Goal: Task Accomplishment & Management: Manage account settings

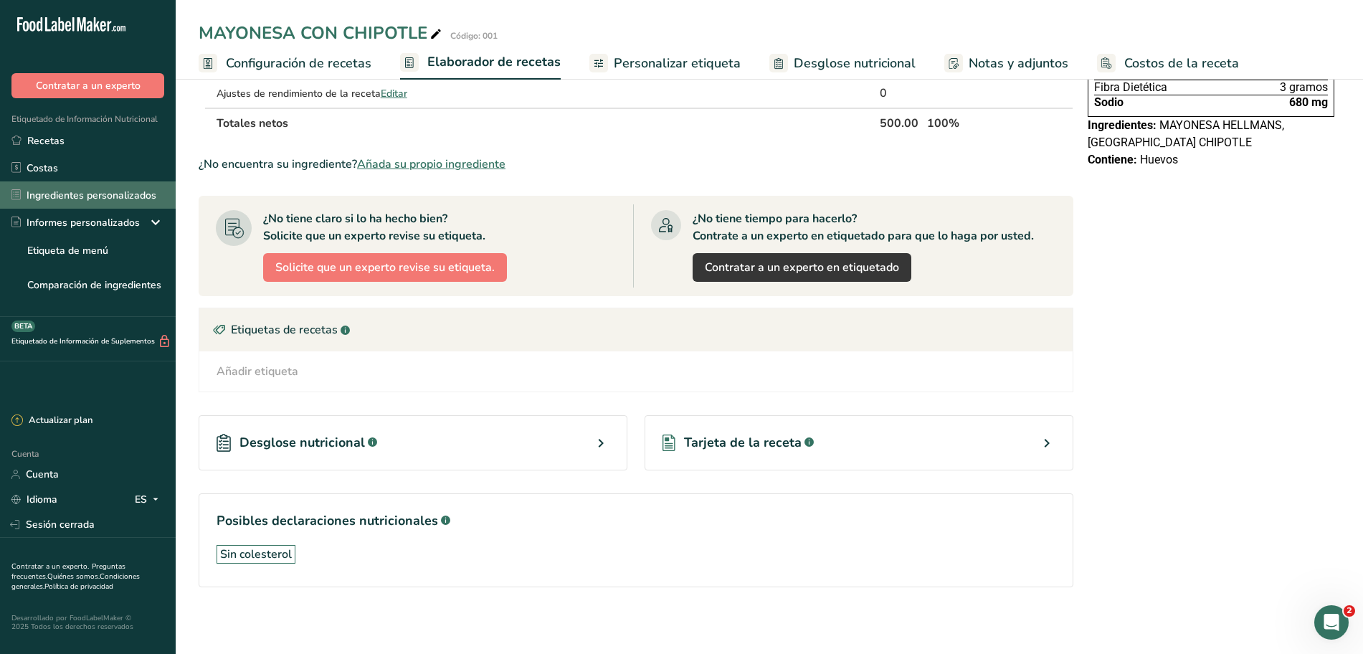
scroll to position [262, 0]
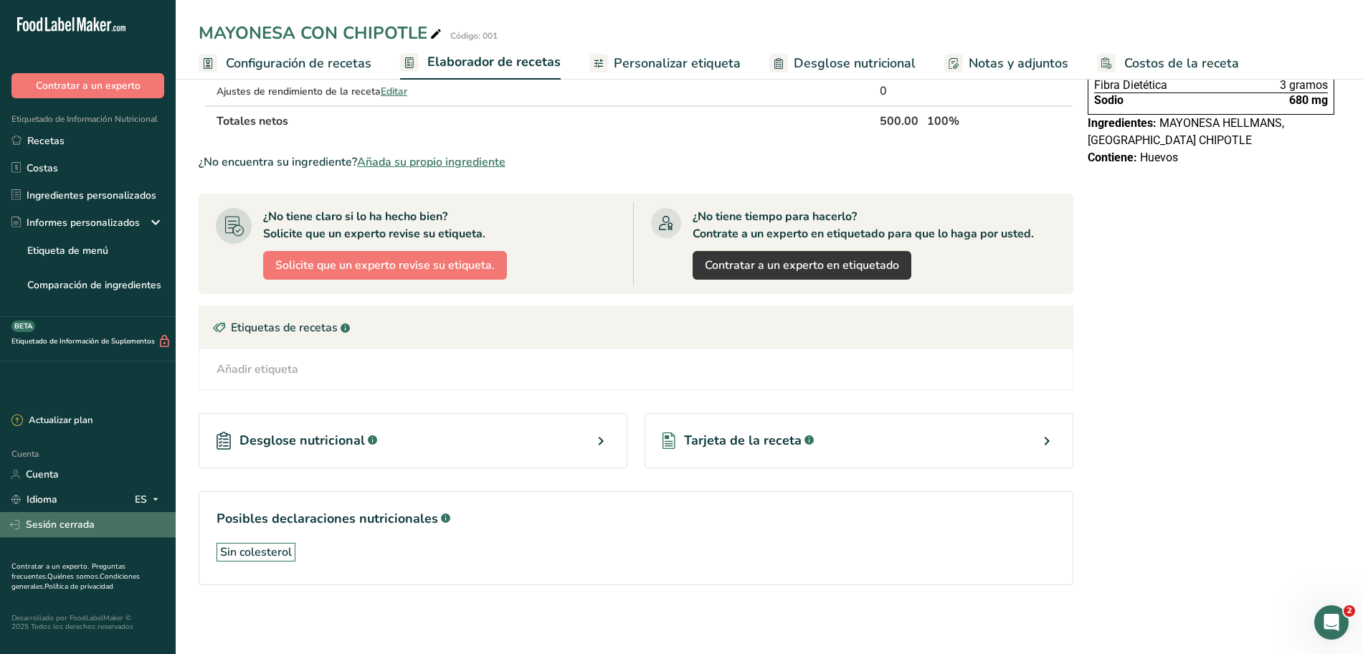
click at [75, 525] on font "Sesión cerrada" at bounding box center [60, 525] width 69 height 14
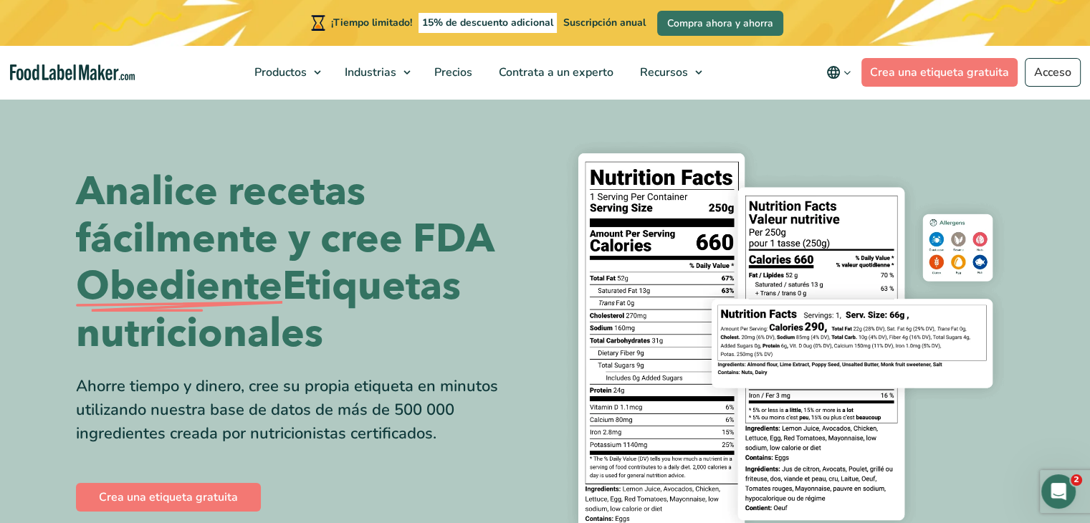
click at [849, 72] on icon "navegación principal" at bounding box center [847, 72] width 11 height 11
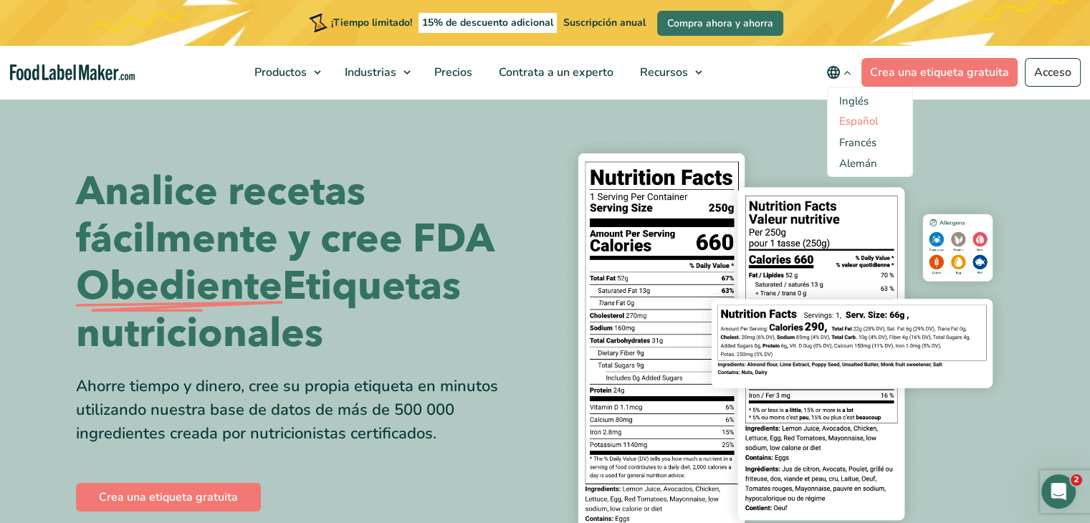
click at [852, 118] on font "Español" at bounding box center [858, 121] width 39 height 14
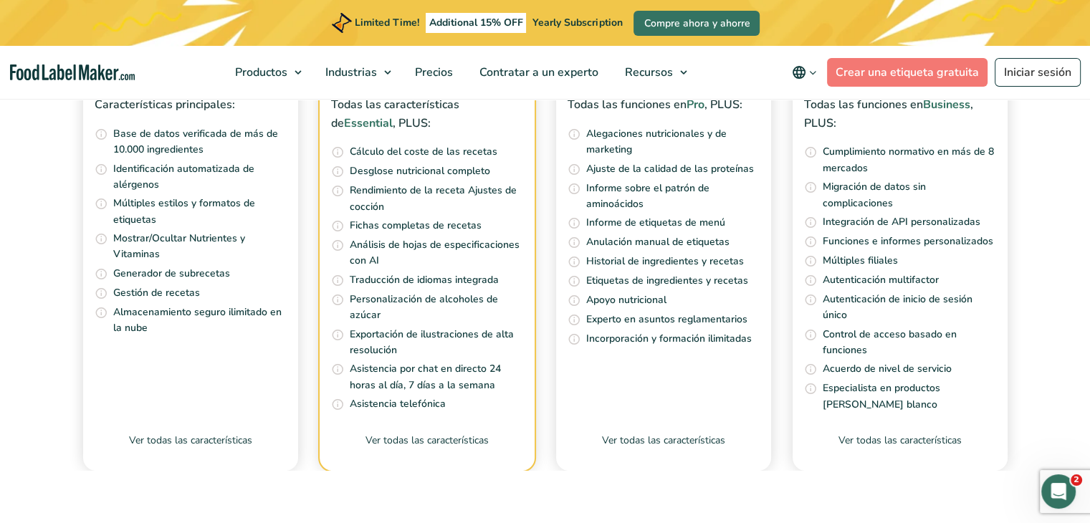
scroll to position [5928, 0]
click at [1075, 476] on span "2" at bounding box center [1078, 479] width 13 height 13
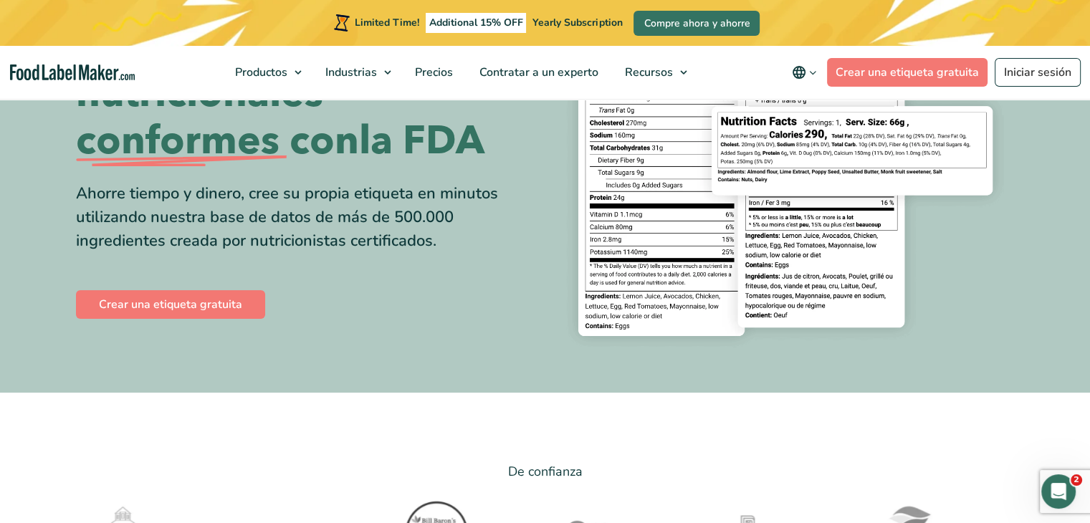
scroll to position [0, 0]
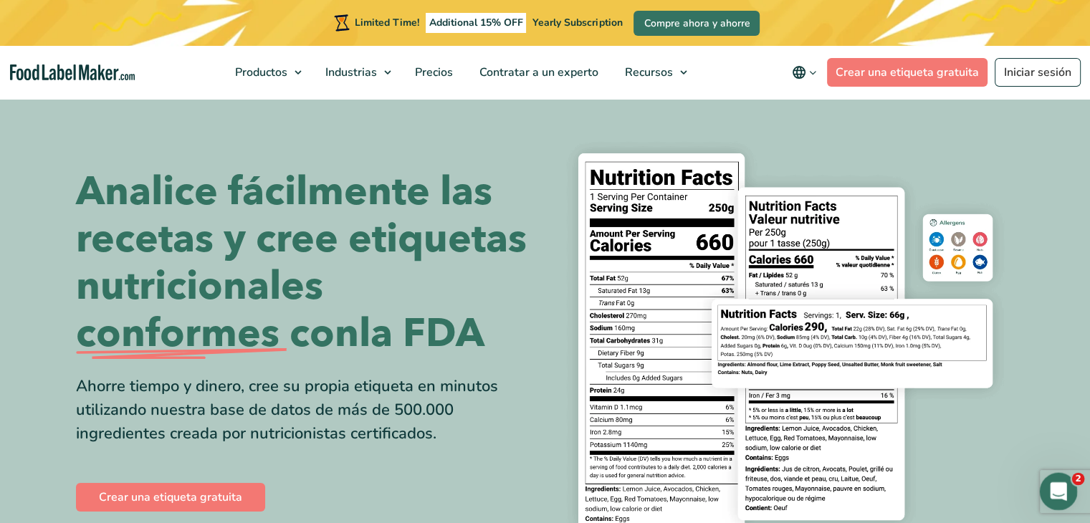
click at [1055, 490] on icon "Abrir Intercom Messenger" at bounding box center [1057, 490] width 24 height 24
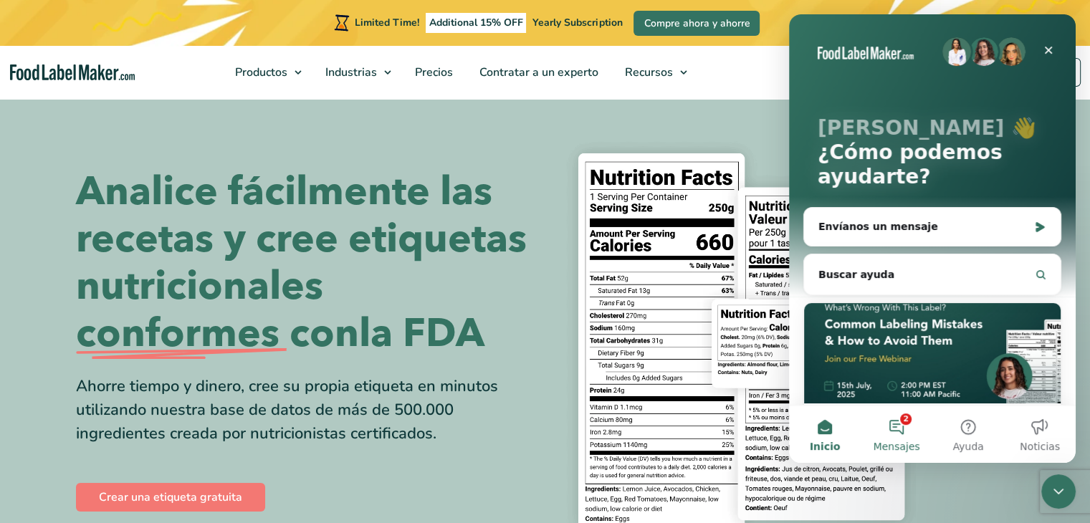
click at [905, 437] on button "2 Mensajes" at bounding box center [897, 434] width 72 height 57
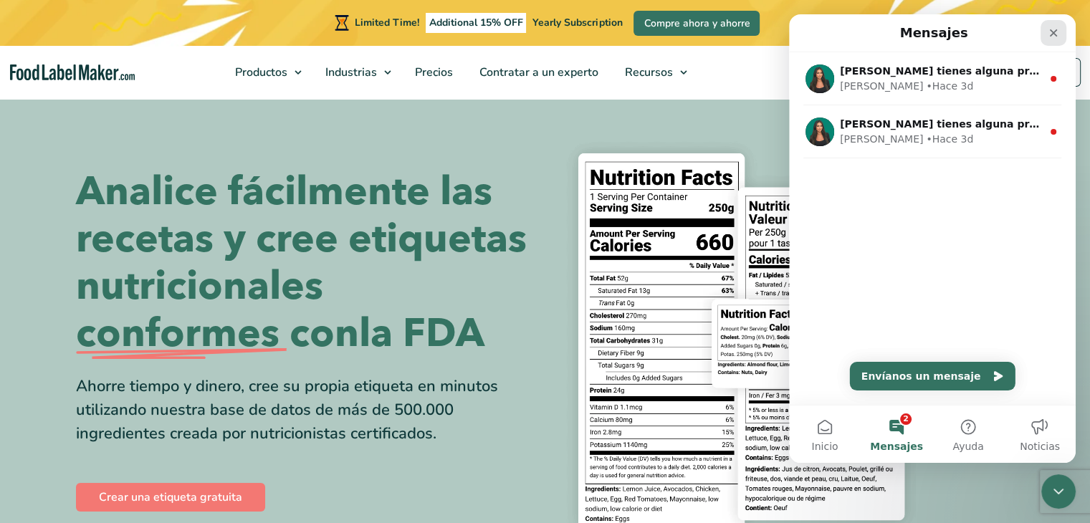
click at [1054, 33] on icon "Cerrar" at bounding box center [1054, 33] width 8 height 8
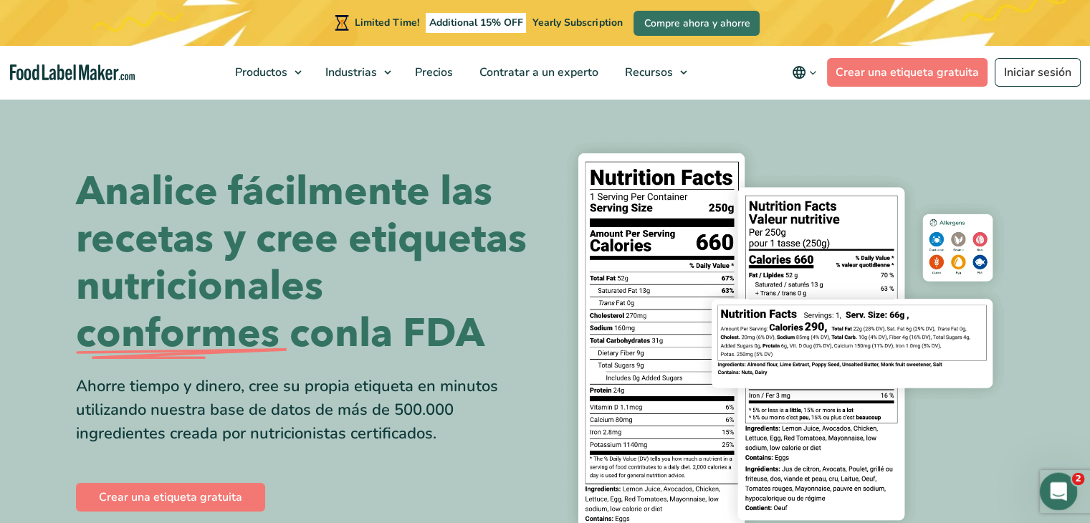
click at [1058, 492] on icon "Abrir Intercom Messenger" at bounding box center [1057, 490] width 24 height 24
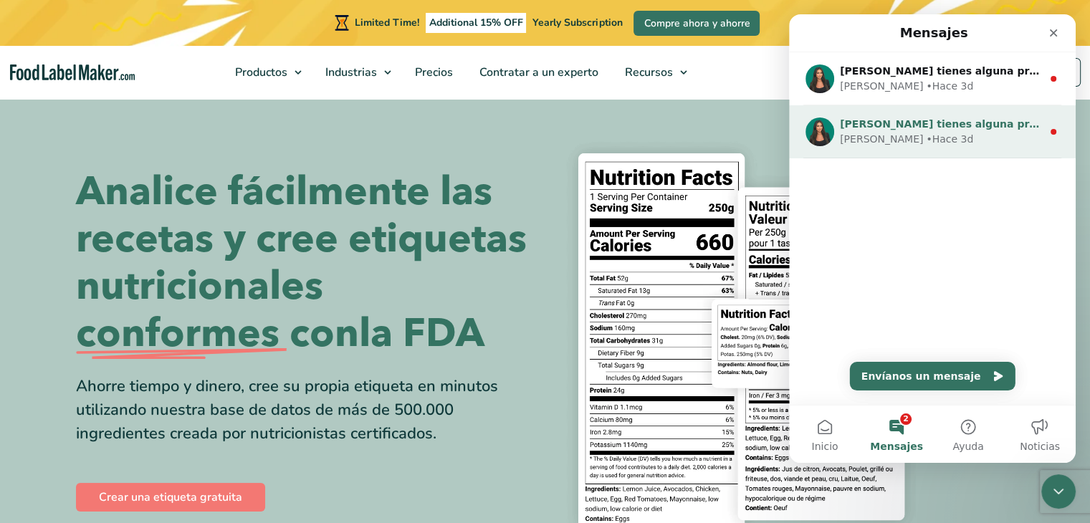
click at [933, 138] on div "Aya • Hace 3d" at bounding box center [941, 139] width 202 height 15
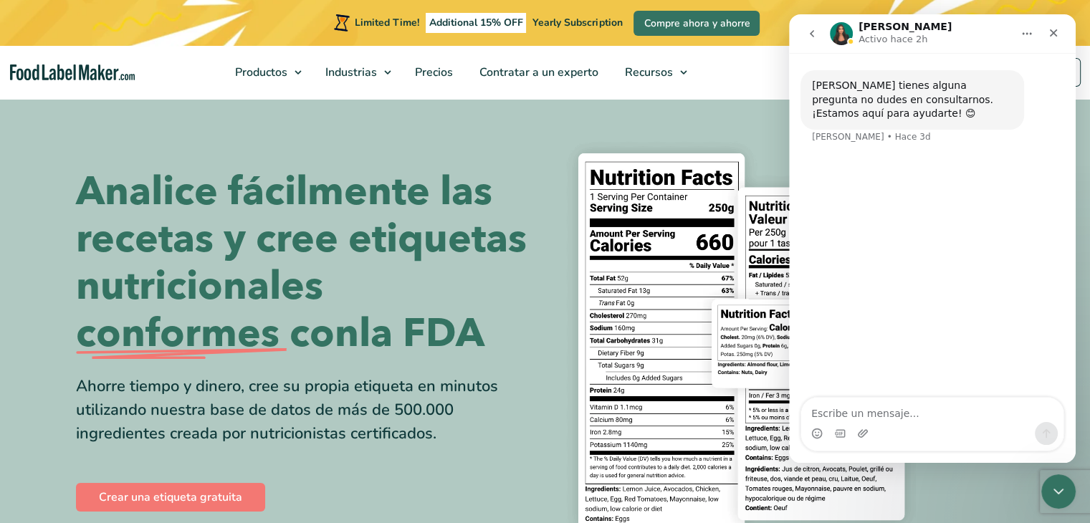
click at [808, 32] on icon "go back" at bounding box center [812, 33] width 11 height 11
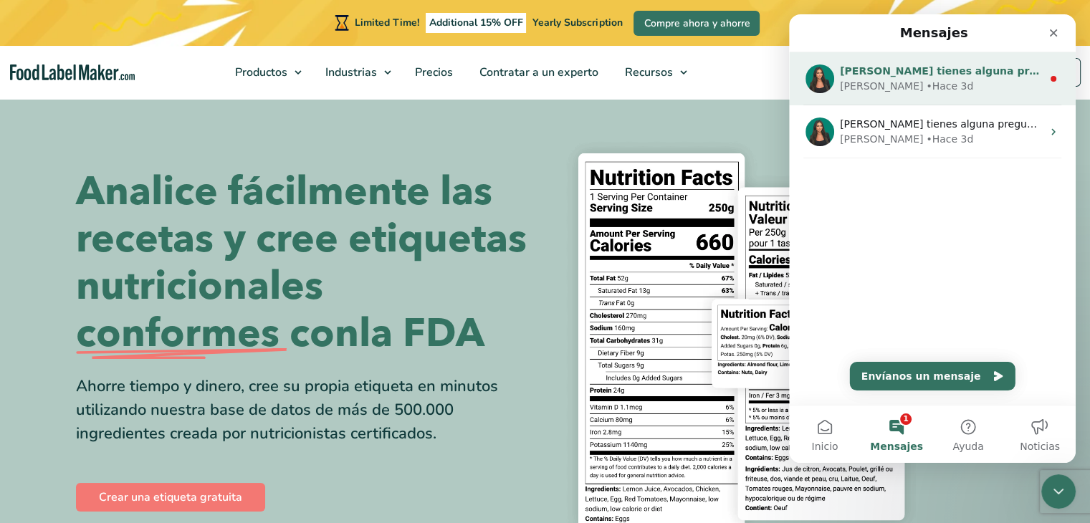
click at [917, 97] on div "Si tienes alguna pregunta no dudes en consultarnos. ¡Estamos aquí para ayudarte…" at bounding box center [932, 78] width 287 height 53
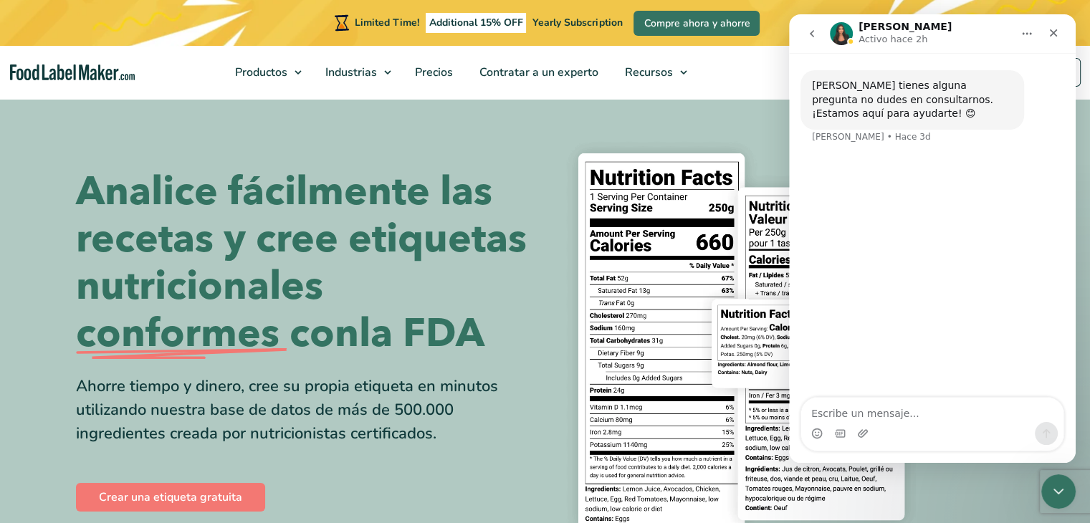
click at [815, 29] on icon "go back" at bounding box center [812, 33] width 11 height 11
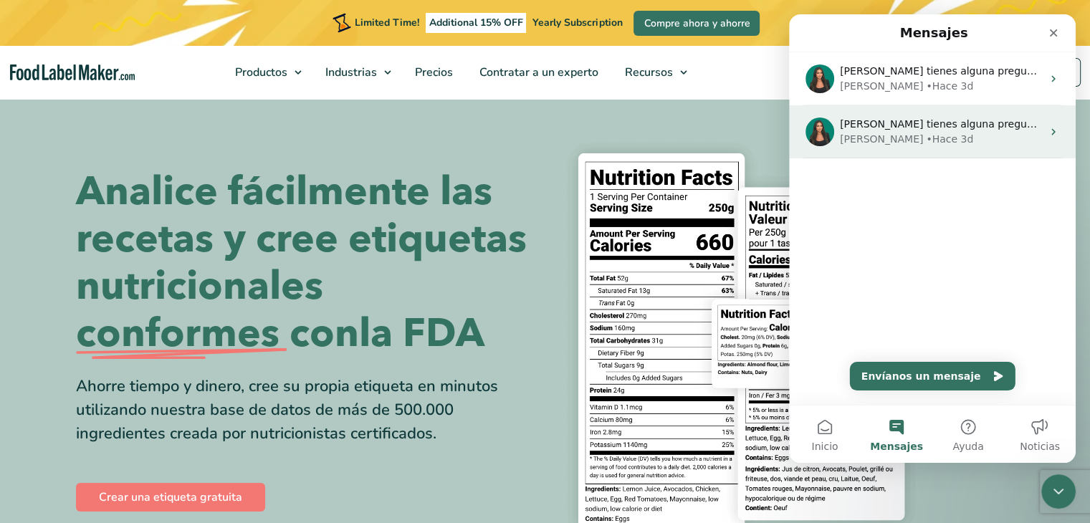
click at [819, 132] on img "Intercom Messenger" at bounding box center [820, 132] width 29 height 29
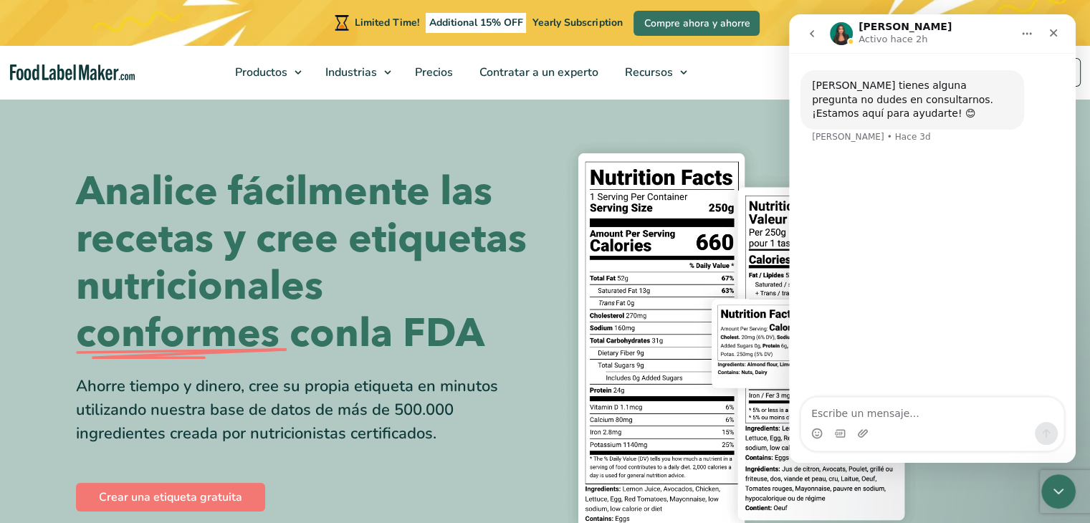
click at [846, 32] on img "Intercom Messenger" at bounding box center [841, 33] width 23 height 23
click at [1019, 34] on button "Inicio" at bounding box center [1027, 33] width 27 height 27
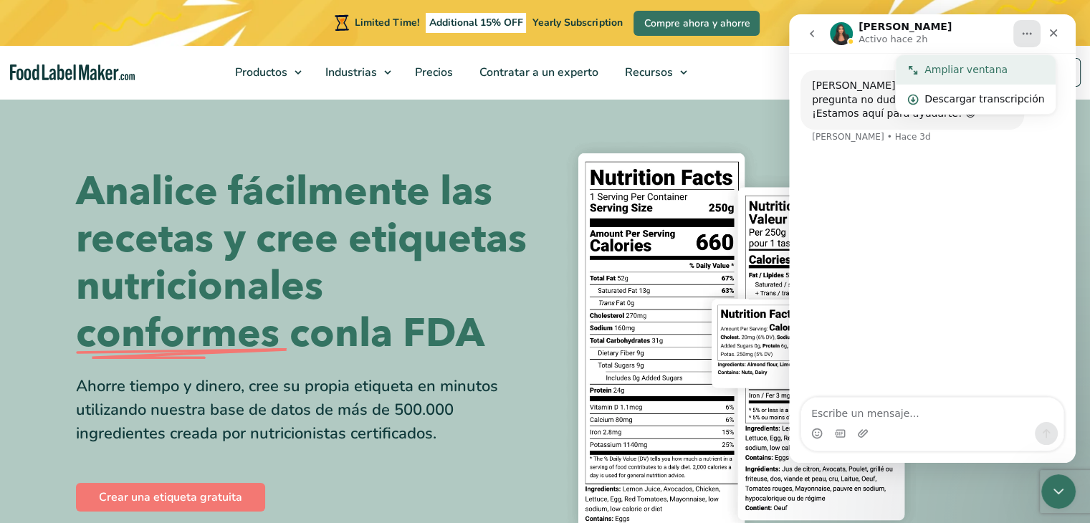
click at [991, 65] on div "Ampliar ventana" at bounding box center [985, 69] width 120 height 15
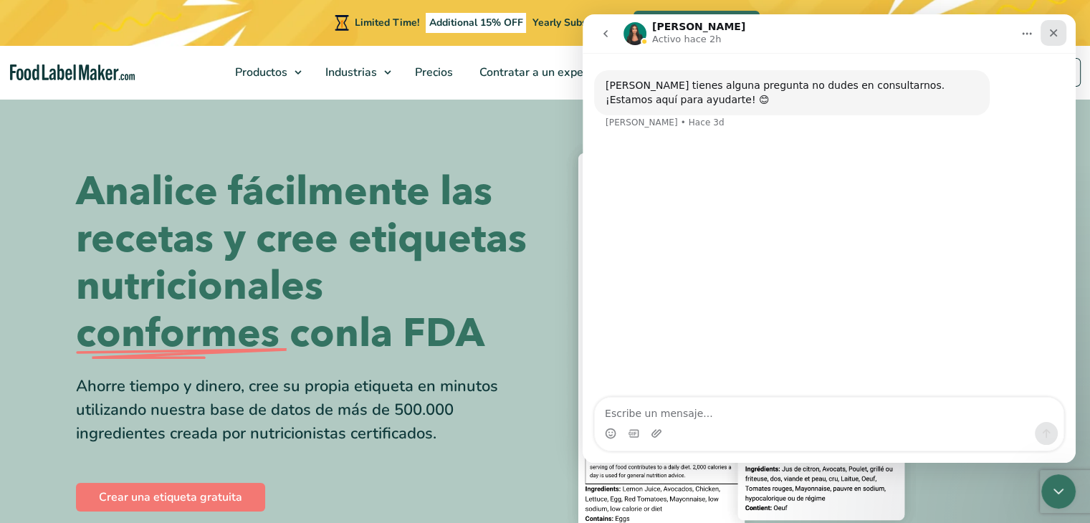
click at [1060, 32] on div "Cerrar" at bounding box center [1054, 33] width 26 height 26
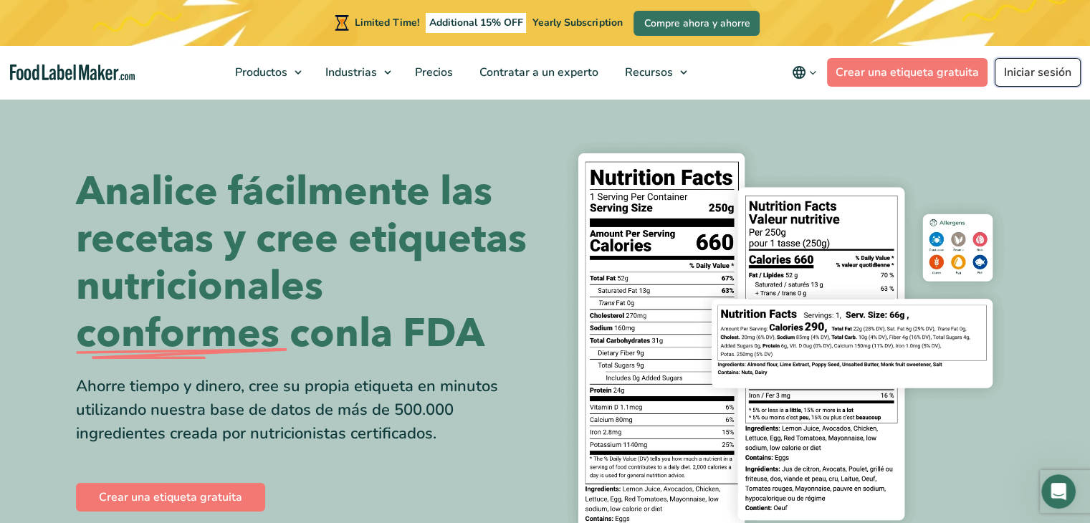
click at [1013, 75] on link "Iniciar sesión" at bounding box center [1038, 72] width 86 height 29
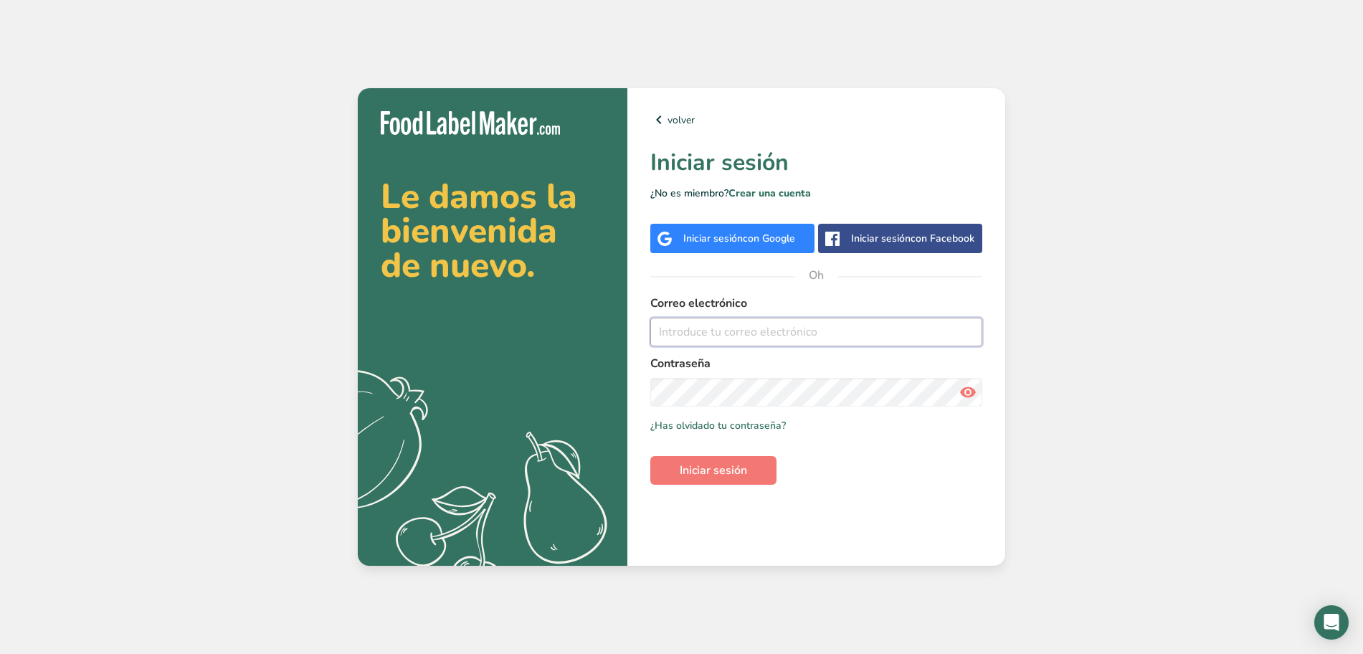
click at [809, 328] on input "email" at bounding box center [816, 332] width 332 height 29
type input "desarrollos@caszafoods.com.mx"
click at [967, 385] on icon at bounding box center [967, 392] width 17 height 26
click at [970, 394] on icon at bounding box center [967, 392] width 17 height 26
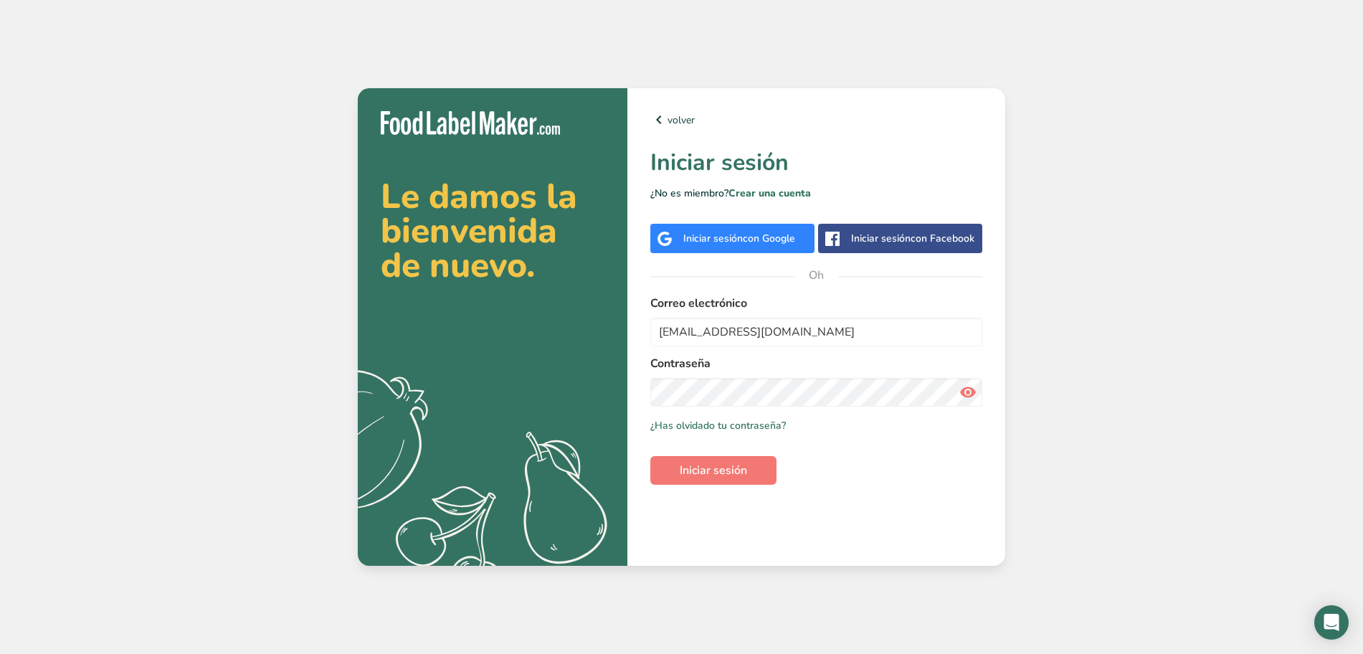
click at [970, 394] on icon at bounding box center [967, 392] width 17 height 26
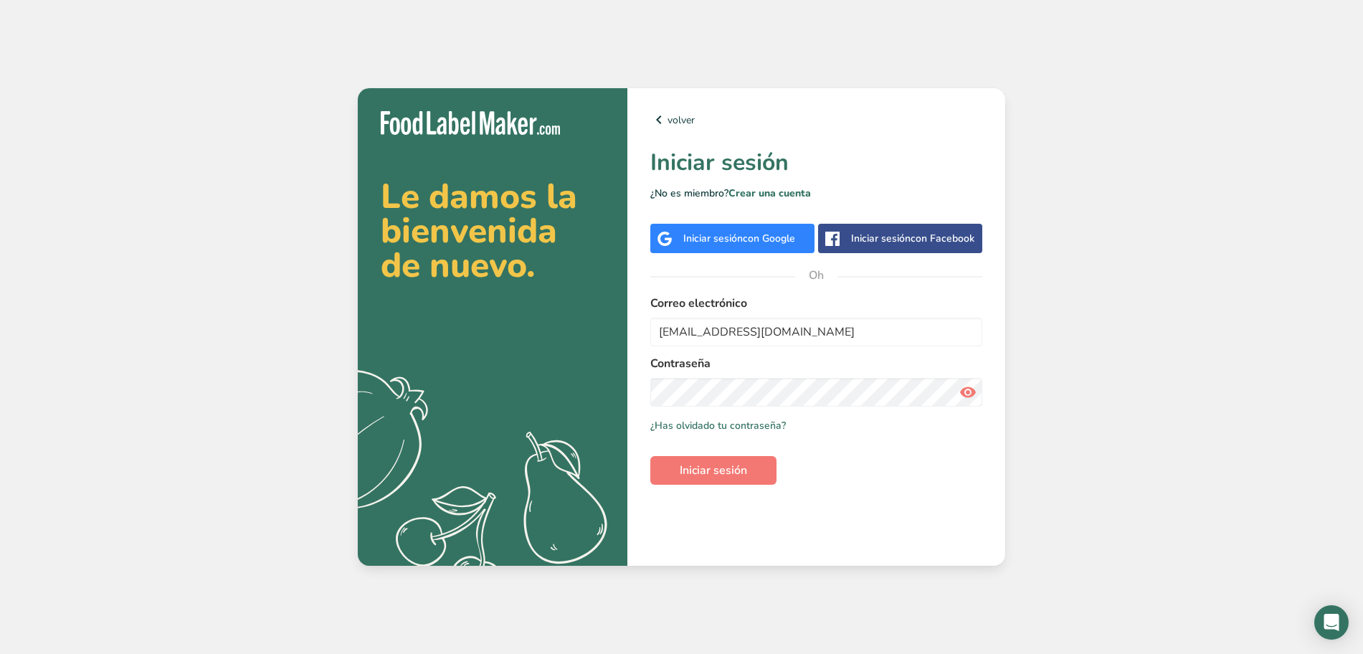
click at [970, 394] on icon at bounding box center [967, 392] width 17 height 26
click at [769, 463] on button "Iniciar sesión" at bounding box center [713, 470] width 126 height 29
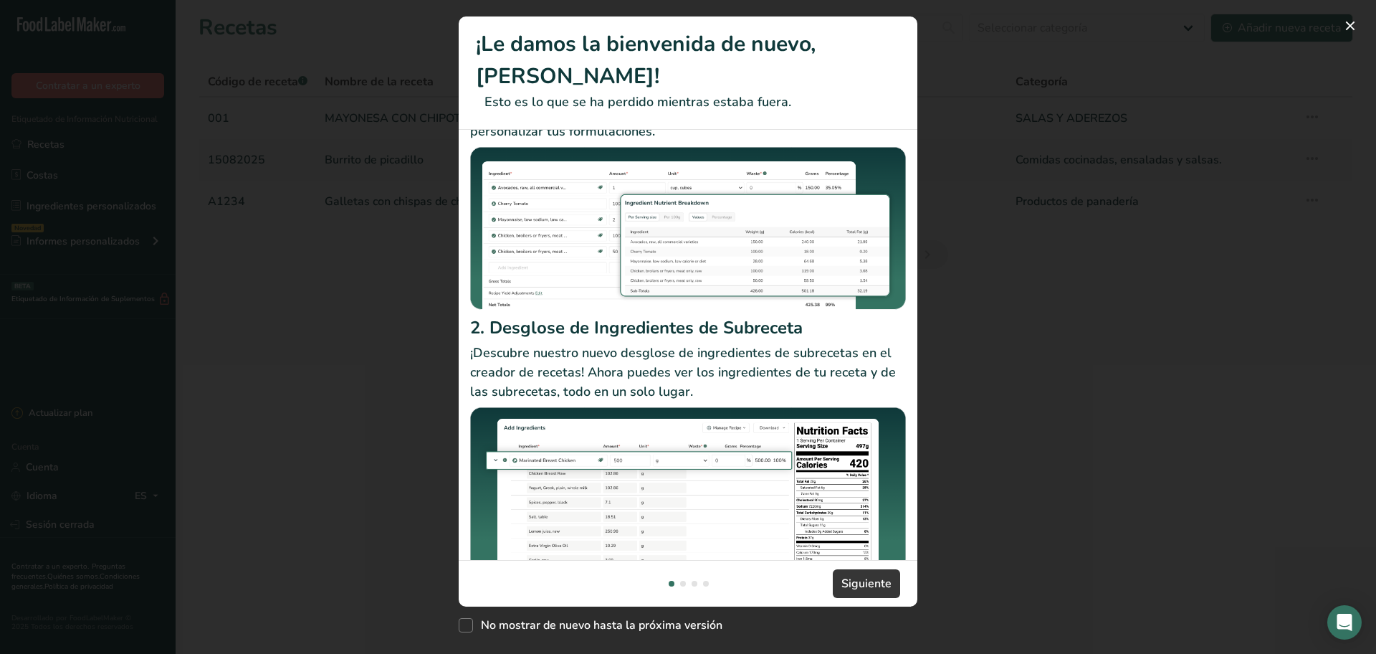
scroll to position [122, 0]
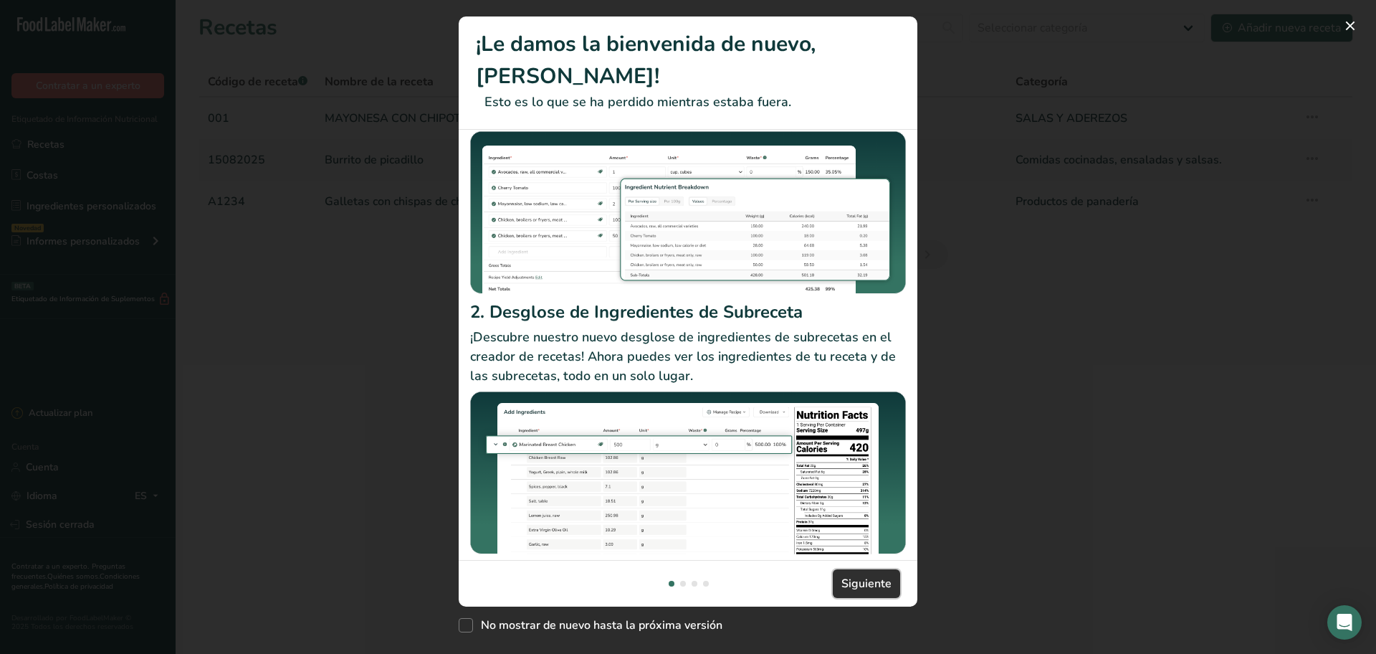
click at [852, 582] on font "Siguiente" at bounding box center [867, 584] width 50 height 16
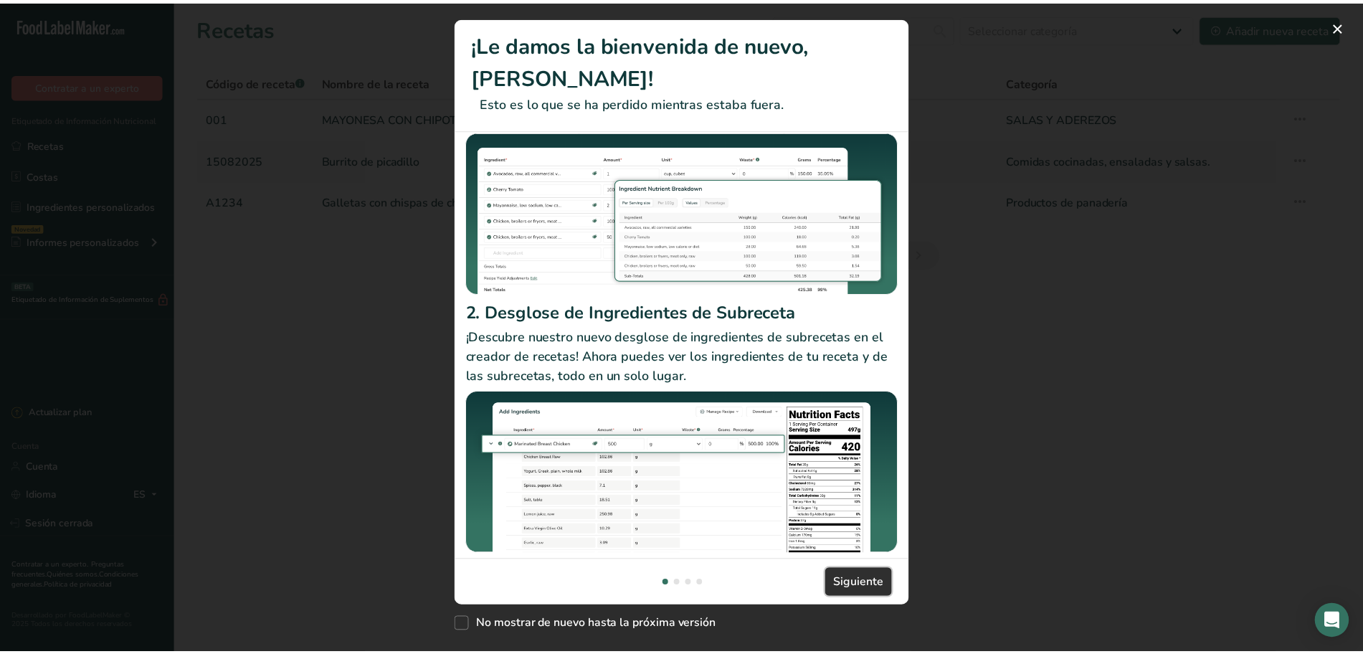
scroll to position [0, 918]
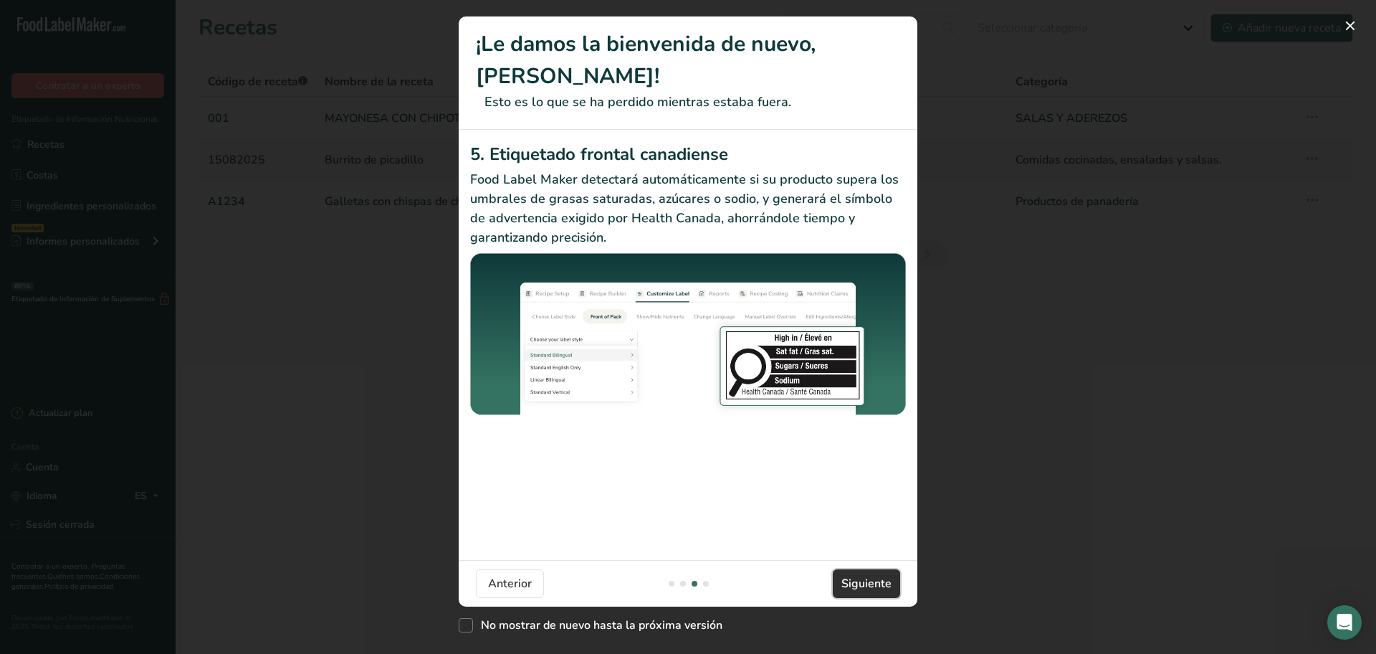
click at [867, 579] on font "Siguiente" at bounding box center [867, 584] width 50 height 16
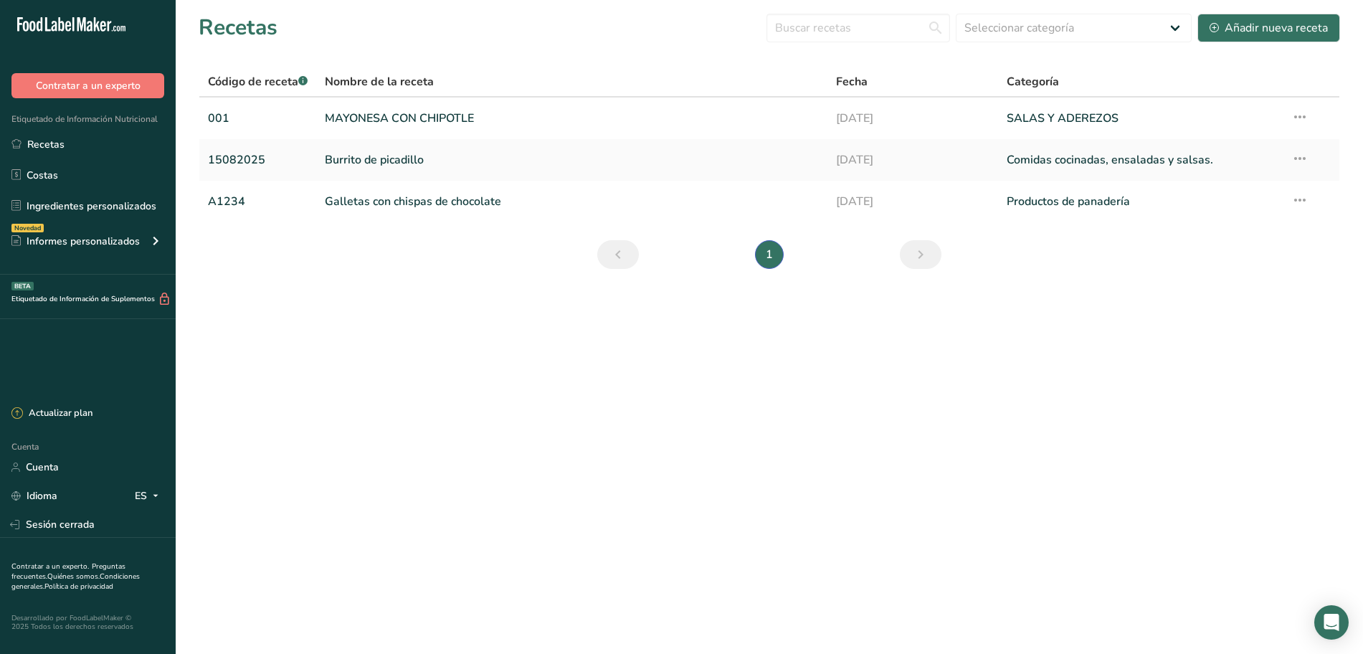
scroll to position [0, 1376]
click at [146, 238] on div "Novedad Informes personalizados" at bounding box center [88, 241] width 176 height 36
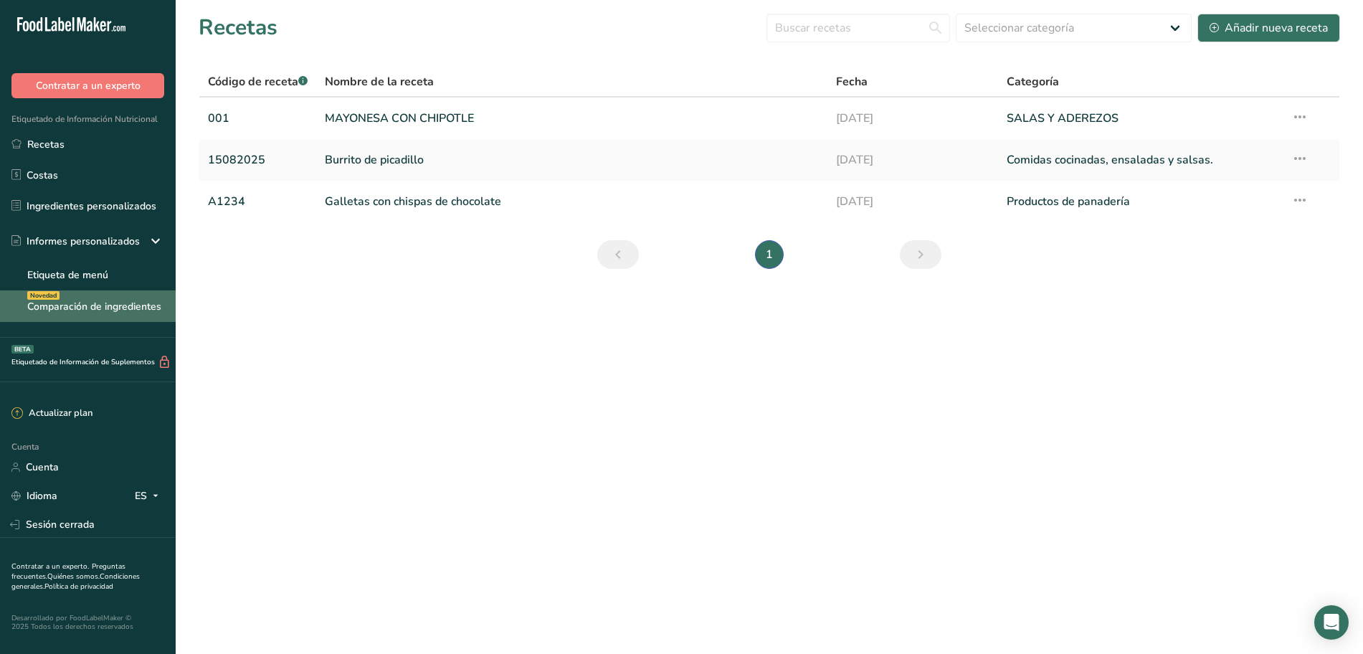
click at [70, 315] on link "Comparación de ingredientes Novedad" at bounding box center [88, 306] width 176 height 32
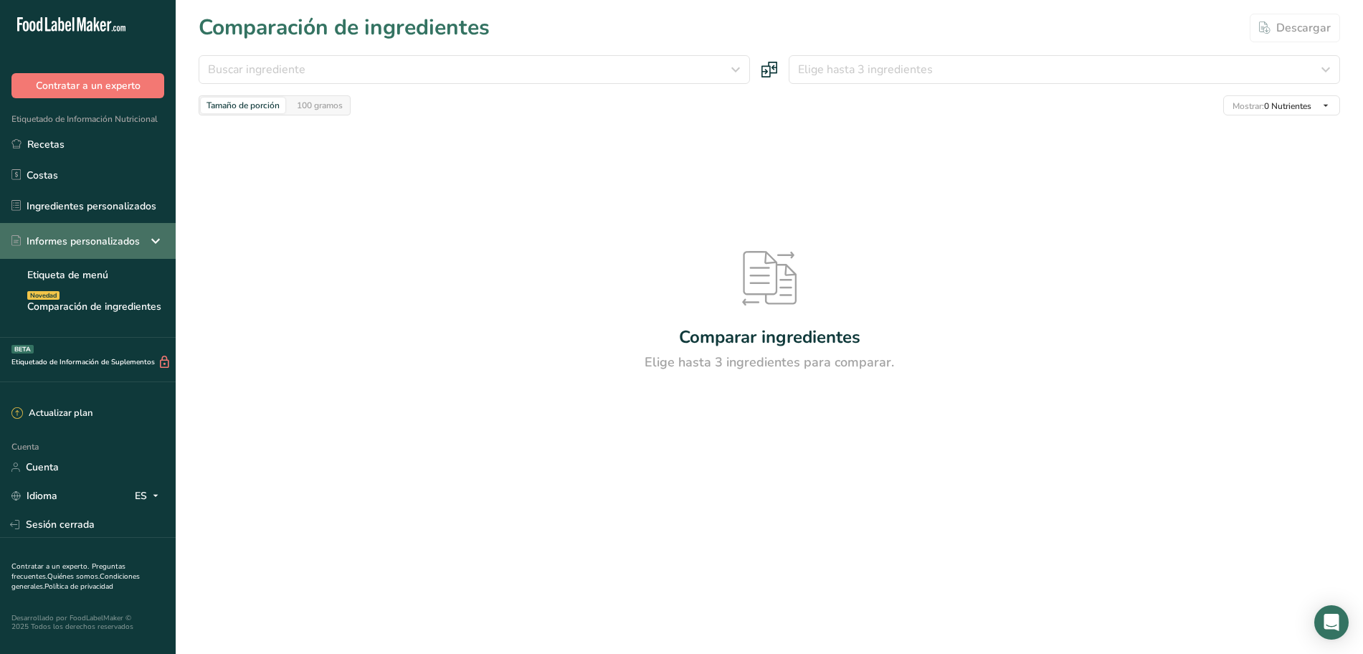
click at [148, 241] on icon at bounding box center [155, 241] width 17 height 26
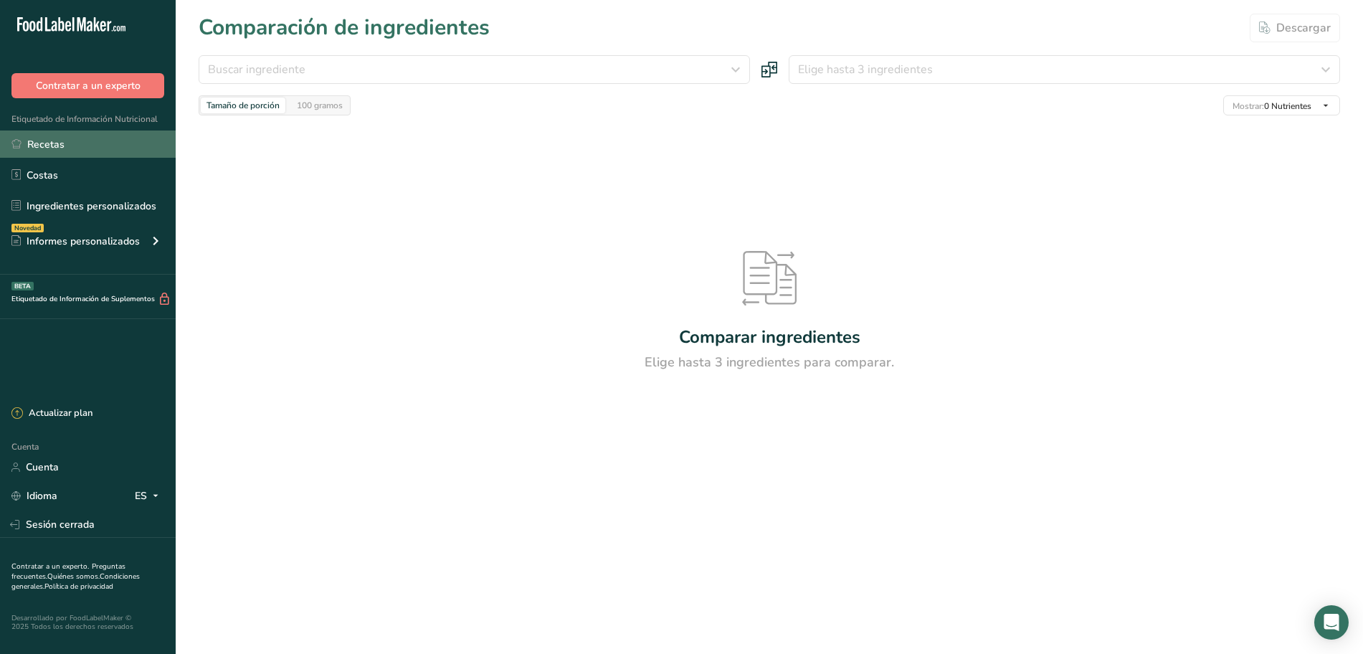
click at [57, 143] on font "Recetas" at bounding box center [45, 145] width 37 height 14
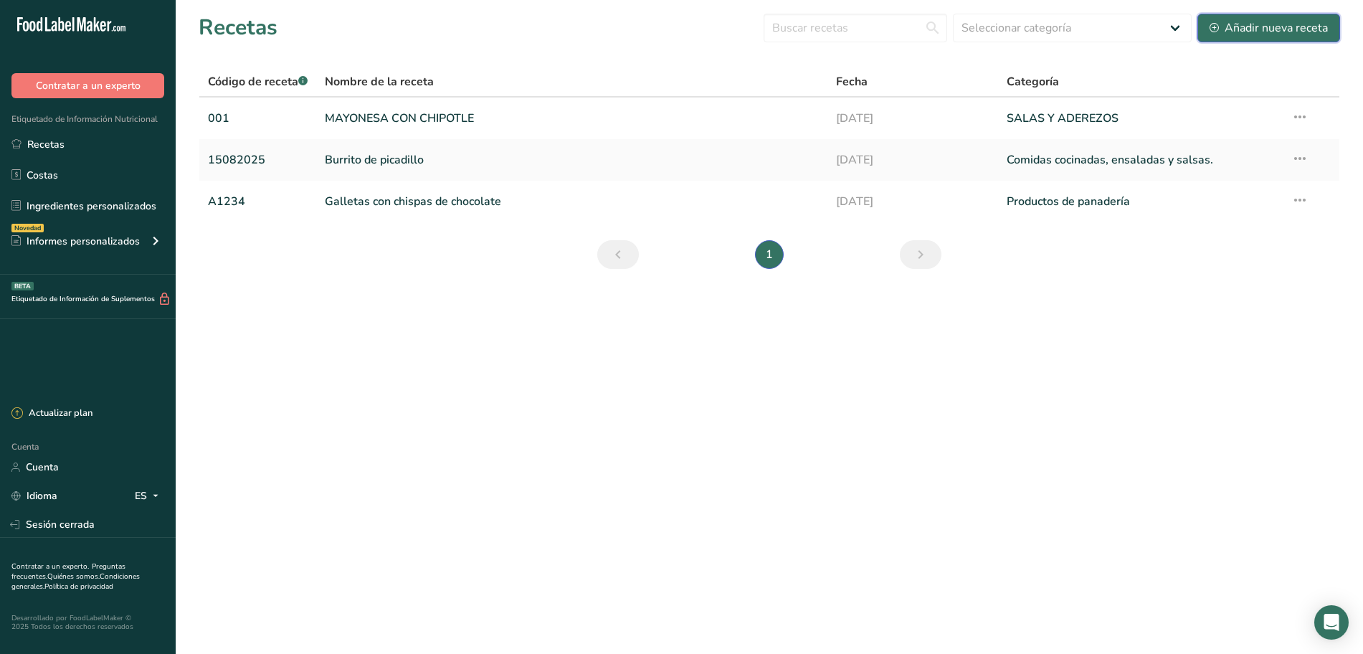
click at [1238, 32] on font "Añadir nueva receta" at bounding box center [1275, 28] width 103 height 16
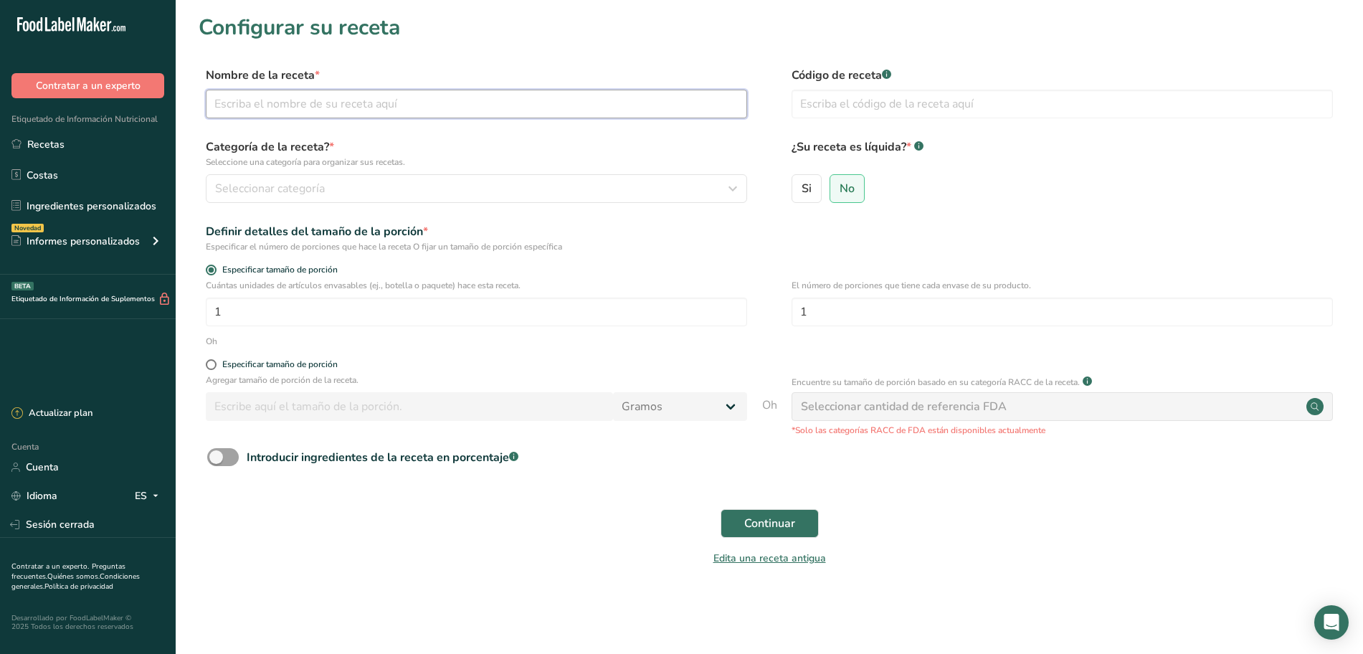
click at [474, 108] on input "text" at bounding box center [476, 104] width 541 height 29
click at [627, 32] on h1 "Configurar su receta" at bounding box center [769, 27] width 1141 height 32
drag, startPoint x: 29, startPoint y: 141, endPoint x: 29, endPoint y: 130, distance: 10.8
click at [29, 141] on font "Recetas" at bounding box center [45, 145] width 37 height 14
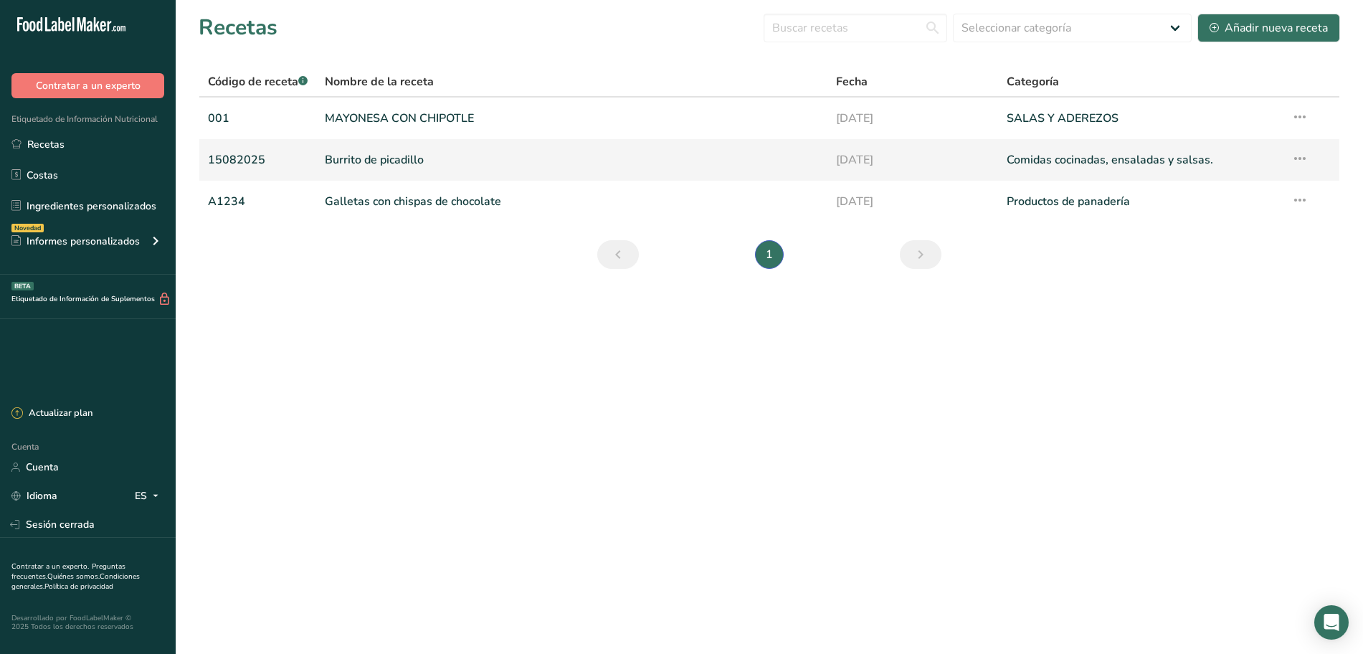
click at [346, 154] on font "Burrito de picadillo" at bounding box center [374, 160] width 99 height 16
click at [1296, 161] on icon at bounding box center [1299, 159] width 17 height 26
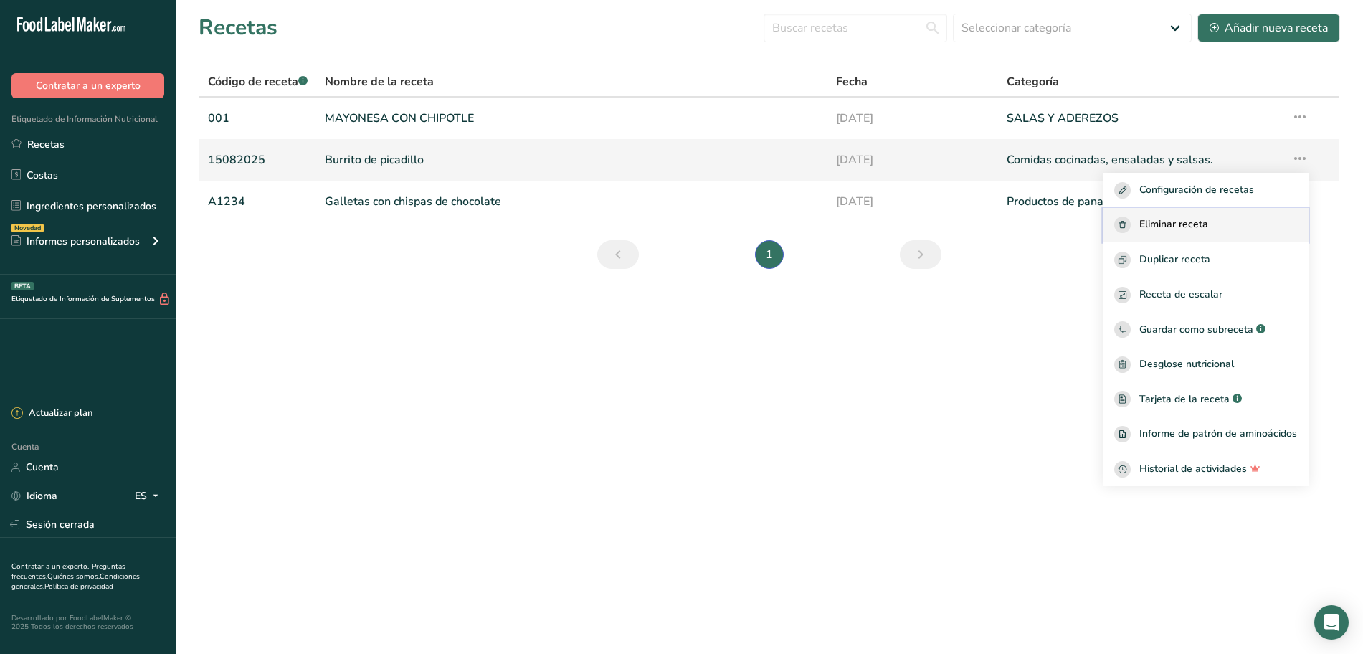
click at [1194, 227] on font "Eliminar receta" at bounding box center [1173, 224] width 69 height 14
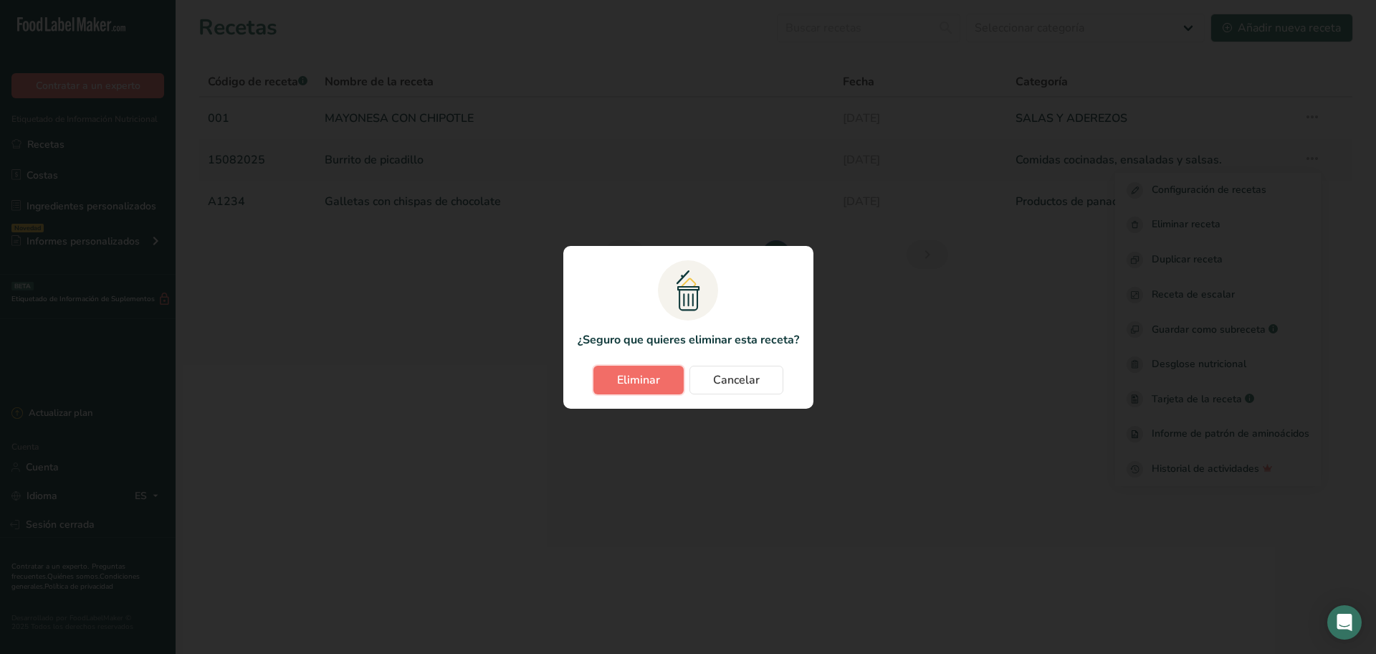
click at [660, 378] on font "Eliminar" at bounding box center [638, 380] width 43 height 16
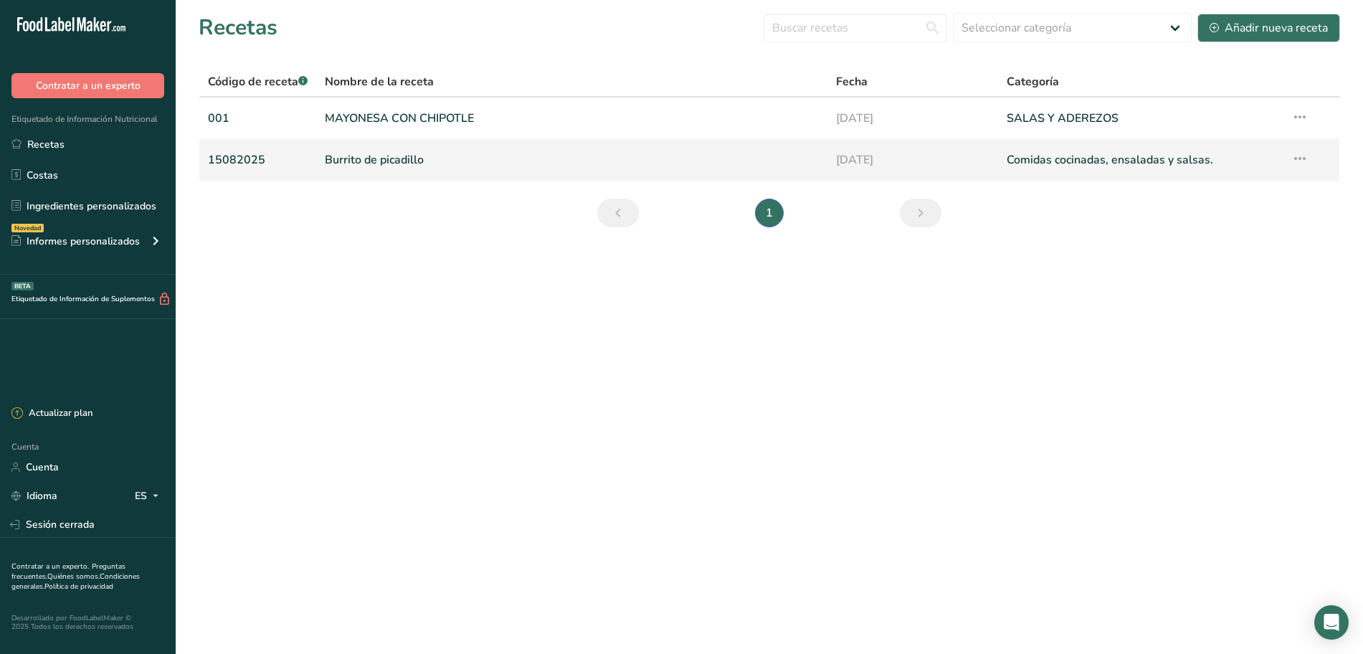
click at [1298, 156] on icon at bounding box center [1299, 159] width 17 height 26
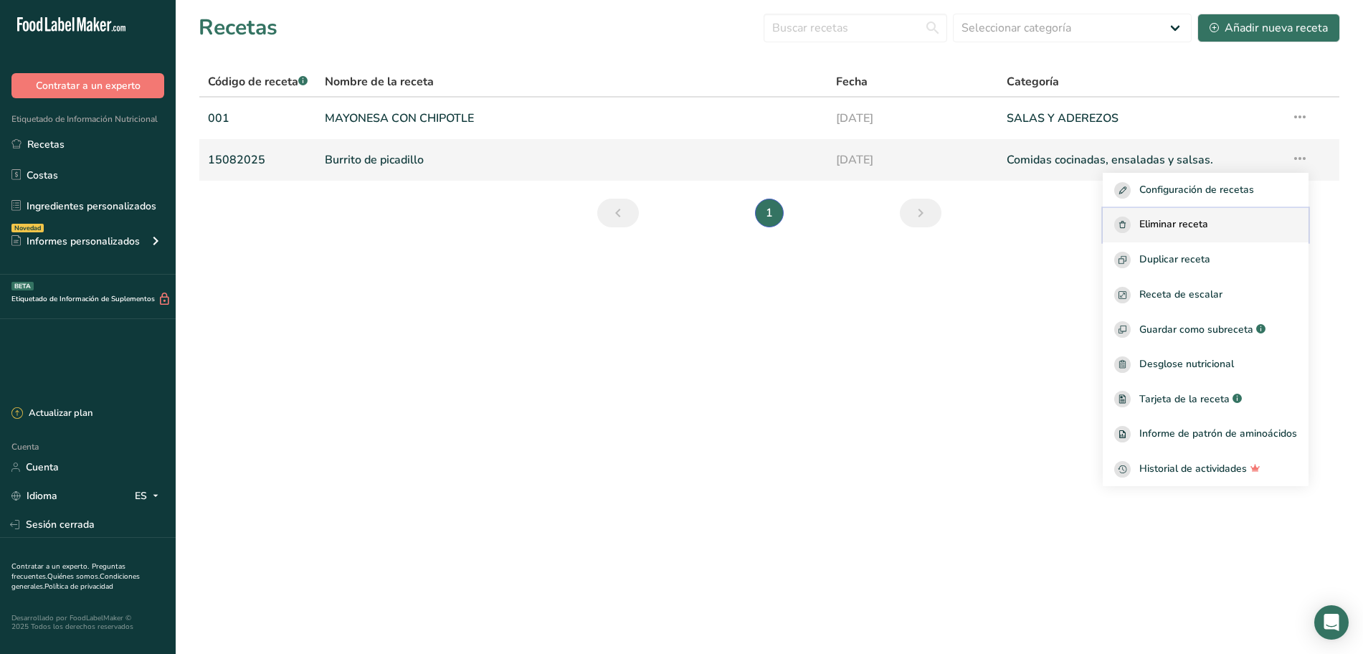
click at [1210, 231] on div "Eliminar receta" at bounding box center [1205, 225] width 183 height 16
click at [0, 0] on div "Eliminar el modal de recetas" at bounding box center [0, 0] width 0 height 0
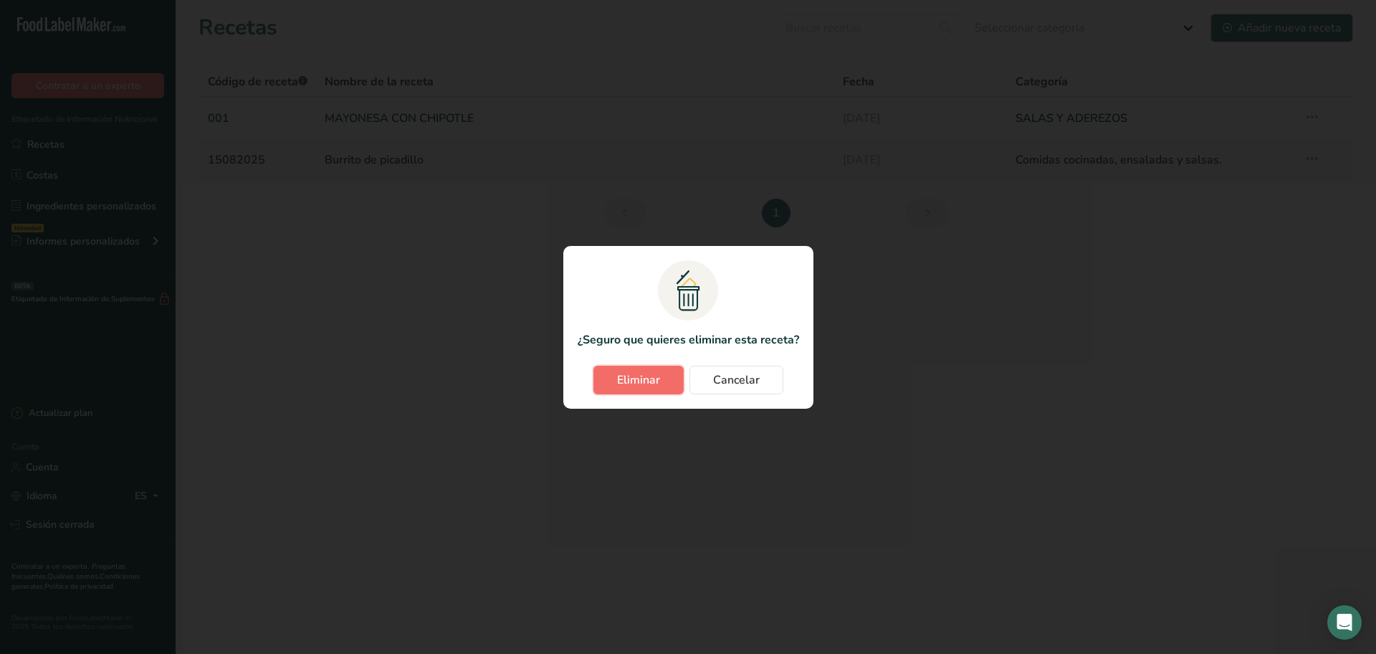
click at [648, 376] on font "Eliminar" at bounding box center [638, 380] width 43 height 16
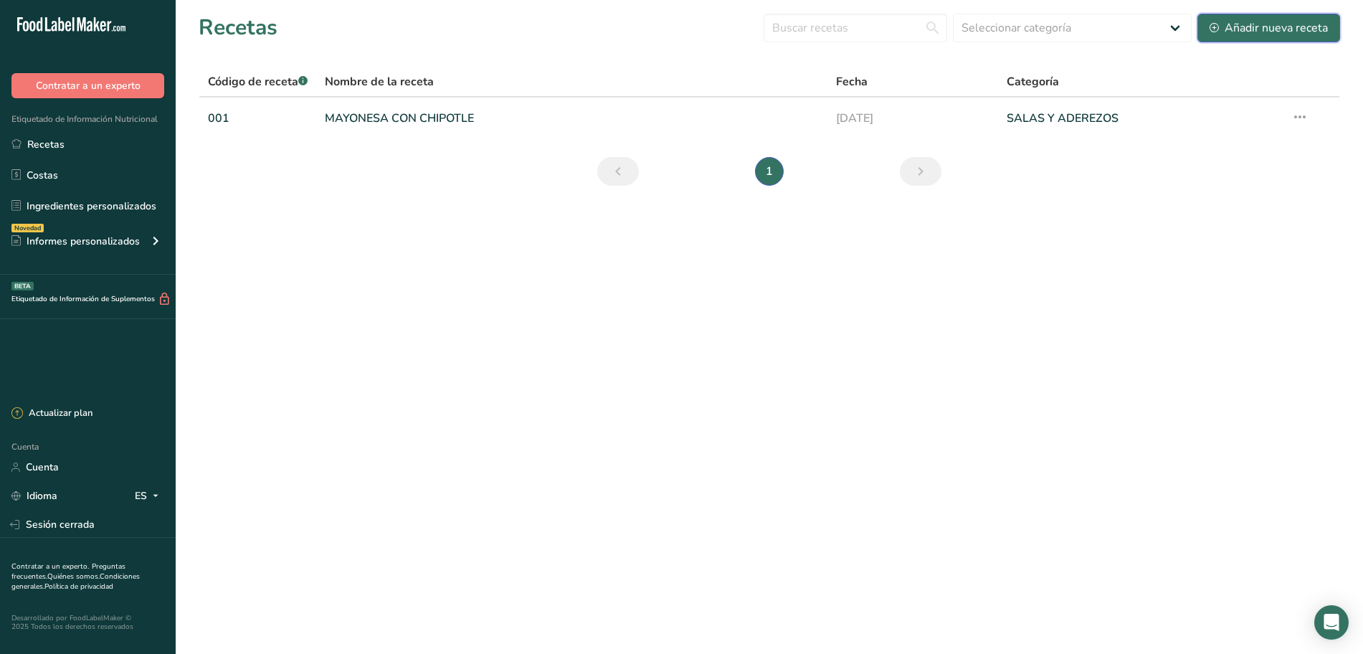
click at [1257, 19] on font "Añadir nueva receta" at bounding box center [1275, 27] width 103 height 17
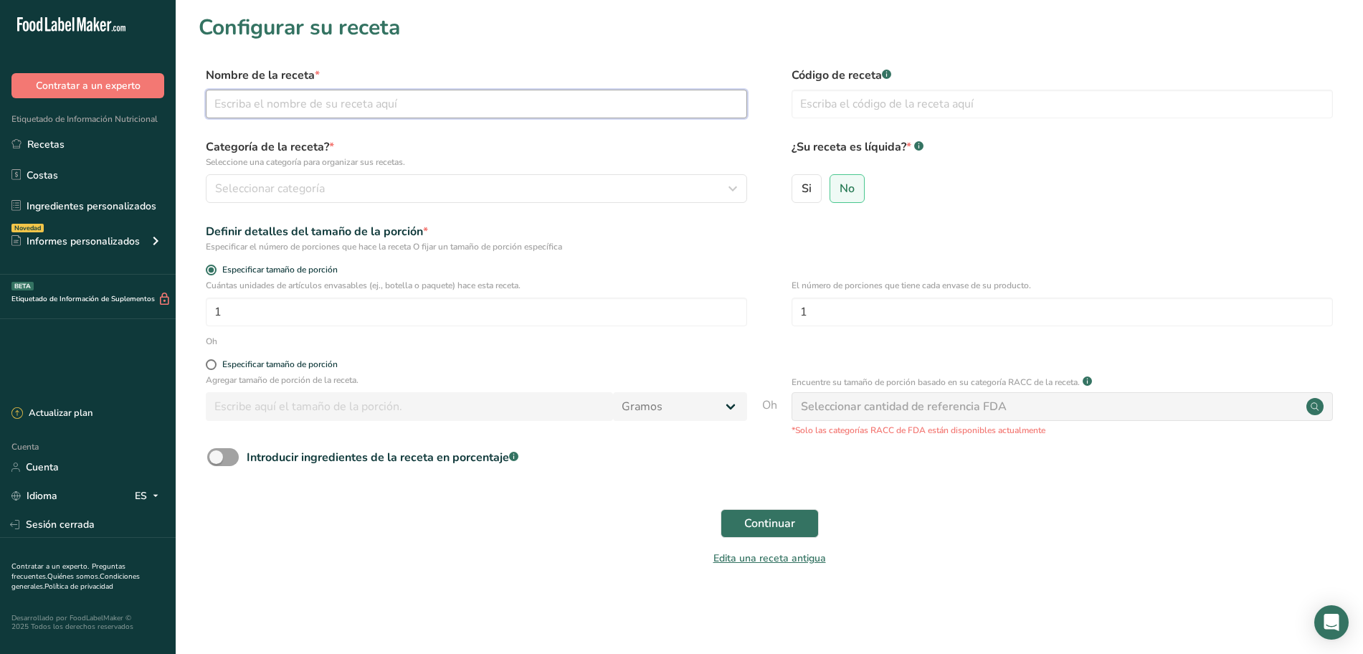
click at [346, 104] on input "text" at bounding box center [476, 104] width 541 height 29
type input "Picadillo"
click at [847, 109] on input "text" at bounding box center [1061, 104] width 541 height 29
type input "002"
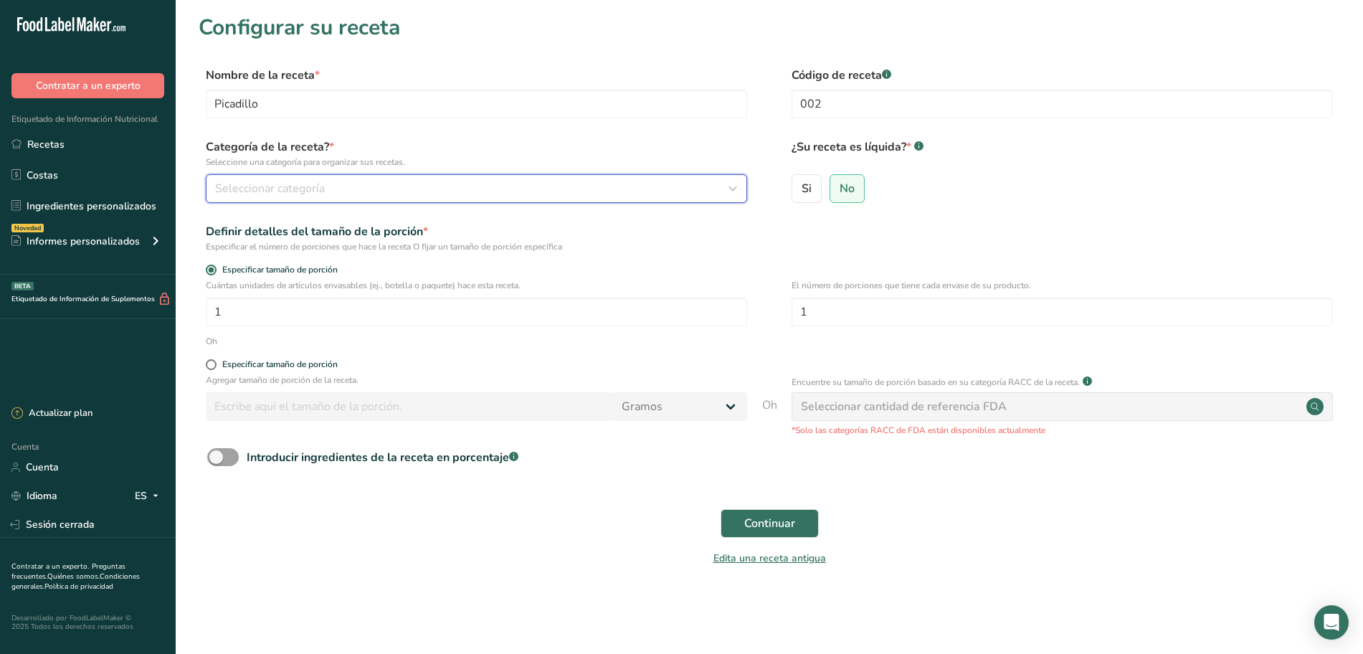
click at [314, 189] on font "Seleccionar categoría" at bounding box center [270, 189] width 110 height 16
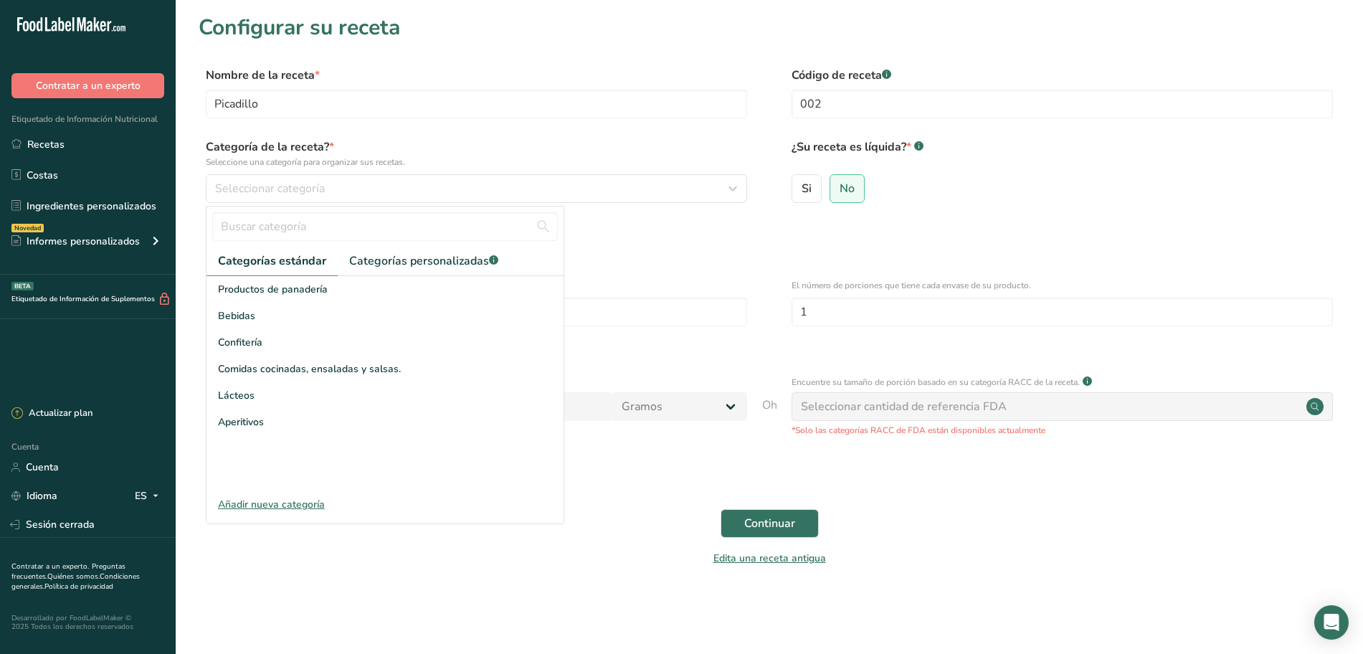
click at [237, 506] on font "Añadir nueva categoría" at bounding box center [271, 505] width 107 height 14
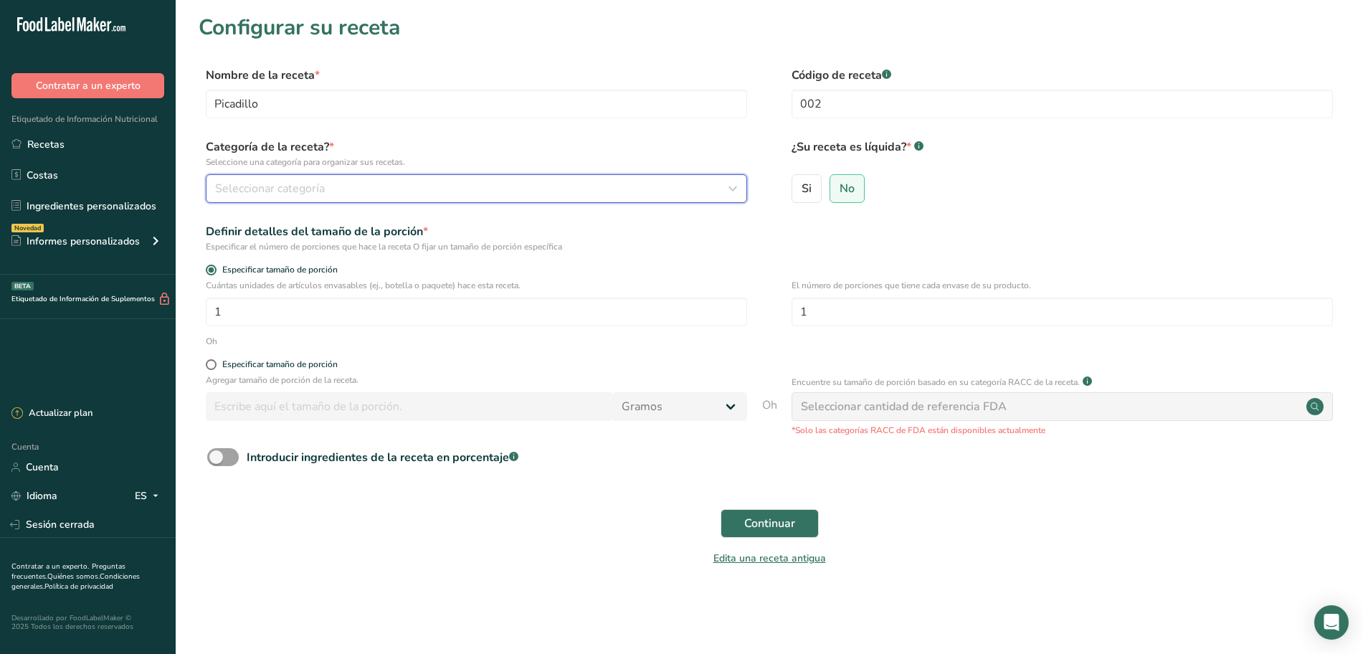
click at [316, 189] on font "Seleccionar categoría" at bounding box center [270, 189] width 110 height 16
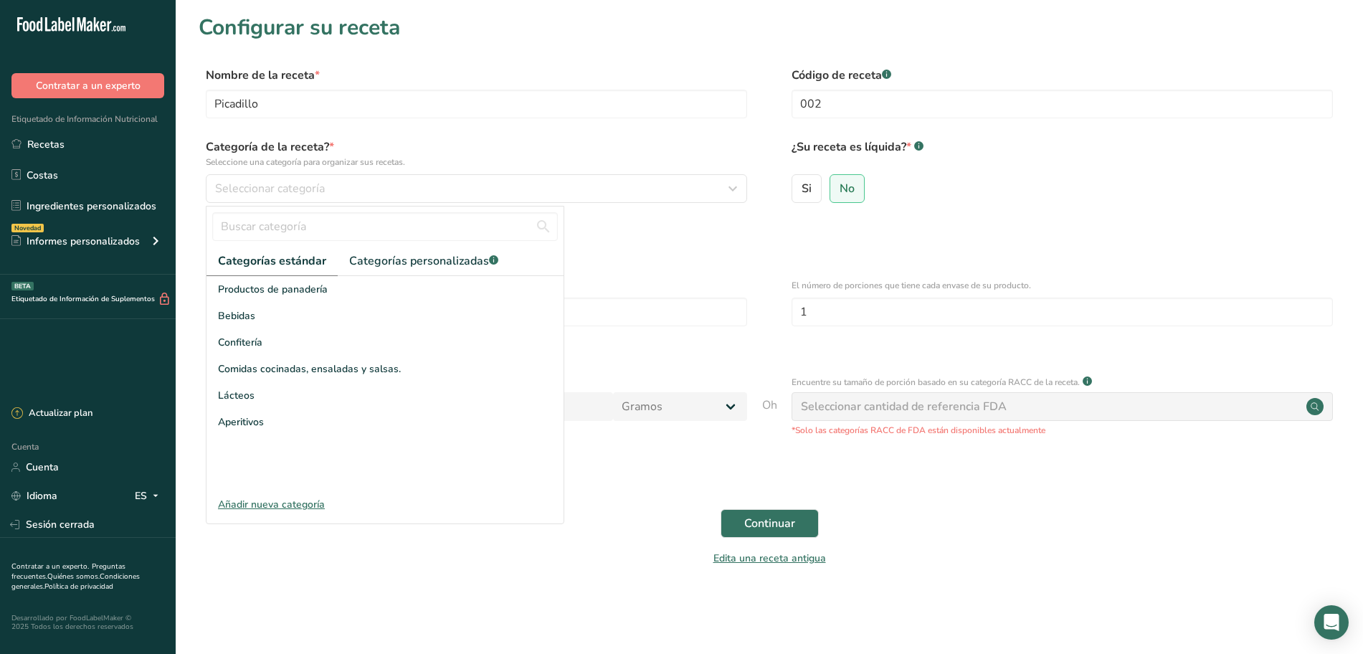
drag, startPoint x: 285, startPoint y: 503, endPoint x: 296, endPoint y: 485, distance: 20.3
click at [287, 503] on font "Añadir nueva categoría" at bounding box center [271, 505] width 107 height 14
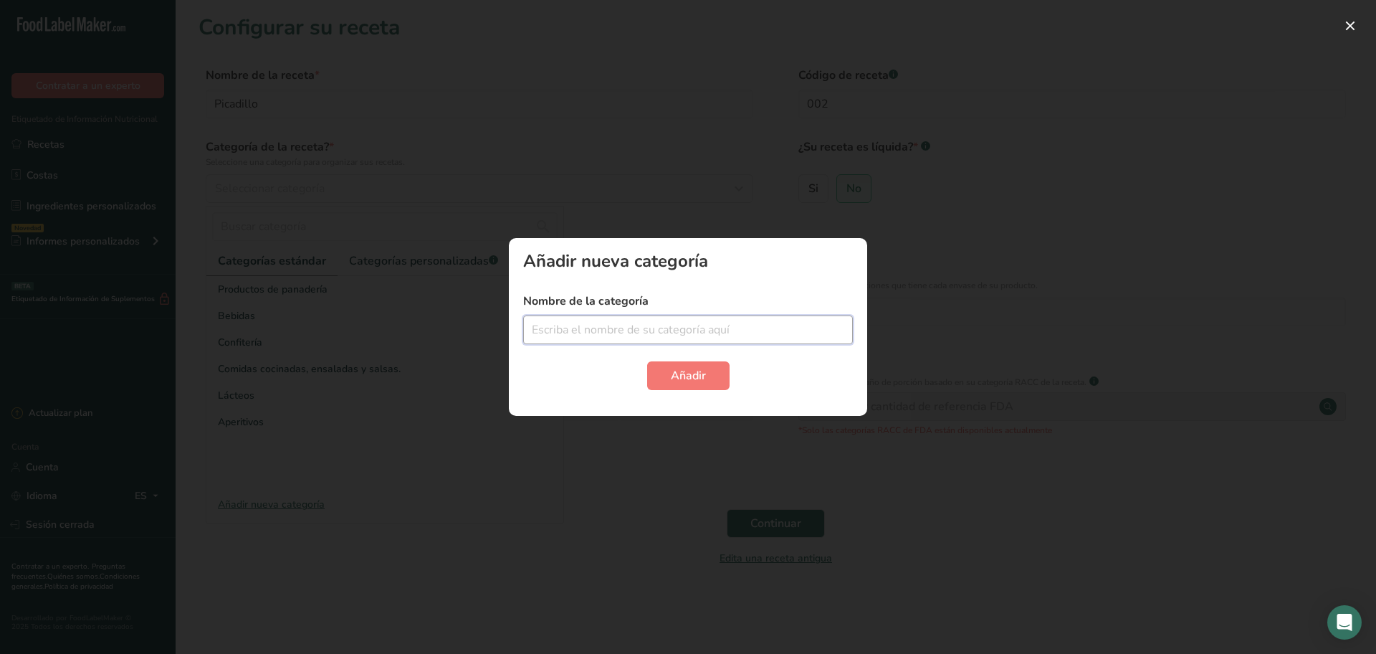
click at [576, 323] on input "text" at bounding box center [688, 329] width 330 height 29
type input "Guisos"
click at [662, 370] on button "Añadir" at bounding box center [688, 375] width 82 height 29
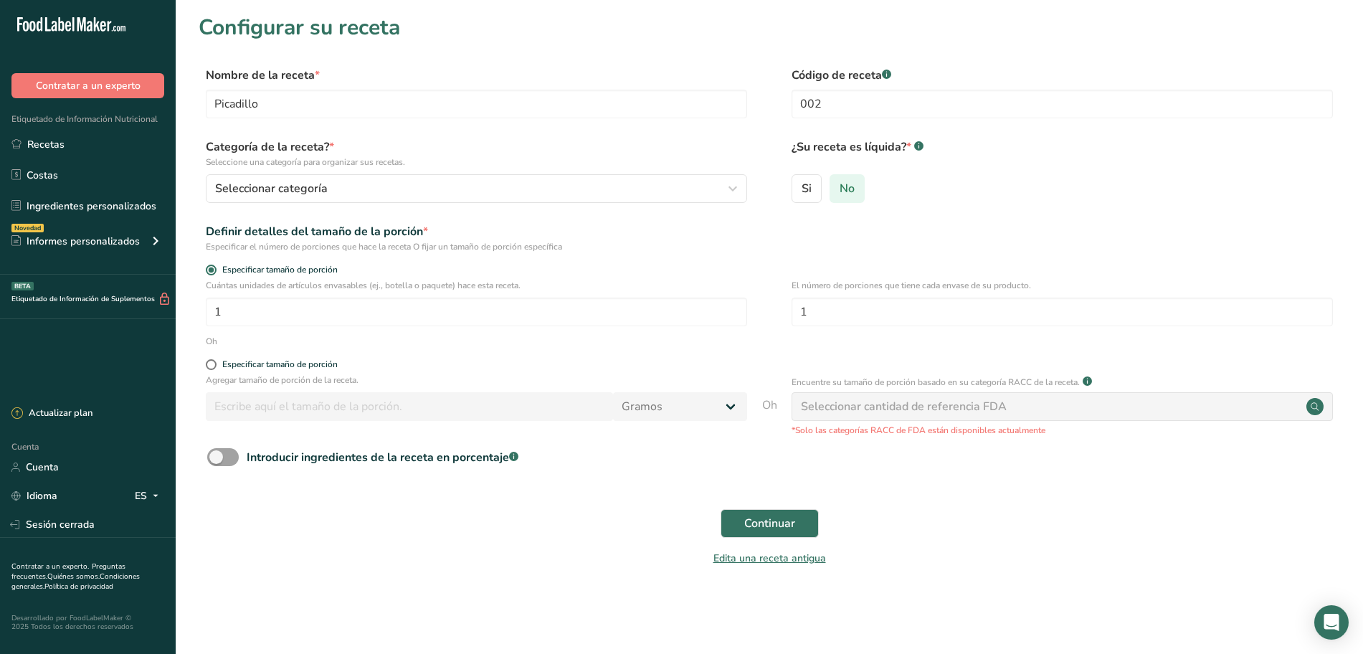
click at [855, 190] on label "No" at bounding box center [846, 188] width 35 height 29
click at [839, 190] on input "No" at bounding box center [834, 188] width 9 height 9
click at [209, 363] on span at bounding box center [211, 364] width 11 height 11
click at [209, 363] on input "Especificar tamaño de porción" at bounding box center [210, 364] width 9 height 9
radio input "true"
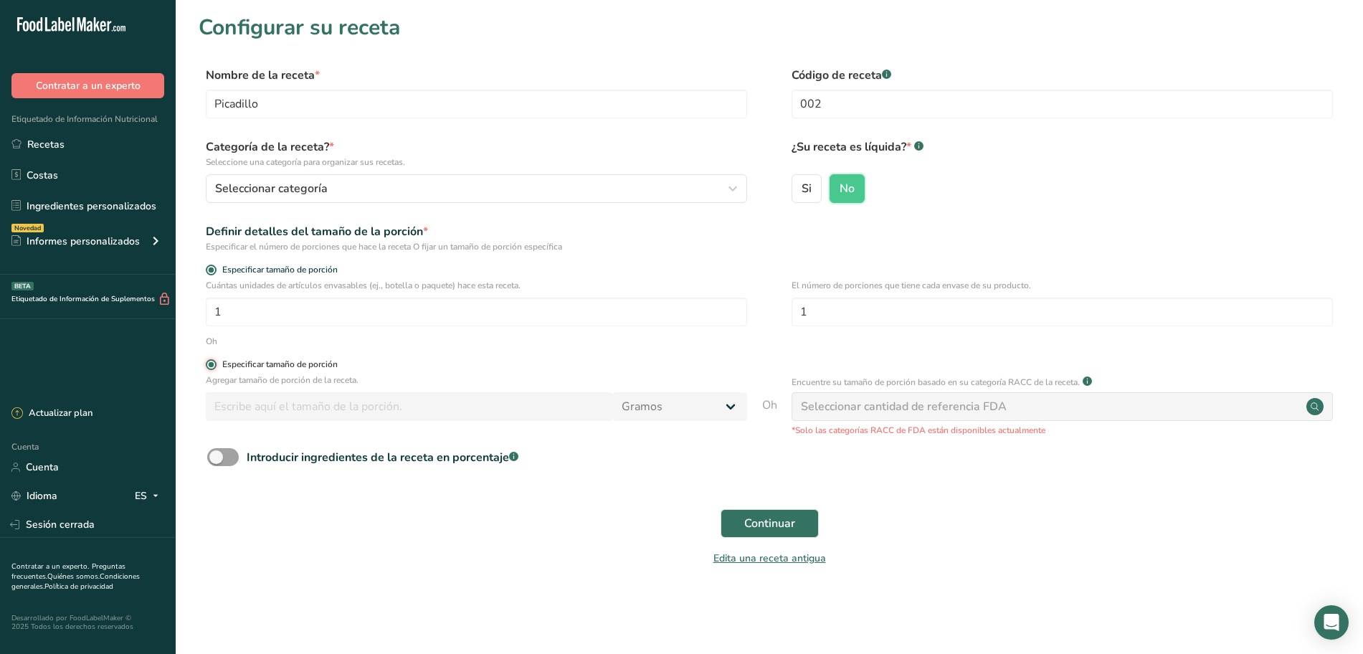
radio input "false"
click at [379, 409] on input "number" at bounding box center [409, 406] width 407 height 29
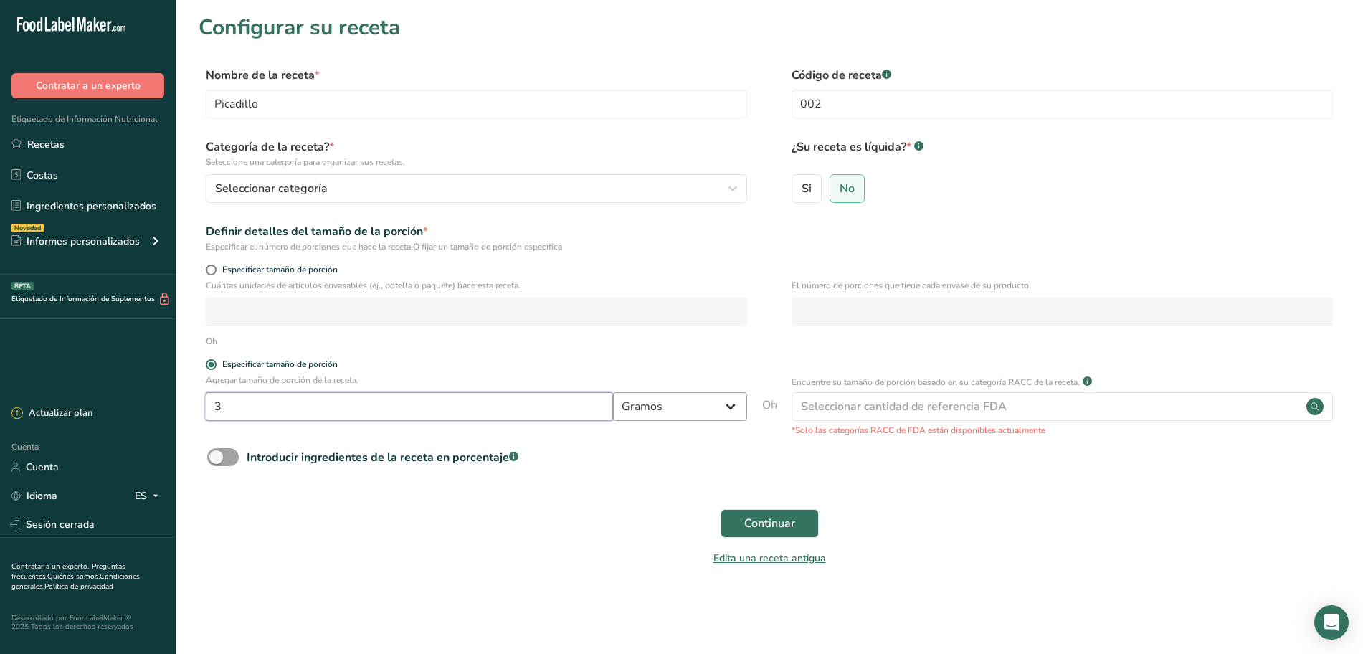
type input "3"
click at [724, 413] on select "Gramos kilogramo mg mcg libras onza litro ml onza líquida cucharada cucharadita…" at bounding box center [680, 406] width 134 height 29
select select "1"
click at [613, 392] on select "Gramos kilogramo mg mcg libras onza litro ml onza líquida cucharada cucharadita…" at bounding box center [680, 406] width 134 height 29
click at [1136, 439] on form "Nombre de la receta * Picadillo Código de receta .a-a{fill:#347362;}.b-a{fill:#…" at bounding box center [769, 321] width 1141 height 508
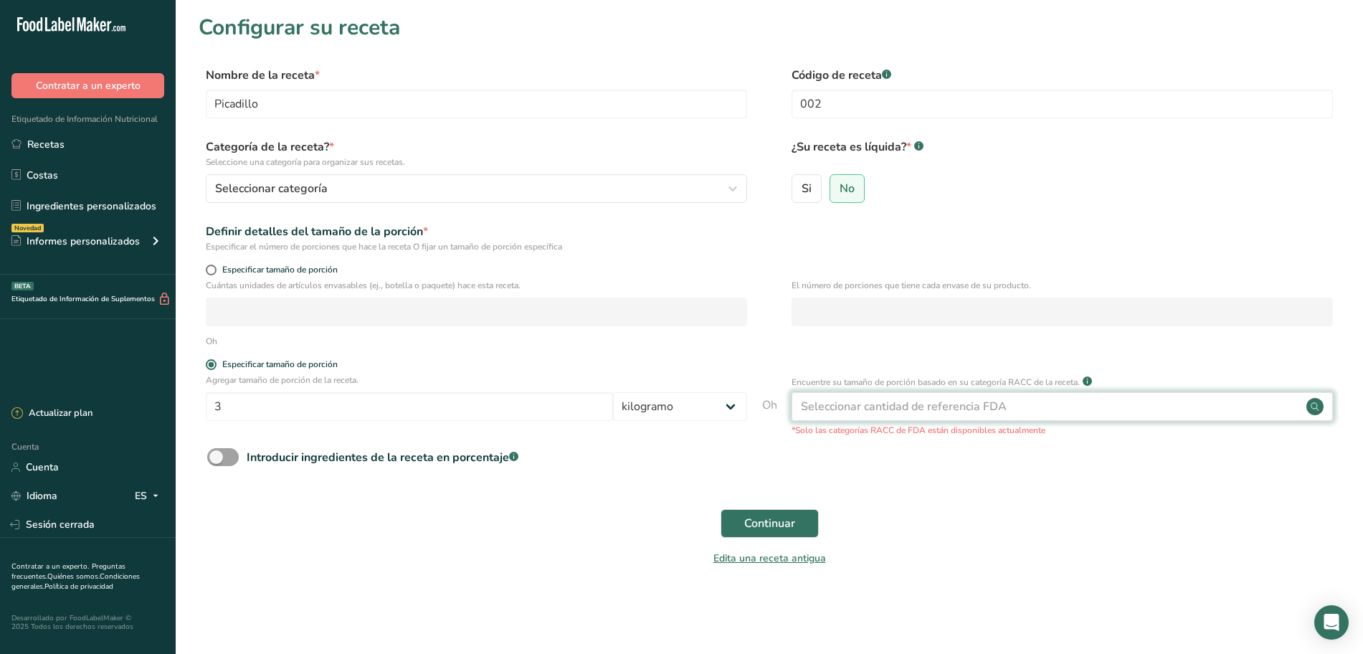
click at [1104, 404] on div "Seleccionar cantidad de referencia FDA" at bounding box center [1061, 406] width 541 height 29
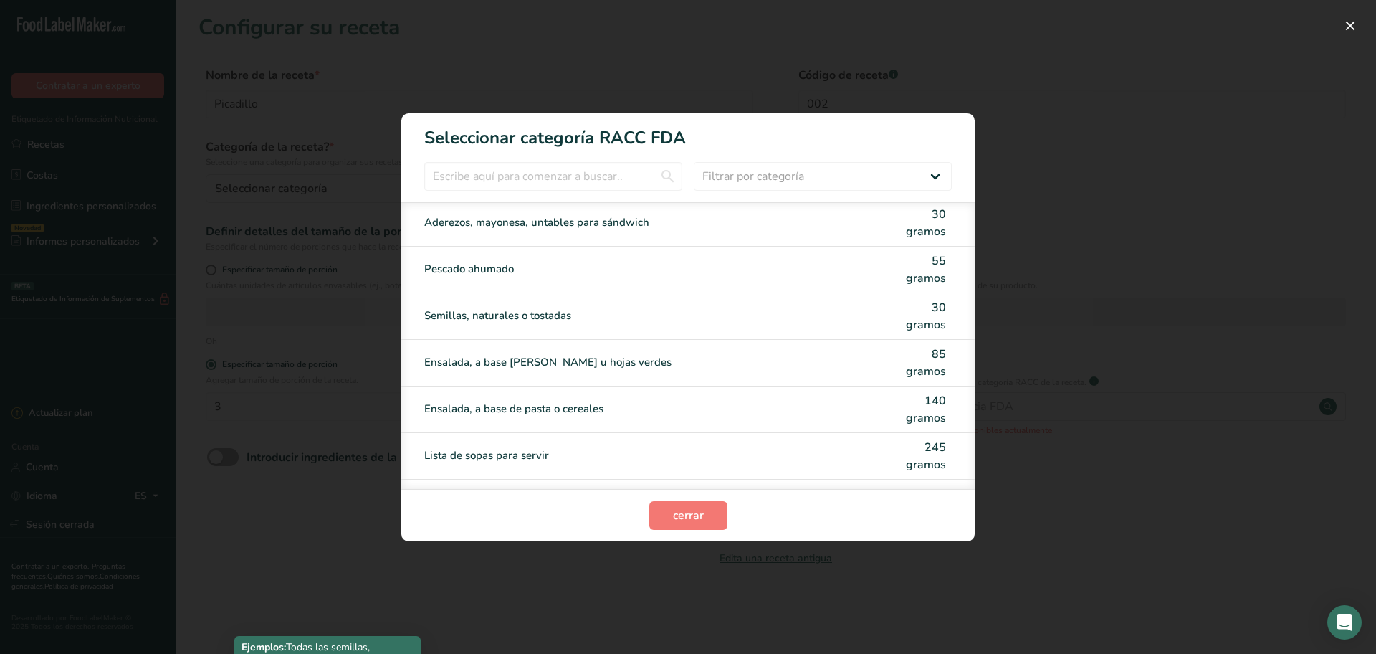
scroll to position [3516, 0]
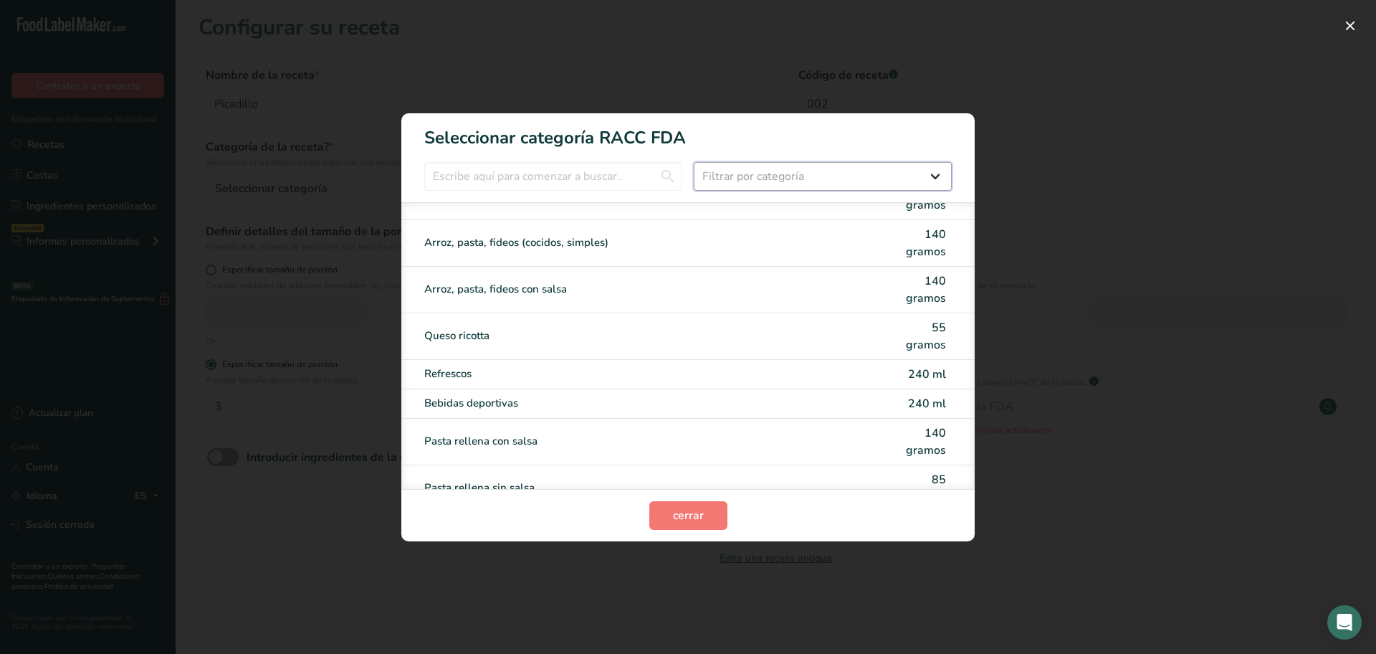
click at [765, 179] on select "Filtrar por categoría Todos Productos de panadería Bebidas Cereales y otros pro…" at bounding box center [823, 176] width 258 height 29
click at [694, 162] on select "Filtrar por categoría Todos Productos de panadería Bebidas Cereales y otros pro…" at bounding box center [823, 176] width 258 height 29
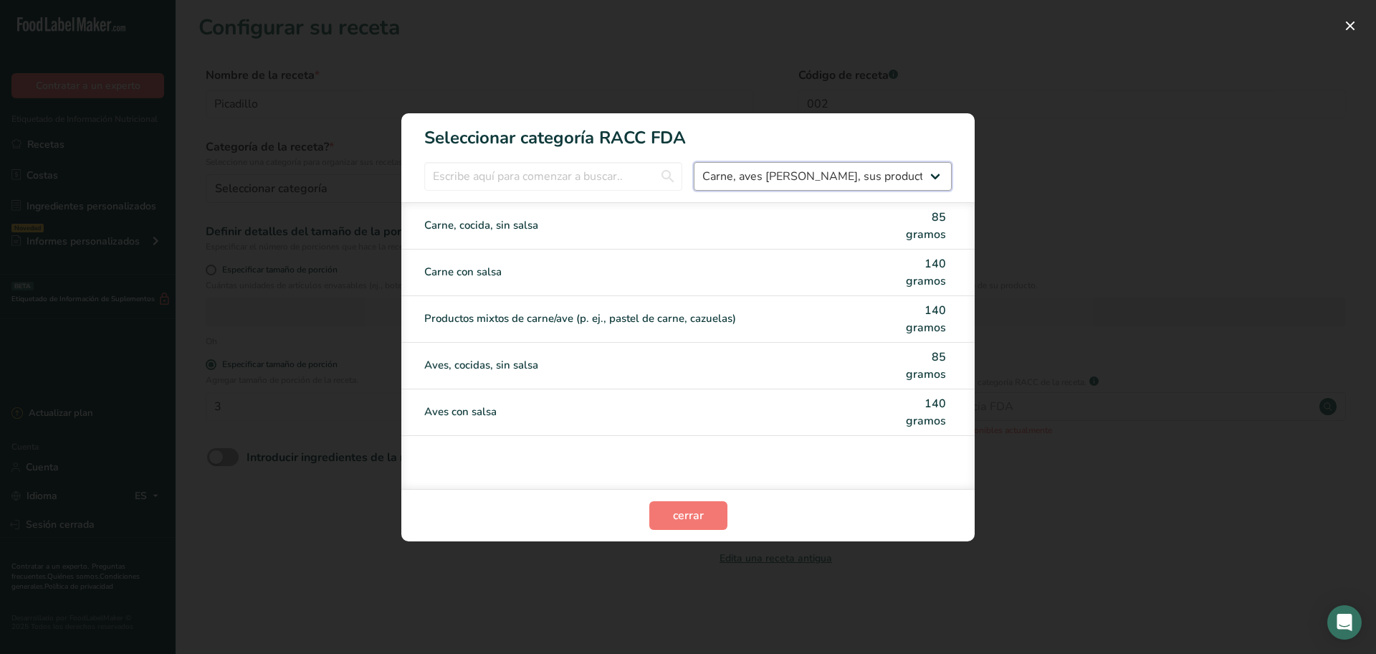
scroll to position [0, 0]
click at [792, 184] on select "Todos Productos de panadería Bebidas Cereales y otros productos de granos Produ…" at bounding box center [823, 176] width 258 height 29
click at [694, 162] on select "Todos Productos de panadería Bebidas Cereales y otros productos de granos Produ…" at bounding box center [823, 176] width 258 height 29
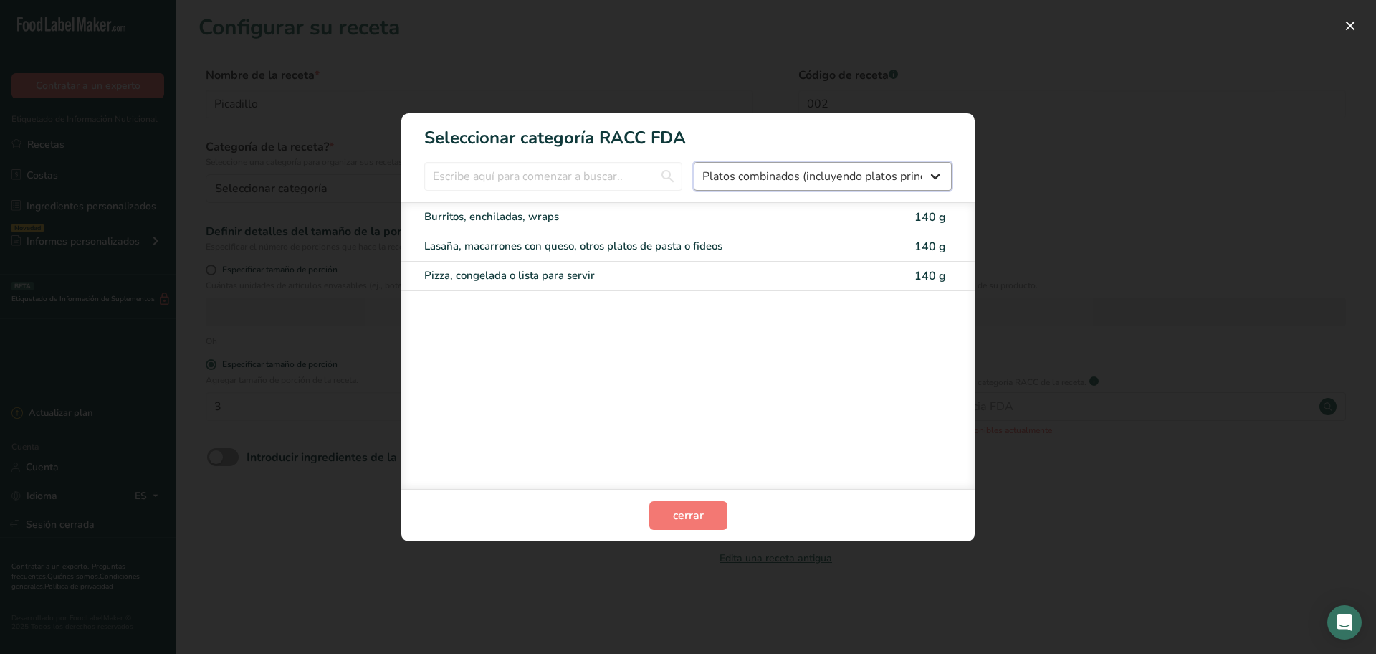
click at [912, 183] on select "Todos Productos de panadería Bebidas Cereales y otros productos de granos Produ…" at bounding box center [823, 176] width 258 height 29
click at [694, 162] on select "Todos Productos de panadería Bebidas Cereales y otros productos de granos Produ…" at bounding box center [823, 176] width 258 height 29
click at [939, 175] on select "Todos Productos de panadería Bebidas Cereales y otros productos de granos Produ…" at bounding box center [823, 176] width 258 height 29
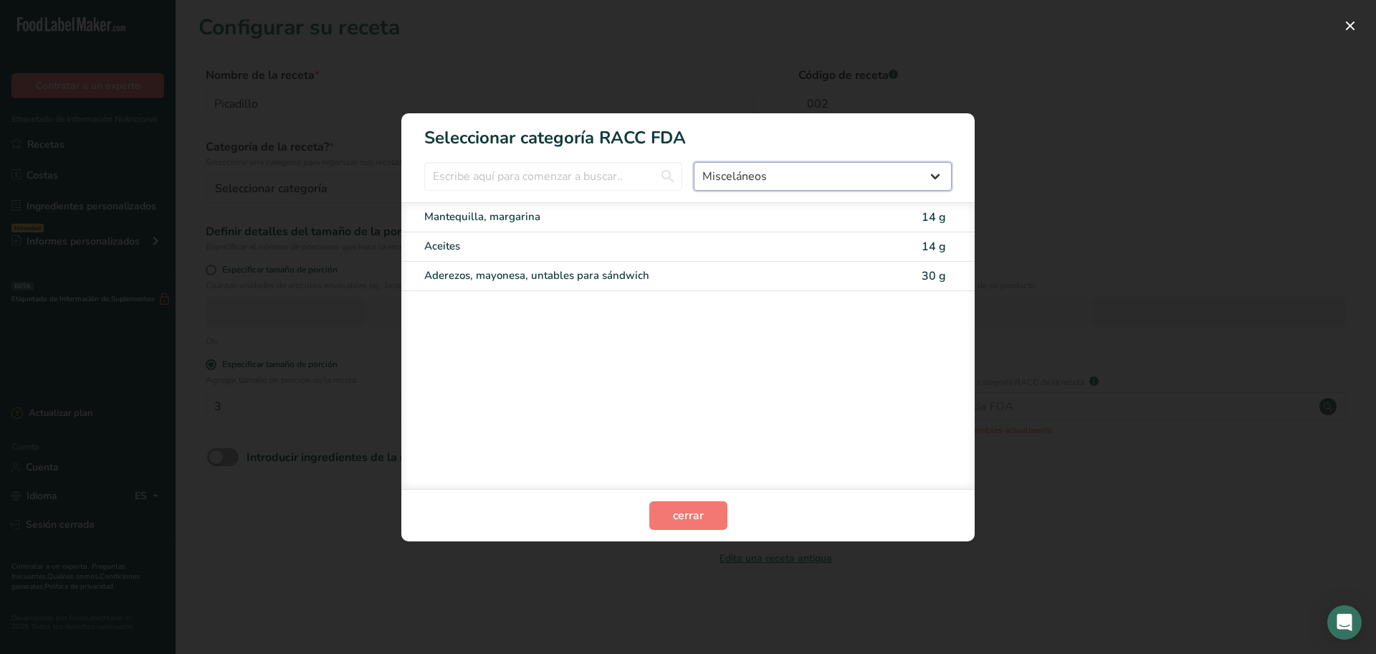
click at [694, 162] on select "Todos Productos de panadería Bebidas Cereales y otros productos de granos Produ…" at bounding box center [823, 176] width 258 height 29
click at [936, 174] on select "Todos Productos de panadería Bebidas Cereales y otros productos de granos Produ…" at bounding box center [823, 176] width 258 height 29
select select "16"
click at [694, 162] on select "Todos Productos de panadería Bebidas Cereales y otros productos de granos Produ…" at bounding box center [823, 176] width 258 height 29
click at [871, 481] on div "Mezclas de sopa secas 25 g Sopa instantánea, preparada 245 g" at bounding box center [688, 345] width 574 height 287
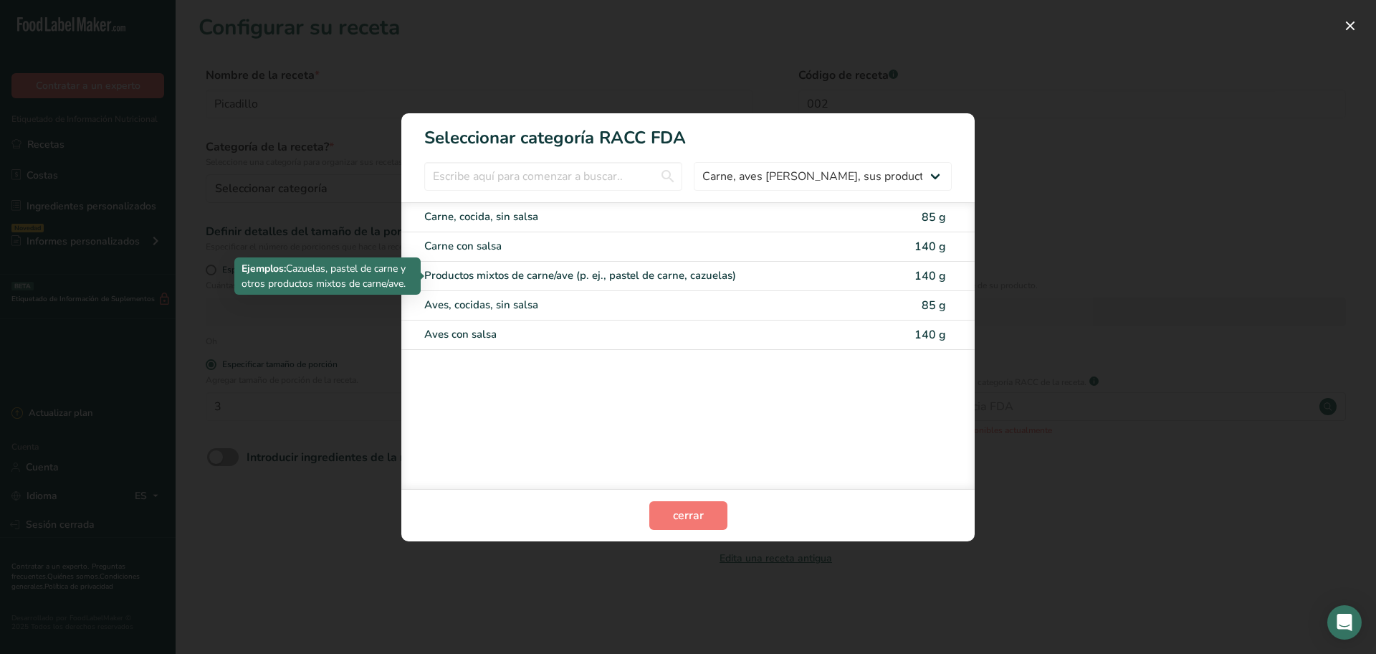
click at [746, 280] on div "Productos mixtos de carne/ave (p. ej., pastel de carne, cazuelas)" at bounding box center [627, 275] width 407 height 16
type input "140"
select select "0"
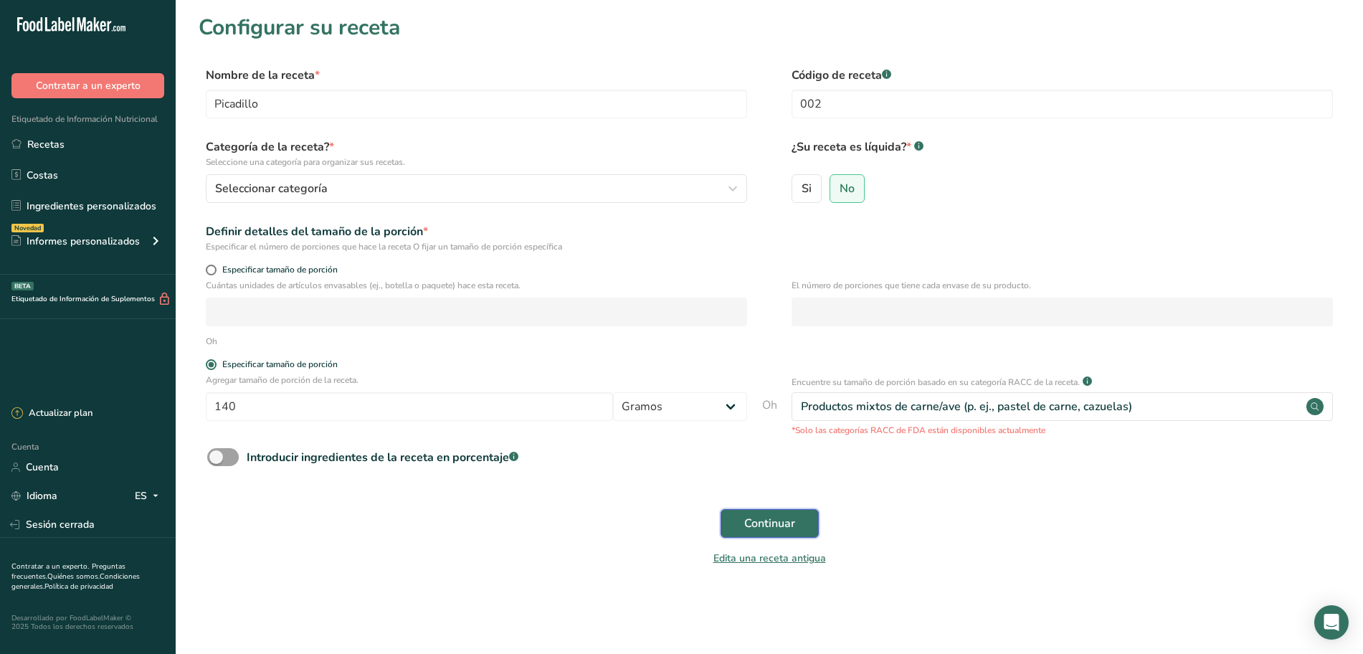
click at [765, 515] on font "Continuar" at bounding box center [769, 523] width 51 height 16
click at [765, 515] on div "Continuar" at bounding box center [769, 523] width 1141 height 46
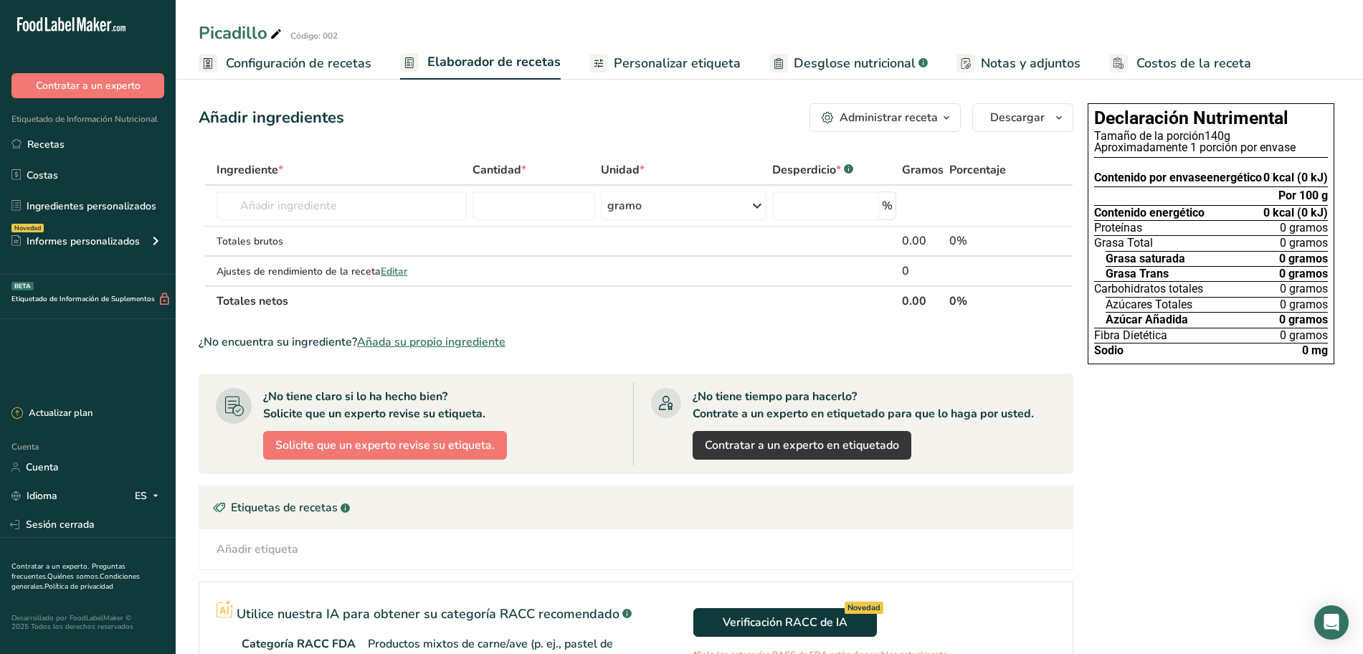
click at [343, 59] on font "Configuración de recetas" at bounding box center [299, 62] width 146 height 17
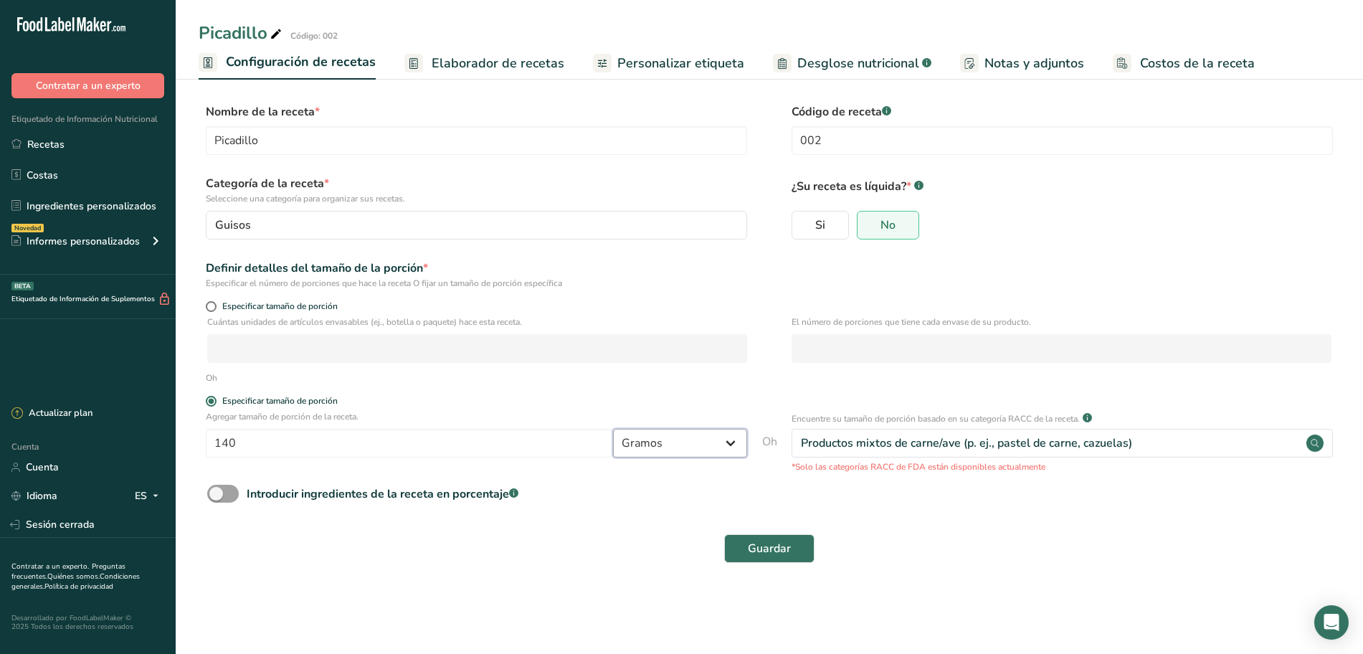
drag, startPoint x: 681, startPoint y: 446, endPoint x: 692, endPoint y: 440, distance: 12.2
click at [681, 446] on select "Gramos kilogramo mg mcg libras onza litro ml onza líquida cucharada cucharadita…" at bounding box center [680, 443] width 134 height 29
click at [584, 384] on form "Nombre de la receta * Picadillo Código de receta .a-a{fill:#347362;}.b-a{fill:#…" at bounding box center [769, 337] width 1141 height 468
click at [637, 404] on label "Especificar tamaño de porción" at bounding box center [476, 401] width 541 height 11
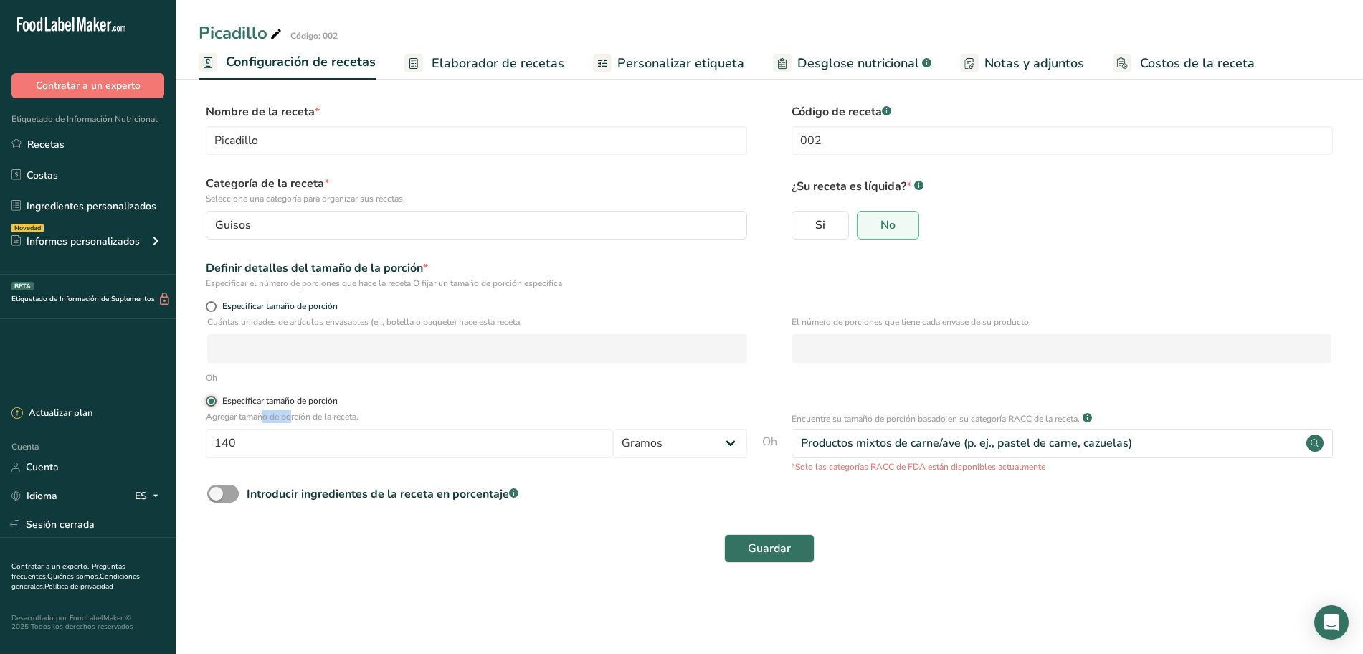
click at [215, 404] on input "Especificar tamaño de porción" at bounding box center [210, 400] width 9 height 9
click at [1281, 445] on div "Productos mixtos de carne/ave (p. ej., pastel de carne, cazuelas)" at bounding box center [1061, 443] width 541 height 29
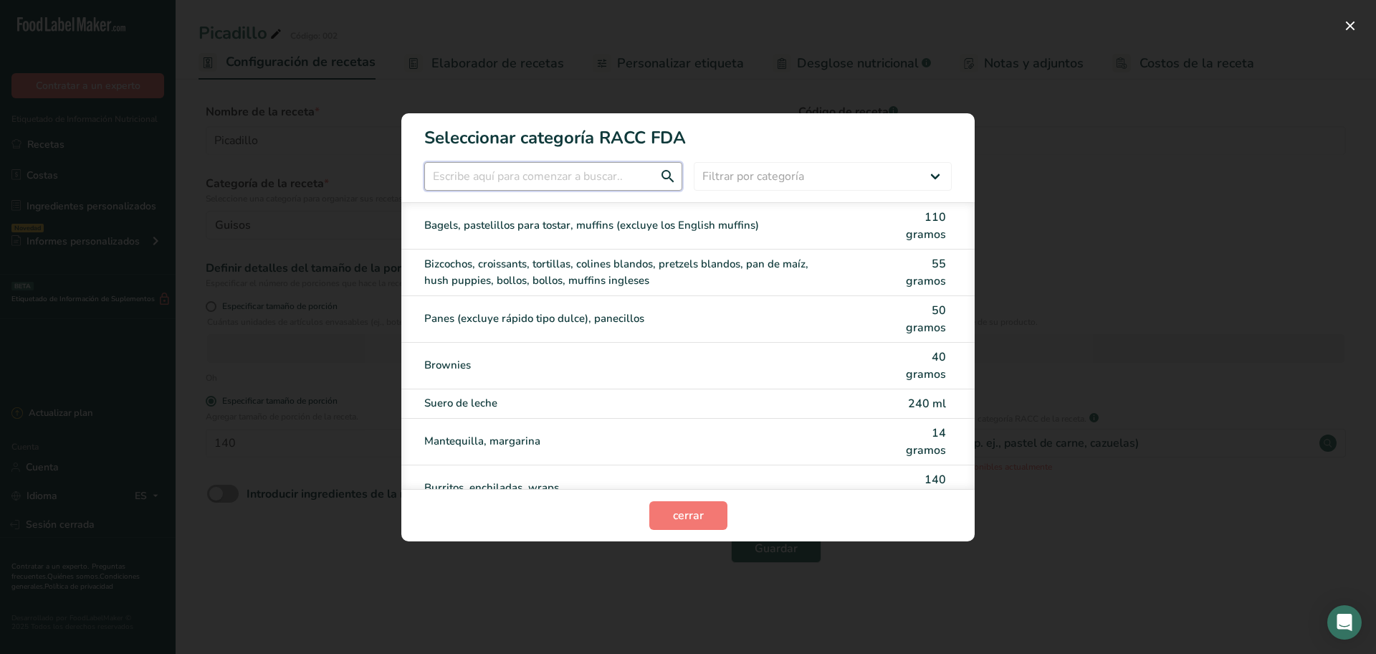
click at [603, 176] on input "Modalidad de selección de categoría RACC" at bounding box center [553, 176] width 258 height 29
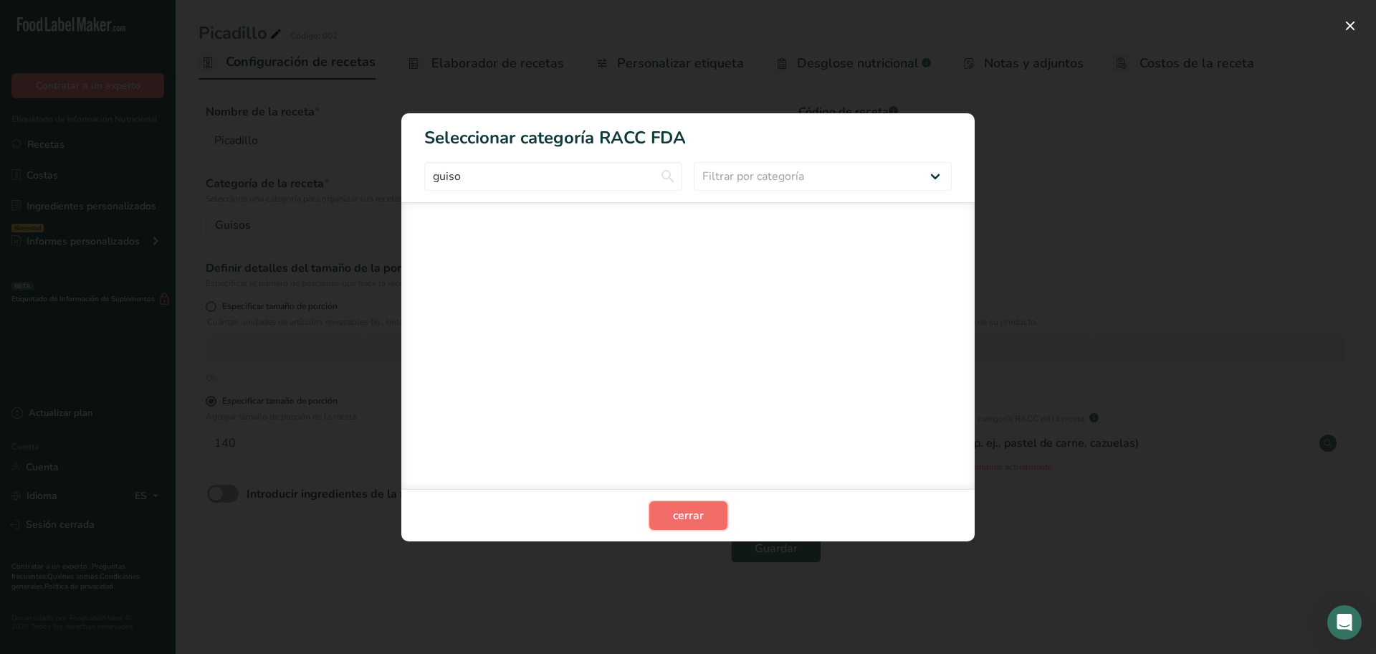
click at [701, 514] on font "cerrar" at bounding box center [688, 516] width 31 height 16
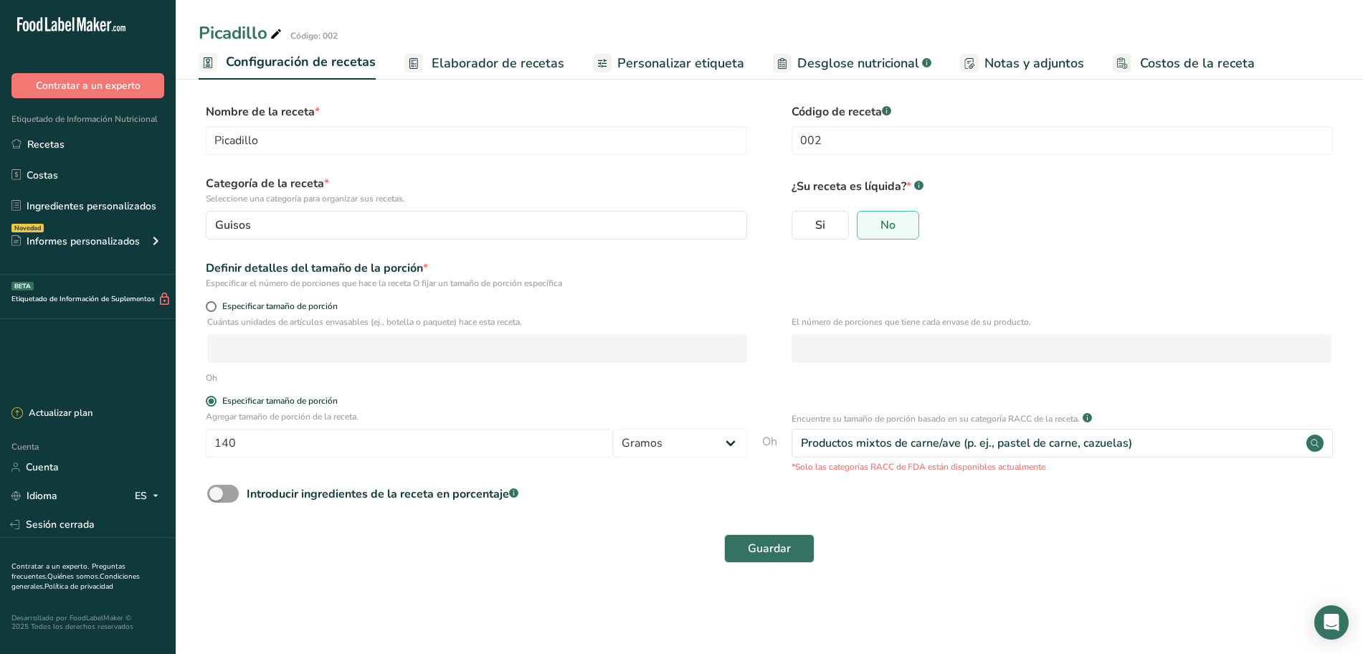
click at [1088, 511] on div "Introducir ingredientes de la receta en porcentaje .a-a{fill:#347362;}.b-a{fill…" at bounding box center [769, 499] width 1141 height 29
click at [1161, 438] on div "Productos mixtos de carne/ave (p. ej., pastel de carne, cazuelas)" at bounding box center [1061, 443] width 541 height 29
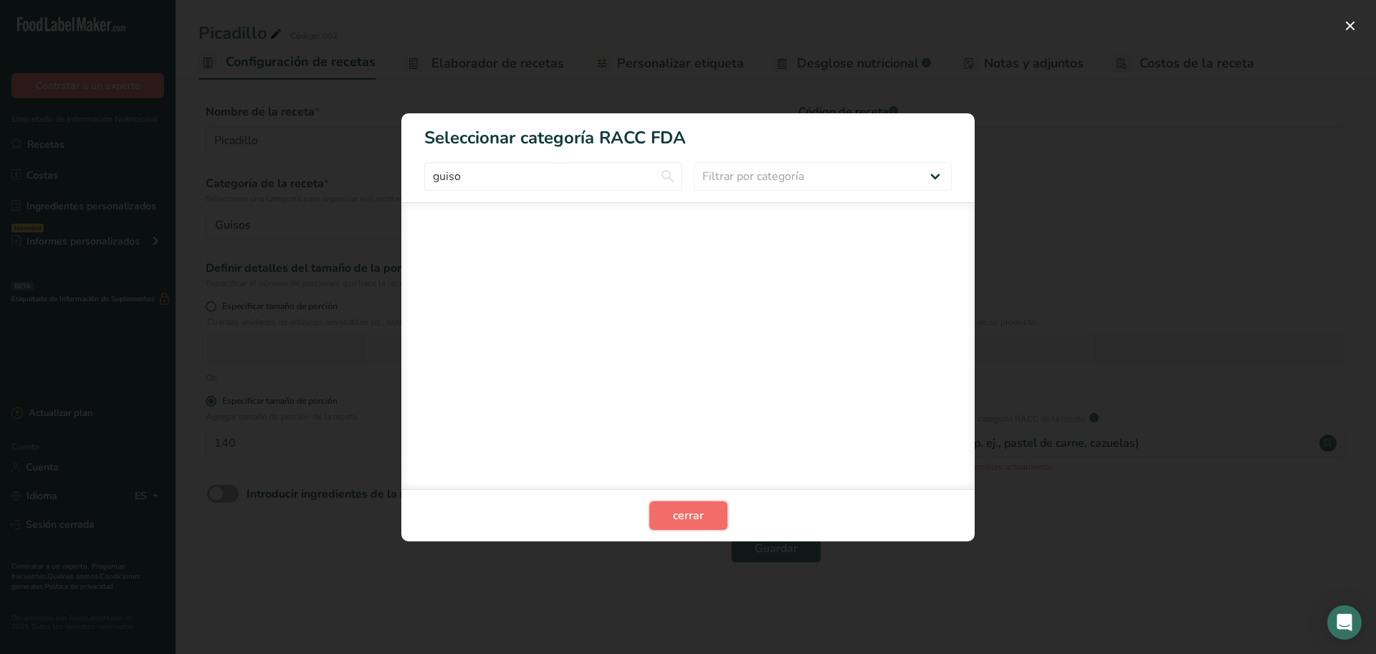
click at [710, 509] on button "cerrar" at bounding box center [689, 515] width 78 height 29
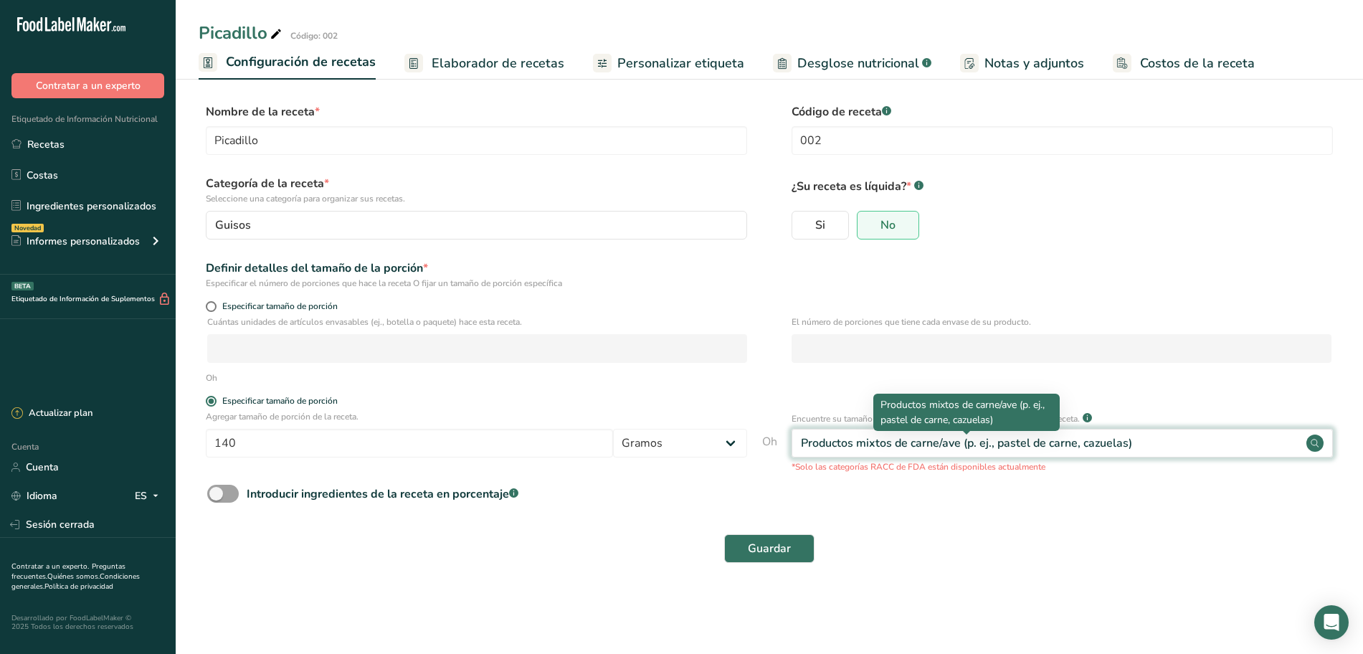
click at [849, 439] on font "Productos mixtos de carne/ave (p. ej., pastel de carne, cazuelas)" at bounding box center [966, 443] width 331 height 16
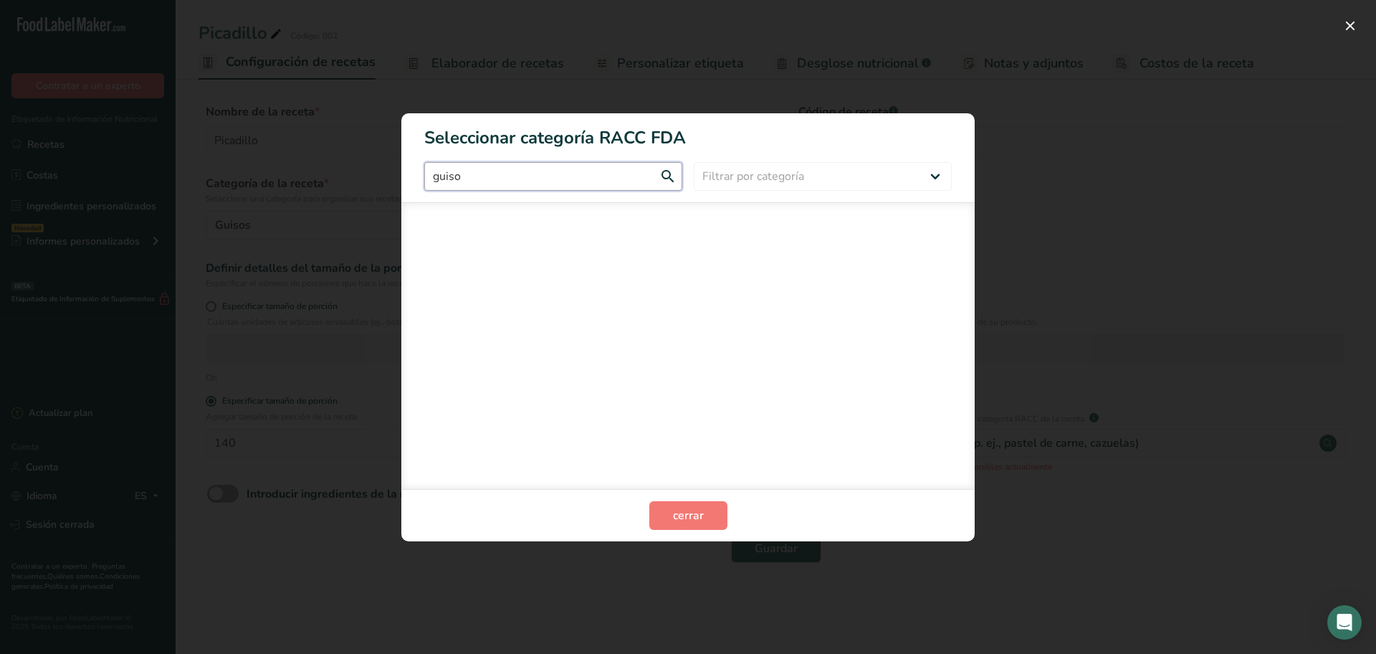
click at [589, 179] on input "guiso" at bounding box center [553, 176] width 258 height 29
type input "g"
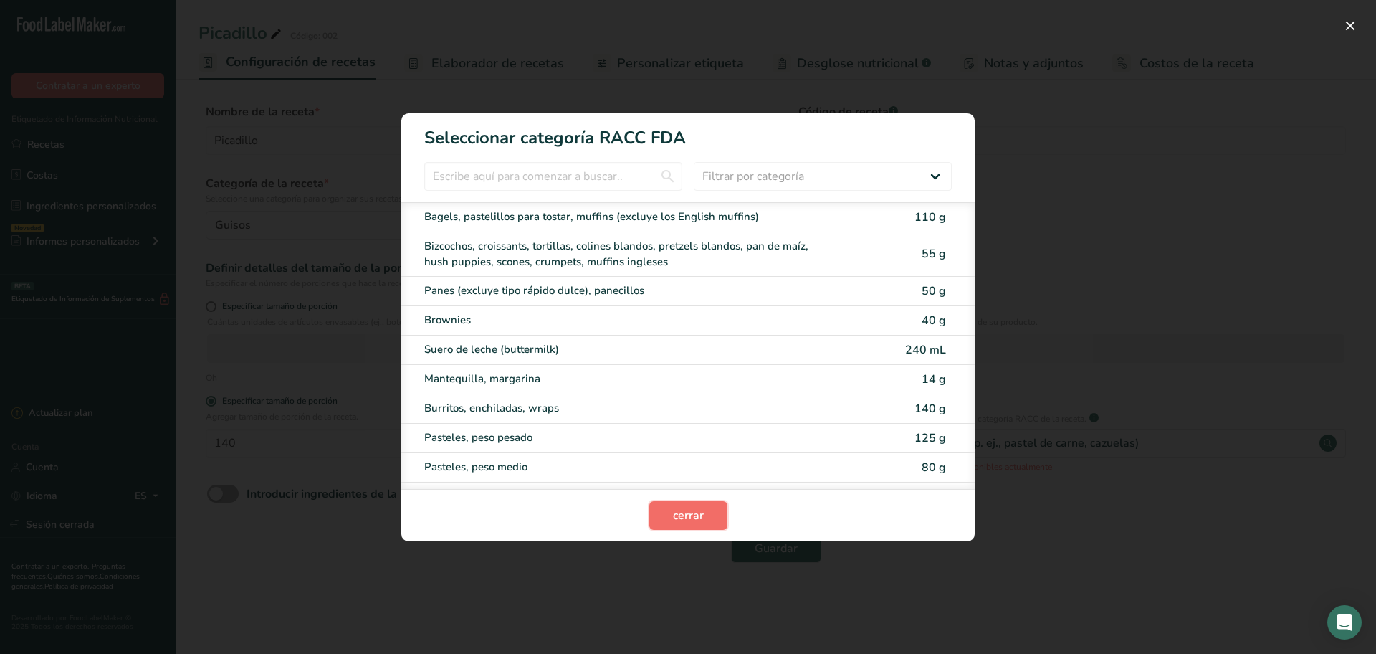
click at [716, 514] on button "cerrar" at bounding box center [689, 515] width 78 height 29
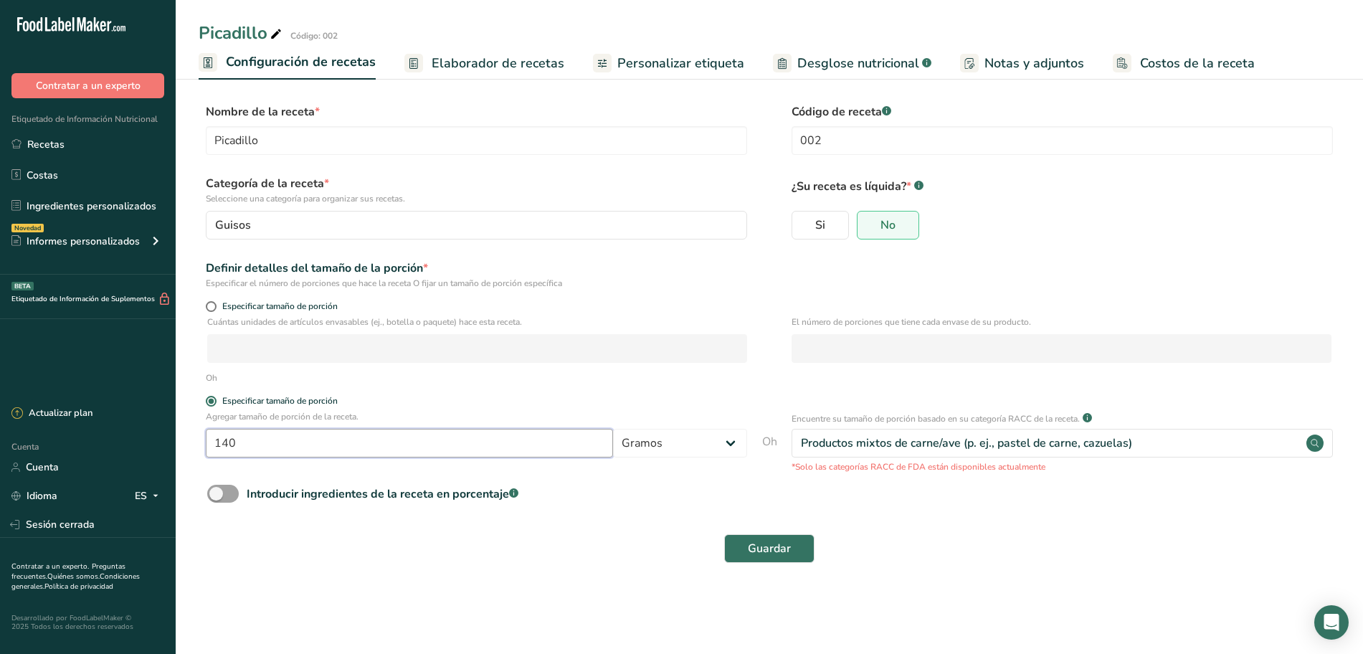
click at [379, 444] on input "140" at bounding box center [409, 443] width 407 height 29
type input "1"
type input "3"
click at [709, 452] on select "Gramos kilogramo mg mcg libras onza litro ml onza líquida cucharada cucharadita…" at bounding box center [680, 443] width 134 height 29
select select "1"
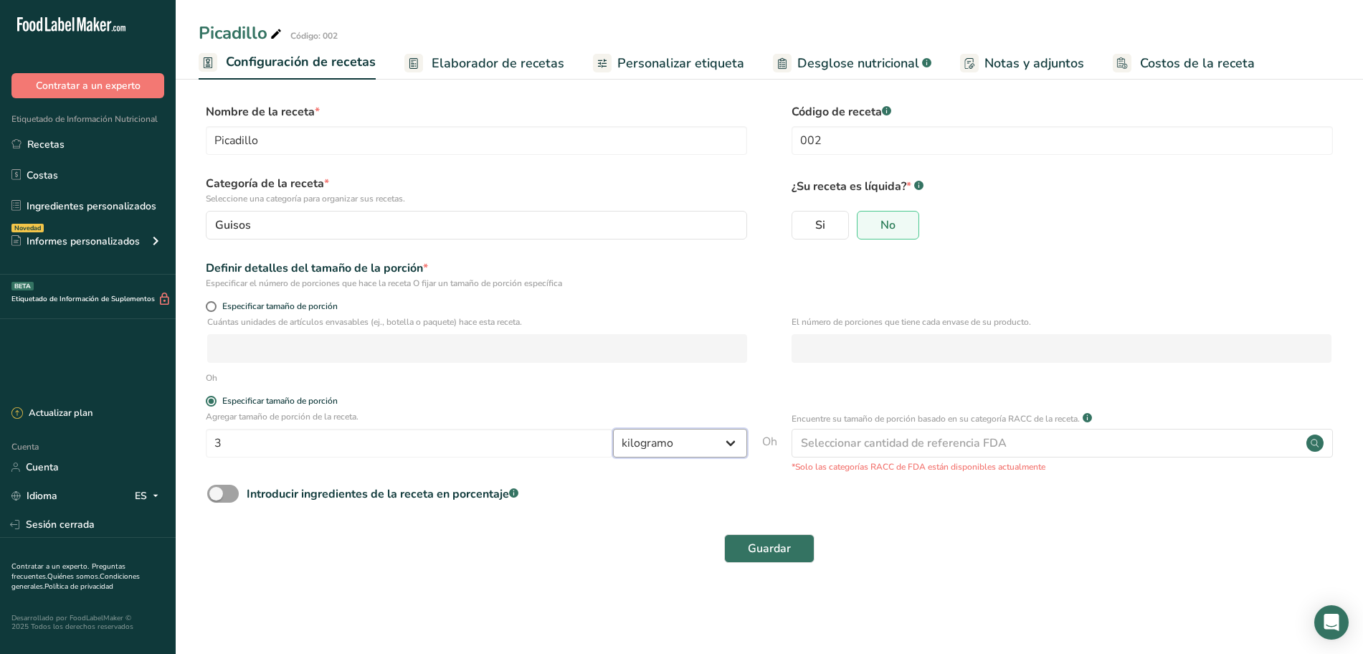
click at [613, 429] on select "Gramos kilogramo mg mcg libras onza litro ml onza líquida cucharada cucharadita…" at bounding box center [680, 443] width 134 height 29
click at [765, 546] on font "Guardar" at bounding box center [769, 549] width 43 height 16
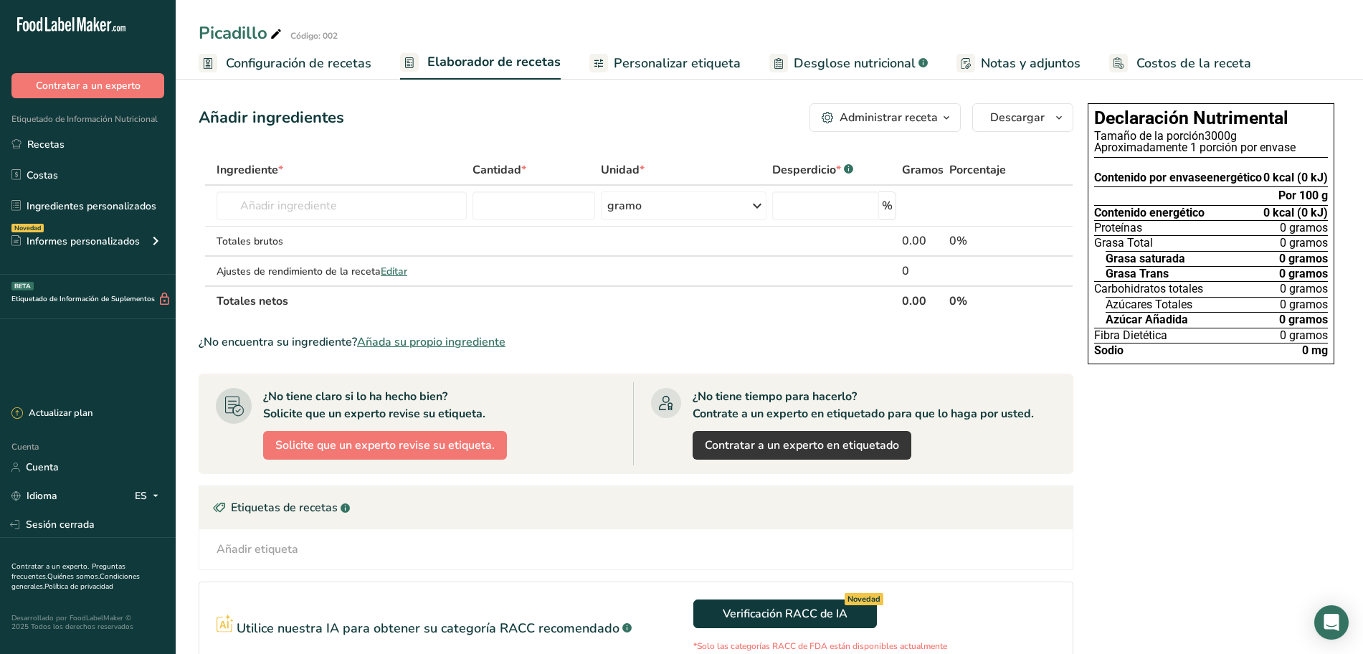
click at [237, 60] on font "Configuración de recetas" at bounding box center [299, 62] width 146 height 17
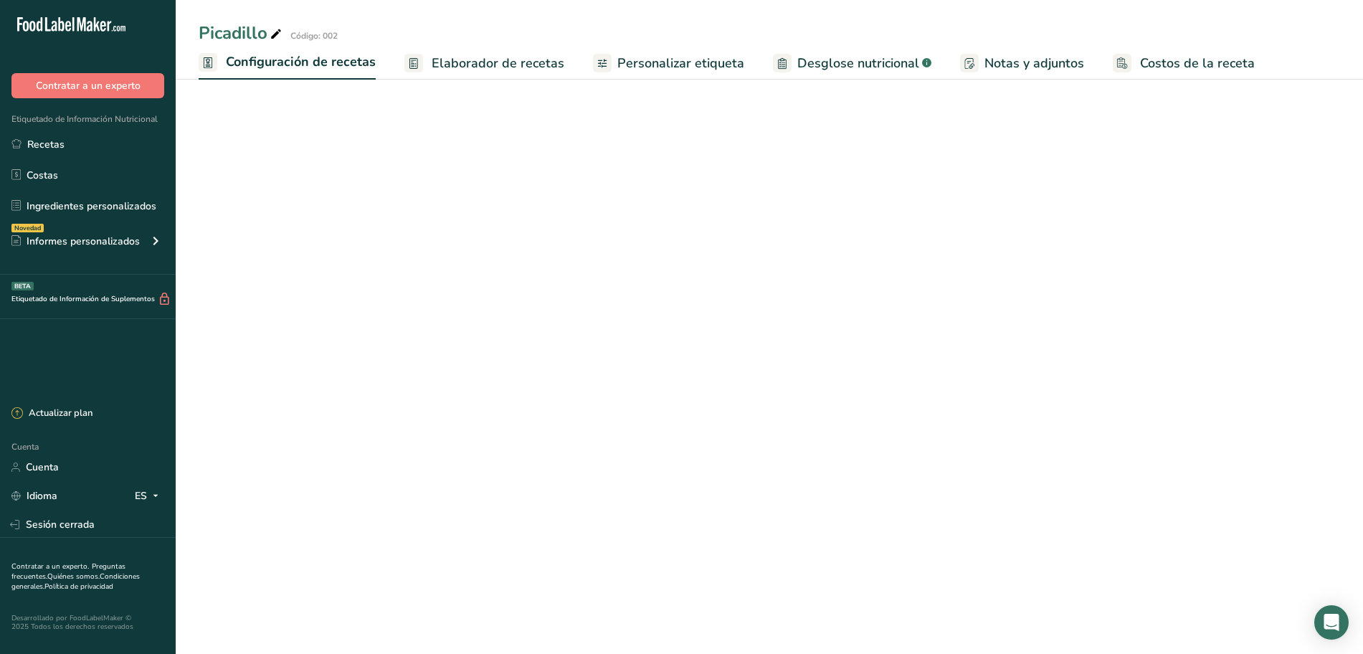
select select "1"
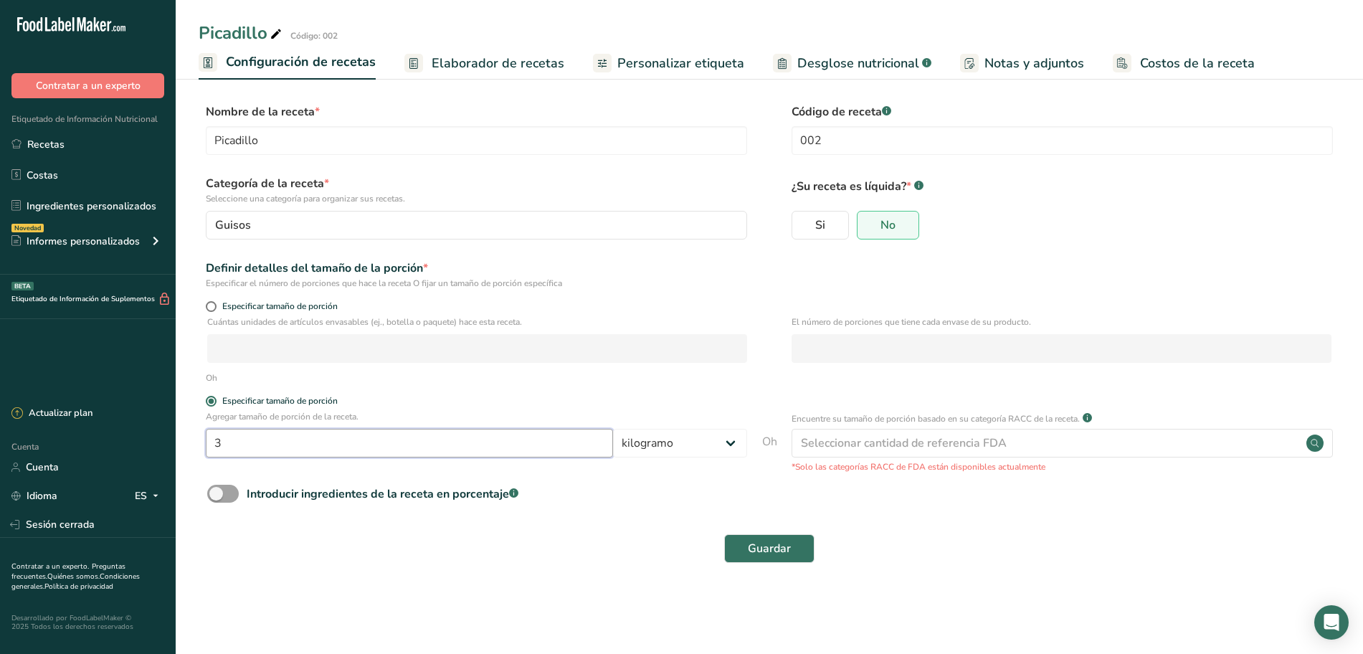
click at [399, 444] on input "3" at bounding box center [409, 443] width 407 height 29
type input "150"
click at [662, 439] on select "Gramos kilogramo mg mcg libras onza litro ml onza líquida cucharada cucharadita…" at bounding box center [680, 443] width 134 height 29
select select "0"
click at [613, 429] on select "Gramos kilogramo mg mcg libras onza litro ml onza líquida cucharada cucharadita…" at bounding box center [680, 443] width 134 height 29
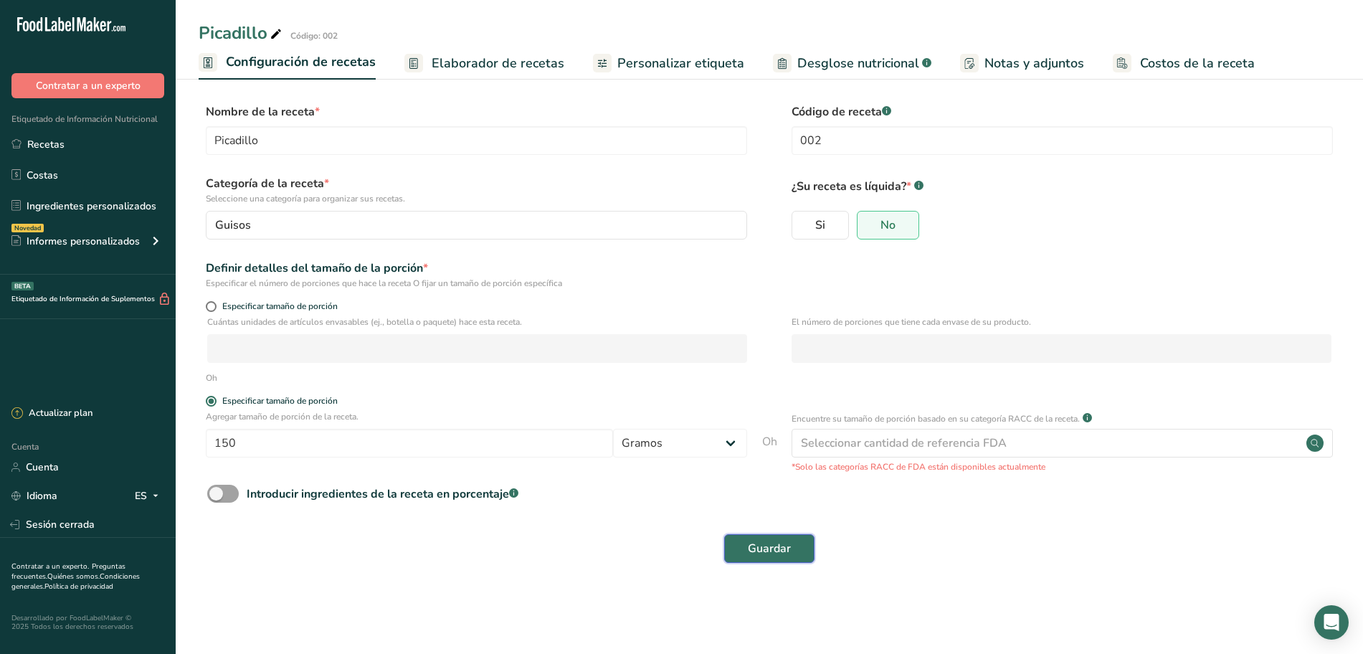
click at [761, 543] on font "Guardar" at bounding box center [769, 549] width 43 height 16
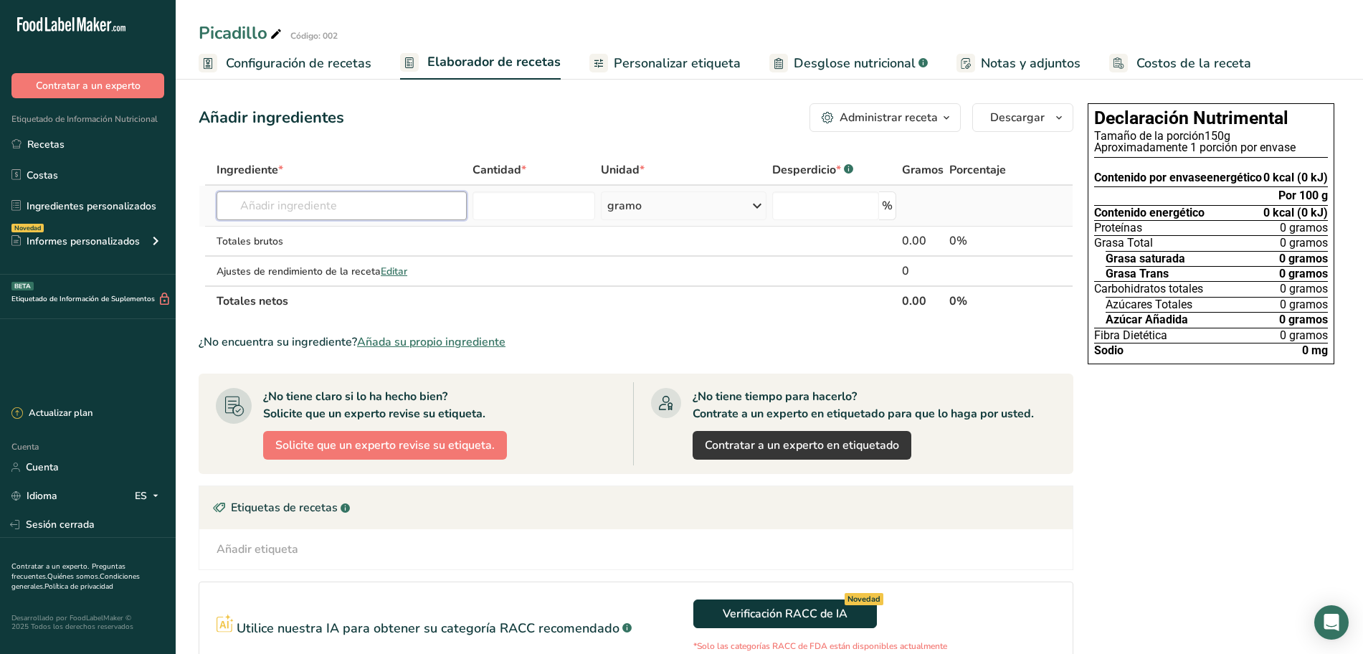
click at [345, 208] on input "text" at bounding box center [342, 205] width 250 height 29
type input "o"
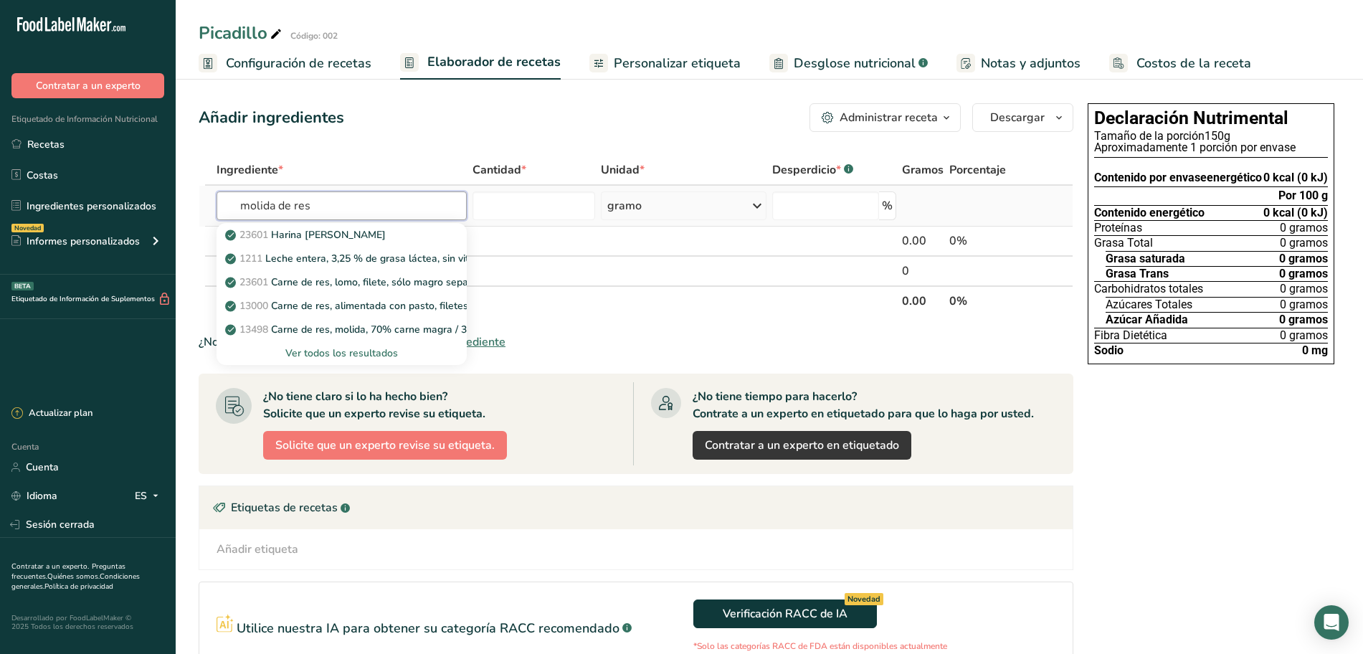
type input "molida de res"
click at [336, 352] on font "Ver todos los resultados" at bounding box center [341, 353] width 113 height 14
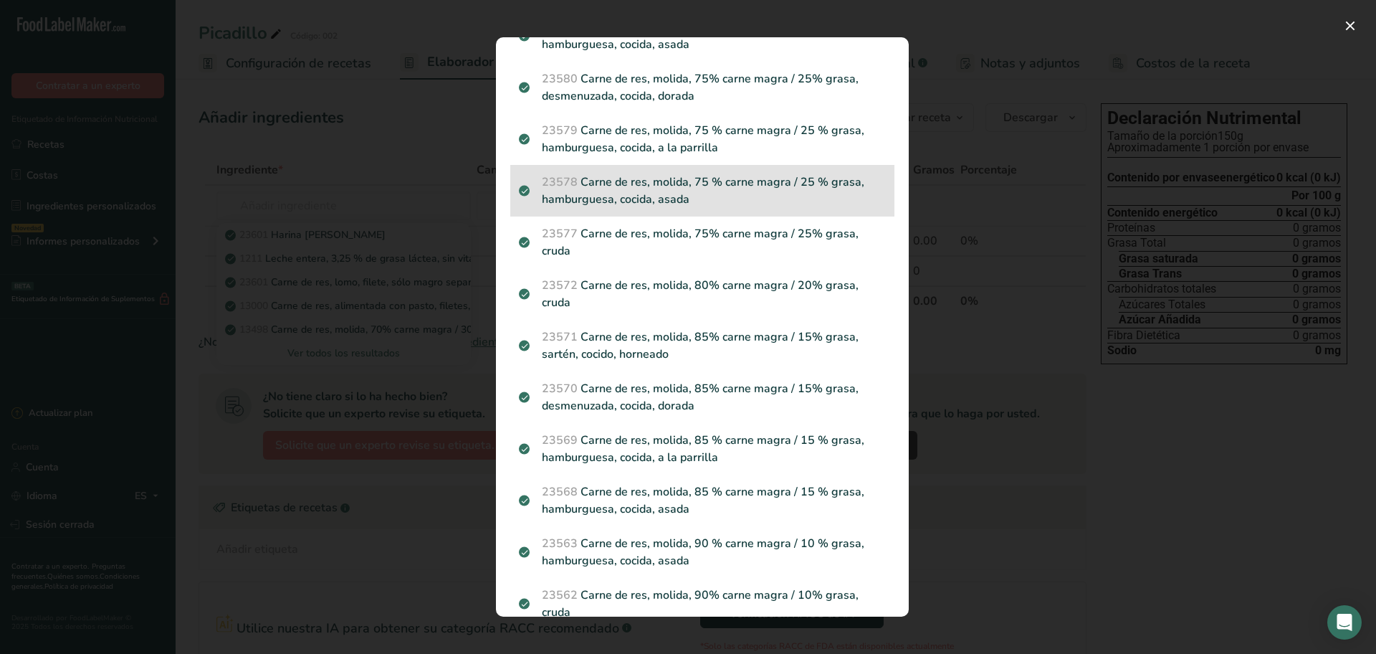
scroll to position [358, 0]
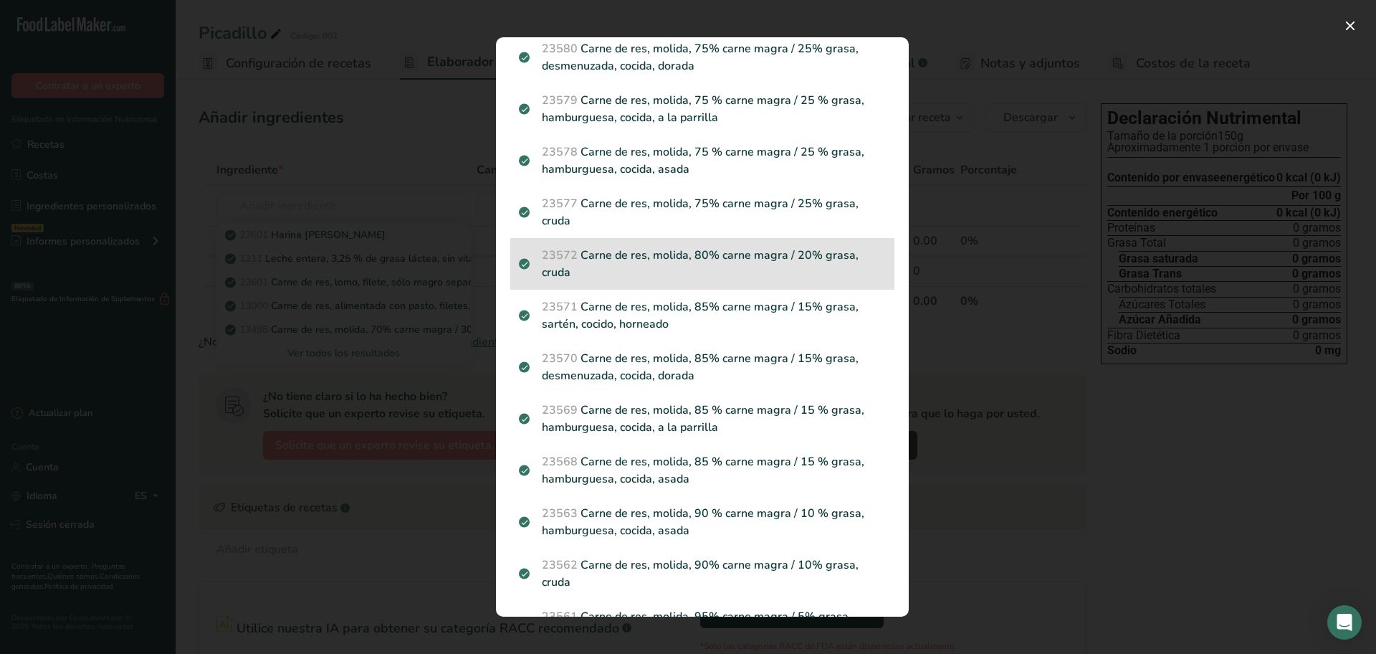
click at [669, 273] on p "23572 Carne de res, molida, 80% carne magra / 20% grasa, cruda" at bounding box center [702, 264] width 367 height 34
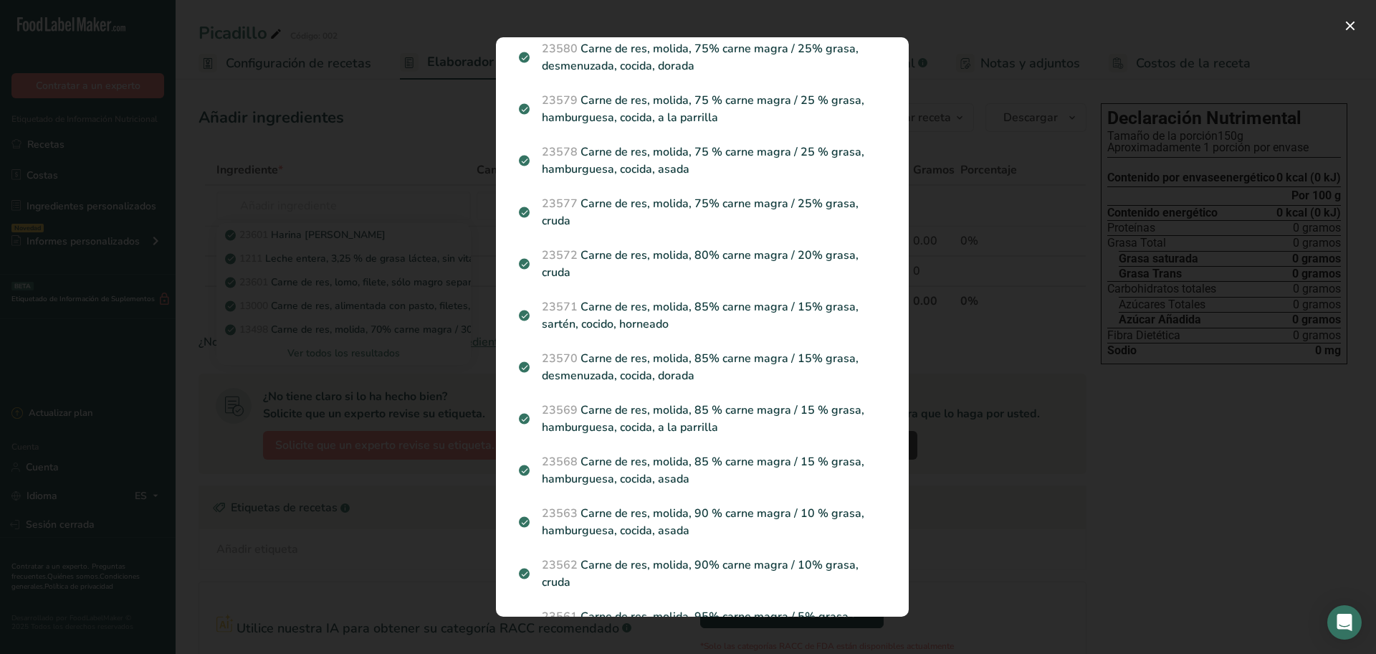
click at [669, 273] on div "Resultados de búsqueda modal" at bounding box center [688, 327] width 1376 height 654
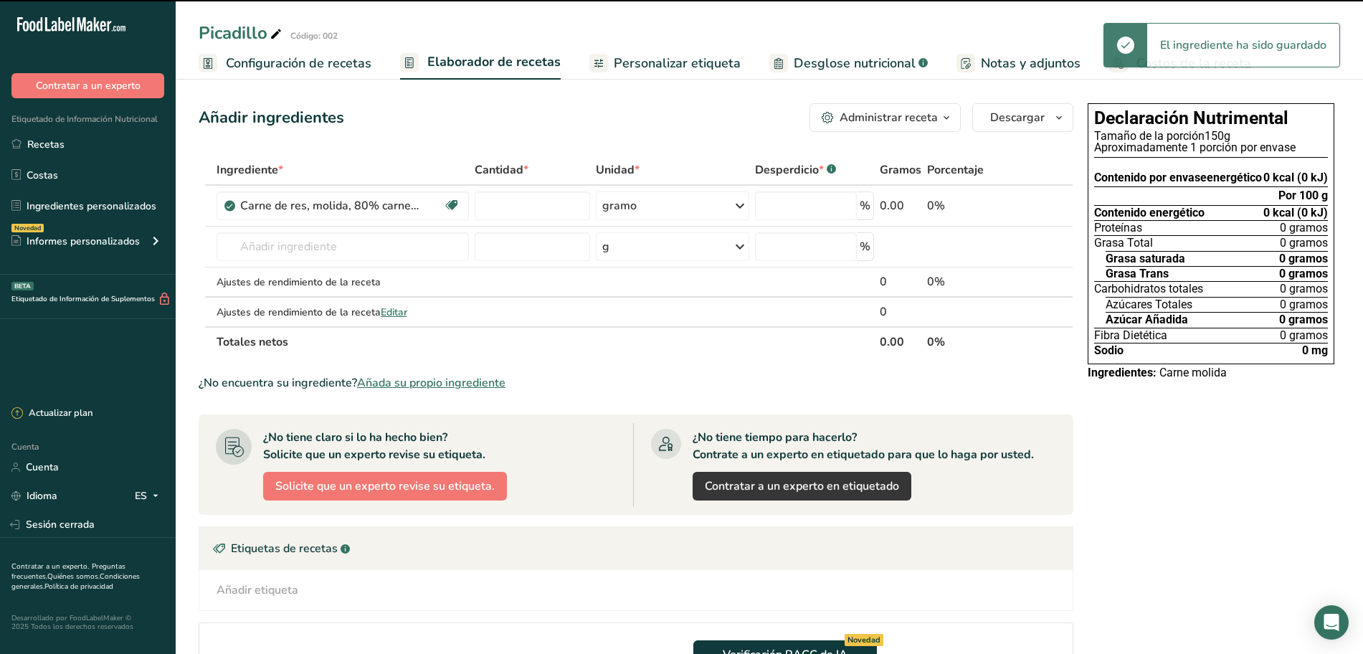
type input "0"
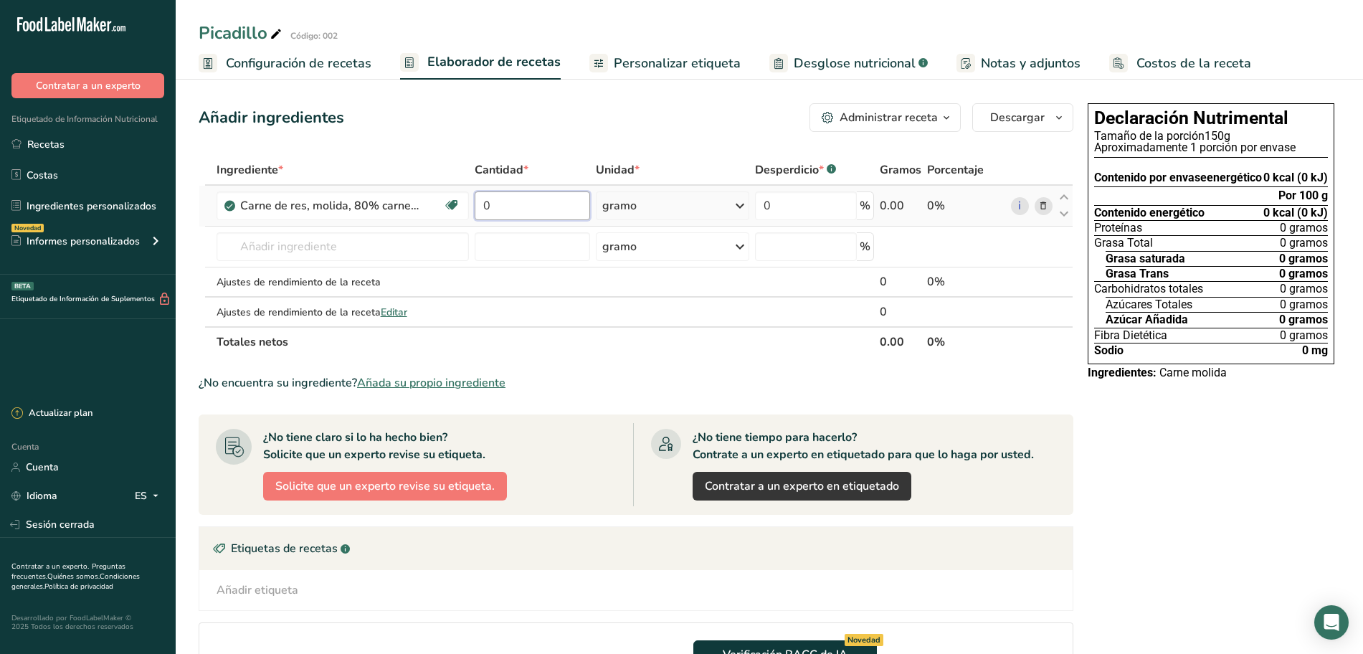
click at [534, 206] on input "0" at bounding box center [532, 205] width 115 height 29
click at [710, 208] on div "Ingrediente * Cantidad * Unidad * Desperdicio * .a-a{fill:#347362;}.b-a{fill:#f…" at bounding box center [636, 256] width 875 height 202
click at [688, 203] on div "gramo" at bounding box center [672, 205] width 153 height 29
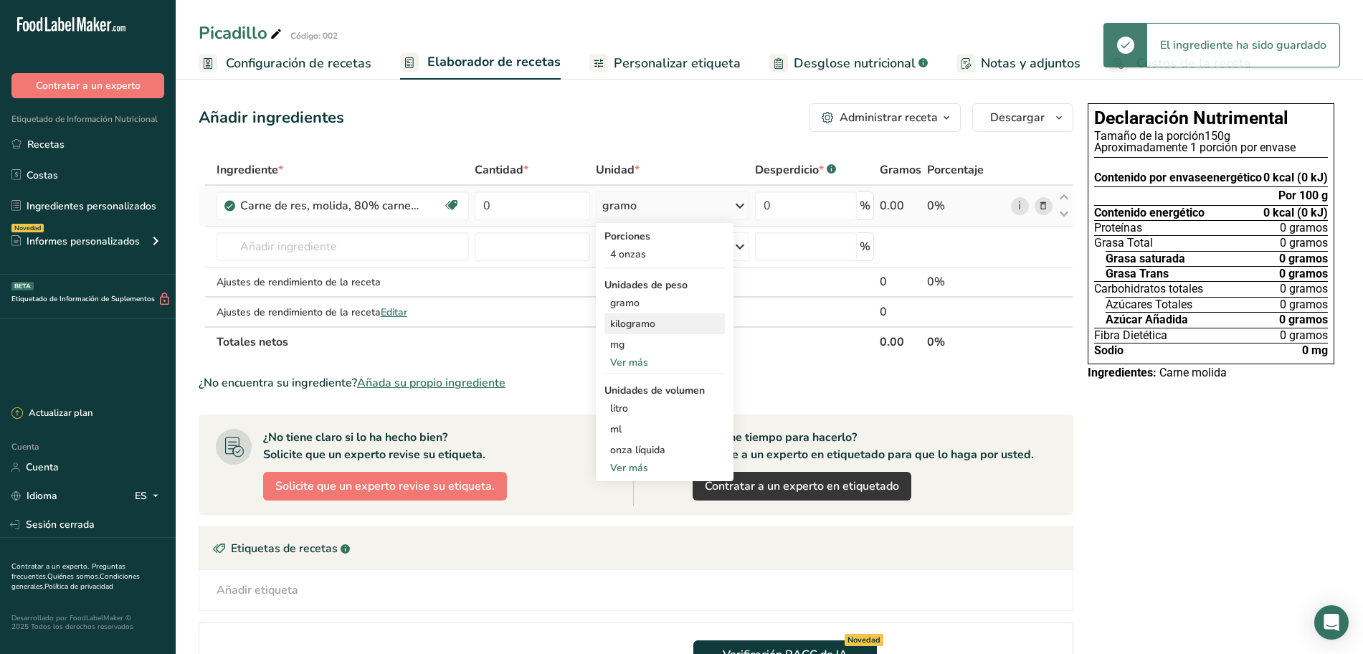
click at [641, 323] on font "kilogramo" at bounding box center [632, 324] width 45 height 14
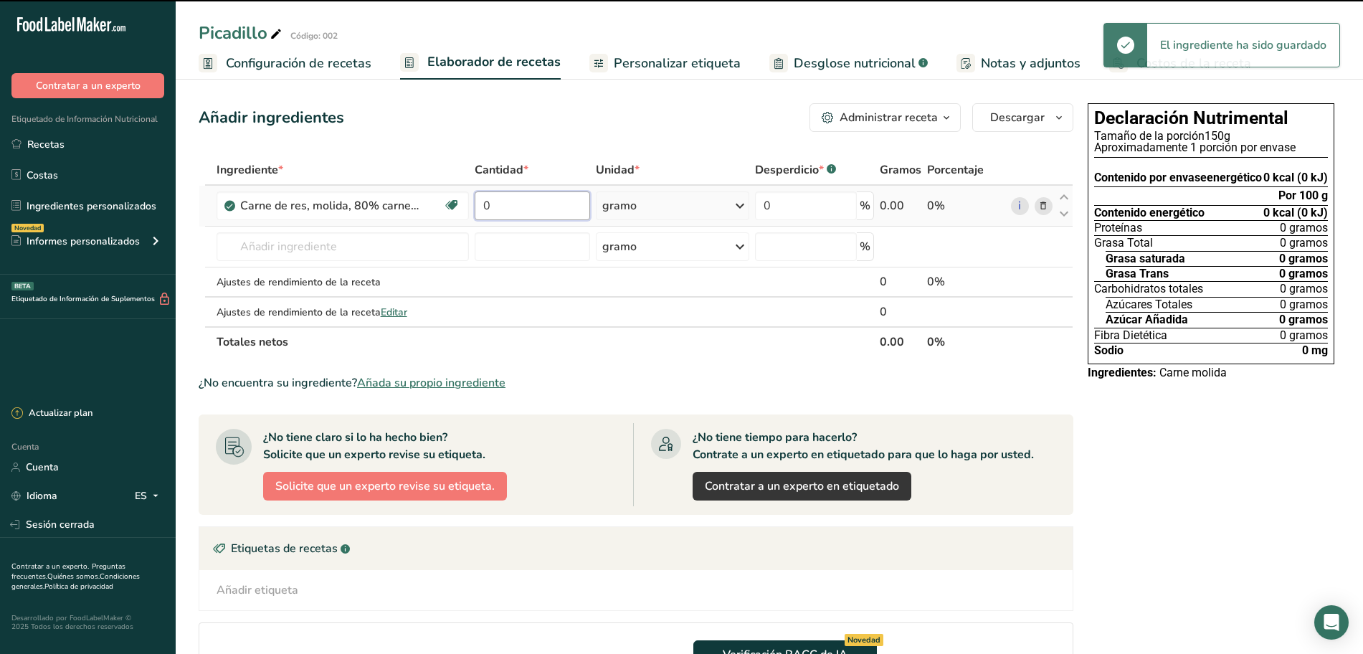
click at [536, 211] on input "0" at bounding box center [532, 205] width 115 height 29
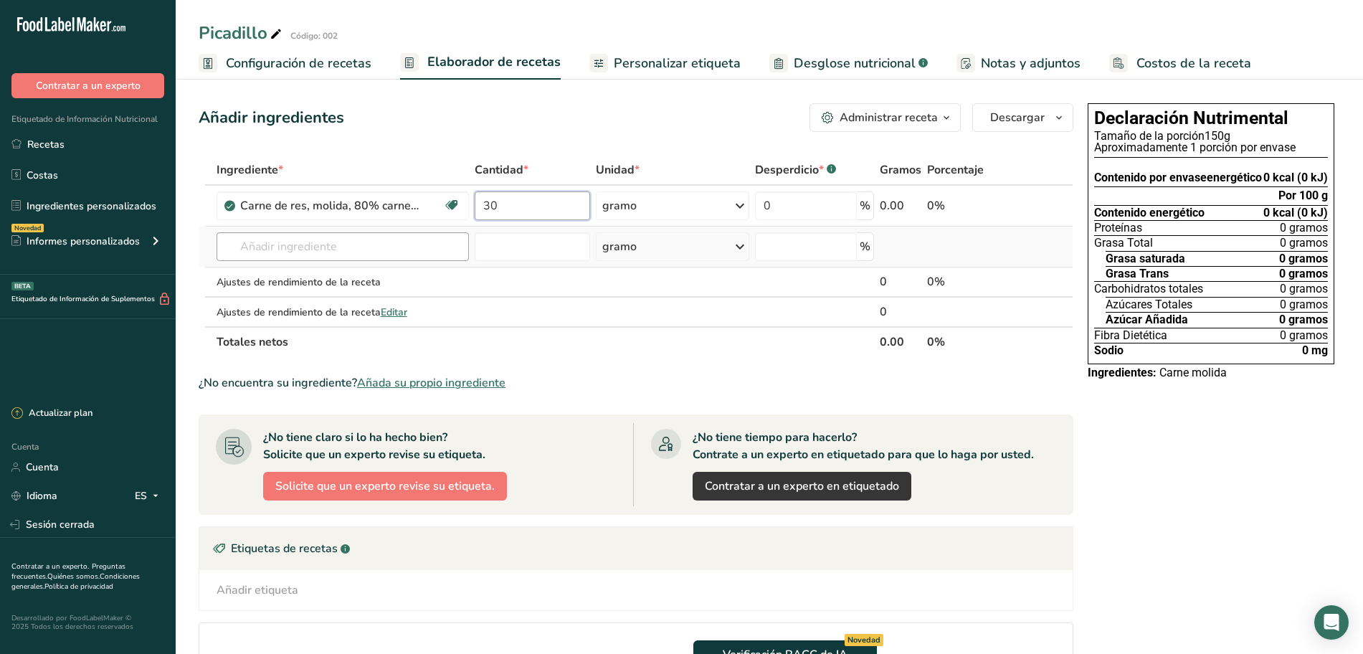
type input "30"
click at [353, 249] on div "Ingrediente * Cantidad * Unidad * Desperdicio * .a-a{fill:#347362;}.b-a{fill:#f…" at bounding box center [636, 256] width 875 height 202
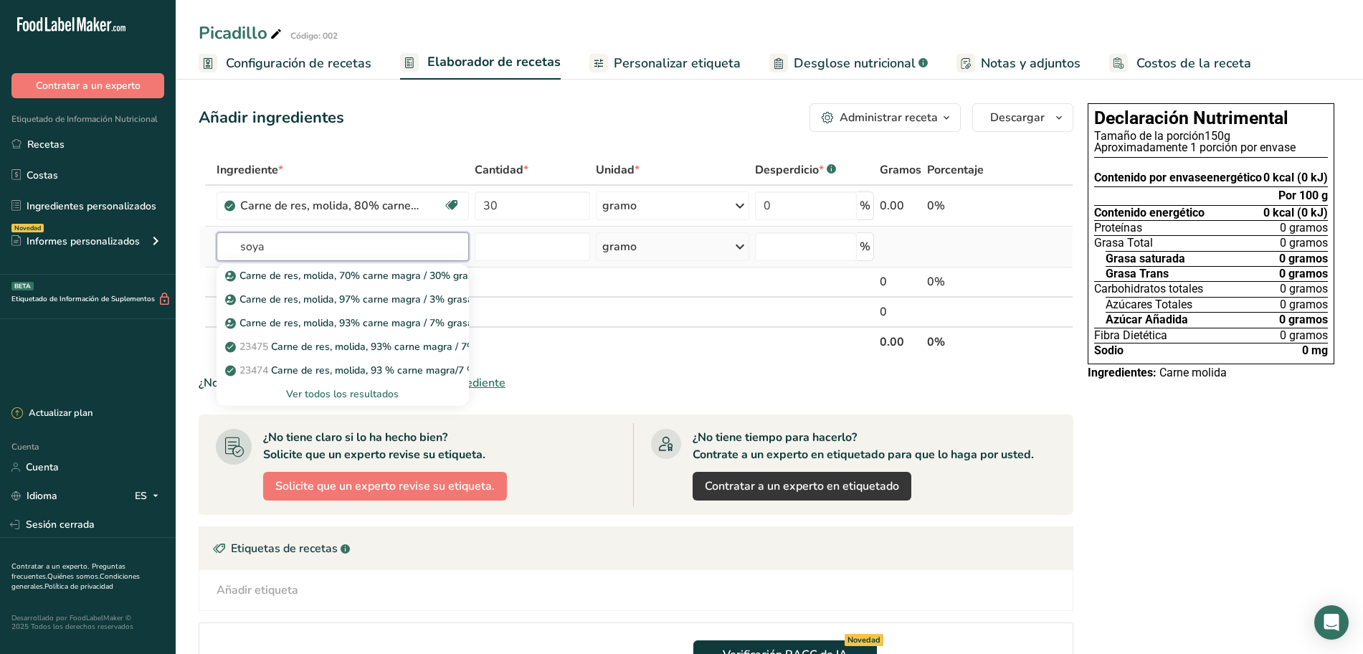
type input "soya"
click at [346, 394] on font "Ver todos los resultados" at bounding box center [342, 394] width 113 height 14
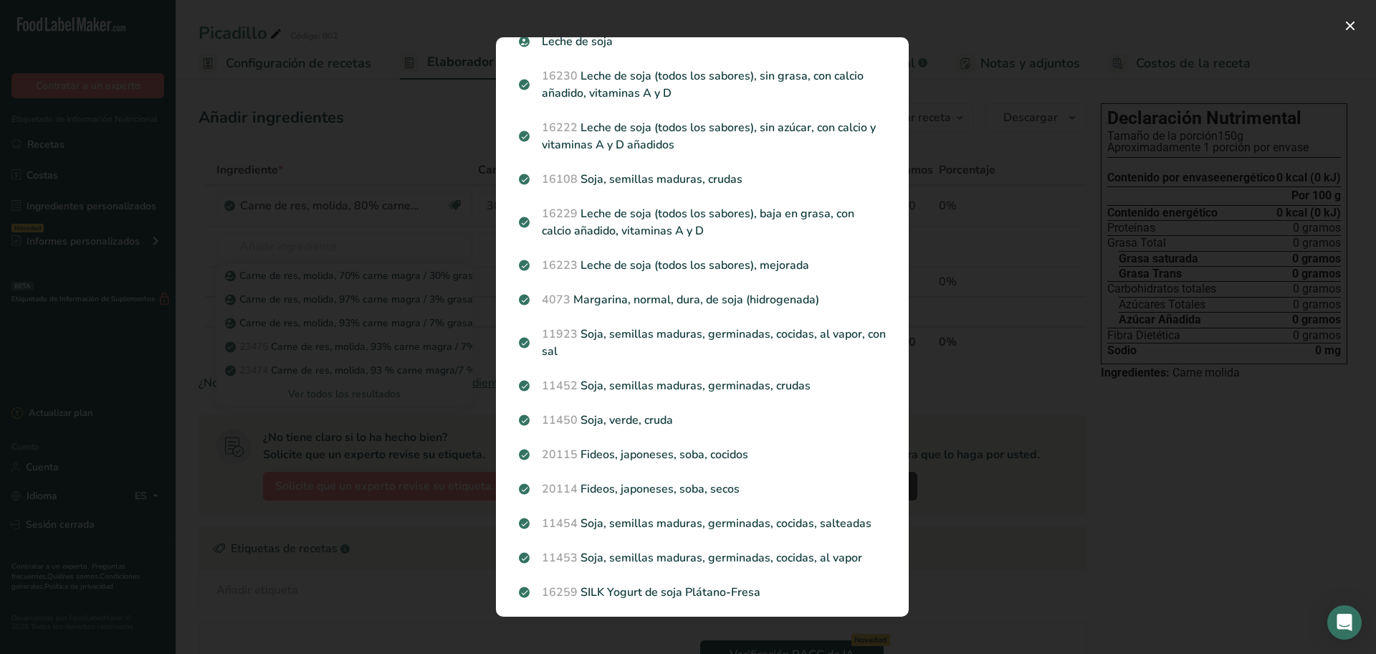
scroll to position [0, 0]
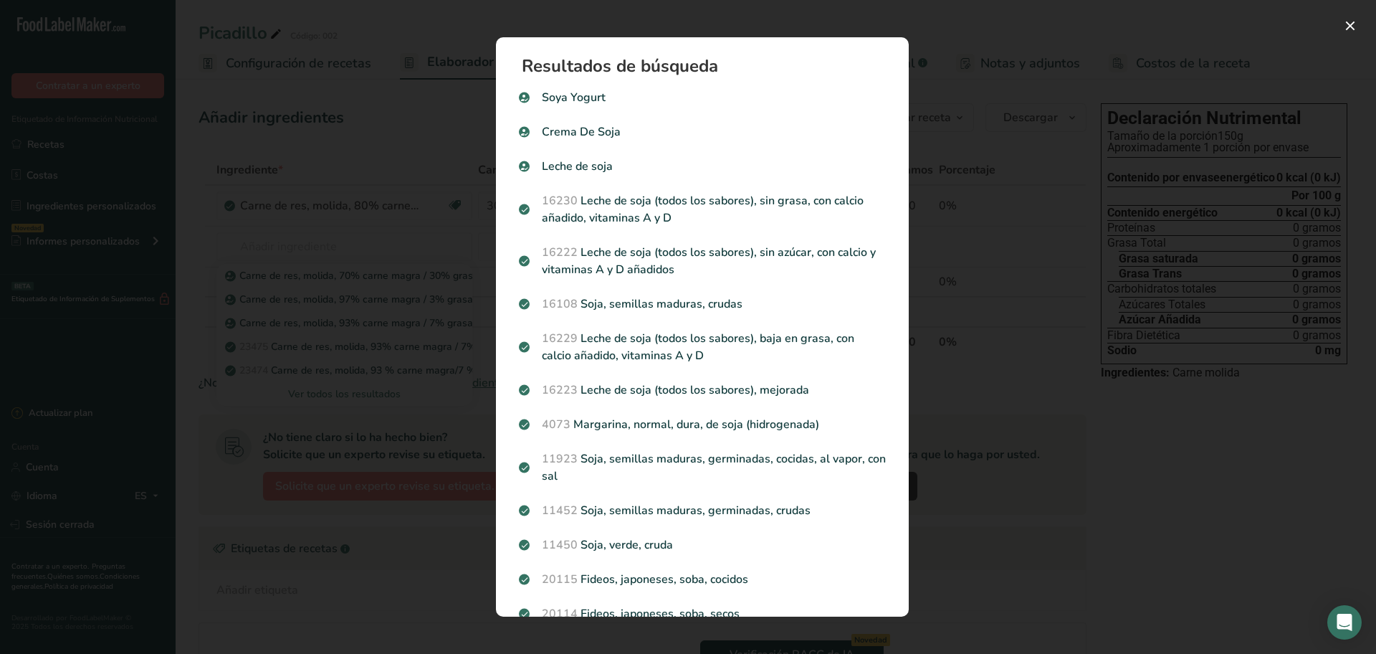
click at [332, 255] on div "Resultados de búsqueda modal" at bounding box center [688, 327] width 1376 height 654
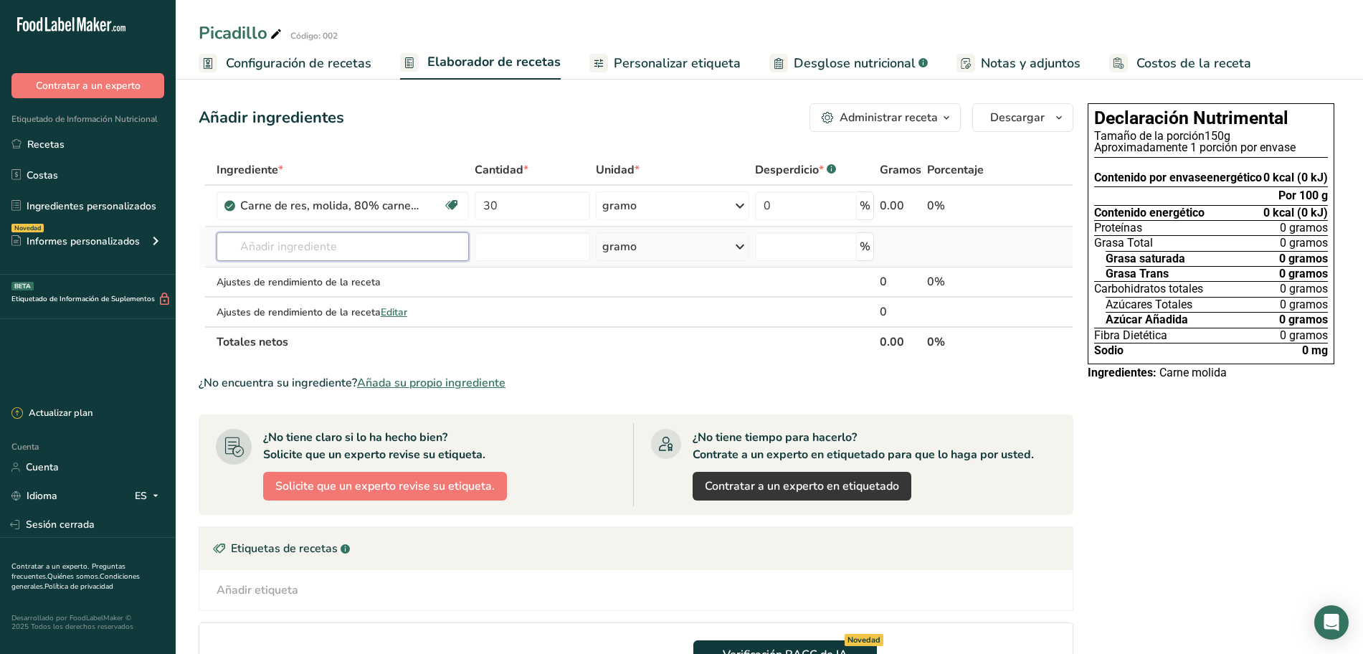
click at [348, 247] on input "text" at bounding box center [343, 246] width 252 height 29
type input "soya texturizada"
click at [305, 294] on font "Ver todos los resultados" at bounding box center [284, 299] width 113 height 14
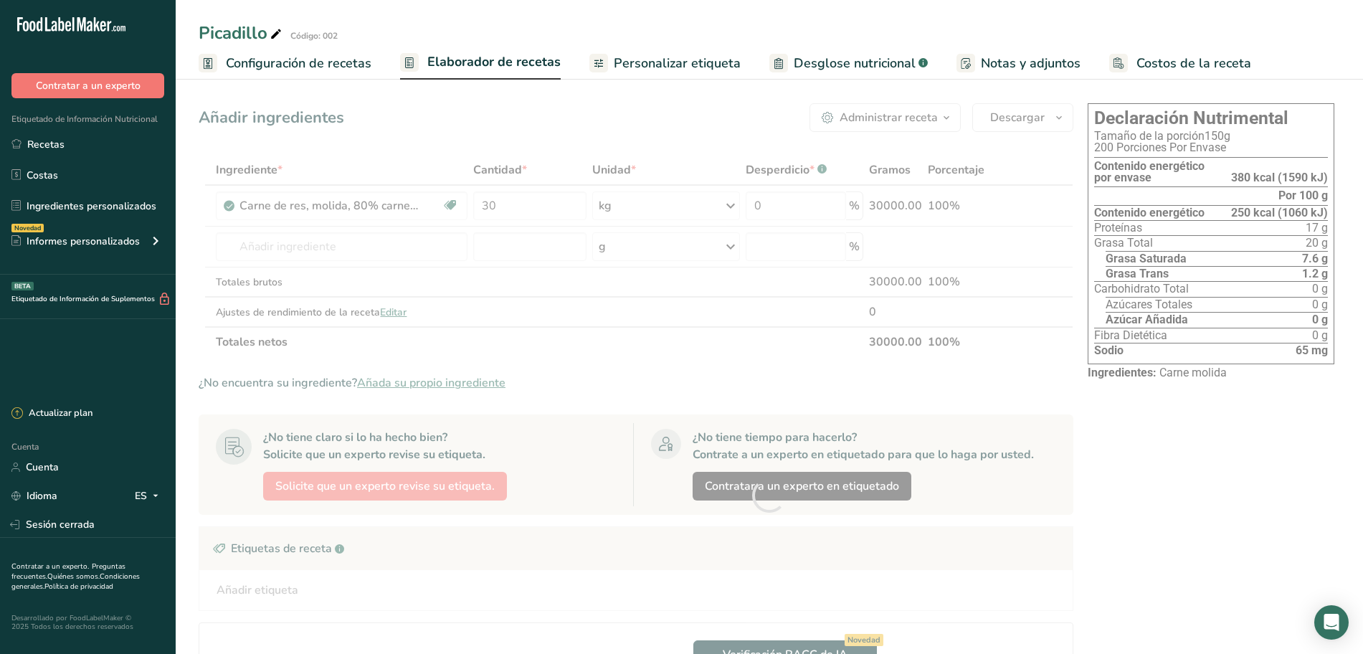
click at [478, 59] on font "Elaborador de recetas" at bounding box center [493, 61] width 133 height 17
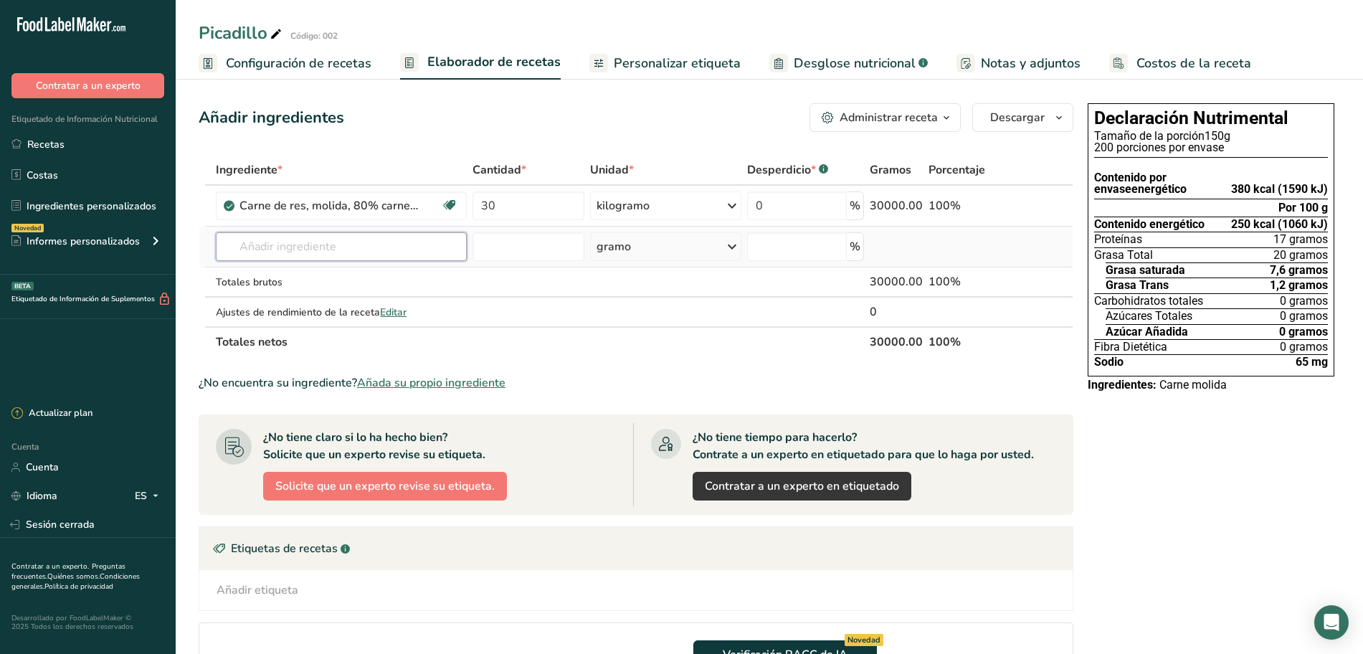
click at [326, 259] on input "text" at bounding box center [341, 246] width 251 height 29
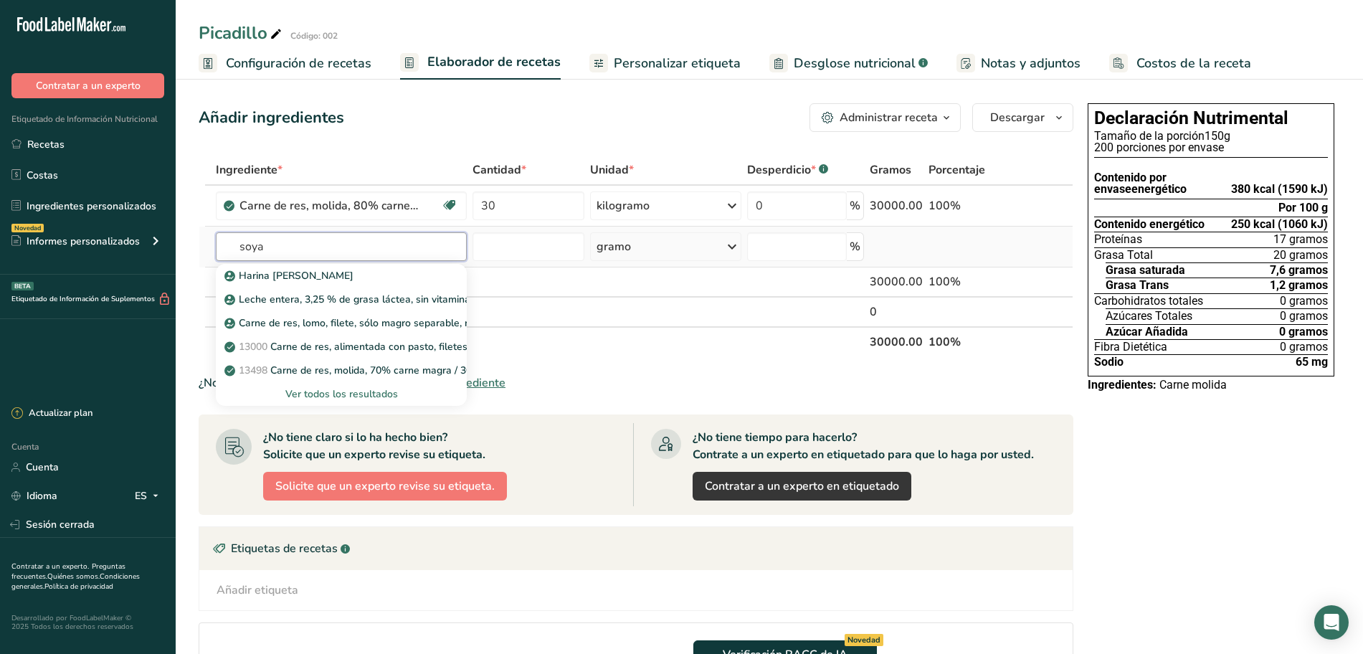
type input "soya"
click at [320, 395] on font "Ver todos los resultados" at bounding box center [341, 394] width 113 height 14
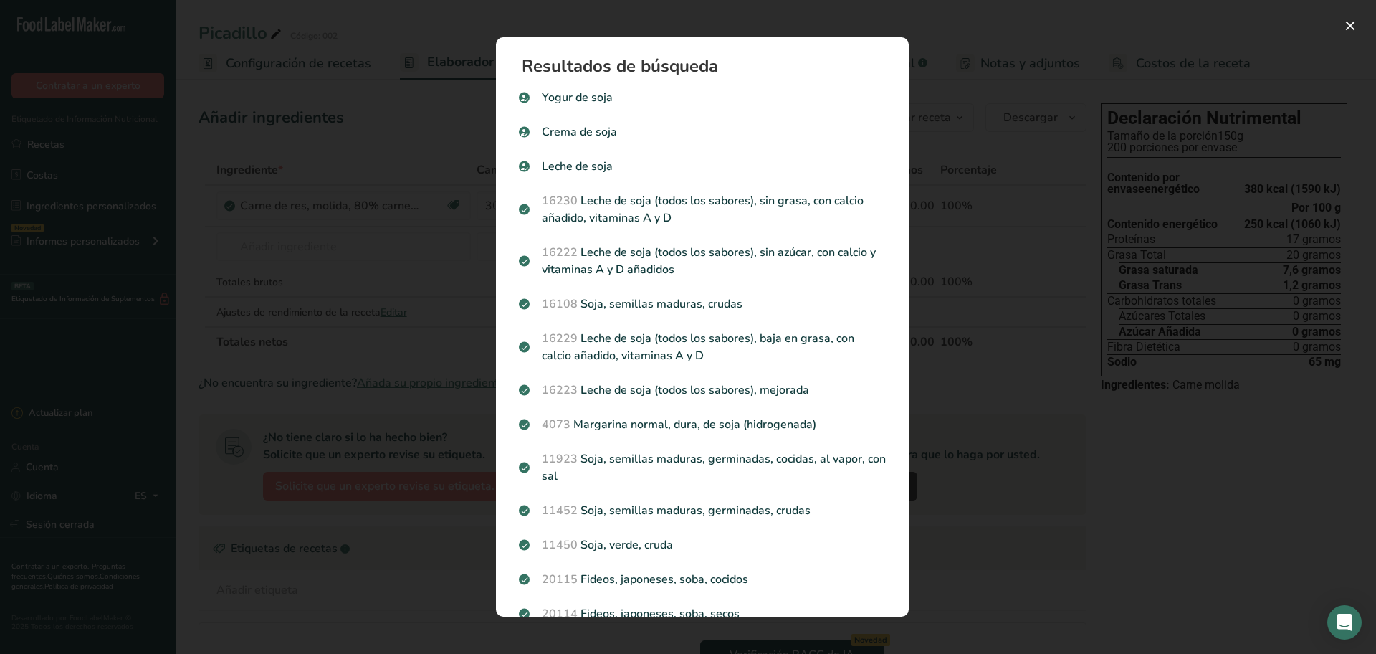
click at [386, 148] on div "Resultados de búsqueda modal" at bounding box center [688, 327] width 1376 height 654
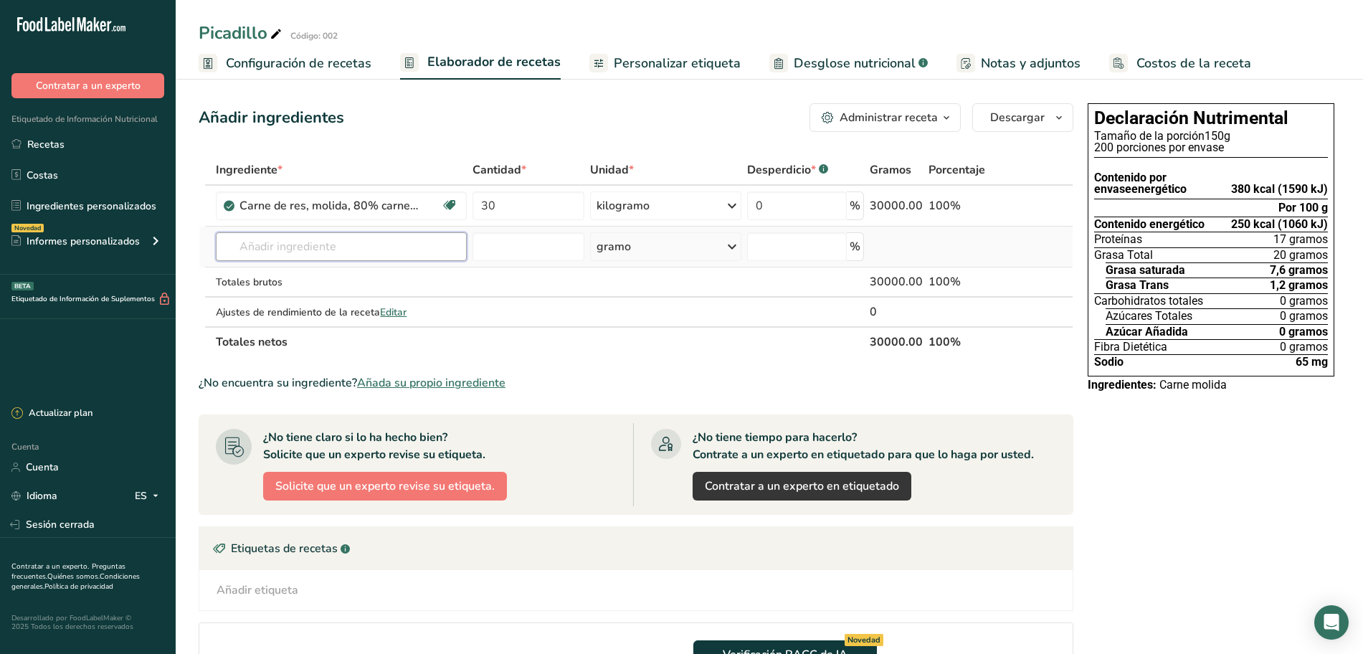
click at [287, 244] on input "text" at bounding box center [341, 246] width 251 height 29
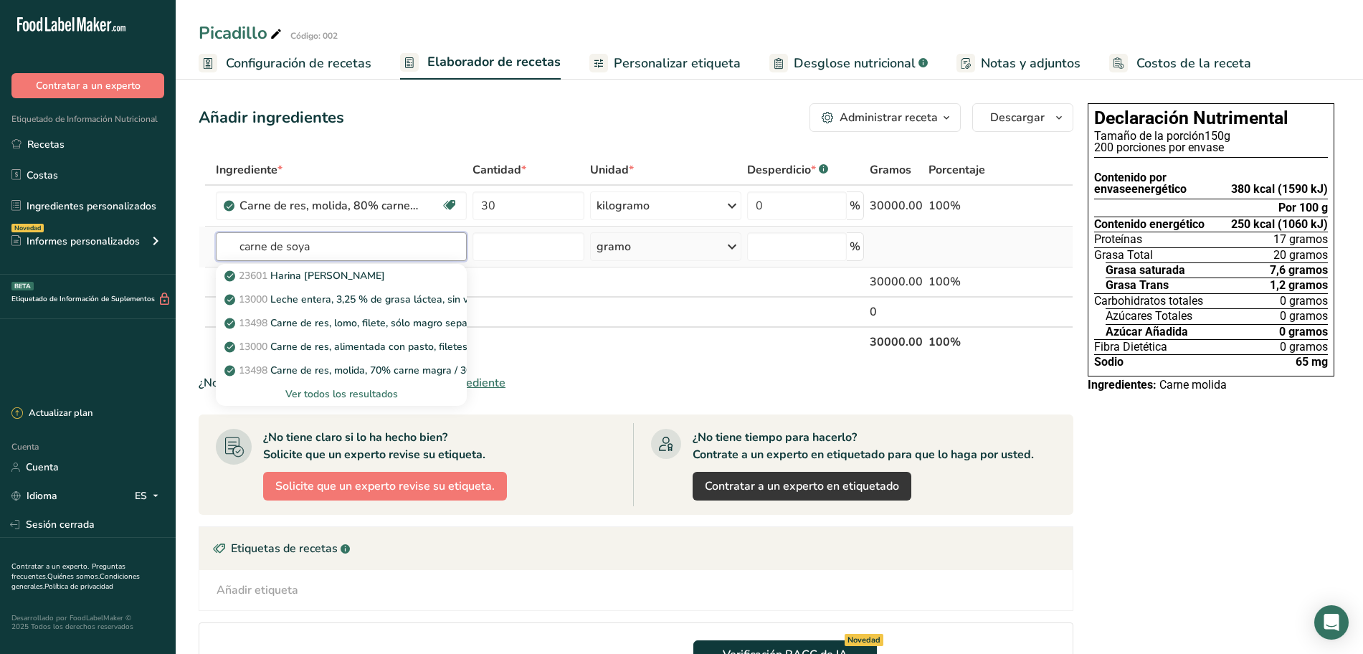
type input "carne de soya"
click at [355, 392] on font "Ver todos los resultados" at bounding box center [341, 394] width 113 height 14
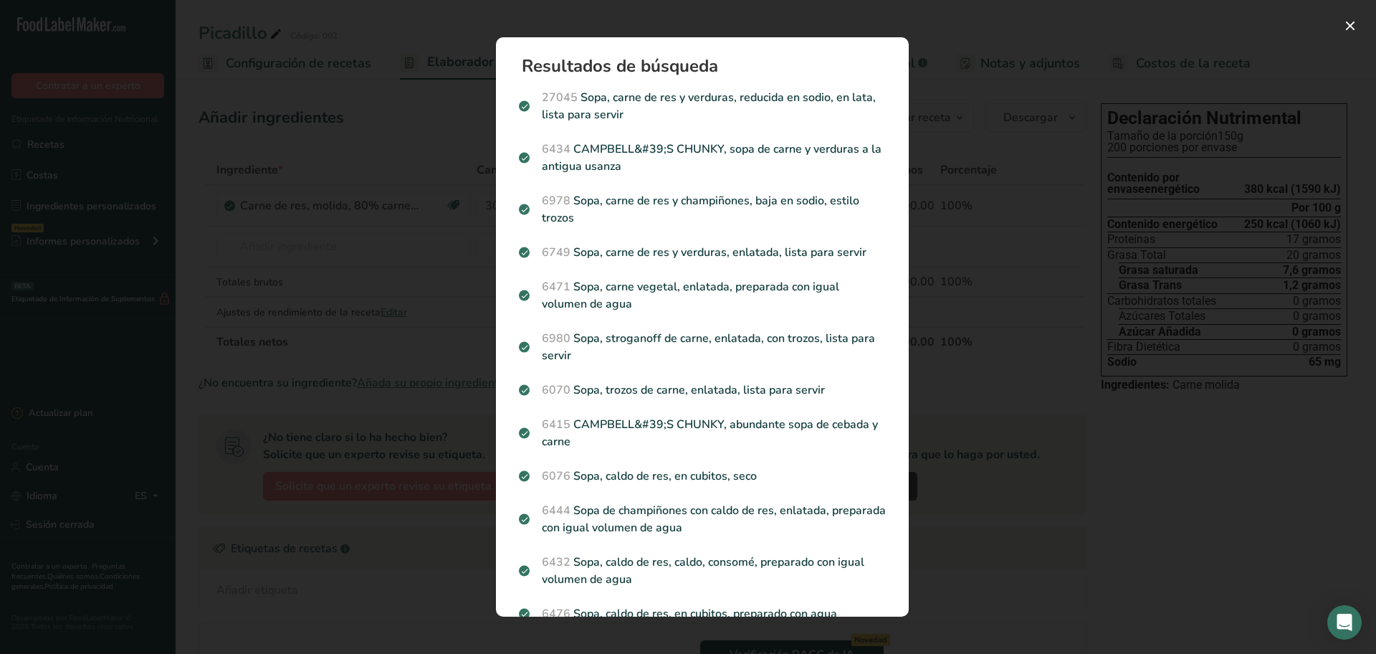
click at [465, 131] on div "Resultados de búsqueda modal" at bounding box center [688, 327] width 1376 height 654
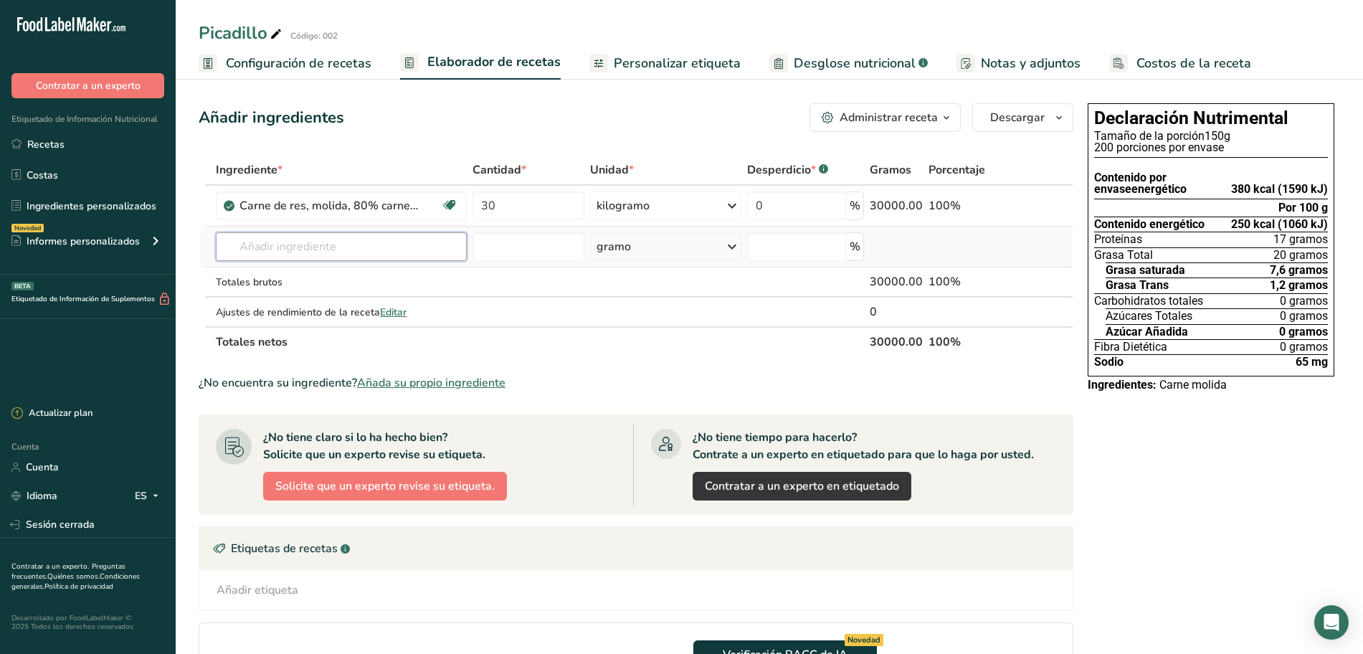
click at [395, 252] on input "text" at bounding box center [341, 246] width 251 height 29
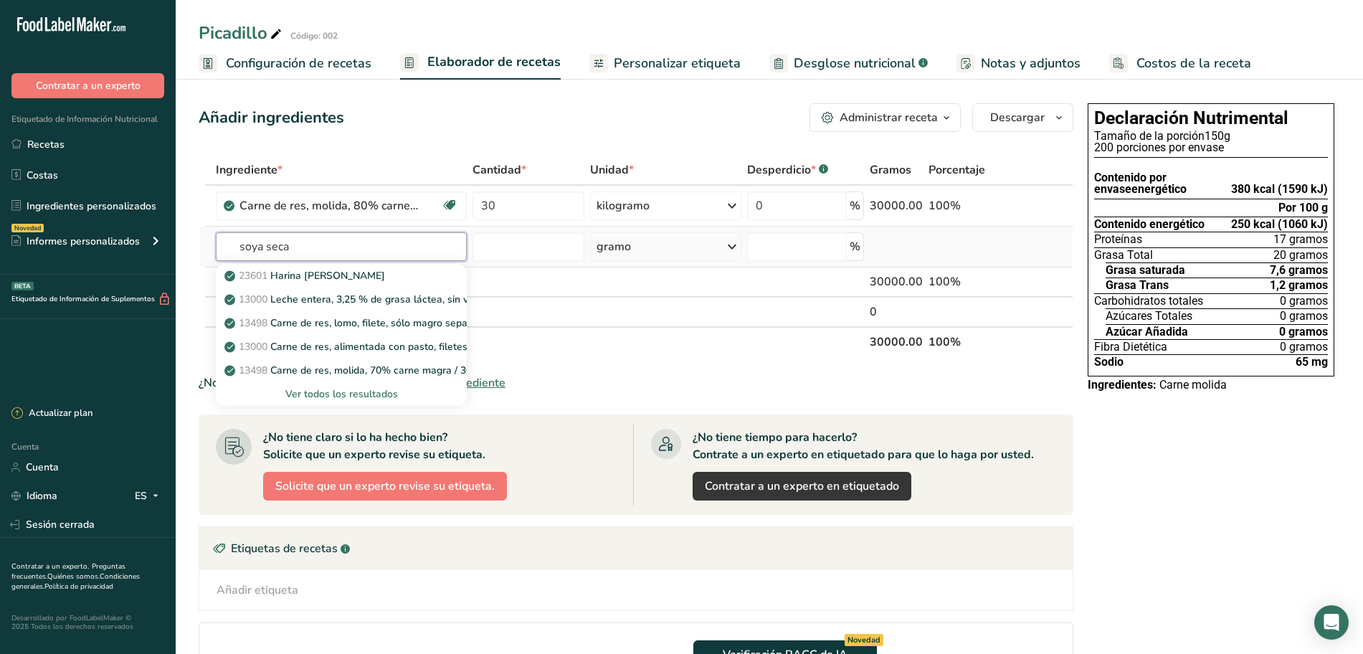
type input "soya seca"
click at [366, 390] on font "Ver todos los resultados" at bounding box center [341, 394] width 113 height 14
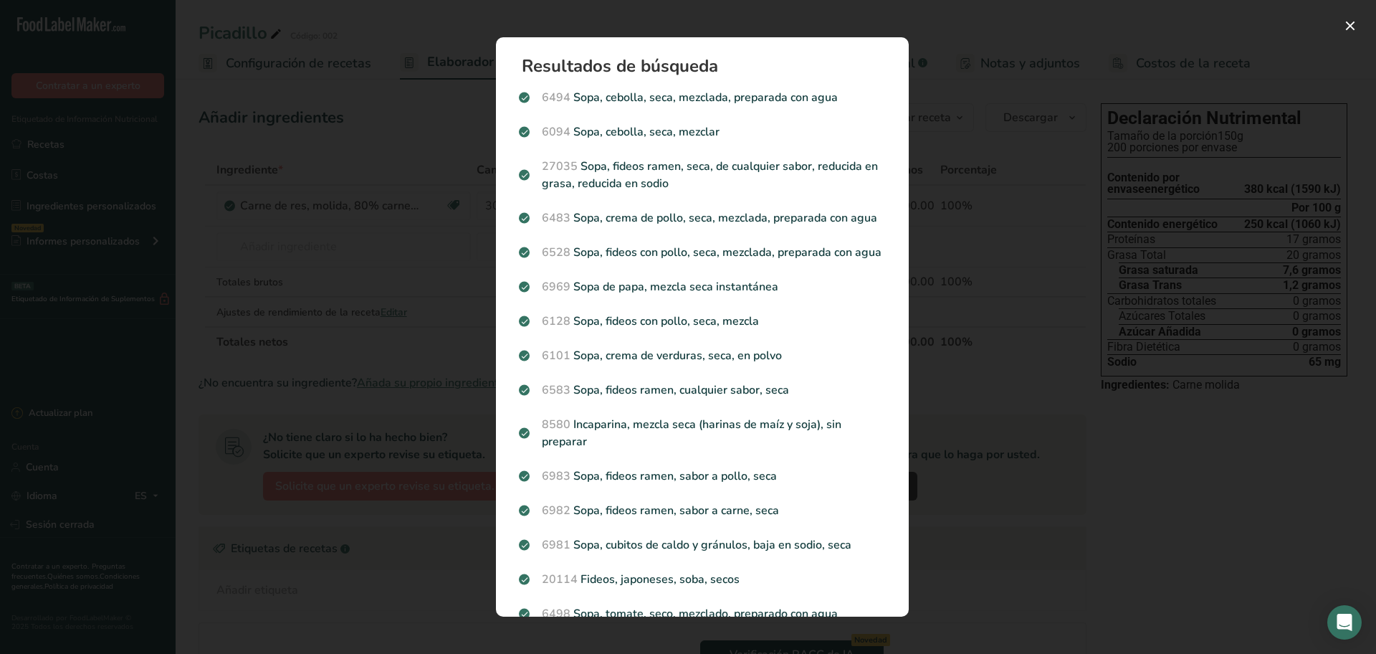
click at [439, 245] on div "Resultados de búsqueda modal" at bounding box center [688, 327] width 1376 height 654
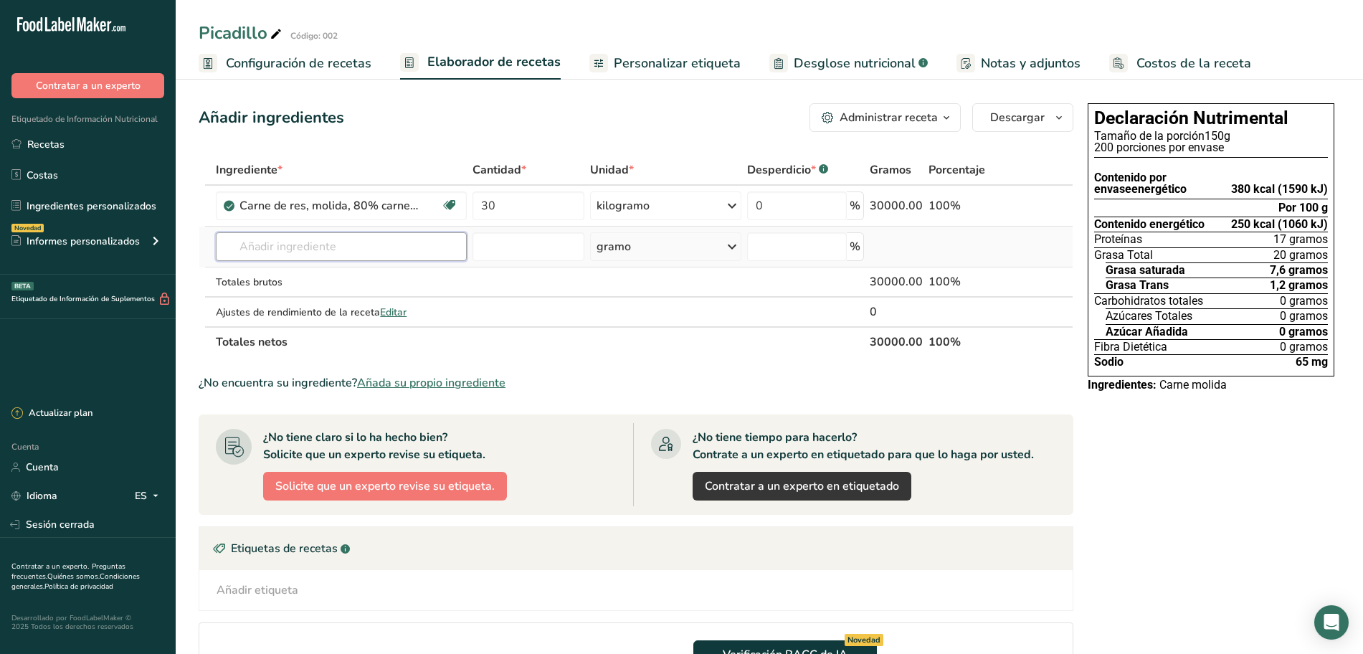
click at [363, 236] on input "text" at bounding box center [341, 246] width 251 height 29
type input "soya humeda"
click at [298, 298] on font "Ver todos los resultados" at bounding box center [283, 299] width 113 height 14
click at [363, 252] on input "text" at bounding box center [341, 246] width 251 height 29
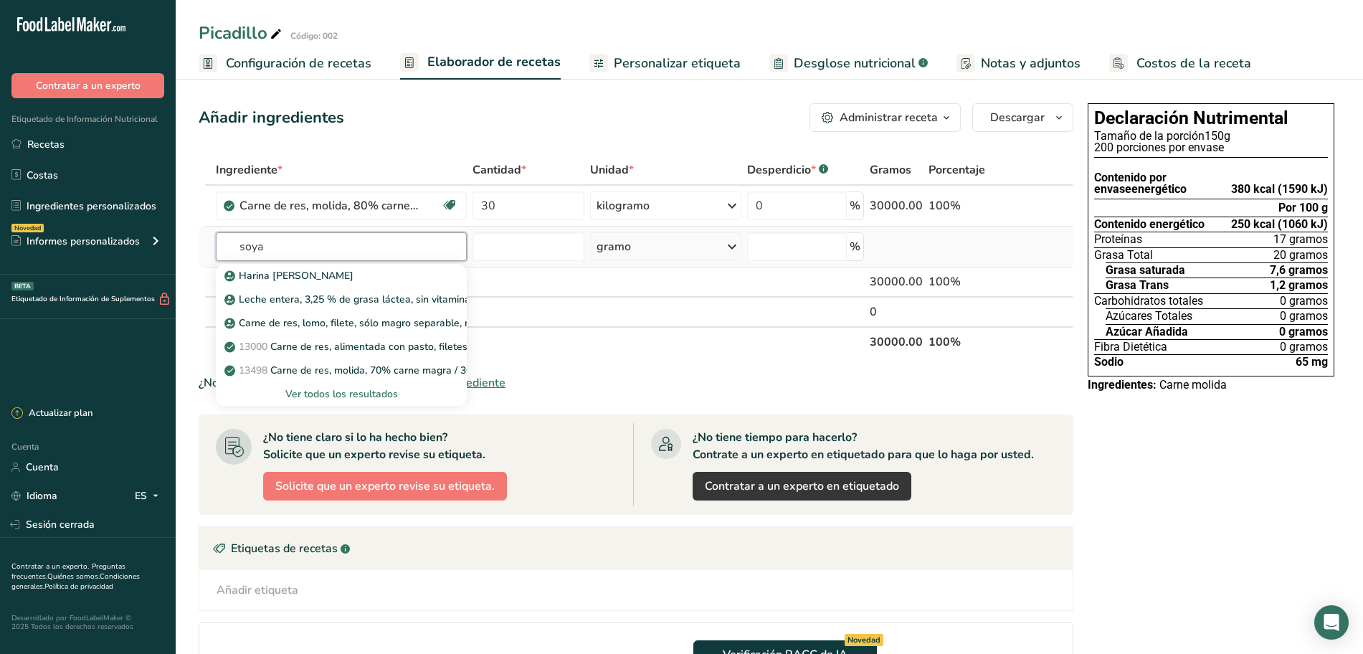
type input "soya"
click at [337, 396] on font "Ver todos los resultados" at bounding box center [341, 394] width 113 height 14
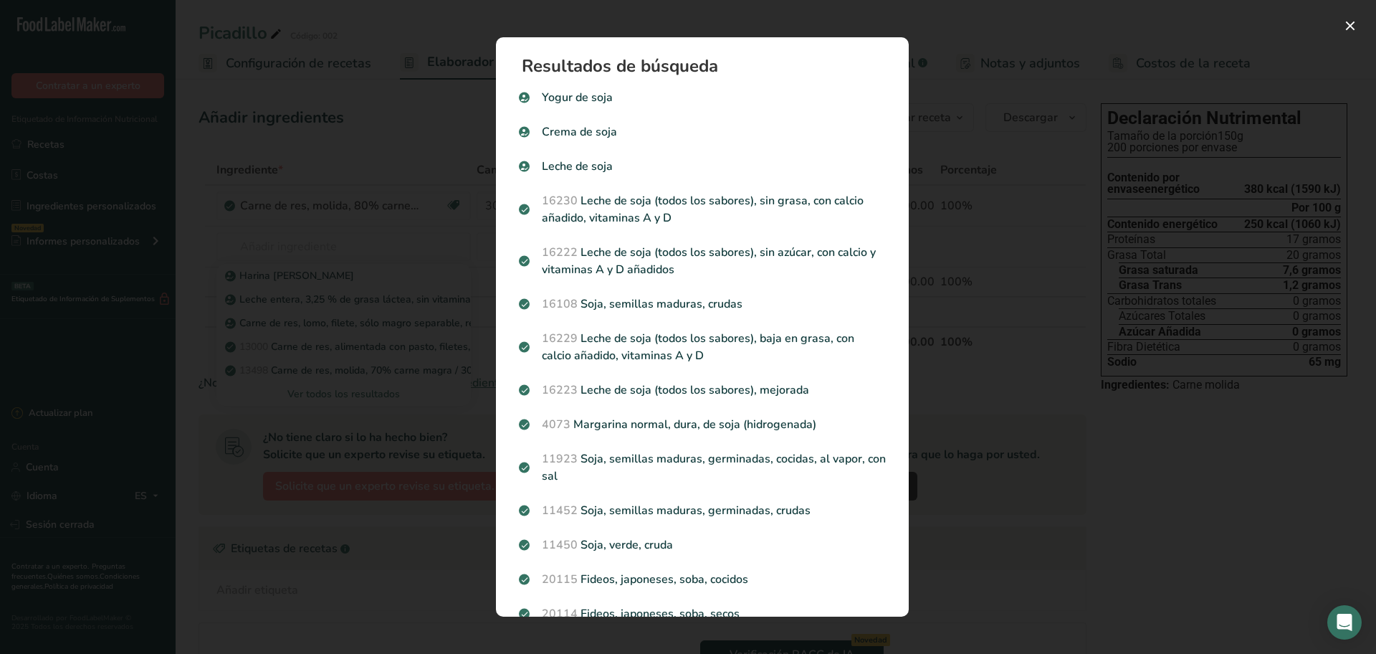
click at [207, 146] on div "Resultados de búsqueda modal" at bounding box center [688, 327] width 1376 height 654
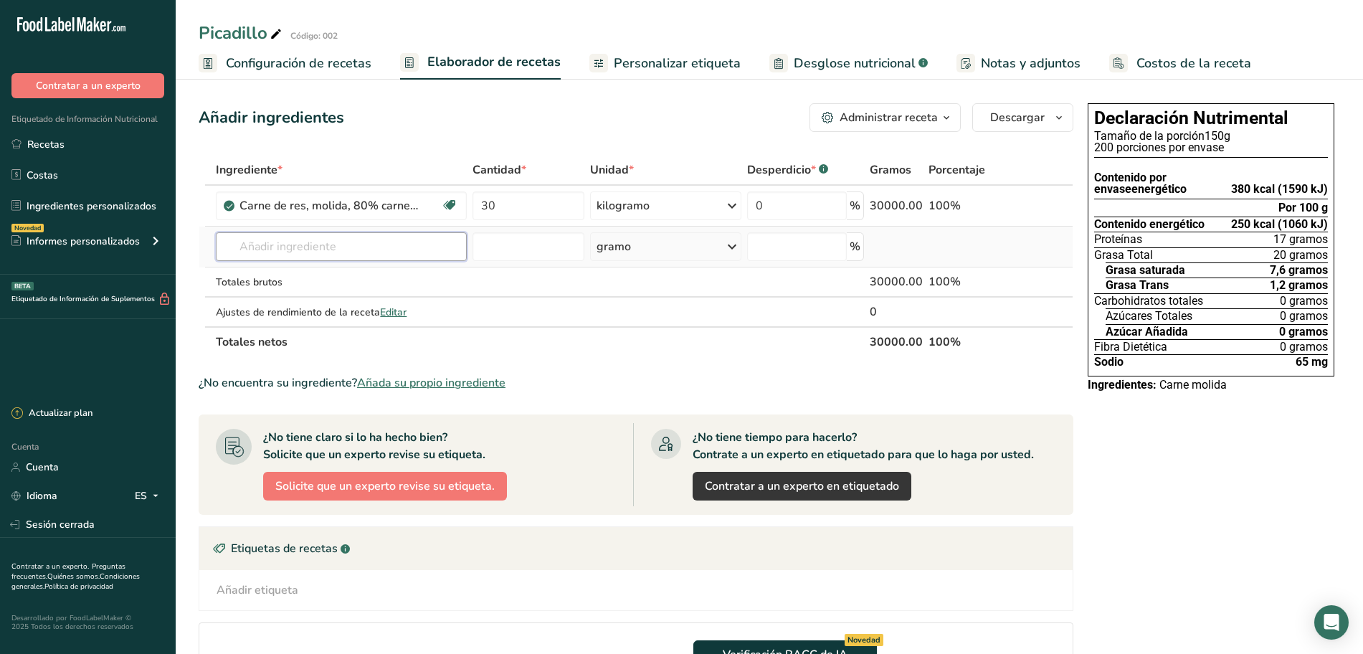
click at [363, 243] on input "text" at bounding box center [341, 246] width 251 height 29
type input "t"
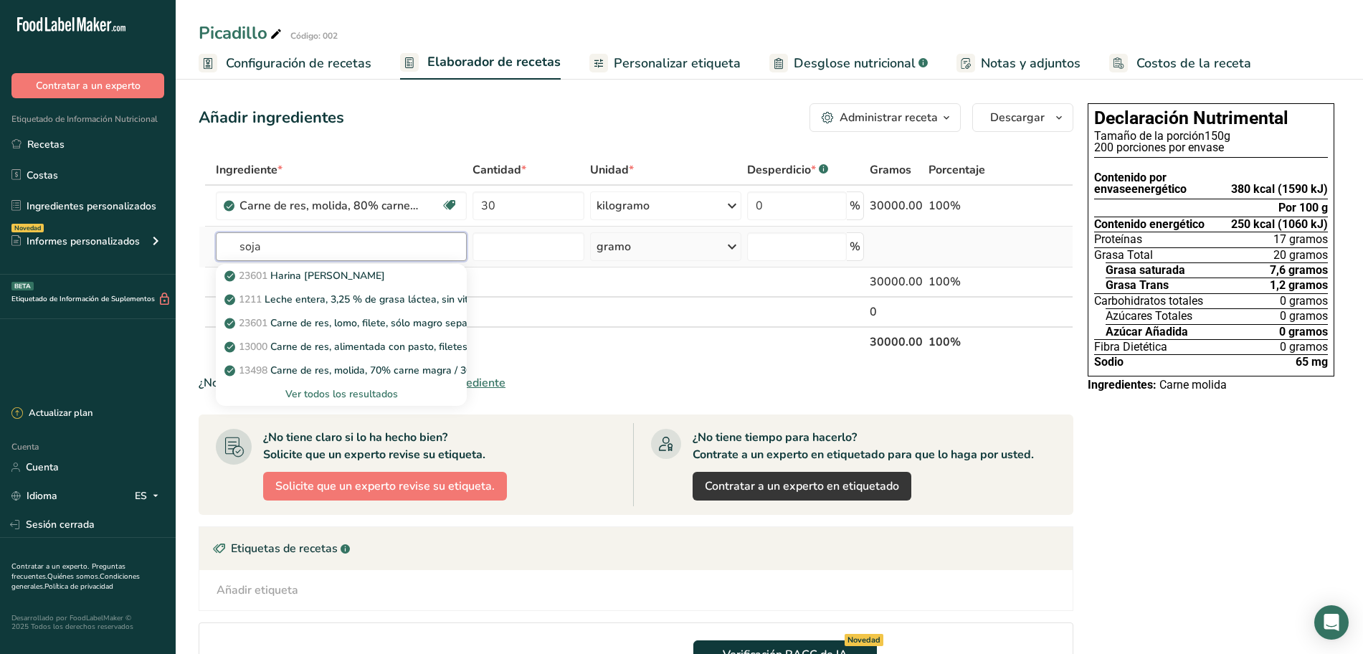
type input "soja"
click at [333, 391] on font "Ver todos los resultados" at bounding box center [341, 394] width 113 height 14
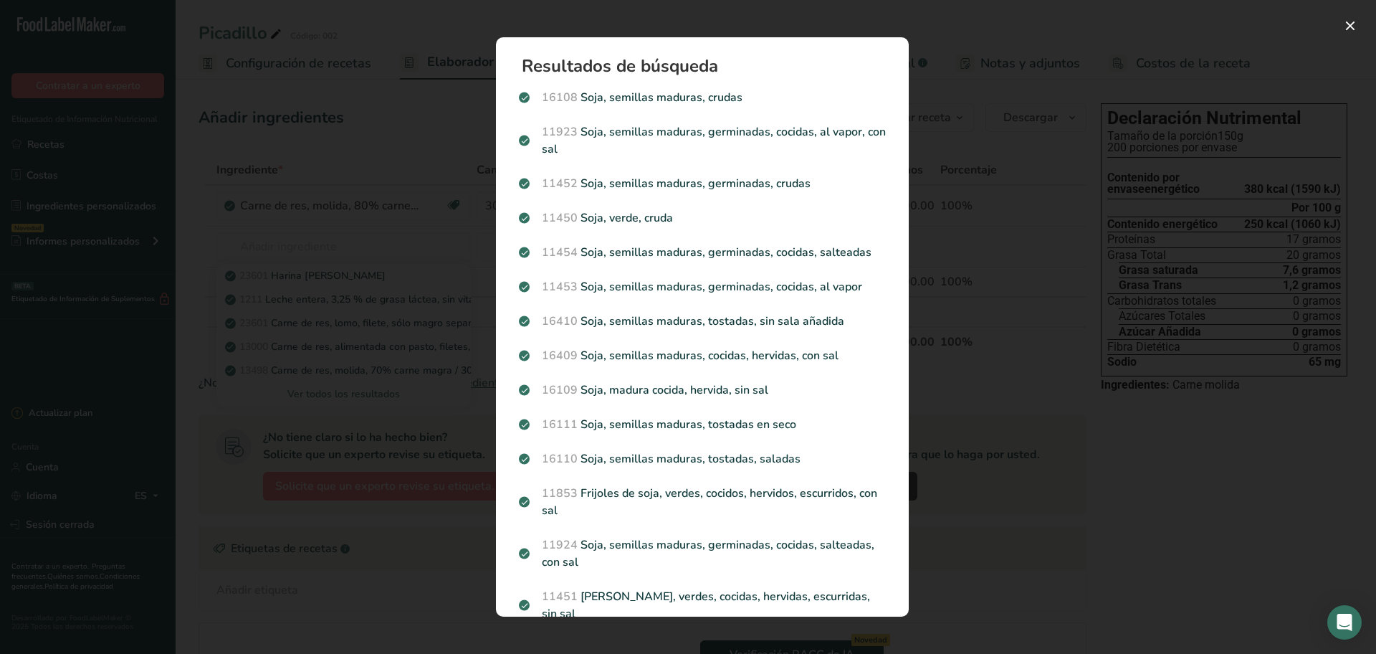
click at [274, 236] on div "Resultados de búsqueda modal" at bounding box center [688, 327] width 1376 height 654
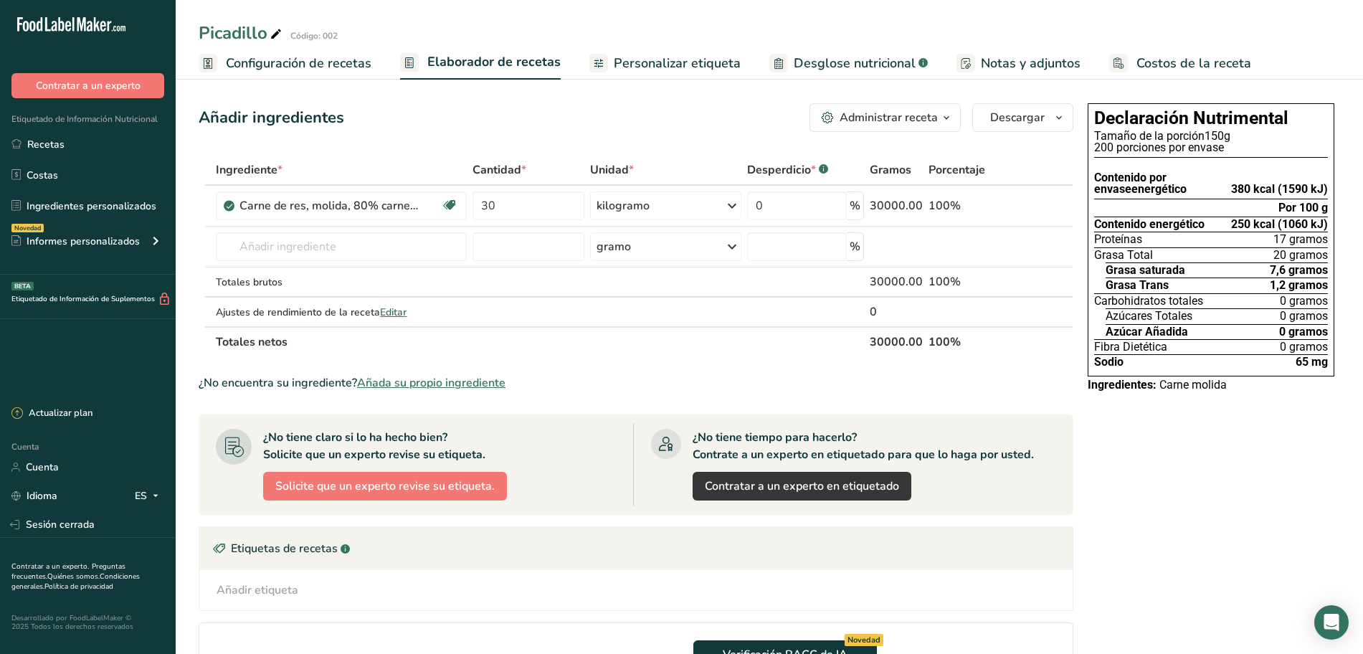
click at [416, 379] on font "Añada su propio ingrediente" at bounding box center [431, 383] width 148 height 16
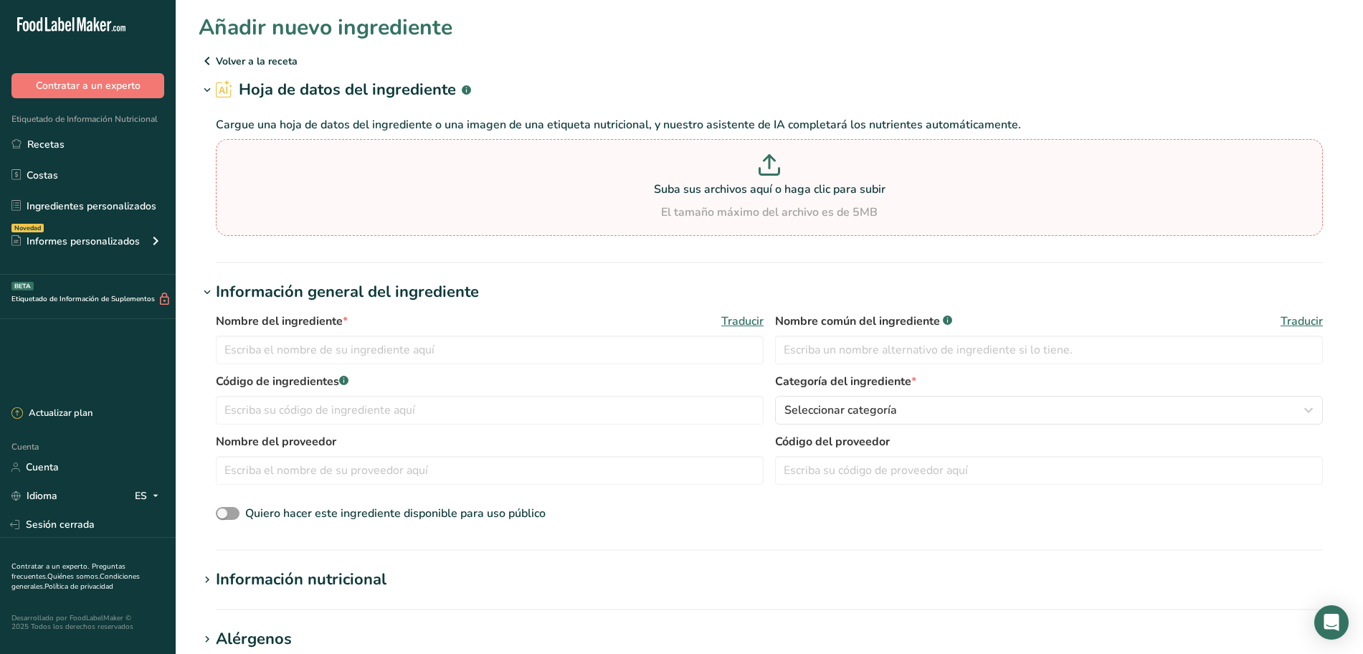
click at [756, 172] on p at bounding box center [769, 167] width 1100 height 27
click at [756, 172] on input "Suba sus archivos aquí o haga clic para subir El tamaño máximo del archivo es d…" at bounding box center [769, 187] width 1107 height 97
type input "C:\fakepath\soya.jpg"
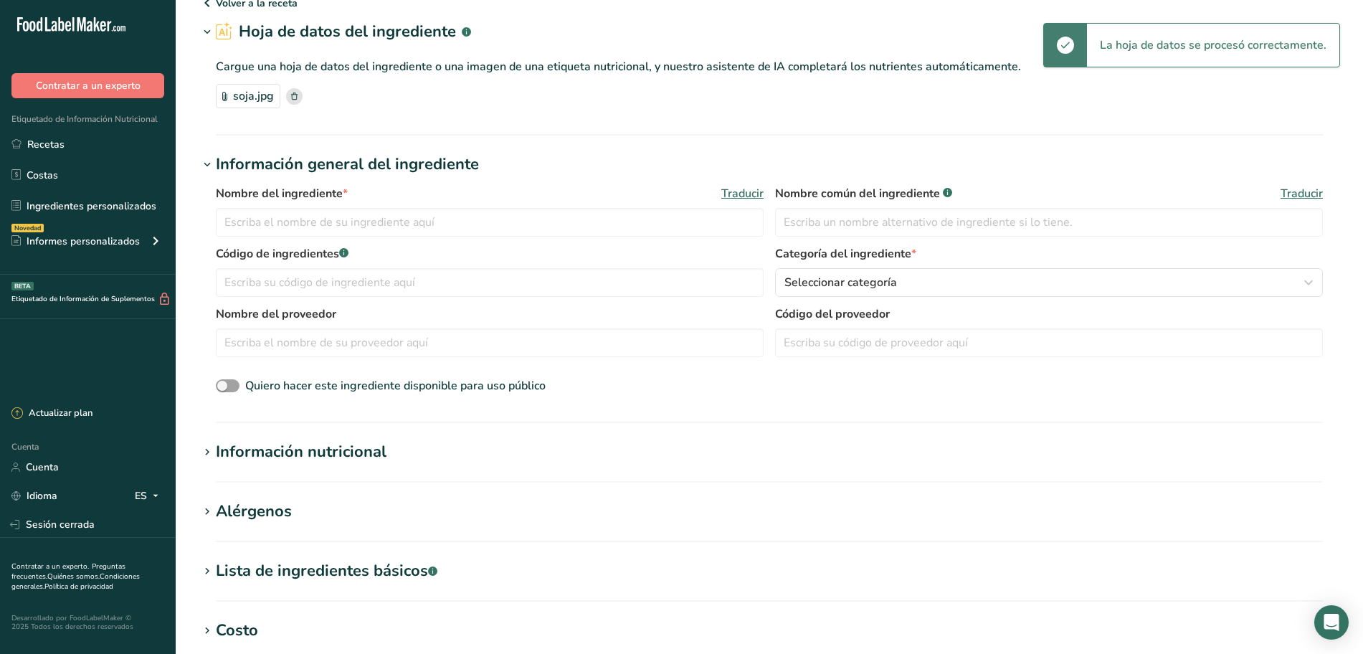
scroll to position [90, 0]
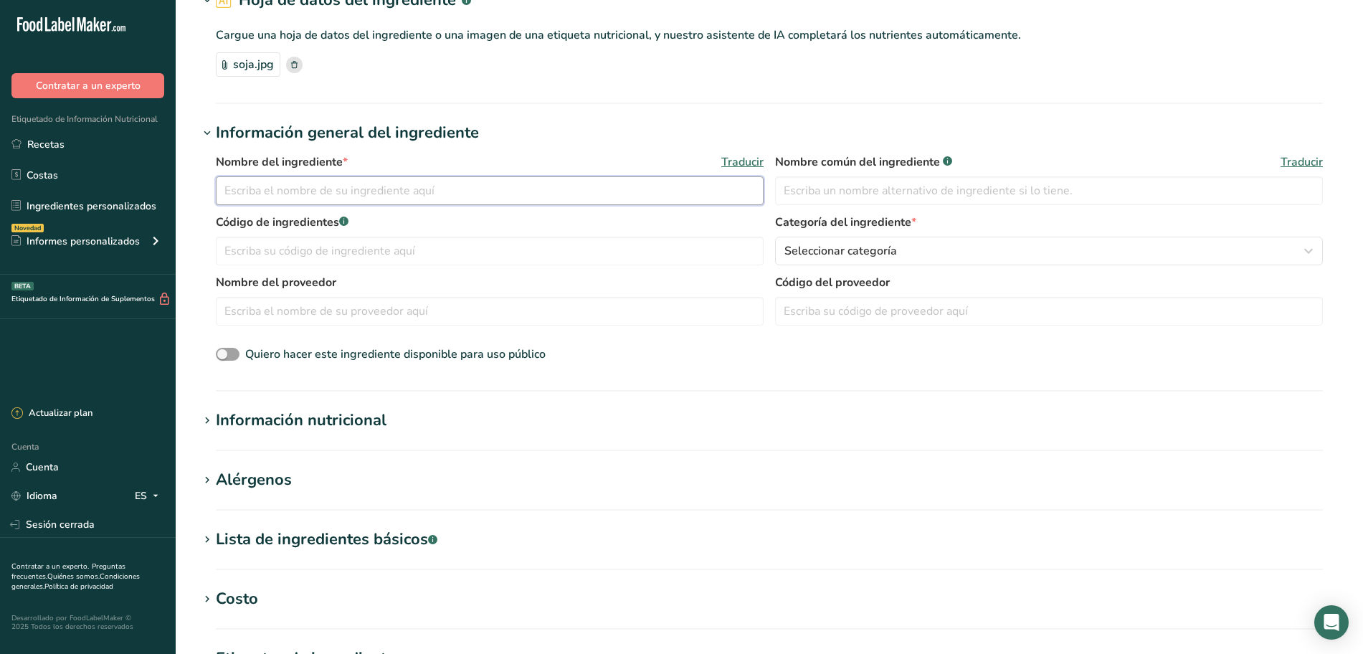
click at [446, 199] on input "text" at bounding box center [490, 190] width 548 height 29
type input "Soya texturizada"
click at [813, 194] on input "text" at bounding box center [1049, 190] width 548 height 29
type input "Soya Texturizada"
click at [413, 249] on input "text" at bounding box center [490, 251] width 548 height 29
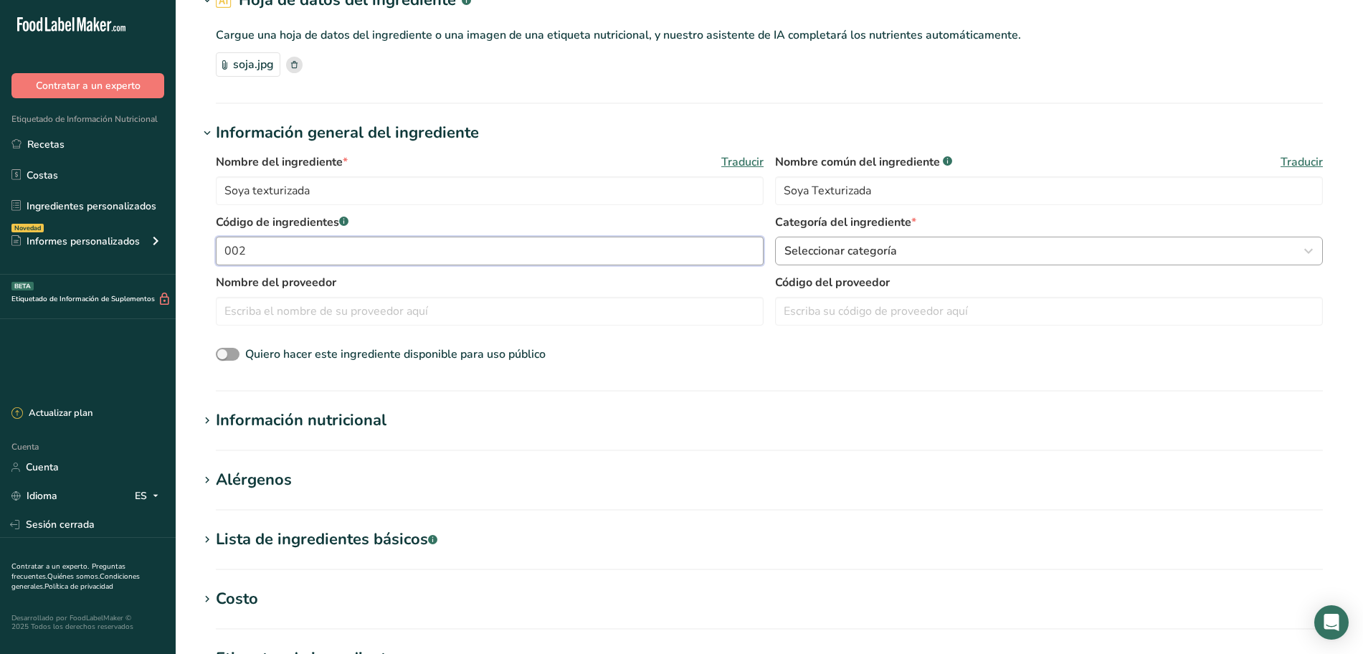
type input "002"
click at [936, 258] on div "Seleccionar categoría" at bounding box center [1044, 250] width 520 height 17
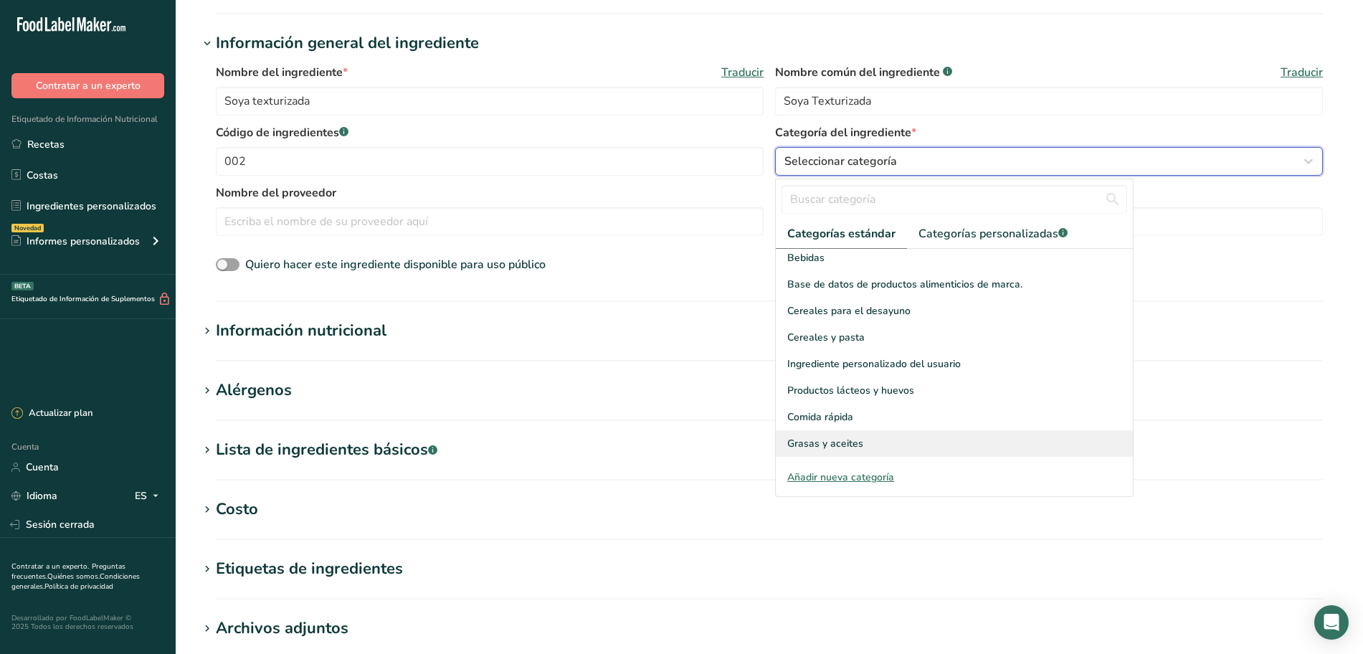
scroll to position [106, 0]
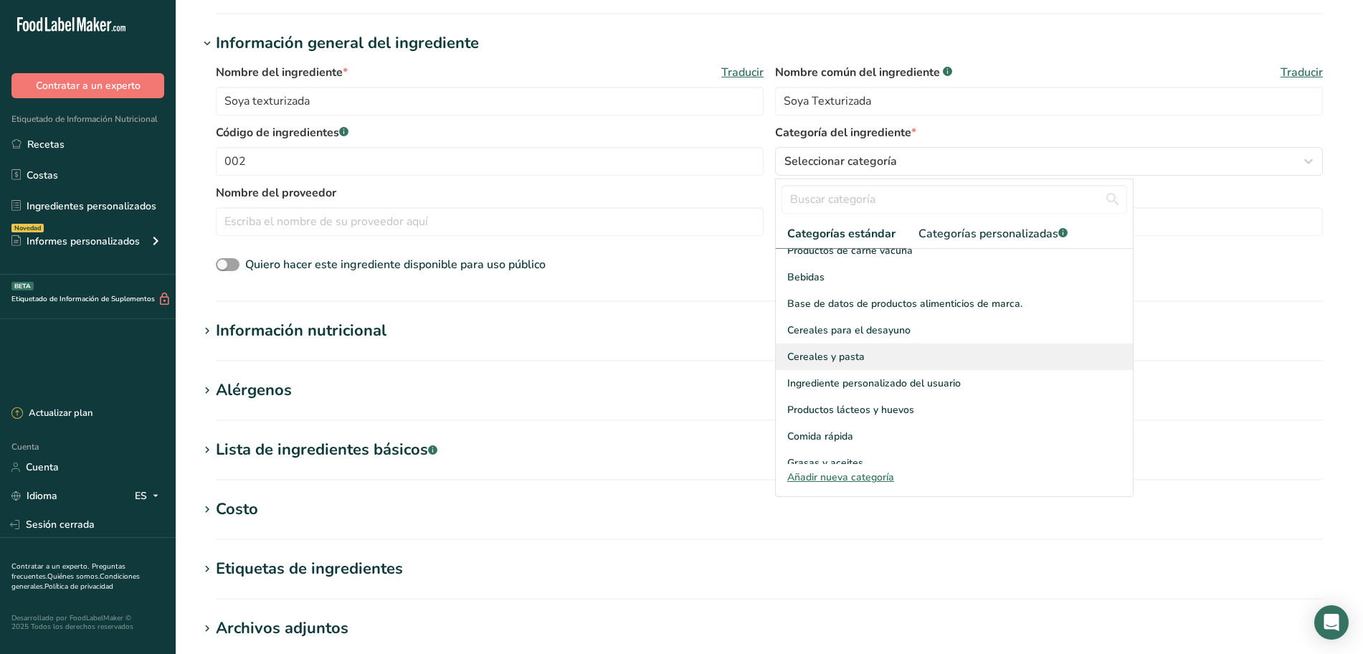
click at [872, 343] on div "Cereales y pasta" at bounding box center [954, 356] width 357 height 27
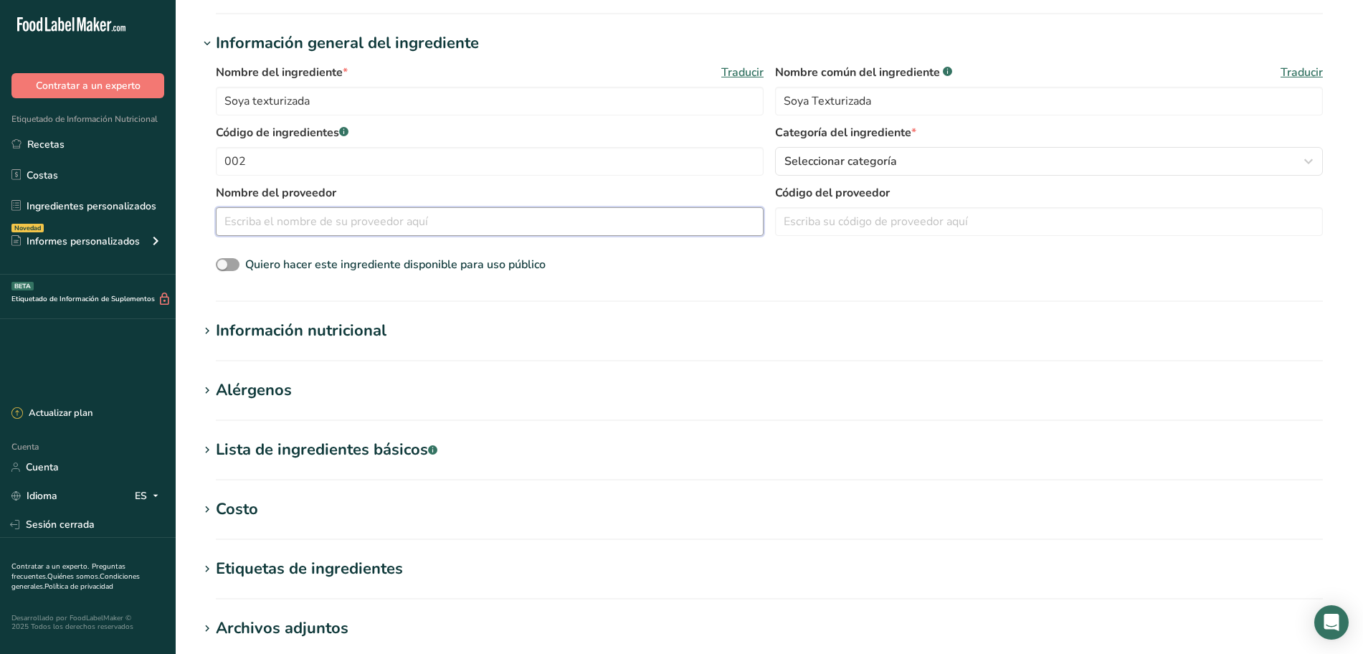
click at [313, 219] on input "text" at bounding box center [490, 221] width 548 height 29
type input "Fabpsa"
click at [834, 227] on input "text" at bounding box center [1049, 221] width 548 height 29
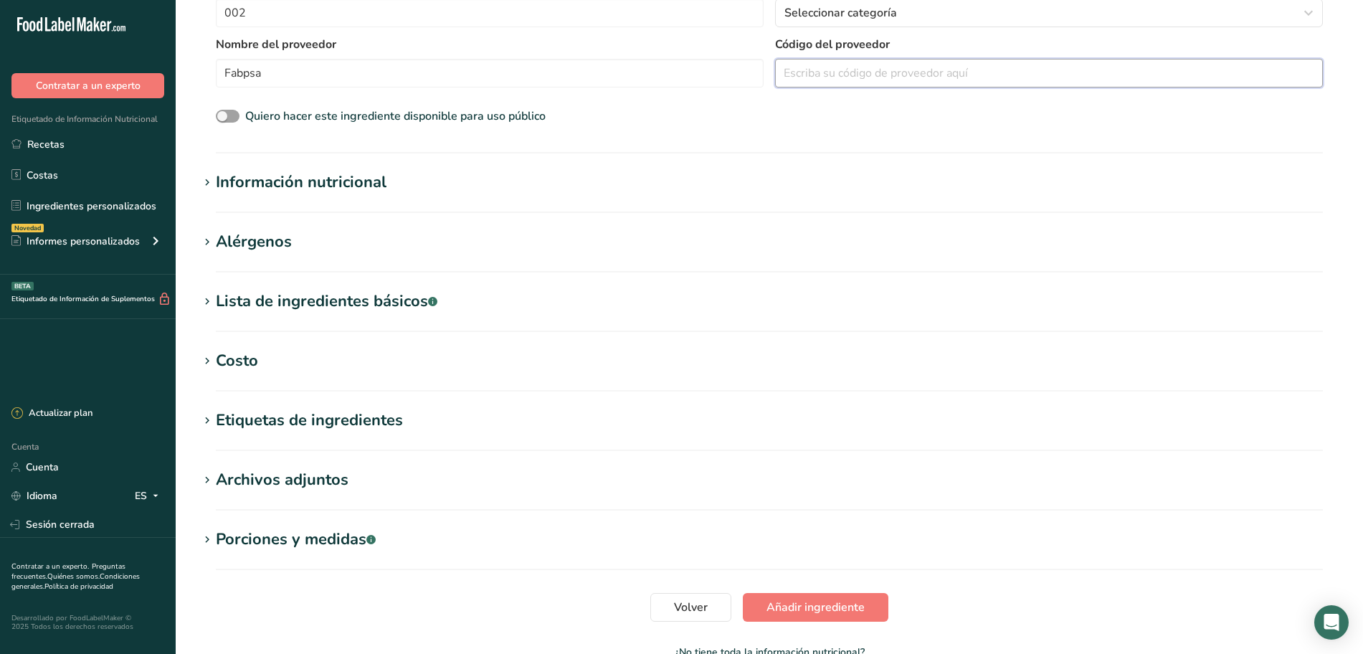
scroll to position [358, 0]
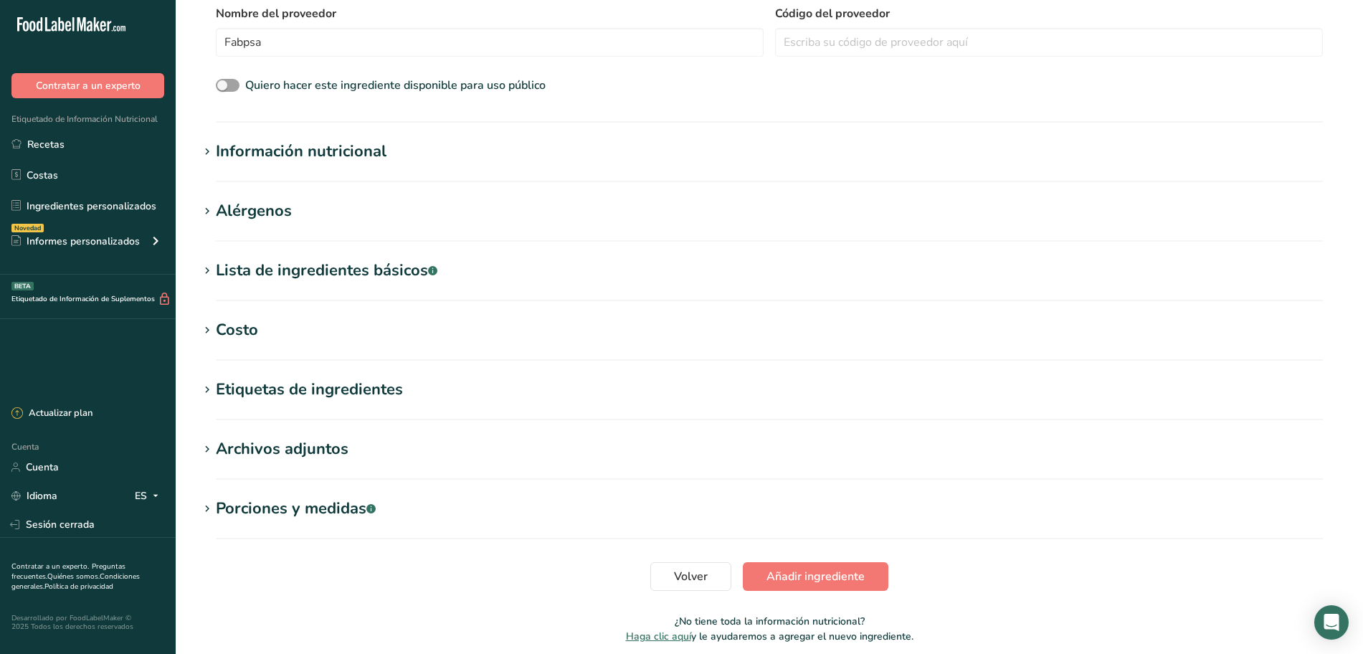
click at [383, 206] on h1 "Alérgenos" at bounding box center [769, 211] width 1141 height 24
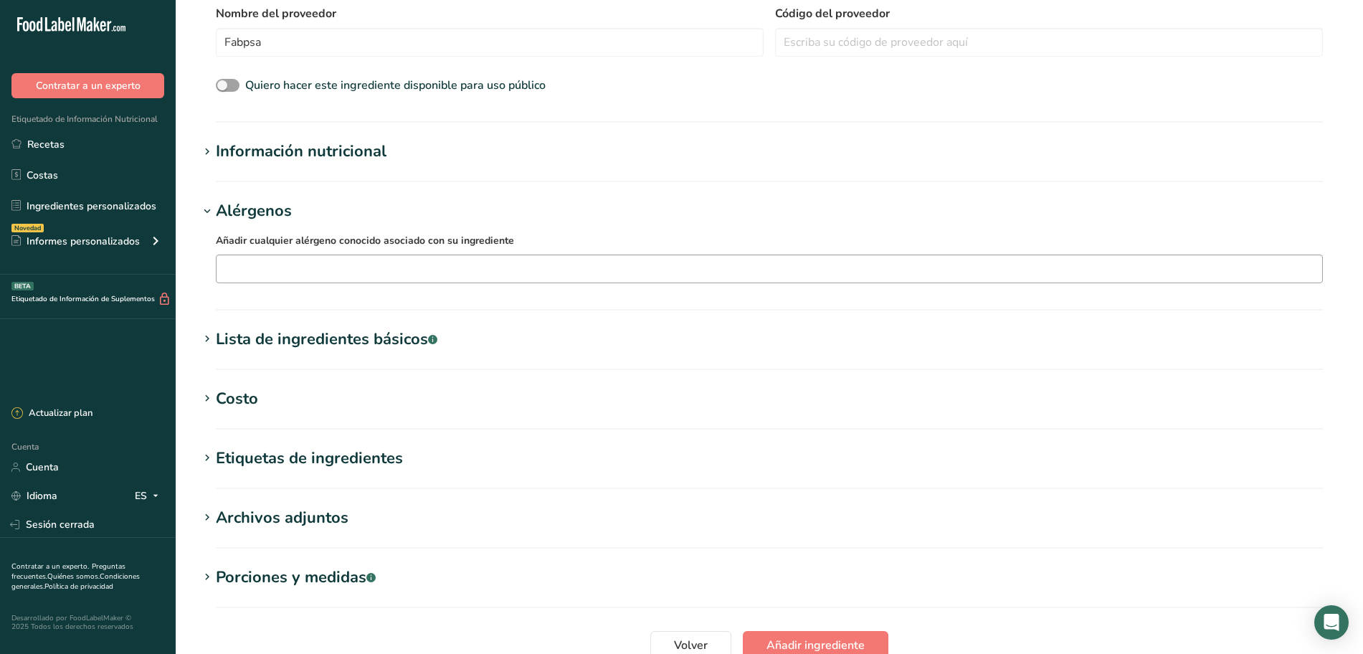
click at [308, 264] on input "text" at bounding box center [769, 268] width 1105 height 22
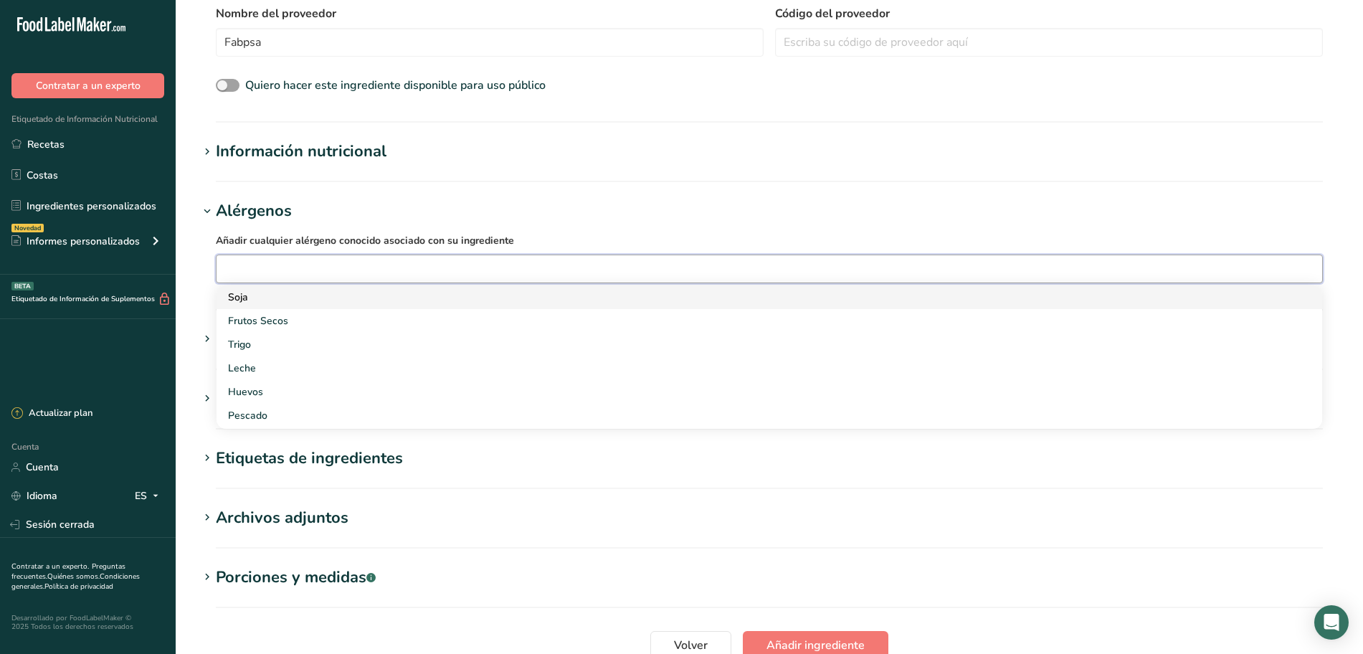
click at [274, 296] on div "Soja" at bounding box center [758, 297] width 1060 height 15
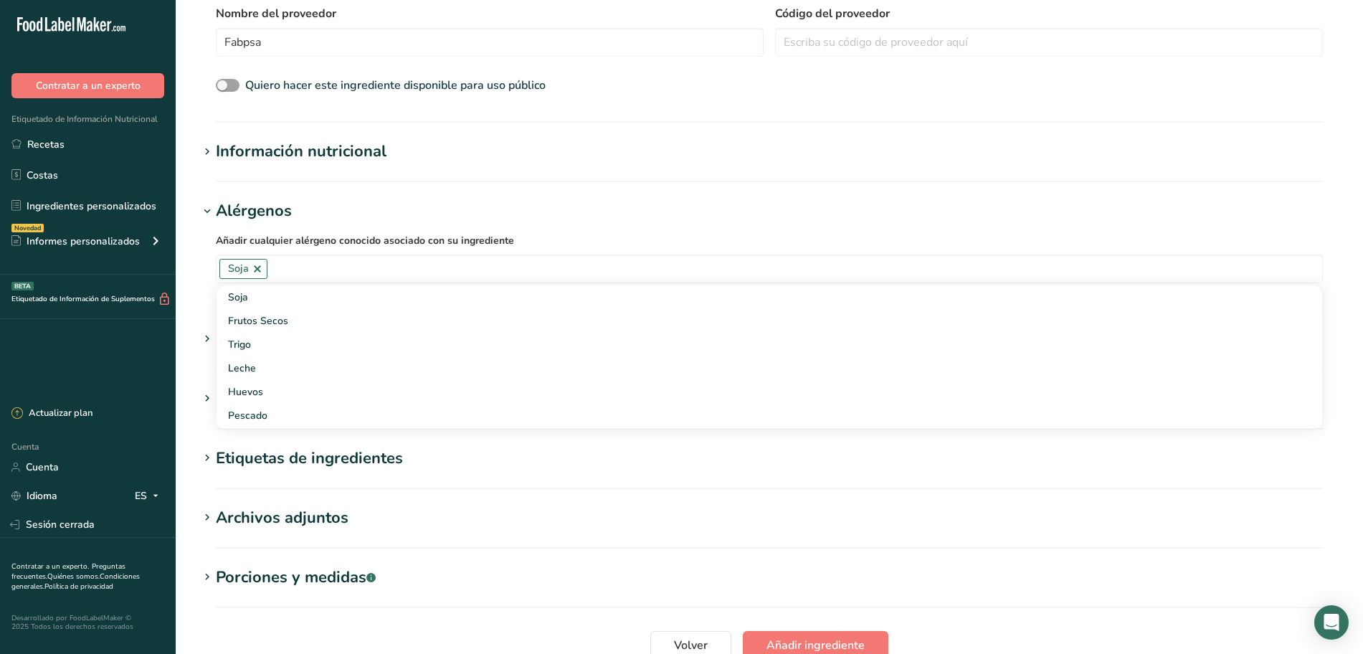
click at [619, 227] on div "Añadir cualquier alérgeno conocido asociado con su ingrediente Soja Soja Frutos…" at bounding box center [769, 257] width 1141 height 69
click at [234, 204] on font "Alérgenos" at bounding box center [254, 211] width 76 height 22
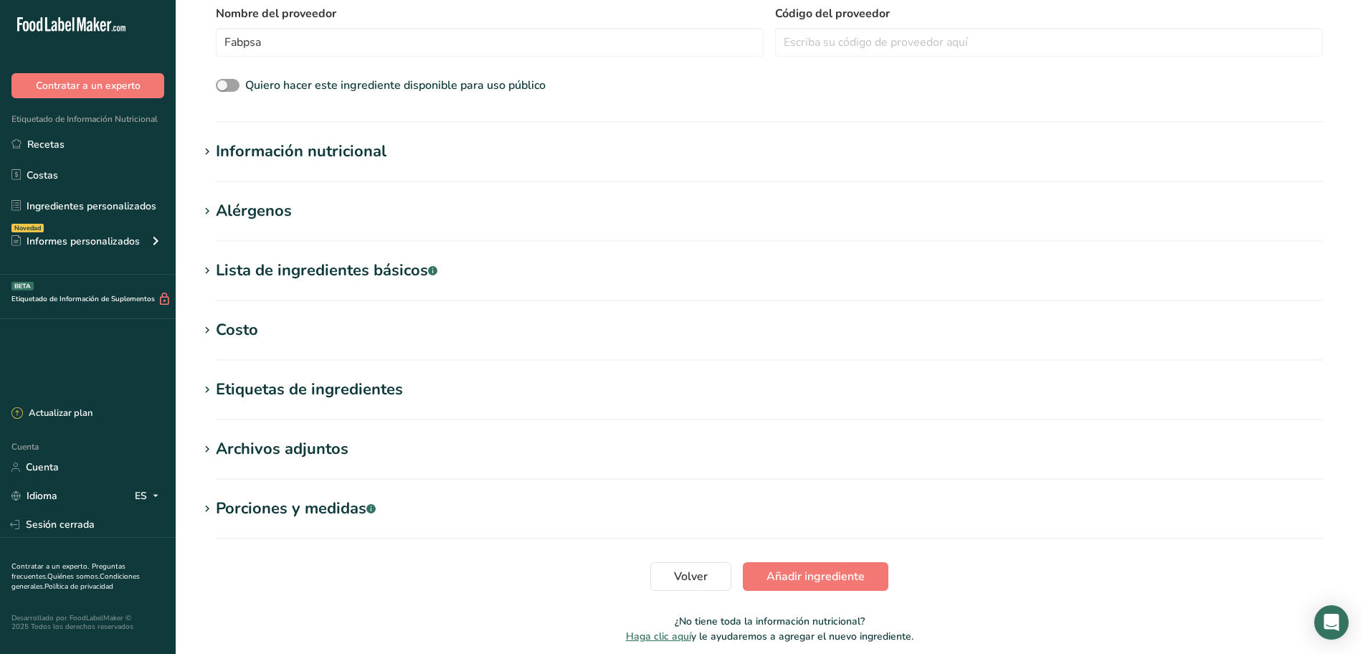
click at [257, 146] on font "Información nutricional" at bounding box center [301, 152] width 171 height 22
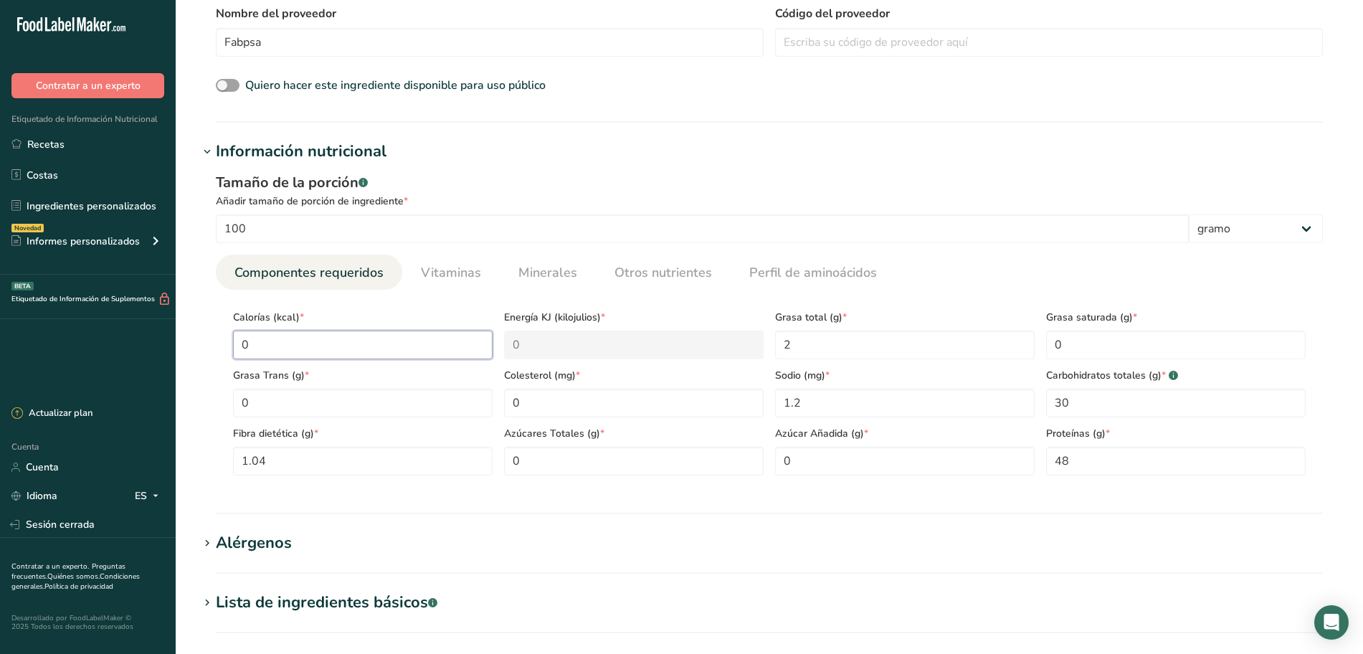
click at [320, 345] on input "0" at bounding box center [363, 344] width 260 height 29
type input "3"
type KJ "12.6"
type input "31"
type KJ "129.7"
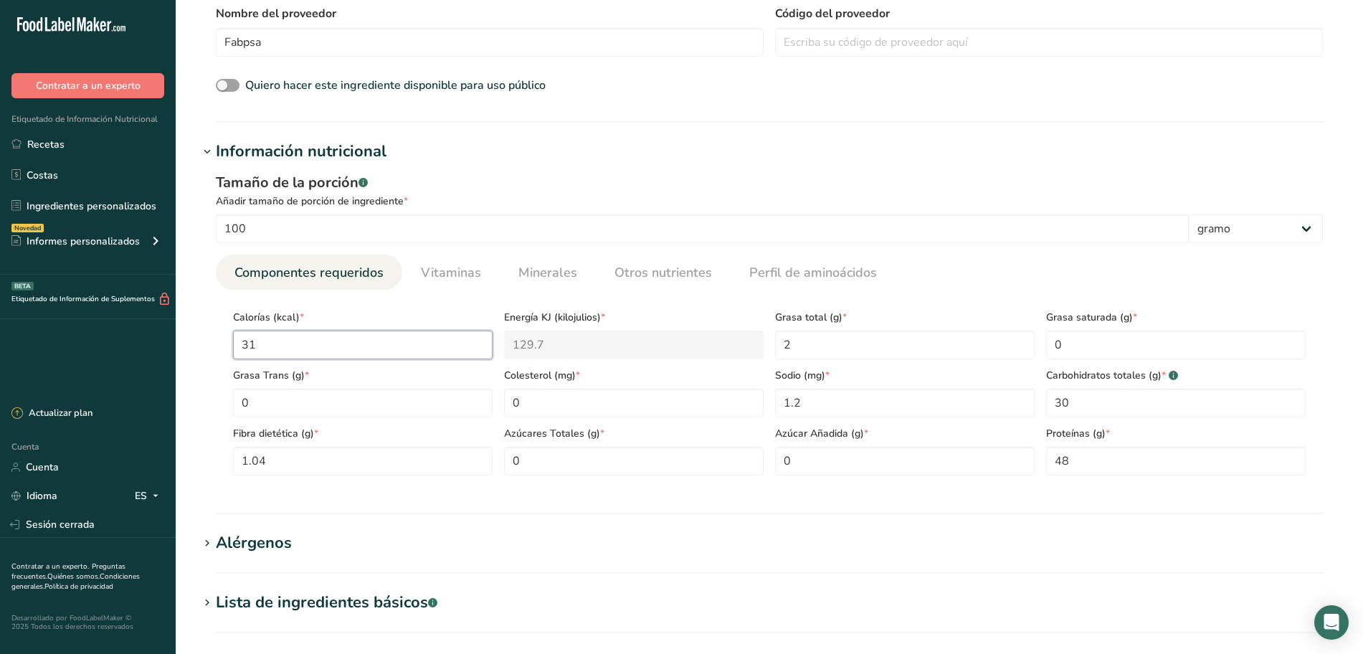
type input "319"
type KJ "1334.7"
type input "319"
click at [429, 460] on Fiber "1.04" at bounding box center [363, 461] width 260 height 29
type Fiber "0"
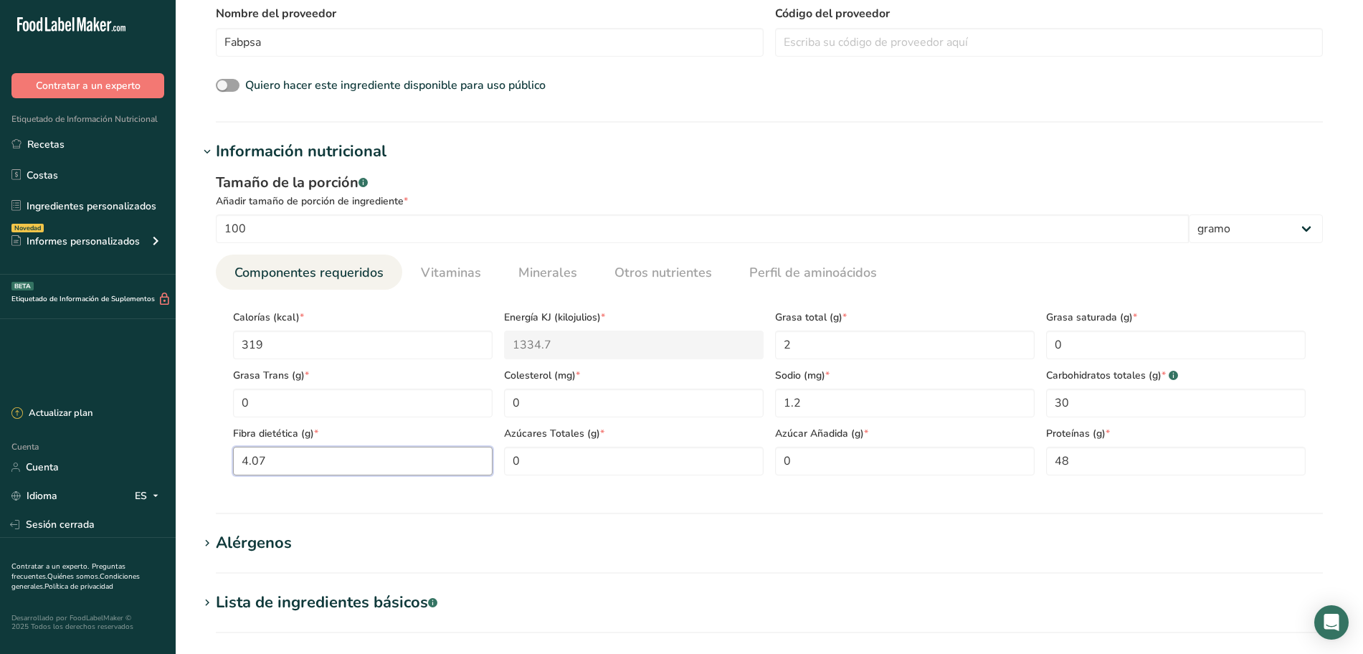
type Fiber "4.07"
click at [526, 493] on div "Tamaño de la porción .a-a{fill:#347362;}.b-a{fill:#fff;} Añadir tamaño de porci…" at bounding box center [769, 329] width 1141 height 332
click at [202, 295] on div "Tamaño de la porción .a-a{fill:#347362;}.b-a{fill:#fff;} Añadir tamaño de porci…" at bounding box center [769, 329] width 1141 height 332
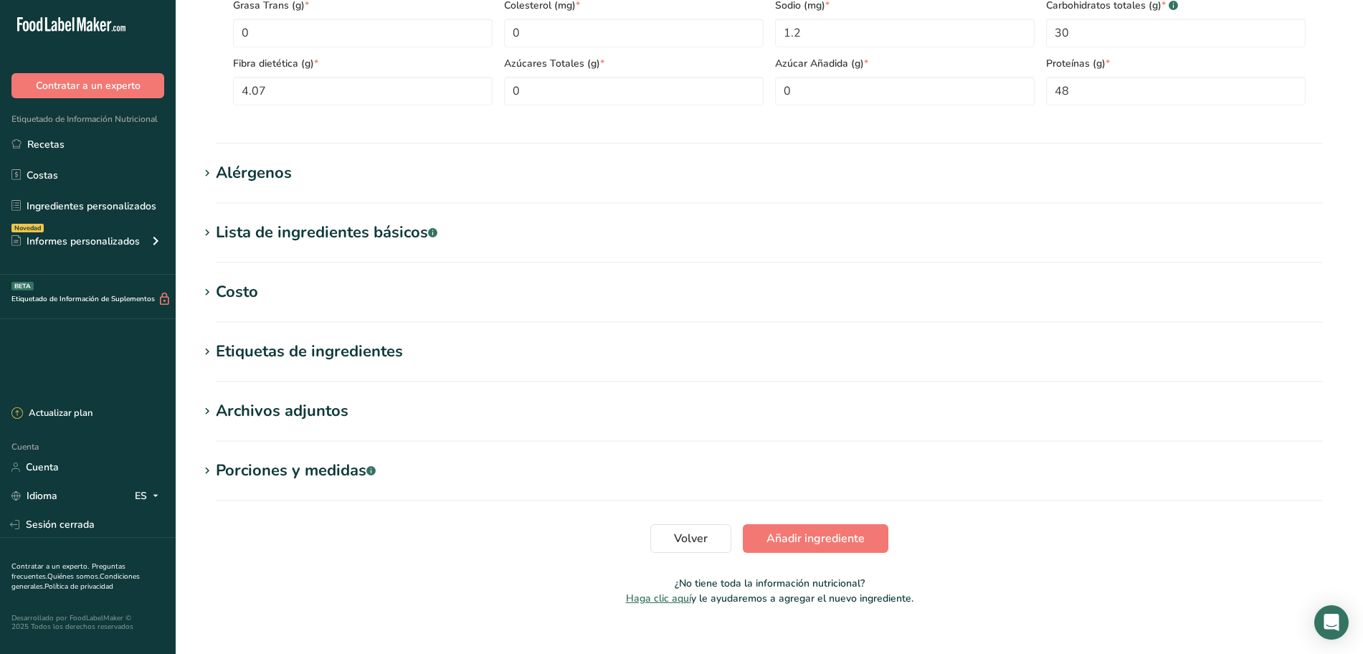
scroll to position [749, 0]
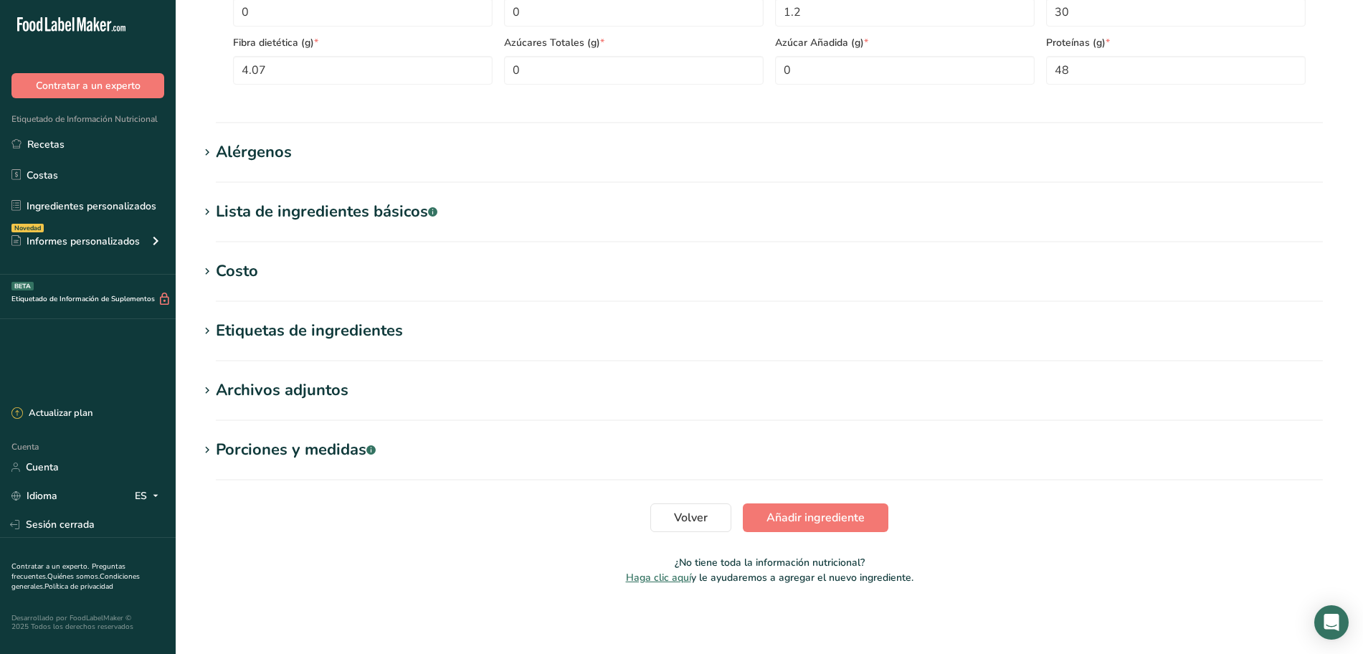
click at [210, 329] on icon at bounding box center [207, 331] width 13 height 20
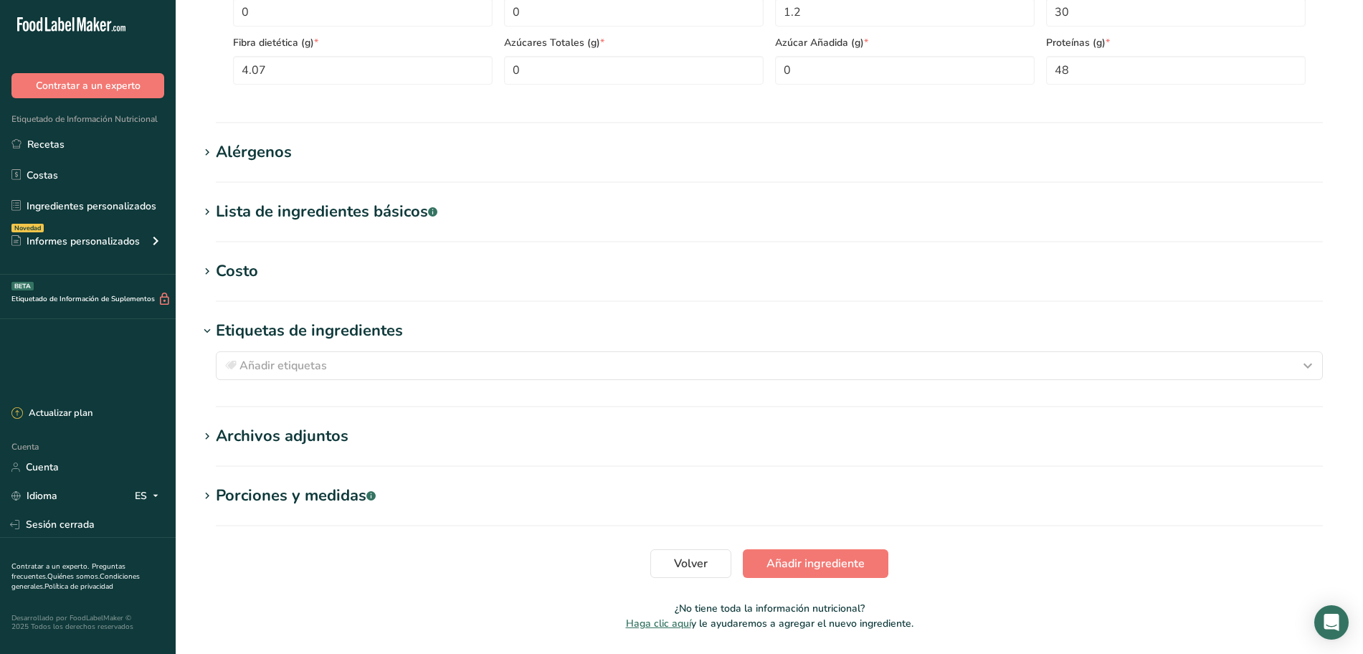
click at [211, 328] on icon at bounding box center [207, 331] width 13 height 20
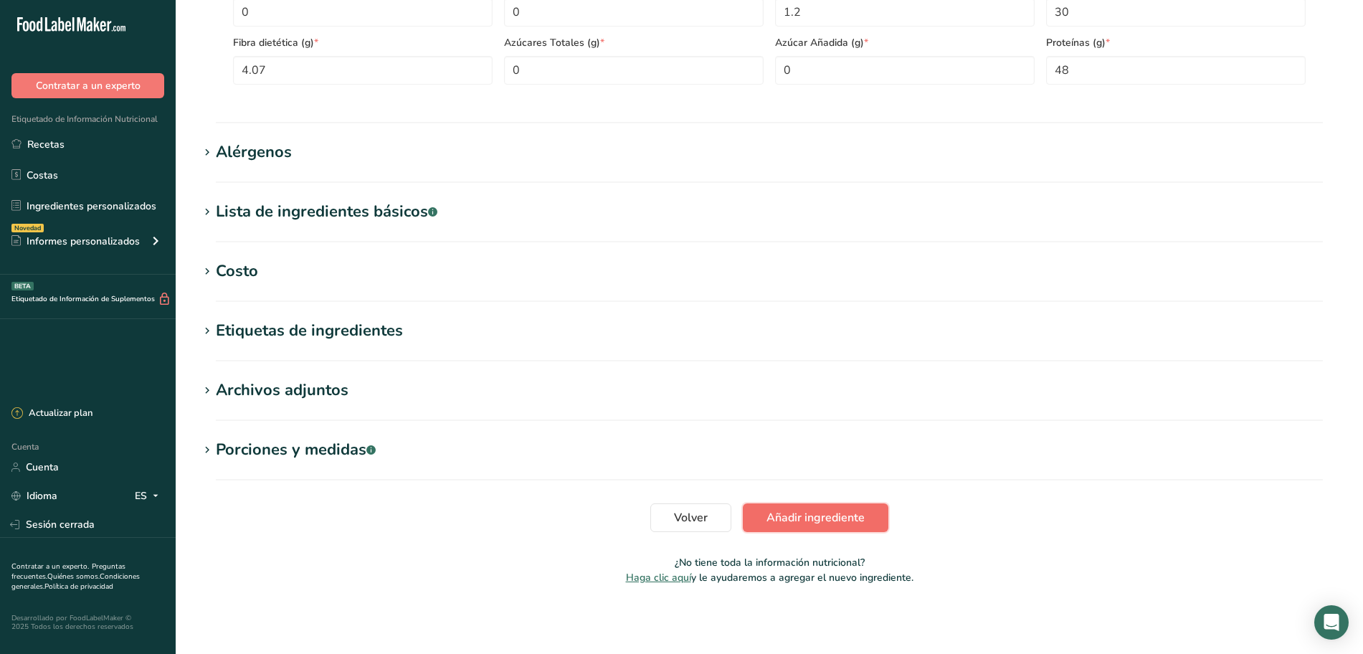
click at [816, 523] on font "Añadir ingrediente" at bounding box center [815, 518] width 98 height 16
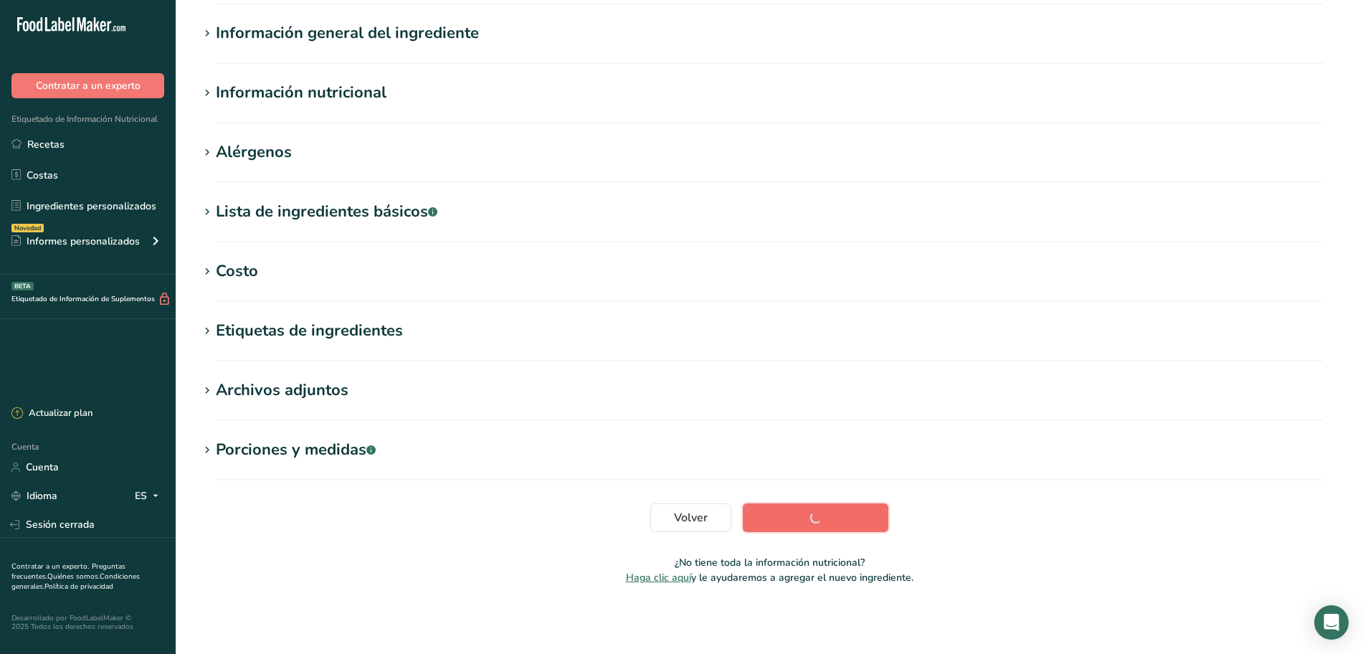
scroll to position [116, 0]
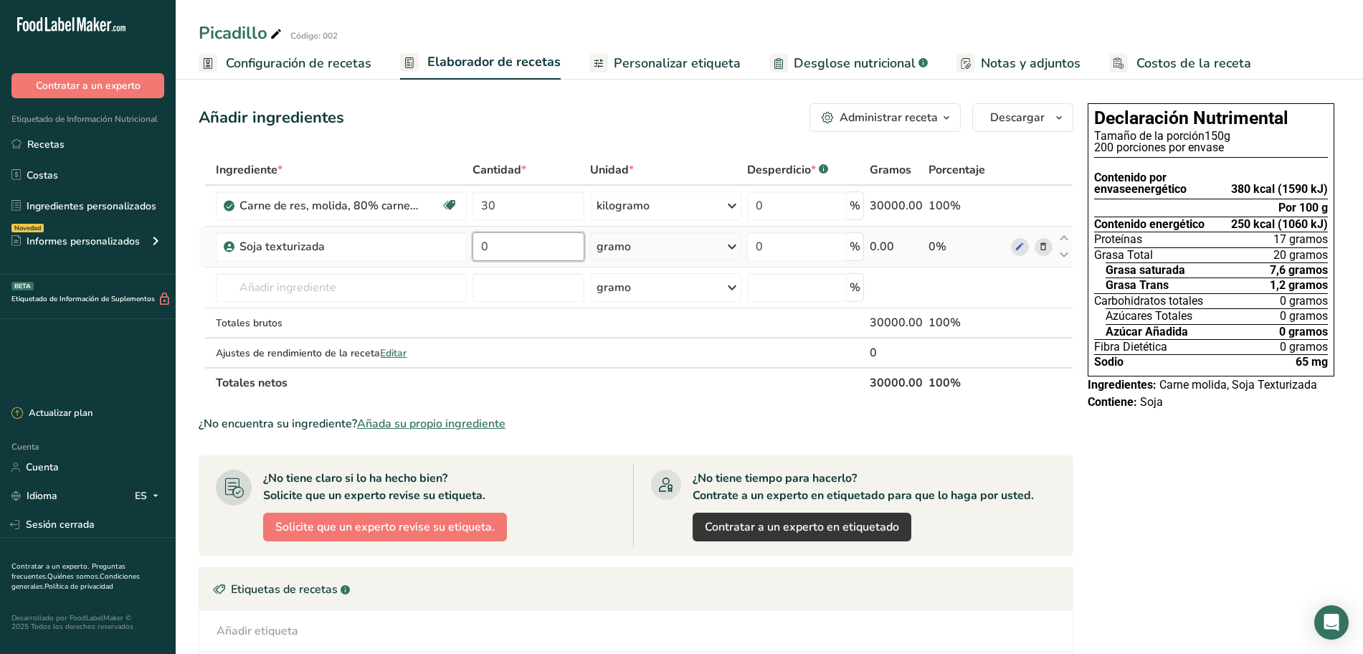
click at [502, 246] on input "0" at bounding box center [528, 246] width 112 height 29
type input "18"
click at [728, 244] on div "Ingrediente * Cantidad * Unidad * Desperdicio * .a-a{fill:#347362;}.b-a{fill:#f…" at bounding box center [636, 276] width 875 height 243
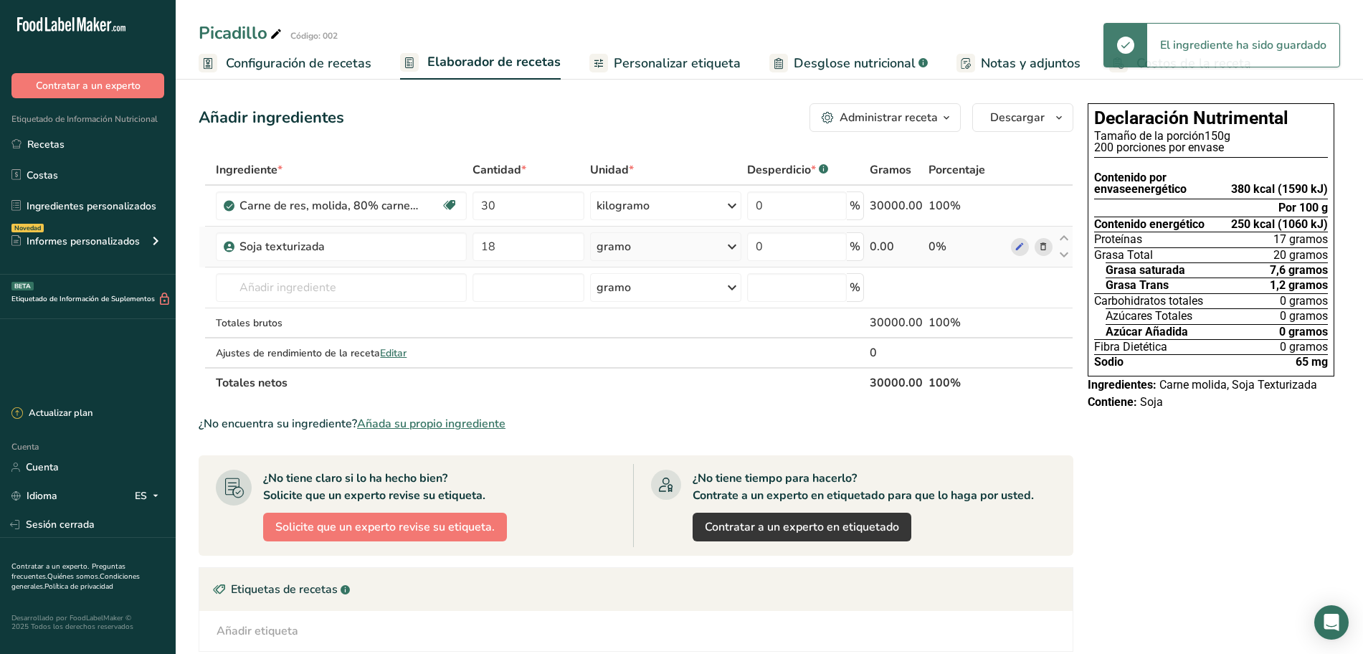
click at [728, 244] on icon at bounding box center [731, 247] width 17 height 26
click at [648, 322] on font "kilogramo" at bounding box center [626, 322] width 45 height 14
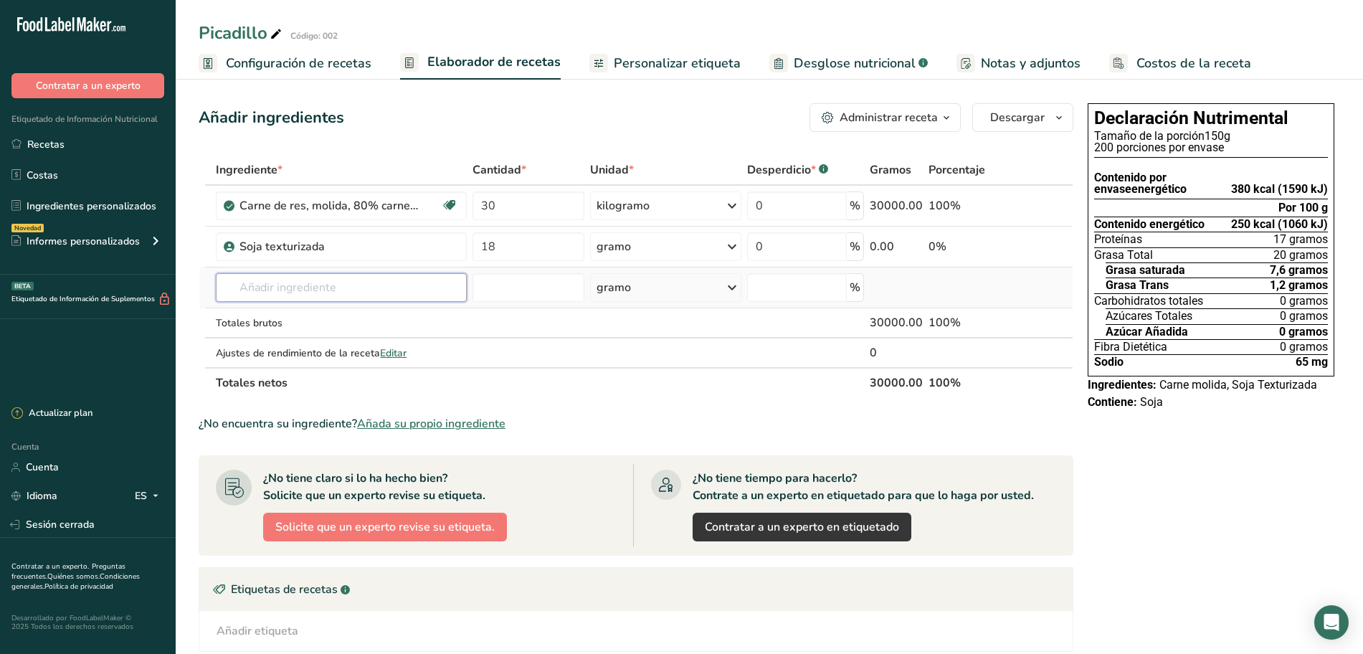
click at [379, 294] on input "text" at bounding box center [341, 287] width 251 height 29
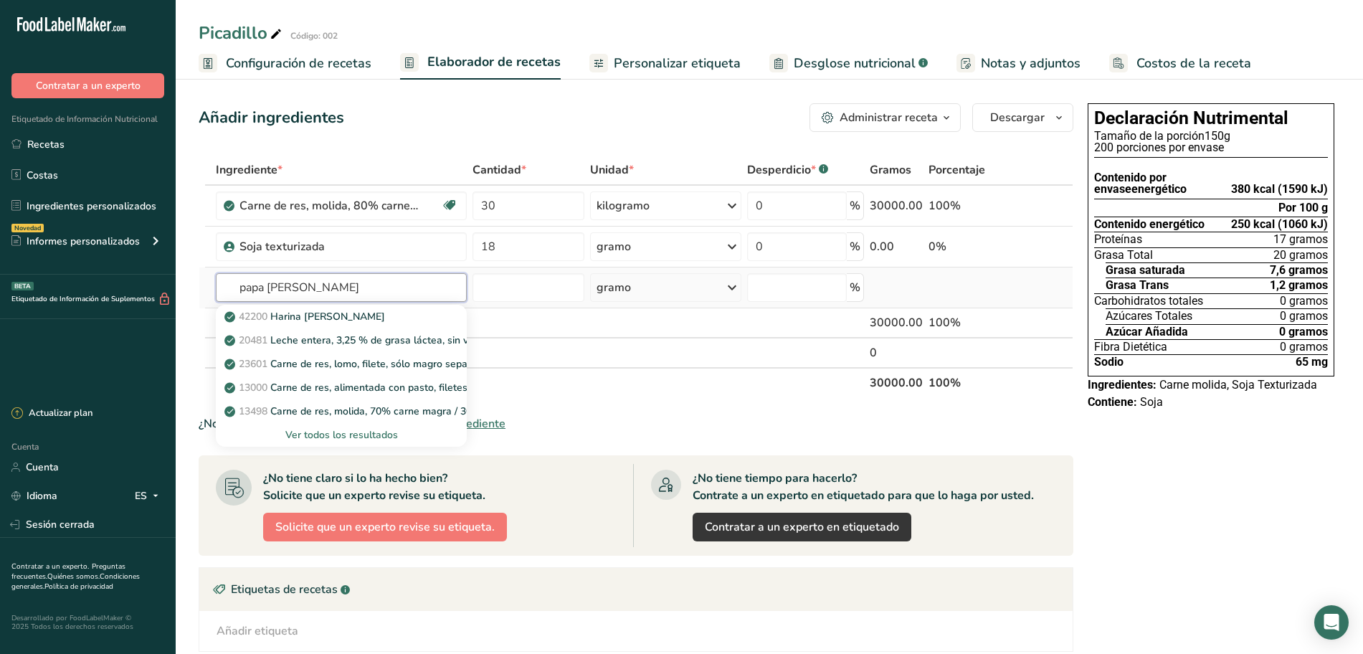
type input "papa blanca"
click at [343, 434] on font "Ver todos los resultados" at bounding box center [341, 435] width 113 height 14
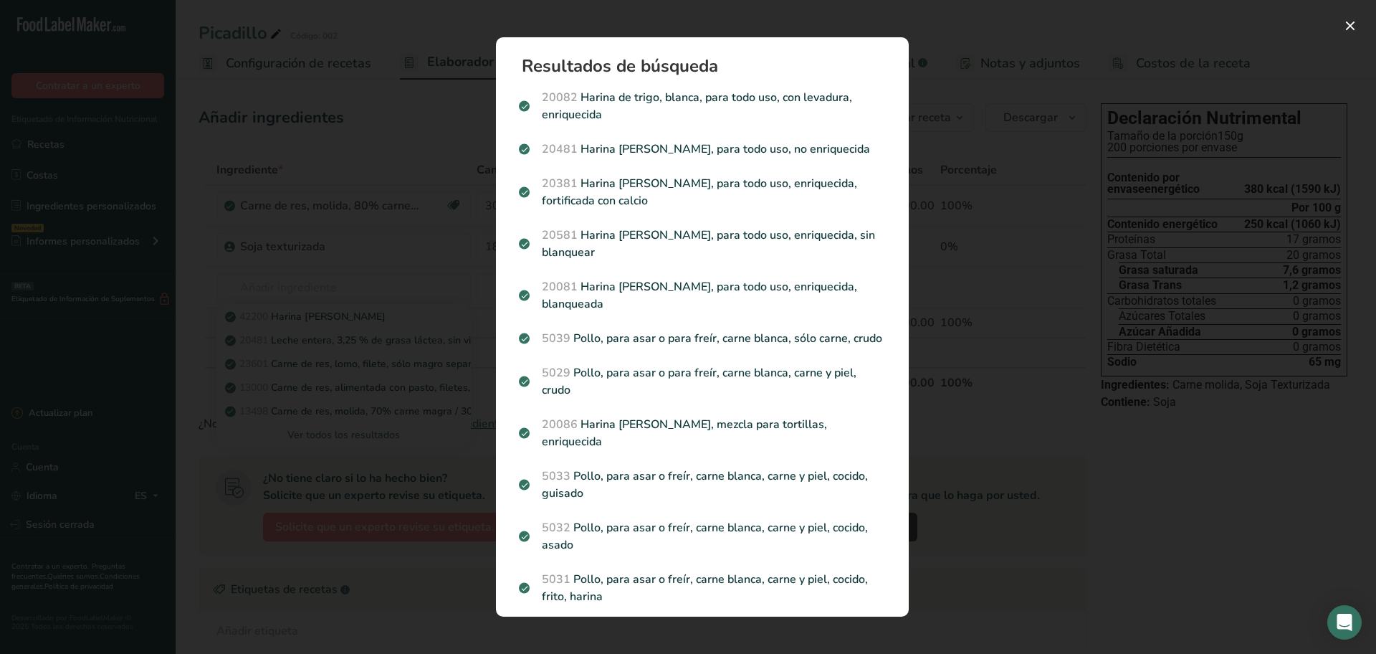
click at [334, 247] on div "Resultados de búsqueda modal" at bounding box center [688, 327] width 1376 height 654
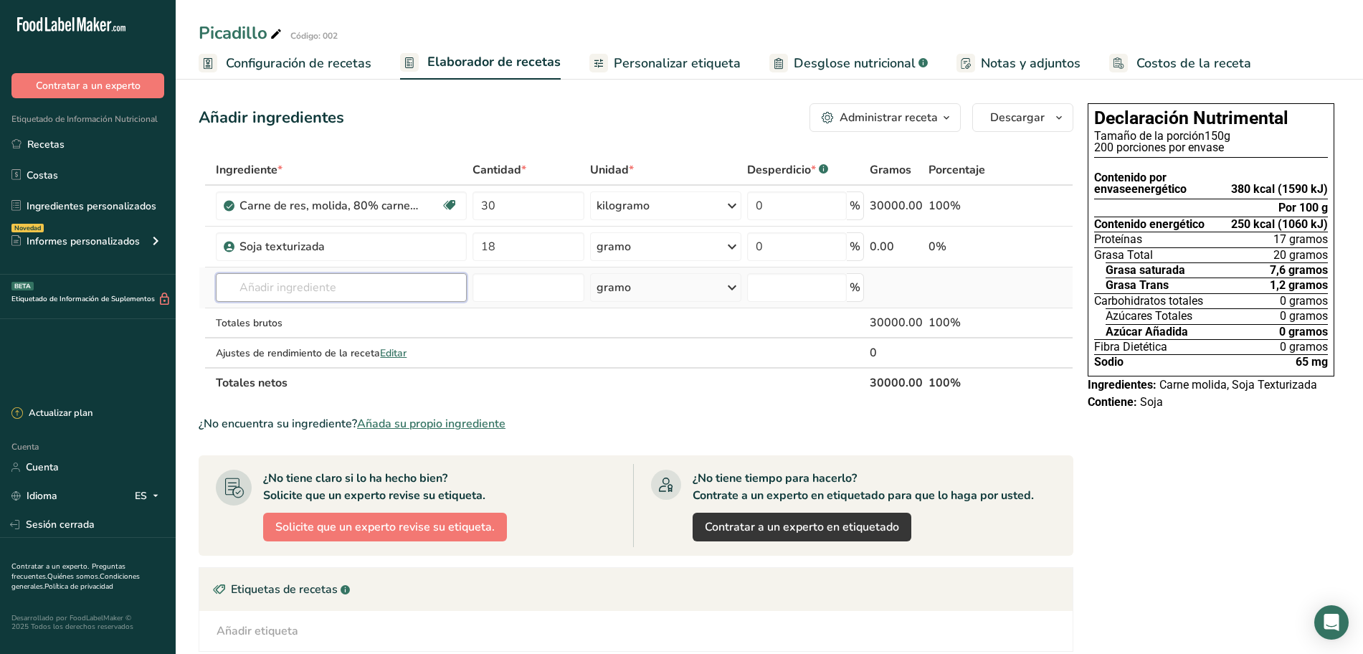
click at [349, 291] on input "text" at bounding box center [341, 287] width 251 height 29
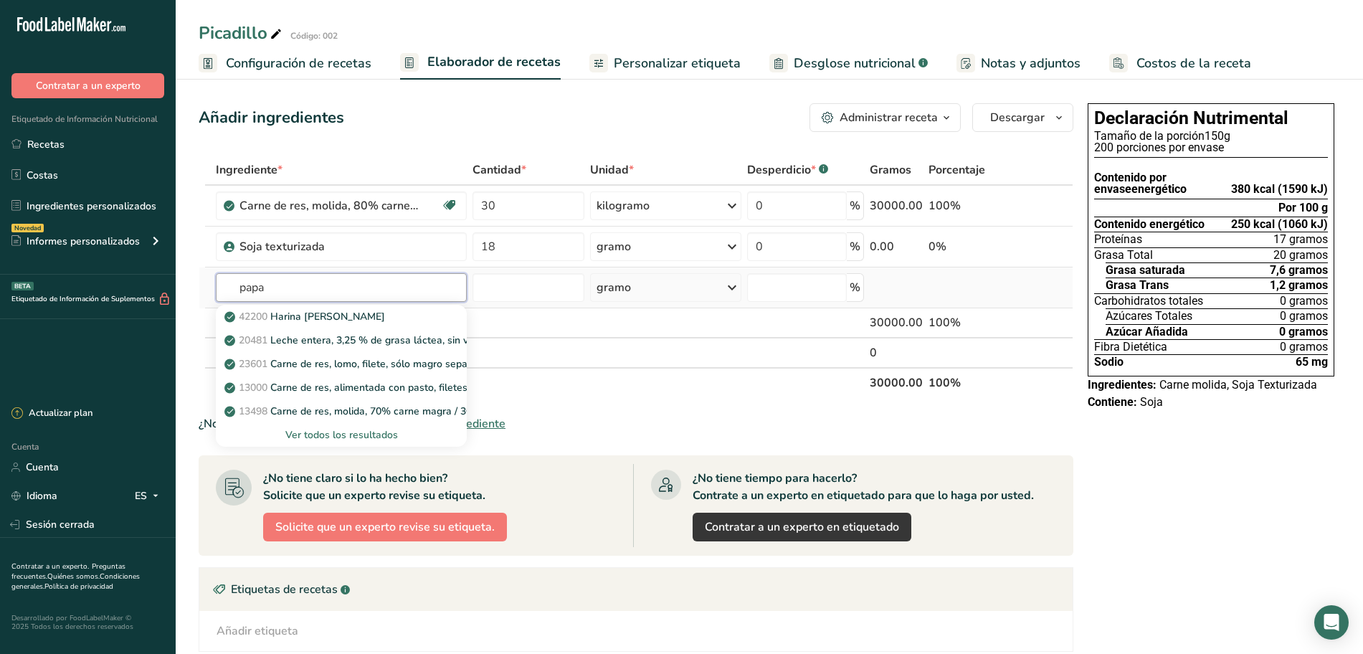
type input "papa"
click at [340, 435] on font "Ver todos los resultados" at bounding box center [341, 435] width 113 height 14
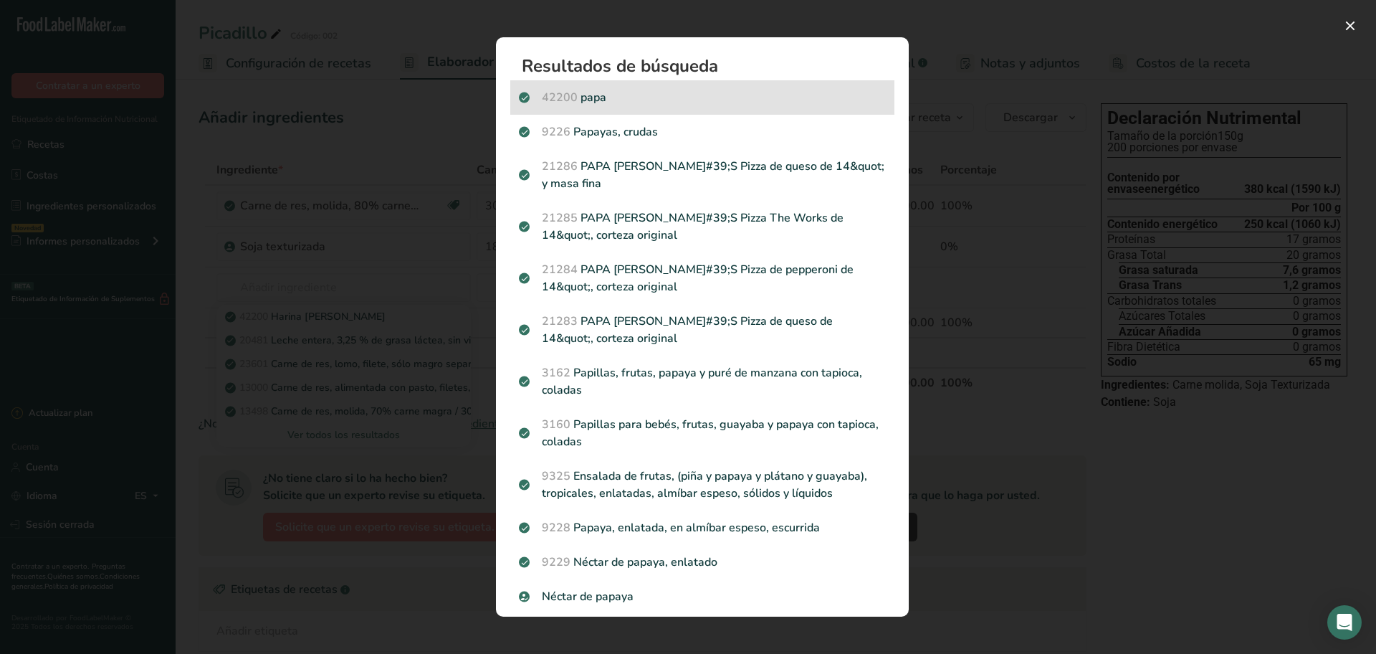
click at [645, 102] on p "42200 papa" at bounding box center [702, 97] width 367 height 17
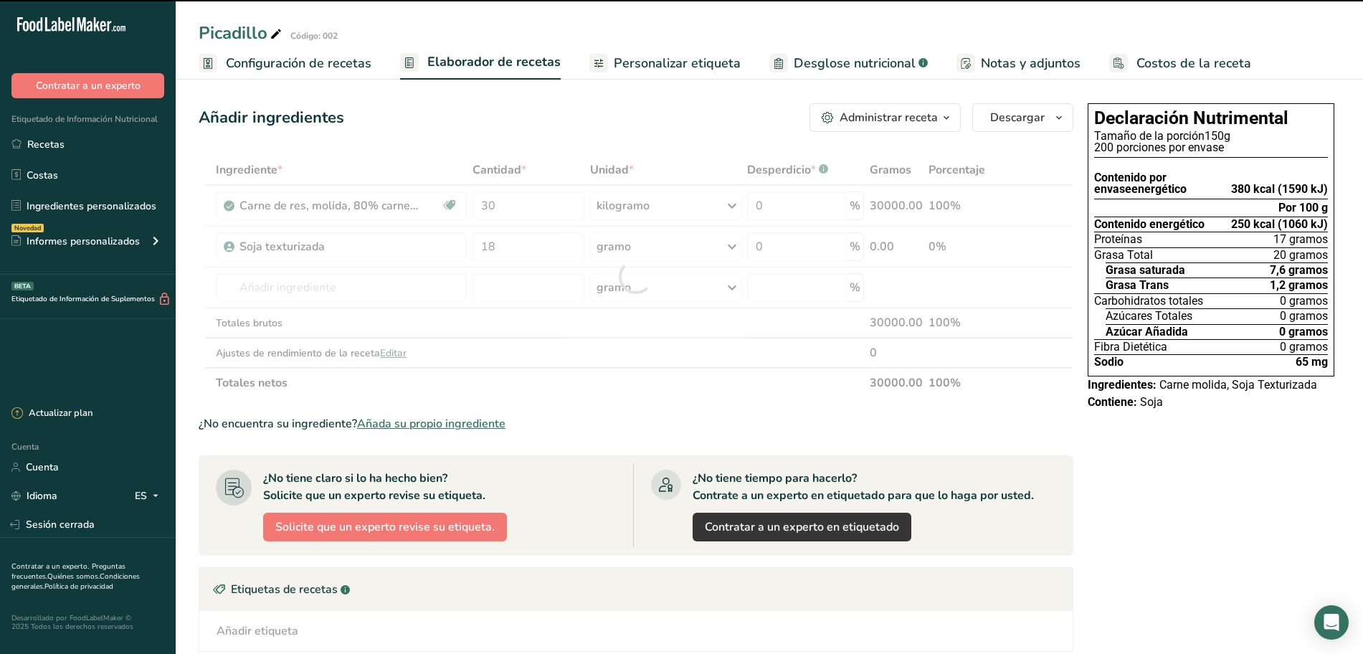
type input "0"
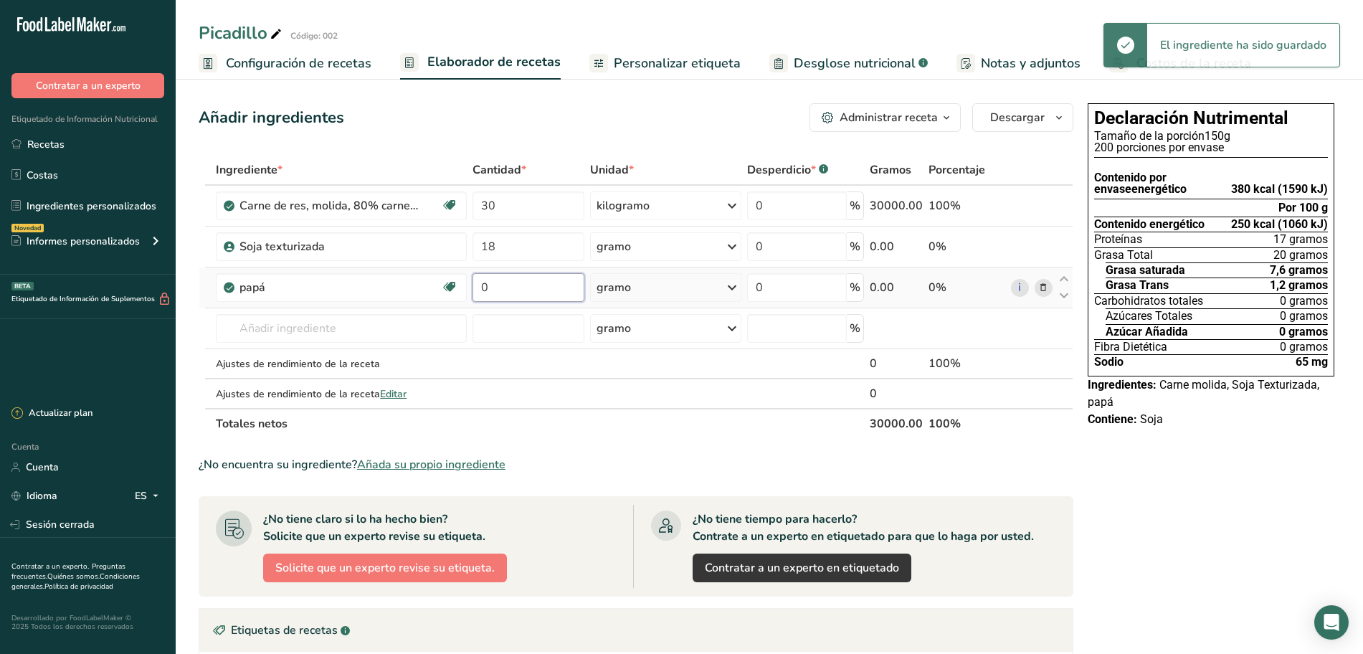
click at [509, 289] on input "0" at bounding box center [528, 287] width 112 height 29
type input "18"
click at [718, 286] on div "Ingrediente * Cantidad * Unidad * Desperdicio * .a-a{fill:#347362;}.b-a{fill:#f…" at bounding box center [636, 297] width 875 height 284
click at [730, 287] on icon at bounding box center [731, 288] width 17 height 26
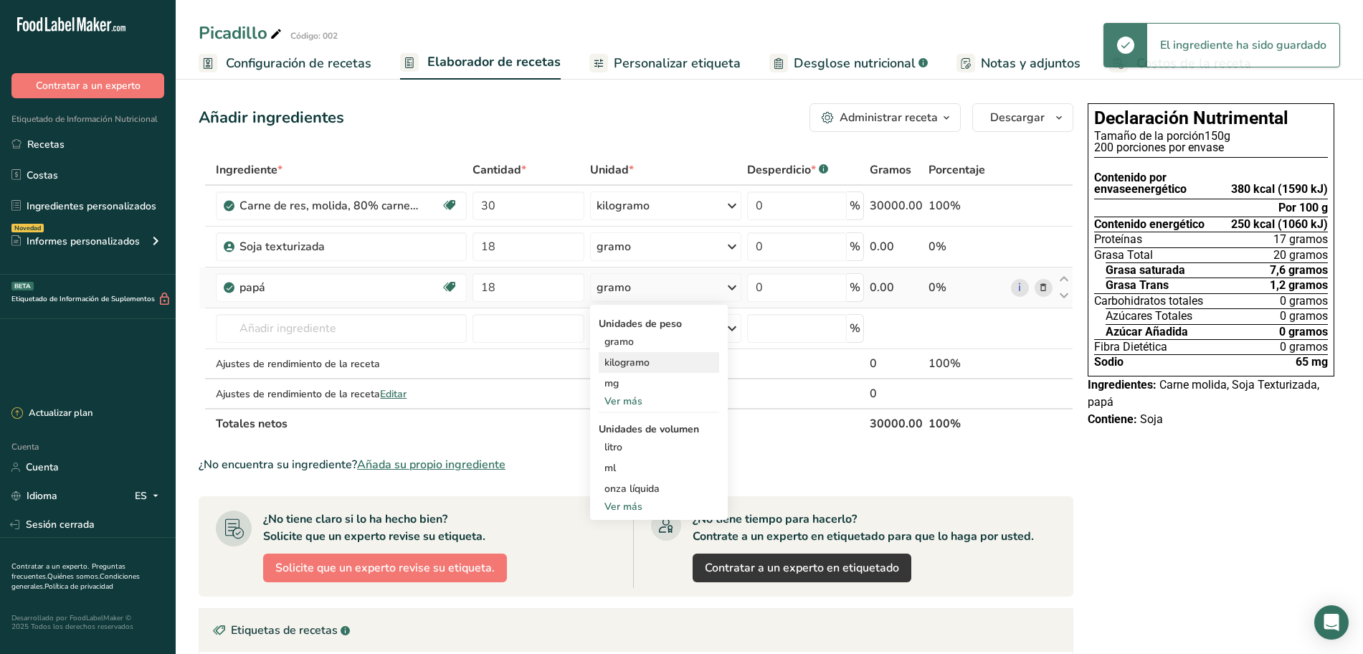
click at [670, 363] on div "kilogramo" at bounding box center [659, 362] width 120 height 21
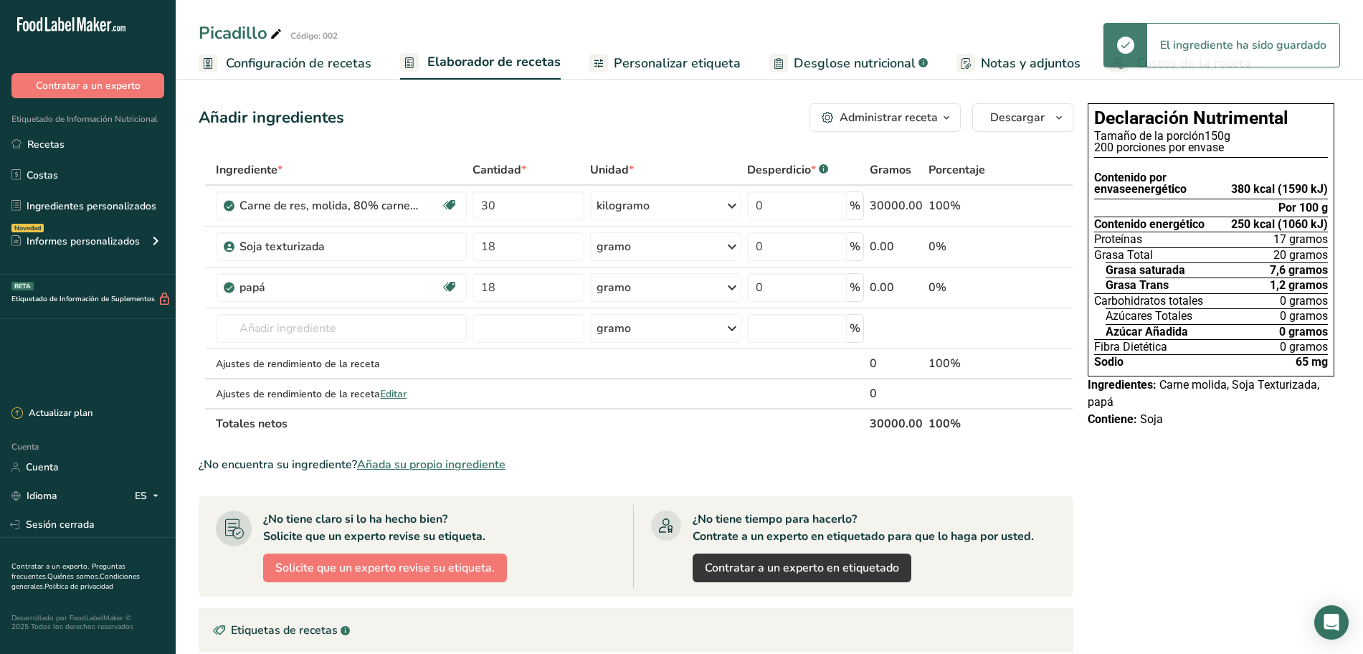
click at [633, 68] on font "Personalizar etiqueta" at bounding box center [677, 62] width 127 height 17
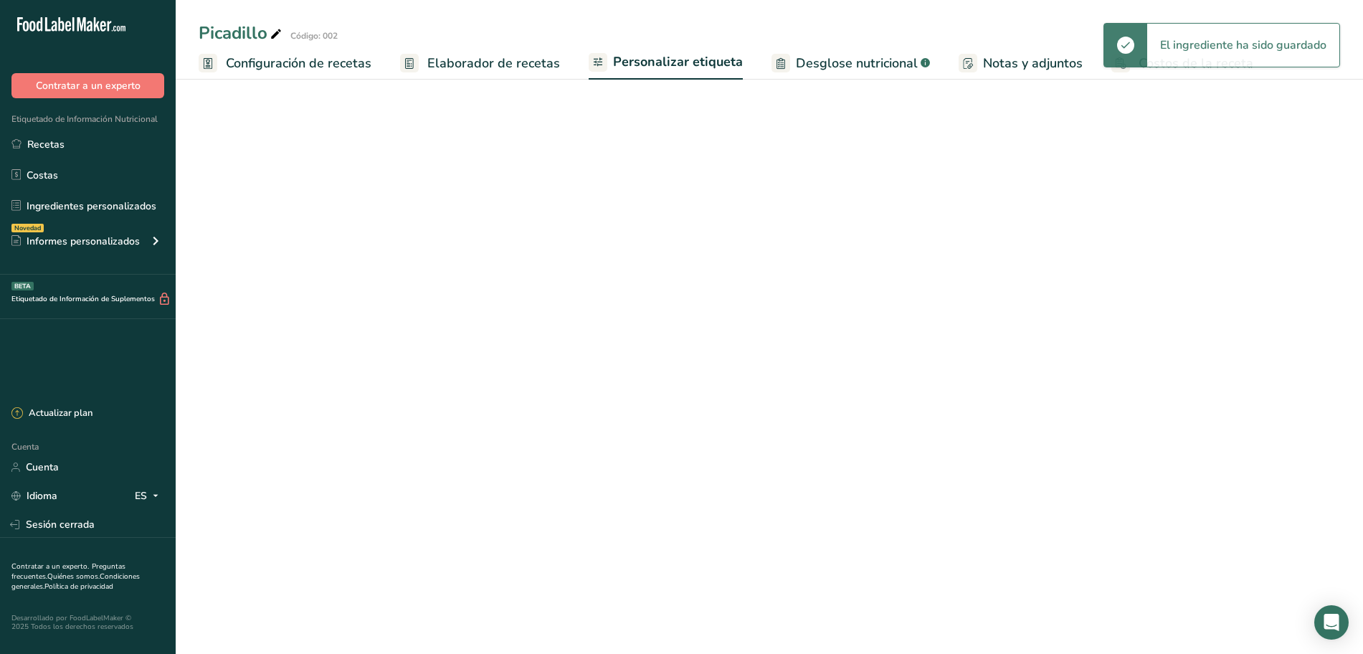
click at [522, 67] on font "Elaborador de recetas" at bounding box center [493, 62] width 133 height 17
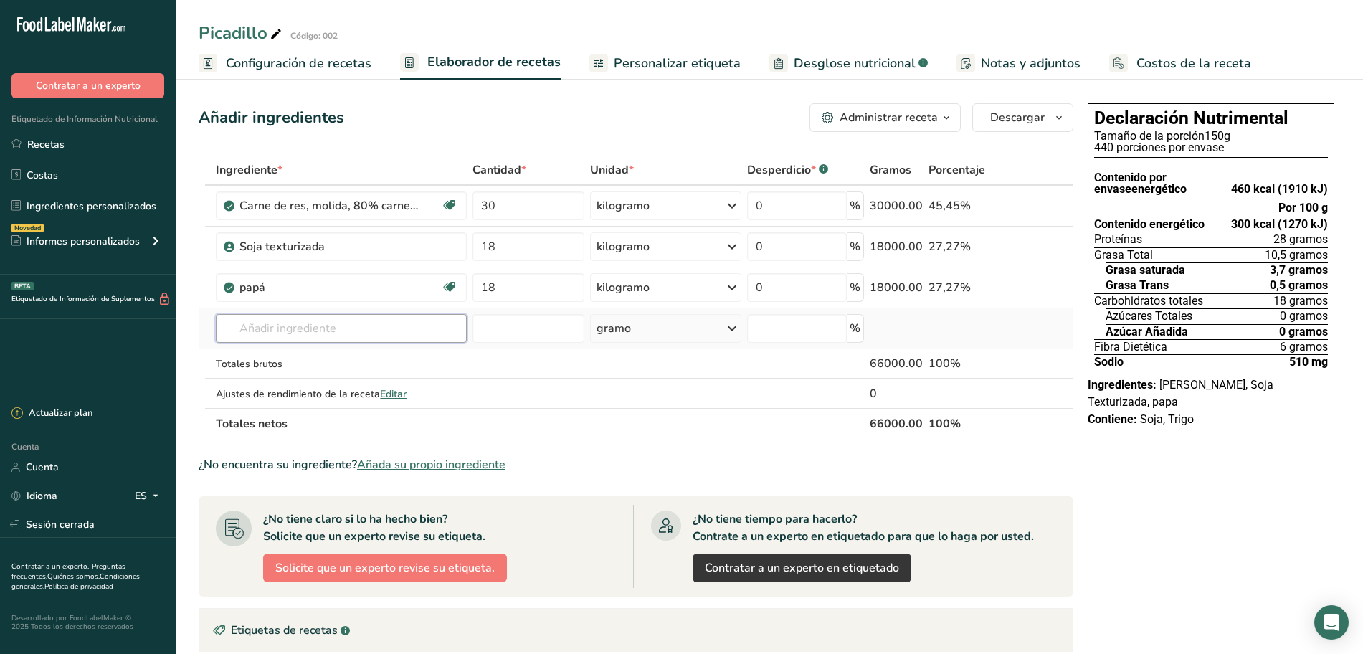
click at [326, 329] on input "text" at bounding box center [341, 328] width 251 height 29
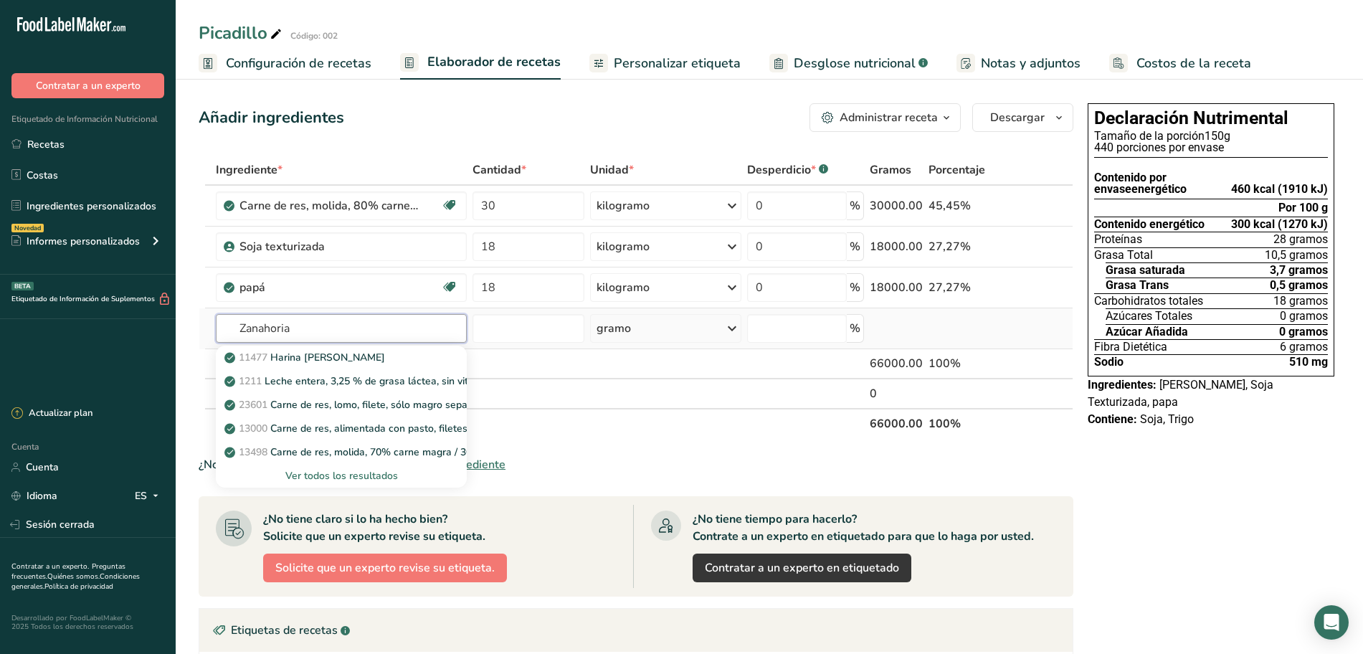
type input "Zanahoria"
click at [357, 473] on font "Ver todos los resultados" at bounding box center [341, 476] width 113 height 14
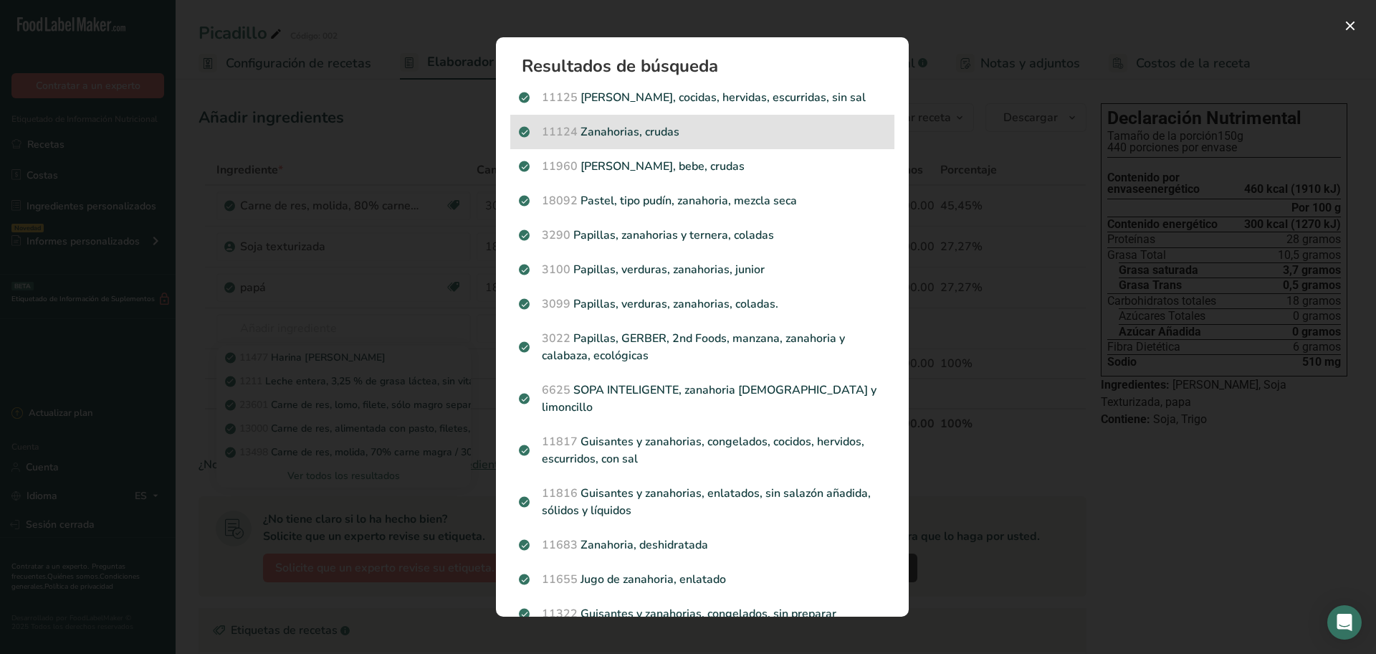
click at [600, 137] on font "Zanahorias, crudas" at bounding box center [630, 132] width 99 height 16
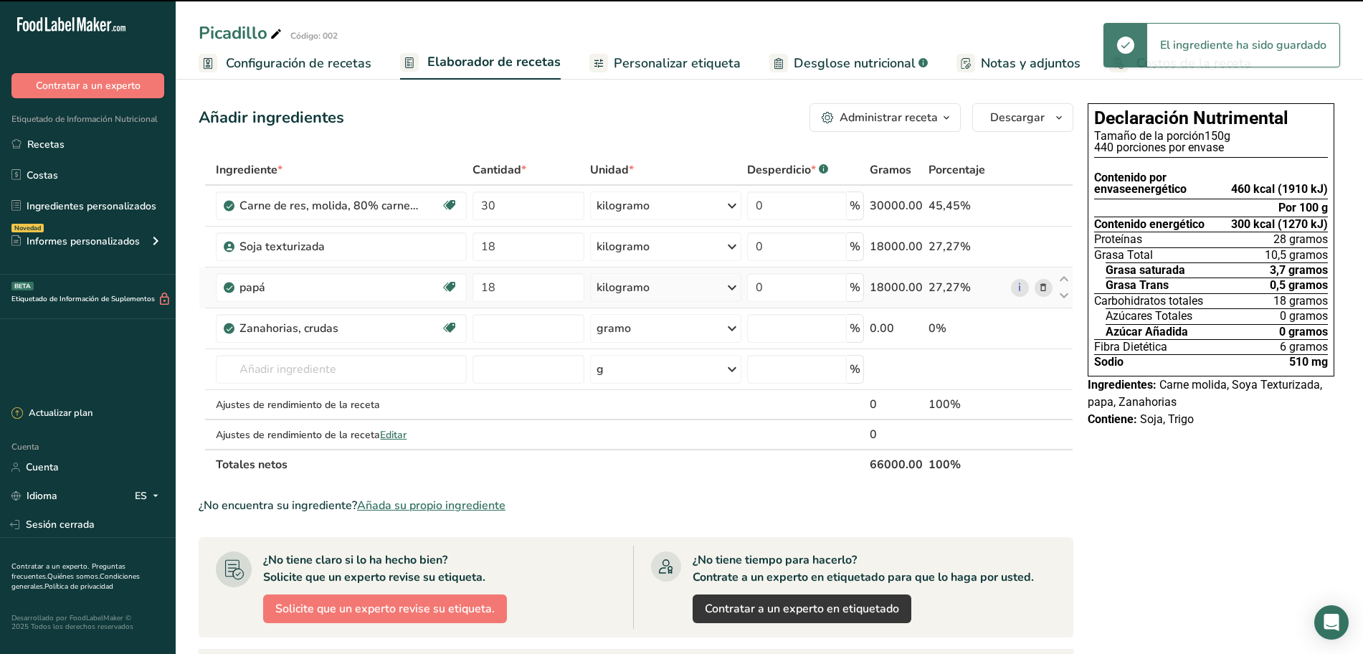
type input "0"
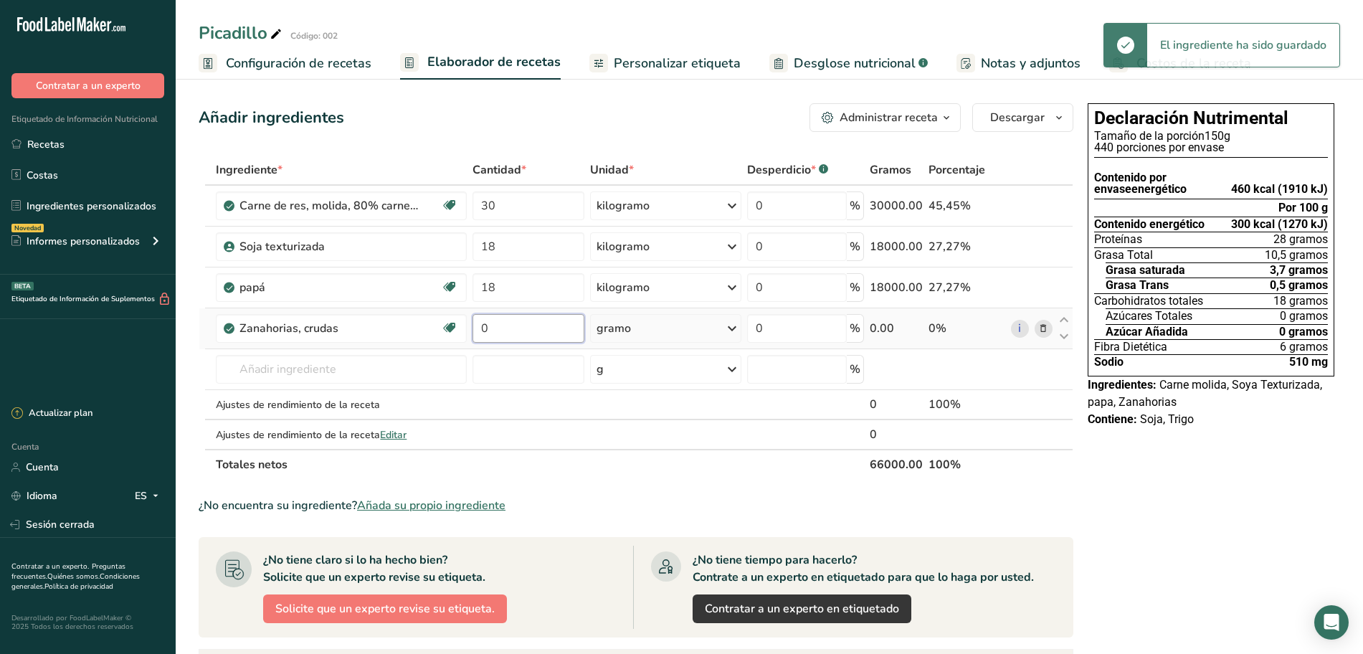
click at [513, 331] on input "0" at bounding box center [528, 328] width 112 height 29
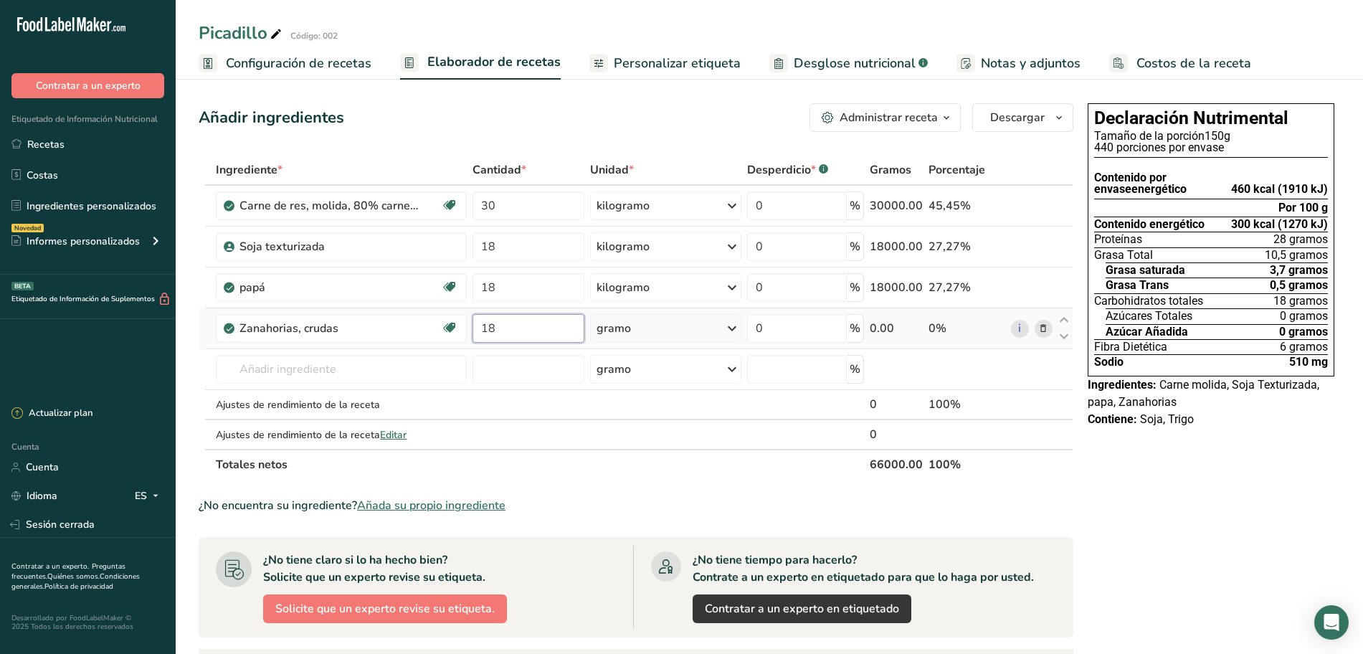
type input "18"
click at [735, 329] on div "Ingrediente * Cantidad * Unidad * Desperdicio * .a-a{fill:#347362;}.b-a{fill:#f…" at bounding box center [636, 317] width 875 height 325
click at [719, 330] on div "gramo" at bounding box center [665, 328] width 151 height 29
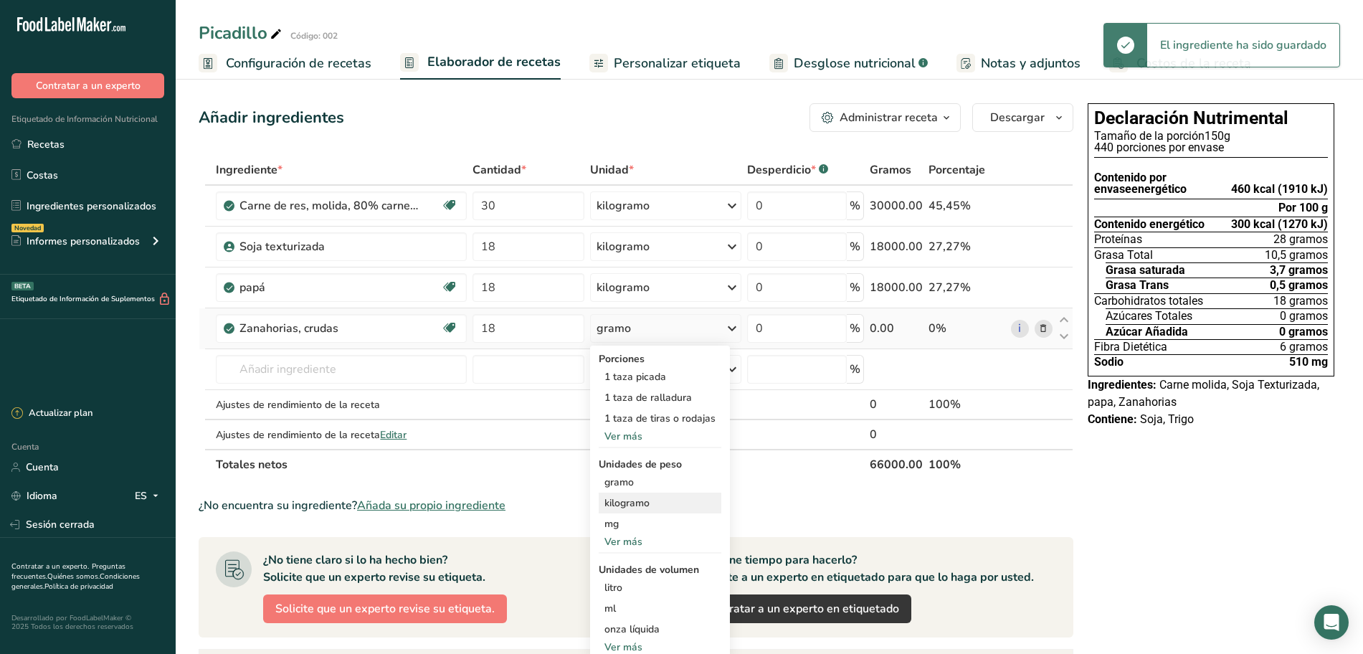
click at [652, 501] on div "kilogramo" at bounding box center [660, 503] width 123 height 21
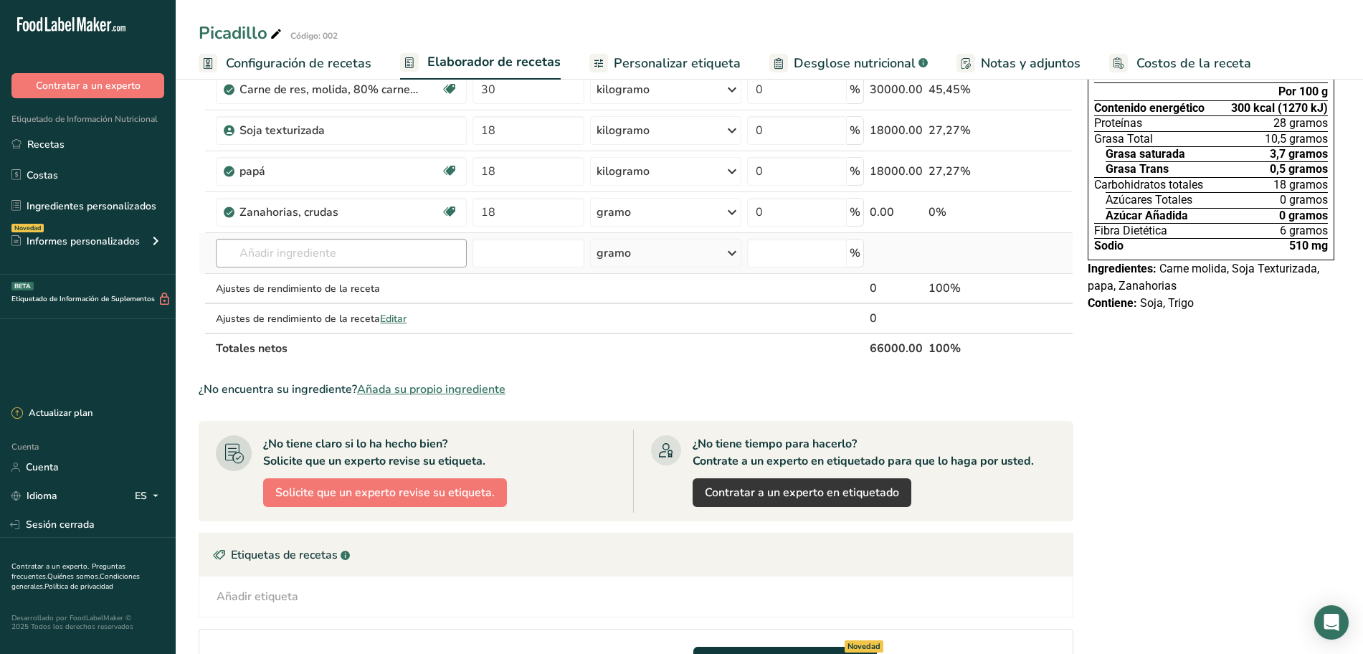
scroll to position [90, 0]
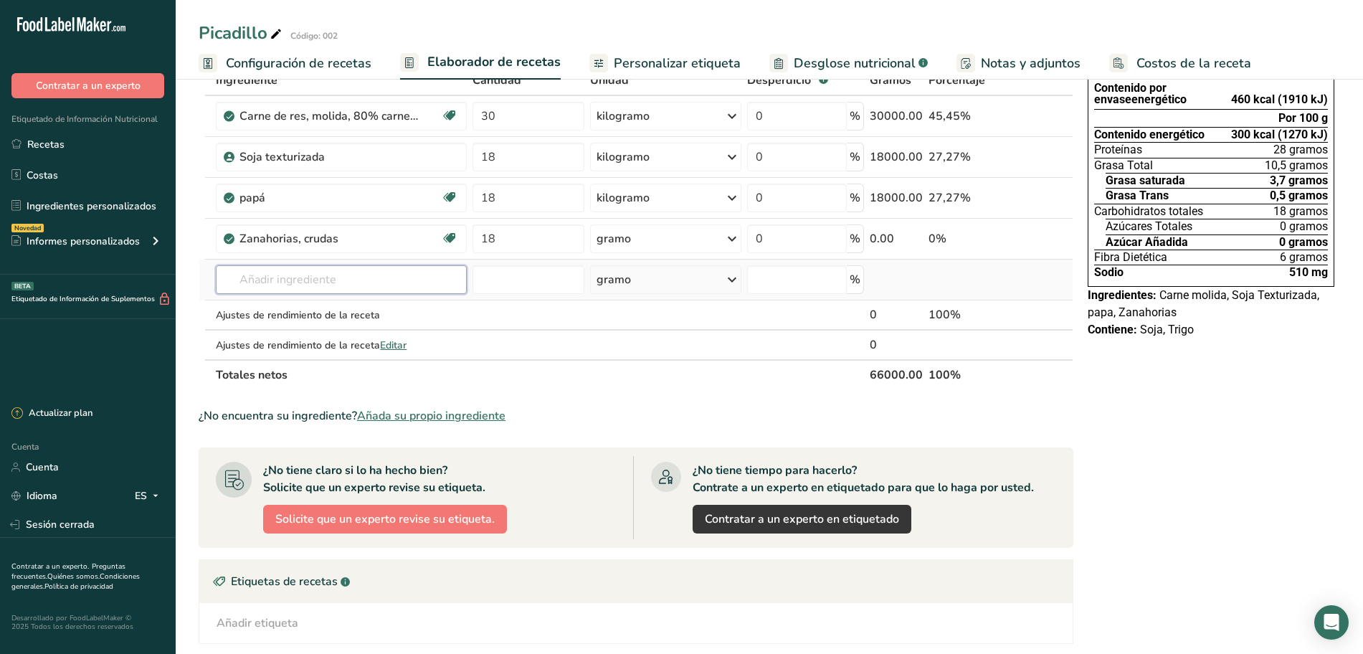
click at [340, 278] on input "text" at bounding box center [341, 279] width 251 height 29
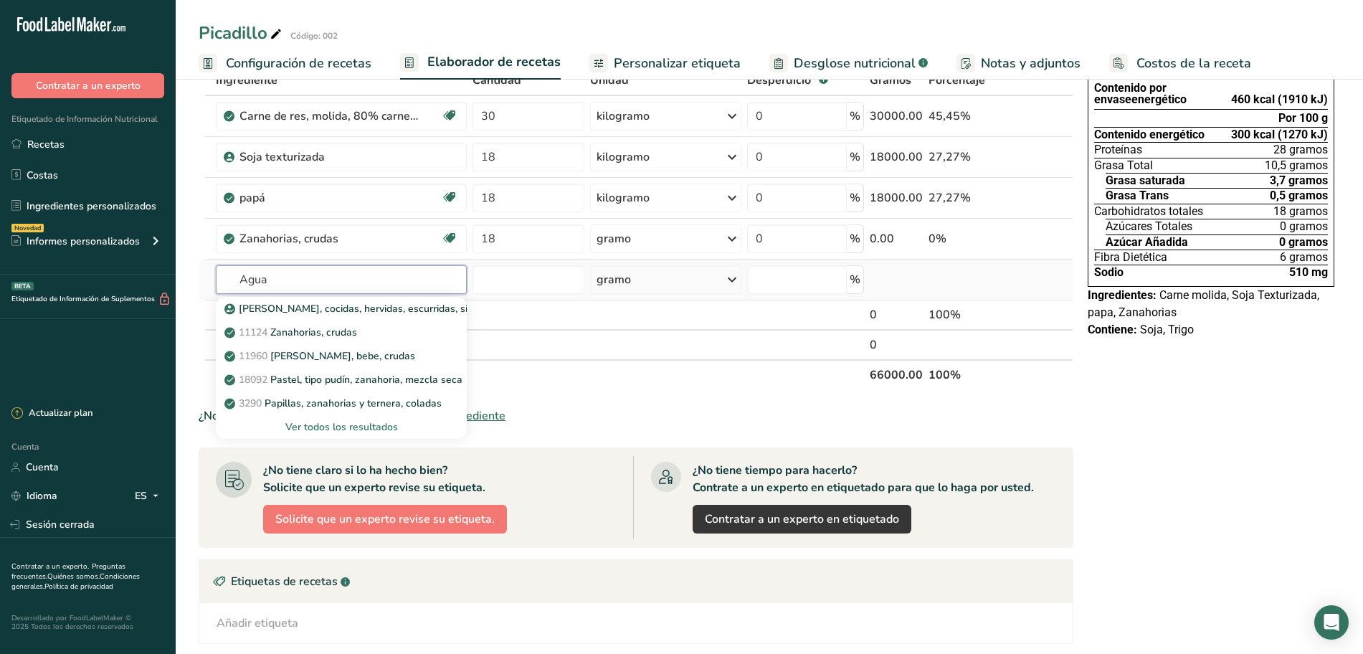
type input "Agua"
click at [337, 428] on font "Ver todos los resultados" at bounding box center [341, 427] width 113 height 14
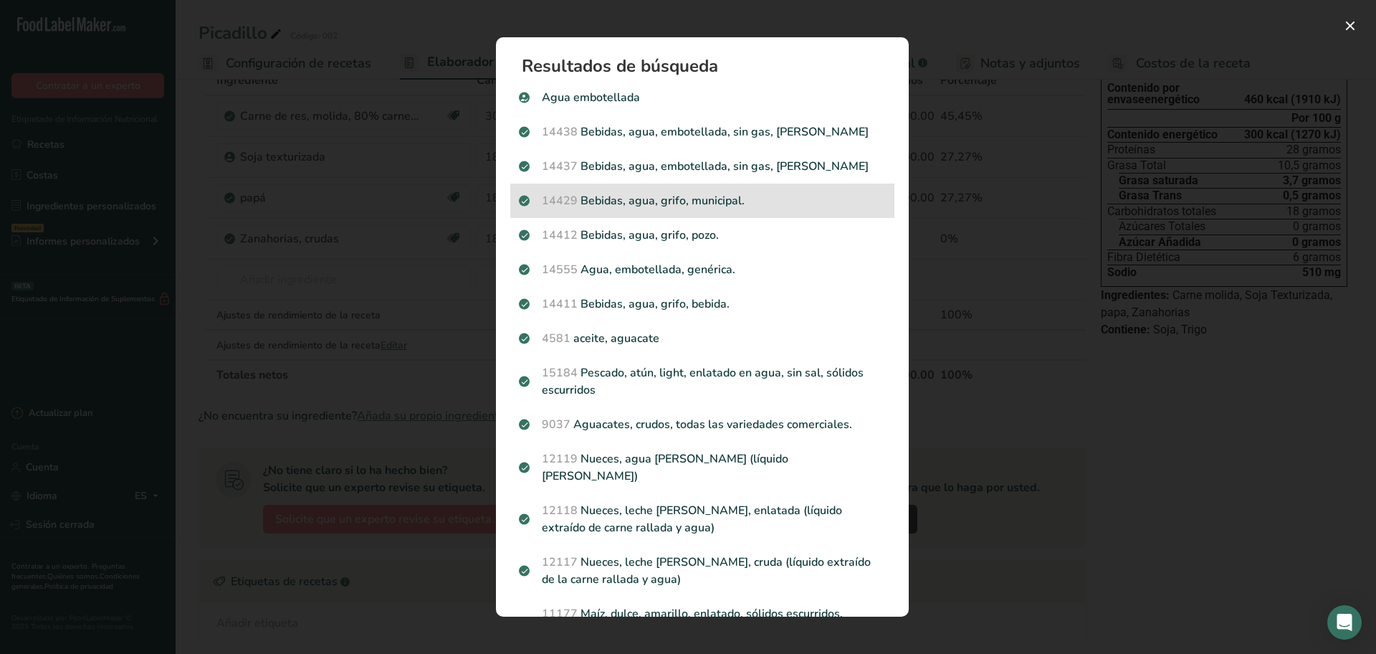
click at [607, 199] on p "14429 Bebidas, agua, grifo, municipal." at bounding box center [702, 200] width 367 height 17
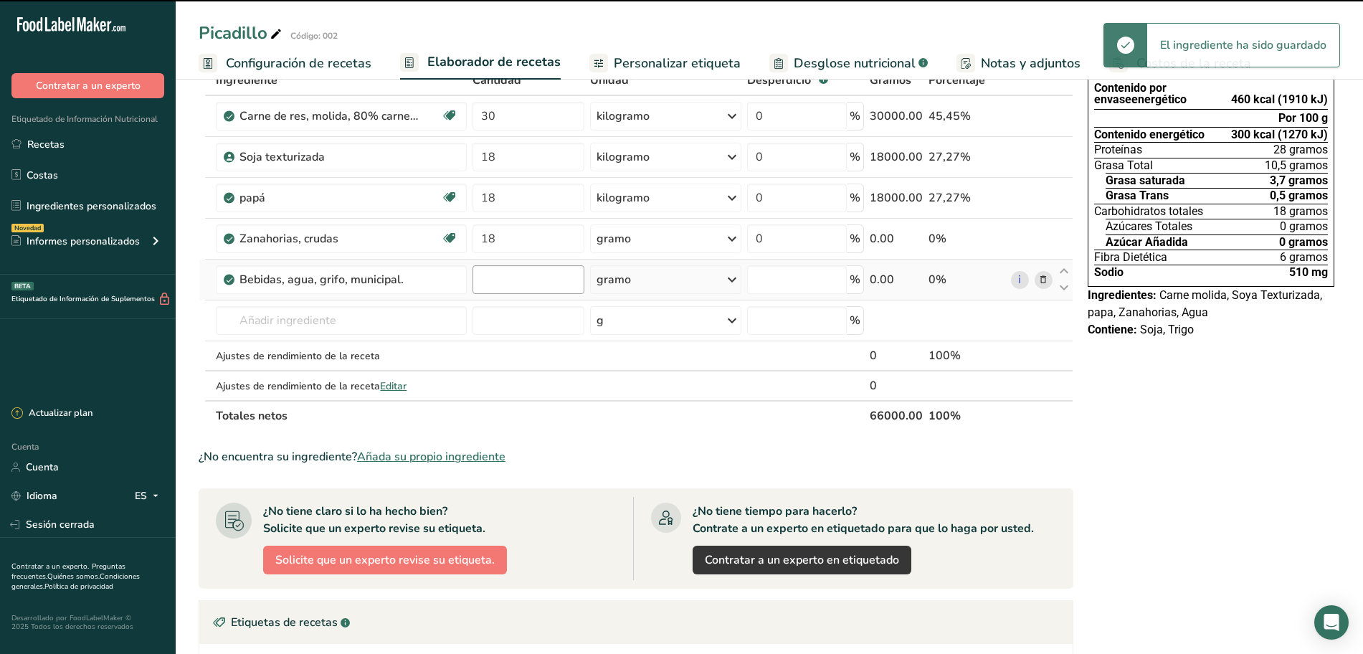
type input "0"
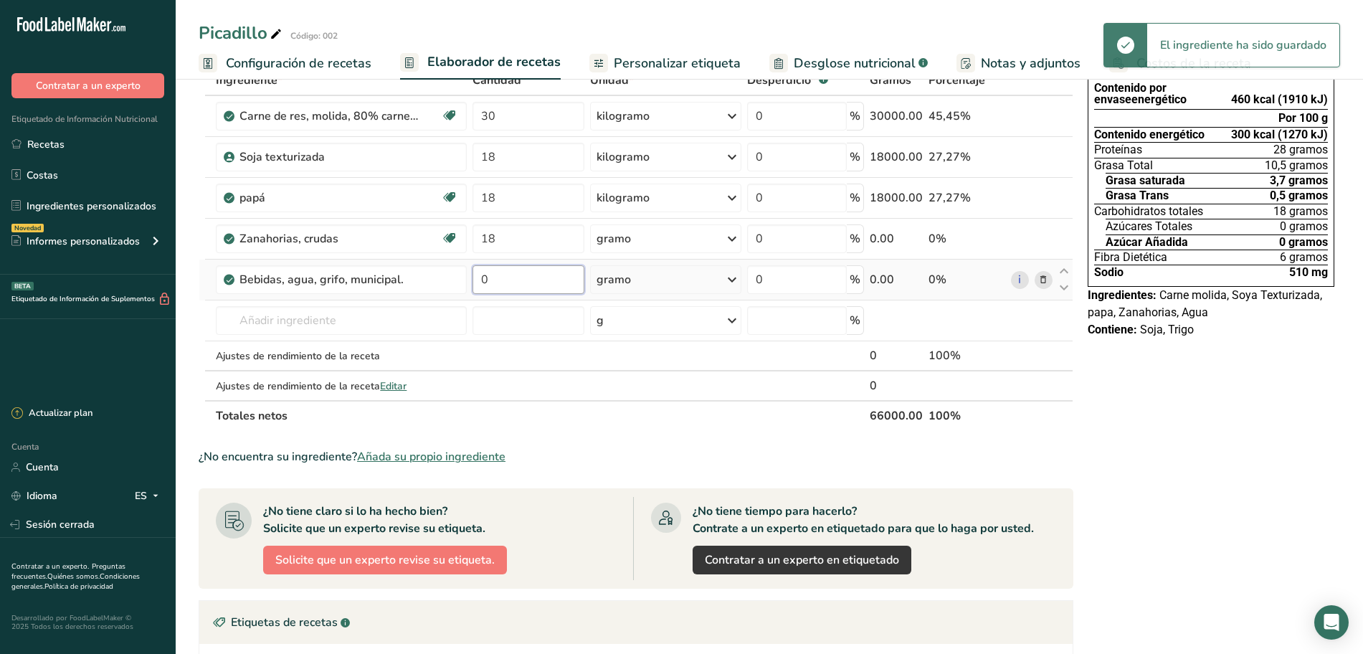
click at [510, 276] on input "0" at bounding box center [528, 279] width 112 height 29
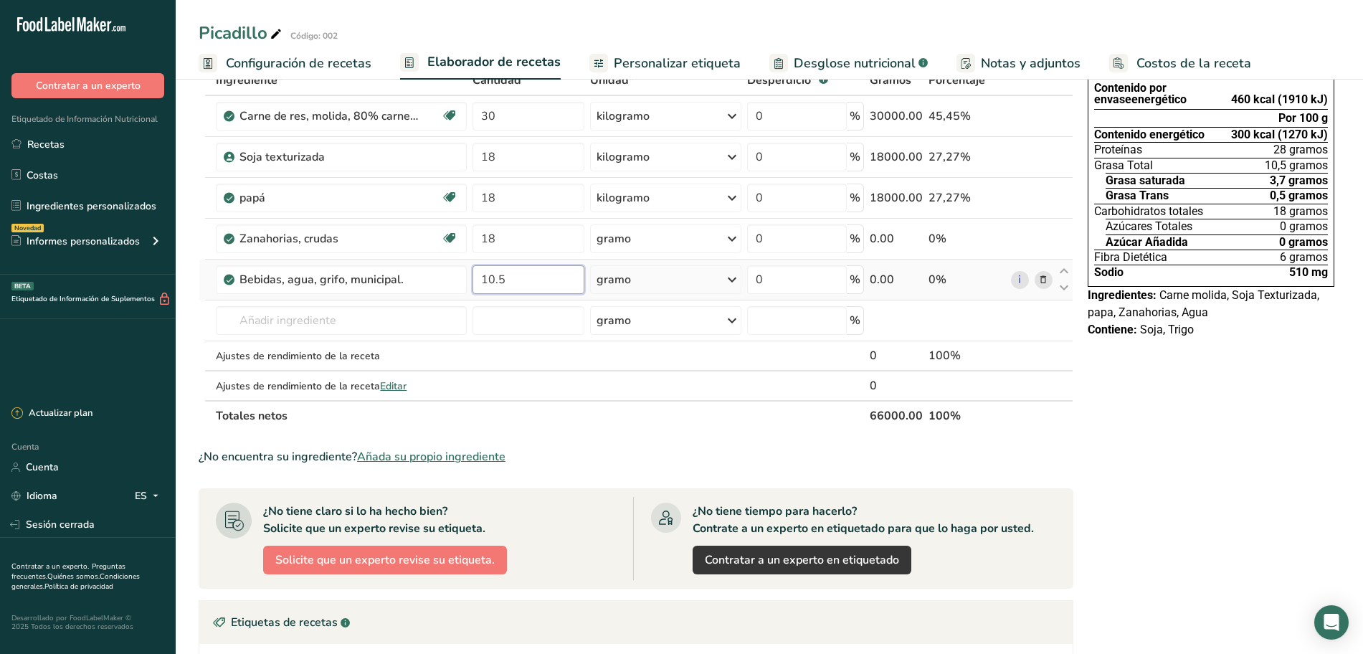
type input "10.5"
click at [736, 281] on div "Ingrediente * Cantidad * Unidad * Desperdicio * .a-a{fill:#347362;}.b-a{fill:#f…" at bounding box center [636, 248] width 875 height 366
click at [729, 276] on icon at bounding box center [731, 280] width 17 height 26
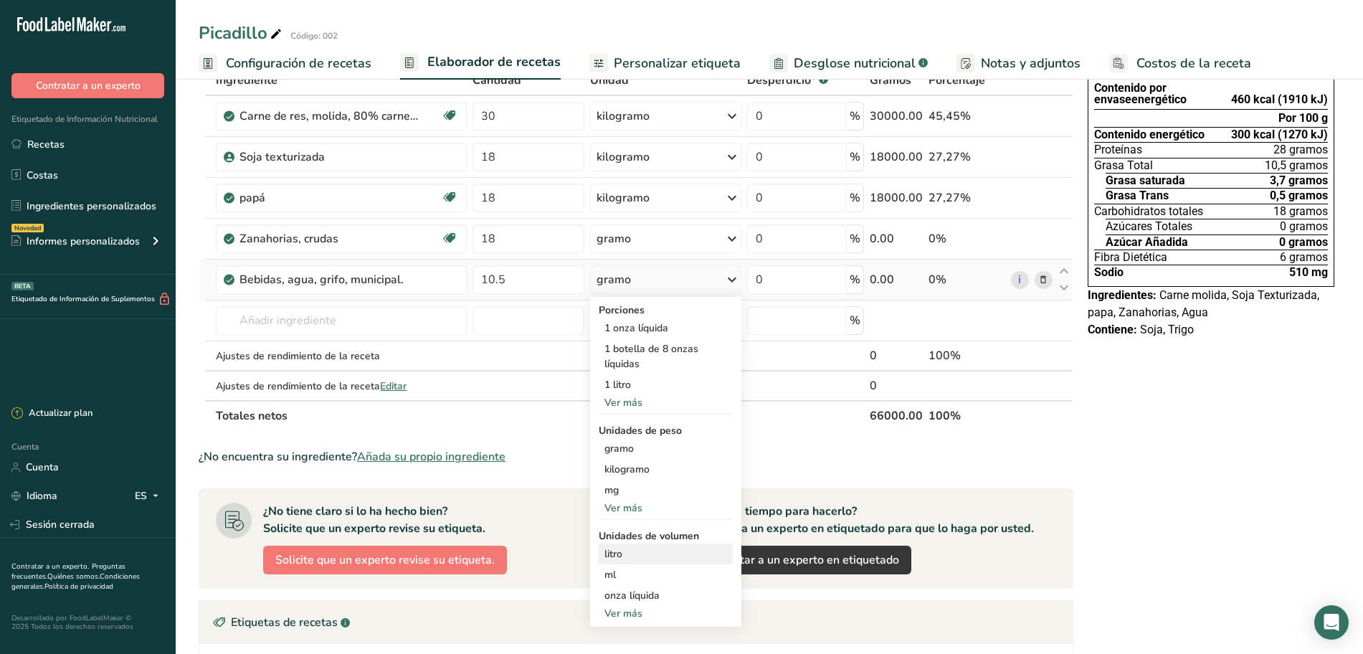
click at [617, 553] on font "litro" at bounding box center [613, 554] width 18 height 14
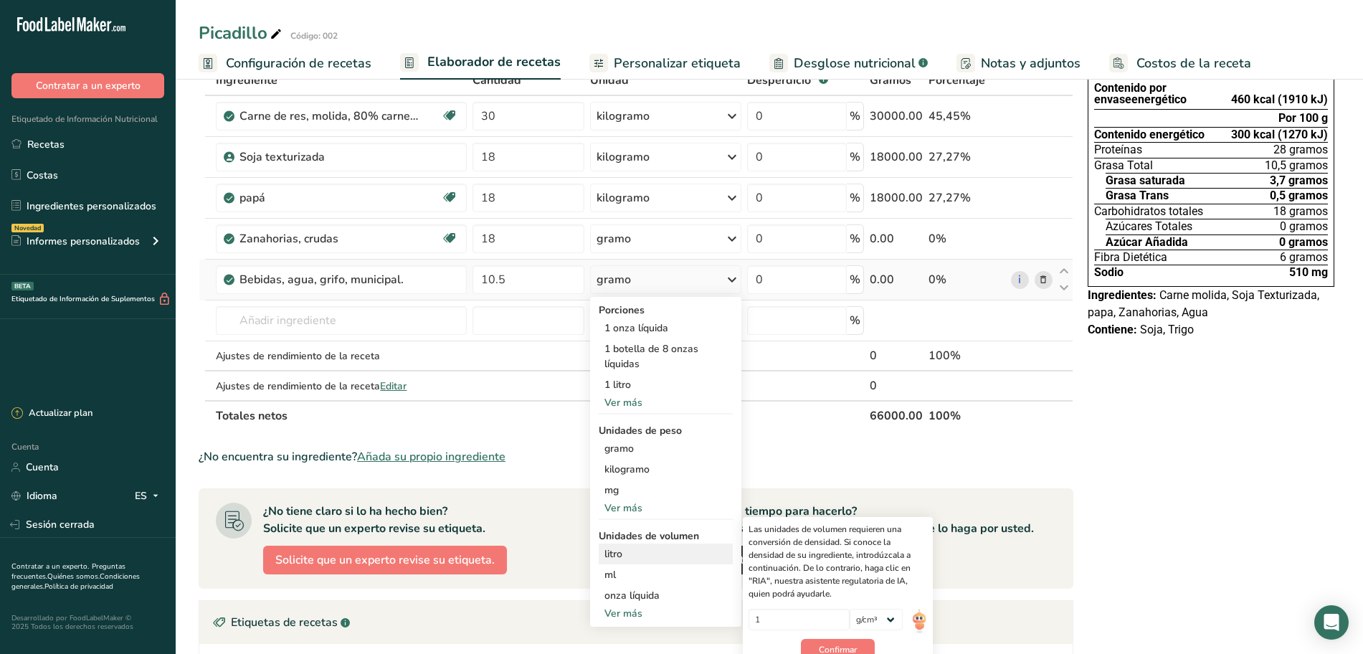
click at [622, 552] on font "litro" at bounding box center [613, 554] width 18 height 14
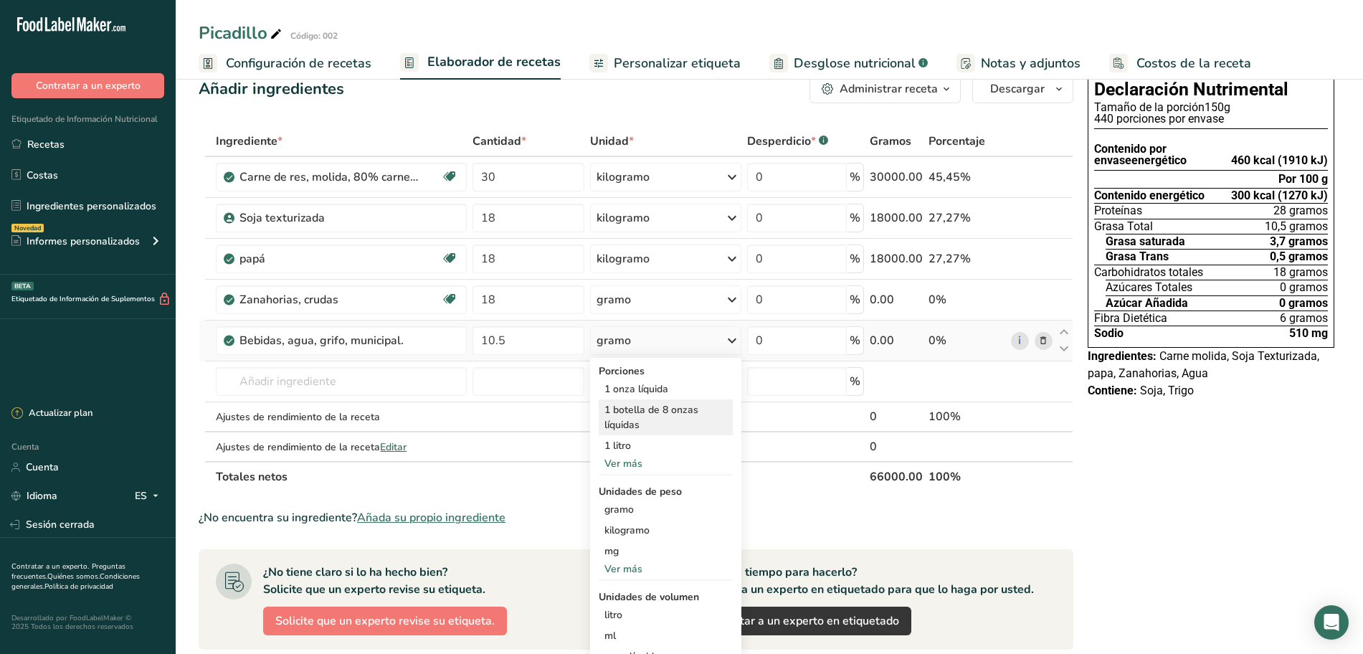
scroll to position [0, 0]
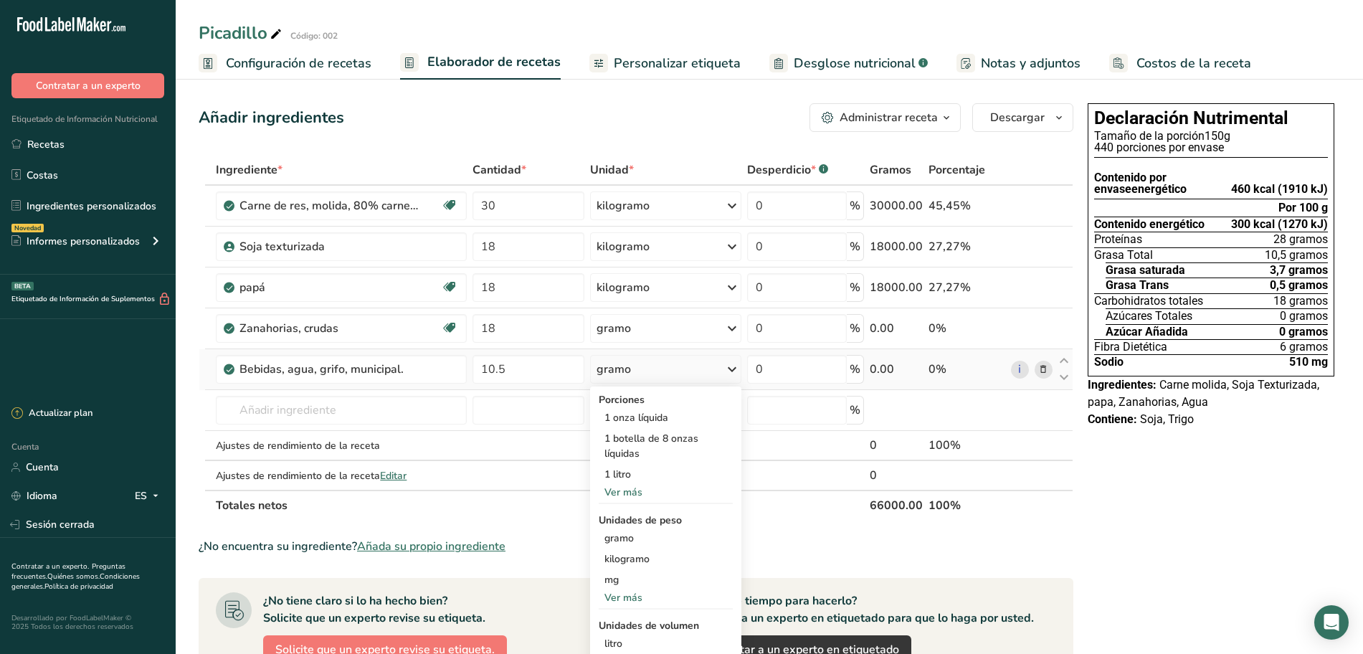
click at [733, 367] on icon at bounding box center [731, 369] width 17 height 26
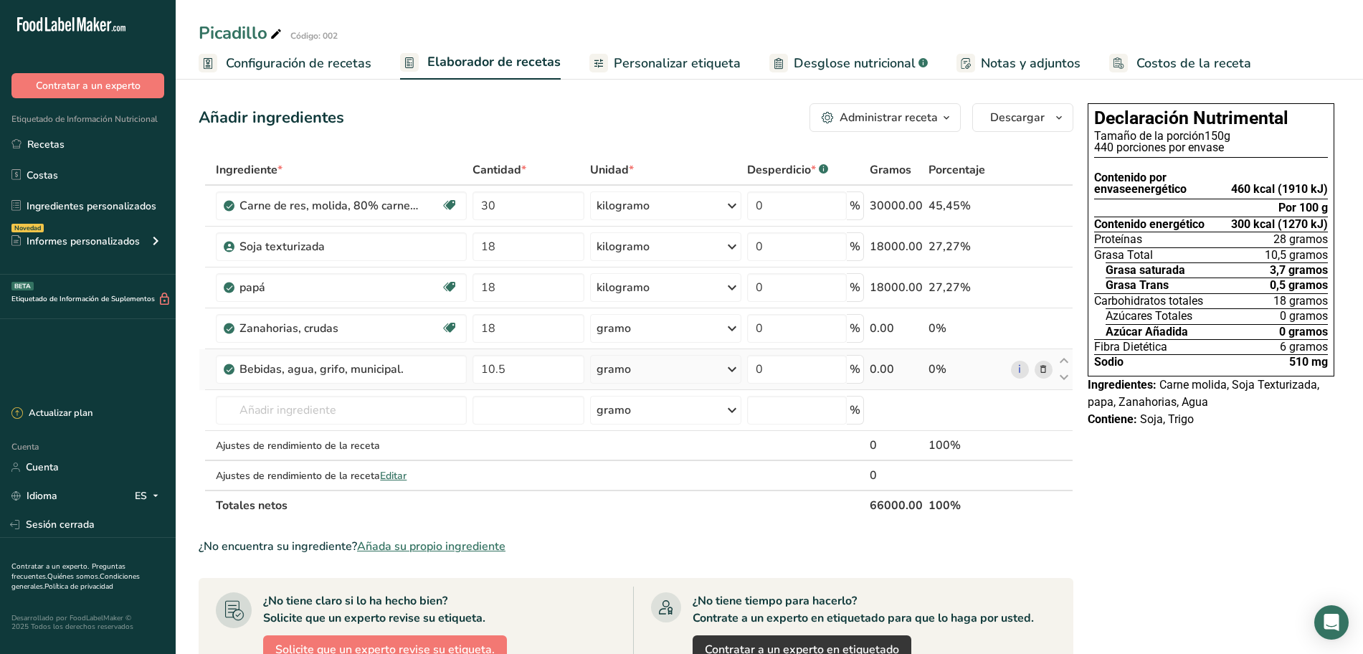
click at [736, 366] on icon at bounding box center [731, 369] width 17 height 26
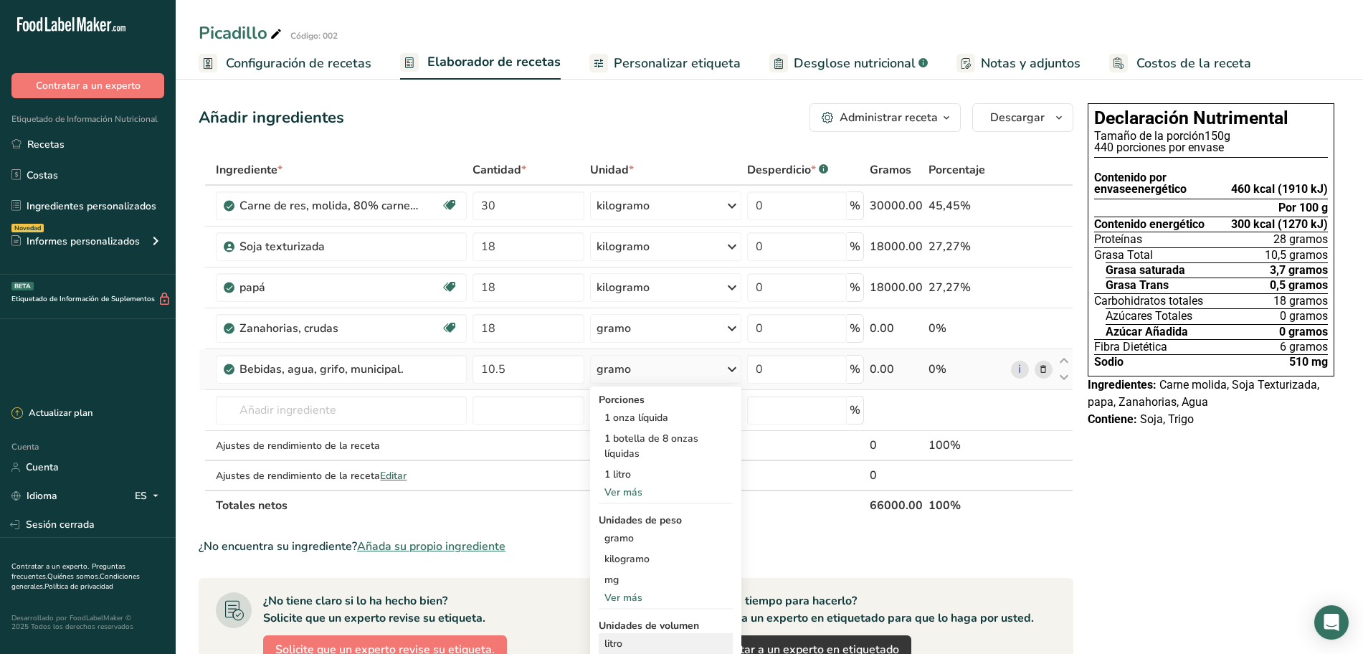
drag, startPoint x: 736, startPoint y: 366, endPoint x: 614, endPoint y: 645, distance: 304.3
click at [614, 384] on div "gramo Porciones 1 onza líquida 1 botella de 8 onzas líquidas 1 litro Ver más Un…" at bounding box center [665, 369] width 151 height 29
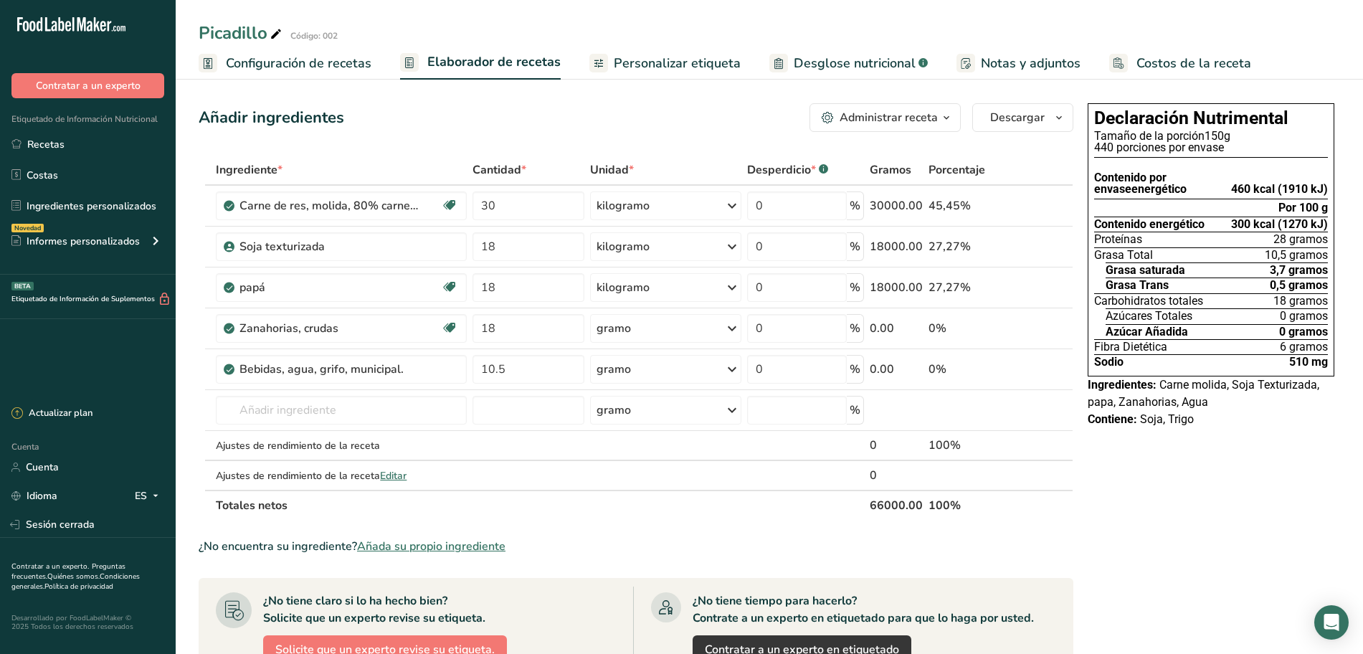
drag, startPoint x: 673, startPoint y: 54, endPoint x: 529, endPoint y: 41, distance: 144.7
click at [673, 54] on font "Personalizar etiqueta" at bounding box center [677, 62] width 127 height 17
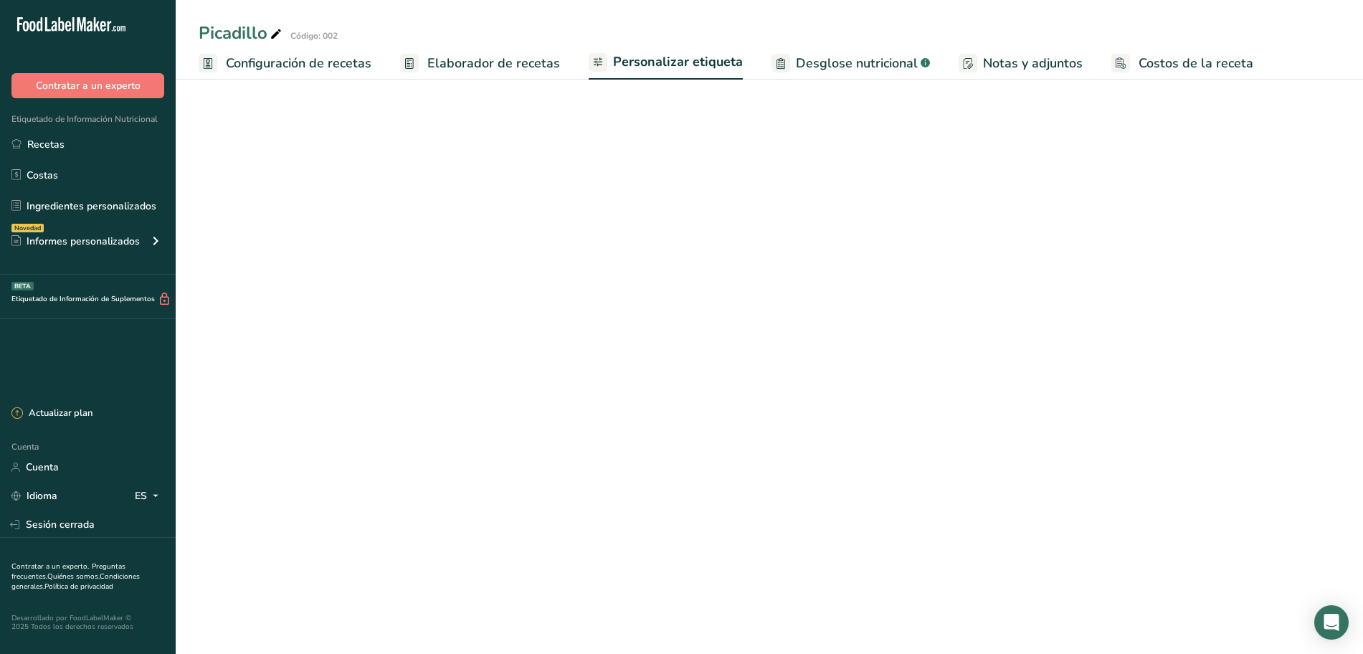
click at [498, 54] on font "Elaborador de recetas" at bounding box center [493, 62] width 133 height 17
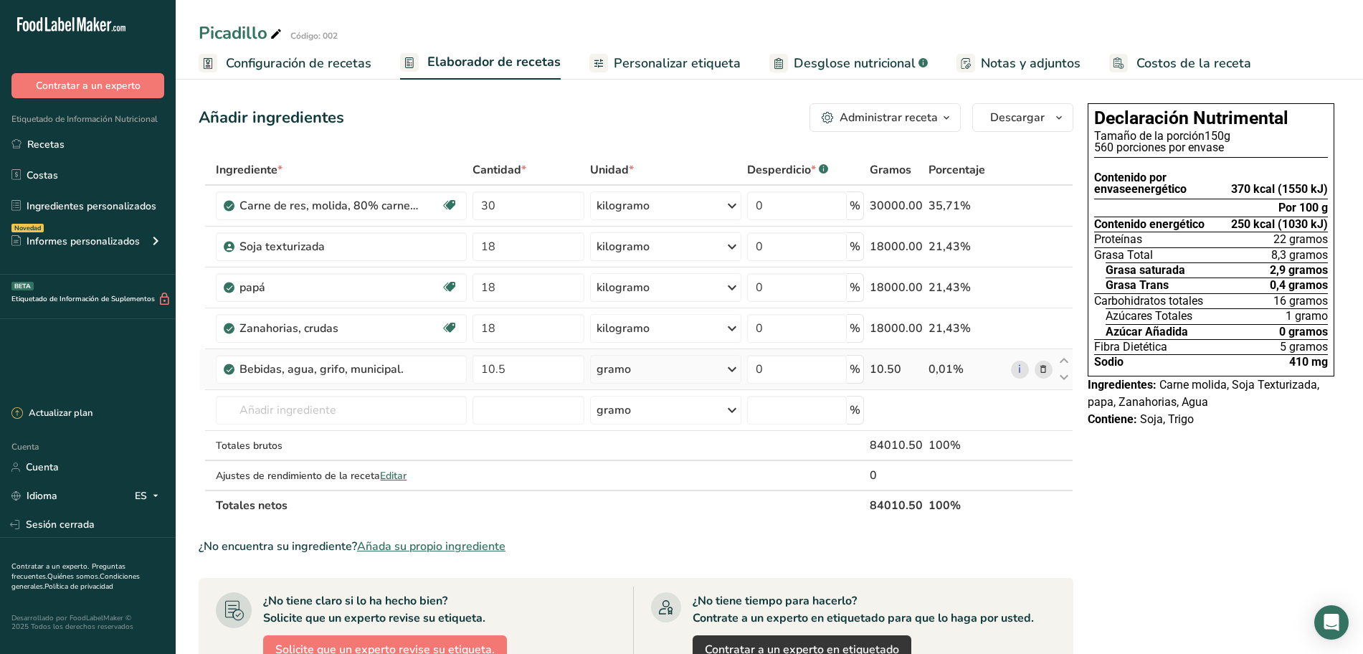
click at [733, 370] on icon at bounding box center [731, 369] width 17 height 26
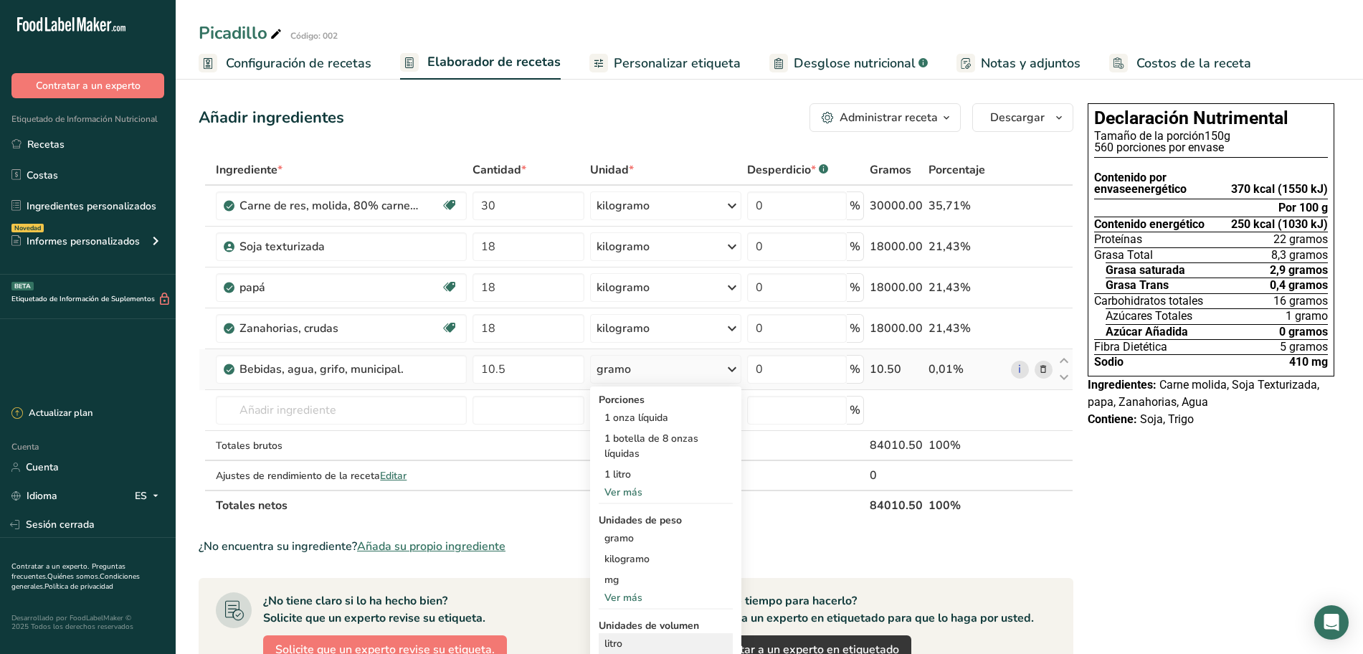
click at [615, 645] on font "litro" at bounding box center [613, 644] width 18 height 14
click at [610, 639] on font "litro" at bounding box center [613, 644] width 18 height 14
click at [647, 407] on div "1 onza líquida" at bounding box center [666, 417] width 134 height 21
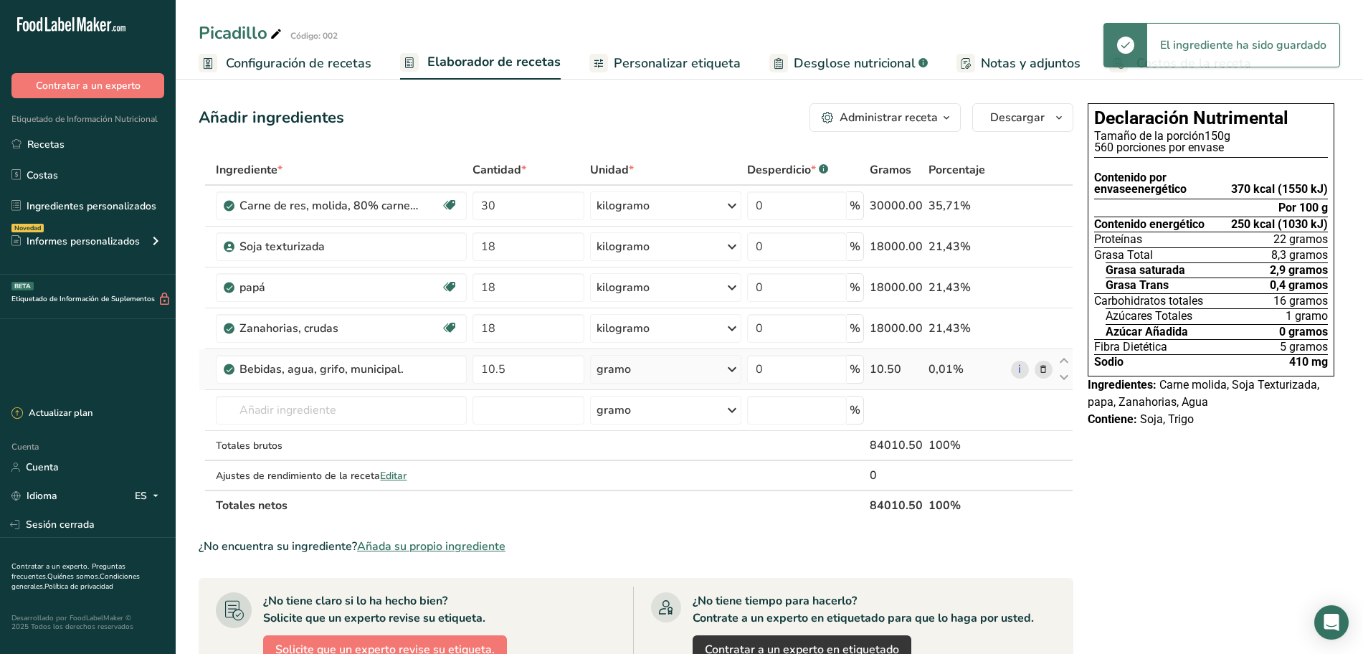
click at [700, 373] on div "gramo" at bounding box center [665, 369] width 151 height 29
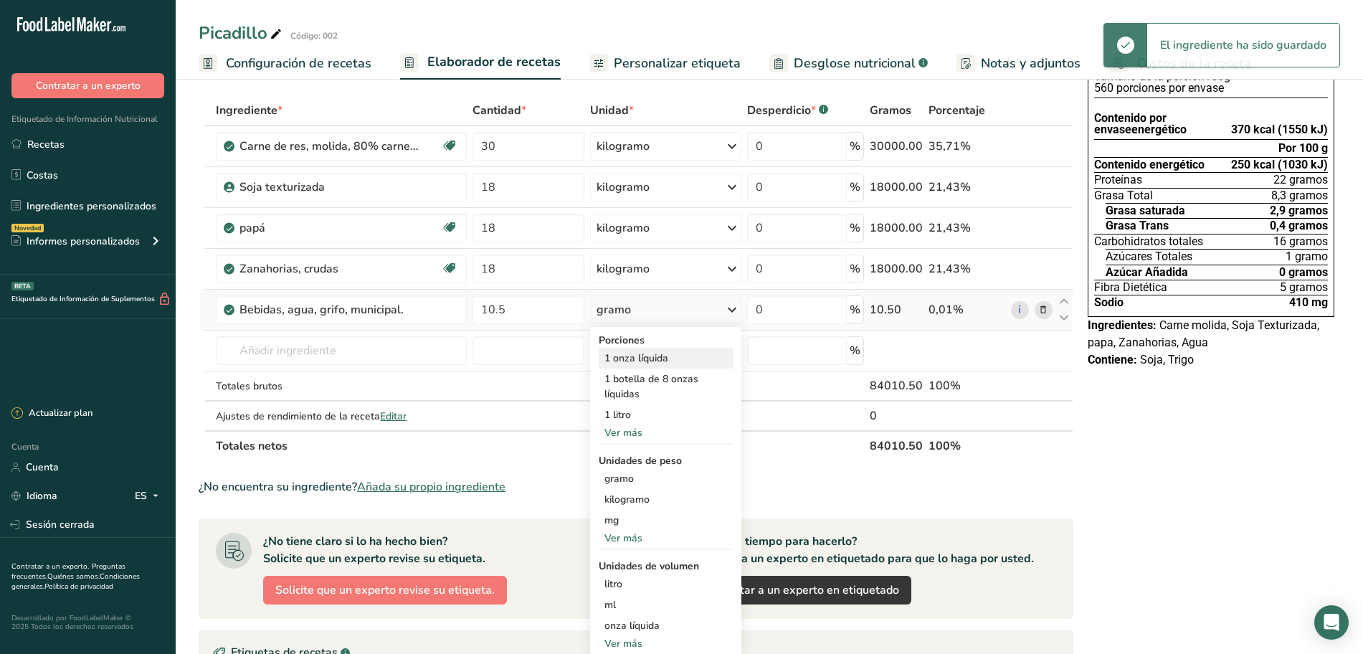
scroll to position [90, 0]
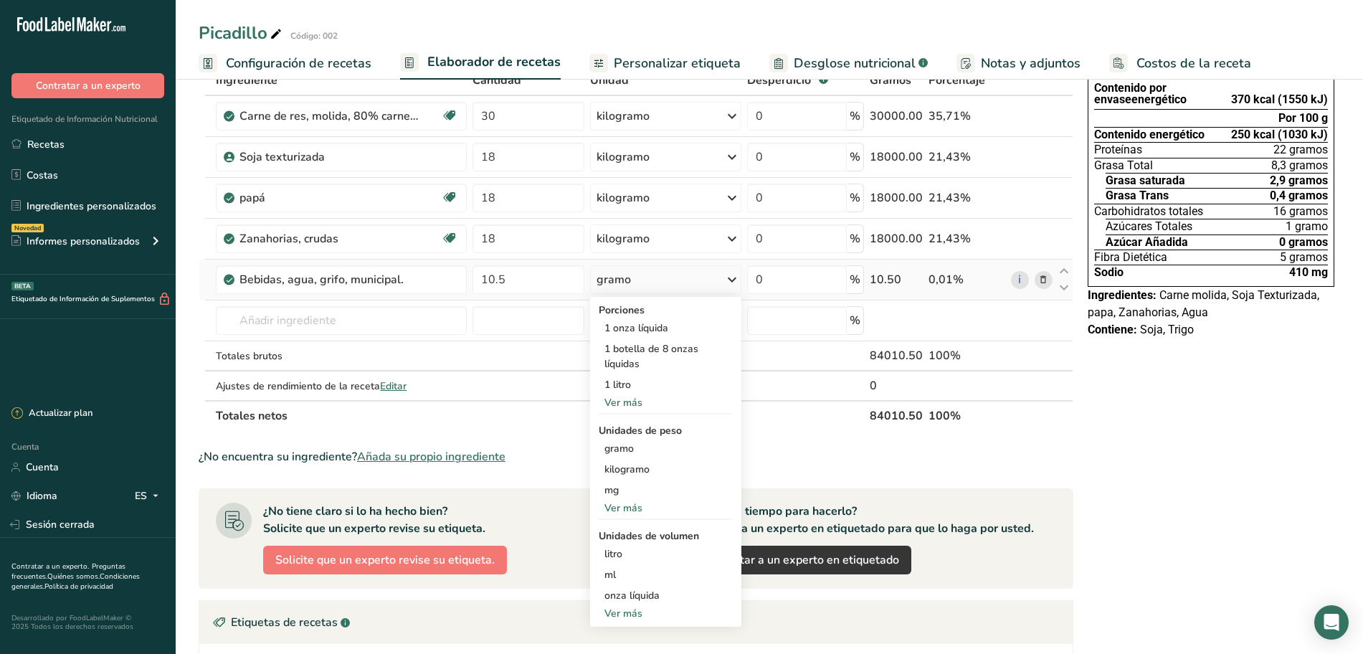
click at [614, 612] on font "Ver más" at bounding box center [623, 614] width 38 height 14
select select "22"
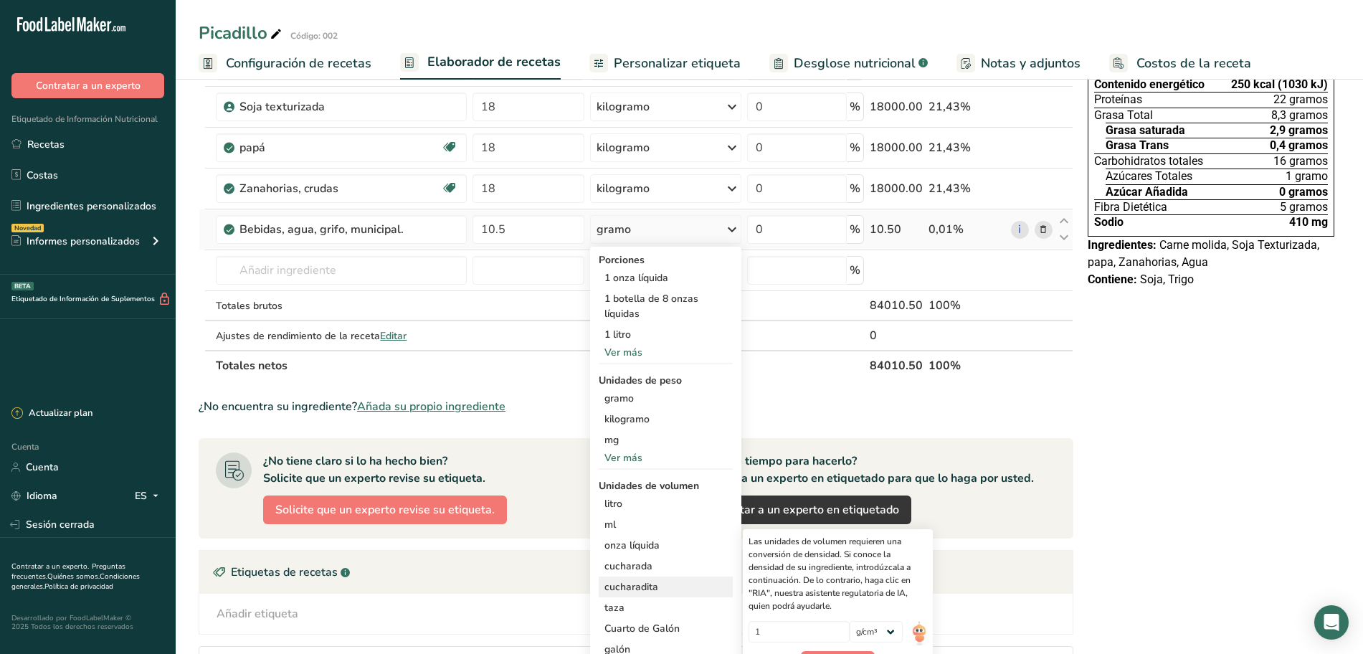
scroll to position [179, 0]
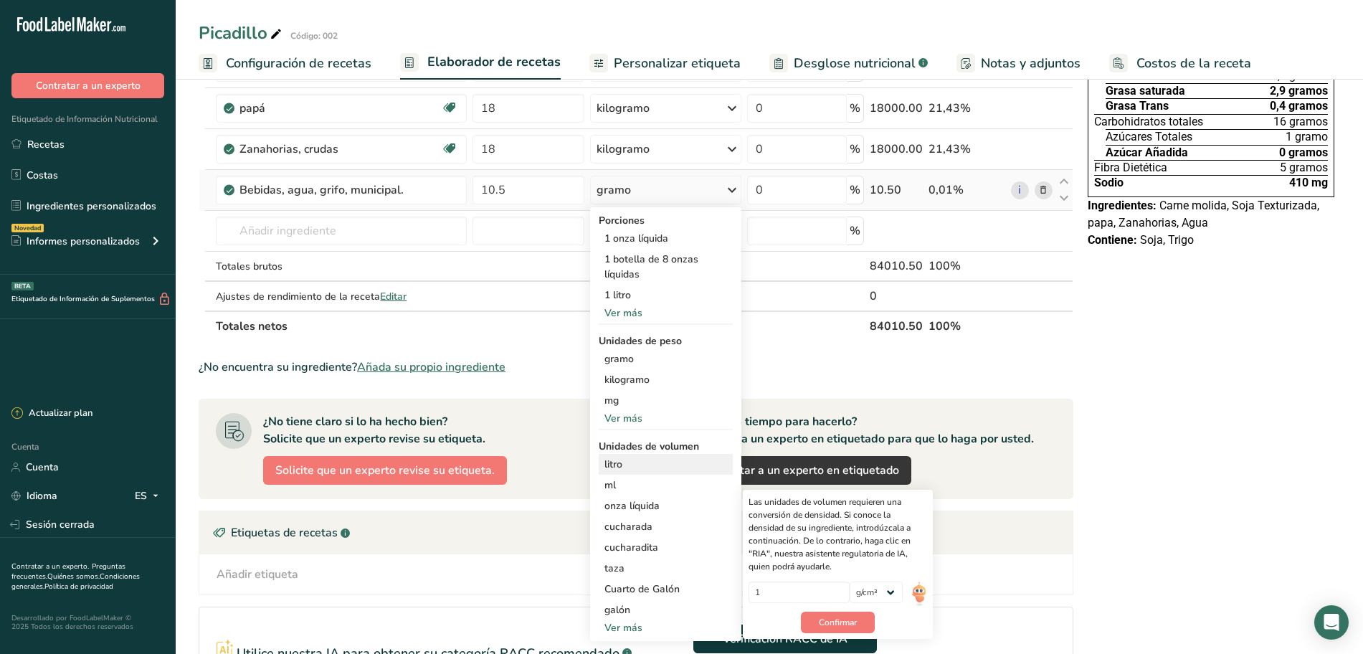
click at [624, 463] on div "litro" at bounding box center [665, 464] width 123 height 15
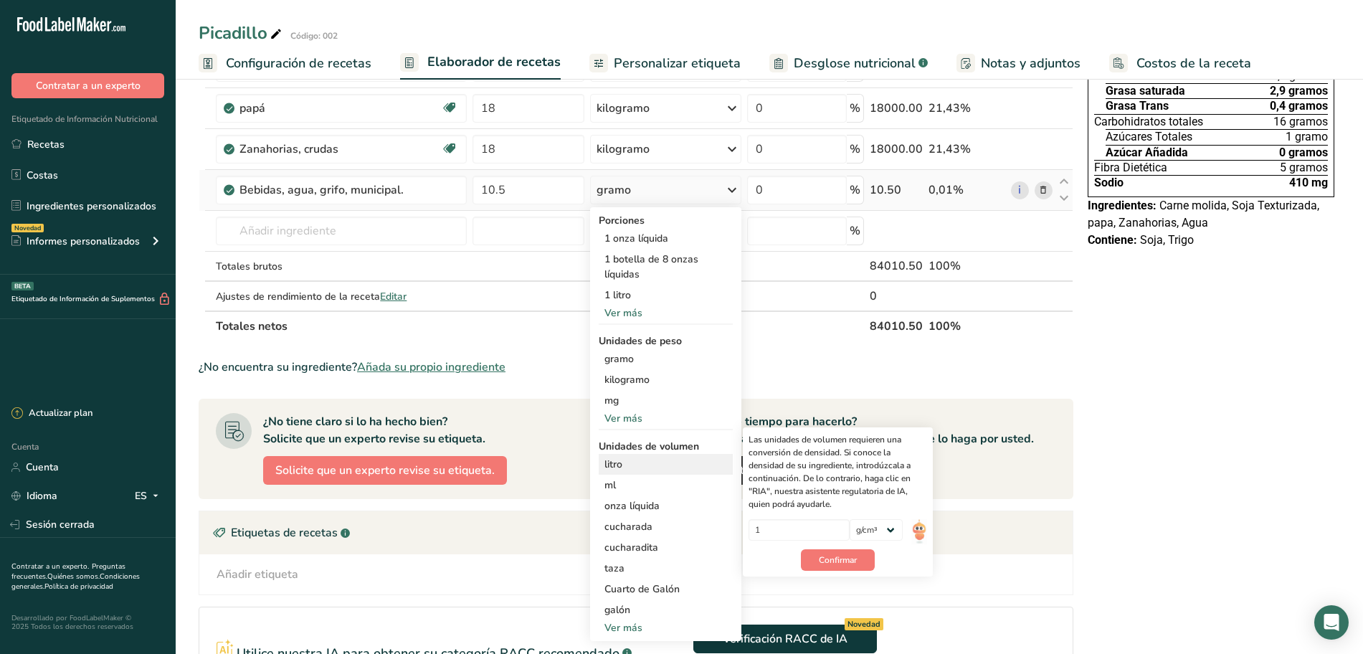
click at [607, 465] on font "litro" at bounding box center [613, 464] width 18 height 14
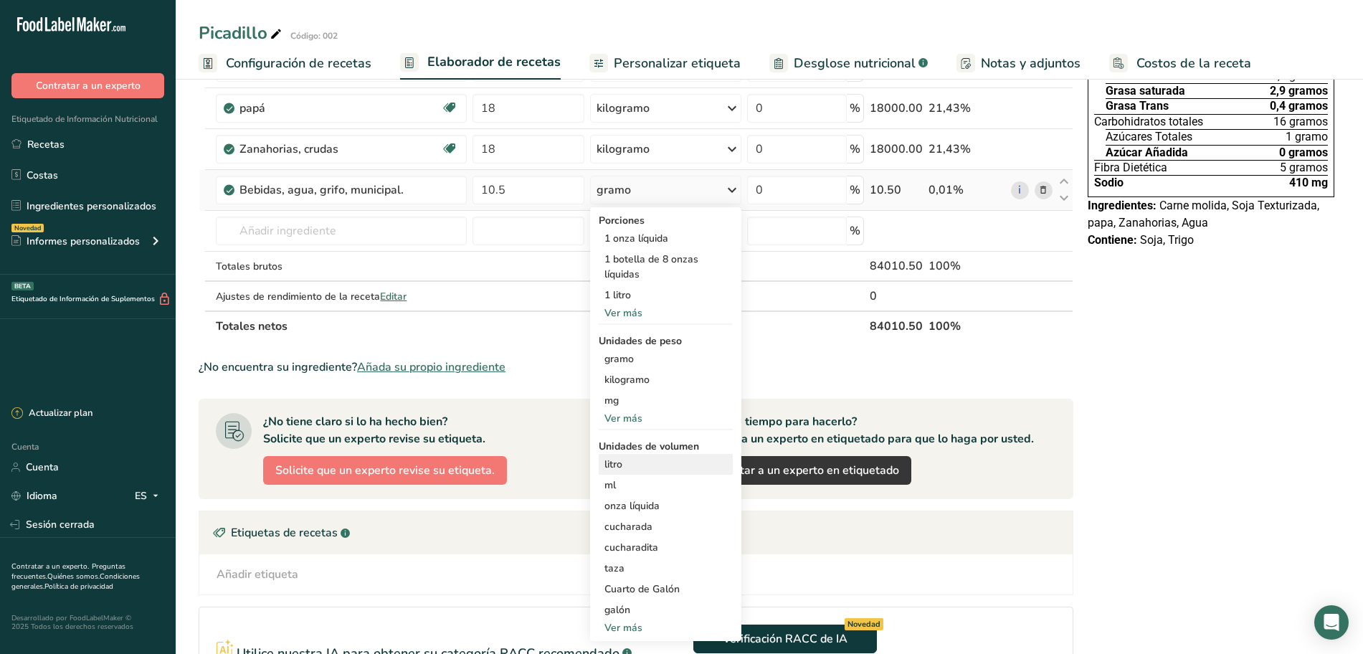
click at [617, 465] on font "litro" at bounding box center [613, 464] width 18 height 14
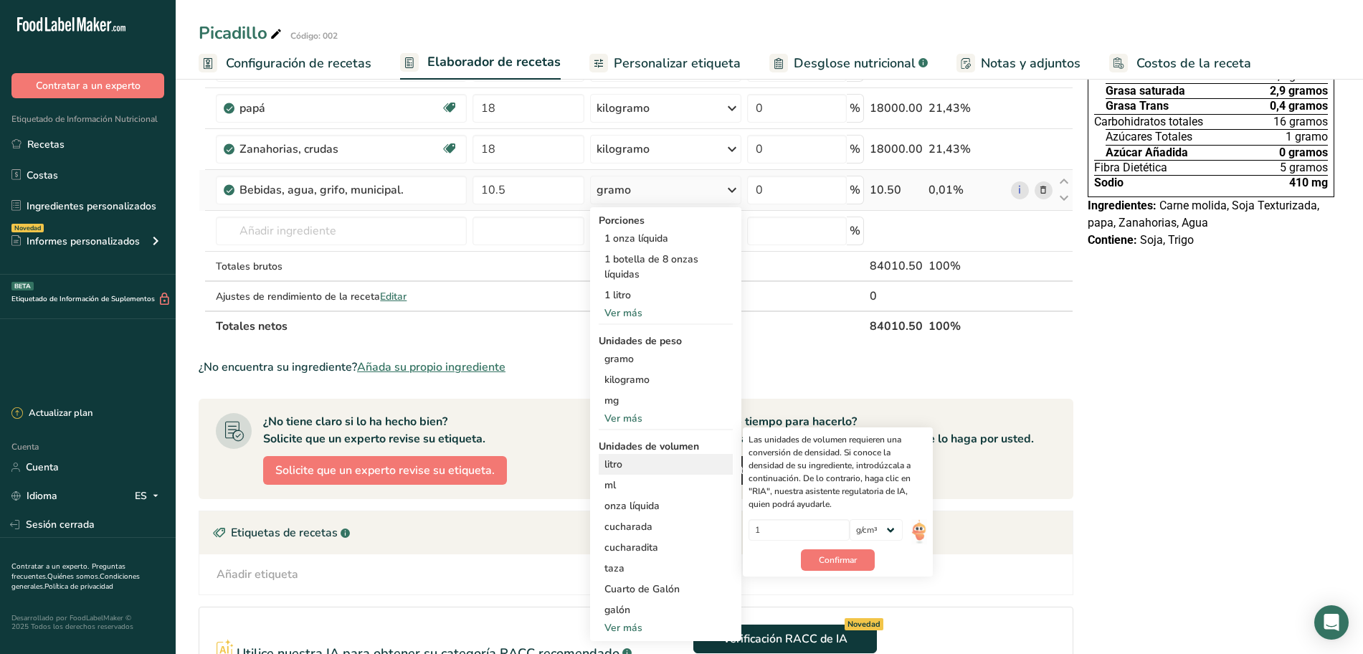
click at [636, 465] on div "litro" at bounding box center [665, 464] width 123 height 15
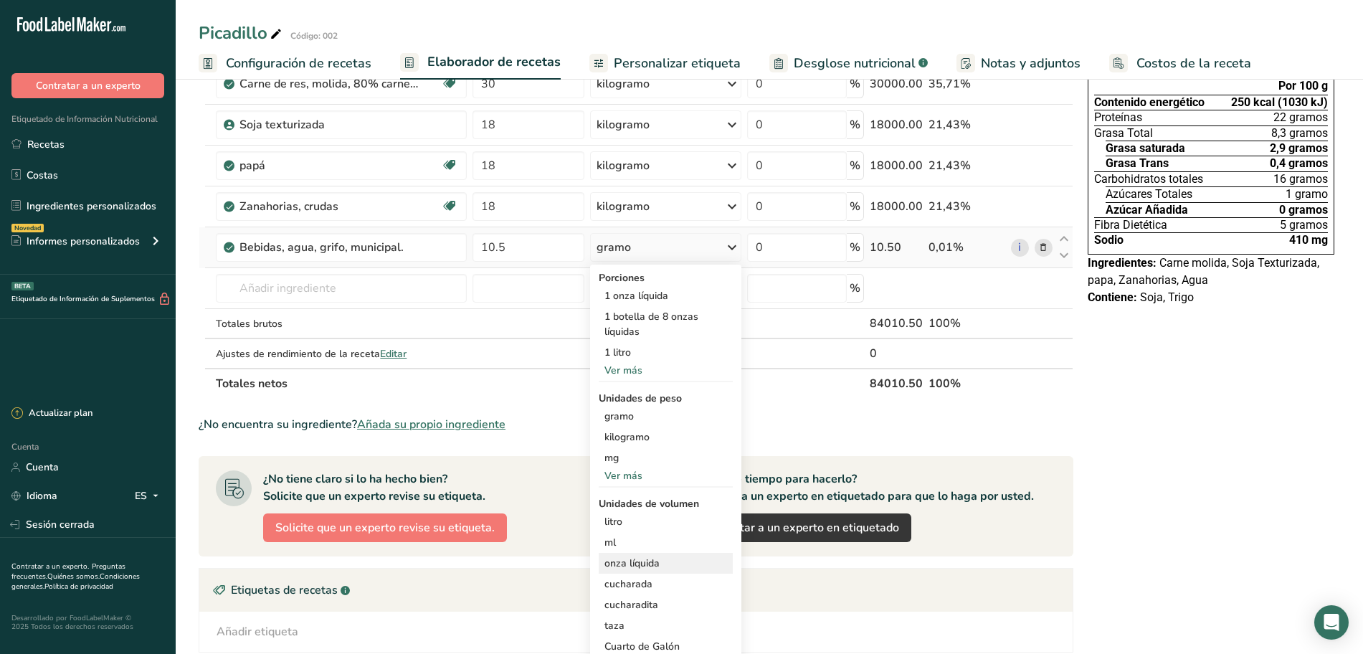
scroll to position [125, 0]
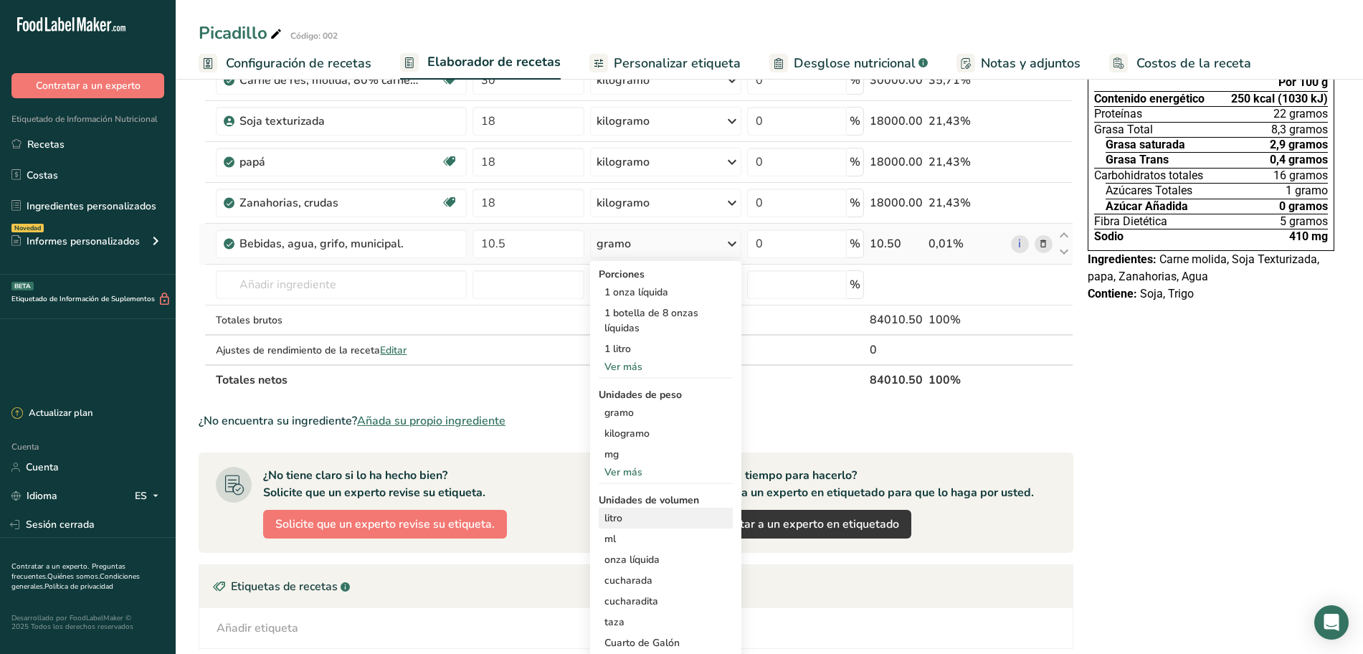
click at [617, 519] on font "litro" at bounding box center [613, 518] width 18 height 14
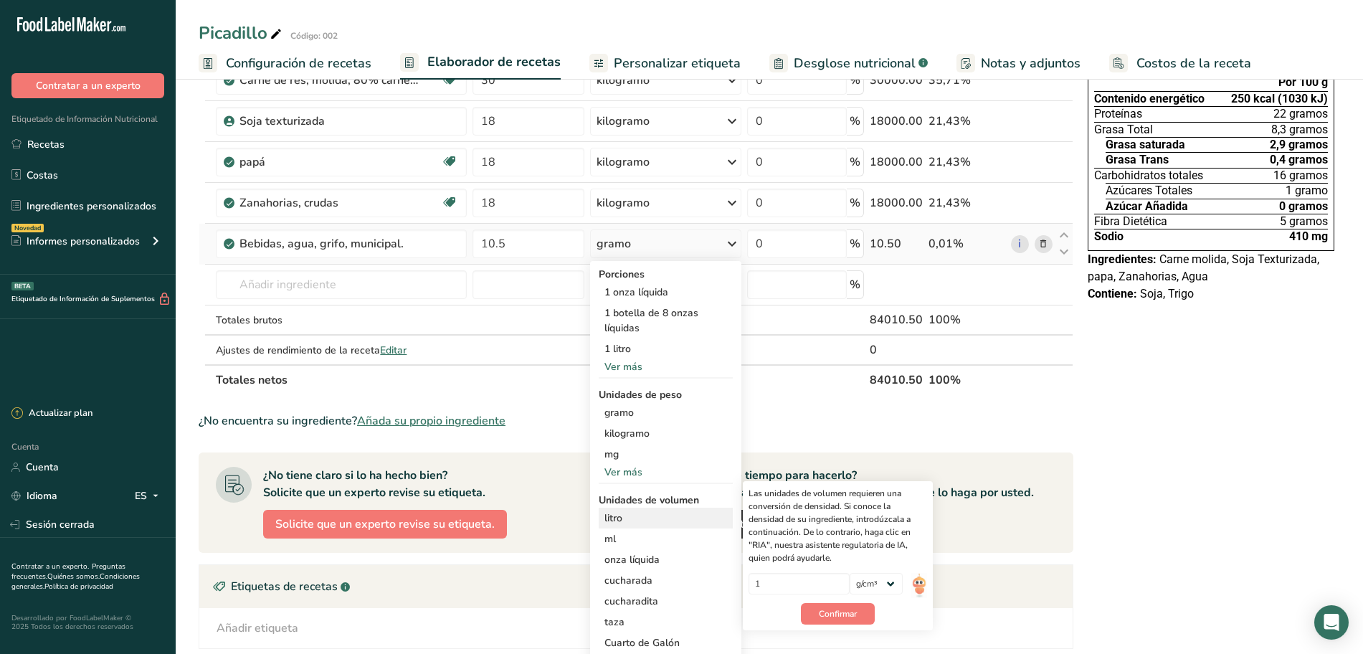
drag, startPoint x: 612, startPoint y: 514, endPoint x: 604, endPoint y: 515, distance: 7.3
click at [606, 515] on font "litro" at bounding box center [613, 518] width 18 height 14
click at [605, 517] on font "litro" at bounding box center [613, 518] width 18 height 14
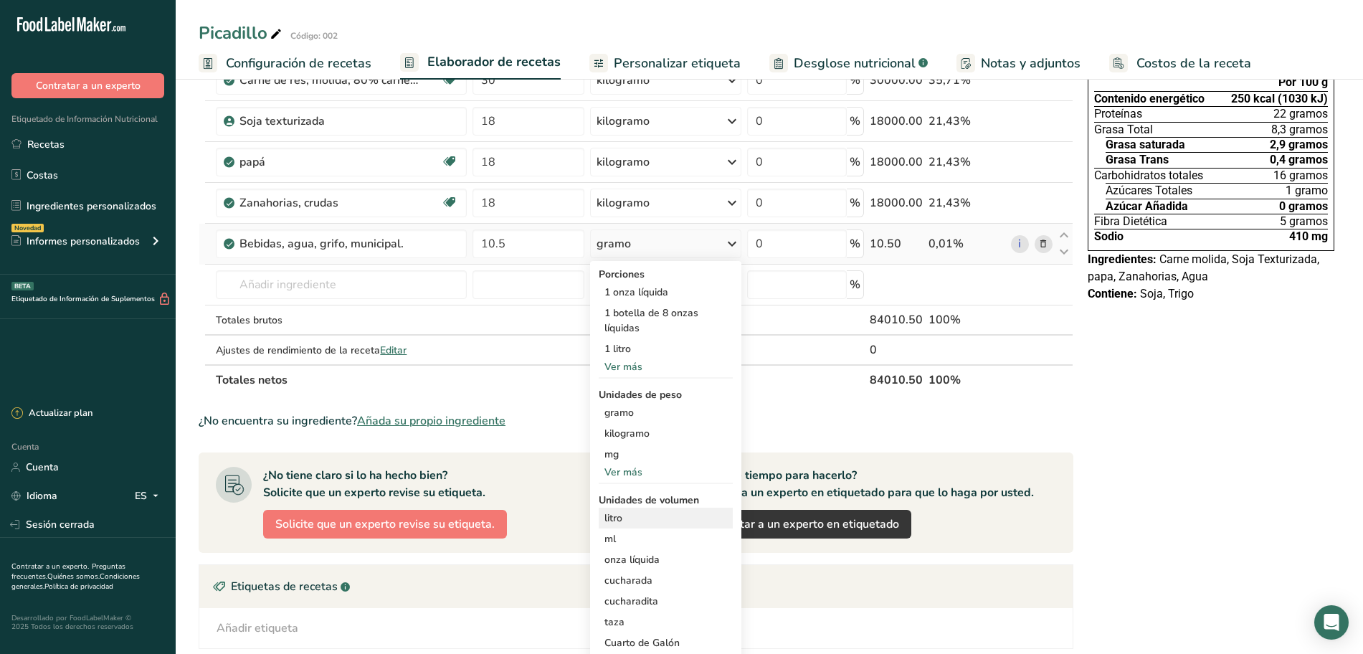
click at [606, 518] on font "litro" at bounding box center [613, 518] width 18 height 14
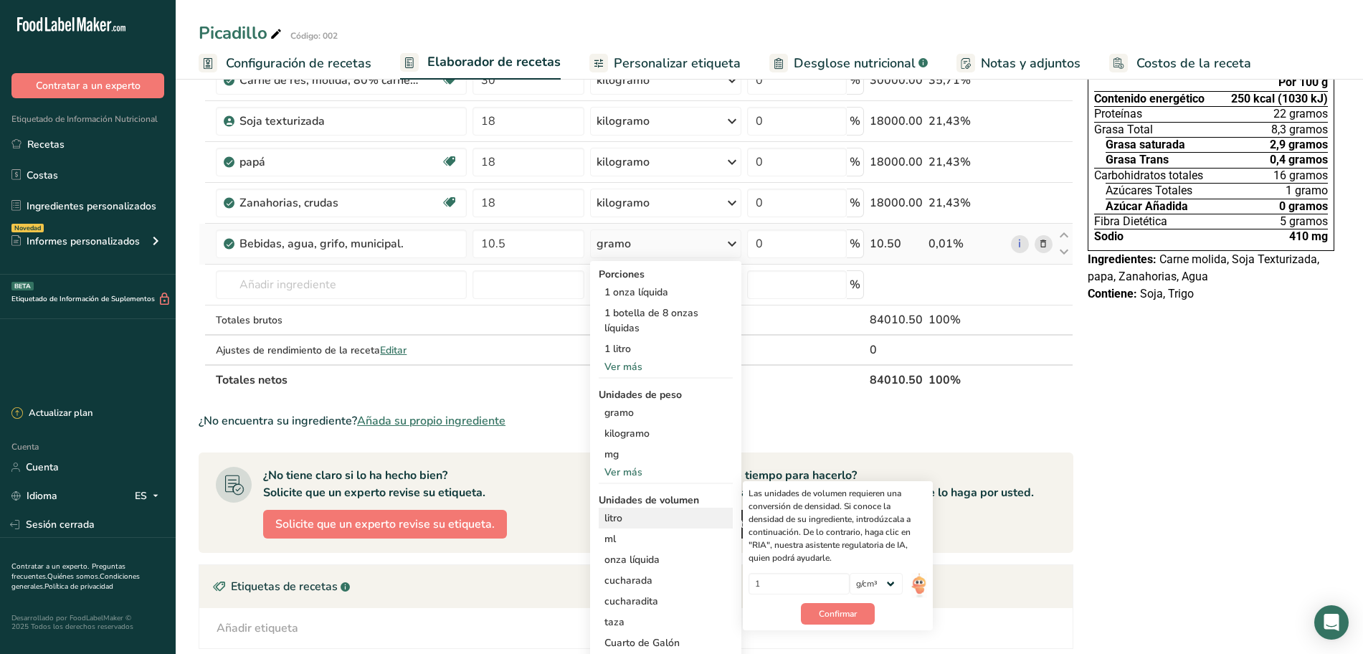
click at [606, 518] on font "litro" at bounding box center [613, 518] width 18 height 14
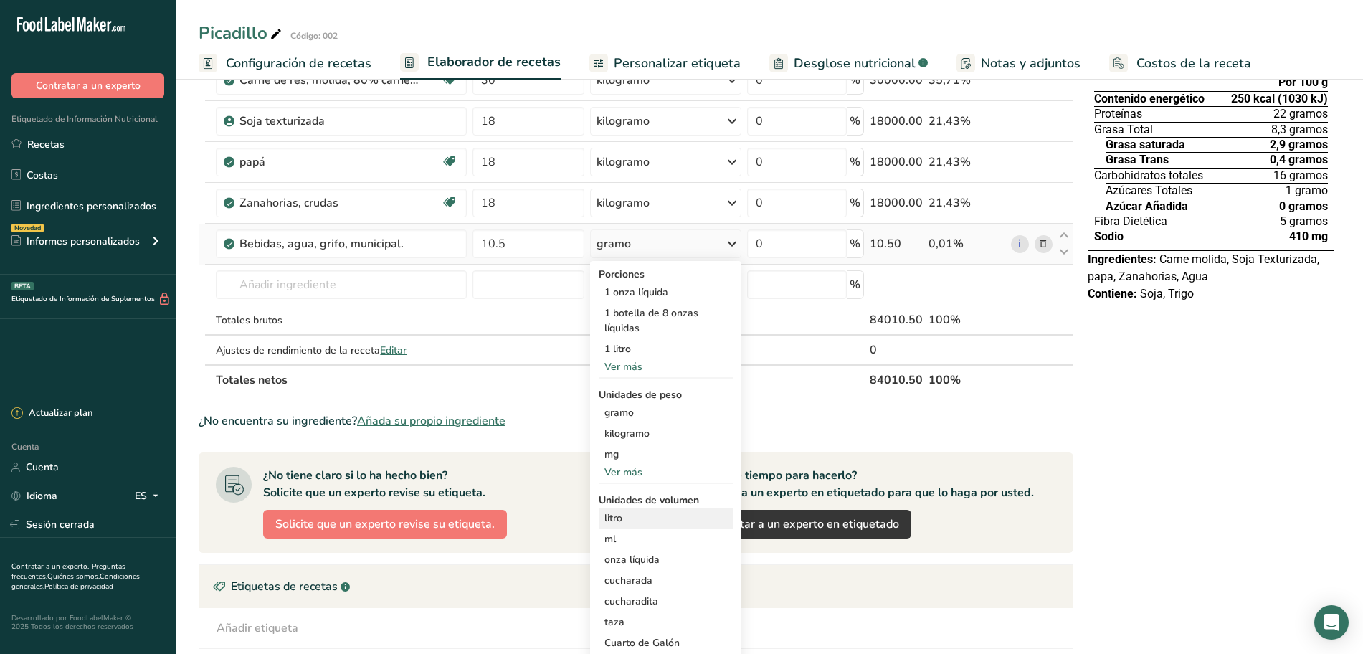
click at [607, 519] on font "litro" at bounding box center [613, 518] width 18 height 14
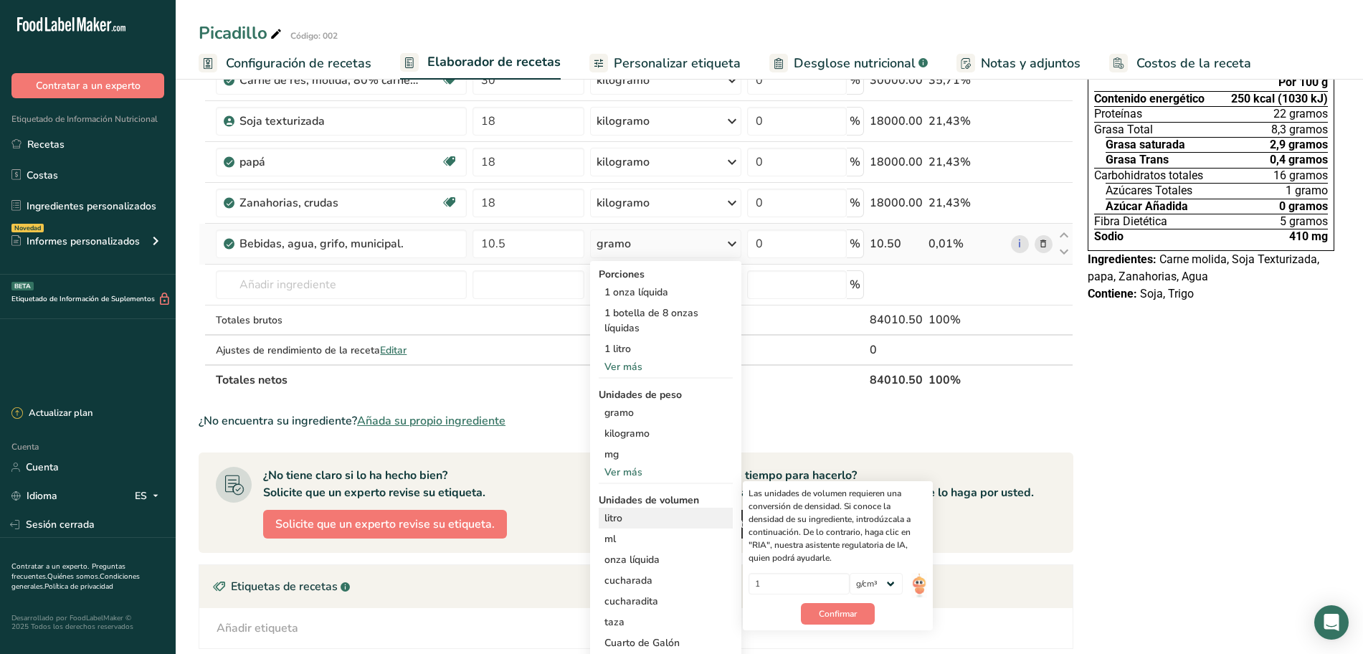
click at [607, 519] on font "litro" at bounding box center [613, 518] width 18 height 14
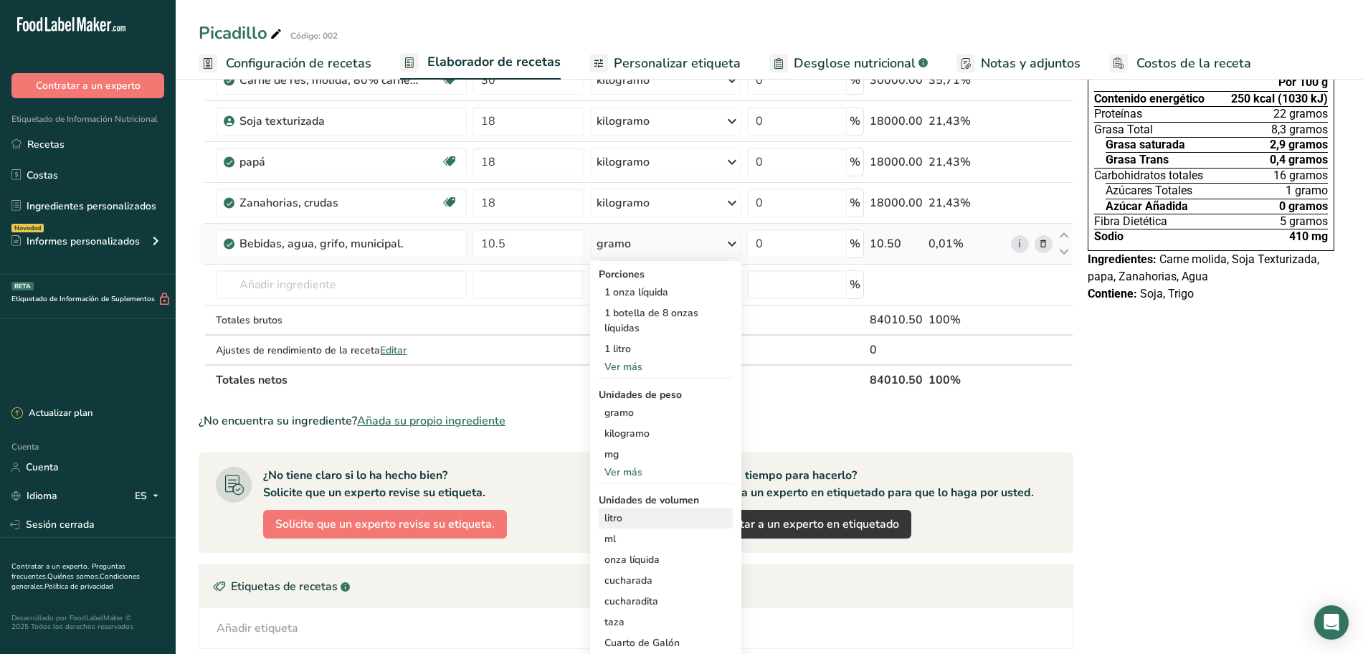
click at [608, 518] on font "litro" at bounding box center [613, 518] width 18 height 14
click at [771, 348] on td at bounding box center [805, 350] width 123 height 29
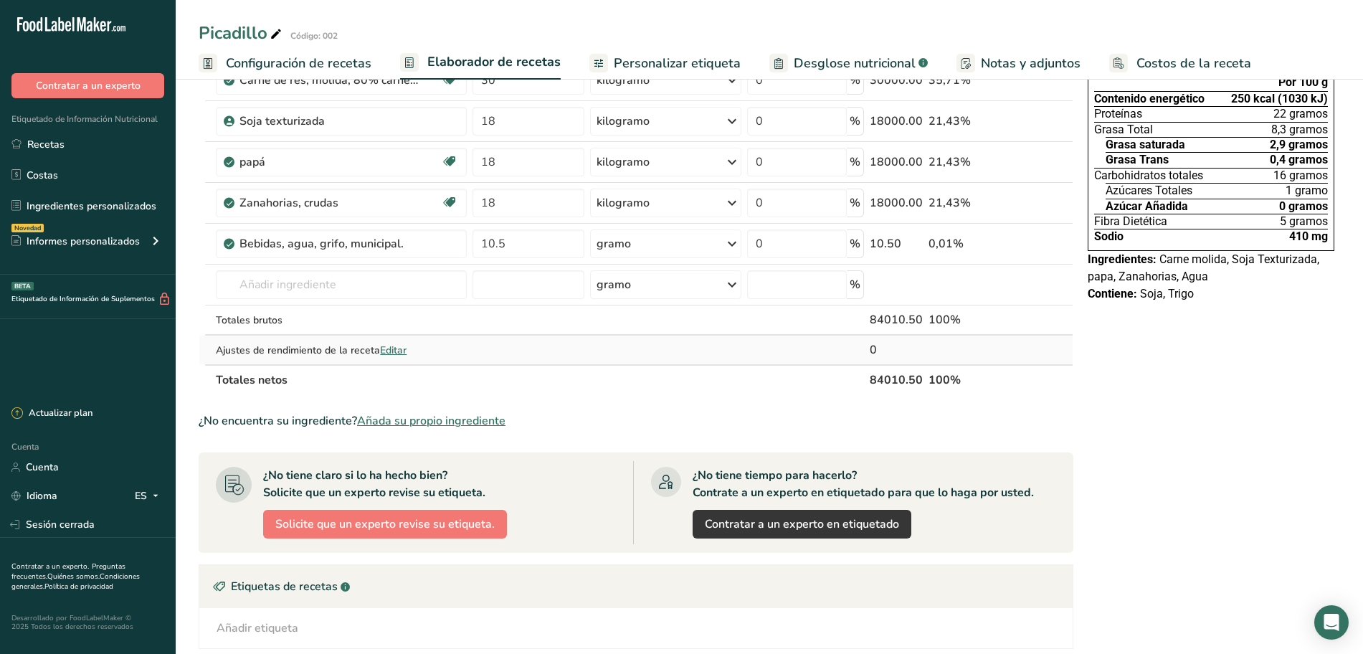
scroll to position [36, 0]
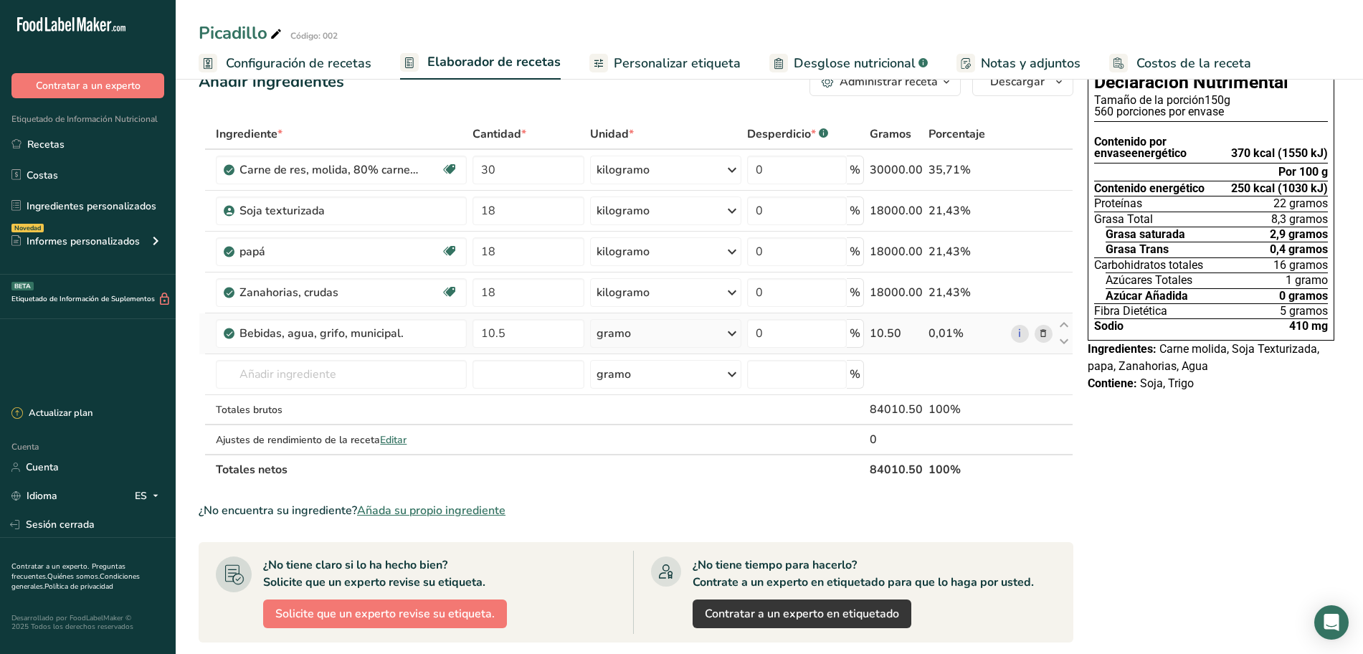
click at [617, 329] on font "gramo" at bounding box center [613, 333] width 34 height 16
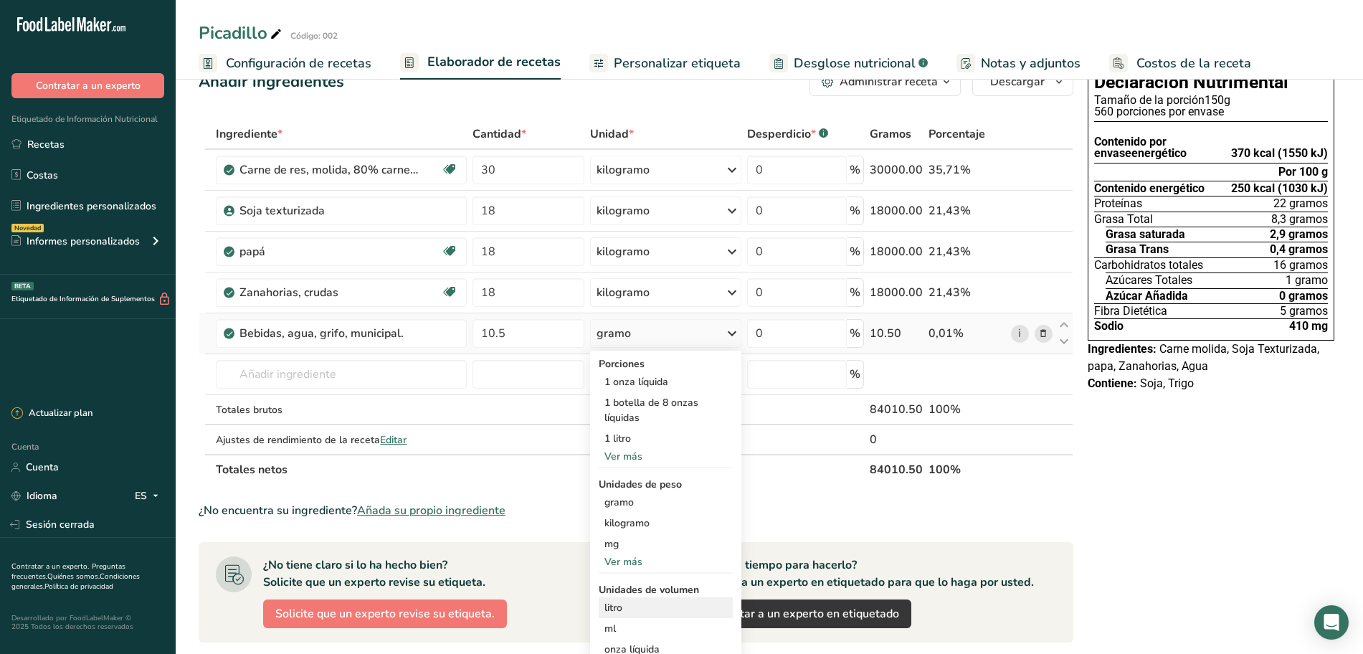
click at [613, 604] on font "litro" at bounding box center [613, 608] width 18 height 14
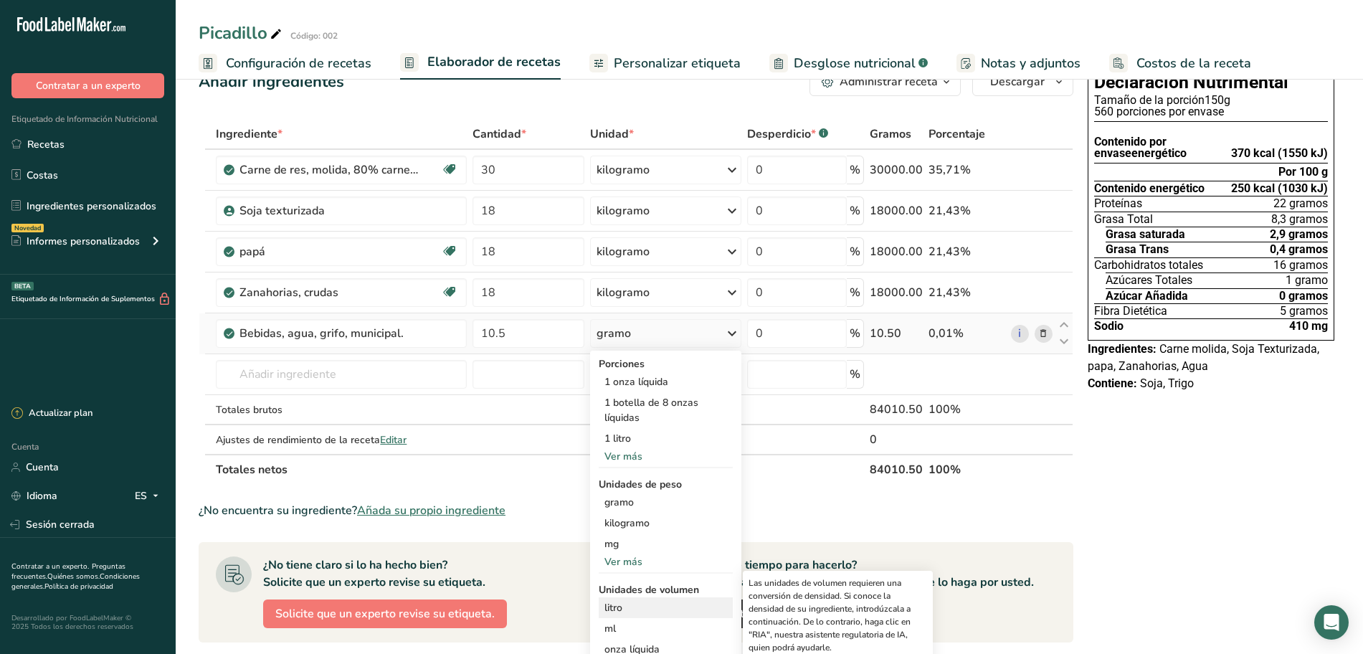
click at [613, 602] on font "litro" at bounding box center [613, 608] width 18 height 14
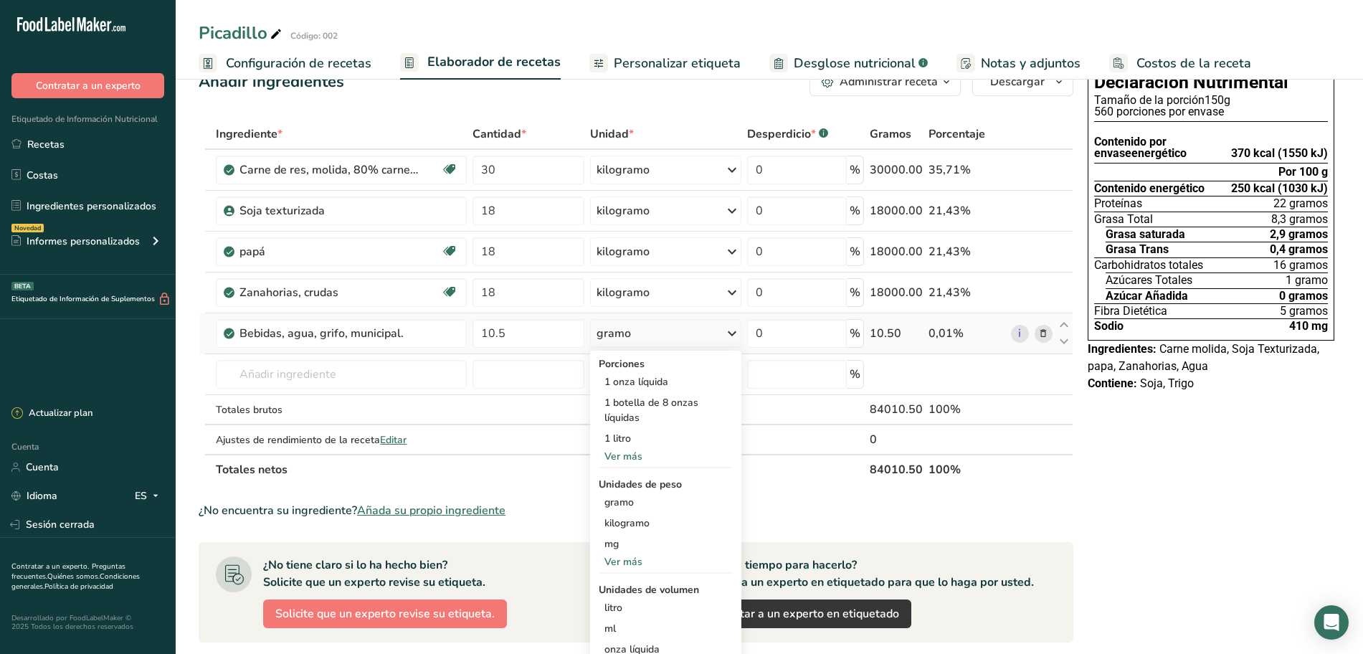
click at [658, 341] on div "gramo" at bounding box center [665, 333] width 151 height 29
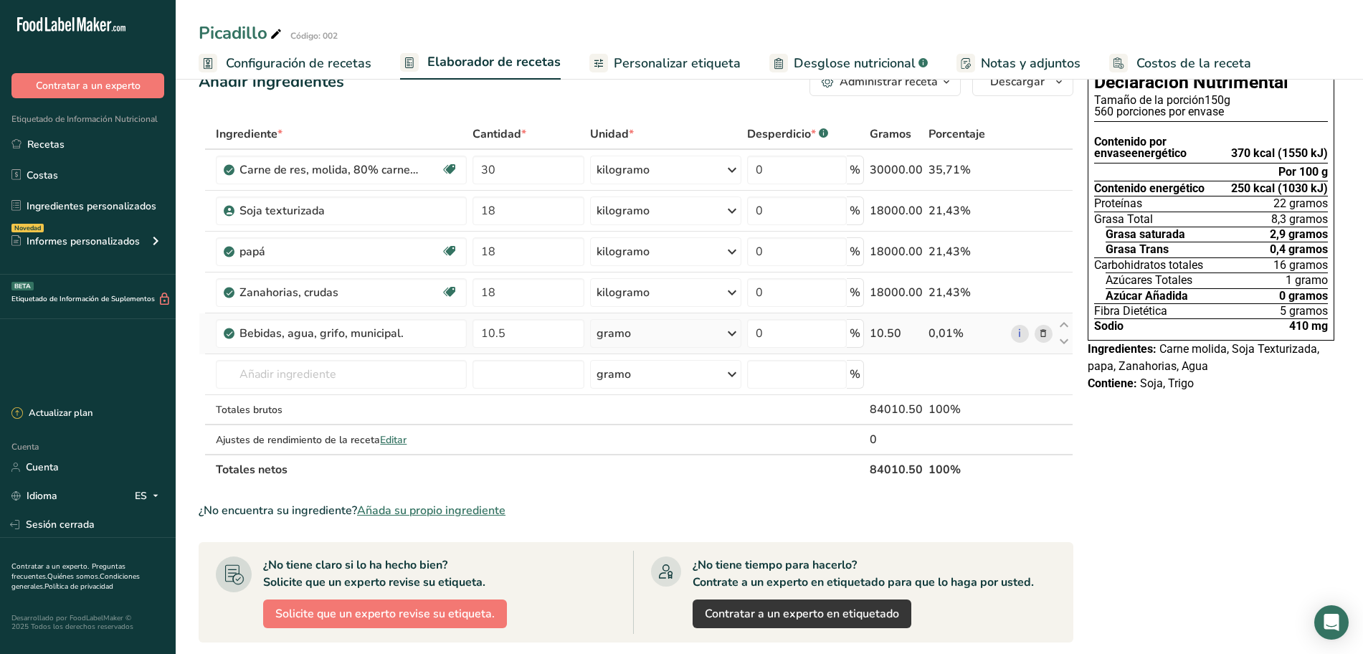
click at [685, 337] on div "gramo" at bounding box center [665, 333] width 151 height 29
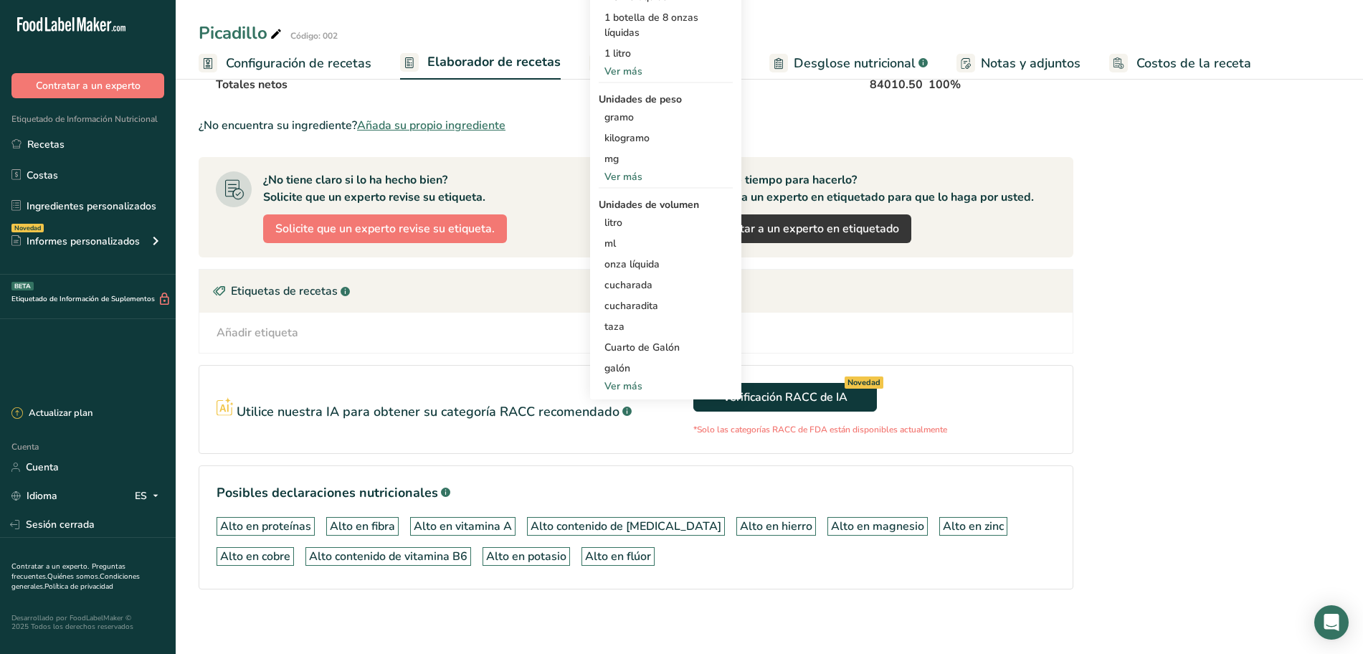
scroll to position [42, 0]
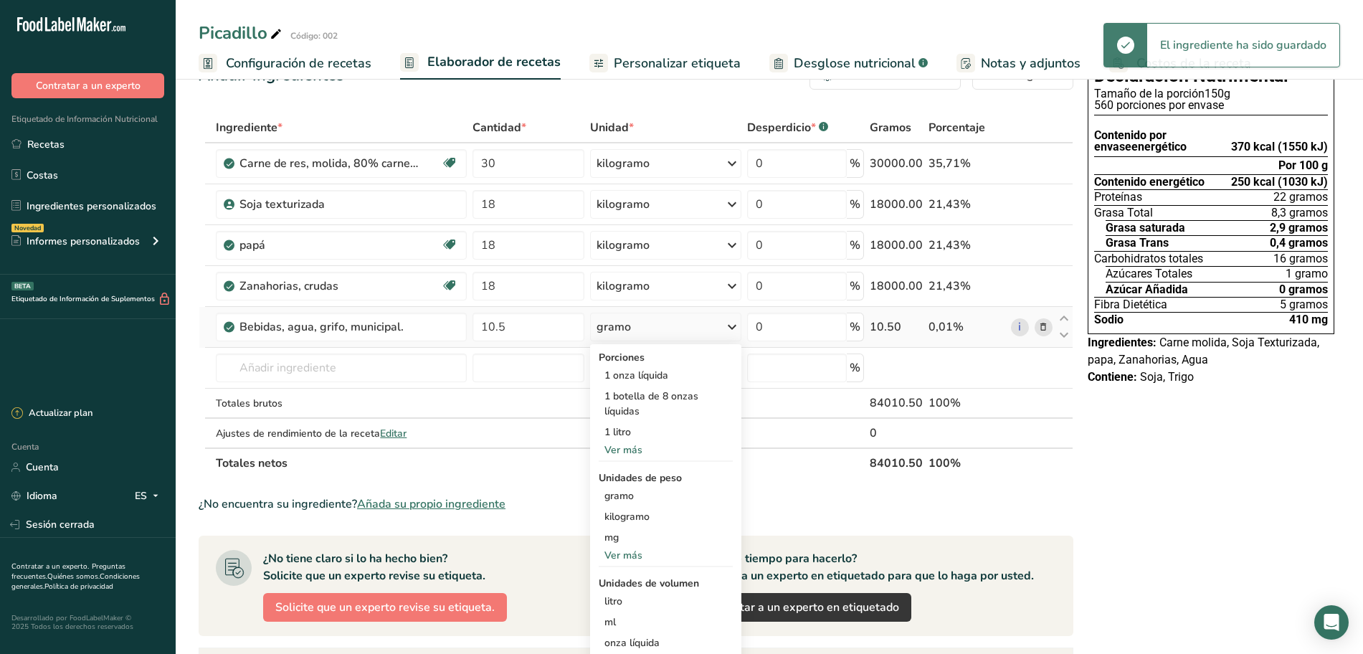
click at [685, 337] on div "gramo" at bounding box center [665, 327] width 151 height 29
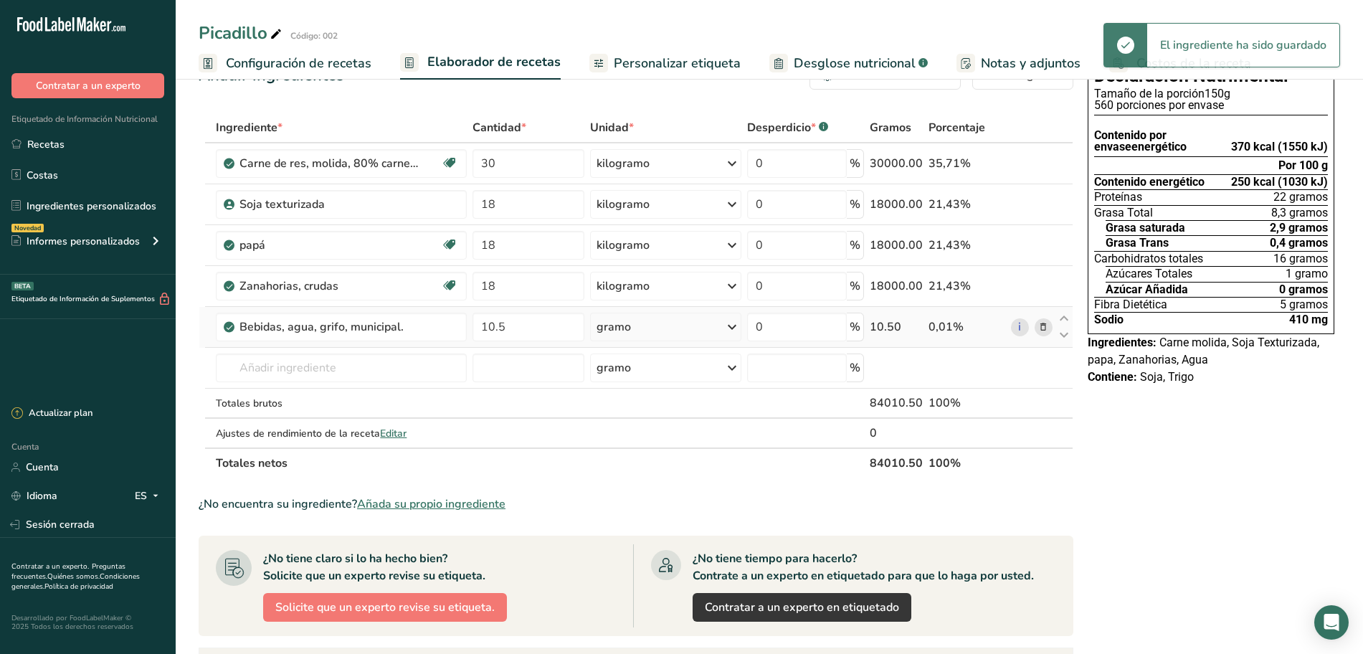
click at [685, 337] on div "gramo" at bounding box center [665, 327] width 151 height 29
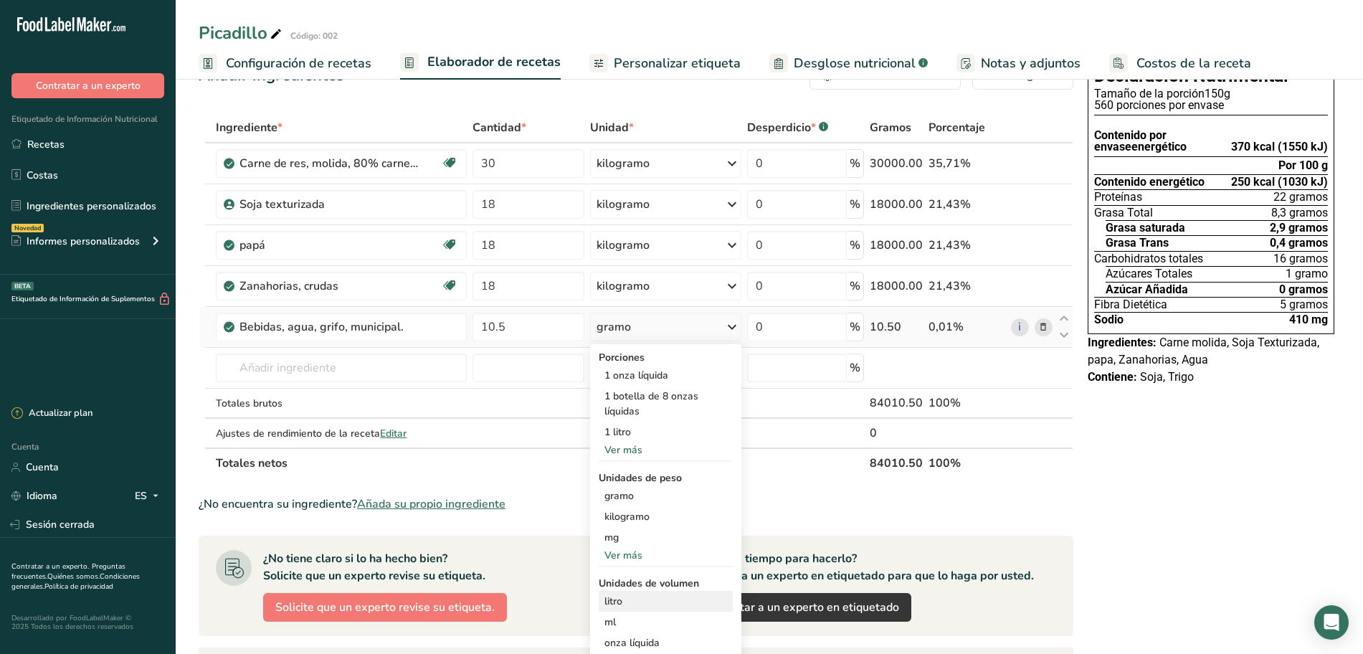
click at [615, 602] on font "litro" at bounding box center [613, 601] width 18 height 14
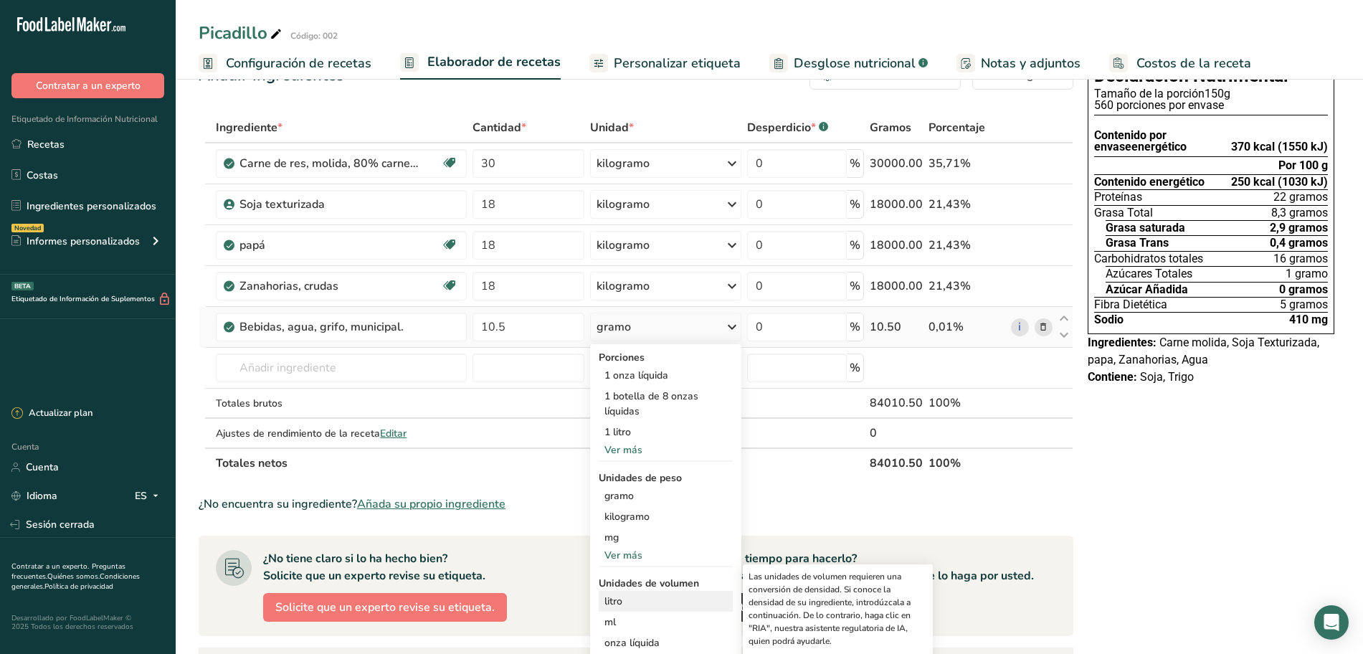
click at [637, 601] on div "litro" at bounding box center [665, 601] width 123 height 15
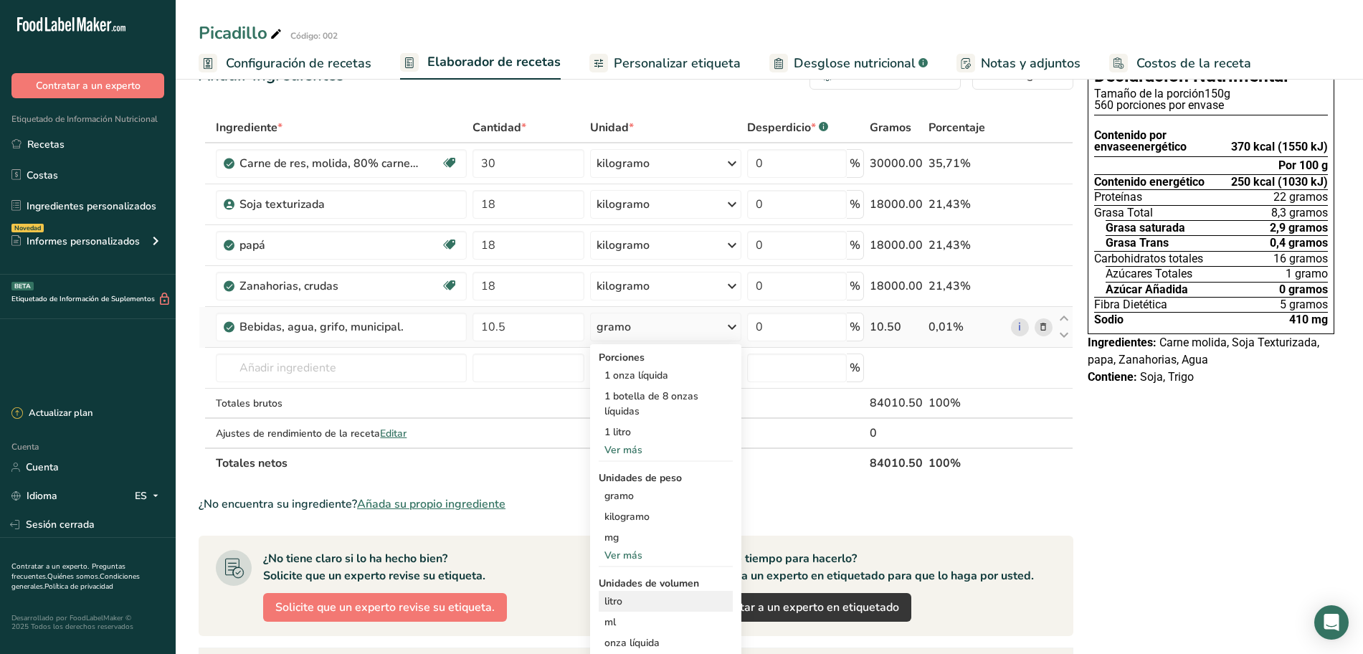
click at [638, 599] on div "litro" at bounding box center [665, 601] width 123 height 15
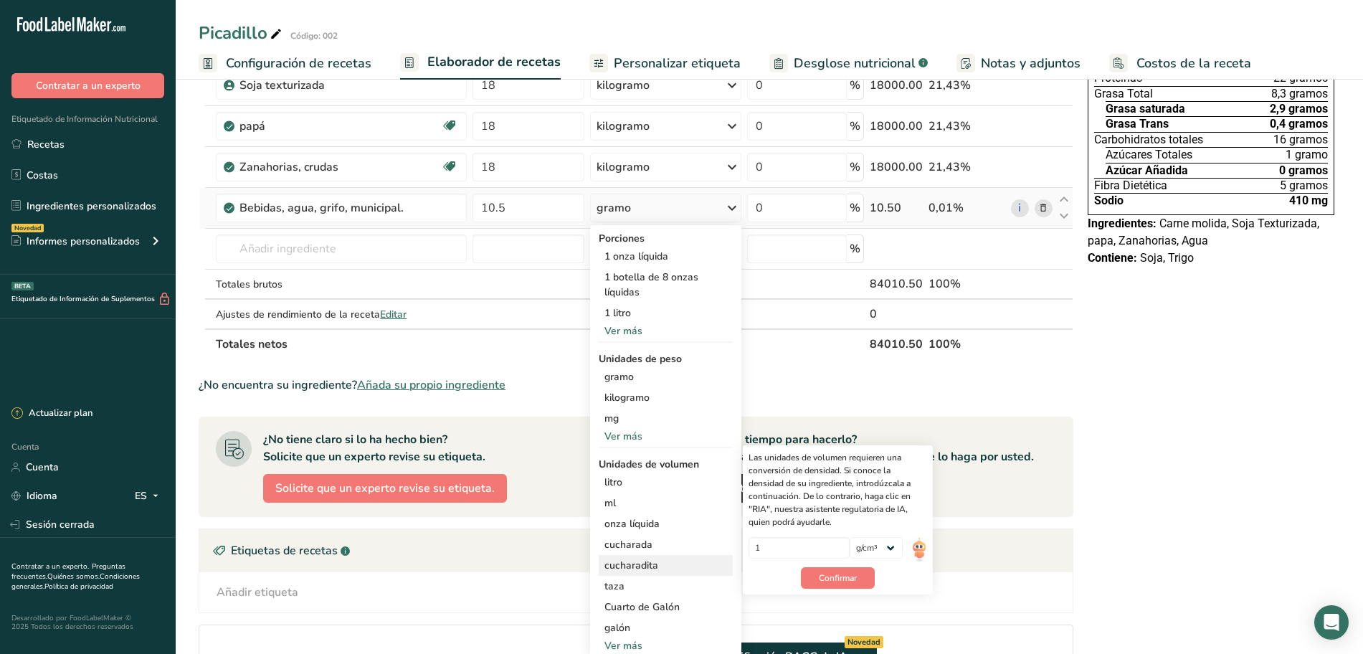
scroll to position [222, 0]
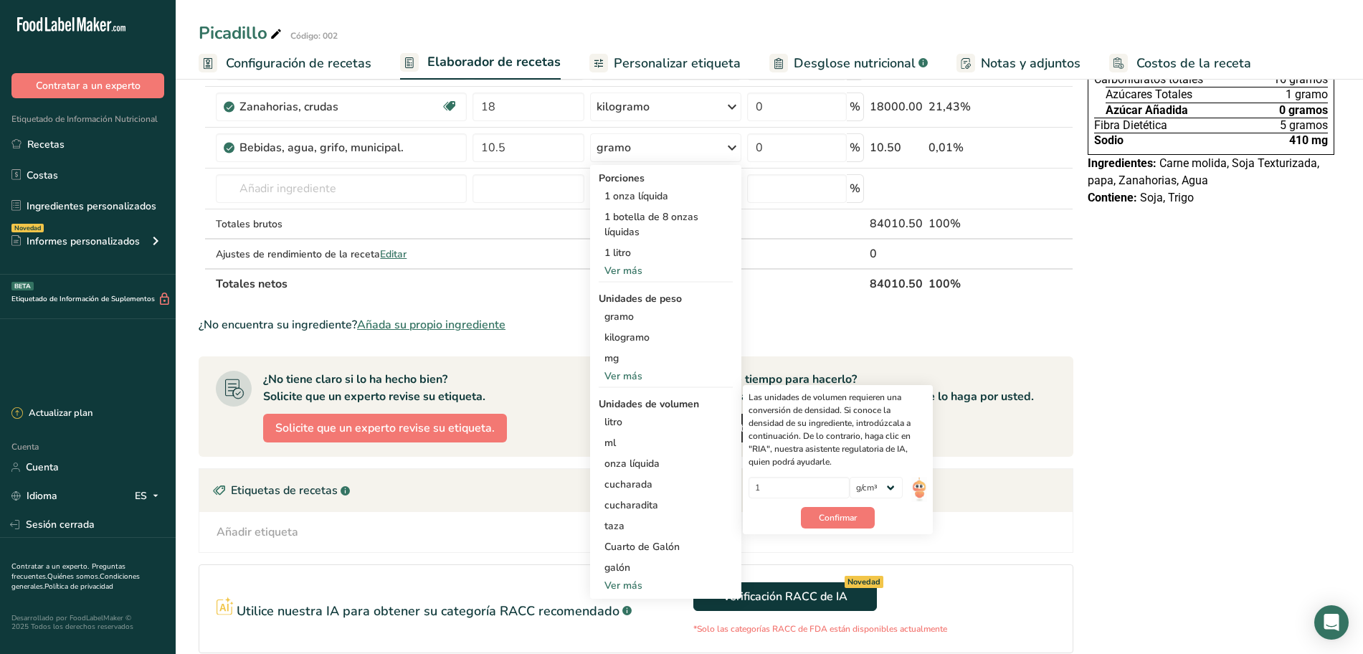
click at [798, 283] on th "Totales netos" at bounding box center [540, 283] width 654 height 30
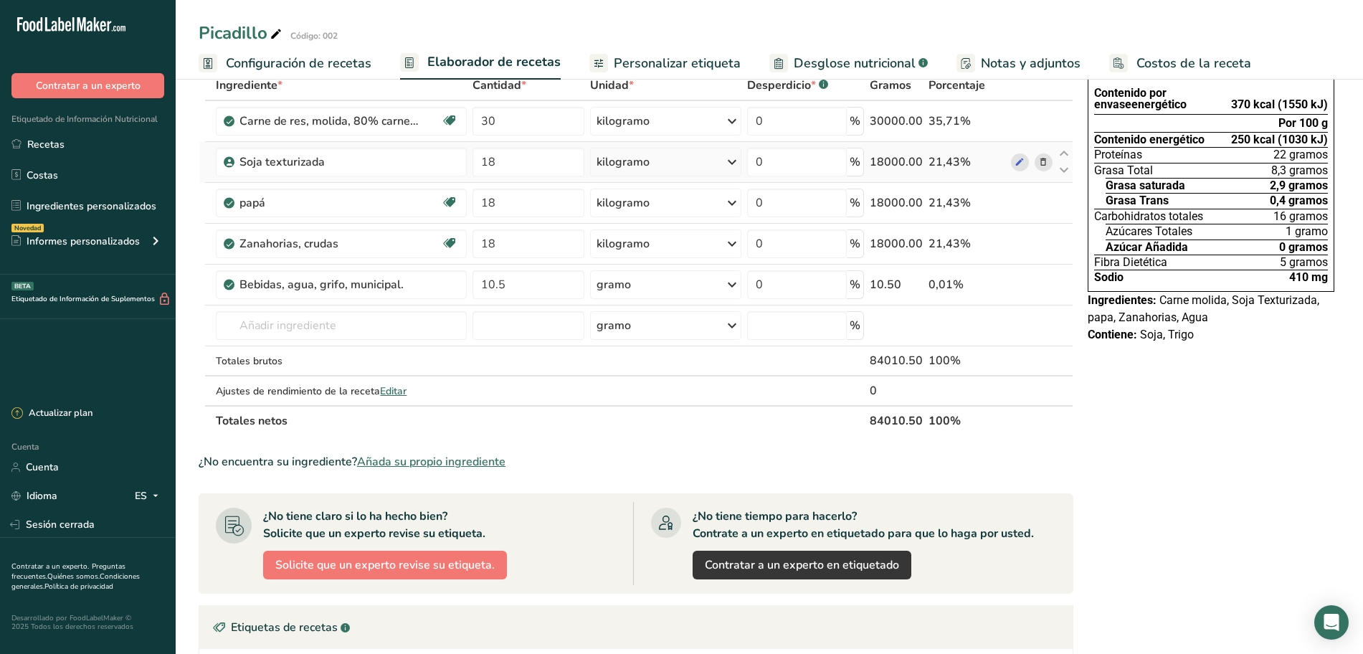
scroll to position [42, 0]
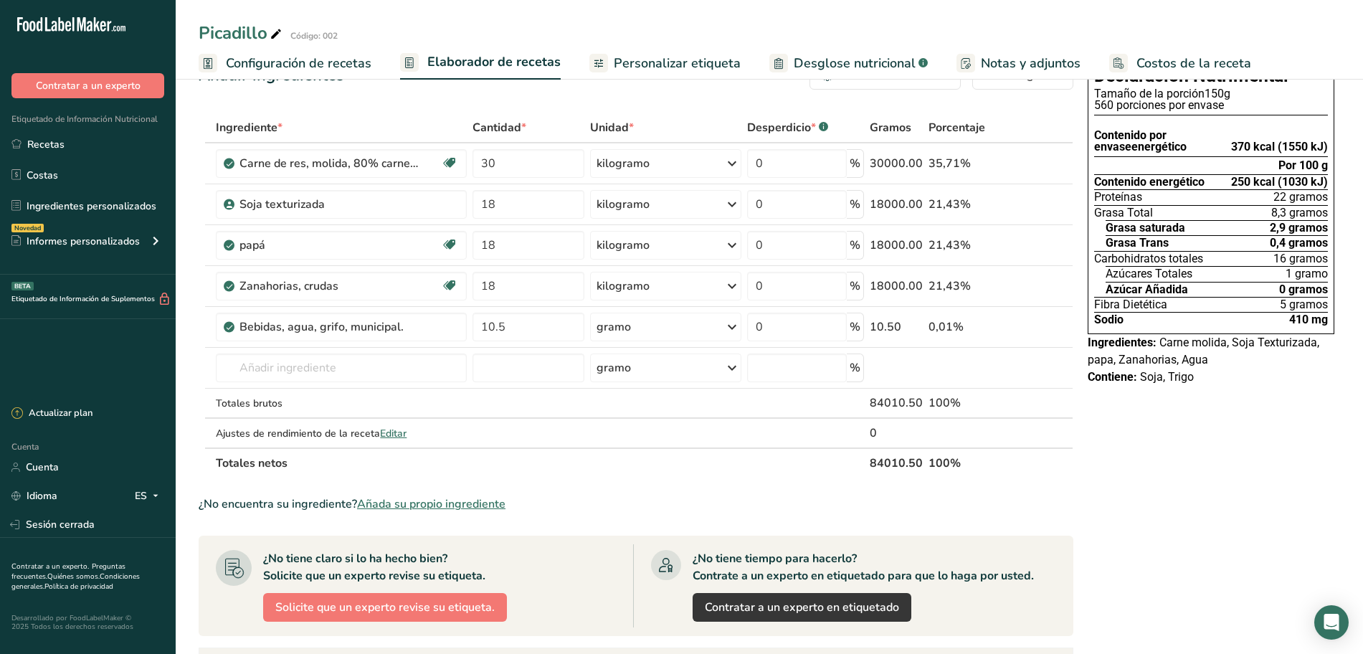
drag, startPoint x: 650, startPoint y: 64, endPoint x: 541, endPoint y: 65, distance: 108.3
click at [650, 64] on font "Personalizar etiqueta" at bounding box center [677, 62] width 127 height 17
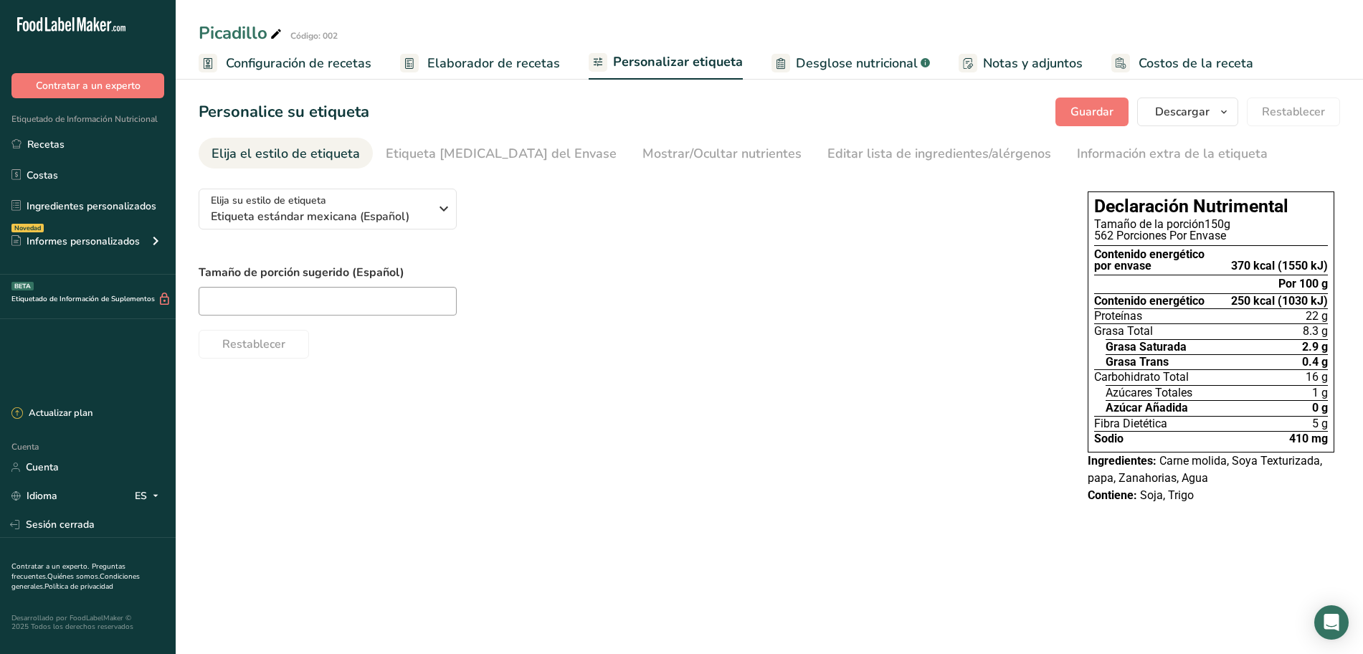
click at [495, 64] on font "Elaborador de recetas" at bounding box center [493, 62] width 133 height 17
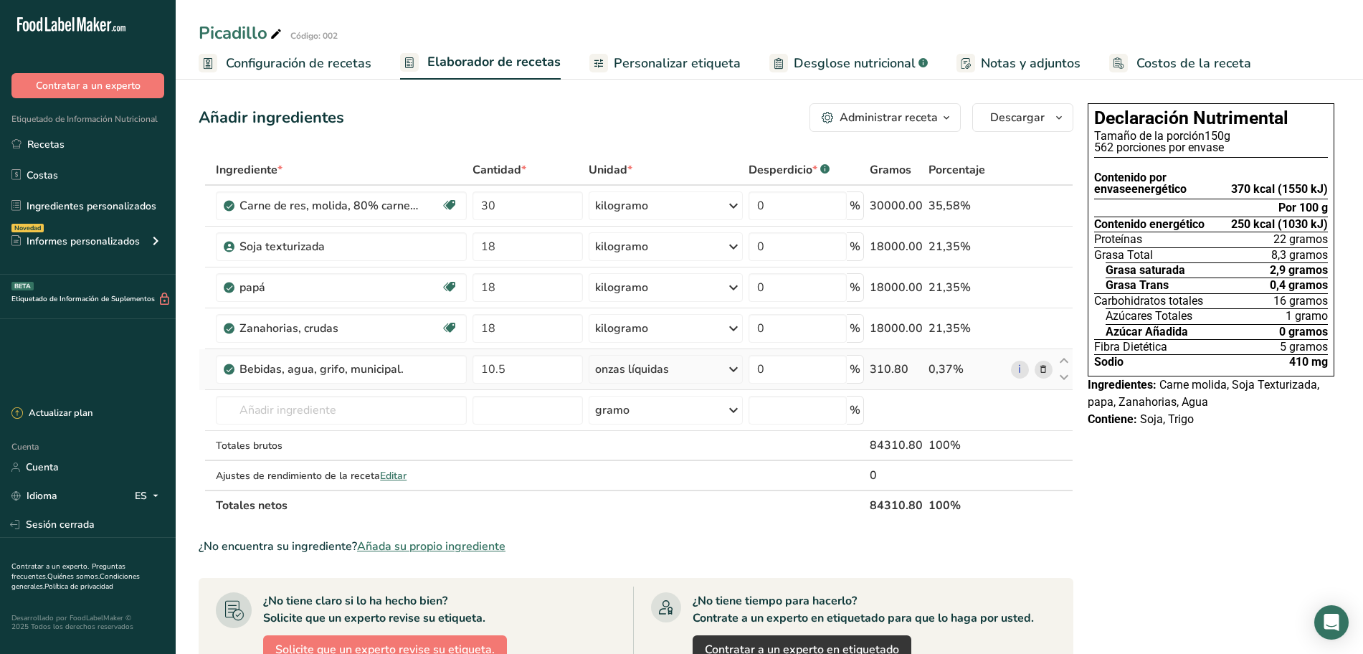
click at [728, 371] on icon at bounding box center [733, 369] width 17 height 26
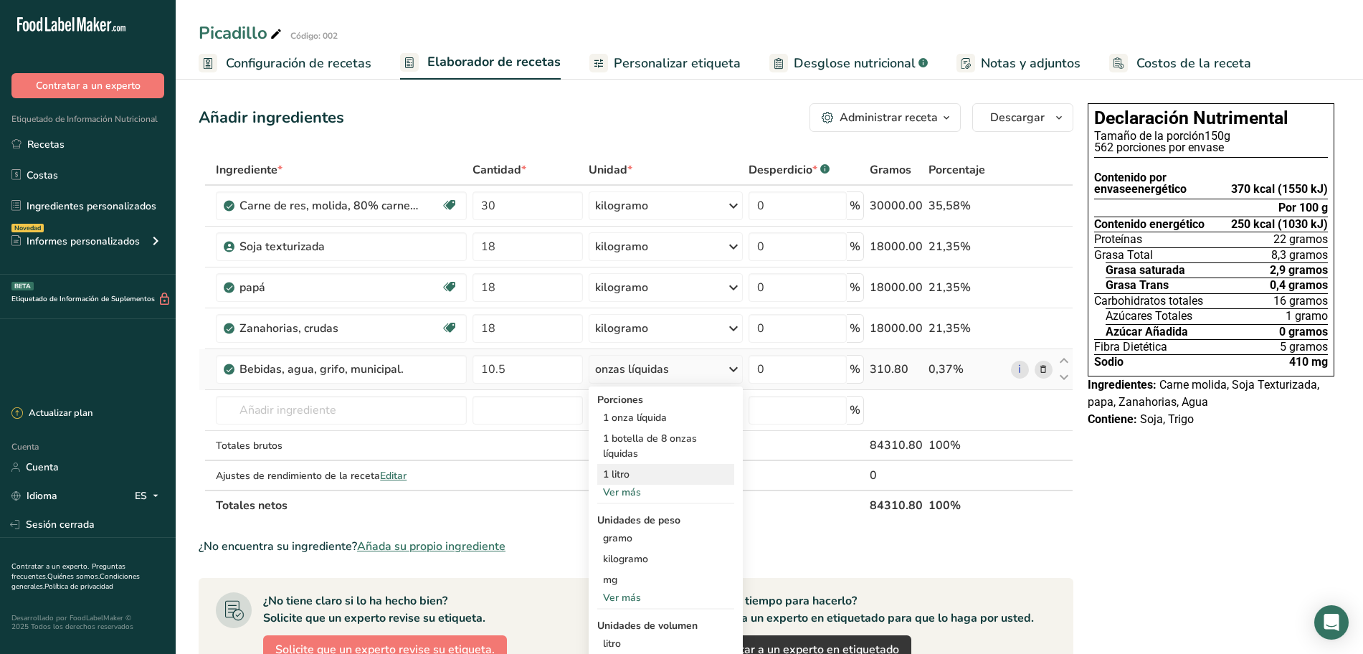
click at [630, 475] on div "1 litro" at bounding box center [665, 474] width 137 height 21
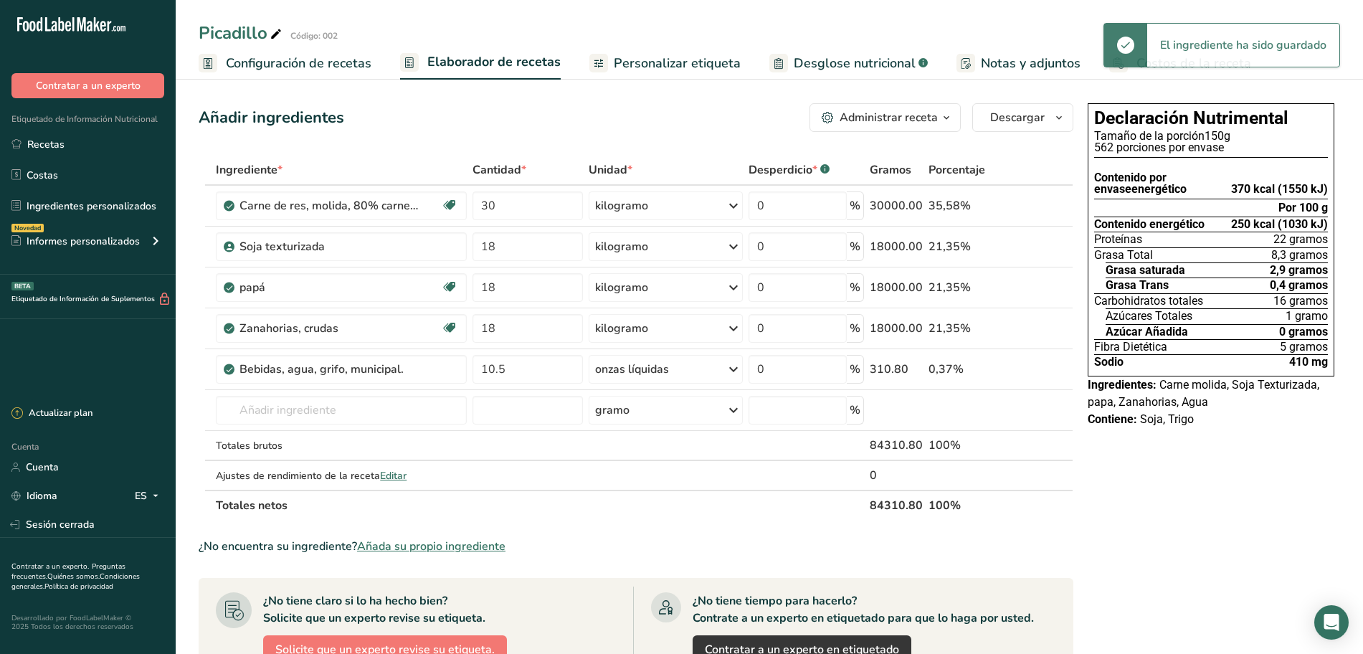
click at [678, 60] on font "Personalizar etiqueta" at bounding box center [677, 62] width 127 height 17
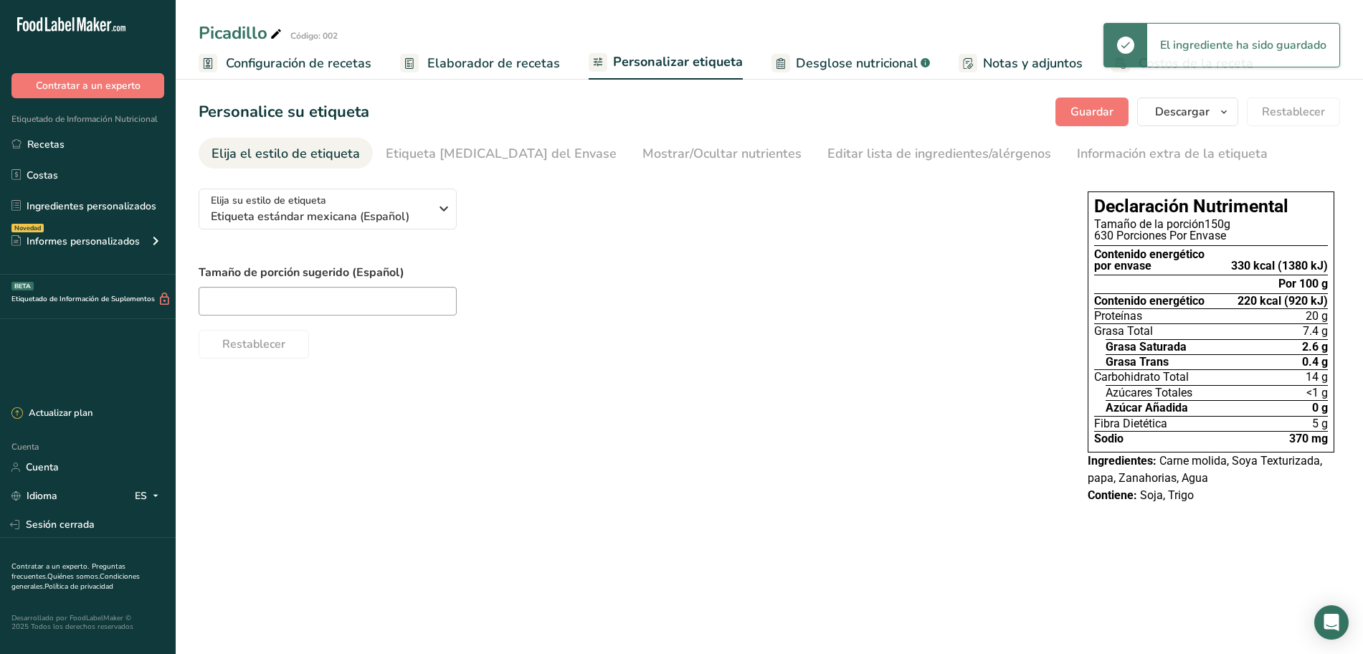
click at [487, 57] on font "Elaborador de recetas" at bounding box center [493, 62] width 133 height 17
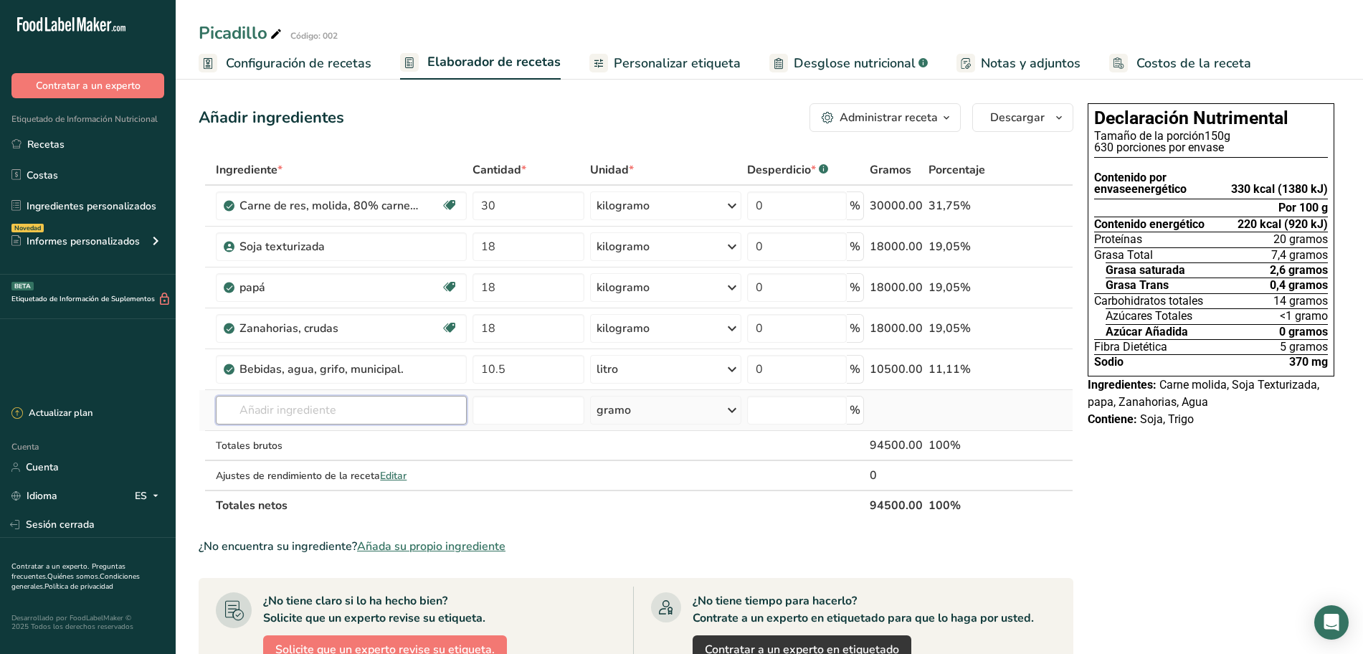
click at [290, 417] on input "text" at bounding box center [341, 410] width 251 height 29
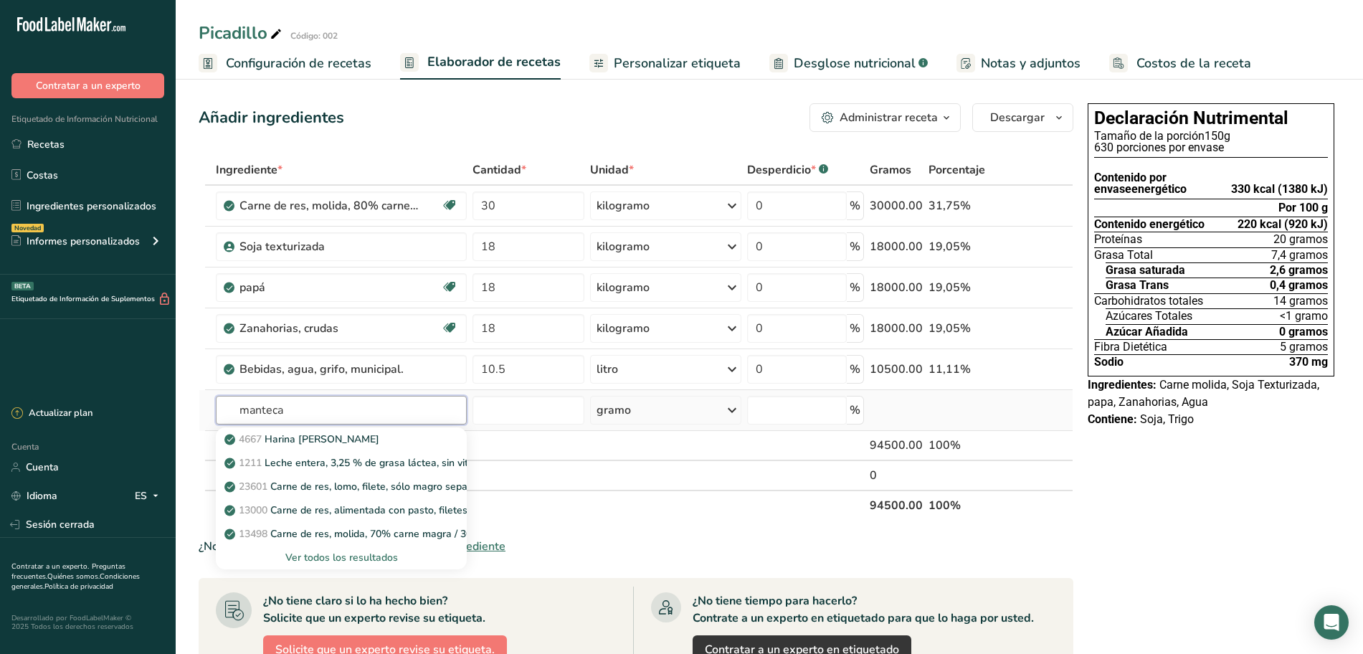
type input "manteca"
click at [321, 556] on font "Ver todos los resultados" at bounding box center [341, 558] width 113 height 14
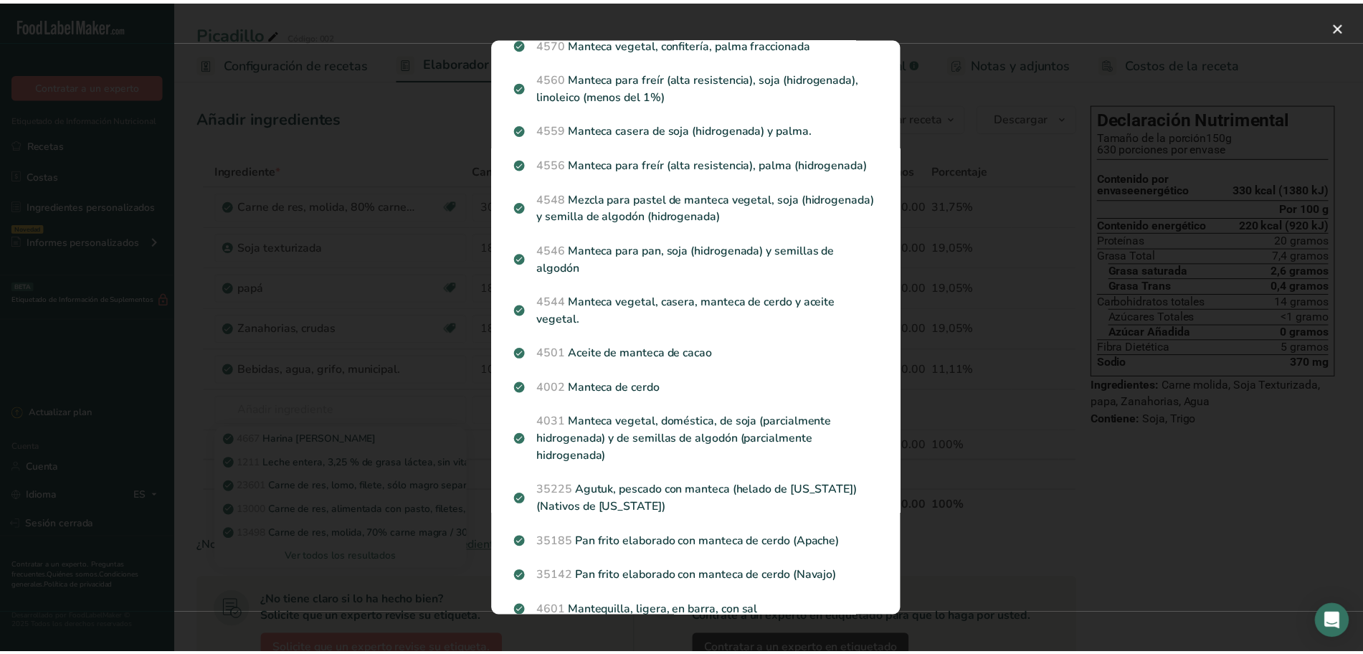
scroll to position [1027, 0]
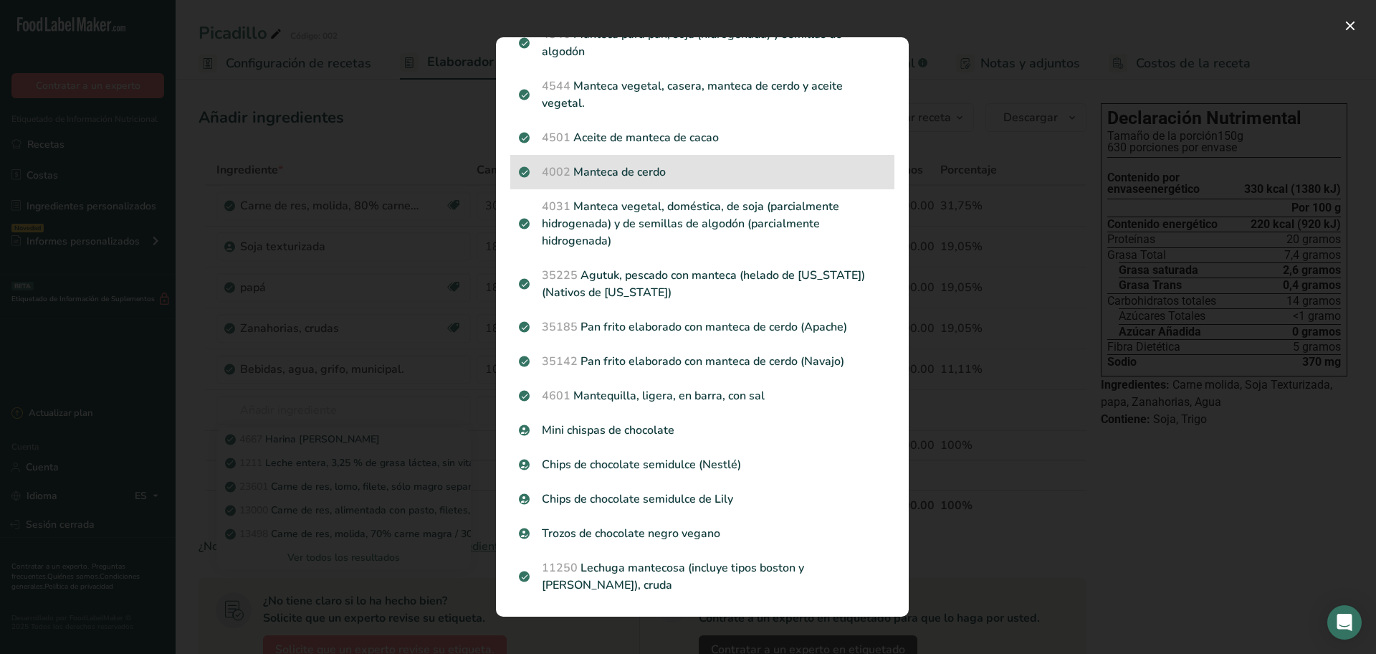
click at [614, 180] on font "Manteca de cerdo" at bounding box center [620, 172] width 92 height 16
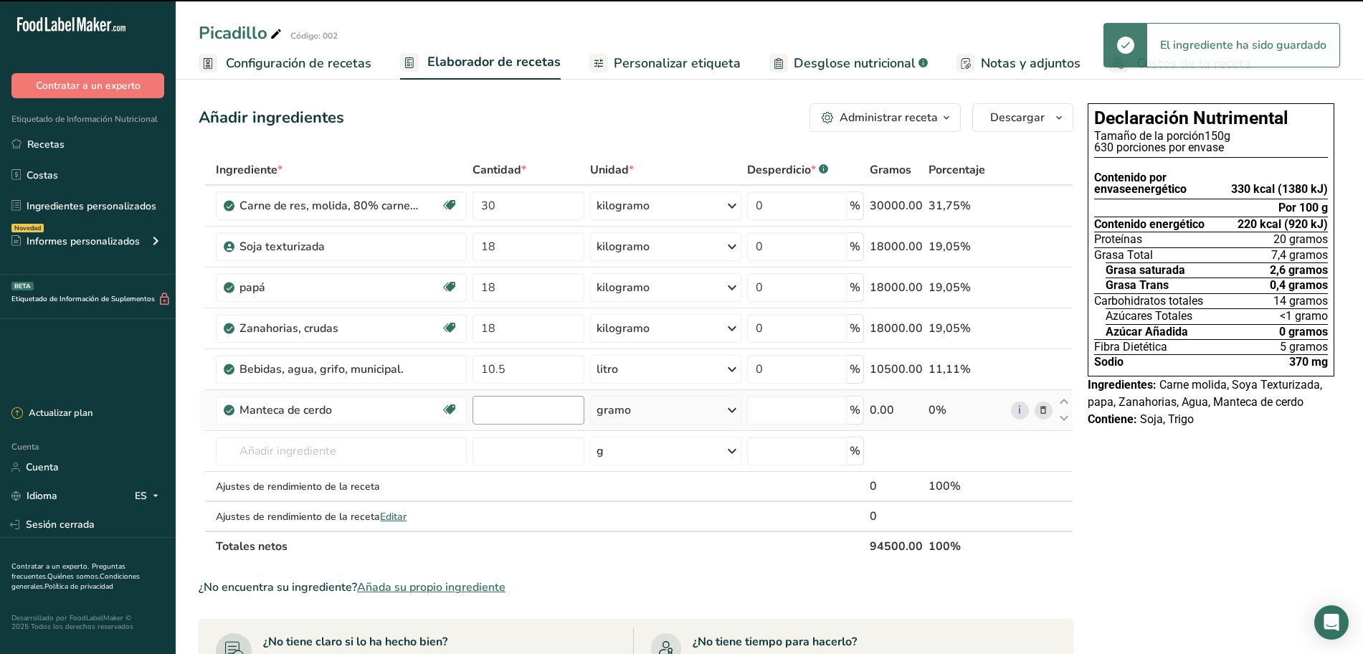
type input "0"
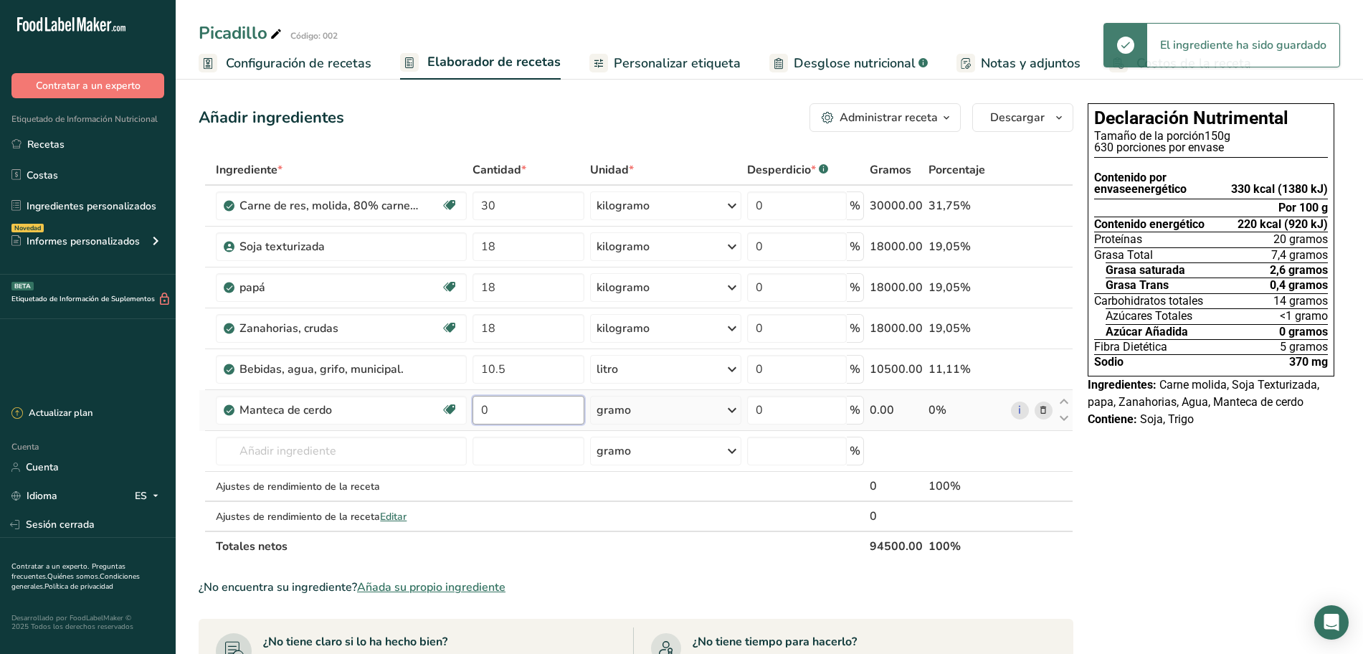
click at [515, 415] on input "0" at bounding box center [528, 410] width 112 height 29
type input "3"
click at [729, 411] on div "Ingrediente * Cantidad * Unidad * Desperdicio * .a-a{fill:#347362;}.b-a{fill:#f…" at bounding box center [636, 358] width 875 height 406
click at [737, 409] on icon at bounding box center [731, 410] width 17 height 26
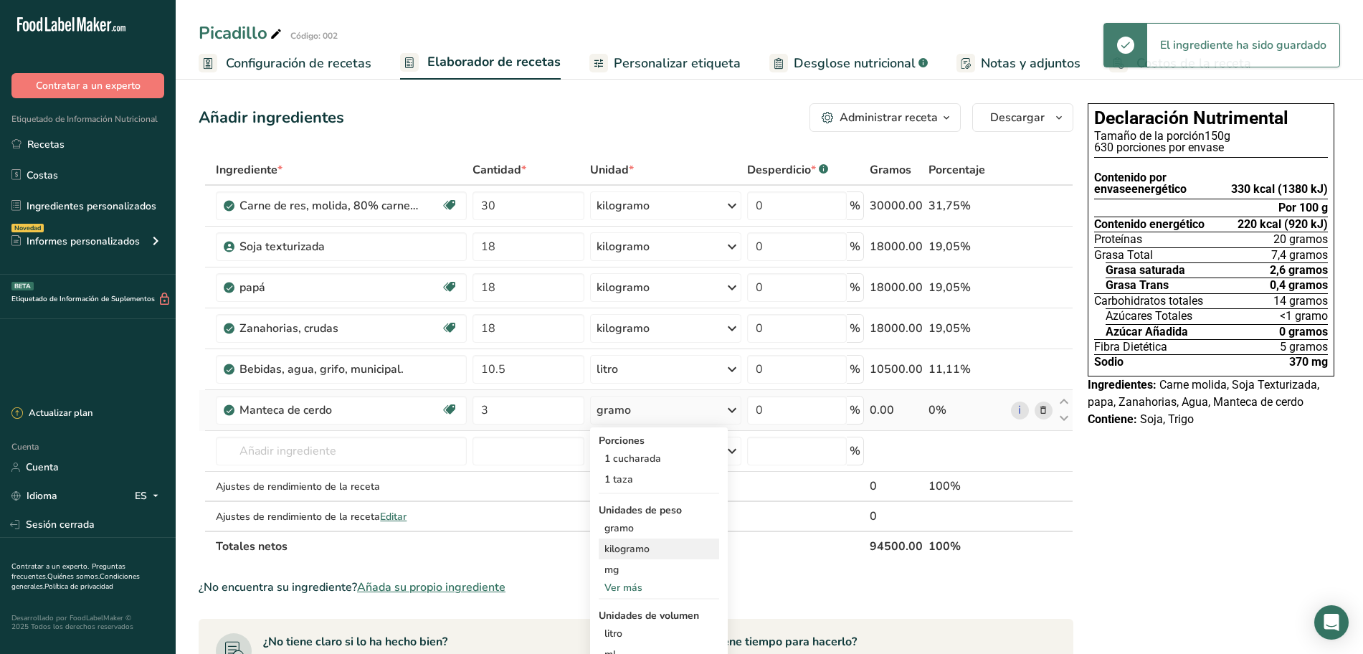
click at [632, 543] on font "kilogramo" at bounding box center [626, 549] width 45 height 14
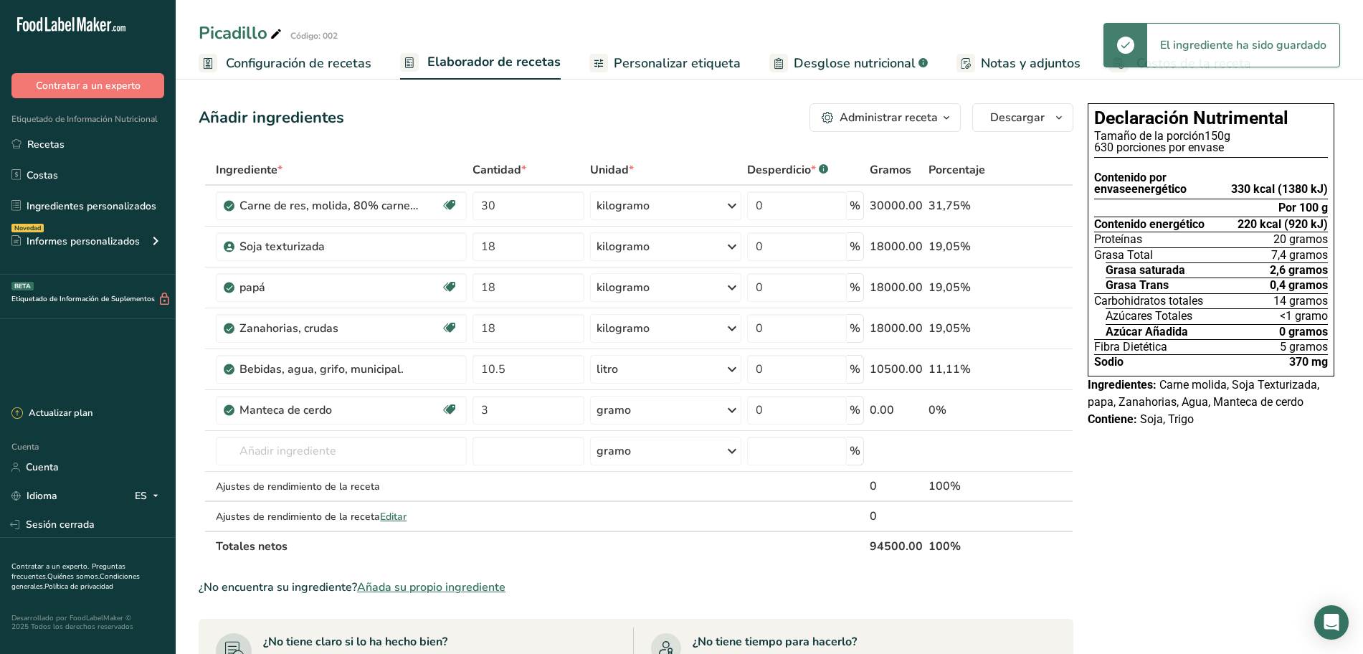
drag, startPoint x: 623, startPoint y: 71, endPoint x: 542, endPoint y: 64, distance: 81.3
click at [623, 71] on font "Personalizar etiqueta" at bounding box center [677, 62] width 127 height 17
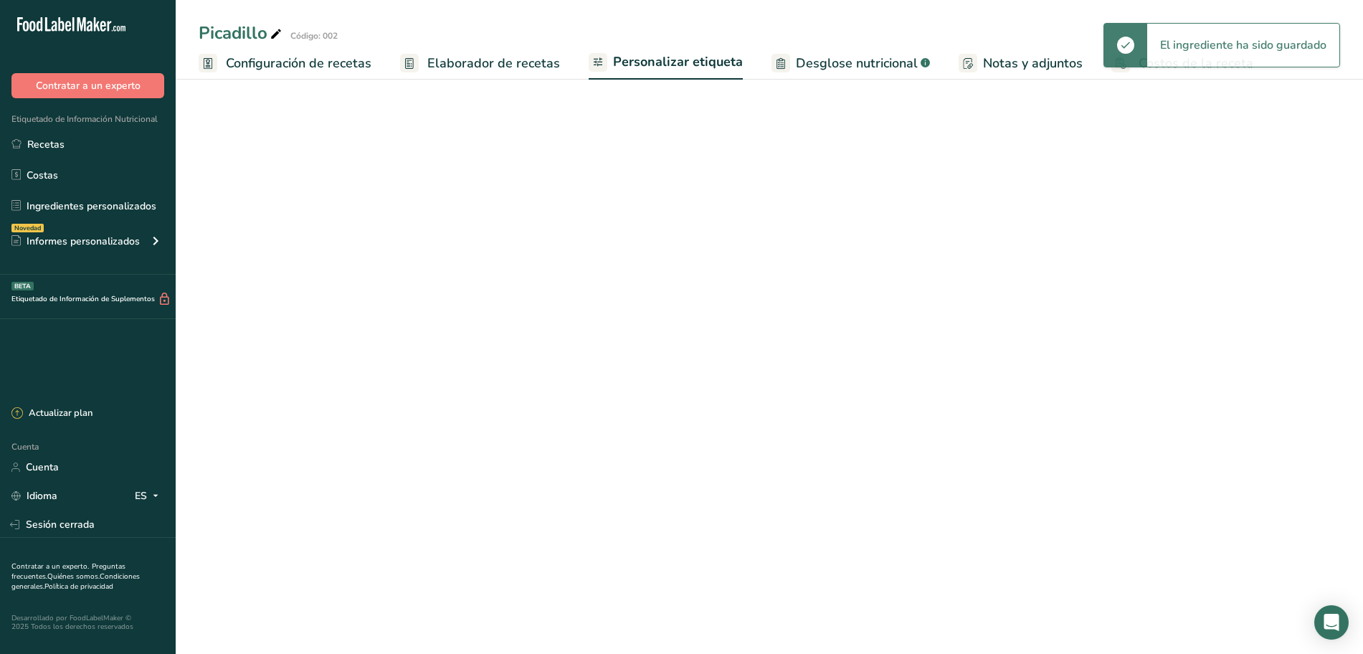
click at [513, 69] on font "Elaborador de recetas" at bounding box center [493, 62] width 133 height 17
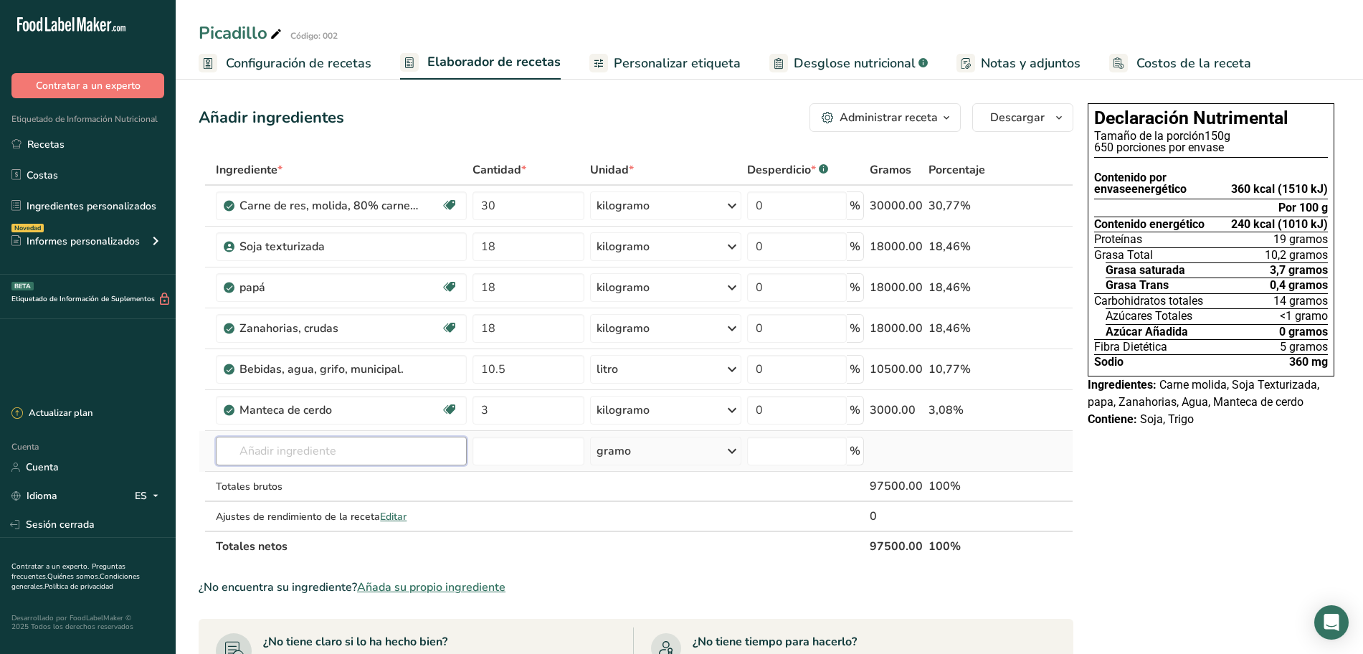
click at [294, 454] on input "text" at bounding box center [341, 451] width 251 height 29
type input "rendidor"
click at [295, 500] on font "Ver todos los resultados" at bounding box center [283, 504] width 113 height 14
click at [272, 452] on input "text" at bounding box center [341, 451] width 251 height 29
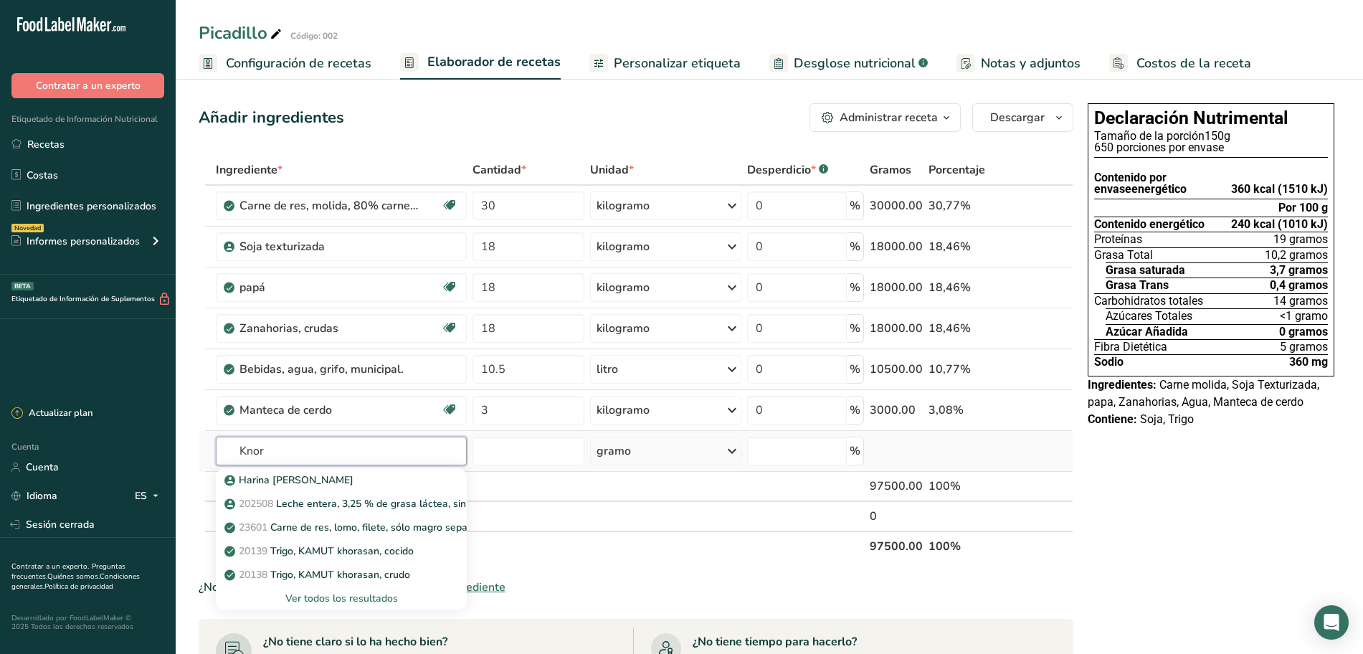
type input "Knor"
click at [322, 596] on font "Ver todos los resultados" at bounding box center [341, 598] width 113 height 14
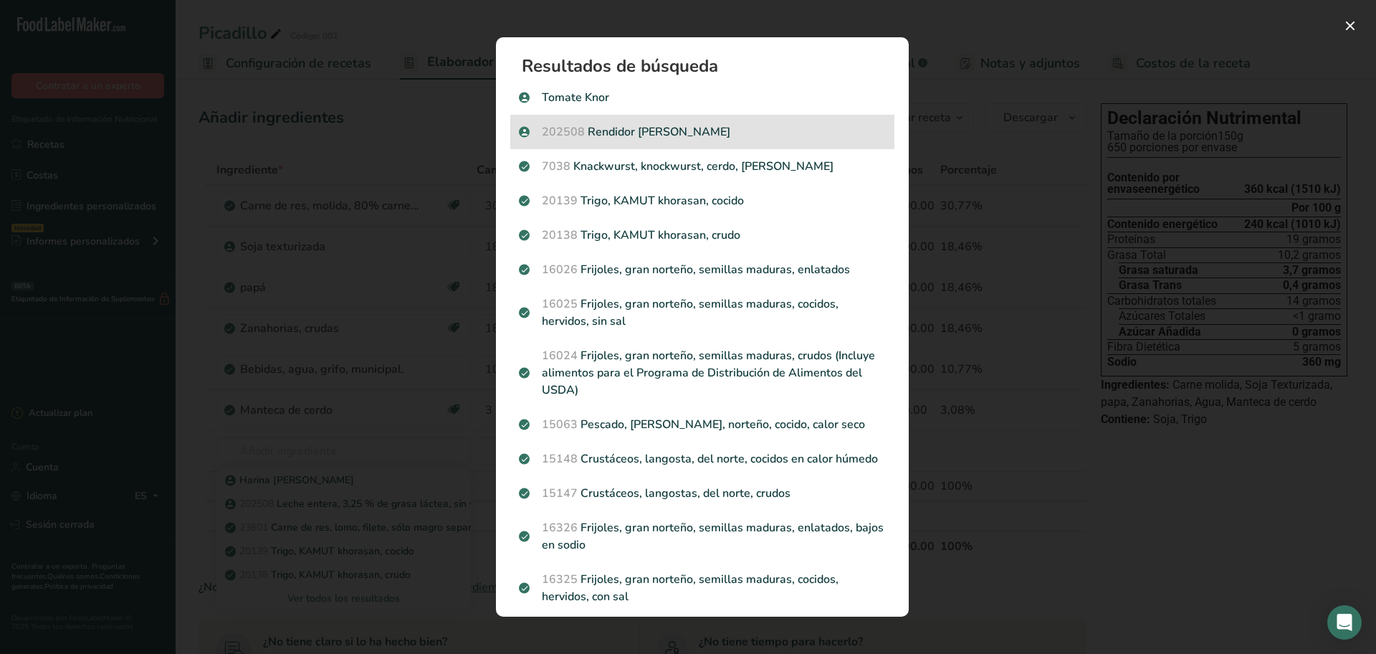
click at [626, 128] on font "Rendidor [PERSON_NAME]" at bounding box center [659, 132] width 143 height 16
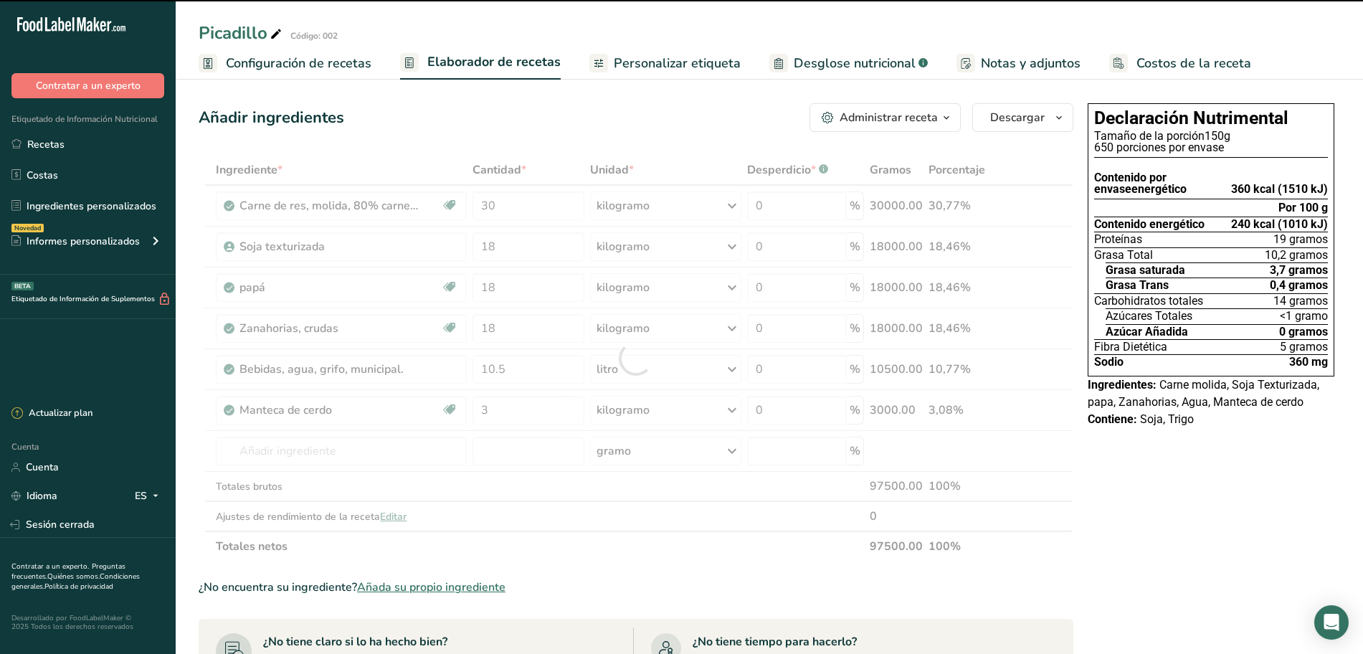
type input "0"
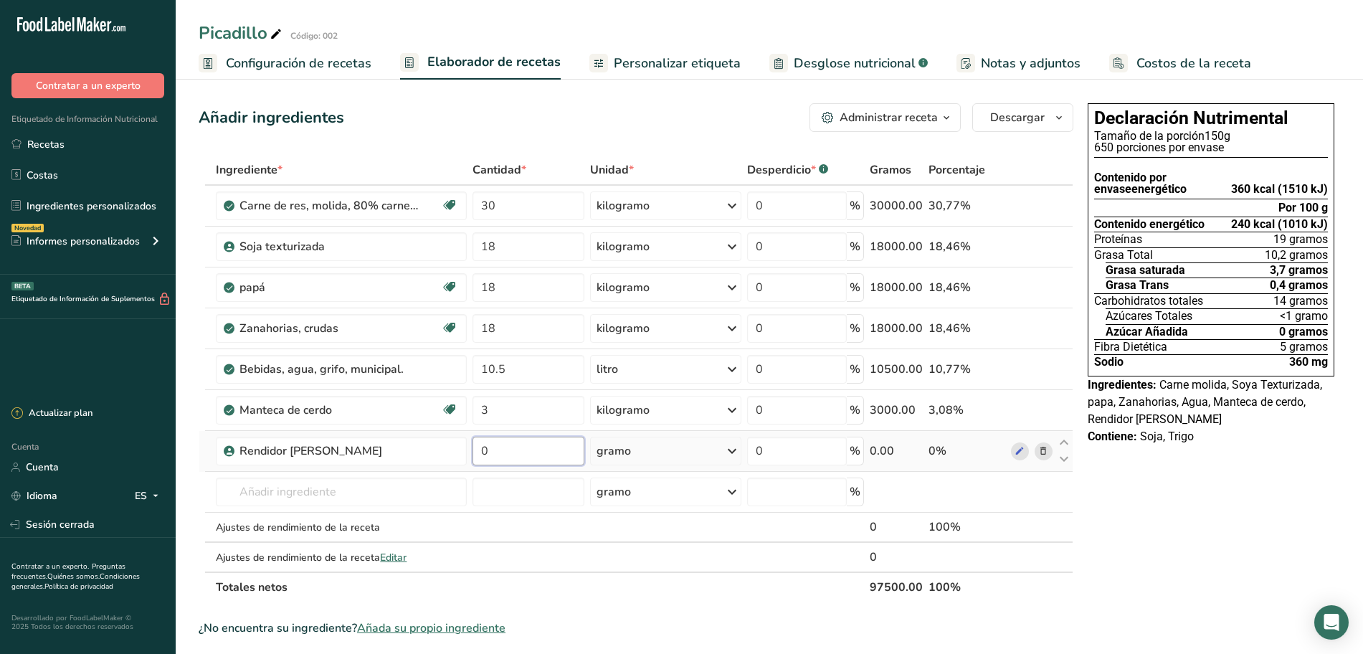
click at [521, 453] on input "0" at bounding box center [528, 451] width 112 height 29
type input "1.800"
click at [720, 450] on div "Ingrediente * Cantidad * Unidad * Desperdicio * .a-a{fill:#347362;}.b-a{fill:#f…" at bounding box center [636, 378] width 875 height 447
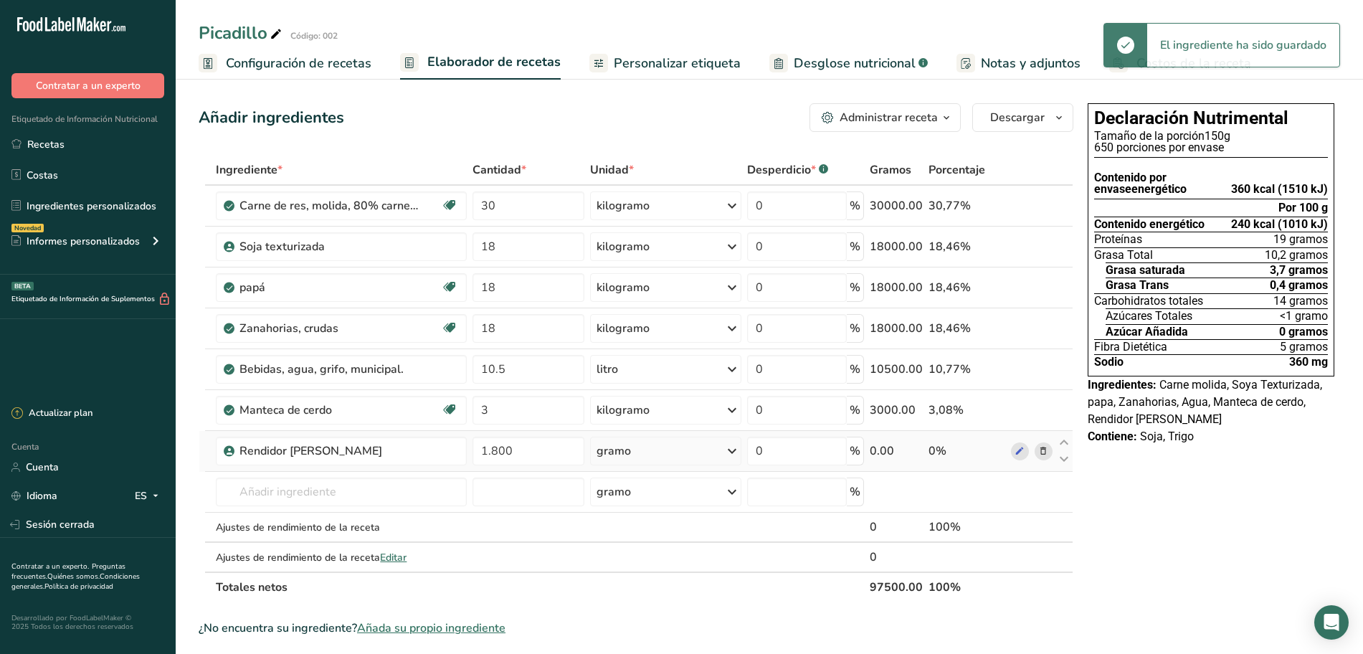
click at [737, 454] on icon at bounding box center [731, 451] width 17 height 26
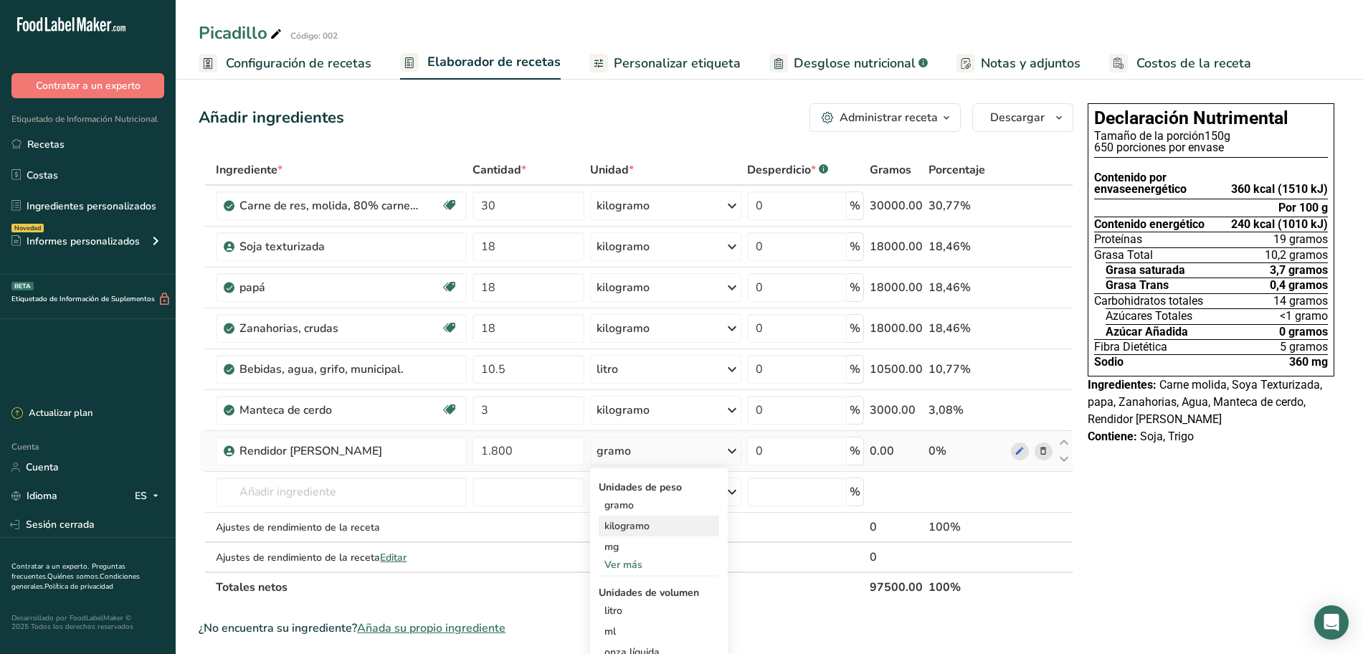
click at [639, 526] on font "kilogramo" at bounding box center [626, 526] width 45 height 14
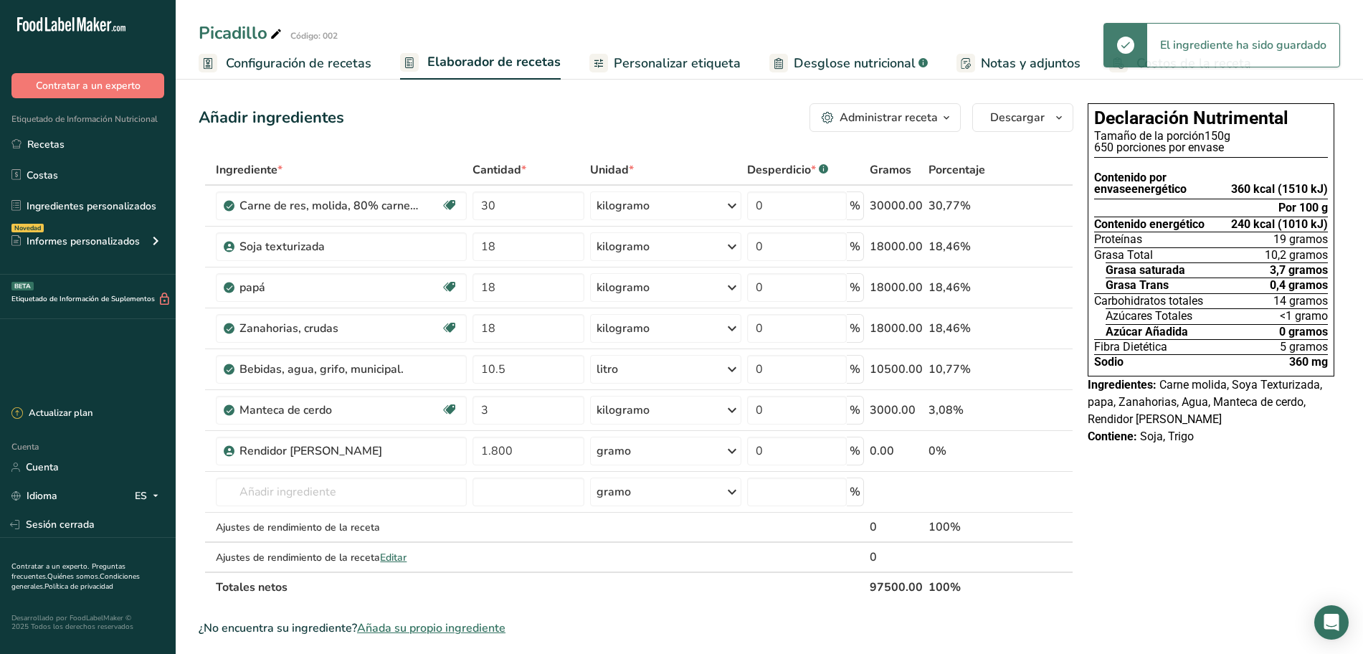
click at [626, 66] on font "Personalizar etiqueta" at bounding box center [677, 62] width 127 height 17
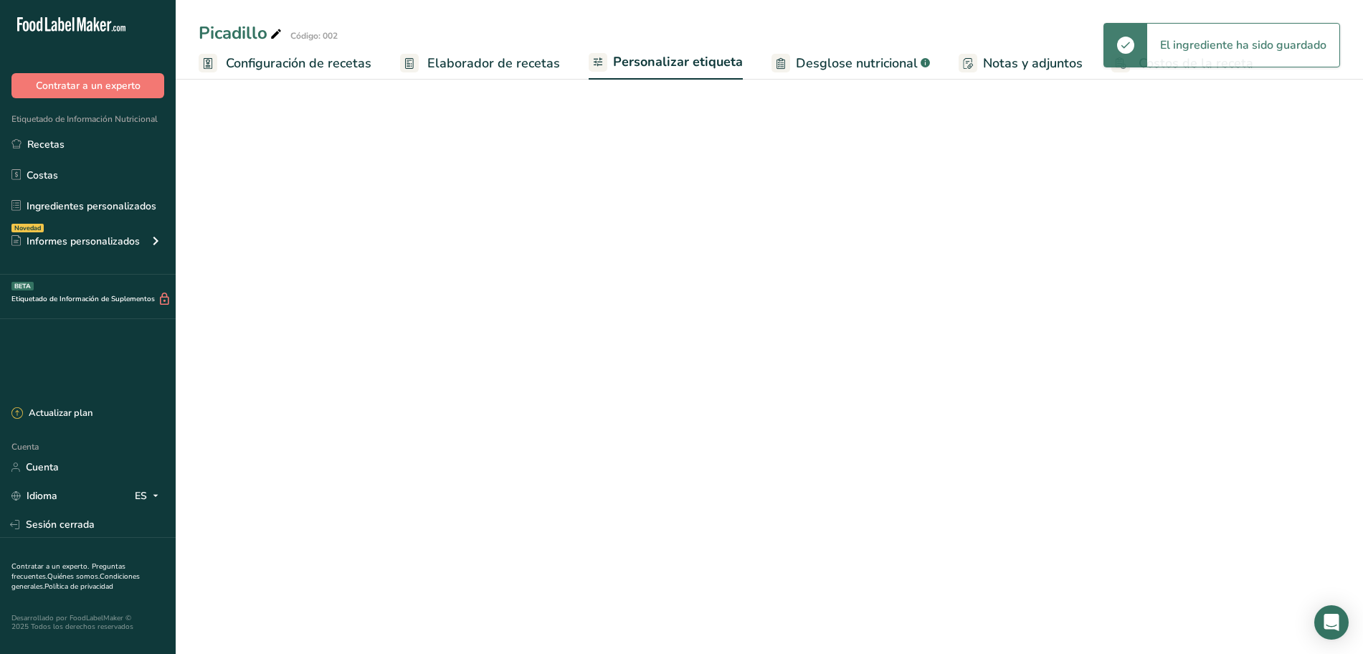
click at [523, 70] on font "Elaborador de recetas" at bounding box center [493, 62] width 133 height 17
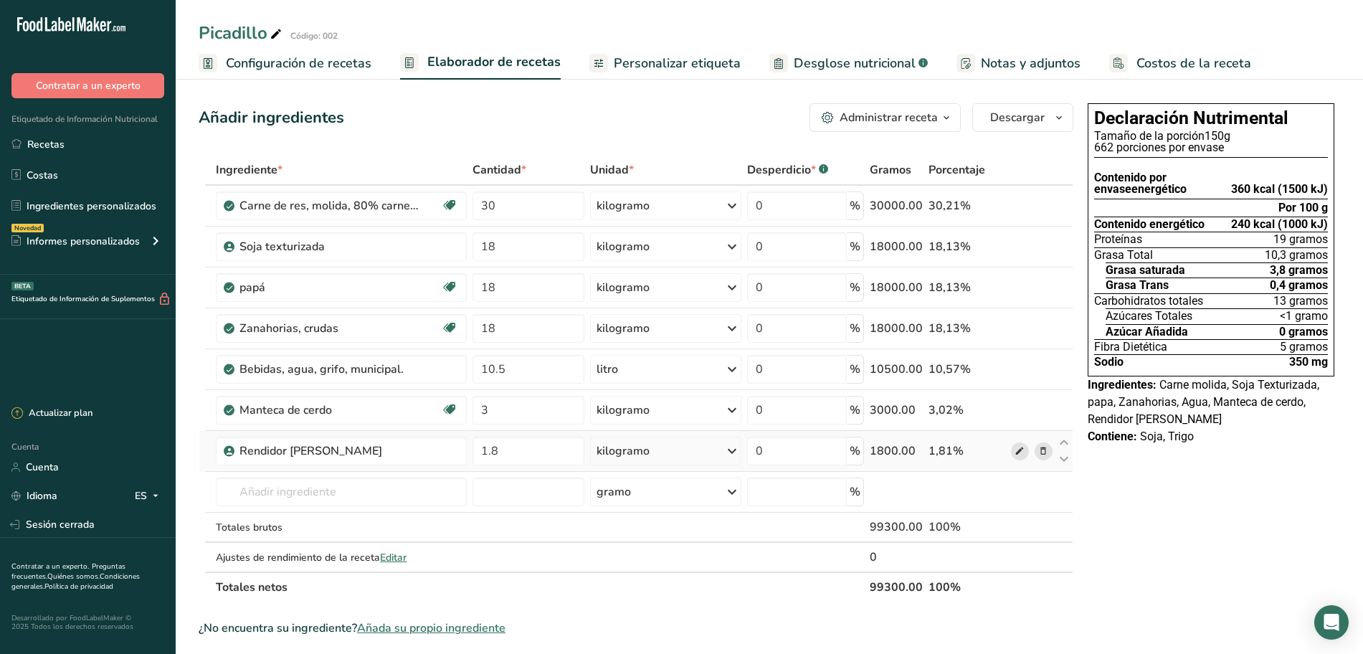
click at [1023, 447] on icon at bounding box center [1019, 451] width 10 height 15
drag, startPoint x: 627, startPoint y: 54, endPoint x: 495, endPoint y: 58, distance: 132.0
click at [627, 54] on font "Personalizar etiqueta" at bounding box center [677, 62] width 127 height 17
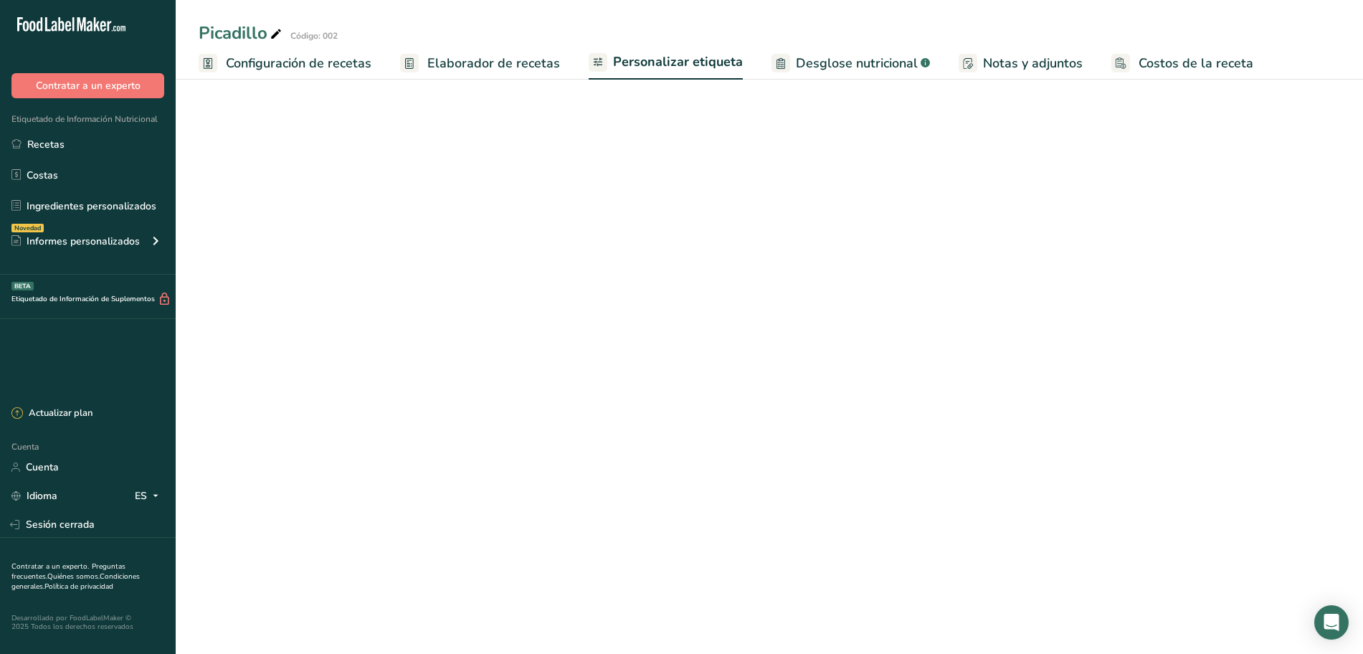
click at [485, 58] on font "Elaborador de recetas" at bounding box center [493, 62] width 133 height 17
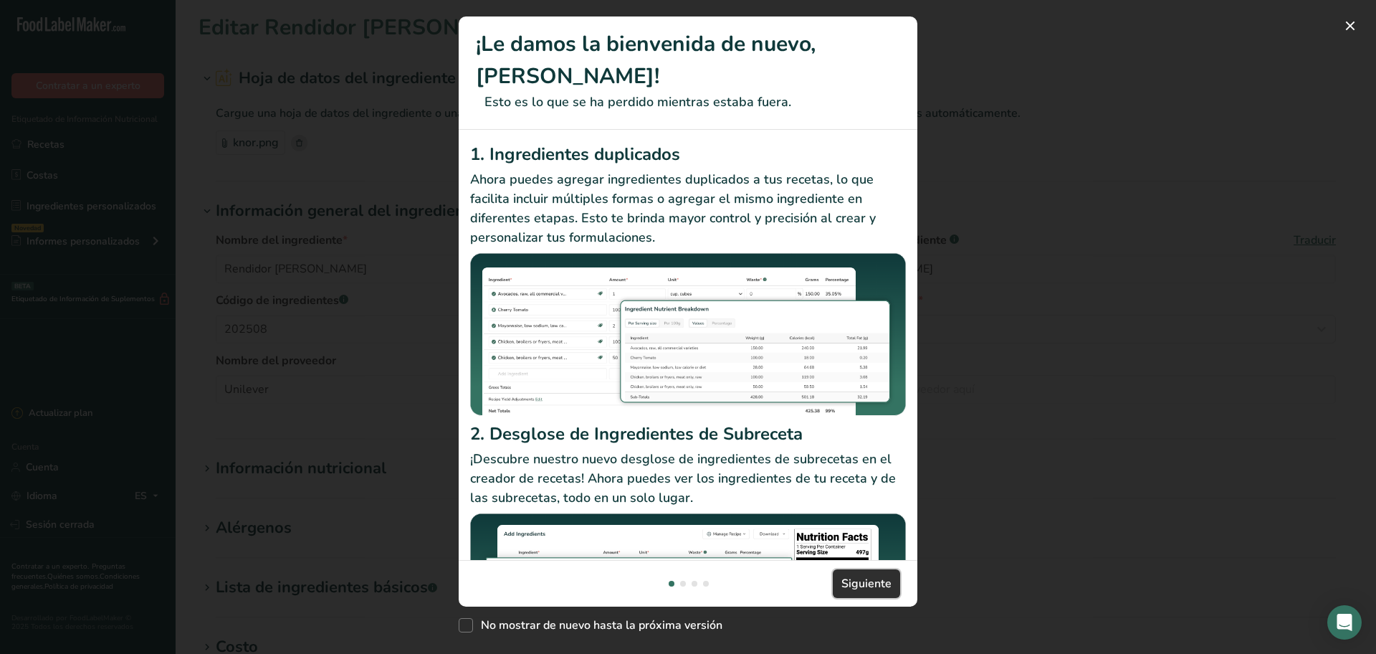
click at [869, 583] on font "Siguiente" at bounding box center [867, 584] width 50 height 16
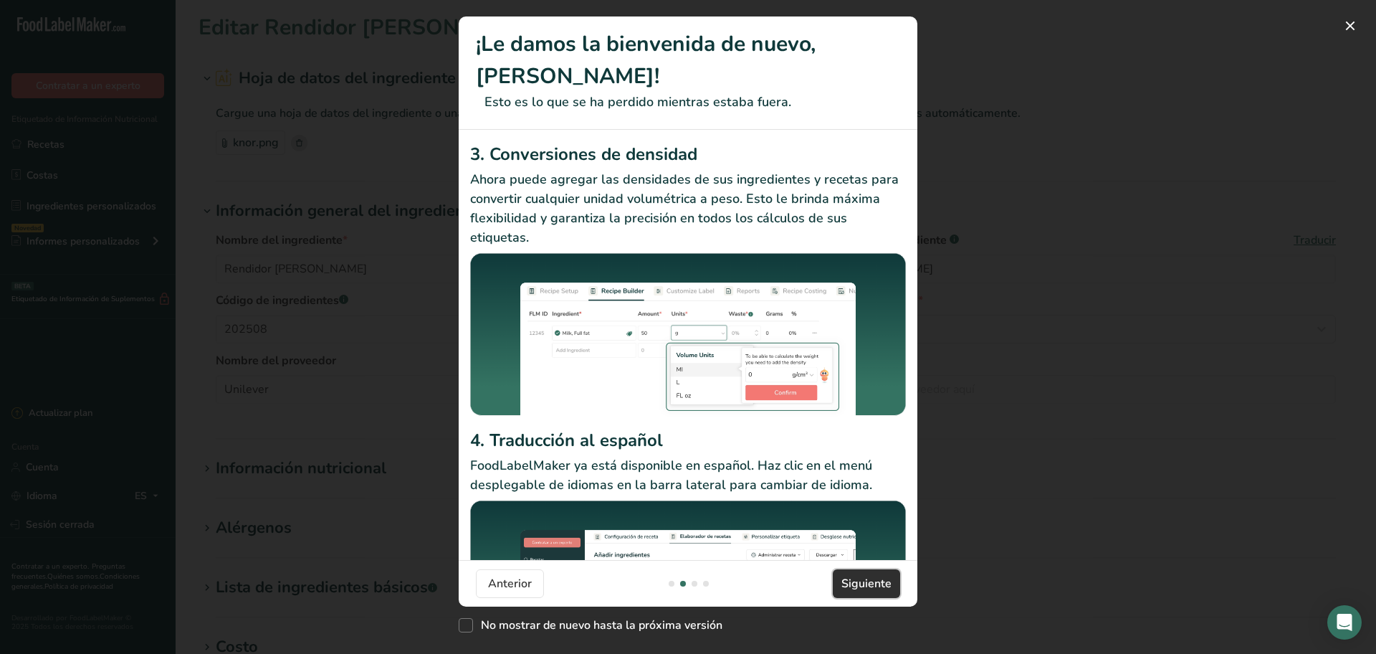
click at [869, 583] on font "Siguiente" at bounding box center [867, 584] width 50 height 16
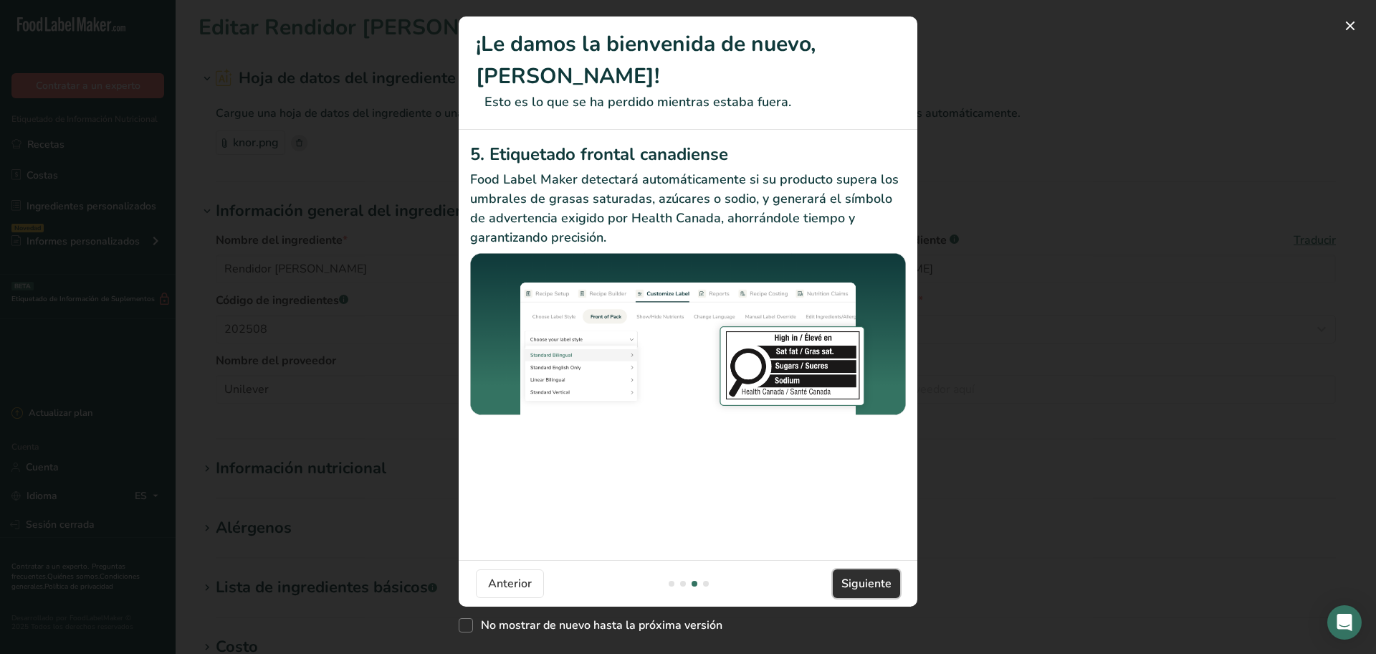
click at [872, 583] on font "Siguiente" at bounding box center [867, 584] width 50 height 16
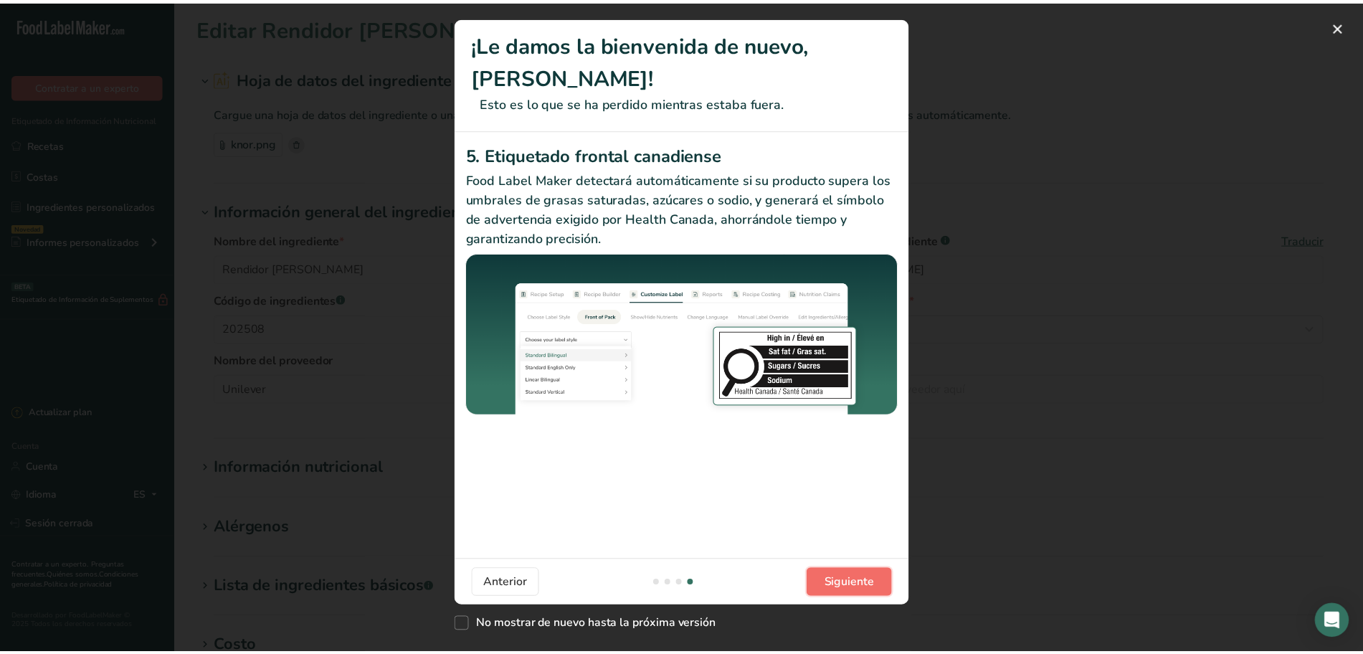
scroll to position [0, 1376]
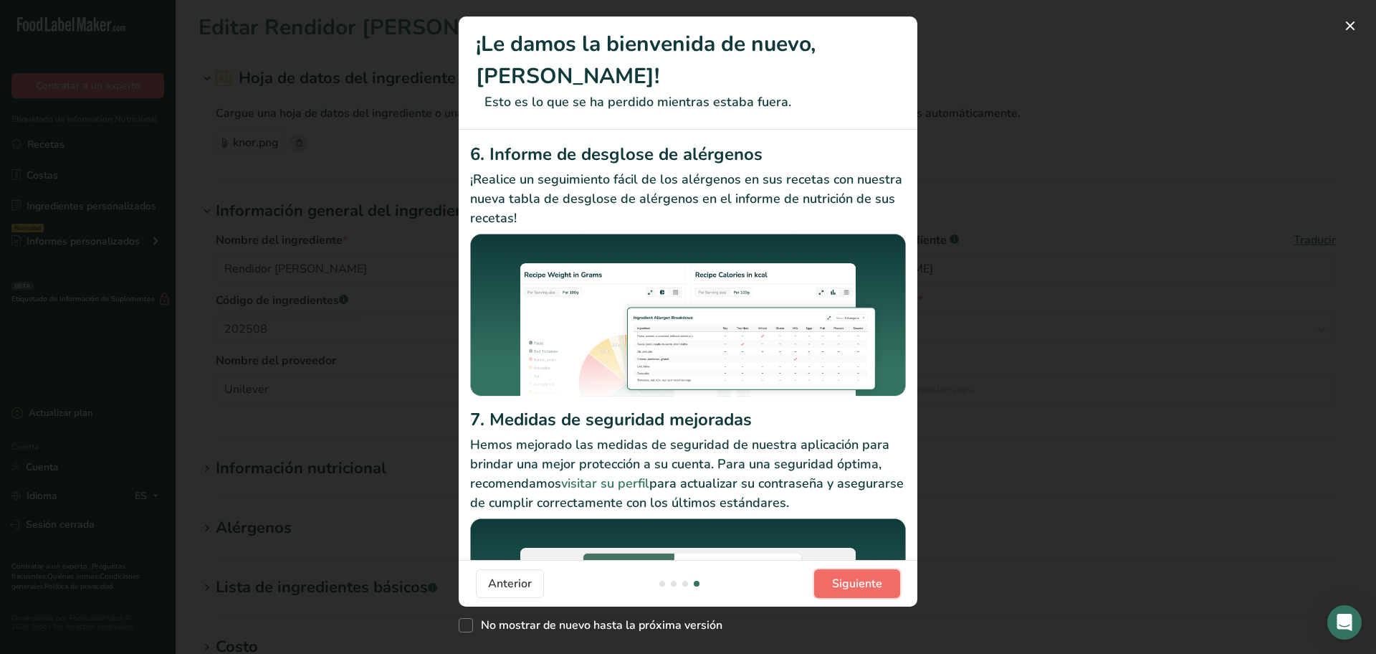
click at [872, 582] on font "Siguiente" at bounding box center [857, 584] width 50 height 16
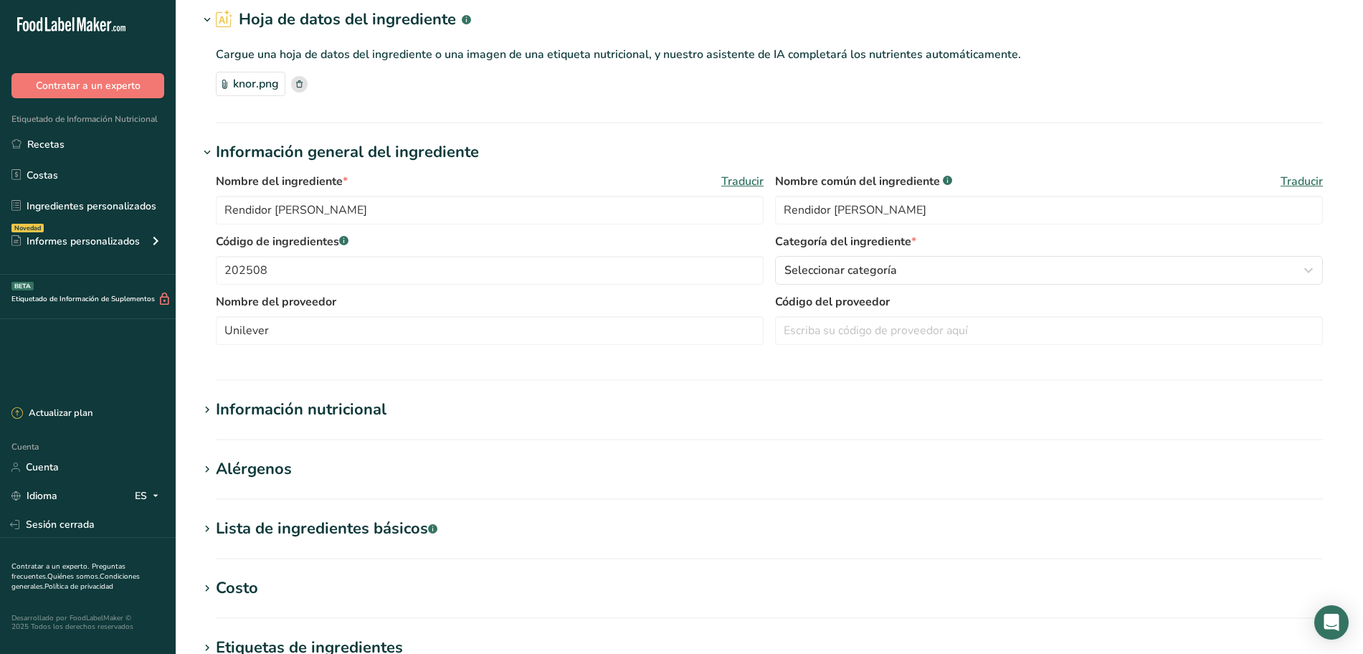
scroll to position [90, 0]
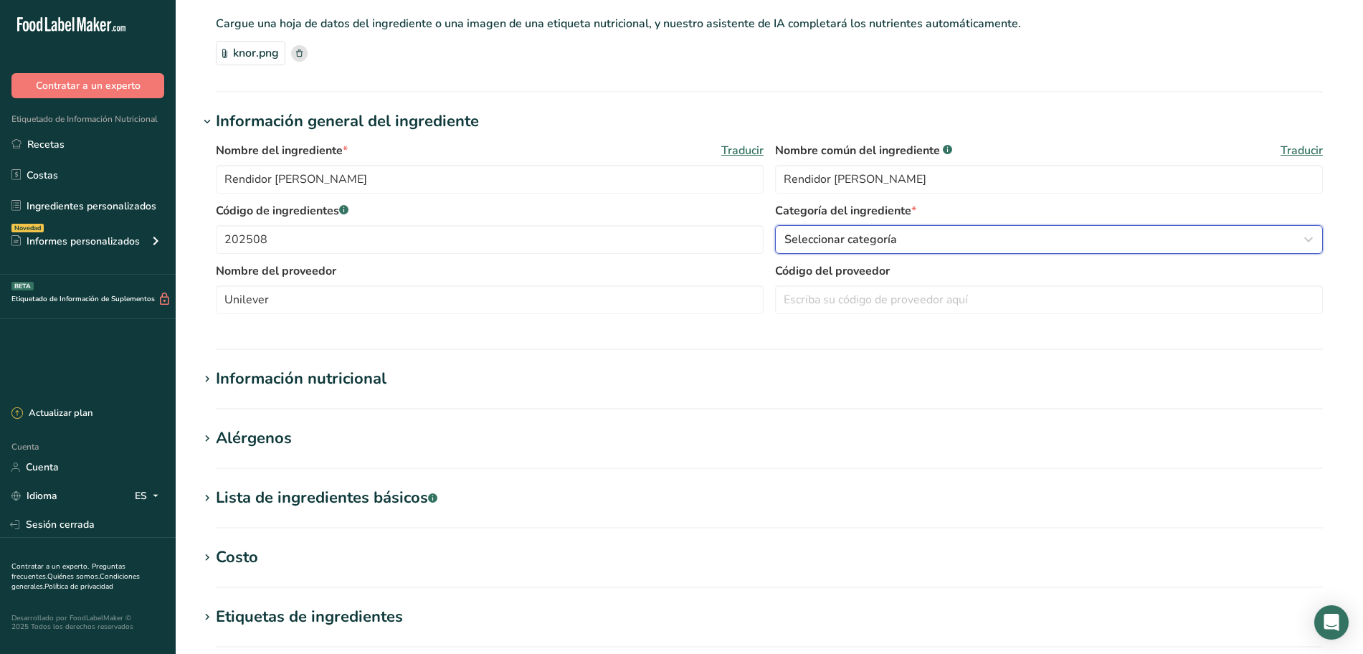
click at [911, 244] on div "Seleccionar categoría" at bounding box center [1044, 239] width 520 height 17
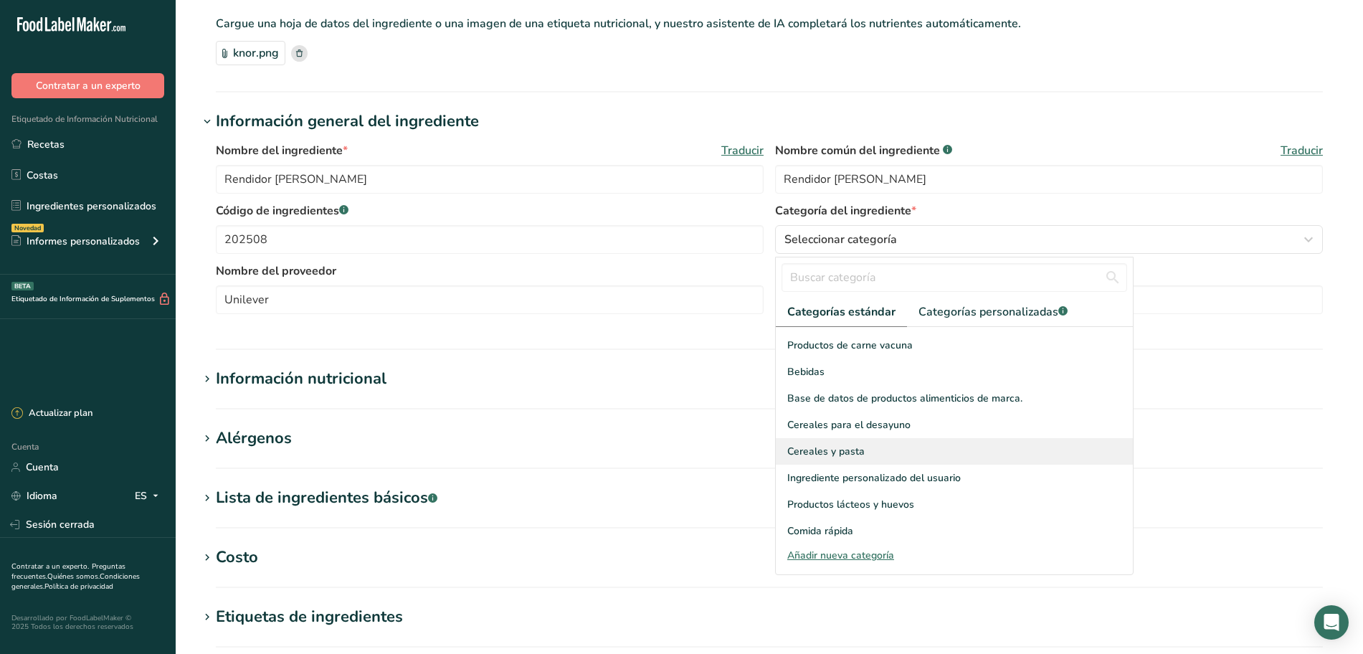
click at [857, 444] on font "Cereales y pasta" at bounding box center [825, 451] width 77 height 14
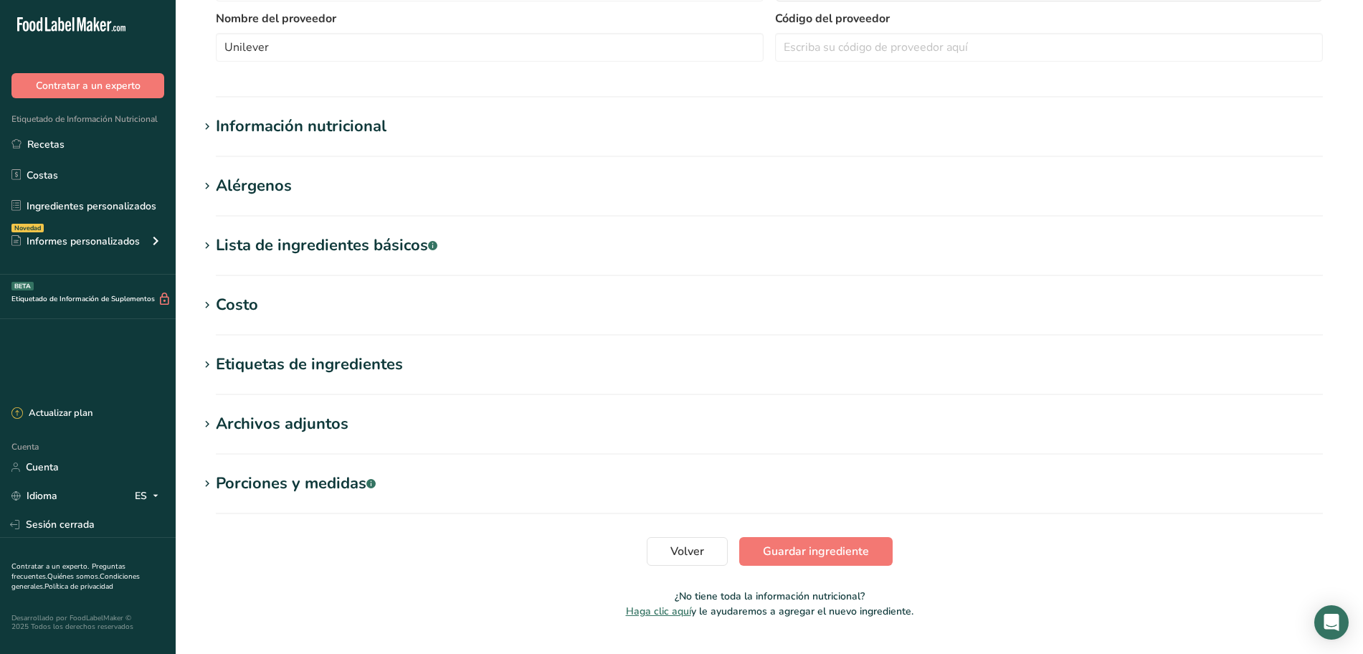
scroll to position [358, 0]
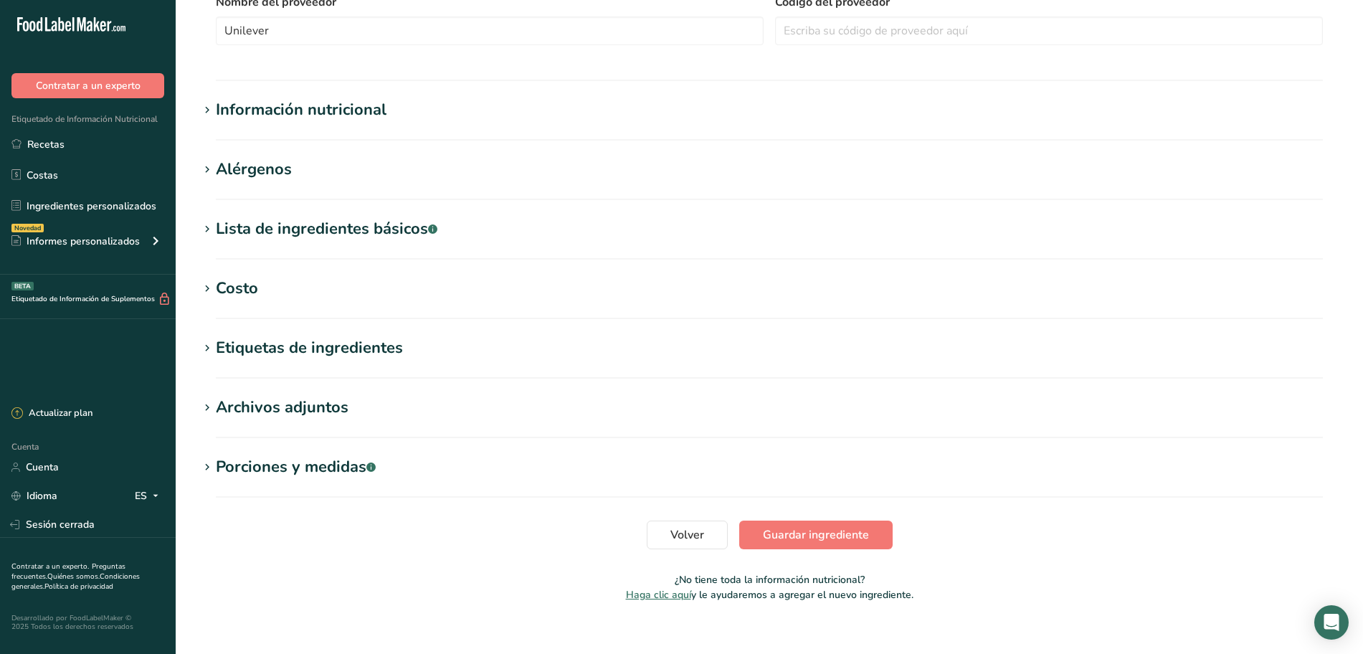
click at [325, 107] on font "Información nutricional" at bounding box center [301, 110] width 171 height 22
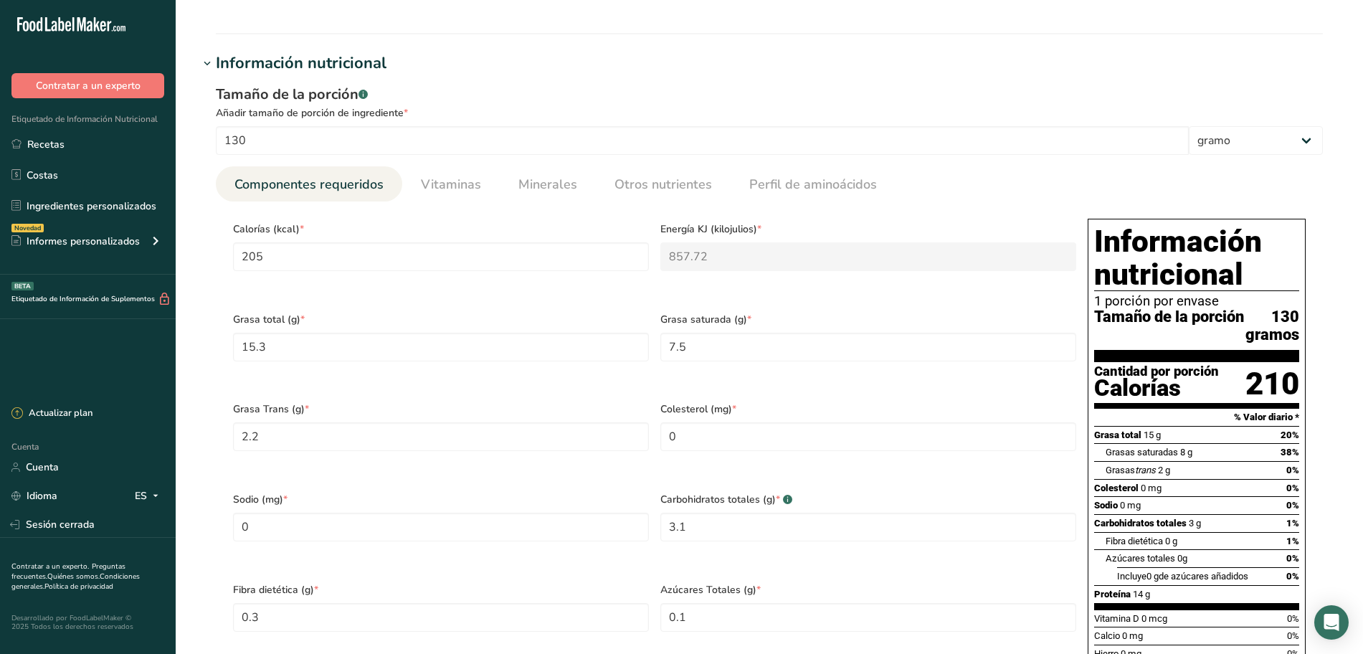
scroll to position [448, 0]
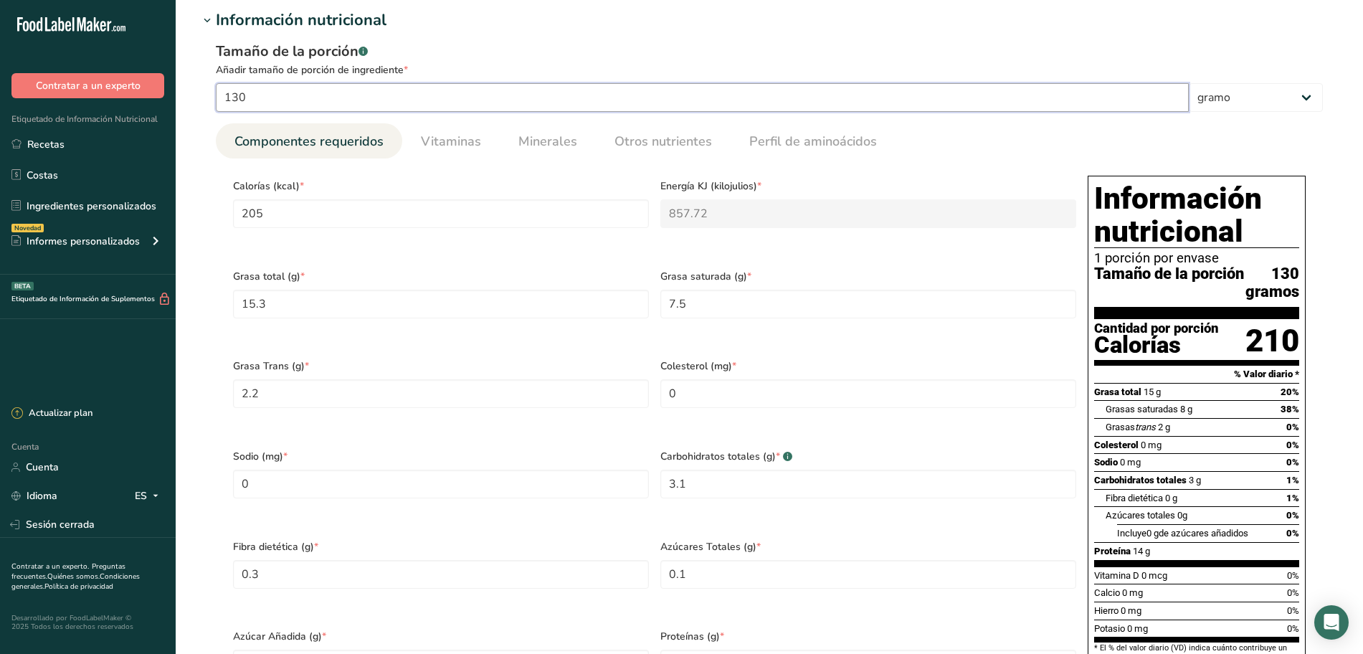
click at [295, 92] on input "130" at bounding box center [702, 97] width 973 height 29
type input "13"
type input "20.5"
type KJ "85.772"
type Fat "1.53"
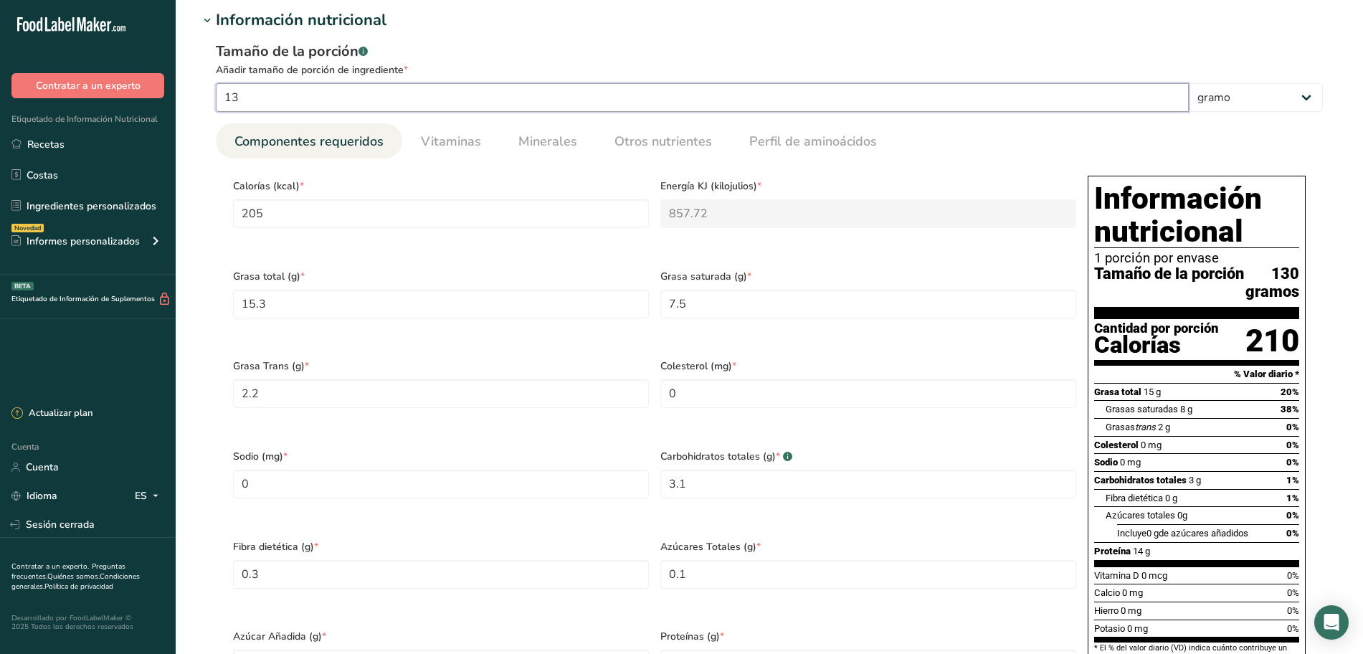
type Fat "0.75"
type Fat "0.22"
type Carbohydrates "0.31"
type Fiber "0.03"
type Sugars "0.01"
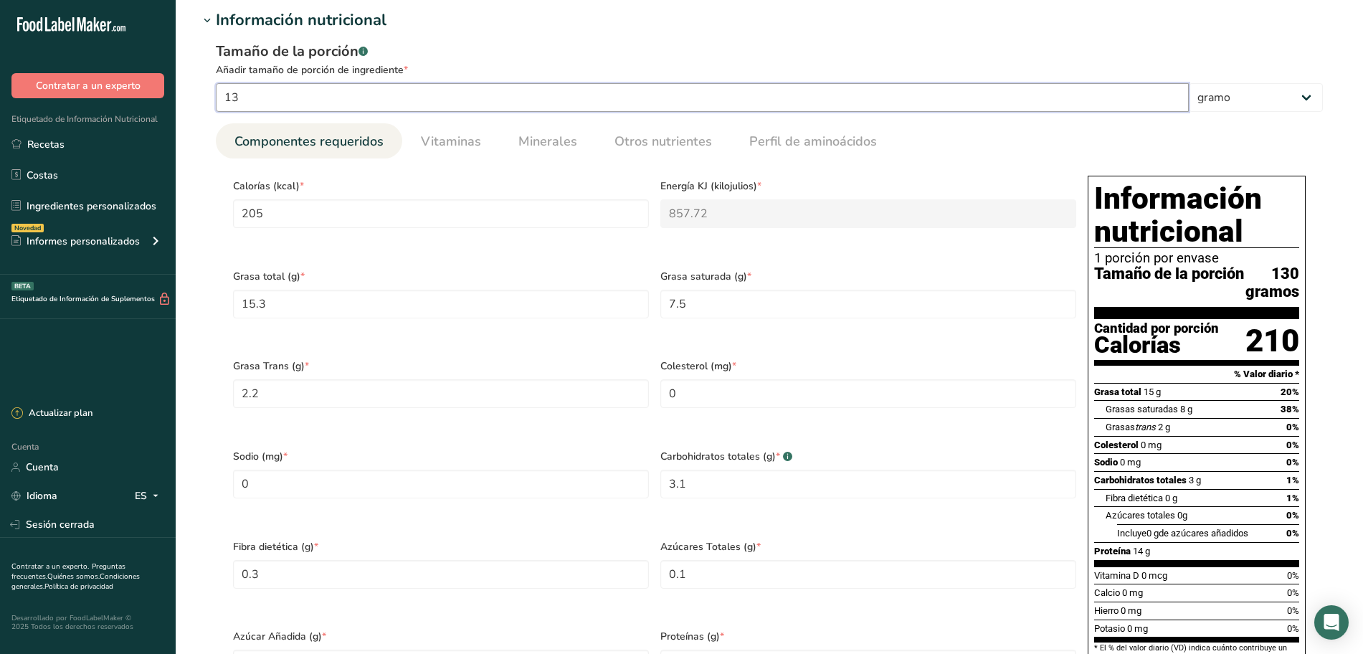
type Sugars "0.01"
type input "1.39"
type input "1"
type input "1.5769"
type KJ "6.5978"
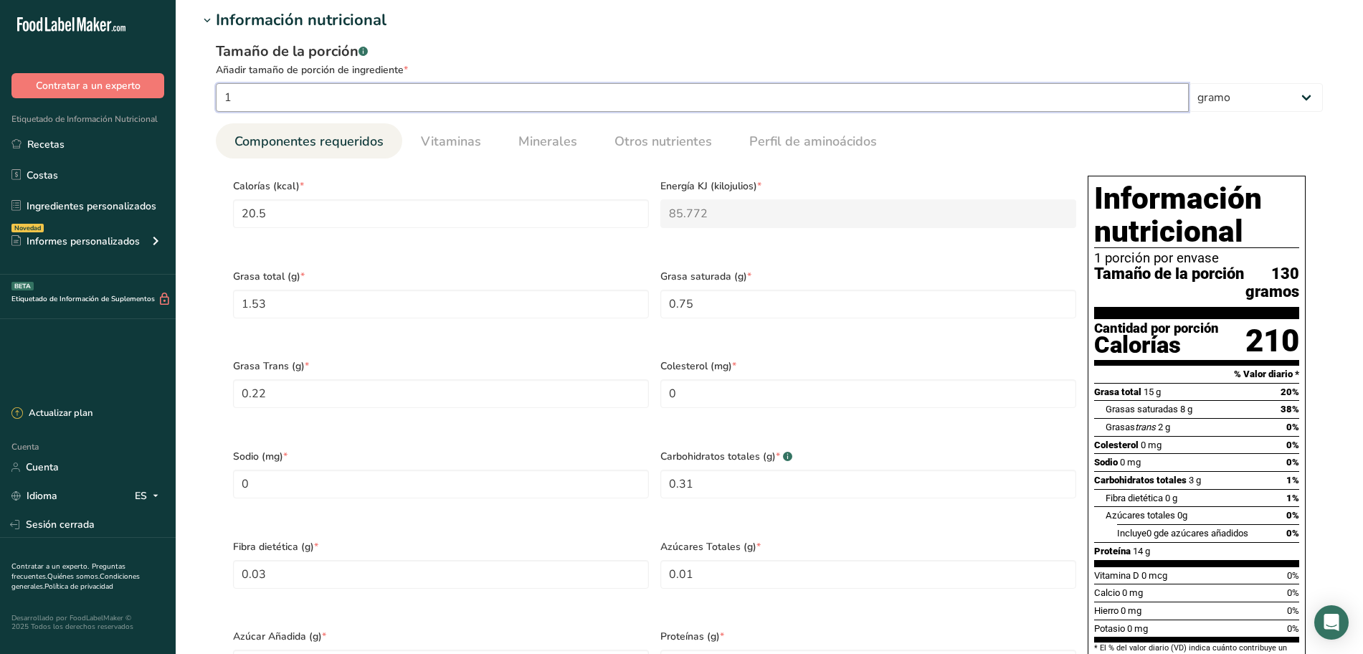
type Fat "0.1177"
type Fat "0.0577"
type Fat "0.0169"
type Carbohydrates "0.0238"
type Fiber "0.0023"
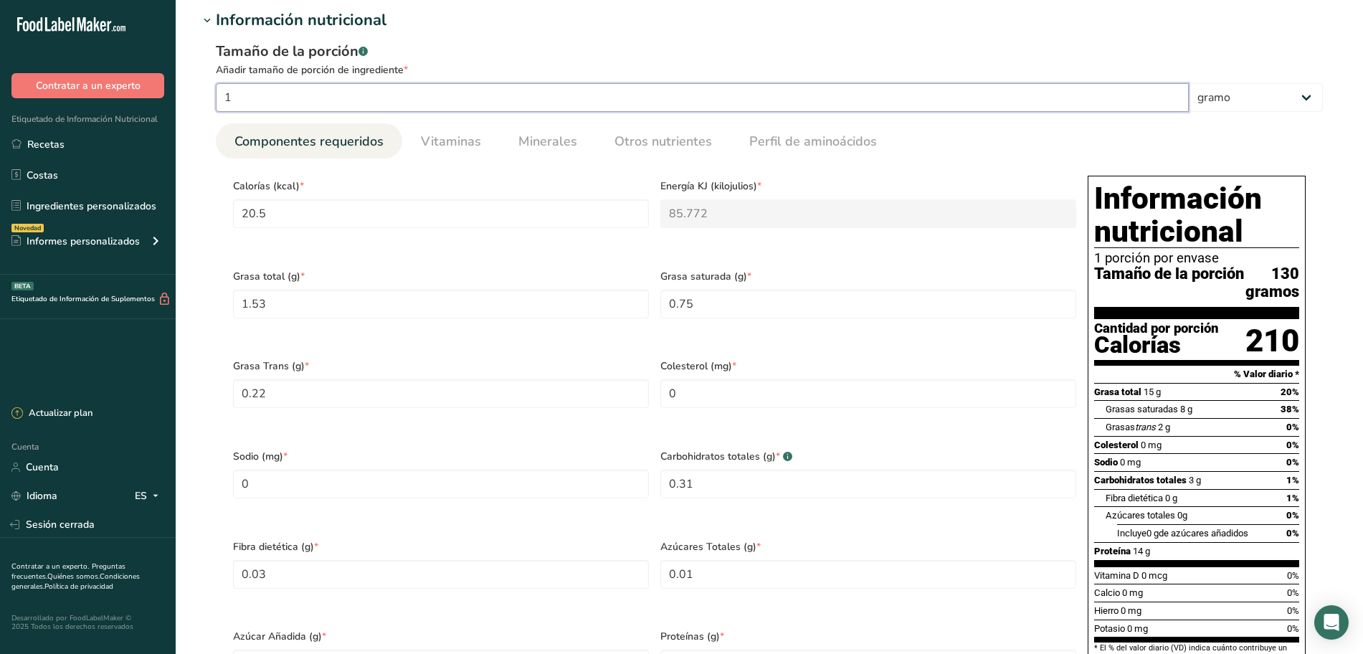
type Sugars "0.0008"
type input "0.1069"
type input "10"
type input "15.7692"
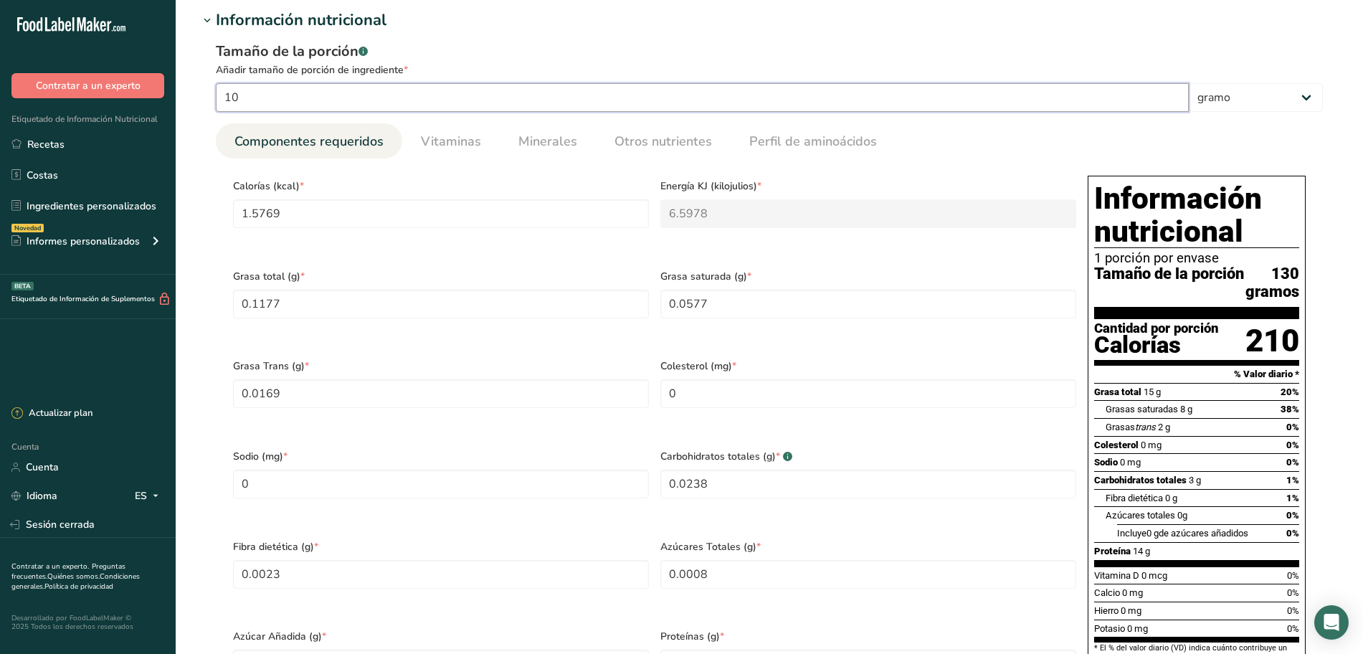
type KJ "65.9785"
type Fat "1.1769"
type Fat "0.5769"
type Fat "0.1692"
type Carbohydrates "0.2385"
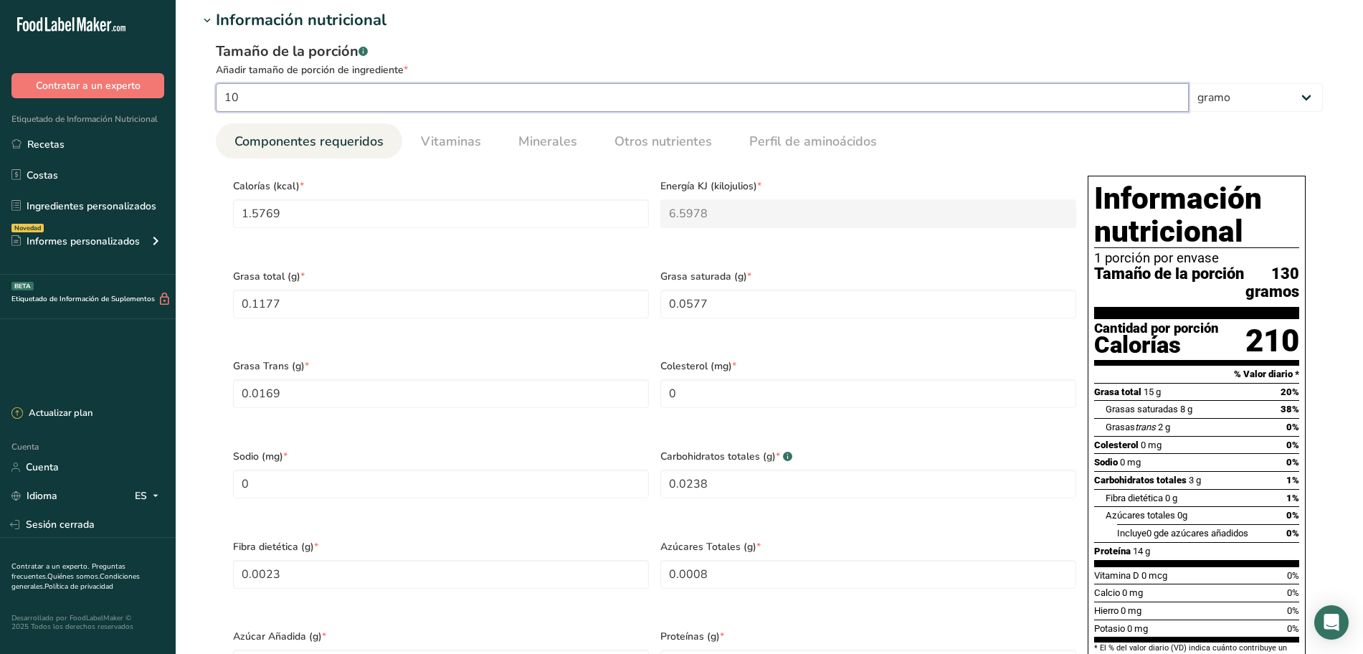
type Fiber "0.0231"
type Sugars "0.0077"
type input "1.0692"
type input "100"
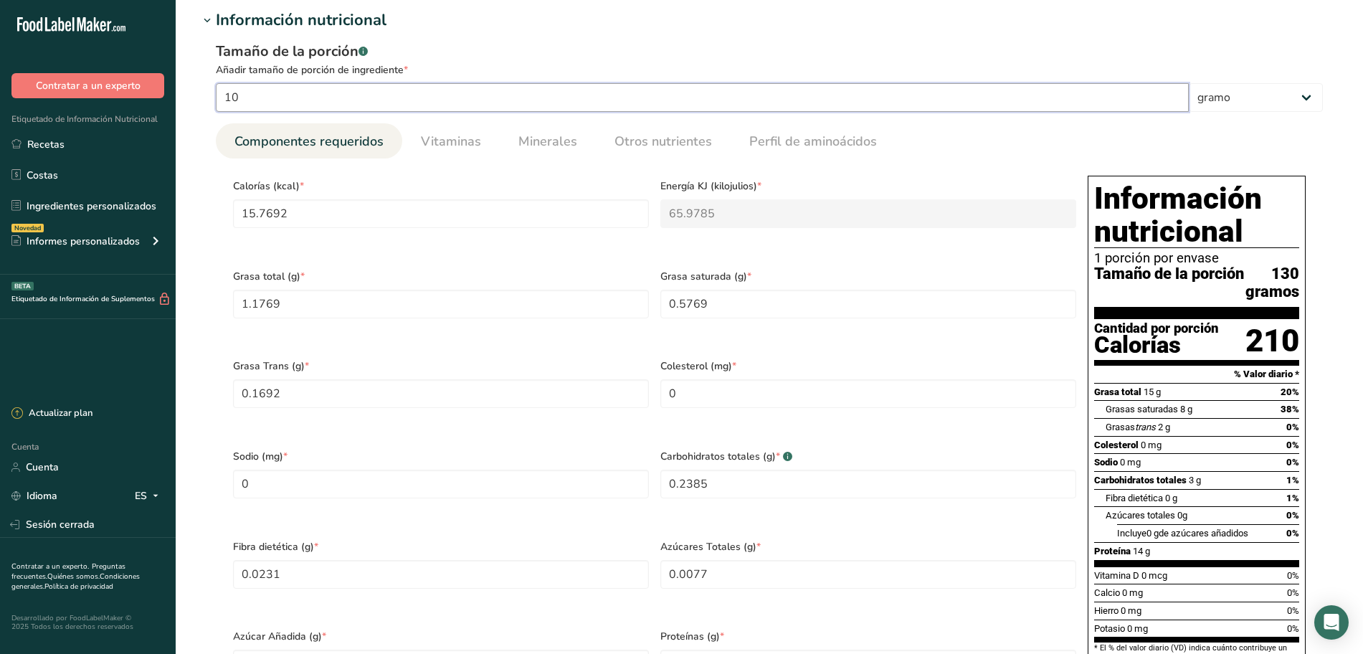
type input "157.6923"
type KJ "659.7846"
type Fat "11.7692"
type Fat "5.7692"
type Fat "1.6923"
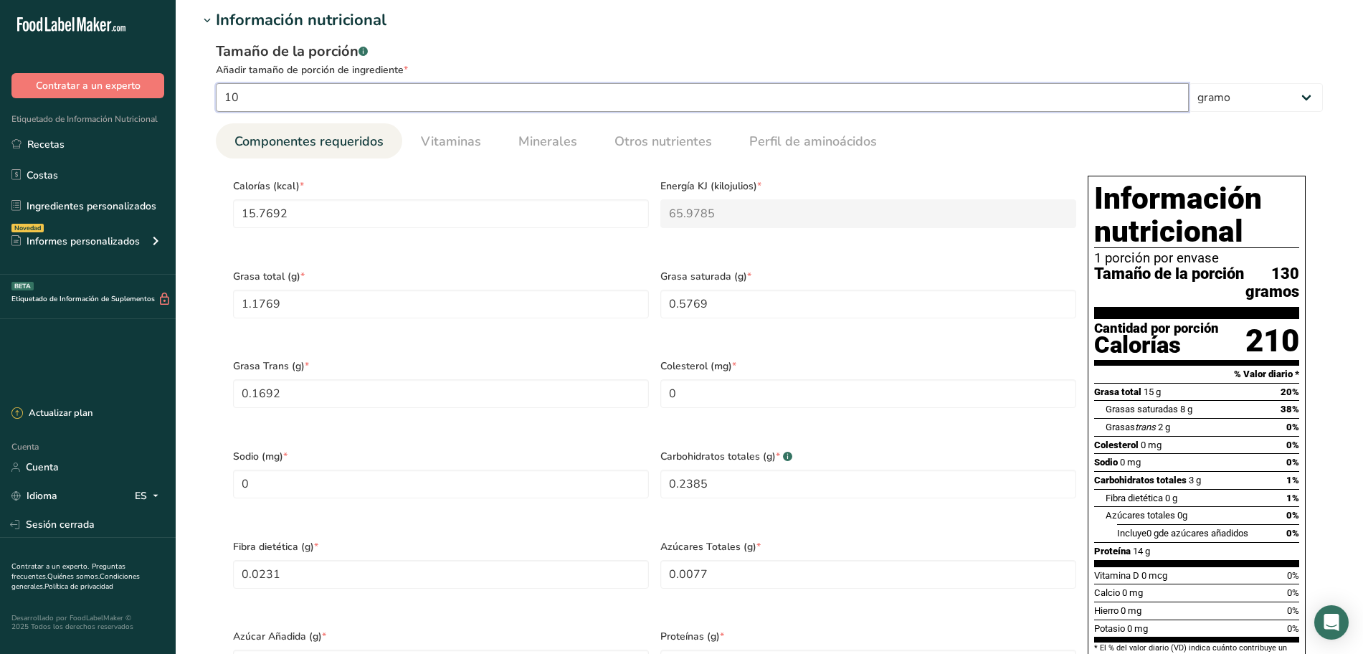
type Carbohydrates "2.3846"
type Fiber "0.2308"
type Sugars "0.0769"
type input "10.6923"
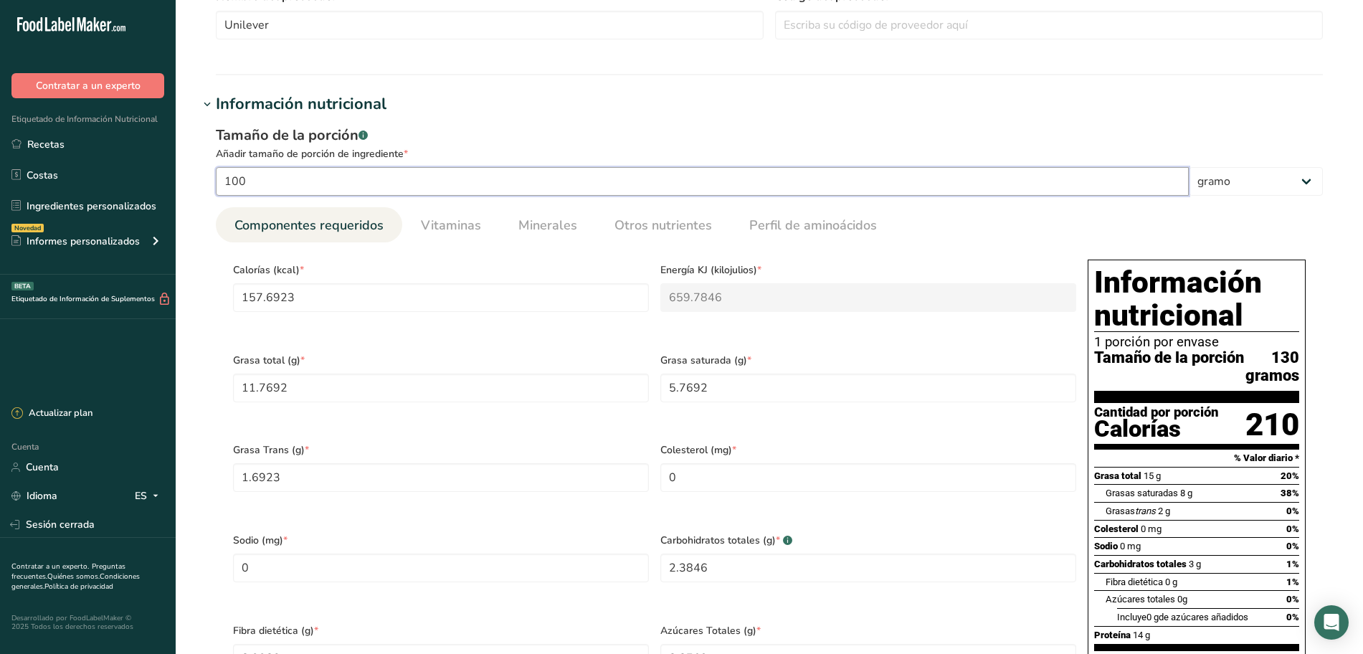
scroll to position [358, 0]
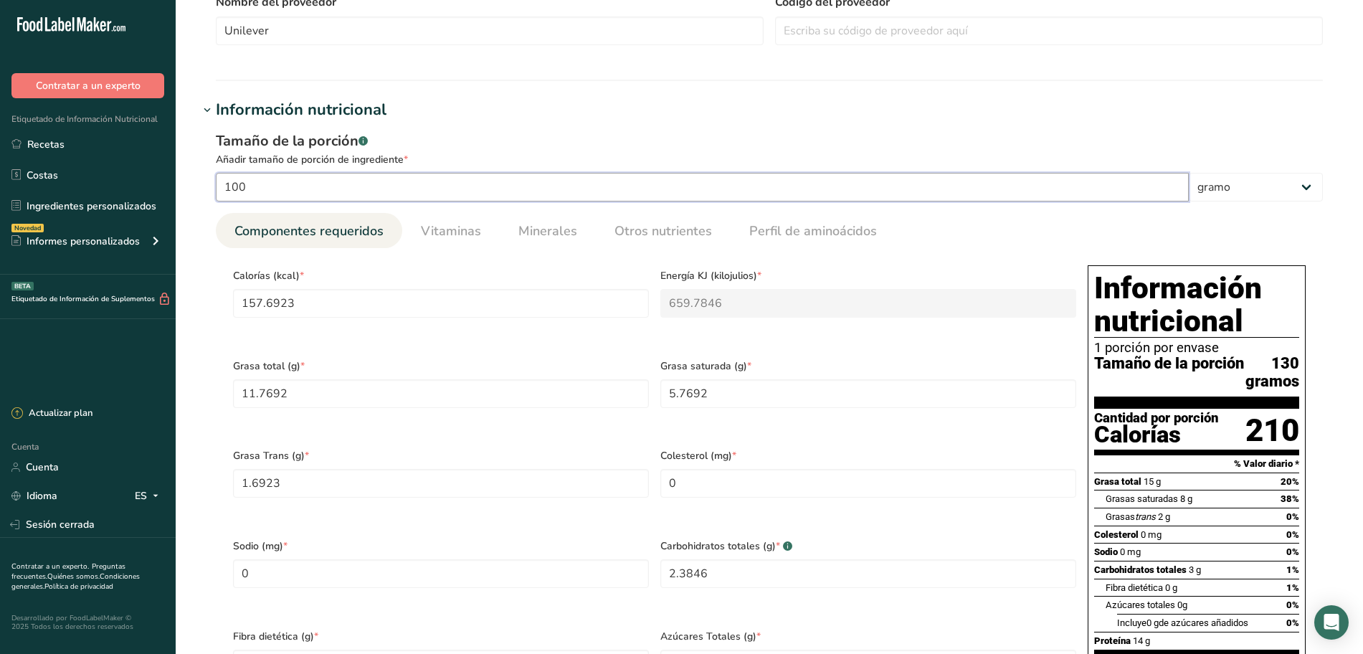
type input "10"
type input "15.7692"
type KJ "65.9785"
type Fat "1.1769"
type Fat "0.5769"
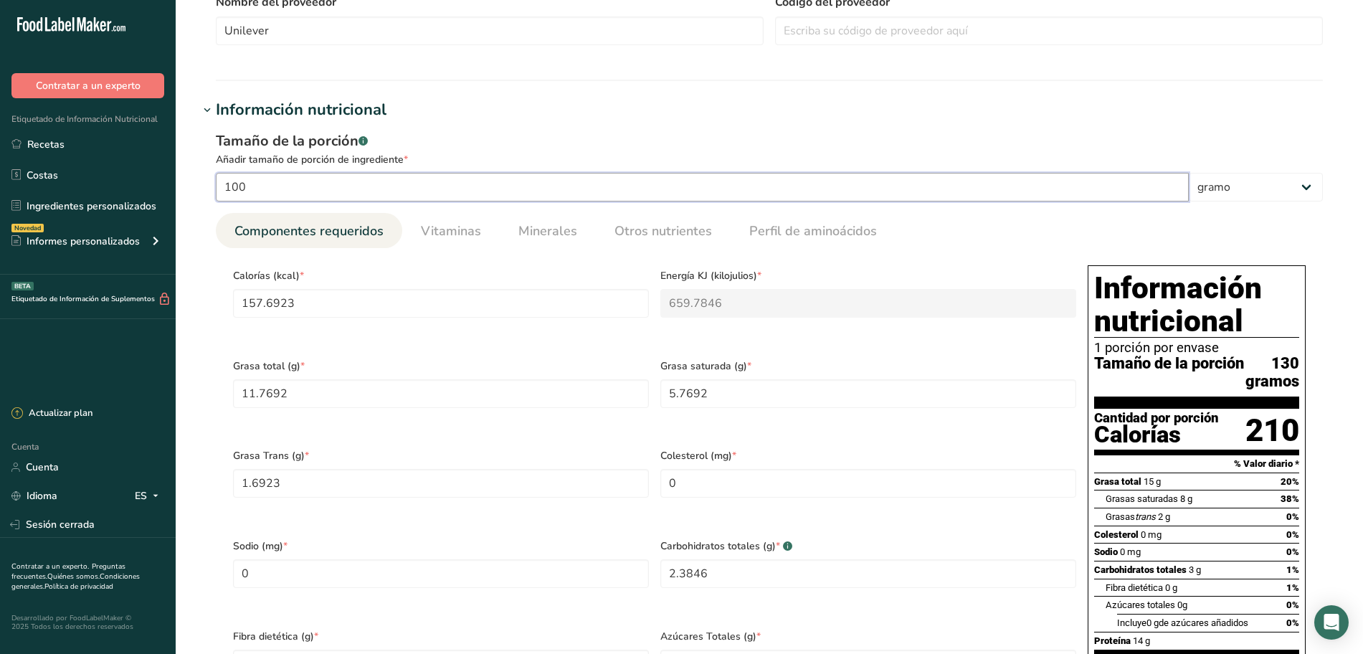
type Fat "0.1692"
type Carbohydrates "0.2385"
type Fiber "0.0231"
type Sugars "0.0077"
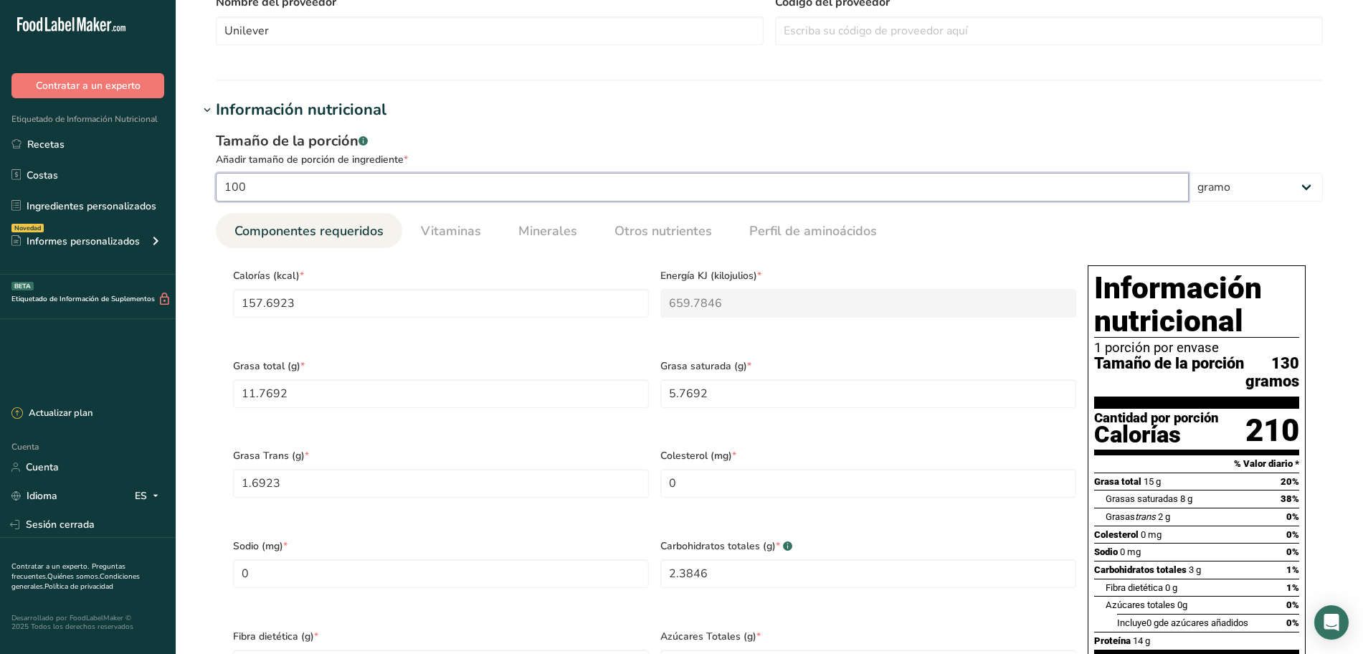
type input "1.0692"
type input "1"
type input "1.5769"
type KJ "6.5978"
type Fat "0.1177"
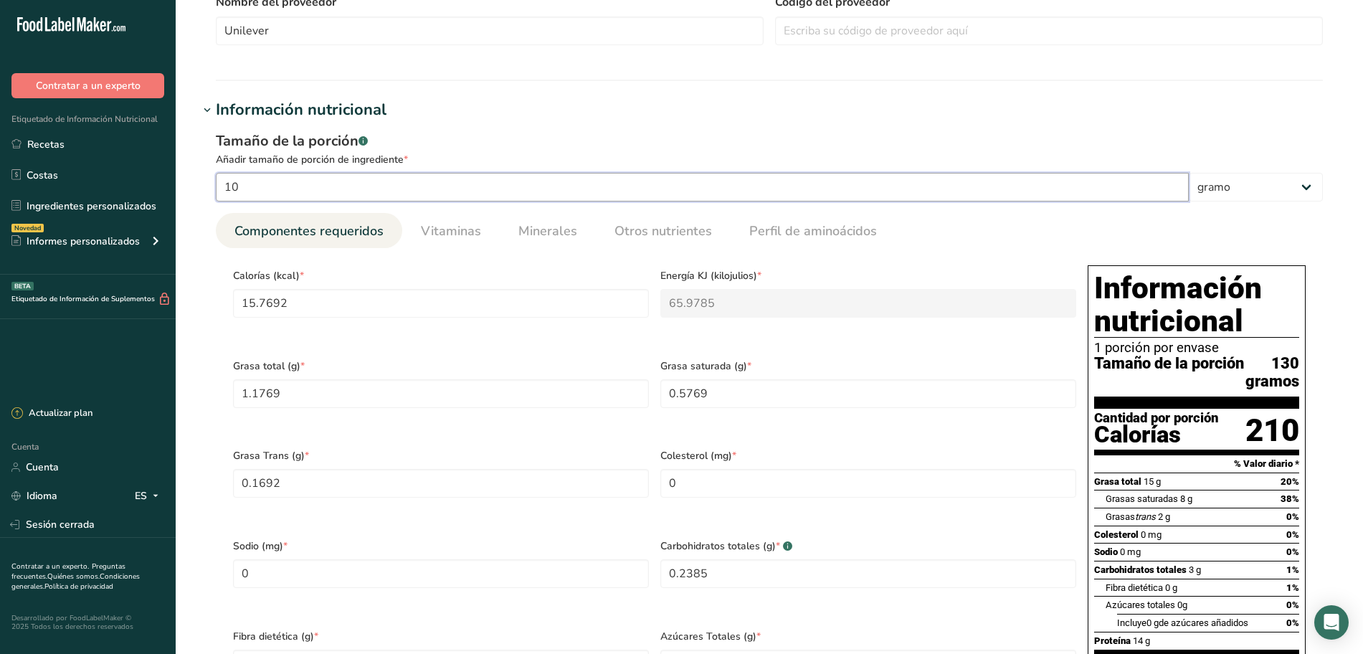
type Fat "0.0577"
type Fat "0.0169"
type Carbohydrates "0.0238"
type Fiber "0.0023"
type Sugars "0.0008"
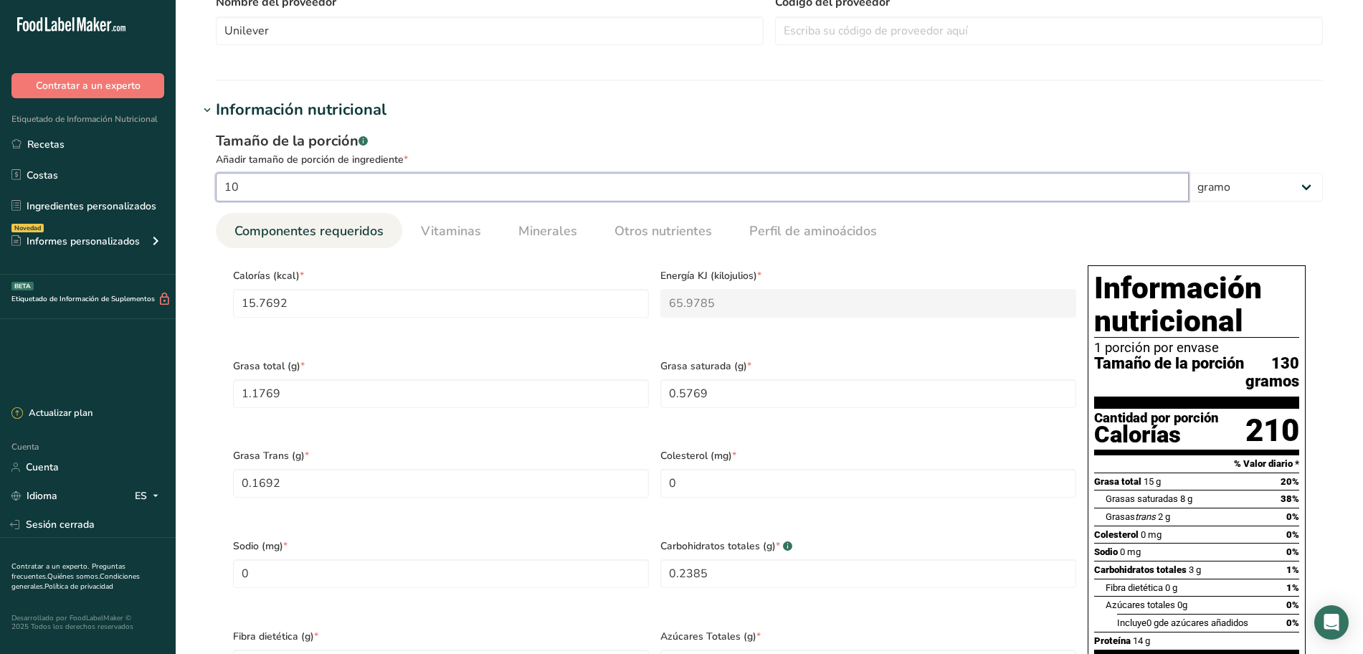
type Sugars "0.0008"
type input "0.1069"
type input "13"
type input "20.5"
type KJ "85.772"
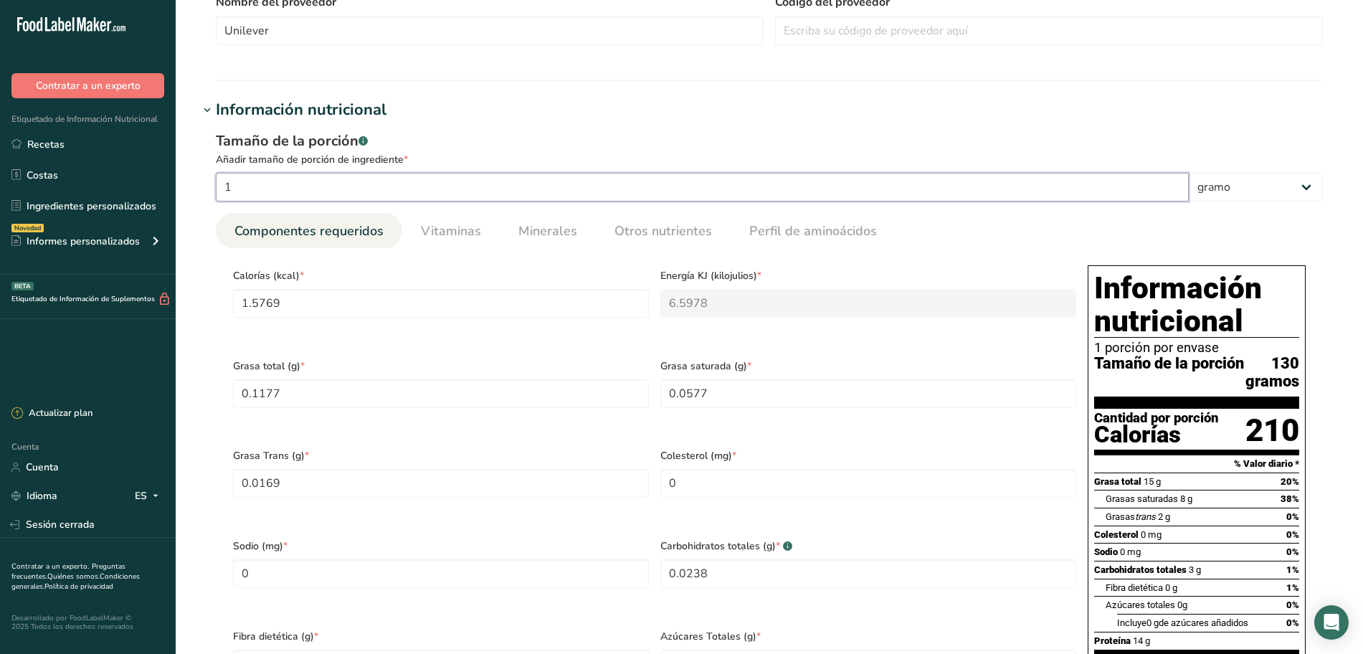
type Fat "1.53"
type Fat "0.75"
type Fat "0.22"
type Carbohydrates "0.31"
type Fiber "0.03"
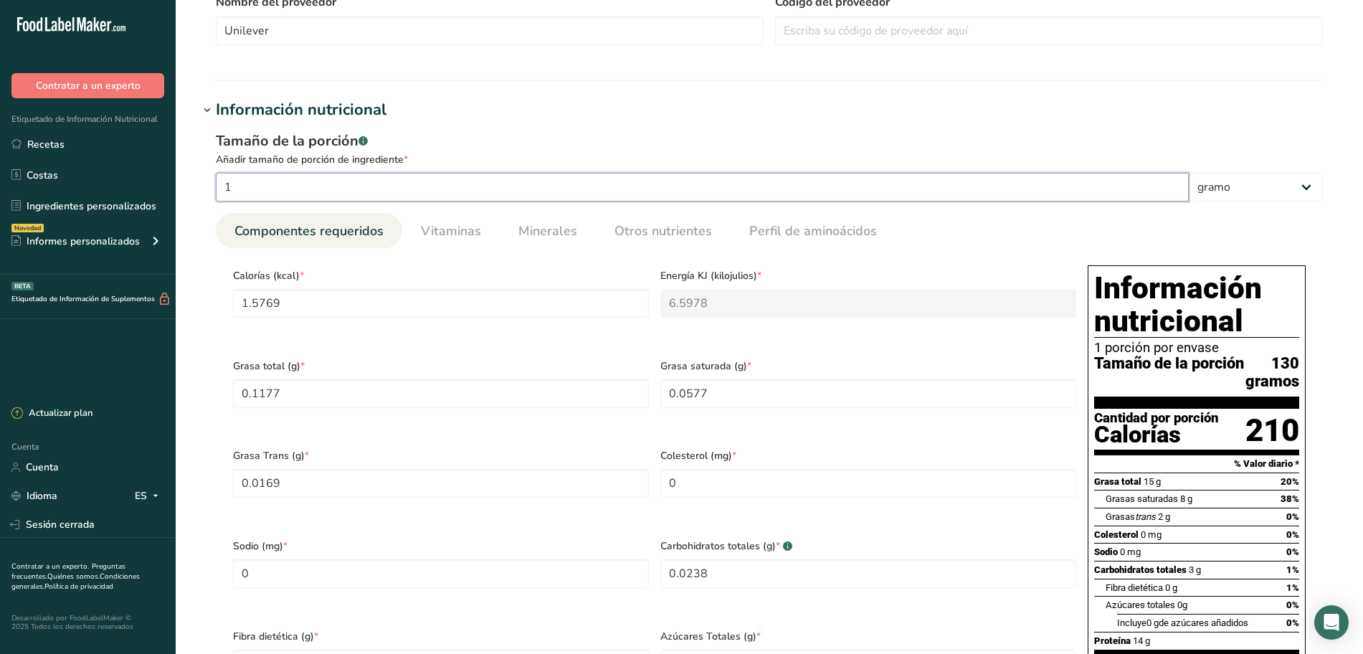
type Sugars "0.01"
type input "1.39"
type input "130"
type input "205"
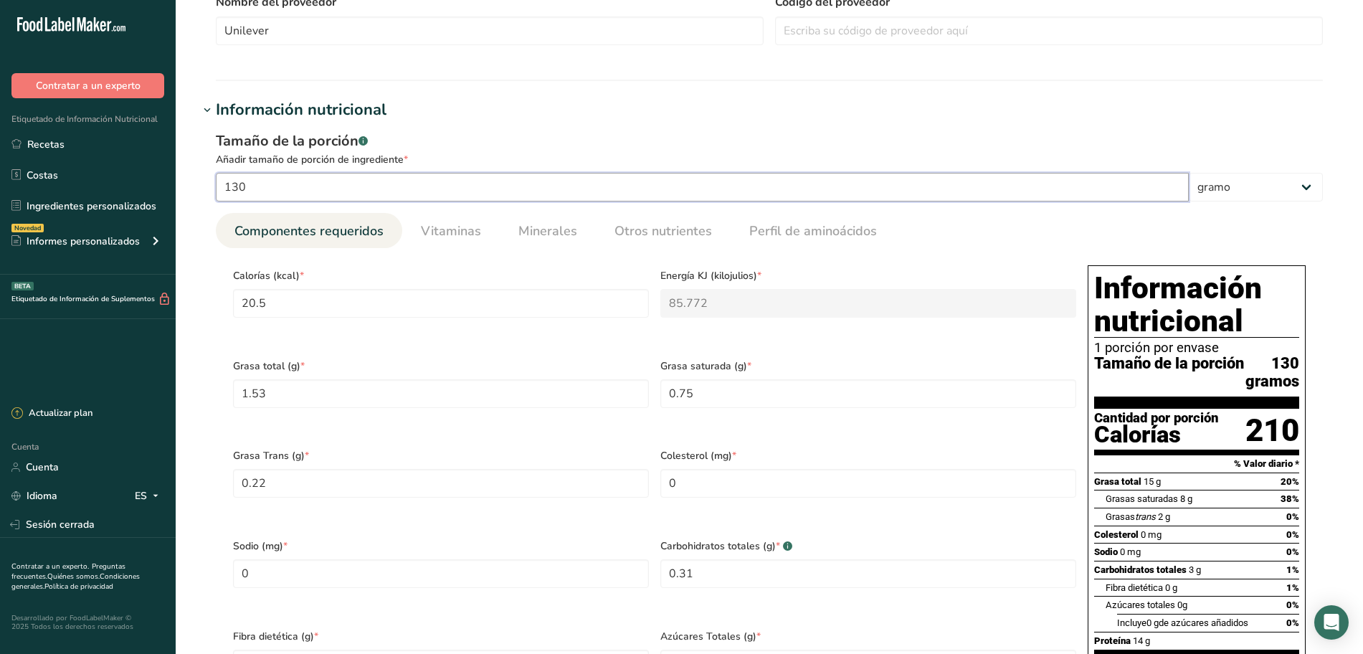
type KJ "857.72"
type Fat "15.3"
type Fat "7.5"
type Fat "2.2"
type Carbohydrates "3.1"
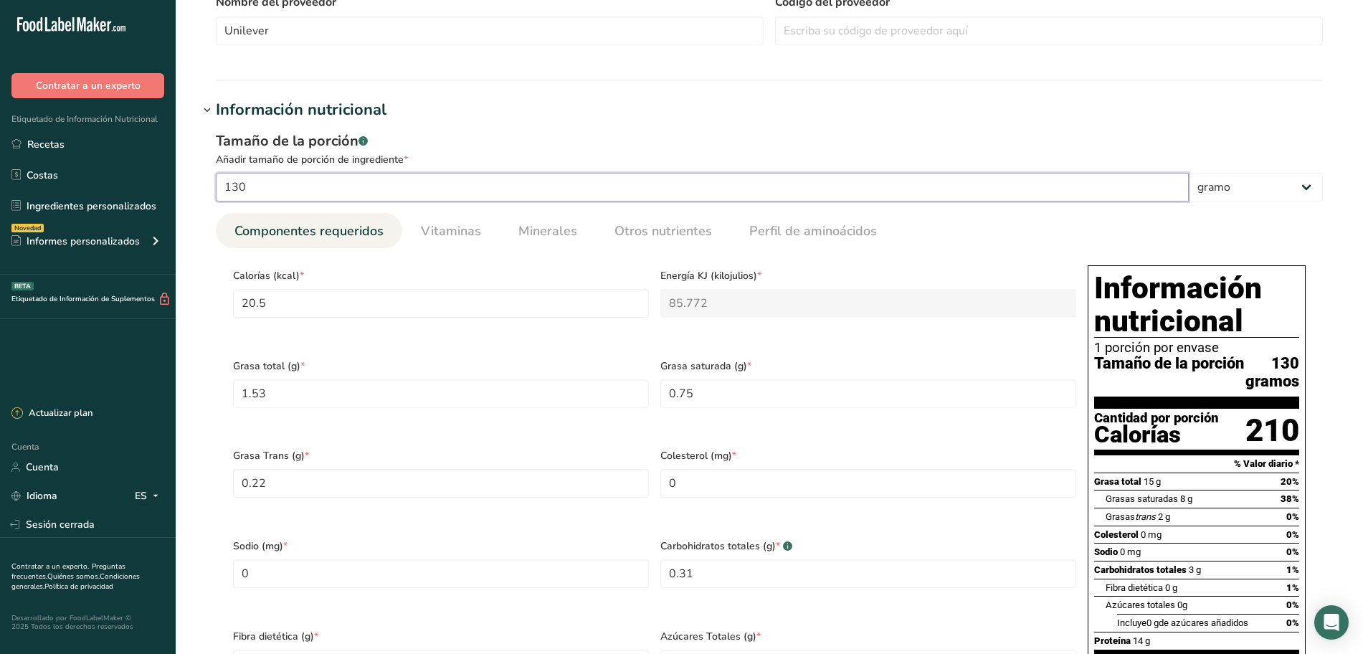
type Fiber "0.3"
type Sugars "0.1"
type input "13.9"
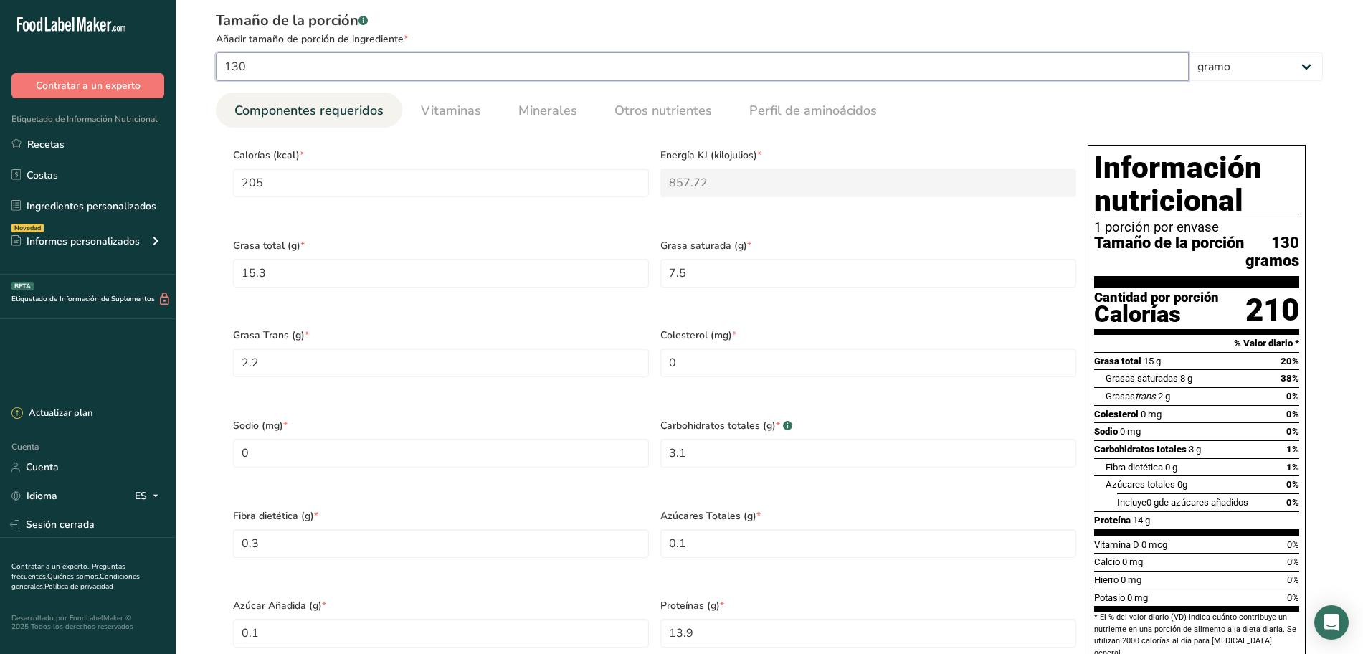
scroll to position [448, 0]
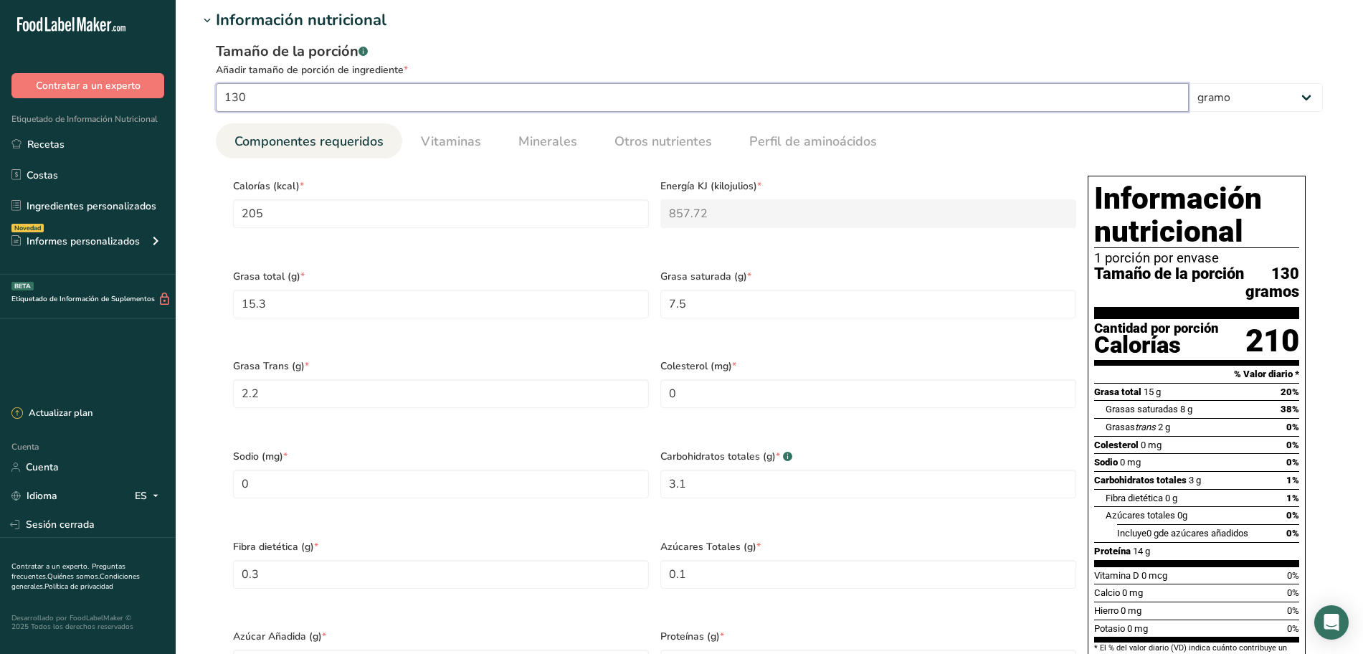
type input "1300"
type input "2049.9999"
type KJ "8577.1998"
type Fat "152.9996"
type Fat "74.9996"
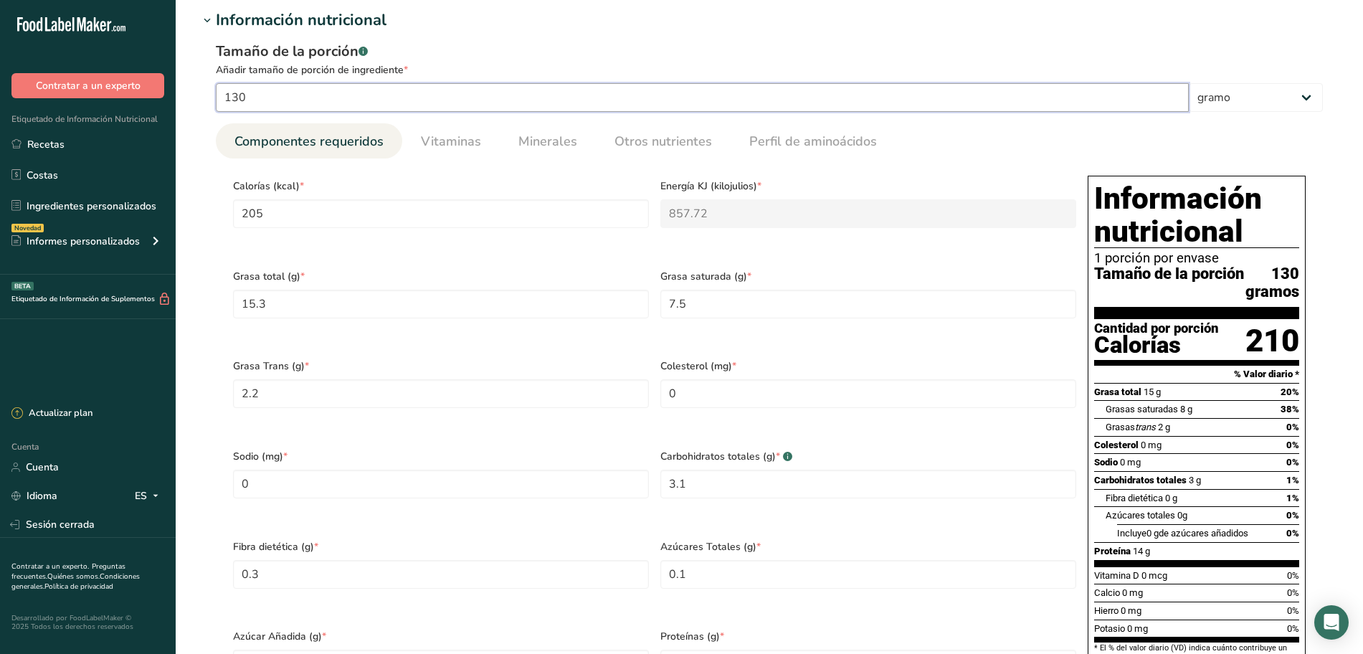
type Fat "21.9999"
type Carbohydrates "30.9998"
type Fiber "3.0004"
type Sugars "0.9997"
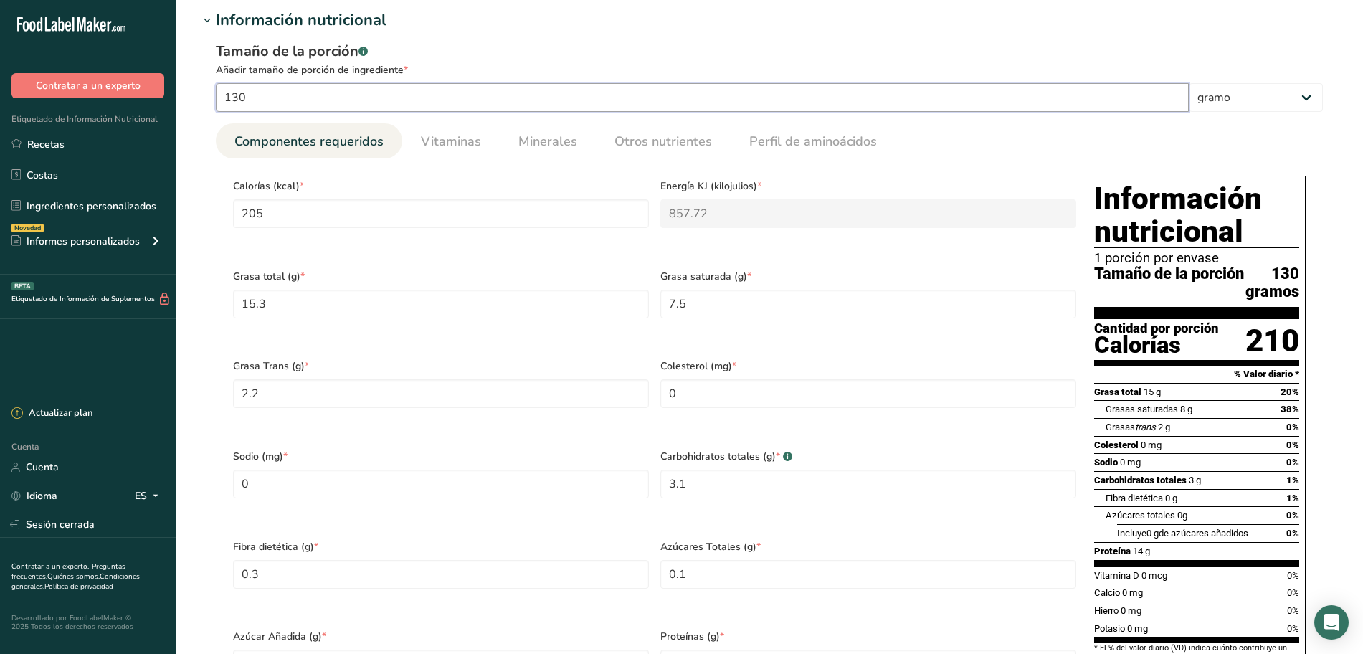
type input "138.9999"
type input "130"
type input "205"
type KJ "857.72"
type Fat "15.3"
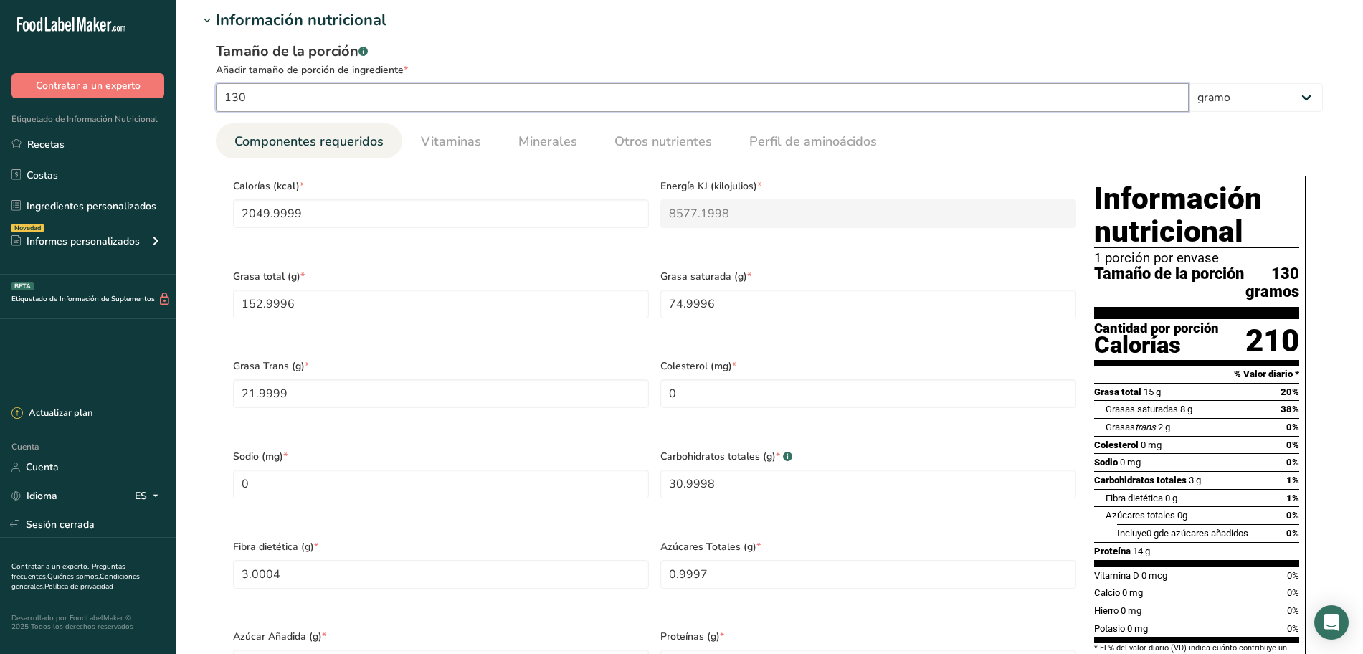
type Fat "7.5"
type Fat "2.2"
type Carbohydrates "3.1"
type Fiber "0.3"
type Sugars "0.1"
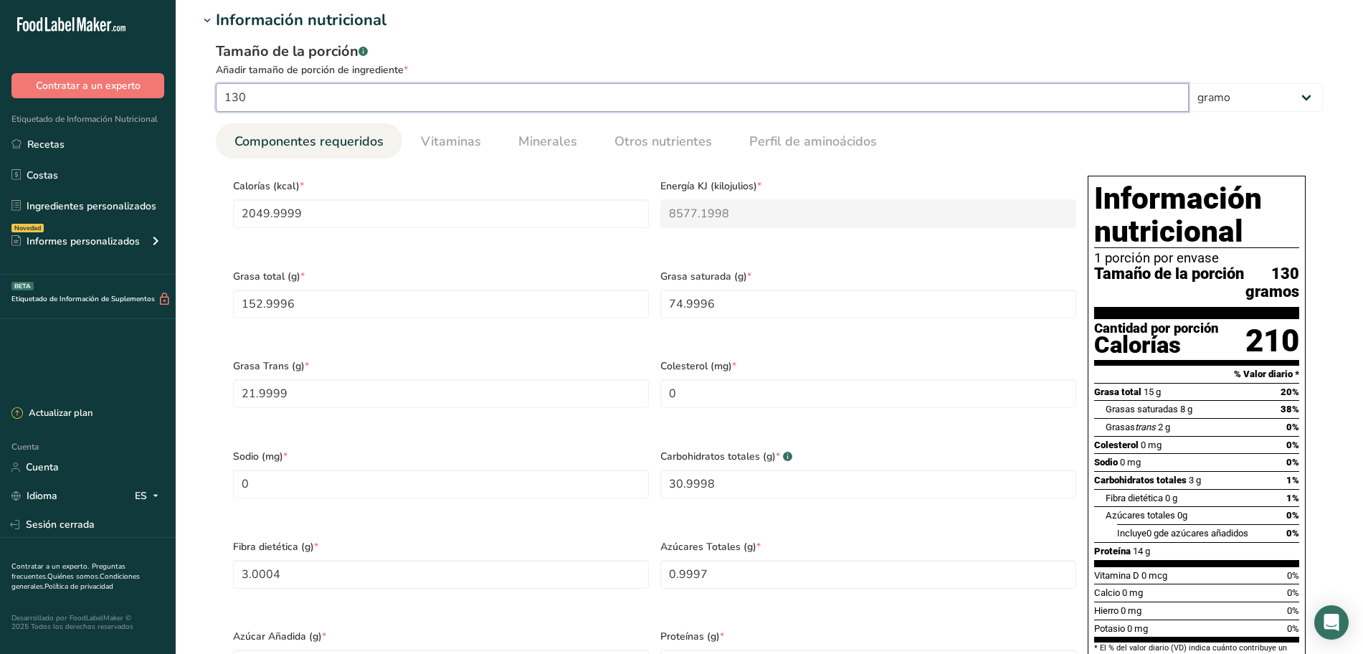
type Sugars "0.1"
type input "13.9"
type input "13"
type input "20.5"
type KJ "85.772"
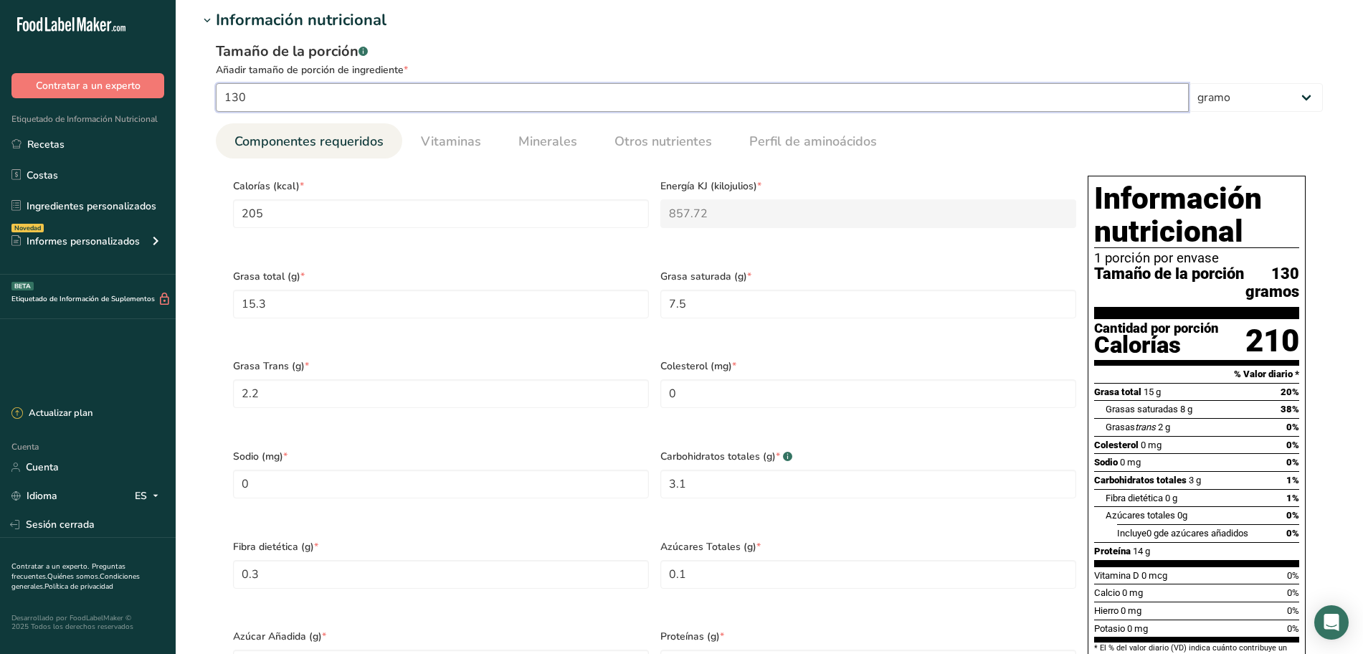
type Fat "1.53"
type Fat "0.75"
type Fat "0.22"
type Carbohydrates "0.31"
type Fiber "0.03"
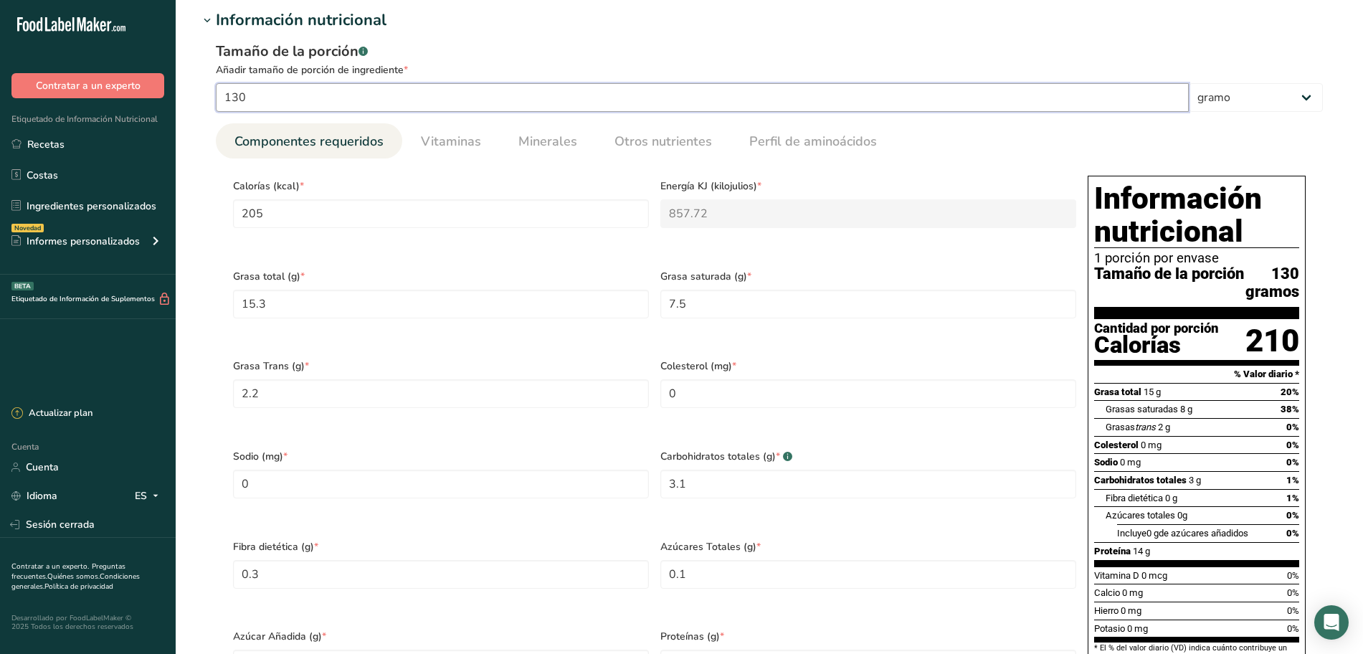
type Sugars "0.01"
type input "1.39"
type input "1"
type input "1.5769"
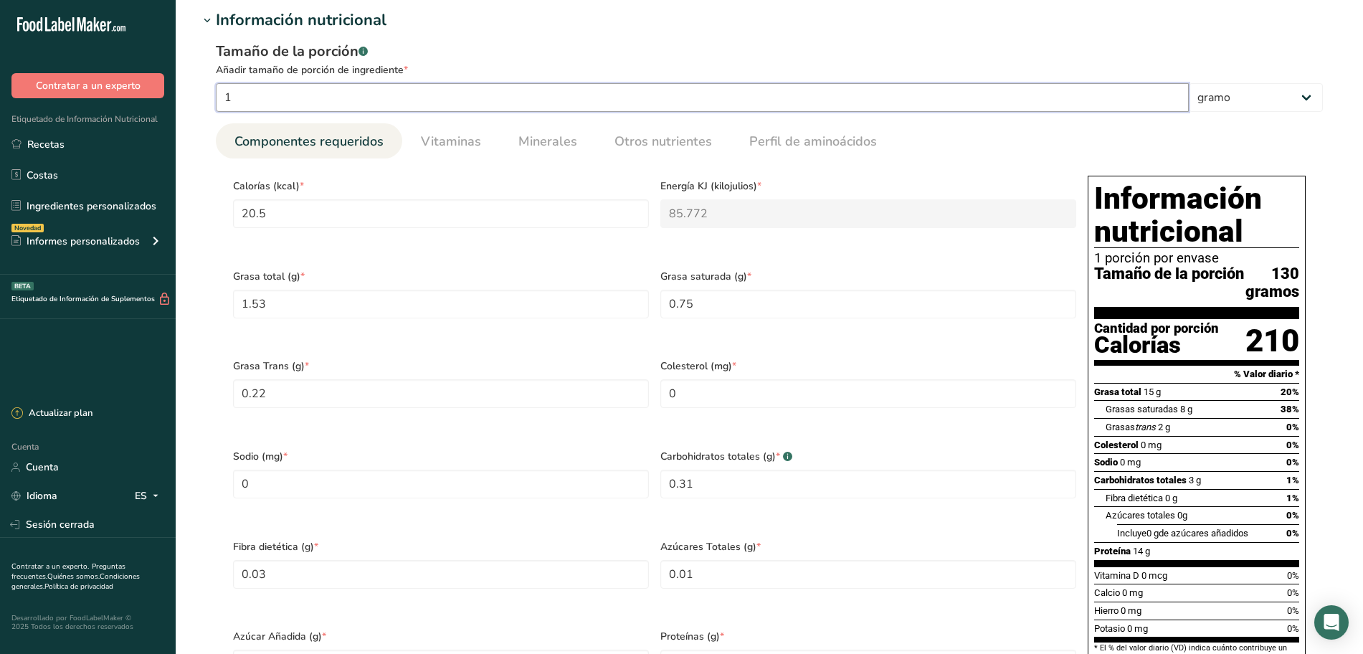
type KJ "6.5978"
type Fat "0.1177"
type Fat "0.0577"
type Fat "0.0169"
type Carbohydrates "0.0238"
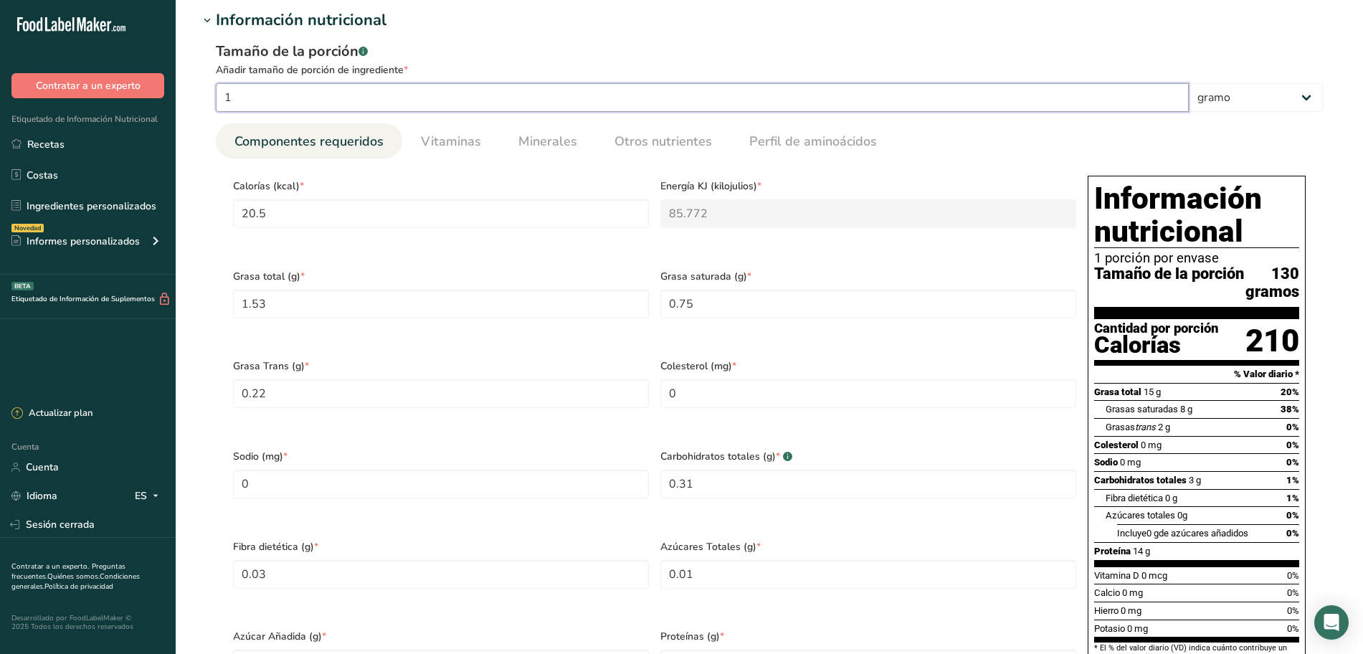
type Fiber "0.0023"
type Sugars "0.0008"
type input "0.1069"
type input "10"
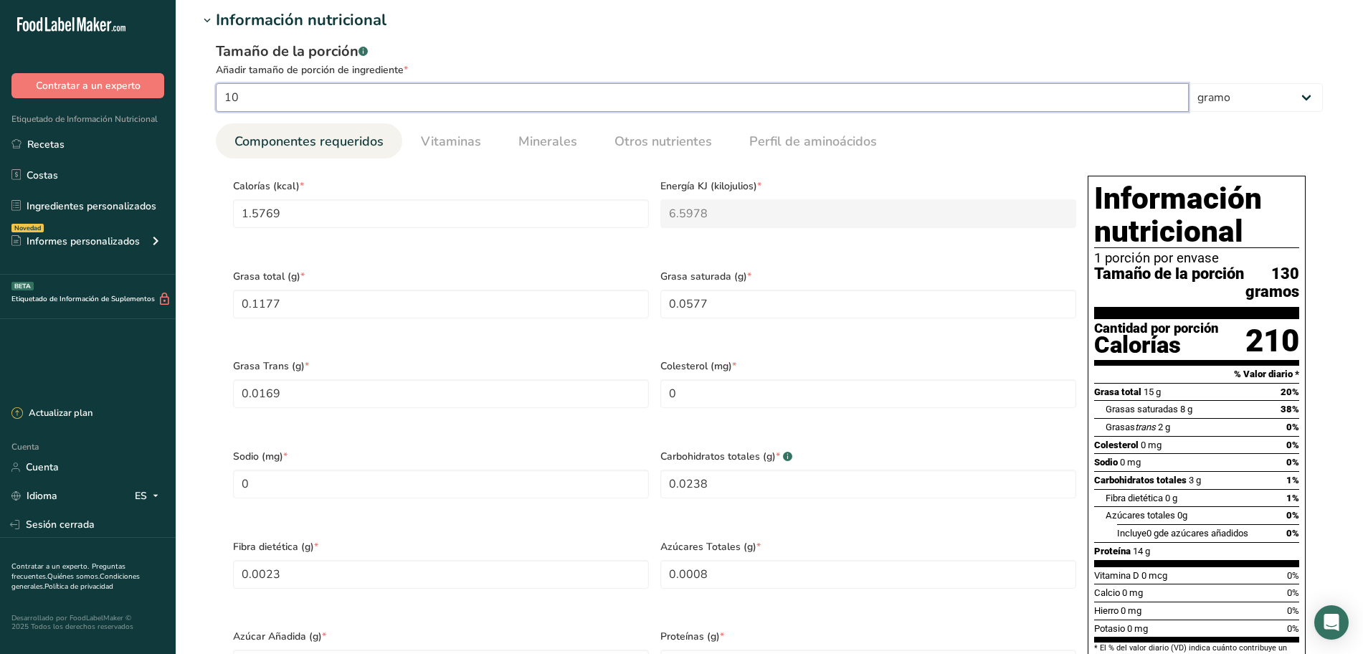
type input "15.7692"
type KJ "65.9785"
type Fat "1.1769"
type Fat "0.5769"
type Fat "0.1692"
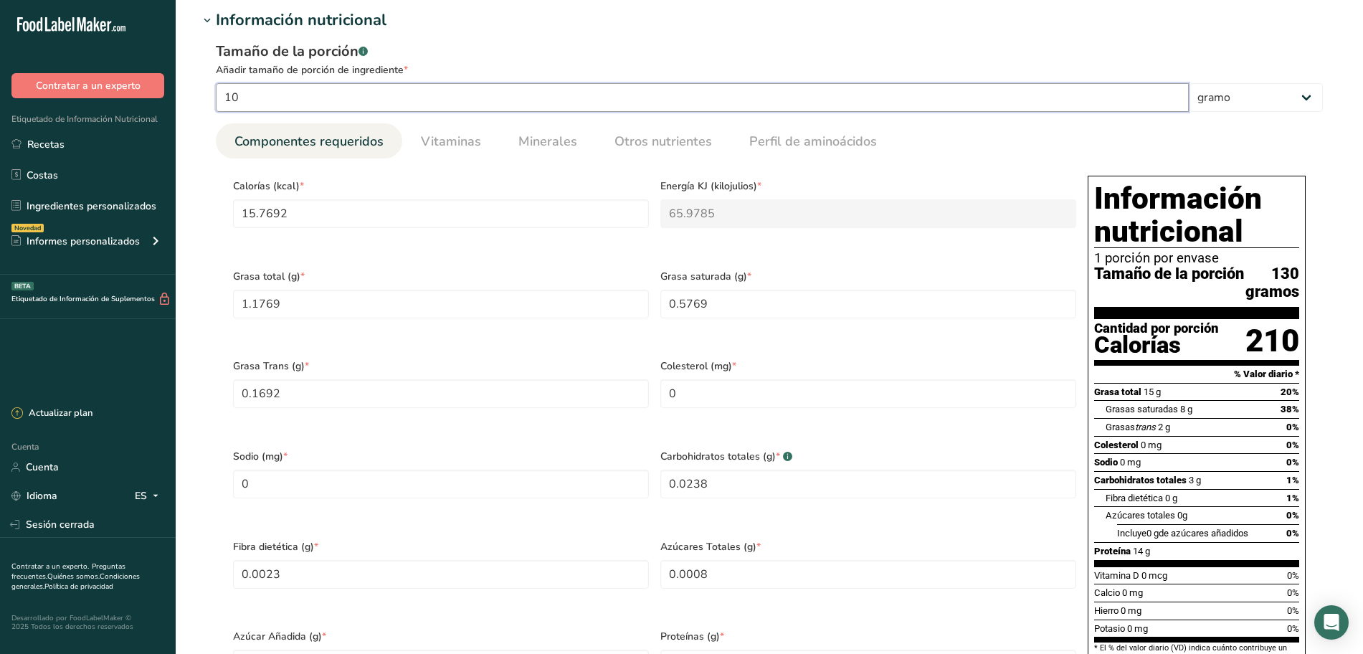
type Carbohydrates "0.2385"
type Fiber "0.0231"
type Sugars "0.0077"
type input "1.0692"
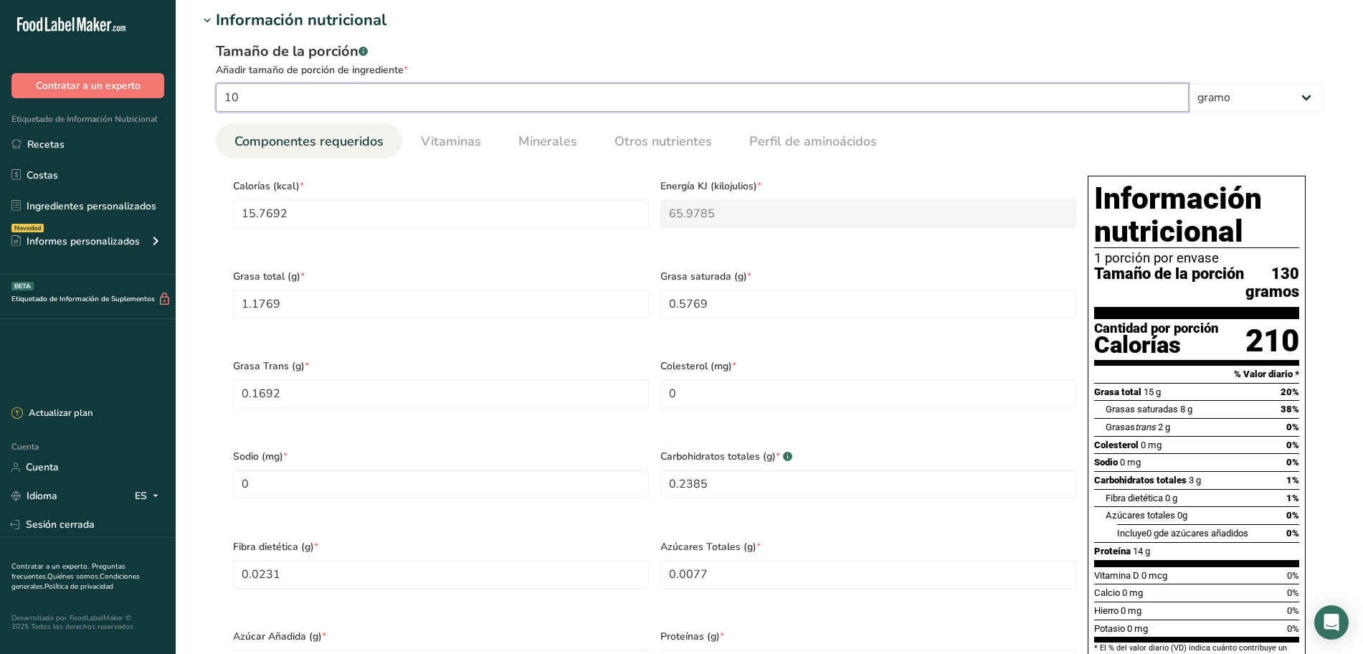
type input "100"
type input "157.6923"
type KJ "659.7846"
type Fat "11.7692"
type Fat "5.7692"
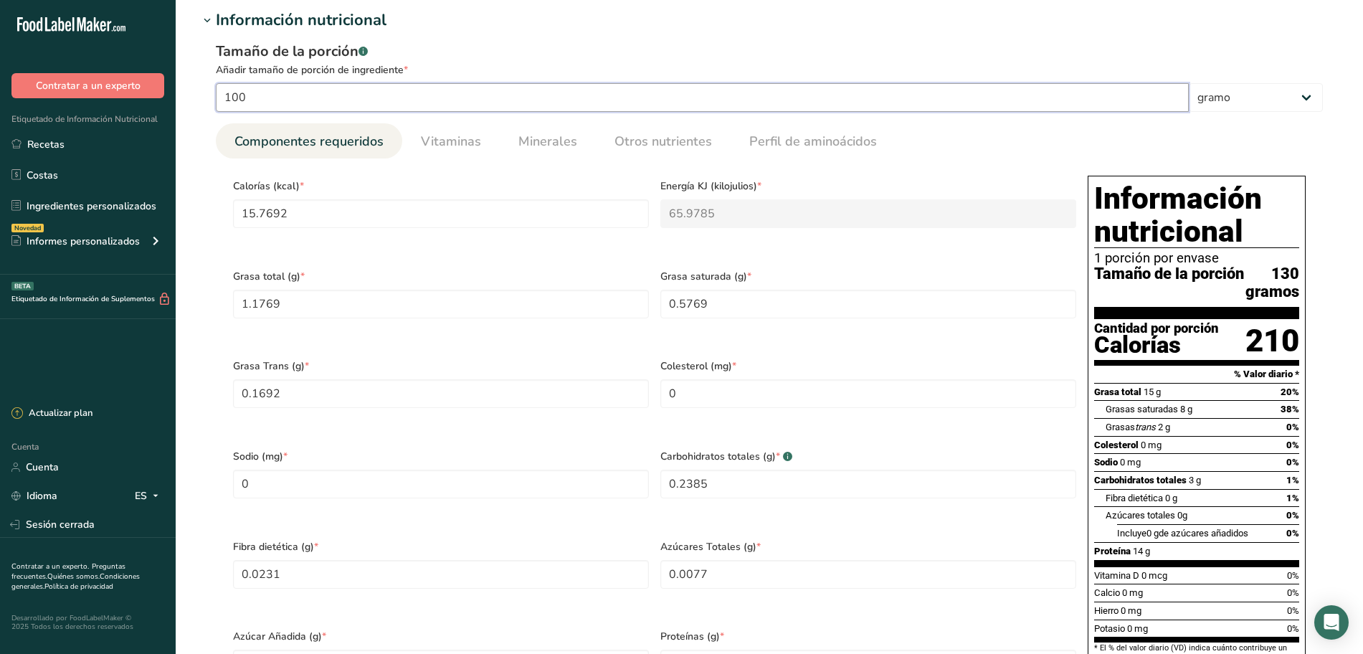
type Fat "1.6923"
type Carbohydrates "2.3846"
type Fiber "0.2308"
type Sugars "0.0769"
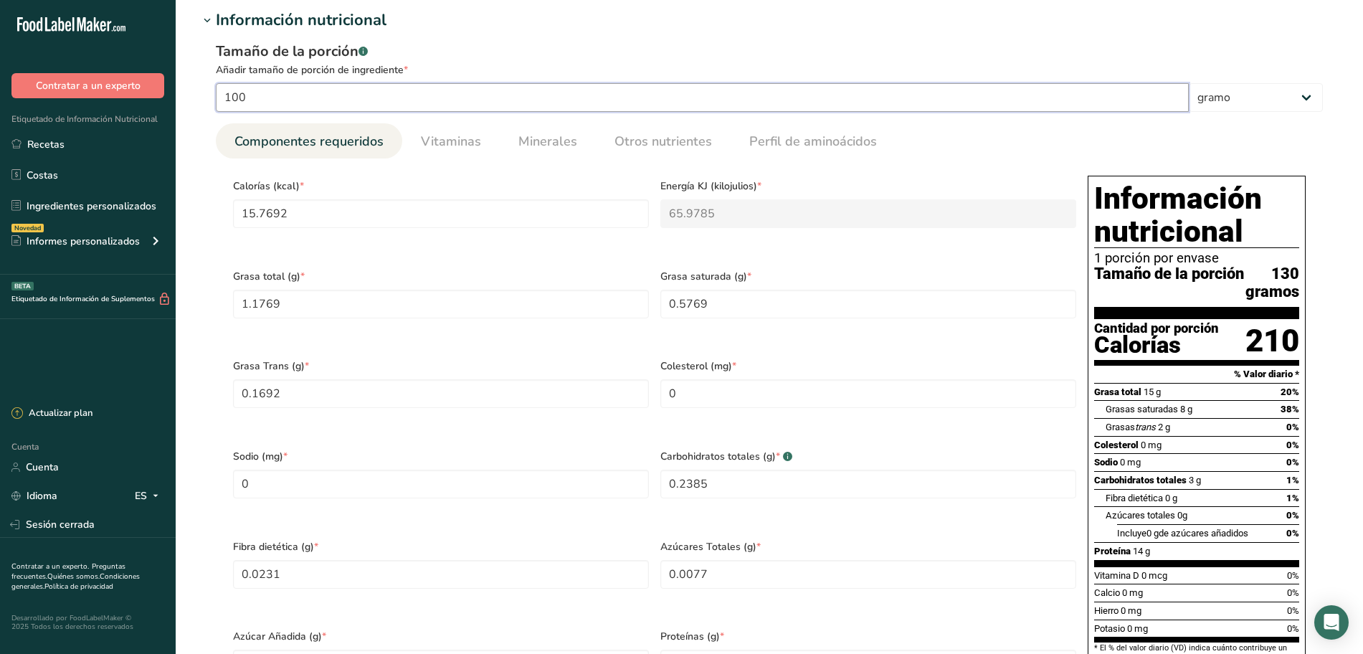
type input "10.6923"
type input "100"
click at [424, 212] on input "157.6923" at bounding box center [441, 213] width 416 height 29
type input "157.692"
type KJ "659.8"
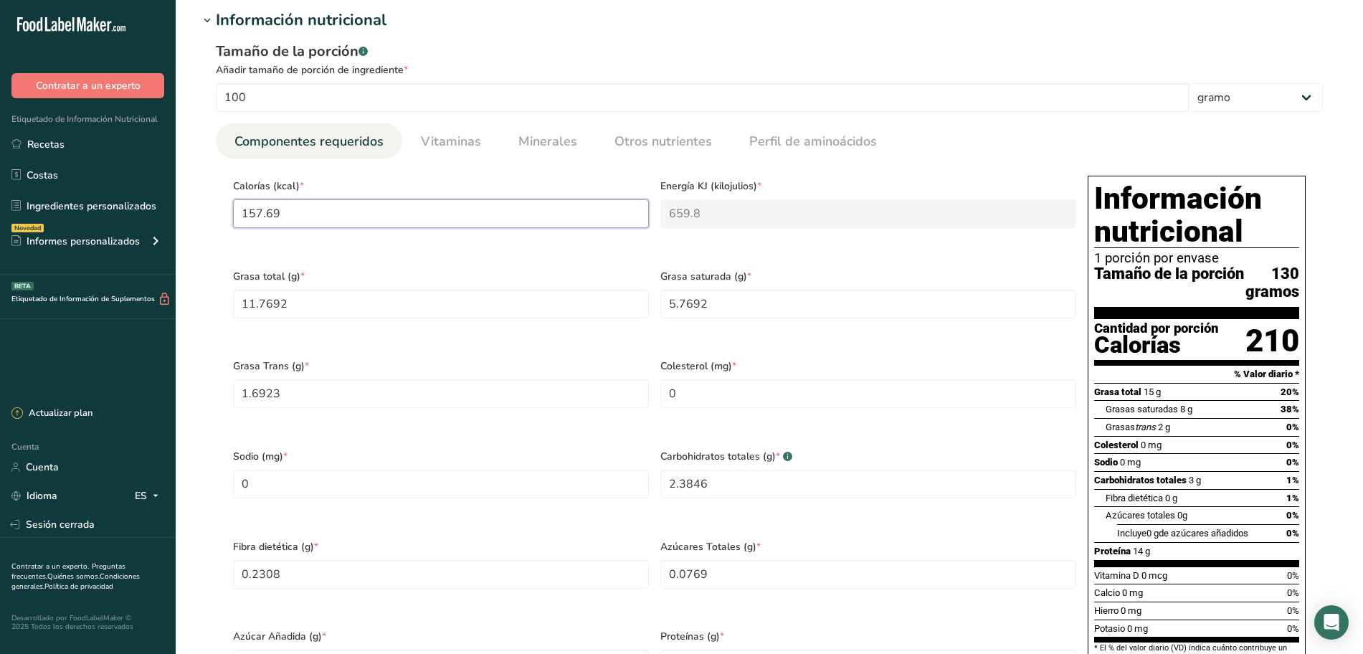
type input "157.6"
type KJ "659.4"
type input "157"
type KJ "656.9"
type input "15"
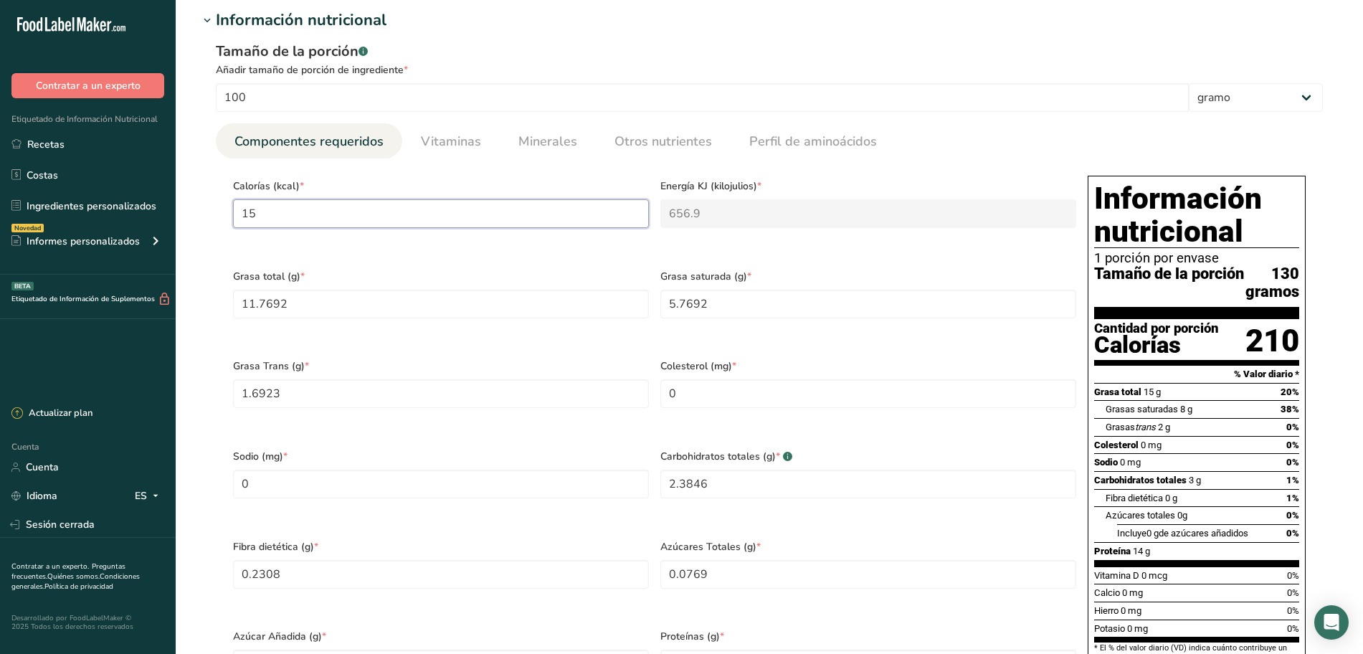
type KJ "62.8"
type input "1"
type KJ "4.2"
type input "0"
type KJ "0"
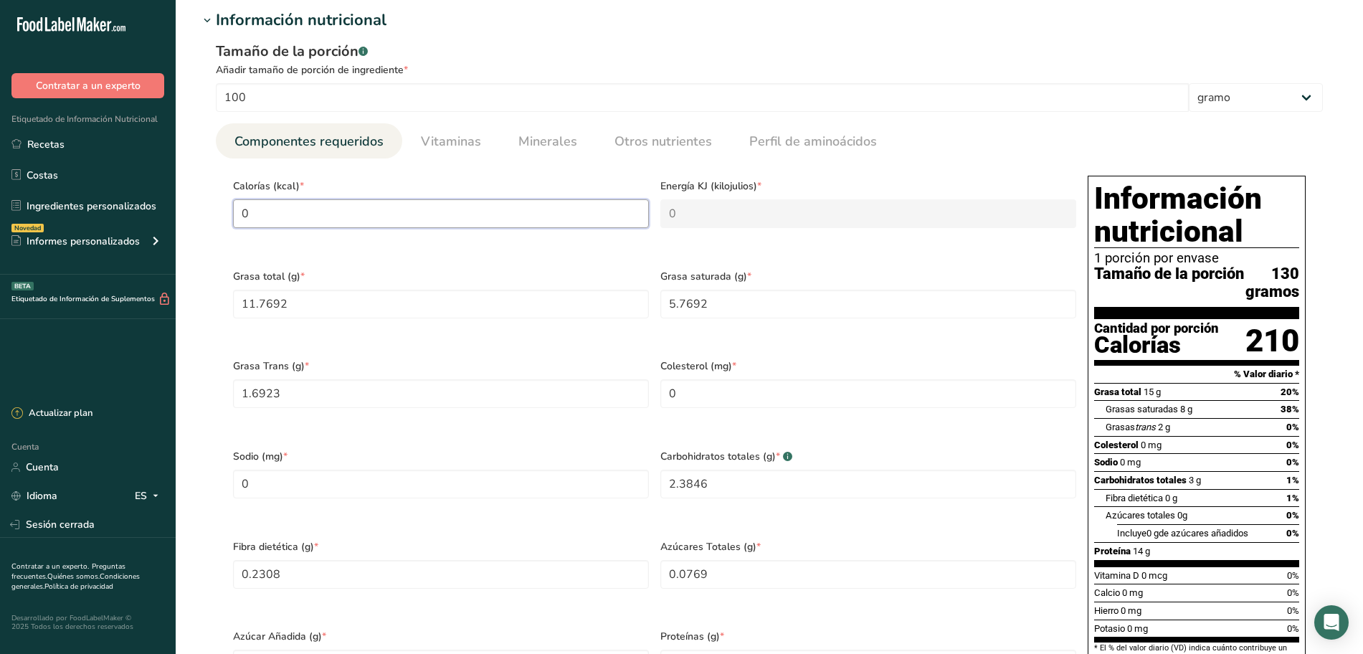
type input "2"
type KJ "8.4"
type input "20"
type KJ "83.7"
type input "205"
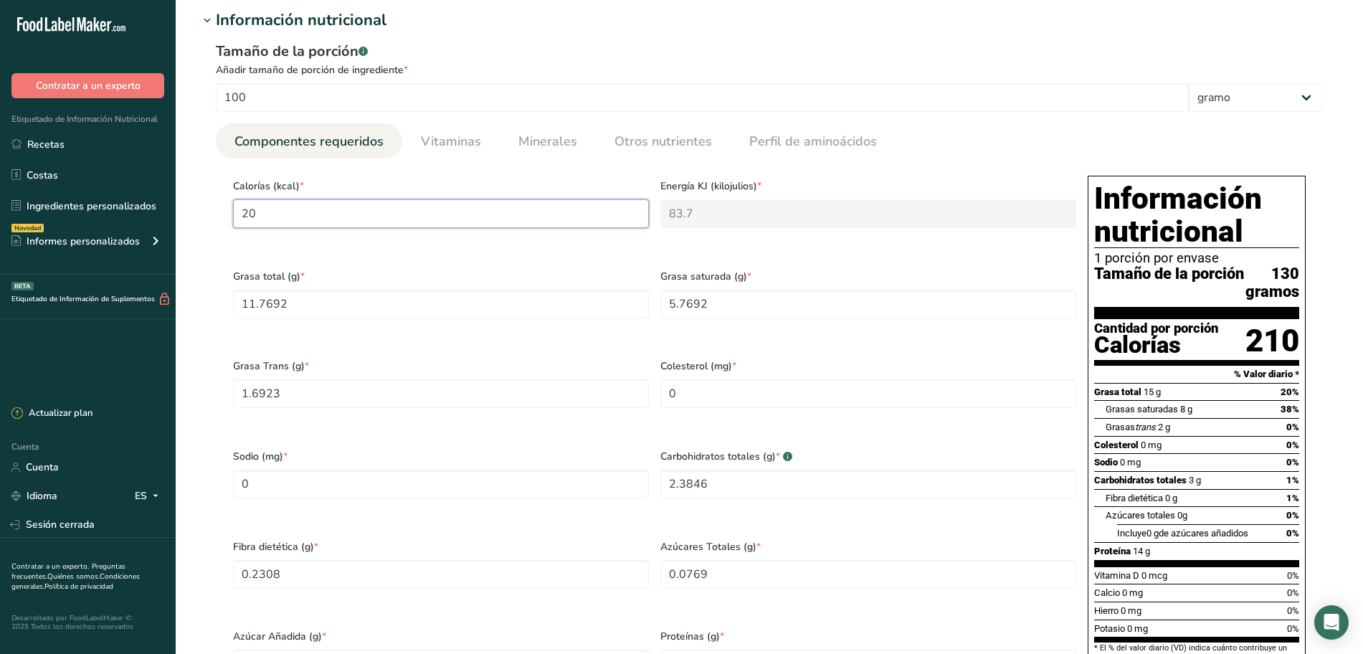
type KJ "857.7"
click at [416, 300] on Fat "11.7692" at bounding box center [441, 304] width 416 height 29
click at [386, 214] on input "205" at bounding box center [441, 213] width 416 height 29
type input "20"
type KJ "83.7"
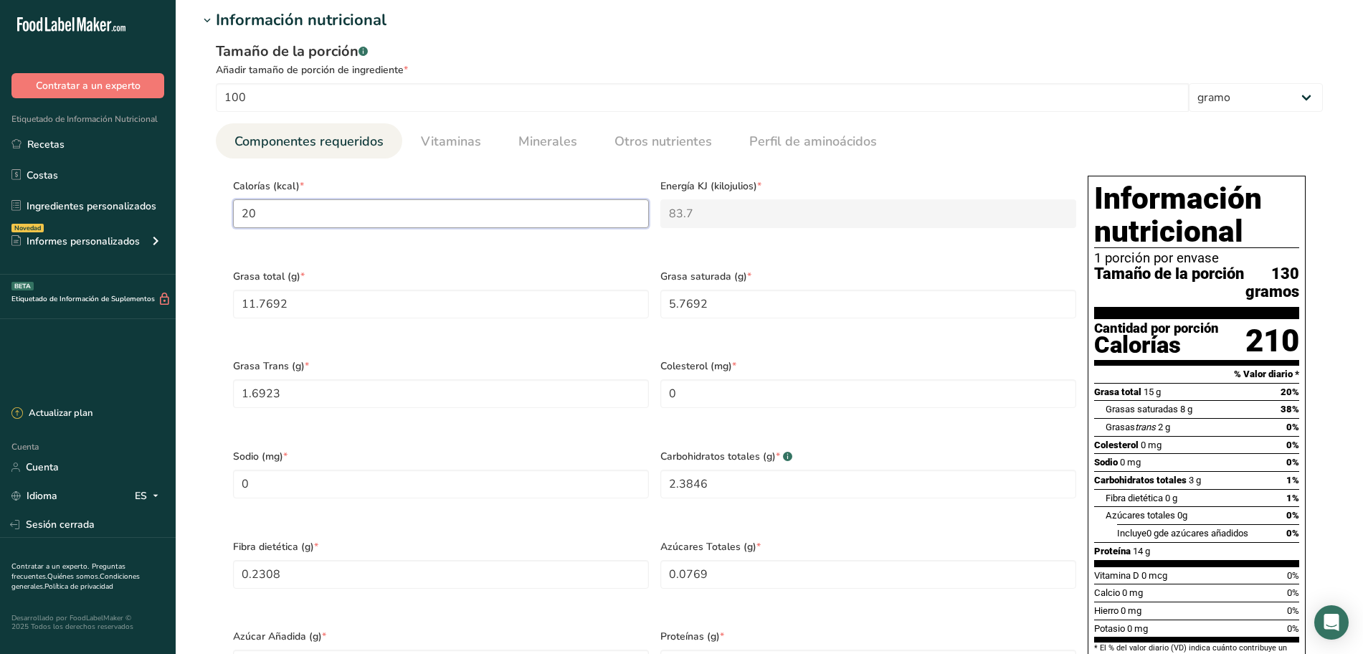
type input "200"
type KJ "836.8"
type input "20"
type KJ "83.7"
type input "205"
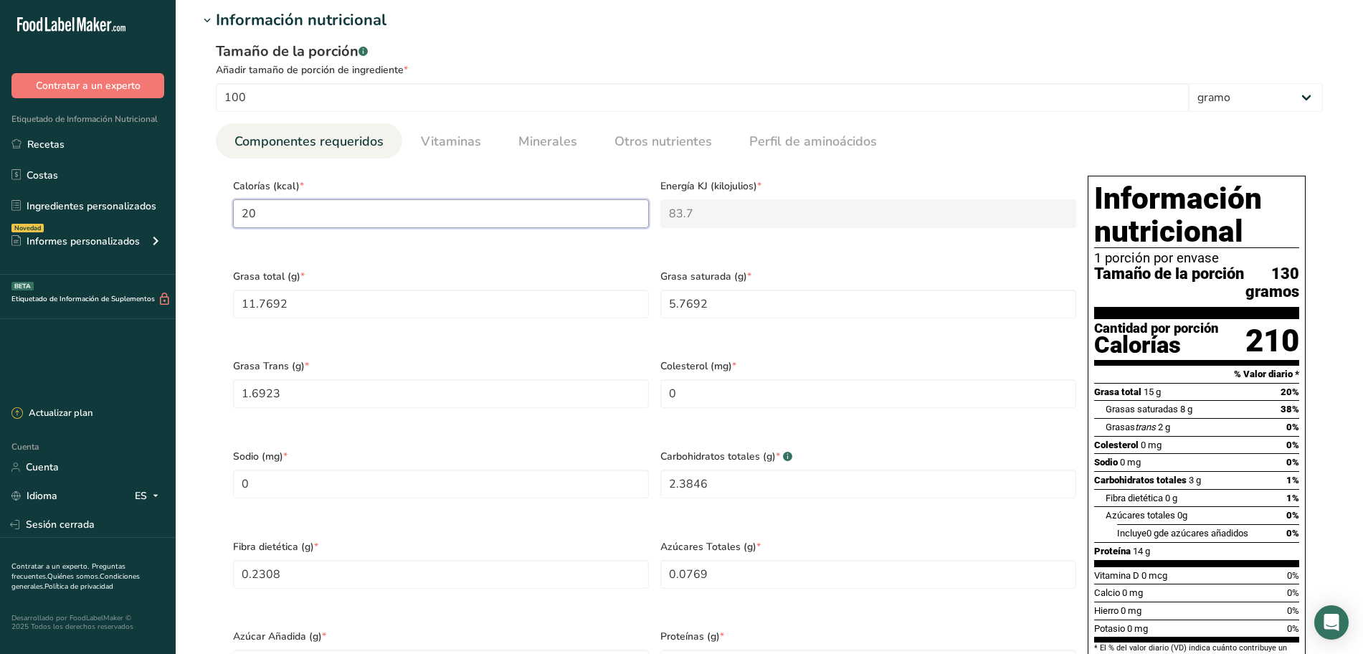
type KJ "857.7"
click at [408, 270] on div "Grasa total (g) * 11.7692" at bounding box center [440, 305] width 427 height 90
click at [370, 308] on Fat "11.7692" at bounding box center [441, 304] width 416 height 29
type Fat "15.3"
click at [758, 309] on Fat "5.7692" at bounding box center [868, 304] width 416 height 29
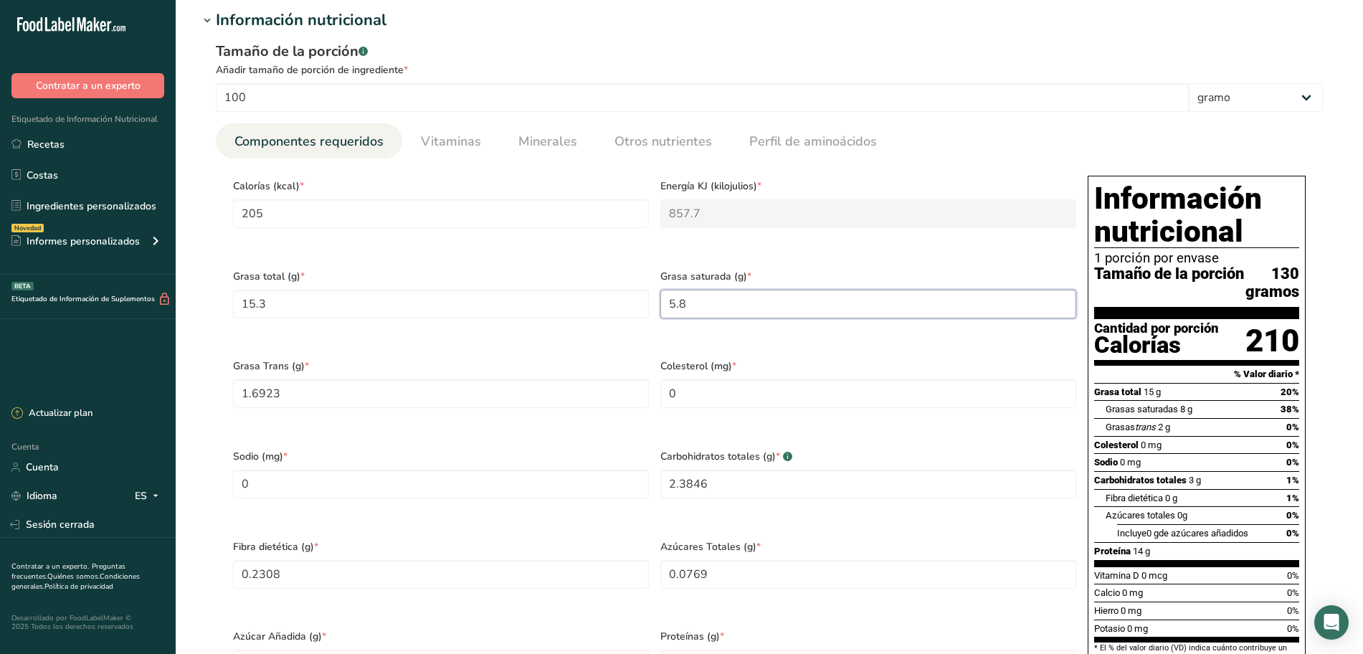
type Fat "5.8"
click at [415, 361] on div "Grasa Trans (g) * 1.6923" at bounding box center [440, 395] width 427 height 90
click at [356, 394] on Fat "1.6923" at bounding box center [441, 393] width 416 height 29
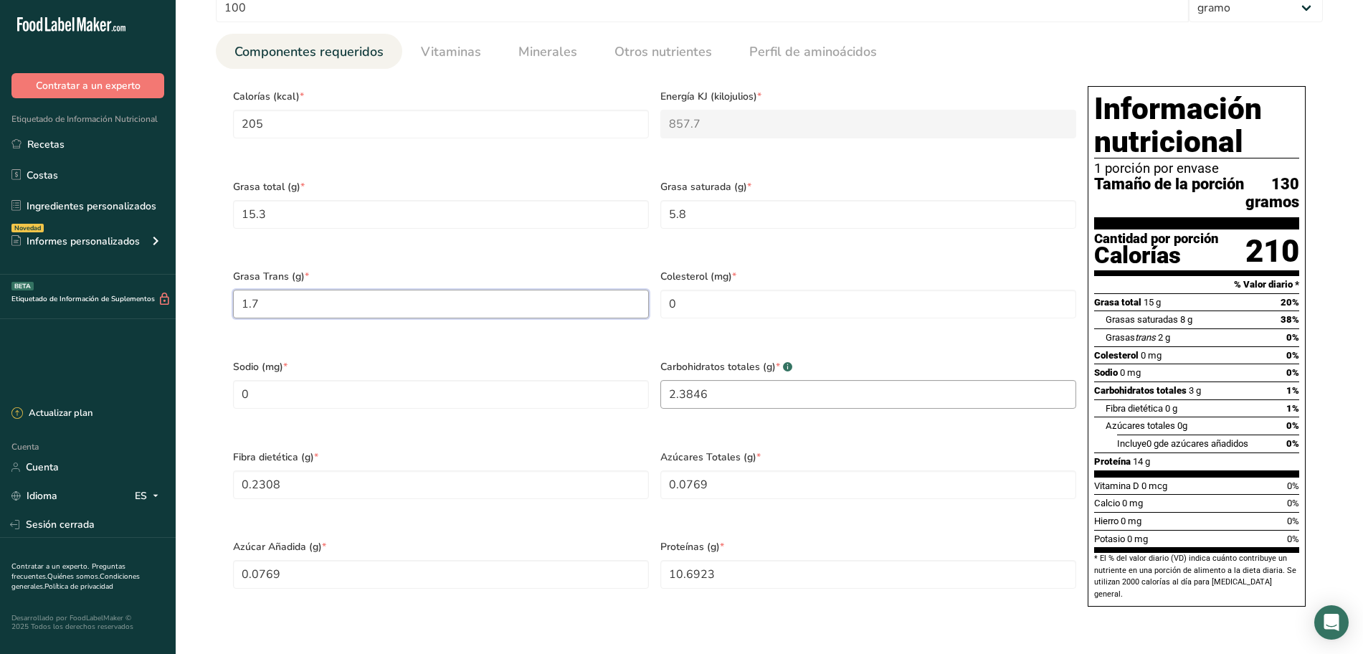
type Fat "1.7"
click at [720, 406] on Carbohydrates "2.3846" at bounding box center [868, 394] width 416 height 29
type Carbohydrates "0"
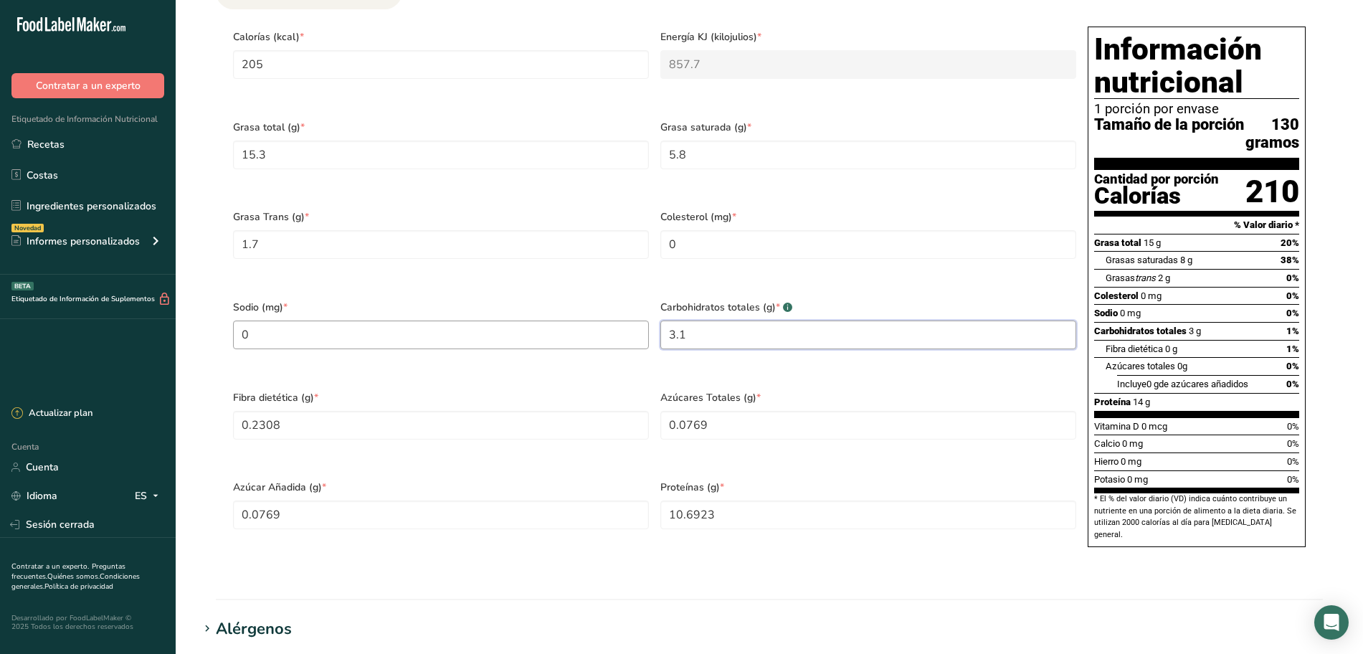
scroll to position [627, 0]
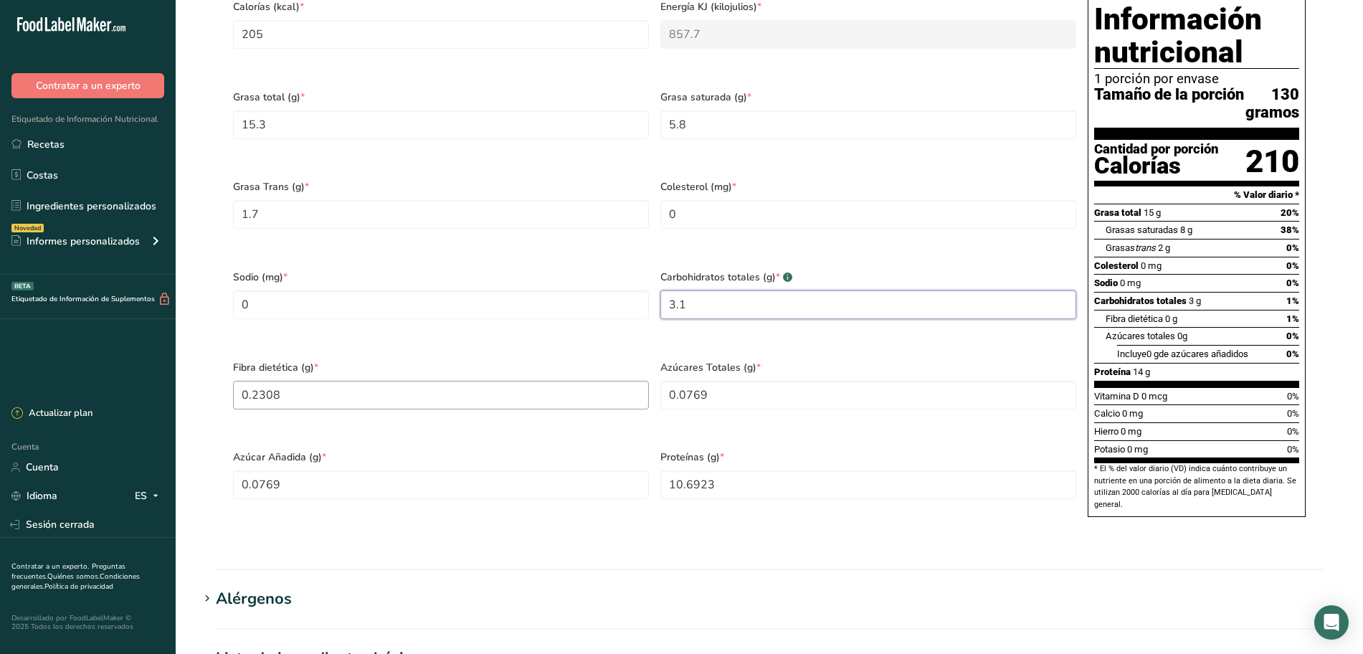
type Carbohydrates "3.1"
click at [343, 406] on Fiber "0.2308" at bounding box center [441, 395] width 416 height 29
type Fiber "0.3"
click at [731, 404] on Sugars "0.0769" at bounding box center [868, 395] width 416 height 29
type Sugars "0"
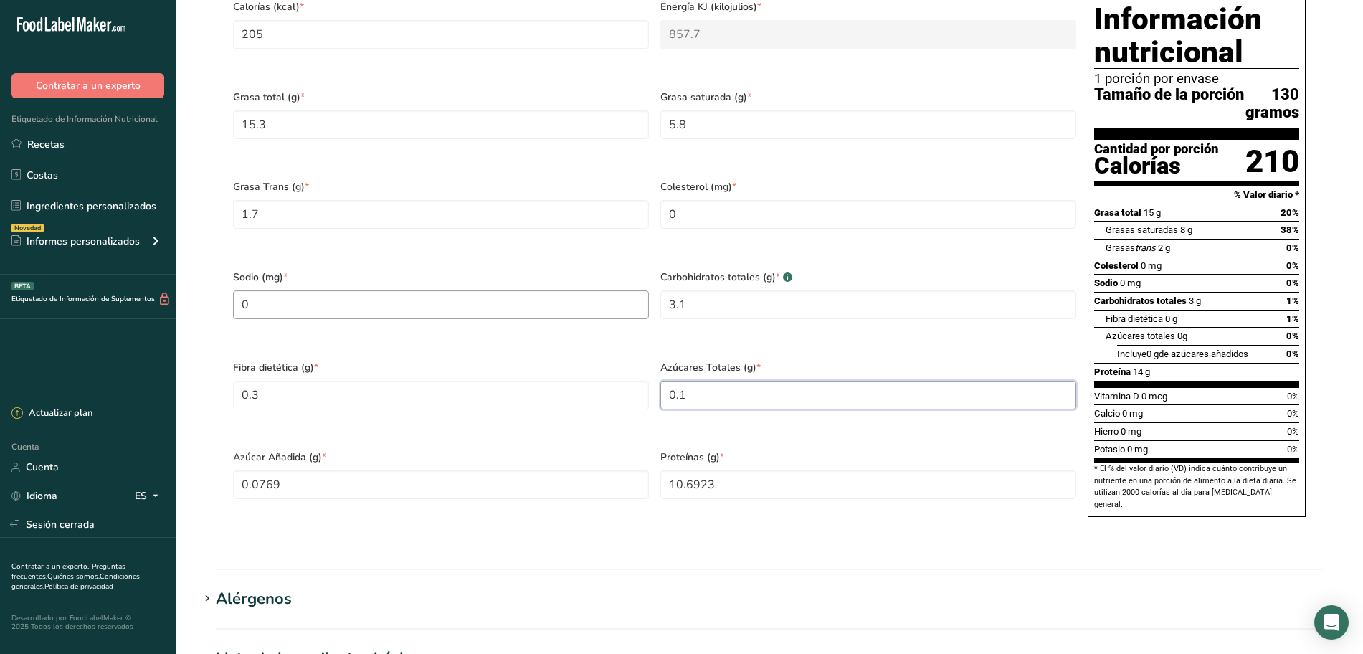
type Sugars "0.1"
click at [417, 319] on input "0" at bounding box center [441, 304] width 416 height 29
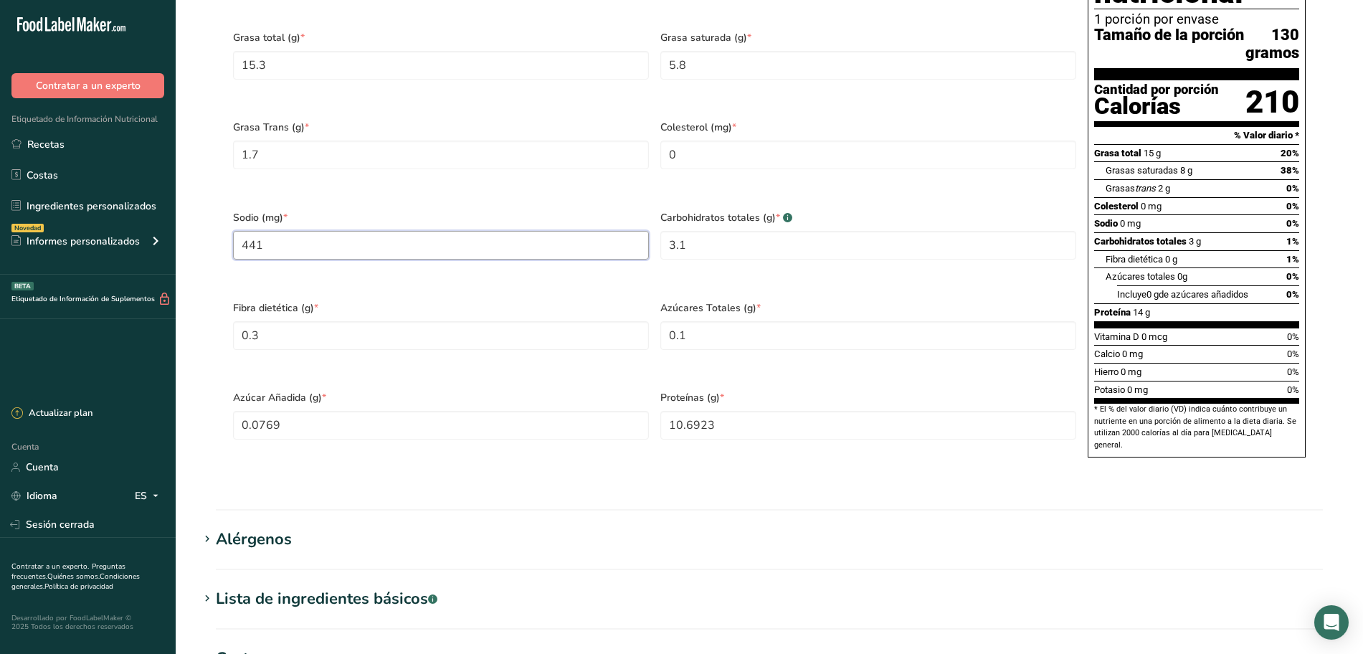
scroll to position [717, 0]
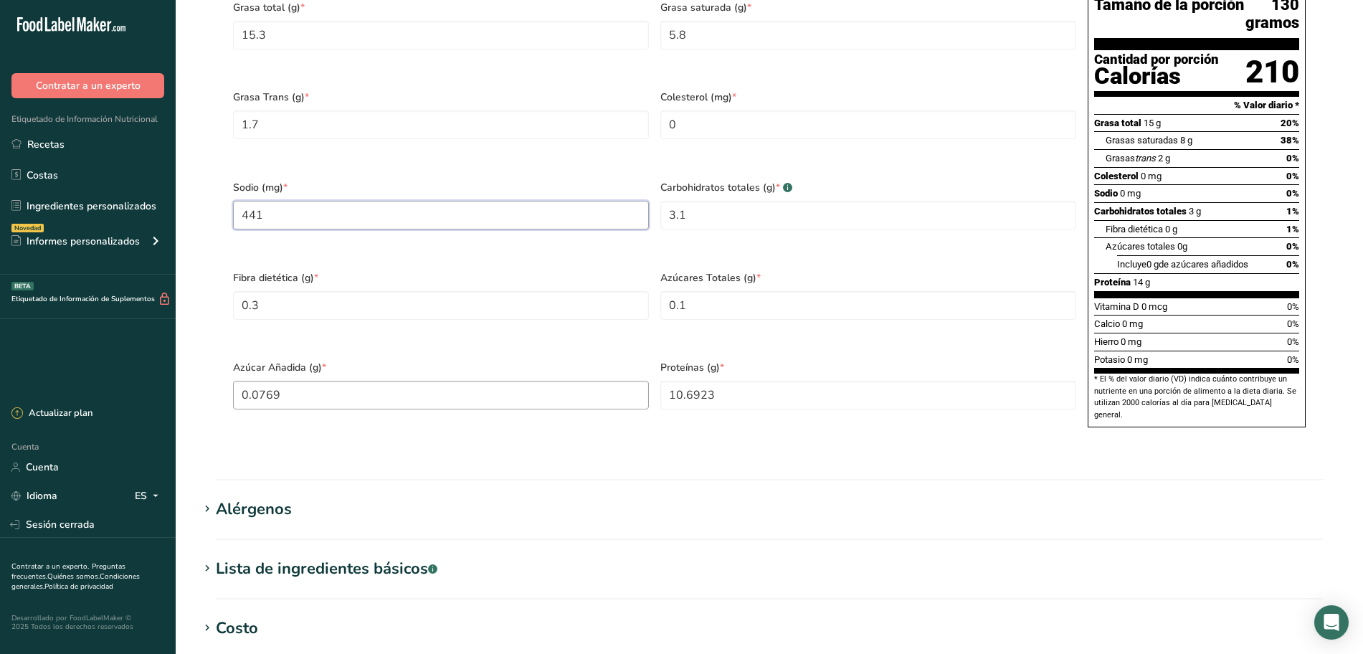
type input "441"
click at [322, 407] on Sugars "0.0769" at bounding box center [441, 395] width 416 height 29
type Sugars "0.1"
click at [730, 401] on input "10.6923" at bounding box center [868, 395] width 416 height 29
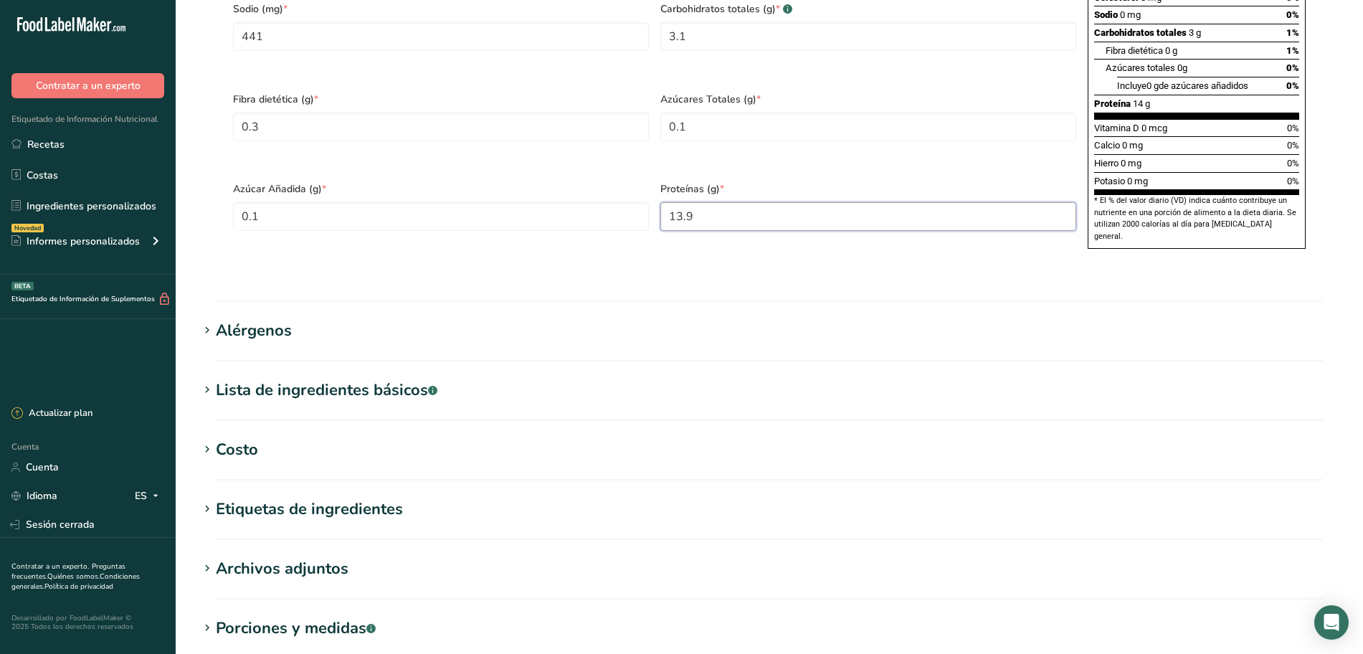
scroll to position [896, 0]
type input "13.9"
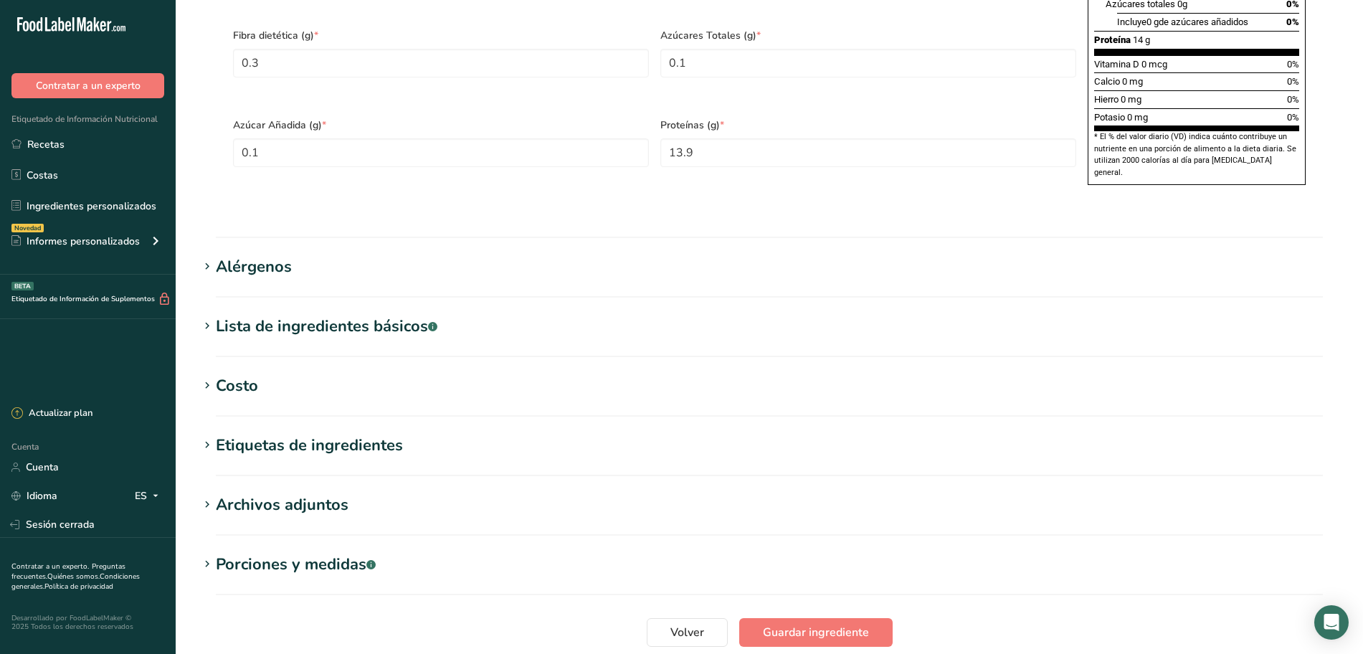
scroll to position [986, 0]
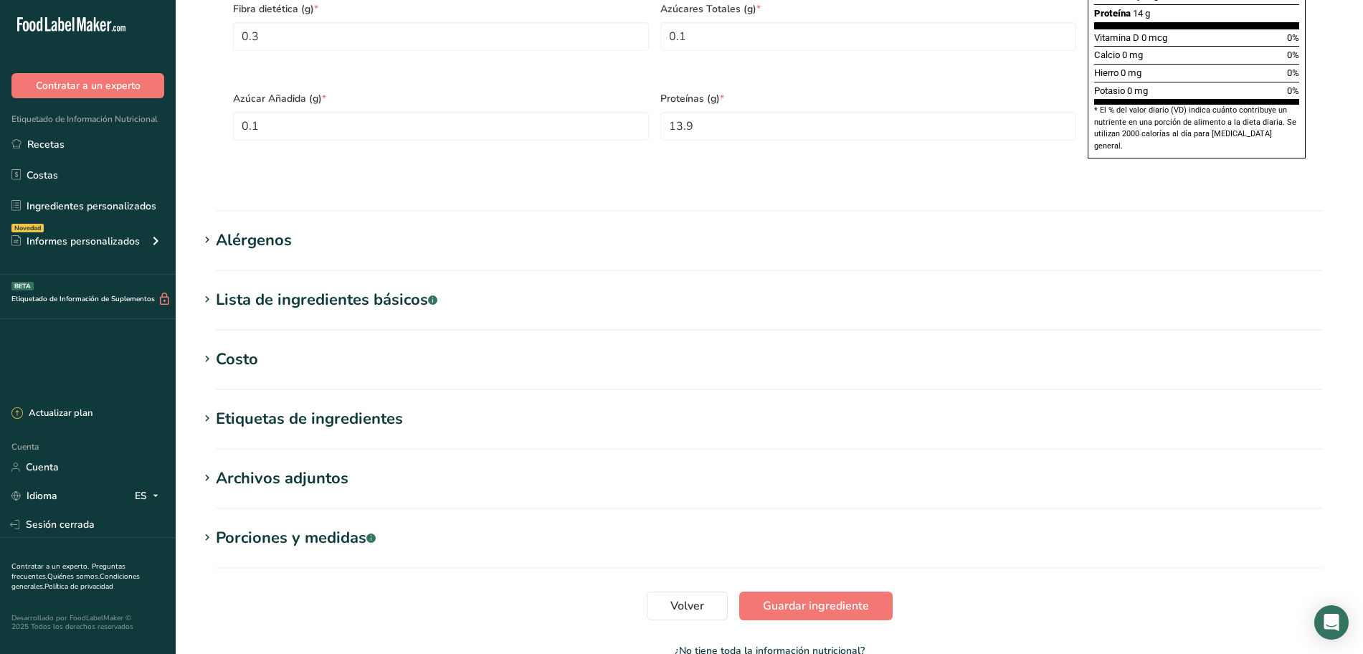
click at [326, 252] on h1 "Alérgenos" at bounding box center [769, 241] width 1141 height 24
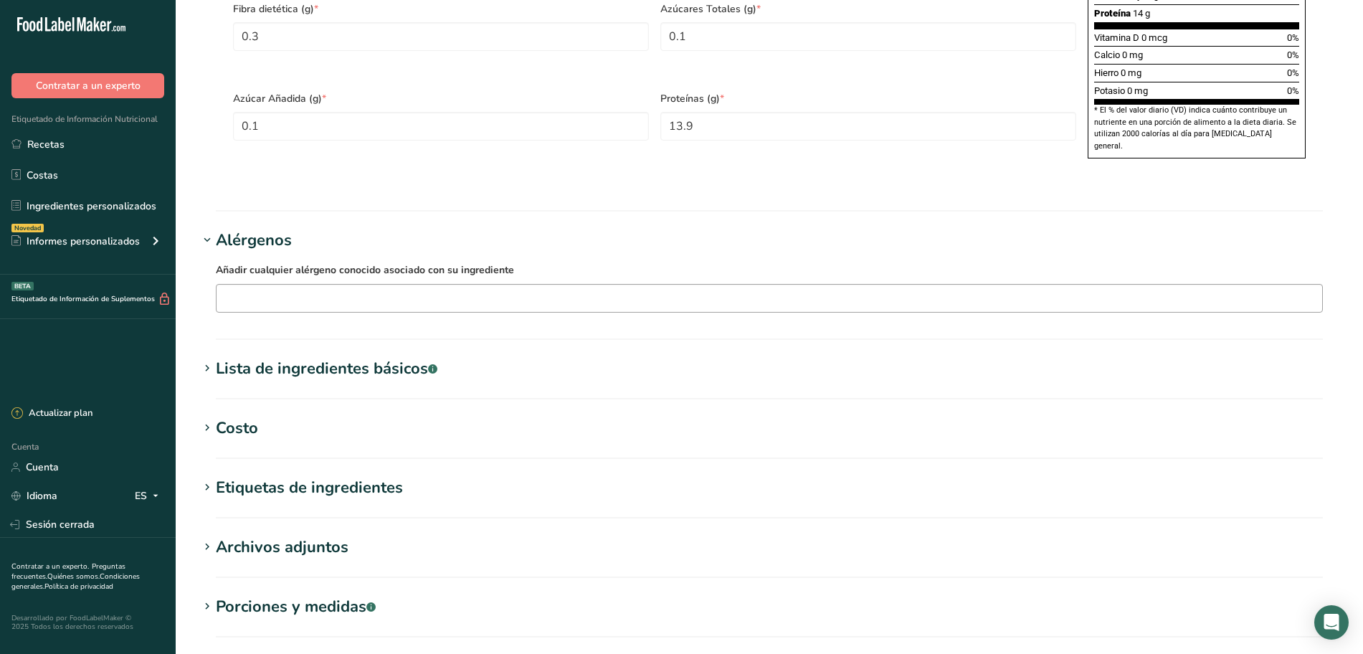
click at [613, 309] on input "text" at bounding box center [769, 298] width 1105 height 22
type input "g"
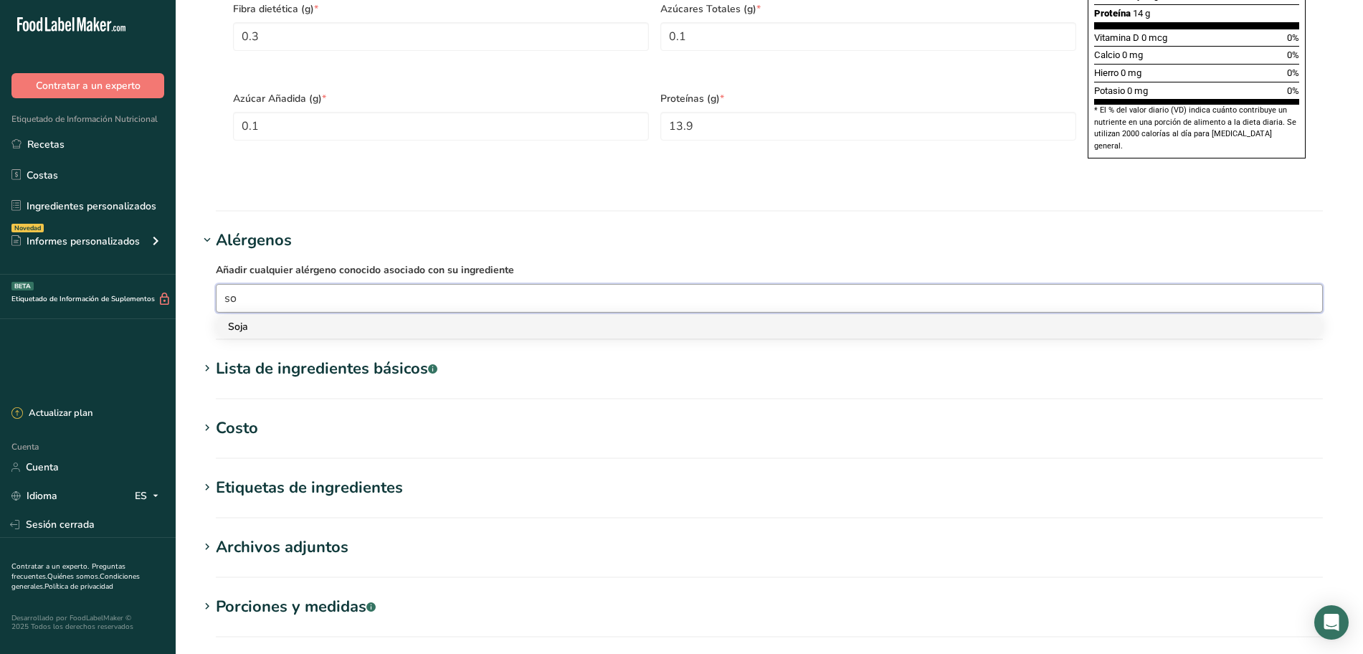
type input "so"
click at [596, 334] on div "Soja" at bounding box center [758, 326] width 1060 height 15
click at [596, 340] on section "Alérgenos Añadir cualquier alérgeno conocido asociado con su ingrediente so Soja" at bounding box center [769, 284] width 1141 height 111
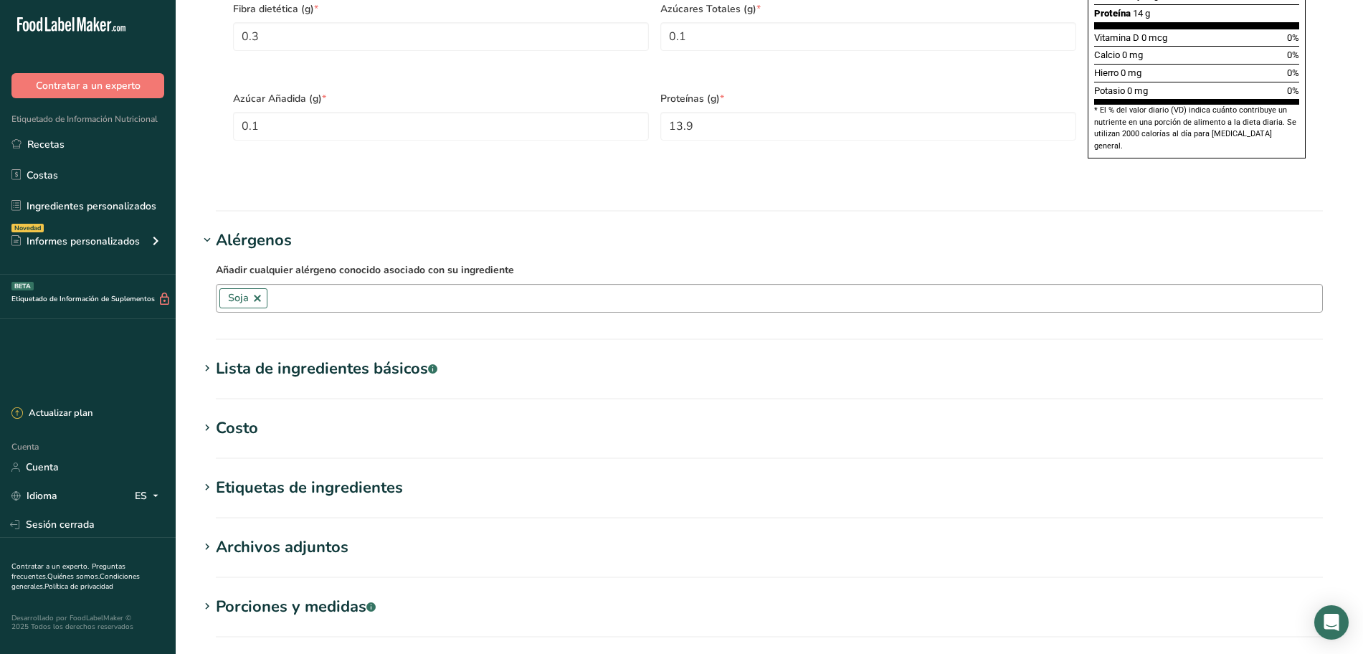
click at [536, 309] on input "text" at bounding box center [794, 298] width 1055 height 22
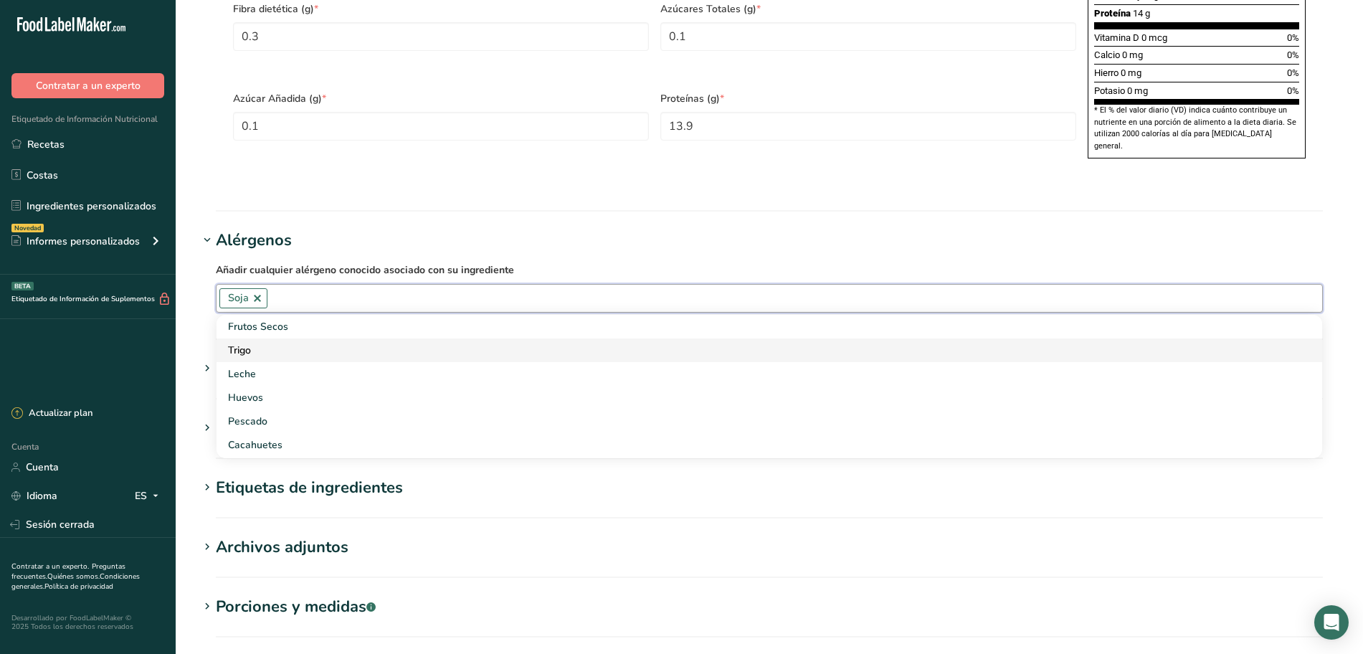
click at [263, 358] on div "Trigo" at bounding box center [758, 350] width 1060 height 15
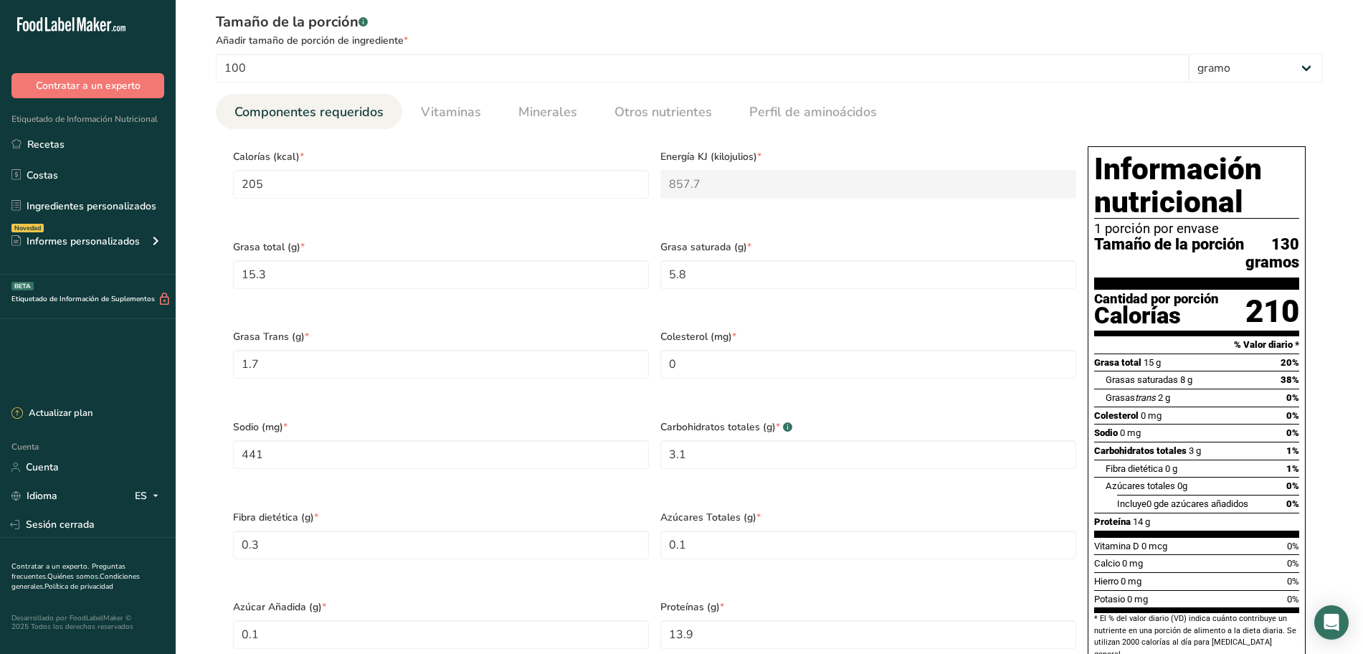
scroll to position [358, 0]
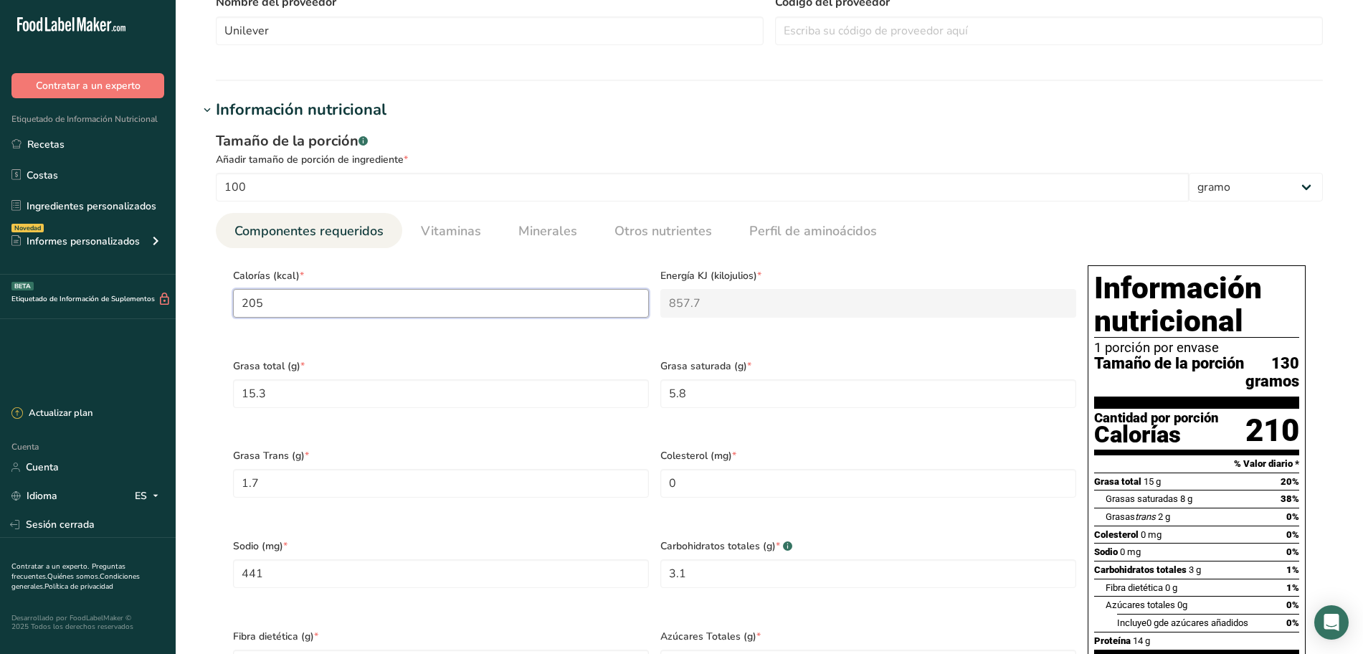
click at [494, 308] on input "205" at bounding box center [441, 303] width 416 height 29
type input "20"
type KJ "83.7"
type input "2"
type KJ "8.4"
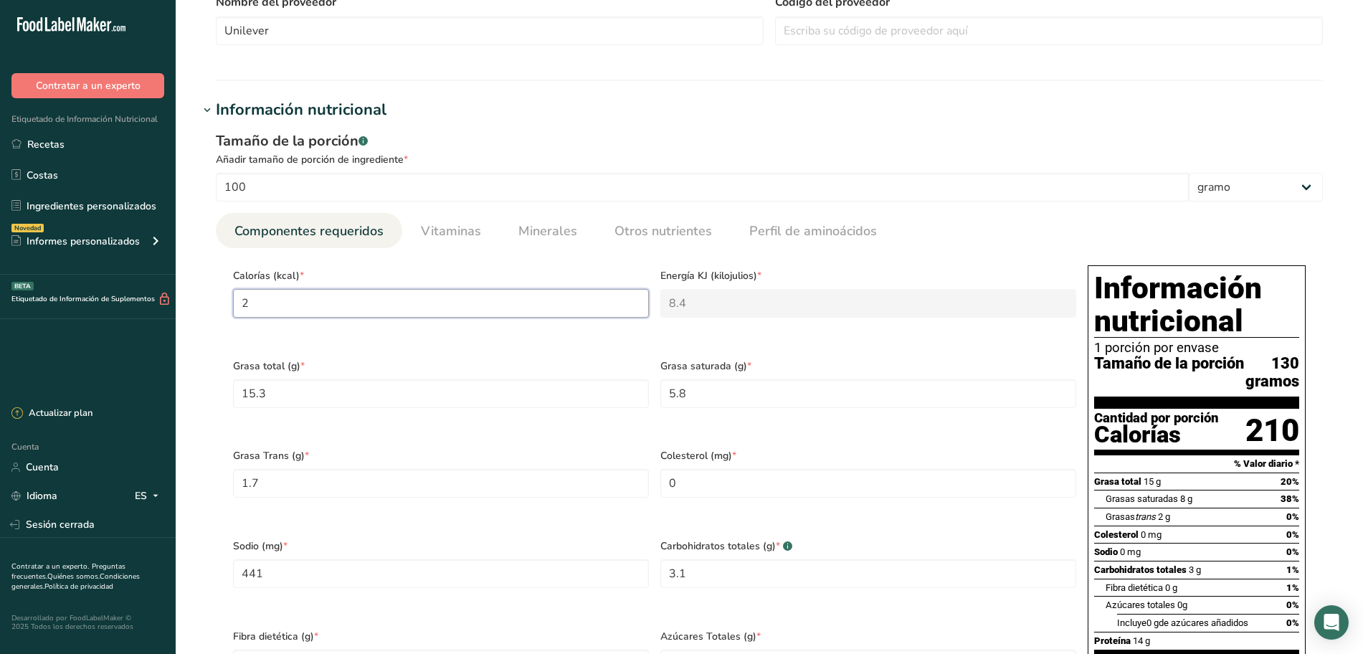
type input "21"
click at [579, 342] on div "Calorías (kcal) * 210" at bounding box center [440, 305] width 427 height 90
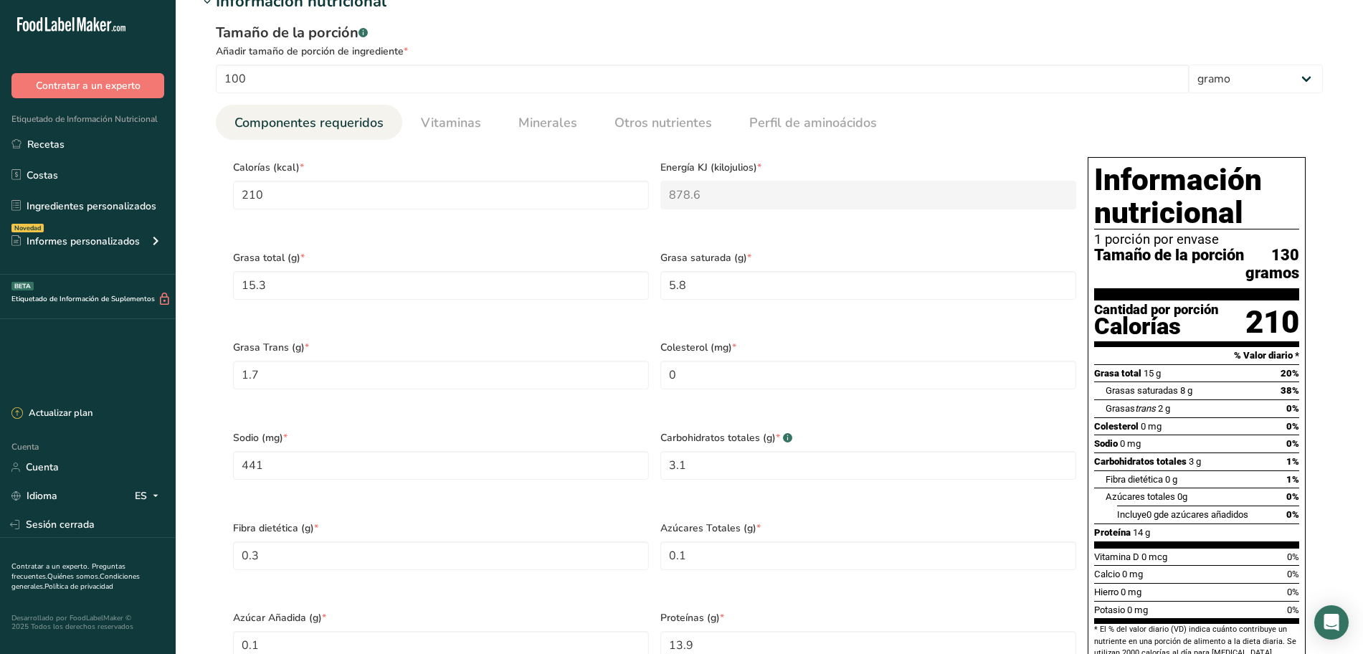
scroll to position [538, 0]
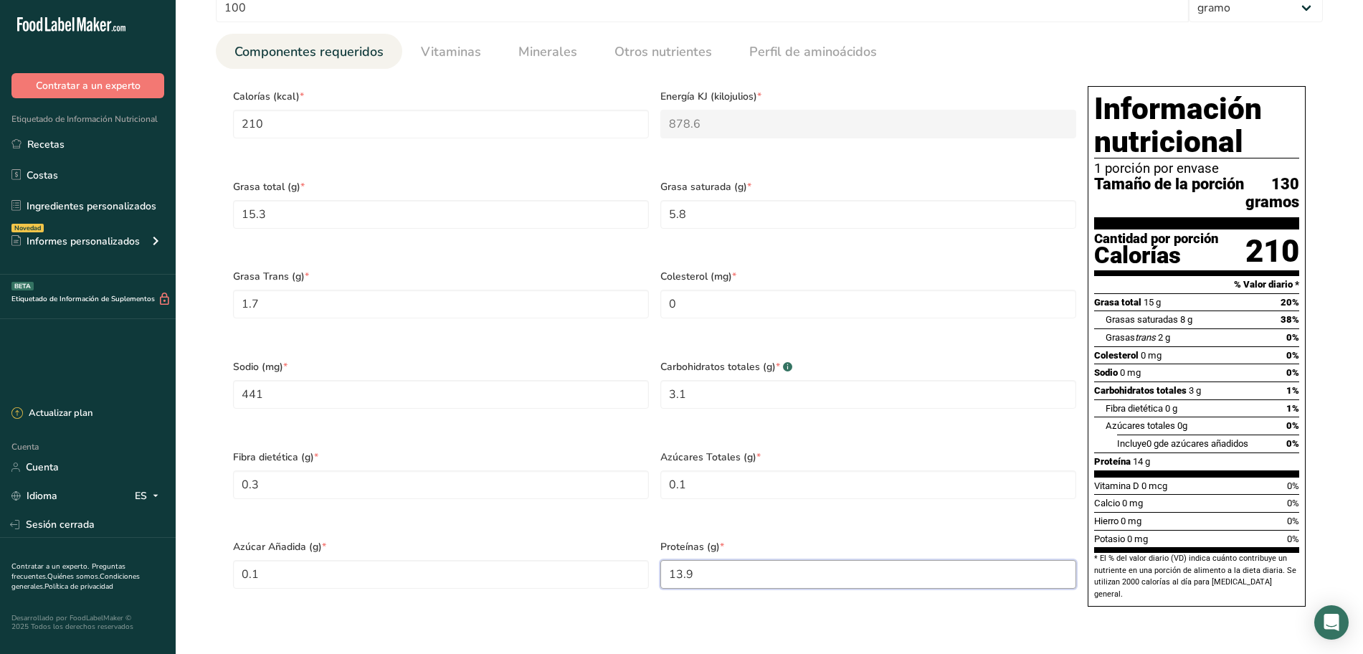
click at [724, 584] on input "13.9" at bounding box center [868, 574] width 416 height 29
click at [434, 213] on Fat "15.3" at bounding box center [441, 214] width 416 height 29
click at [728, 224] on Fat "5.8" at bounding box center [868, 214] width 416 height 29
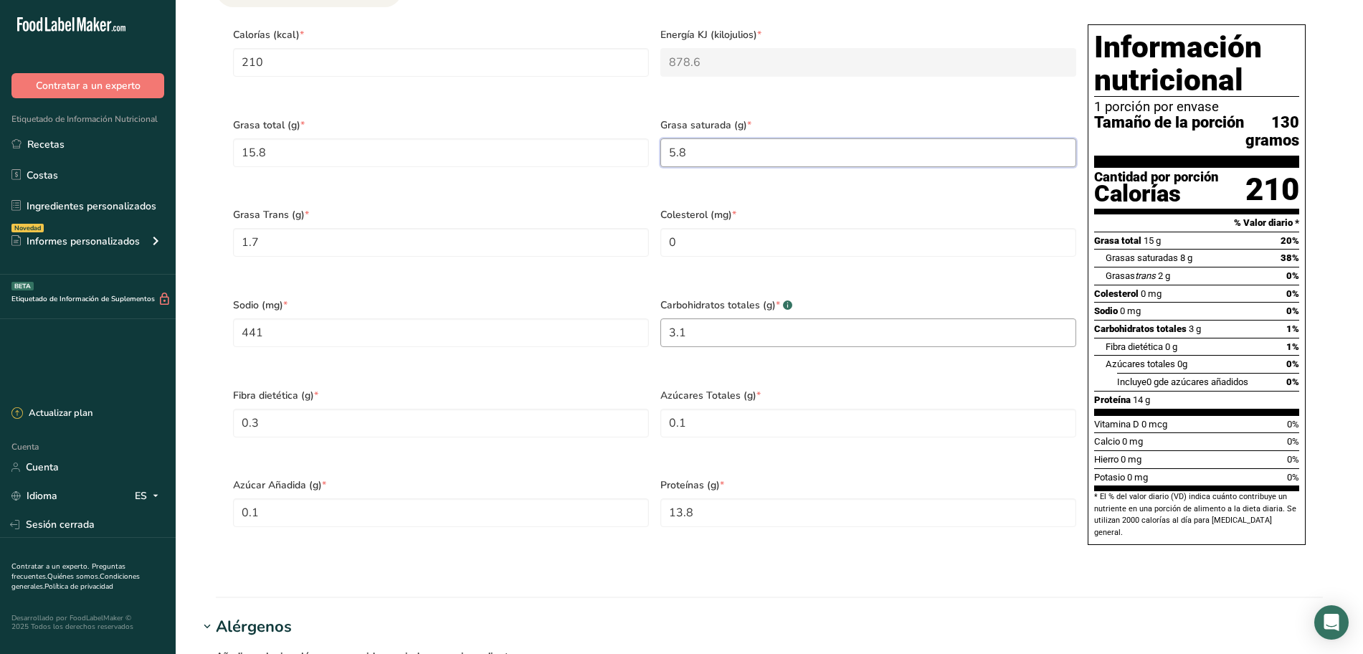
scroll to position [627, 0]
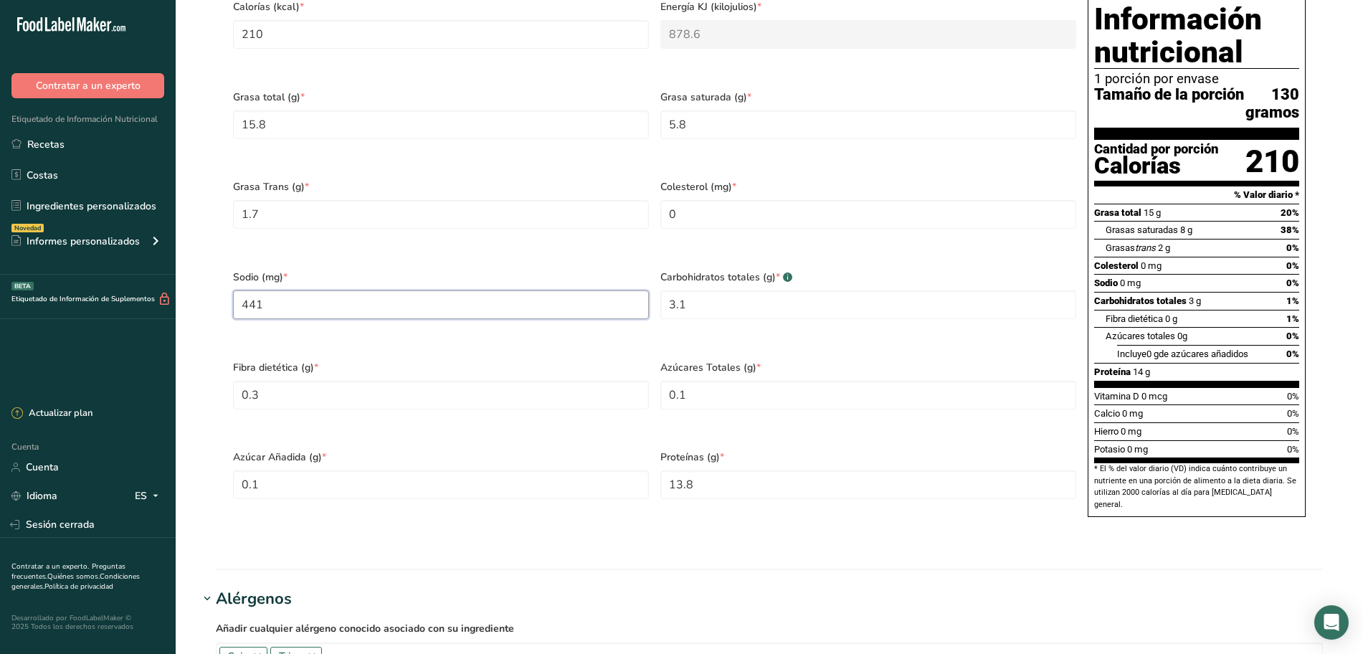
click at [335, 308] on input "441" at bounding box center [441, 304] width 416 height 29
click at [520, 343] on div "Sodio (mg) * 438" at bounding box center [440, 306] width 427 height 90
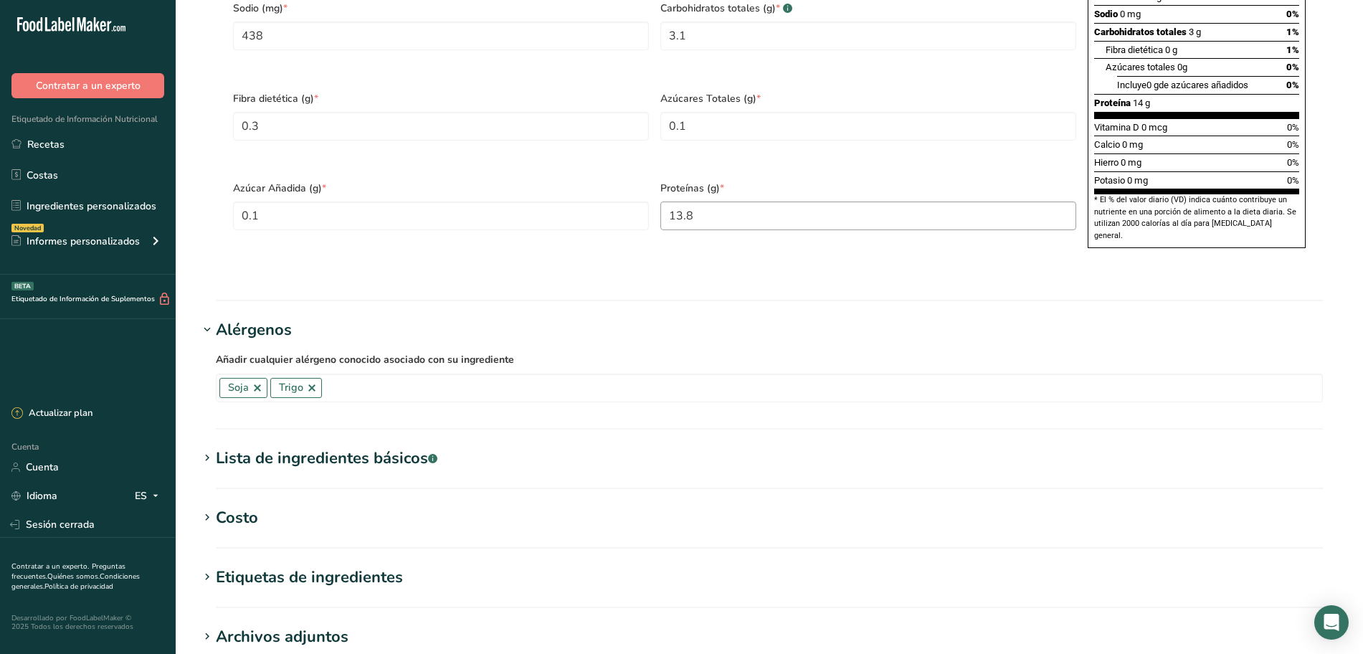
scroll to position [986, 0]
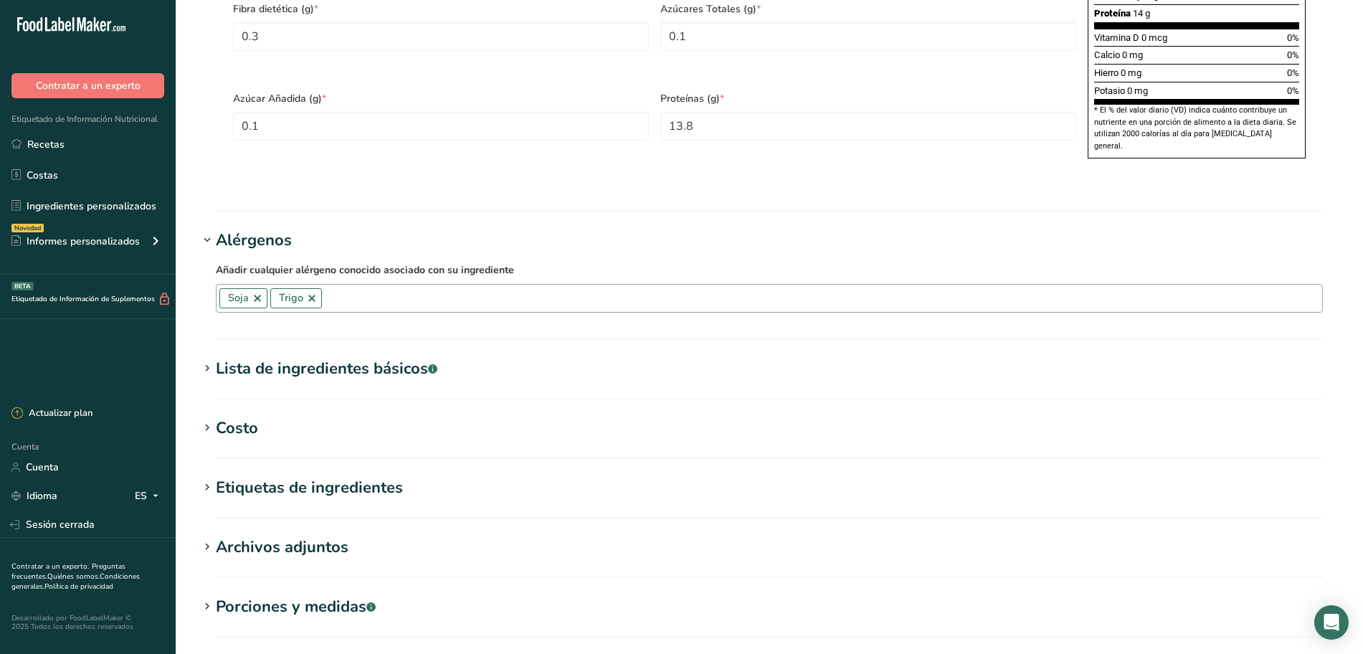
click at [398, 309] on input "text" at bounding box center [822, 298] width 1000 height 22
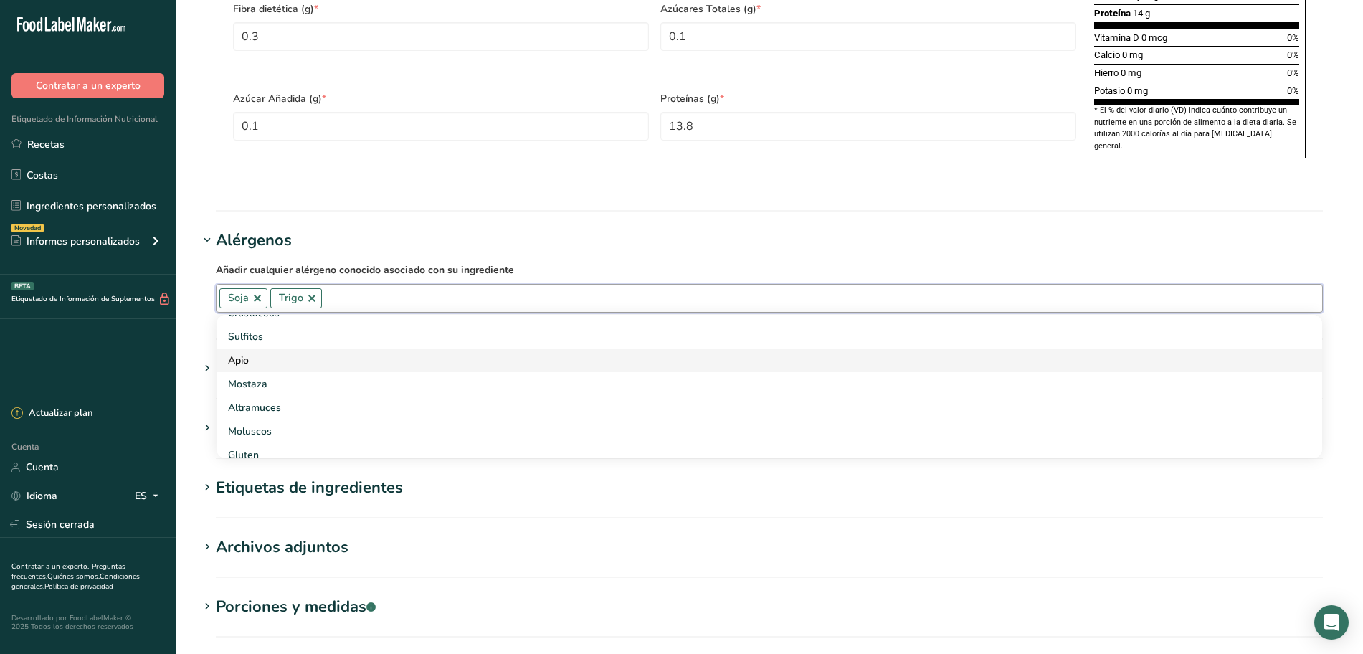
scroll to position [90, 0]
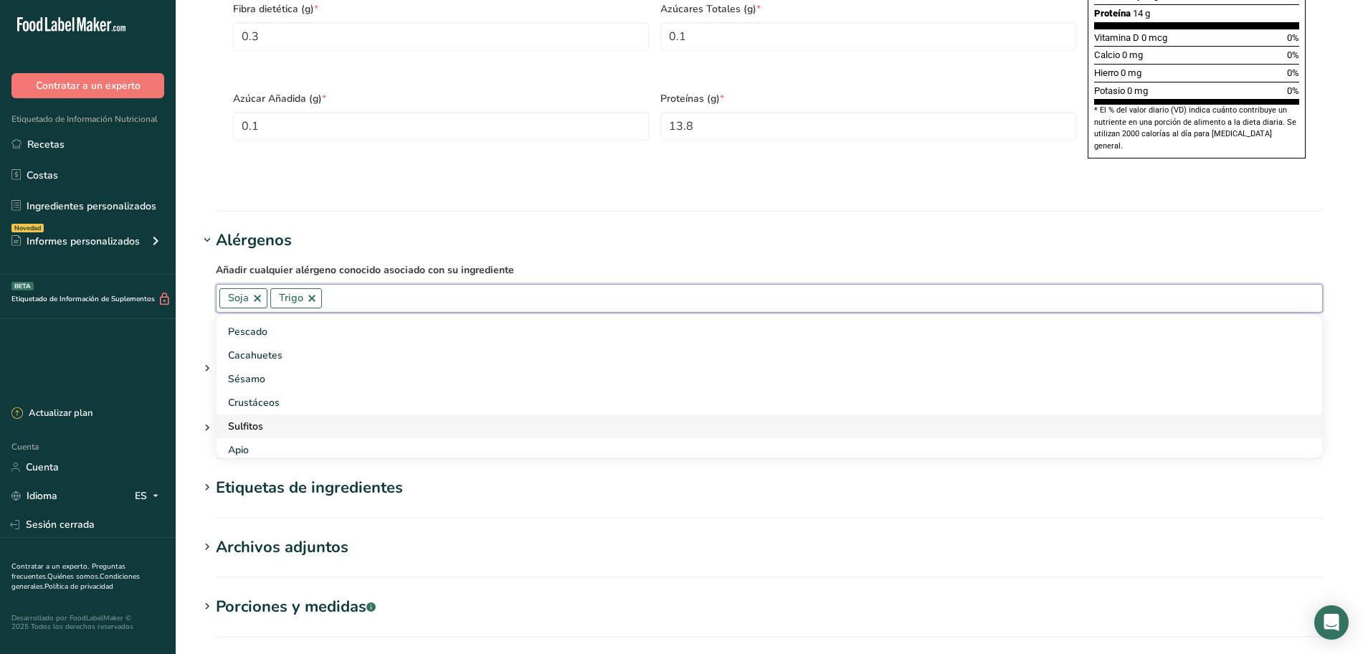
click at [346, 434] on div "Sulfitos" at bounding box center [758, 426] width 1060 height 15
click at [267, 434] on div "Sulfitos" at bounding box center [758, 426] width 1060 height 15
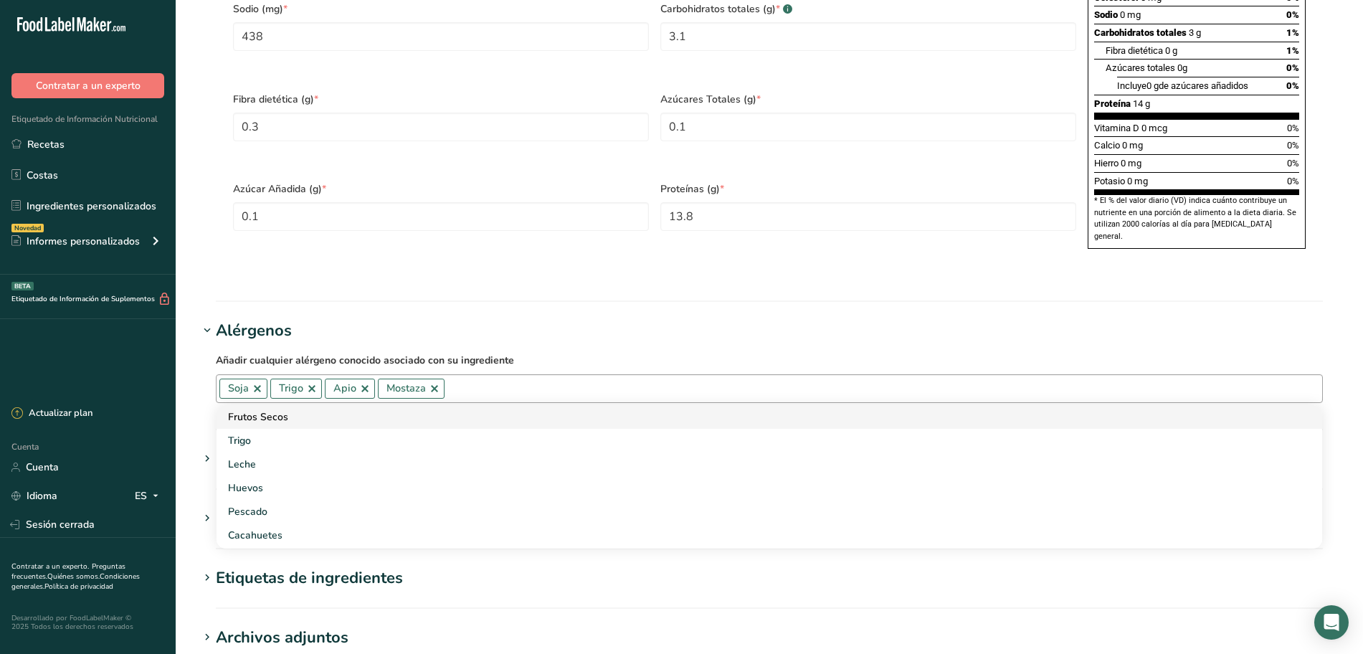
scroll to position [896, 0]
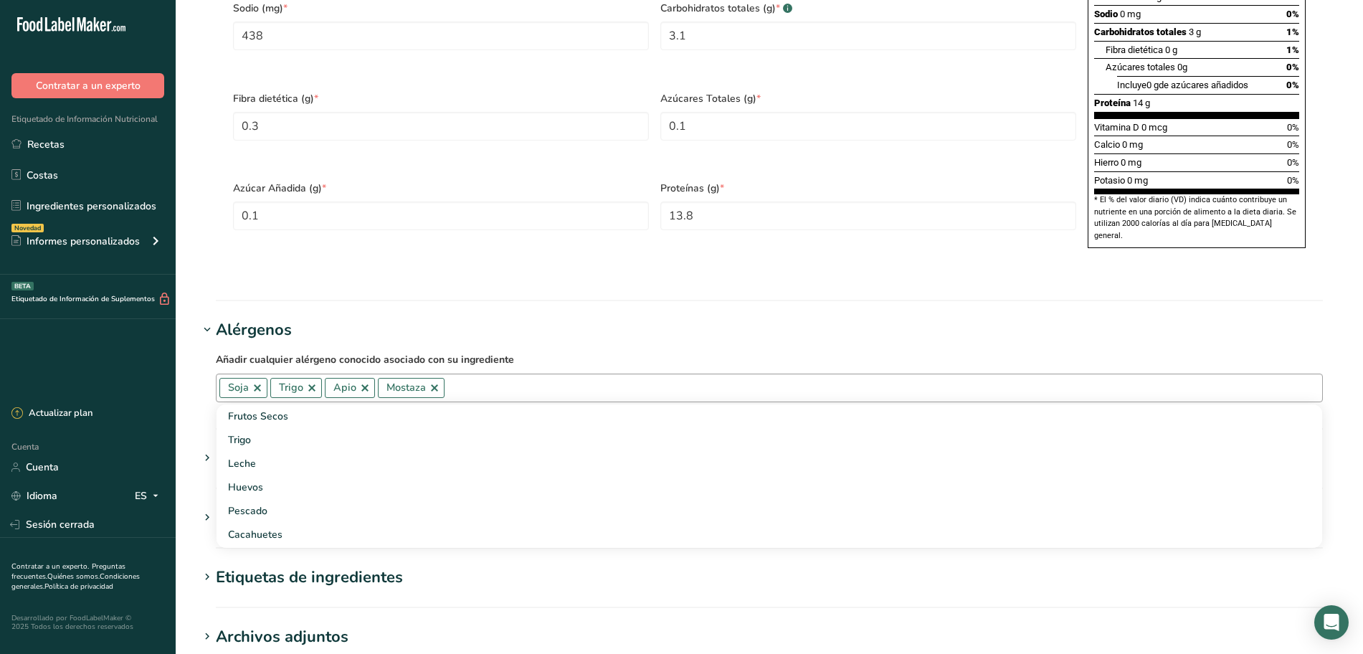
click at [431, 394] on link at bounding box center [434, 387] width 11 height 11
click at [364, 394] on link at bounding box center [364, 387] width 11 height 11
click at [375, 399] on input "text" at bounding box center [848, 387] width 947 height 22
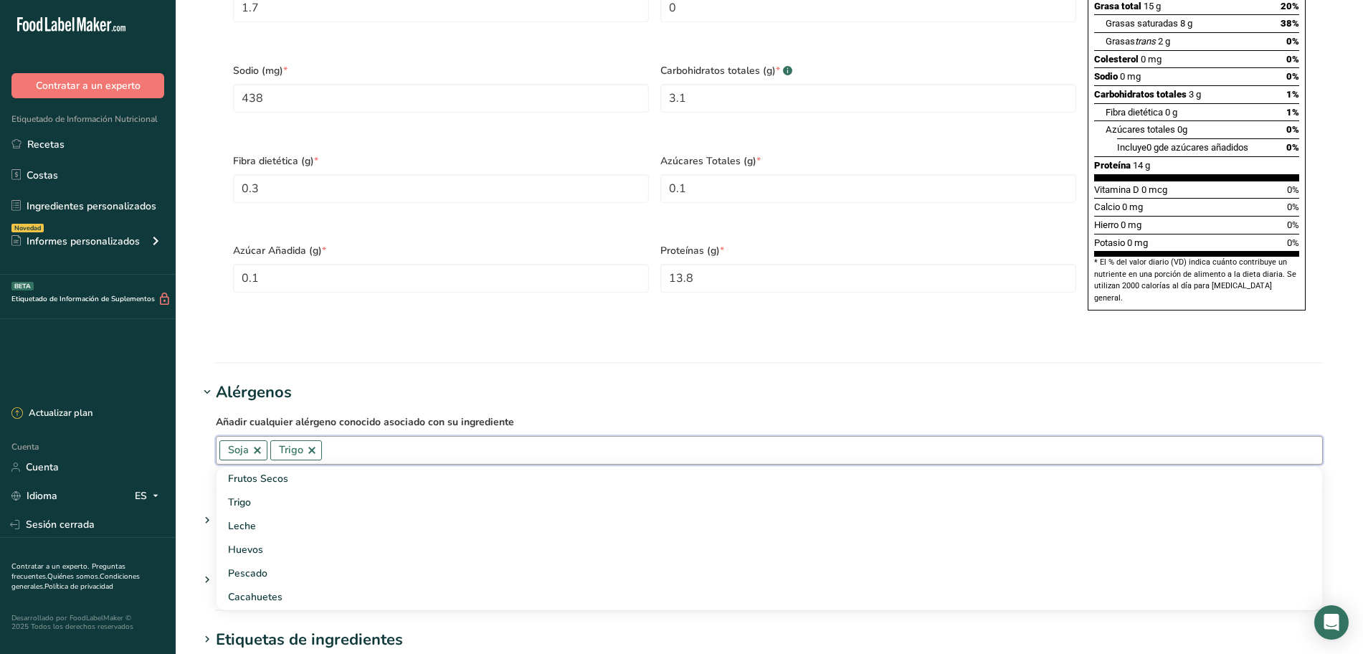
scroll to position [807, 0]
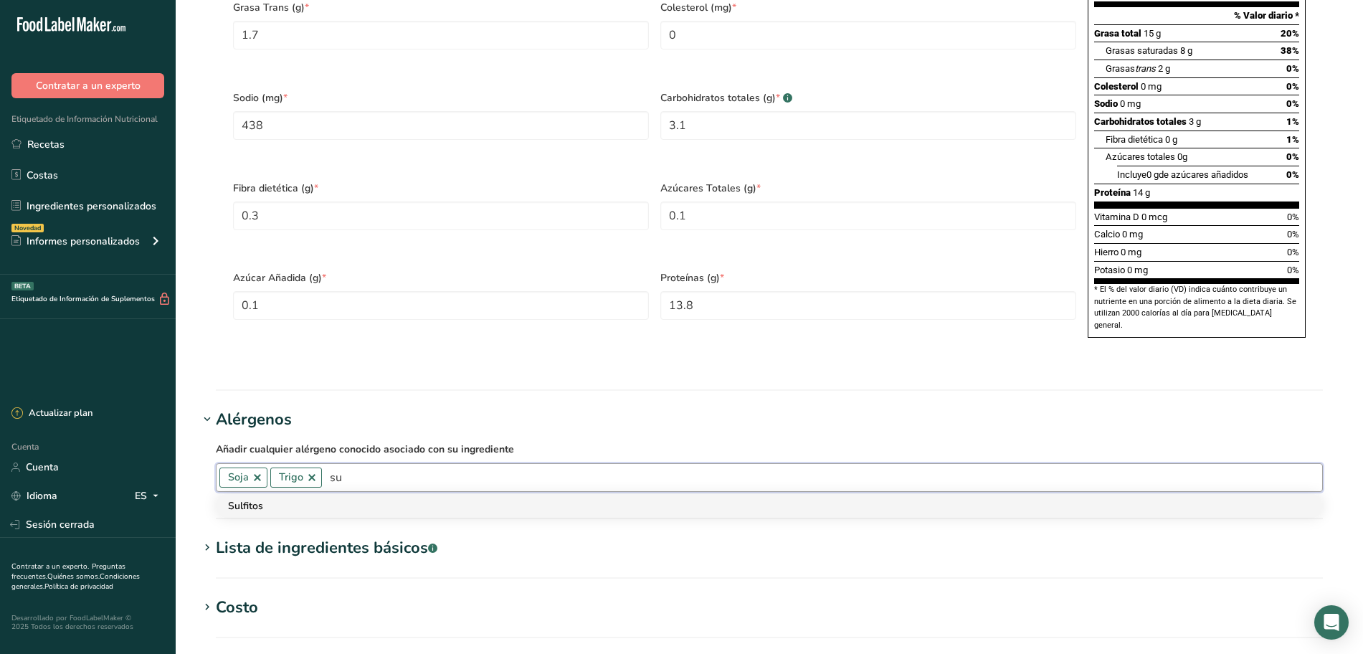
click at [259, 513] on font "Sulfitos" at bounding box center [245, 506] width 35 height 14
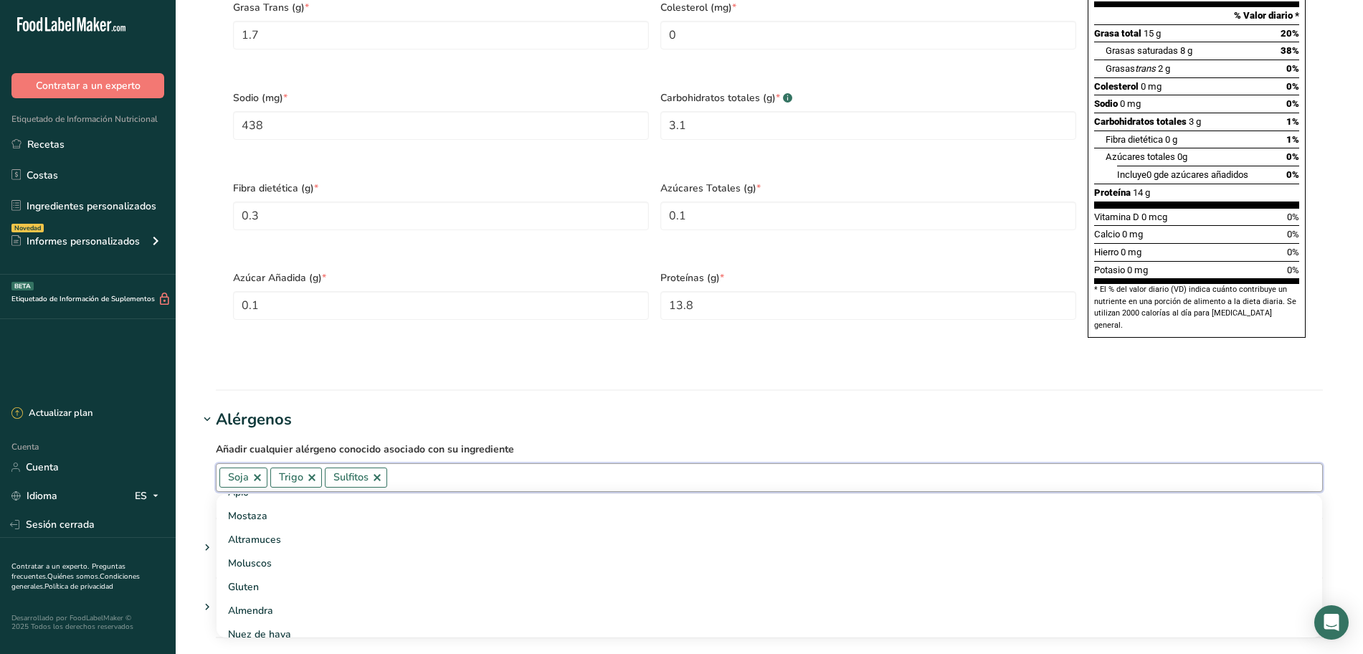
click at [312, 483] on link at bounding box center [311, 477] width 11 height 11
click at [367, 488] on input "text" at bounding box center [827, 477] width 989 height 22
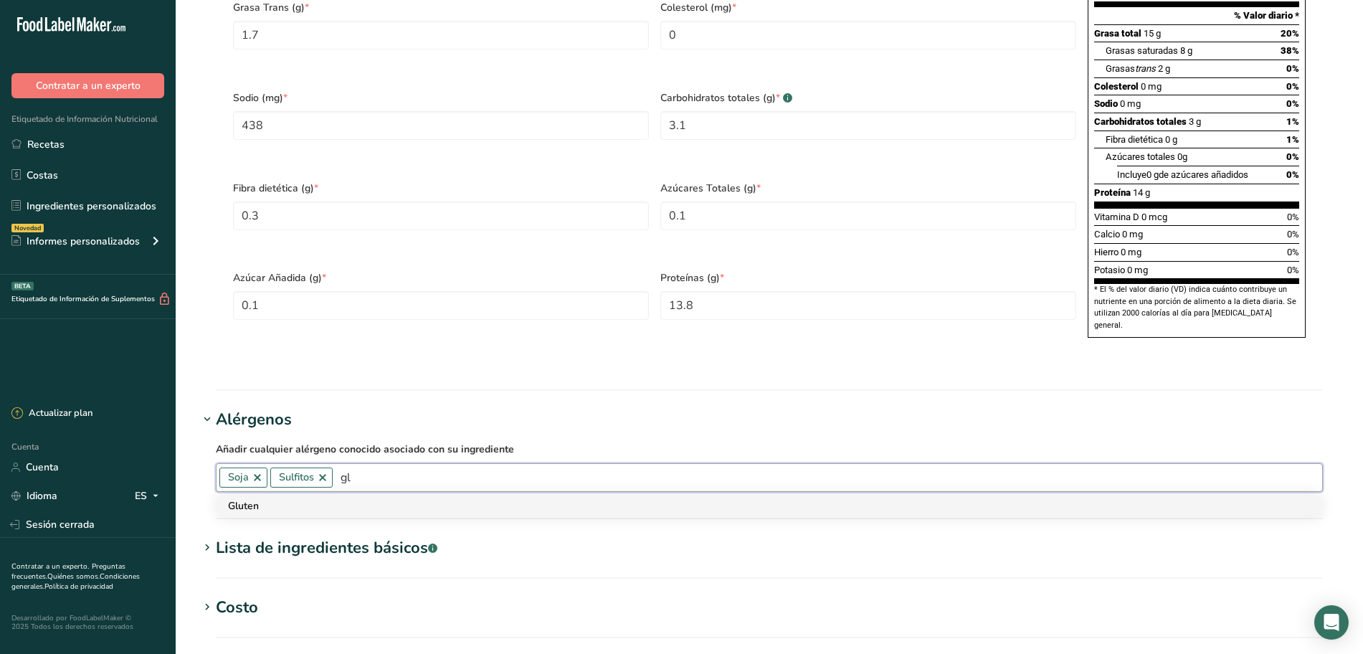
click at [379, 513] on div "Gluten" at bounding box center [758, 505] width 1060 height 15
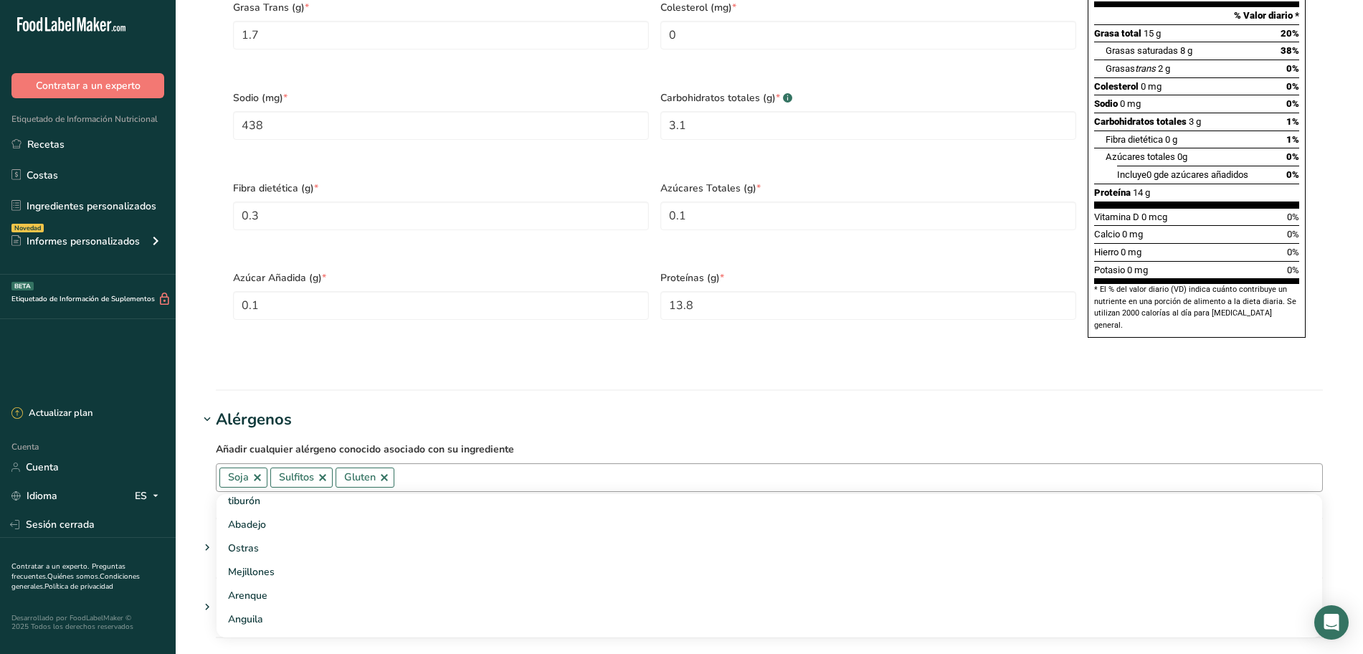
scroll to position [1110, 0]
click at [659, 432] on h1 "Alérgenos" at bounding box center [769, 420] width 1141 height 24
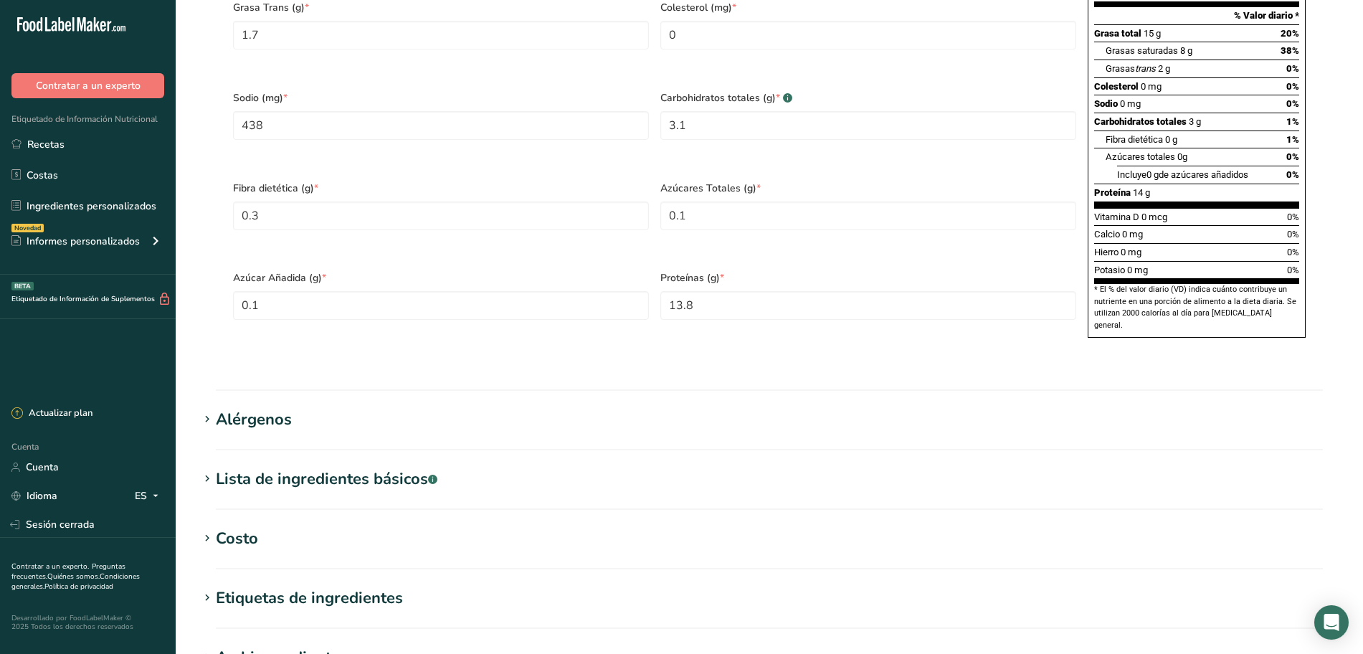
click at [580, 432] on h1 "Alérgenos" at bounding box center [769, 420] width 1141 height 24
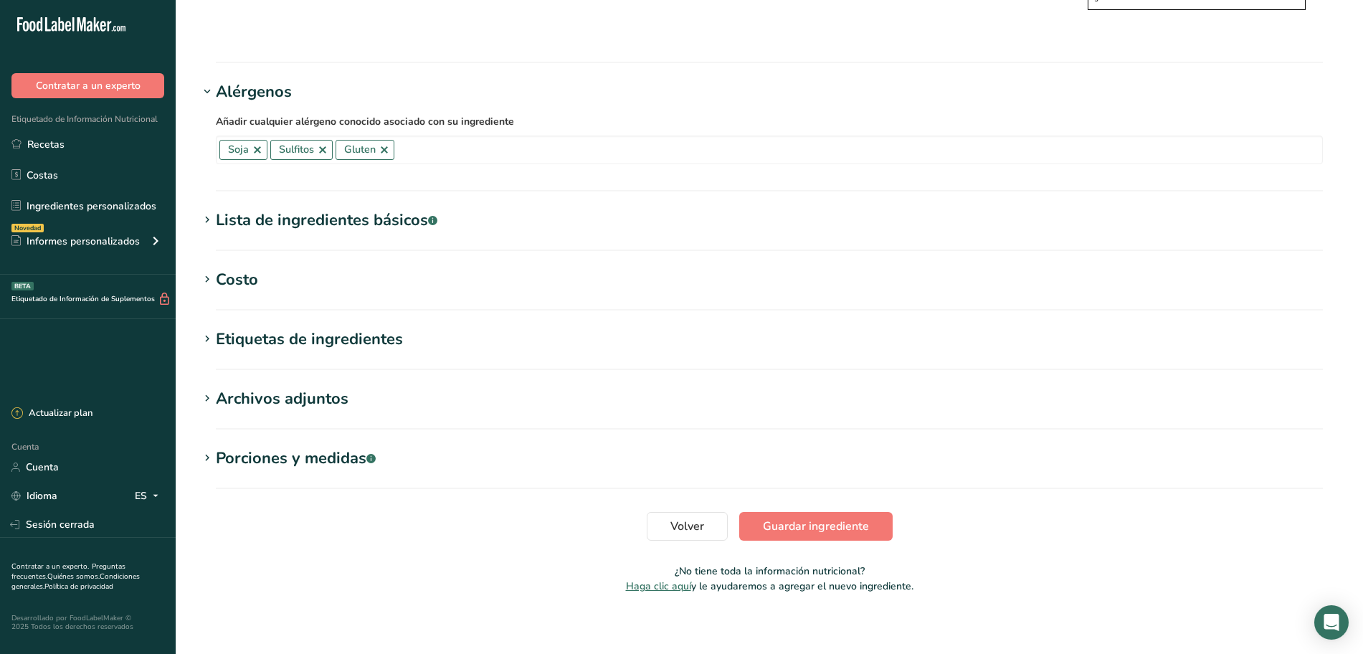
scroll to position [1160, 0]
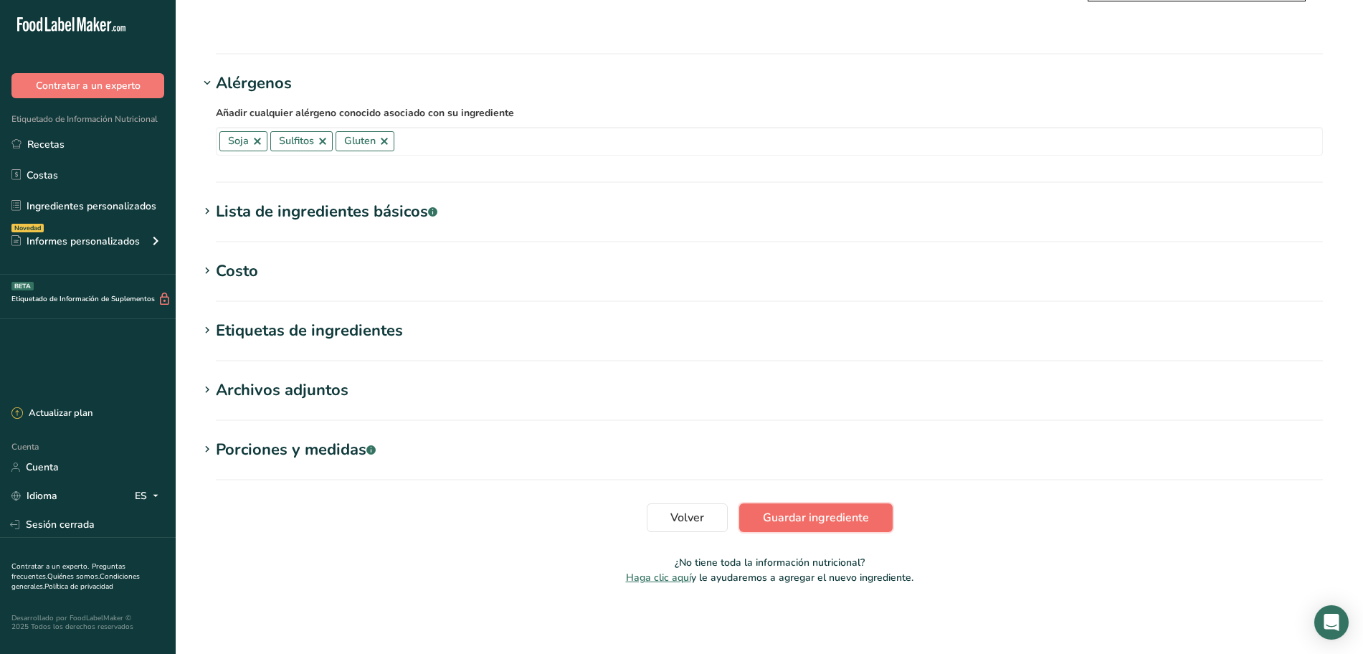
click at [827, 524] on font "Guardar ingrediente" at bounding box center [816, 518] width 106 height 16
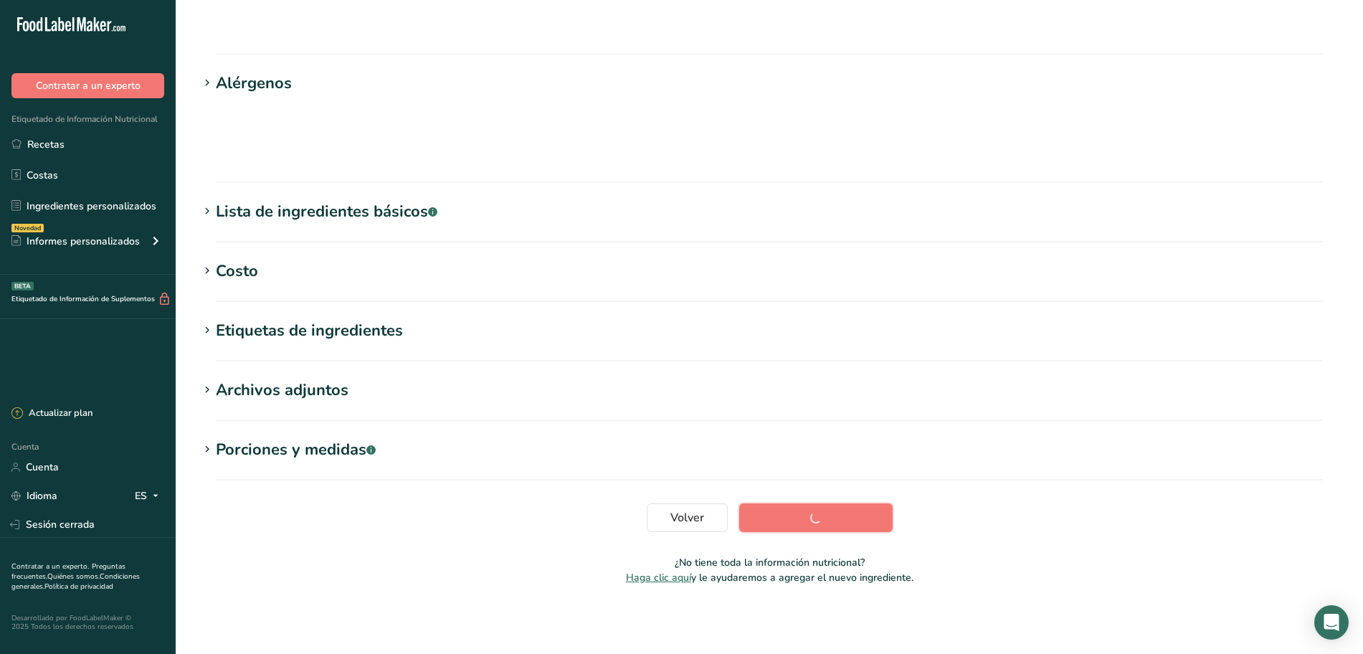
scroll to position [105, 0]
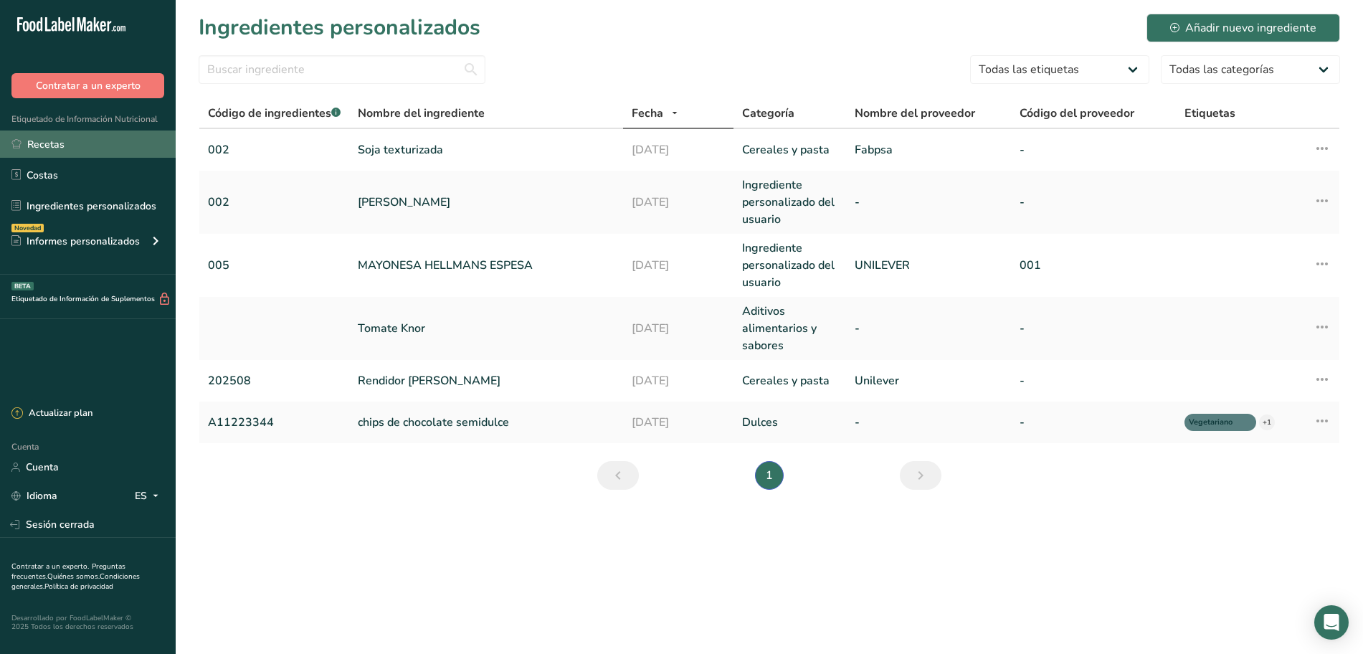
click at [77, 151] on link "Recetas" at bounding box center [88, 143] width 176 height 27
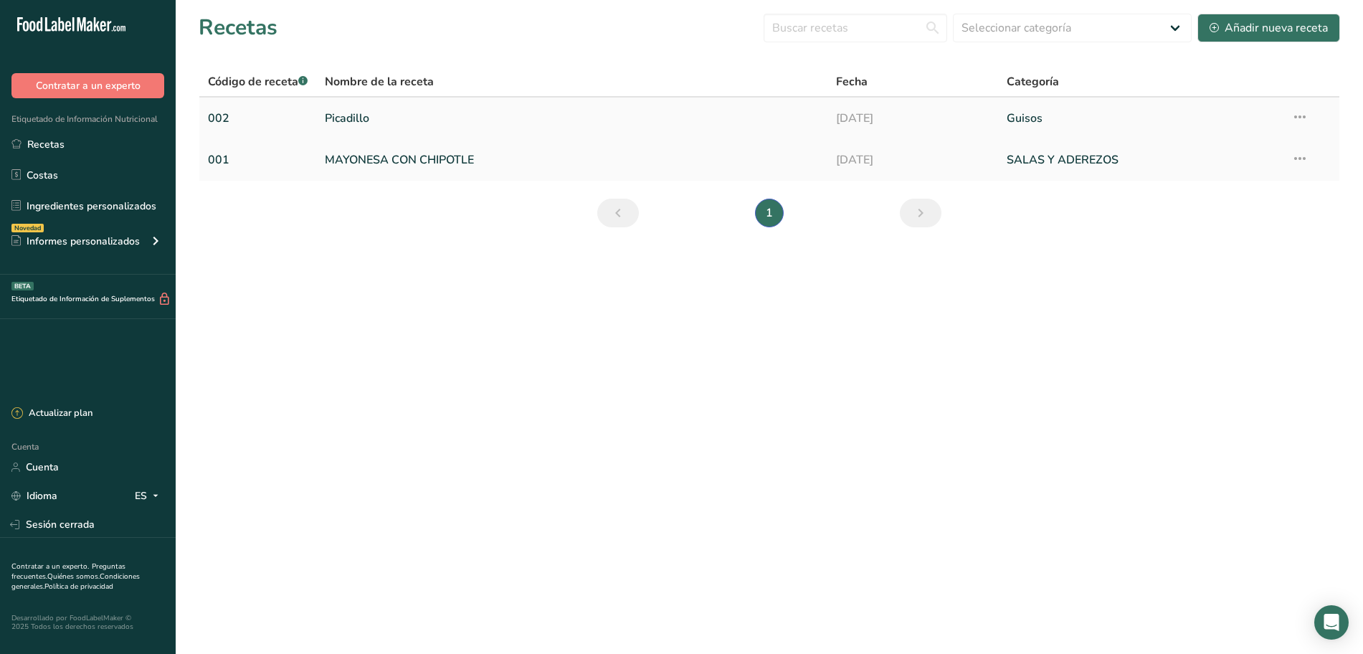
click at [400, 113] on link "Picadillo" at bounding box center [572, 118] width 494 height 30
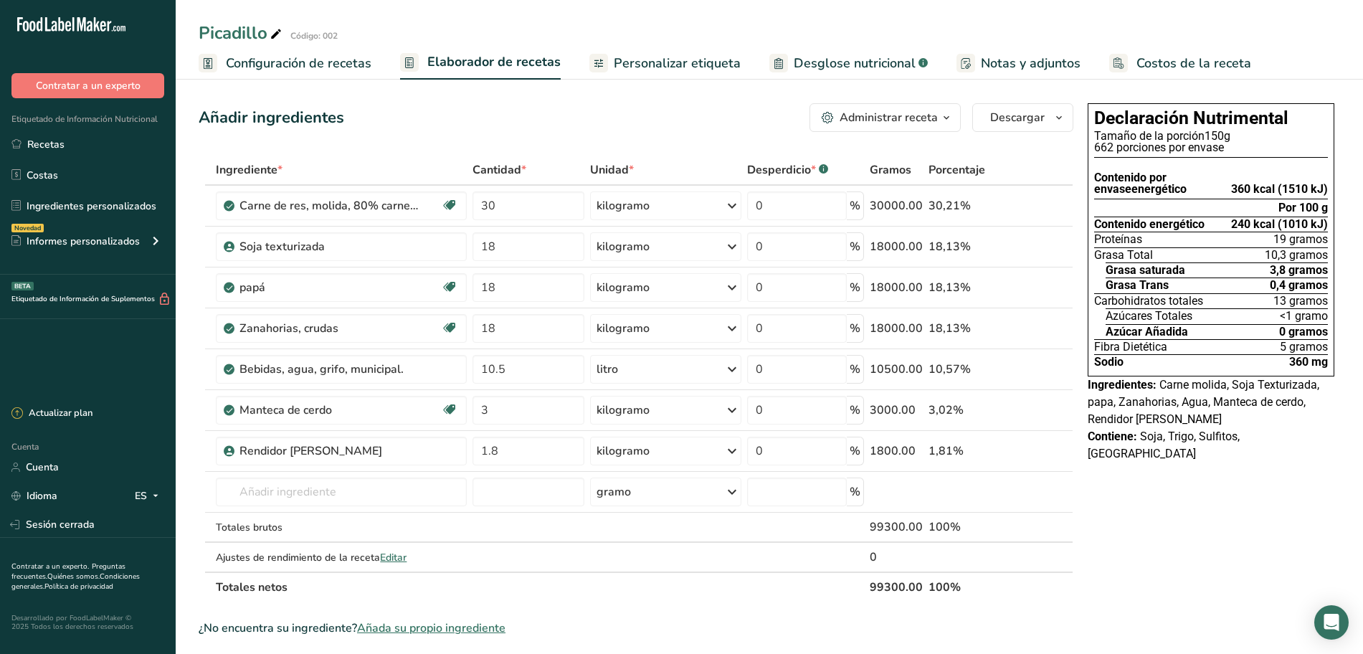
click at [340, 66] on font "Configuración de recetas" at bounding box center [299, 62] width 146 height 17
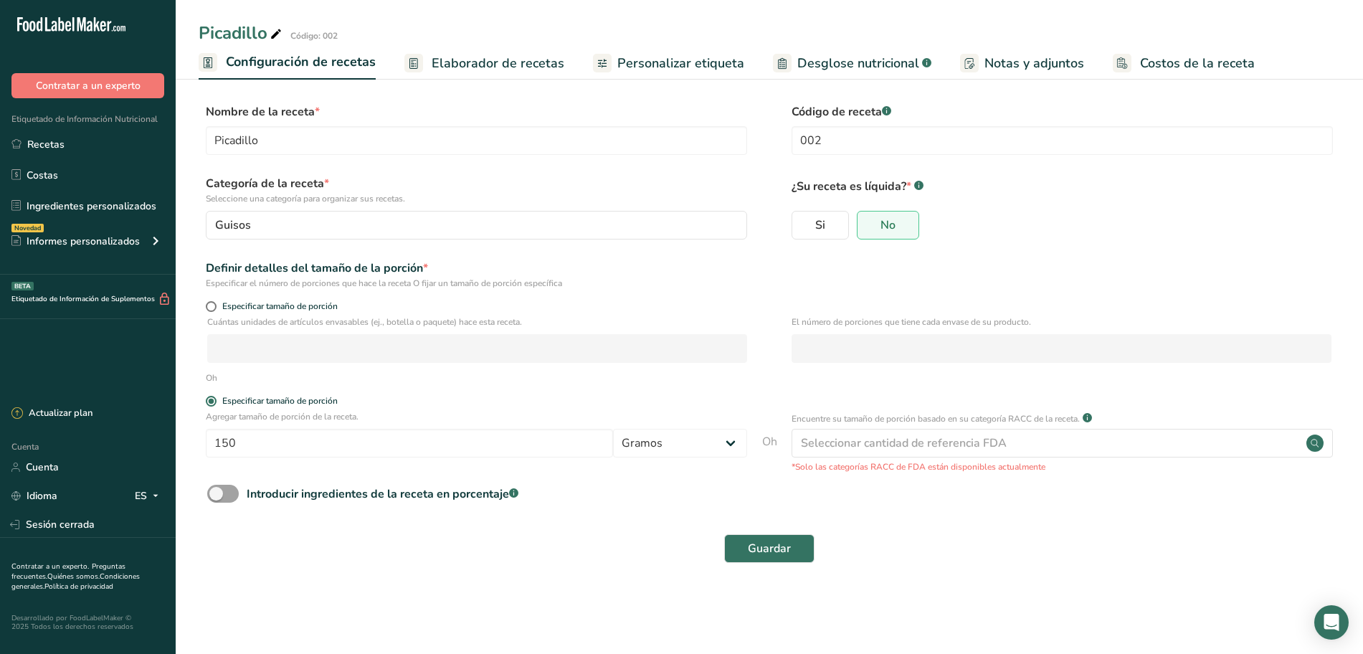
click at [456, 60] on font "Elaborador de recetas" at bounding box center [498, 62] width 133 height 17
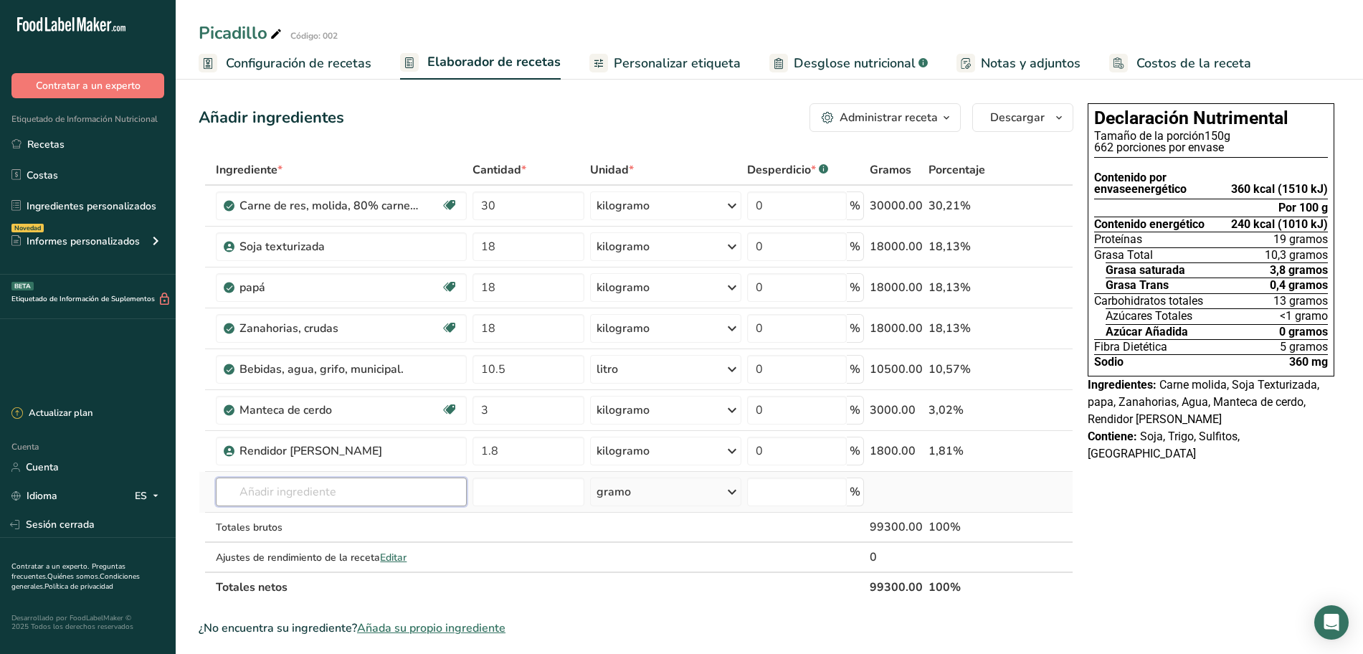
click at [306, 489] on input "text" at bounding box center [341, 491] width 251 height 29
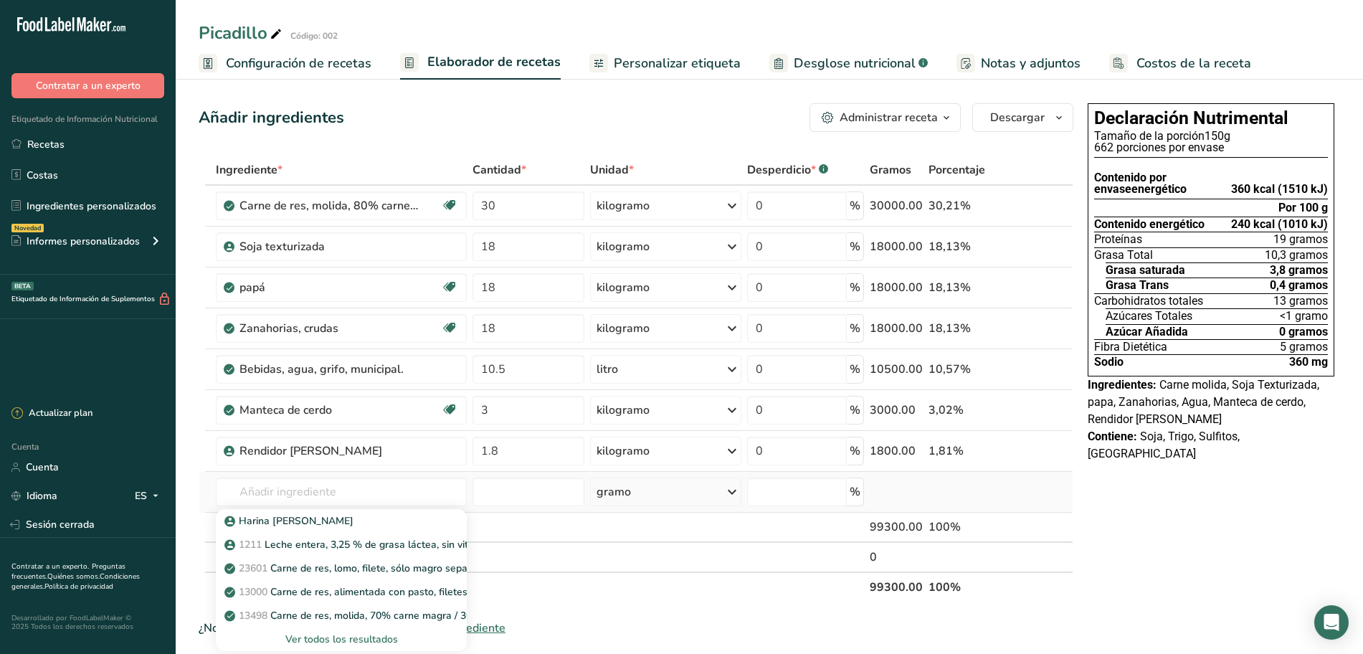
click at [300, 634] on font "Ver todos los resultados" at bounding box center [341, 639] width 113 height 14
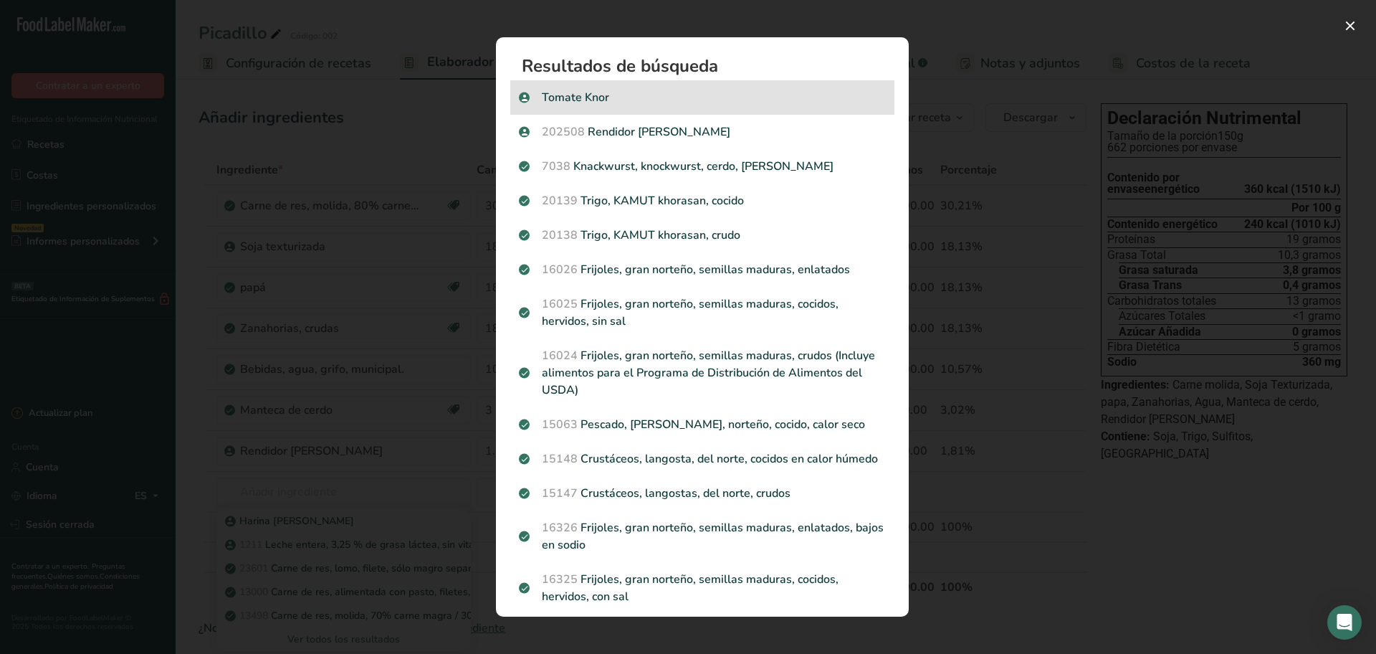
click at [595, 100] on font "Tomate Knor" at bounding box center [575, 98] width 67 height 16
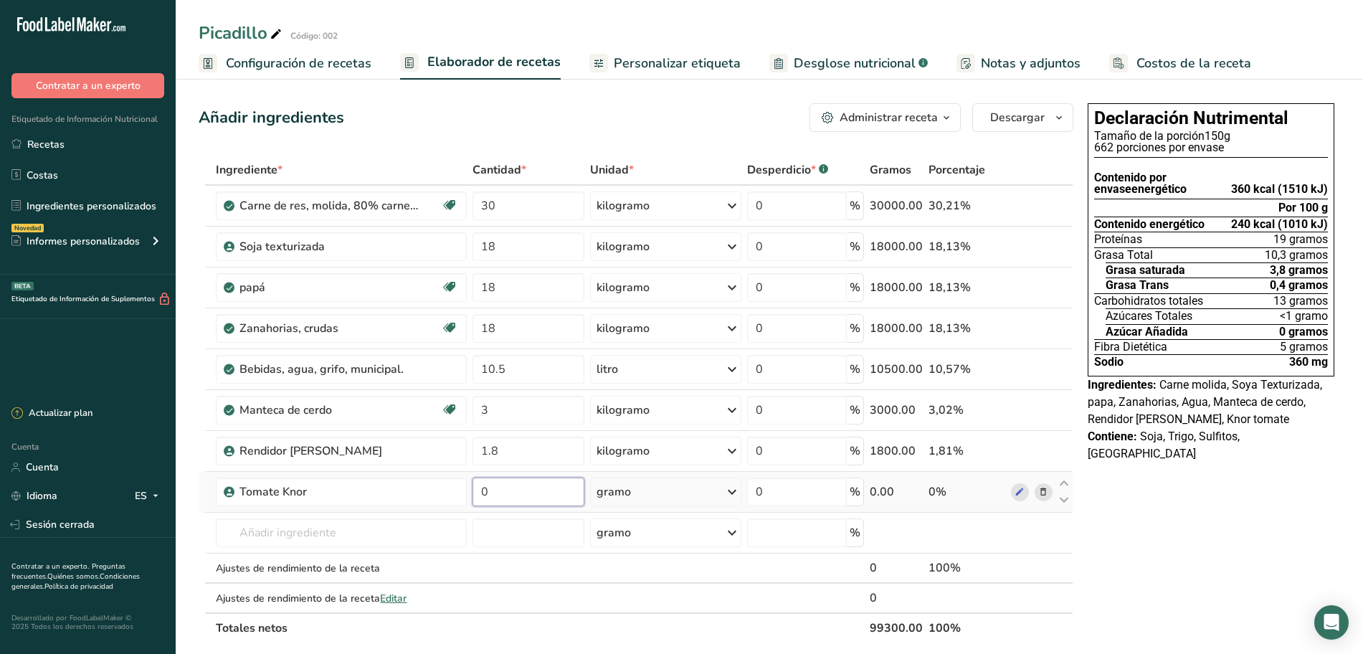
click at [532, 487] on input "0" at bounding box center [528, 491] width 112 height 29
click at [629, 495] on div "Ingrediente * Cantidad * Unidad * Desperdicio * .a-a{fill:#347362;}.b-a{fill:#f…" at bounding box center [636, 399] width 875 height 488
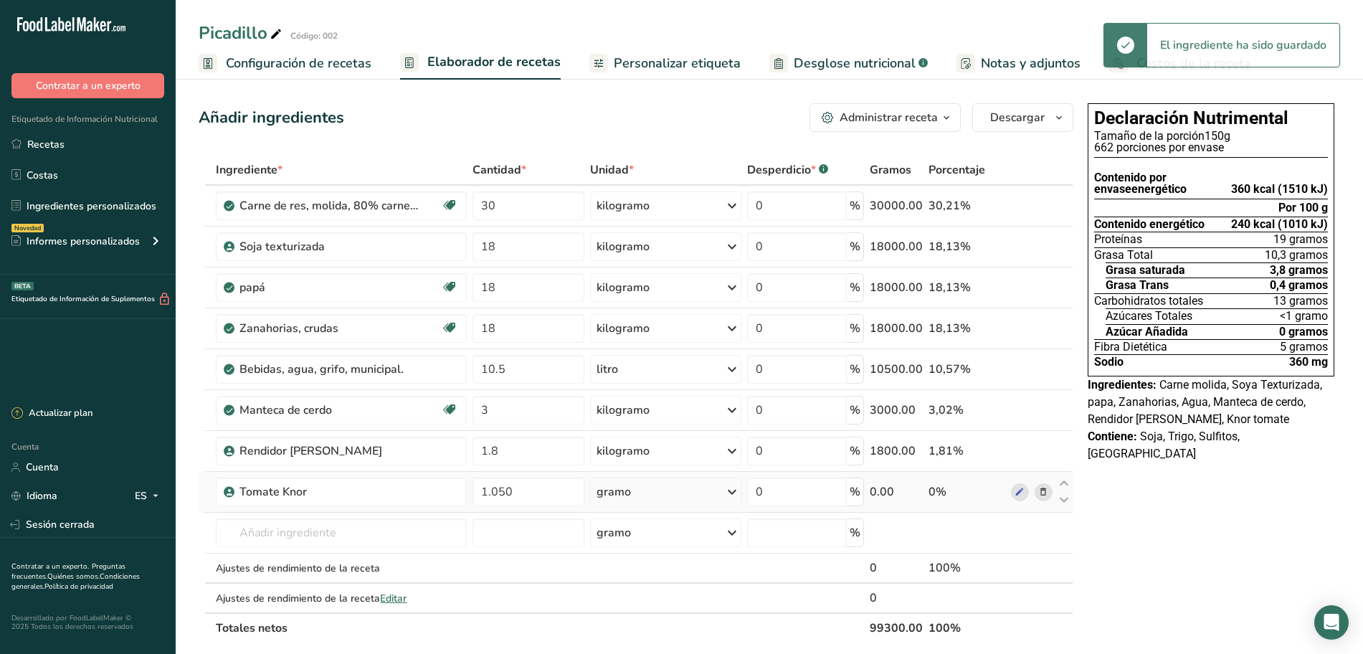
click at [682, 481] on div "gramo" at bounding box center [665, 491] width 151 height 29
click at [629, 566] on font "kilogramo" at bounding box center [626, 567] width 45 height 14
click at [1021, 489] on icon at bounding box center [1019, 492] width 10 height 15
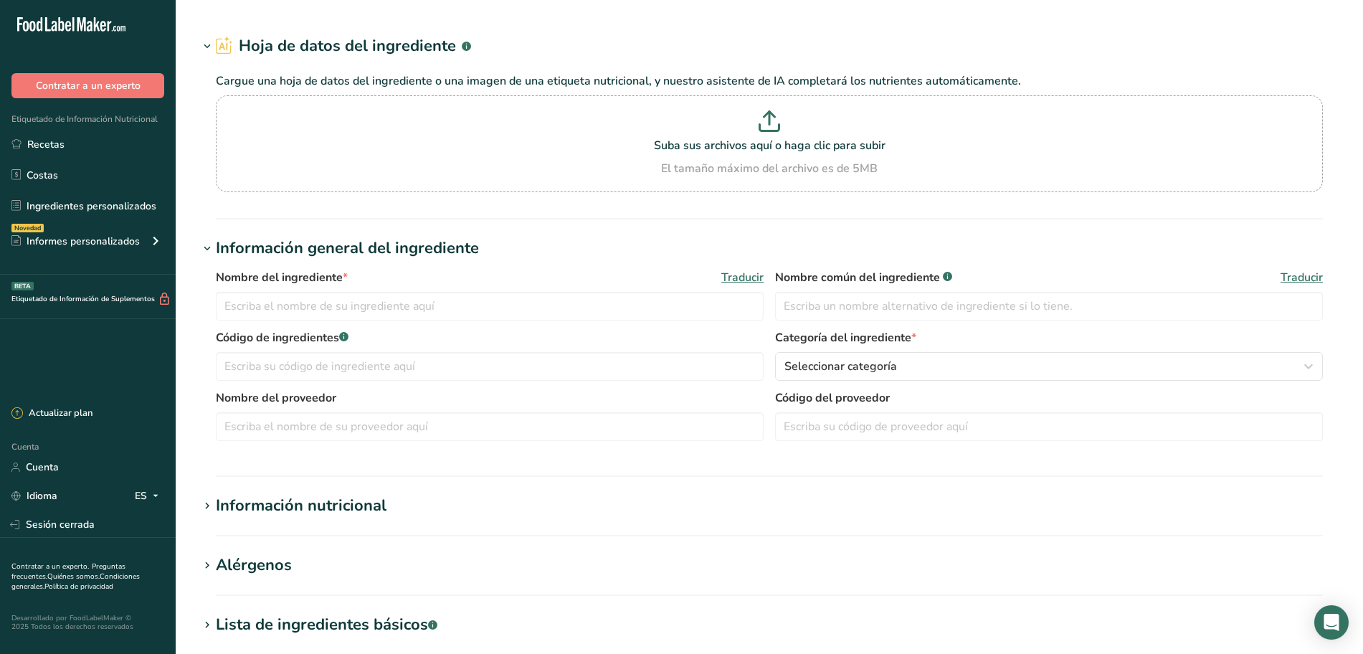
type input "Knor tomate"
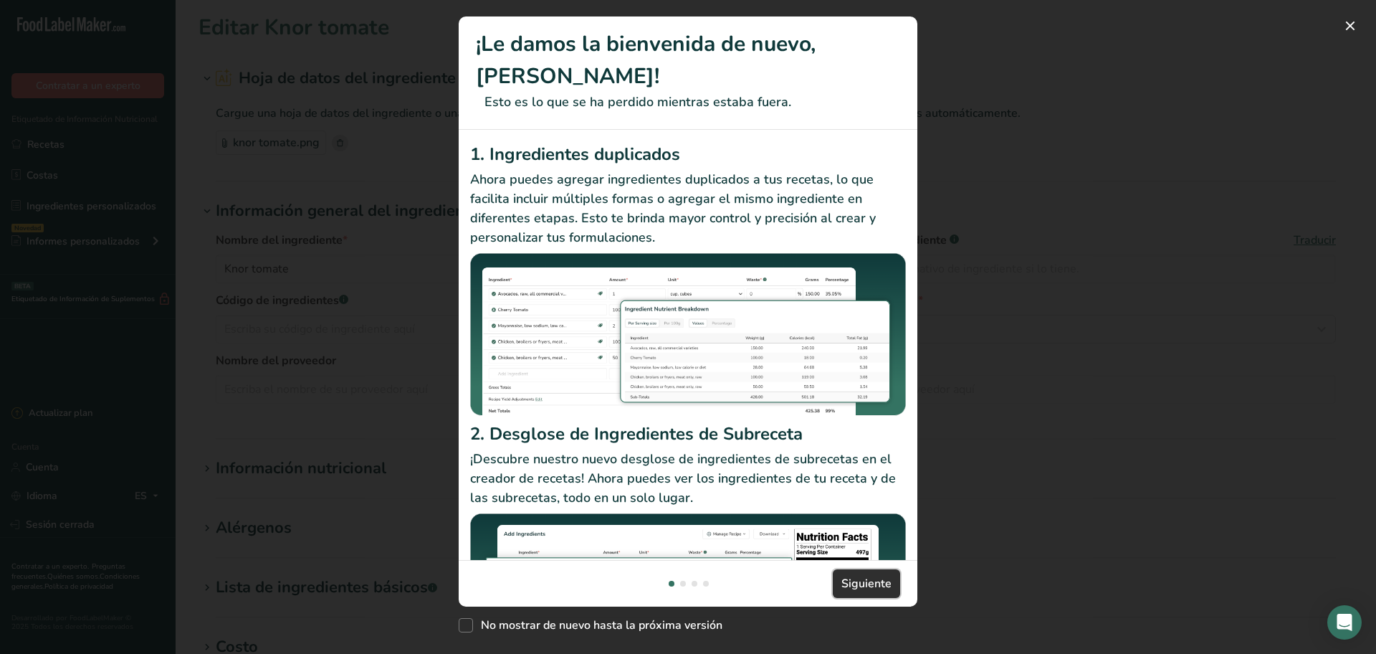
click at [890, 583] on font "Siguiente" at bounding box center [867, 584] width 50 height 16
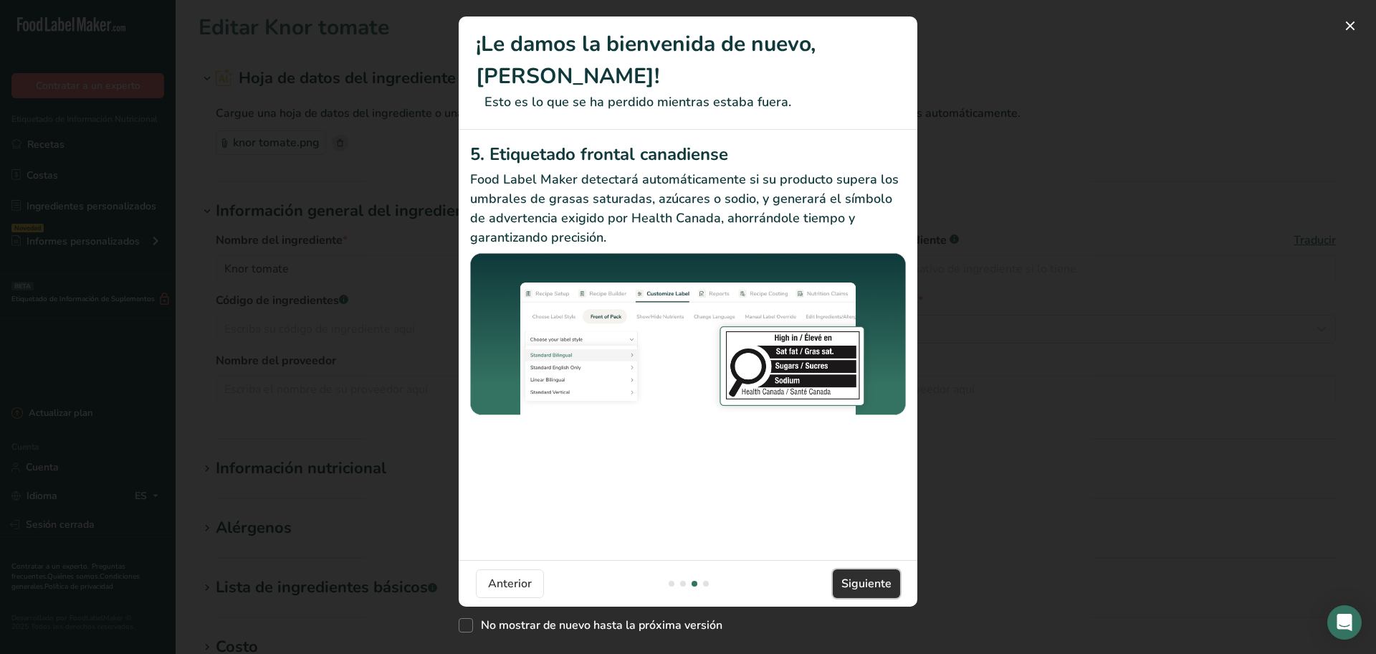
click at [890, 583] on font "Siguiente" at bounding box center [867, 584] width 50 height 16
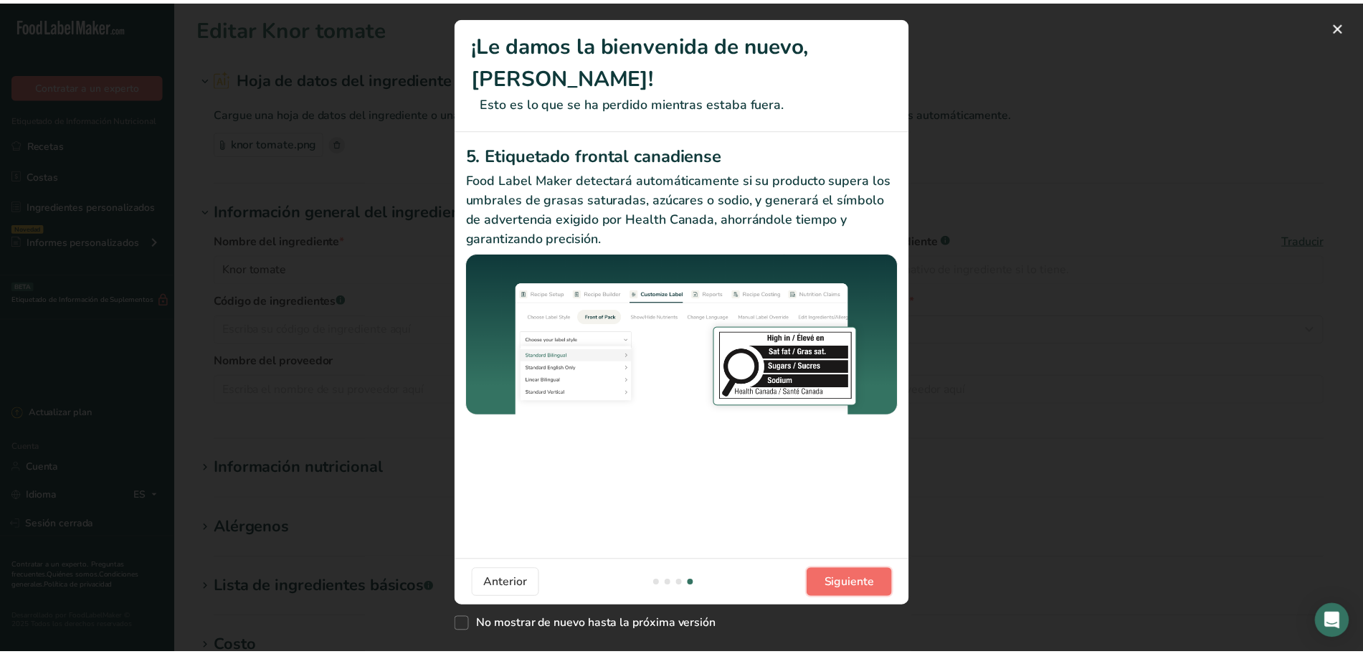
scroll to position [0, 1376]
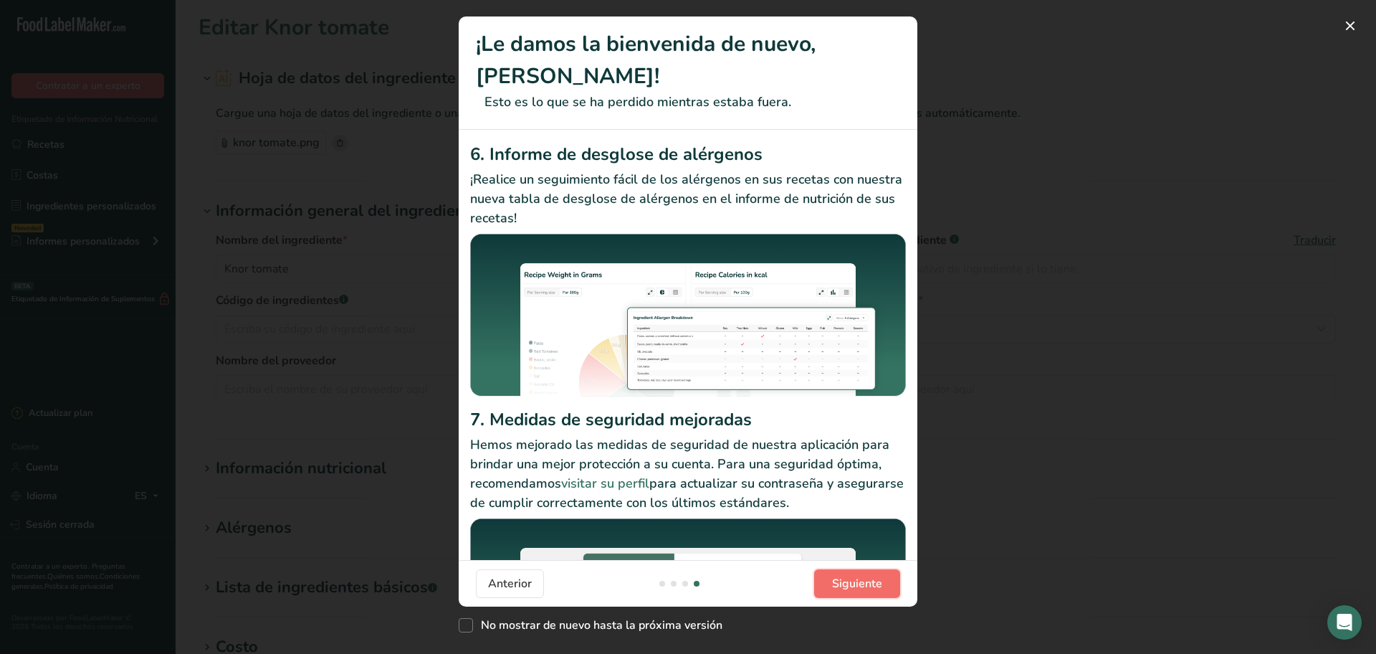
click at [885, 583] on button "Siguiente" at bounding box center [857, 583] width 86 height 29
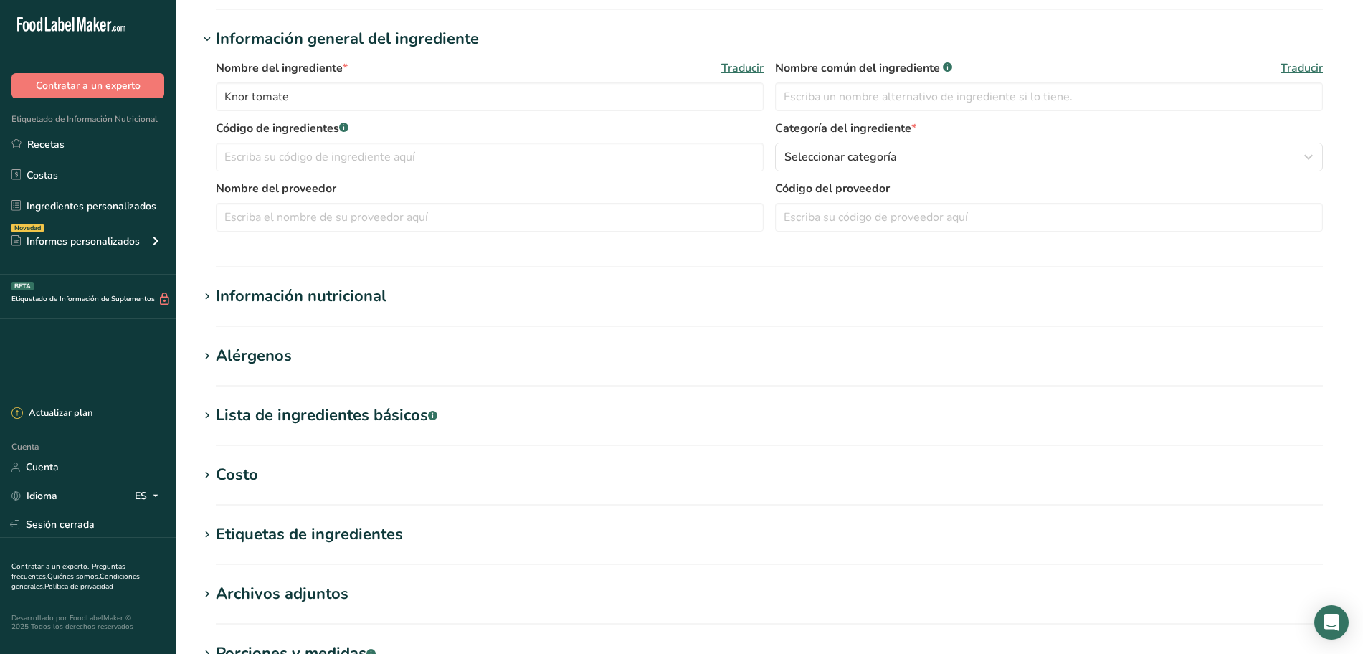
scroll to position [179, 0]
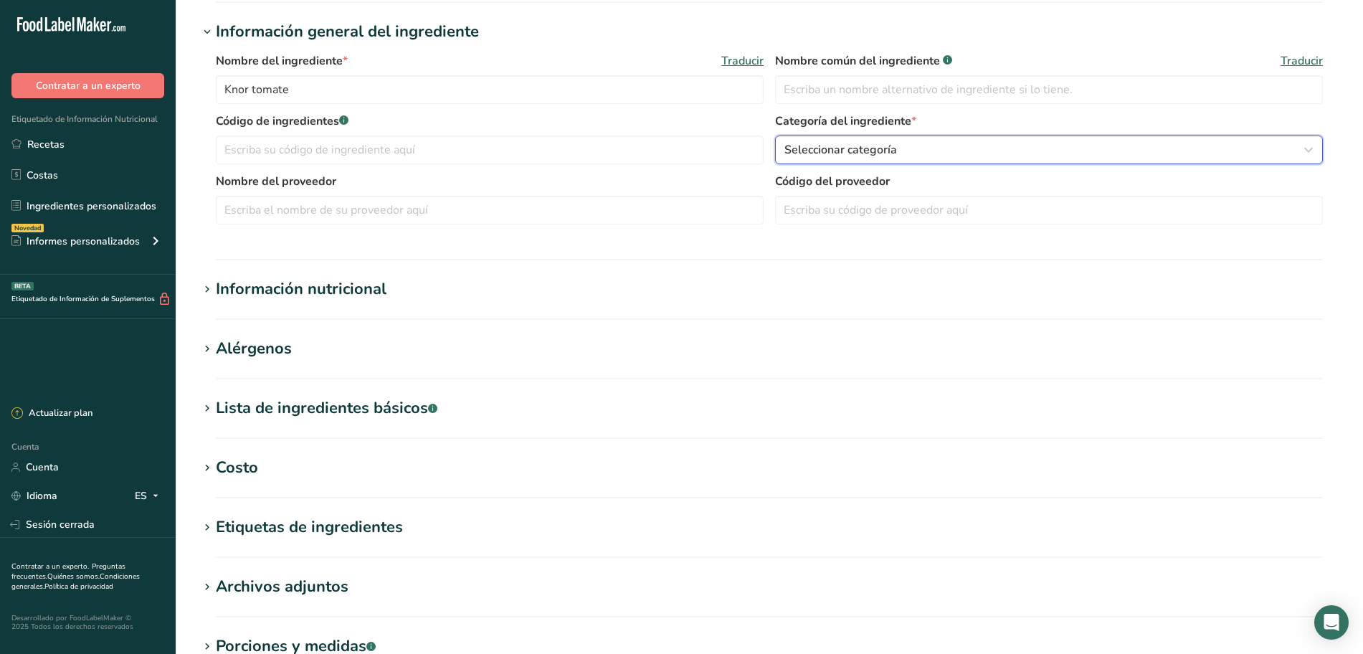
click at [1188, 153] on div "Seleccionar categoría" at bounding box center [1044, 149] width 520 height 17
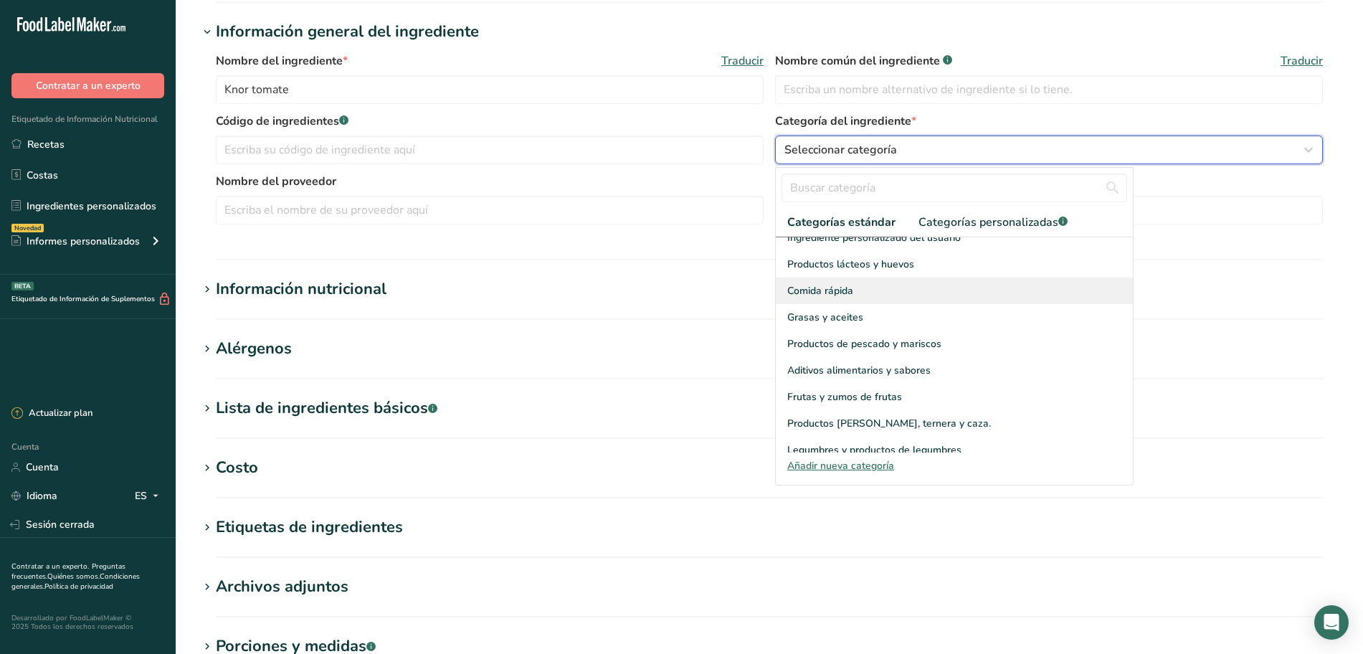
scroll to position [269, 0]
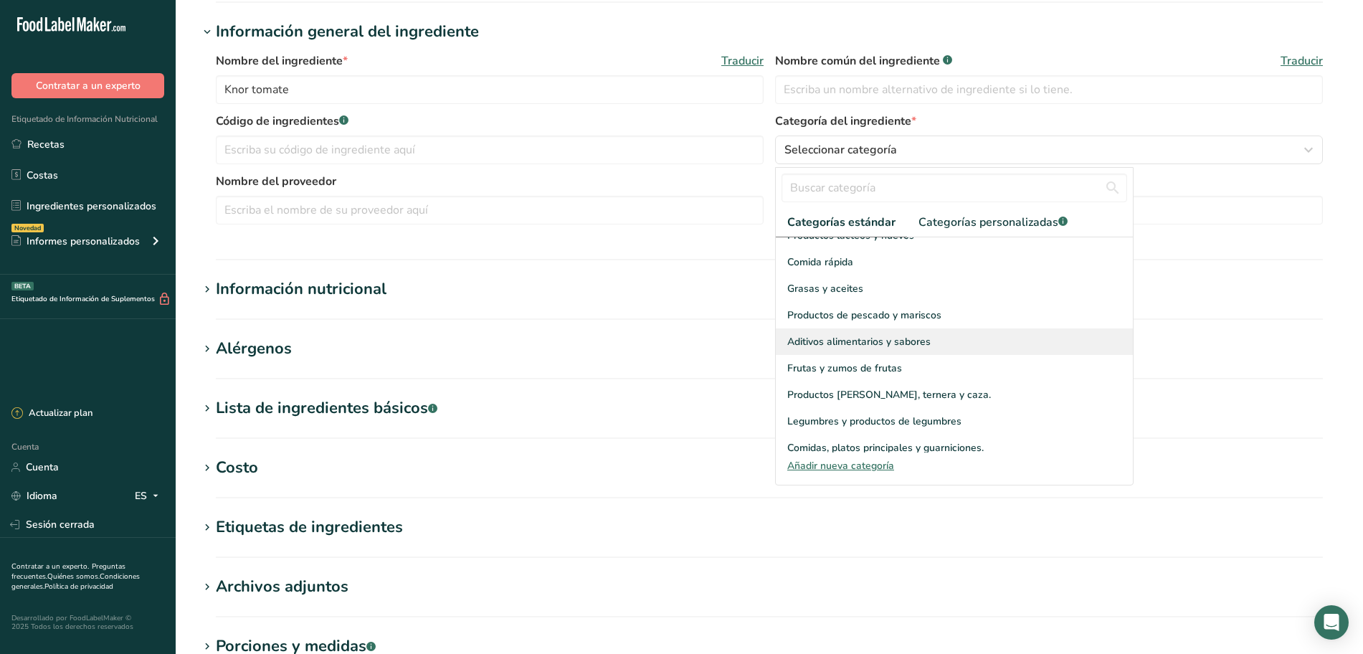
click at [874, 335] on font "Aditivos alimentarios y sabores" at bounding box center [858, 342] width 143 height 14
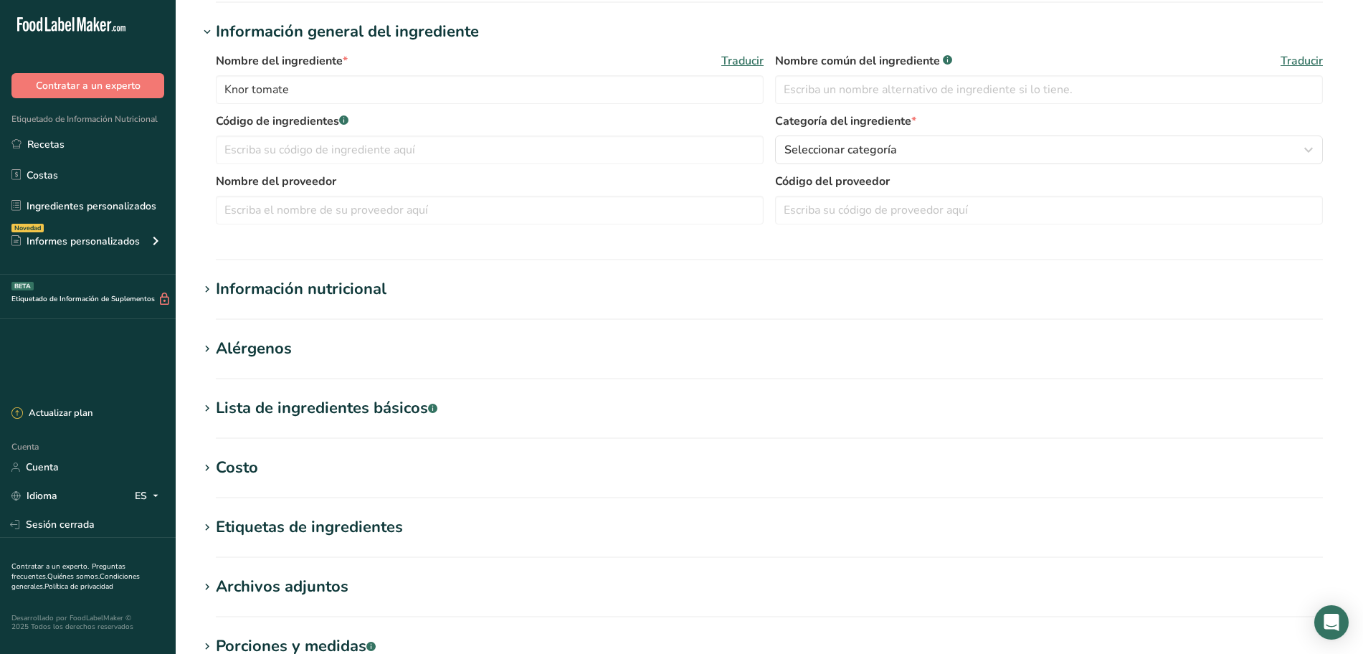
click at [442, 309] on section "Información nutricional Tamaño de la porción .a-a{fill:#347362;}.b-a{fill:#fff;…" at bounding box center [769, 298] width 1141 height 42
click at [346, 290] on font "Información nutricional" at bounding box center [301, 289] width 171 height 22
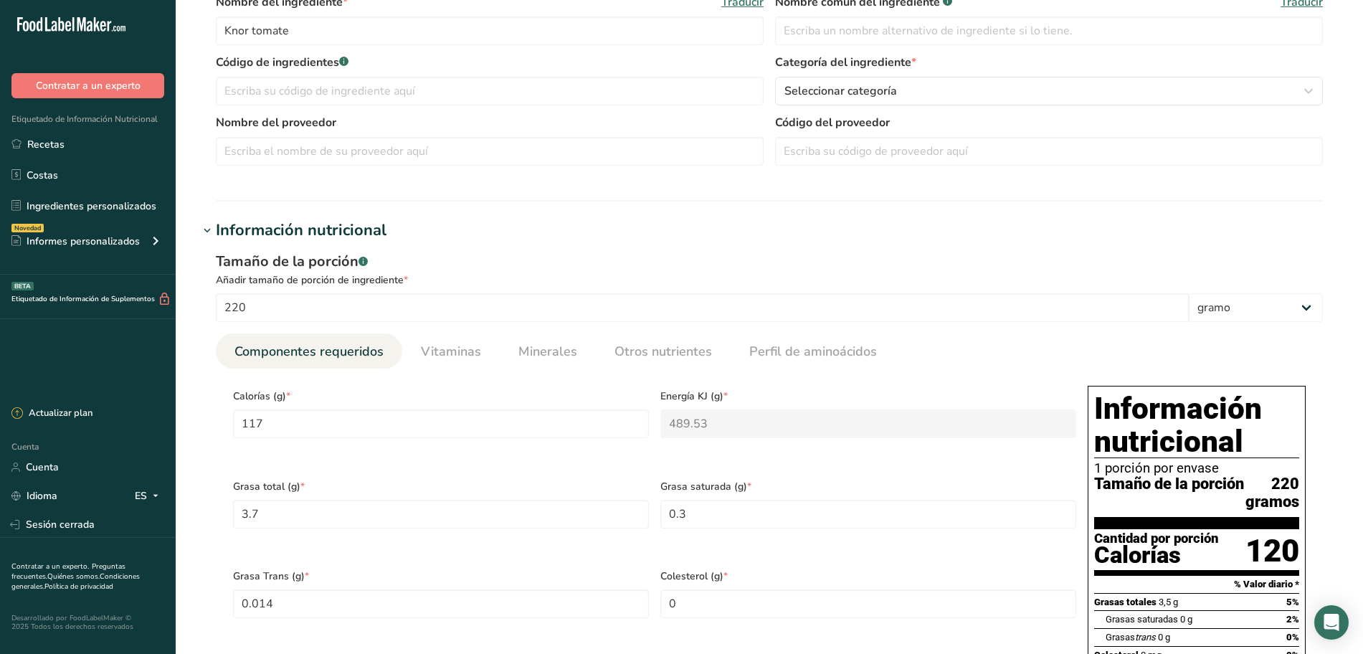
scroll to position [358, 0]
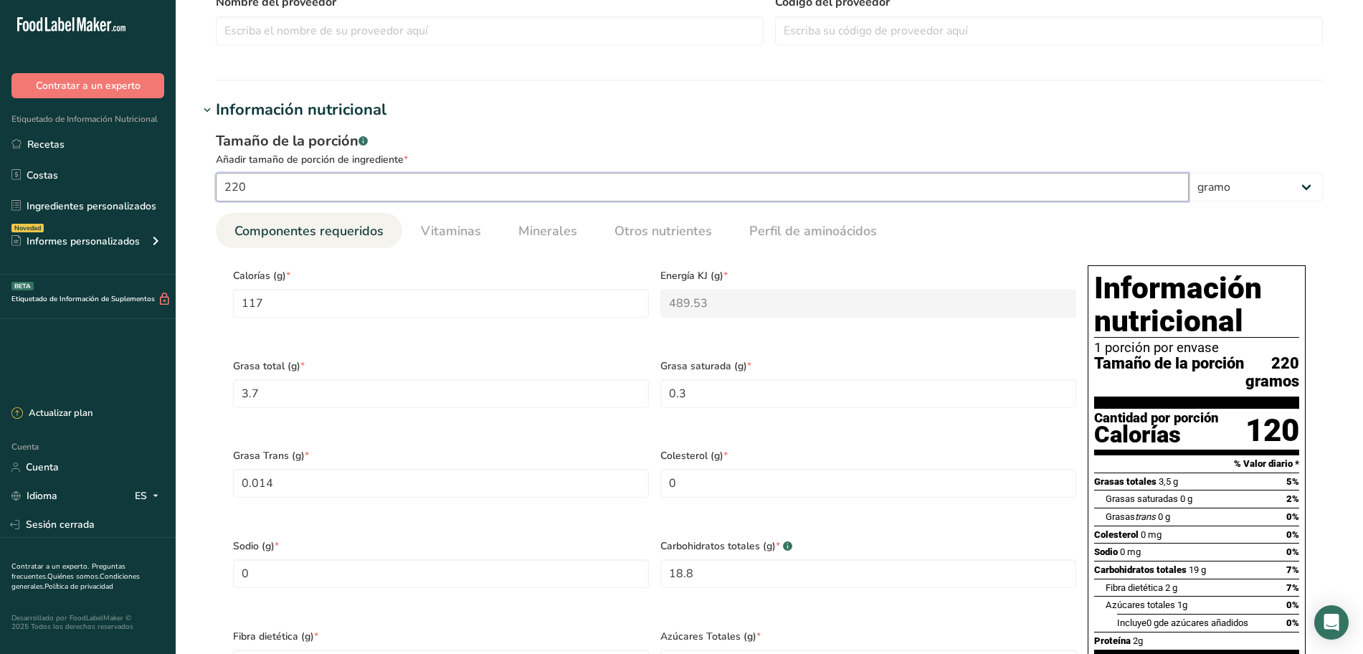
click at [388, 187] on input "220" at bounding box center [702, 187] width 973 height 29
type input "22"
type input "11.7"
type KJ "48.953"
type Fat "0.37"
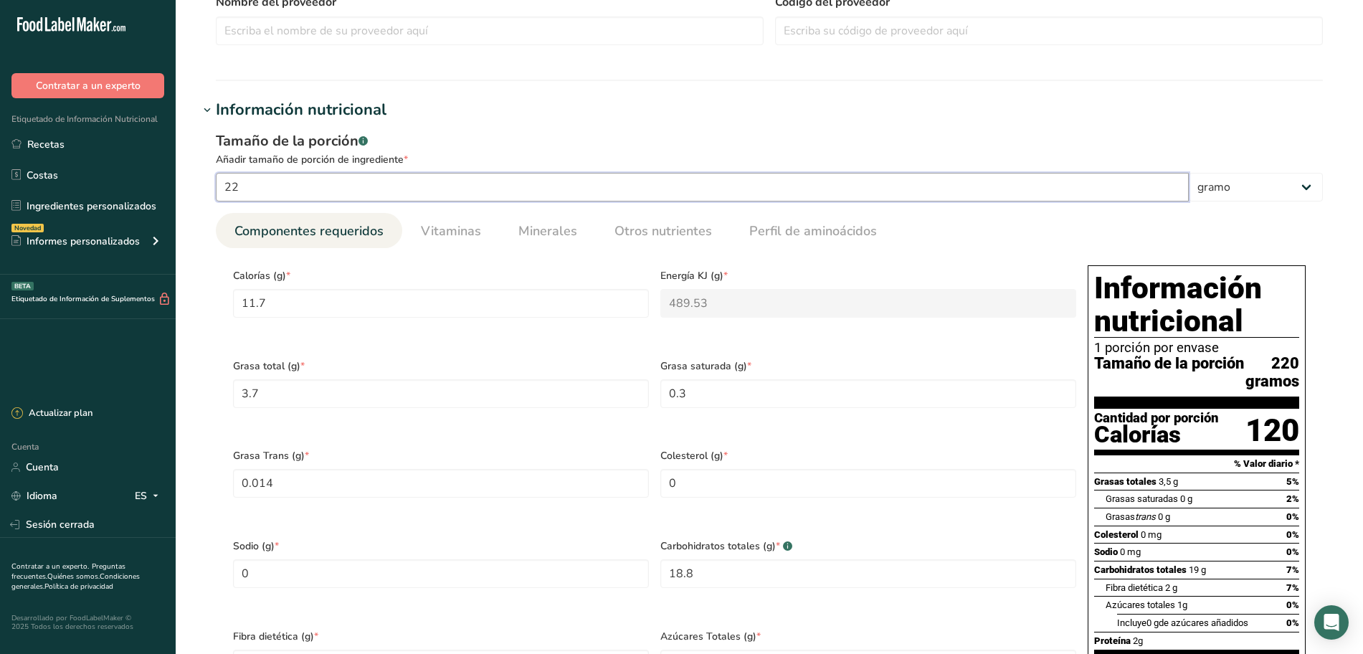
type Fat "0.03"
type Fat "0.0014"
type Carbohydrates "1.88"
type Fiber "0.2"
type Sugars "0.1"
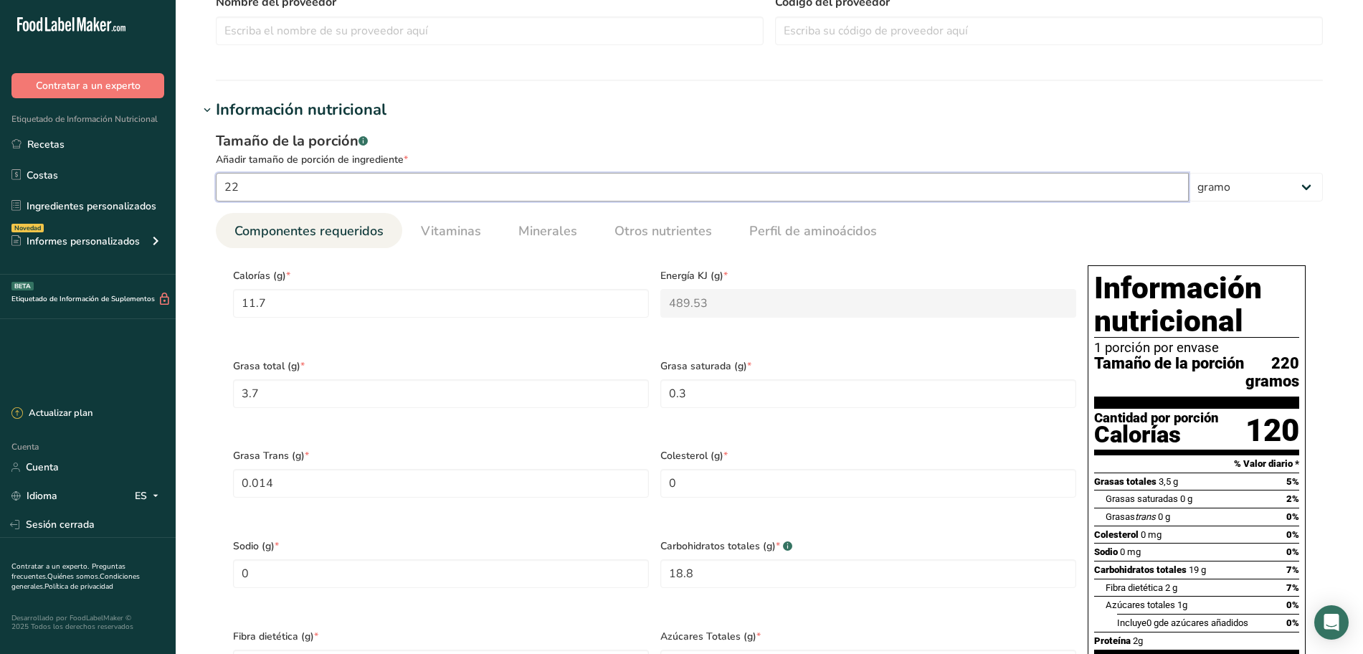
type input "0.22"
type input "2"
type input "1.0636"
type KJ "4.4503"
type Fat "0.0336"
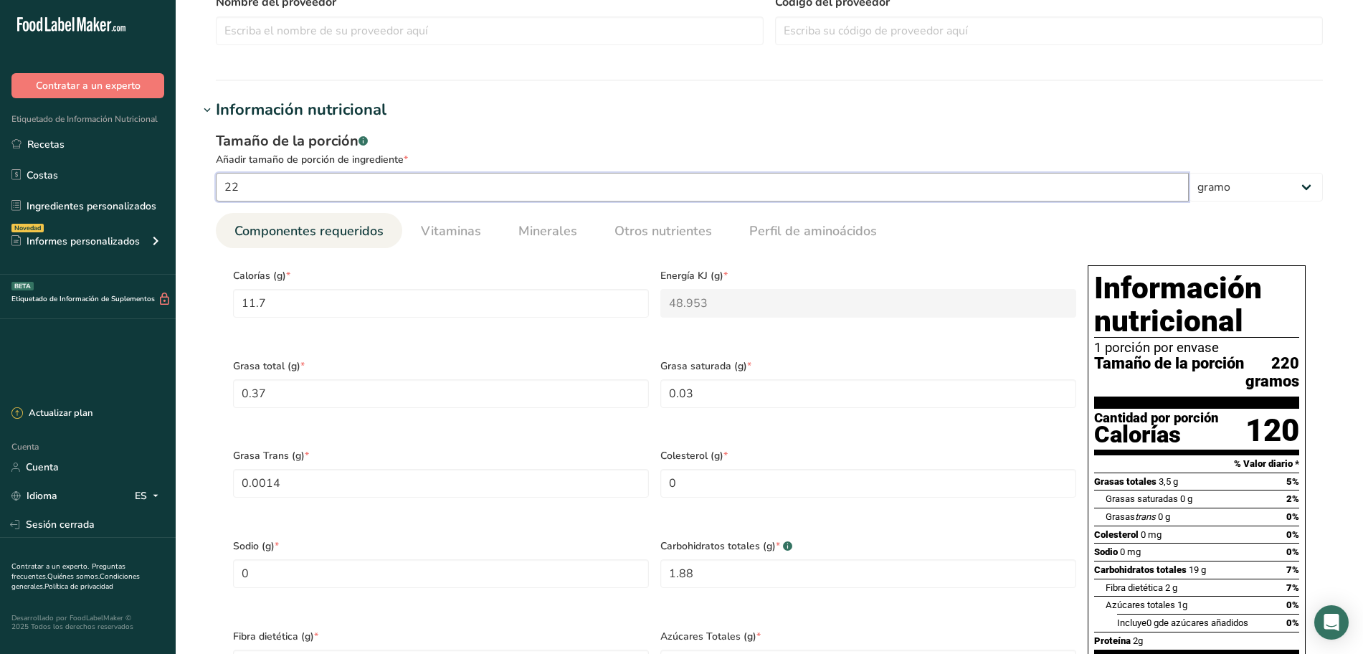
type Fat "0.0027"
type Fat "0.0001"
type Carbohydrates "0.1709"
type Fiber "0.0182"
type Sugars "0.0091"
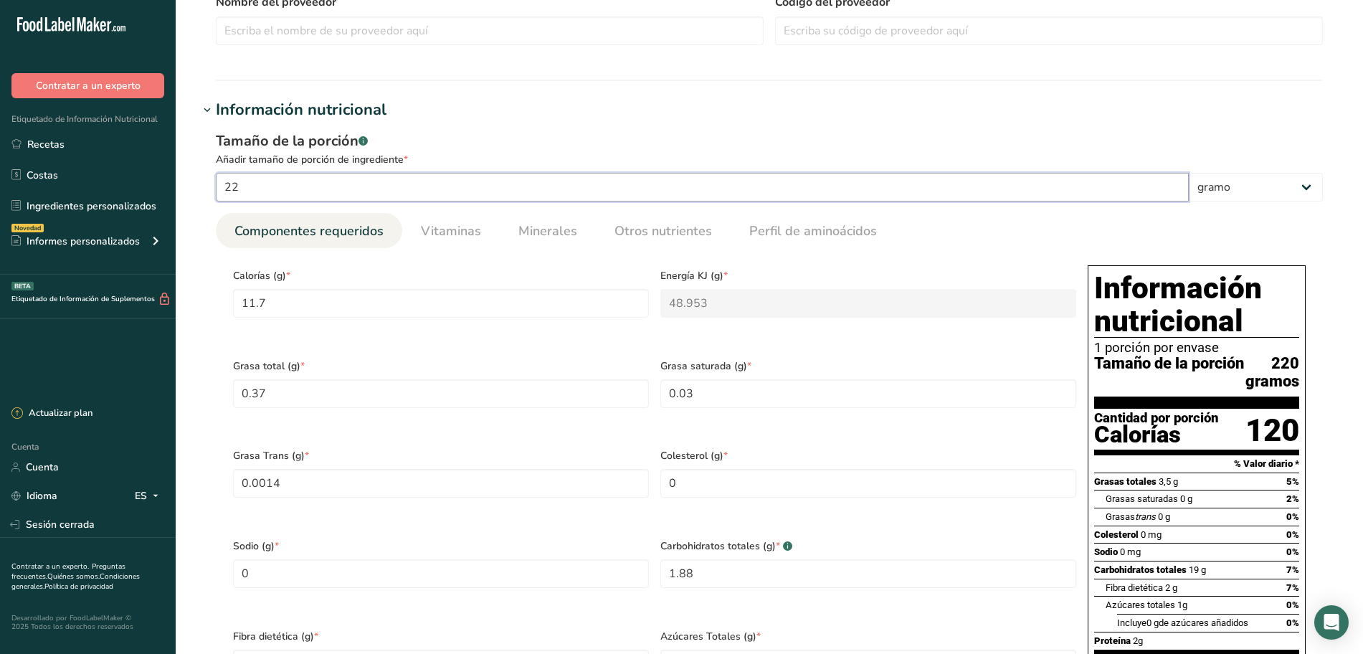
type input "0.02"
type input "20"
type input "10.6364"
type KJ "44.5027"
type Fat "0.3364"
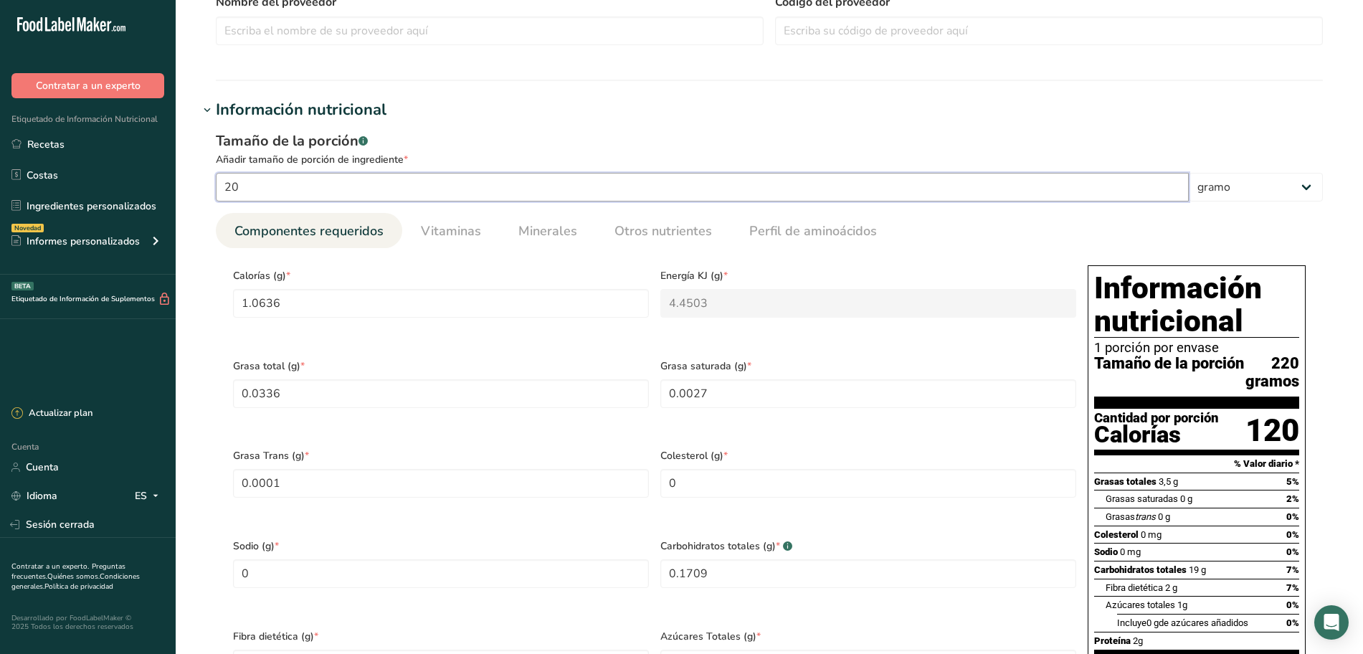
type Fat "0.0273"
type Fat "0.0013"
type Carbohydrates "1.7091"
type Fiber "0.1818"
type Sugars "0.0909"
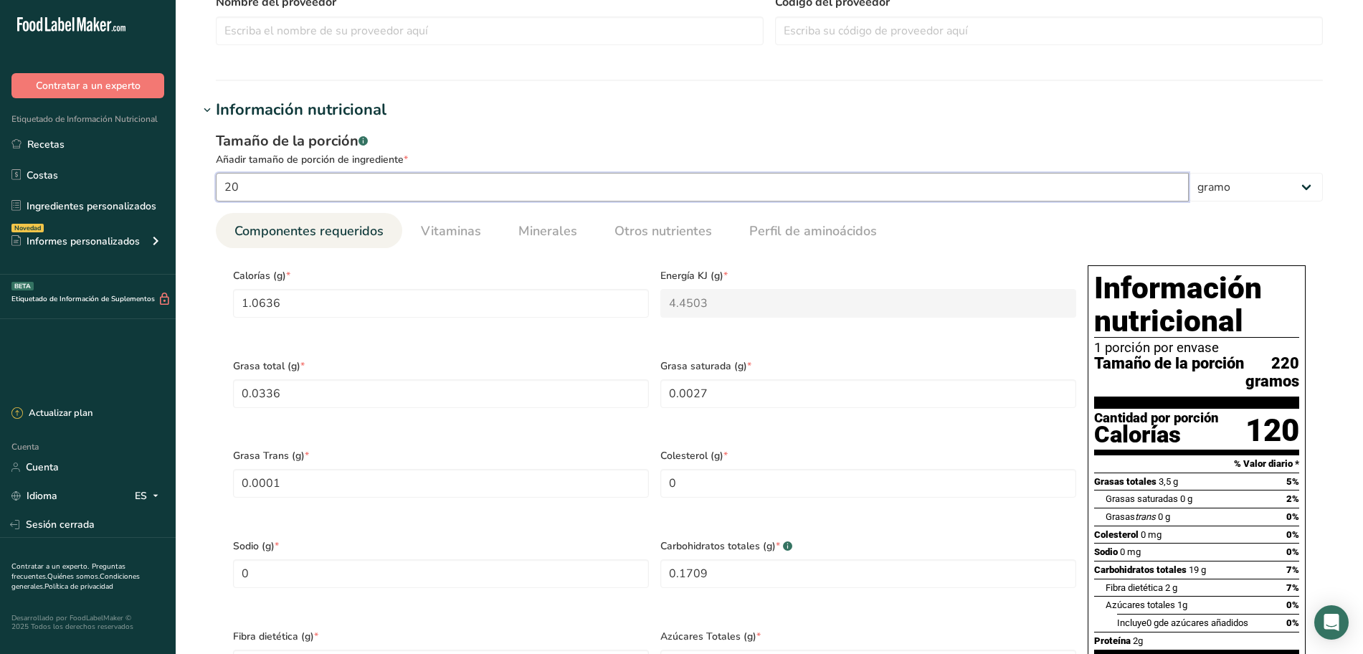
type input "0.2"
type input "200"
type input "106.3636"
type KJ "445.0272"
type Fat "3.3636"
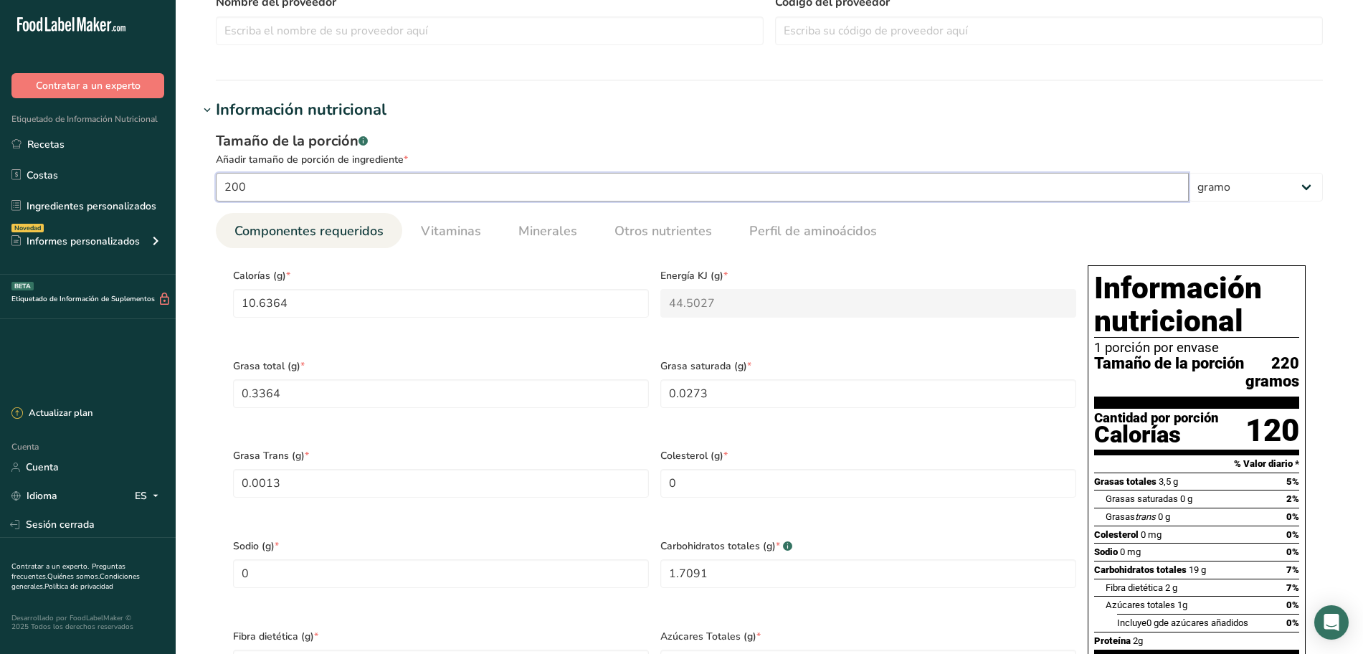
type Fat "0.2728"
type Fat "0.0128"
type Carbohydrates "17.091"
type Fiber "1.8182"
type Sugars "0.909"
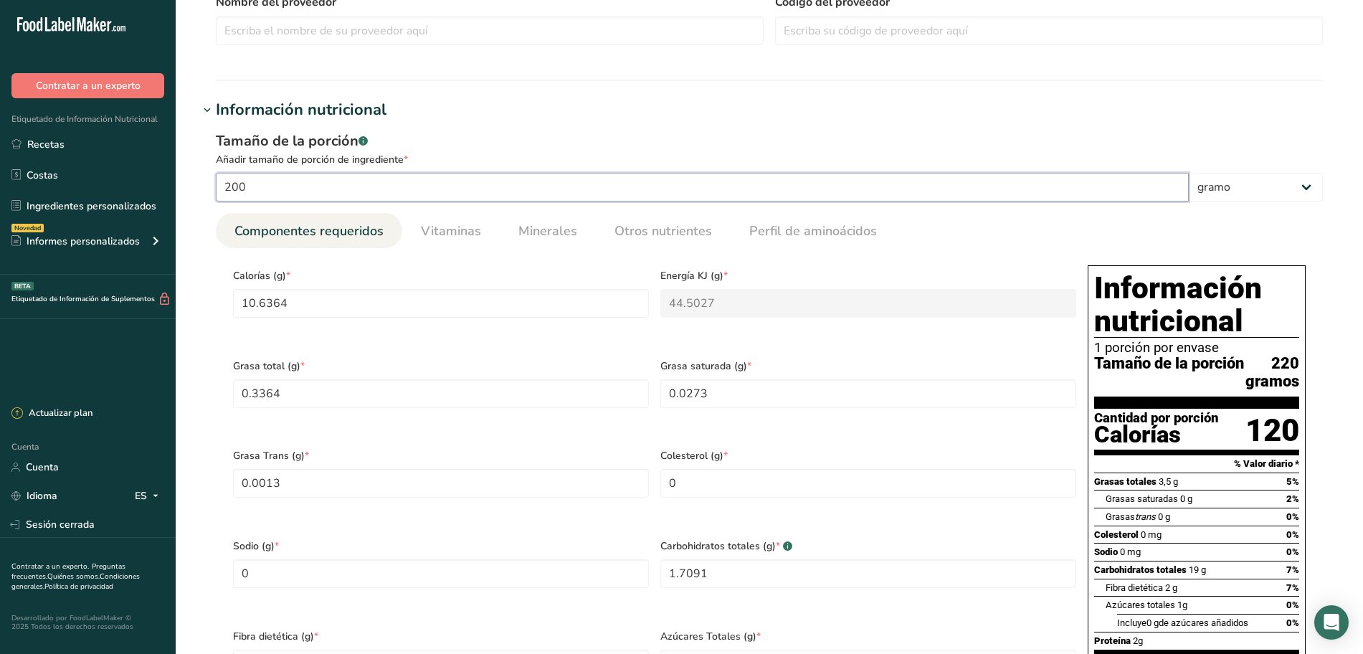
type input "2"
type input "20"
type input "10.6364"
type KJ "44.5027"
type Fat "0.3364"
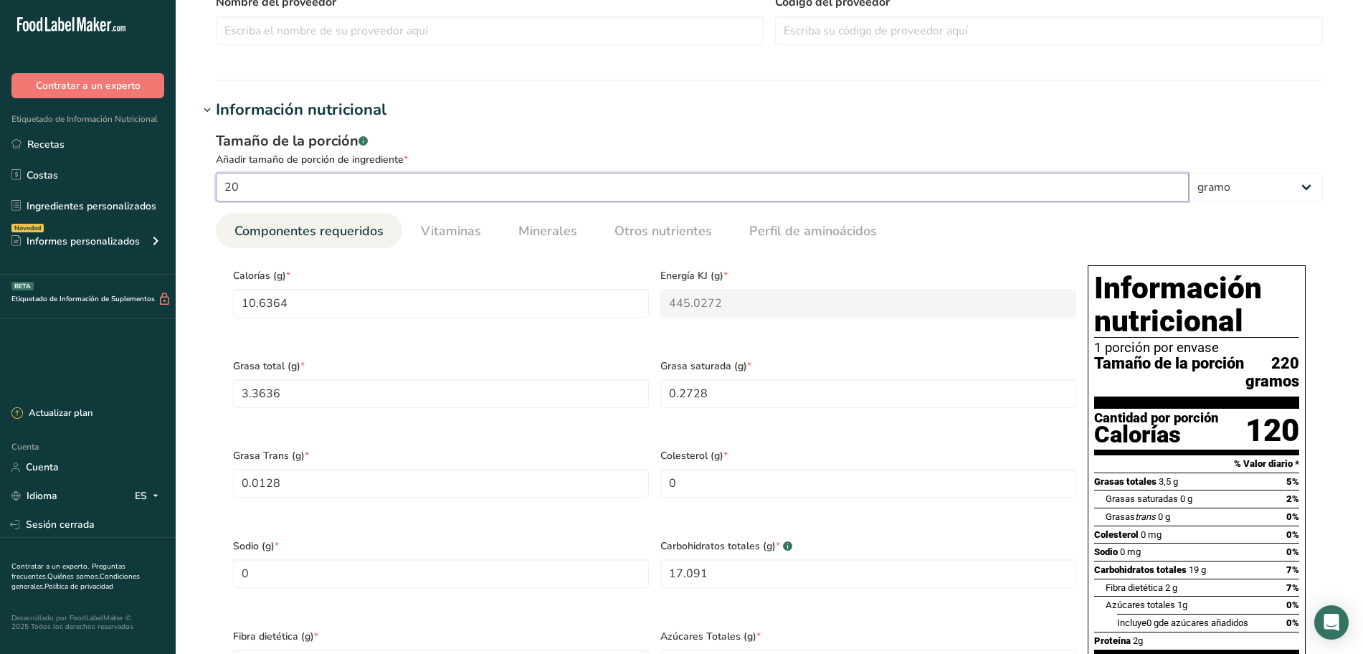
type Fat "0.0273"
type Fat "0.0013"
type Carbohydrates "1.7091"
type Fiber "0.1818"
type Sugars "0.0909"
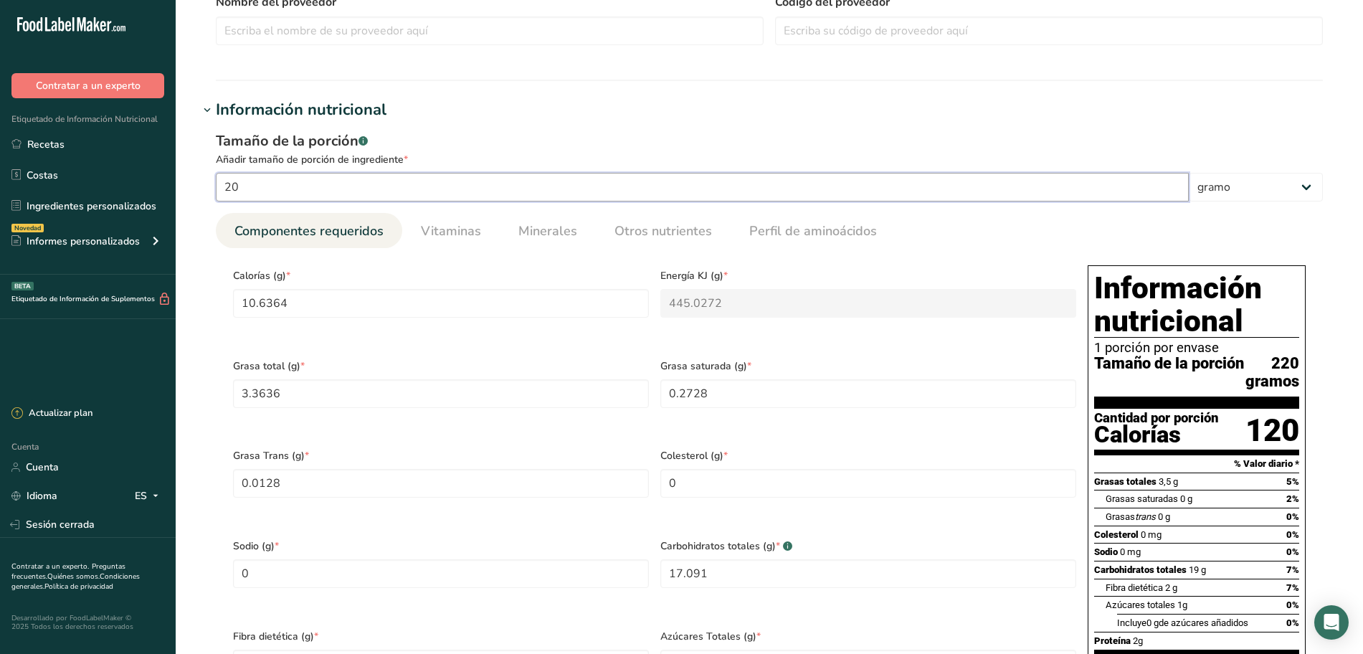
type input "0.2"
type input "2"
type input "1.0636"
type KJ "4.4503"
type Fat "0.0336"
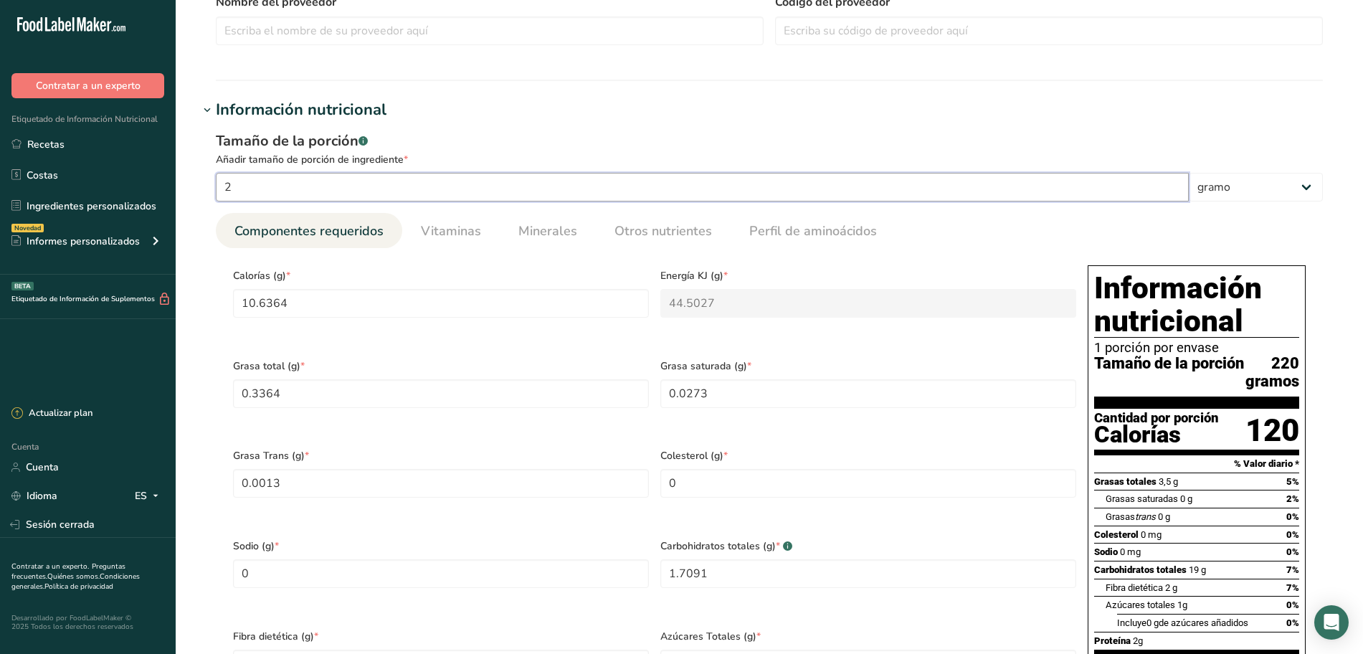
type Fat "0.0027"
type Fat "0.0001"
type Carbohydrates "0.1709"
type Fiber "0.0182"
type Sugars "0.0091"
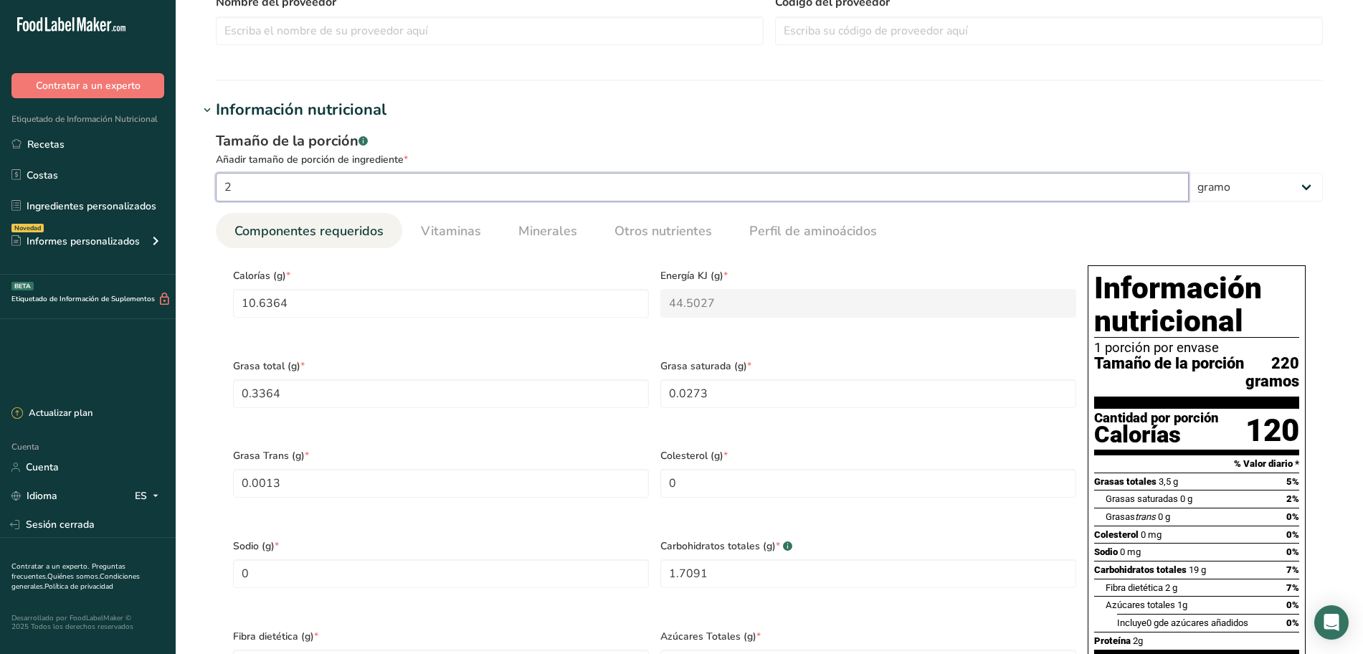
type input "0.02"
type input "1"
type input "0.5318"
type KJ "2.2251"
type Fat "0.0168"
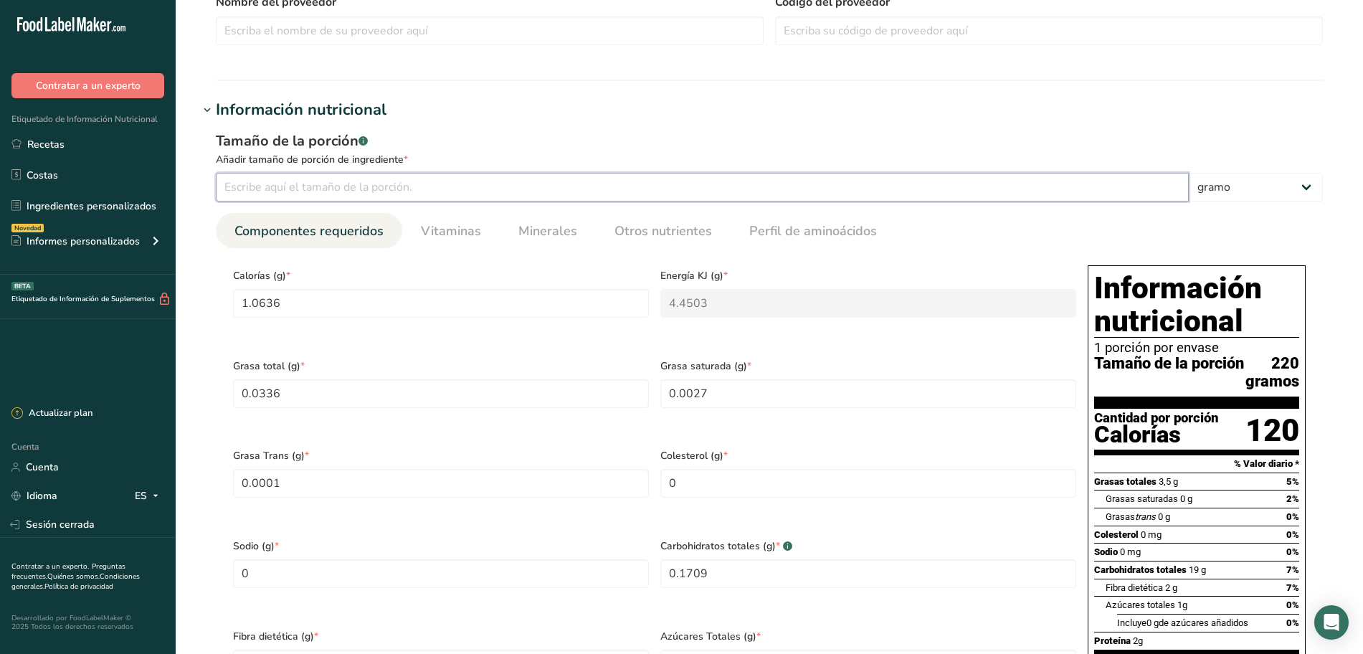
type Fat "0.0014"
type Carbohydrates "0.0855"
type Fiber "0.0091"
type Sugars "0.0045"
type input "0.01"
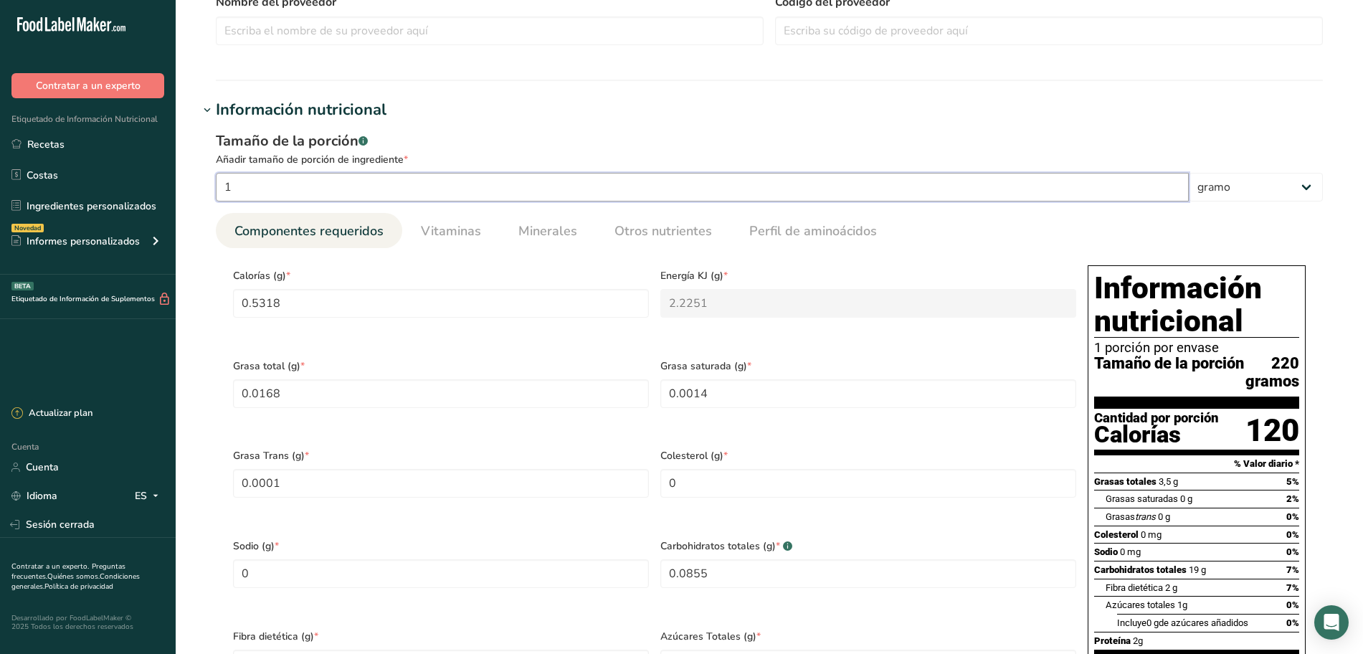
type input "10"
type input "5.3182"
type KJ "22.2514"
type Fat "0.1682"
type Fat "0.0136"
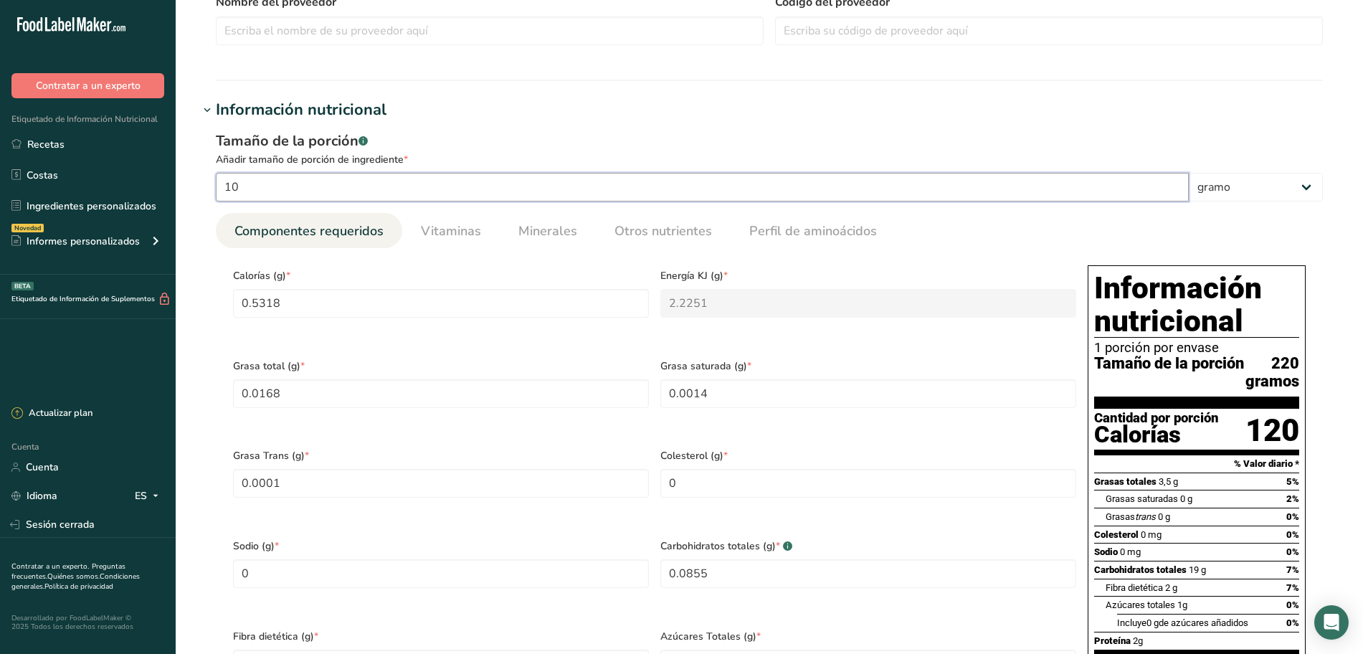
type Fat "0.0006"
type Carbohydrates "0.8546"
type Fiber "0.0909"
type Sugars "0.0455"
type input "0.1"
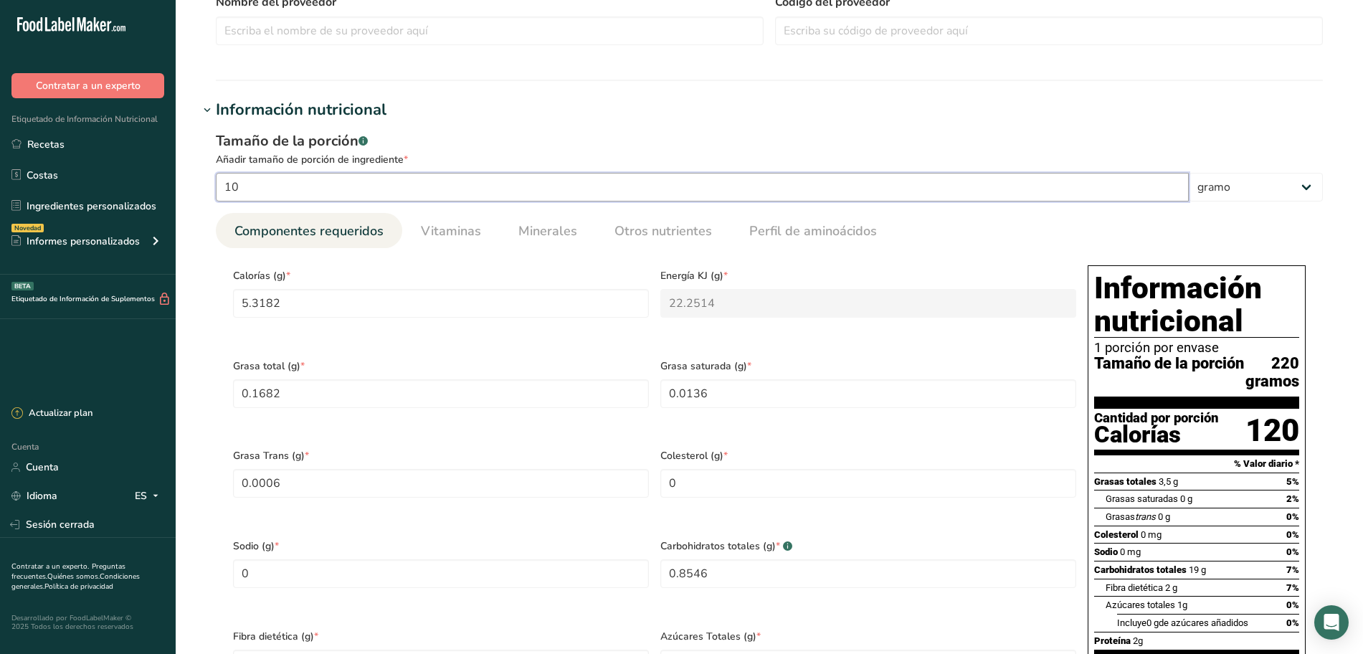
type input "100"
type input "53.1818"
type KJ "222.5136"
type Fat "1.6818"
type Fat "0.1364"
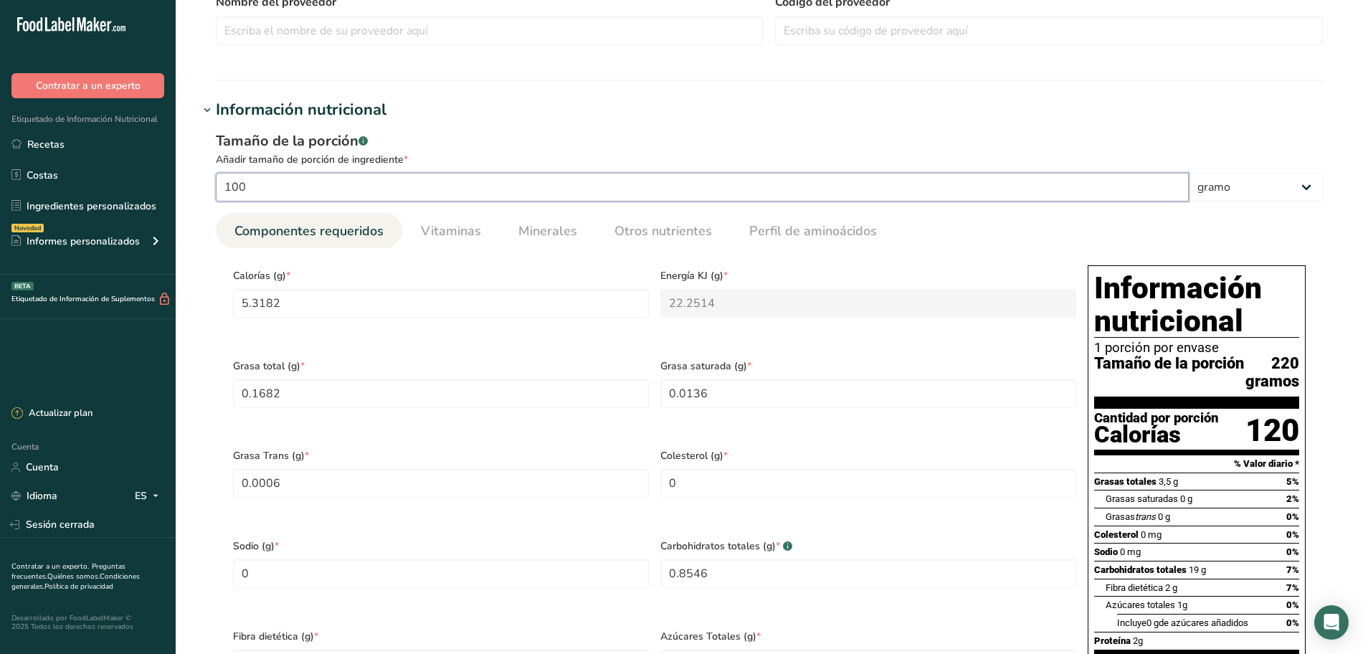
type Fat "0.0064"
type Carbohydrates "8.5455"
type Fiber "0.9091"
type Sugars "0.4545"
type input "1"
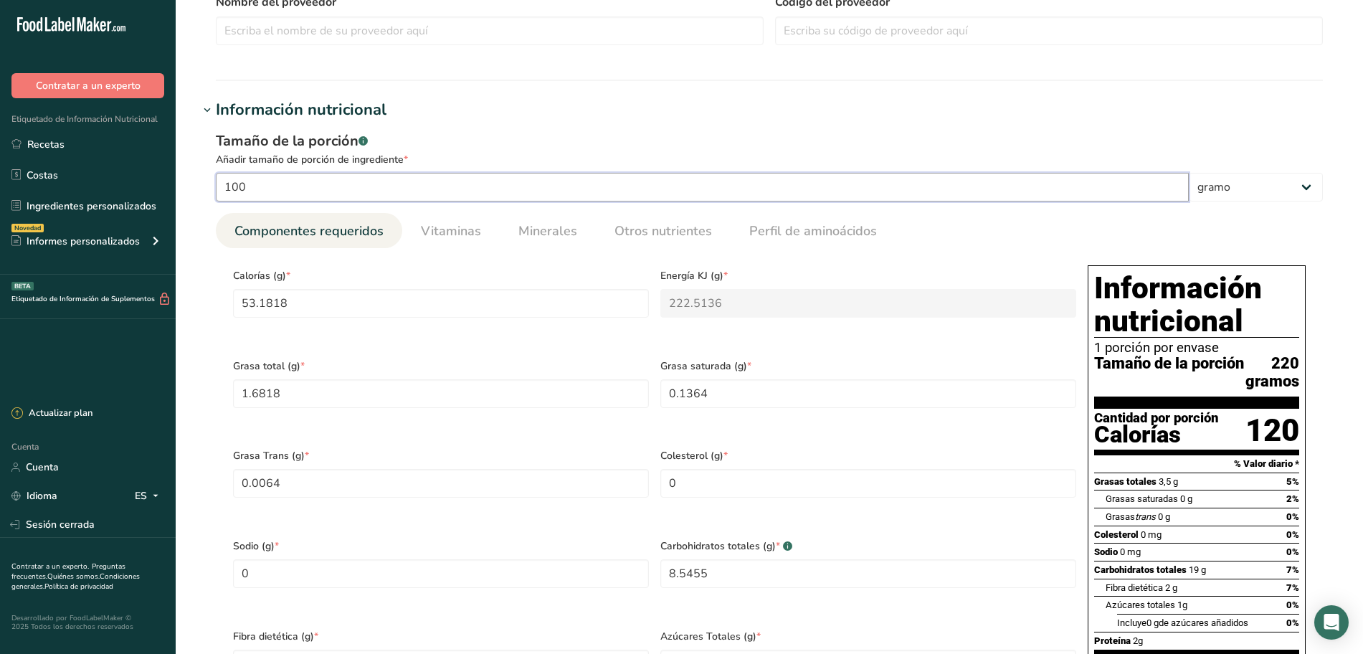
type input "10"
type input "5.3182"
type KJ "22.2514"
type Fat "0.1682"
type Fat "0.0136"
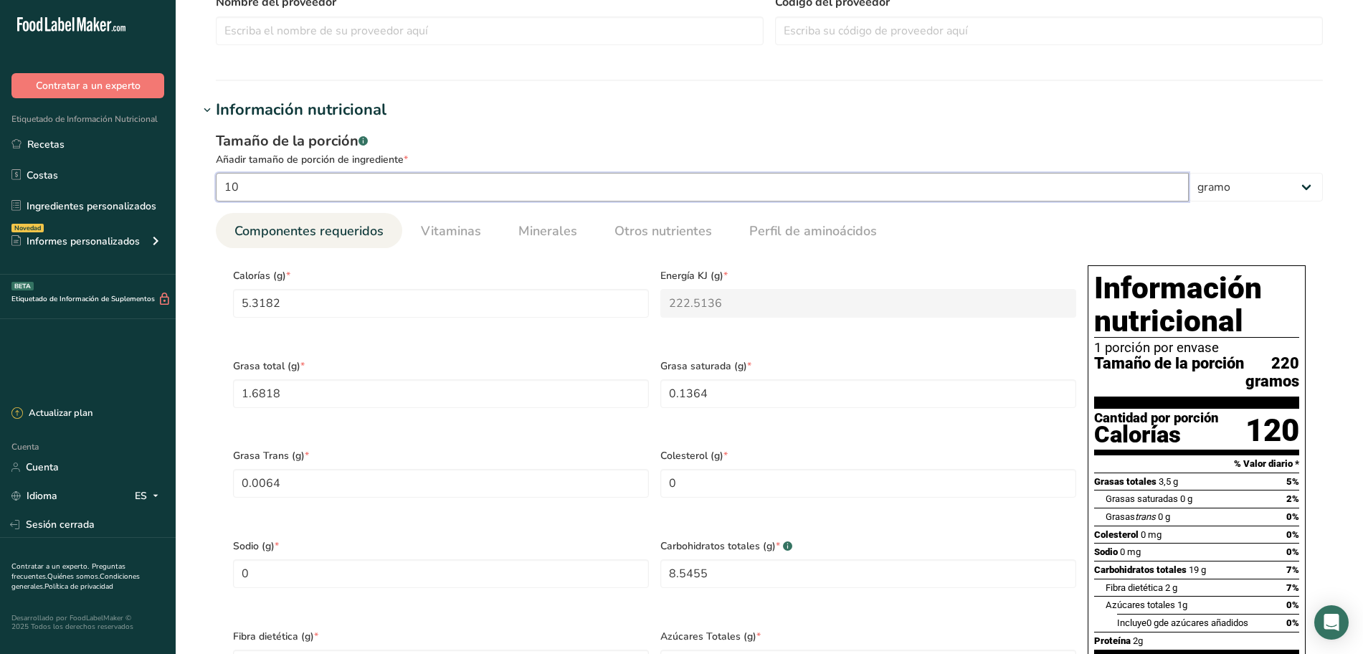
type Fat "0.0006"
type Carbohydrates "0.8546"
type Fiber "0.0909"
type Sugars "0.0455"
type input "0.1"
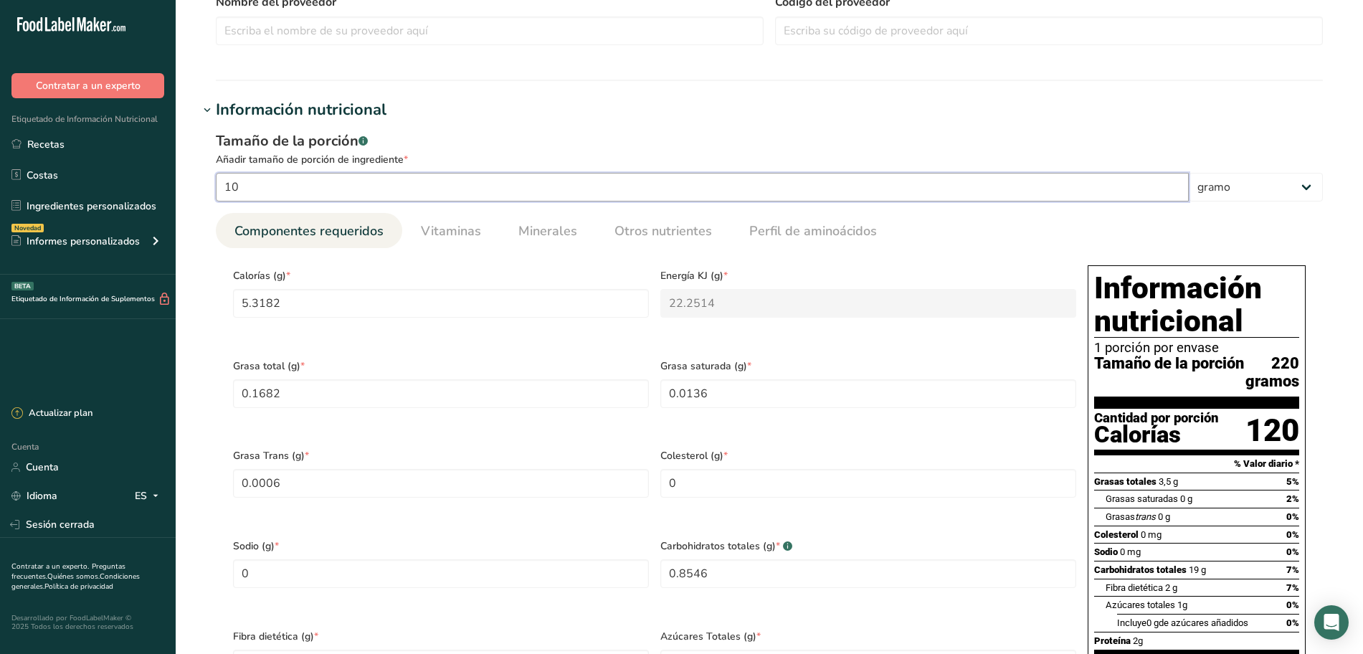
type input "1"
type input "0.5318"
type KJ "2.2251"
type Fat "0.0168"
type Fat "0.0014"
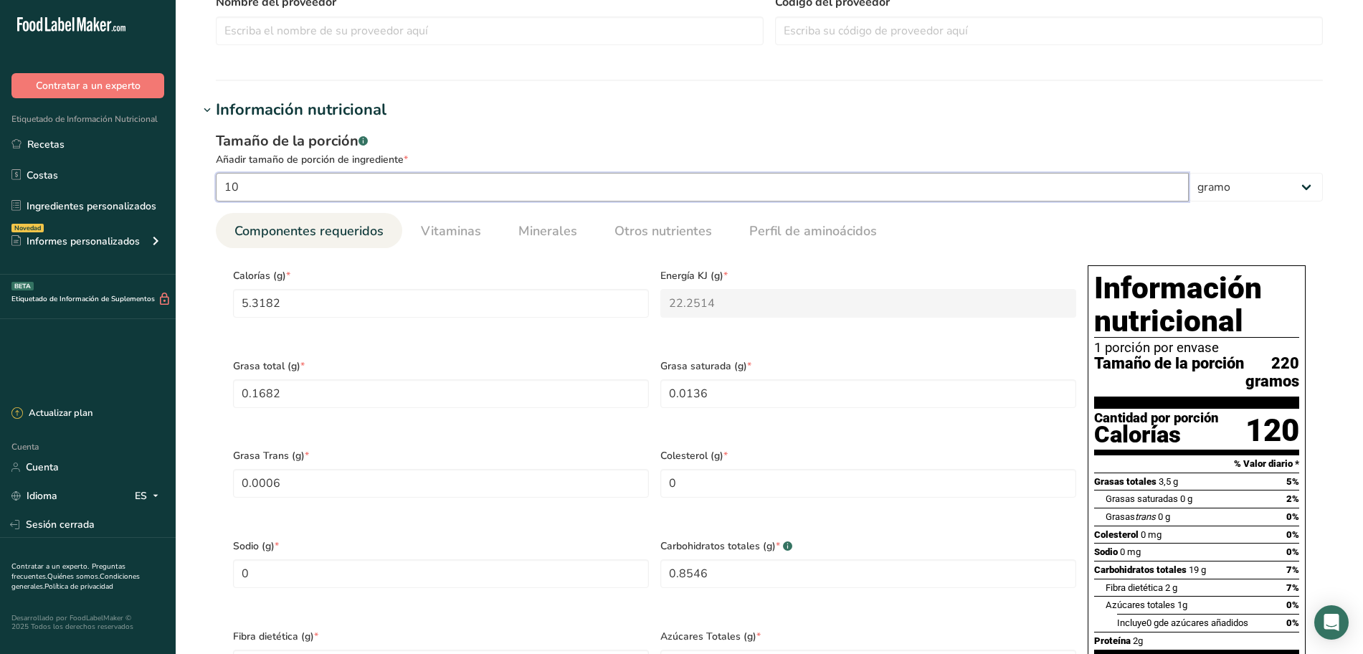
type Fat "0.0001"
type Carbohydrates "0.0855"
type Fiber "0.0091"
type Sugars "0.0045"
type input "0.01"
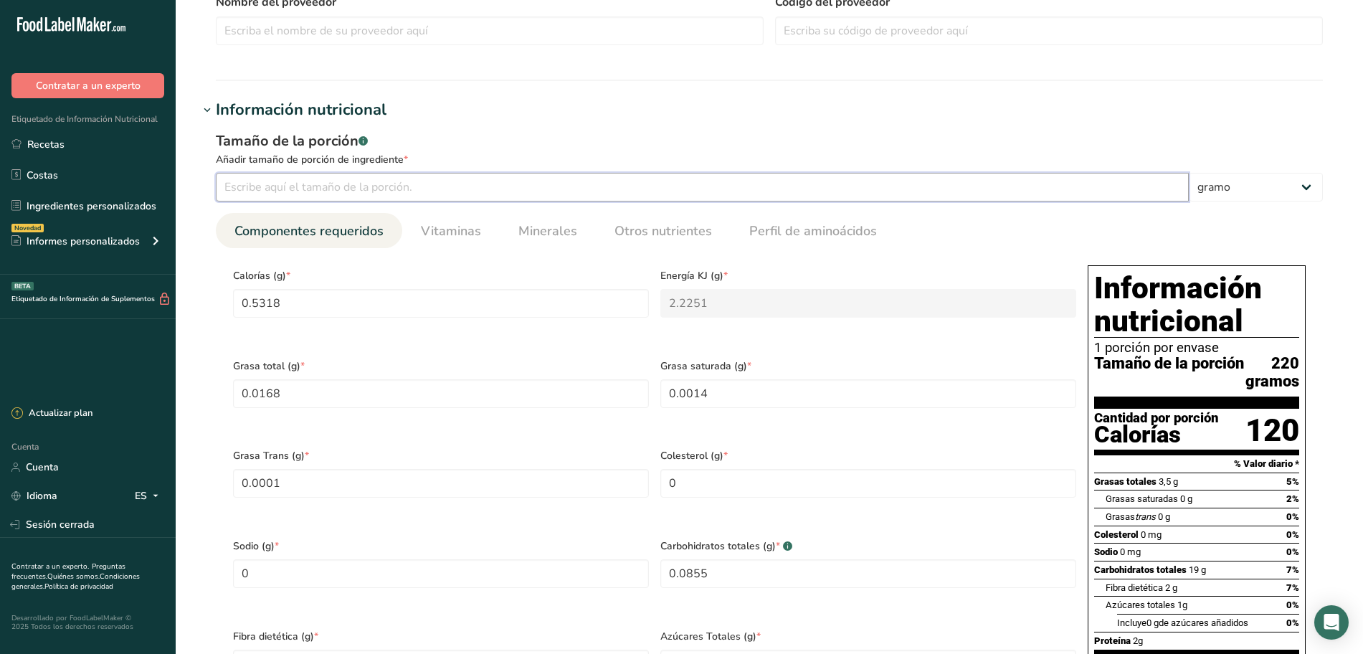
type input "2"
type input "1.0636"
type KJ "4.4503"
type Fat "0.0336"
type Fat "0.0027"
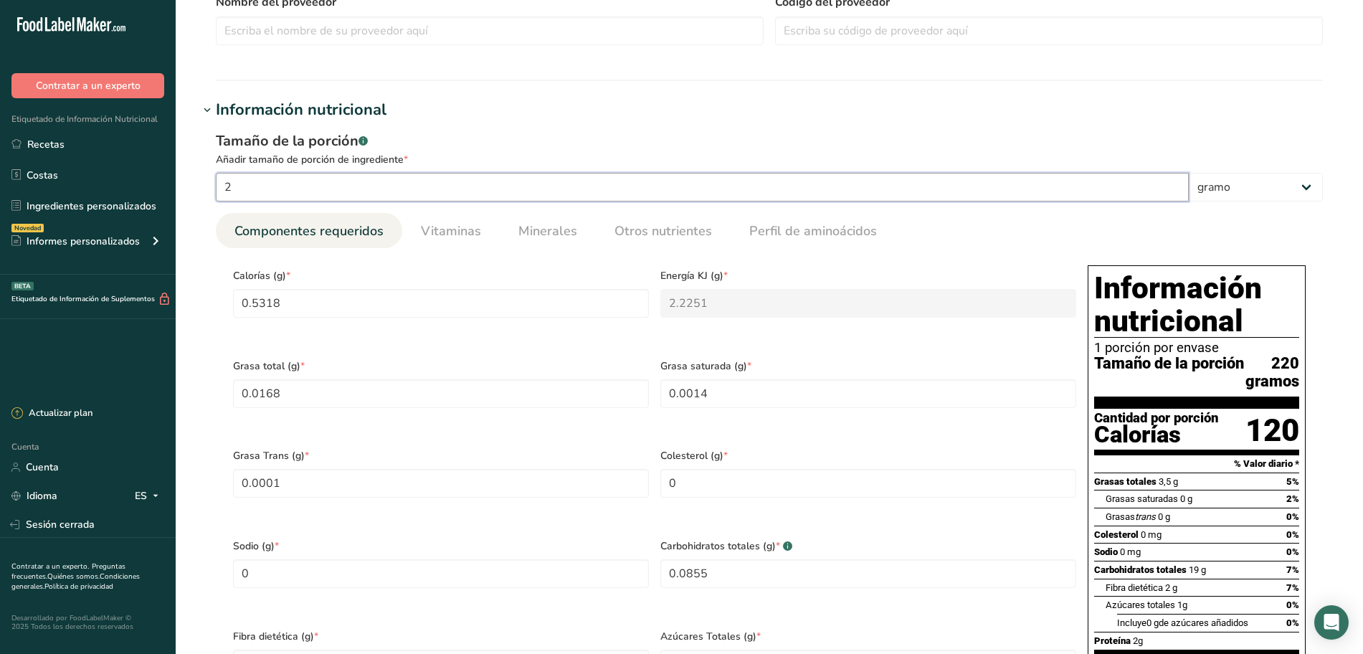
type Carbohydrates "0.1709"
type Fiber "0.0182"
type Sugars "0.0091"
type input "0.02"
type input "20"
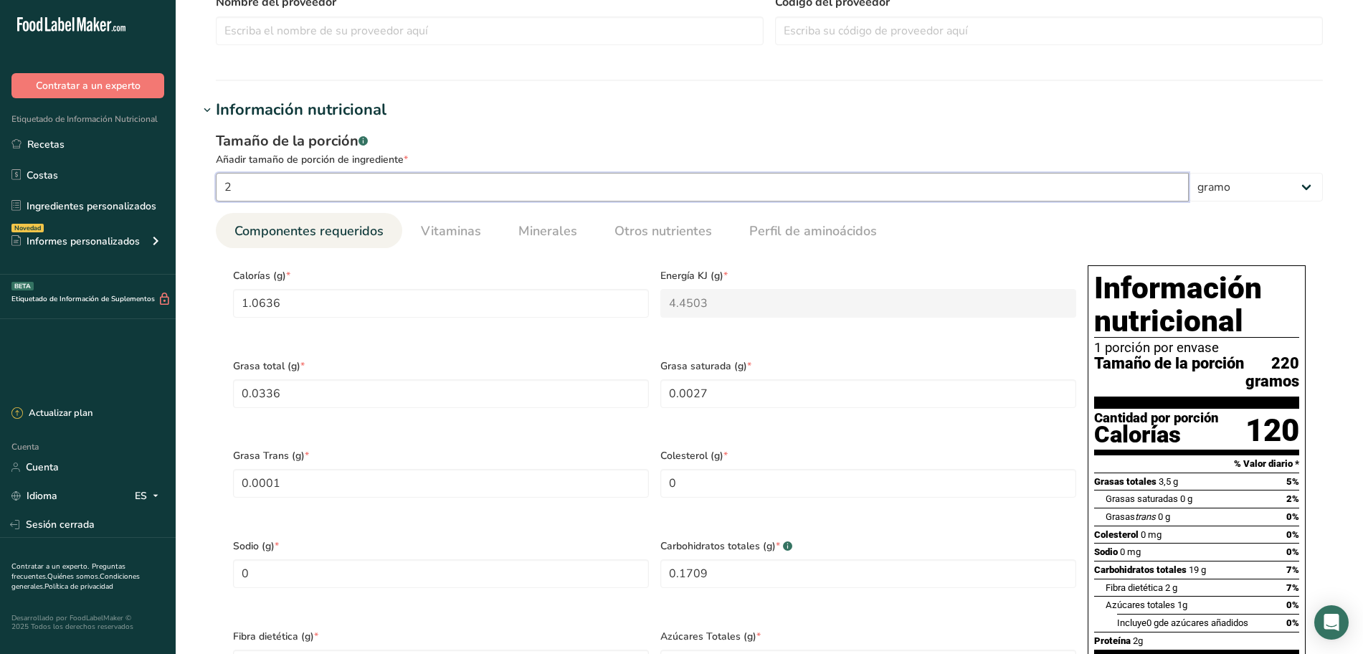
type input "10.6364"
type KJ "44.5027"
type Fat "0.3364"
type Fat "0.0273"
type Fat "0.0013"
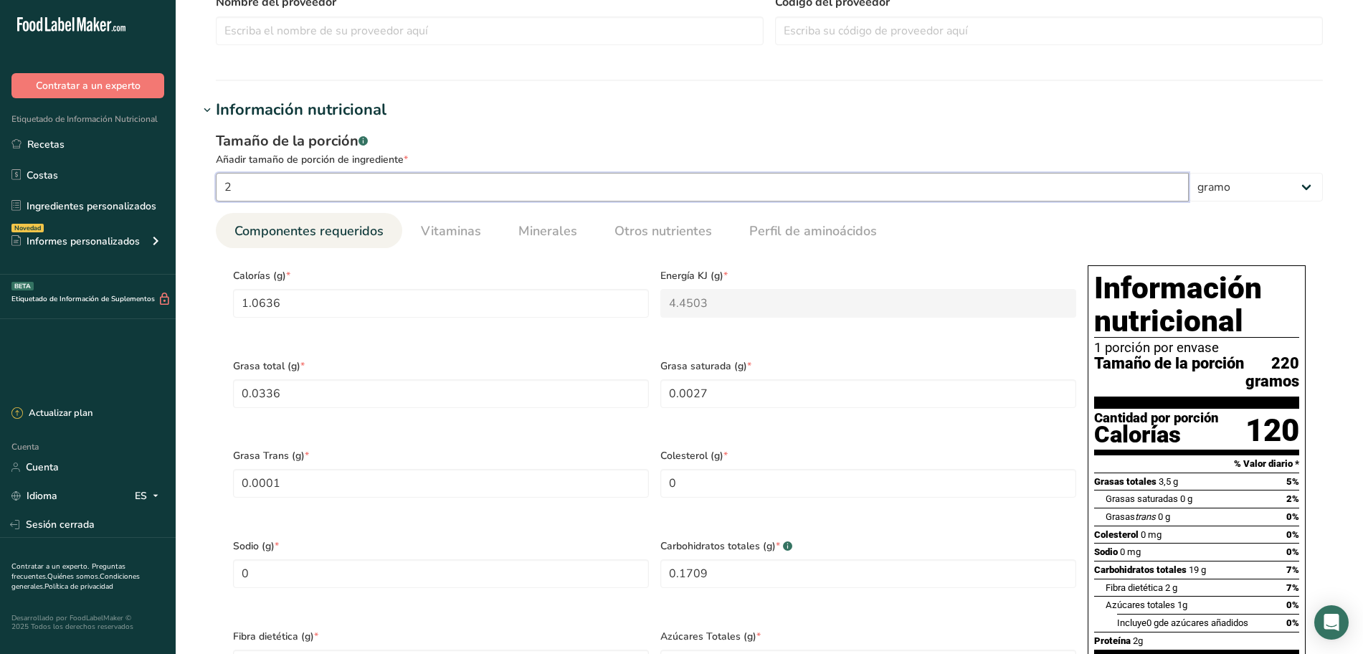
type Carbohydrates "1.7091"
type Fiber "0.1818"
type Sugars "0.0909"
type input "0.2"
type input "2"
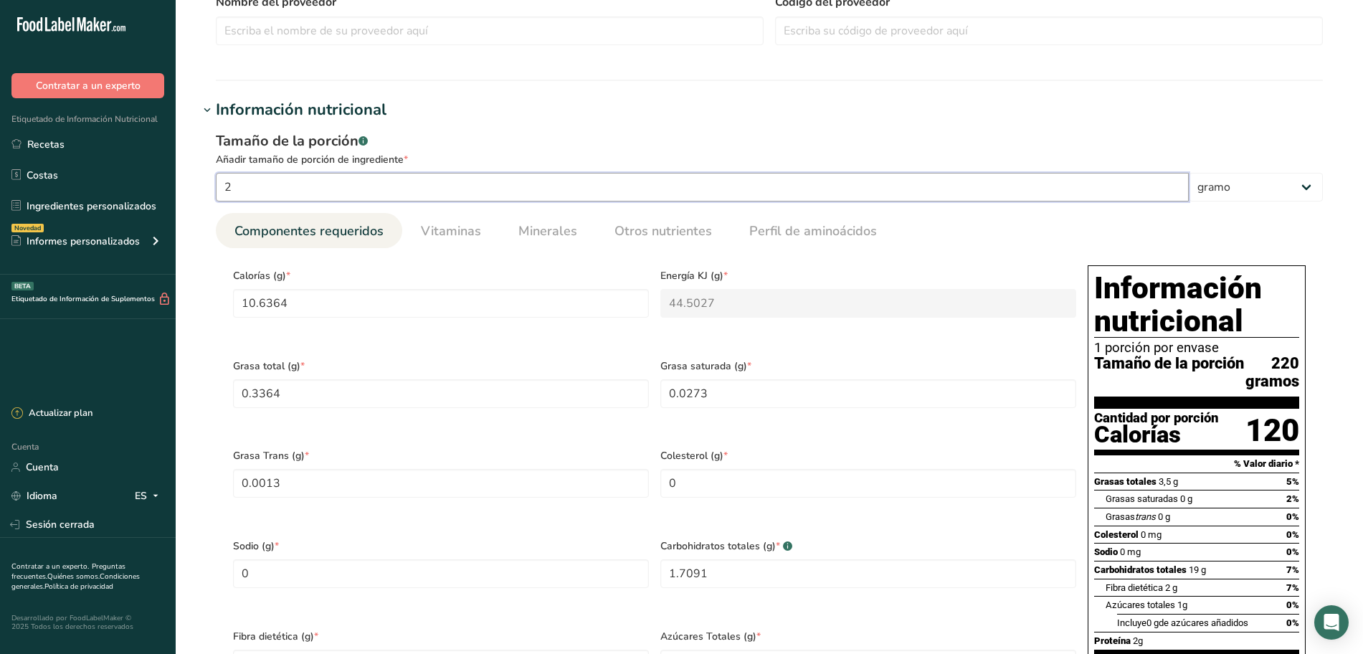
type input "1.0636"
type KJ "4.4503"
type Fat "0.0336"
type Fat "0.0027"
type Fat "0.0001"
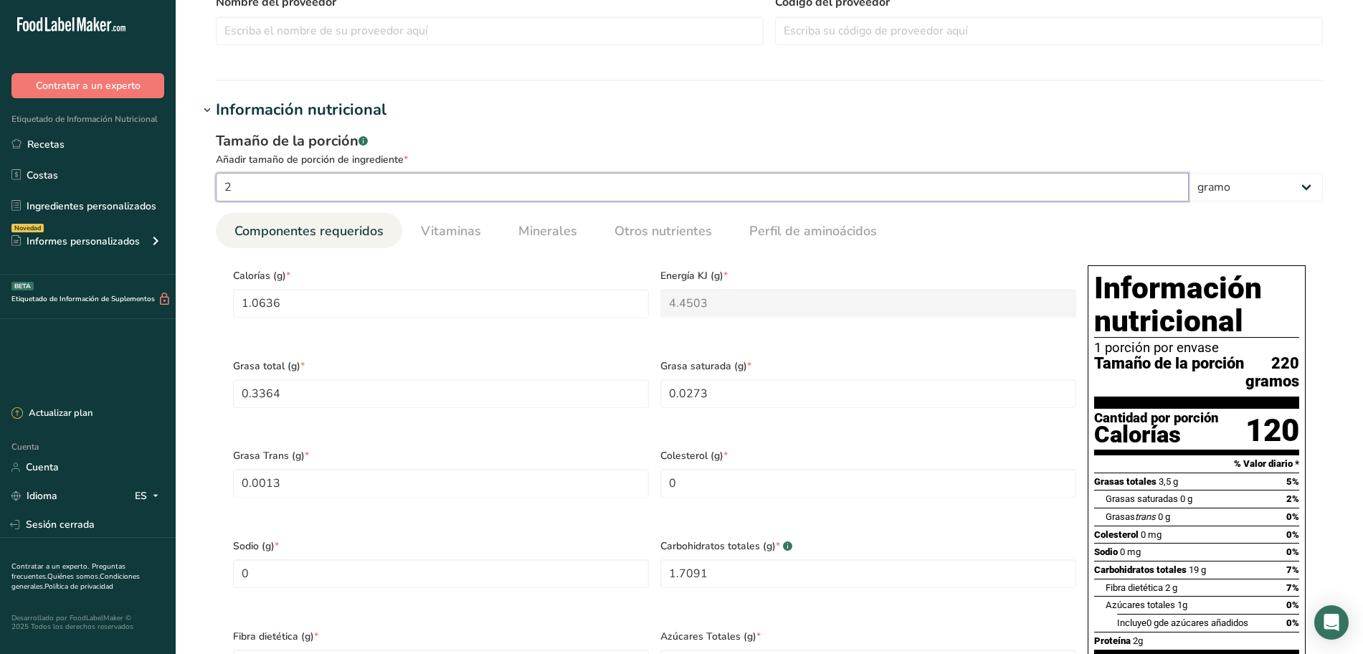
type Carbohydrates "0.1709"
type Fiber "0.0182"
type Sugars "0.0091"
type input "0.02"
type input "22"
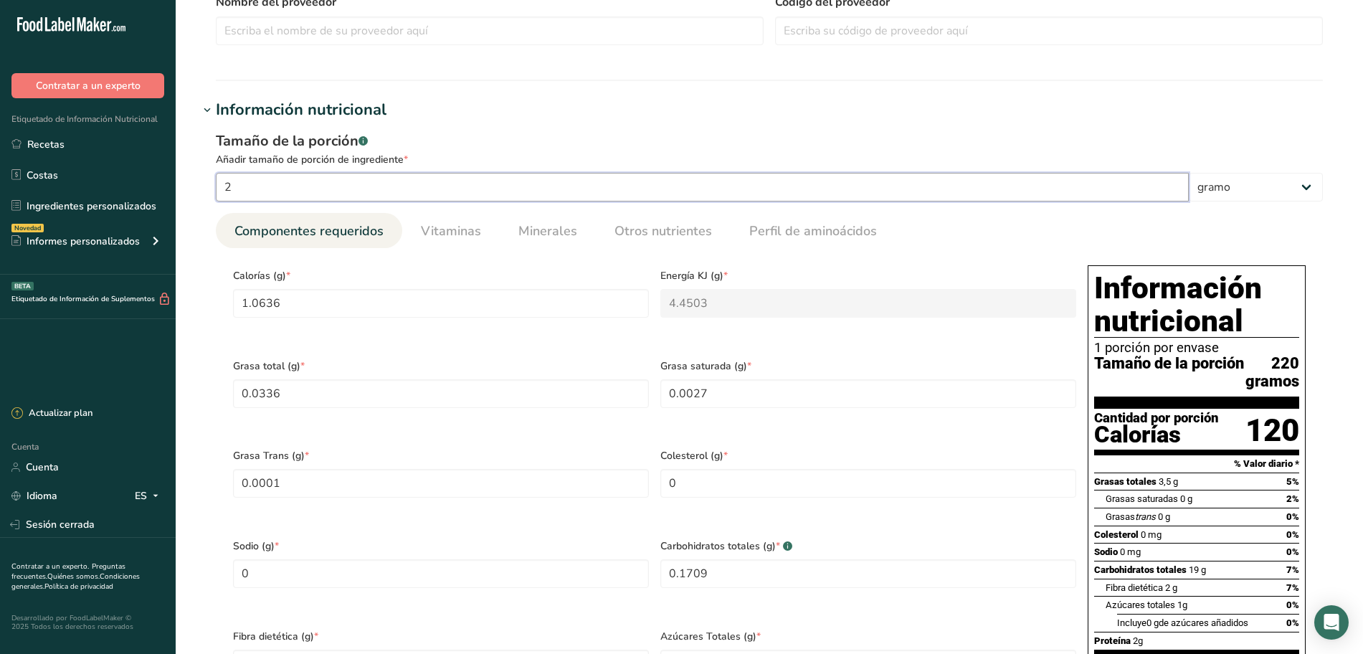
type input "11.7"
type KJ "48.953"
type Fat "0.37"
type Fat "0.03"
type Fat "0.0014"
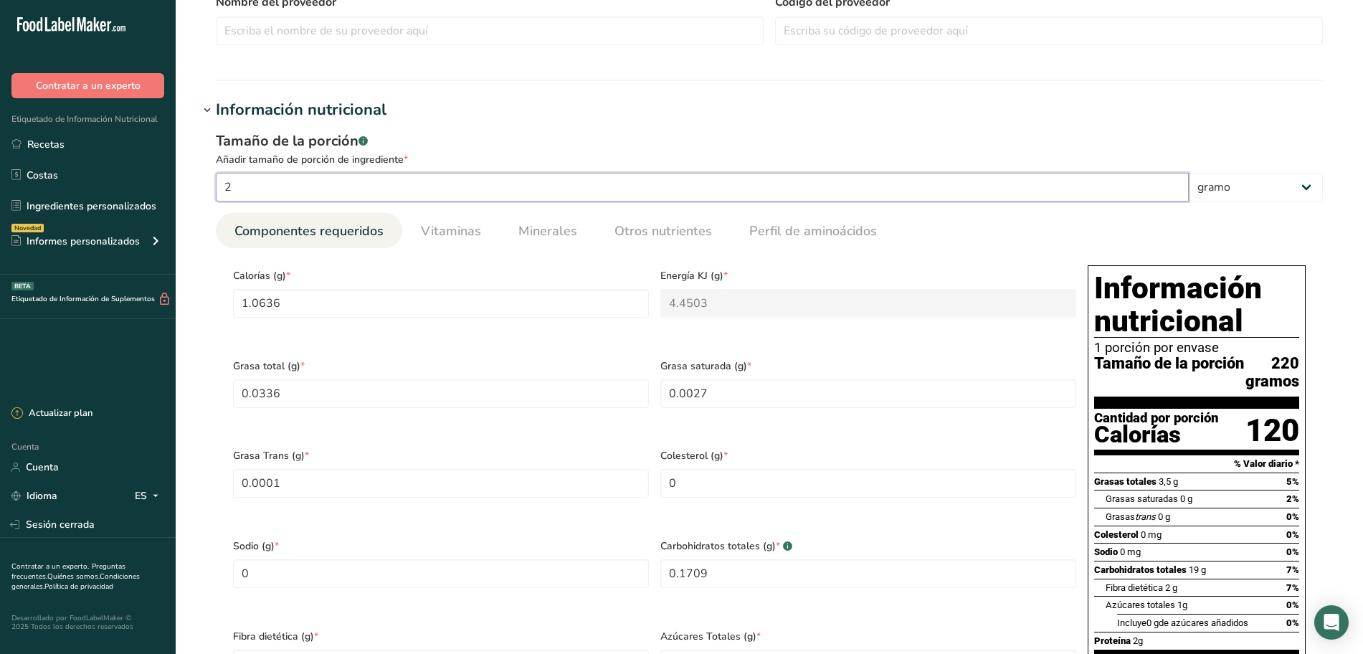
type Carbohydrates "1.88"
type Fiber "0.2"
type Sugars "0.1"
type input "0.22"
type input "220"
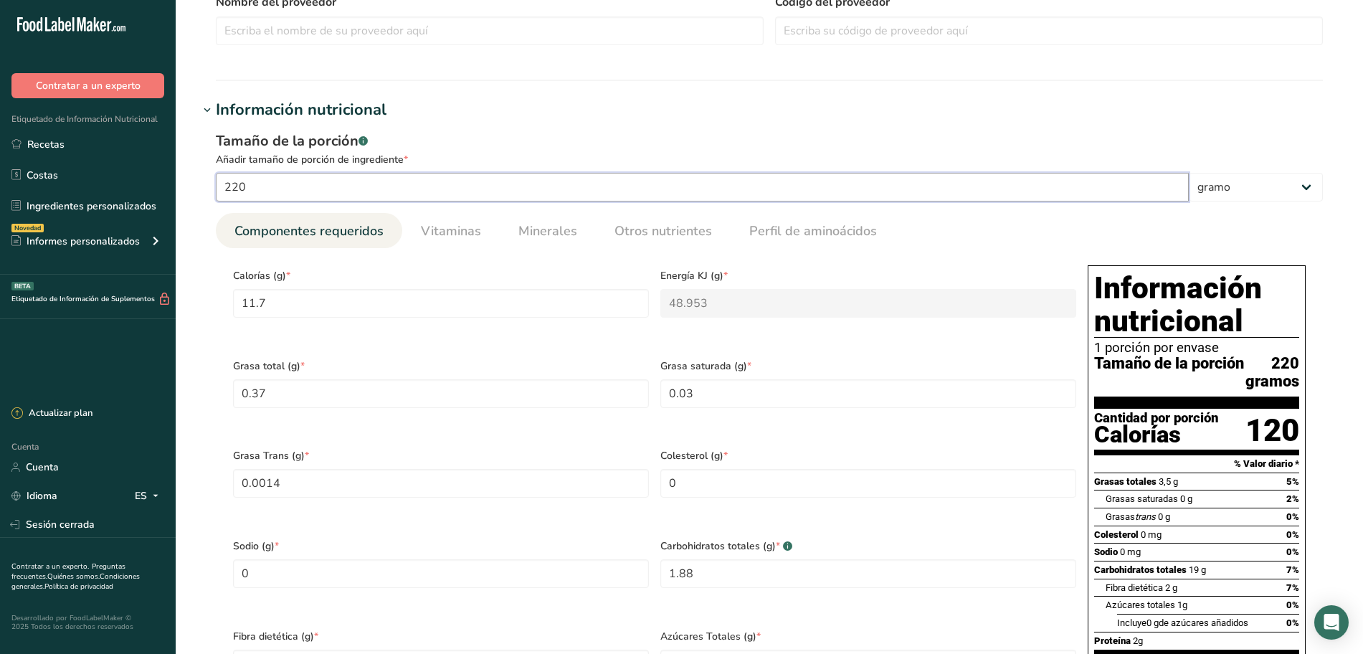
type input "117"
type KJ "489.5299"
type Fat "3.7"
type Fat "0.3001"
type Fat "0.0141"
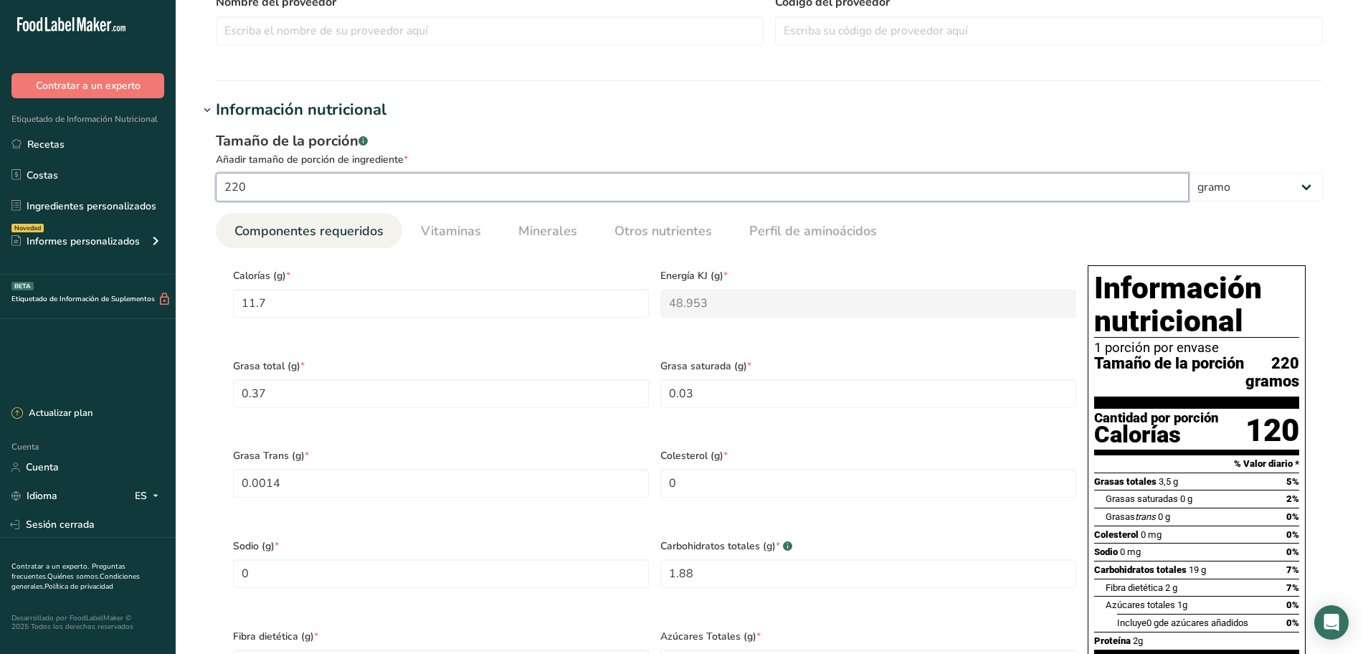
type Carbohydrates "18.8001"
type Fiber "2"
type Sugars "0.9999"
type input "2.2"
click at [424, 304] on input "117" at bounding box center [441, 303] width 416 height 29
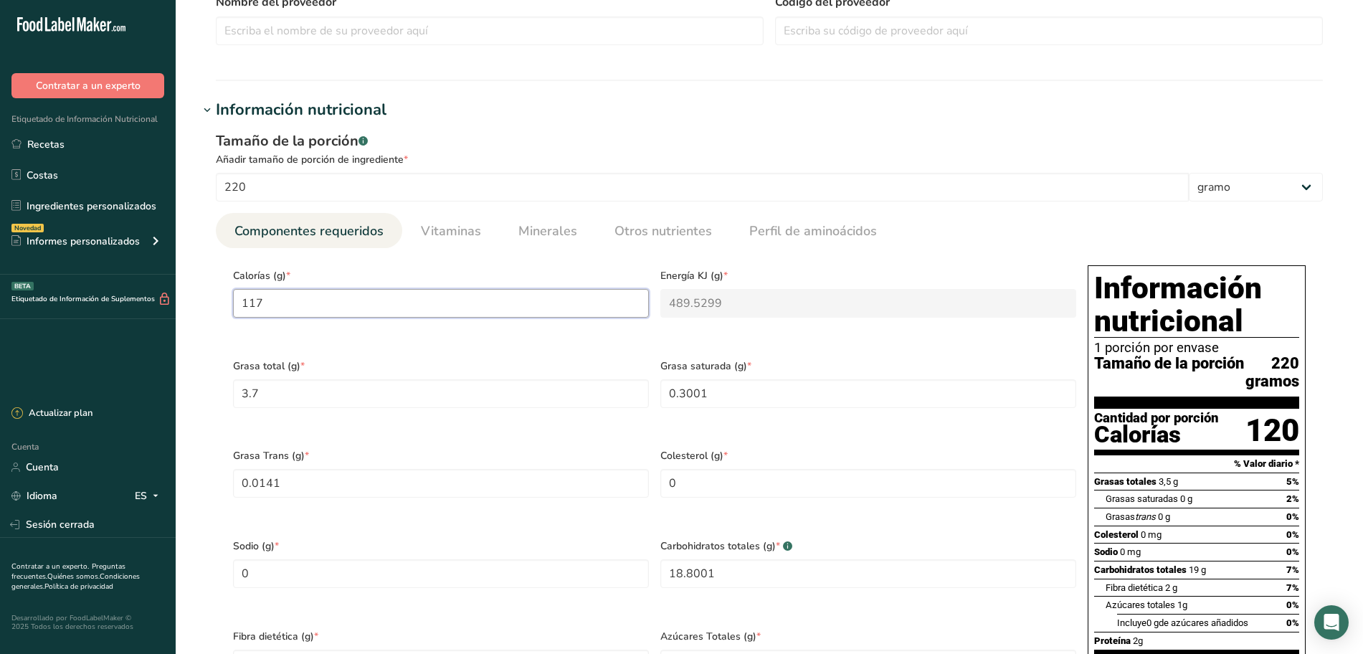
type input "11"
type KJ "46"
type input "1"
type KJ "4.2"
type input "0"
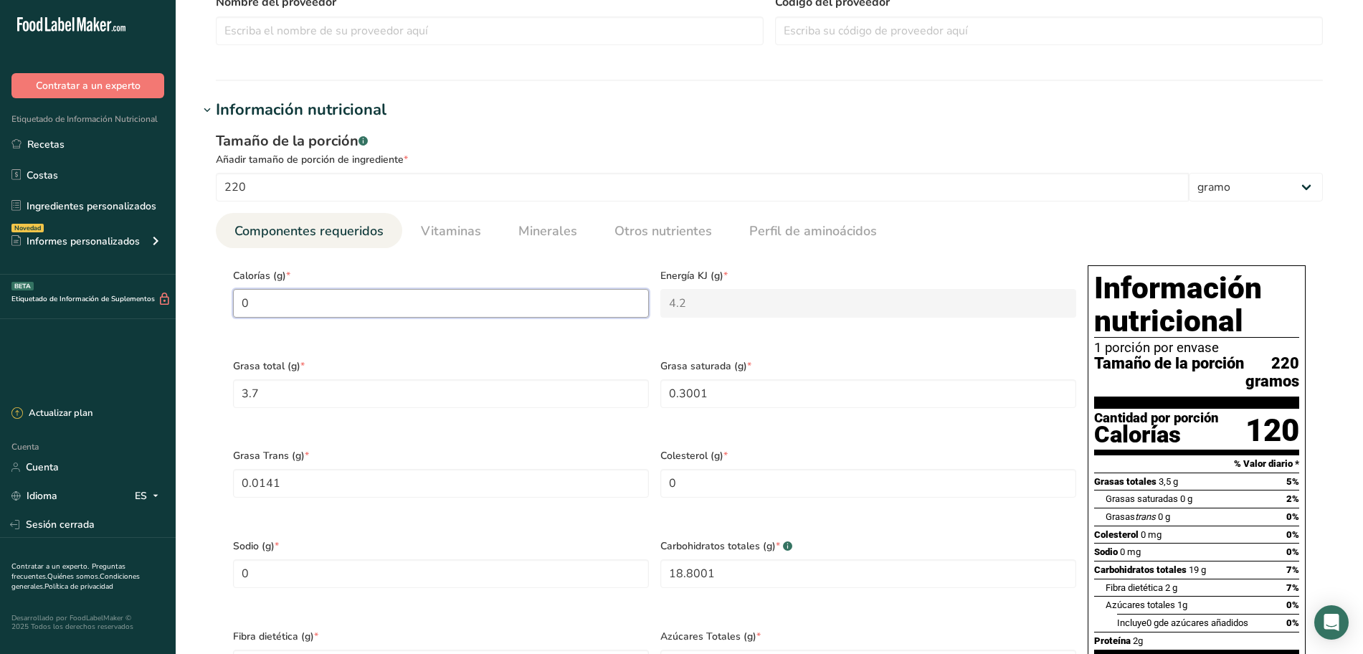
type KJ "0"
type input "2"
type KJ "8.4"
type input "25"
type KJ "104.6"
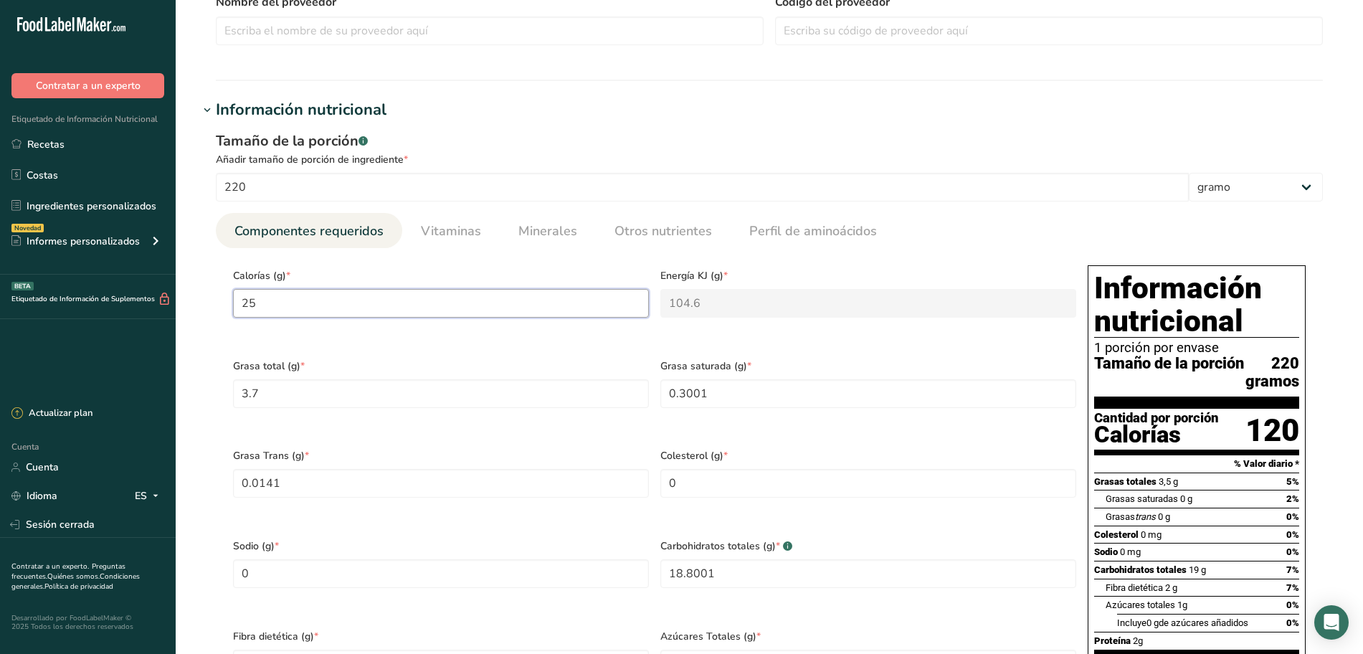
type input "258"
type KJ "1079.5"
type input "258"
click at [460, 341] on div "Calorías (g) * 258" at bounding box center [440, 305] width 427 height 90
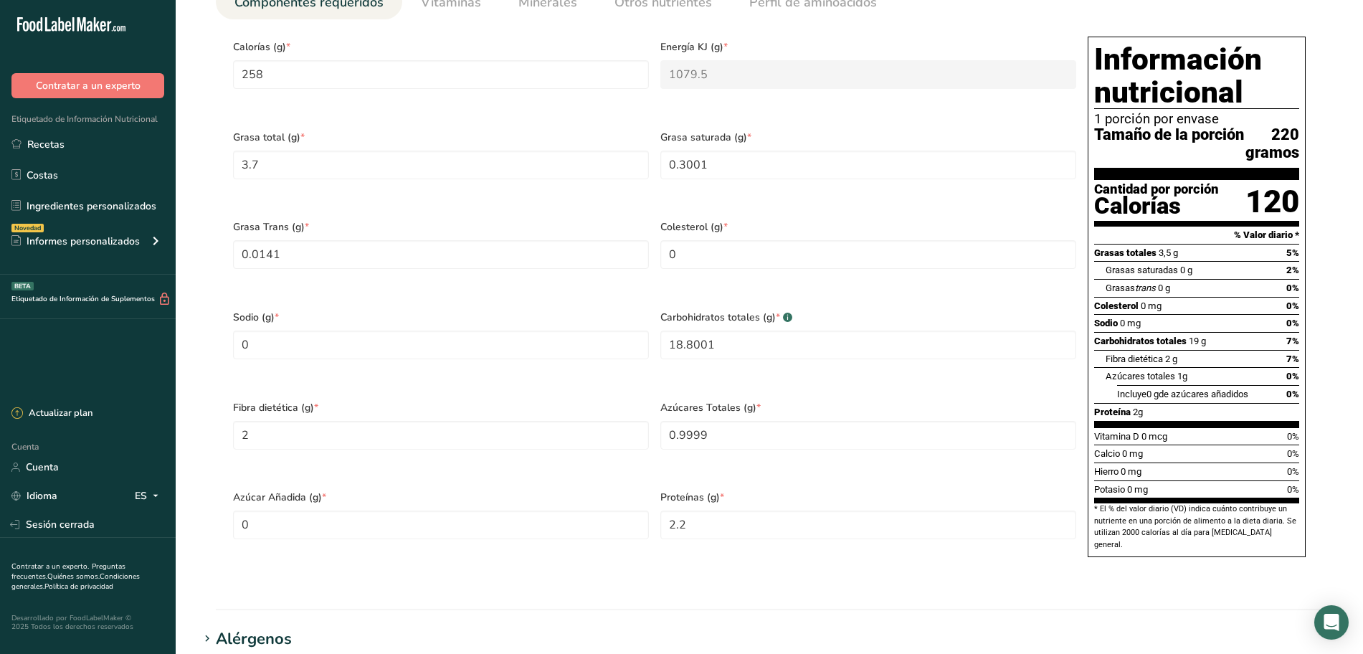
scroll to position [627, 0]
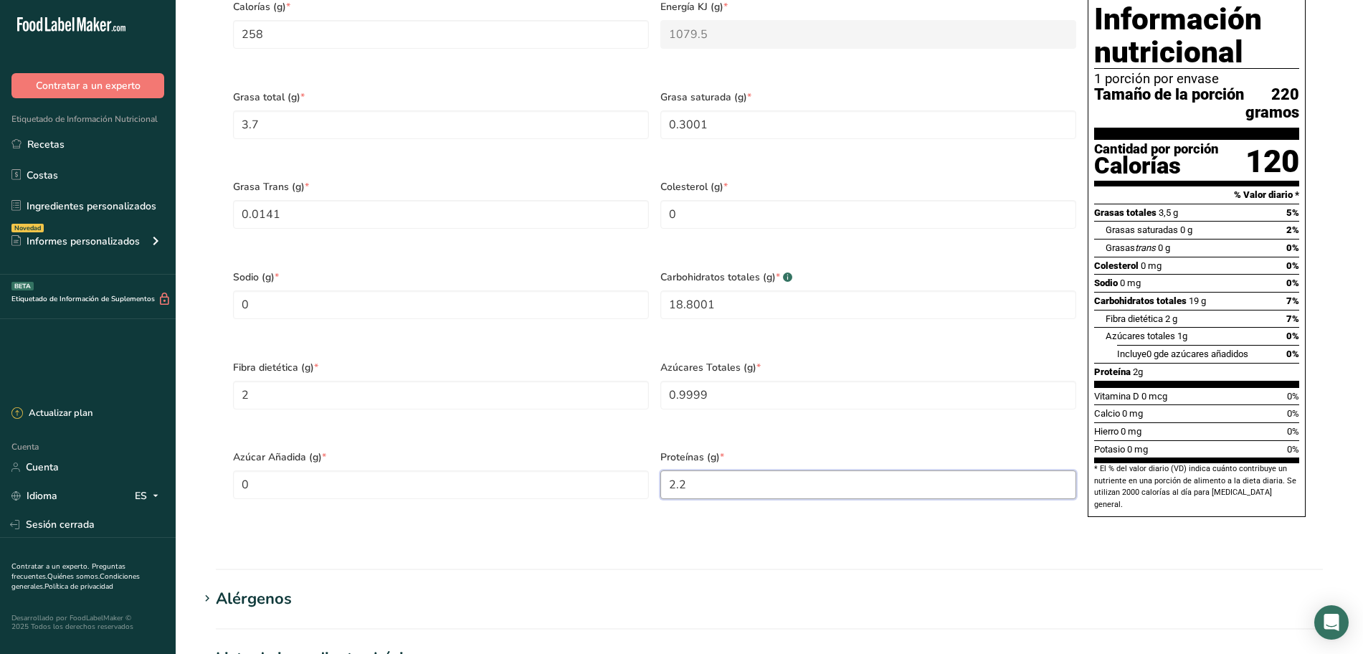
click at [714, 495] on input "2.2" at bounding box center [868, 484] width 416 height 29
type input "4.9"
click at [766, 437] on div "Azúcares Totales (g) * 0.9999" at bounding box center [868, 396] width 427 height 90
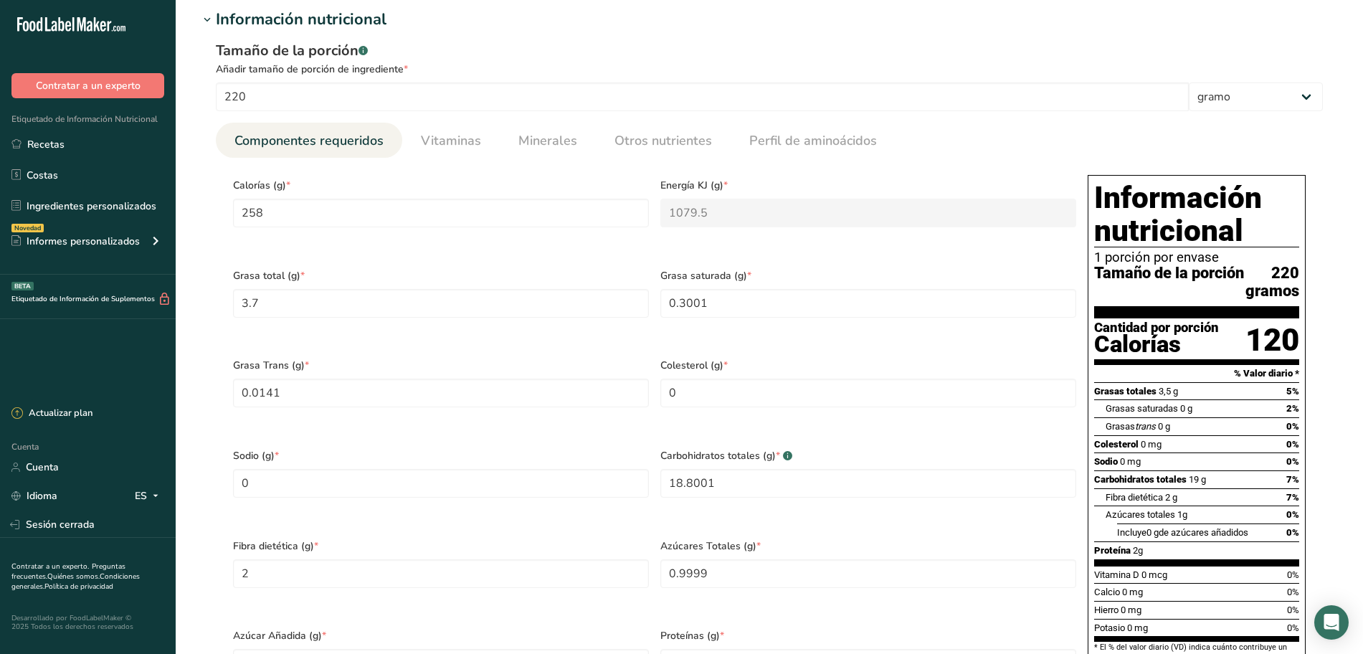
scroll to position [448, 0]
click at [406, 308] on Fat "3.7" at bounding box center [441, 304] width 416 height 29
type Fat "0"
type Fat "8.2"
click at [516, 356] on div "Grasa Trans (g) * 0.0141" at bounding box center [440, 395] width 427 height 90
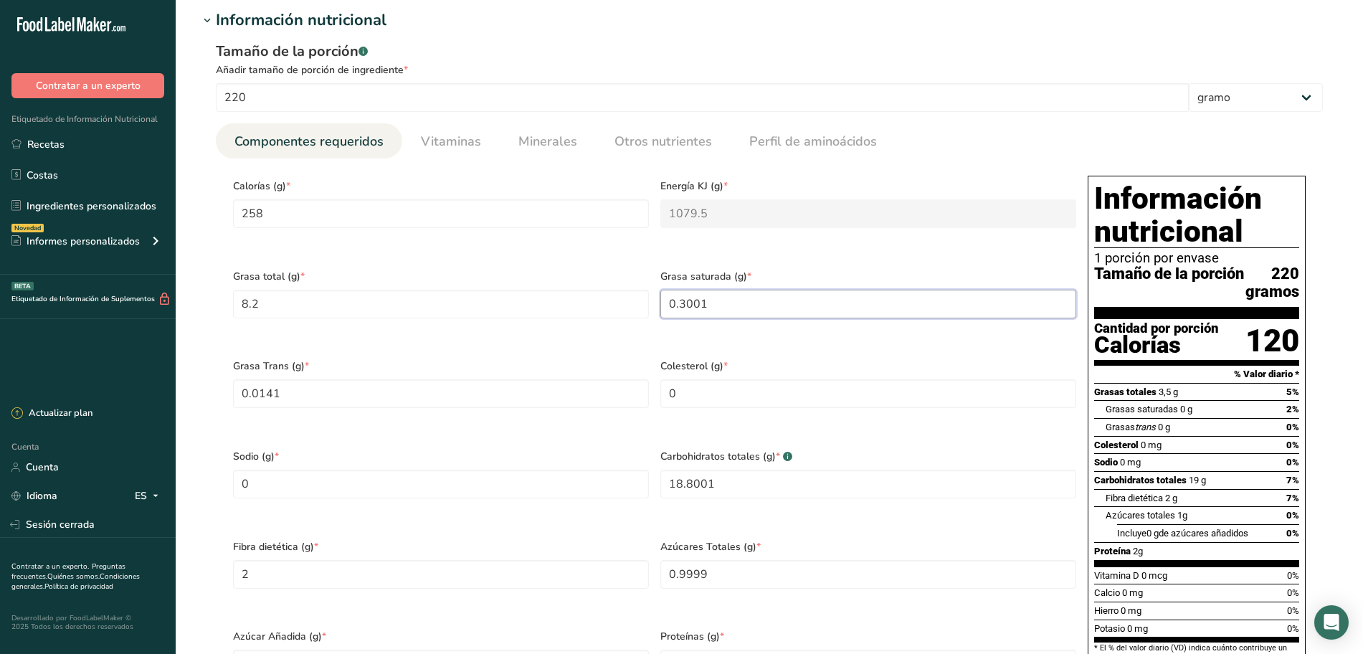
click at [748, 308] on Fat "0.3001" at bounding box center [868, 304] width 416 height 29
type Fat "0.8"
click at [759, 341] on div "Grasa saturada (g) * 0.8" at bounding box center [868, 305] width 427 height 90
click at [404, 404] on Fat "0.0141" at bounding box center [441, 393] width 416 height 29
type Fat "0"
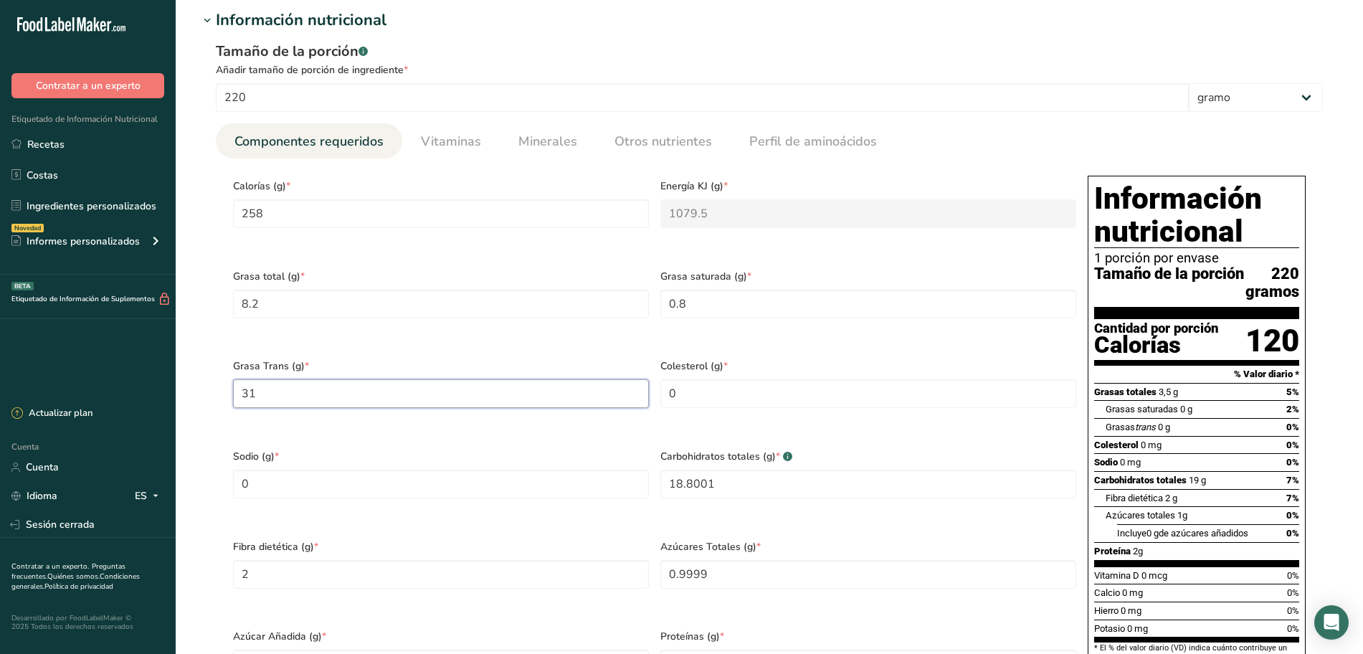
type Fat "31"
click at [531, 432] on div "Grasa Trans (g) * 31" at bounding box center [440, 395] width 427 height 90
click at [738, 490] on Carbohydrates "18.8001" at bounding box center [868, 484] width 416 height 29
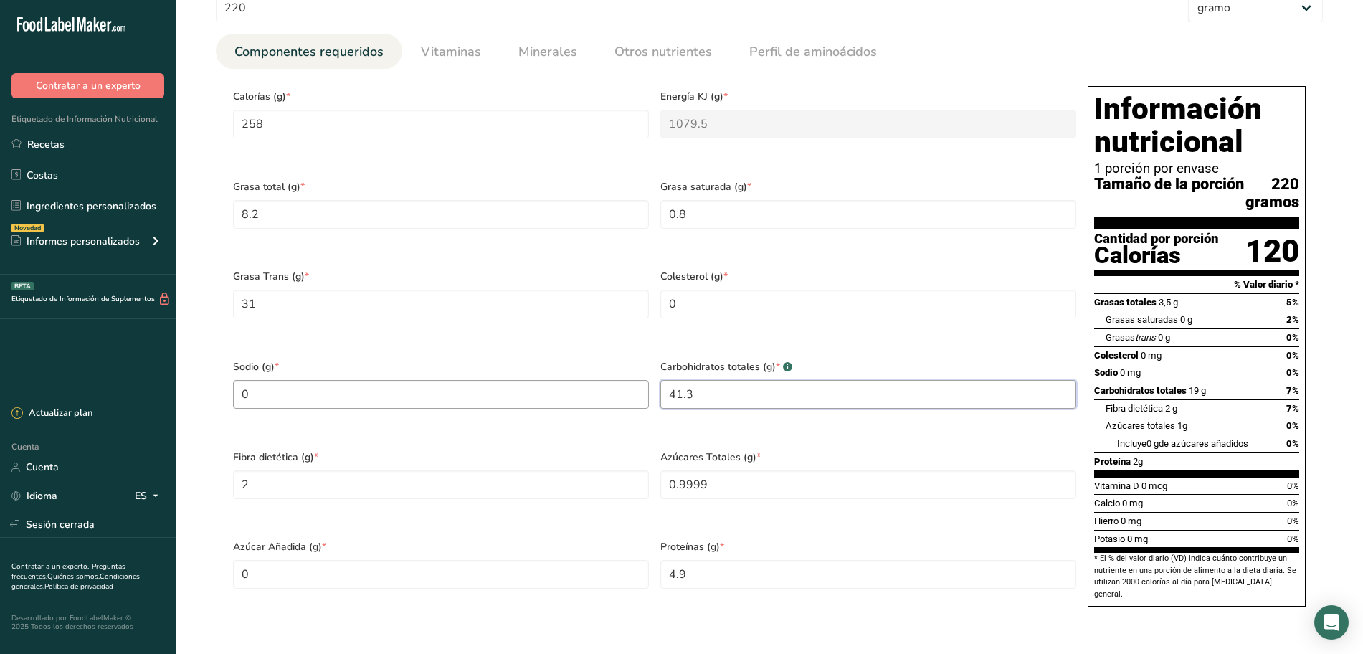
scroll to position [627, 0]
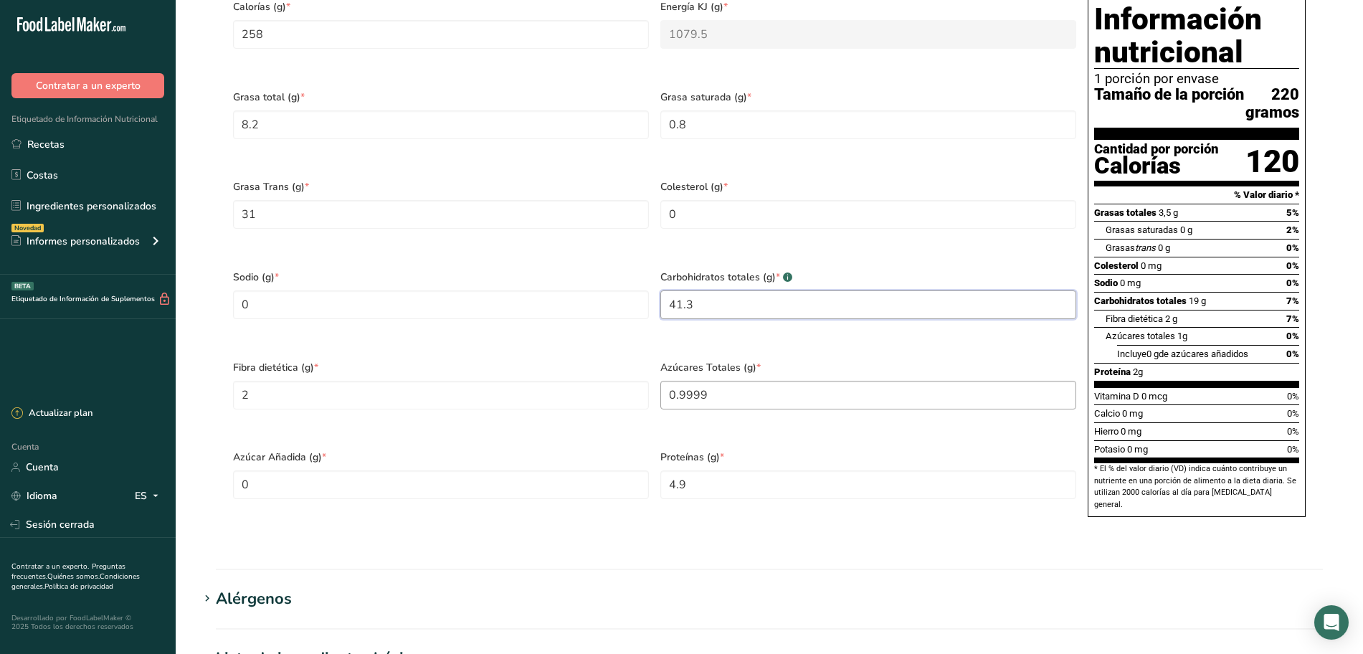
type Carbohydrates "41.3"
click at [756, 409] on Sugars "0.9999" at bounding box center [868, 395] width 416 height 29
type Sugars "0"
type Sugars "2.2"
click at [377, 499] on Sugars "0" at bounding box center [441, 484] width 416 height 29
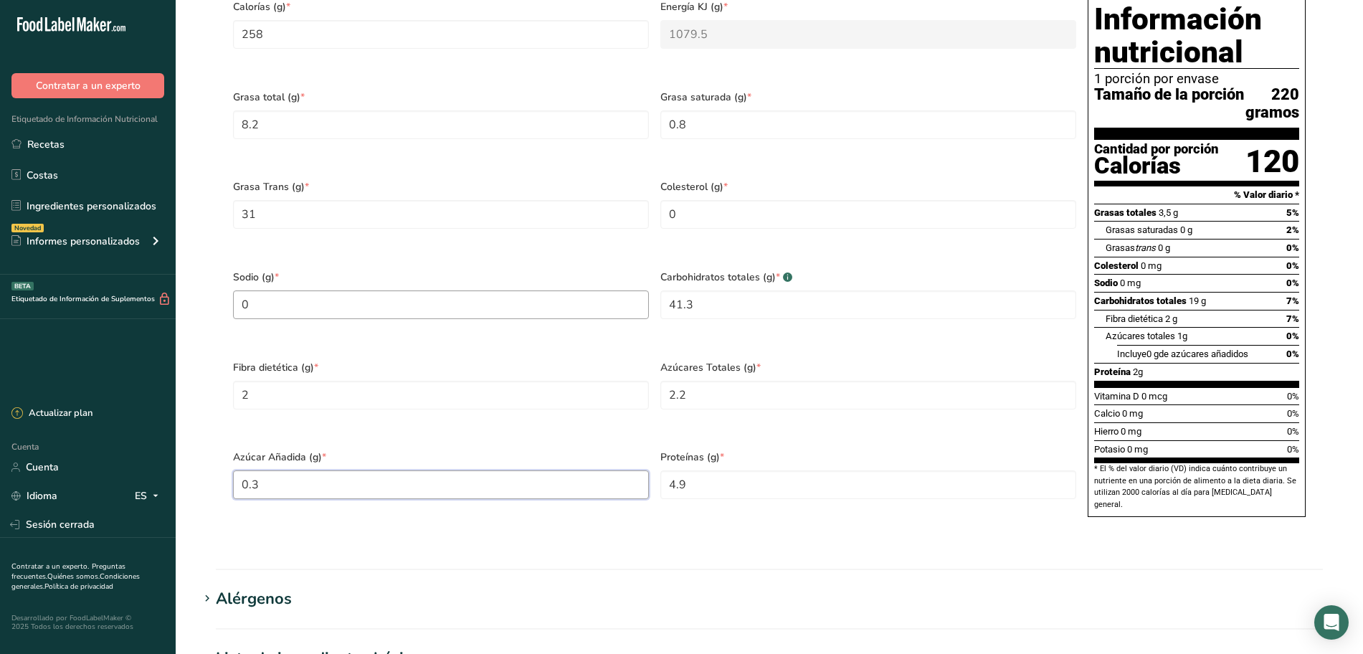
type Sugars "0.3"
click at [472, 308] on input "0" at bounding box center [441, 304] width 416 height 29
type input "516"
click at [746, 543] on section "Calorías (g) * 258 Energía KJ (g) * 1079.5 Grasa total (g) * 8.2 Grasa saturada…" at bounding box center [769, 260] width 1107 height 563
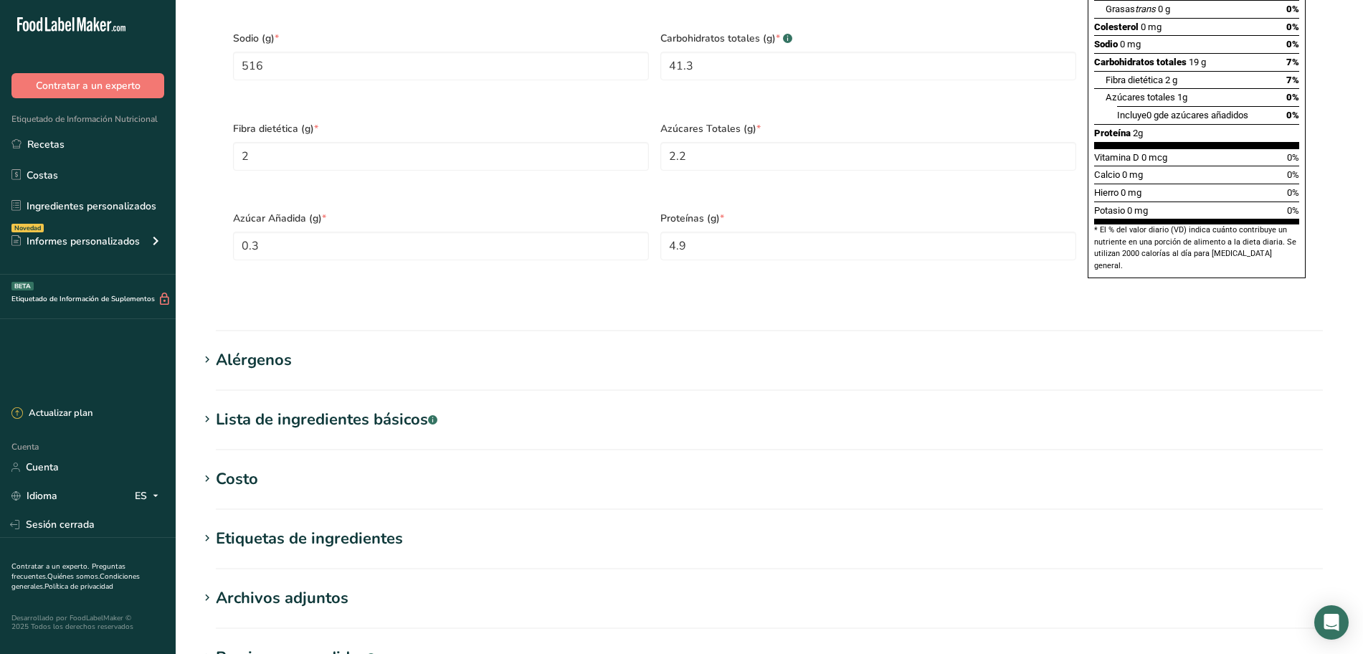
scroll to position [896, 0]
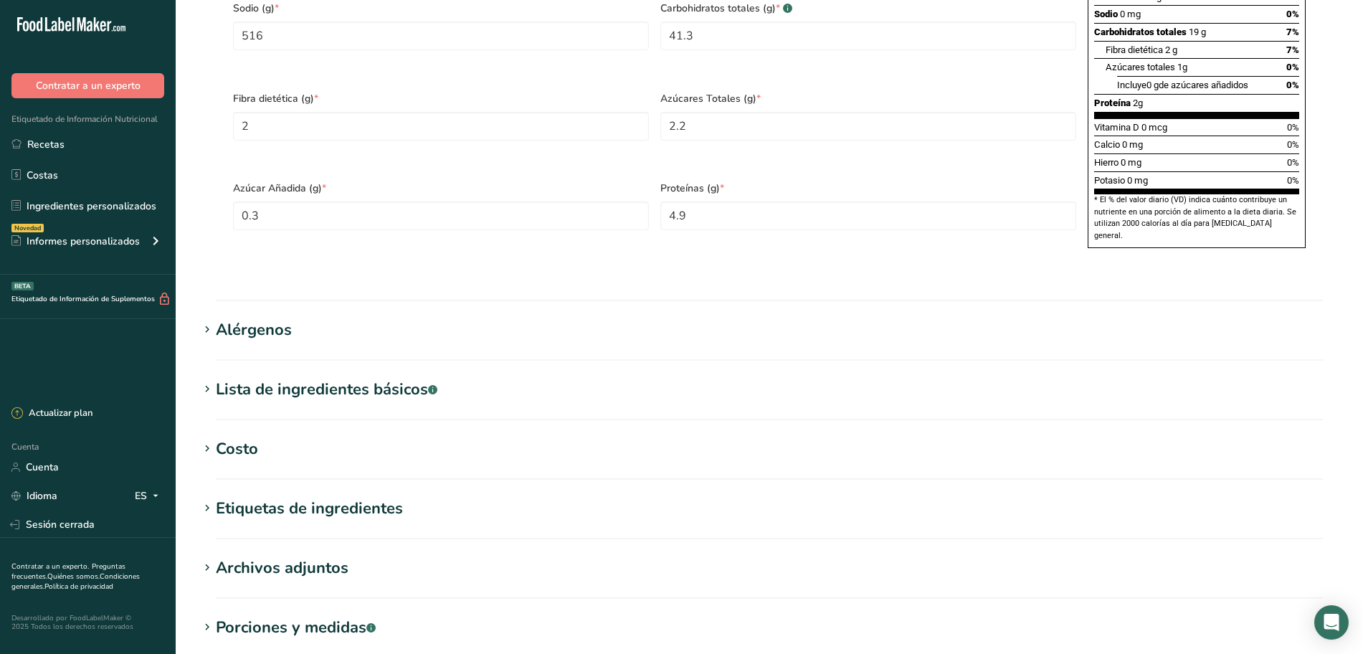
click at [270, 341] on font "Alérgenos" at bounding box center [254, 330] width 76 height 22
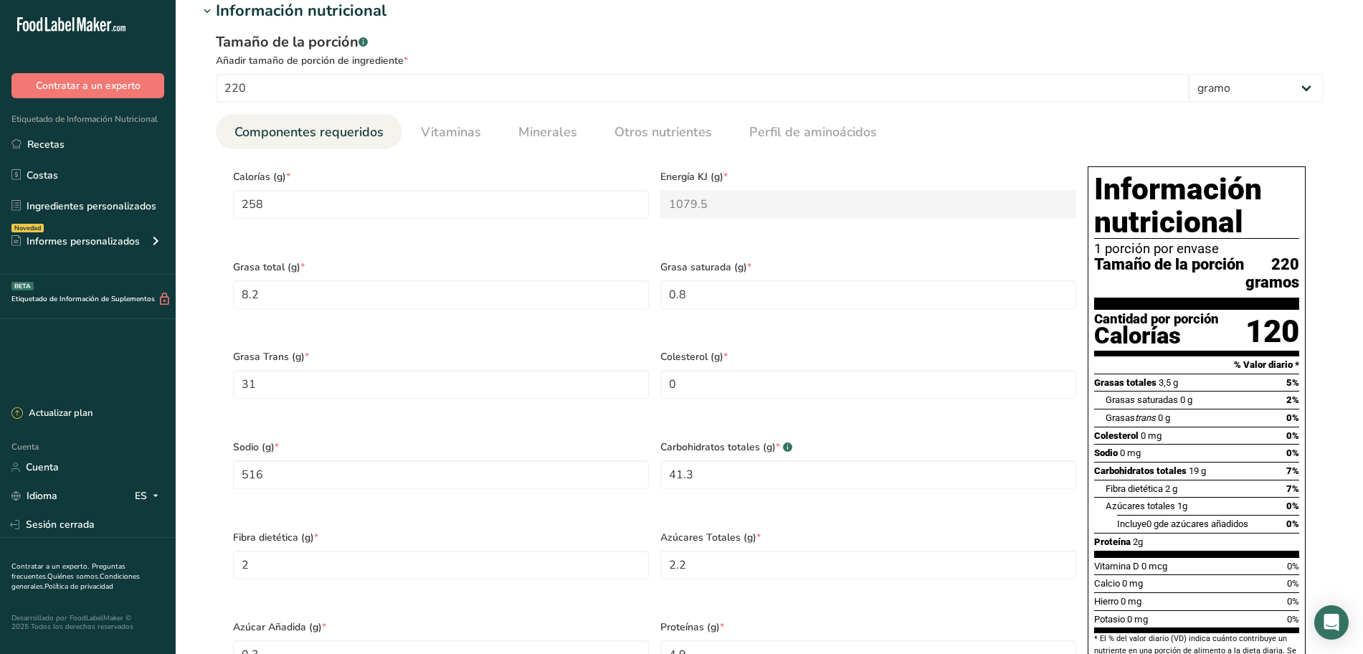
scroll to position [448, 0]
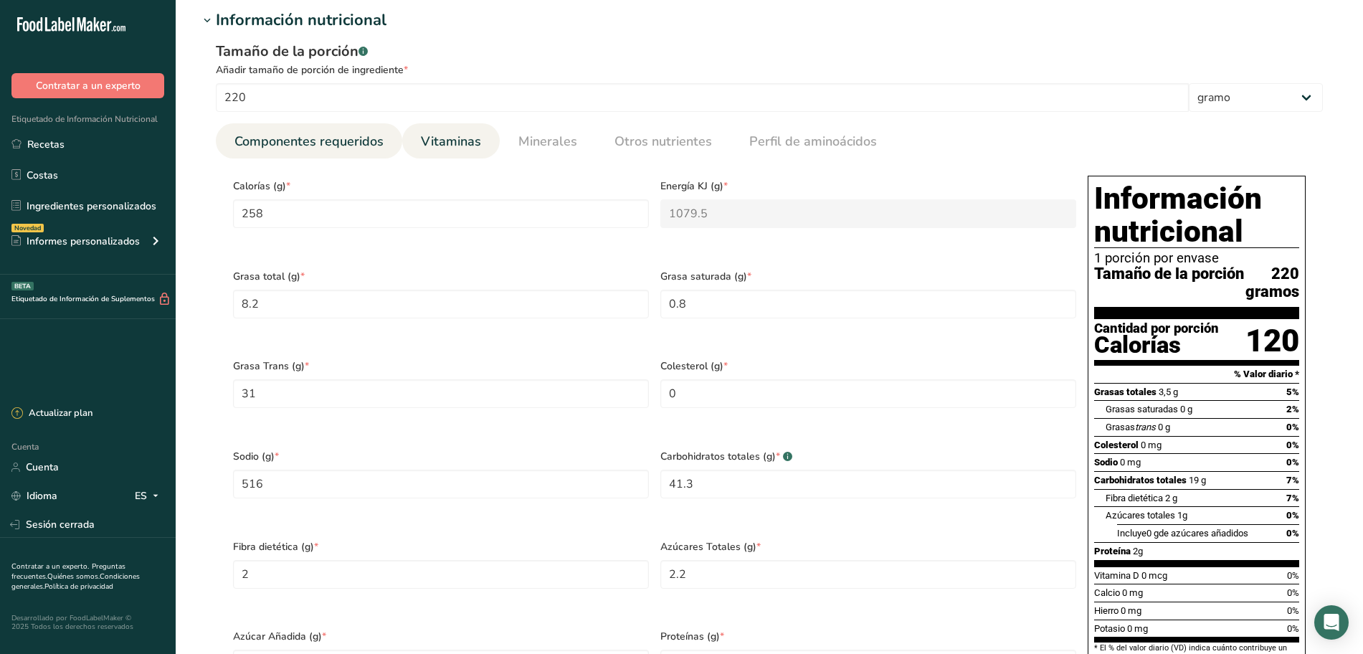
click at [467, 142] on font "Vitaminas" at bounding box center [451, 141] width 60 height 17
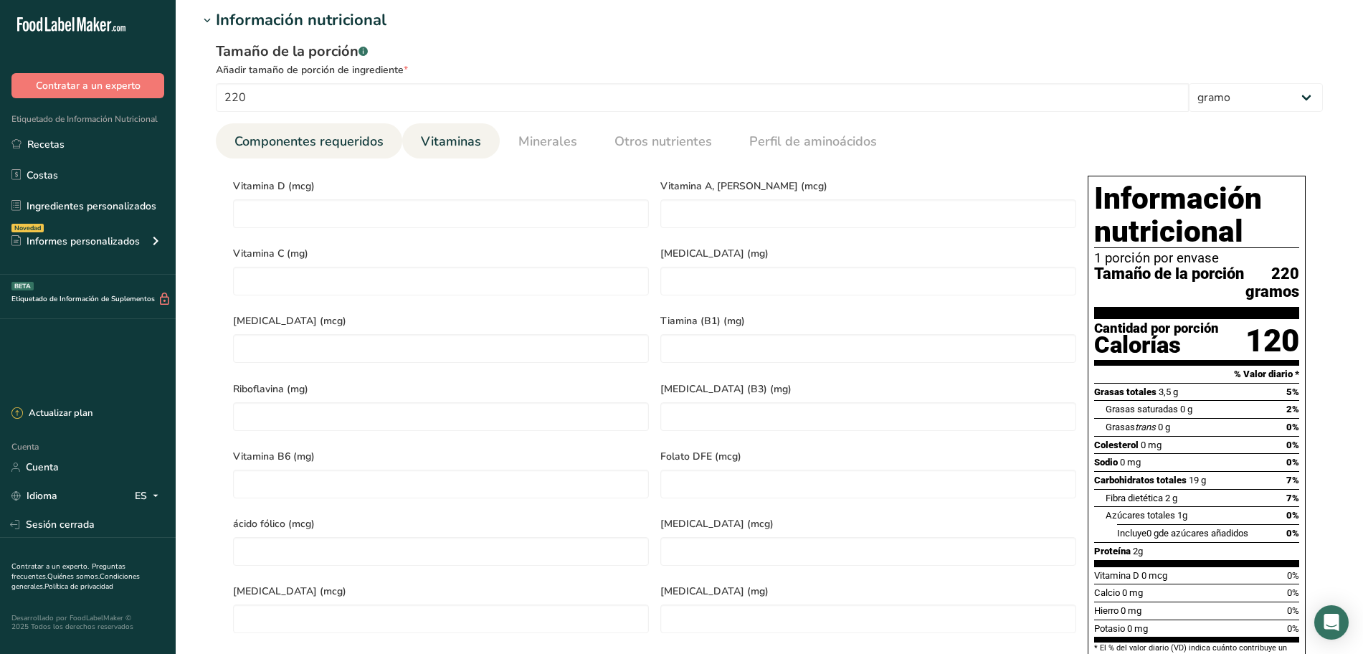
click at [377, 135] on font "Componentes requeridos" at bounding box center [308, 141] width 149 height 17
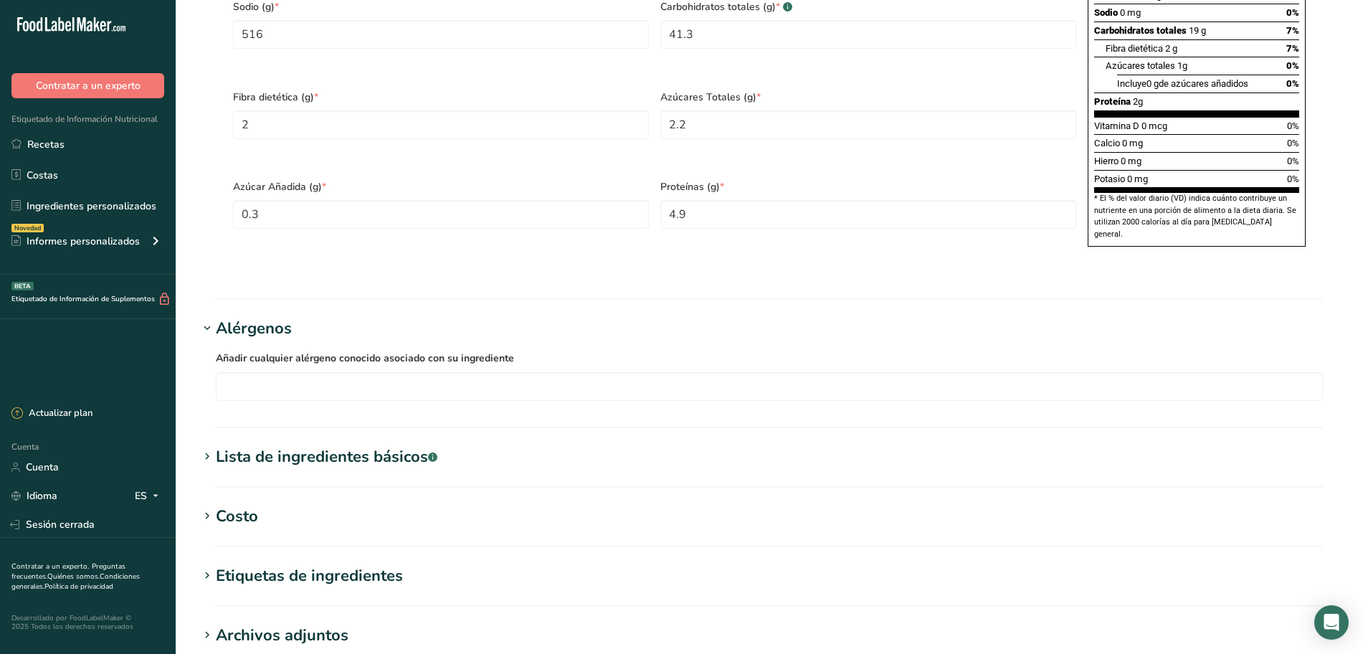
scroll to position [1160, 0]
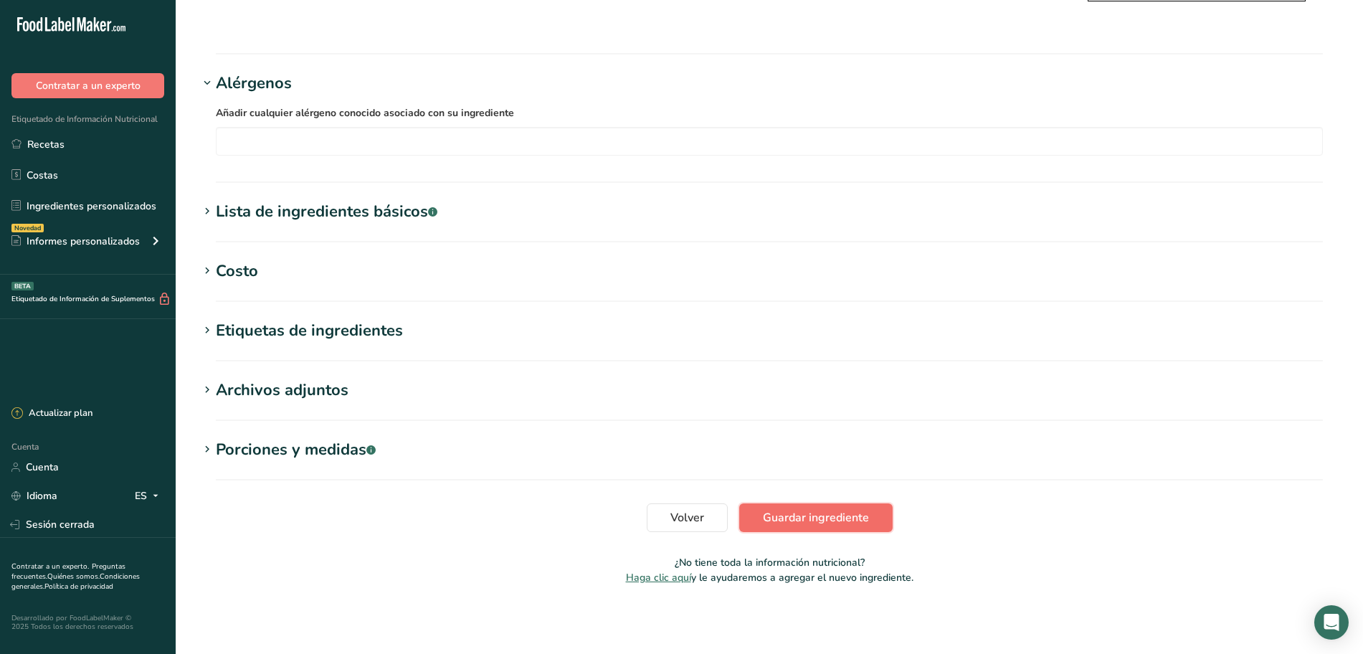
click at [784, 511] on font "Guardar ingrediente" at bounding box center [816, 518] width 106 height 16
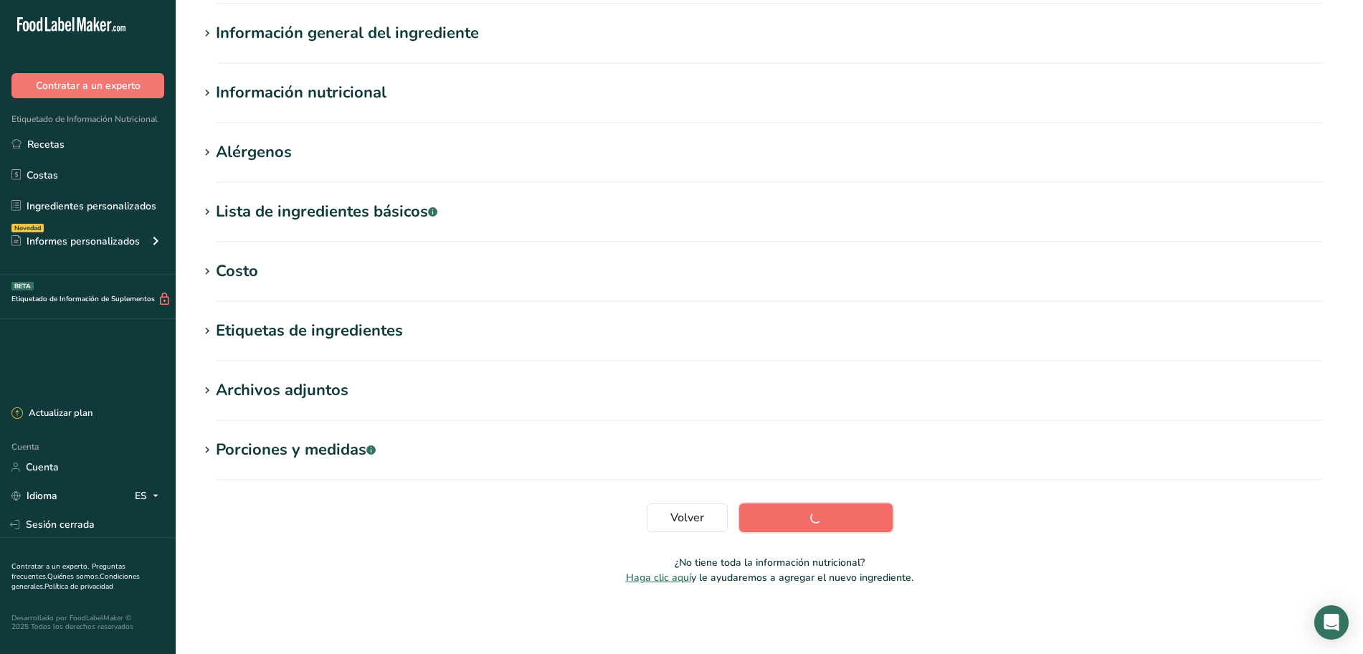
scroll to position [105, 0]
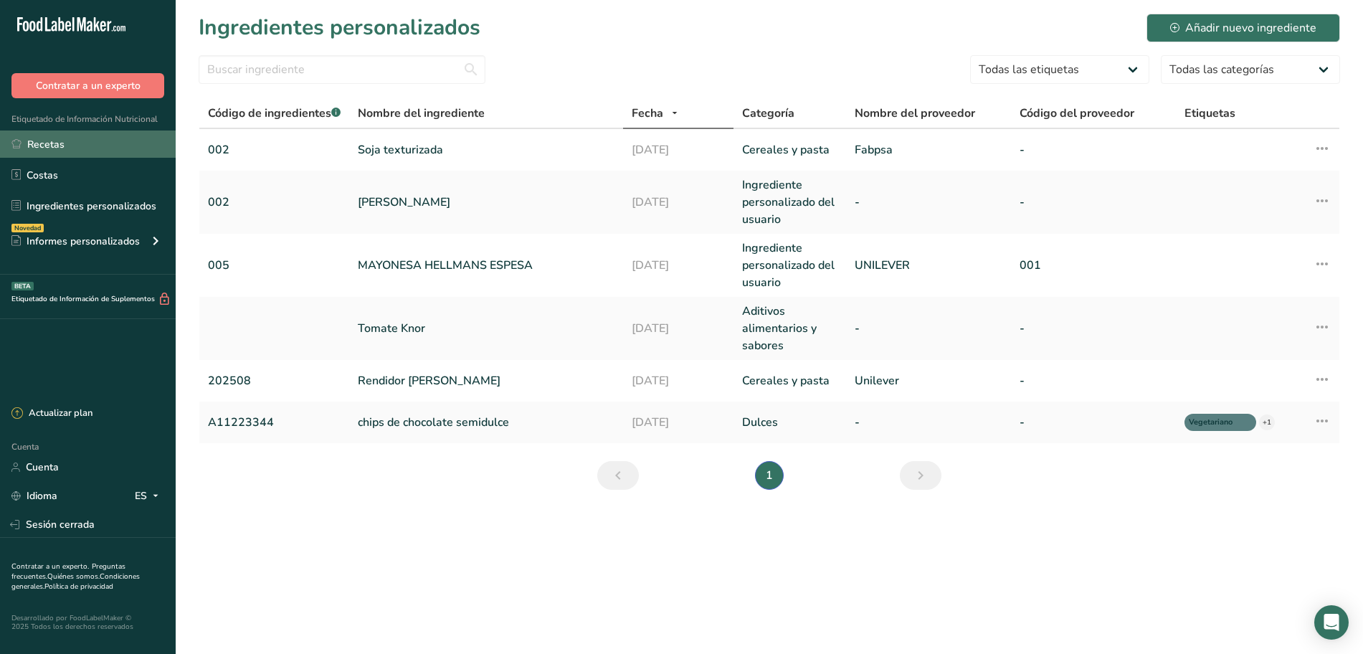
click at [68, 143] on link "Recetas" at bounding box center [88, 143] width 176 height 27
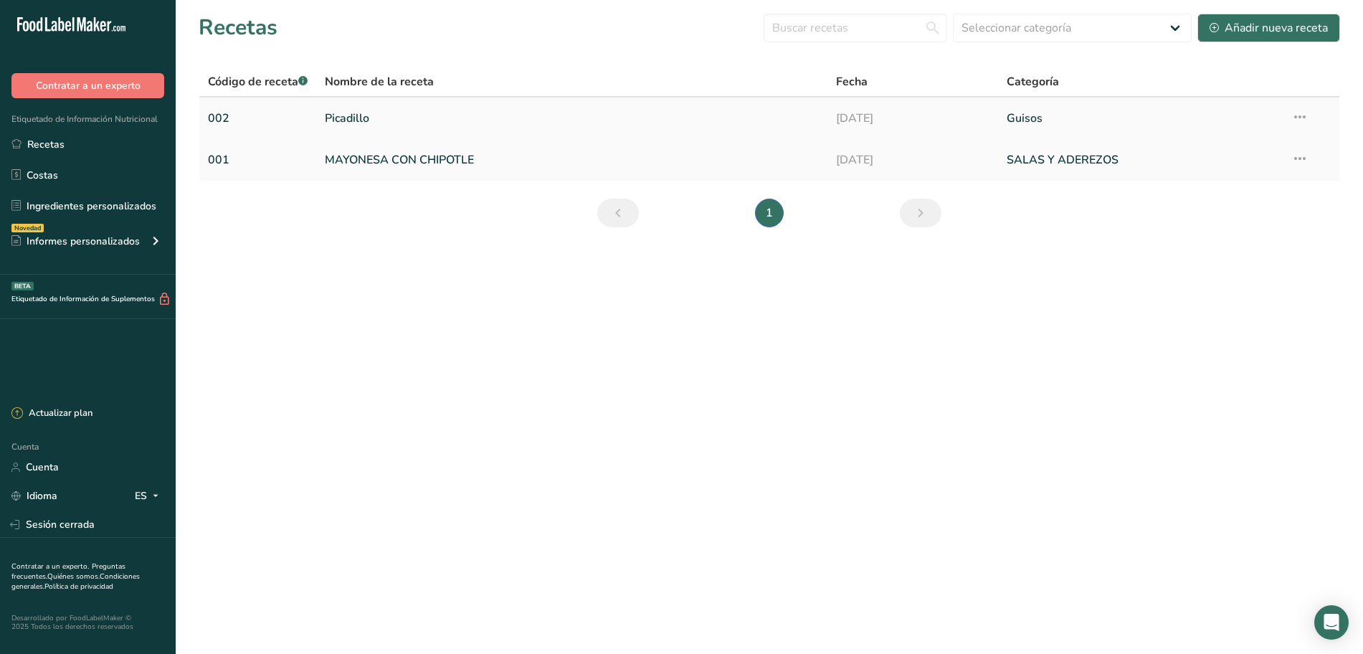
click at [404, 125] on link "Picadillo" at bounding box center [572, 118] width 494 height 30
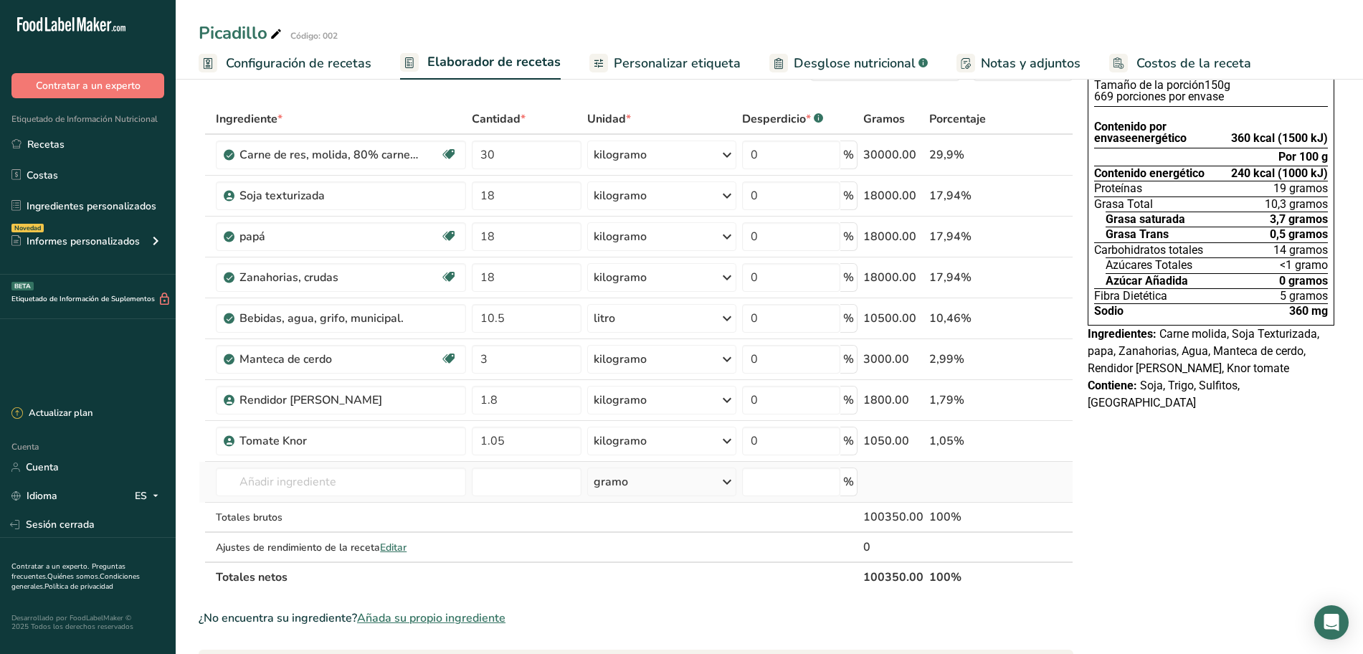
scroll to position [90, 0]
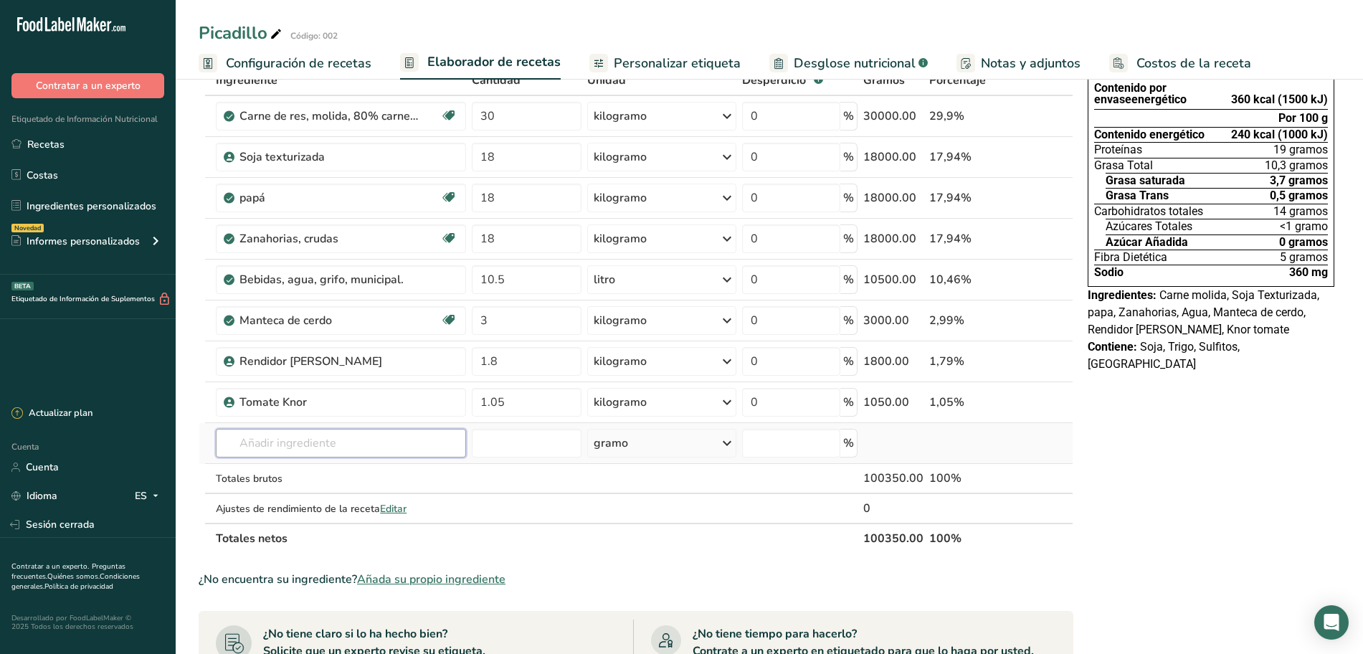
click at [316, 444] on input "text" at bounding box center [341, 443] width 250 height 29
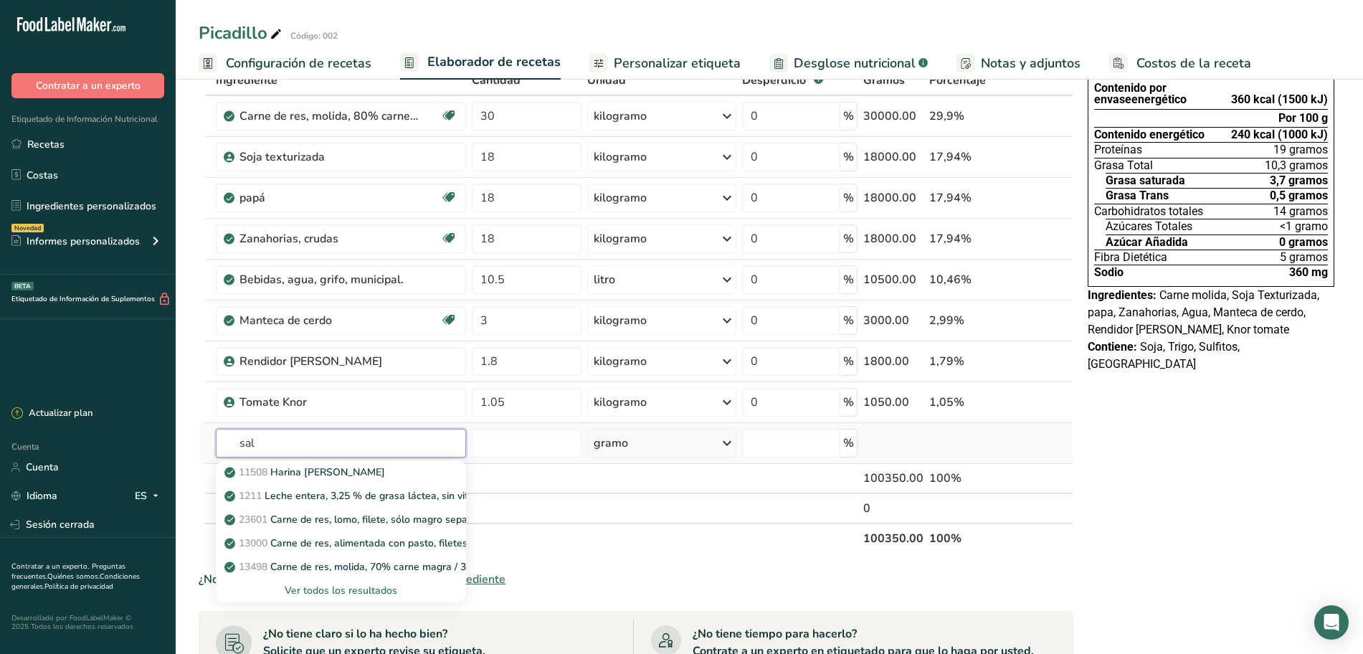
type input "sal"
click at [342, 590] on font "Ver todos los resultados" at bounding box center [341, 591] width 113 height 14
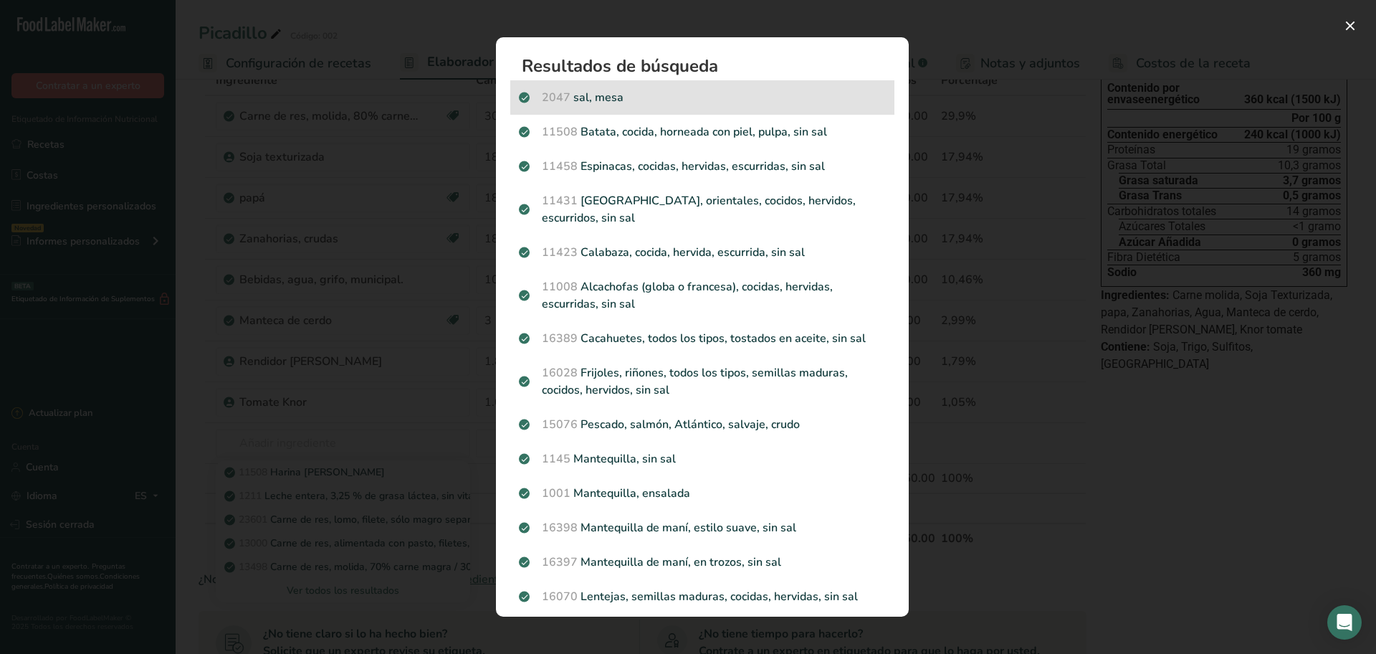
click at [696, 99] on p "2047 sal, mesa" at bounding box center [702, 97] width 367 height 17
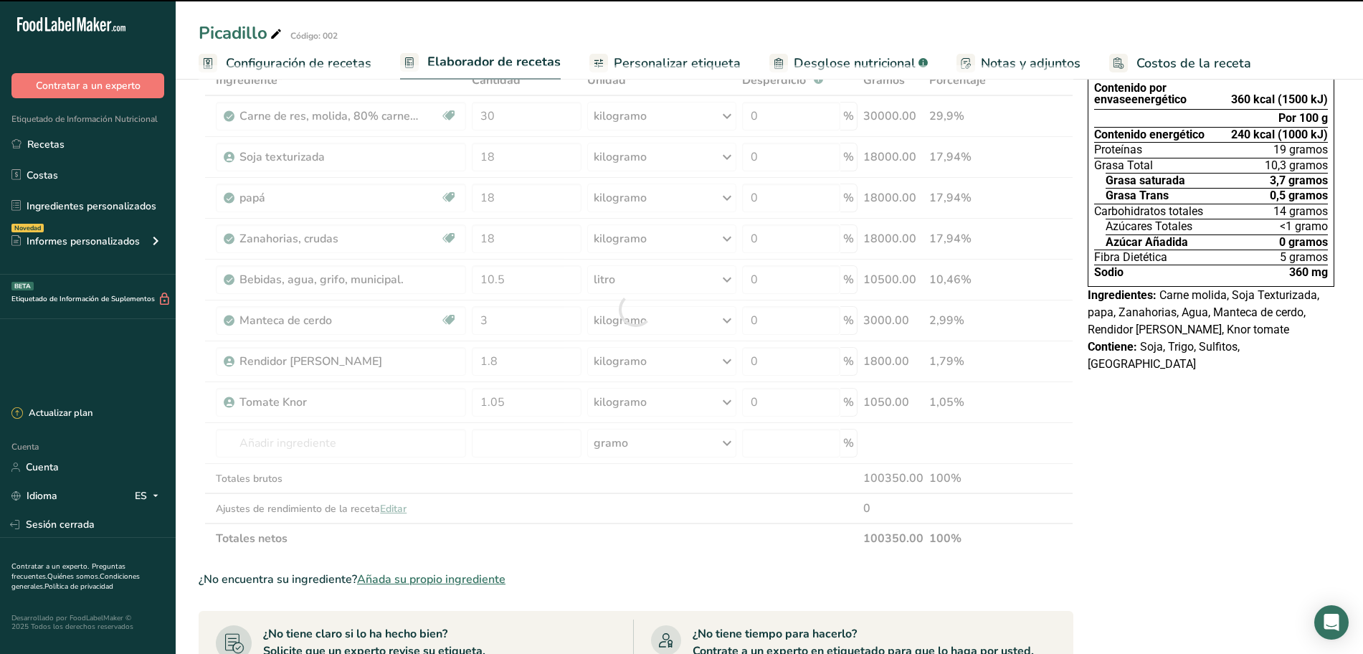
type input "0"
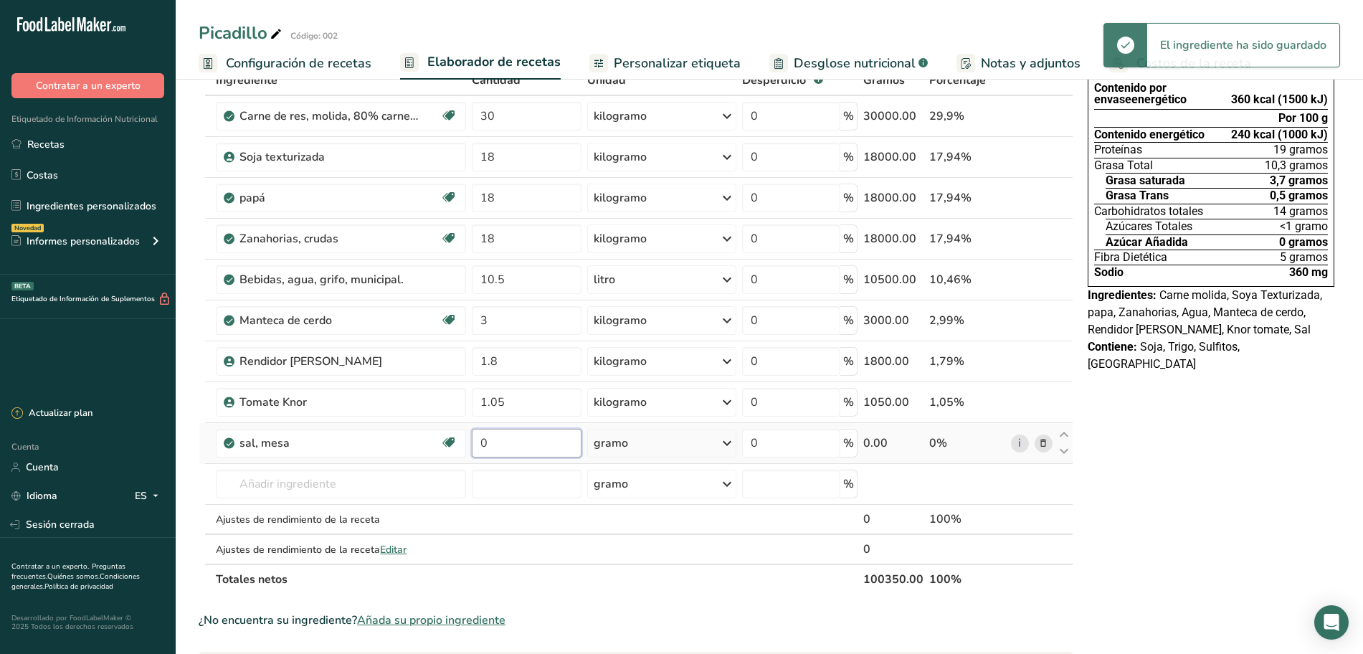
click at [518, 448] on input "0" at bounding box center [527, 443] width 110 height 29
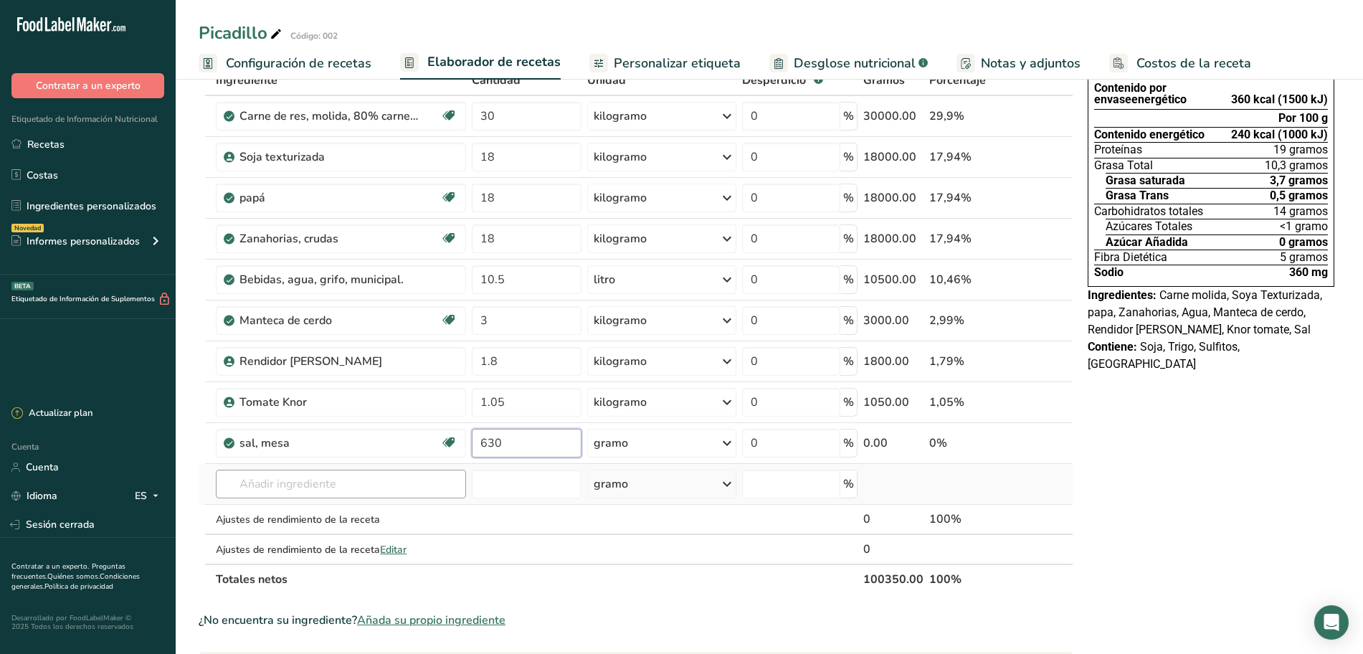
type input "630"
click at [351, 486] on div "Ingrediente * Cantidad * Unidad * Desperdicio * .a-a{fill:#347362;}.b-a{fill:#f…" at bounding box center [636, 329] width 875 height 529
drag, startPoint x: 669, startPoint y: 65, endPoint x: 520, endPoint y: 58, distance: 149.3
click at [669, 65] on font "Personalizar etiqueta" at bounding box center [677, 62] width 127 height 17
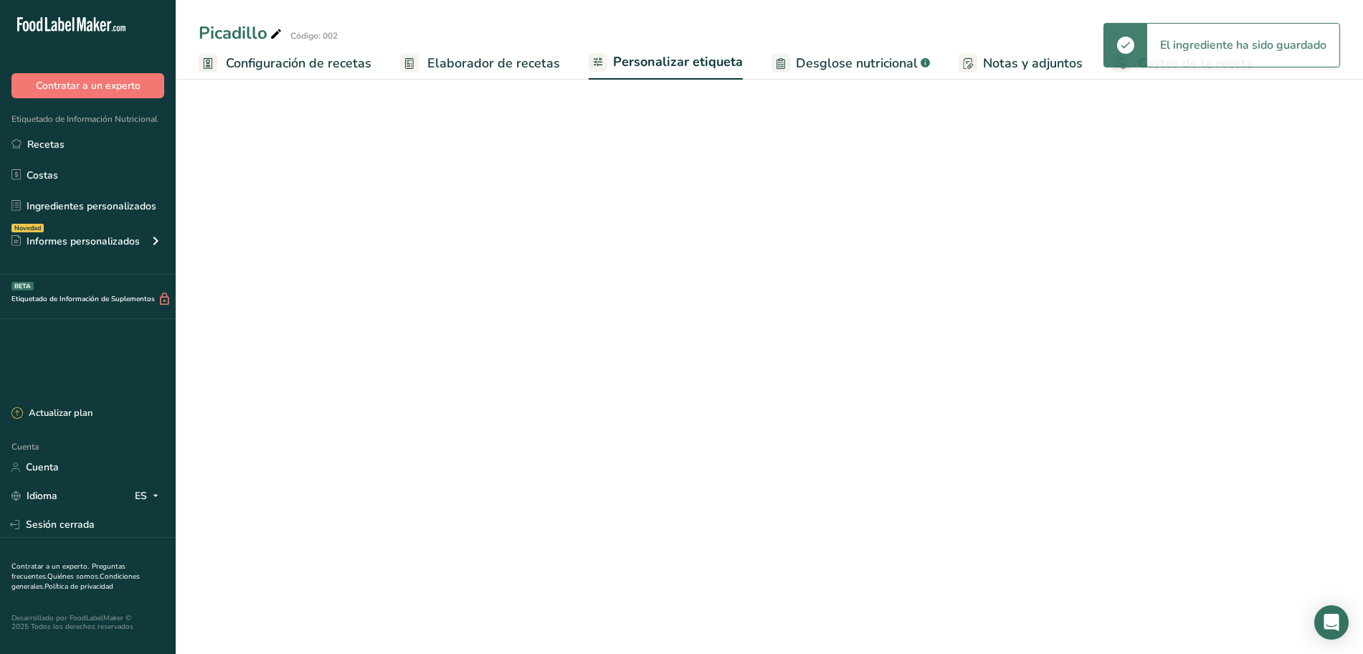
click at [517, 54] on font "Elaborador de recetas" at bounding box center [493, 62] width 133 height 17
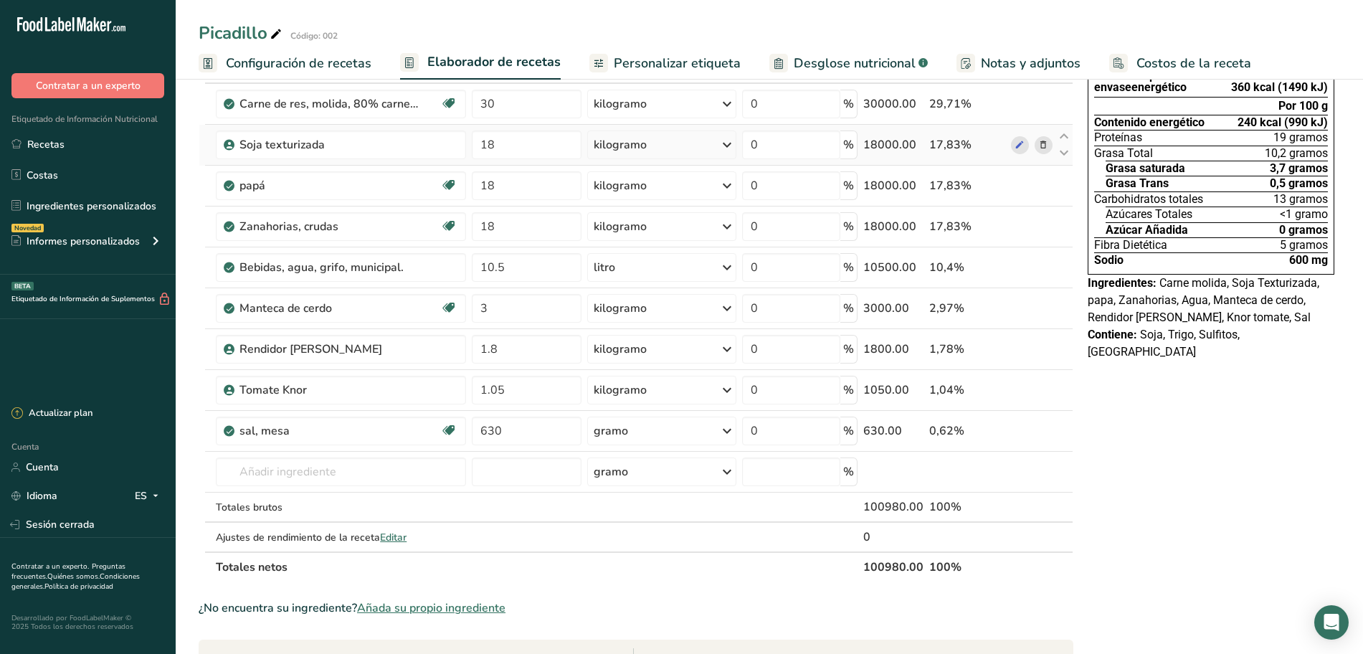
scroll to position [179, 0]
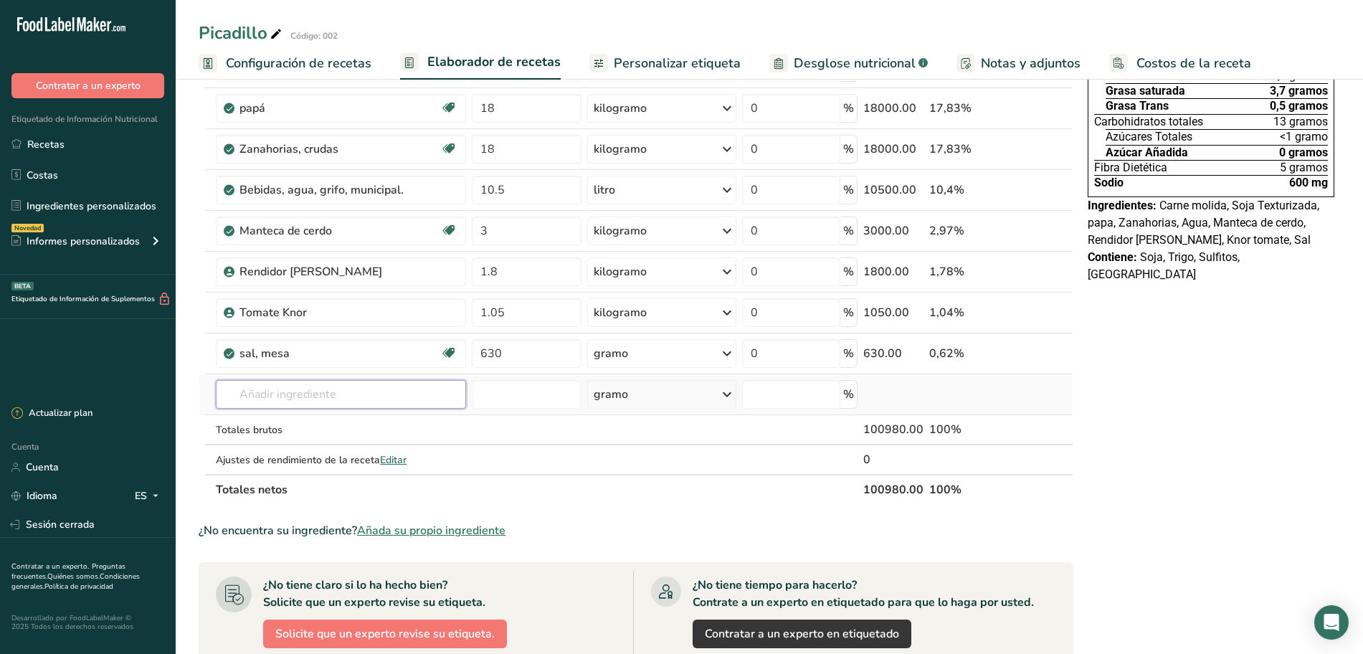
click at [386, 386] on input "text" at bounding box center [341, 394] width 250 height 29
type input "ajo polvo"
click at [316, 445] on font "Ver todos los resultados" at bounding box center [283, 447] width 113 height 14
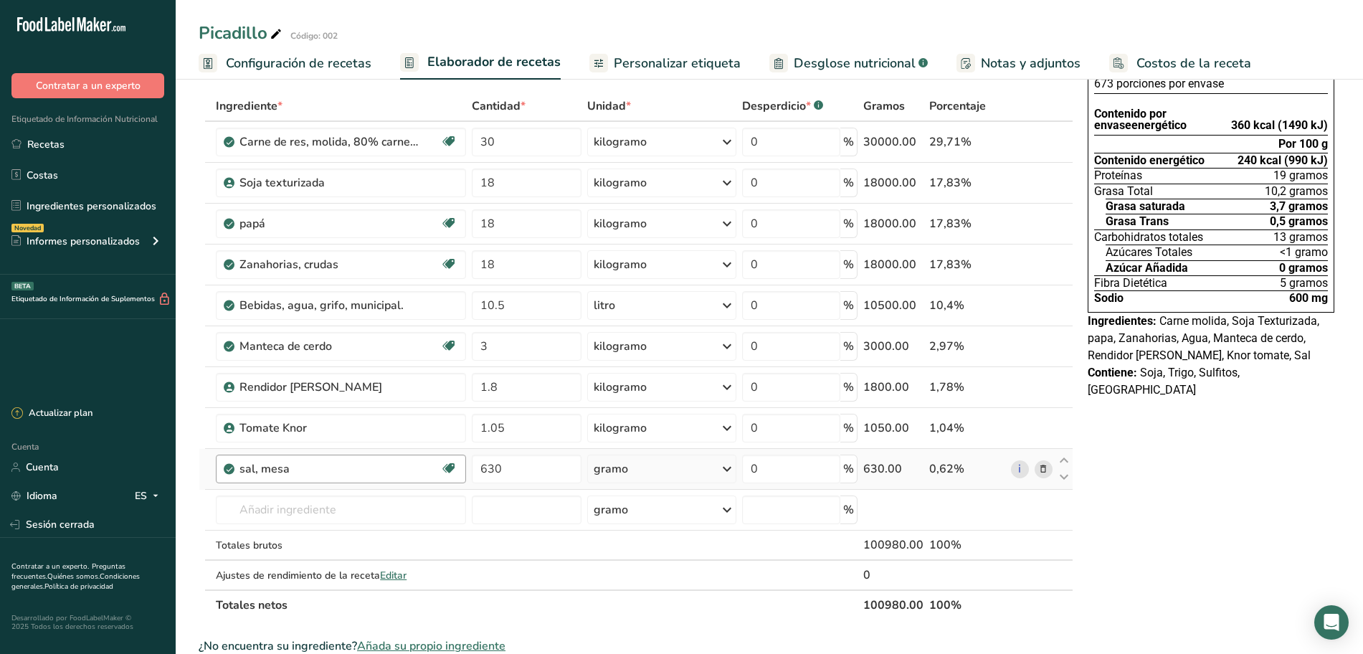
scroll to position [90, 0]
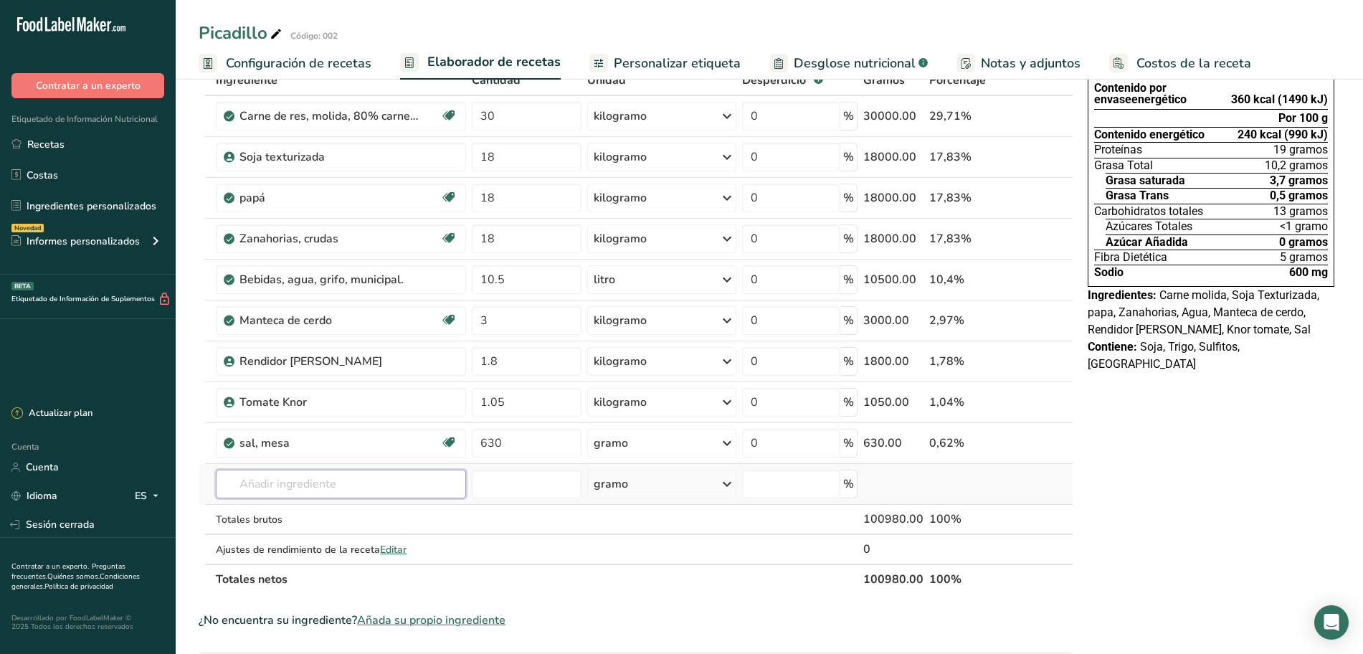
click at [320, 487] on input "text" at bounding box center [341, 484] width 250 height 29
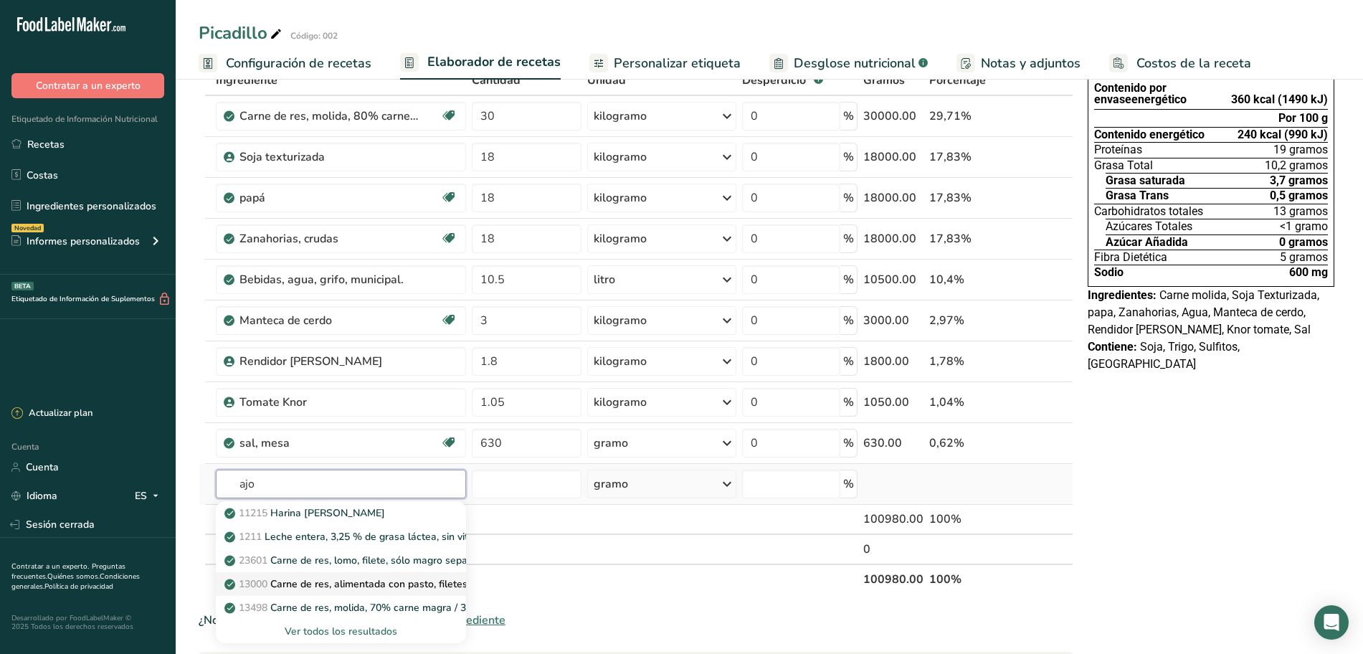
scroll to position [179, 0]
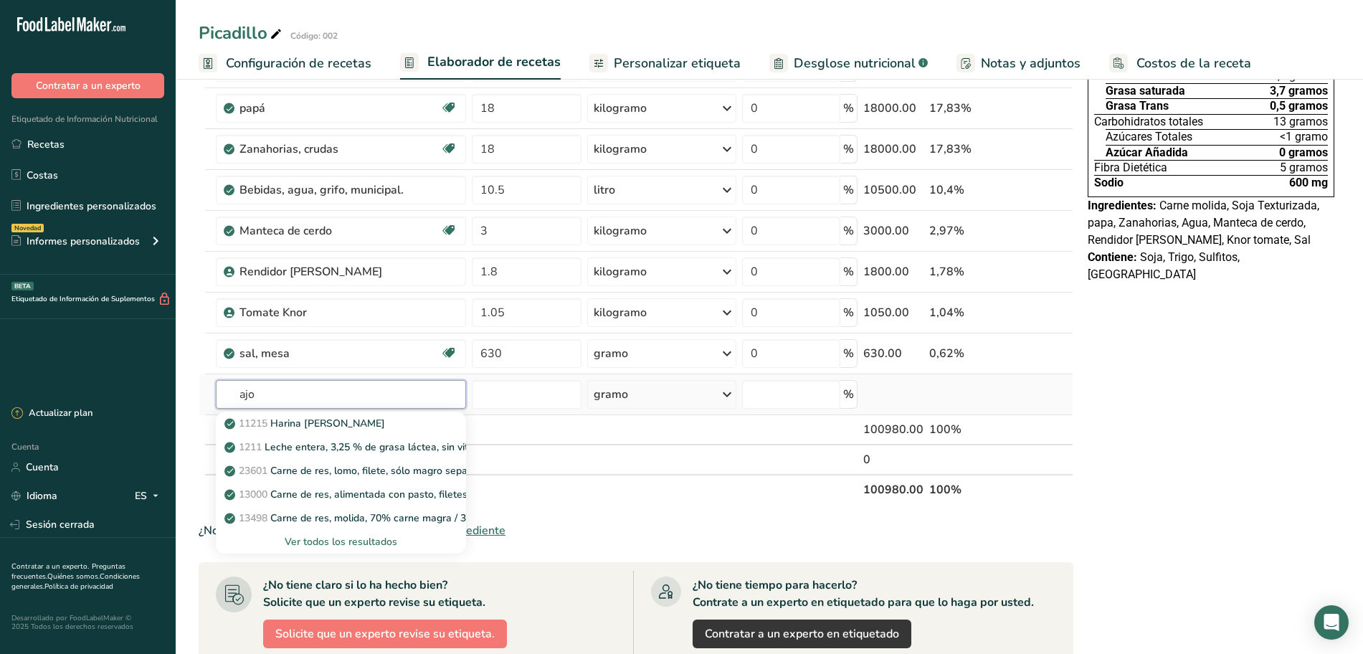
type input "ajo"
click at [337, 536] on font "Ver todos los resultados" at bounding box center [341, 542] width 113 height 14
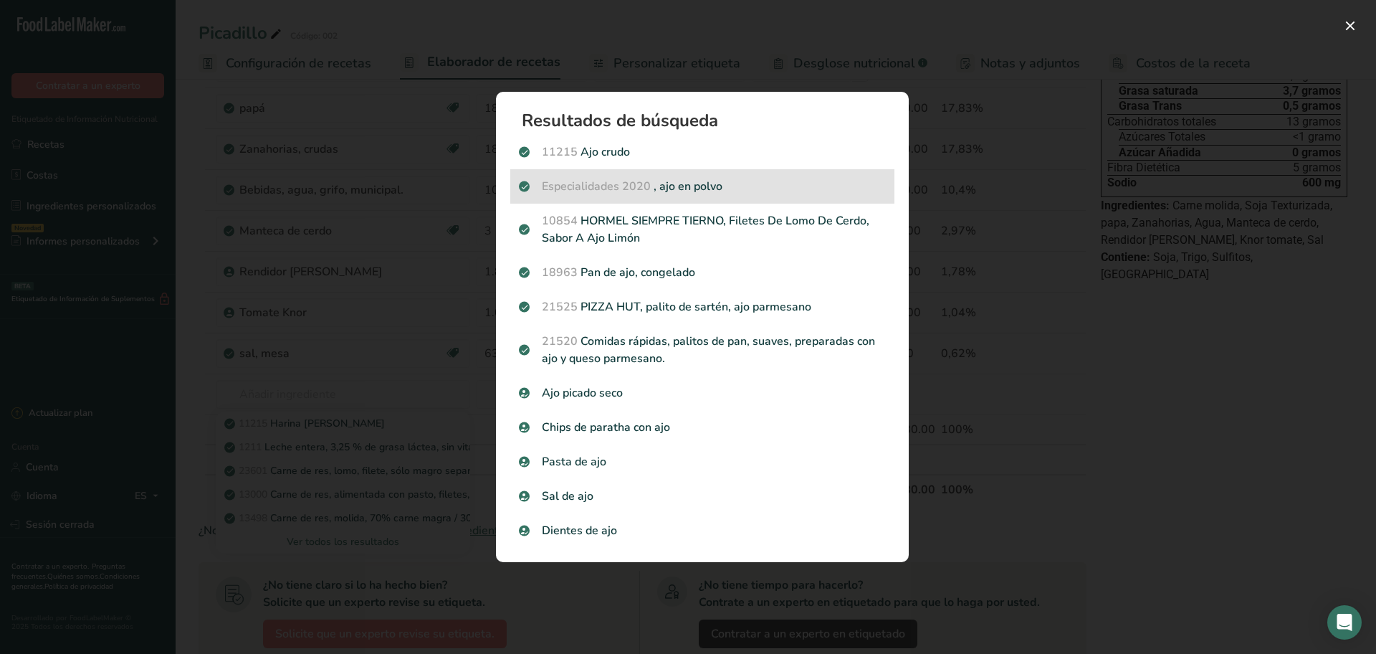
click at [682, 184] on font ", ajo en polvo" at bounding box center [688, 187] width 69 height 16
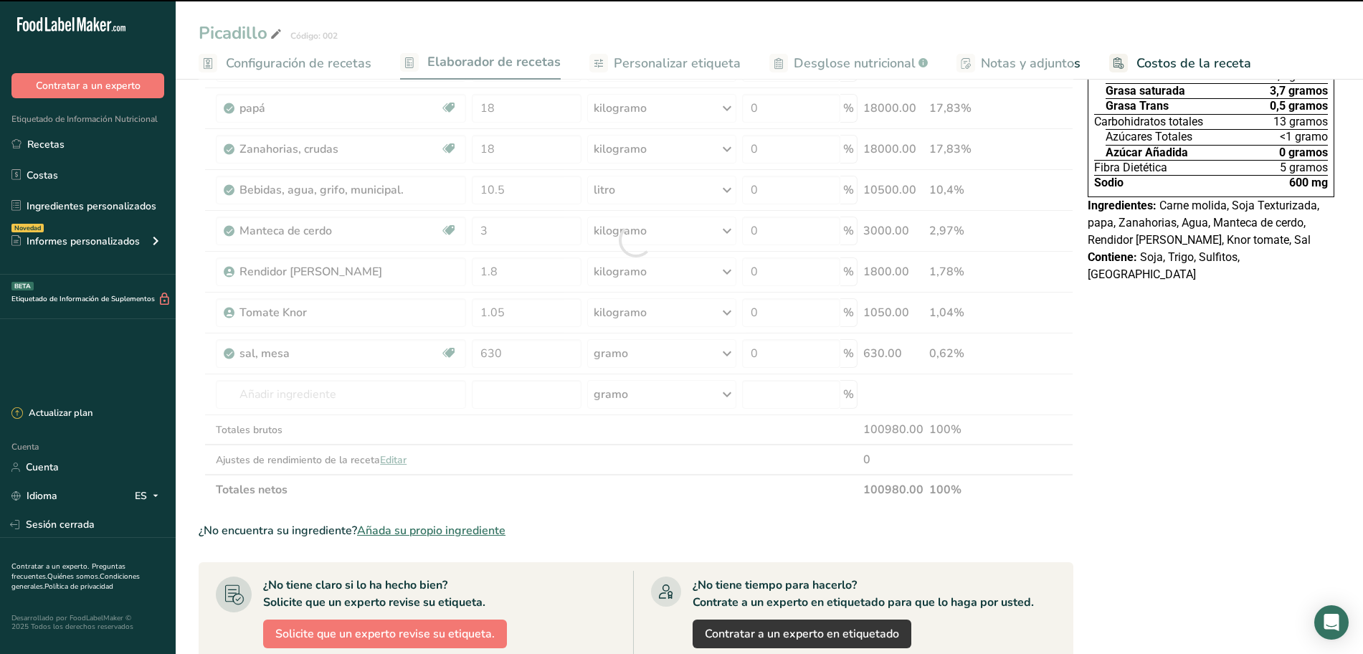
type input "0"
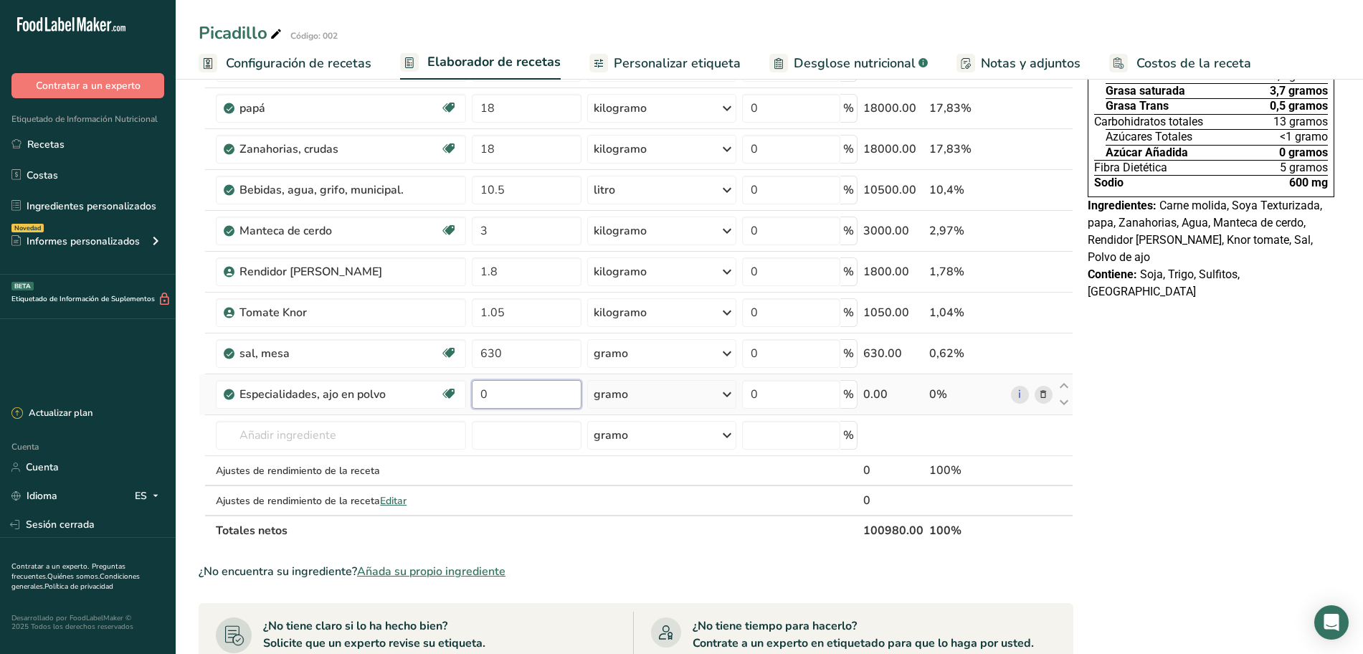
click at [535, 382] on input "0" at bounding box center [527, 394] width 110 height 29
type input "420"
click at [368, 437] on div "Ingrediente * Cantidad * Unidad * Desperdicio * .a-a{fill:#347362;}.b-a{fill:#f…" at bounding box center [636, 261] width 875 height 570
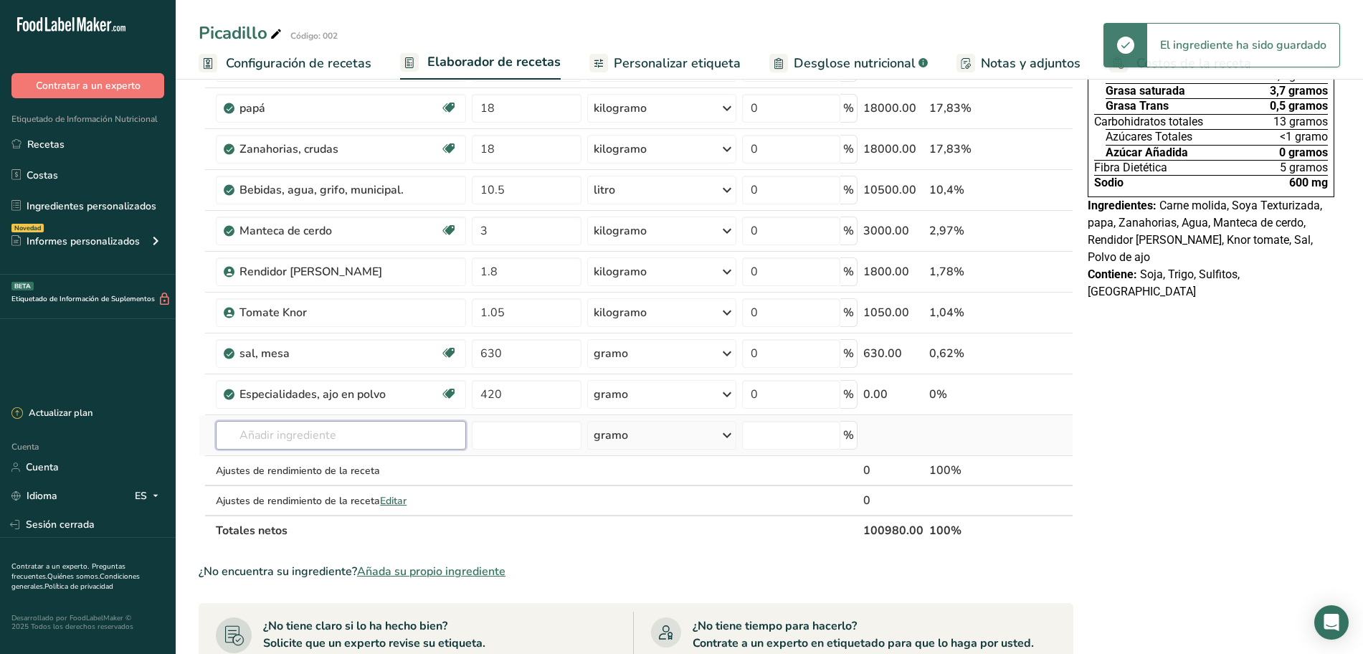
click at [346, 438] on input "text" at bounding box center [341, 435] width 250 height 29
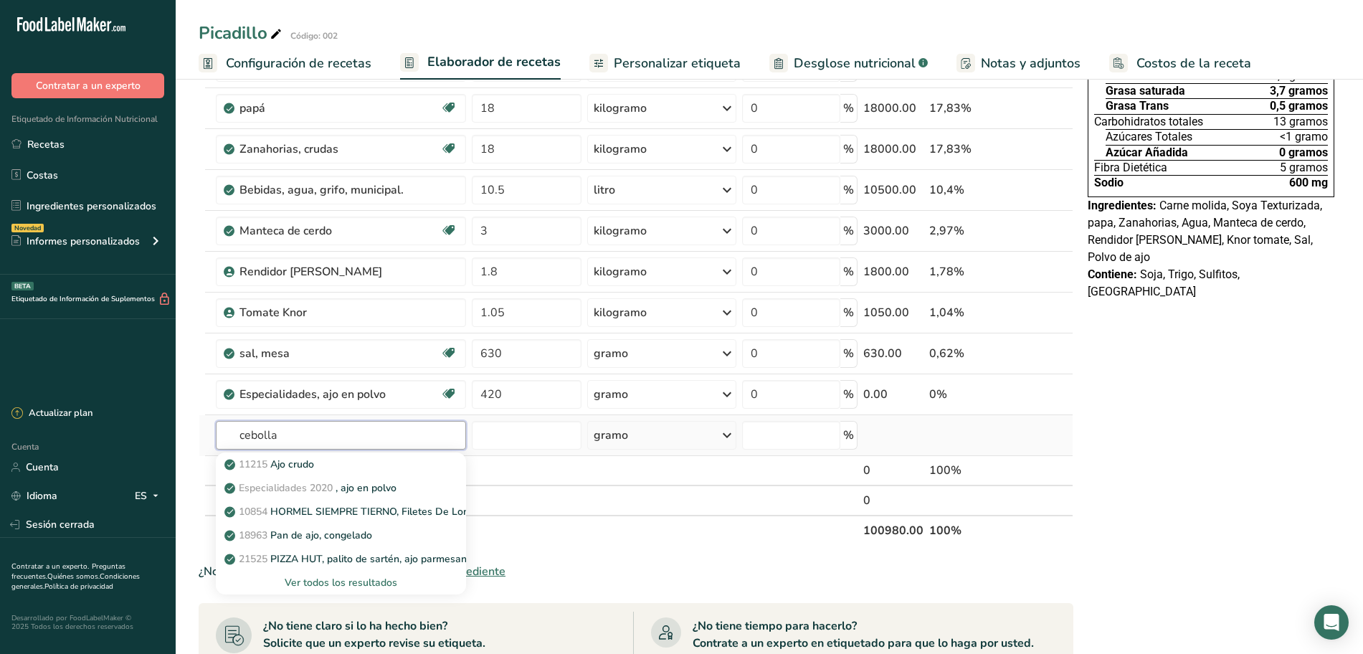
type input "cebolla"
click at [310, 579] on font "Ver todos los resultados" at bounding box center [341, 583] width 113 height 14
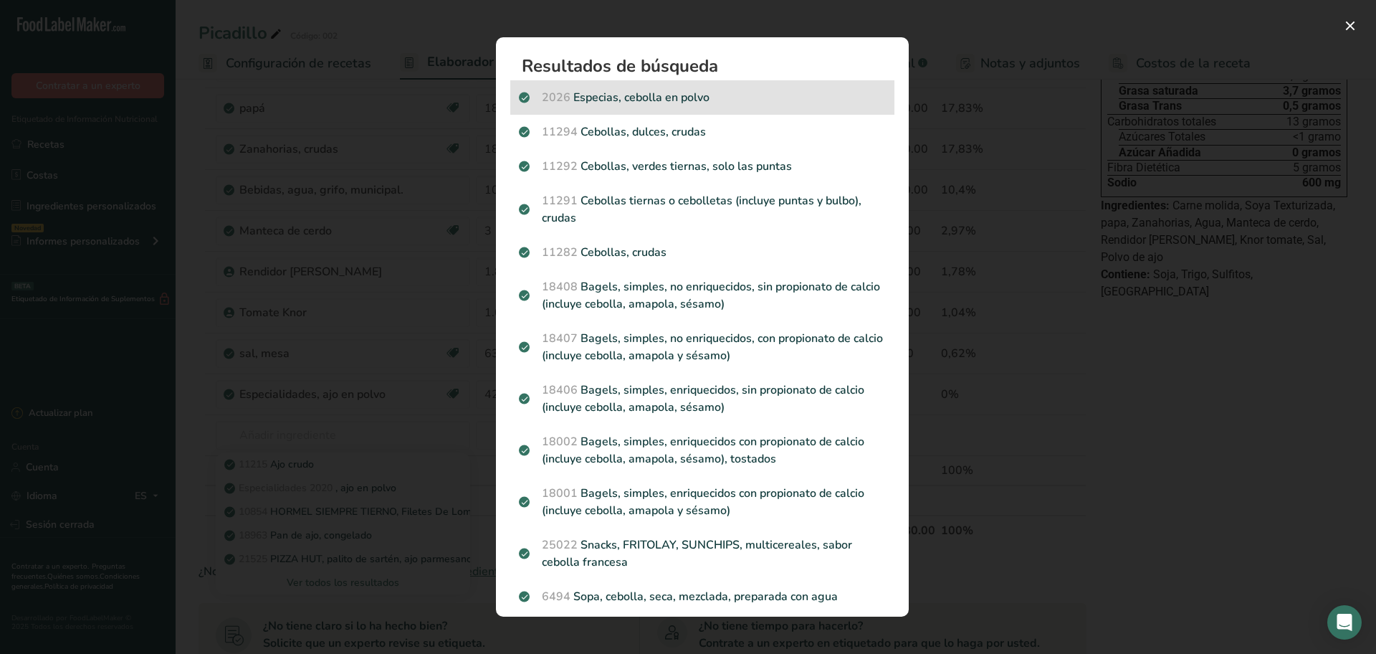
click at [612, 97] on p "2026 Especias, cebolla en polvo" at bounding box center [702, 97] width 367 height 17
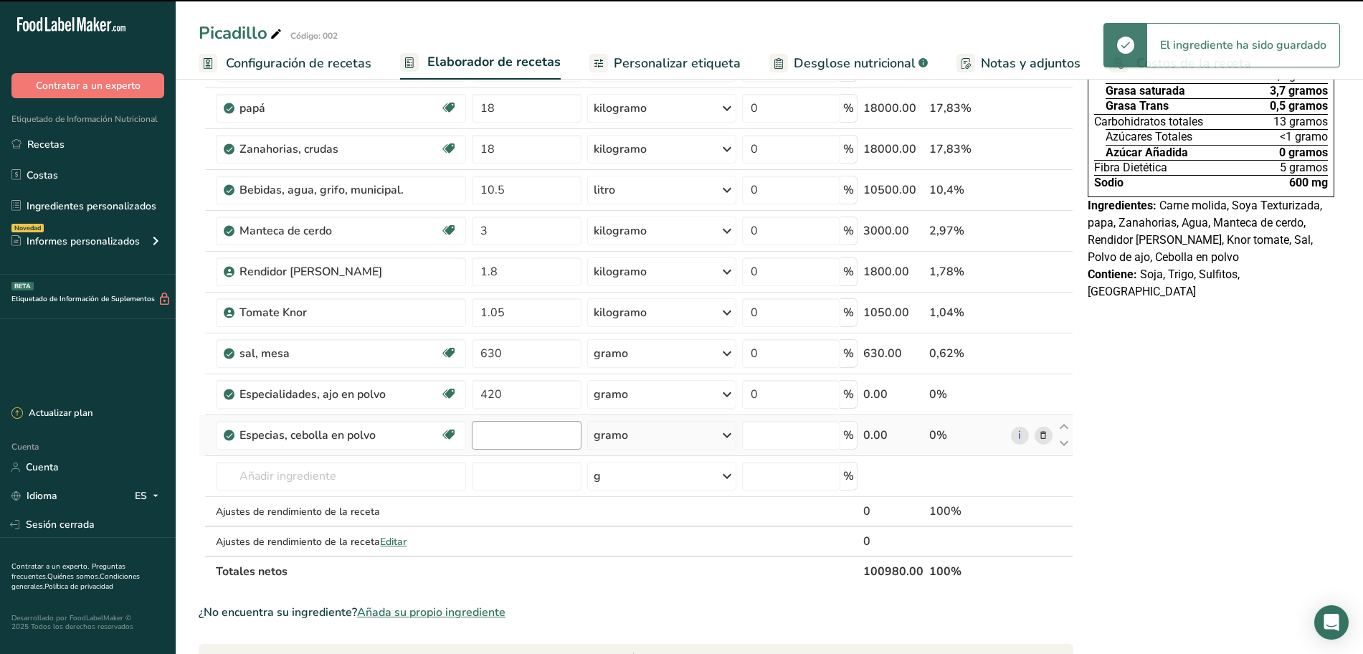
type input "0"
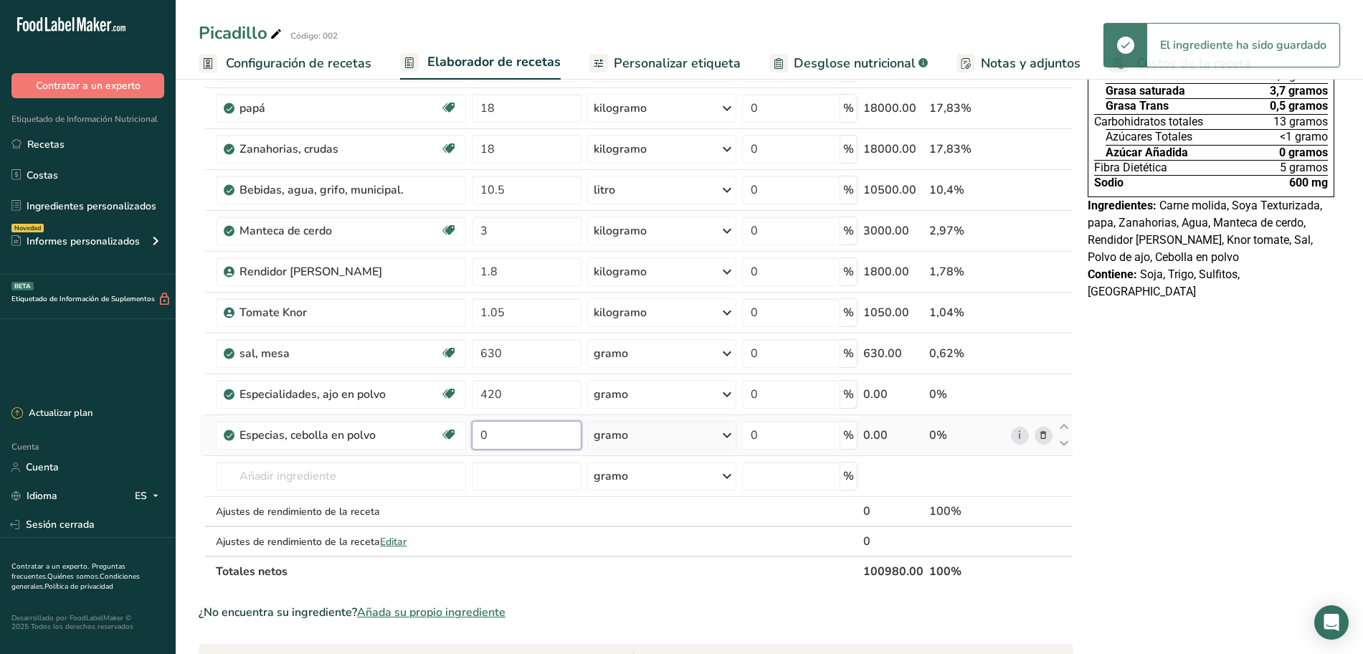
click at [515, 428] on input "0" at bounding box center [527, 435] width 110 height 29
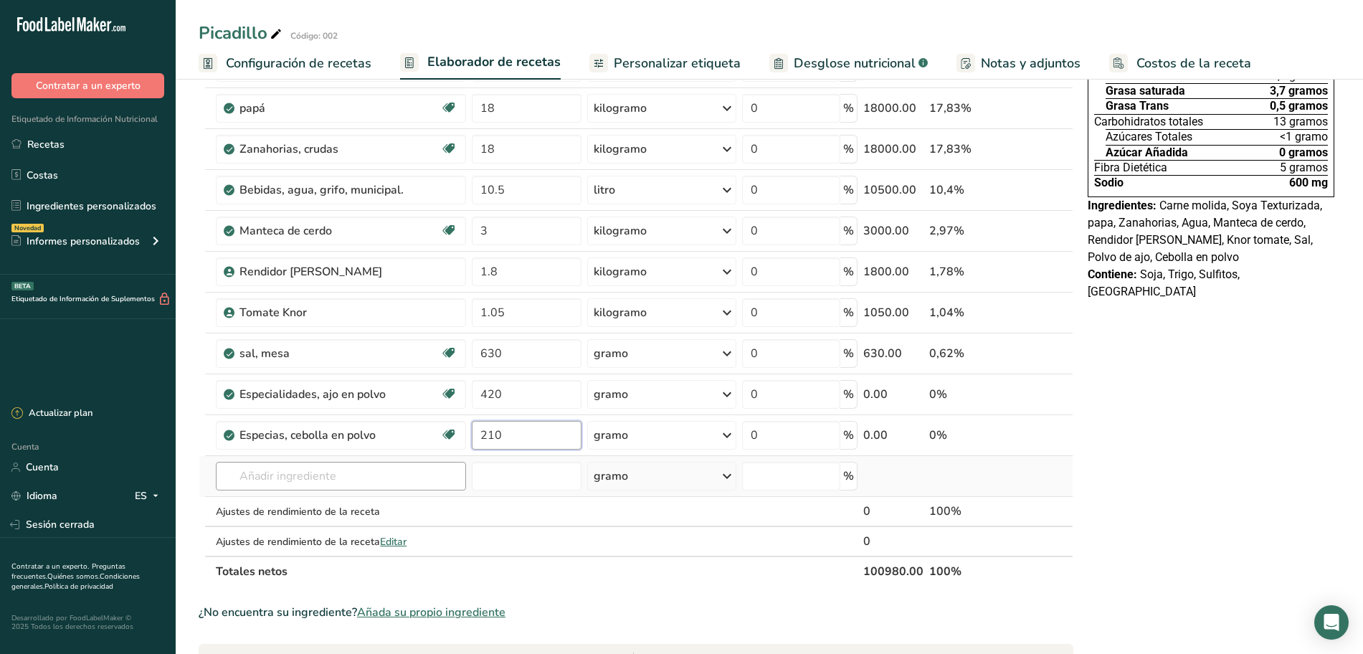
type input "210"
click at [324, 475] on div "Ingrediente * Cantidad * Unidad * Desperdicio * .a-a{fill:#347362;}.b-a{fill:#f…" at bounding box center [636, 281] width 875 height 611
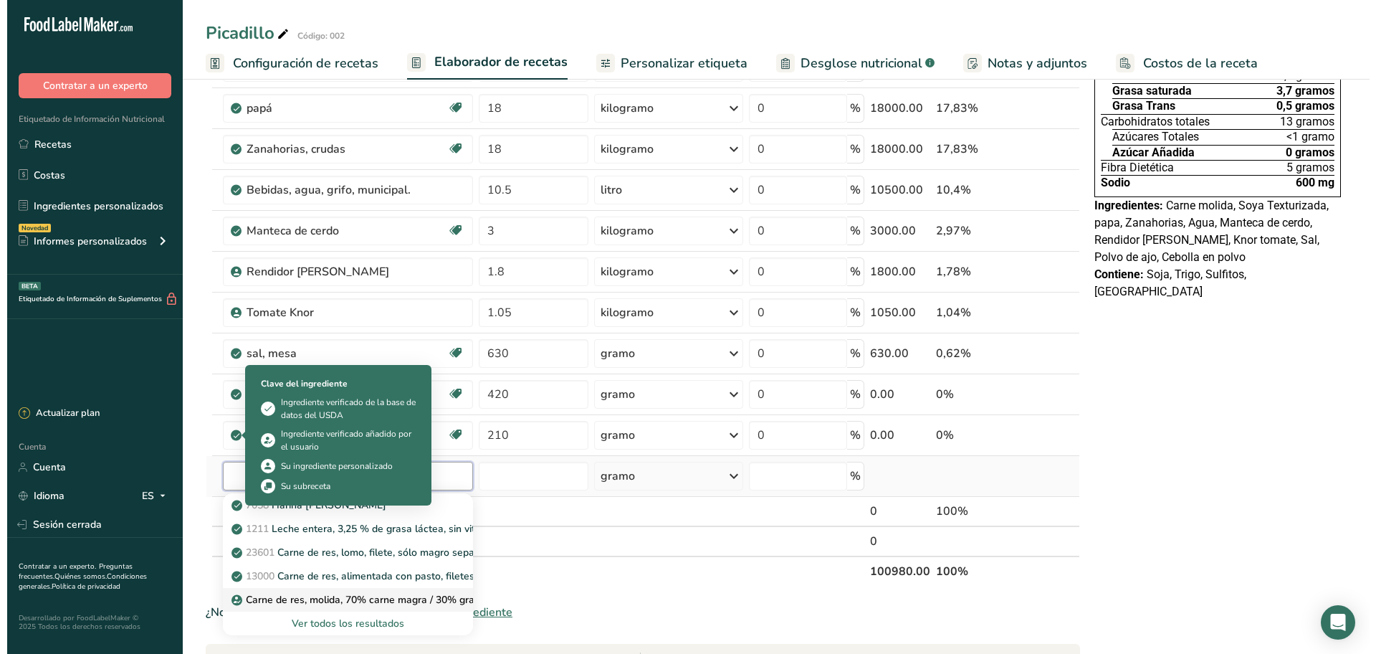
scroll to position [269, 0]
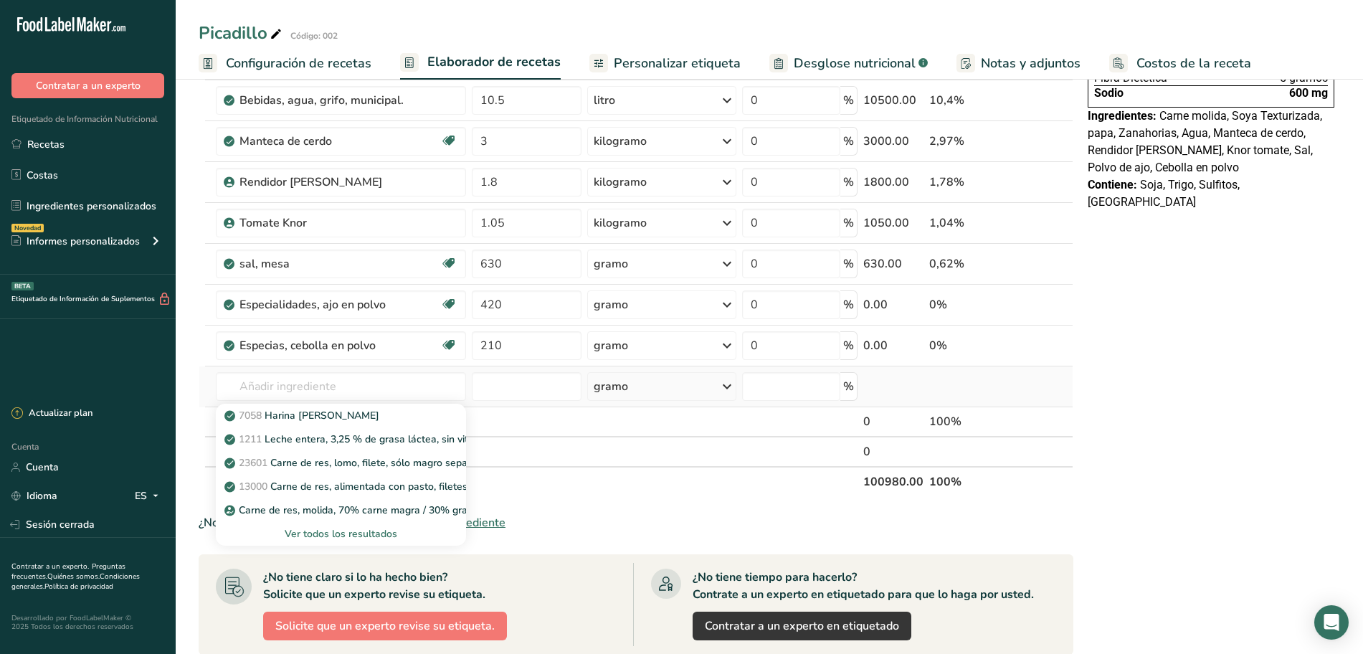
click at [354, 534] on font "Ver todos los resultados" at bounding box center [341, 534] width 113 height 14
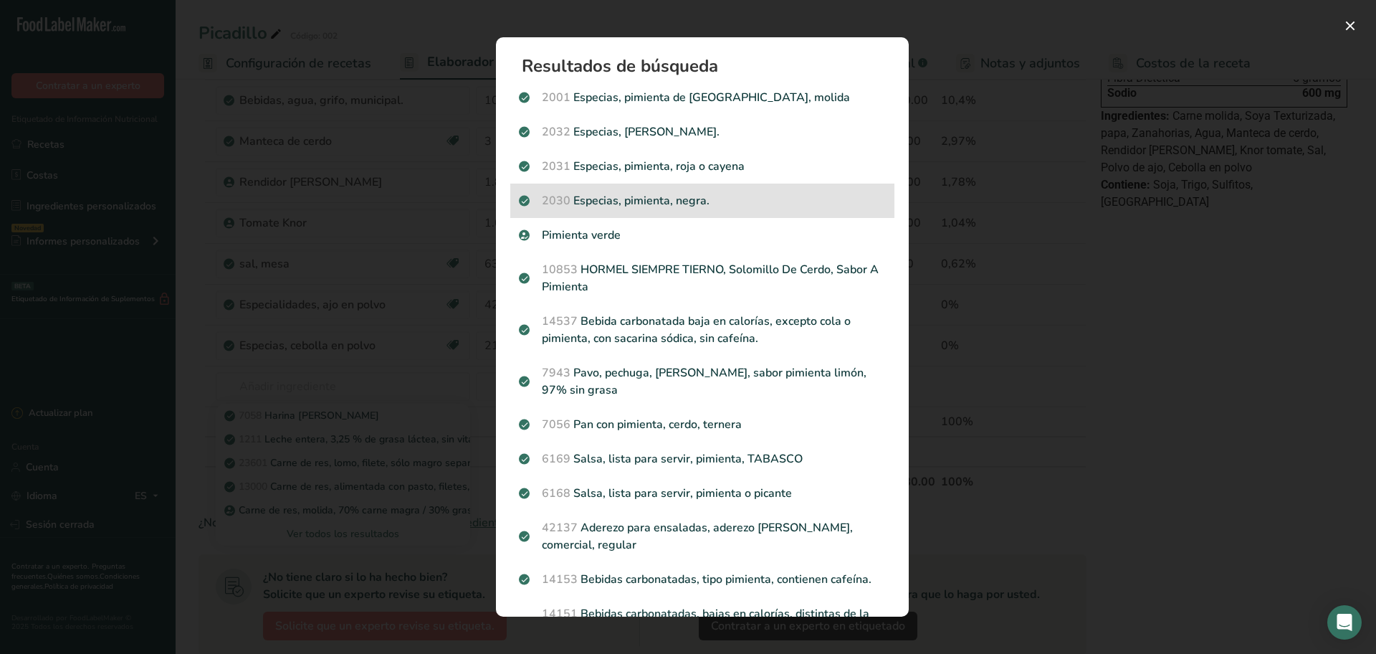
click at [639, 201] on p "2030 Especias, pimienta, negra." at bounding box center [702, 200] width 367 height 17
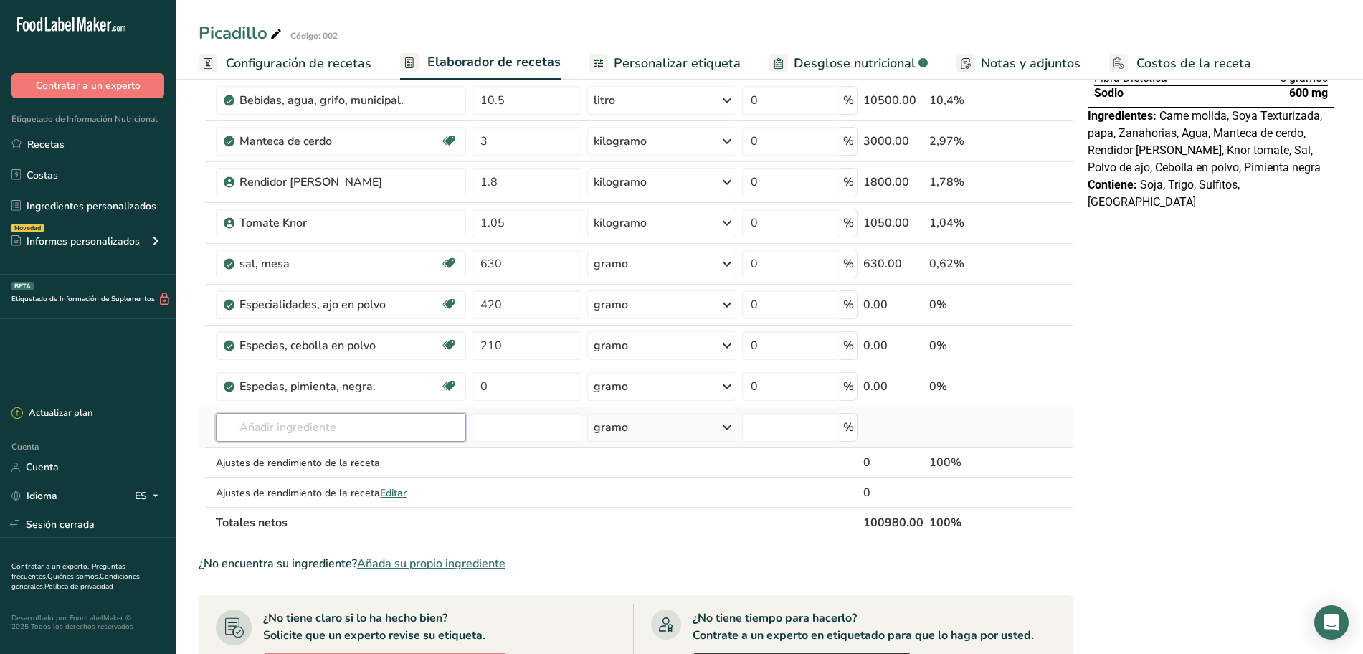
click at [338, 433] on input "text" at bounding box center [341, 427] width 250 height 29
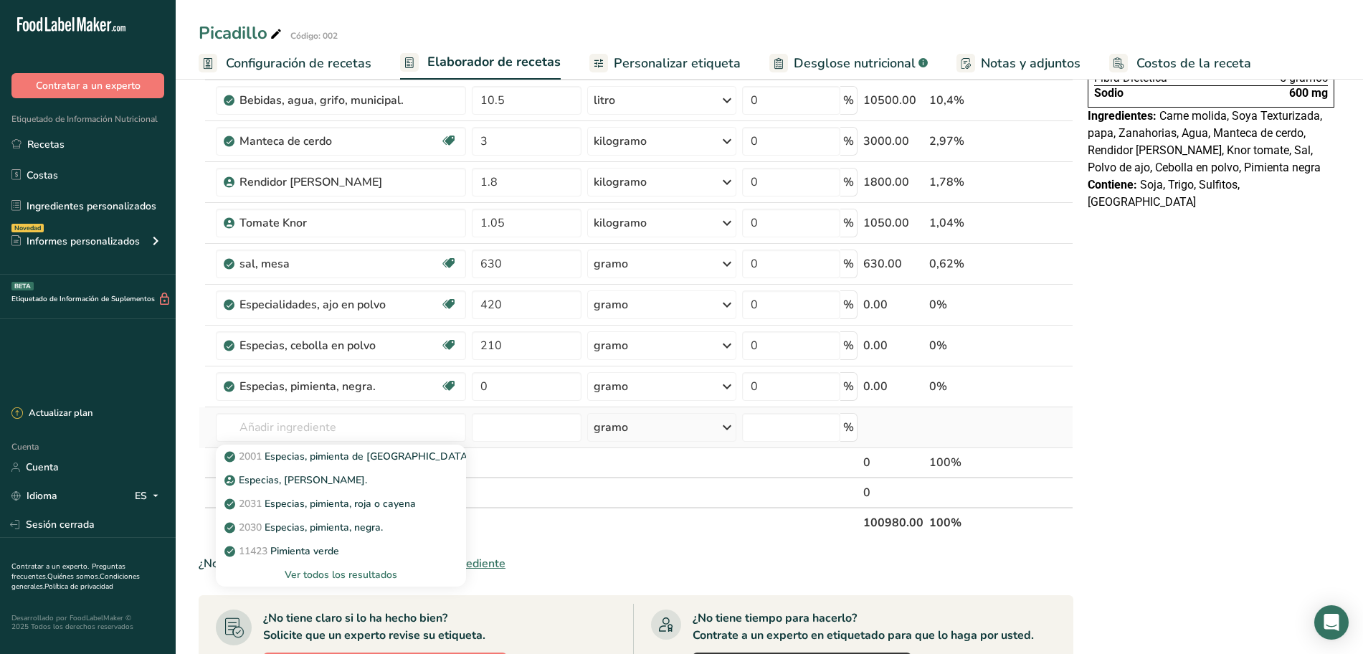
click at [311, 571] on font "Ver todos los resultados" at bounding box center [341, 575] width 113 height 14
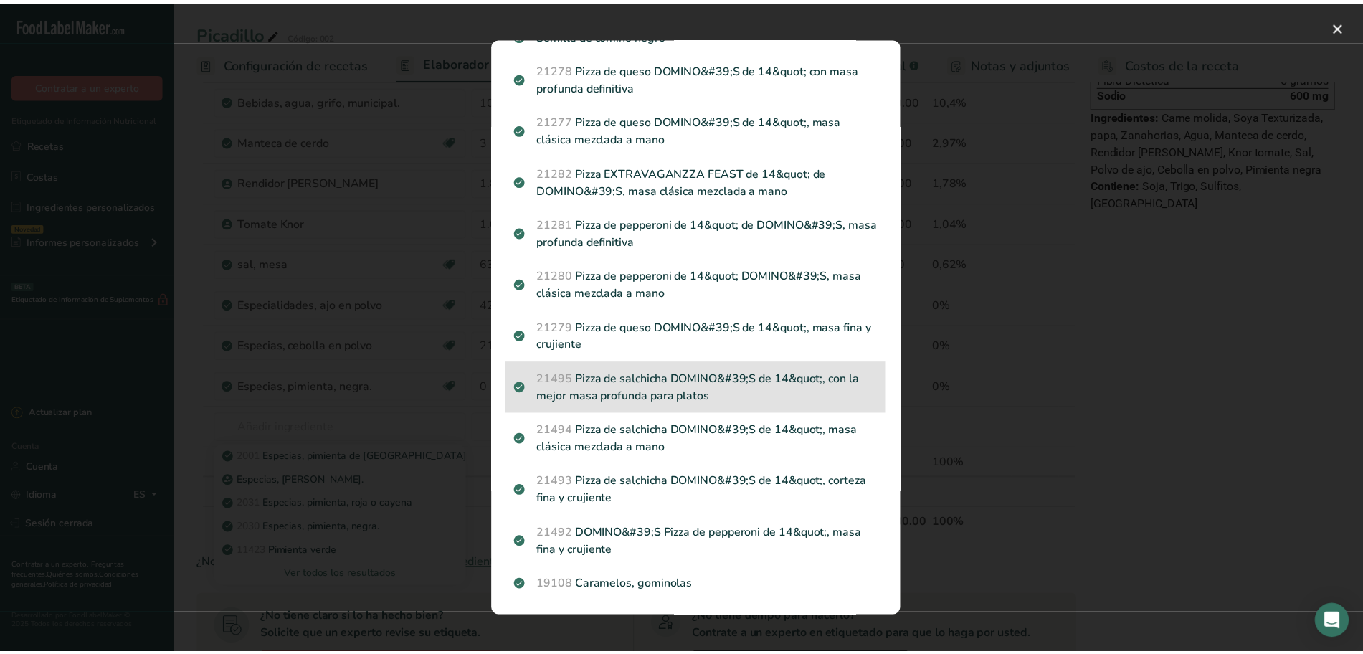
scroll to position [0, 0]
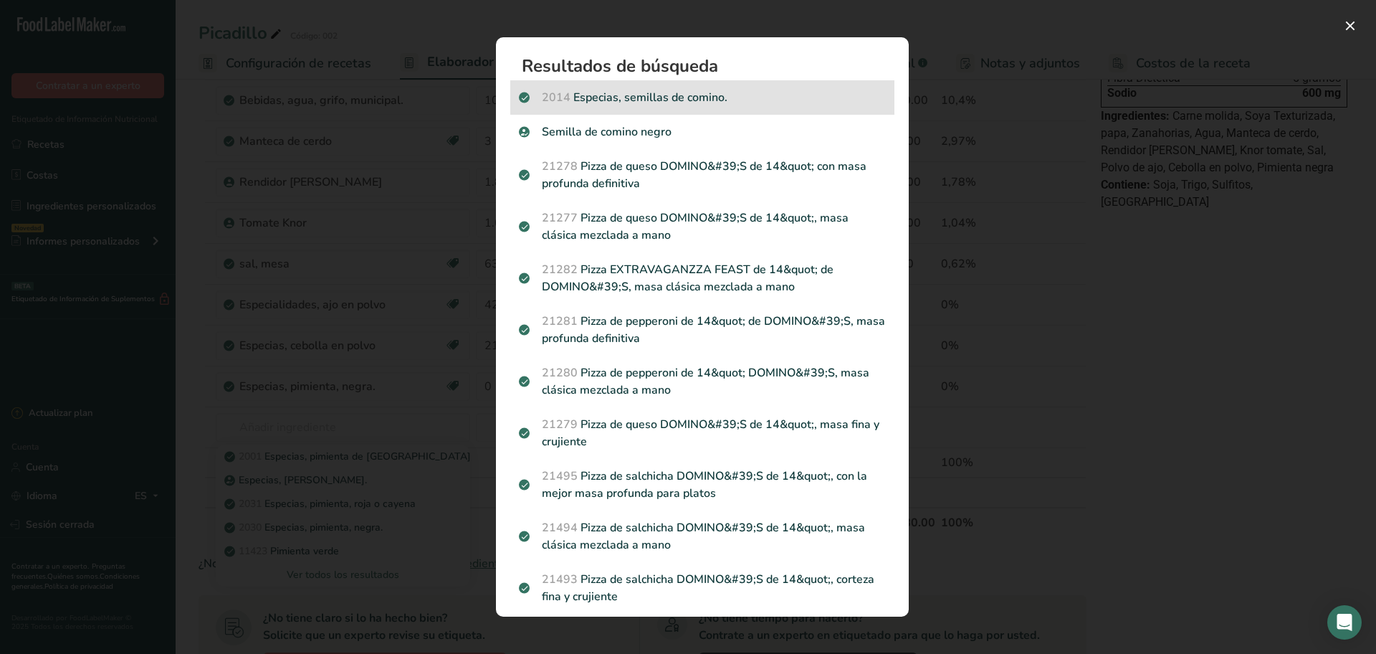
click at [601, 103] on p "2014 Especias, semillas de comino." at bounding box center [702, 97] width 367 height 17
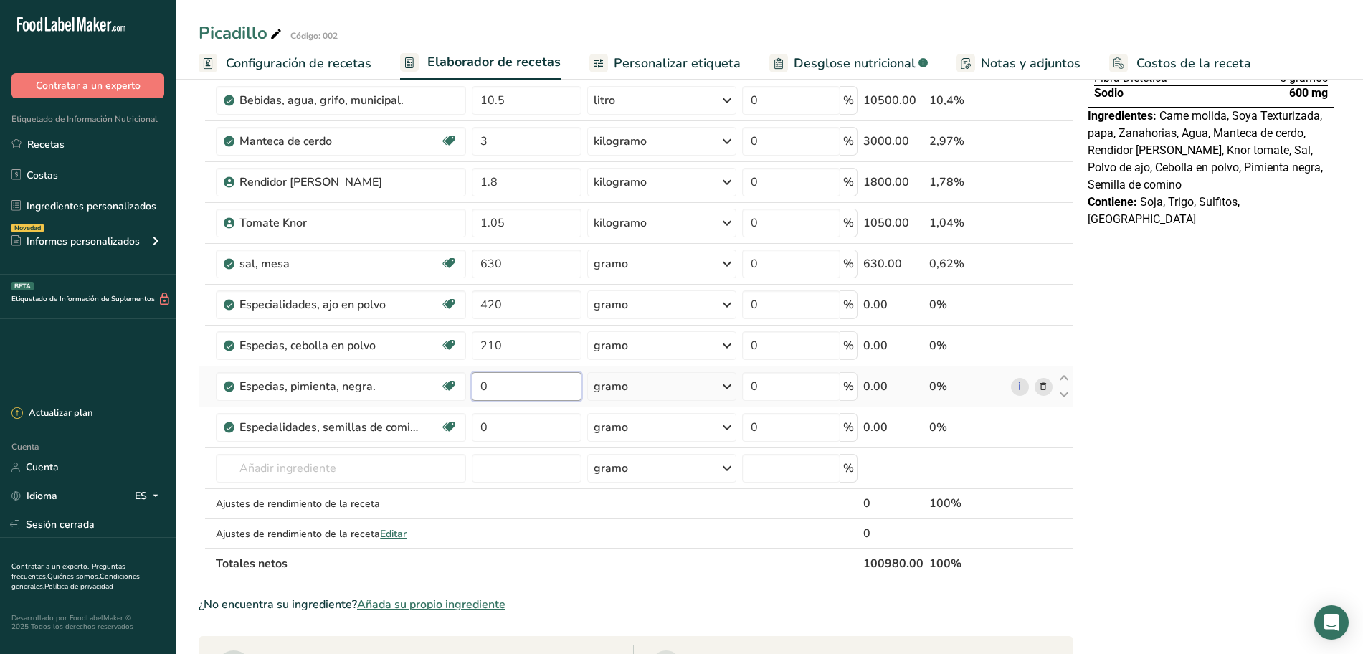
click at [496, 385] on input "0" at bounding box center [527, 386] width 110 height 29
click at [505, 439] on div "Ingrediente * Cantidad * Unidad * Desperdicio * .a-a{fill:#347362;}.b-a{fill:#f…" at bounding box center [636, 232] width 875 height 693
click at [646, 57] on div "Picadillo Código: 002 Configuración de recetas Elaborador de recetas Personaliz…" at bounding box center [769, 471] width 1187 height 1331
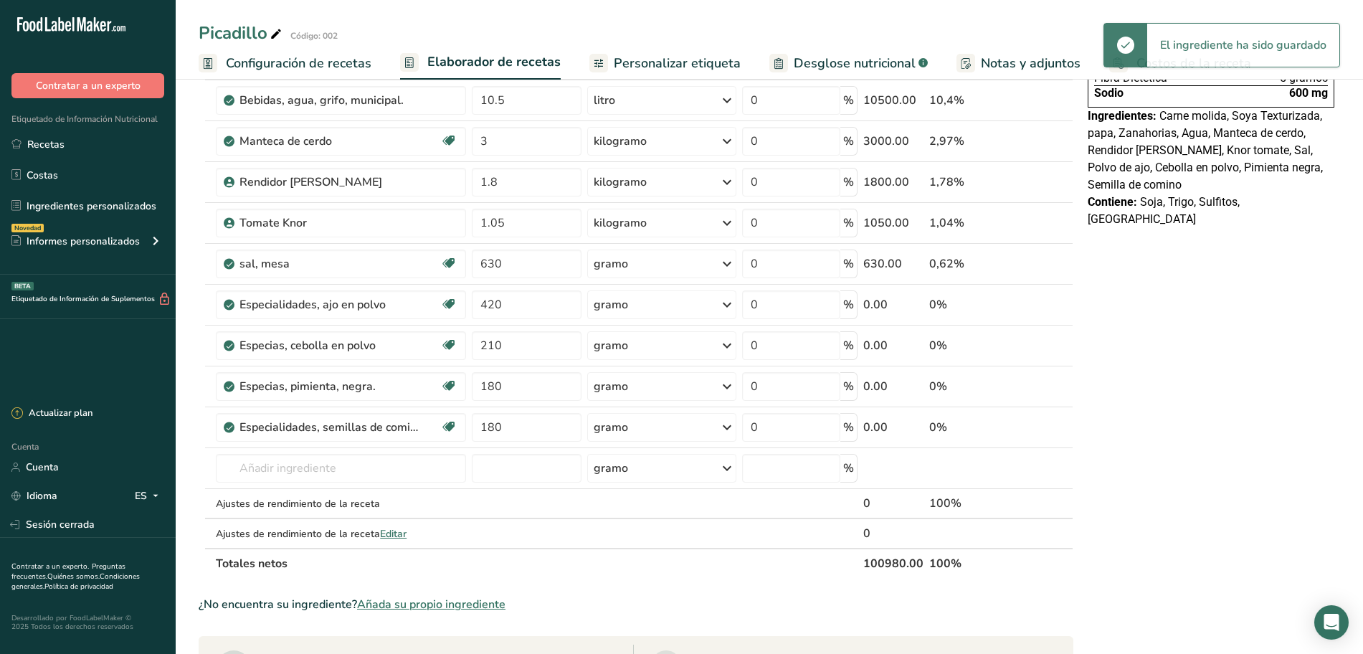
click at [619, 69] on font "Personalizar etiqueta" at bounding box center [677, 62] width 127 height 17
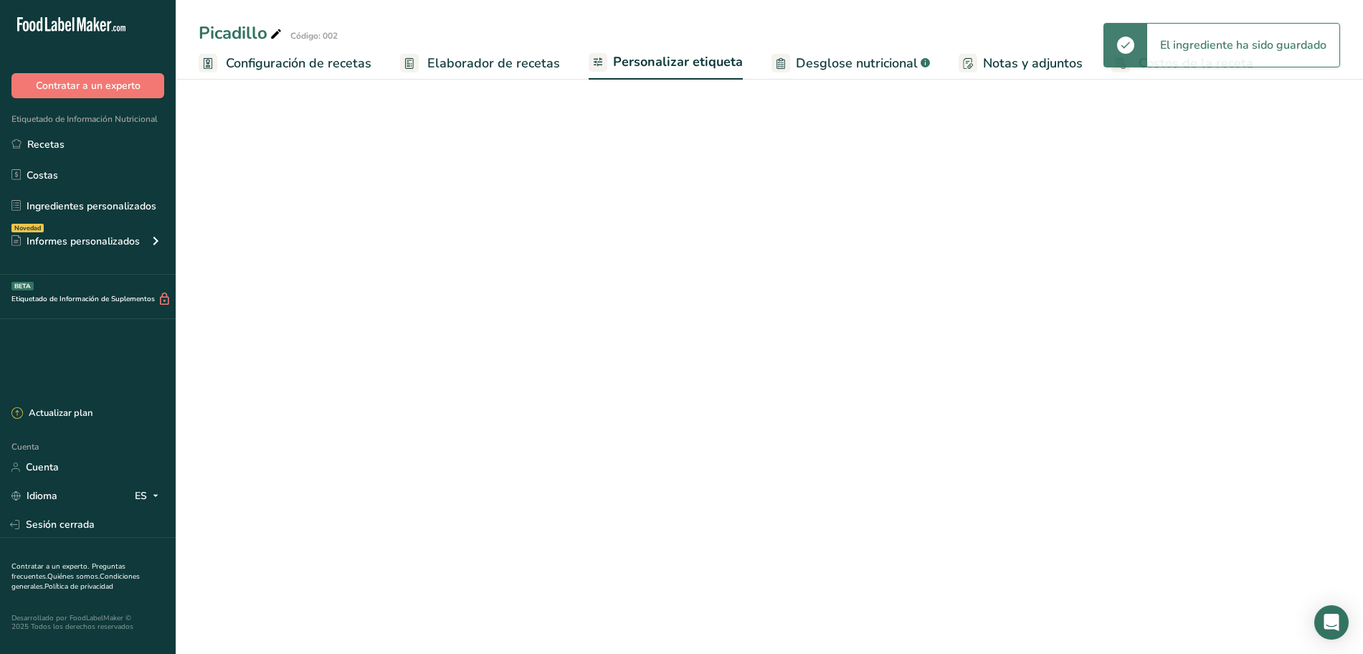
click at [508, 63] on font "Elaborador de recetas" at bounding box center [493, 62] width 133 height 17
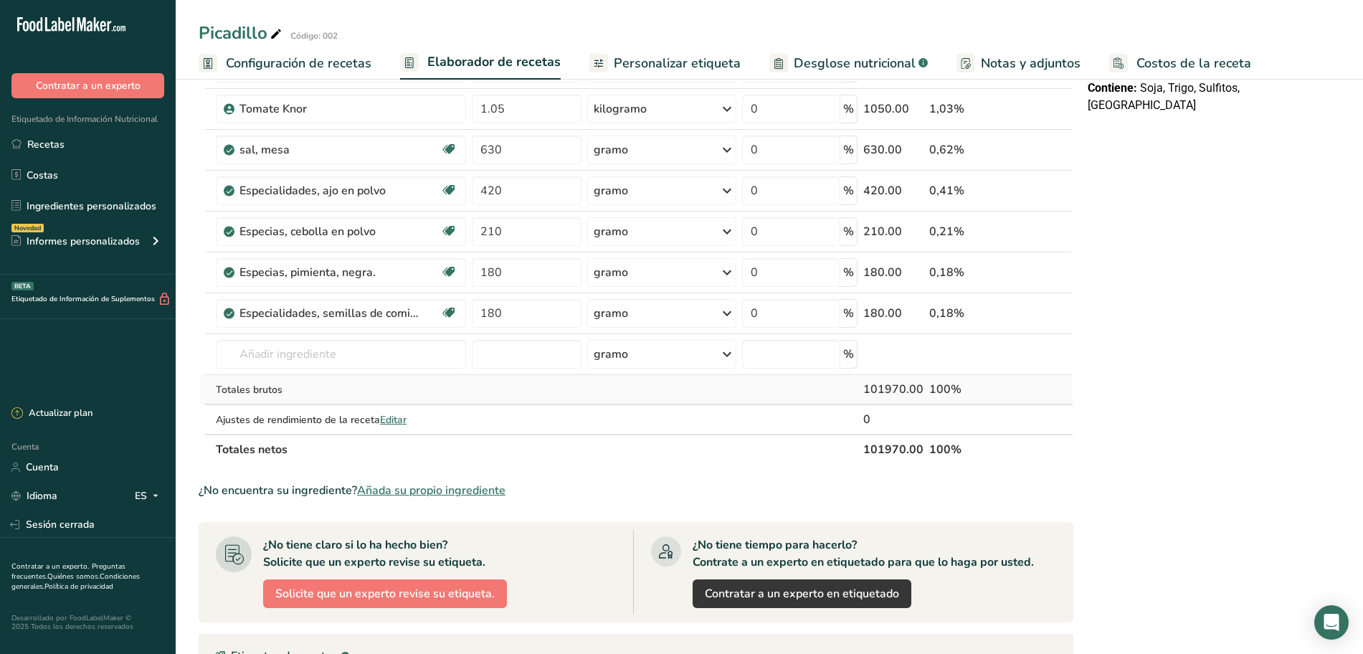
scroll to position [448, 0]
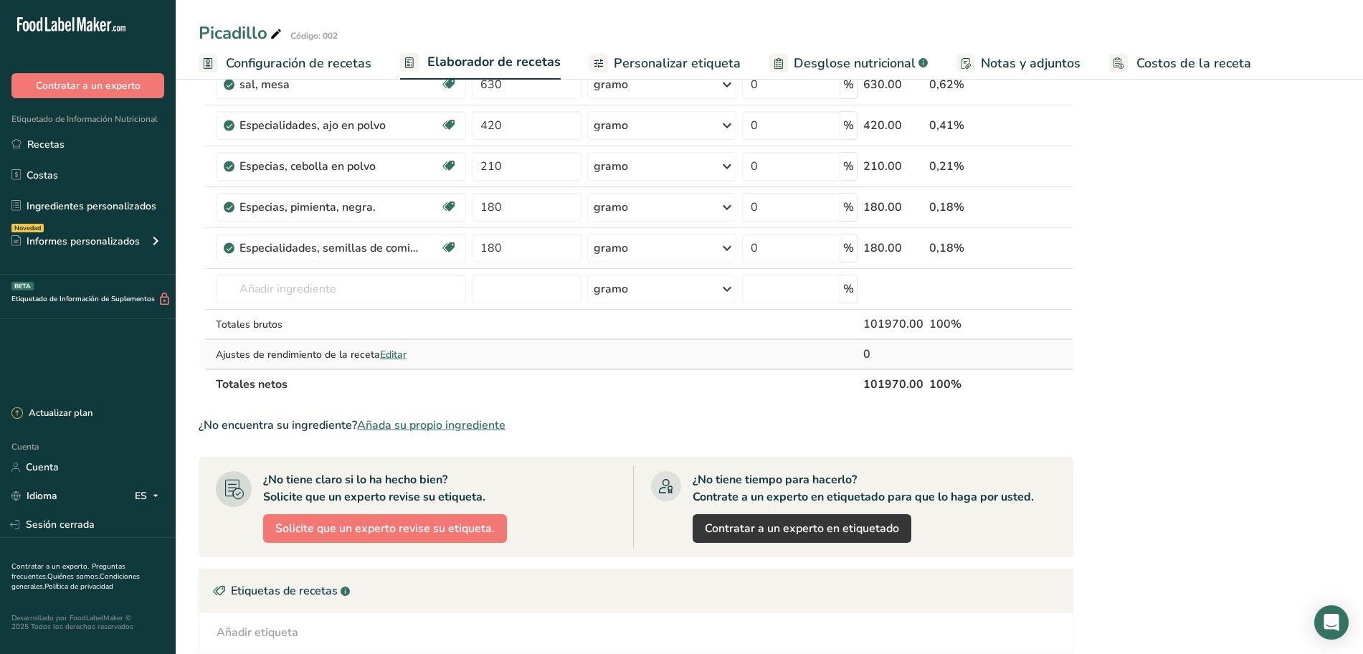
click at [401, 354] on font "Editar" at bounding box center [393, 355] width 27 height 14
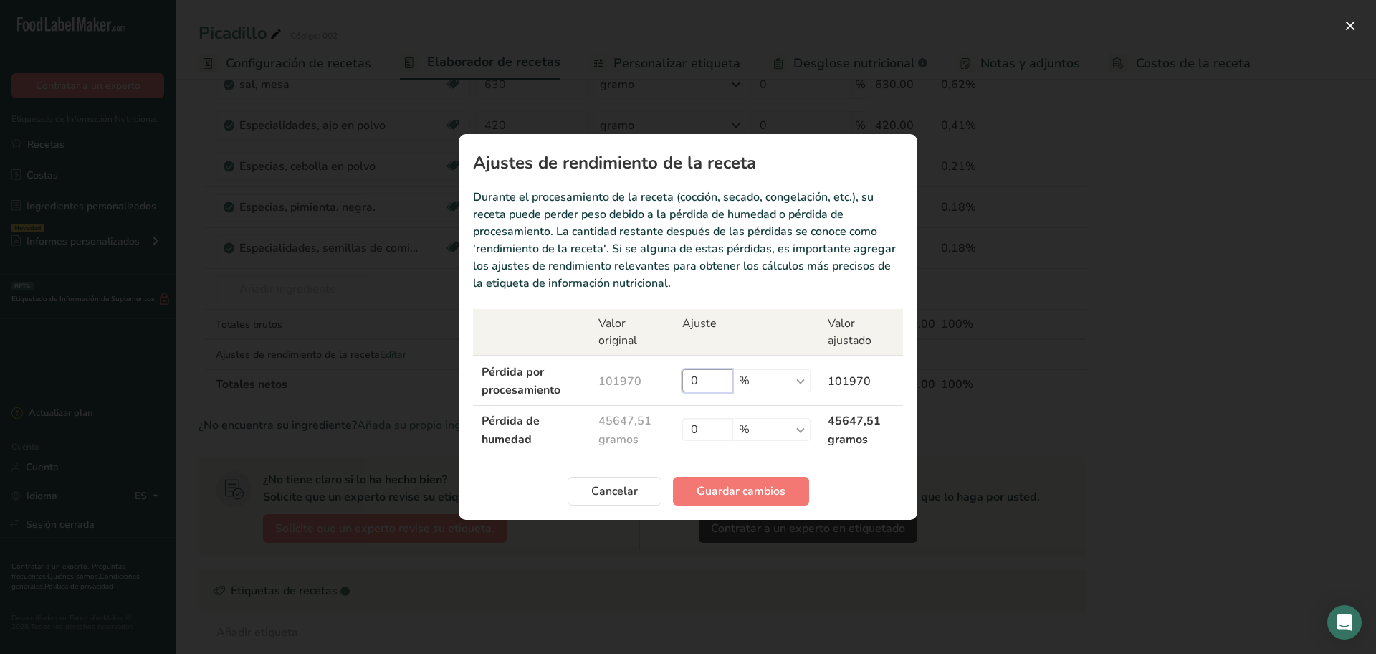
click at [726, 383] on input "0" at bounding box center [707, 380] width 50 height 23
click at [733, 490] on font "Guardar cambios" at bounding box center [741, 491] width 89 height 16
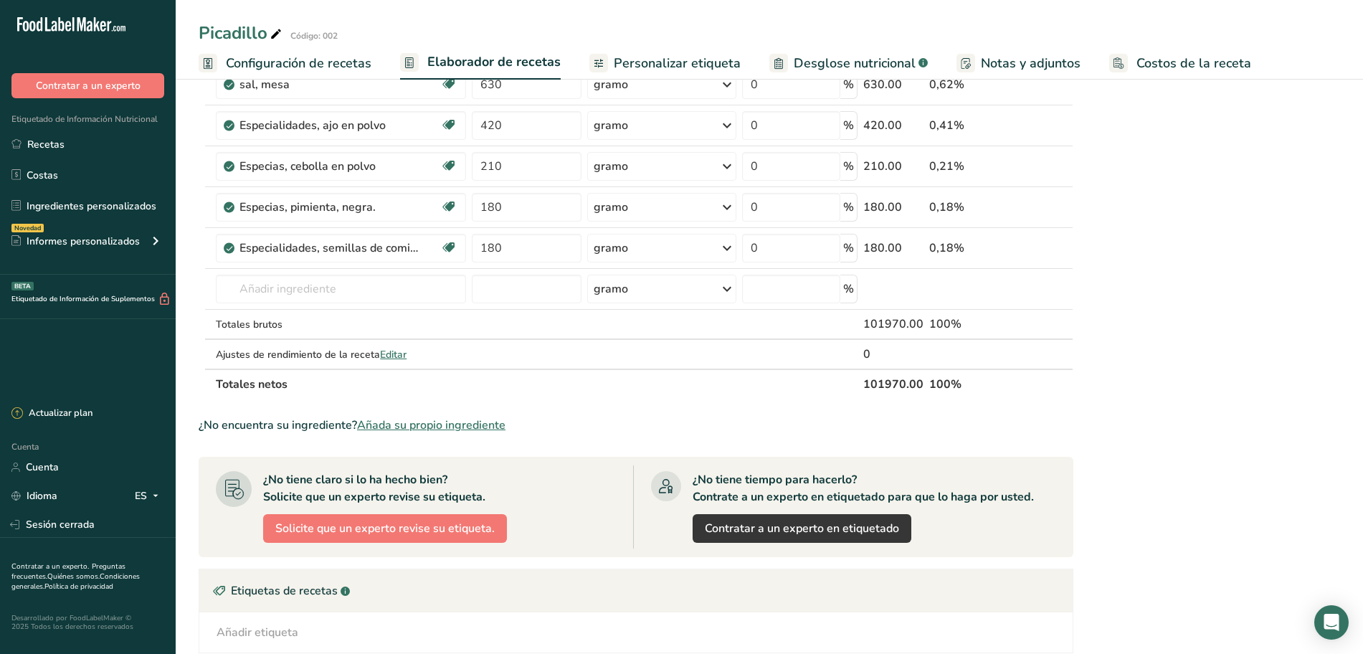
click at [671, 62] on font "Personalizar etiqueta" at bounding box center [677, 62] width 127 height 17
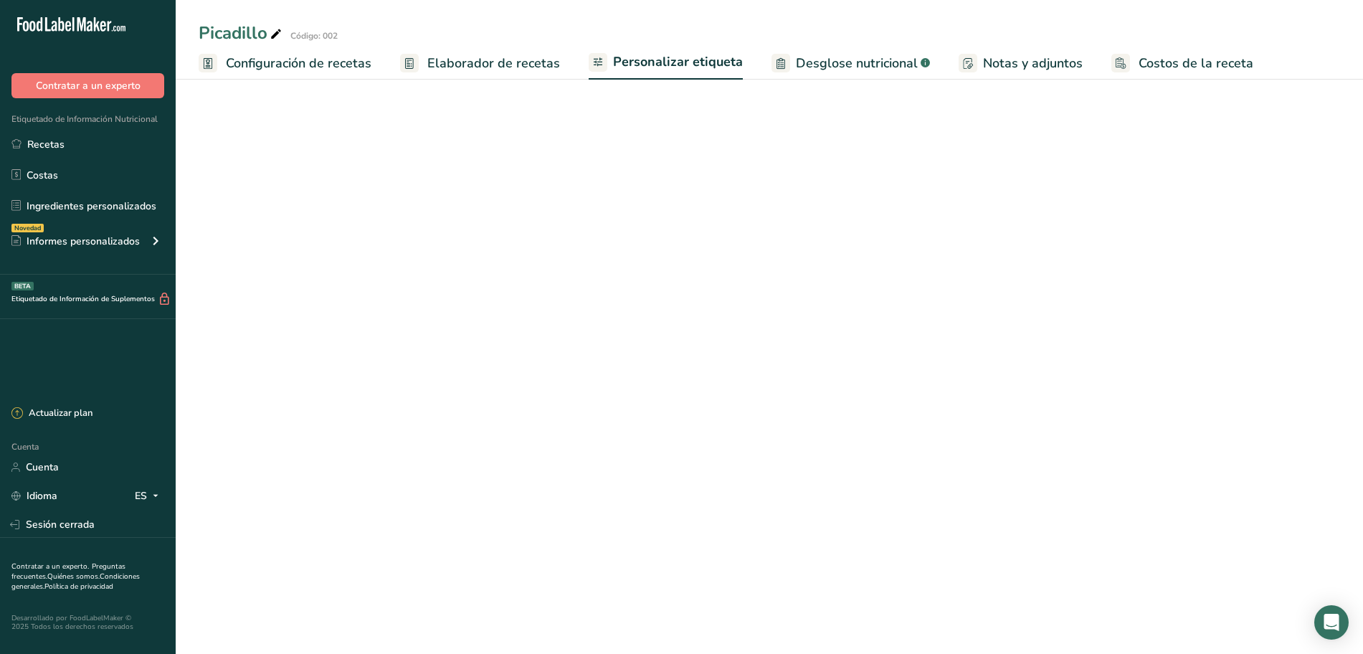
click at [503, 60] on font "Elaborador de recetas" at bounding box center [493, 62] width 133 height 17
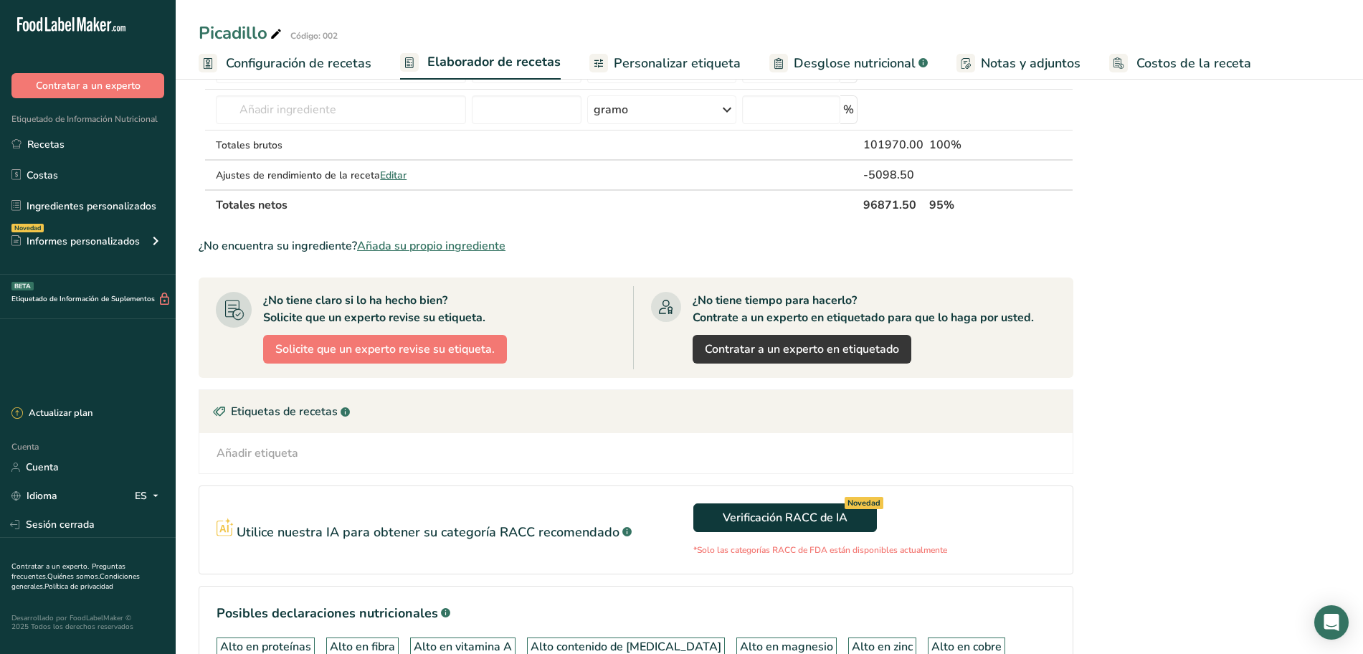
scroll to position [717, 0]
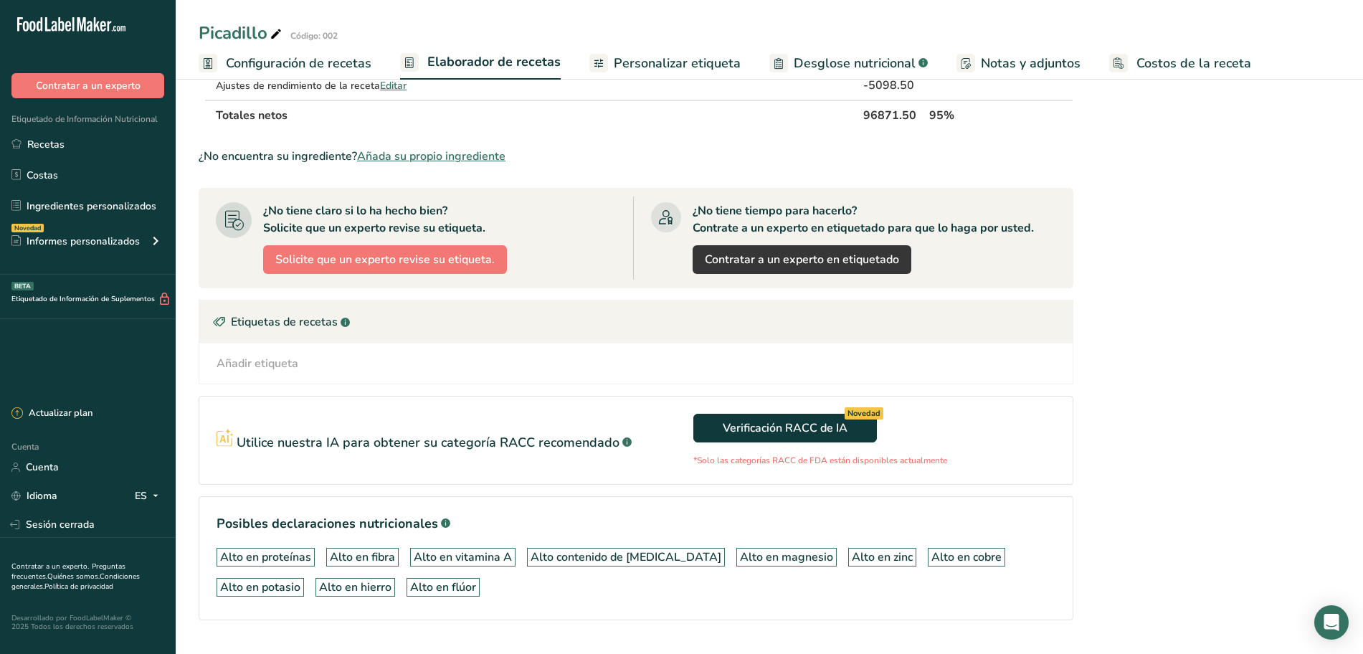
click at [270, 366] on font "Añadir etiqueta" at bounding box center [258, 364] width 82 height 16
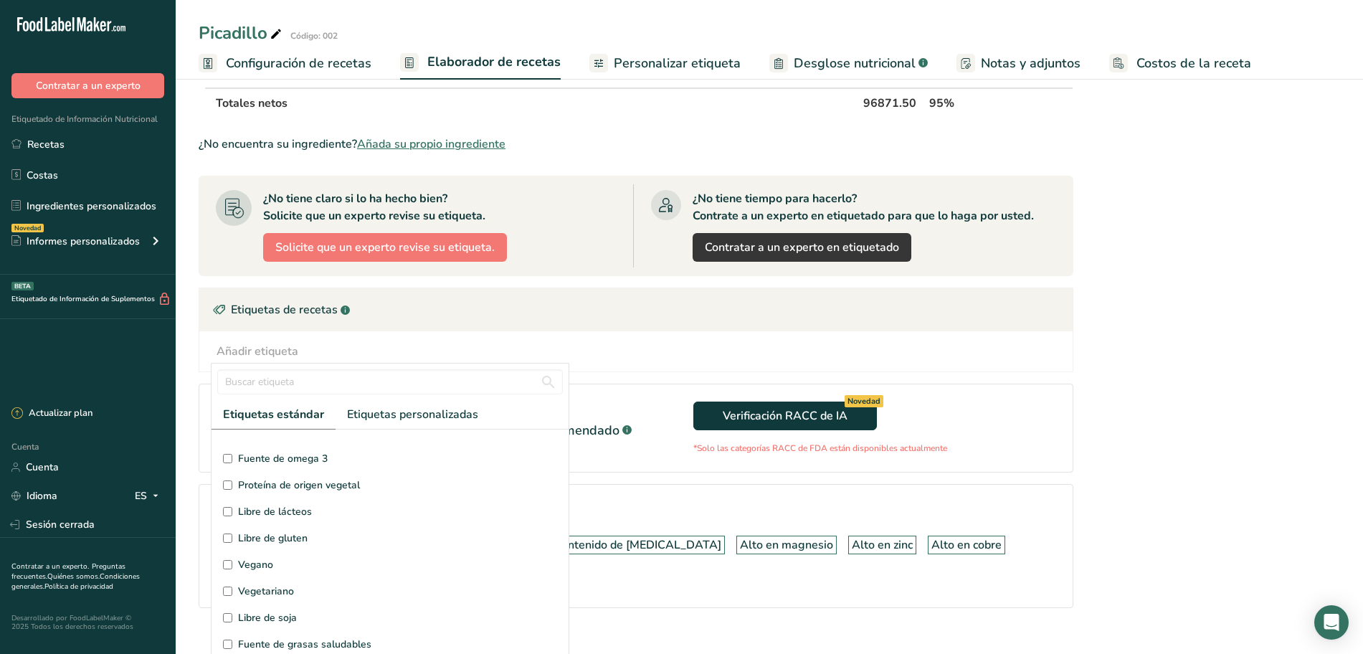
scroll to position [0, 0]
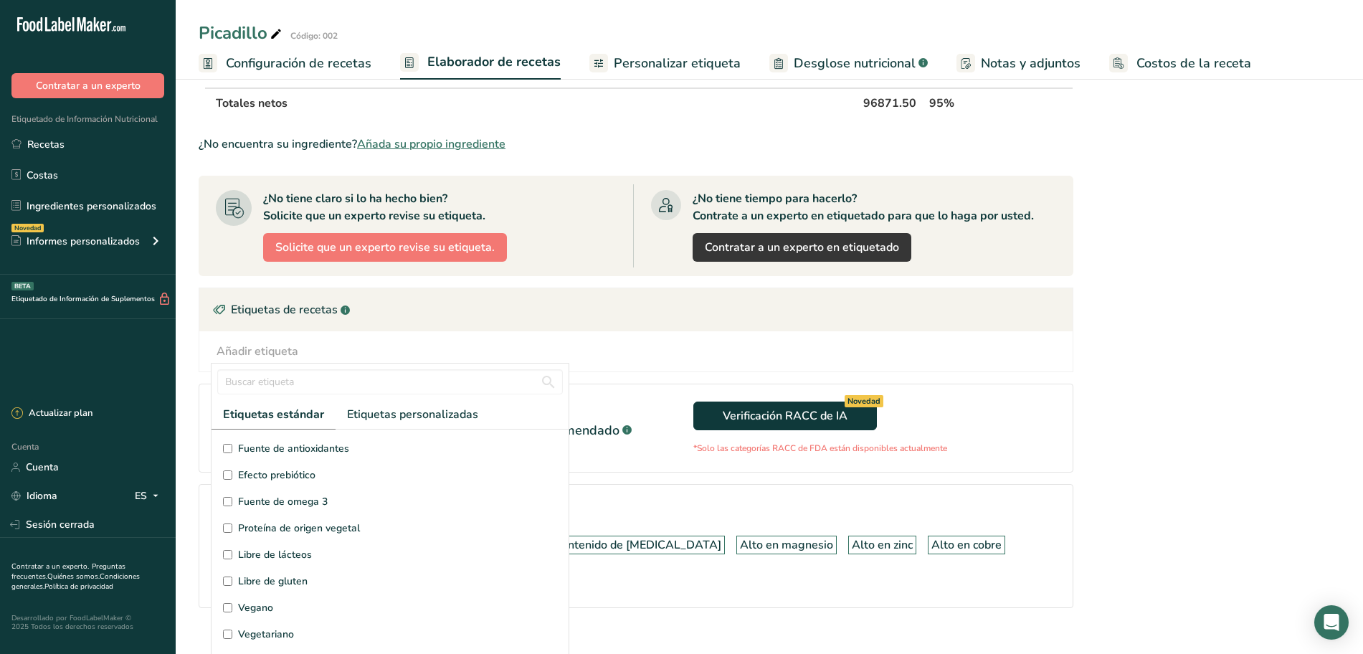
click at [436, 340] on div "Añadir etiqueta Etiquetas estándar Etiquetas personalizadas Fuente de antioxida…" at bounding box center [635, 351] width 873 height 40
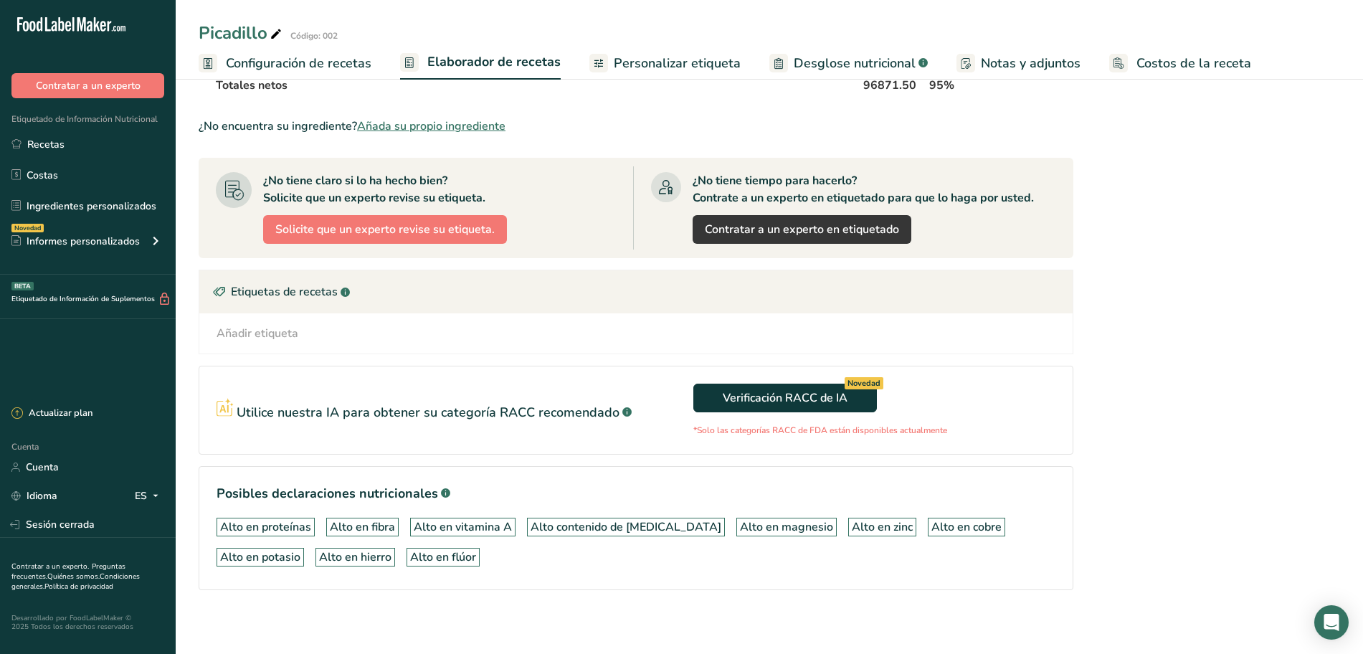
scroll to position [752, 0]
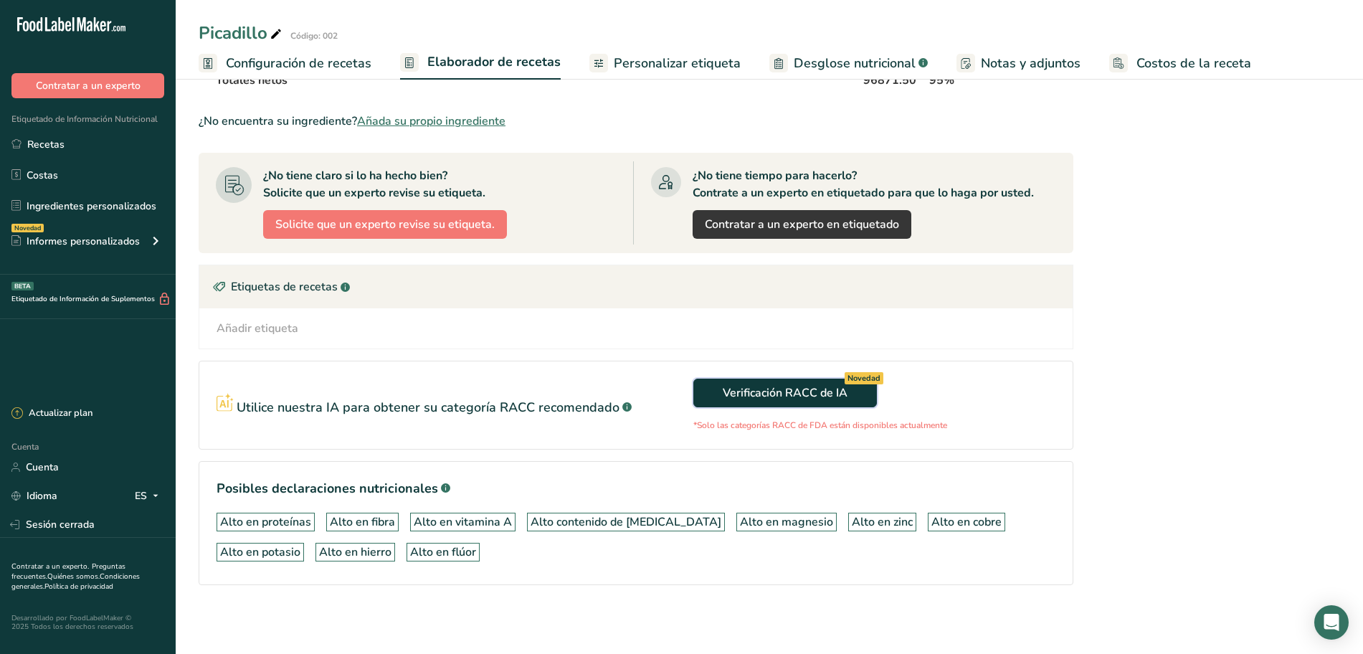
click at [769, 395] on font "Verificación RACC de IA" at bounding box center [785, 393] width 125 height 16
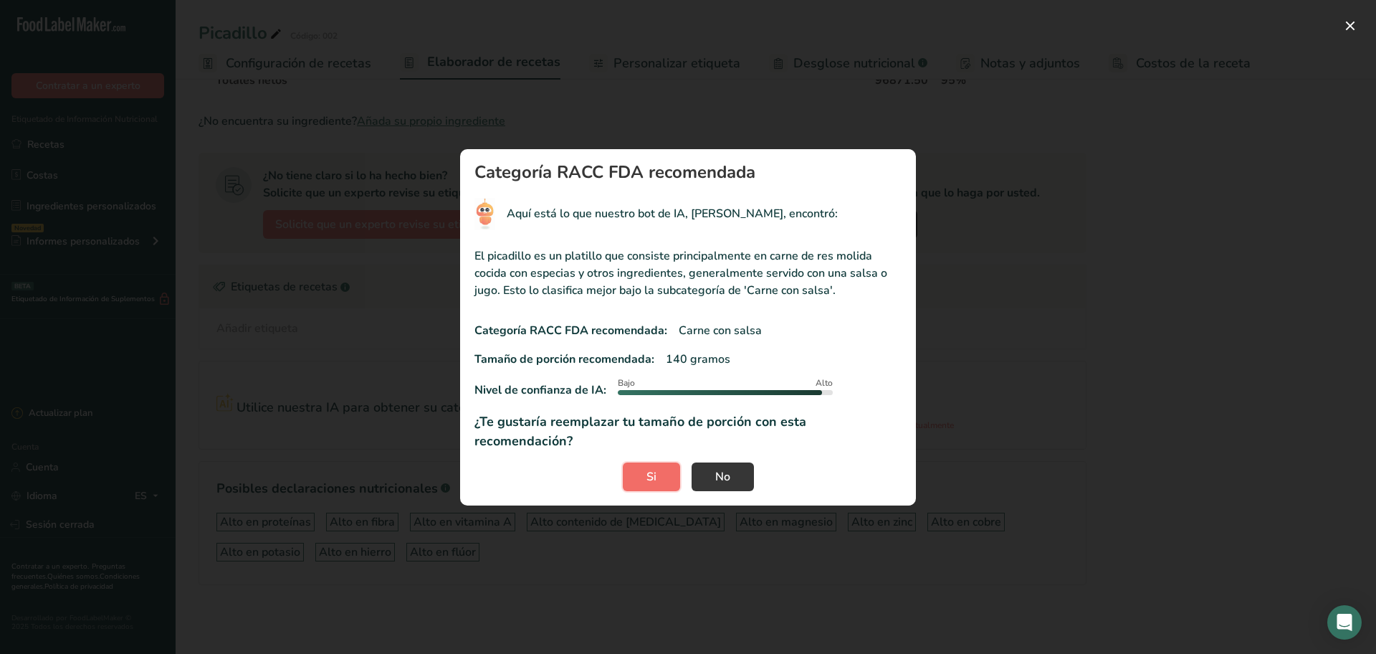
click at [655, 469] on font "Si" at bounding box center [652, 477] width 10 height 16
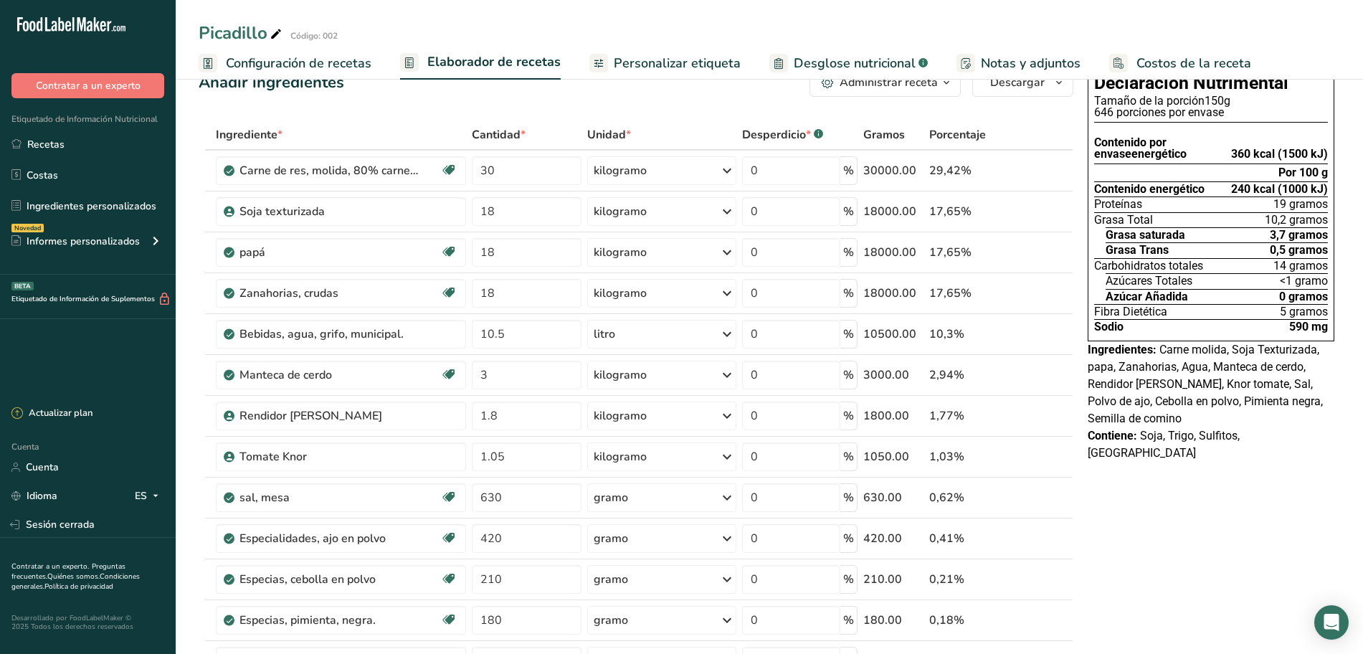
scroll to position [0, 0]
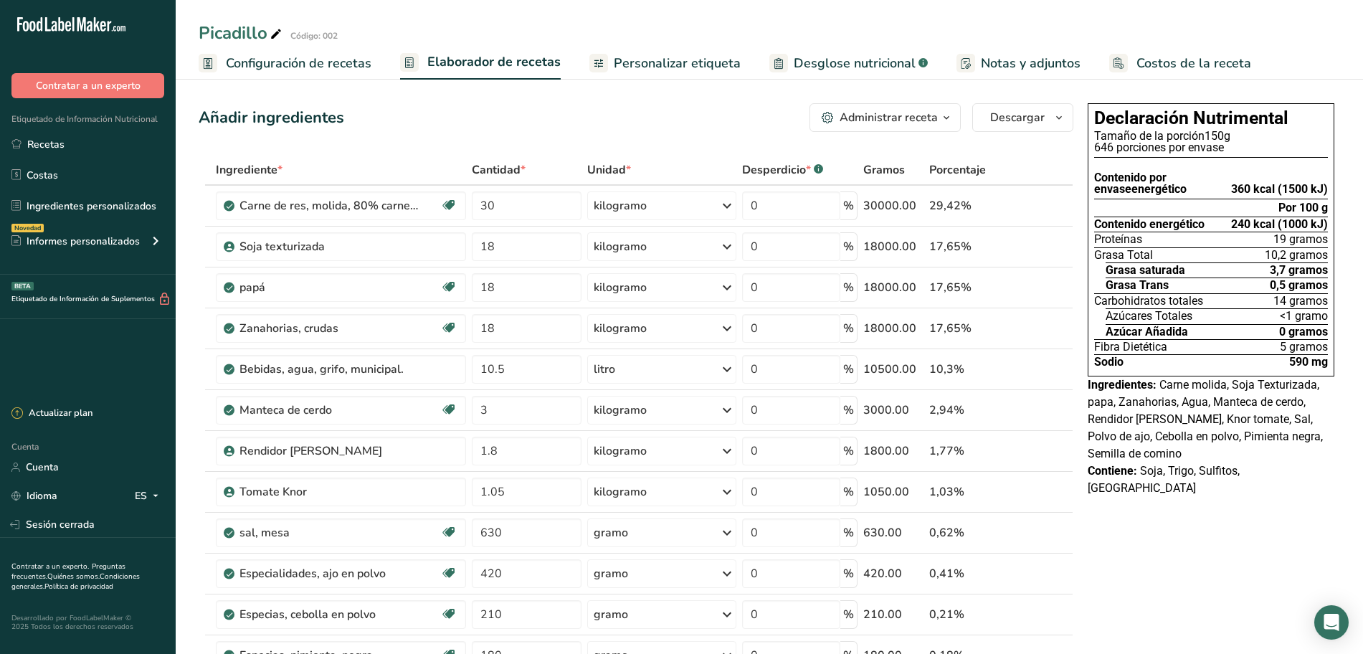
drag, startPoint x: 644, startPoint y: 62, endPoint x: 530, endPoint y: 66, distance: 114.1
click at [644, 62] on font "Personalizar etiqueta" at bounding box center [677, 62] width 127 height 17
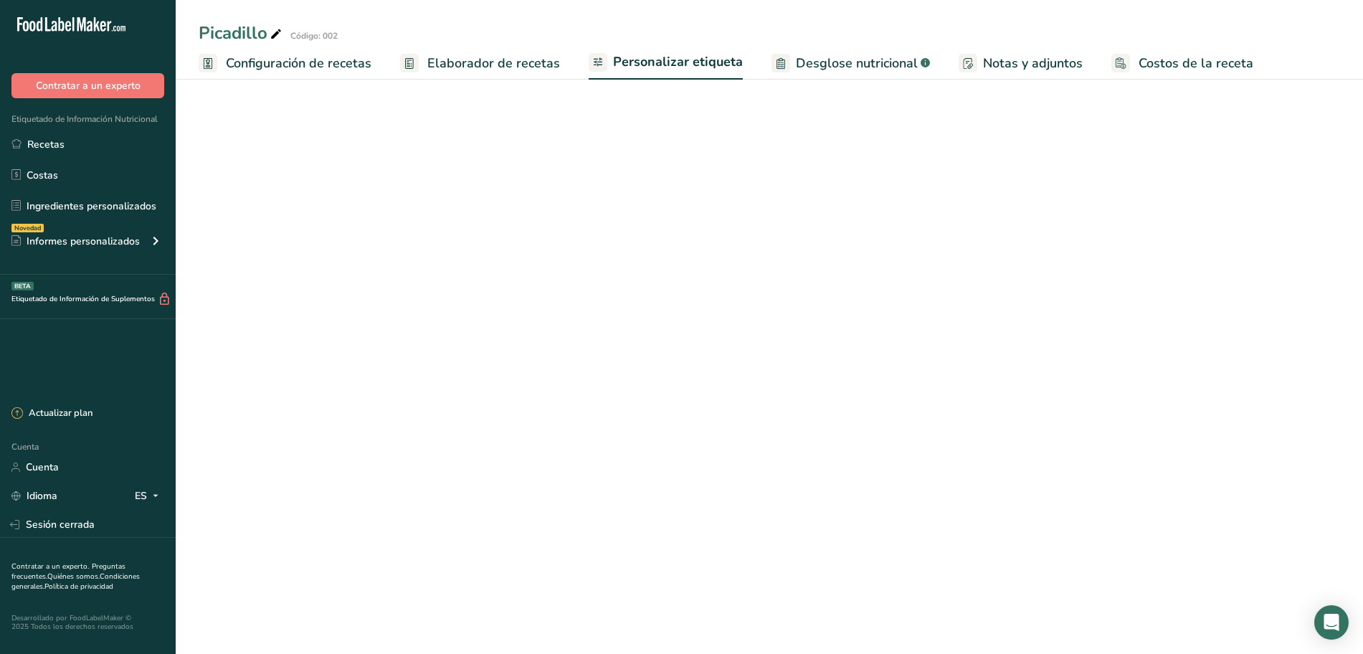
click at [530, 66] on font "Elaborador de recetas" at bounding box center [493, 62] width 133 height 17
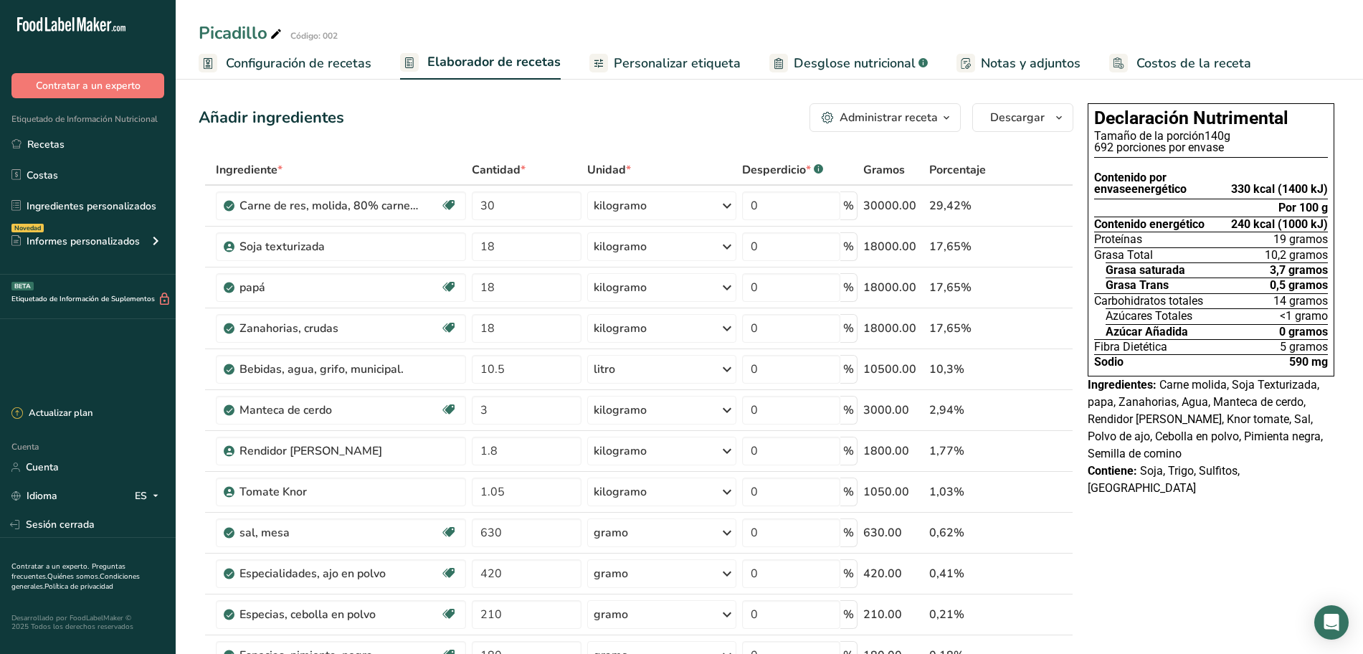
click at [652, 65] on font "Personalizar etiqueta" at bounding box center [677, 62] width 127 height 17
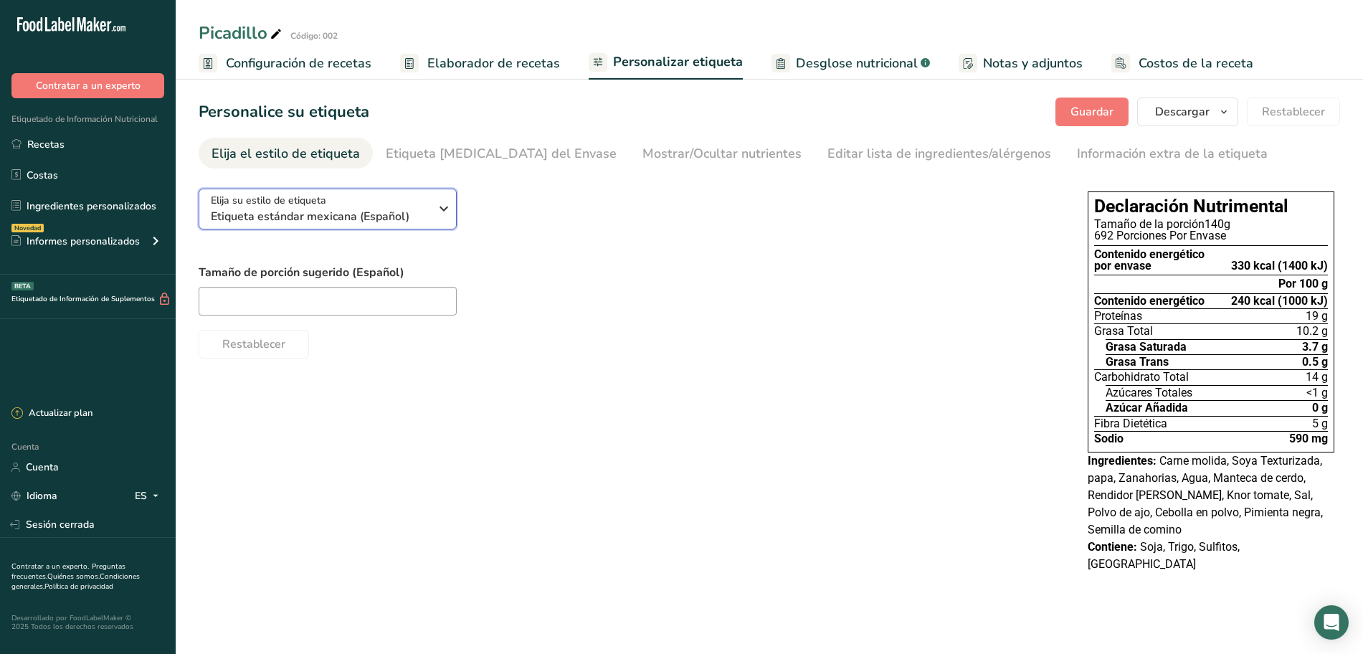
click at [451, 205] on icon "button" at bounding box center [443, 209] width 17 height 26
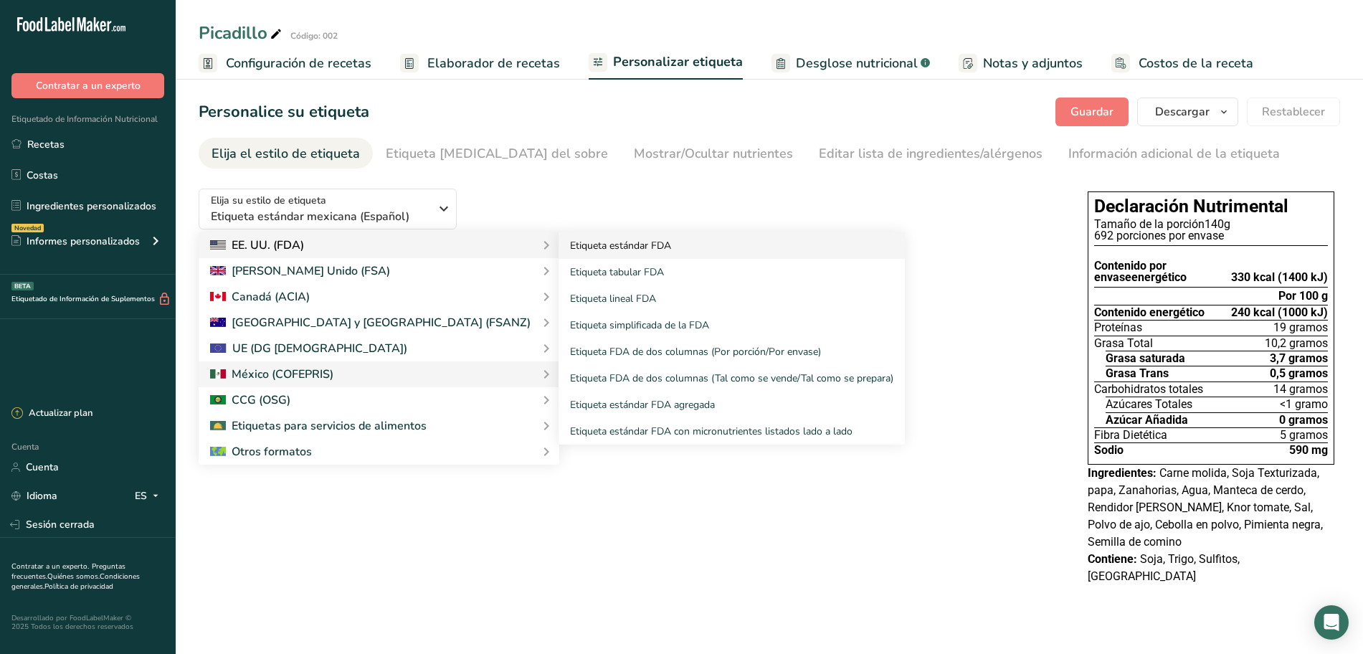
click at [570, 244] on font "Etiqueta estándar FDA" at bounding box center [620, 246] width 101 height 14
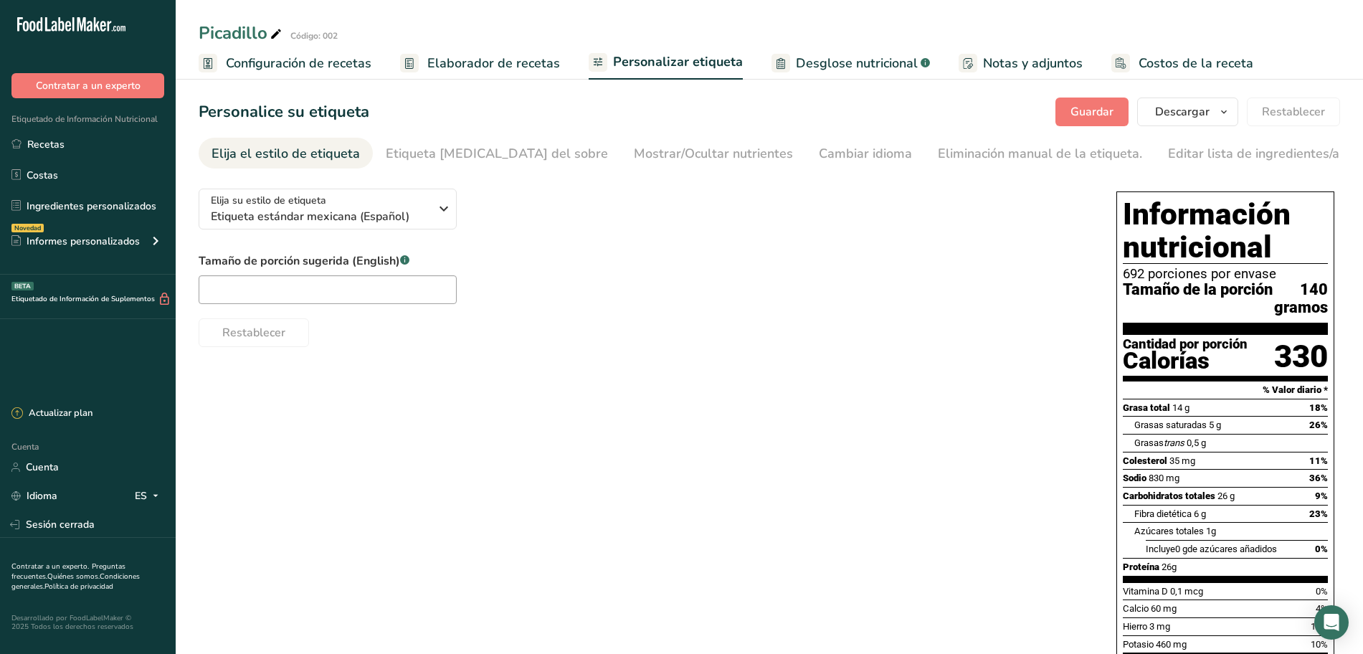
click at [528, 67] on font "Elaborador de recetas" at bounding box center [493, 62] width 133 height 17
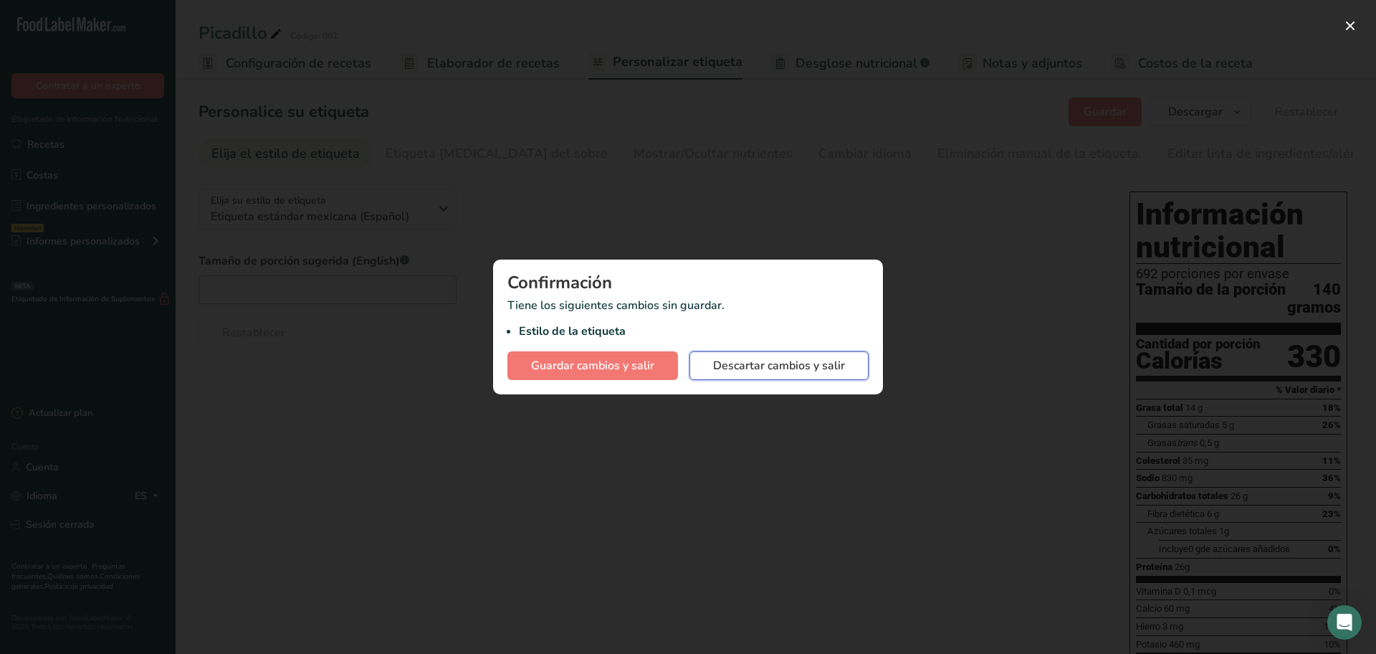
click at [732, 363] on font "Descartar cambios y salir" at bounding box center [779, 366] width 132 height 16
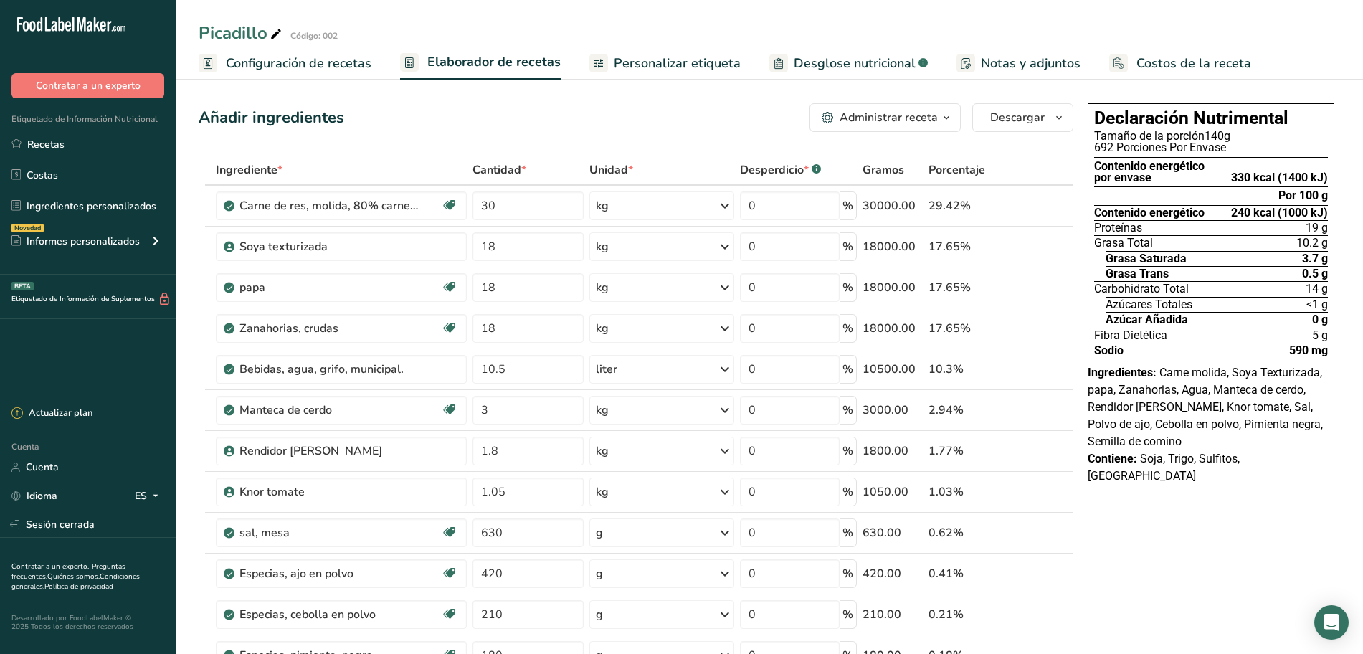
drag, startPoint x: 650, startPoint y: 63, endPoint x: 649, endPoint y: 75, distance: 11.6
click at [650, 62] on font "Personalizar etiqueta" at bounding box center [677, 62] width 127 height 17
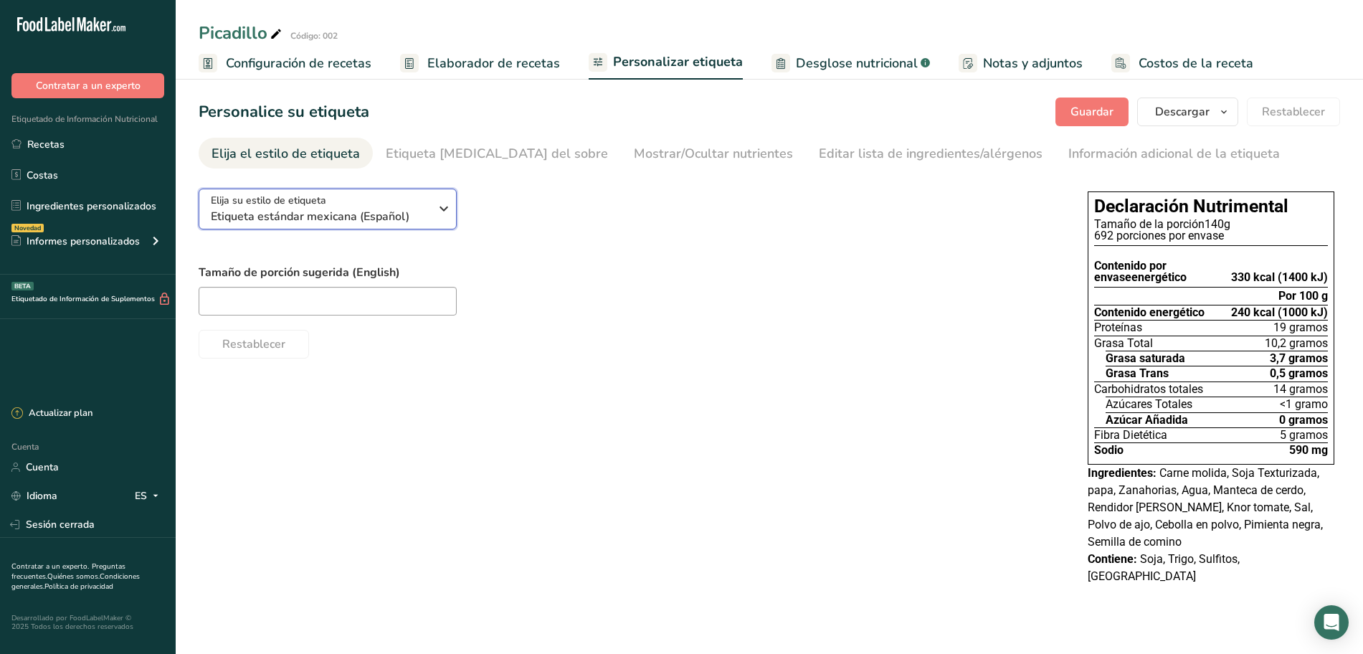
click at [445, 209] on icon "button" at bounding box center [443, 209] width 17 height 26
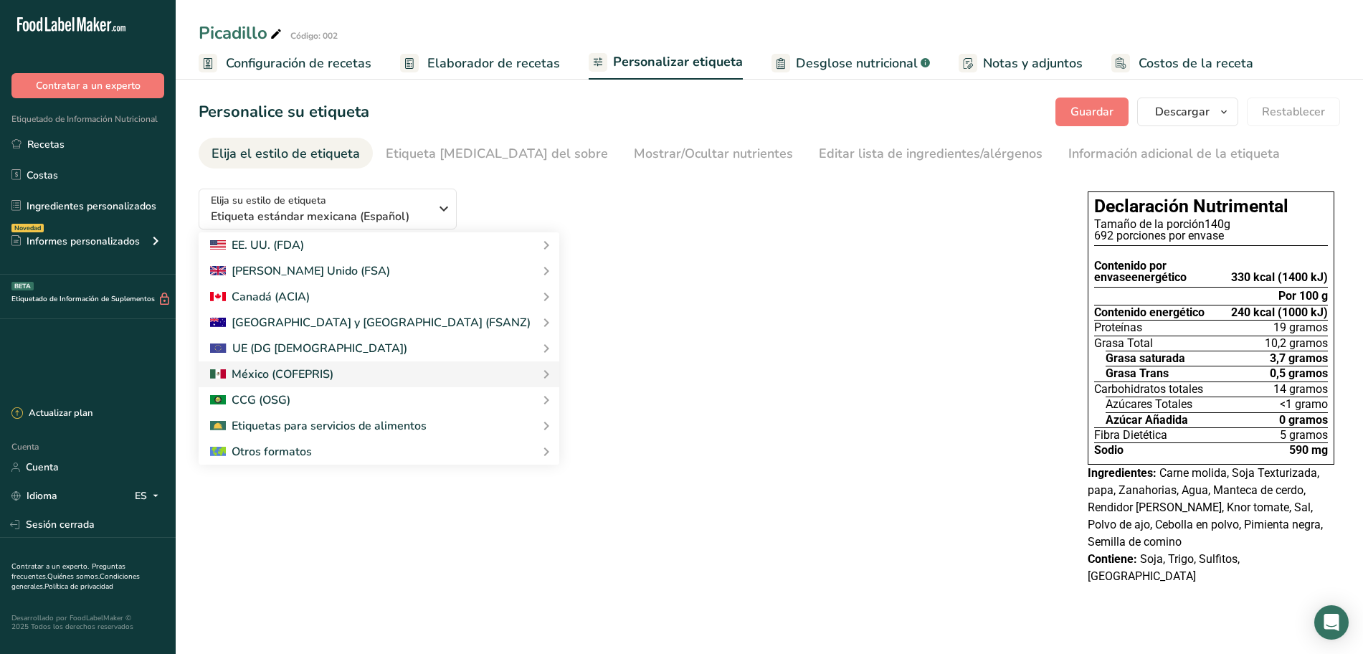
click at [675, 229] on div "Elija su estilo de etiqueta Etiqueta estándar mexicana (Español) [GEOGRAPHIC_DA…" at bounding box center [629, 267] width 860 height 181
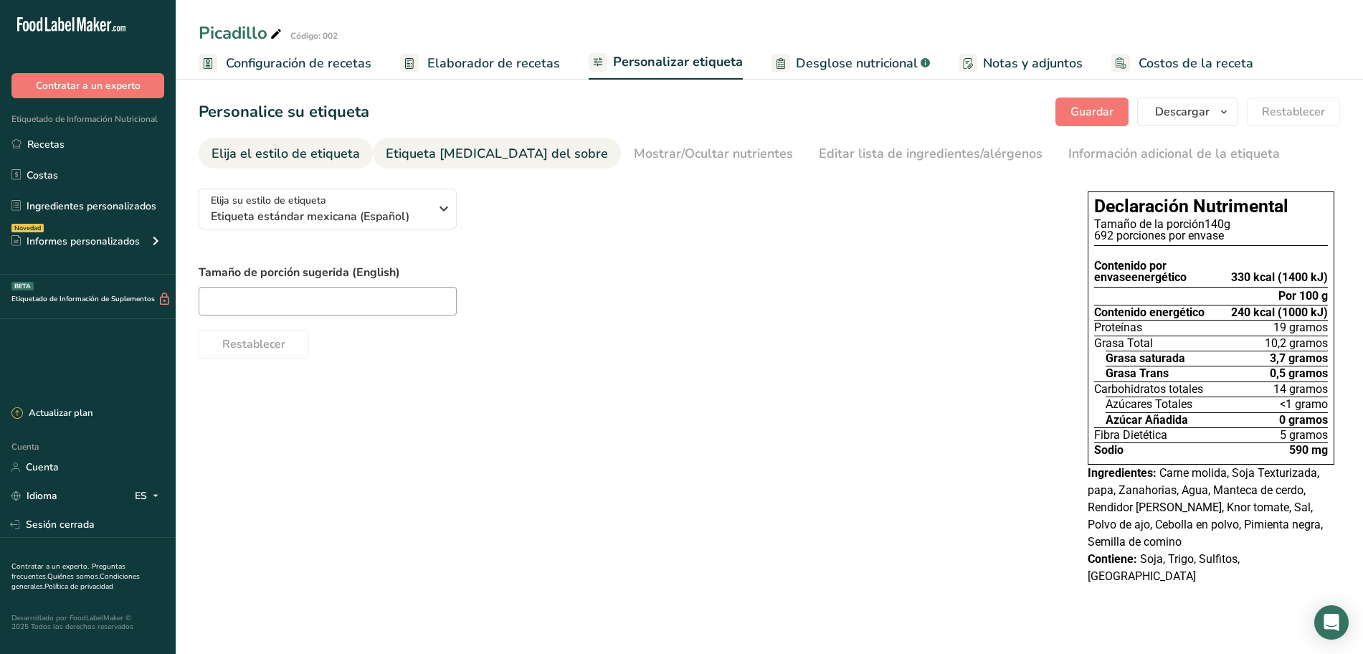
click at [493, 152] on font "Etiqueta frontal del sobre" at bounding box center [497, 153] width 222 height 17
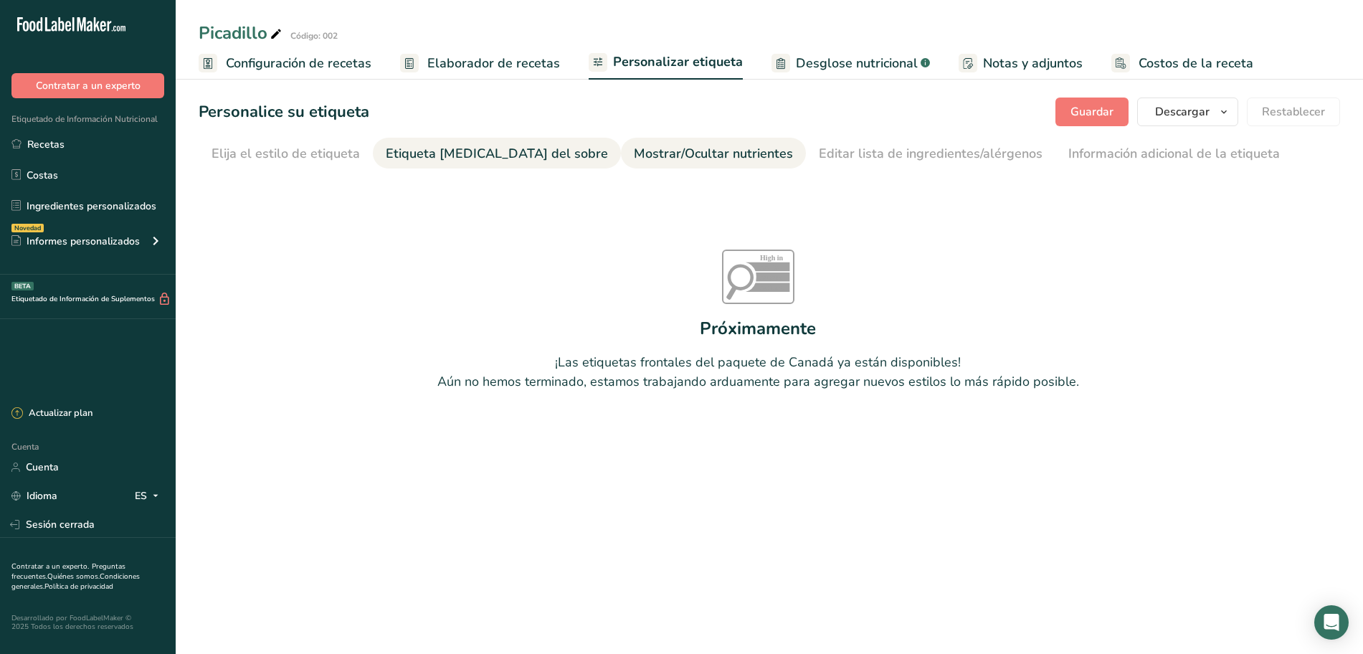
click at [646, 148] on font "Mostrar/Ocultar nutrientes" at bounding box center [713, 153] width 159 height 17
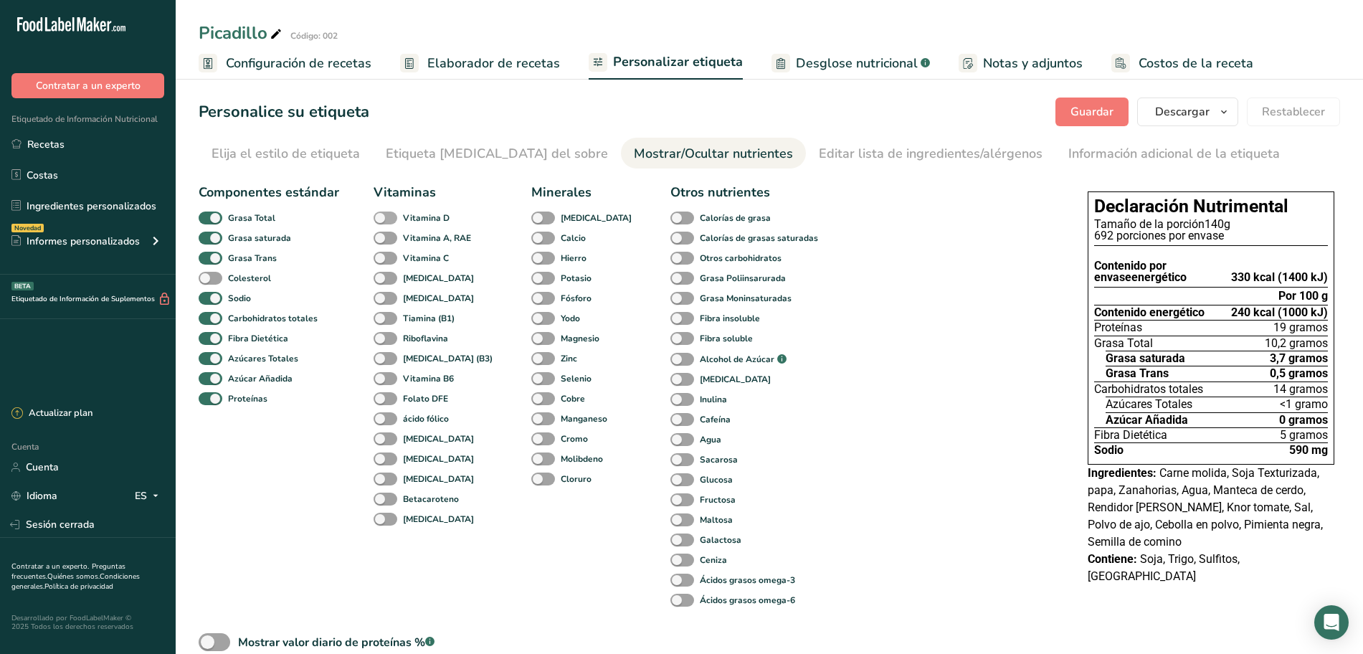
click at [381, 215] on span at bounding box center [386, 218] width 24 height 14
click at [381, 215] on input "Vitamina D" at bounding box center [378, 217] width 9 height 9
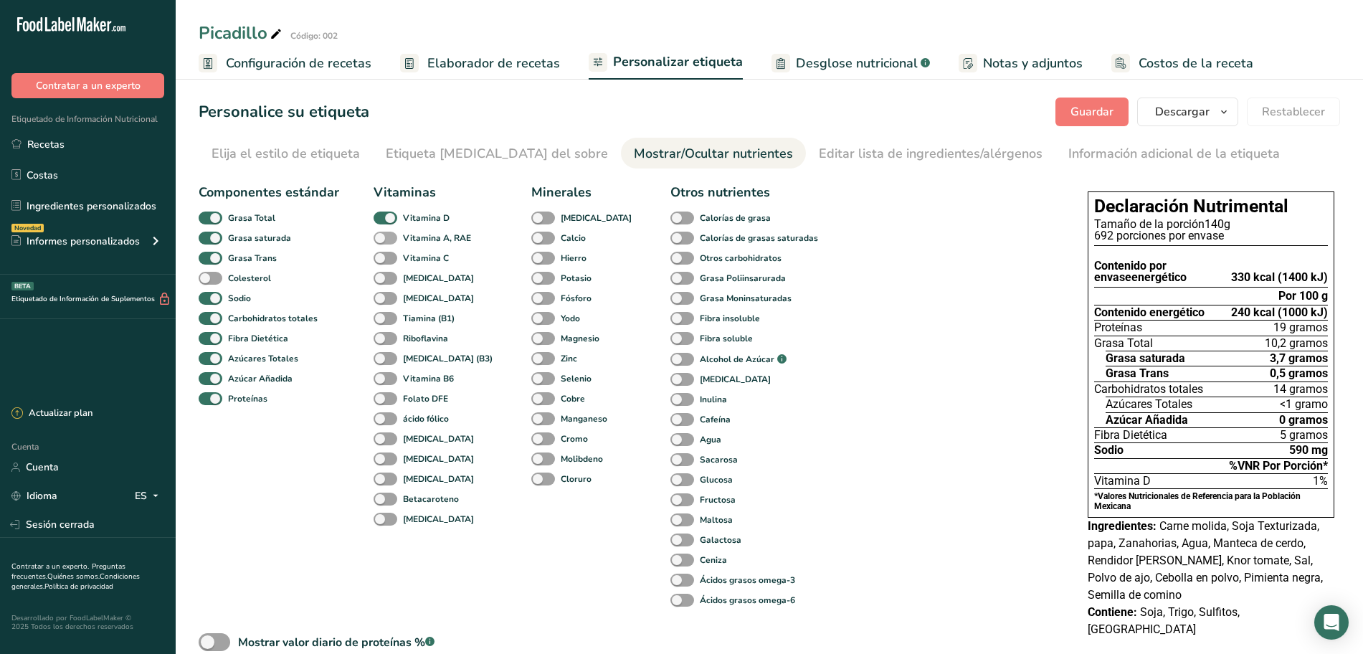
click at [379, 239] on span at bounding box center [386, 239] width 24 height 14
click at [379, 239] on input "Vitamina A, RAE" at bounding box center [378, 237] width 9 height 9
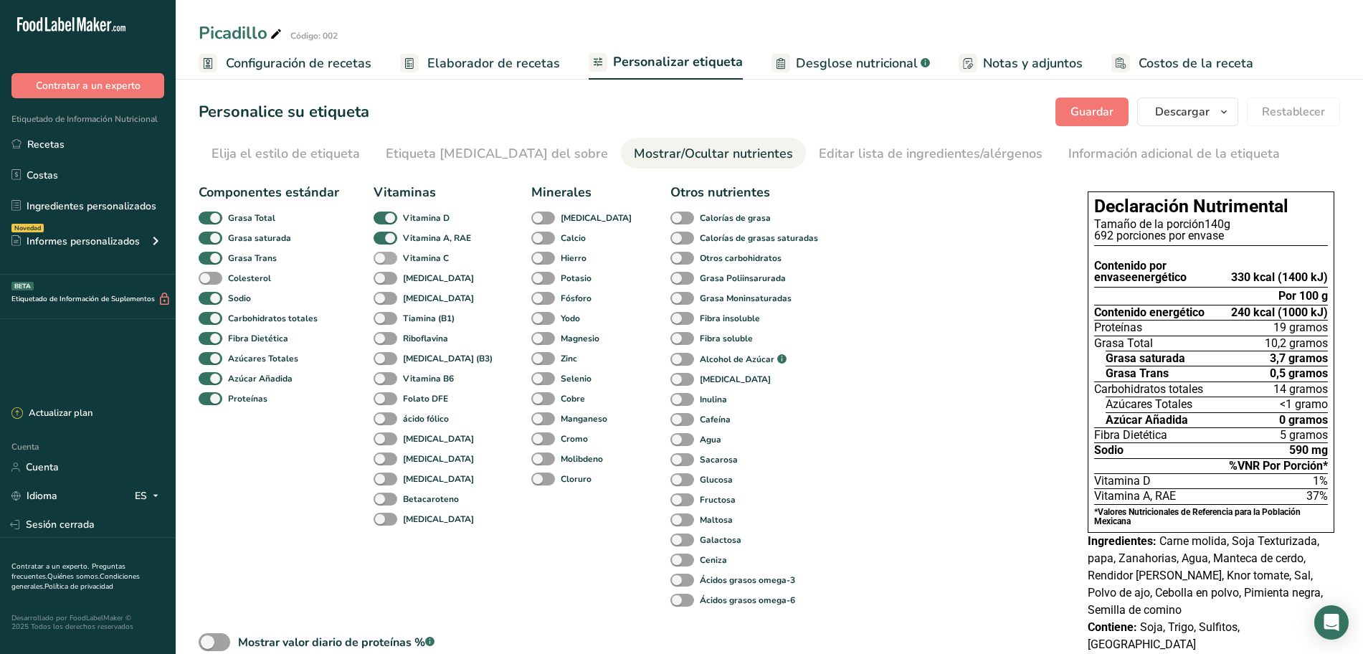
click at [379, 259] on span at bounding box center [386, 259] width 24 height 14
click at [379, 259] on input "Vitamina C" at bounding box center [378, 257] width 9 height 9
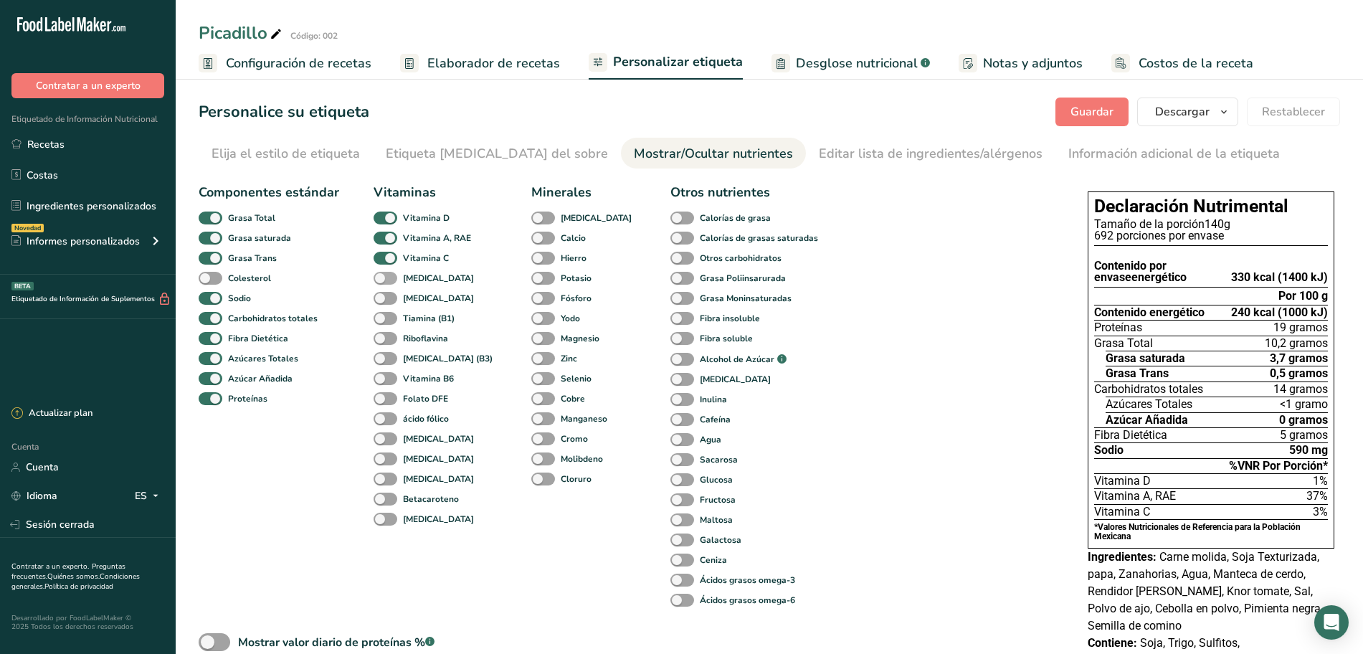
click at [381, 277] on span at bounding box center [386, 279] width 24 height 14
click at [381, 277] on input "[MEDICAL_DATA]" at bounding box center [378, 277] width 9 height 9
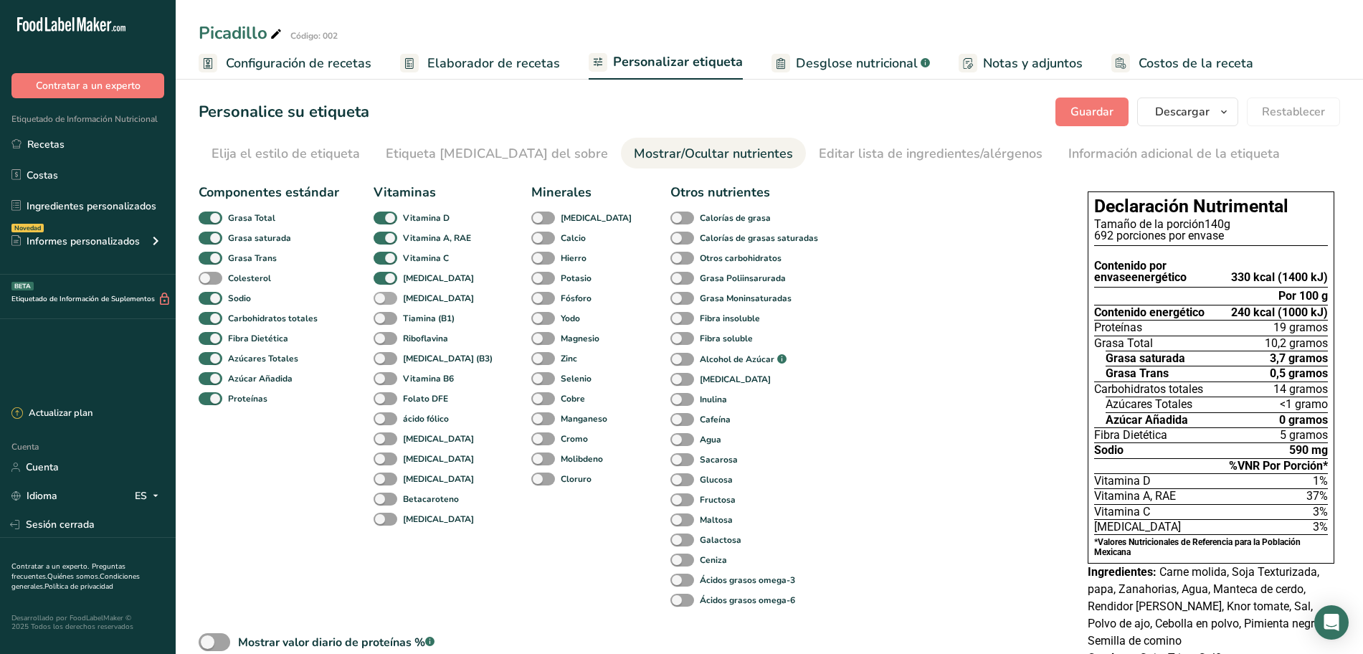
click at [380, 297] on span at bounding box center [386, 299] width 24 height 14
click at [380, 297] on input "[MEDICAL_DATA]" at bounding box center [378, 297] width 9 height 9
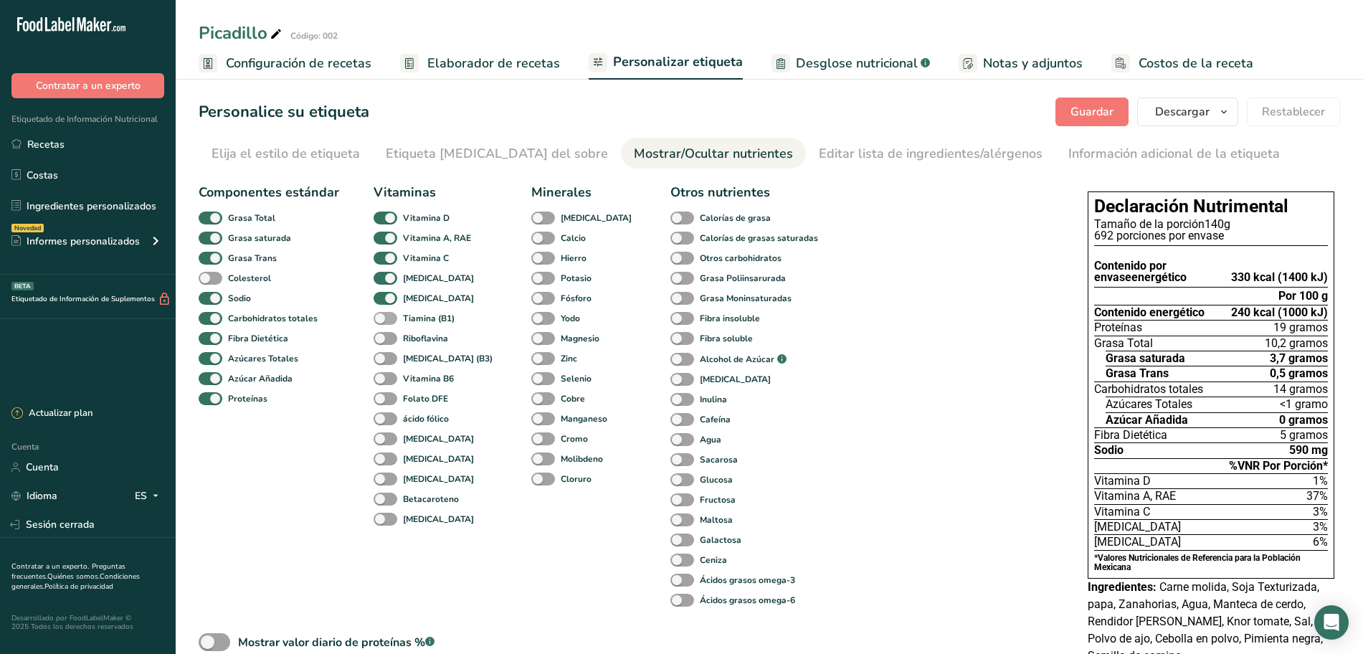
click at [379, 318] on span at bounding box center [386, 319] width 24 height 14
click at [379, 318] on input "Tiamina (B1)" at bounding box center [378, 317] width 9 height 9
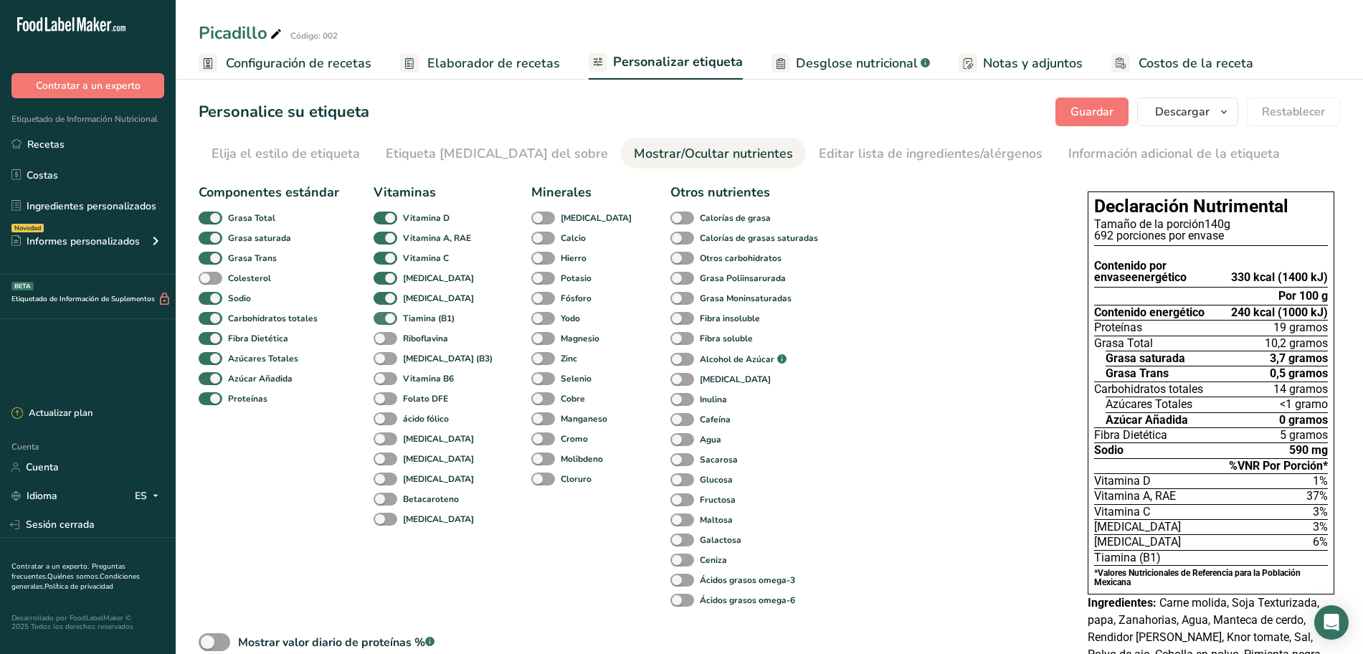
click at [379, 316] on span at bounding box center [386, 319] width 24 height 14
click at [379, 316] on input "Tiamina (B1)" at bounding box center [378, 317] width 9 height 9
click at [379, 316] on span at bounding box center [386, 319] width 24 height 14
click at [379, 316] on input "Tiamina (B1)" at bounding box center [378, 317] width 9 height 9
click at [385, 318] on span at bounding box center [386, 319] width 24 height 14
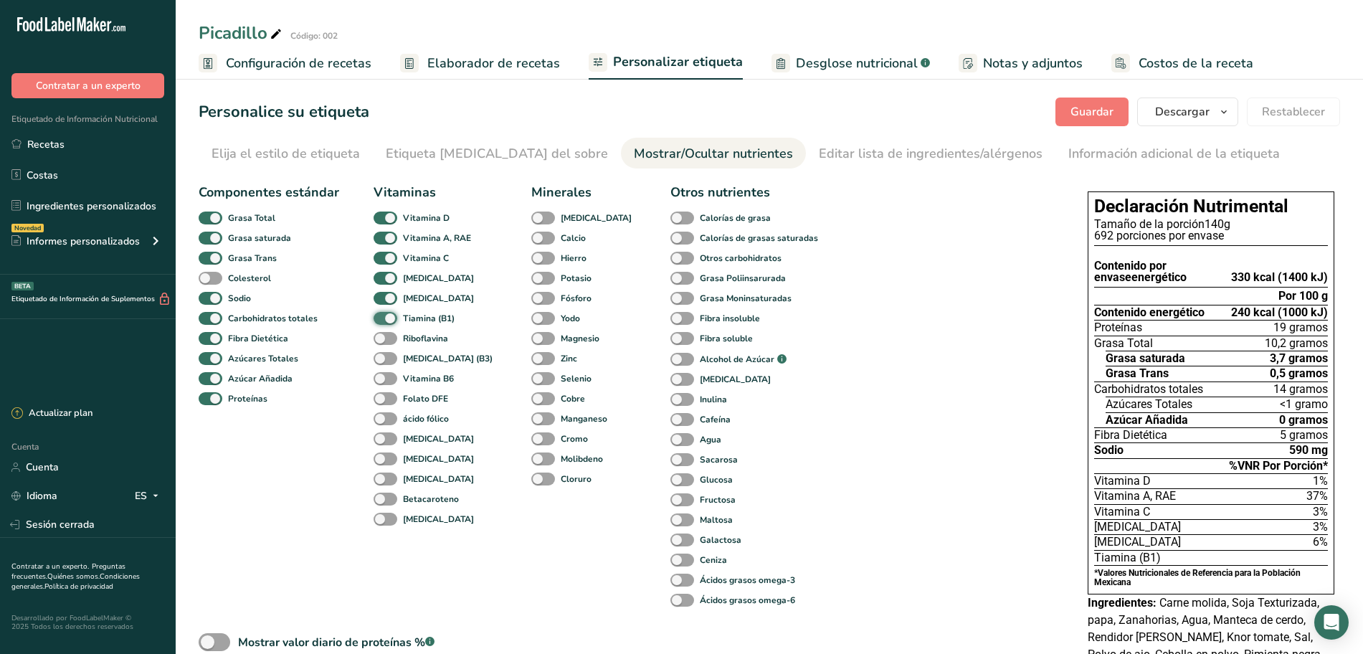
click at [383, 318] on input "Tiamina (B1)" at bounding box center [378, 317] width 9 height 9
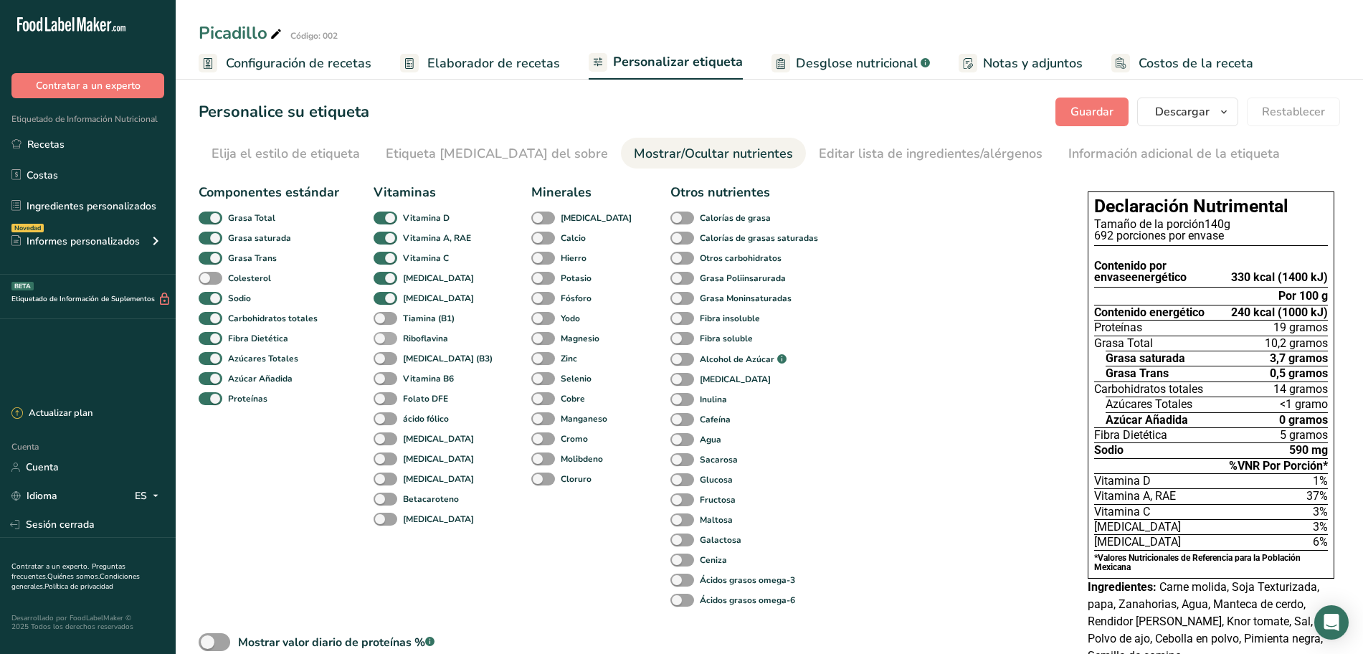
click at [380, 336] on span at bounding box center [386, 339] width 24 height 14
click at [380, 336] on input "Riboflavina" at bounding box center [378, 337] width 9 height 9
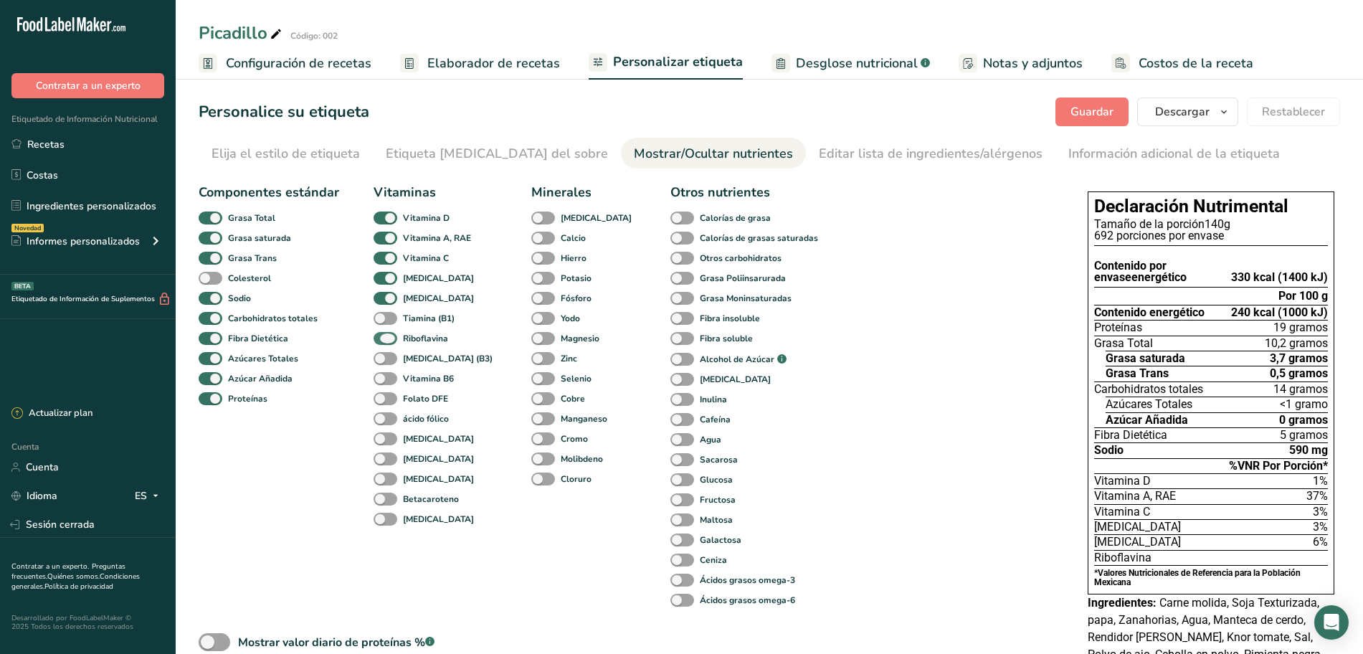
click at [380, 336] on span at bounding box center [386, 339] width 24 height 14
click at [380, 336] on input "Riboflavina" at bounding box center [378, 337] width 9 height 9
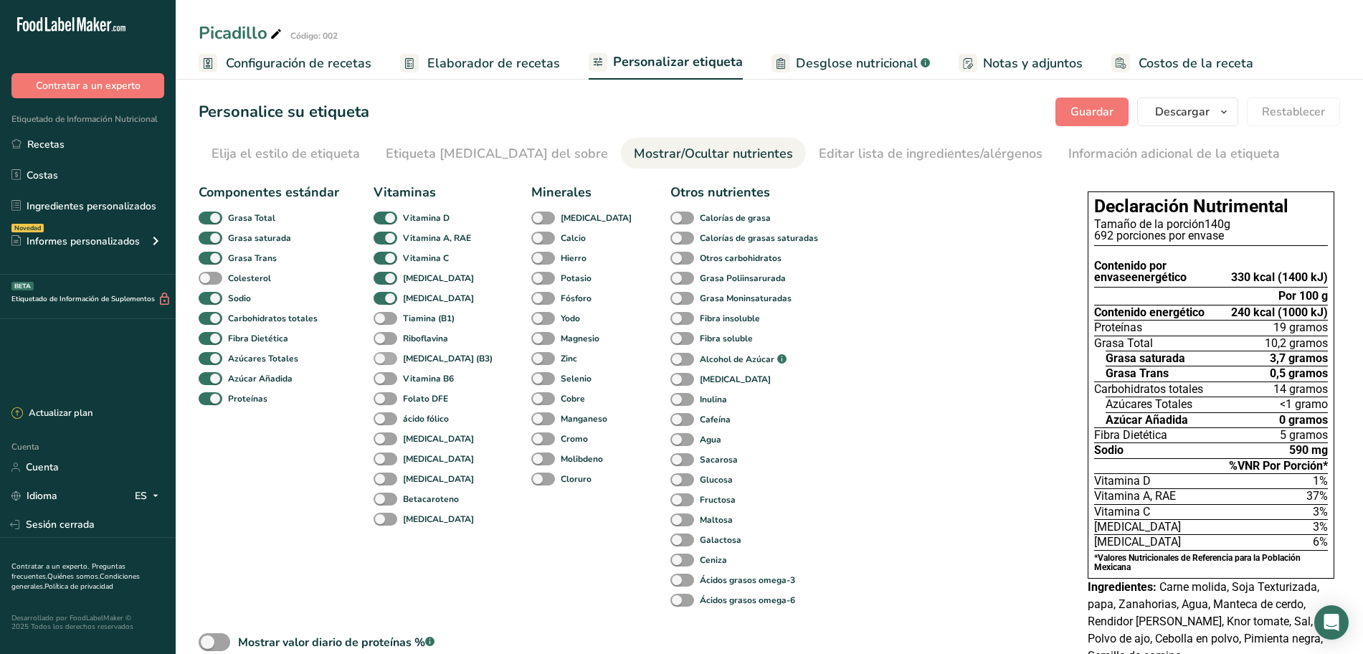
click at [379, 358] on span at bounding box center [386, 359] width 24 height 14
click at [379, 358] on input "[MEDICAL_DATA] (B3)" at bounding box center [378, 357] width 9 height 9
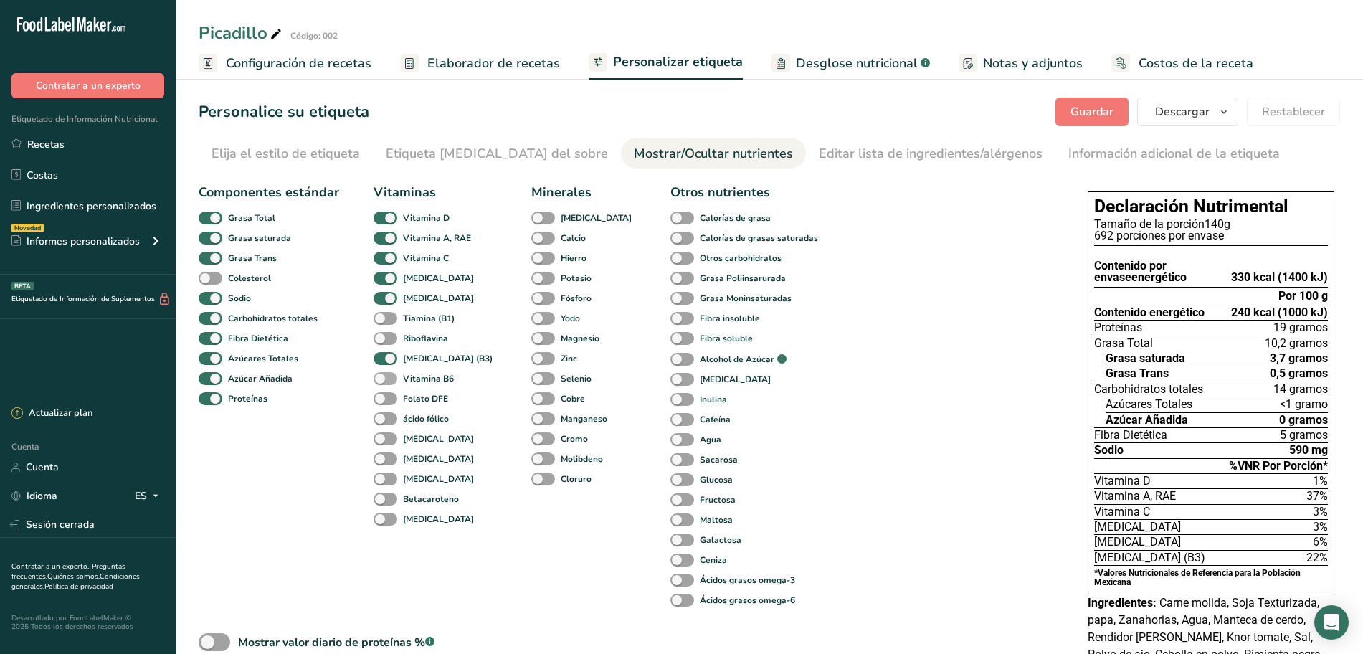
click at [384, 378] on span at bounding box center [386, 379] width 24 height 14
click at [383, 378] on input "Vitamina B6" at bounding box center [378, 378] width 9 height 9
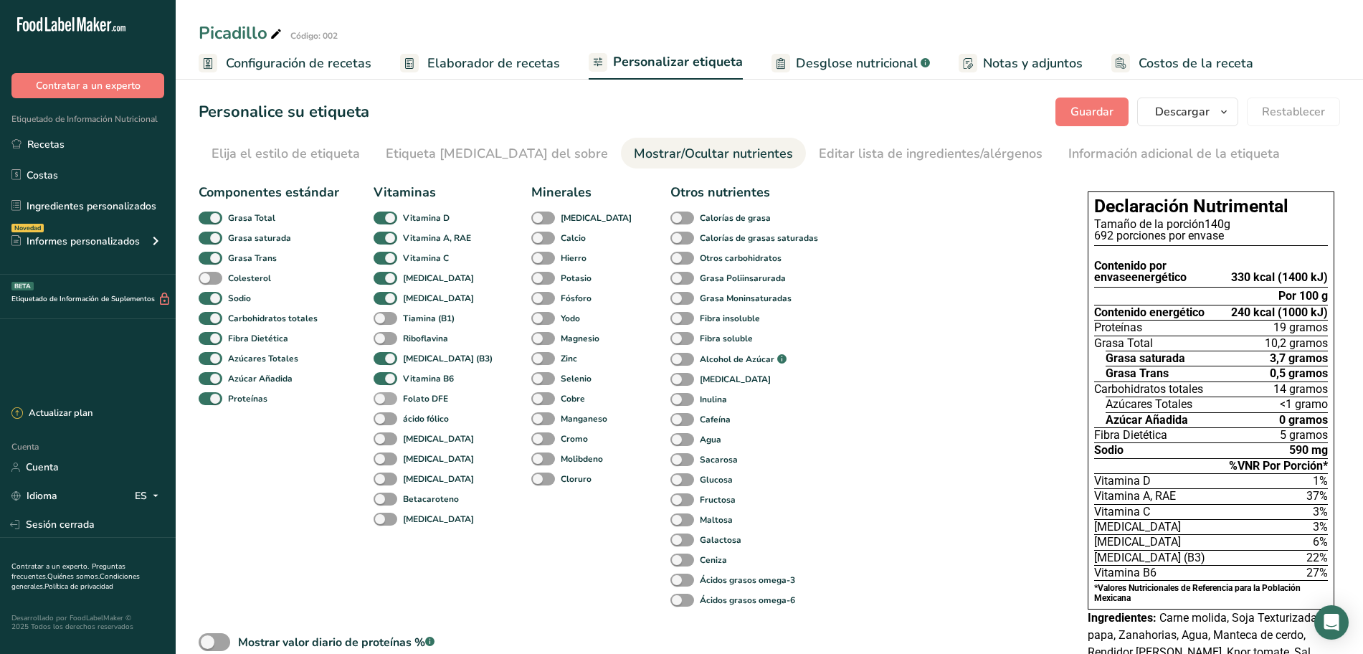
click at [388, 399] on span at bounding box center [386, 399] width 24 height 14
click at [383, 399] on input "Folato DFE" at bounding box center [378, 398] width 9 height 9
click at [388, 399] on span at bounding box center [386, 399] width 24 height 14
click at [383, 399] on input "Folato DFE" at bounding box center [378, 398] width 9 height 9
click at [388, 399] on span at bounding box center [386, 399] width 24 height 14
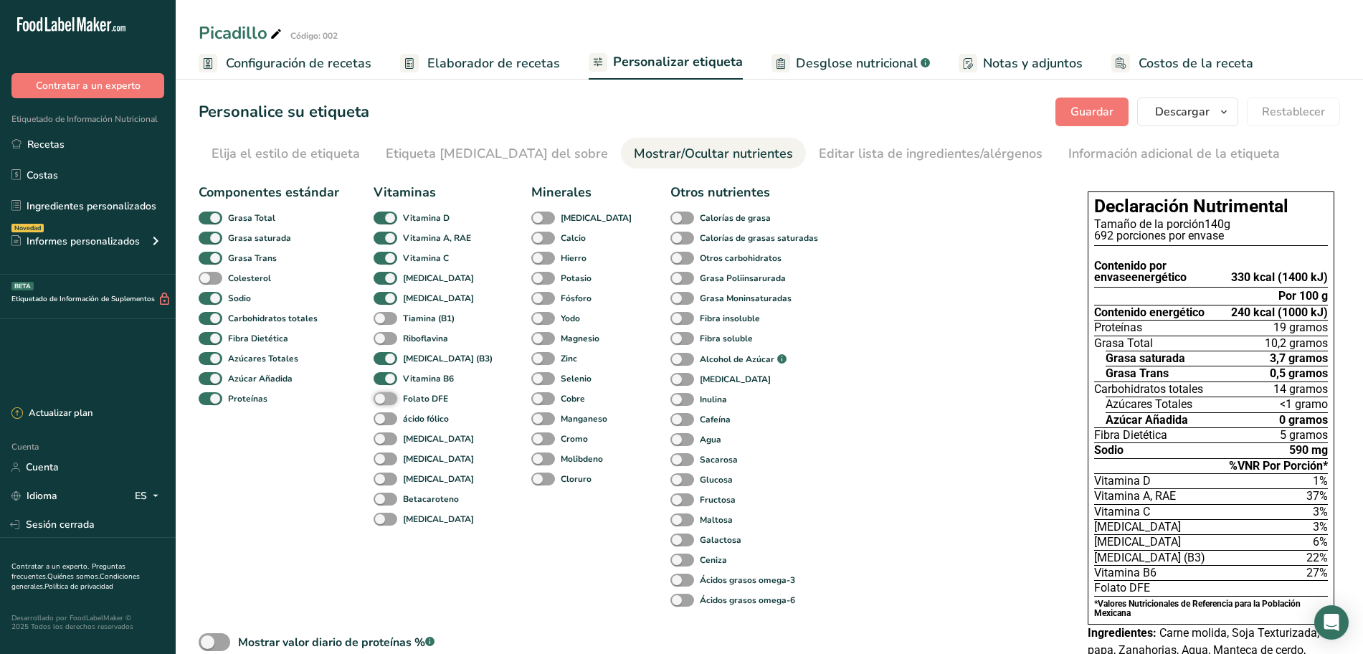
click at [383, 399] on input "Folato DFE" at bounding box center [378, 398] width 9 height 9
click at [387, 399] on span at bounding box center [386, 399] width 24 height 14
click at [383, 399] on input "Folato DFE" at bounding box center [378, 398] width 9 height 9
click at [379, 419] on span at bounding box center [386, 419] width 24 height 14
click at [379, 419] on input "ácido fólico" at bounding box center [378, 418] width 9 height 9
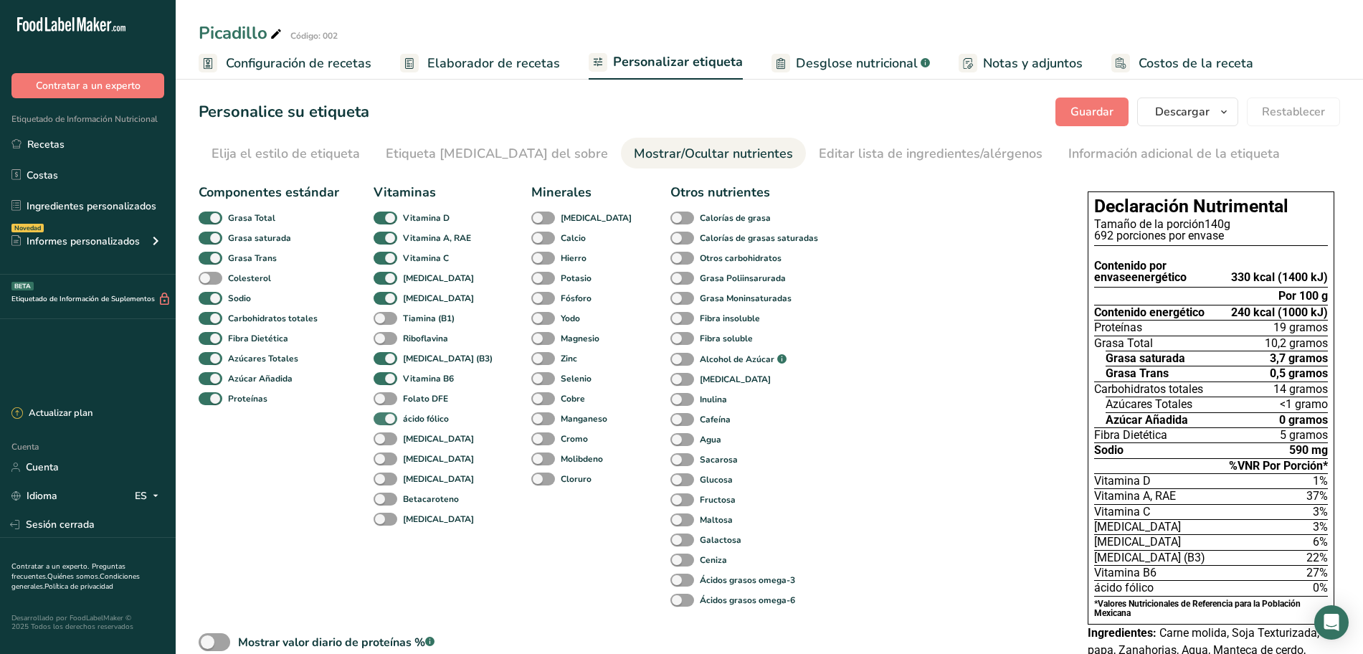
click at [388, 419] on span at bounding box center [386, 419] width 24 height 14
click at [383, 419] on input "ácido fólico" at bounding box center [378, 418] width 9 height 9
click at [388, 419] on span at bounding box center [386, 419] width 24 height 14
click at [383, 419] on input "ácido fólico" at bounding box center [378, 418] width 9 height 9
click at [381, 437] on span at bounding box center [386, 439] width 24 height 14
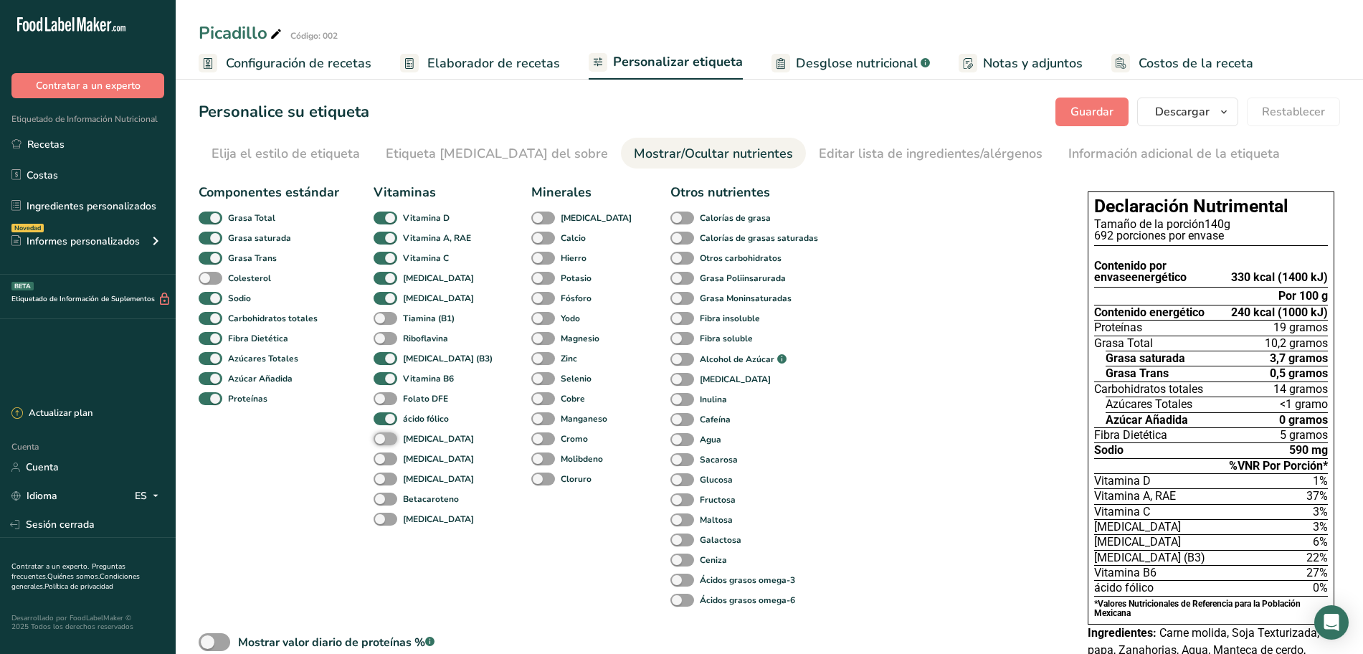
click at [381, 437] on input "[MEDICAL_DATA]" at bounding box center [378, 438] width 9 height 9
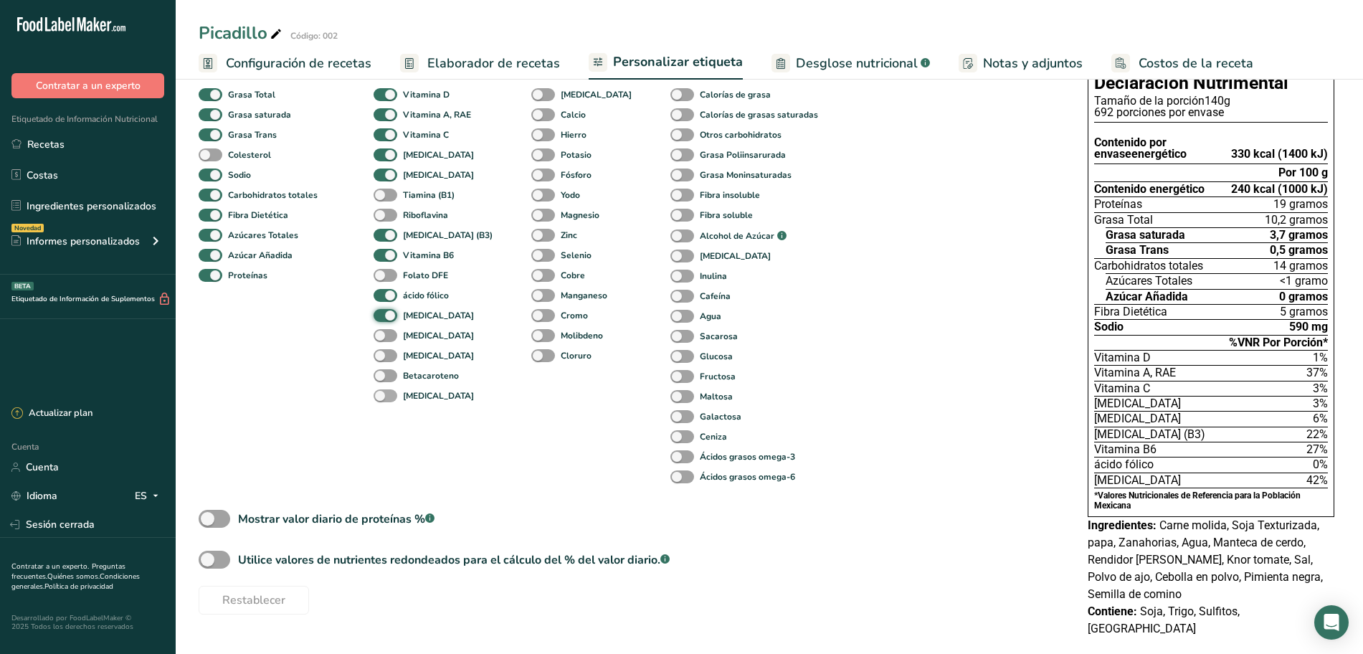
scroll to position [127, 0]
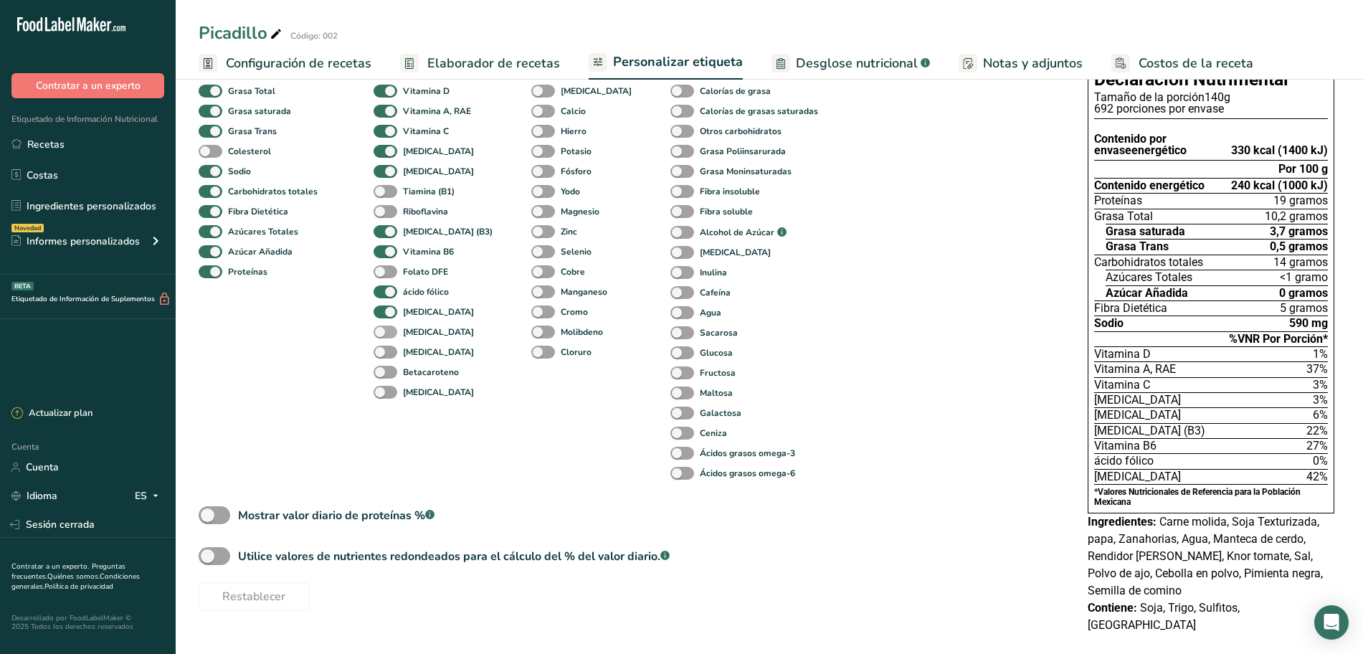
click at [381, 333] on span at bounding box center [386, 332] width 24 height 14
click at [381, 333] on input "[MEDICAL_DATA]" at bounding box center [378, 331] width 9 height 9
click at [381, 333] on span at bounding box center [386, 332] width 24 height 14
click at [381, 333] on input "[MEDICAL_DATA]" at bounding box center [378, 331] width 9 height 9
click at [381, 333] on span at bounding box center [386, 332] width 24 height 14
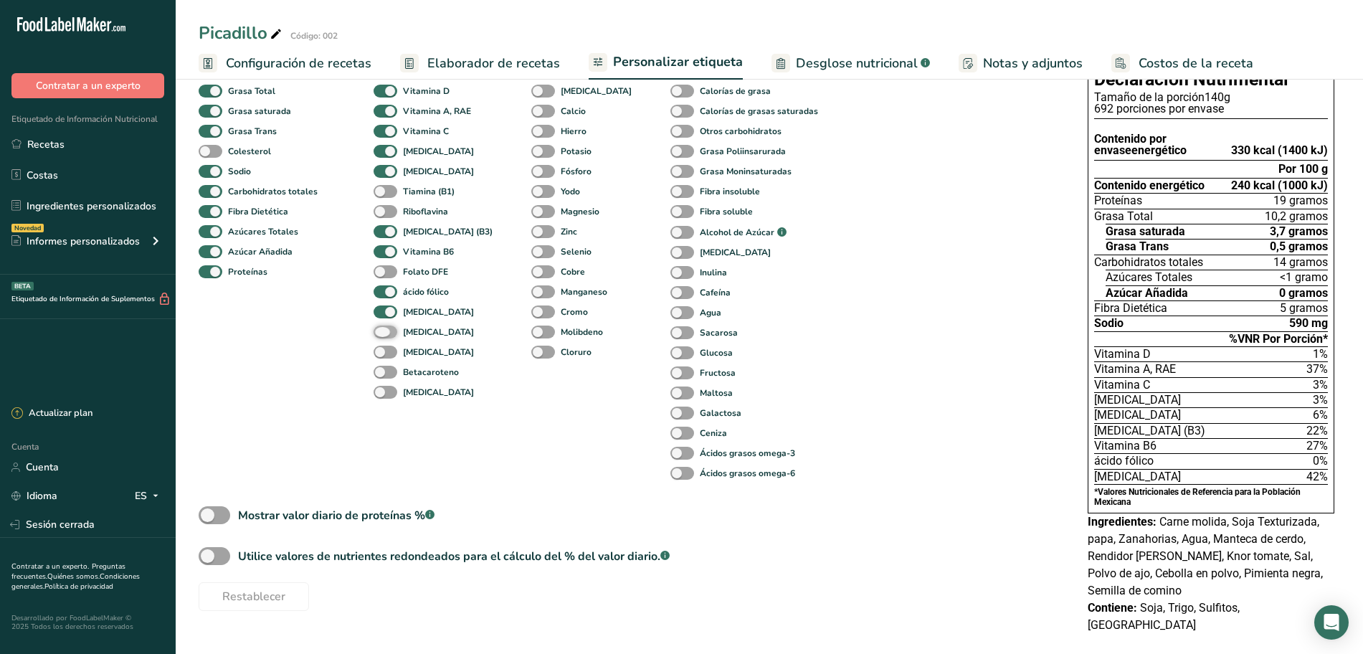
click at [381, 333] on input "[MEDICAL_DATA]" at bounding box center [378, 331] width 9 height 9
click at [381, 333] on span at bounding box center [386, 332] width 24 height 14
click at [381, 333] on input "[MEDICAL_DATA]" at bounding box center [378, 331] width 9 height 9
click at [381, 334] on span at bounding box center [386, 332] width 24 height 14
click at [381, 334] on input "[MEDICAL_DATA]" at bounding box center [378, 331] width 9 height 9
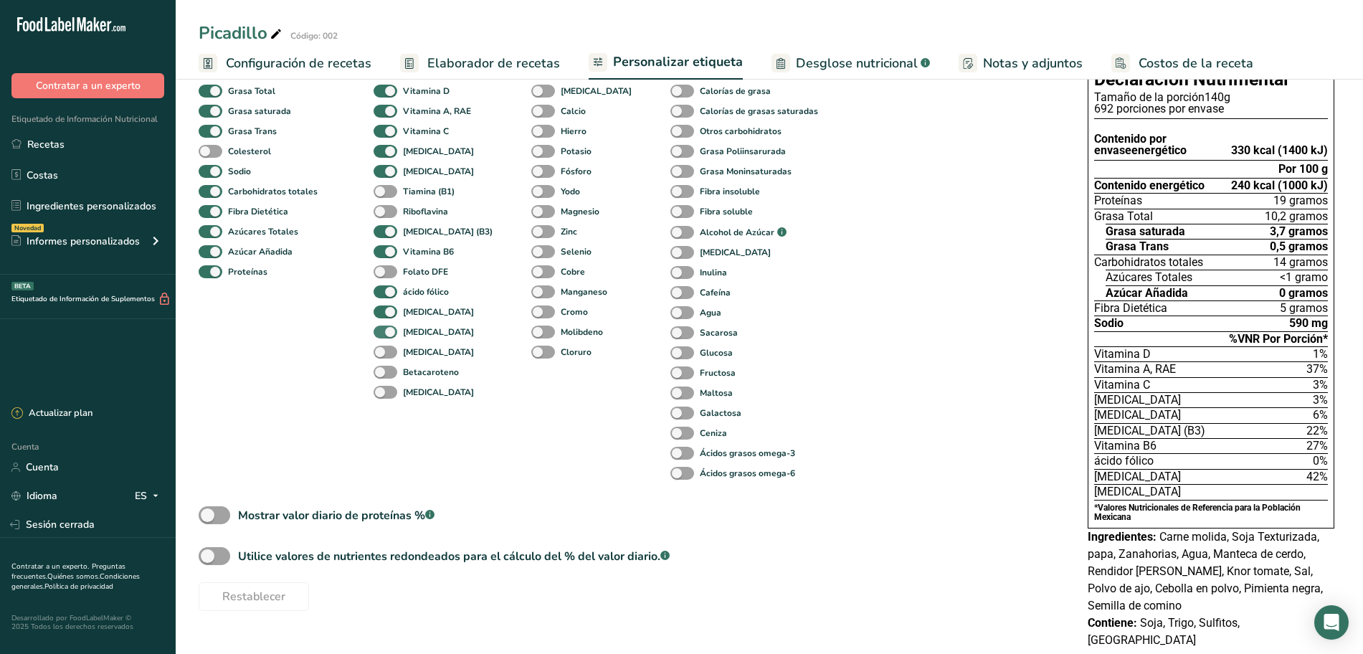
click at [381, 334] on span at bounding box center [386, 332] width 24 height 14
click at [381, 334] on input "[MEDICAL_DATA]" at bounding box center [378, 331] width 9 height 9
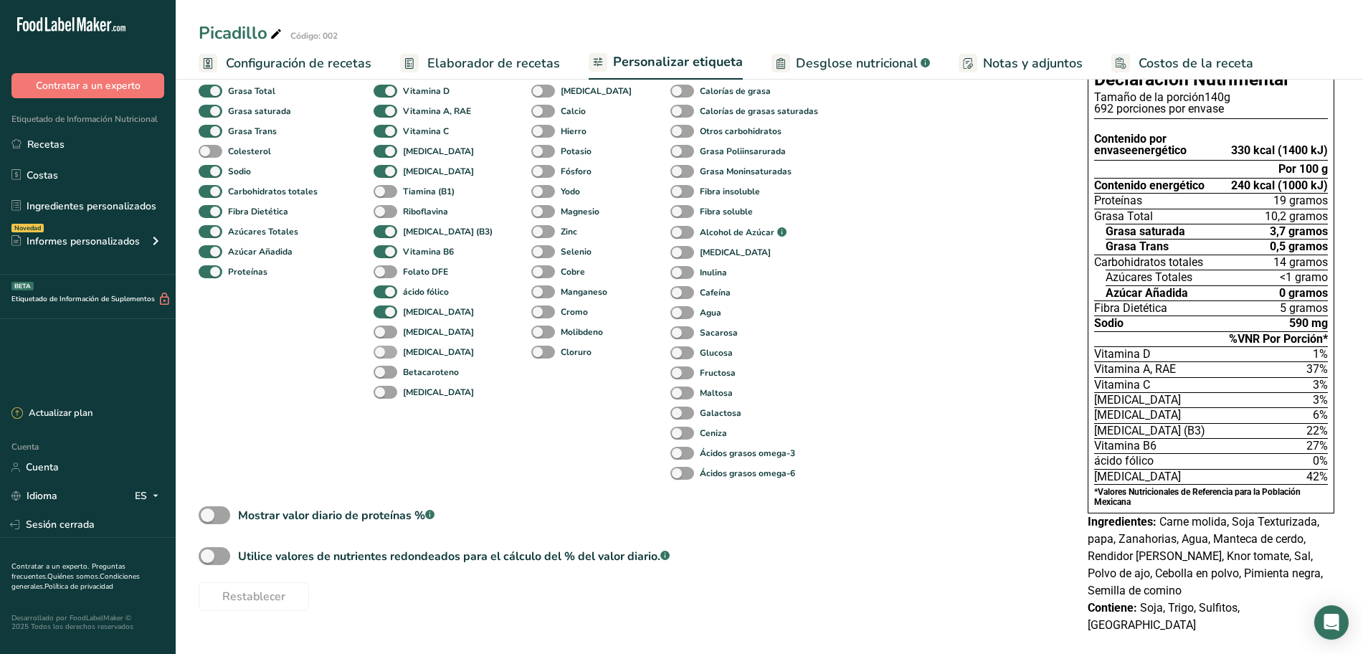
click at [382, 348] on span at bounding box center [386, 353] width 24 height 14
click at [382, 348] on input "[MEDICAL_DATA]" at bounding box center [378, 351] width 9 height 9
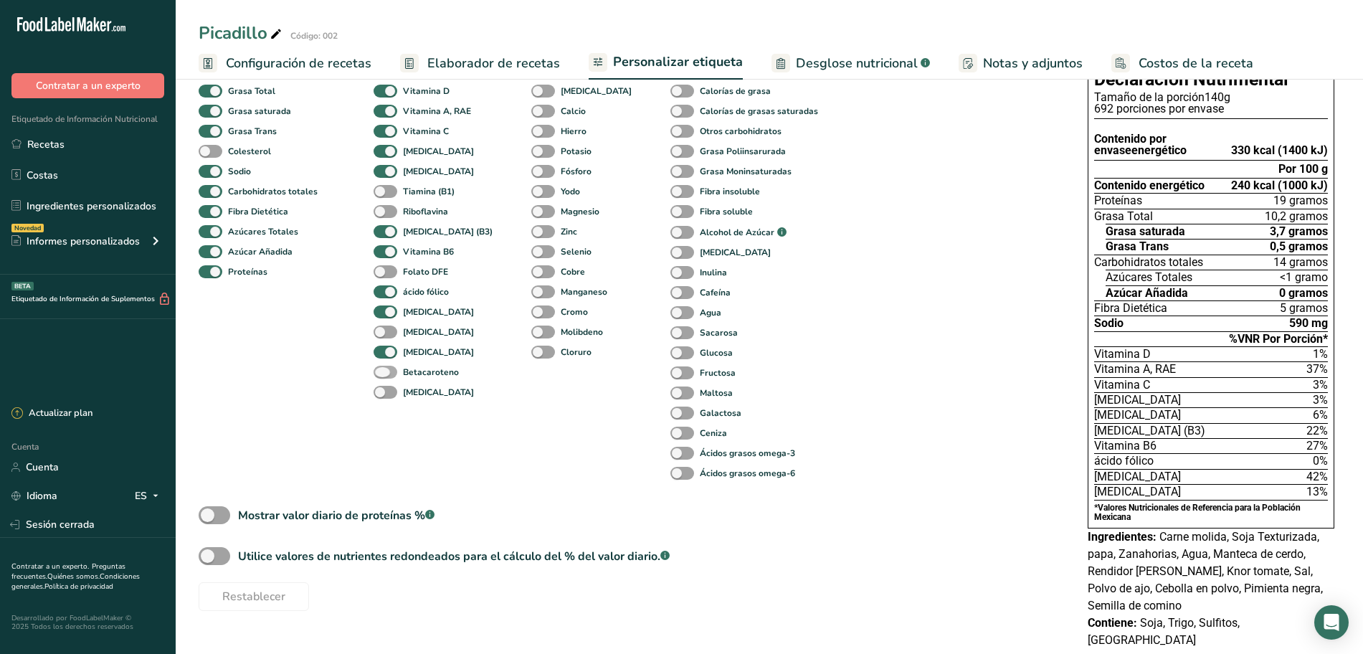
click at [381, 374] on span at bounding box center [386, 373] width 24 height 14
click at [381, 374] on input "Betacaroteno" at bounding box center [378, 371] width 9 height 9
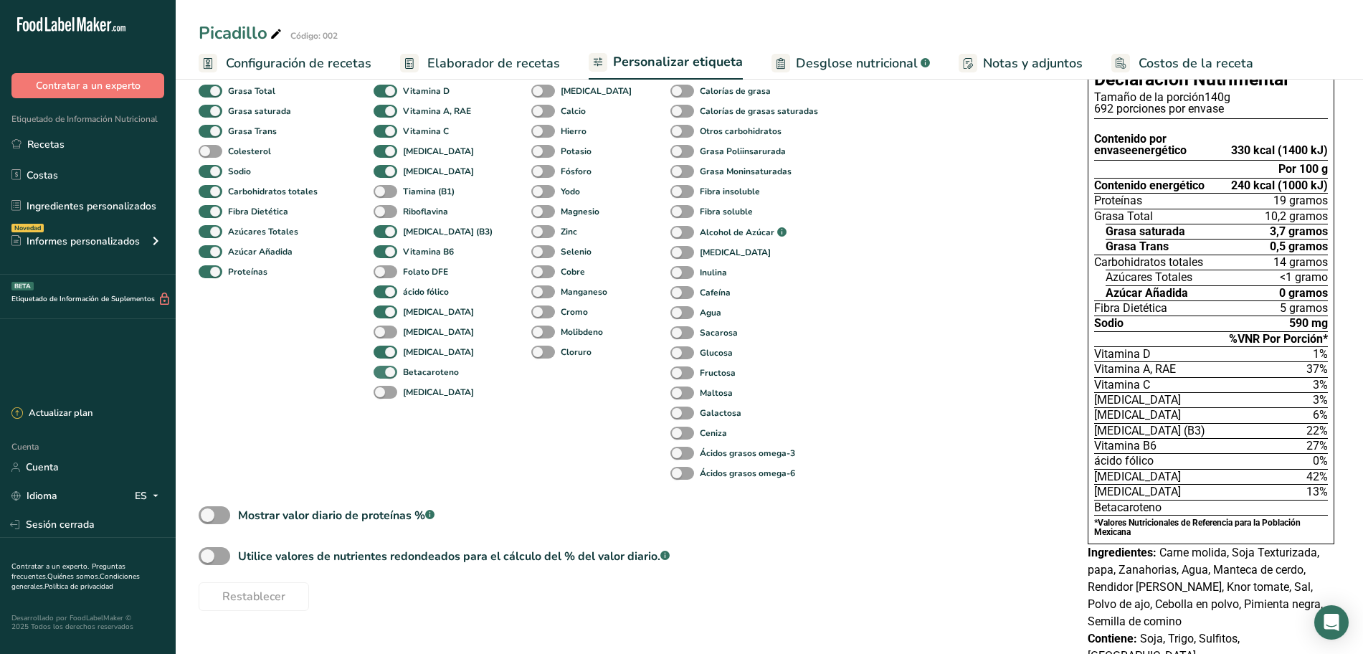
click at [382, 371] on span at bounding box center [386, 373] width 24 height 14
click at [382, 371] on input "Betacaroteno" at bounding box center [378, 371] width 9 height 9
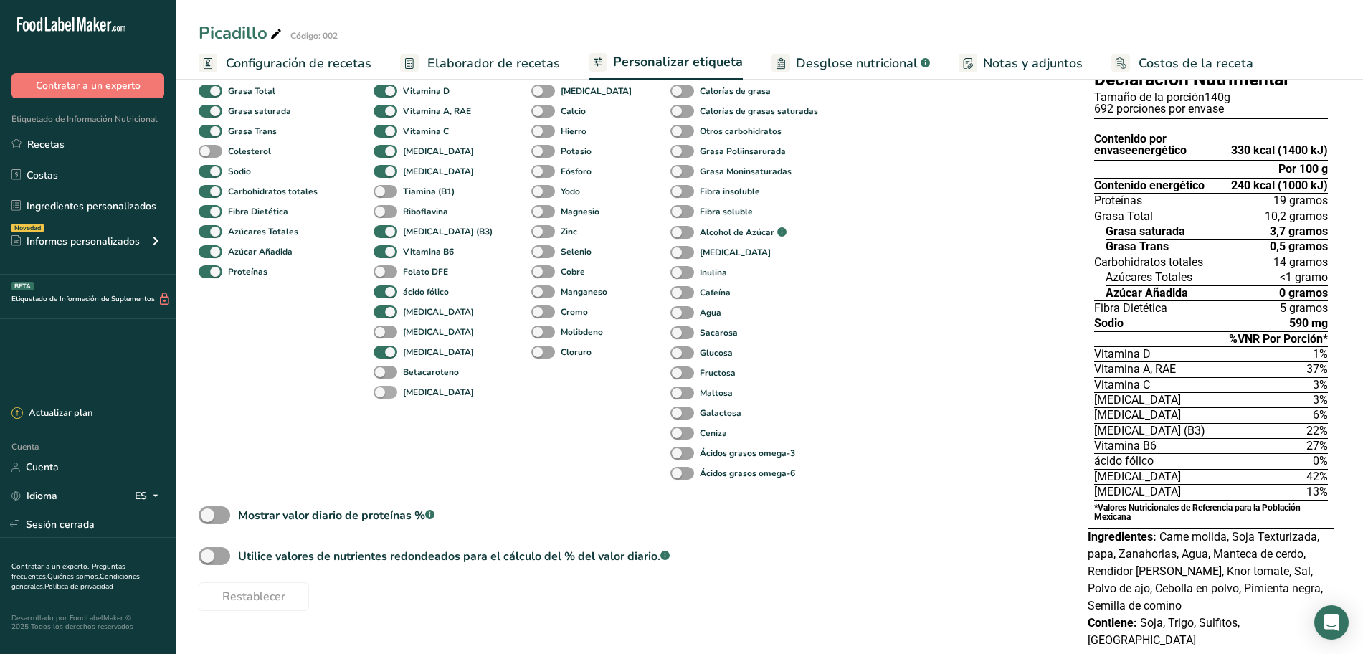
click at [376, 389] on span at bounding box center [386, 393] width 24 height 14
click at [376, 389] on input "[MEDICAL_DATA]" at bounding box center [378, 391] width 9 height 9
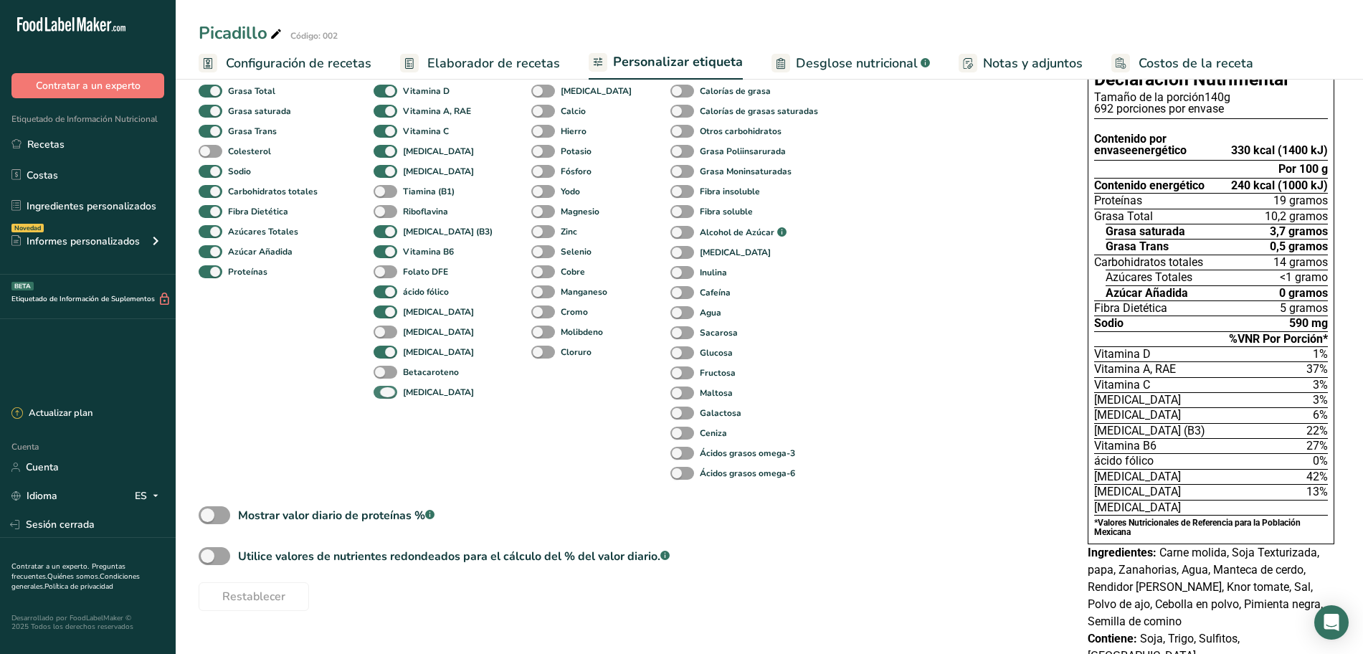
click at [376, 389] on span at bounding box center [386, 393] width 24 height 14
click at [376, 389] on input "[MEDICAL_DATA]" at bounding box center [378, 391] width 9 height 9
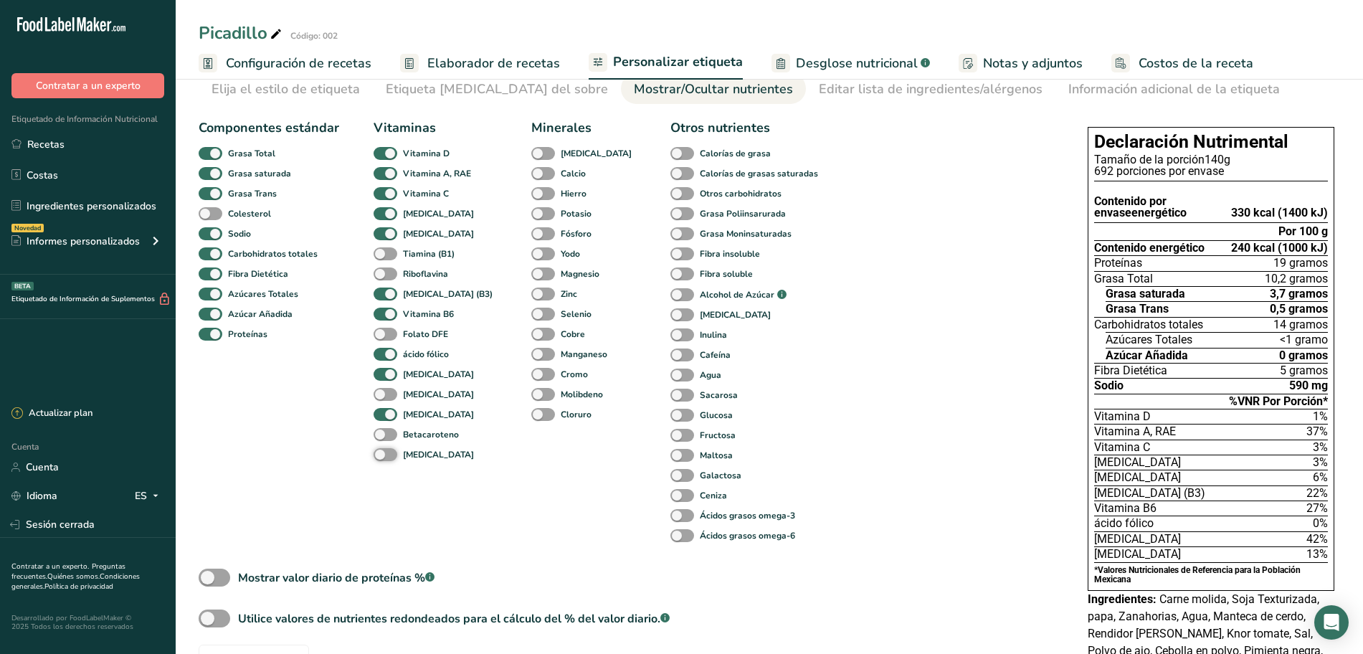
scroll to position [37, 0]
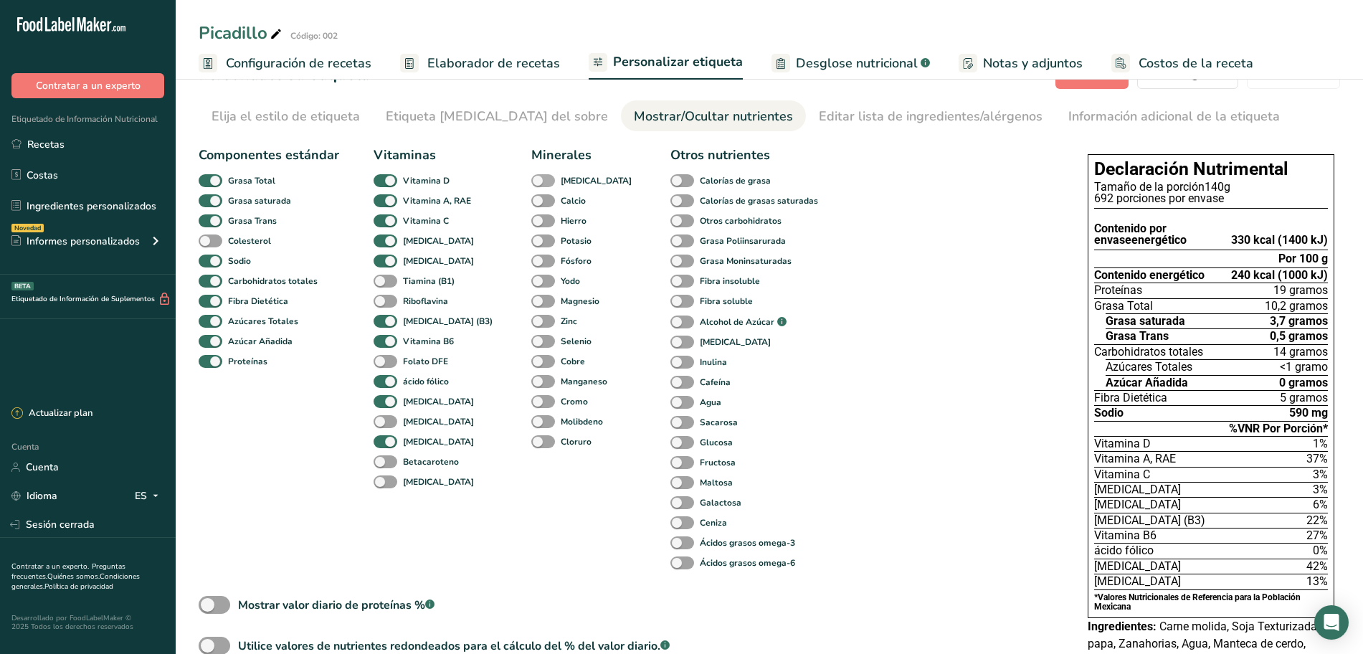
click at [531, 180] on span at bounding box center [543, 181] width 24 height 14
click at [531, 180] on input "[MEDICAL_DATA]" at bounding box center [535, 180] width 9 height 9
click at [531, 202] on span at bounding box center [543, 201] width 24 height 14
click at [531, 202] on input "Calcio" at bounding box center [535, 200] width 9 height 9
click at [531, 202] on span at bounding box center [543, 201] width 24 height 14
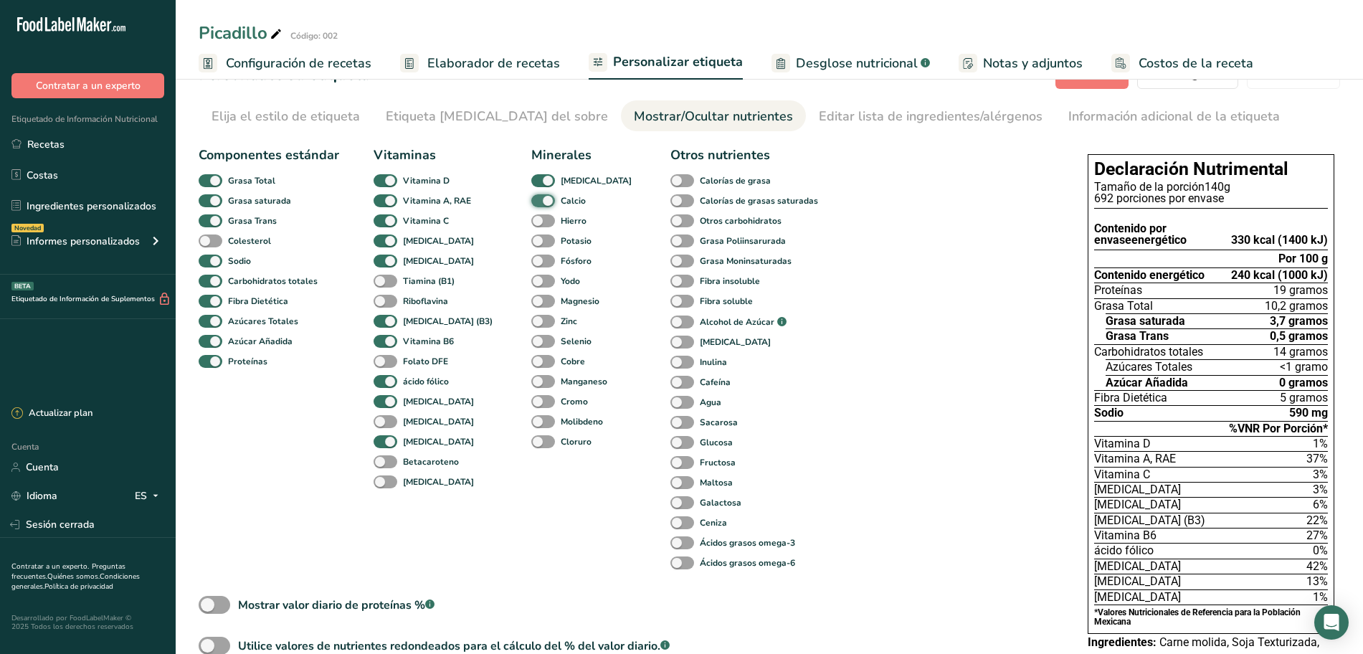
click at [531, 202] on input "Calcio" at bounding box center [535, 200] width 9 height 9
click at [531, 202] on span at bounding box center [543, 201] width 24 height 14
click at [531, 202] on input "Calcio" at bounding box center [535, 200] width 9 height 9
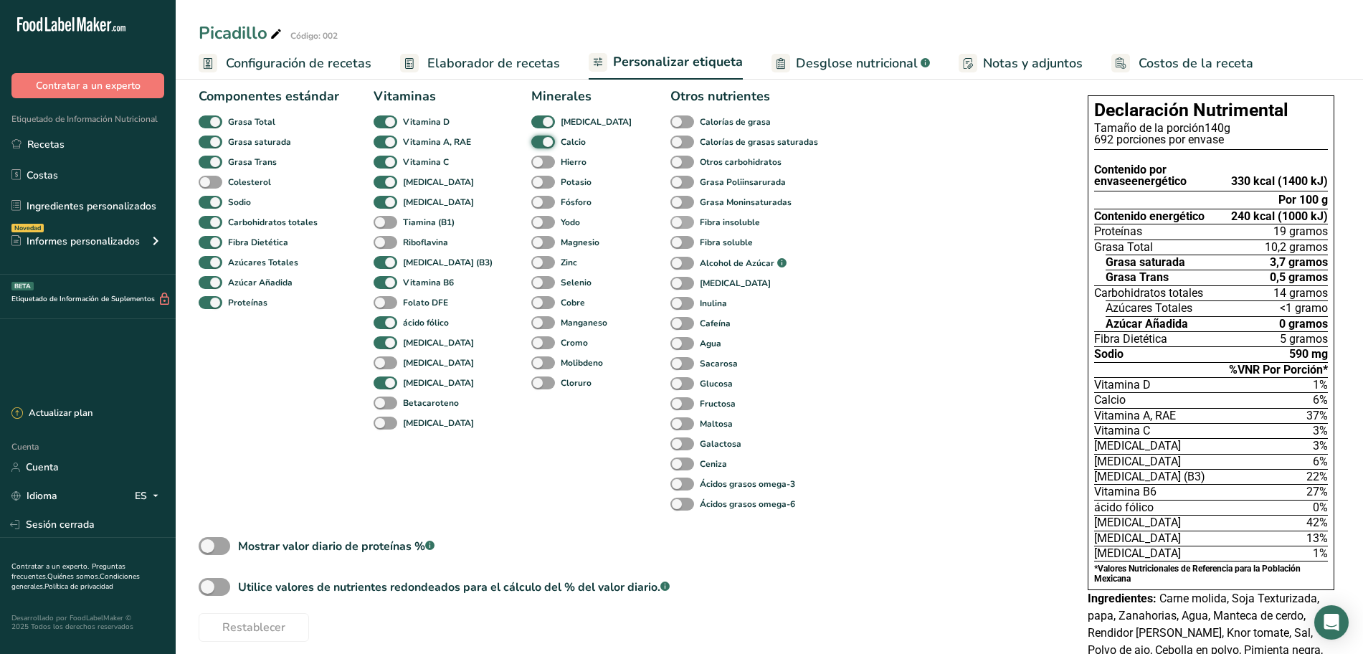
scroll to position [127, 0]
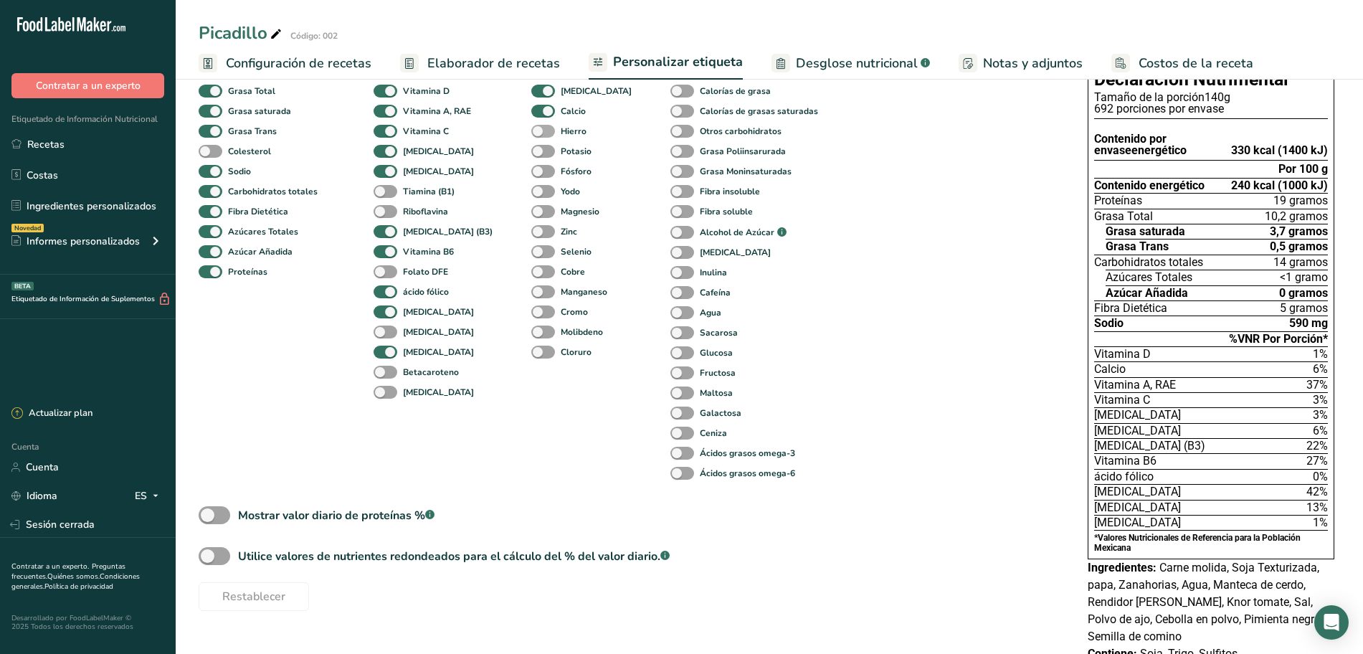
click at [531, 132] on span at bounding box center [543, 132] width 24 height 14
click at [531, 132] on input "Hierro" at bounding box center [535, 130] width 9 height 9
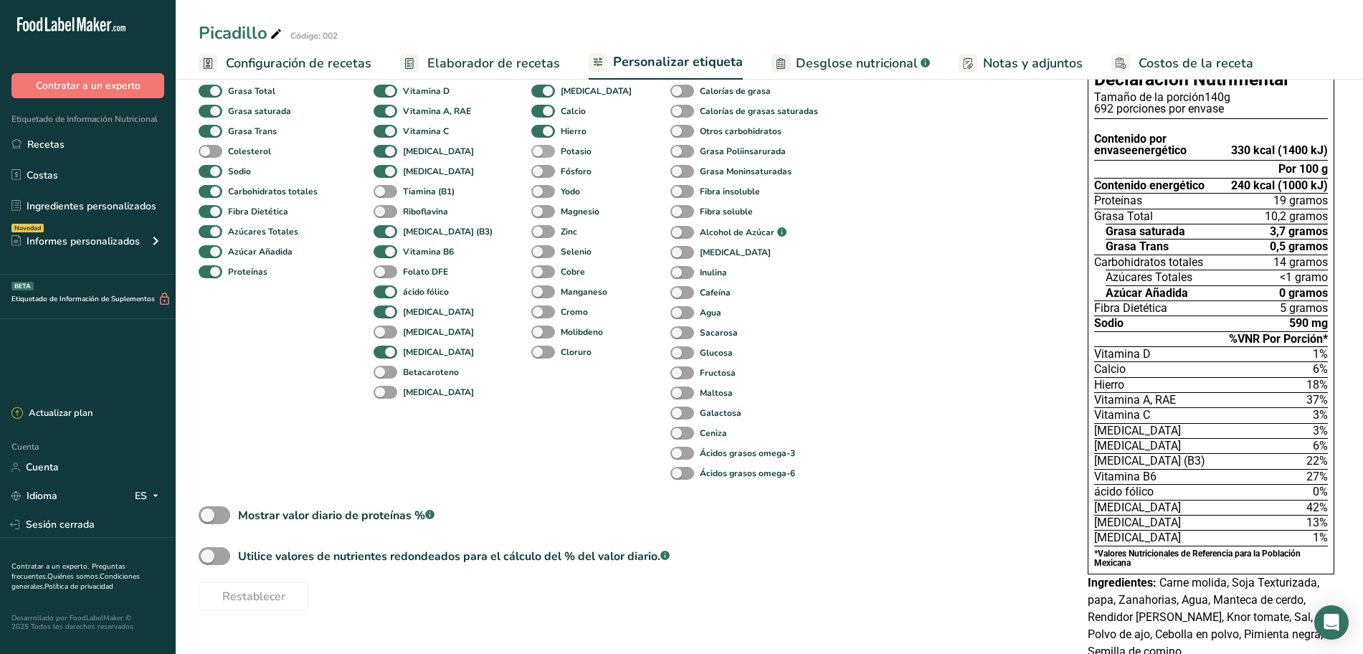
click at [531, 151] on span at bounding box center [543, 152] width 24 height 14
click at [531, 151] on input "Potasio" at bounding box center [535, 150] width 9 height 9
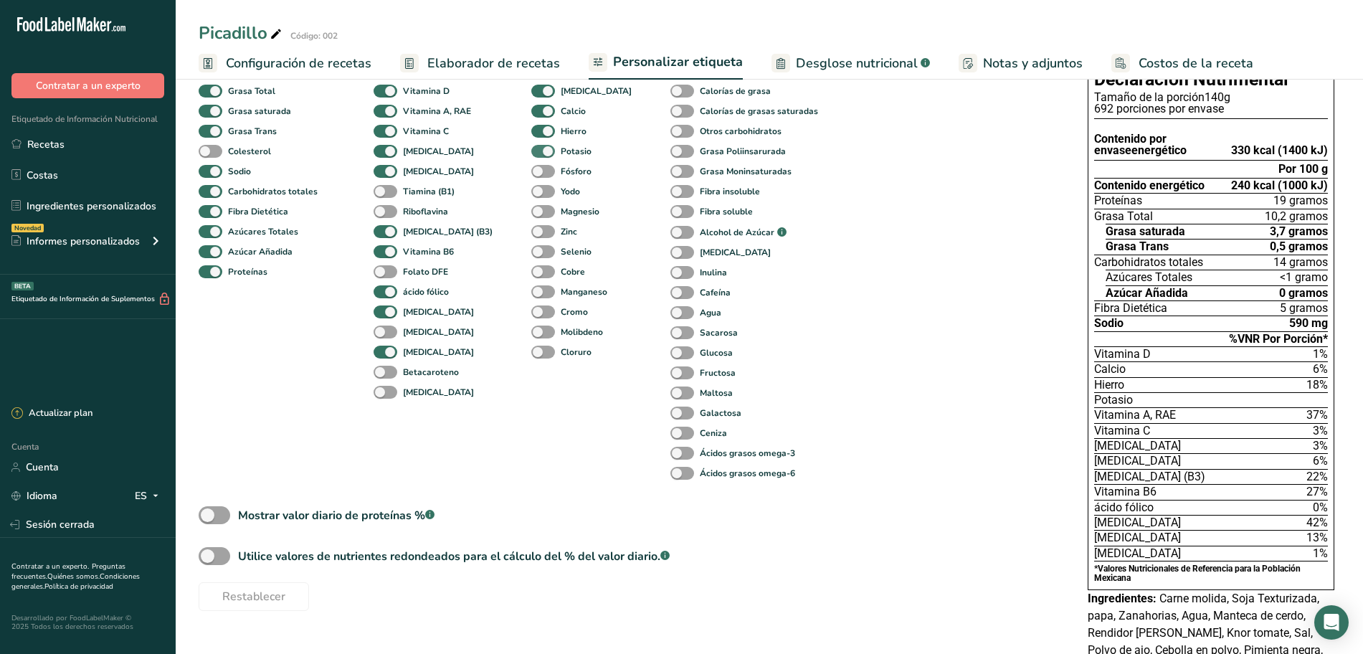
click at [531, 150] on span at bounding box center [543, 152] width 24 height 14
click at [531, 150] on input "Potasio" at bounding box center [535, 150] width 9 height 9
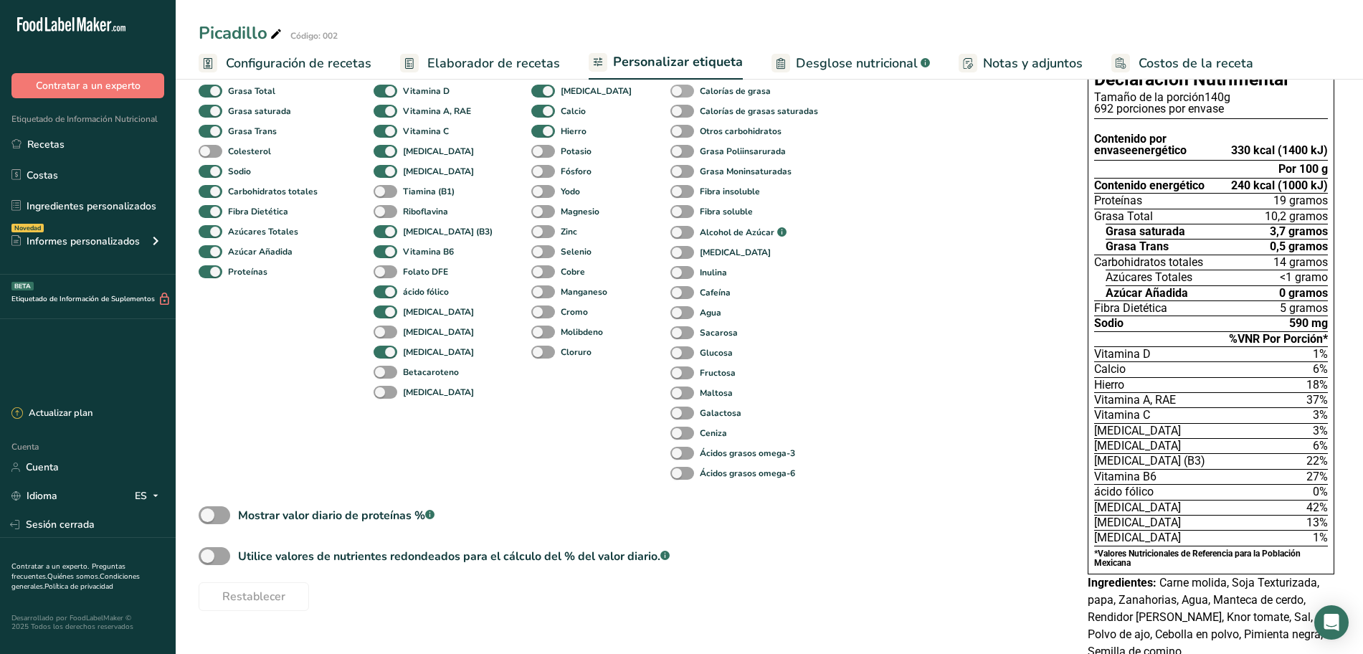
click at [670, 92] on span at bounding box center [682, 92] width 24 height 14
click at [670, 92] on input "Calorías de grasa" at bounding box center [674, 90] width 9 height 9
click at [670, 92] on span at bounding box center [682, 92] width 24 height 14
click at [670, 92] on input "Calorías de grasa" at bounding box center [674, 90] width 9 height 9
click at [670, 92] on span at bounding box center [682, 92] width 24 height 14
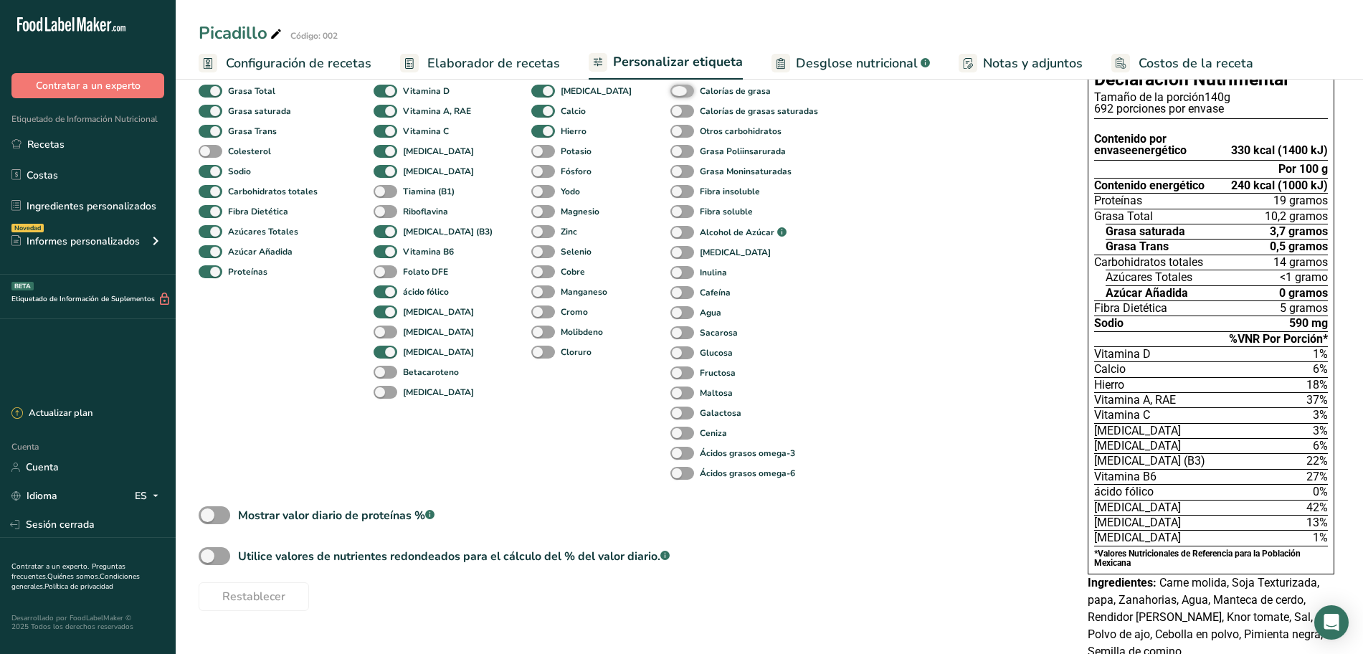
click at [670, 92] on input "Calorías de grasa" at bounding box center [674, 90] width 9 height 9
click at [670, 92] on span at bounding box center [682, 92] width 24 height 14
click at [670, 92] on input "Calorías de grasa" at bounding box center [674, 90] width 9 height 9
click at [670, 92] on span at bounding box center [682, 92] width 24 height 14
click at [670, 92] on input "Calorías de grasa" at bounding box center [674, 90] width 9 height 9
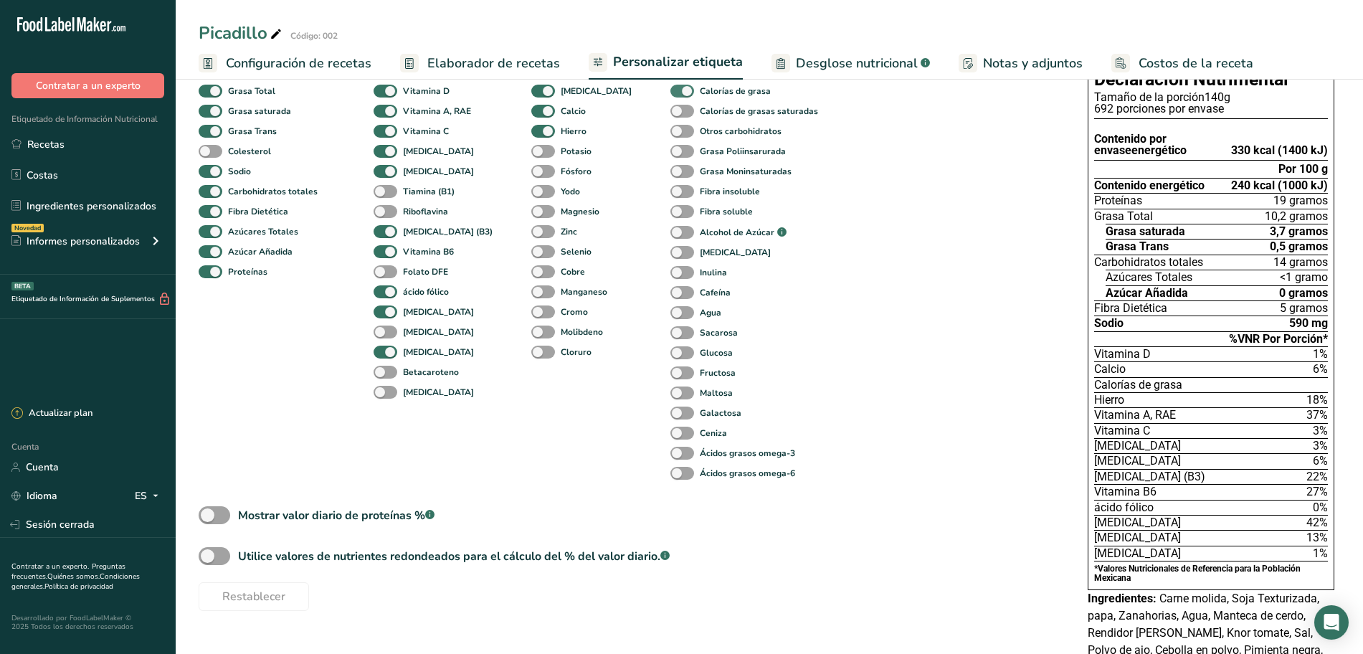
click at [670, 92] on span at bounding box center [682, 92] width 24 height 14
click at [670, 92] on input "Calorías de grasa" at bounding box center [674, 90] width 9 height 9
click at [670, 92] on span at bounding box center [682, 92] width 24 height 14
click at [670, 92] on input "Calorías de grasa" at bounding box center [674, 90] width 9 height 9
click at [670, 92] on span at bounding box center [682, 92] width 24 height 14
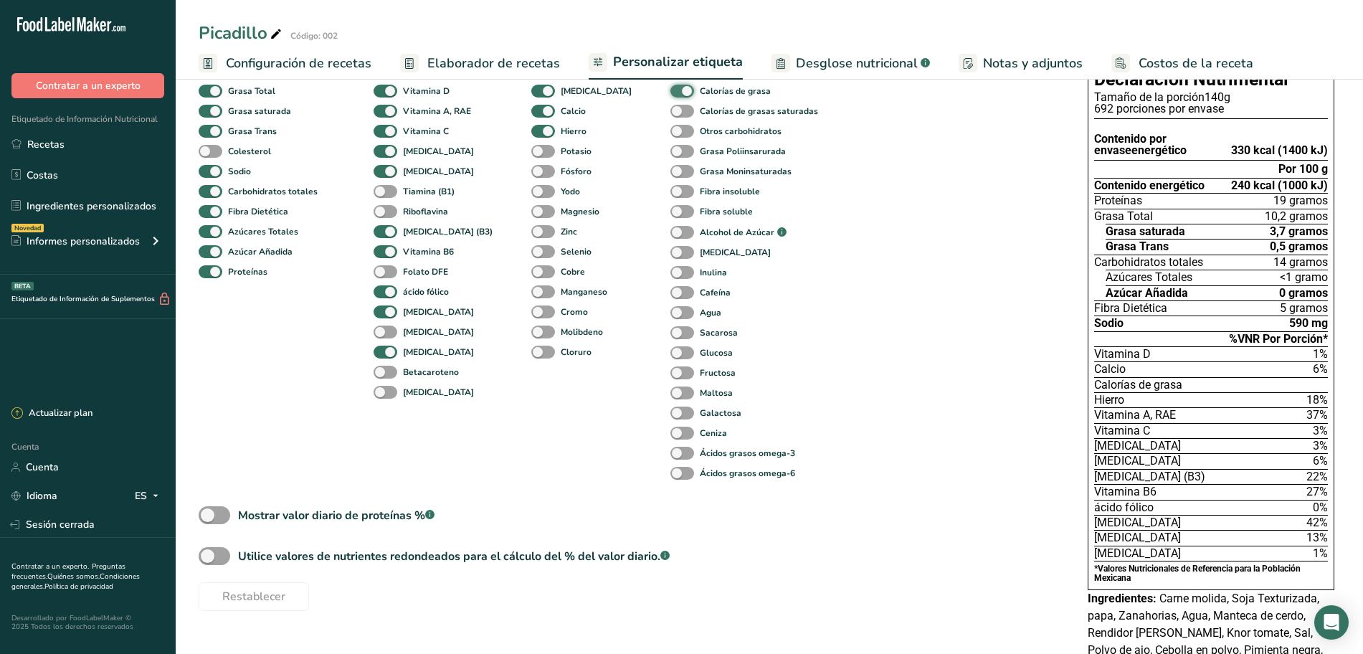
click at [670, 92] on input "Calorías de grasa" at bounding box center [674, 90] width 9 height 9
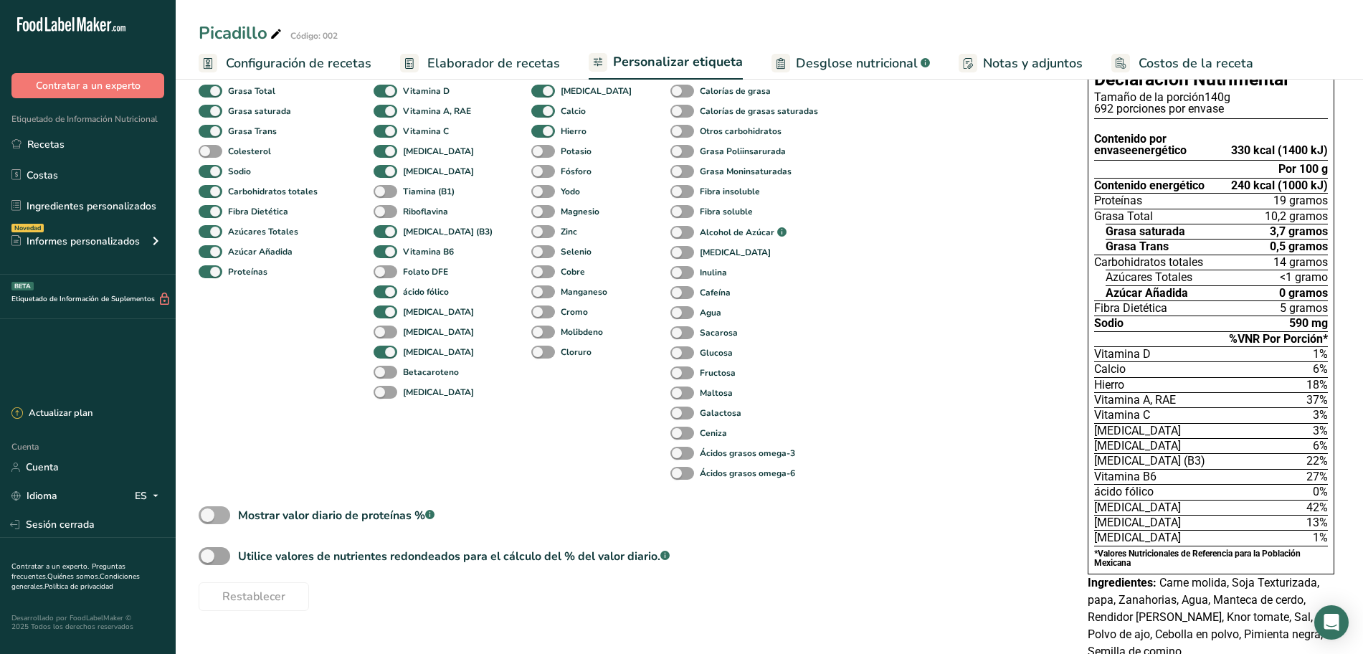
click at [219, 511] on span at bounding box center [215, 515] width 32 height 18
click at [208, 511] on input "Mostrar valor diario de proteínas % .a-a{fill:#347362;}.b-a{fill:#fff;}" at bounding box center [203, 514] width 9 height 9
click at [219, 511] on span at bounding box center [215, 515] width 32 height 18
click at [208, 511] on input "Mostrar valor diario de proteínas % .a-a{fill:#347362;}.b-a{fill:#fff;}" at bounding box center [203, 514] width 9 height 9
click at [211, 515] on span at bounding box center [215, 515] width 32 height 18
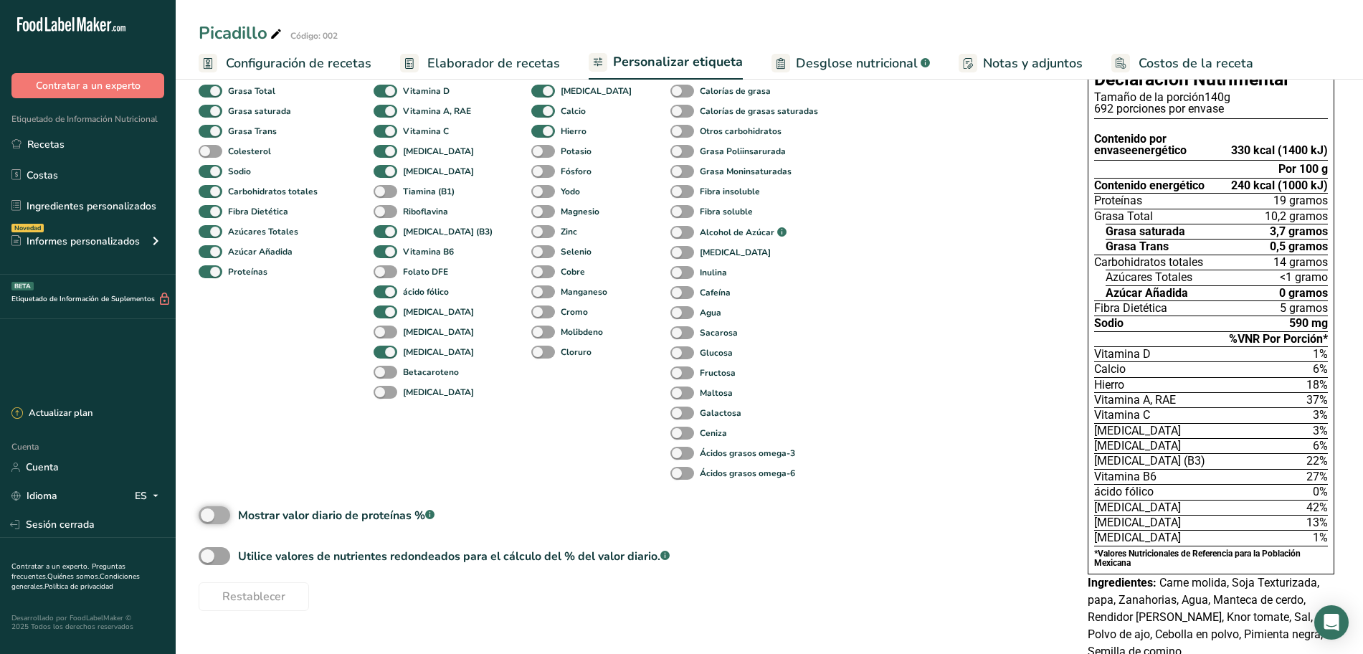
click at [208, 515] on input "Mostrar valor diario de proteínas % .a-a{fill:#347362;}.b-a{fill:#fff;}" at bounding box center [203, 514] width 9 height 9
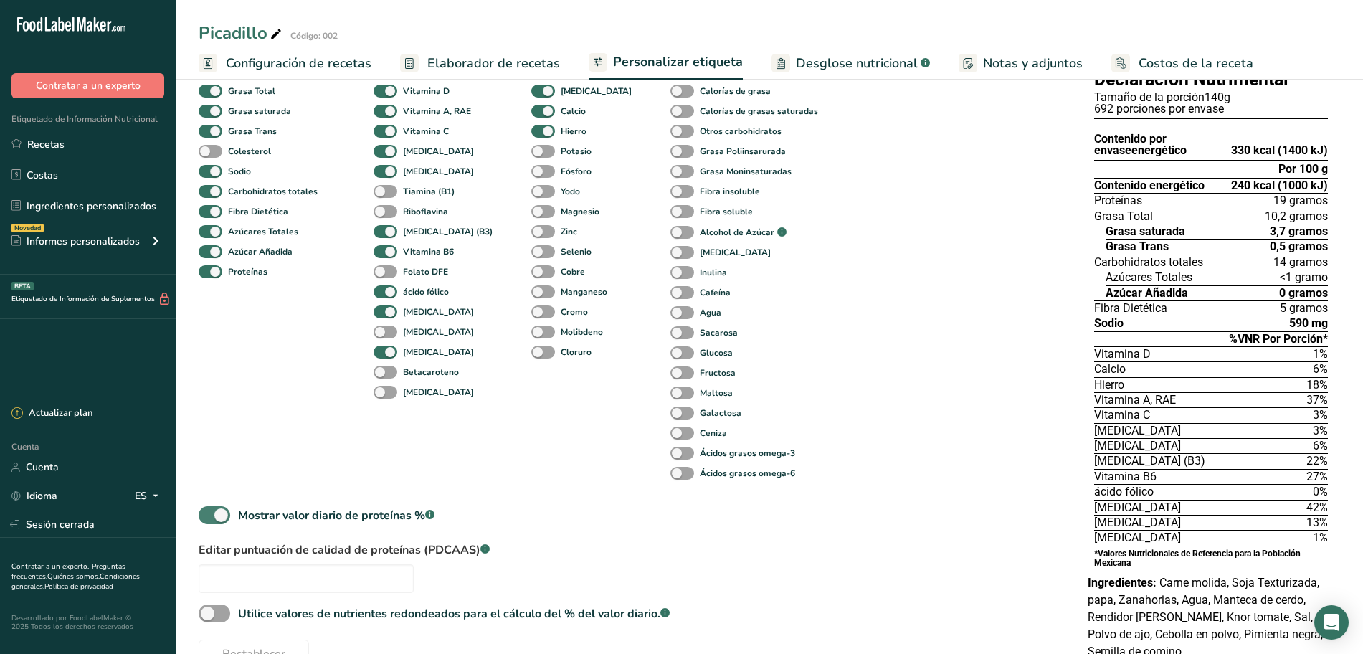
click at [211, 515] on span at bounding box center [215, 515] width 32 height 18
click at [208, 515] on input "Mostrar valor diario de proteínas % .a-a{fill:#347362;}.b-a{fill:#fff;}" at bounding box center [203, 514] width 9 height 9
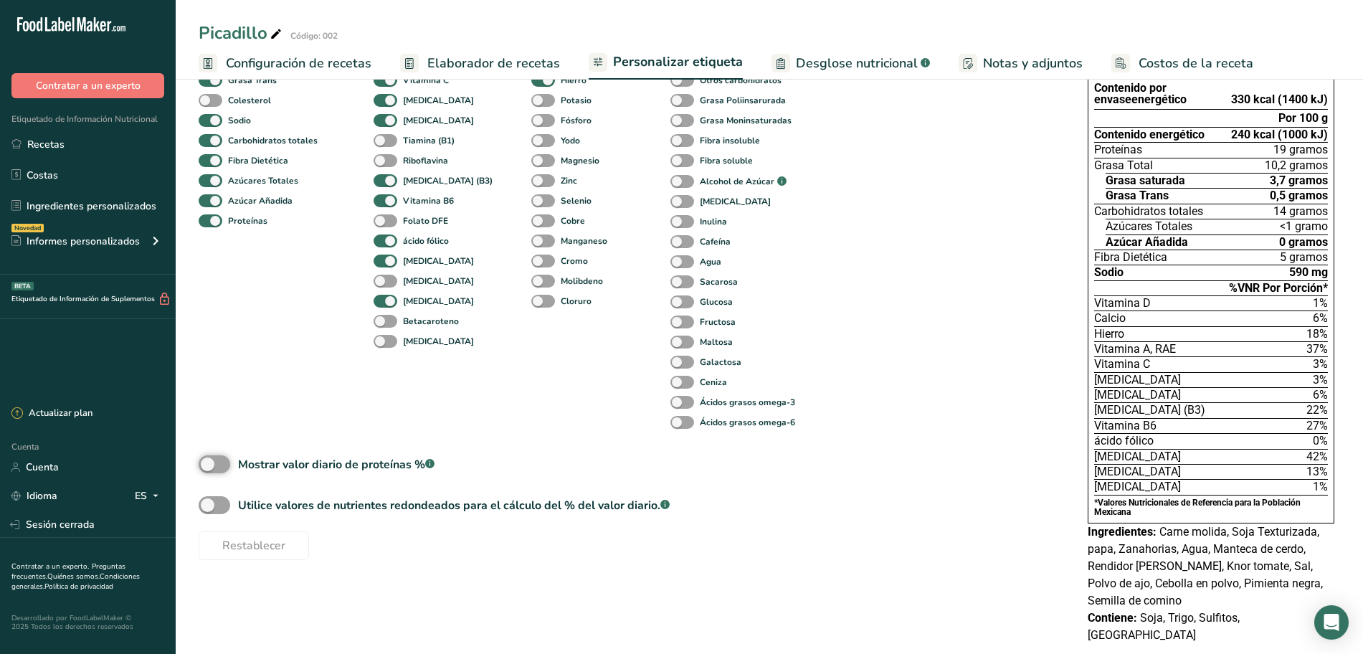
scroll to position [188, 0]
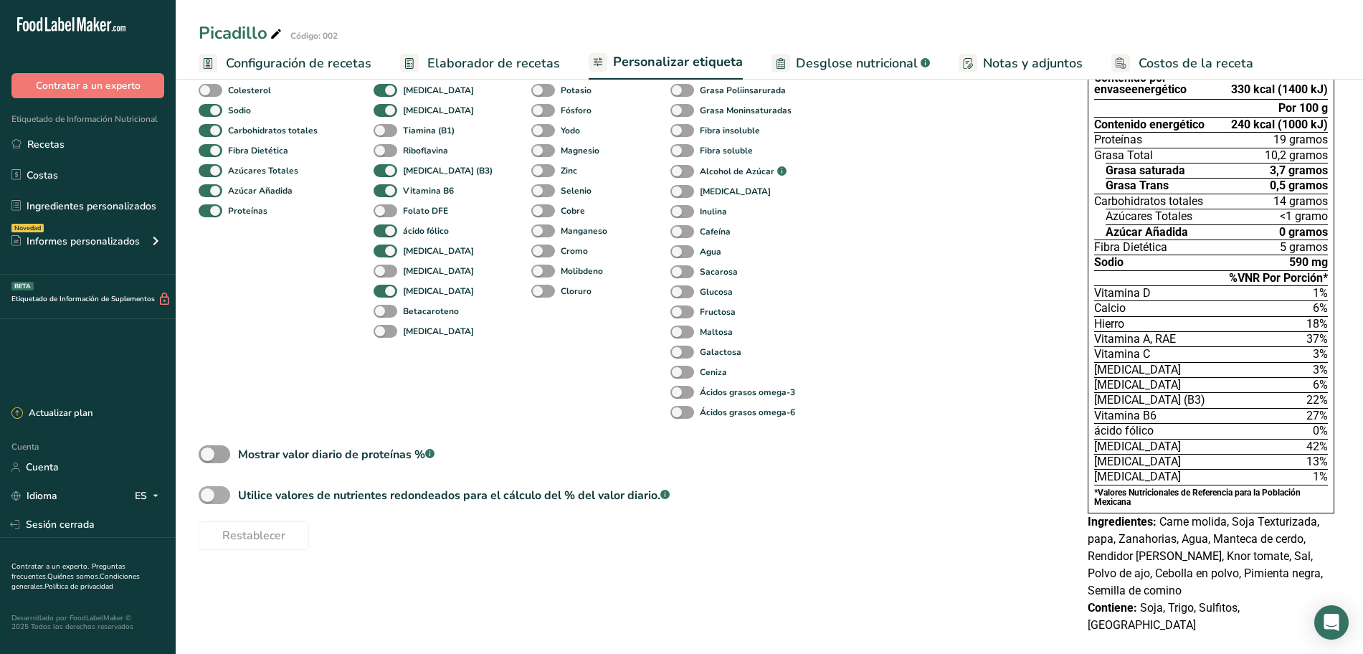
click at [211, 500] on span at bounding box center [215, 495] width 32 height 18
click at [208, 500] on input "Utilice valores de nutrientes redondeados para el cálculo del % del valor diari…" at bounding box center [203, 494] width 9 height 9
click at [211, 500] on span at bounding box center [215, 495] width 32 height 18
click at [208, 500] on input "Utilice valores de nutrientes redondeados para el cálculo del % del valor diari…" at bounding box center [203, 494] width 9 height 9
click at [204, 496] on span at bounding box center [215, 495] width 32 height 18
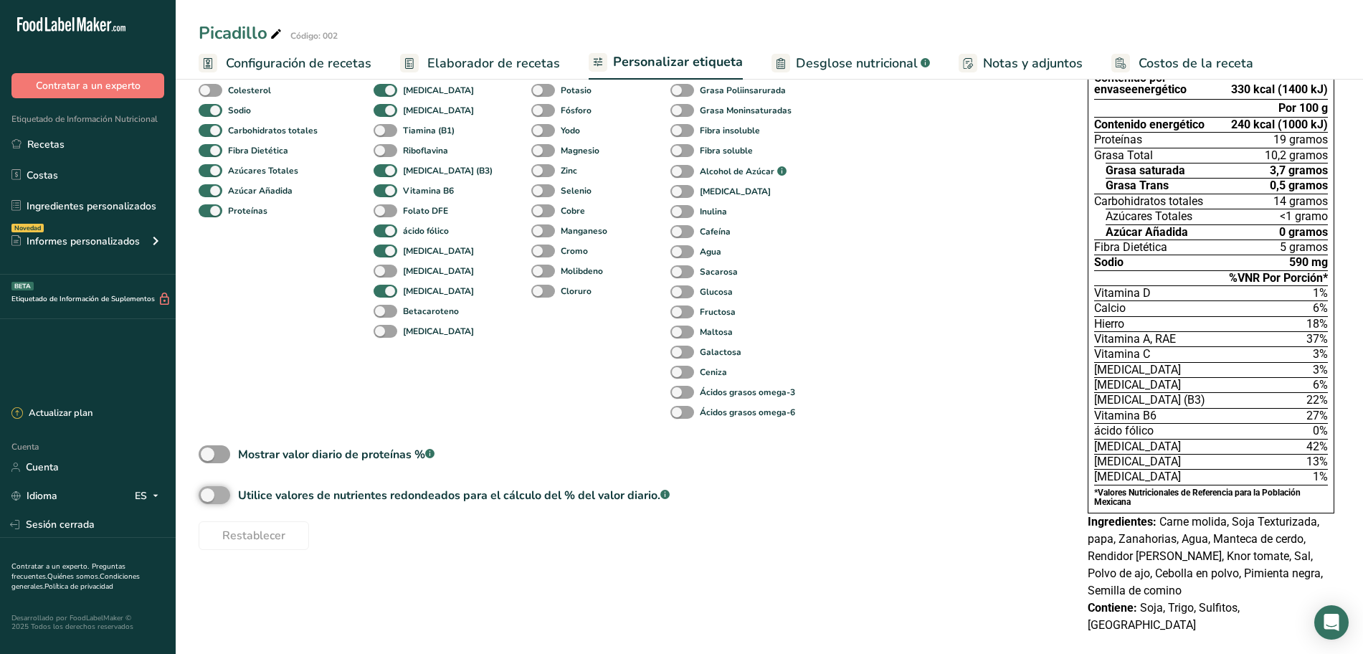
click at [204, 496] on input "Utilice valores de nutrientes redondeados para el cálculo del % del valor diari…" at bounding box center [203, 494] width 9 height 9
click at [219, 493] on span at bounding box center [215, 495] width 32 height 18
click at [208, 493] on input "Utilice valores de nutrientes redondeados para el cálculo del % del valor diari…" at bounding box center [203, 494] width 9 height 9
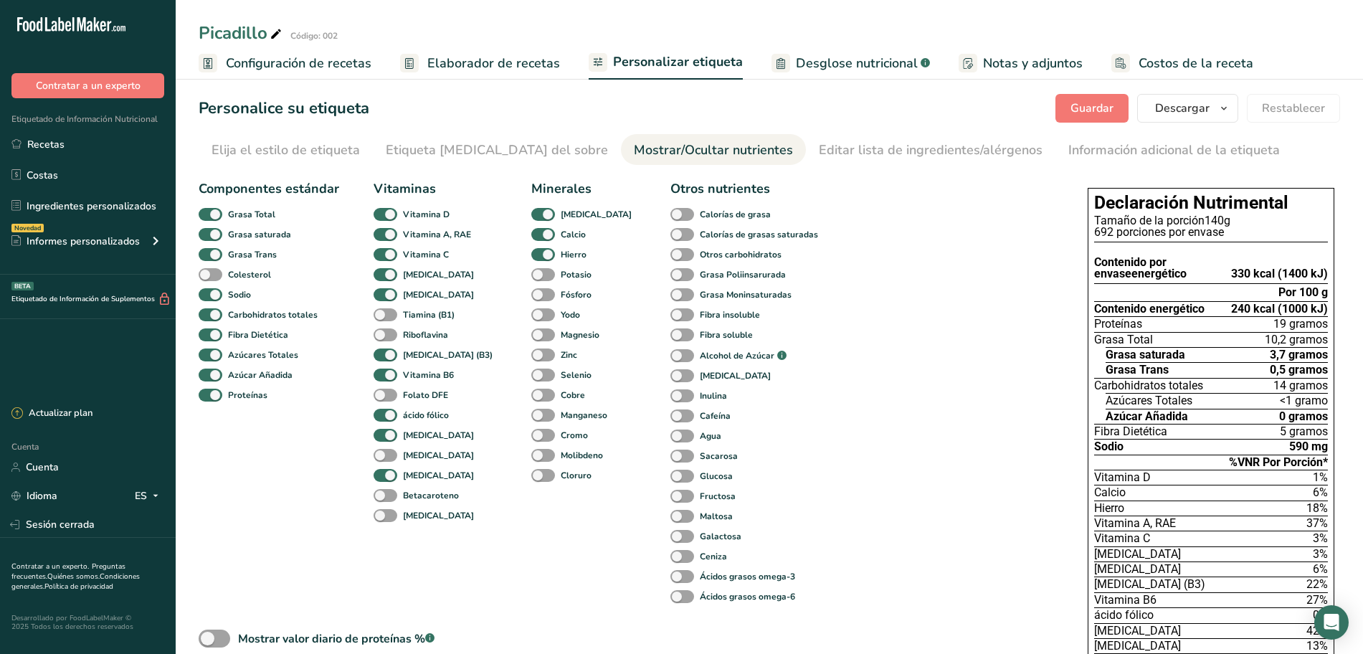
scroll to position [0, 0]
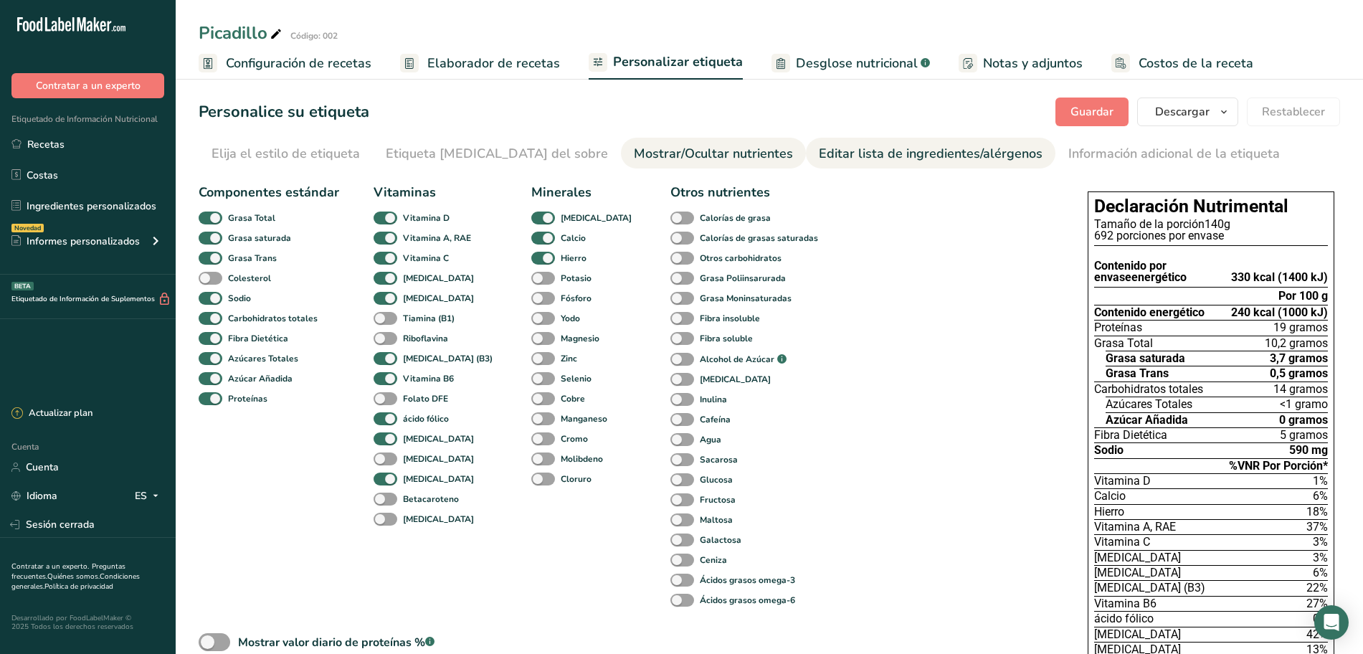
click at [844, 154] on font "Editar lista de ingredientes/alérgenos" at bounding box center [931, 153] width 224 height 17
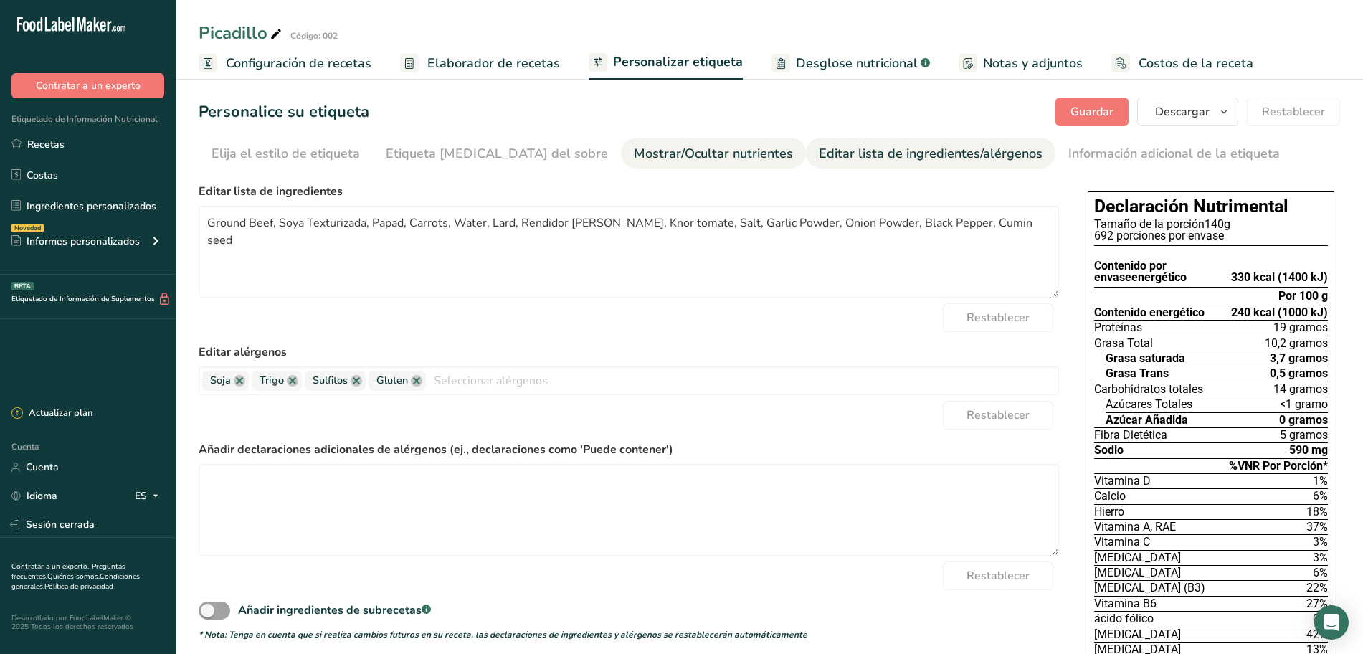
click at [634, 152] on font "Mostrar/Ocultar nutrientes" at bounding box center [713, 153] width 159 height 17
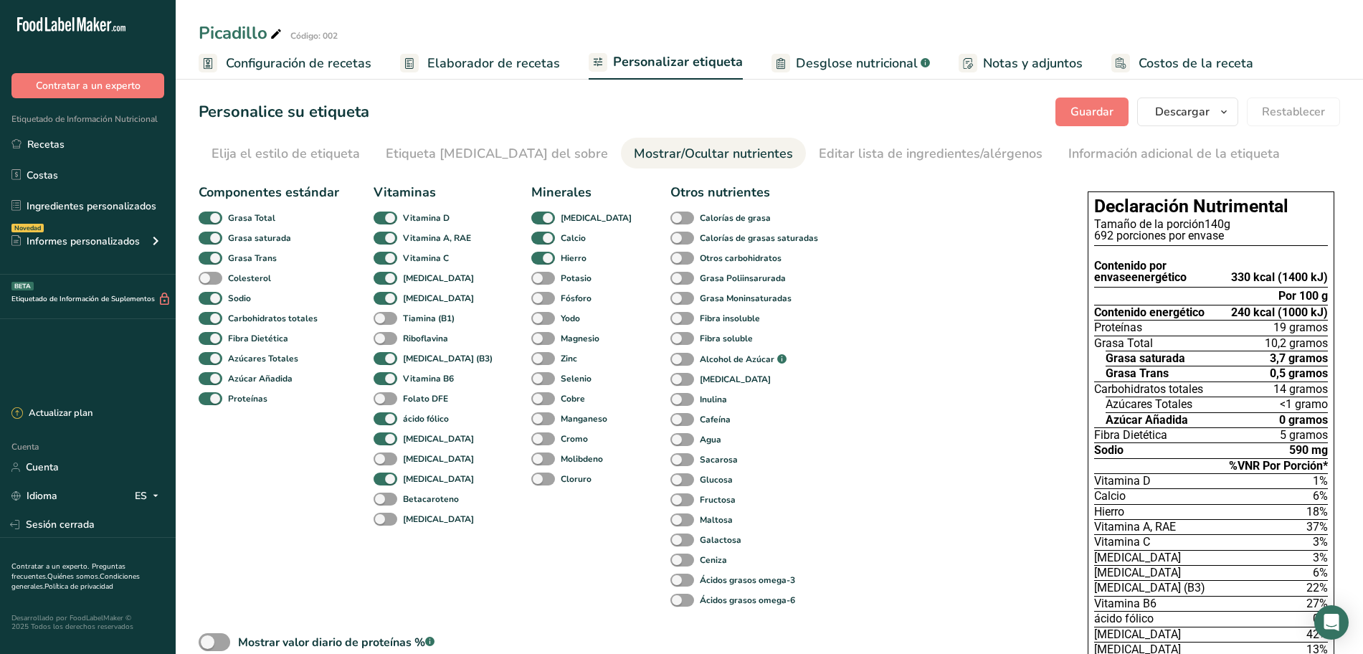
click at [493, 151] on font "Etiqueta frontal del sobre" at bounding box center [497, 153] width 222 height 17
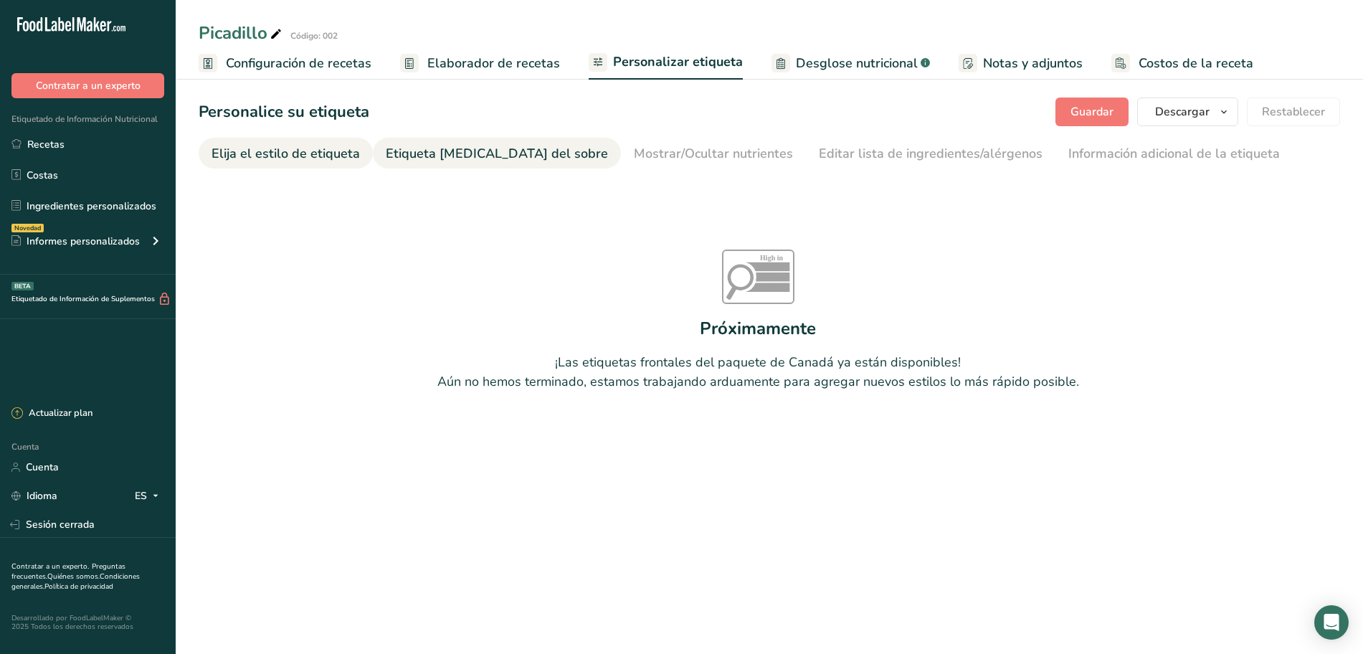
click at [326, 158] on font "Elija el estilo de etiqueta" at bounding box center [285, 153] width 148 height 17
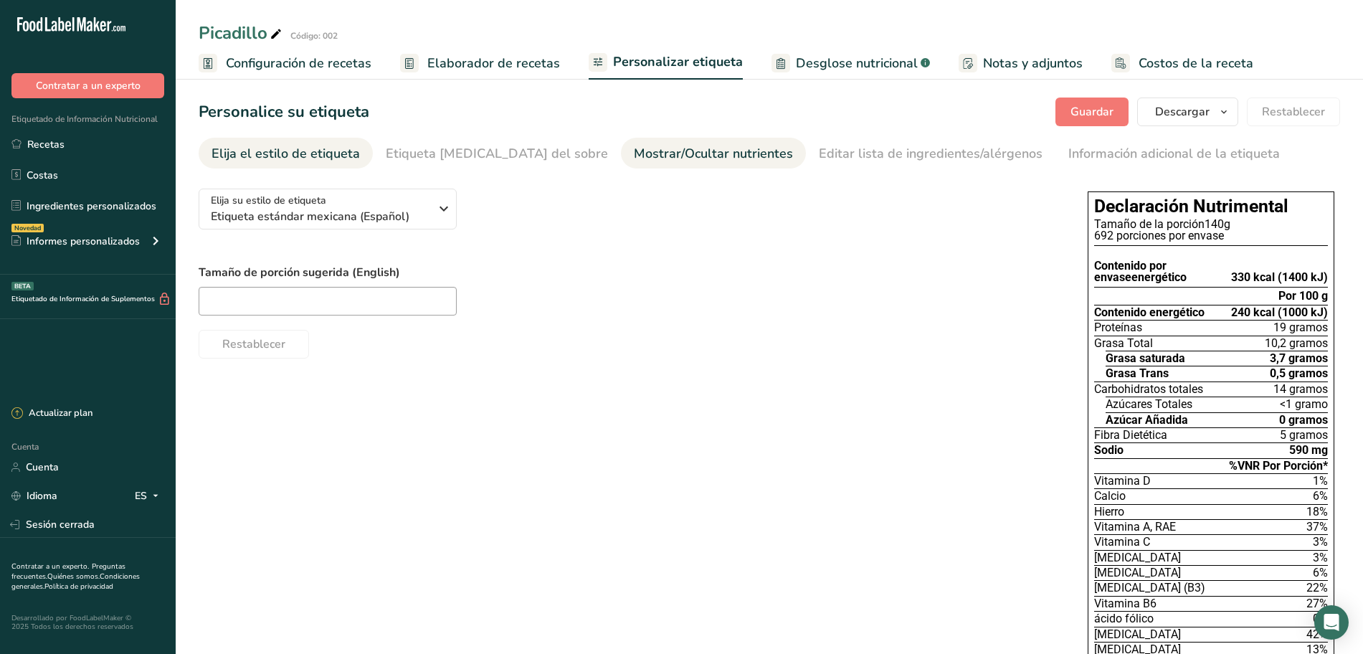
click at [658, 160] on font "Mostrar/Ocultar nutrientes" at bounding box center [713, 153] width 159 height 17
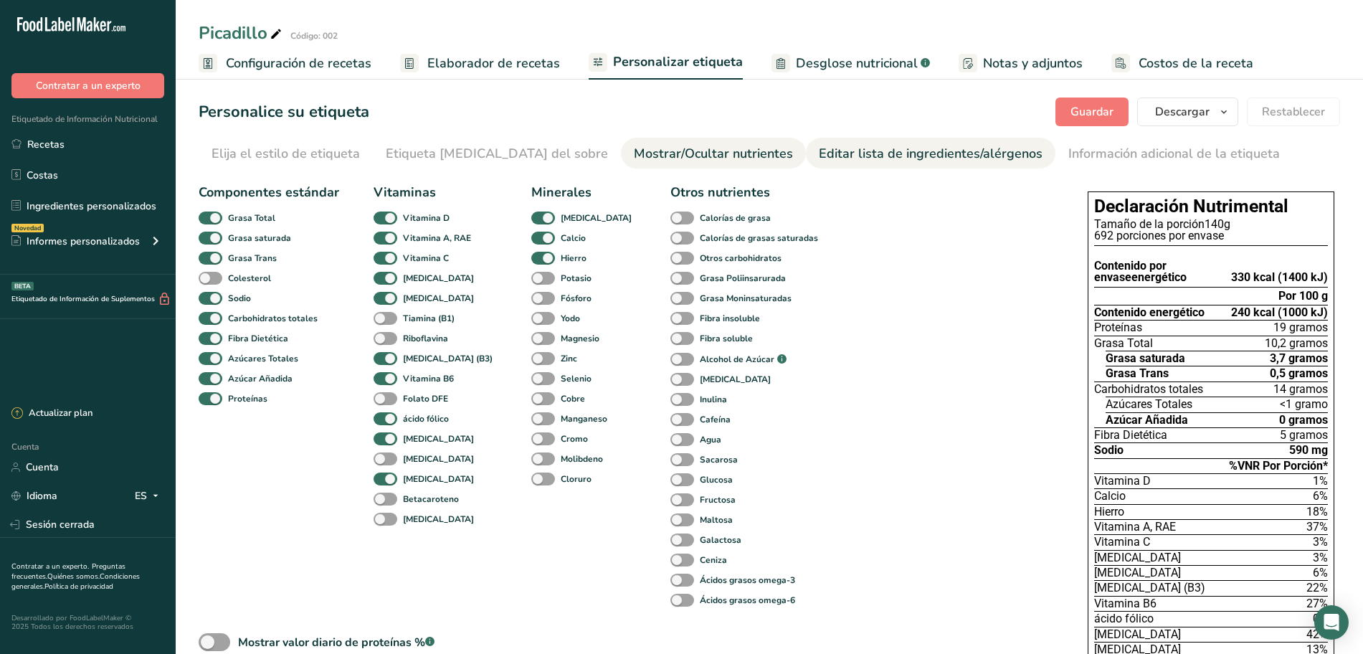
click at [819, 146] on font "Editar lista de ingredientes/alérgenos" at bounding box center [931, 153] width 224 height 17
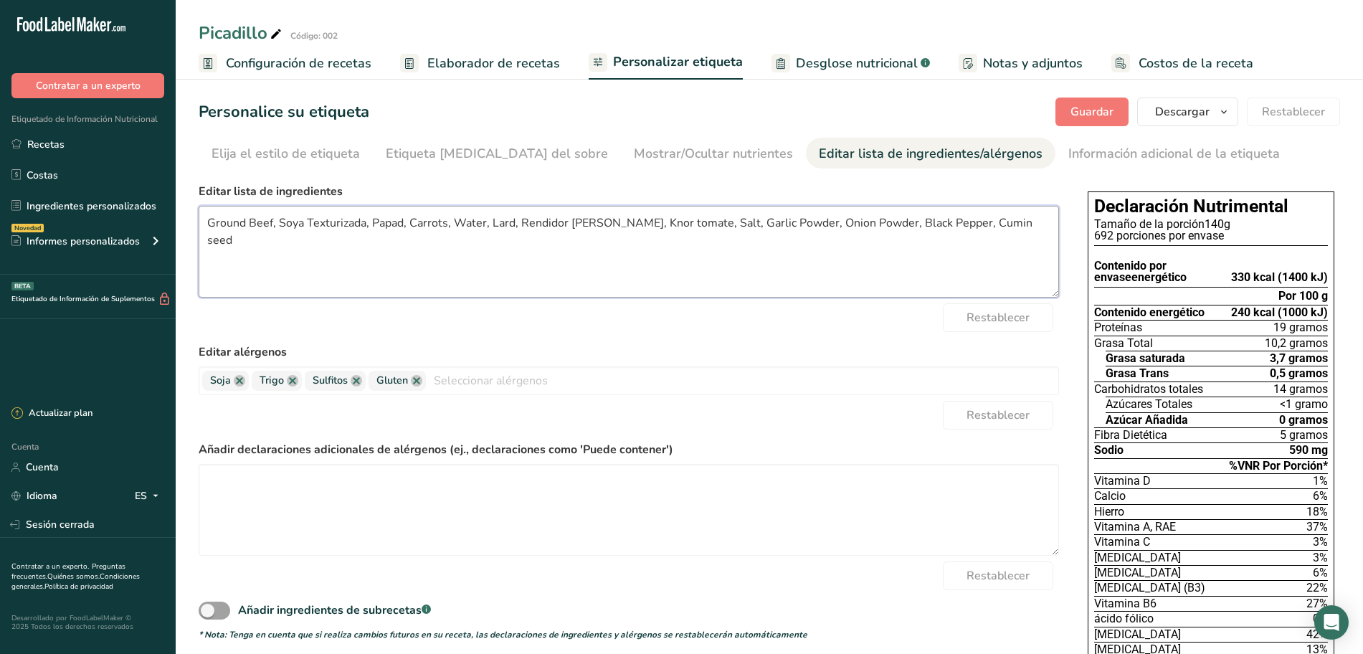
click at [592, 224] on textarea "Ground Beef, Soya Texturizada, Papad, Carrots, Water, Lard, Rendidor knorr, Kno…" at bounding box center [629, 252] width 860 height 92
click at [636, 222] on textarea "Ground Beef, Soya Texturizada, Papad, Carrots, Water, Lard, Rendidor , Knor tom…" at bounding box center [629, 252] width 860 height 92
click at [754, 326] on div "Restablecer" at bounding box center [629, 317] width 860 height 29
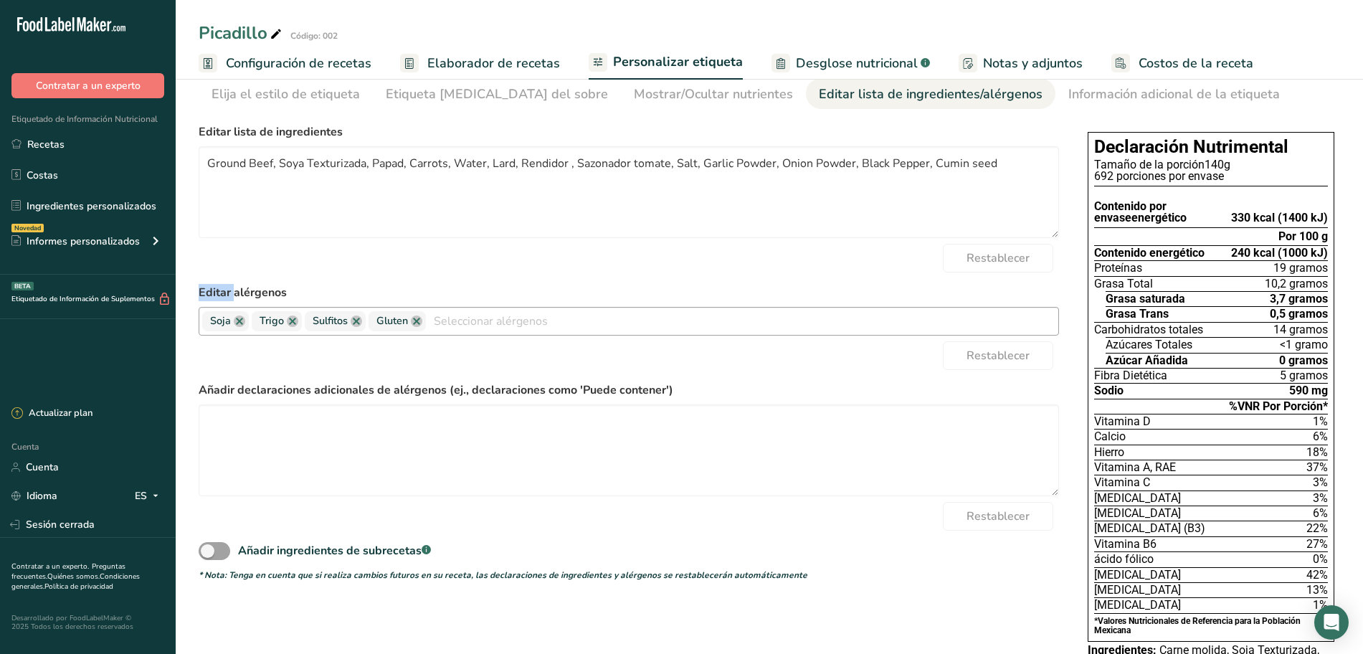
scroll to position [90, 0]
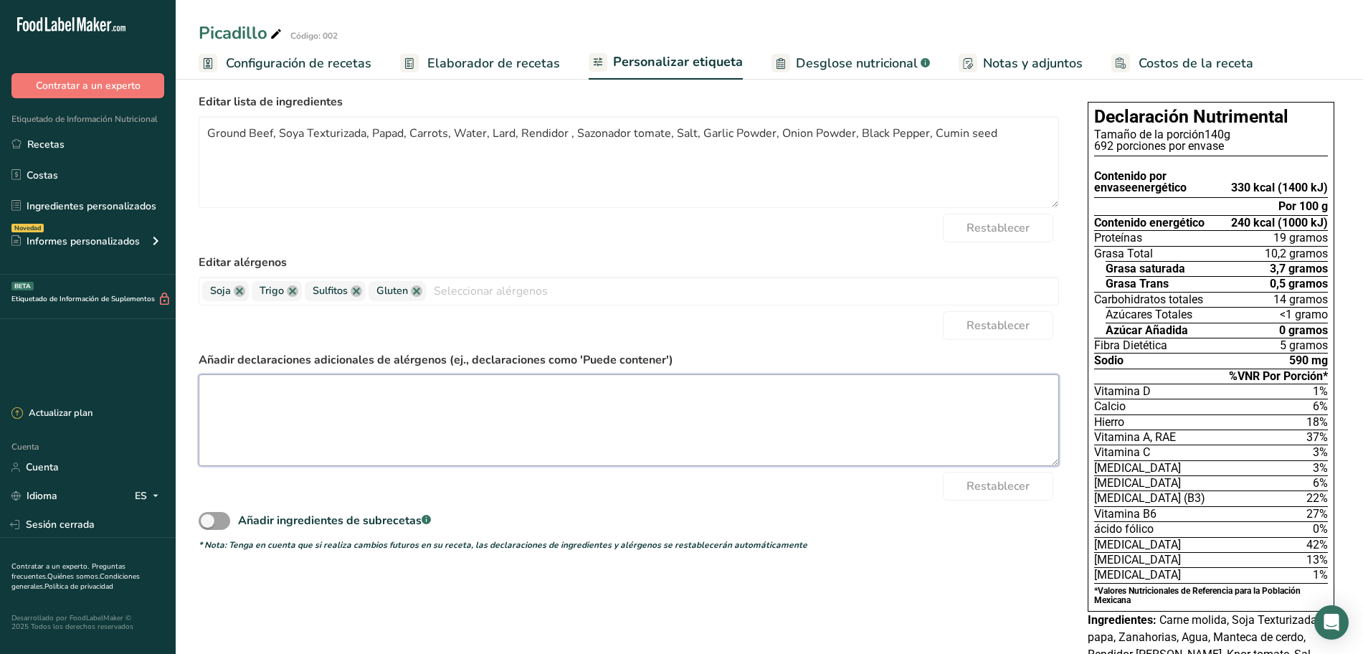
click at [409, 398] on textarea at bounding box center [629, 420] width 860 height 92
click at [762, 495] on div "Restablecer" at bounding box center [629, 486] width 860 height 29
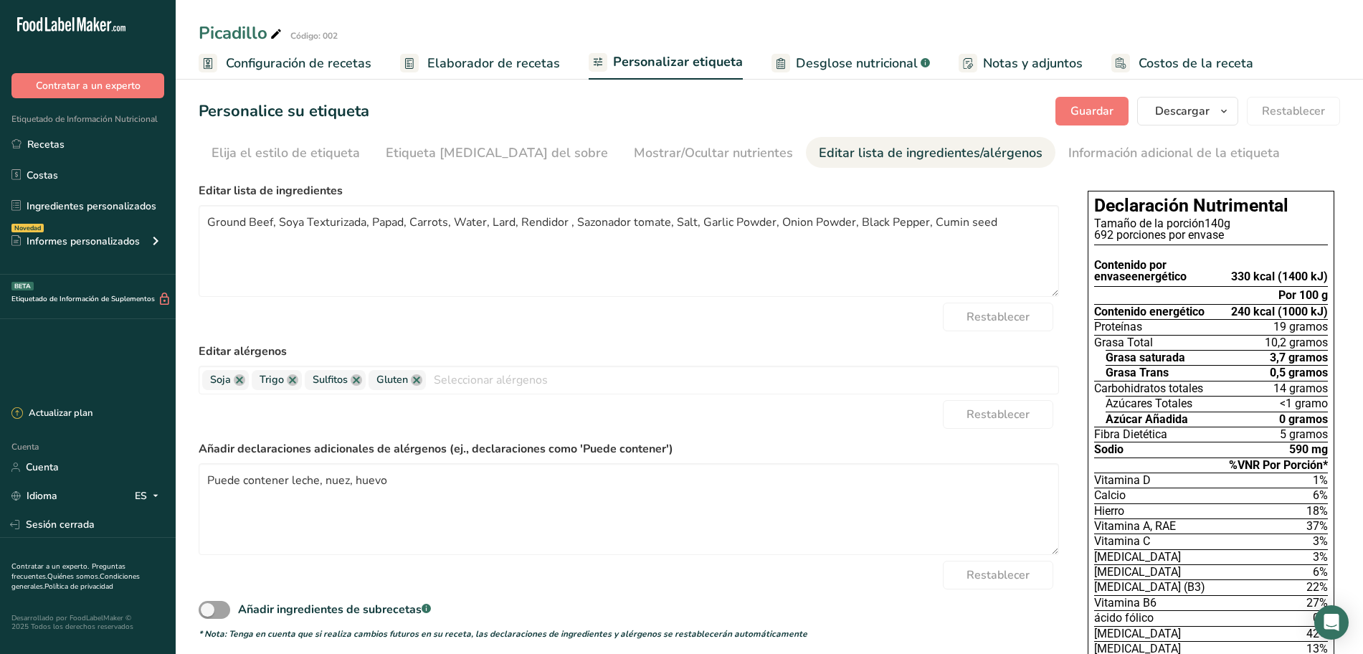
scroll to position [0, 0]
click at [1073, 112] on font "Guardar" at bounding box center [1091, 112] width 43 height 16
click at [402, 220] on textarea "Ground Beef, Soya Texturizada, Papad, Carrots, Water, Lard, Rendidor , Sazonado…" at bounding box center [629, 252] width 860 height 92
click at [1096, 113] on font "Guardar" at bounding box center [1091, 112] width 43 height 16
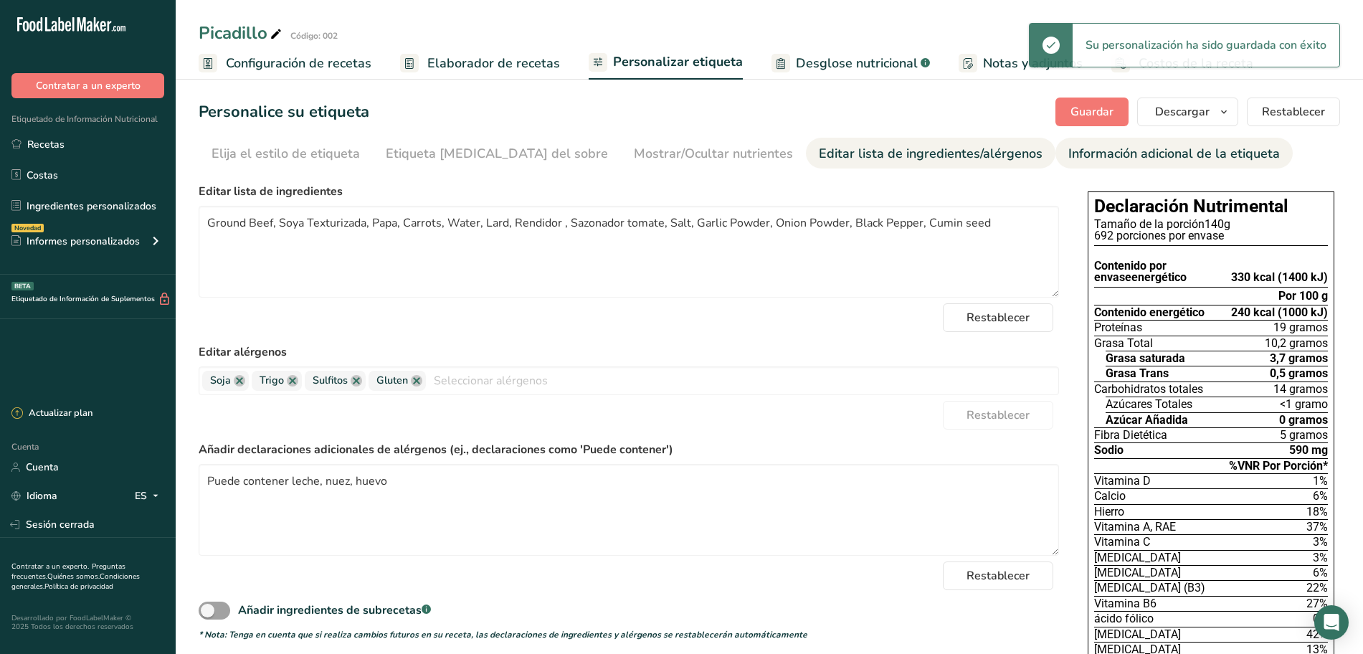
click at [1068, 155] on font "Información adicional de la etiqueta" at bounding box center [1173, 153] width 211 height 17
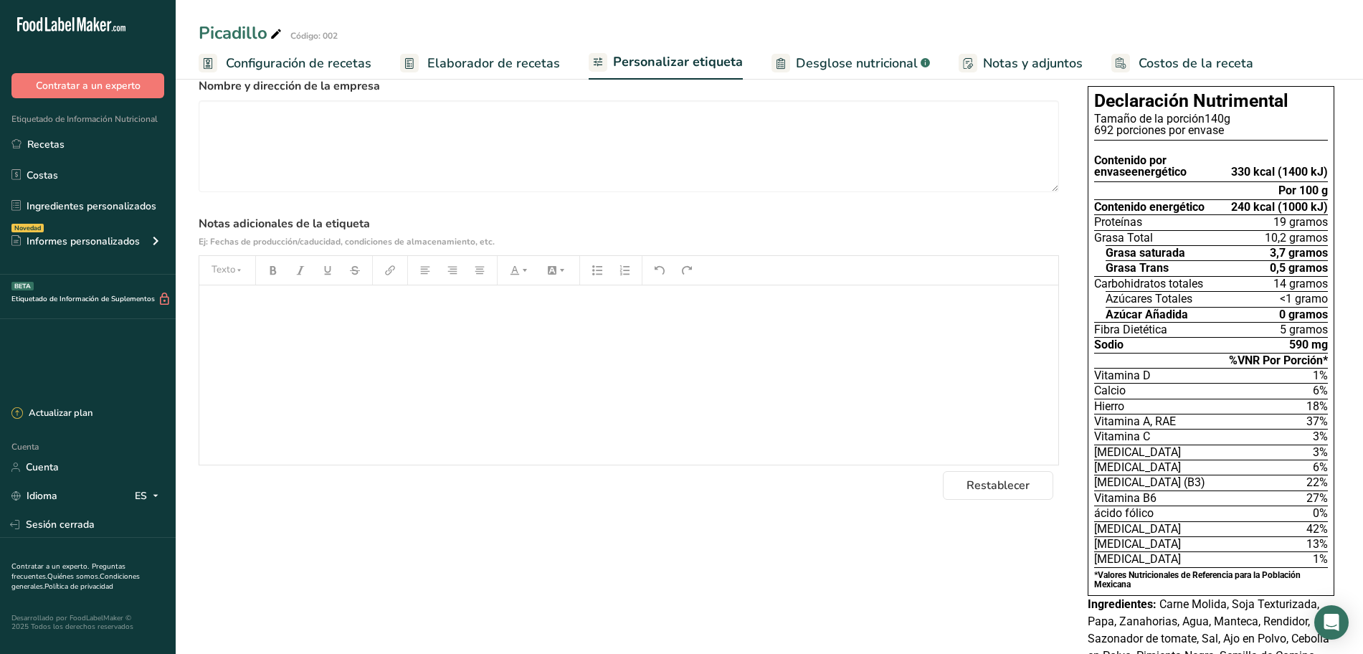
scroll to position [9, 0]
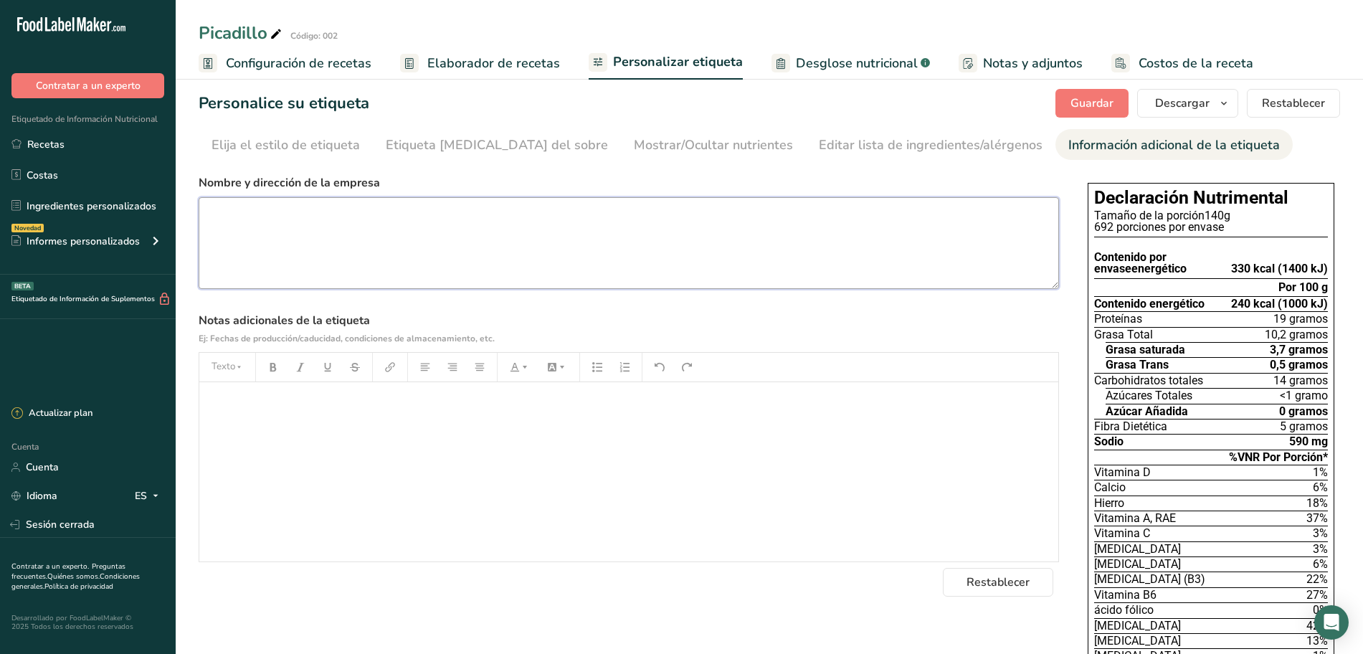
click at [436, 221] on textarea at bounding box center [629, 243] width 860 height 92
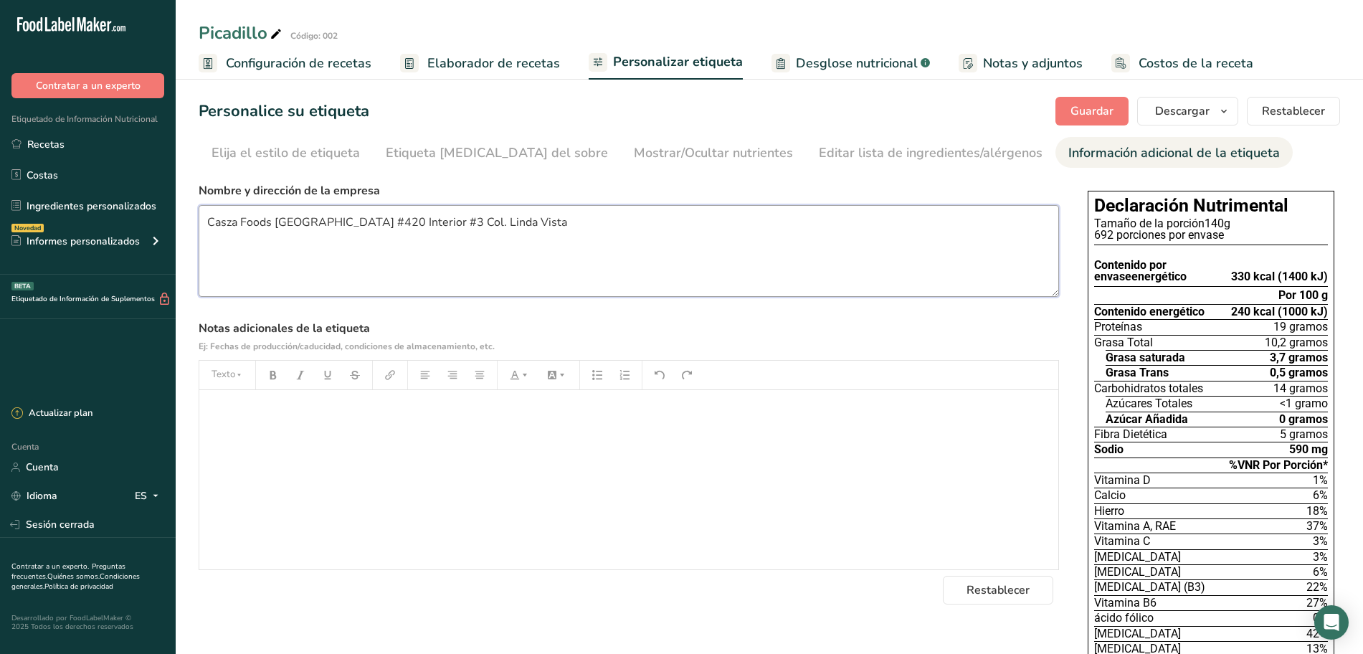
scroll to position [0, 0]
click at [1086, 104] on font "Guardar" at bounding box center [1091, 112] width 43 height 16
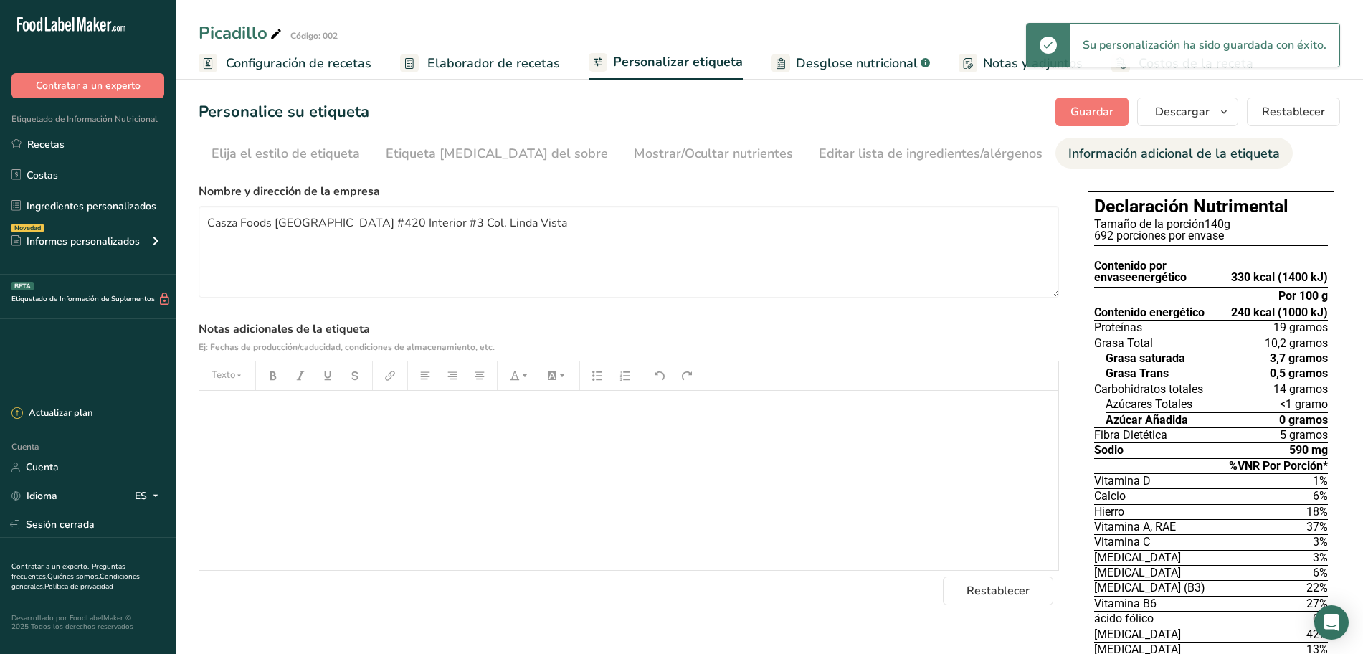
click at [532, 62] on font "Elaborador de recetas" at bounding box center [493, 62] width 133 height 17
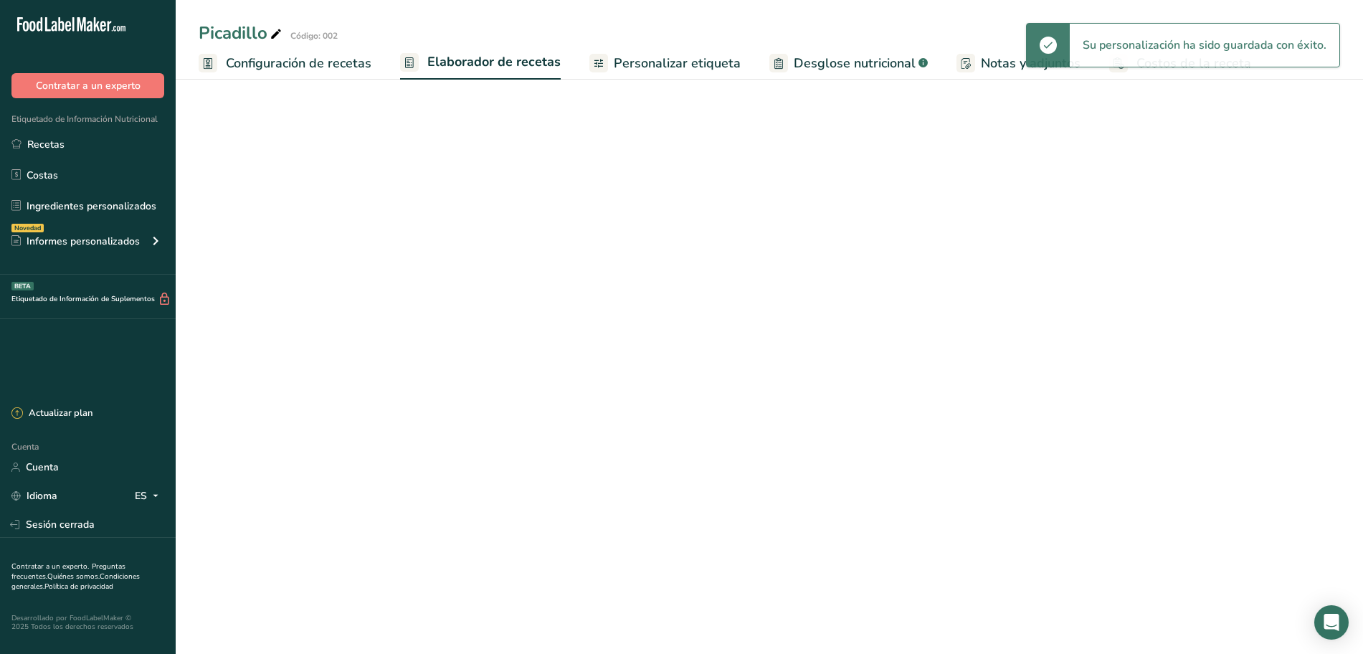
click at [637, 62] on font "Personalizar etiqueta" at bounding box center [677, 62] width 127 height 17
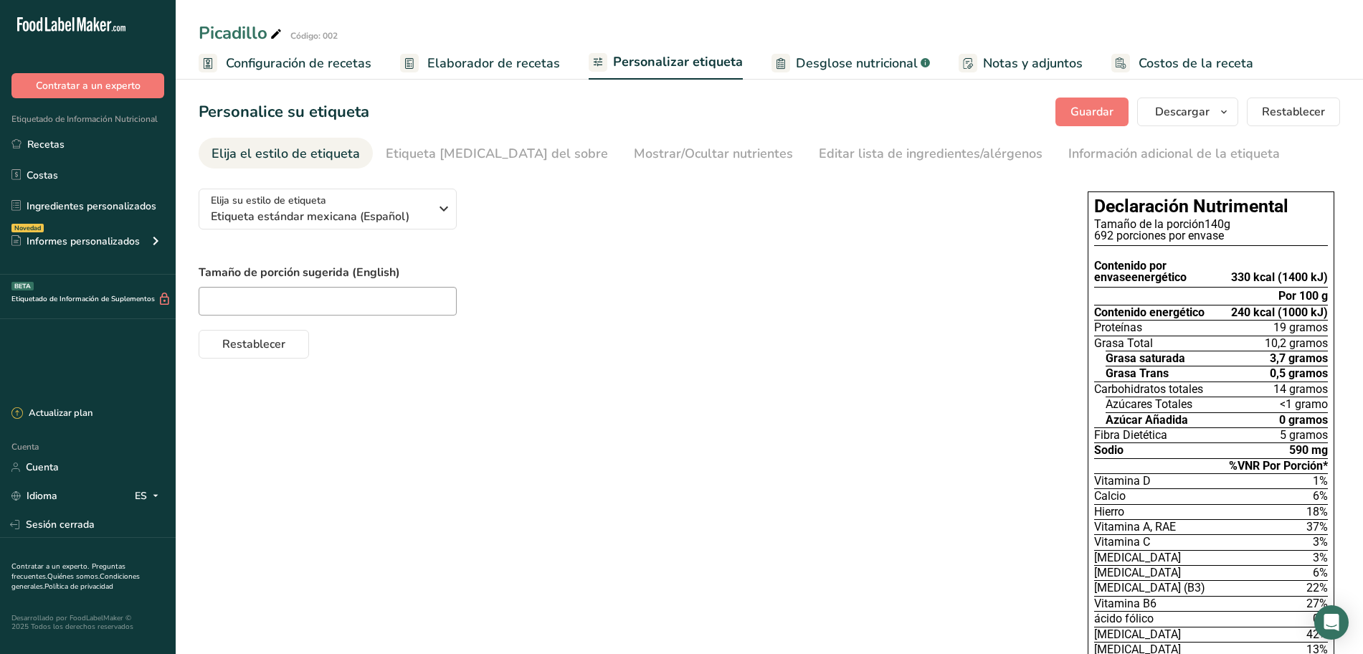
click at [796, 70] on font "Desglose nutricional" at bounding box center [857, 62] width 122 height 17
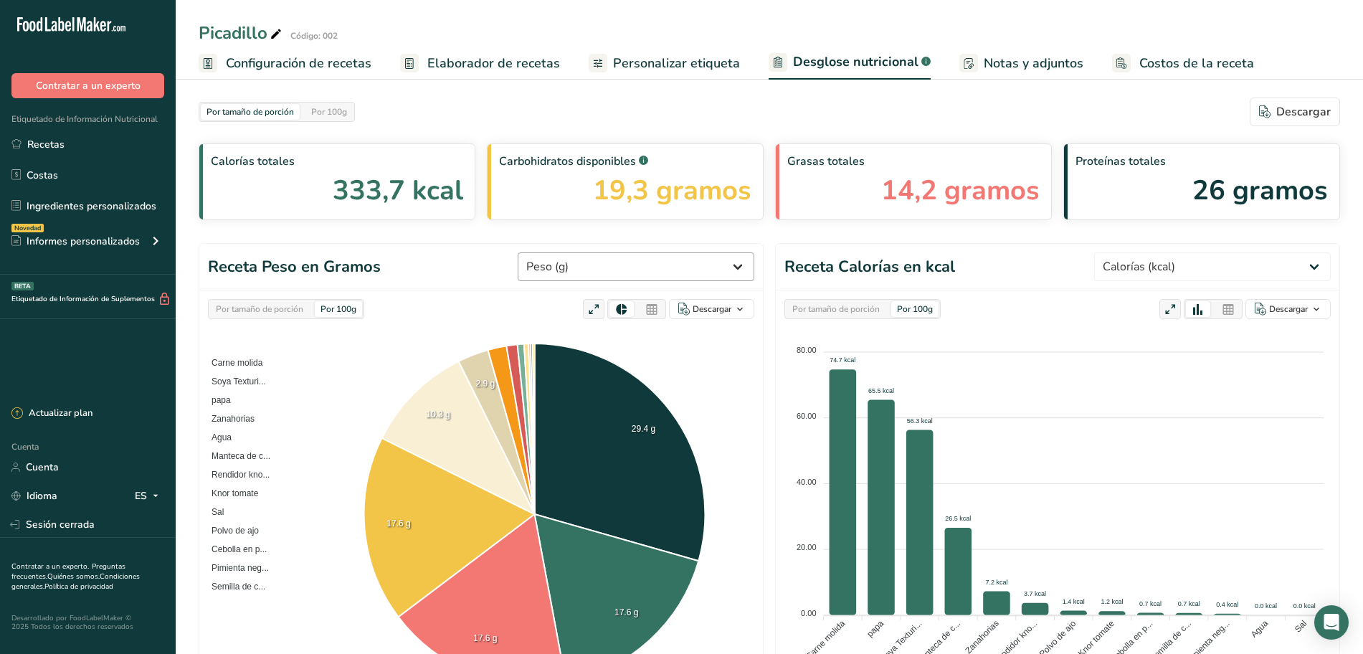
scroll to position [179, 0]
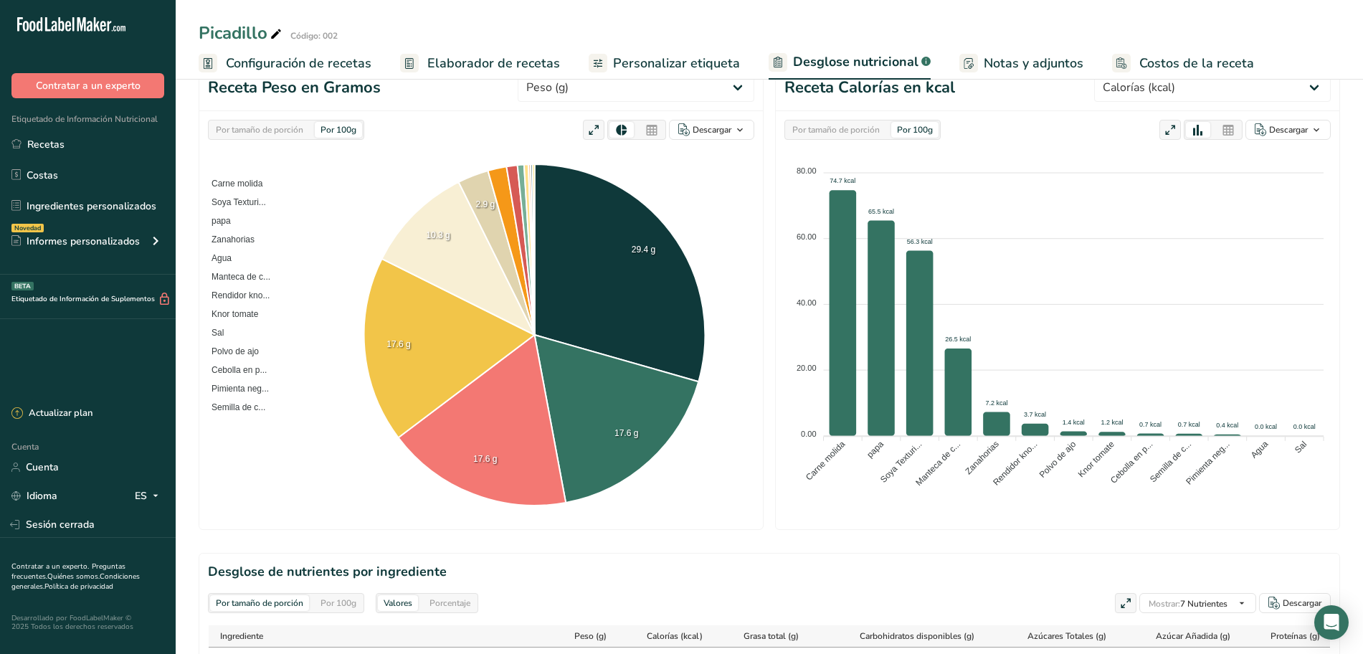
click at [595, 133] on icon at bounding box center [593, 130] width 13 height 20
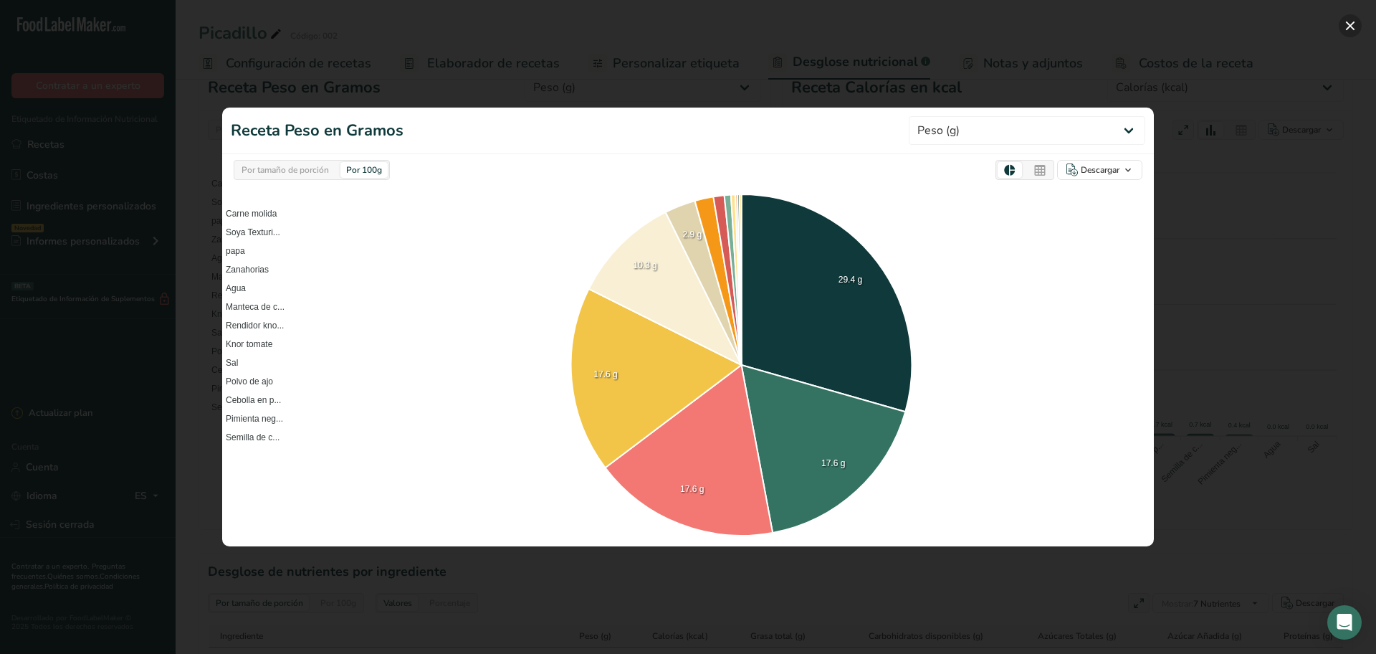
click at [1353, 27] on button "button" at bounding box center [1350, 25] width 23 height 23
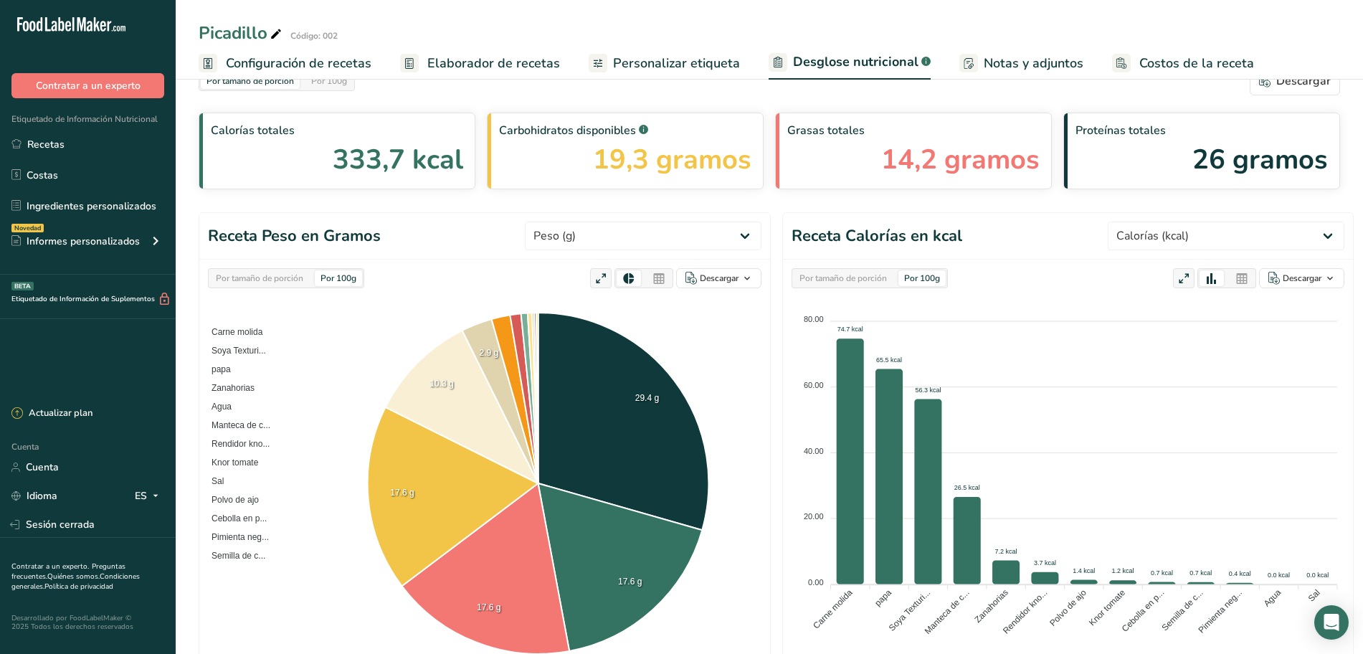
scroll to position [0, 0]
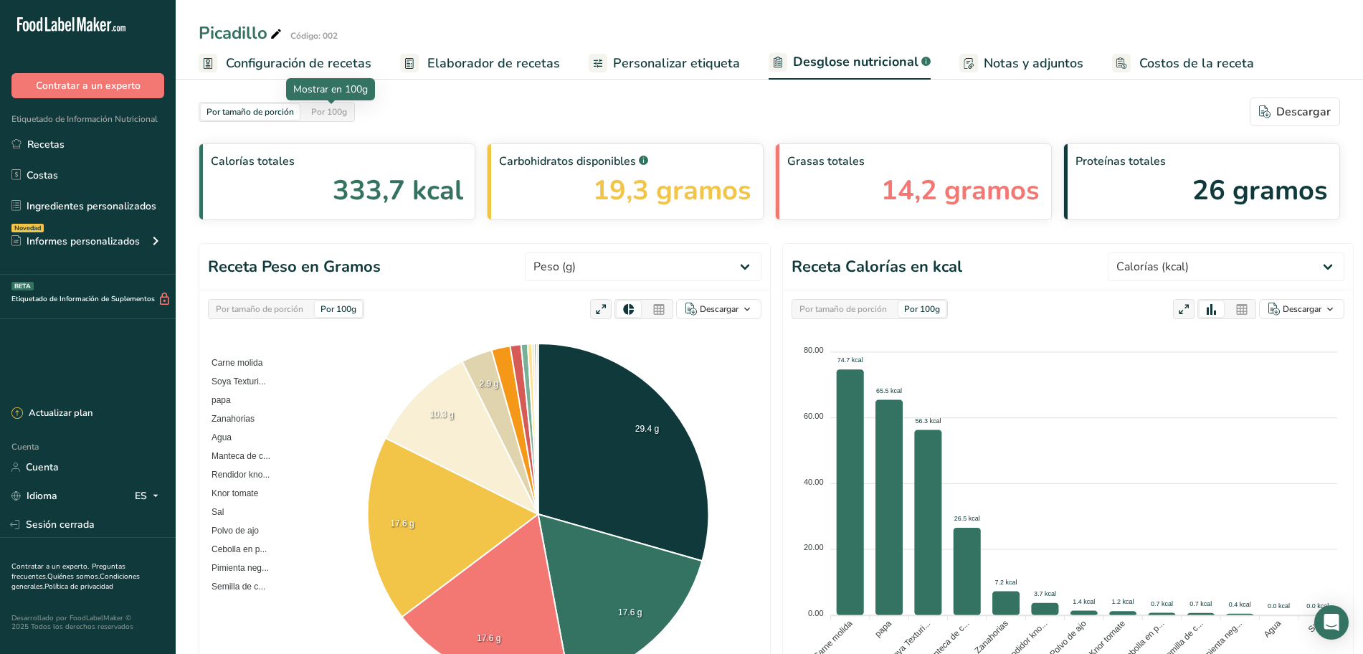
click at [338, 113] on font "Por 100g" at bounding box center [329, 111] width 36 height 11
click at [313, 118] on div "Por 100g" at bounding box center [328, 112] width 47 height 16
click at [284, 119] on div "Por tamaño de porción" at bounding box center [250, 112] width 99 height 16
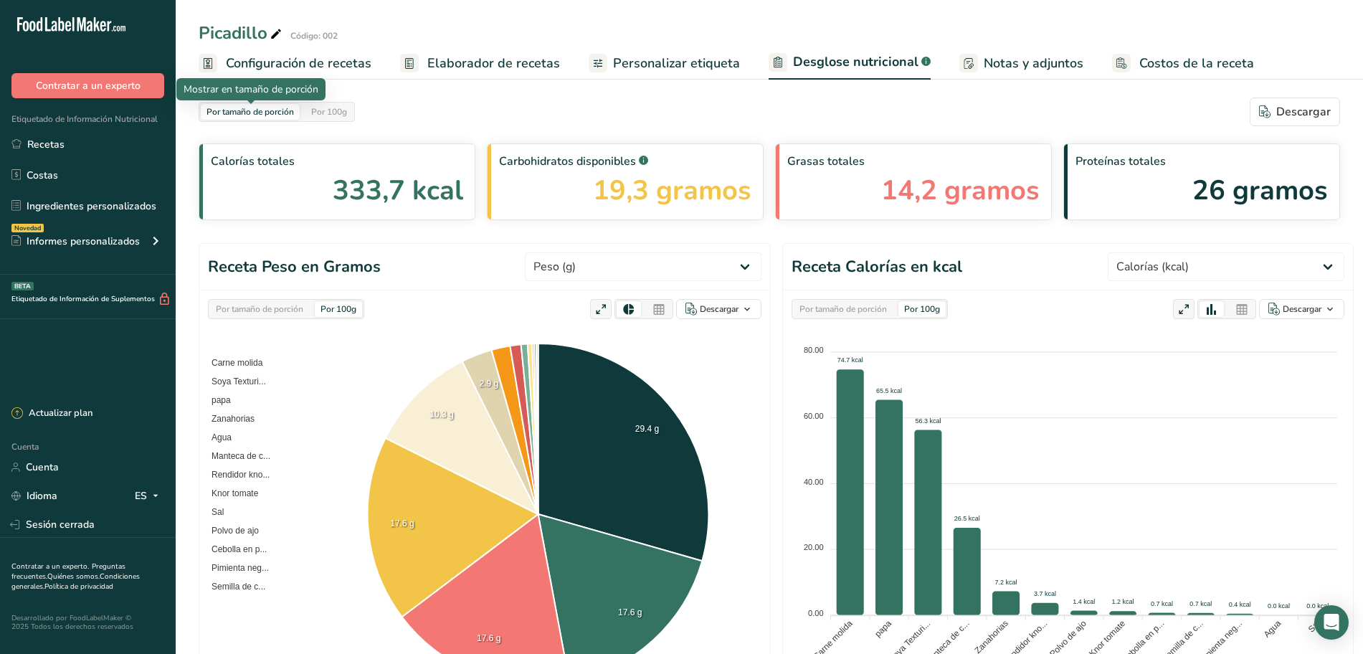
click at [284, 114] on font "Por tamaño de porción" at bounding box center [249, 111] width 87 height 11
click at [487, 125] on div "Por tamaño de porción Por 100g Descargar" at bounding box center [769, 111] width 1141 height 29
click at [346, 113] on font "Por 100g" at bounding box center [329, 111] width 36 height 11
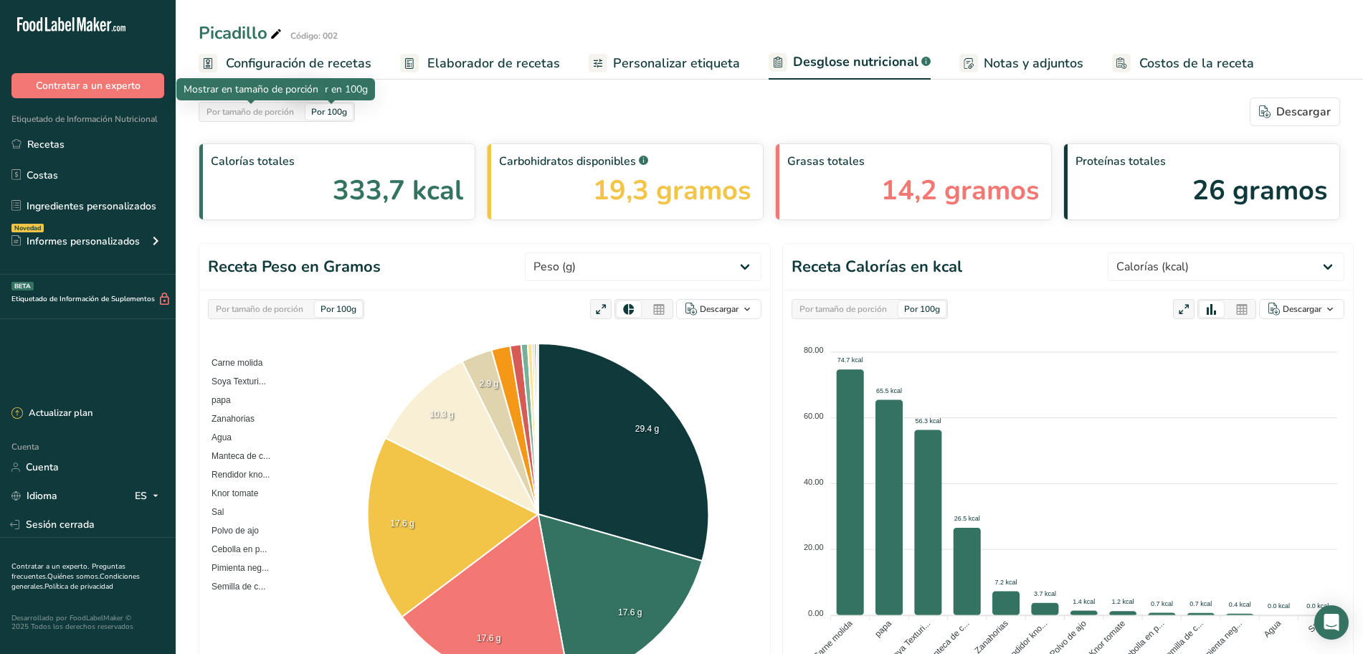
click at [244, 106] on font "Por tamaño de porción" at bounding box center [249, 111] width 87 height 11
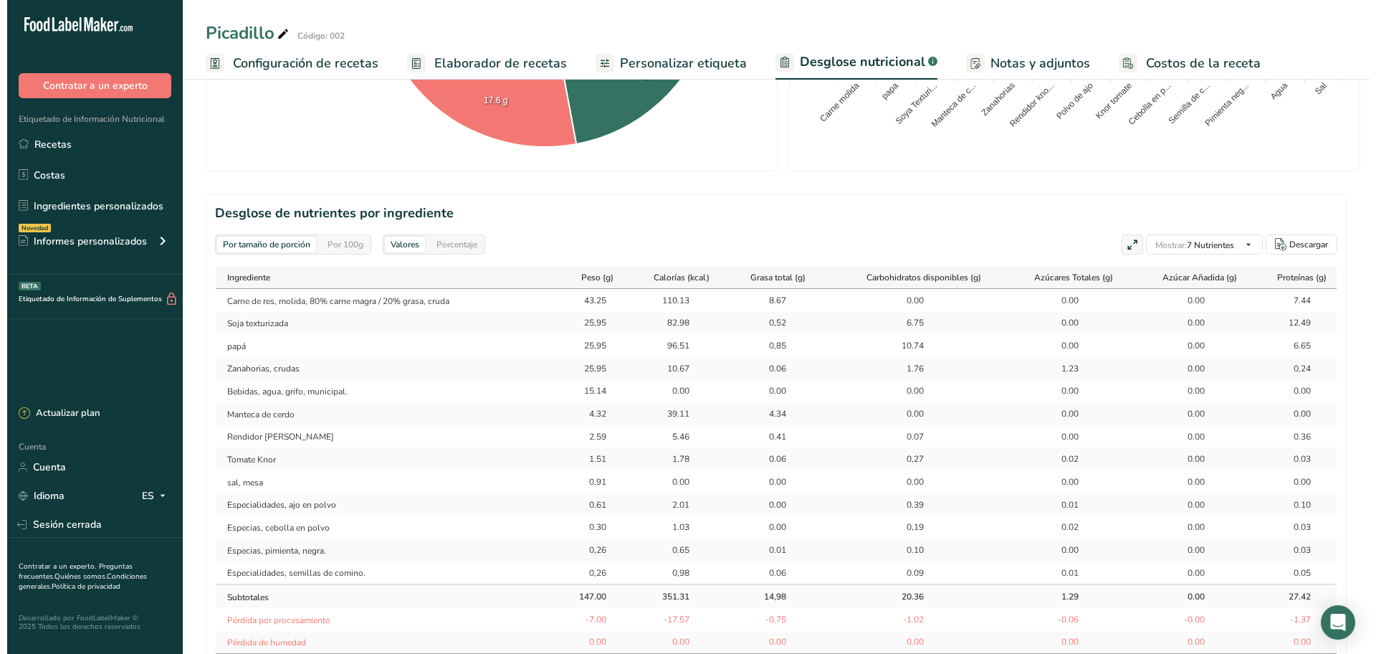
scroll to position [627, 0]
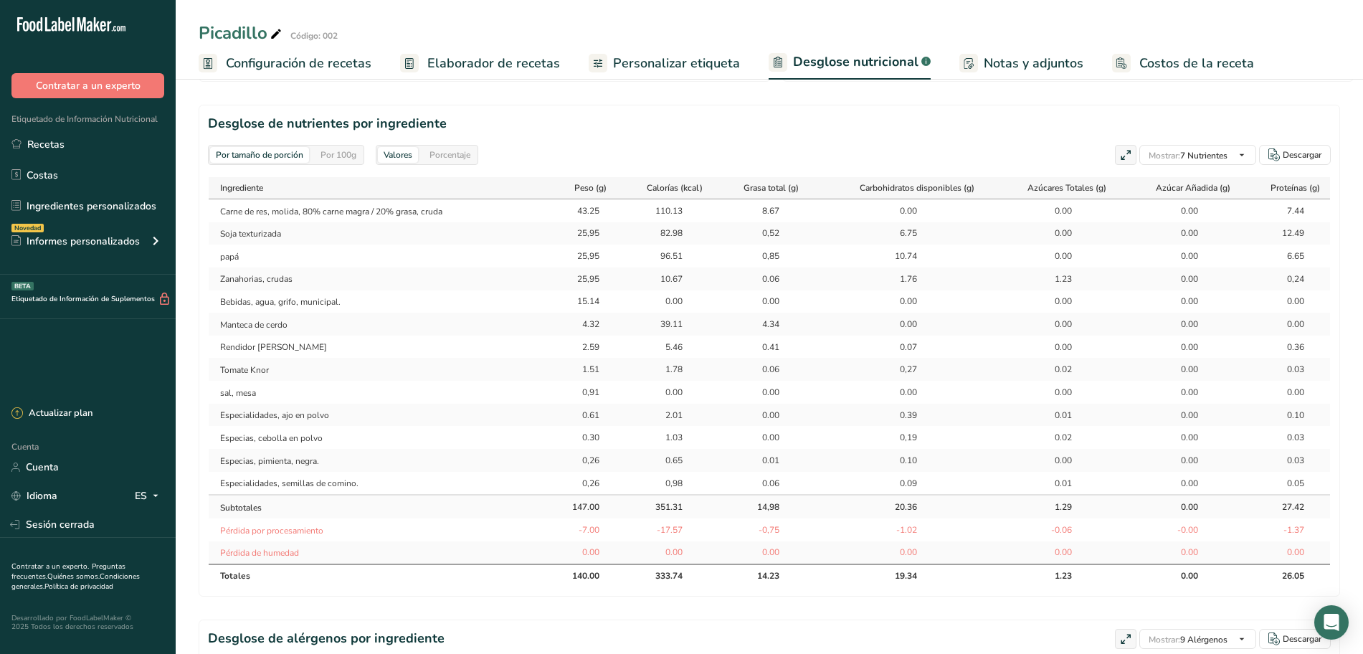
click at [1107, 156] on div "Por tamaño de porción Por 100g Valores Porcentaje Mostrar: 7 Nutrientes Todos l…" at bounding box center [769, 155] width 1123 height 20
click at [1119, 156] on icon at bounding box center [1125, 156] width 13 height 20
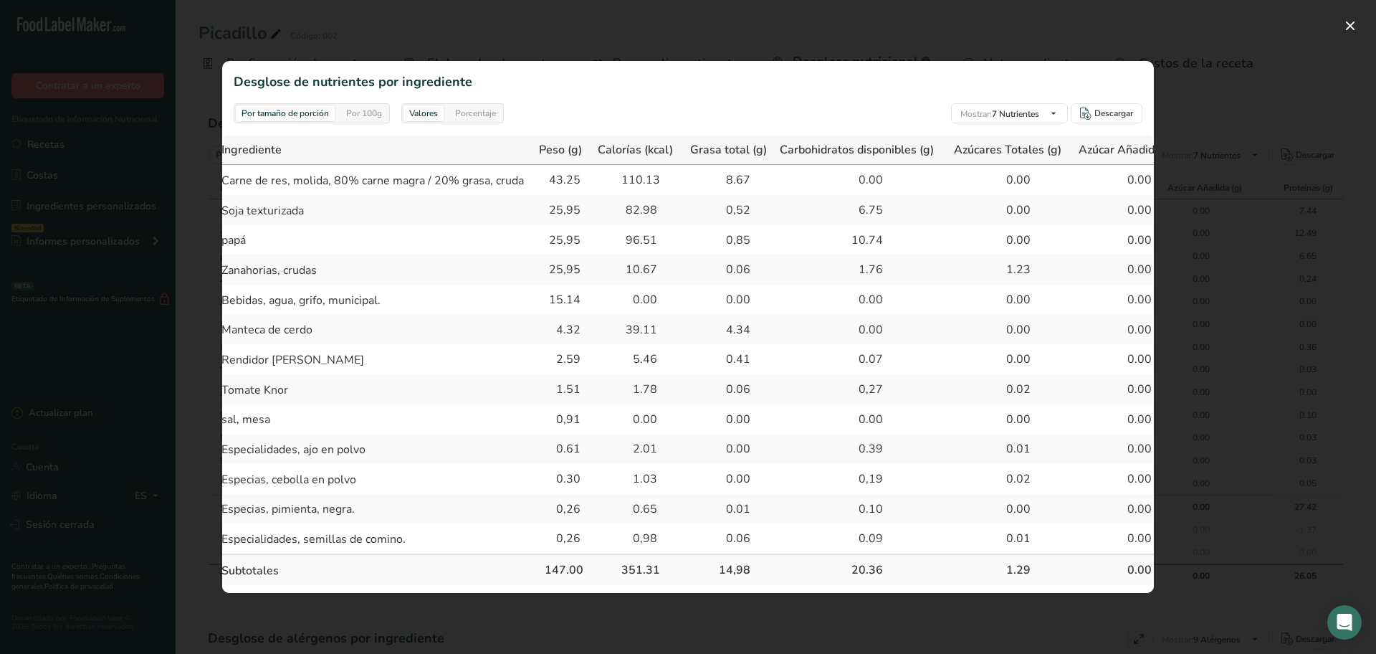
scroll to position [0, 0]
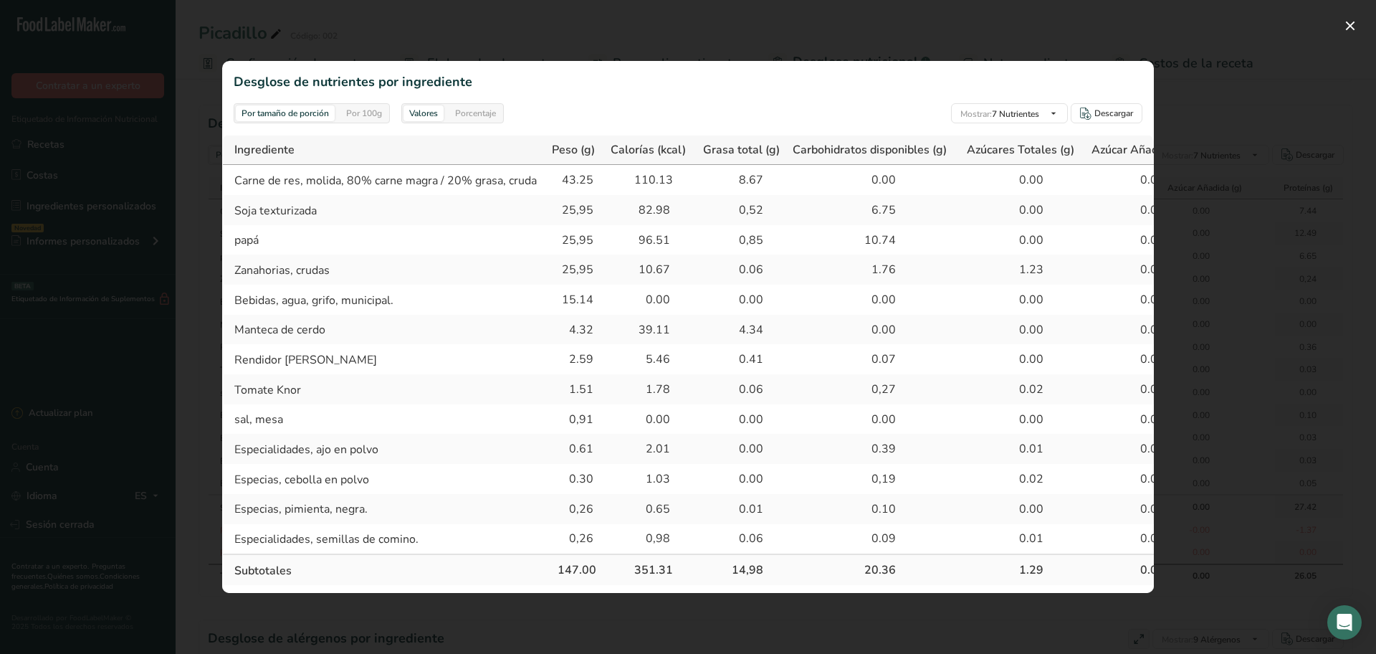
click at [361, 115] on font "Por 100g" at bounding box center [364, 113] width 36 height 11
click at [312, 114] on font "Por tamaño de porción" at bounding box center [285, 113] width 87 height 11
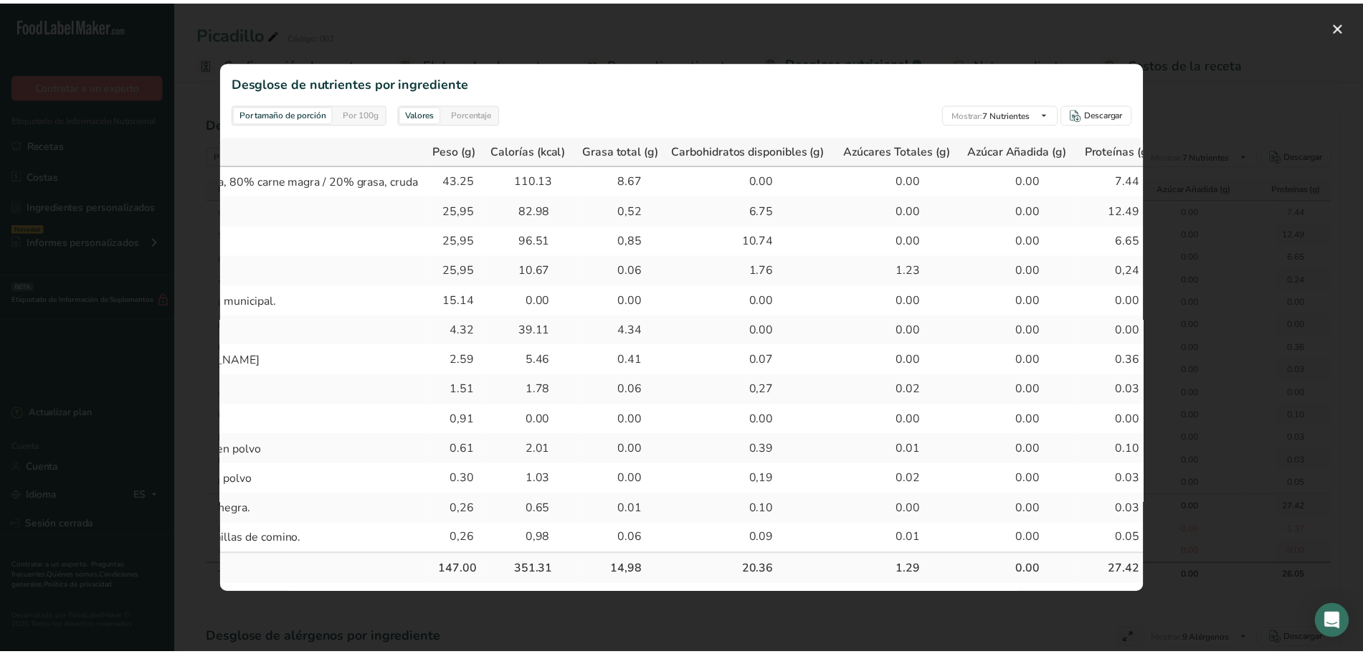
scroll to position [0, 145]
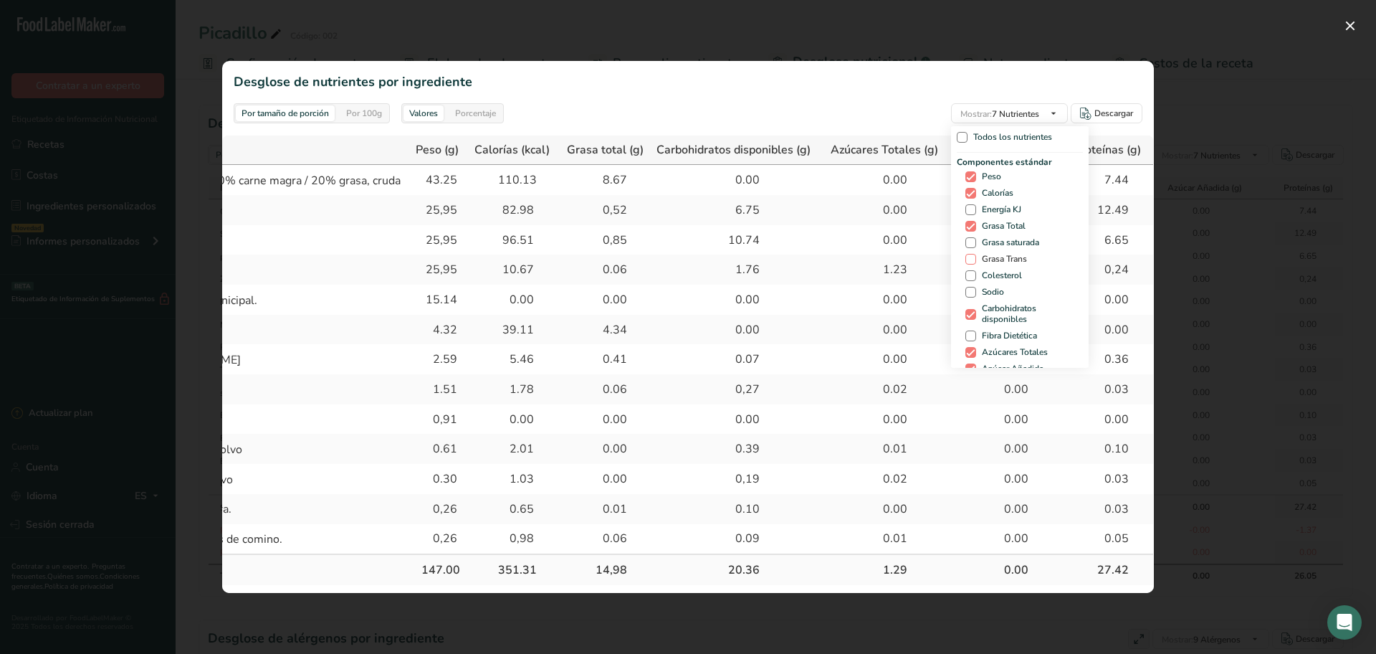
click at [968, 256] on span at bounding box center [971, 259] width 11 height 11
click at [968, 256] on input "Grasa Trans" at bounding box center [970, 259] width 9 height 9
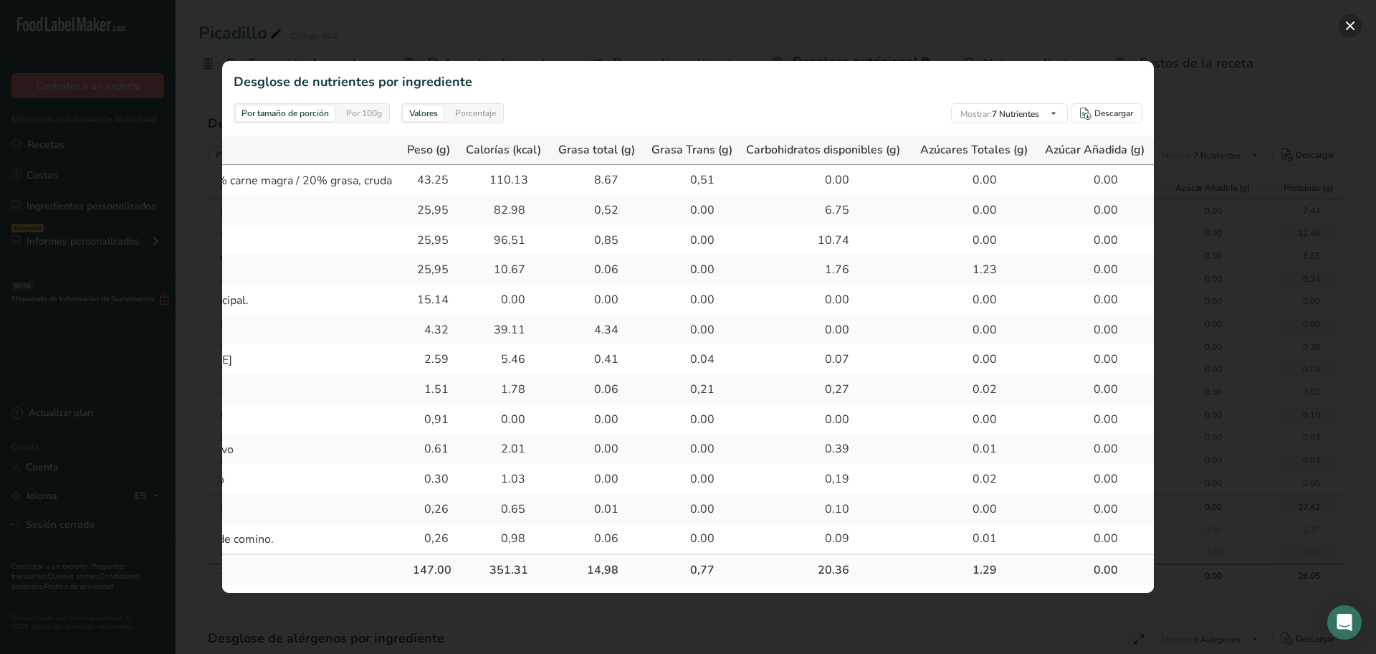
click at [1348, 21] on button "button" at bounding box center [1350, 25] width 23 height 23
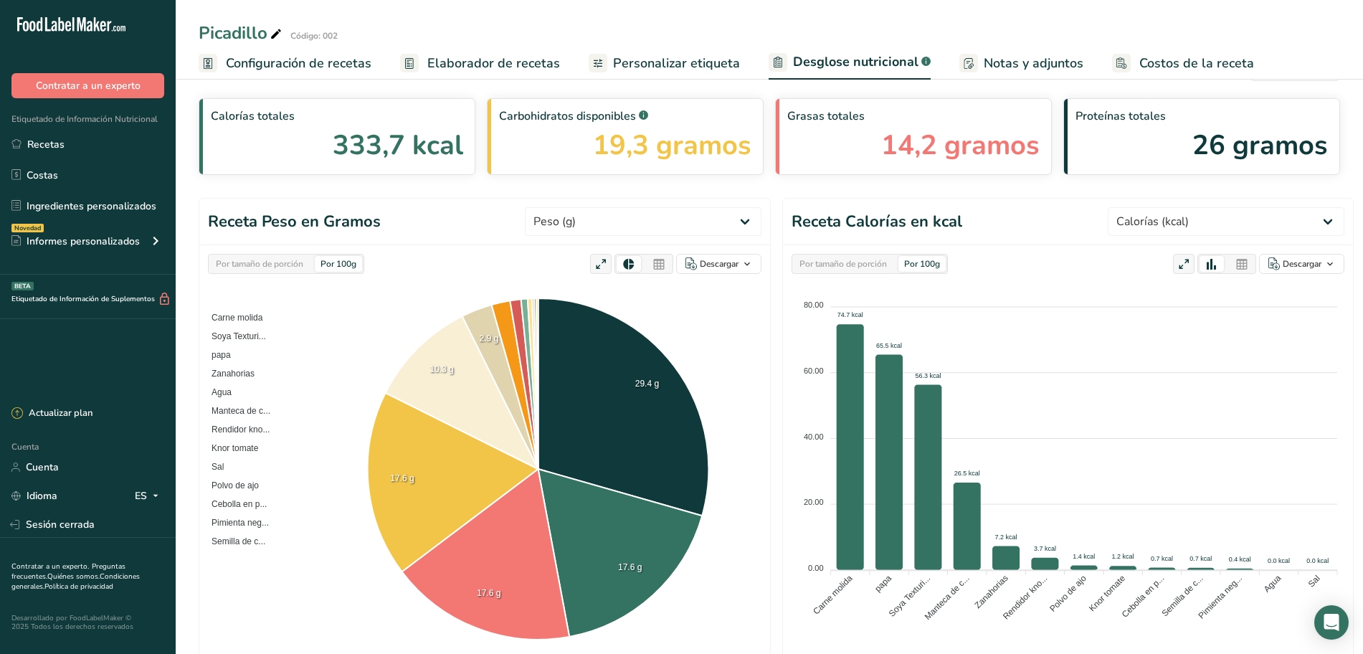
scroll to position [0, 0]
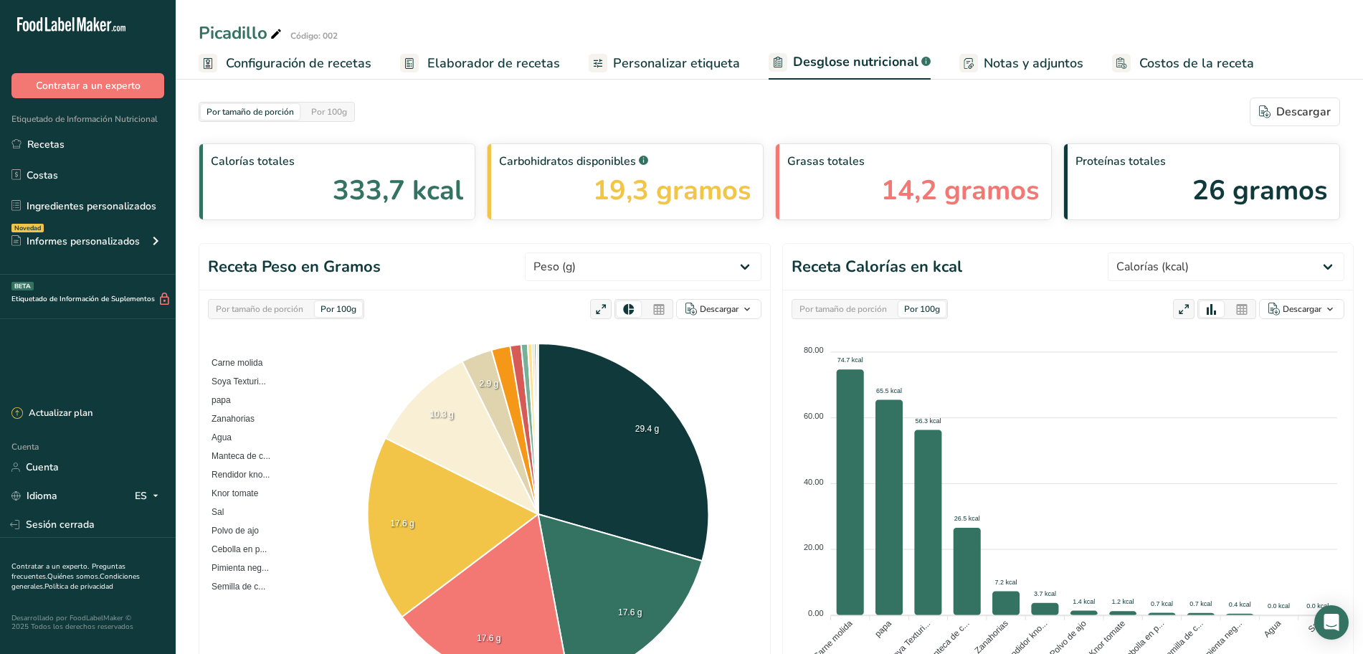
click at [630, 310] on icon at bounding box center [628, 310] width 13 height 14
click at [660, 313] on icon at bounding box center [658, 310] width 13 height 20
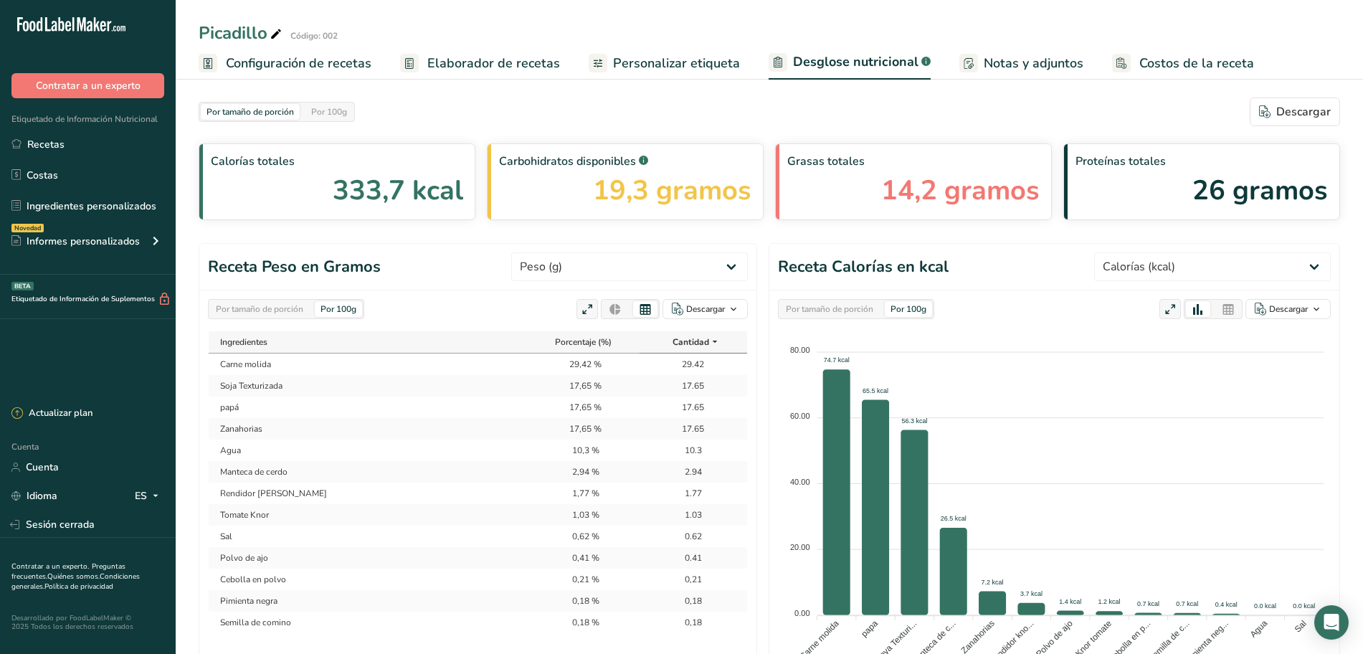
click at [617, 313] on icon at bounding box center [615, 310] width 13 height 20
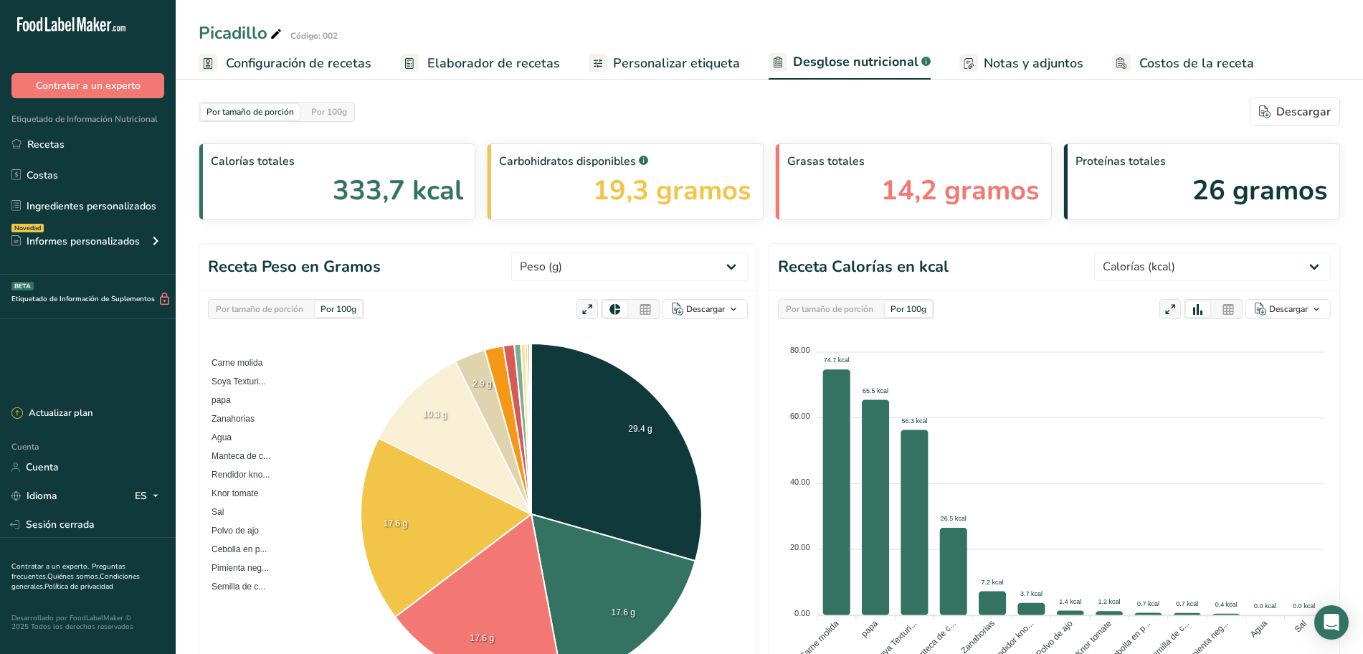
click at [1224, 311] on icon at bounding box center [1228, 310] width 13 height 20
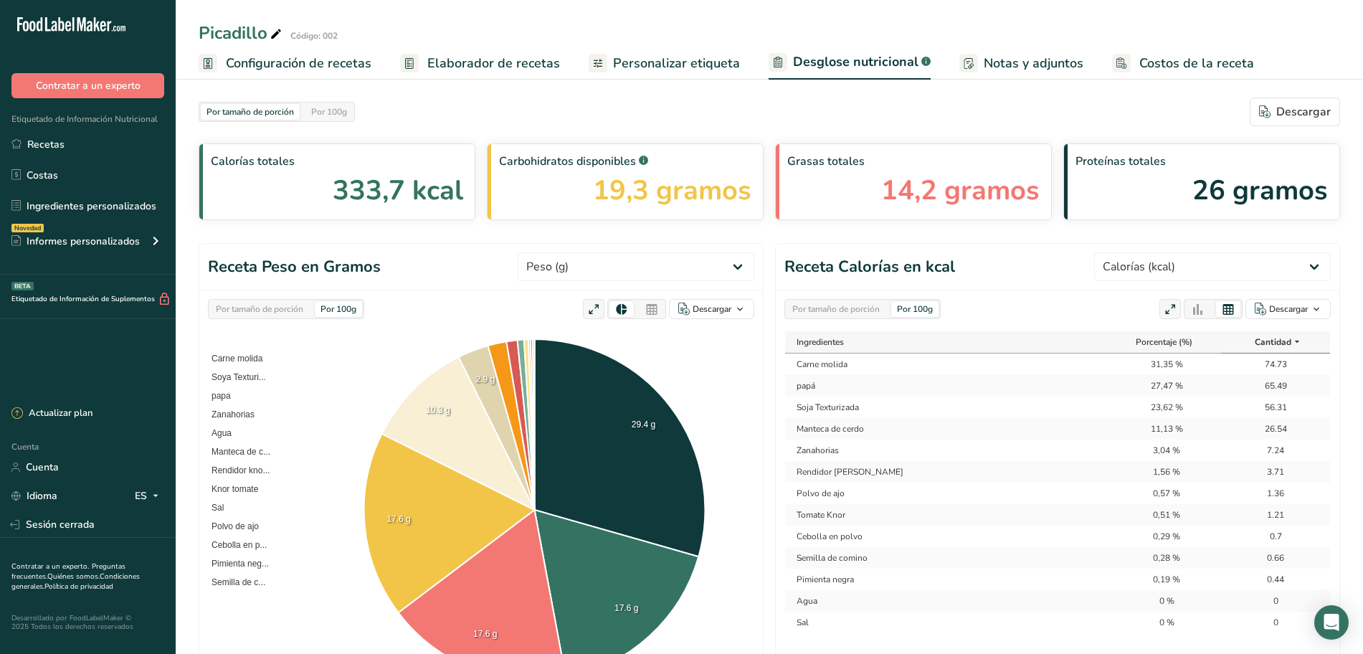
click at [1295, 341] on icon at bounding box center [1296, 342] width 11 height 18
click at [1300, 342] on icon at bounding box center [1296, 342] width 11 height 18
click at [1297, 342] on icon at bounding box center [1296, 342] width 11 height 18
click at [1200, 310] on icon at bounding box center [1198, 310] width 13 height 20
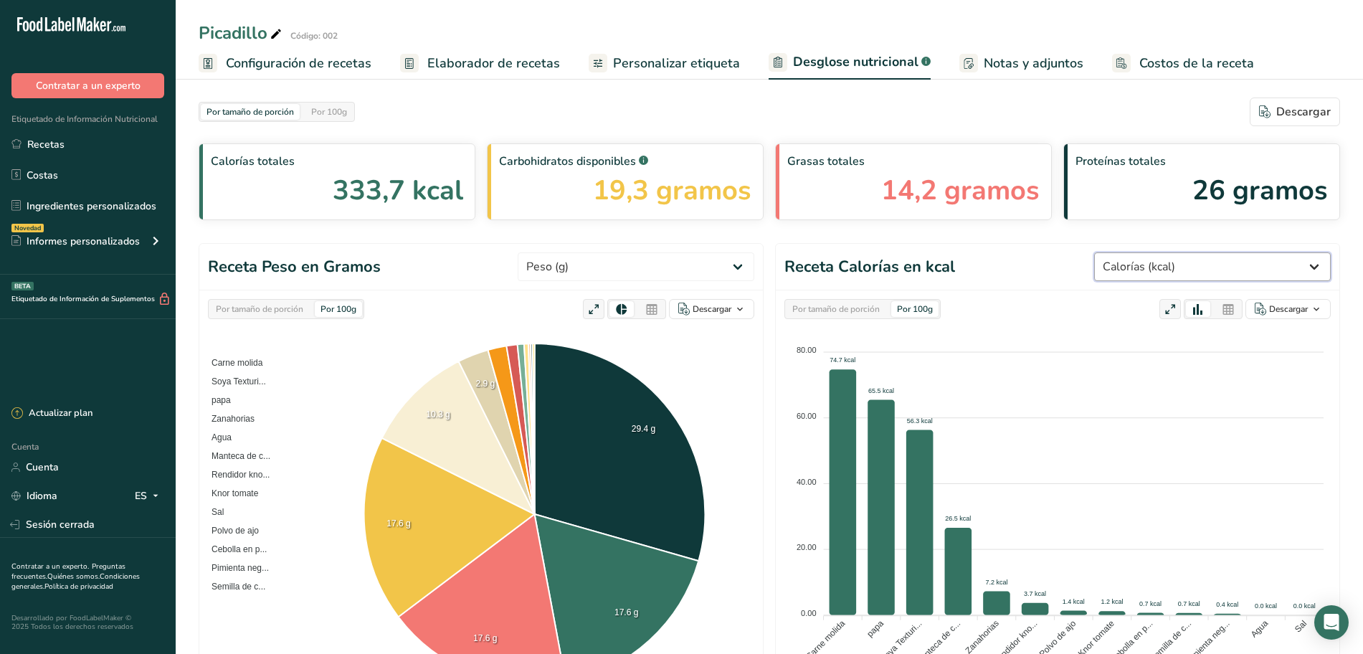
click at [1252, 277] on select "Peso (g) Calorías (kcal) Energía KJ (kj) Grasa total (g) Grasa saturada (g) Gra…" at bounding box center [1212, 266] width 237 height 29
click at [1116, 252] on select "Peso (g) Calorías (kcal) Energía KJ (kj) Grasa total (g) Grasa saturada (g) Gra…" at bounding box center [1212, 266] width 237 height 29
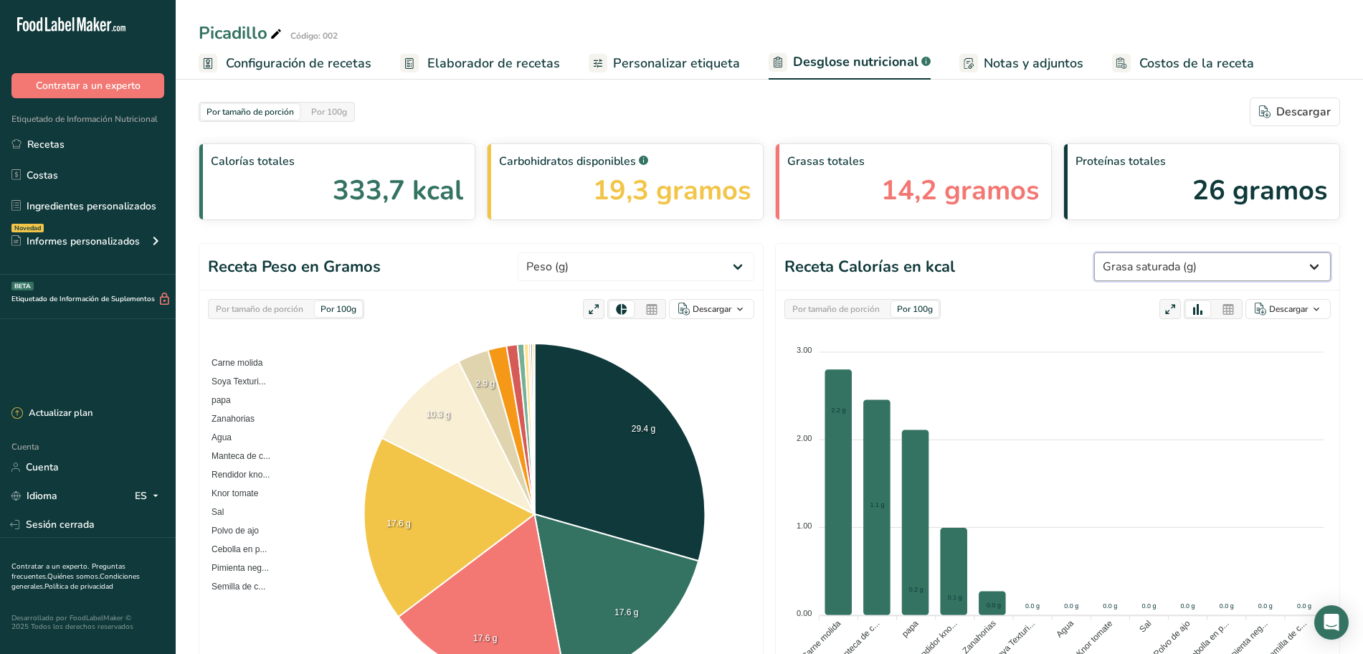
click at [1127, 270] on select "Peso (g) Calorías (kcal) Energía KJ (kj) Grasa total (g) Grasa saturada (g) Gra…" at bounding box center [1212, 266] width 237 height 29
drag, startPoint x: 1127, startPoint y: 270, endPoint x: 1151, endPoint y: 263, distance: 25.2
click at [1127, 270] on select "Peso (g) Calorías (kcal) Energía KJ (kj) Grasa total (g) Grasa saturada (g) Gra…" at bounding box center [1212, 266] width 237 height 29
click at [1061, 257] on header "Receta Calorías en kcal Peso (g) Calorías (kcal) Energía KJ (kj) Grasa total (g…" at bounding box center [1057, 267] width 563 height 47
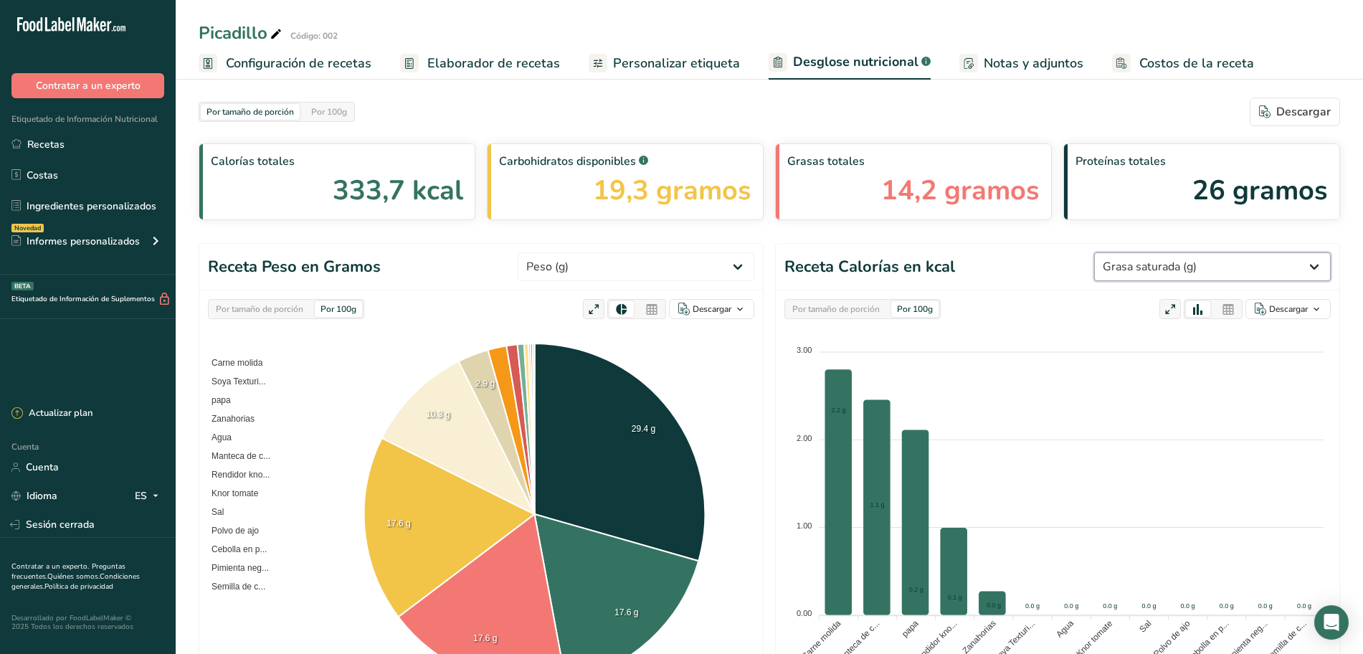
click at [1140, 270] on select "Peso (g) Calorías (kcal) Energía KJ (kj) Grasa total (g) Grasa saturada (g) Gra…" at bounding box center [1212, 266] width 237 height 29
click at [1155, 262] on select "Peso (g) Calorías (kcal) Energía KJ (kj) Grasa total (g) Grasa saturada (g) Gra…" at bounding box center [1212, 266] width 237 height 29
click at [1156, 262] on select "Peso (g) Calorías (kcal) Energía KJ (kj) Grasa total (g) Grasa saturada (g) Gra…" at bounding box center [1212, 266] width 237 height 29
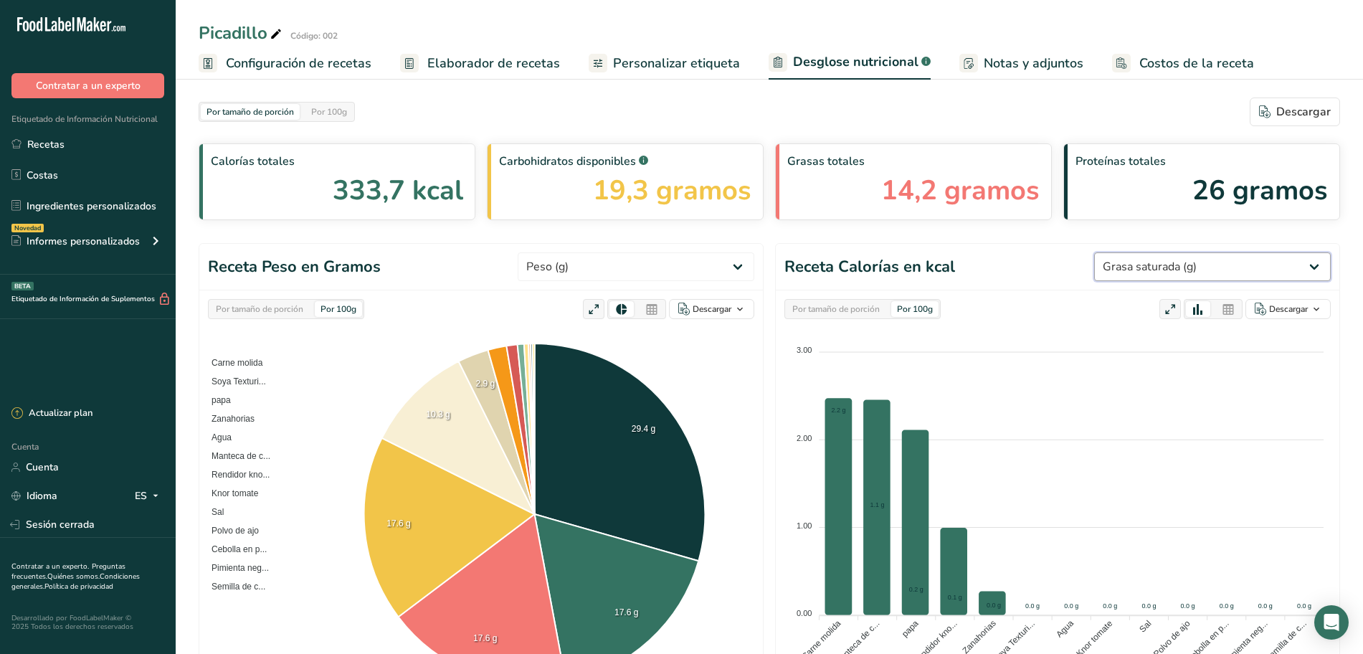
click at [1179, 260] on select "Peso (g) Calorías (kcal) Energía KJ (kj) Grasa total (g) Grasa saturada (g) Gra…" at bounding box center [1212, 266] width 237 height 29
click at [1316, 267] on select "Peso (g) Calorías (kcal) Energía KJ (kj) Grasa total (g) Grasa saturada (g) Gra…" at bounding box center [1212, 266] width 237 height 29
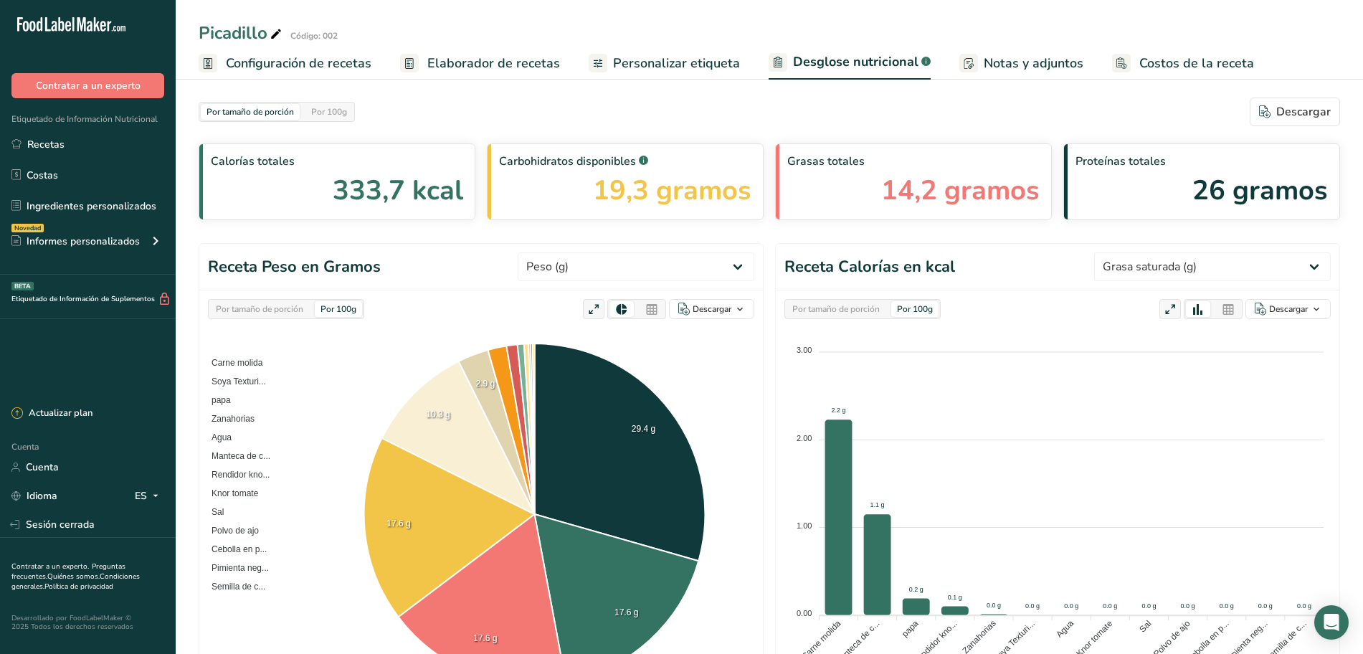
click at [971, 65] on link "Notas y adjuntos" at bounding box center [1021, 63] width 124 height 32
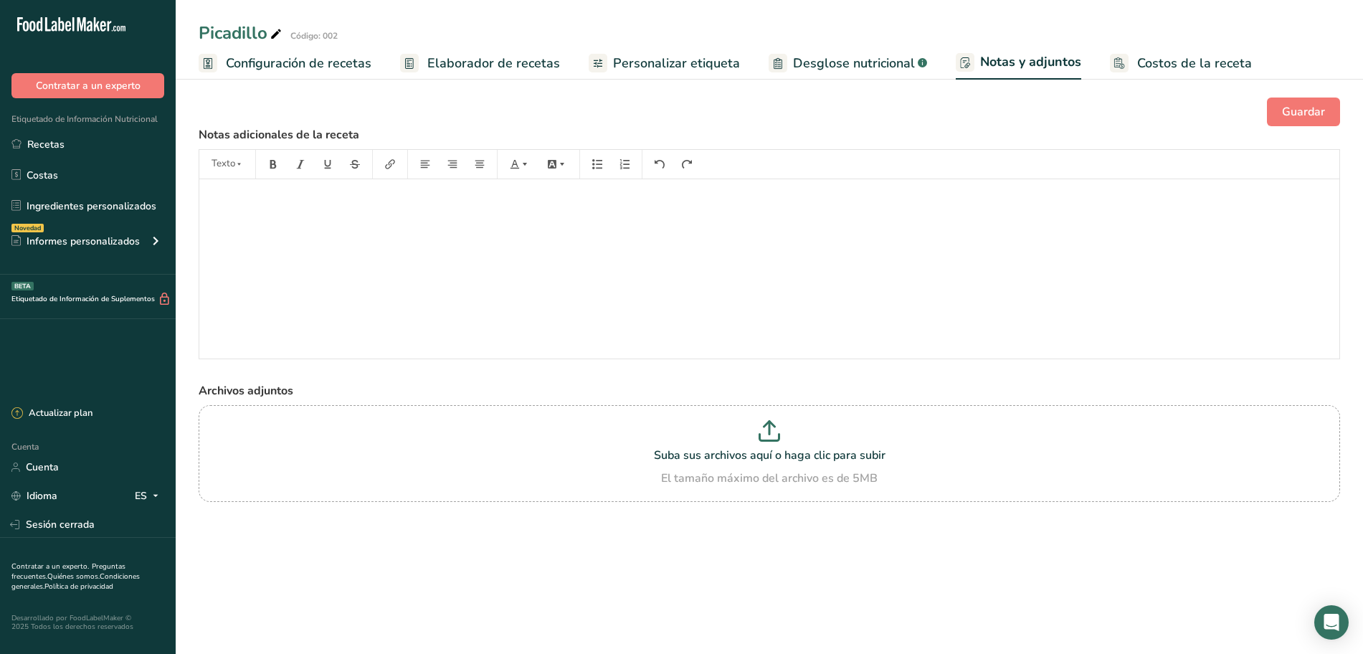
click at [1147, 72] on span "Costos de la receta" at bounding box center [1194, 63] width 115 height 19
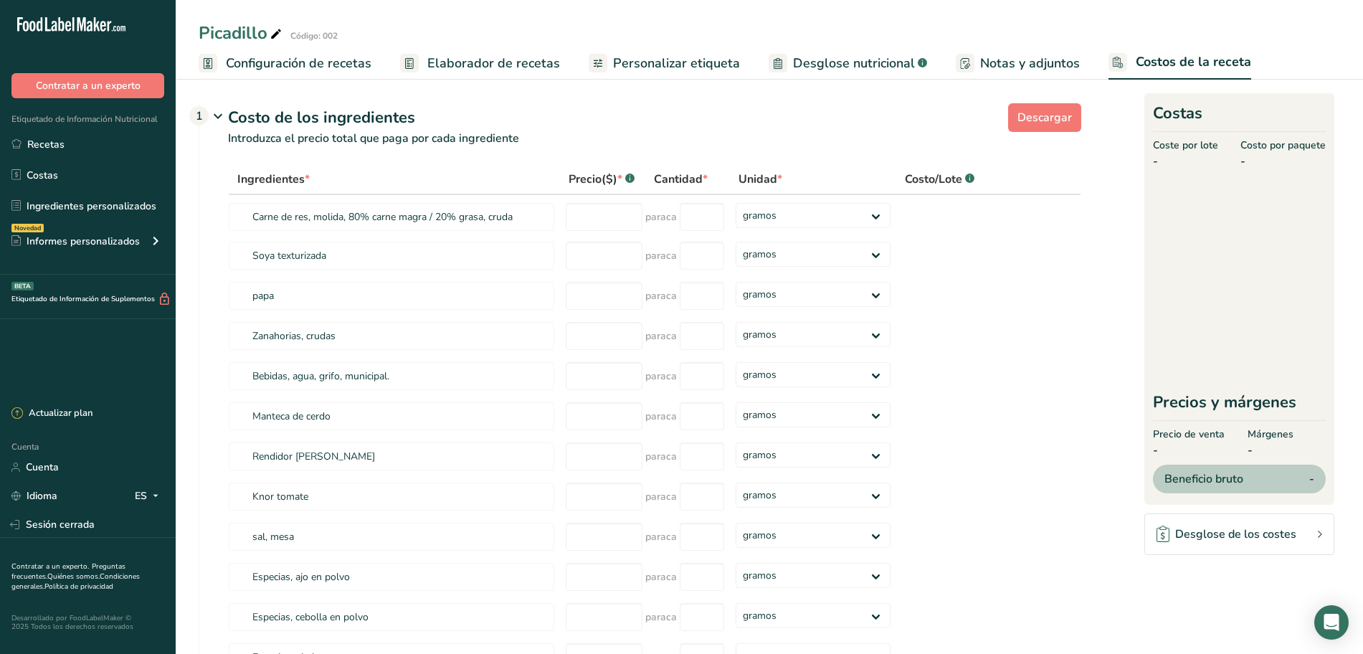
click at [797, 62] on font "Desglose nutricional" at bounding box center [854, 62] width 122 height 17
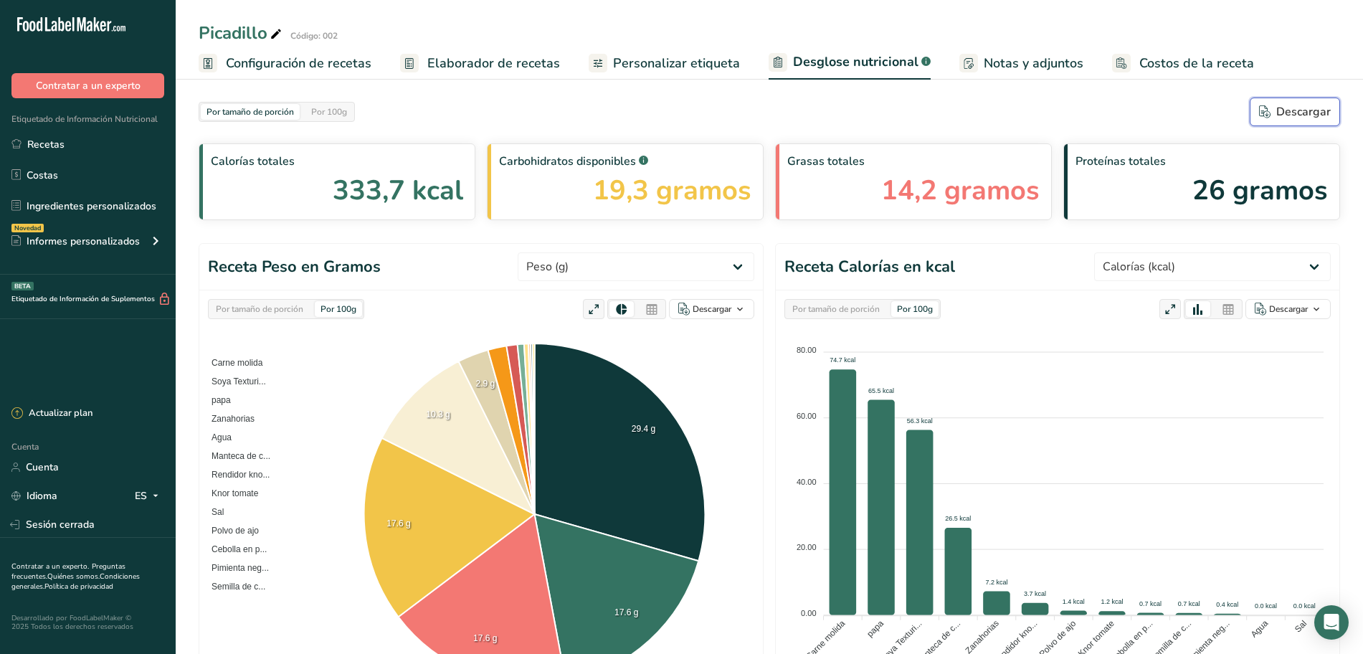
click at [1270, 115] on icon "button" at bounding box center [1264, 111] width 11 height 13
click at [1271, 115] on div "Por tamaño de porción Por 100g Descargar" at bounding box center [769, 111] width 1141 height 29
drag, startPoint x: 551, startPoint y: 181, endPoint x: 499, endPoint y: 290, distance: 120.2
click at [499, 290] on section "Receta Peso en Gramos Peso (g) Calorías (kcal) Energía KJ (kj) Grasa total (g) …" at bounding box center [481, 476] width 565 height 466
click at [499, 290] on div "Por tamaño de porción Por 100g Descargar Como imagen (.png) Como tabla (.xlsx) …" at bounding box center [480, 499] width 563 height 418
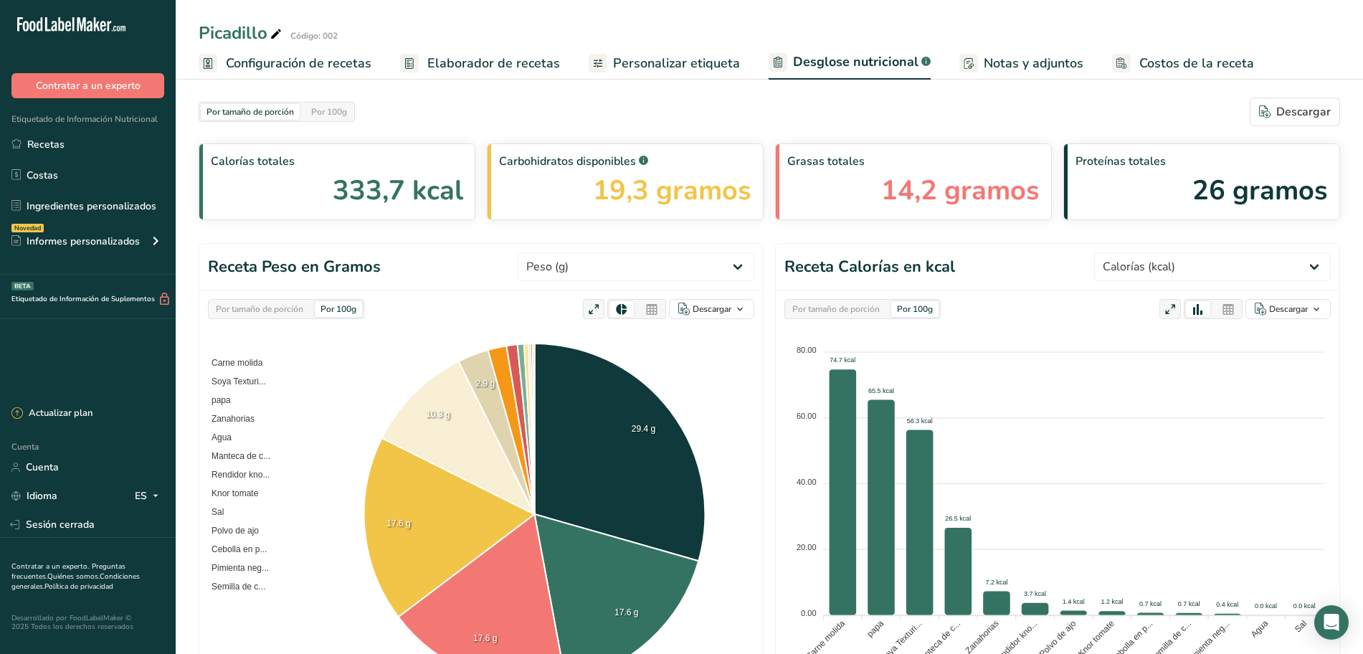
click at [508, 68] on font "Elaborador de recetas" at bounding box center [493, 62] width 133 height 17
click at [508, 69] on font "Elaborador de recetas" at bounding box center [493, 62] width 133 height 17
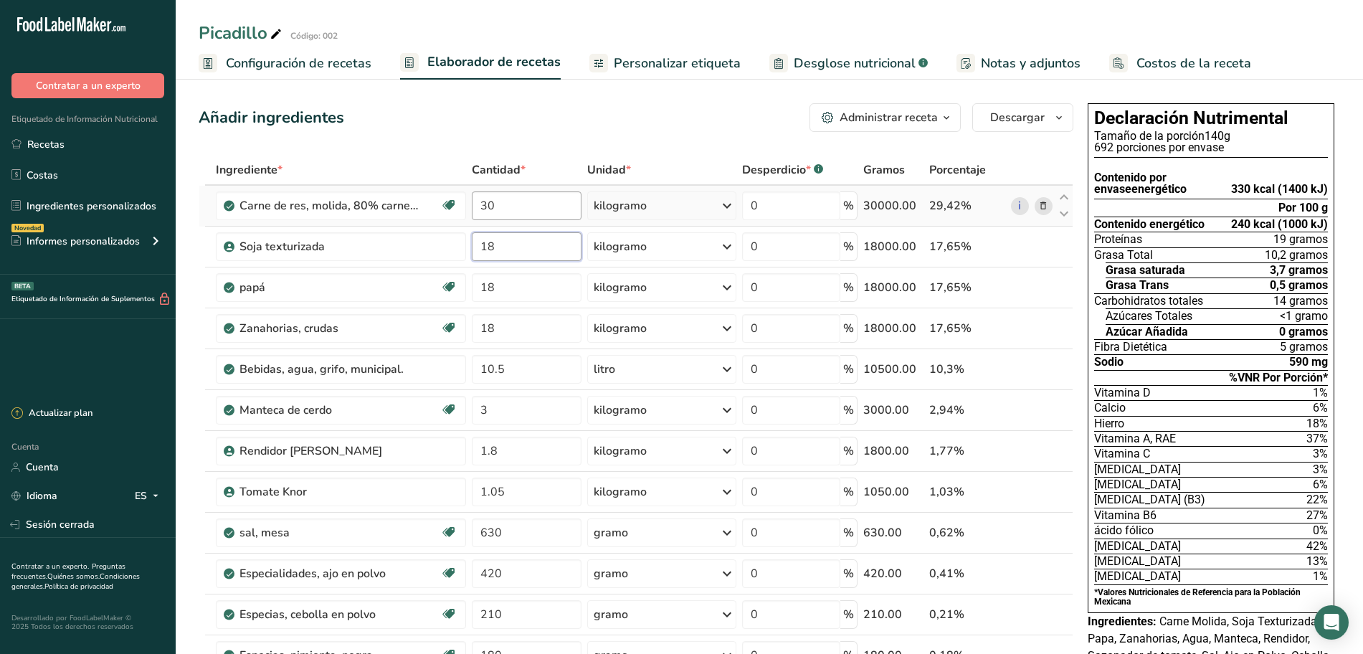
click at [502, 258] on div "Ingrediente * Cantidad * Unidad * Desperdicio * .a-a{fill:#347362;}.b-a{fill:#f…" at bounding box center [636, 501] width 875 height 693
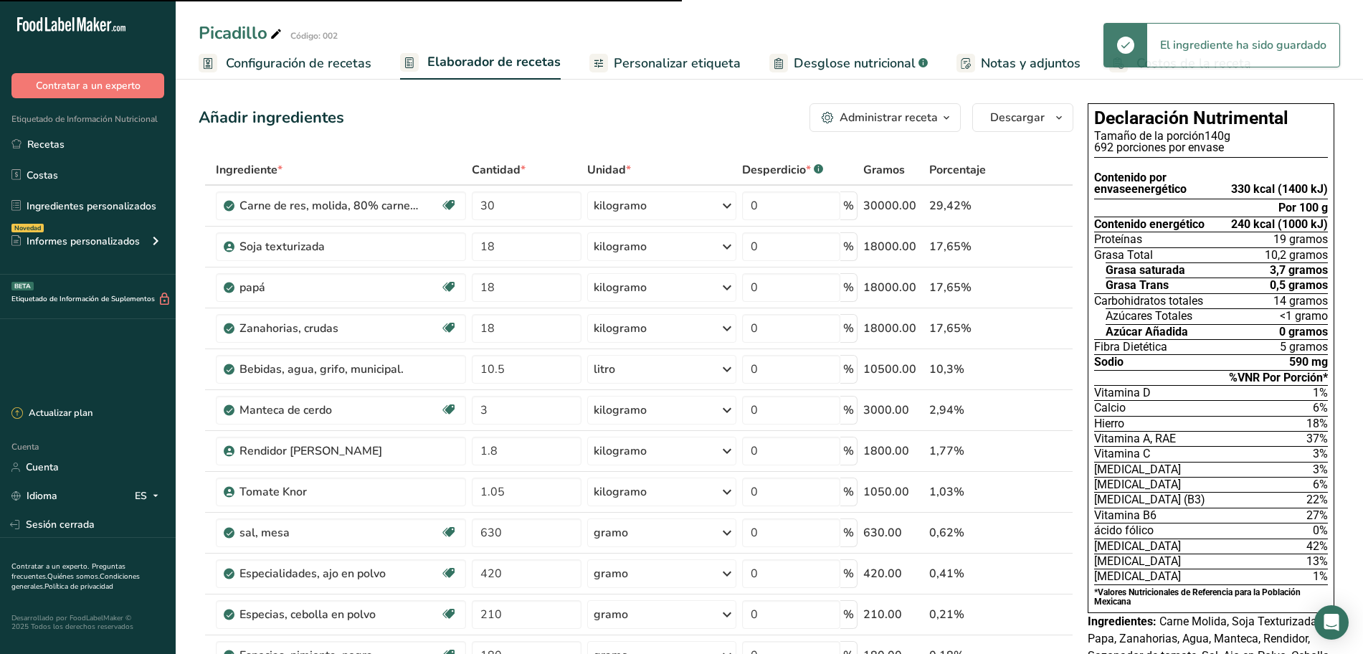
click at [937, 123] on font "Administrar receta" at bounding box center [888, 118] width 98 height 16
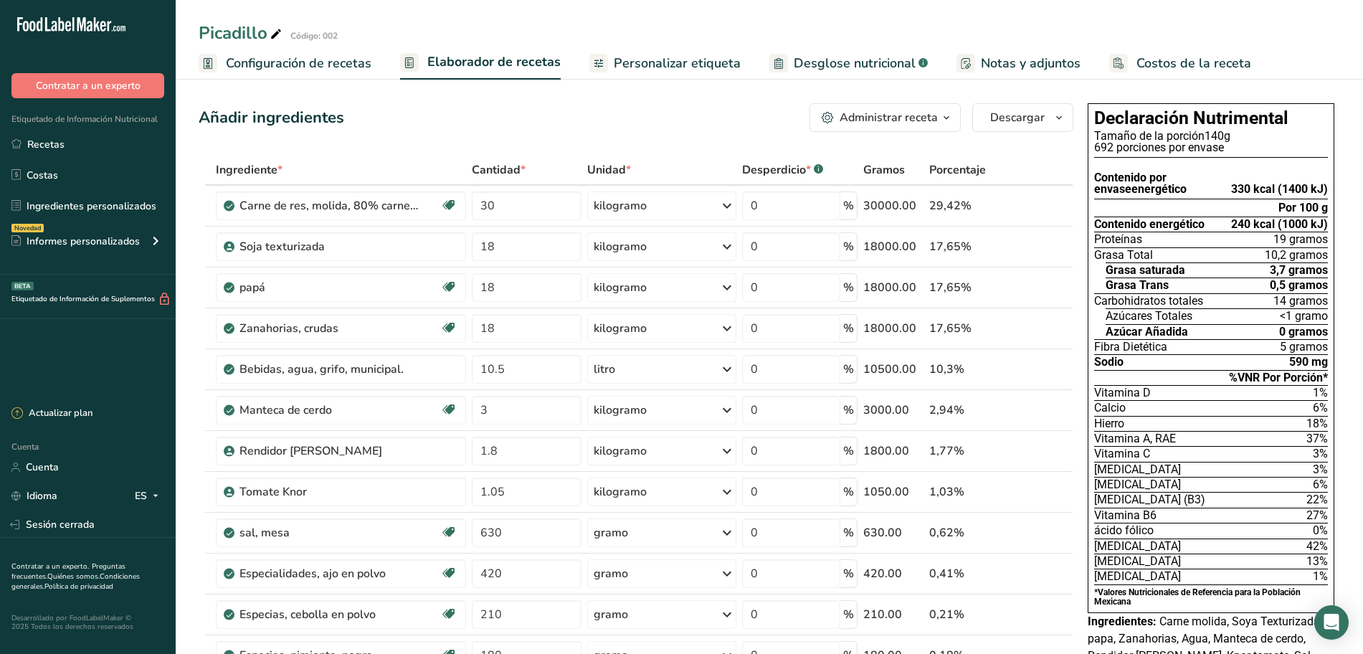
click at [664, 67] on font "Personalizar etiqueta" at bounding box center [677, 62] width 127 height 17
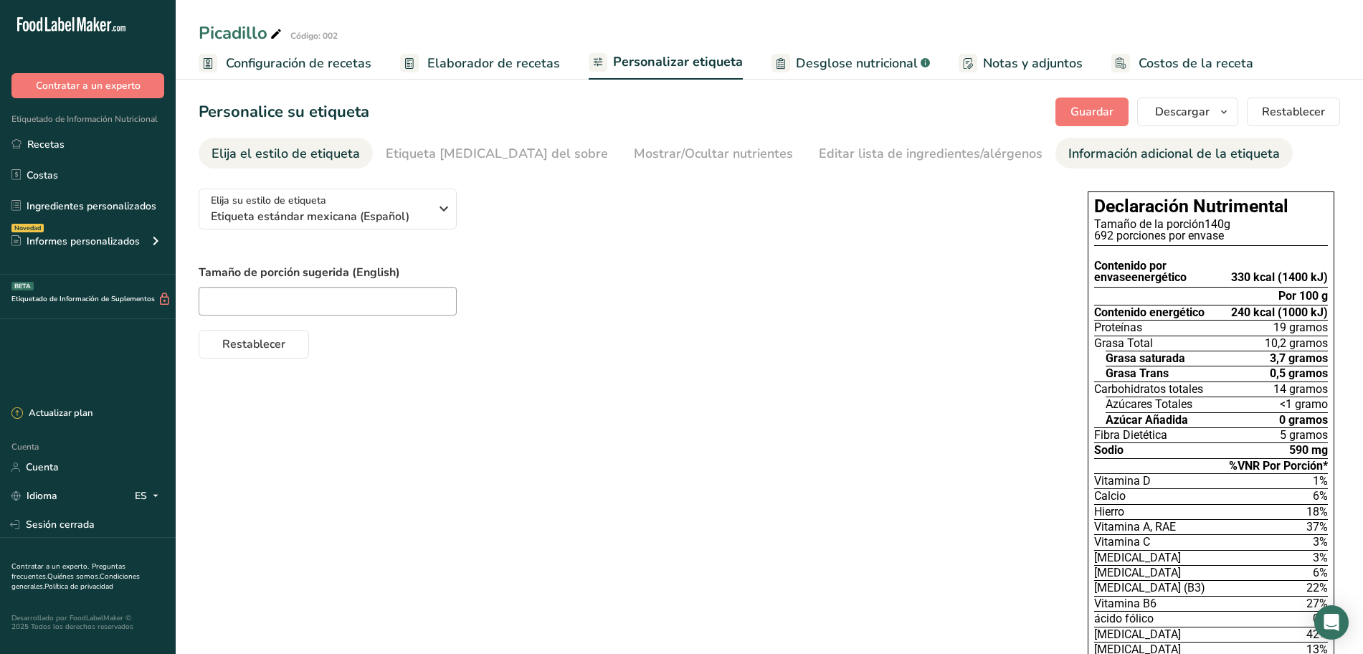
click at [1103, 165] on link "Información adicional de la etiqueta" at bounding box center [1173, 154] width 211 height 32
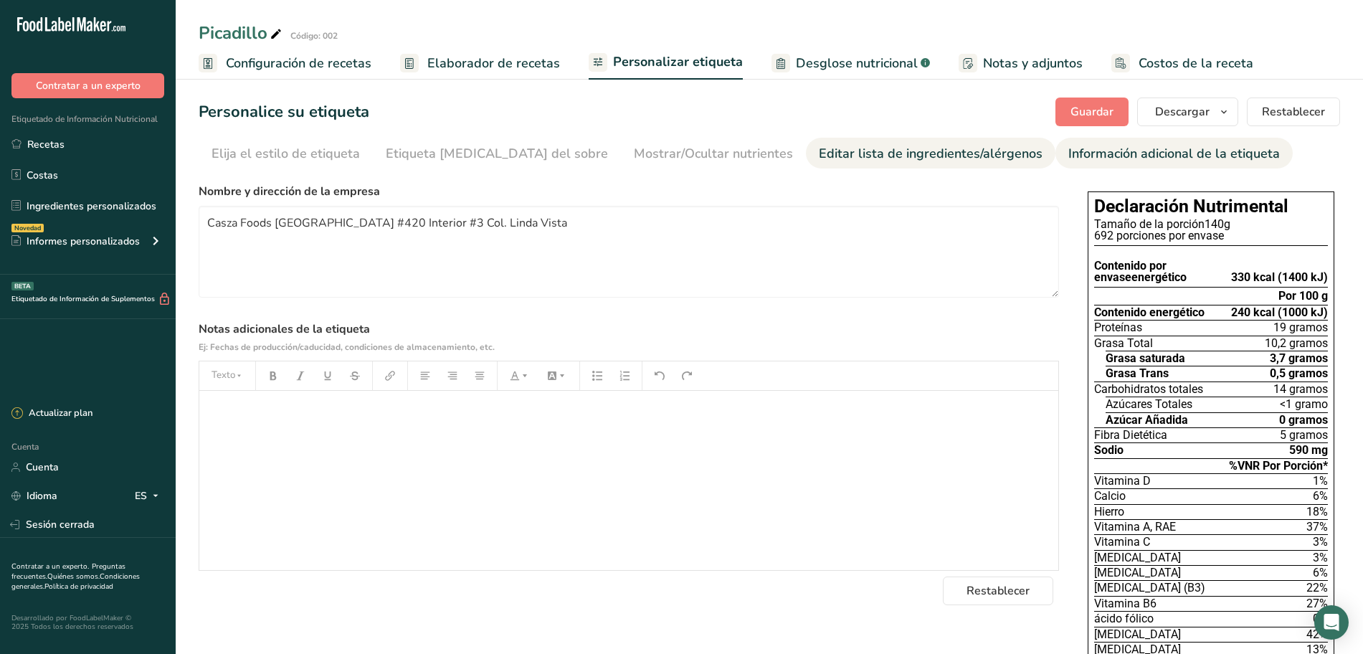
click at [890, 150] on font "Editar lista de ingredientes/alérgenos" at bounding box center [931, 153] width 224 height 17
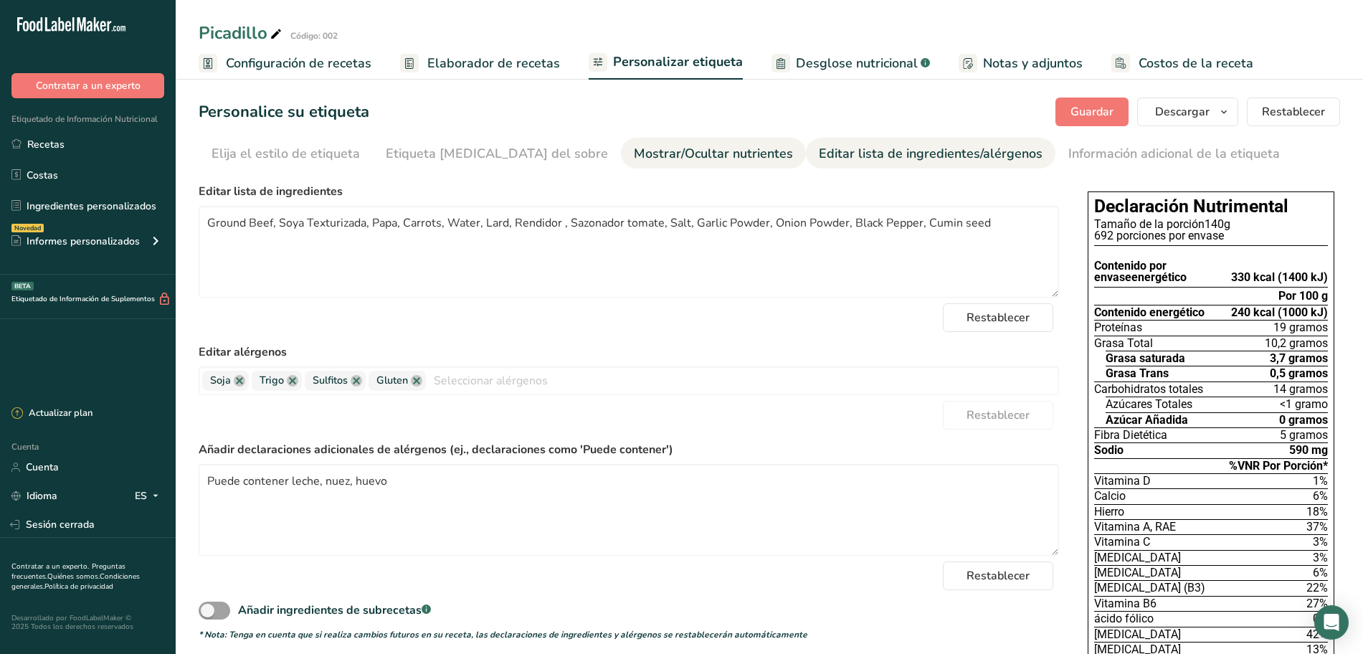
click at [677, 145] on font "Mostrar/Ocultar nutrientes" at bounding box center [713, 153] width 159 height 17
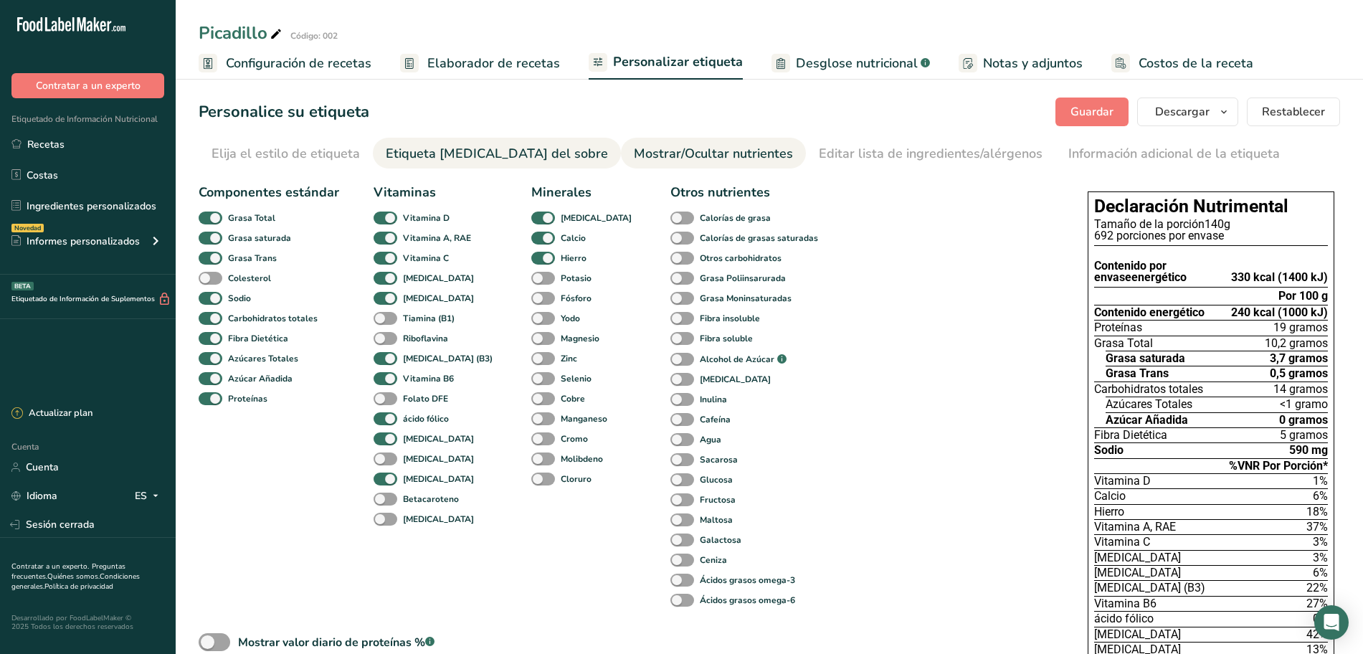
click at [474, 145] on font "Etiqueta frontal del sobre" at bounding box center [497, 153] width 222 height 17
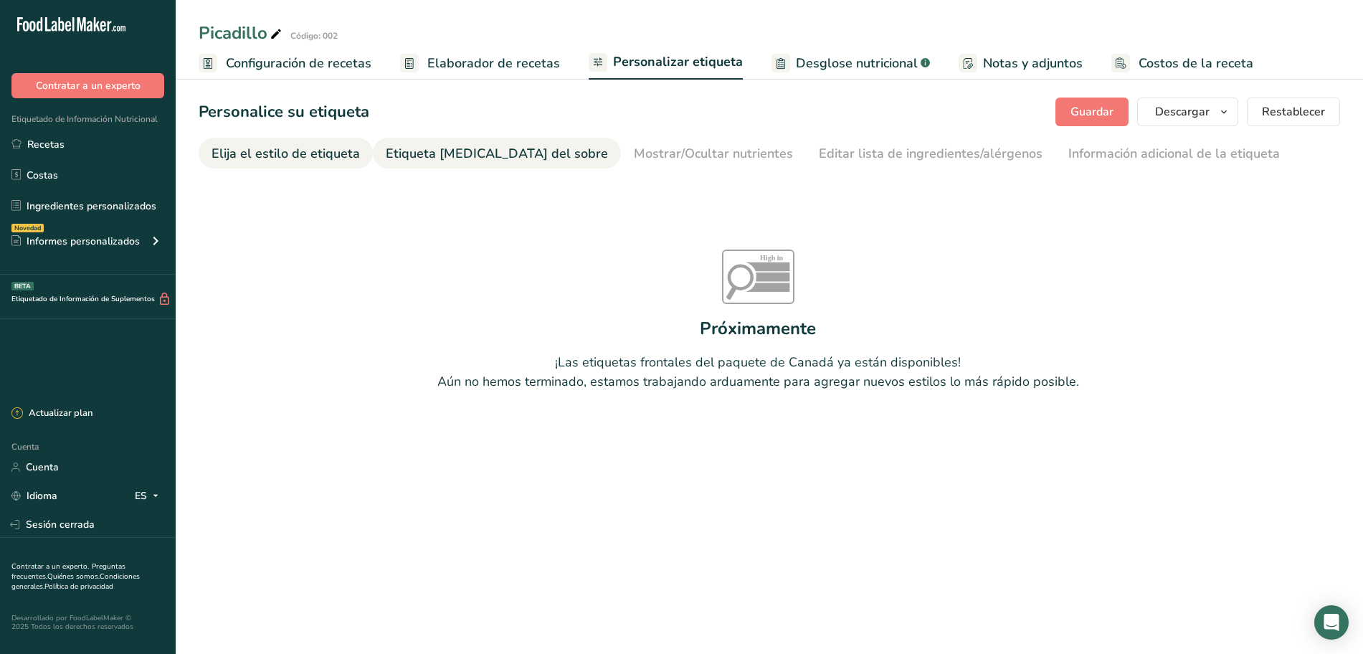
click at [342, 147] on font "Elija el estilo de etiqueta" at bounding box center [285, 153] width 148 height 17
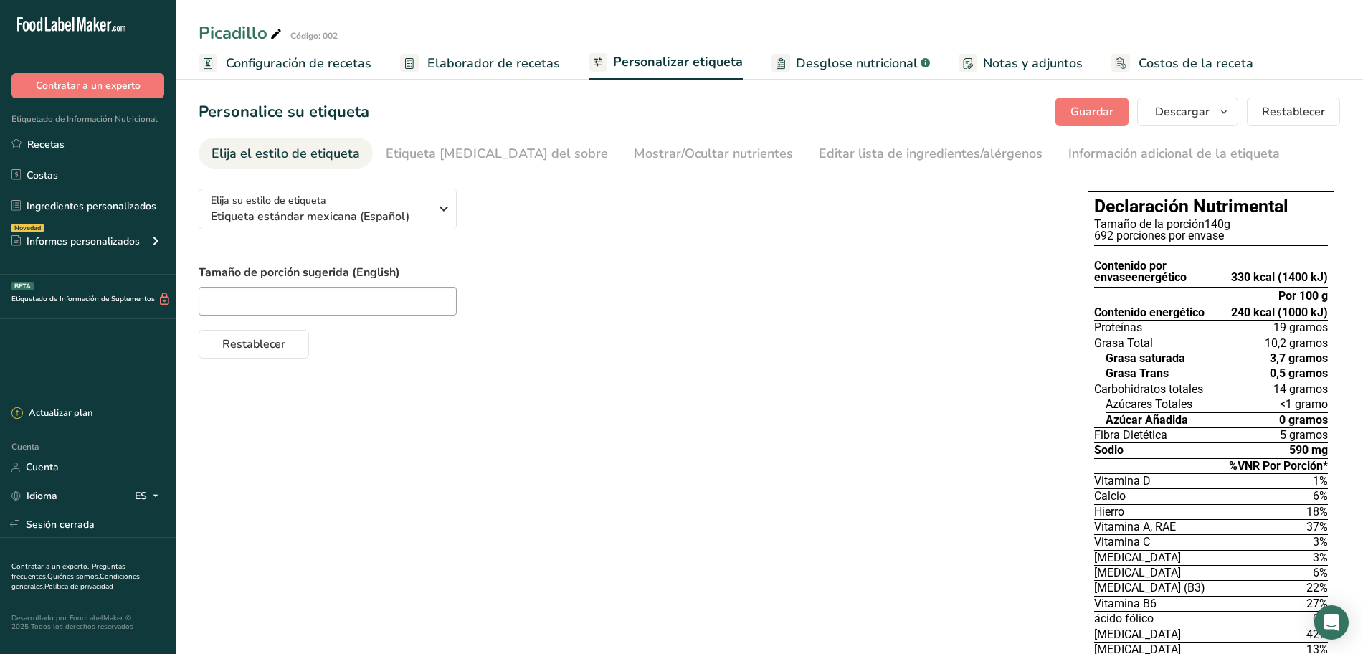
drag, startPoint x: 786, startPoint y: 66, endPoint x: 809, endPoint y: 124, distance: 62.4
click at [786, 66] on link "Desglose nutricional .a-a{fill:#347362;}.b-a{fill:#fff;}" at bounding box center [850, 63] width 158 height 32
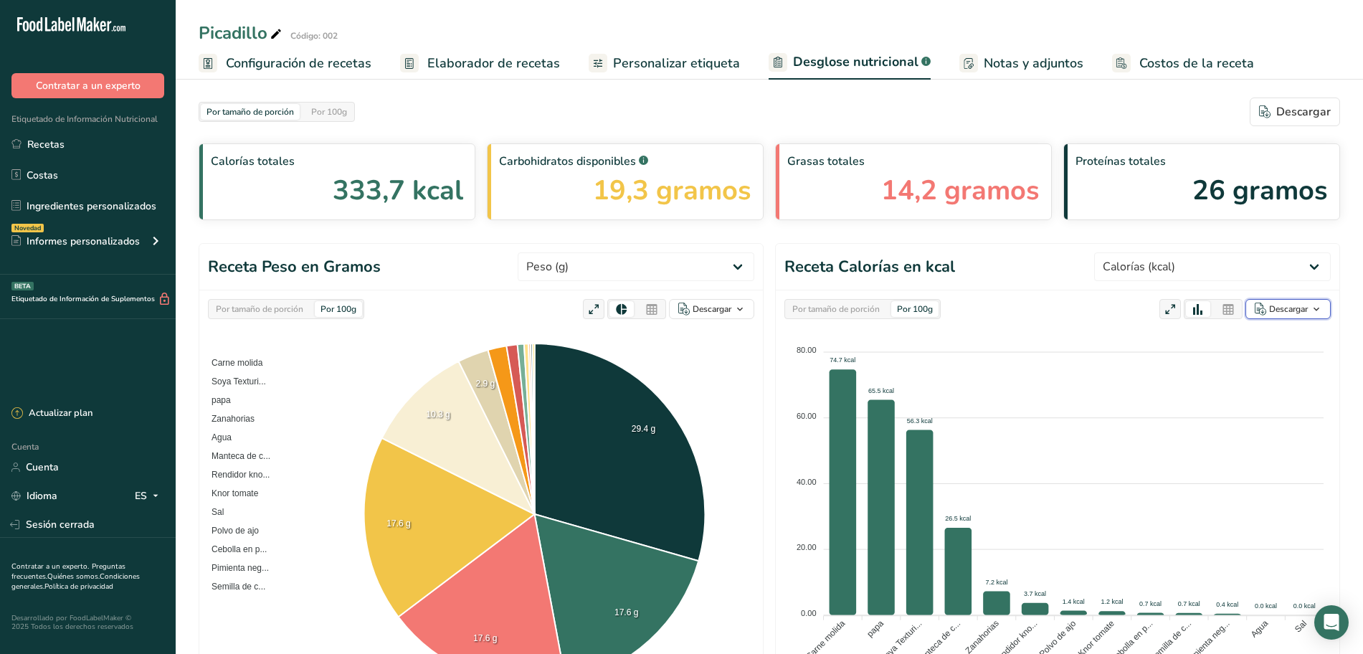
click at [1298, 307] on font "Descargar" at bounding box center [1288, 308] width 39 height 11
select select "Calories"
click at [1303, 304] on font "Descargar" at bounding box center [1288, 308] width 39 height 11
click at [745, 308] on icon "button" at bounding box center [739, 309] width 11 height 18
click at [770, 300] on section "Receta Peso en Gramos Peso (g) Calorías (kcal) Energía KJ (kj) Grasa total (g) …" at bounding box center [769, 476] width 1141 height 466
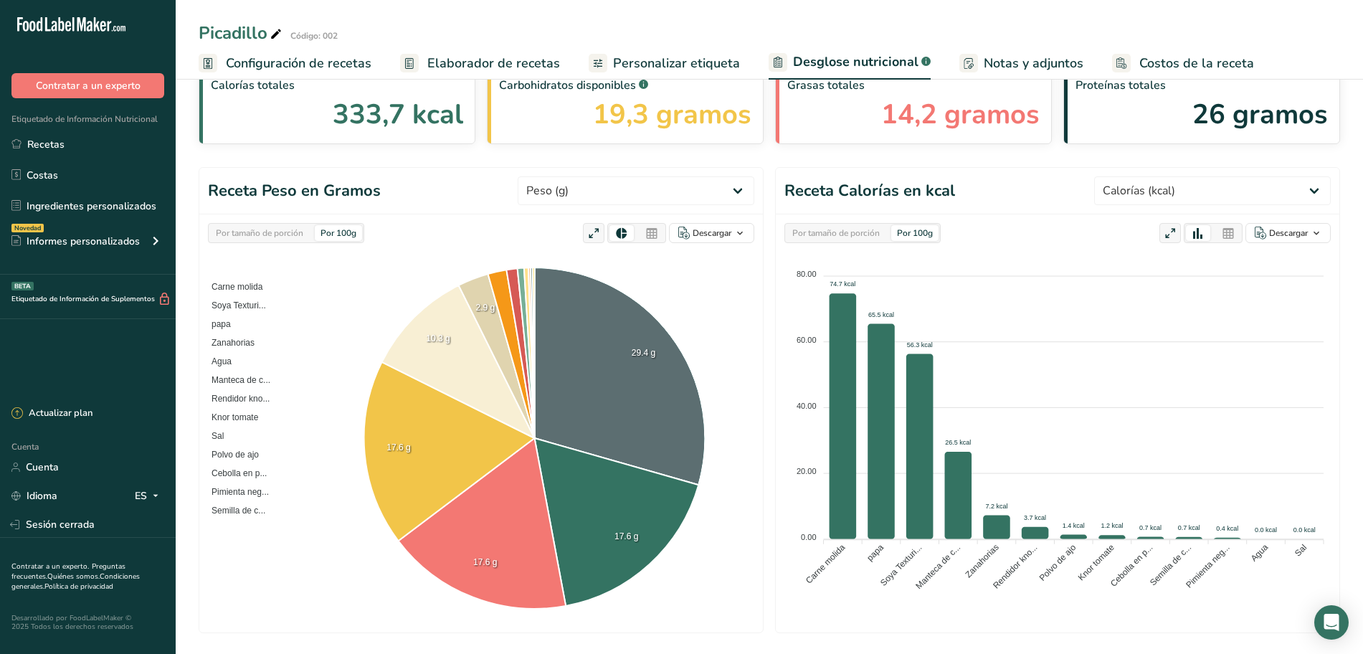
scroll to position [45, 0]
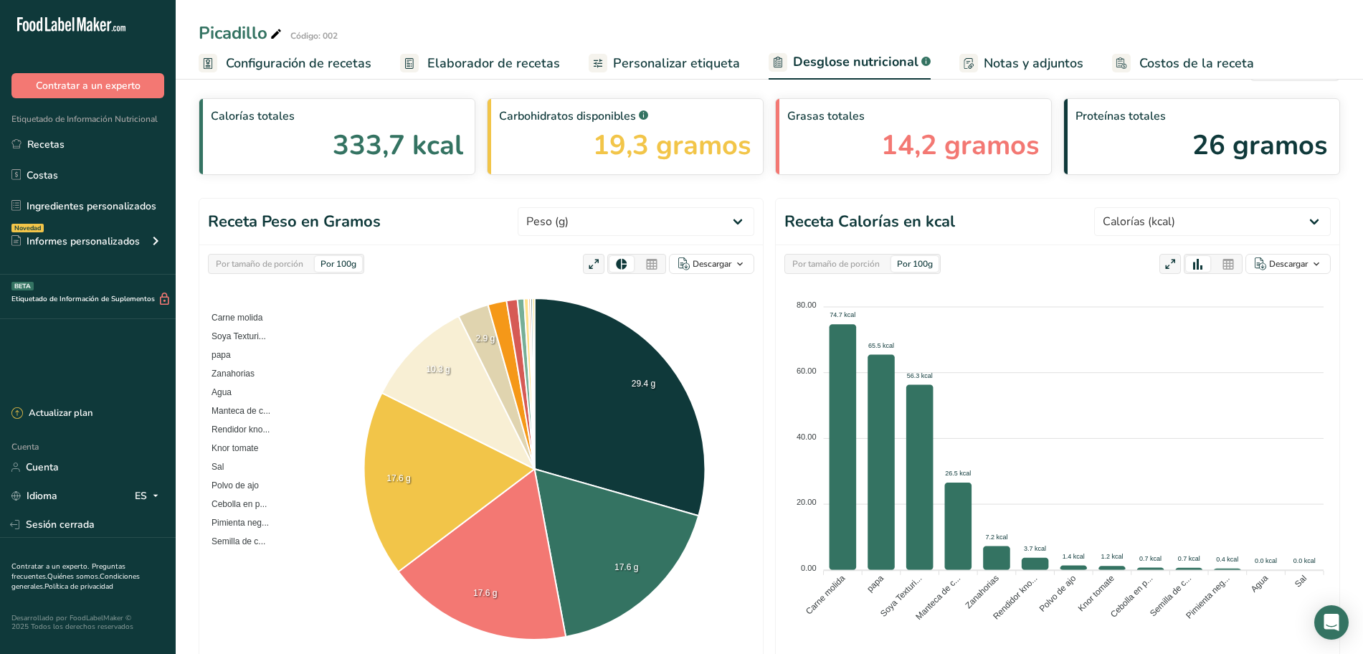
click at [697, 67] on font "Personalizar etiqueta" at bounding box center [676, 62] width 127 height 17
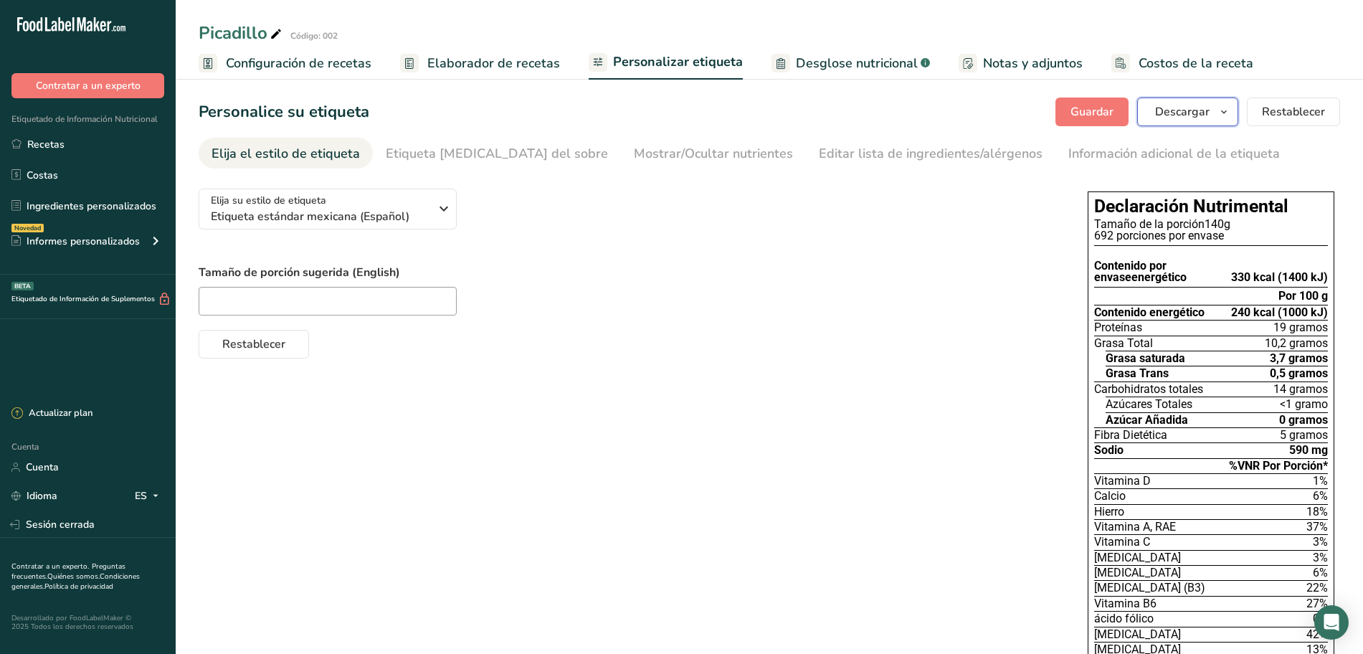
click at [1218, 113] on span "button" at bounding box center [1223, 111] width 17 height 17
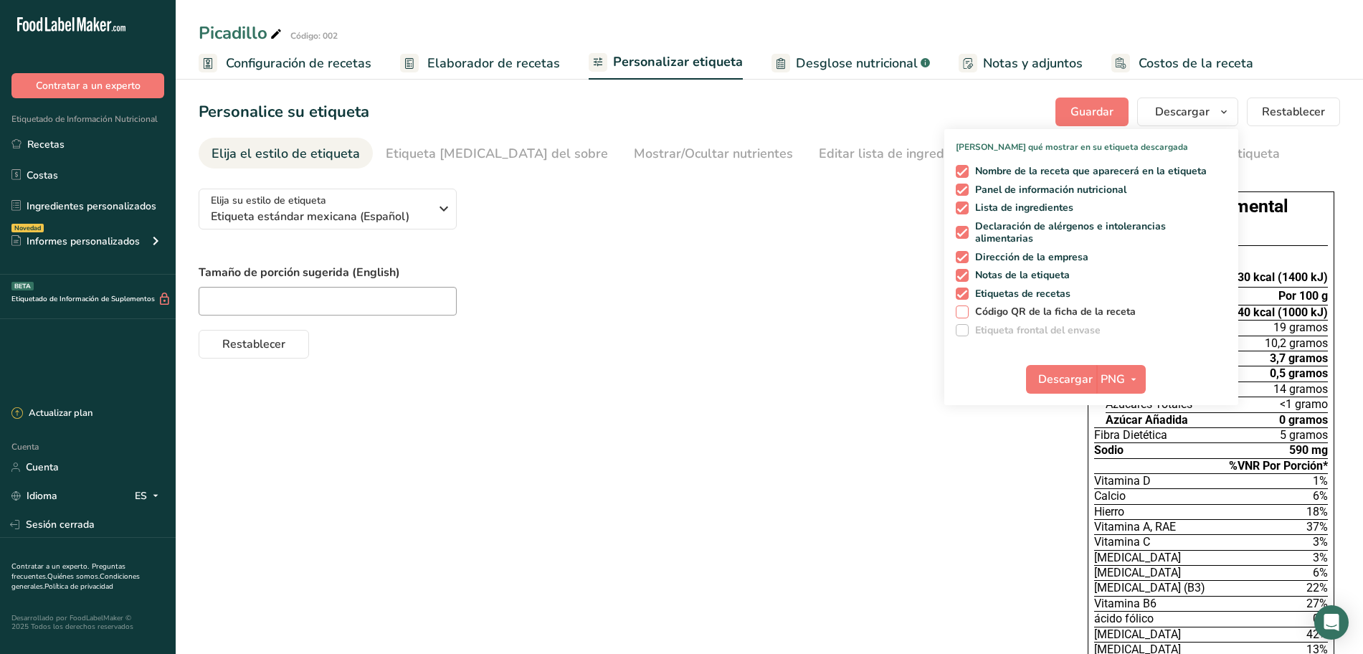
click at [969, 314] on span "Código QR de la ficha de la receta" at bounding box center [1053, 311] width 168 height 13
click at [965, 314] on input "Código QR de la ficha de la receta" at bounding box center [960, 311] width 9 height 9
checkbox input "true"
click at [964, 209] on span at bounding box center [962, 207] width 13 height 13
click at [964, 209] on input "Lista de ingredientes" at bounding box center [960, 207] width 9 height 9
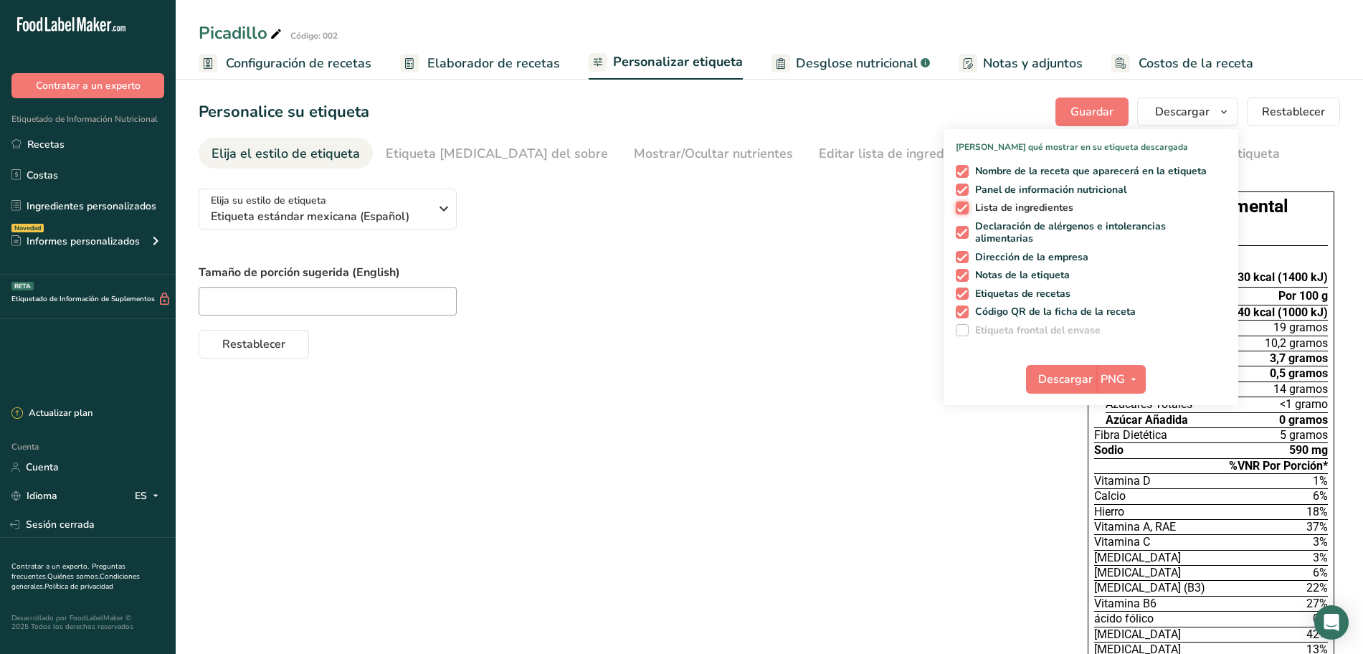
checkbox input "false"
click at [1139, 381] on icon "button" at bounding box center [1133, 380] width 11 height 18
click at [1128, 475] on font "PDF" at bounding box center [1121, 479] width 20 height 14
click at [1070, 379] on font "Descargar" at bounding box center [1065, 379] width 54 height 16
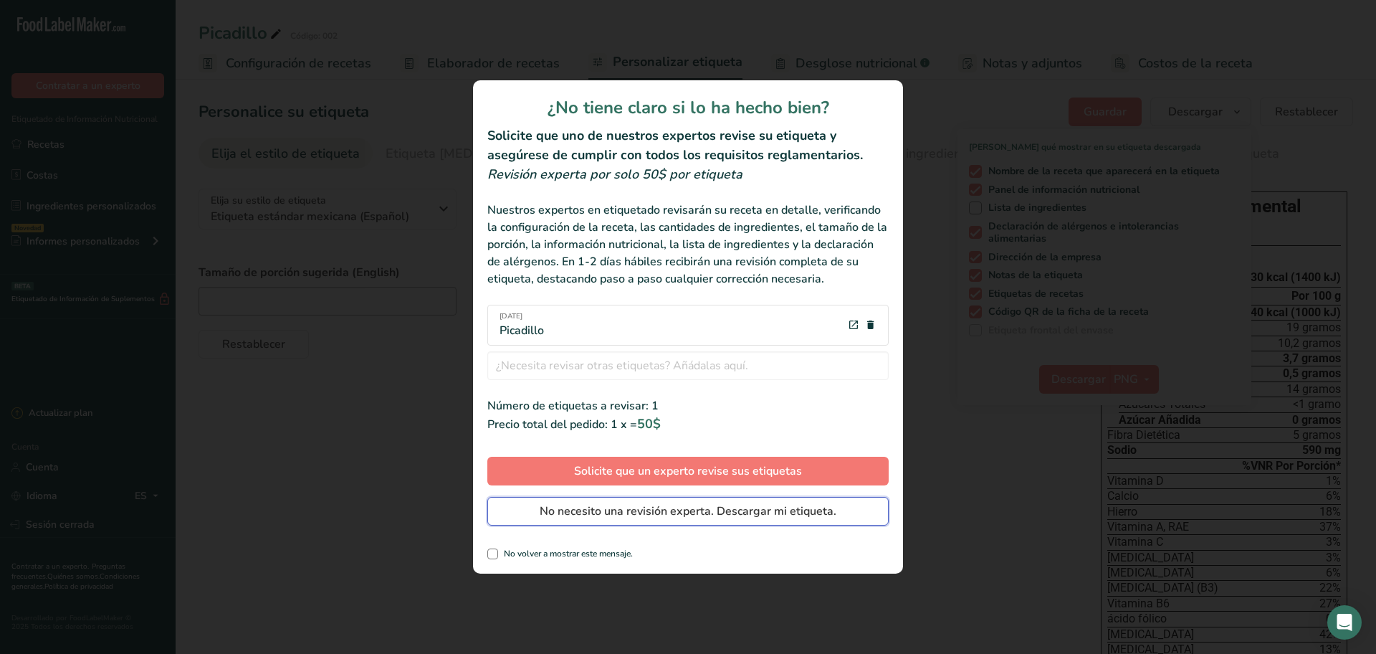
click at [676, 508] on font "No necesito una revisión experta. Descargar mi etiqueta." at bounding box center [688, 511] width 297 height 16
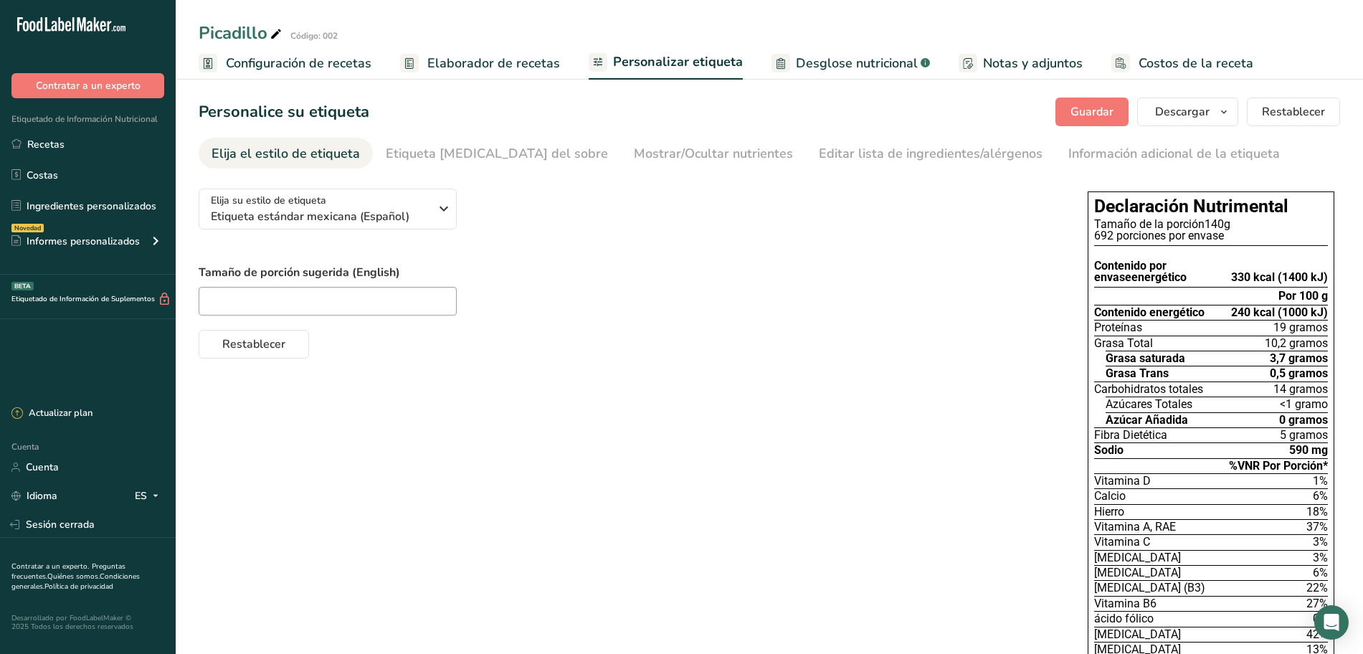
drag, startPoint x: 435, startPoint y: 62, endPoint x: 685, endPoint y: 66, distance: 250.2
click at [435, 62] on font "Elaborador de recetas" at bounding box center [493, 62] width 133 height 17
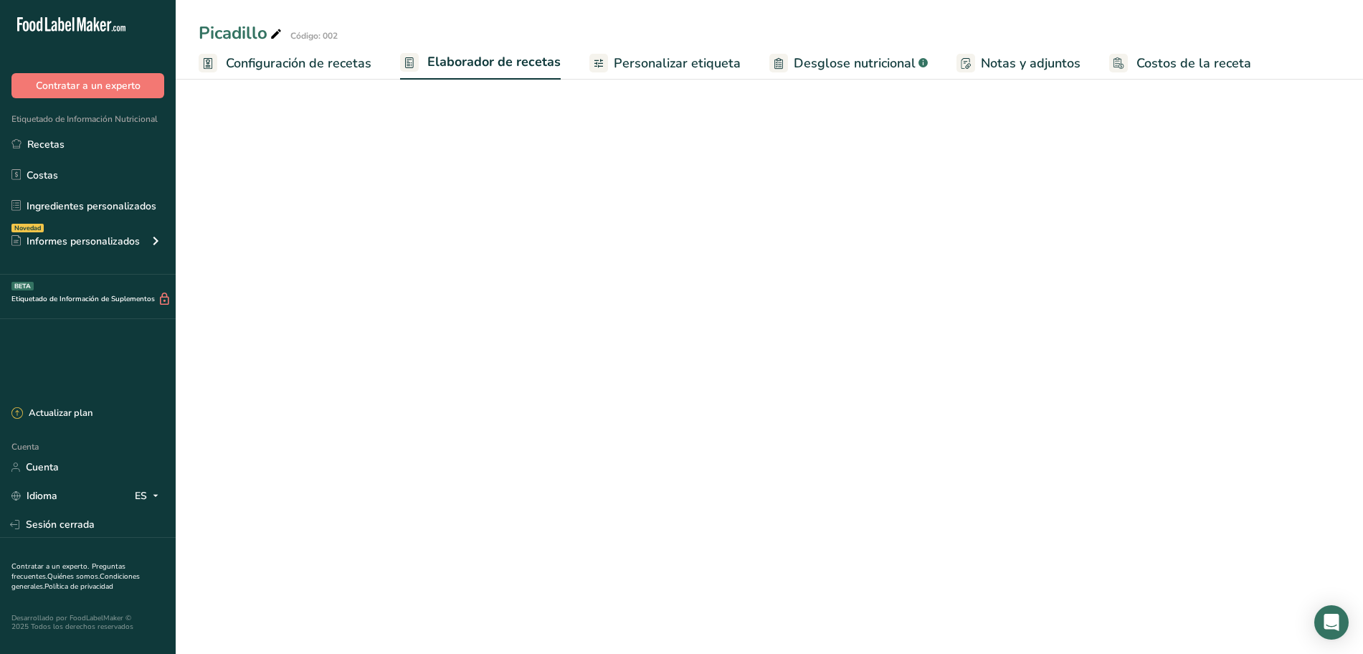
click at [630, 62] on font "Personalizar etiqueta" at bounding box center [677, 62] width 127 height 17
click at [677, 65] on font "Personalizar etiqueta" at bounding box center [677, 62] width 127 height 17
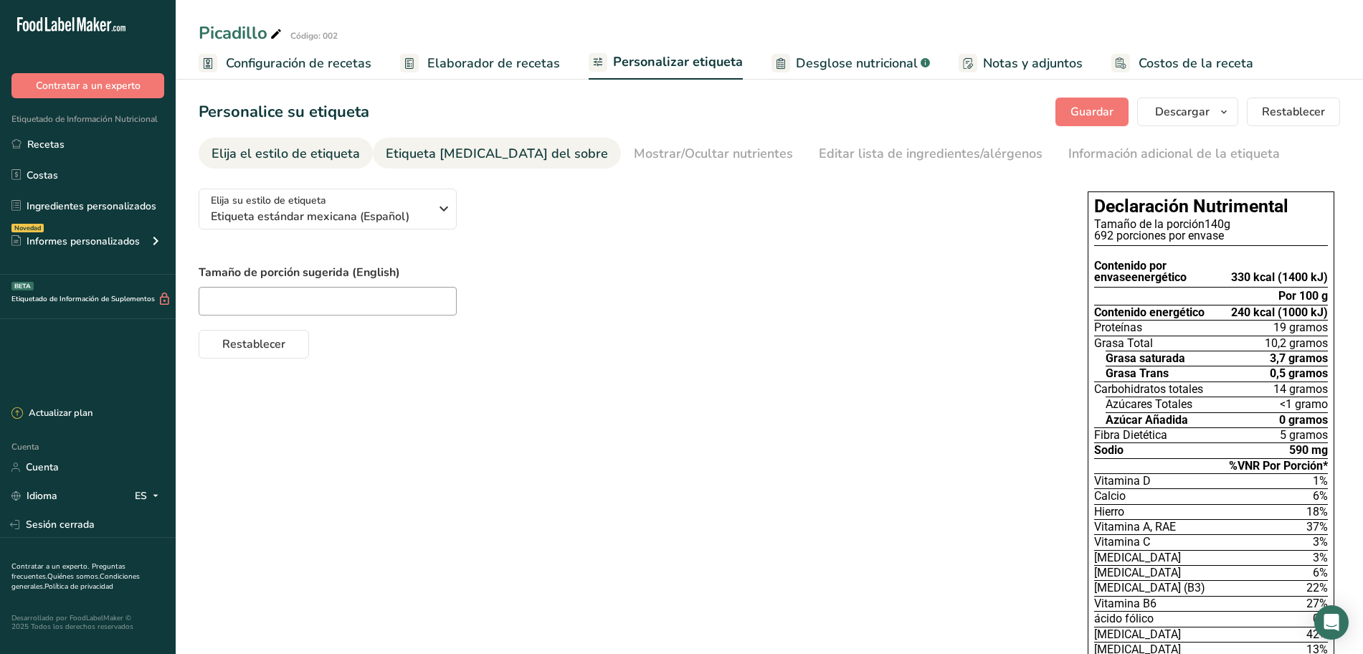
click at [448, 143] on link "Etiqueta [MEDICAL_DATA] del sobre" at bounding box center [497, 154] width 222 height 32
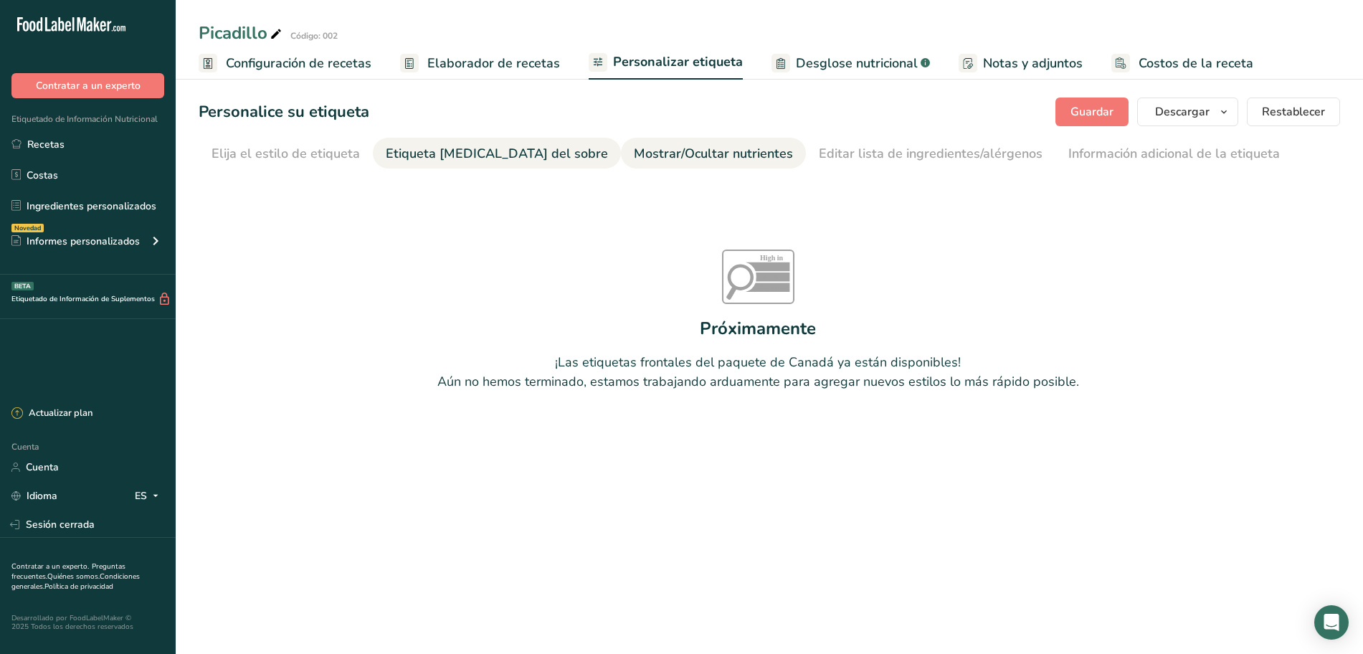
click at [634, 149] on font "Mostrar/Ocultar nutrientes" at bounding box center [713, 153] width 159 height 17
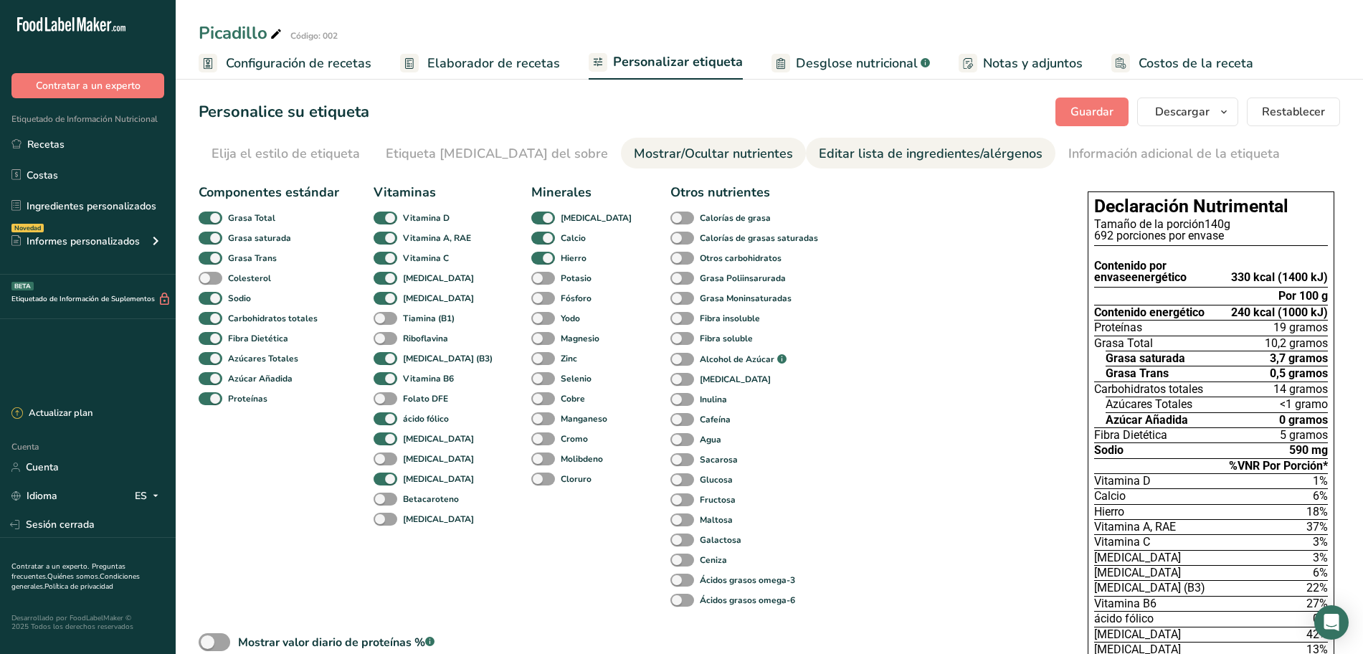
click at [819, 160] on font "Editar lista de ingredientes/alérgenos" at bounding box center [931, 153] width 224 height 17
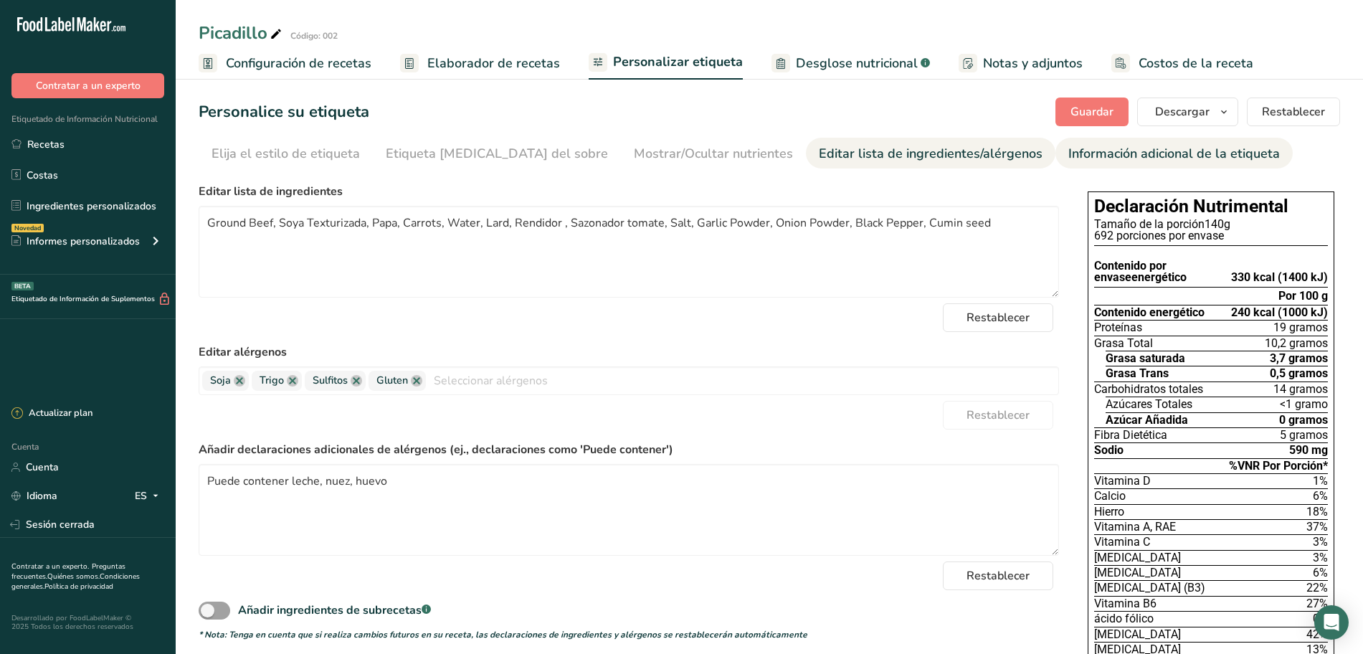
click at [1068, 161] on font "Información adicional de la etiqueta" at bounding box center [1173, 153] width 211 height 17
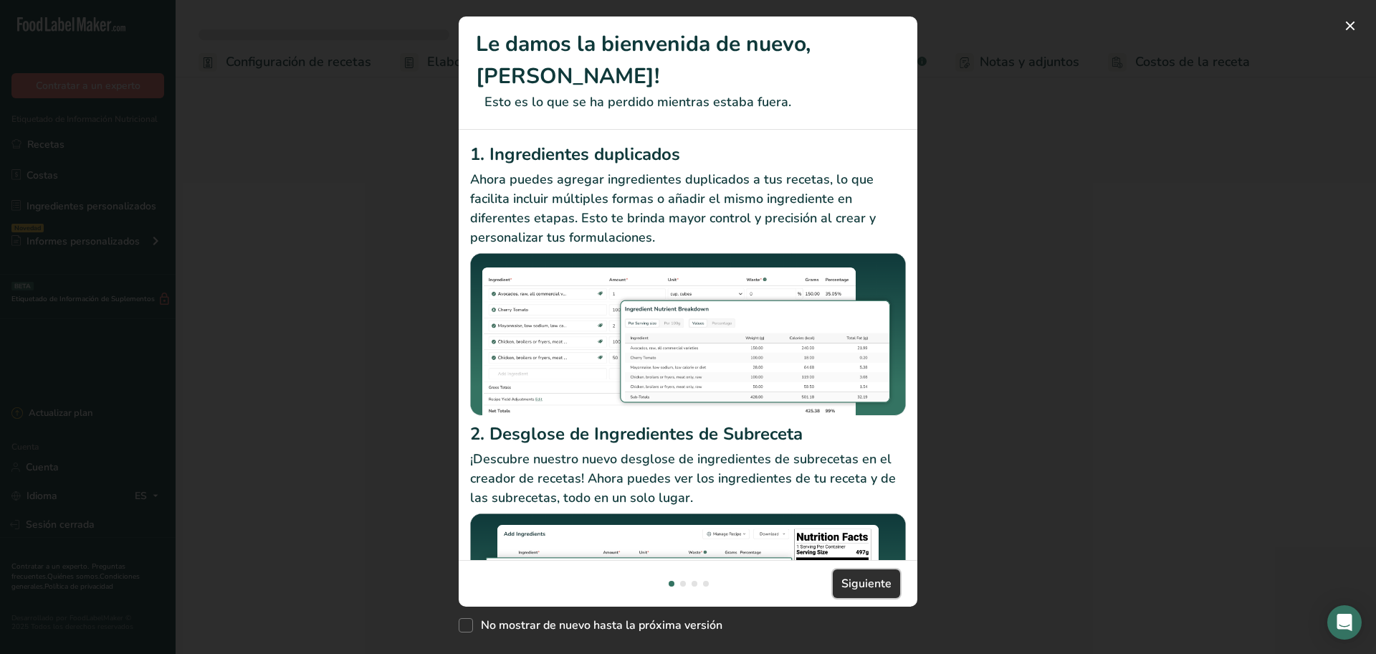
click at [872, 575] on span "Siguiente" at bounding box center [867, 583] width 50 height 17
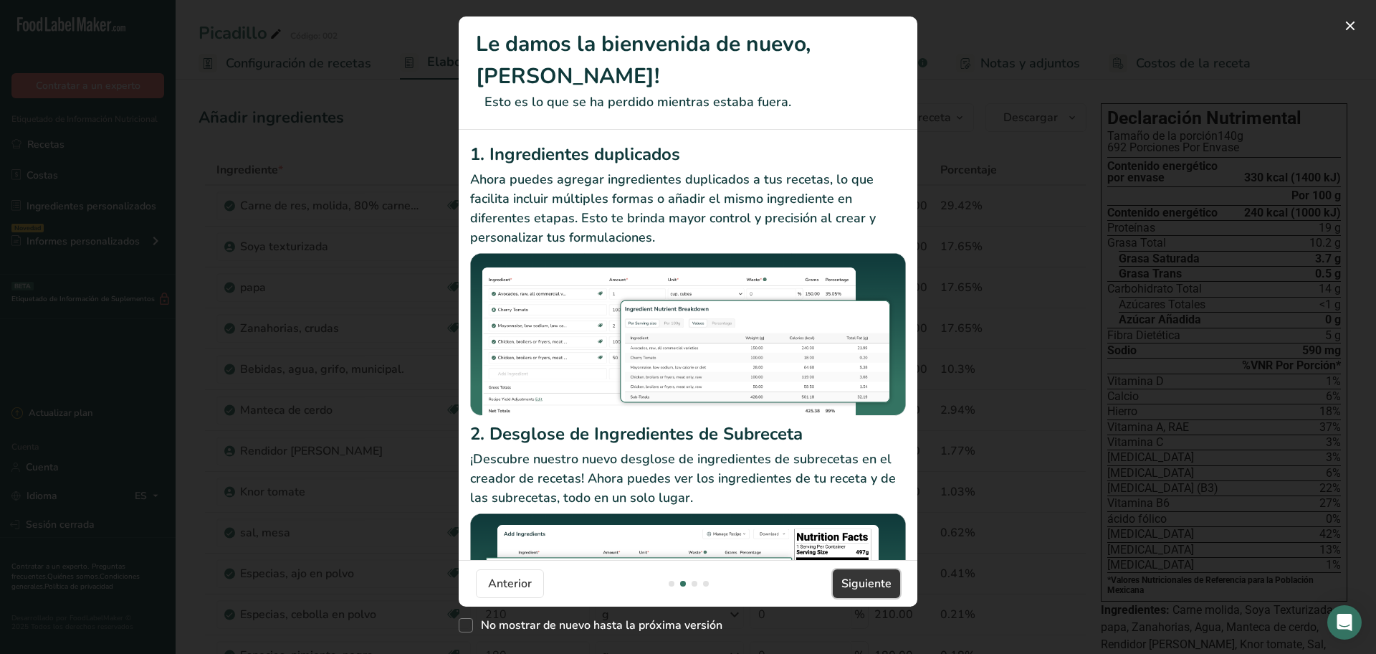
scroll to position [0, 459]
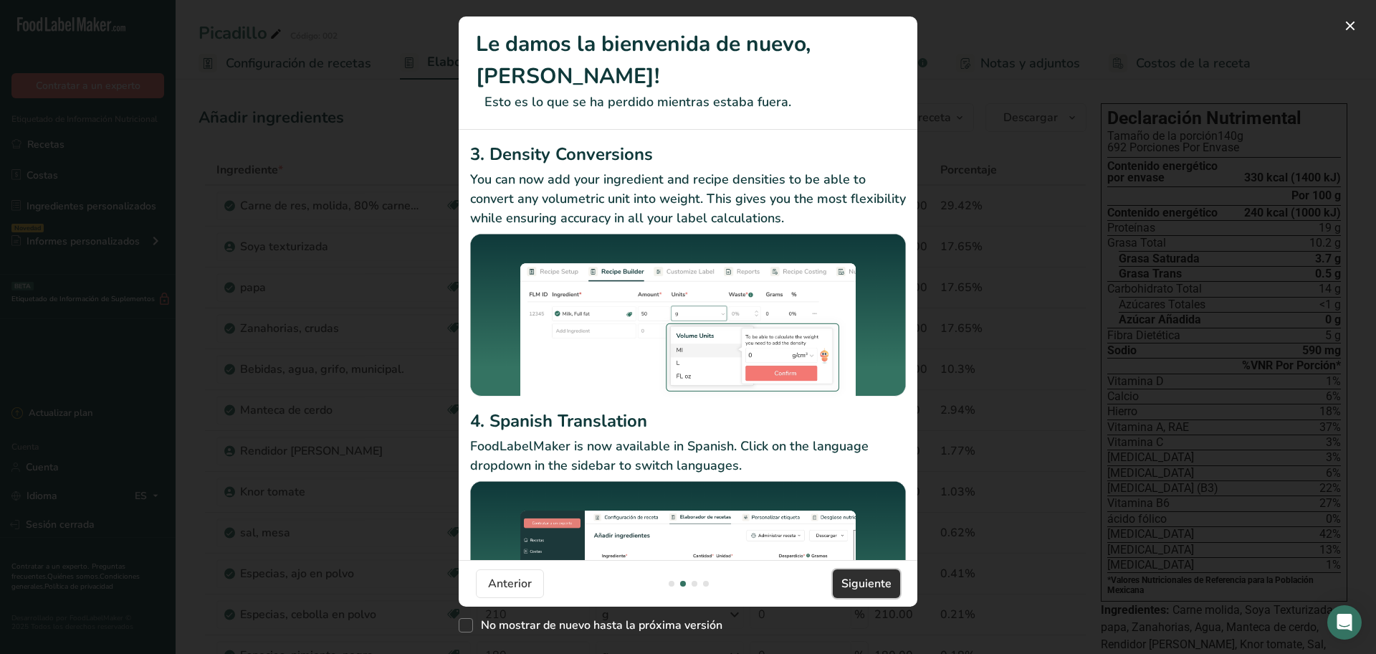
click at [842, 575] on span "Siguiente" at bounding box center [867, 583] width 50 height 17
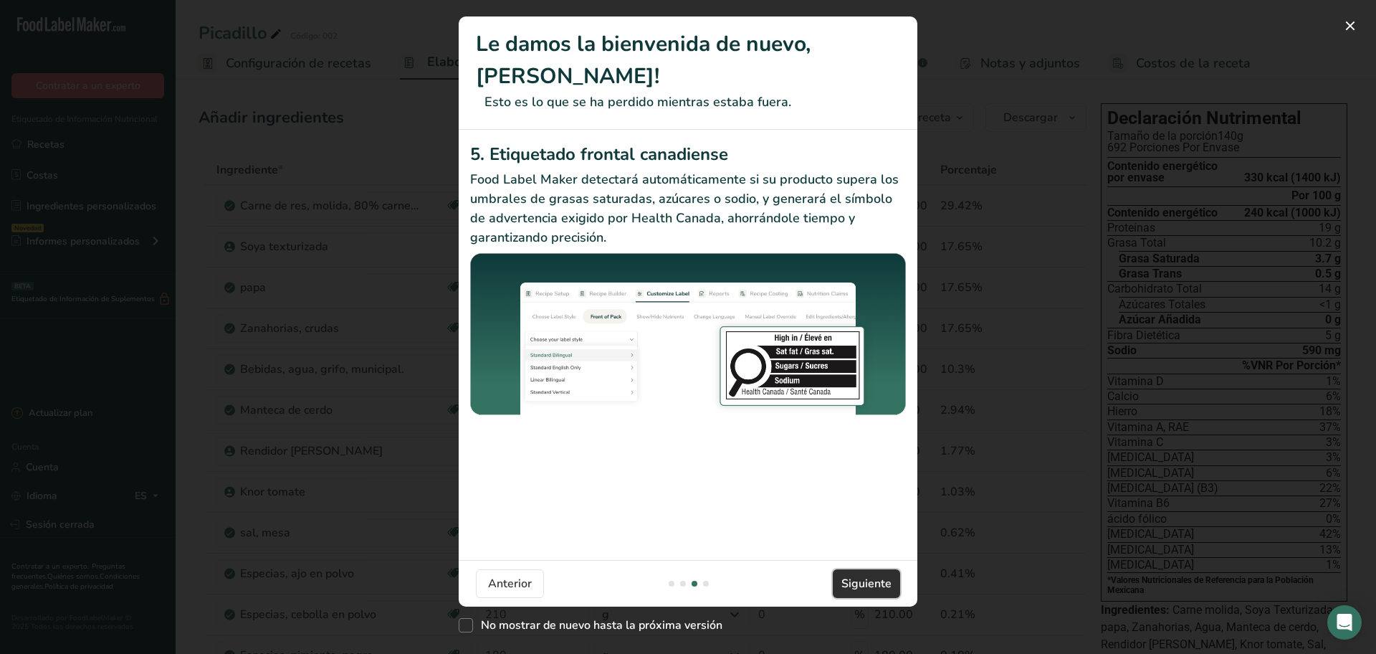
click at [842, 575] on span "Siguiente" at bounding box center [867, 583] width 50 height 17
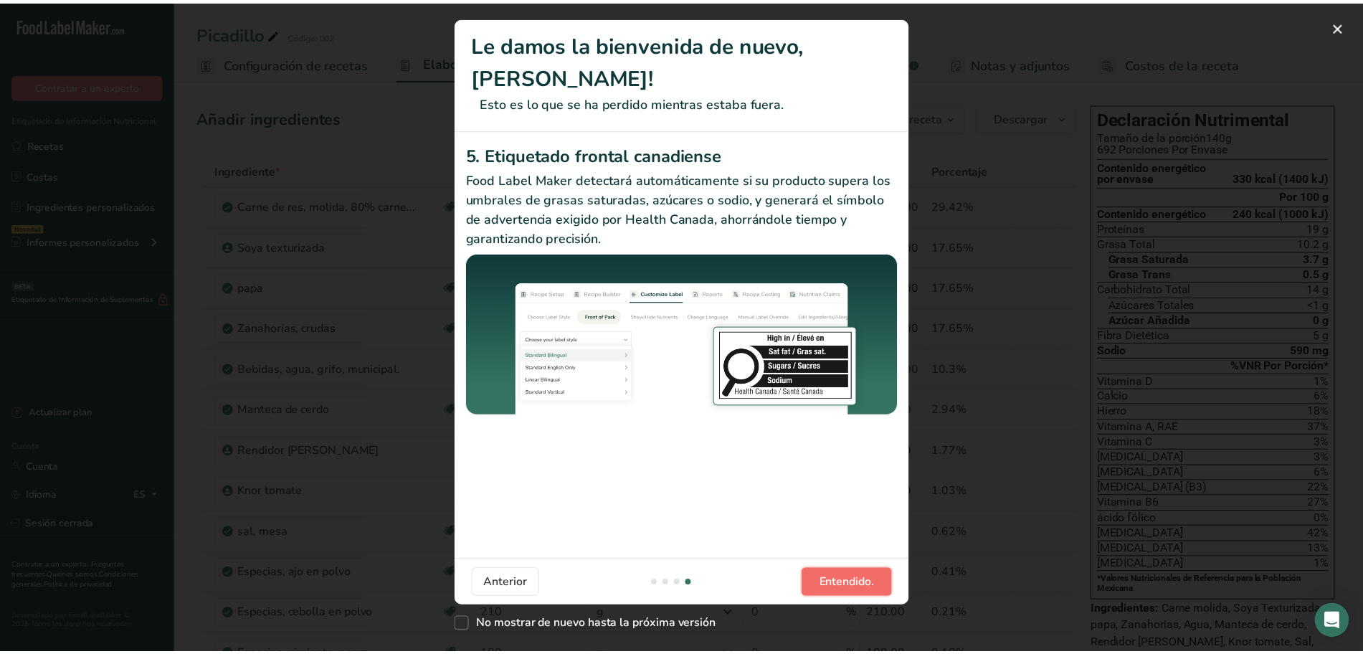
scroll to position [0, 1376]
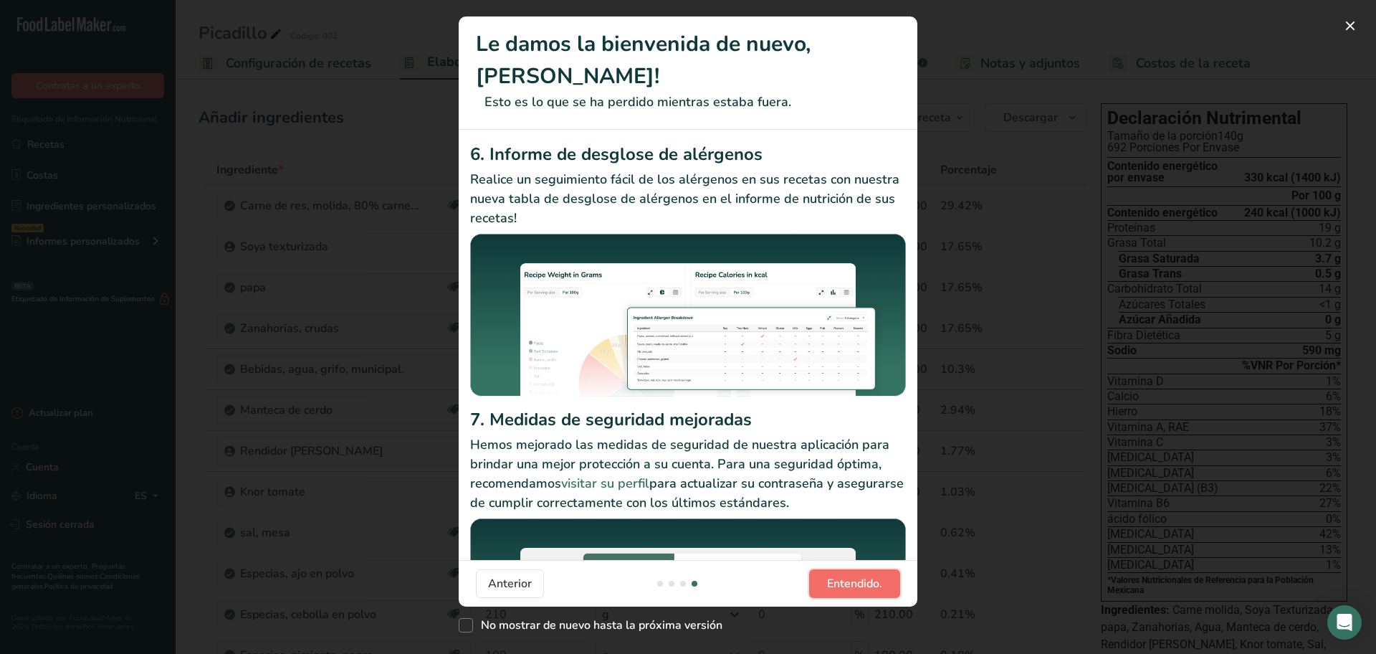
click at [842, 575] on span "Entendido." at bounding box center [854, 583] width 55 height 17
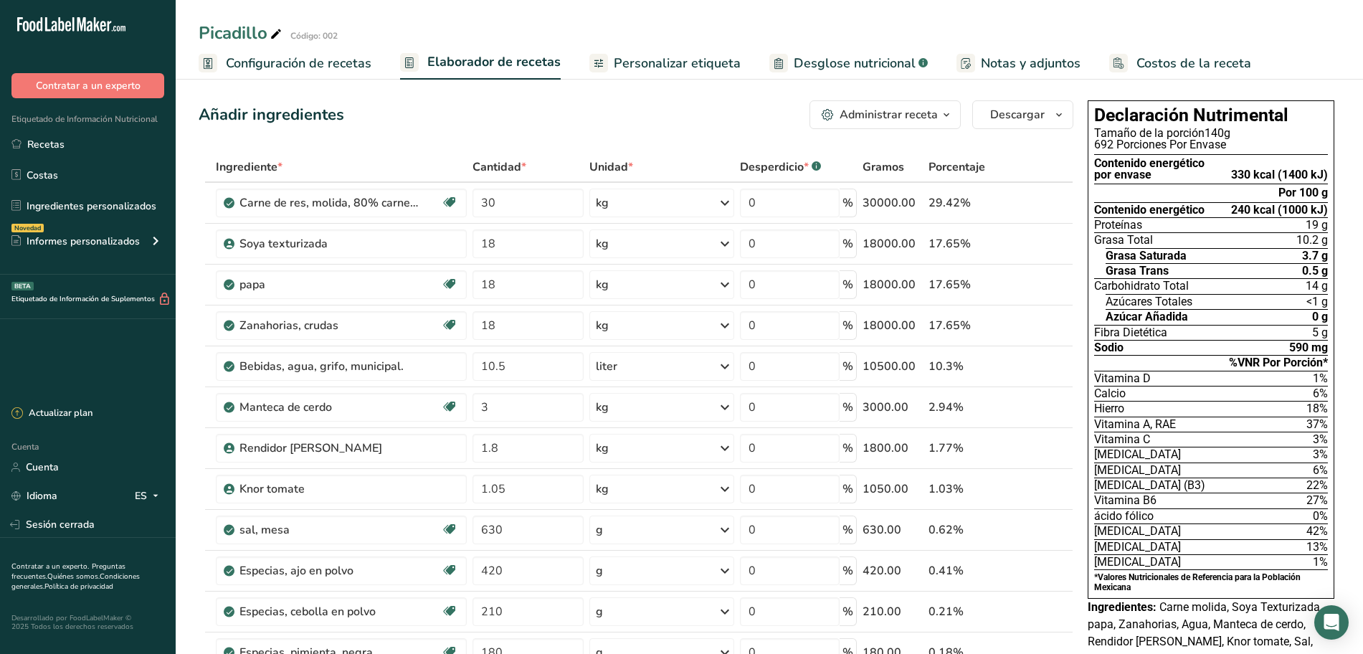
scroll to position [0, 0]
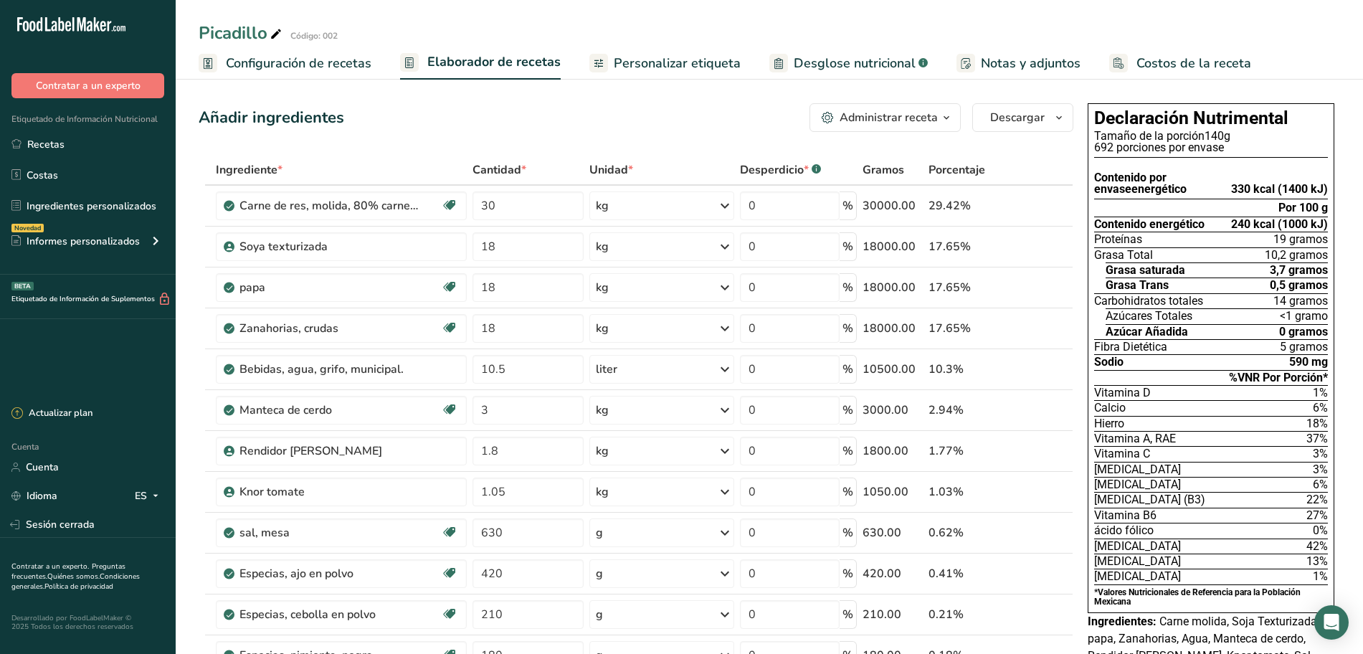
click at [915, 122] on div "Administrar receta" at bounding box center [888, 117] width 98 height 17
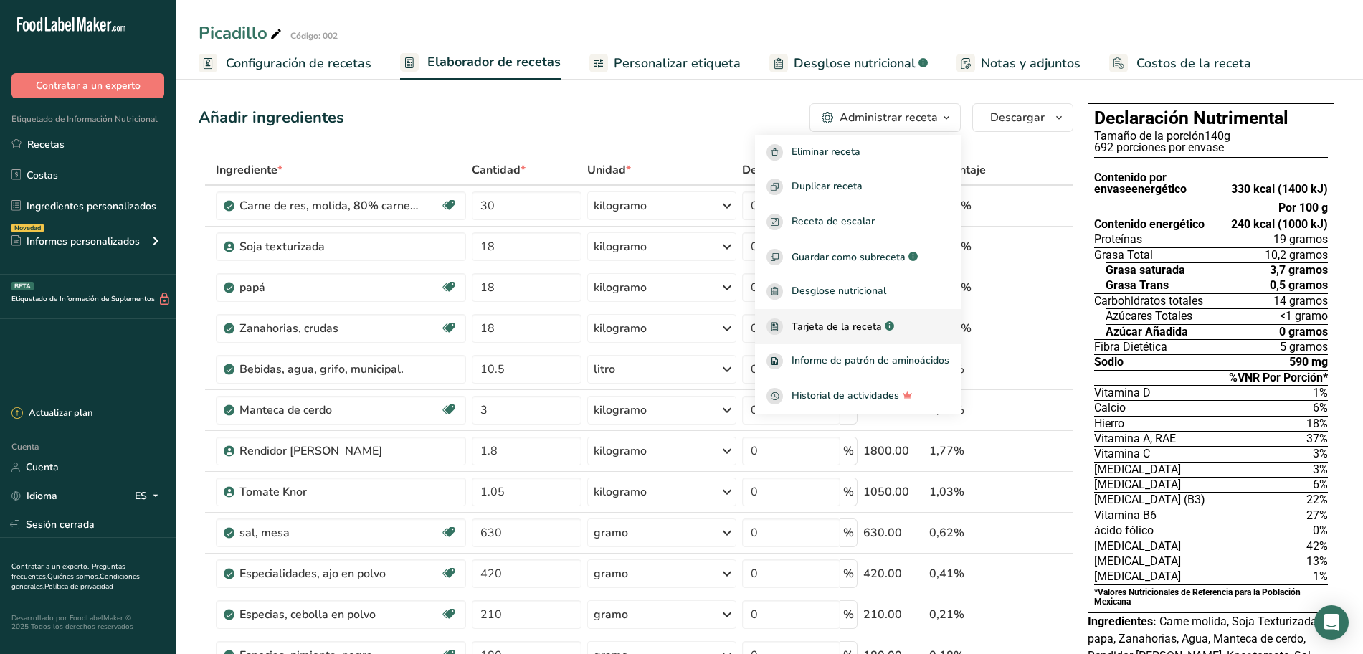
click at [854, 326] on font "Tarjeta de la receta" at bounding box center [836, 327] width 90 height 14
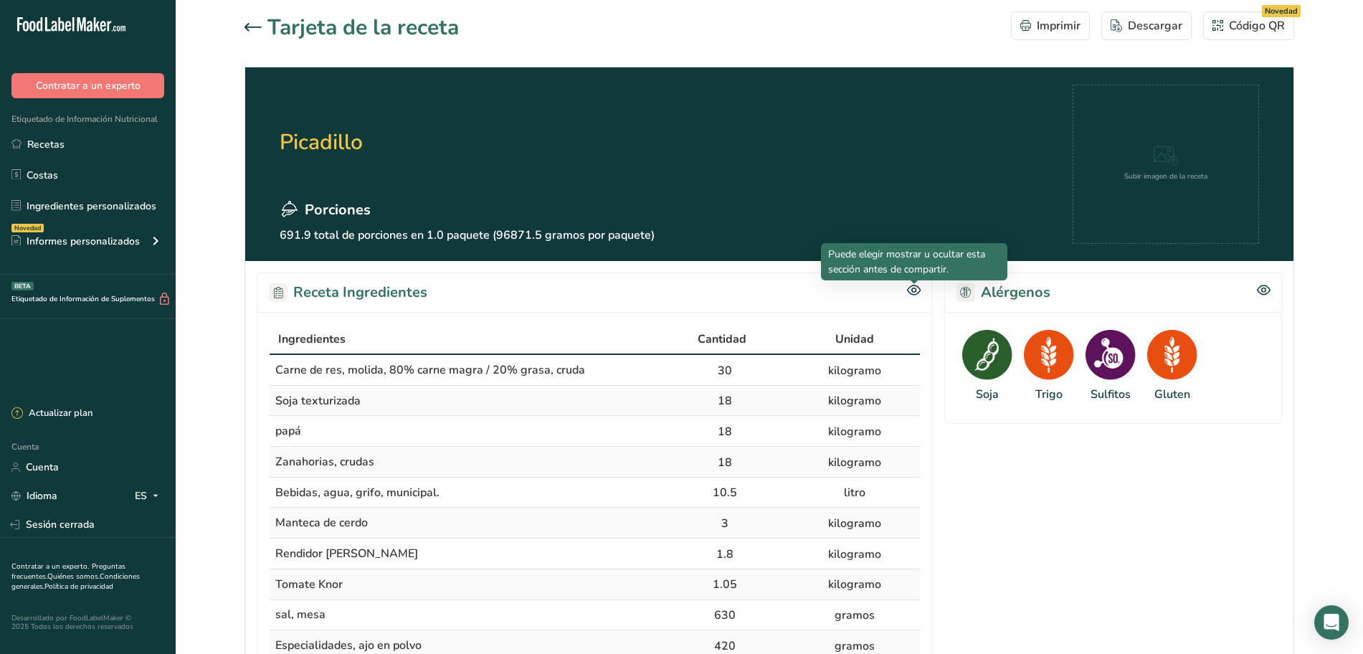
click at [915, 289] on icon at bounding box center [914, 290] width 14 height 12
click at [0, 0] on div at bounding box center [0, 0] width 0 height 0
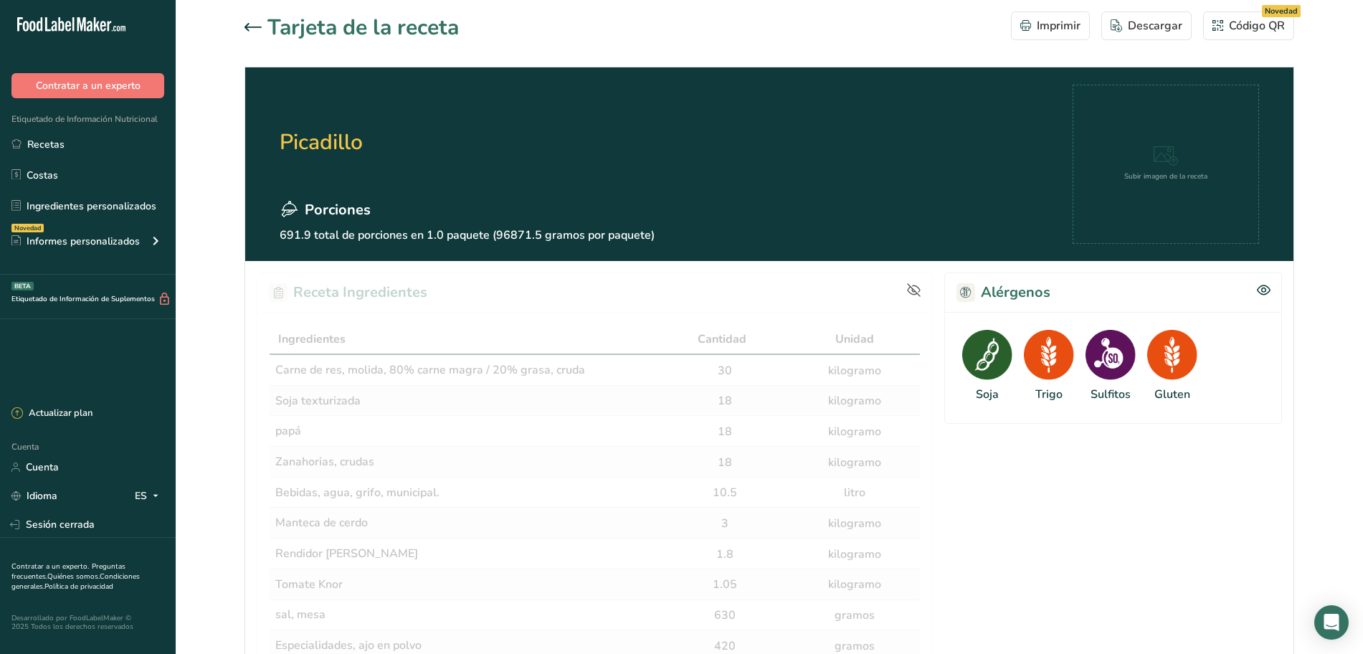
click at [255, 28] on icon at bounding box center [252, 27] width 17 height 9
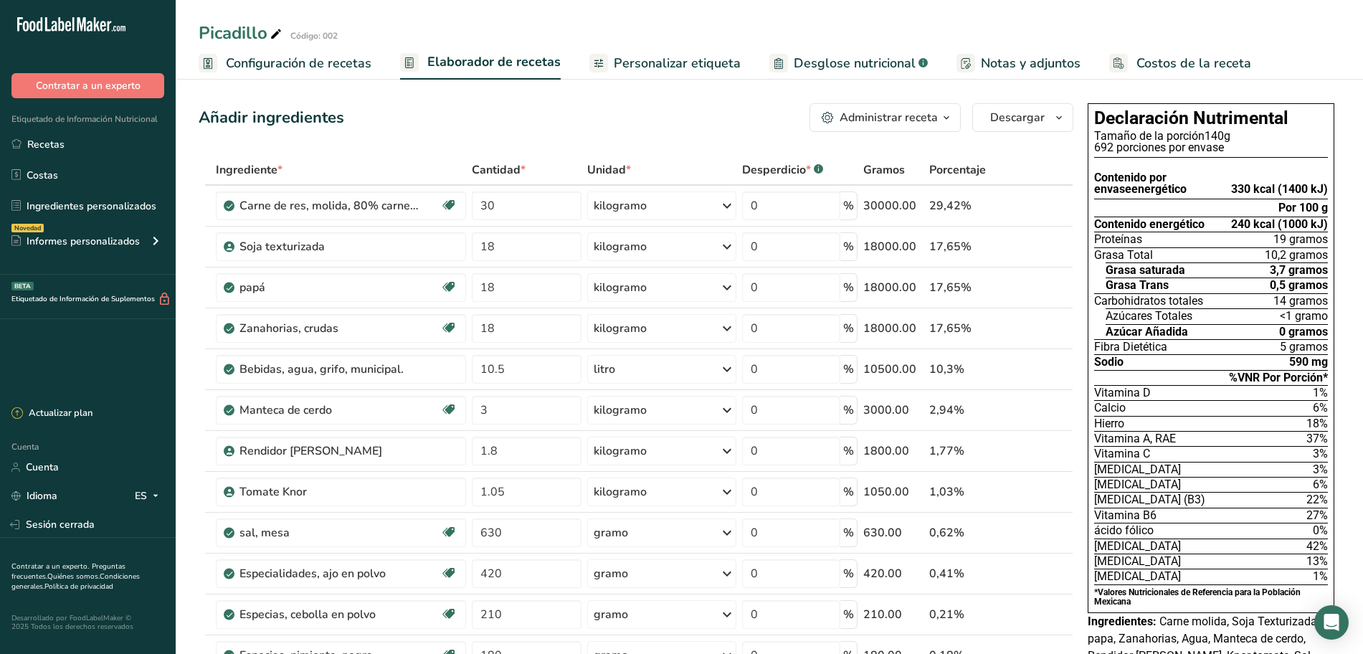
click at [946, 120] on icon "button" at bounding box center [946, 118] width 11 height 18
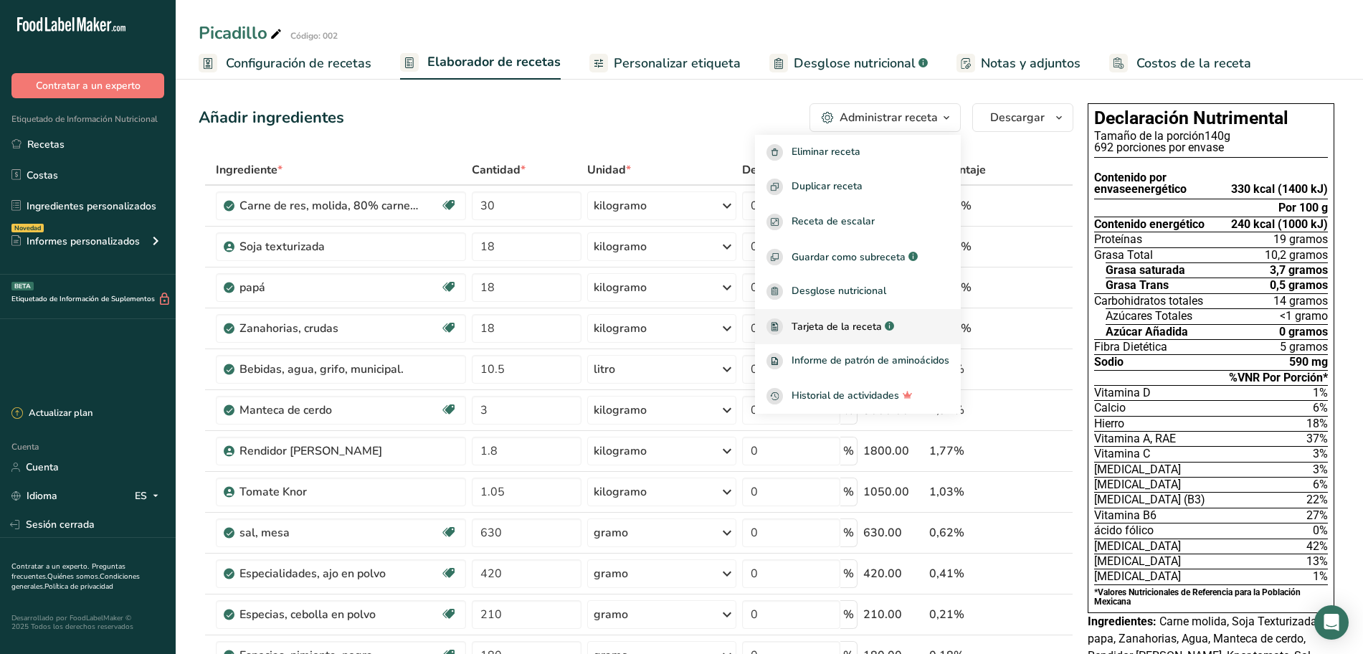
click at [867, 329] on font "Tarjeta de la receta" at bounding box center [836, 327] width 90 height 14
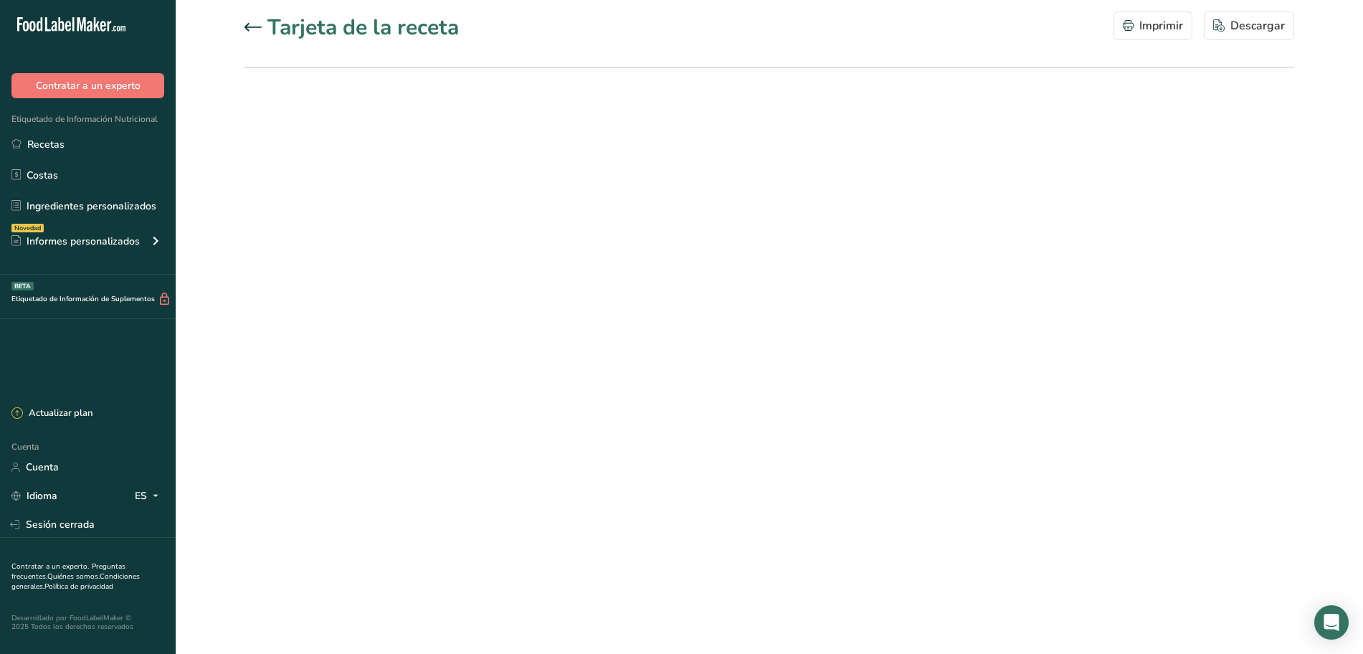
click at [252, 24] on icon at bounding box center [252, 27] width 17 height 9
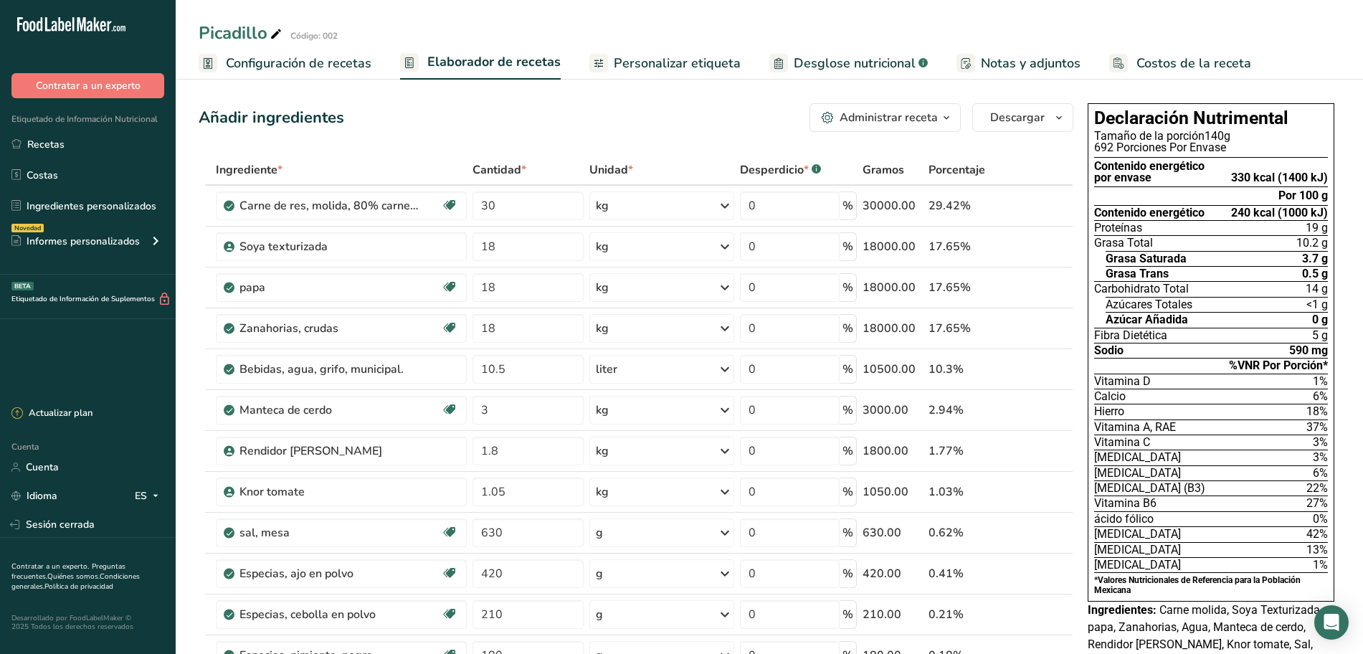
click at [950, 114] on icon "button" at bounding box center [946, 118] width 11 height 18
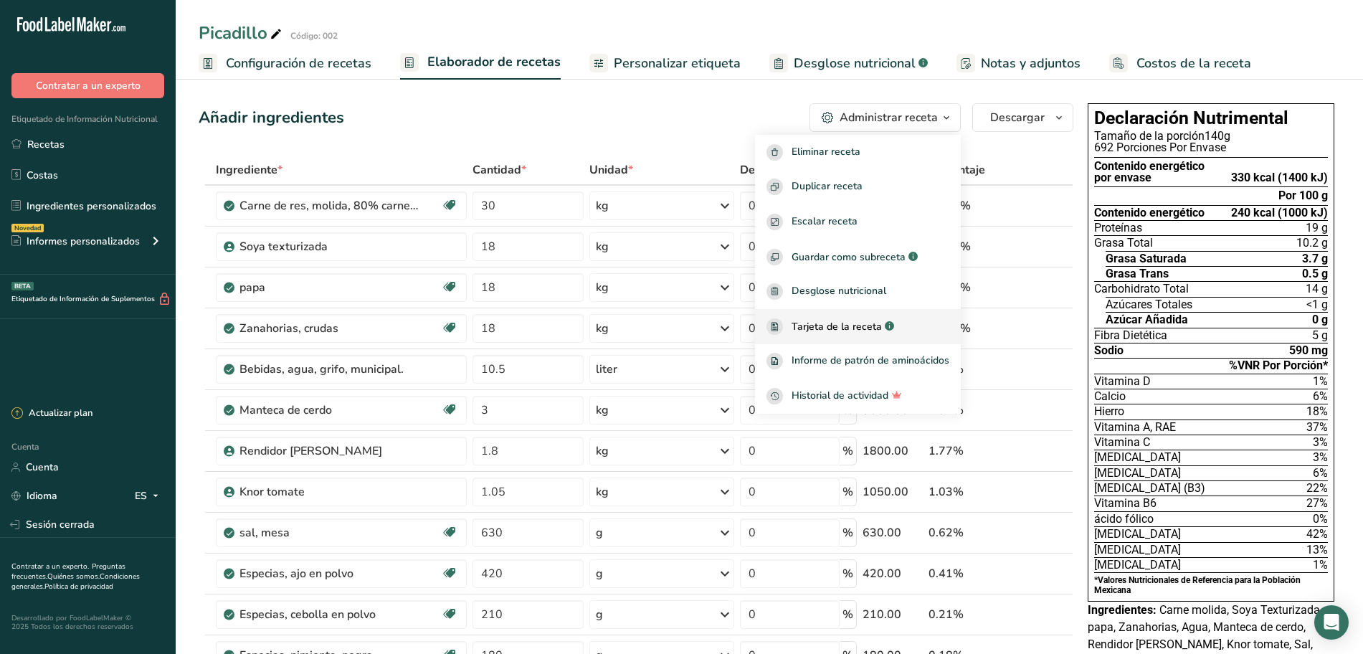
click at [862, 325] on span "Tarjeta de la receta" at bounding box center [836, 326] width 90 height 15
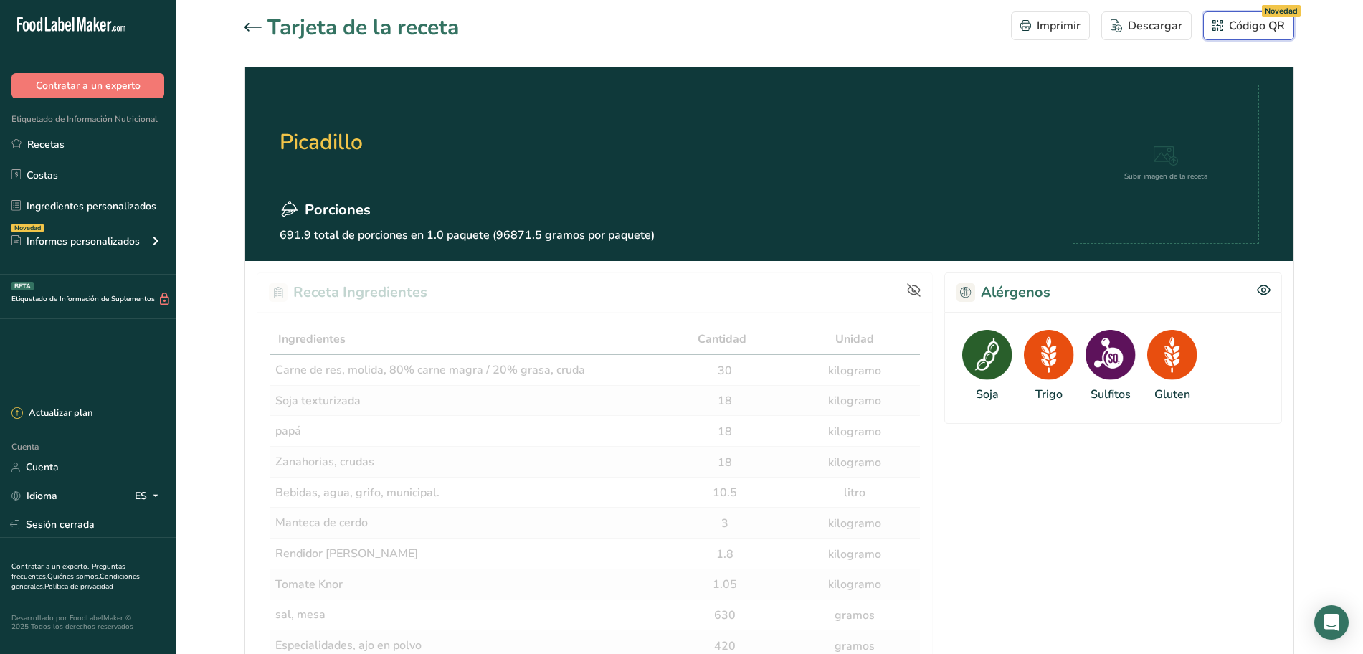
click at [1227, 28] on div "Código QR Novedad" at bounding box center [1248, 25] width 72 height 17
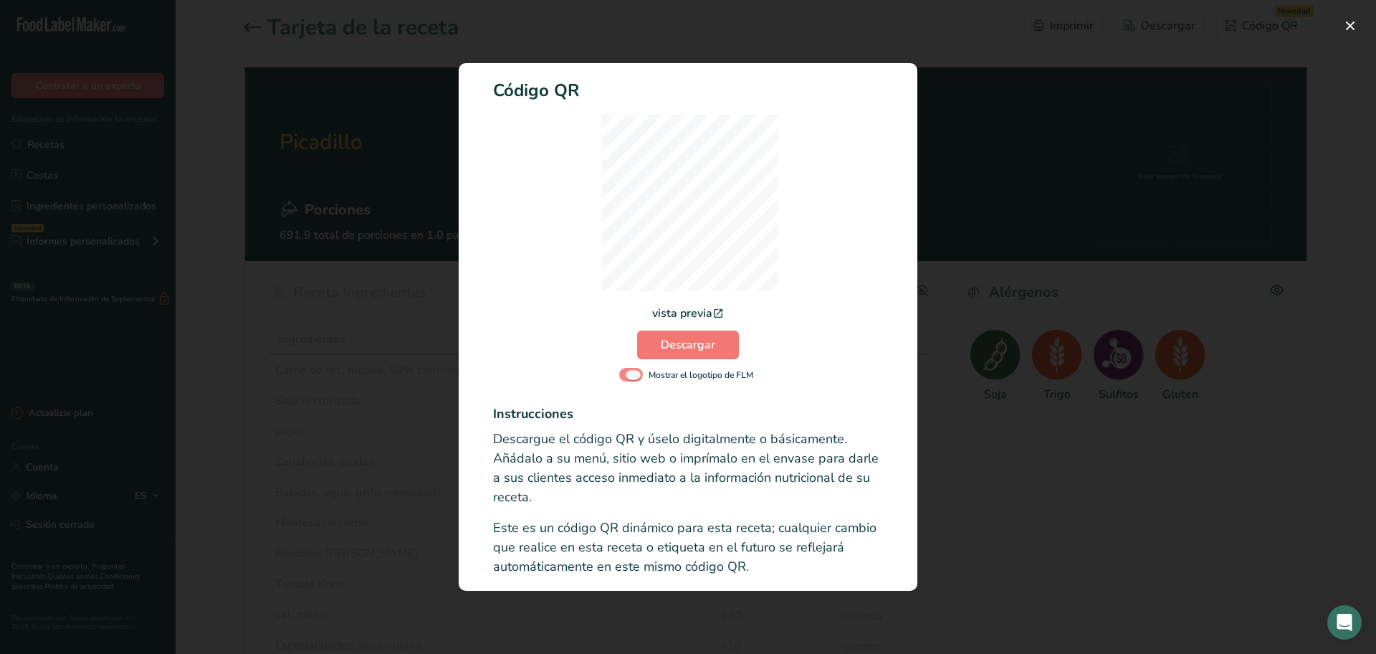
click at [632, 373] on span "Modalidad de registro de actividad" at bounding box center [631, 375] width 24 height 14
click at [629, 373] on input "Mostrar el logotipo de FLM" at bounding box center [623, 374] width 9 height 9
checkbox input "false"
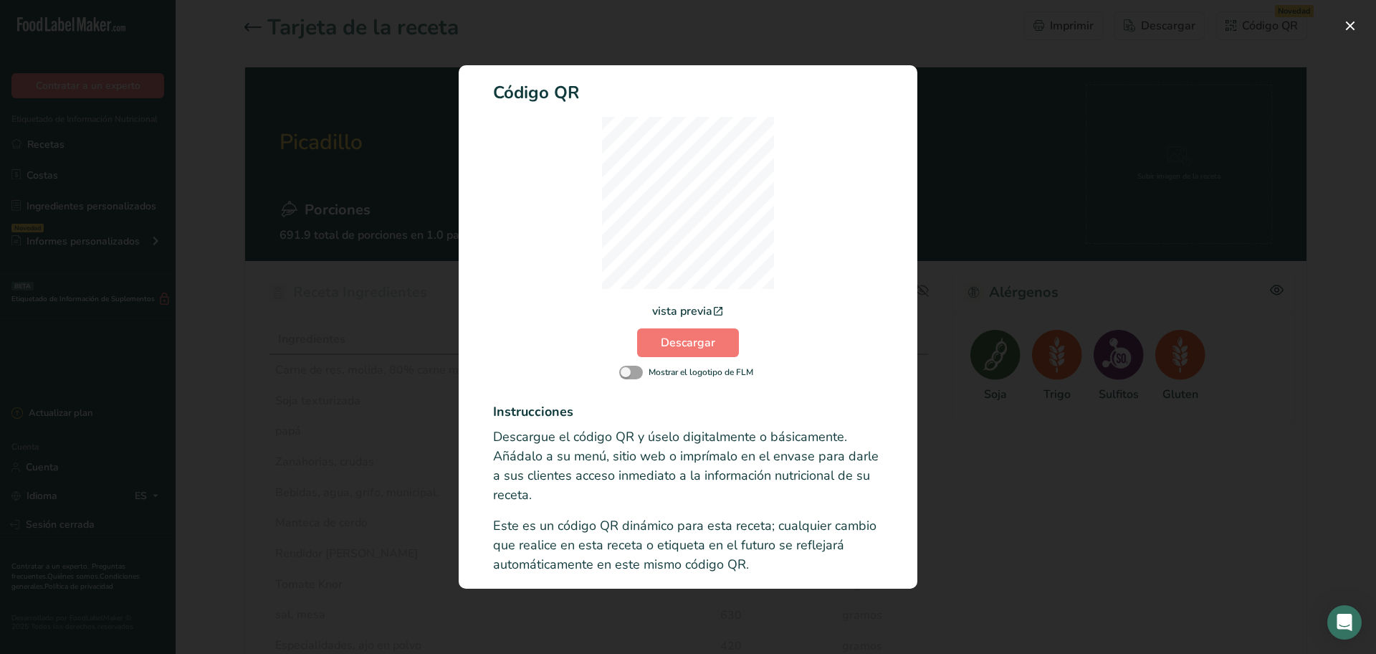
click at [981, 188] on div "Modalidad de registro de actividad" at bounding box center [688, 327] width 1376 height 654
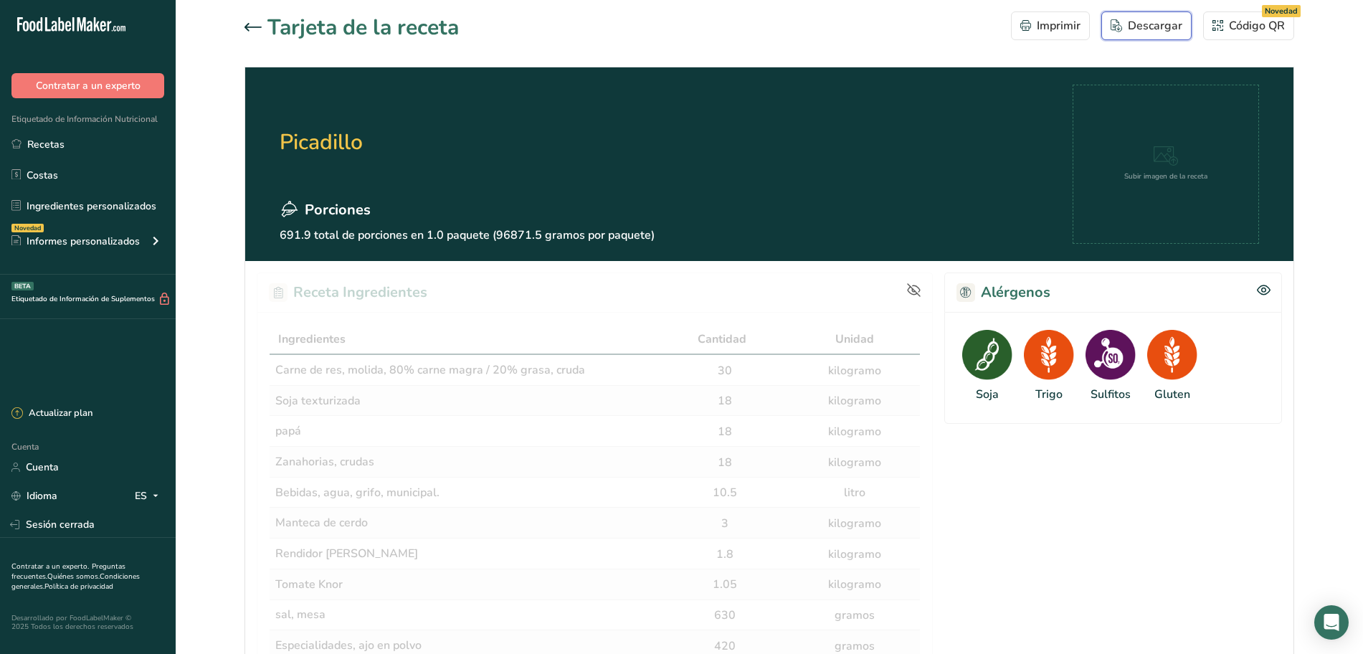
click at [1125, 28] on div "Descargar" at bounding box center [1146, 25] width 72 height 17
click at [1061, 28] on font "Imprimir" at bounding box center [1059, 26] width 44 height 16
click at [1229, 27] on font "Código QR" at bounding box center [1257, 26] width 56 height 16
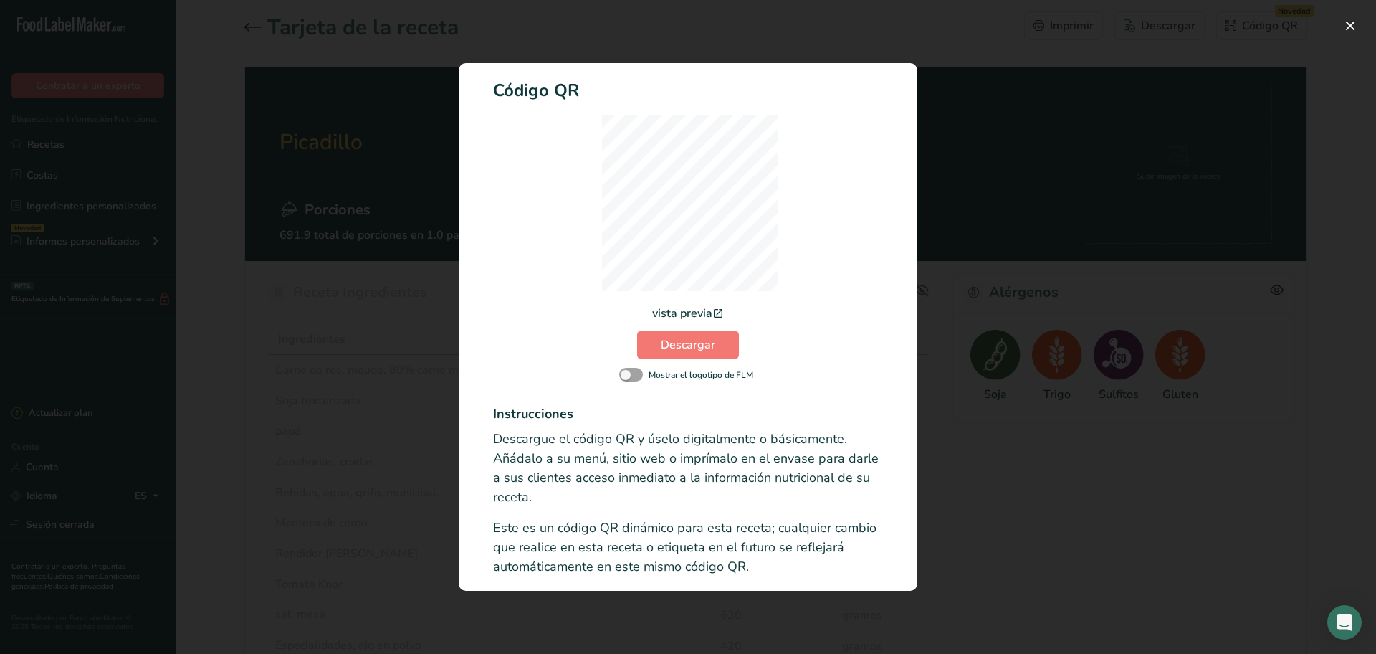
click at [1123, 148] on div "Modalidad de registro de actividad" at bounding box center [688, 327] width 1376 height 654
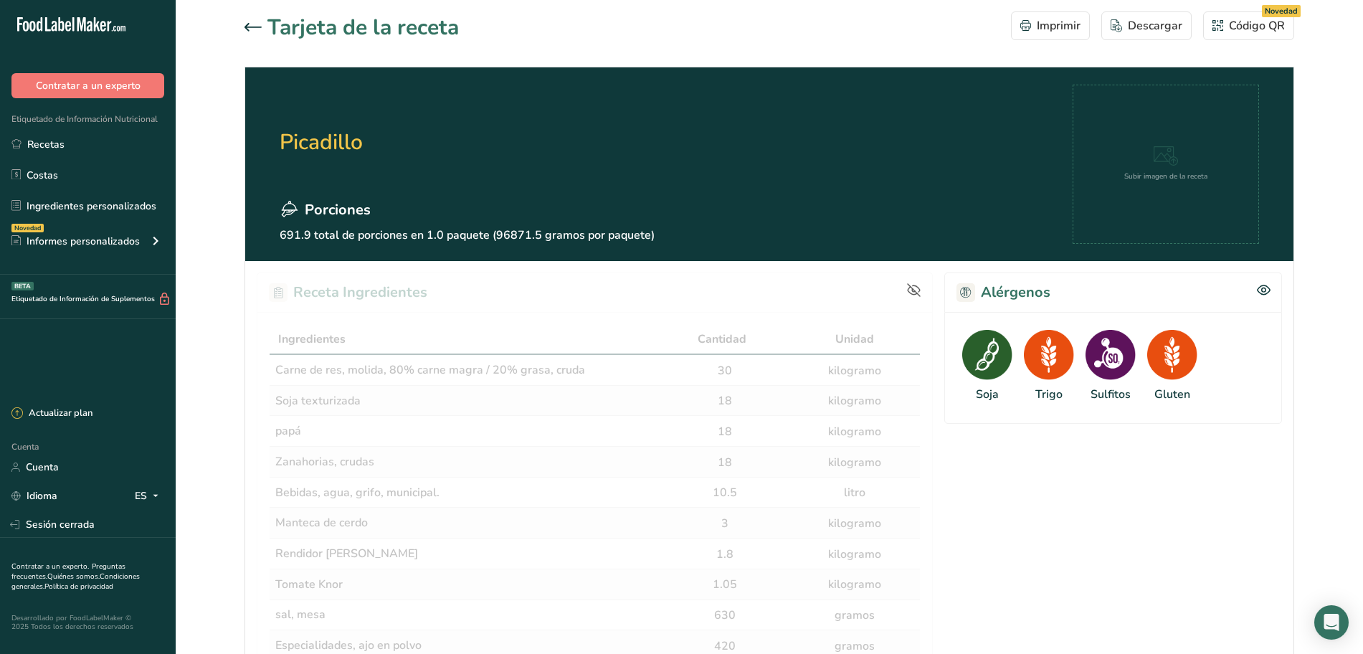
click at [249, 24] on icon at bounding box center [252, 27] width 17 height 9
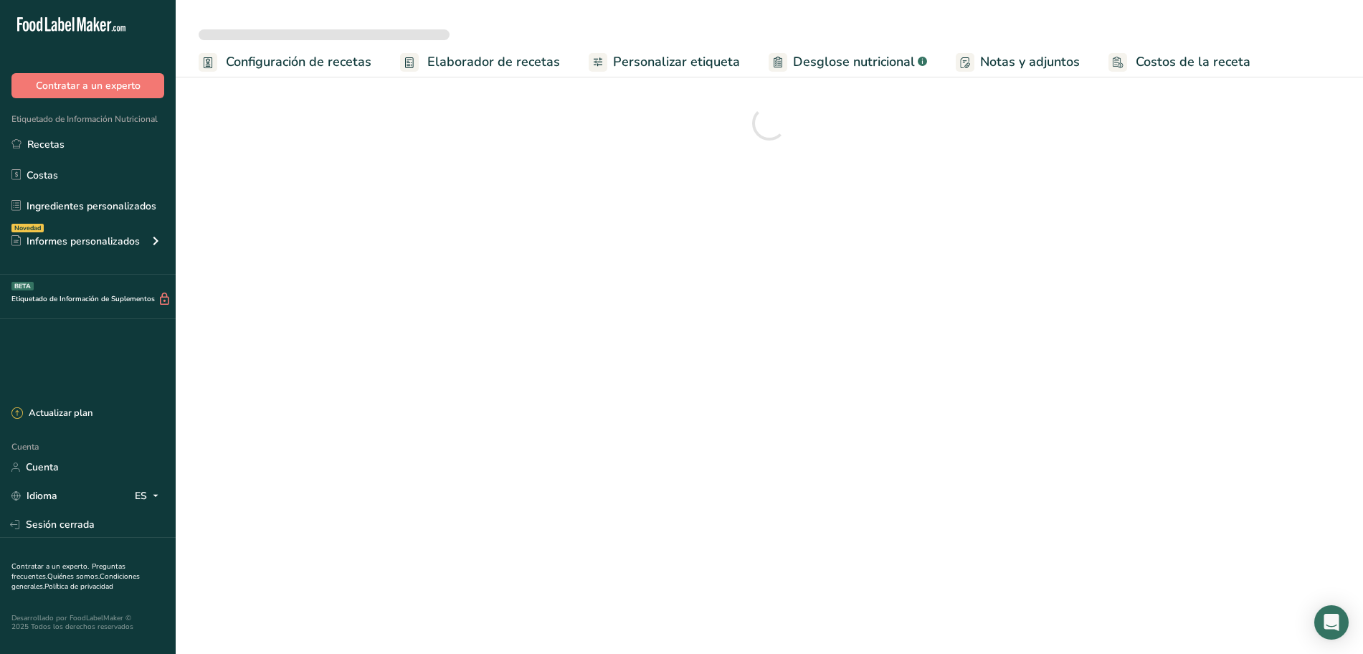
click at [627, 67] on font "Personalizar etiqueta" at bounding box center [676, 61] width 127 height 17
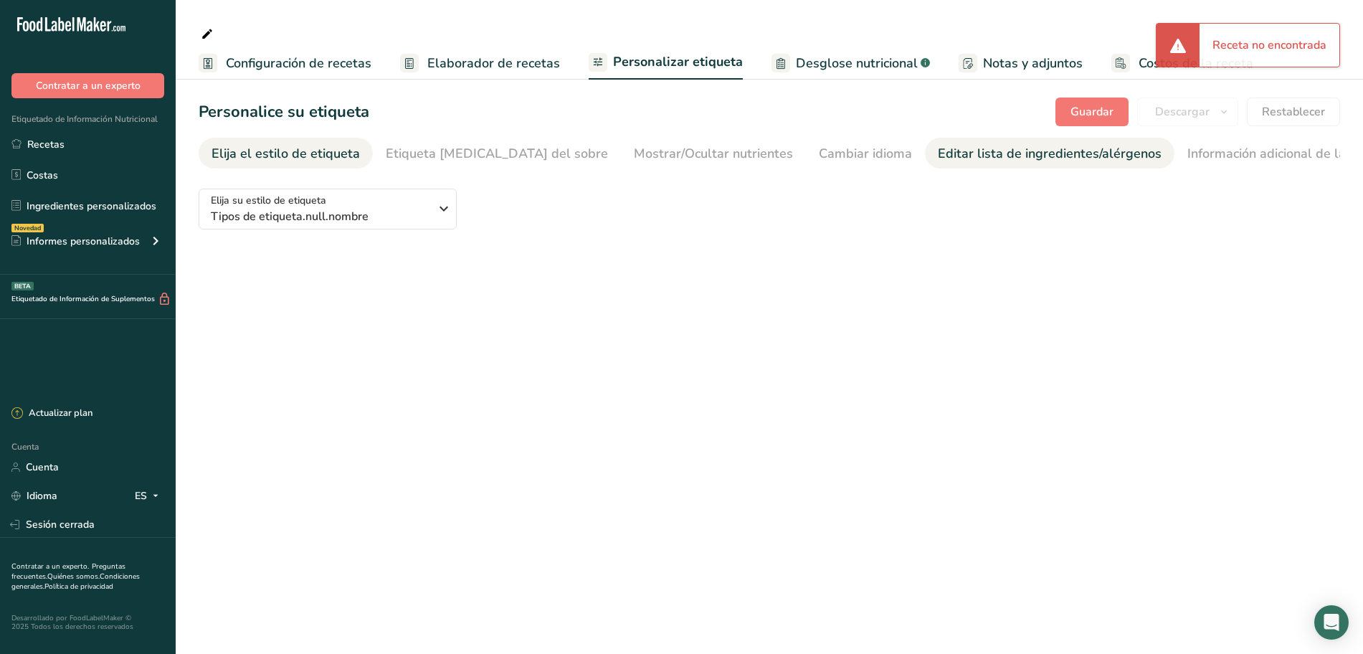
click at [938, 156] on font "Editar lista de ingredientes/alérgenos" at bounding box center [1050, 153] width 224 height 17
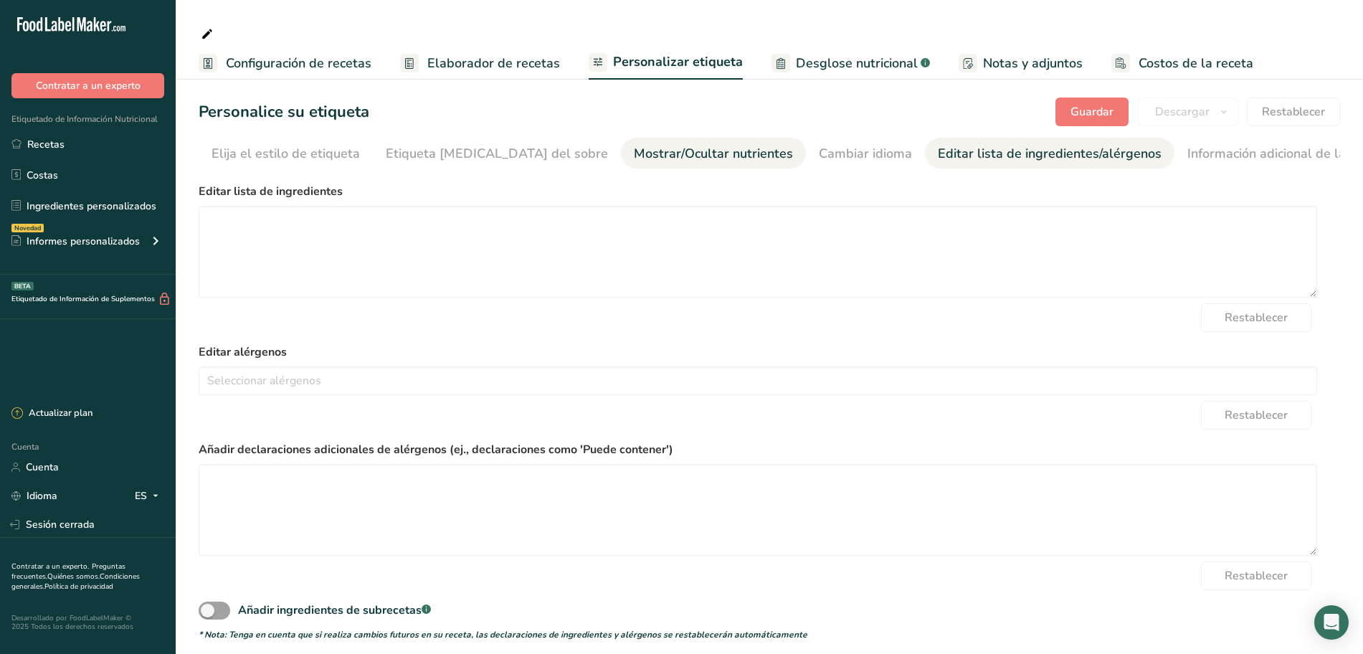
click at [634, 152] on font "Mostrar/Ocultar nutrientes" at bounding box center [713, 153] width 159 height 17
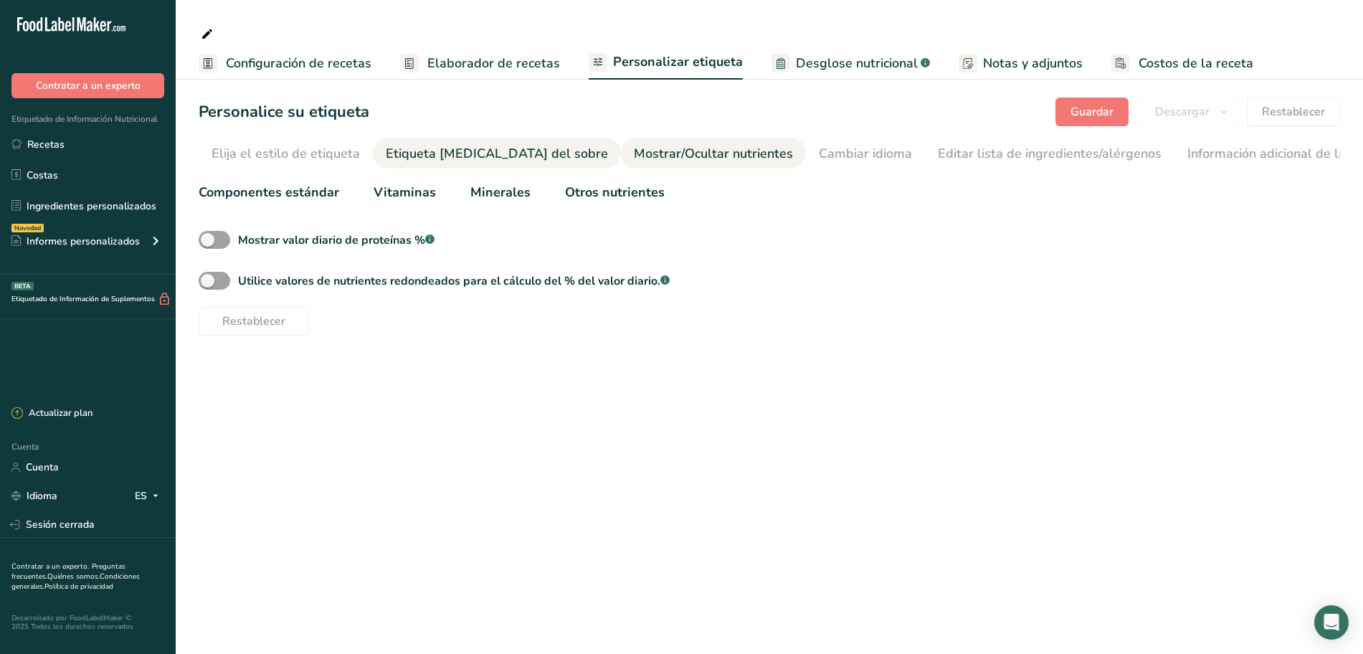
click at [499, 159] on font "Etiqueta frontal del sobre" at bounding box center [497, 153] width 222 height 17
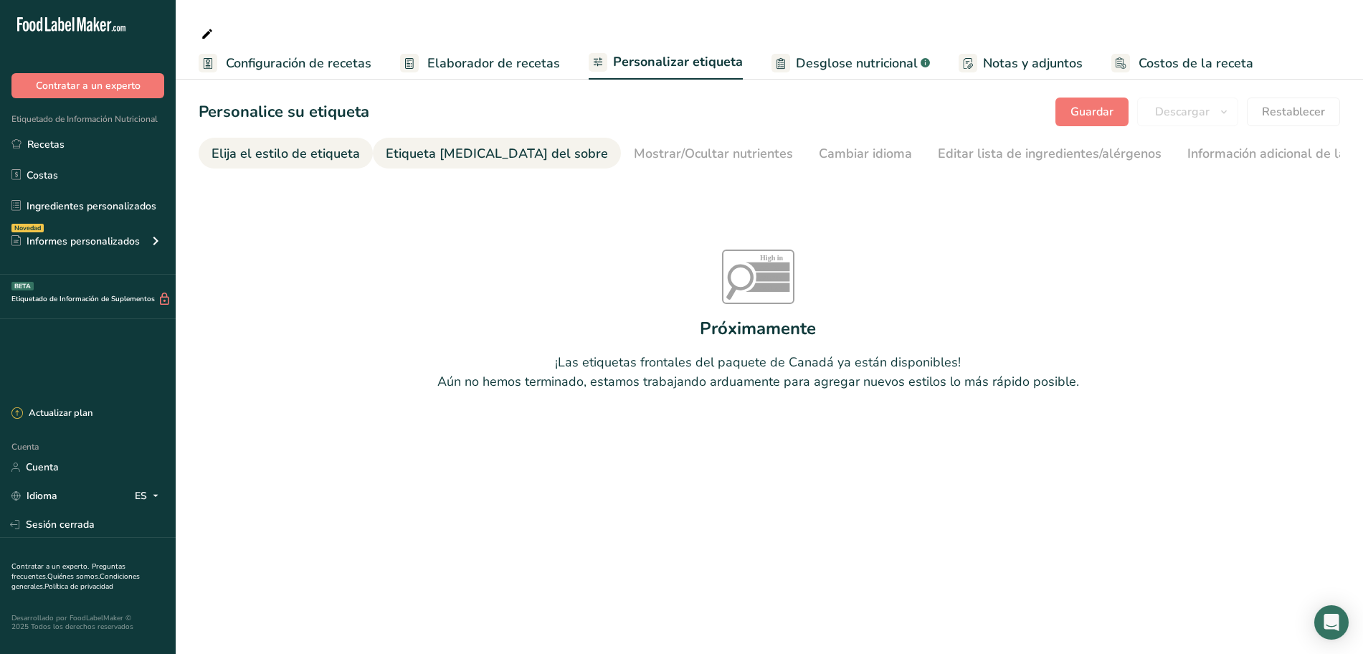
click at [366, 155] on li "Elija el estilo de etiqueta" at bounding box center [286, 153] width 174 height 31
click at [305, 161] on font "Elija el estilo de etiqueta" at bounding box center [285, 153] width 148 height 17
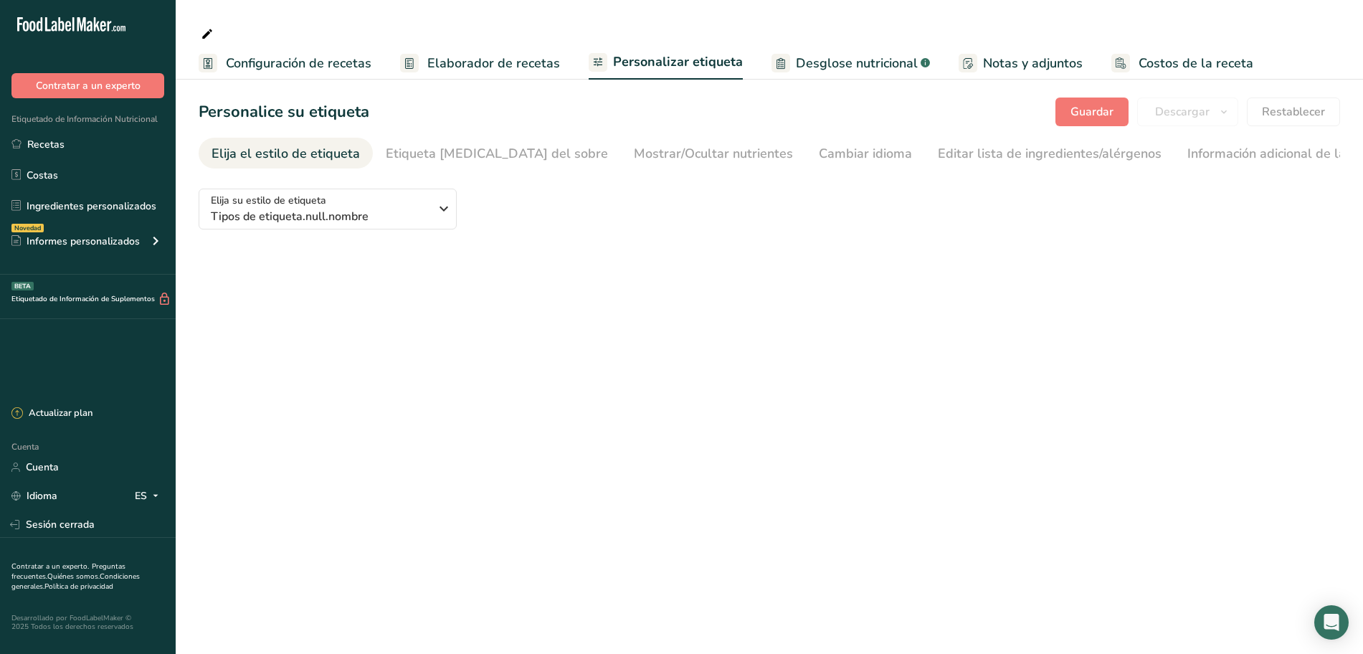
click at [336, 67] on font "Configuración de recetas" at bounding box center [299, 62] width 146 height 17
click at [482, 65] on font "Elaborador de recetas" at bounding box center [493, 62] width 133 height 17
click at [456, 152] on font "Etiqueta frontal del sobre" at bounding box center [497, 153] width 222 height 17
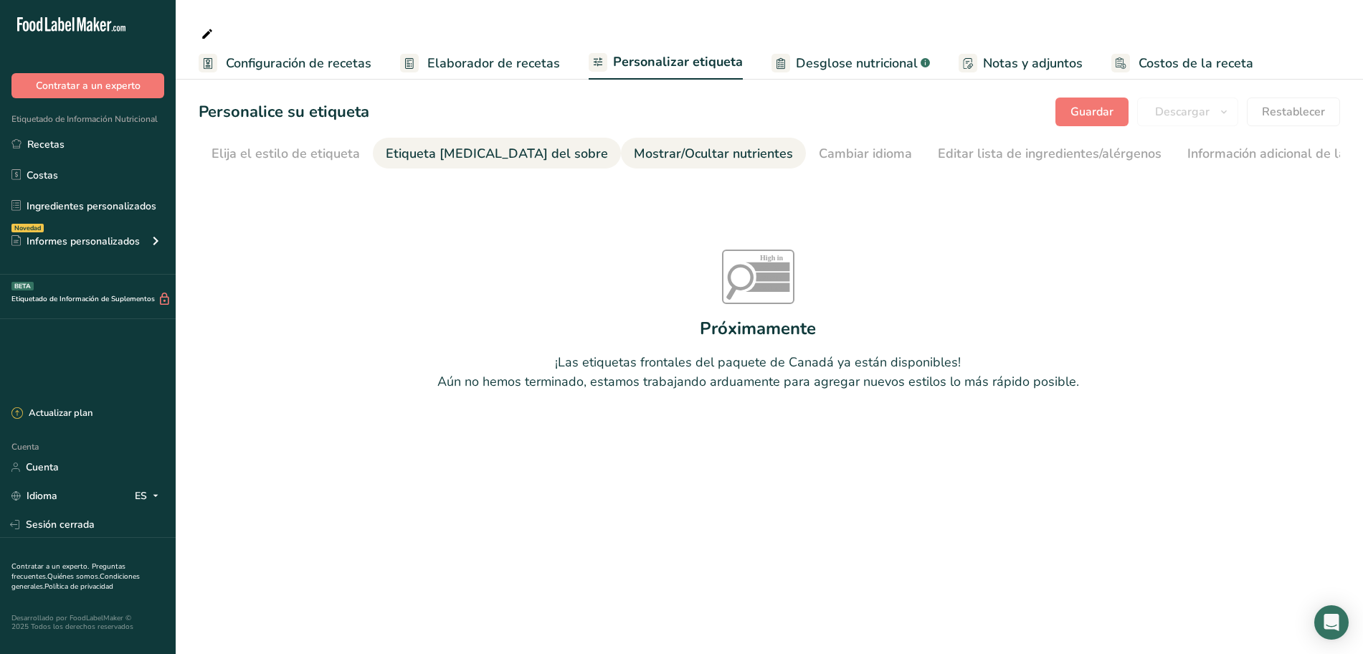
click at [667, 151] on font "Mostrar/Ocultar nutrientes" at bounding box center [713, 153] width 159 height 17
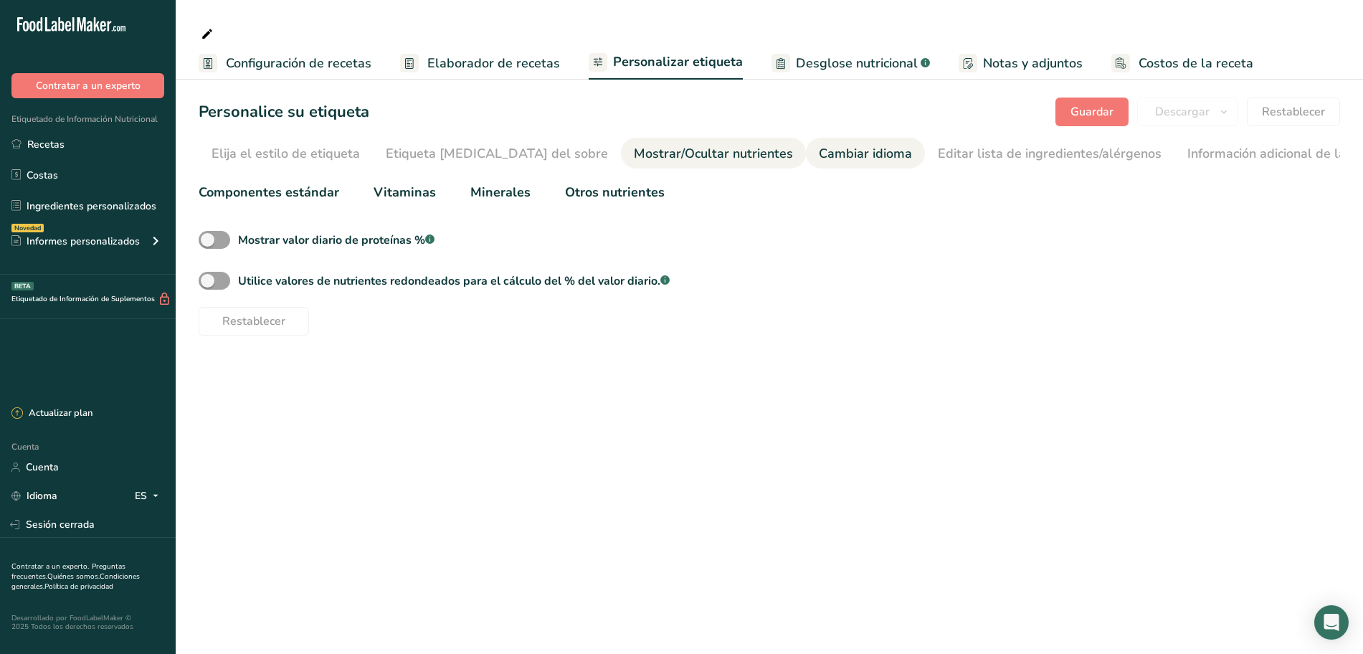
click at [819, 152] on font "Cambiar idioma" at bounding box center [865, 153] width 93 height 17
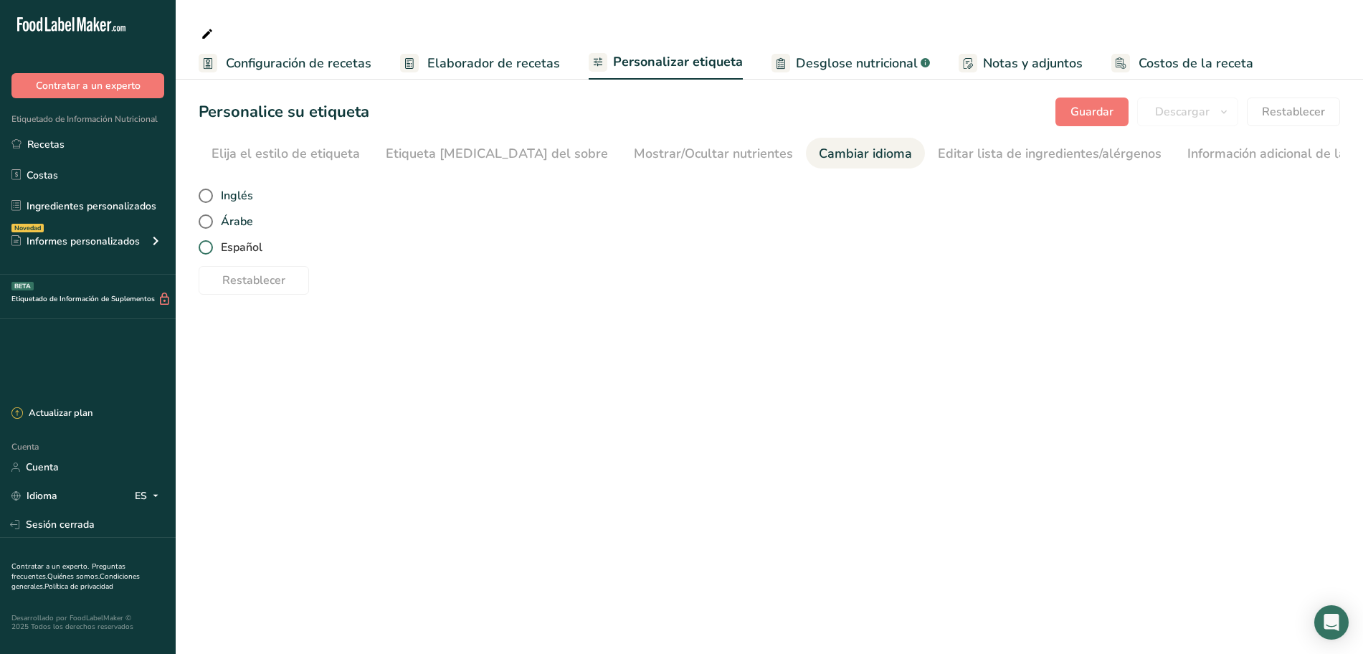
click at [205, 251] on span at bounding box center [206, 247] width 14 height 14
click at [205, 251] on input "Español" at bounding box center [203, 247] width 9 height 9
radio input "true"
click at [308, 67] on font "Configuración de recetas" at bounding box center [299, 62] width 146 height 17
click at [518, 62] on font "Elaborador de recetas" at bounding box center [493, 62] width 133 height 17
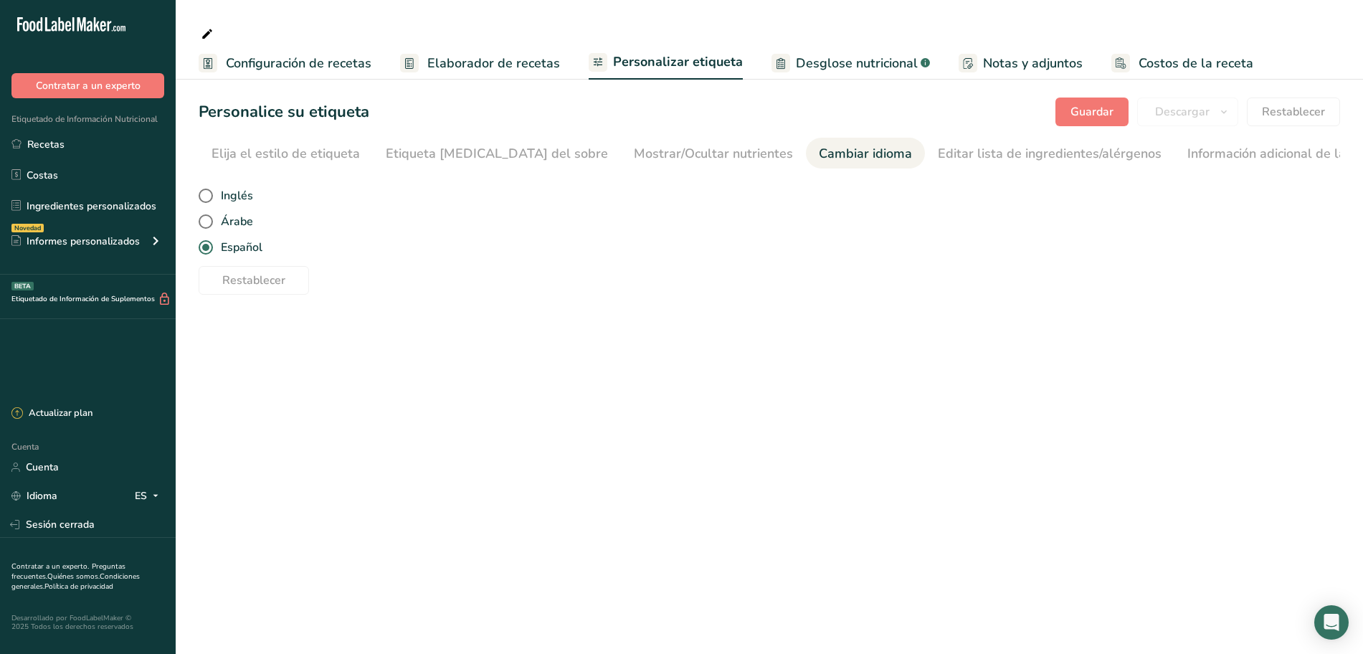
click at [518, 62] on font "Elaborador de recetas" at bounding box center [493, 62] width 133 height 17
click at [75, 143] on link "Recetas" at bounding box center [88, 143] width 176 height 27
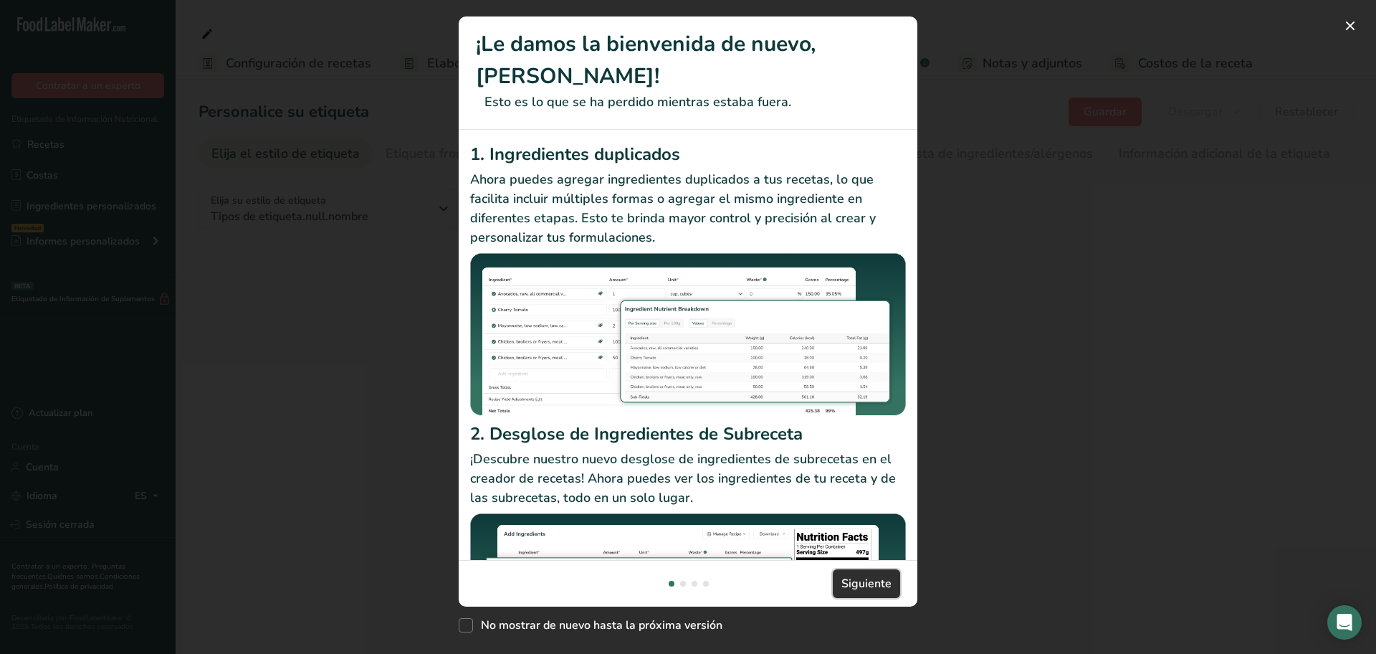
click at [869, 590] on font "Siguiente" at bounding box center [867, 584] width 50 height 16
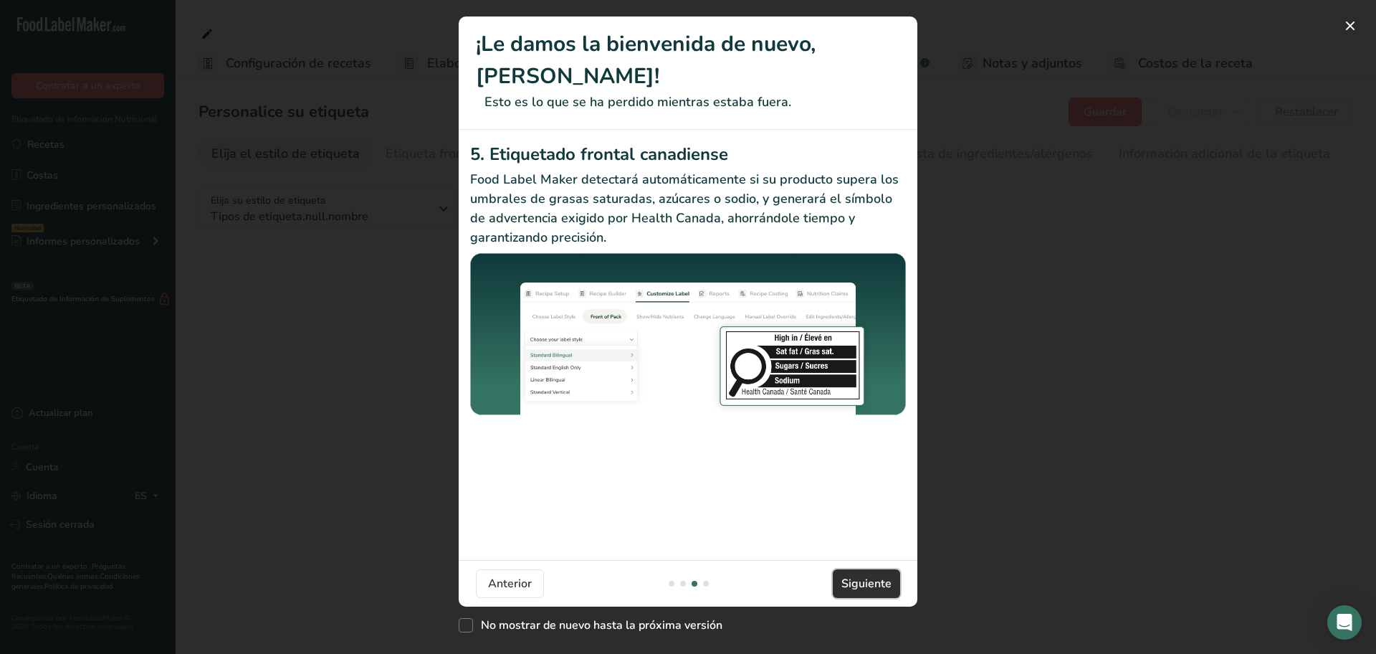
click at [869, 590] on font "Siguiente" at bounding box center [867, 584] width 50 height 16
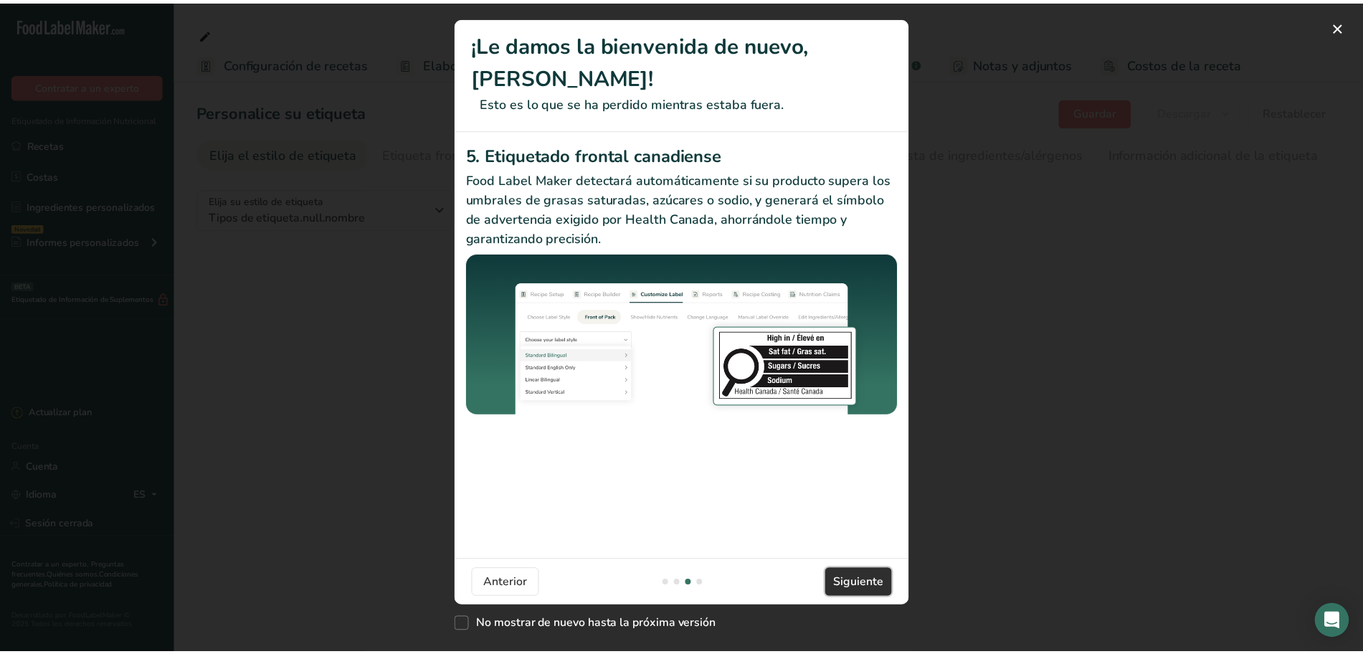
scroll to position [0, 1376]
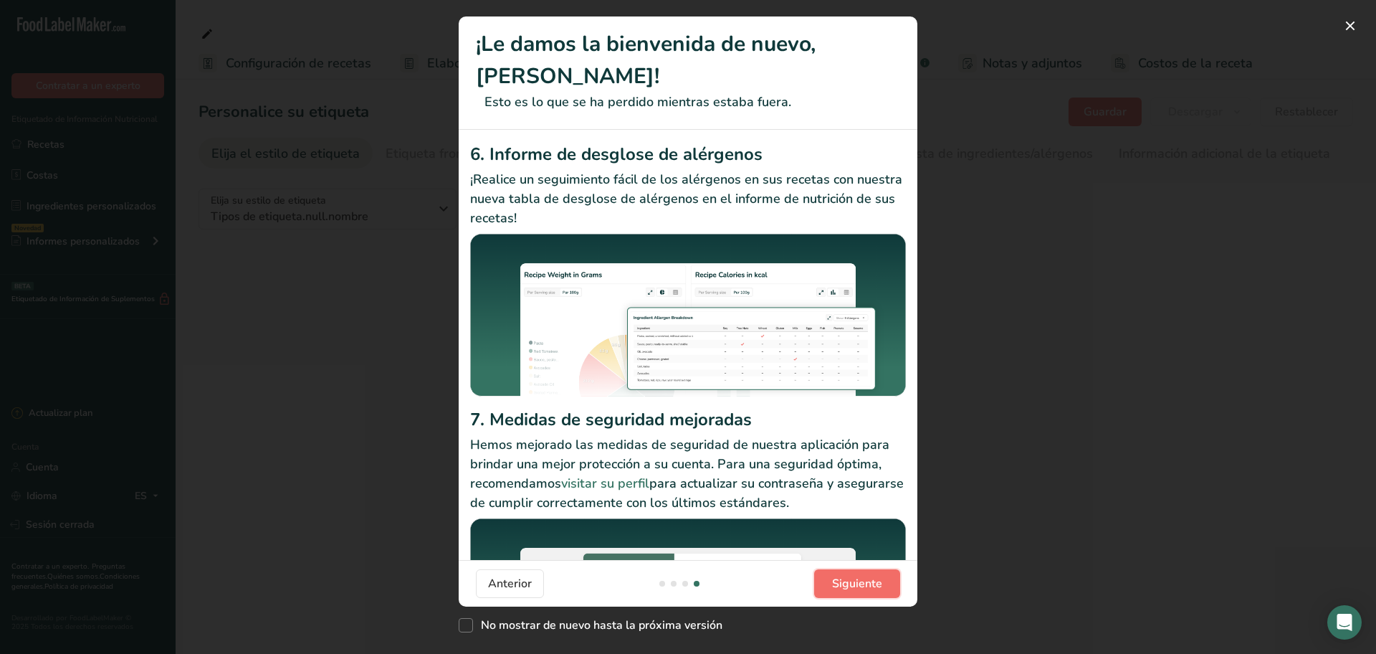
click at [869, 590] on font "Siguiente" at bounding box center [857, 584] width 50 height 16
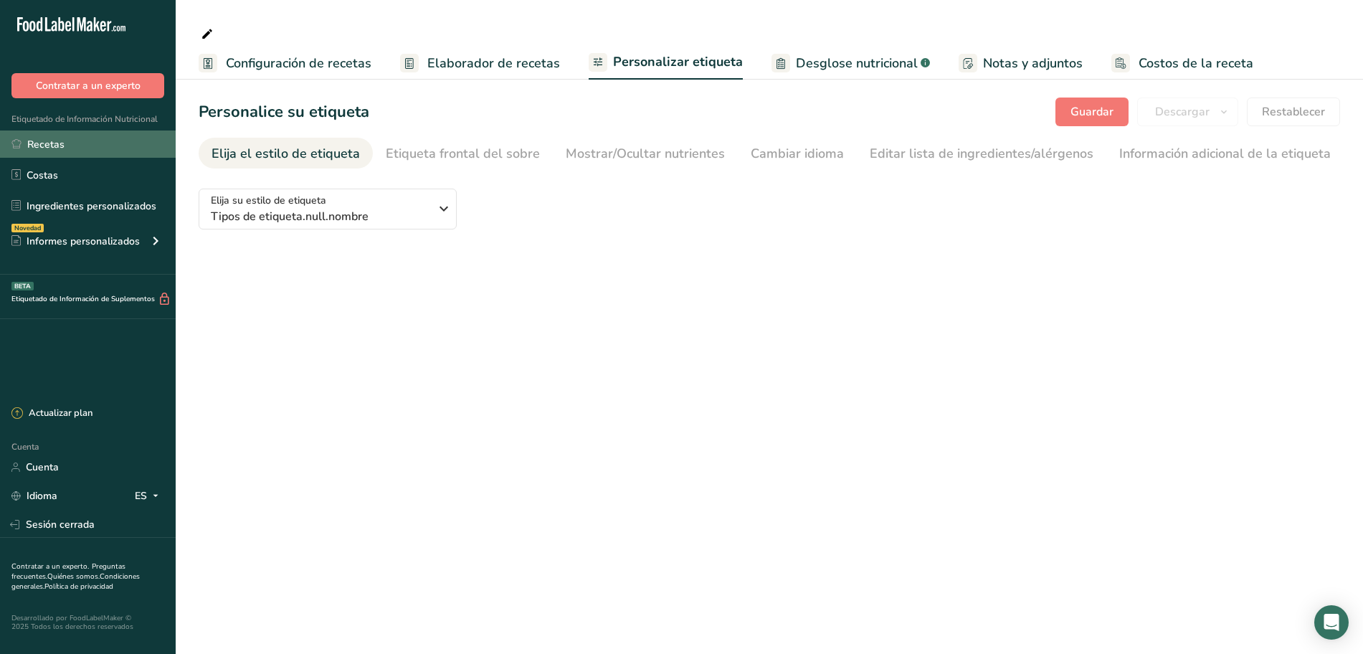
click at [97, 151] on link "Recetas" at bounding box center [88, 143] width 176 height 27
click at [72, 146] on link "Recetas" at bounding box center [88, 143] width 176 height 27
click at [61, 146] on font "Recetas" at bounding box center [45, 145] width 37 height 14
click at [32, 146] on font "Recetas" at bounding box center [45, 145] width 37 height 14
click at [48, 467] on font "Cuenta" at bounding box center [42, 467] width 33 height 14
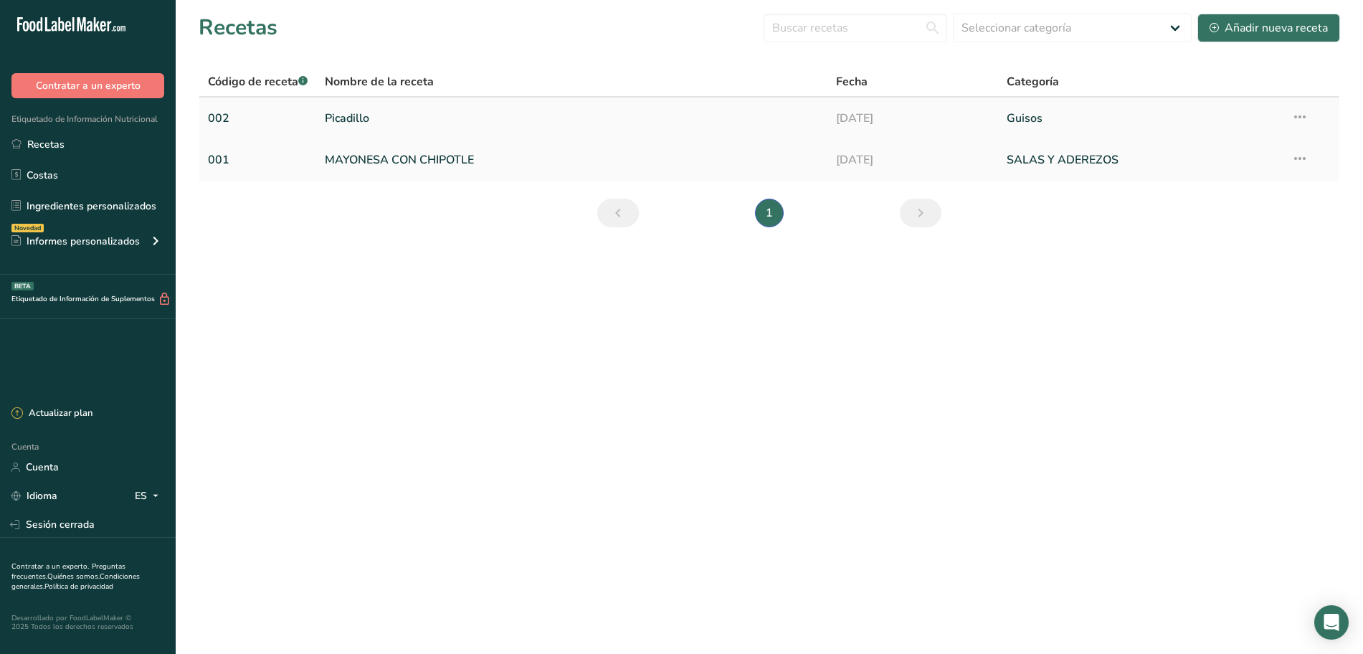
click at [386, 120] on link "Picadillo" at bounding box center [572, 118] width 494 height 30
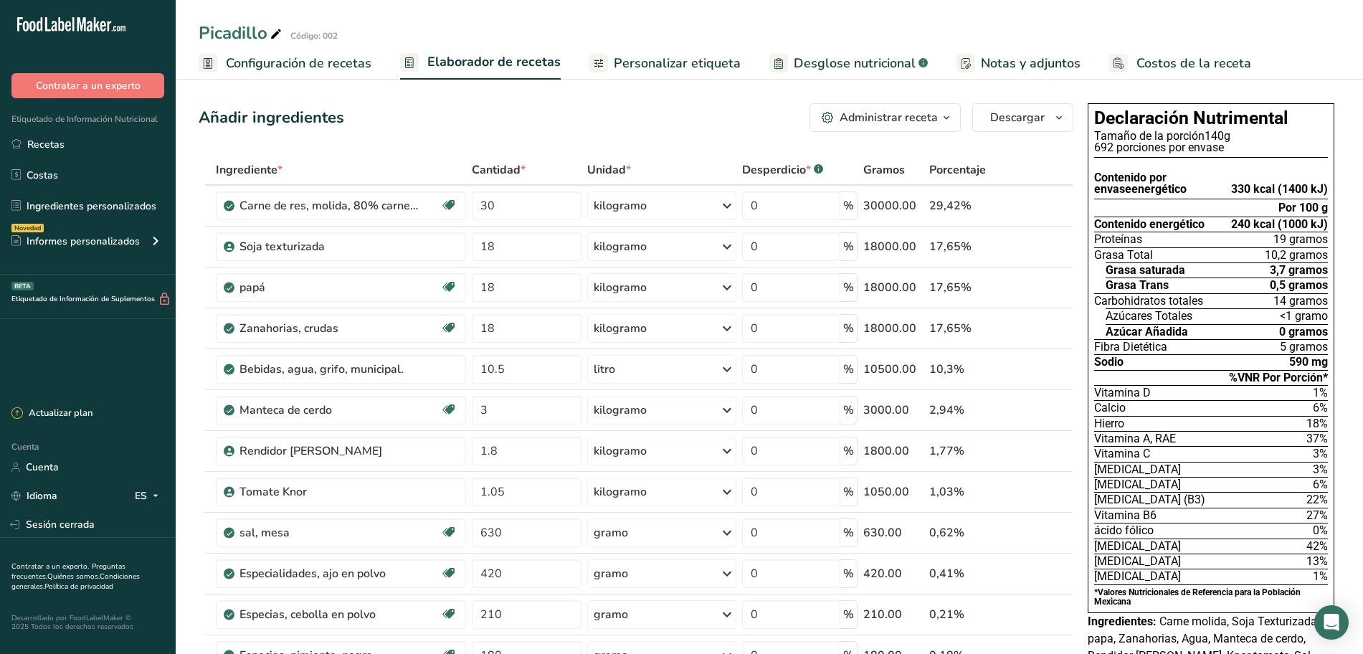
click at [705, 62] on font "Personalizar etiqueta" at bounding box center [677, 62] width 127 height 17
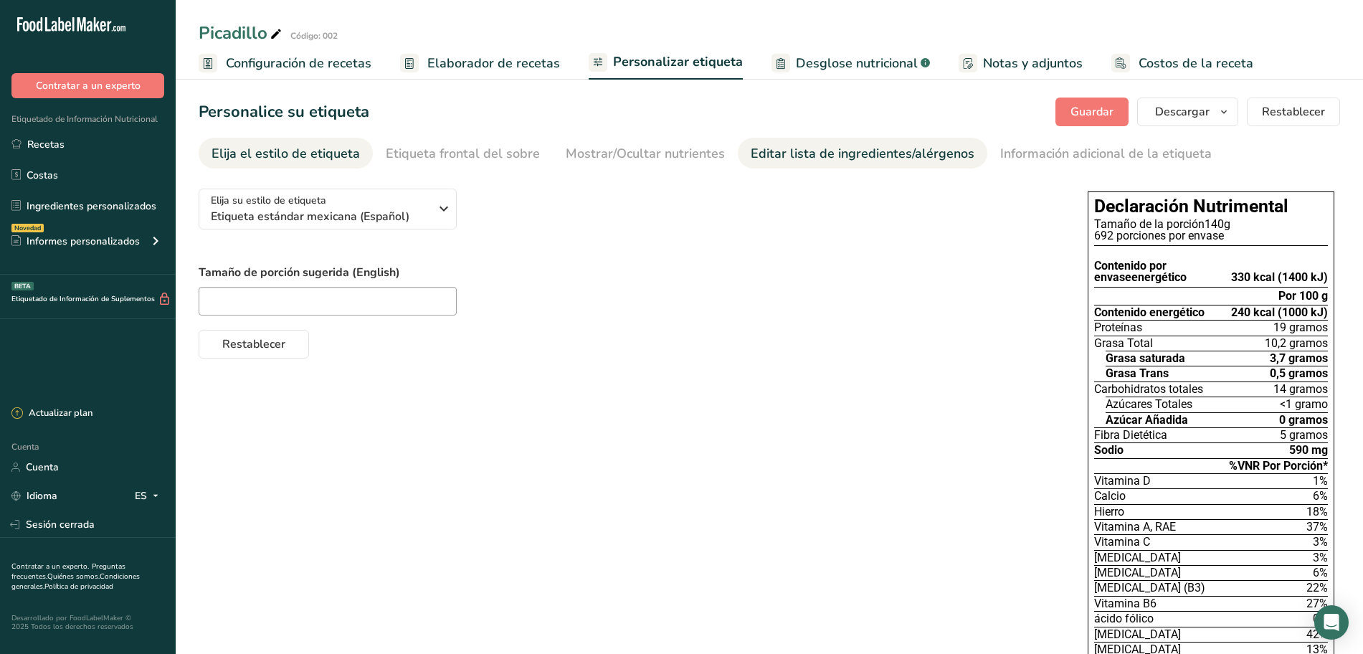
click at [799, 158] on font "Editar lista de ingredientes/alérgenos" at bounding box center [863, 153] width 224 height 17
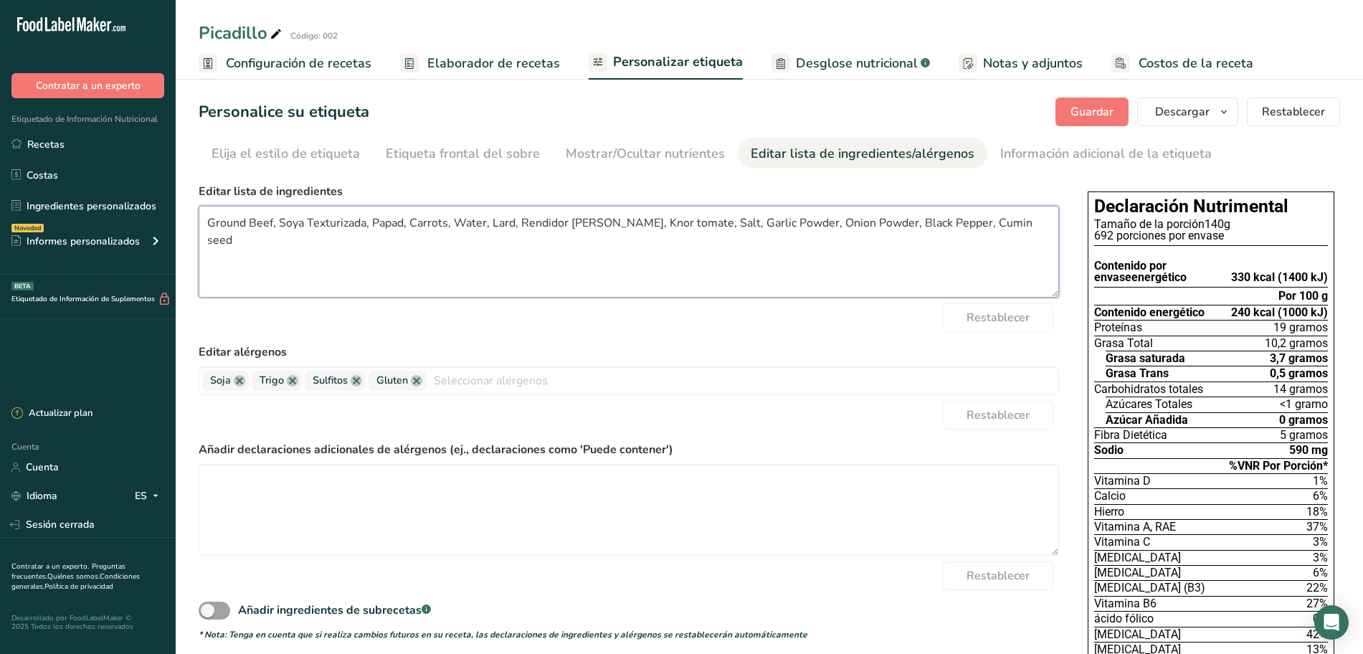
click at [402, 222] on textarea "Ground Beef, Soya Texturizada, Papad, Carrots, Water, Lard, Rendidor knorr, Kno…" at bounding box center [629, 252] width 860 height 92
type textarea "Ground Beef, Soya Texturizada, Papa, Carrots, Water, Lard, Rendidor [PERSON_NAM…"
click at [1072, 108] on button "Guardar" at bounding box center [1091, 111] width 73 height 29
click at [1072, 108] on div "Guardar Descargar Elija qué mostrar en su etiqueta descargada Nombre de la rece…" at bounding box center [1197, 111] width 285 height 29
click at [1000, 148] on font "Información adicional de la etiqueta" at bounding box center [1105, 153] width 211 height 17
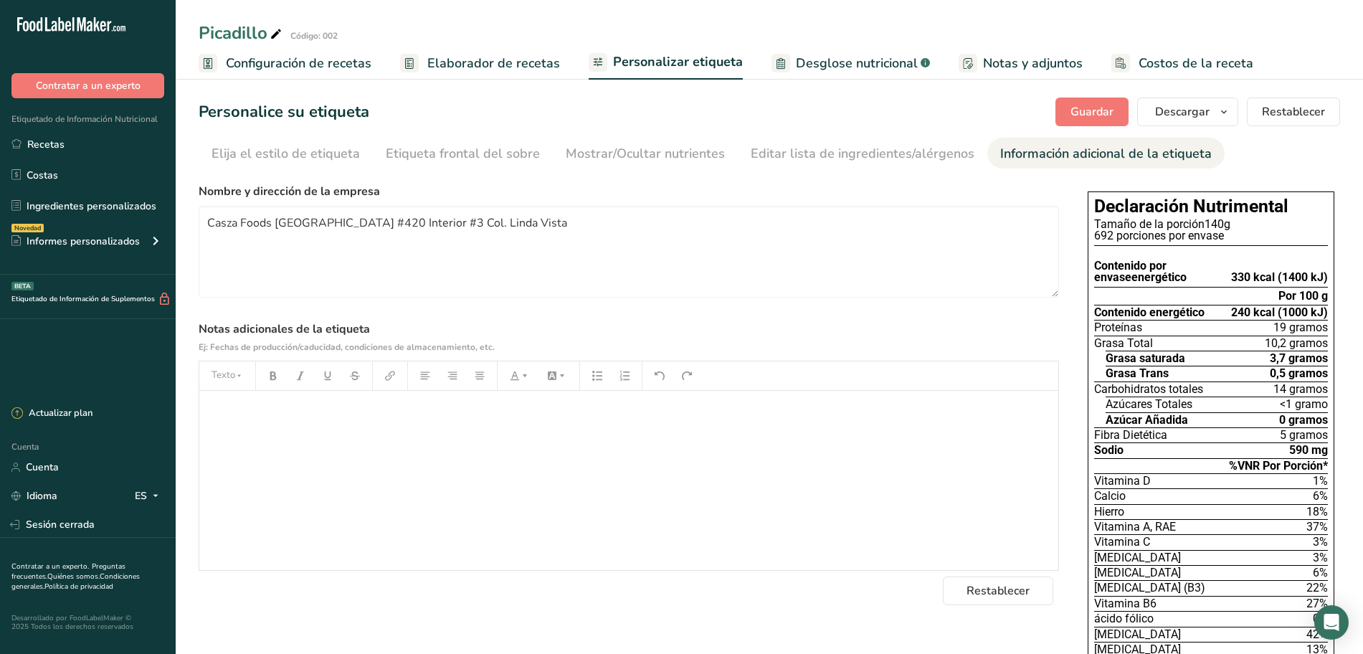
drag, startPoint x: 830, startPoint y: 57, endPoint x: 915, endPoint y: 42, distance: 86.6
click at [830, 57] on font "Desglose nutricional" at bounding box center [857, 62] width 122 height 17
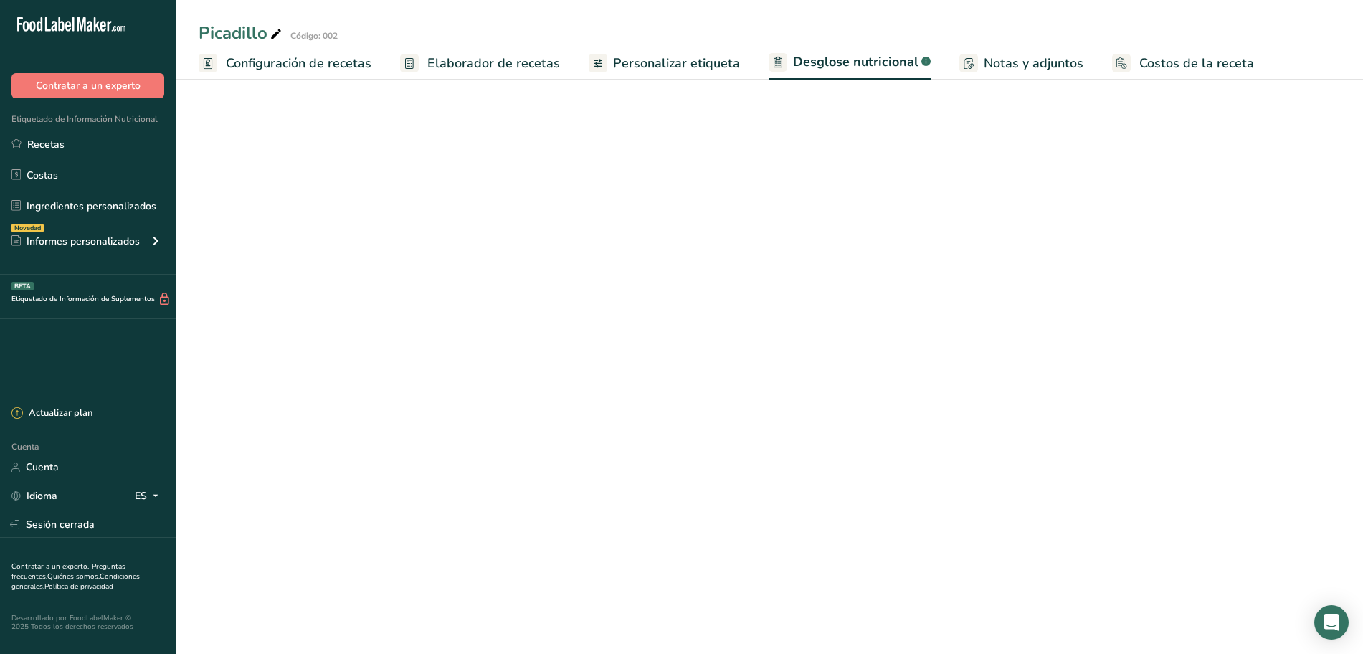
select select "Calories"
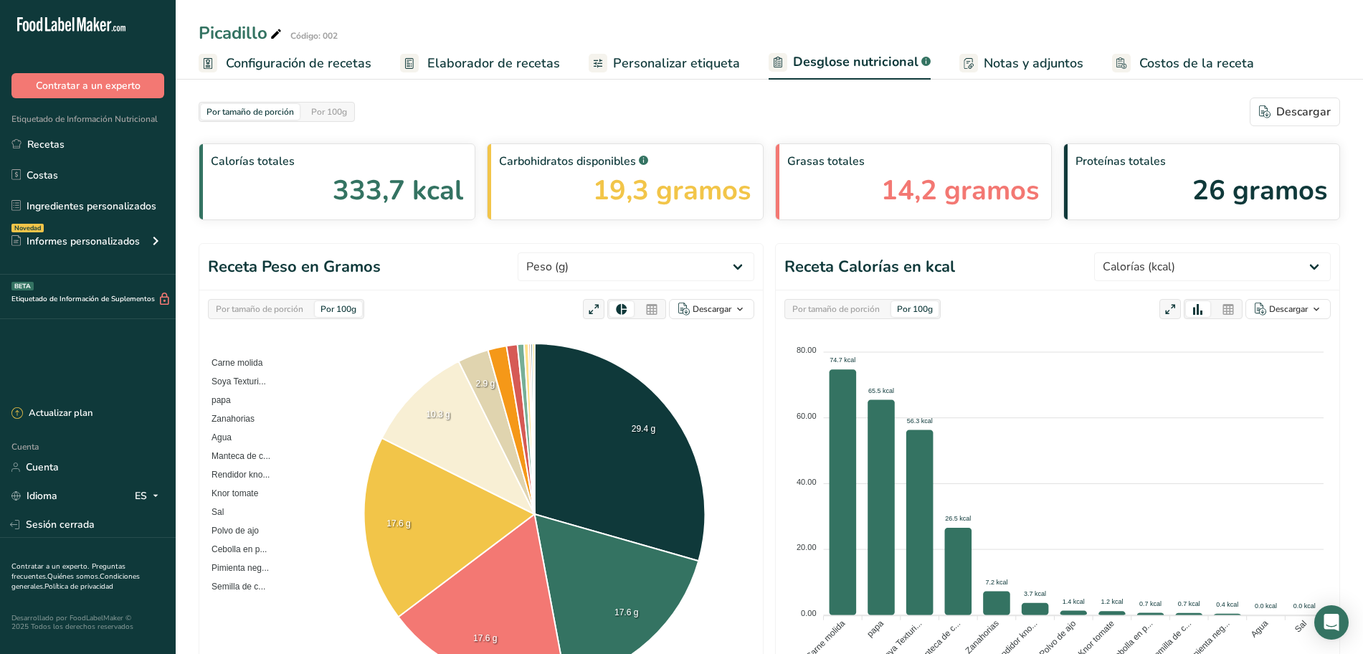
click at [482, 59] on font "Elaborador de recetas" at bounding box center [493, 62] width 133 height 17
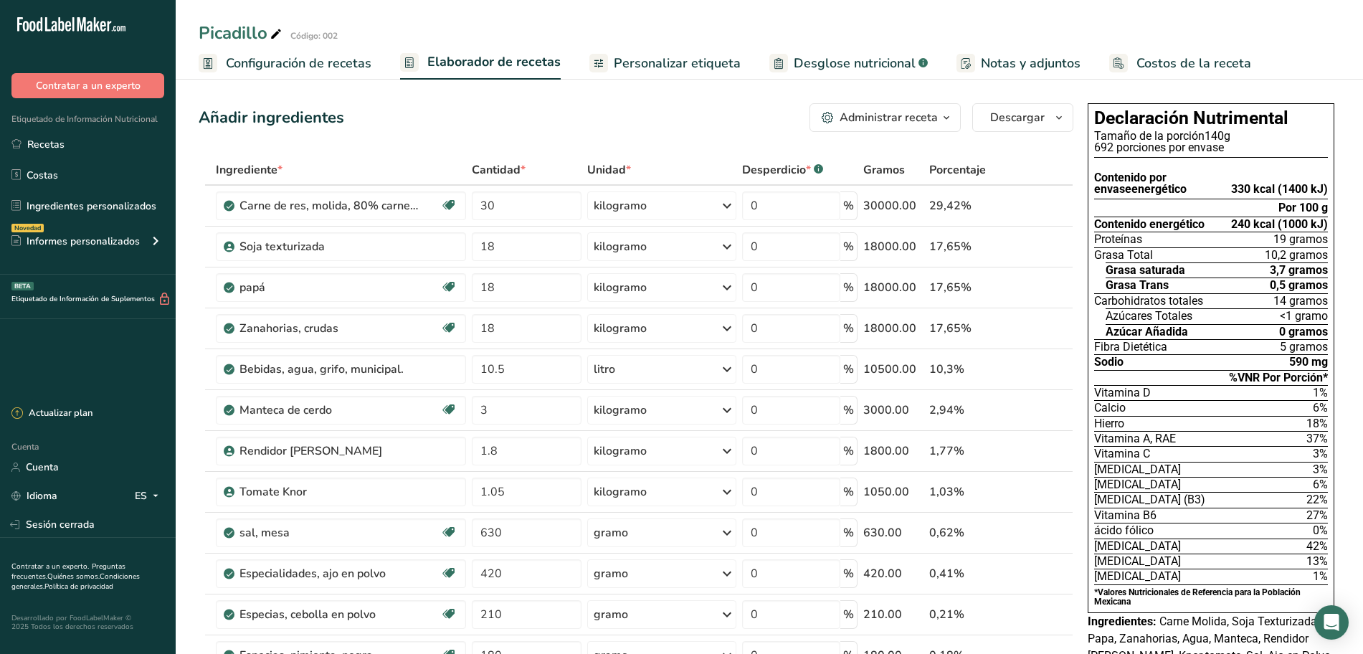
click at [949, 113] on icon "button" at bounding box center [946, 118] width 11 height 18
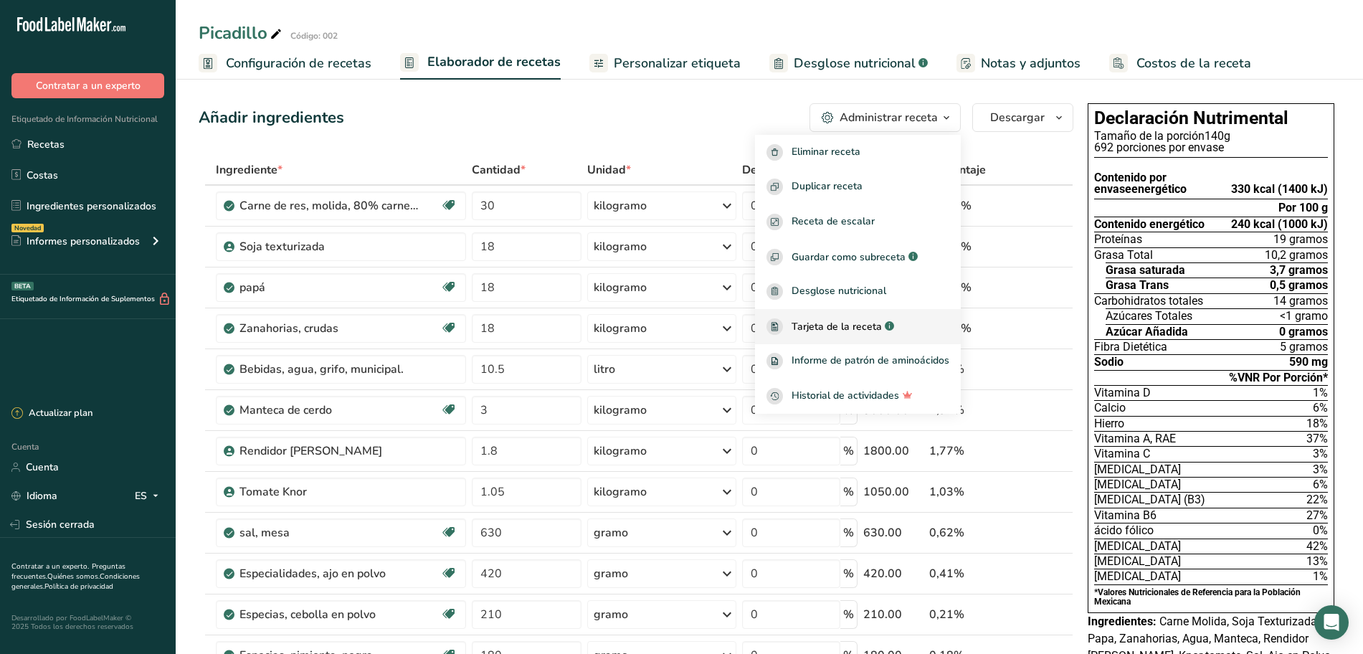
click at [855, 320] on font "Tarjeta de la receta" at bounding box center [836, 327] width 90 height 14
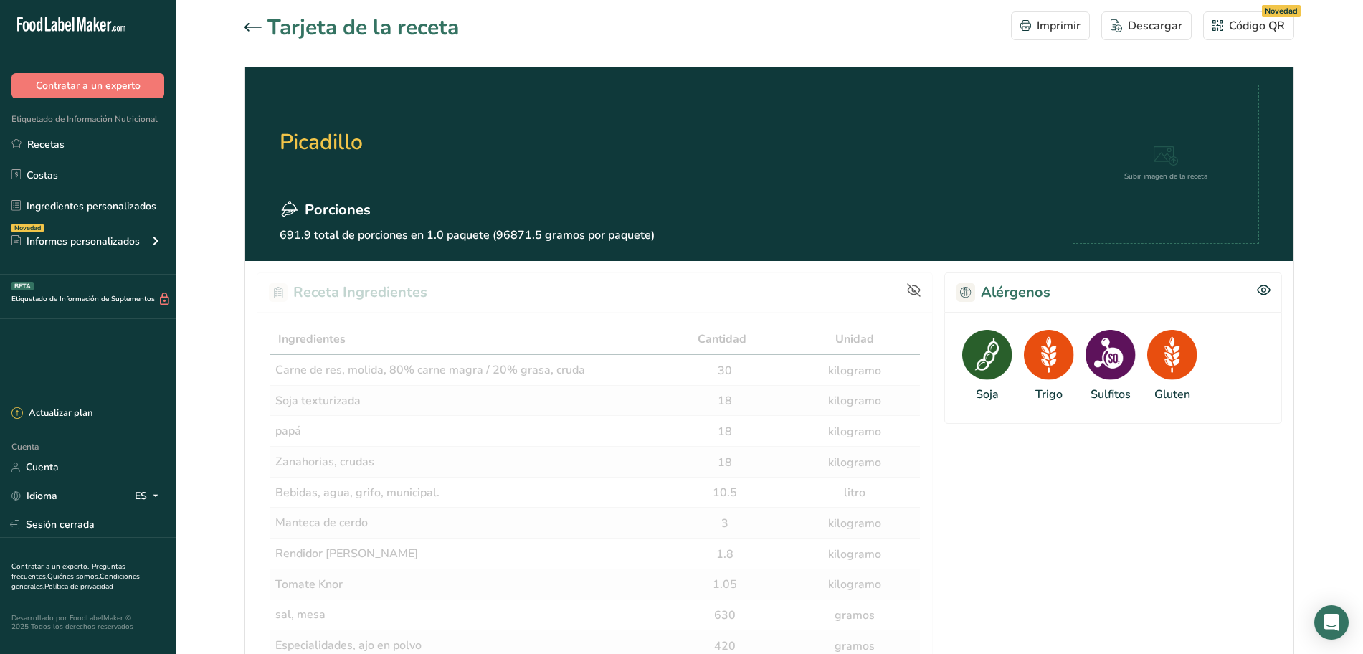
click at [257, 21] on div at bounding box center [255, 27] width 23 height 17
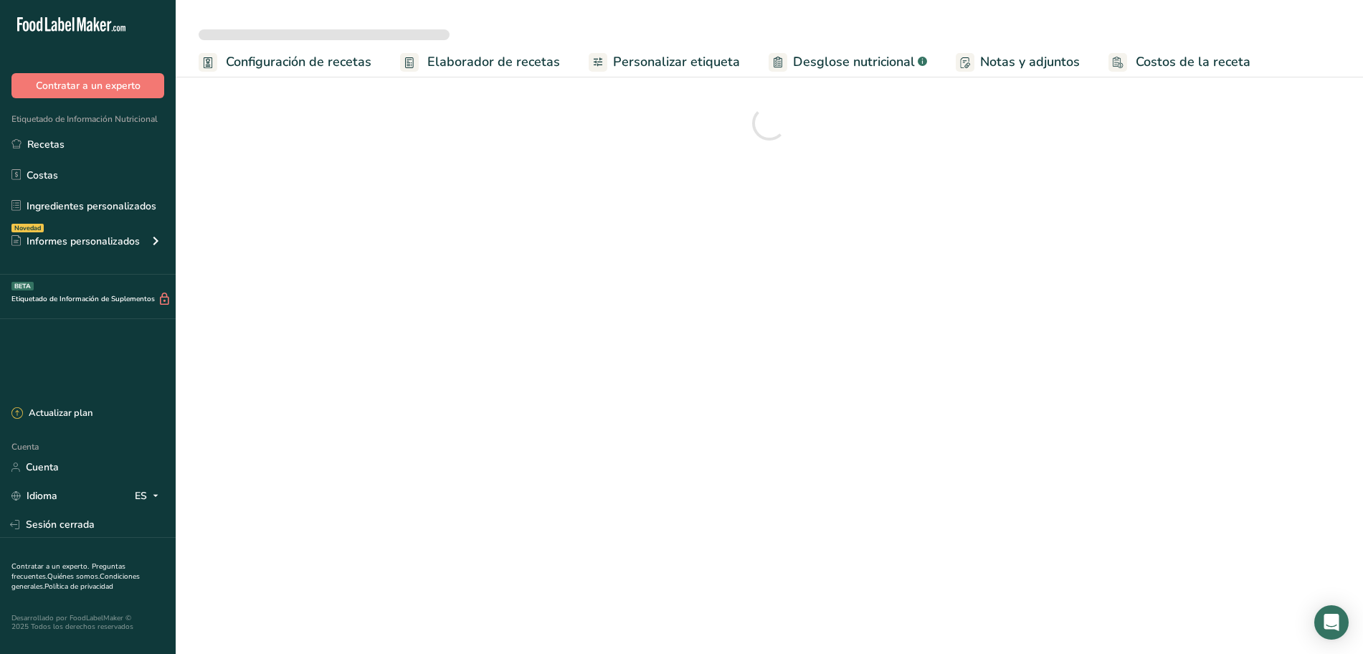
click at [289, 64] on font "Configuración de recetas" at bounding box center [299, 61] width 146 height 17
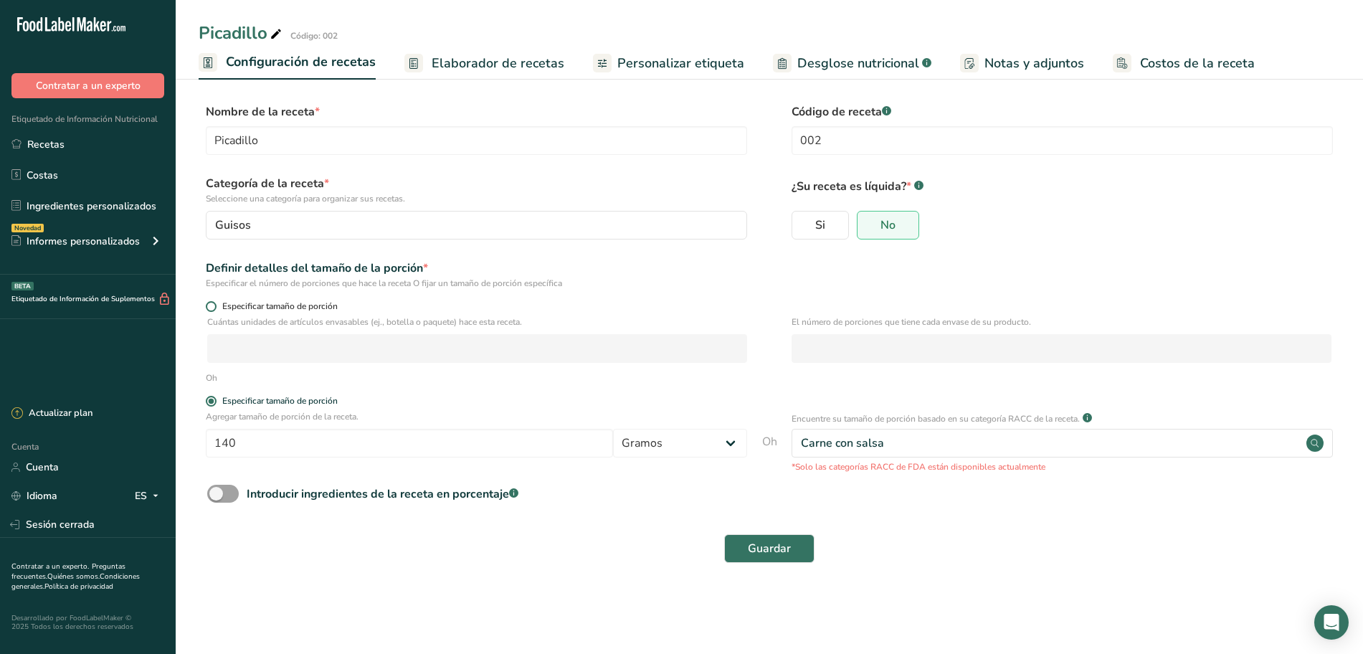
click at [210, 308] on span at bounding box center [211, 306] width 11 height 11
click at [210, 308] on input "Especificar tamaño de porción" at bounding box center [210, 306] width 9 height 9
radio input "true"
radio input "false"
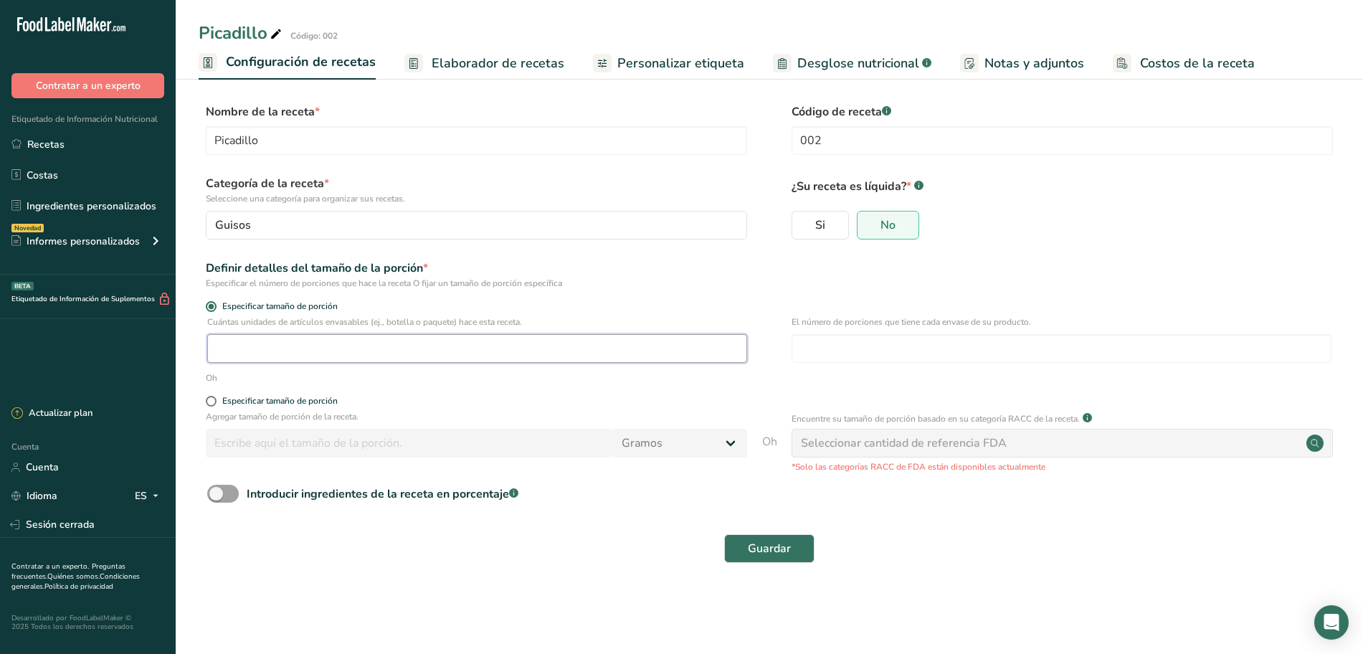
click at [239, 348] on input "number" at bounding box center [477, 348] width 540 height 29
type input "1"
click at [832, 347] on input "number" at bounding box center [1061, 348] width 540 height 29
type input "30"
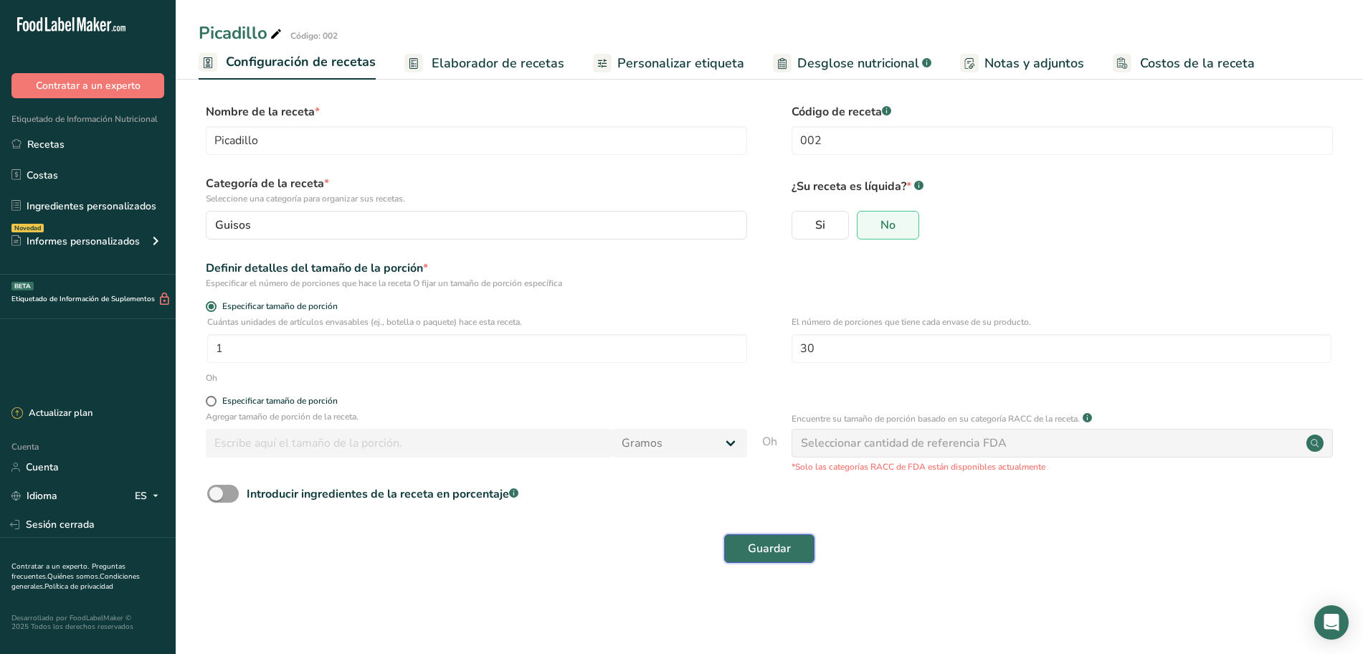
click at [788, 549] on font "Guardar" at bounding box center [769, 549] width 43 height 16
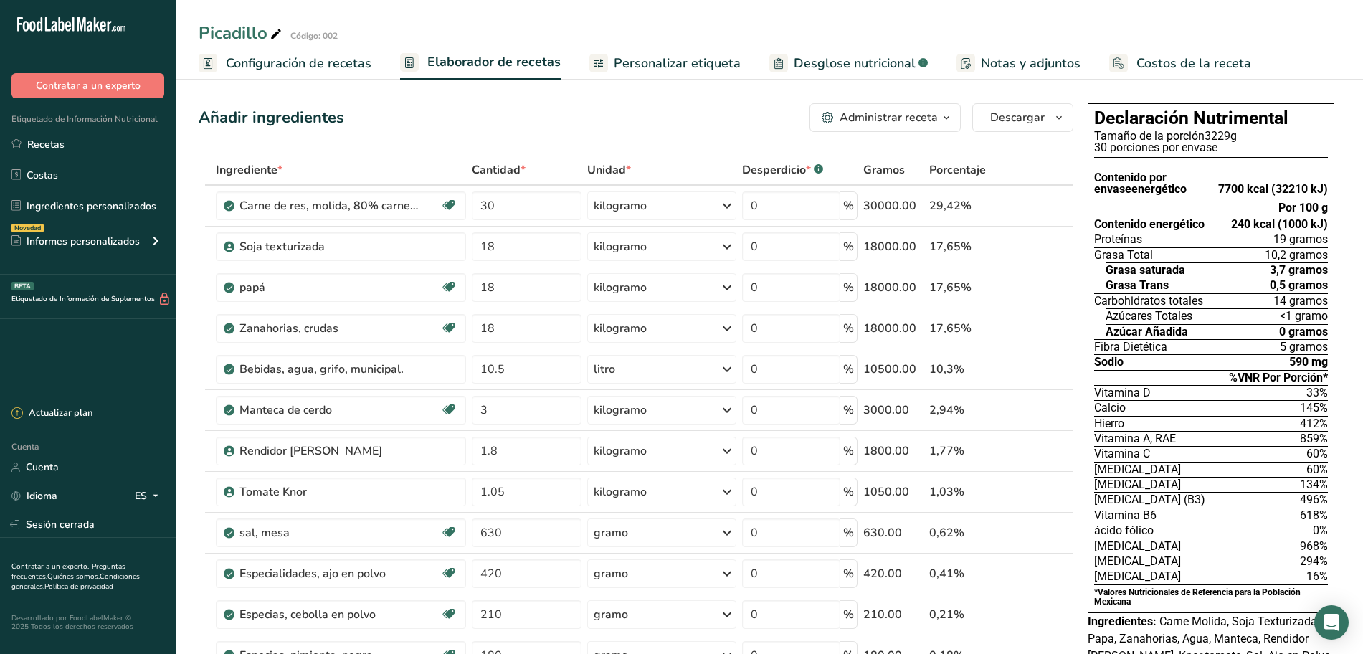
click at [309, 67] on font "Configuración de recetas" at bounding box center [299, 62] width 146 height 17
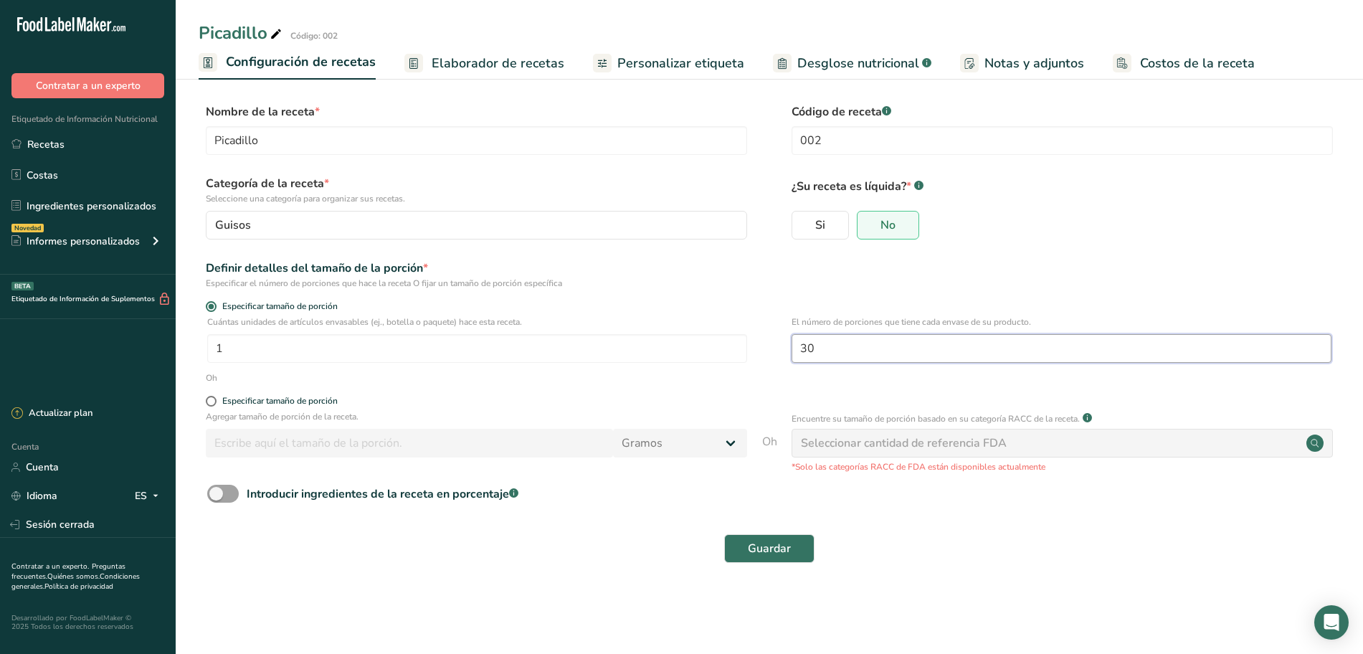
click at [857, 346] on input "30" at bounding box center [1061, 348] width 540 height 29
type input "3"
type input "30"
click at [546, 351] on input "1" at bounding box center [477, 348] width 540 height 29
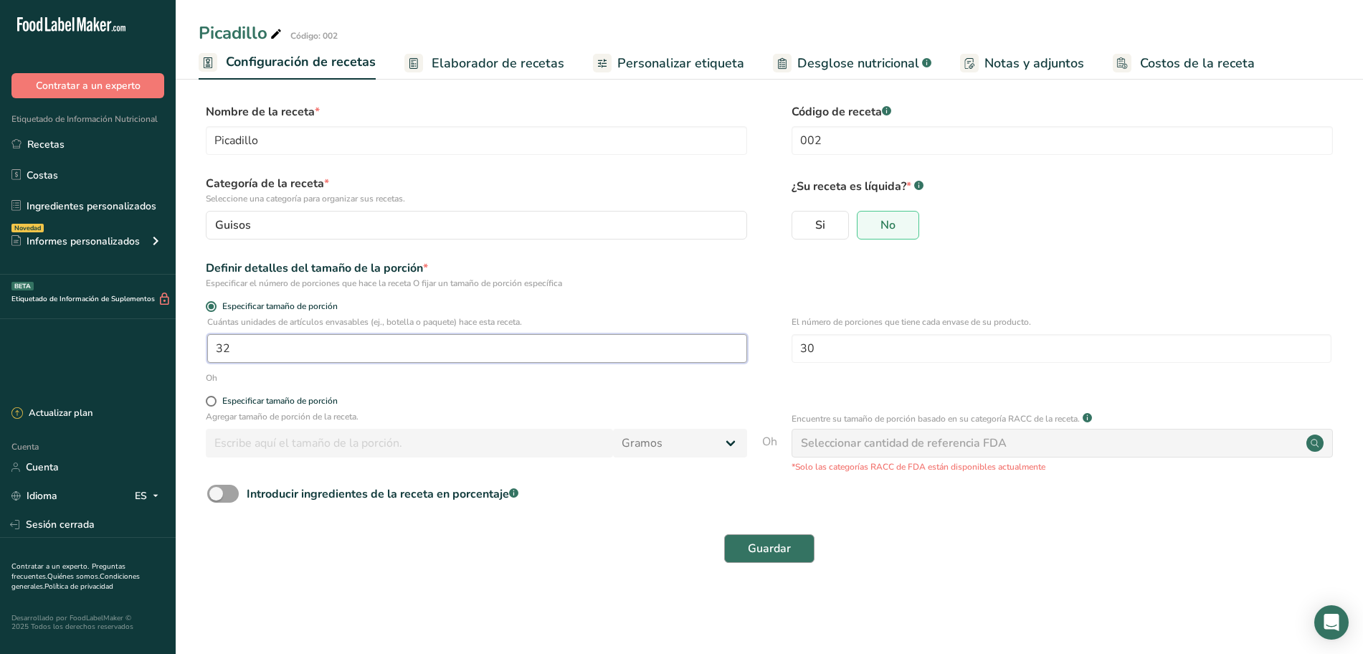
type input "32"
click at [772, 538] on button "Guardar" at bounding box center [769, 548] width 90 height 29
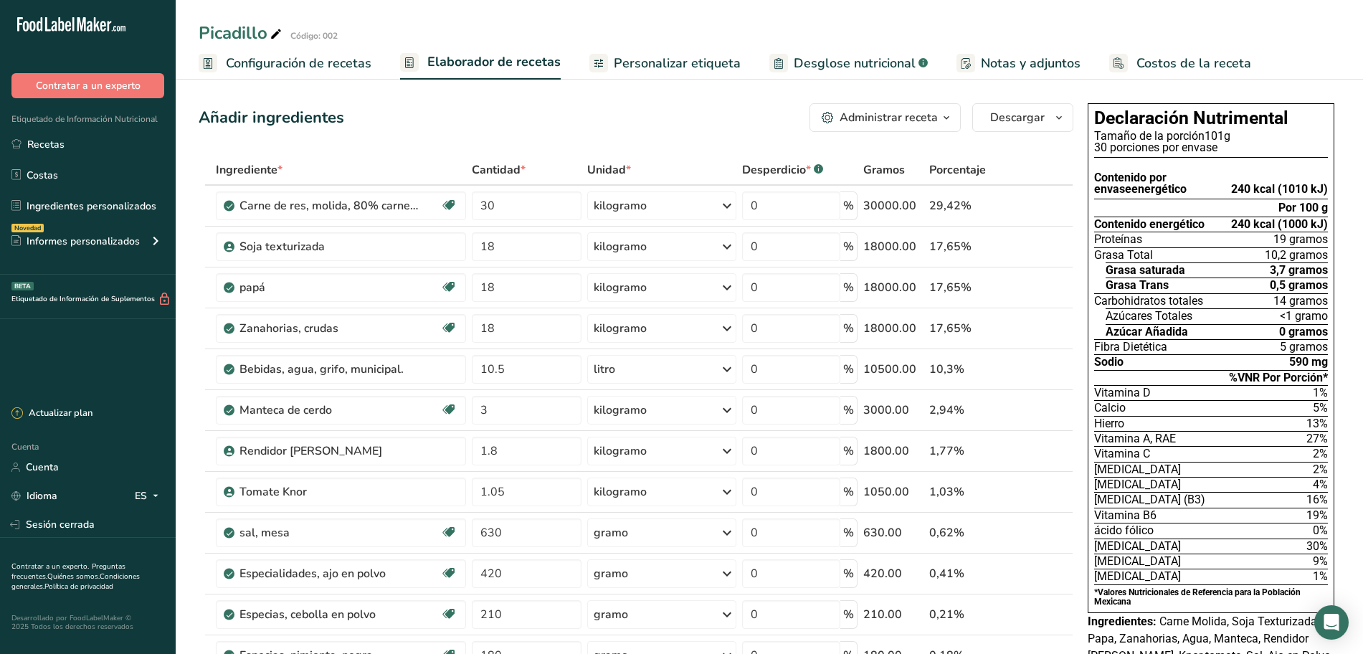
click at [315, 62] on font "Configuración de recetas" at bounding box center [299, 62] width 146 height 17
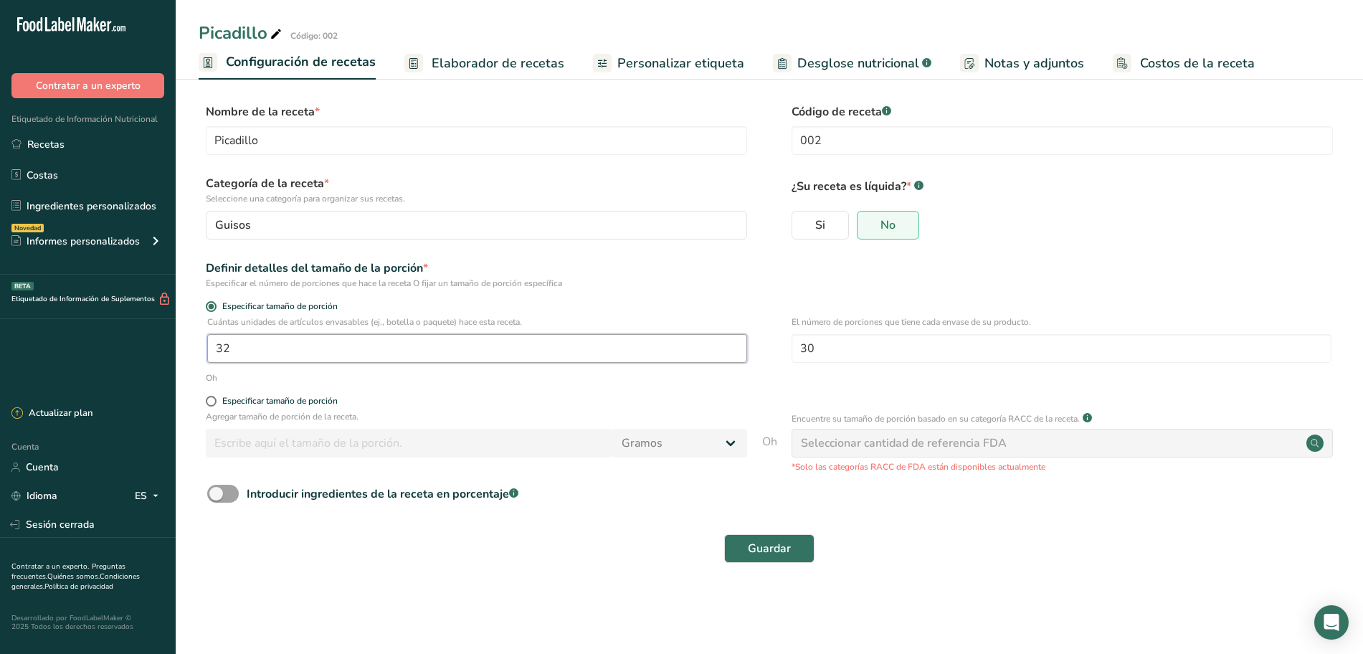
click at [288, 348] on input "32" at bounding box center [477, 348] width 540 height 29
type input "31.8"
click at [786, 550] on font "Guardar" at bounding box center [769, 549] width 43 height 16
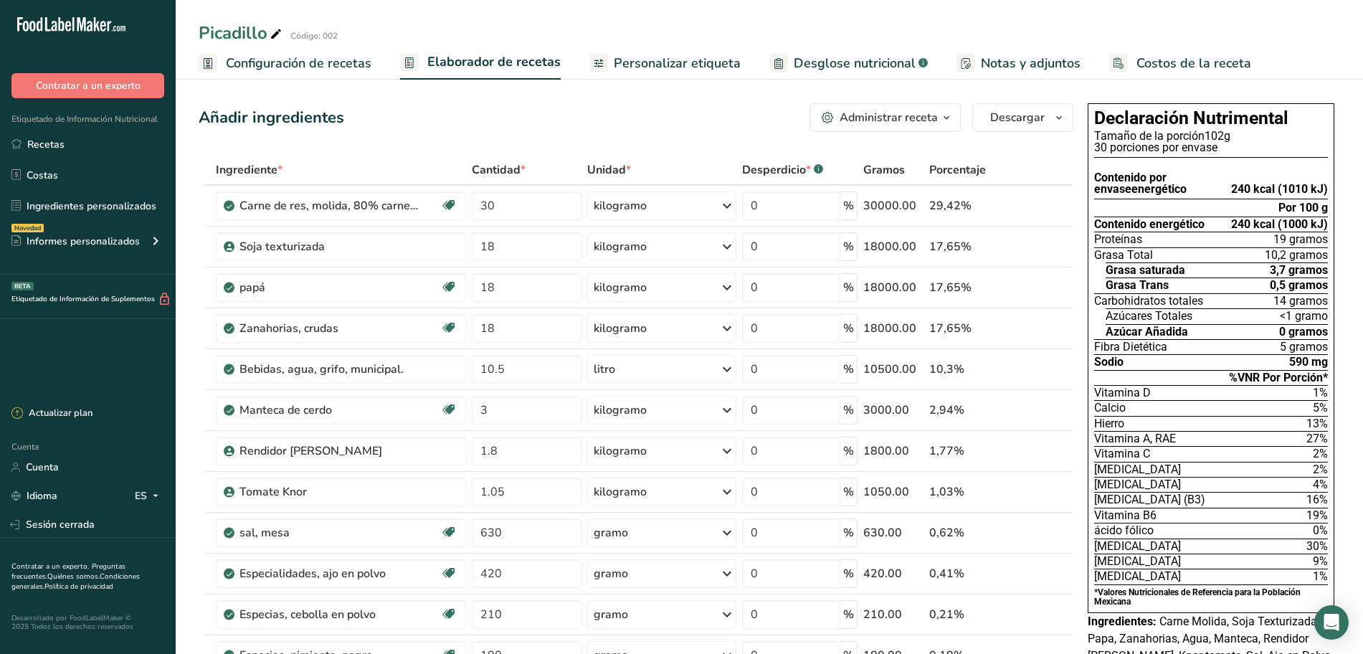
click at [258, 57] on font "Configuración de recetas" at bounding box center [299, 62] width 146 height 17
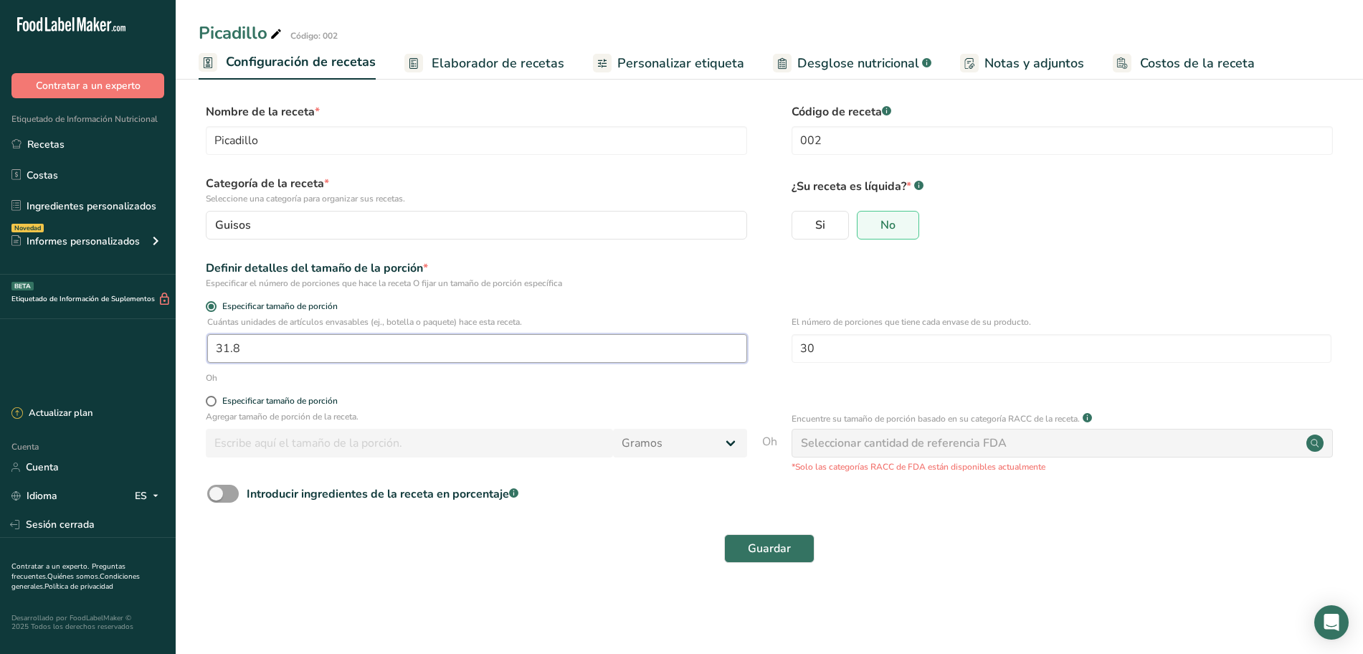
click at [402, 353] on input "31.8" at bounding box center [477, 348] width 540 height 29
type input "31.9"
click at [769, 547] on font "Guardar" at bounding box center [769, 549] width 43 height 16
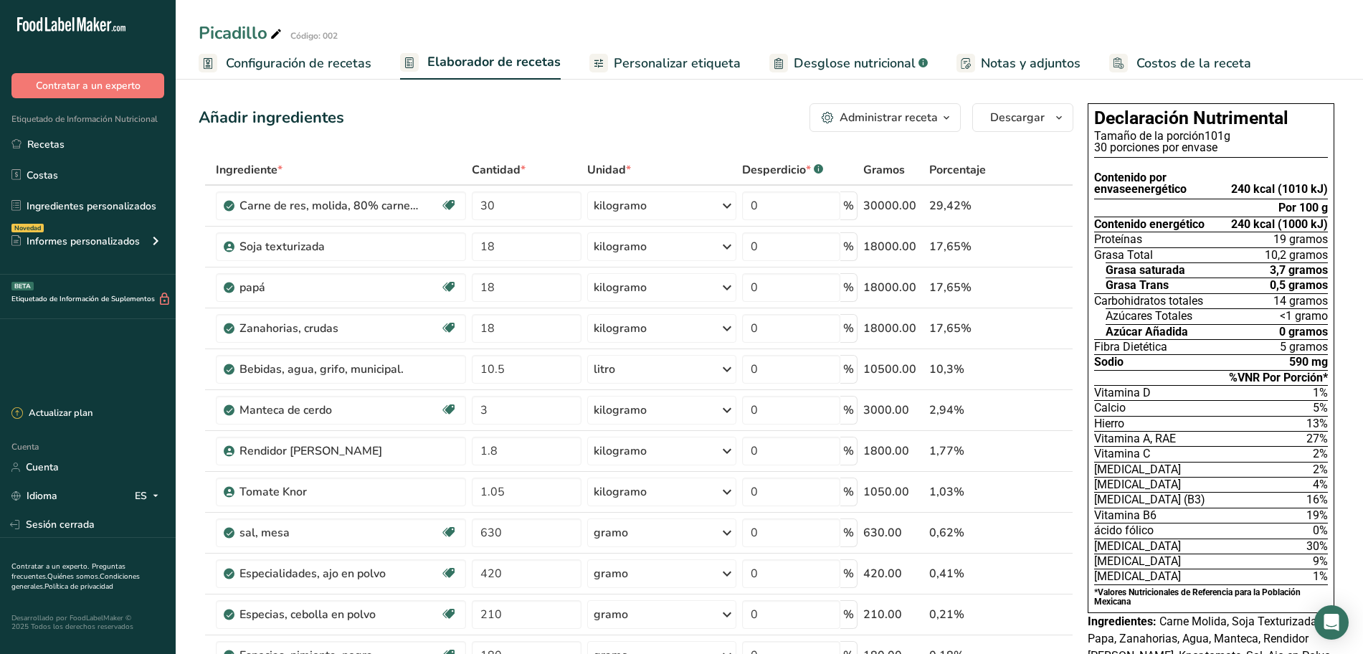
click at [350, 66] on font "Configuración de recetas" at bounding box center [299, 62] width 146 height 17
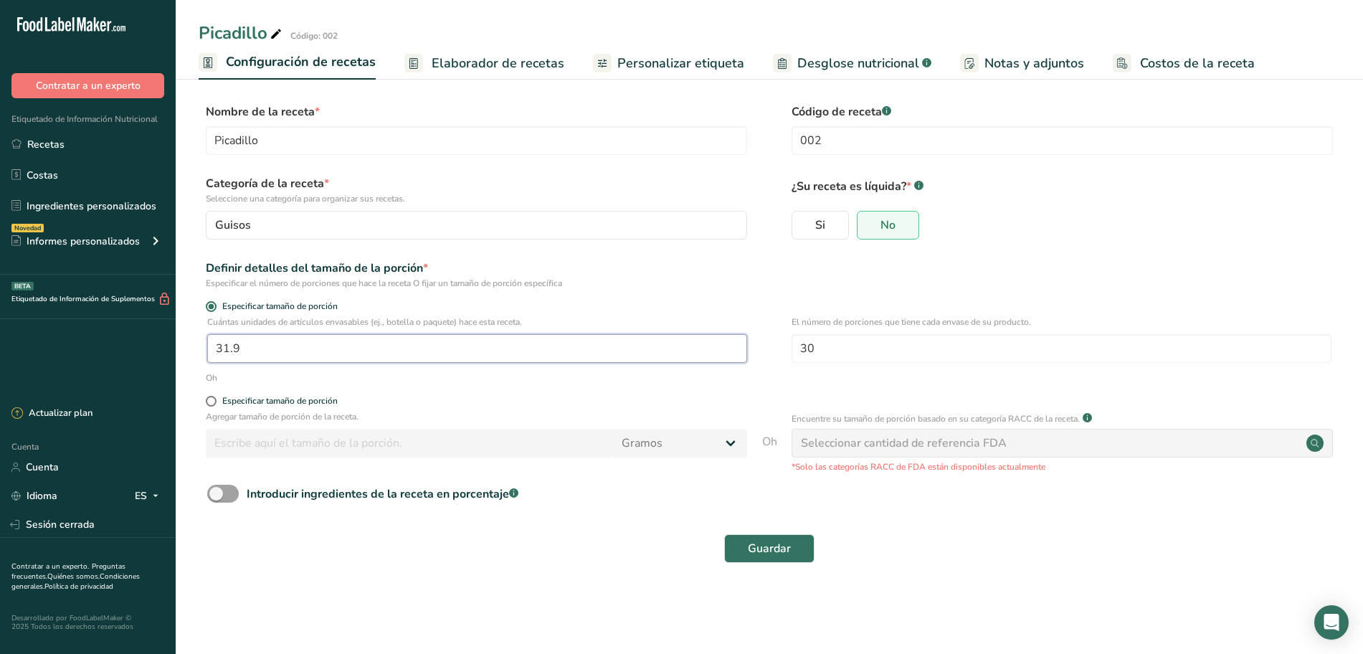
click at [300, 350] on input "31.9" at bounding box center [477, 348] width 540 height 29
type input "32"
click at [767, 548] on font "Guardar" at bounding box center [769, 549] width 43 height 16
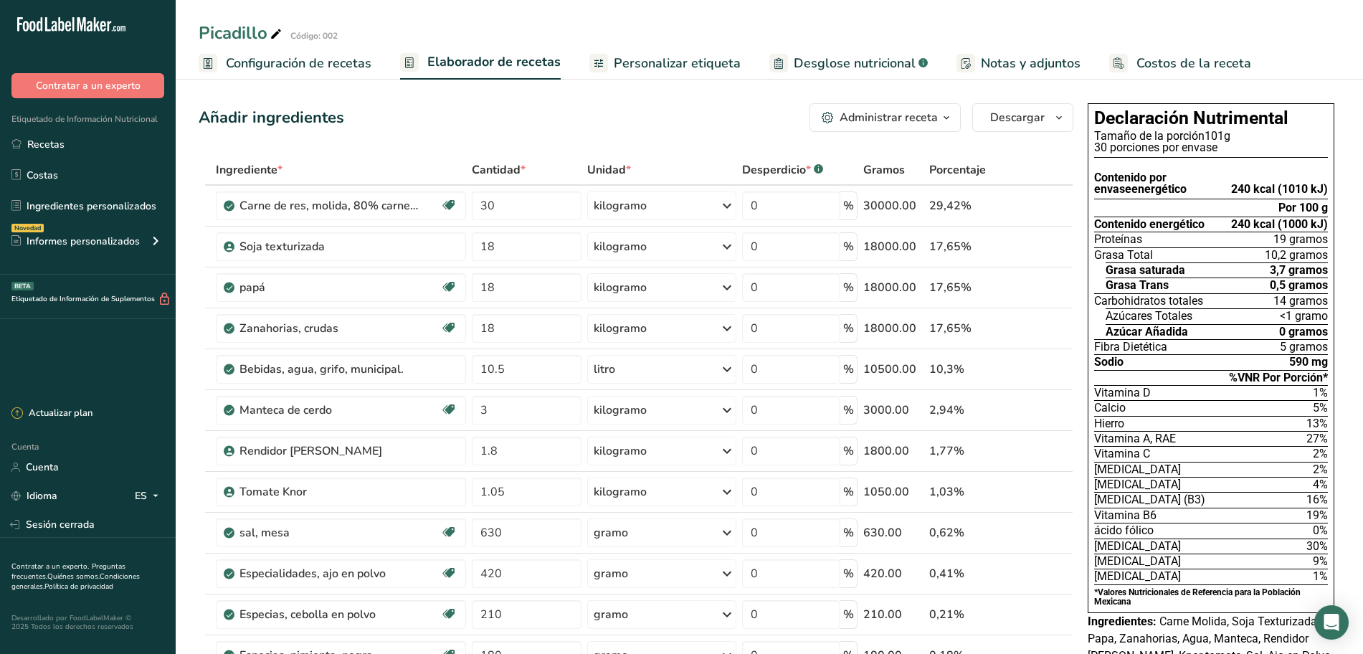
click at [317, 67] on font "Configuración de recetas" at bounding box center [299, 62] width 146 height 17
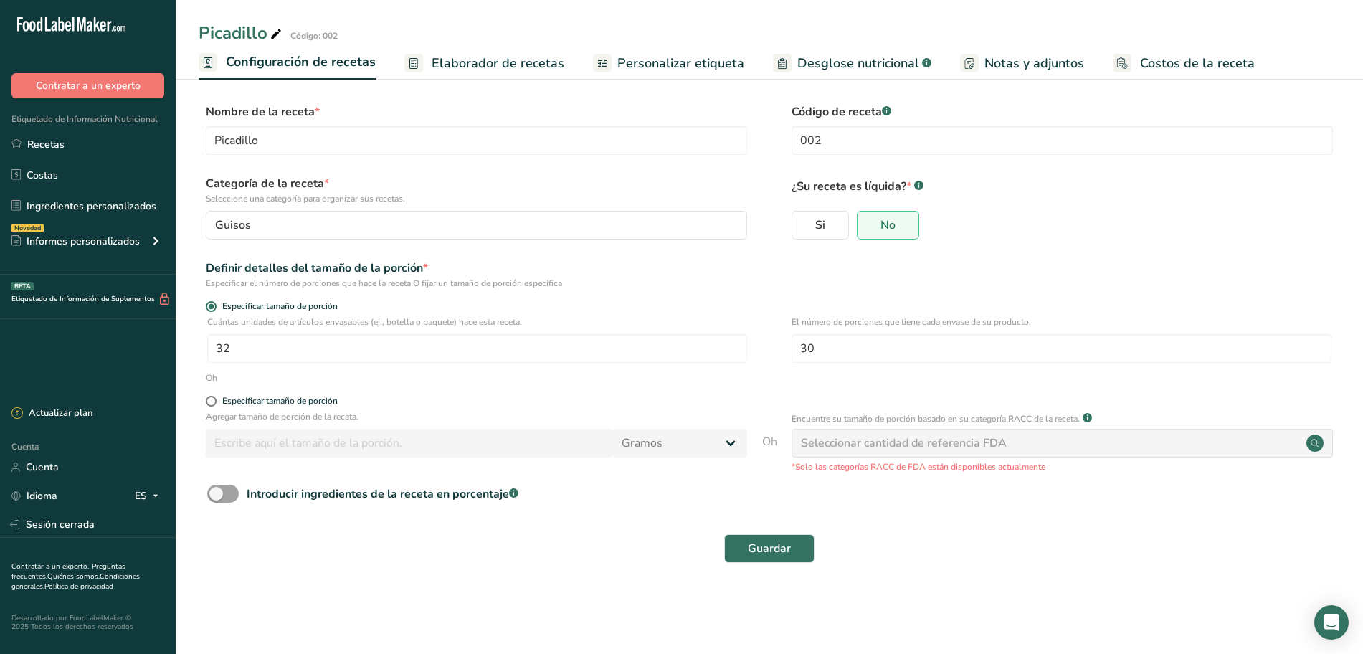
click at [476, 65] on font "Elaborador de recetas" at bounding box center [498, 62] width 133 height 17
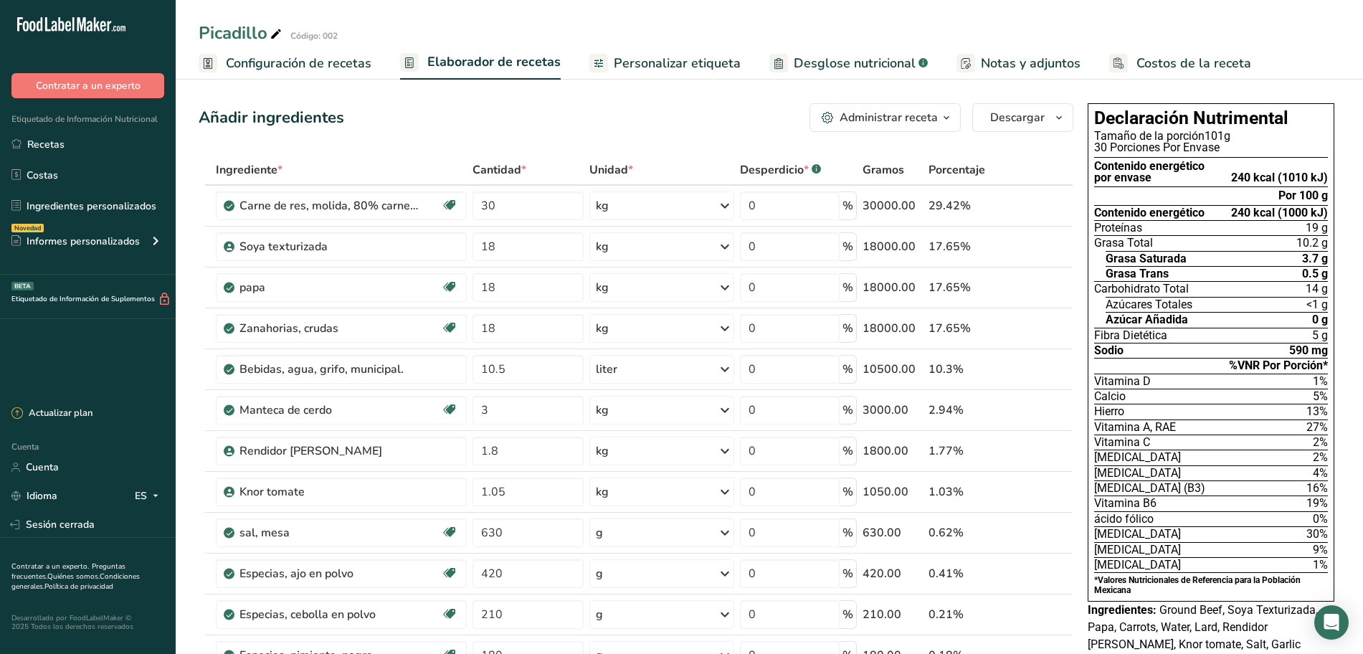
click at [637, 62] on font "Personalizar etiqueta" at bounding box center [677, 62] width 127 height 17
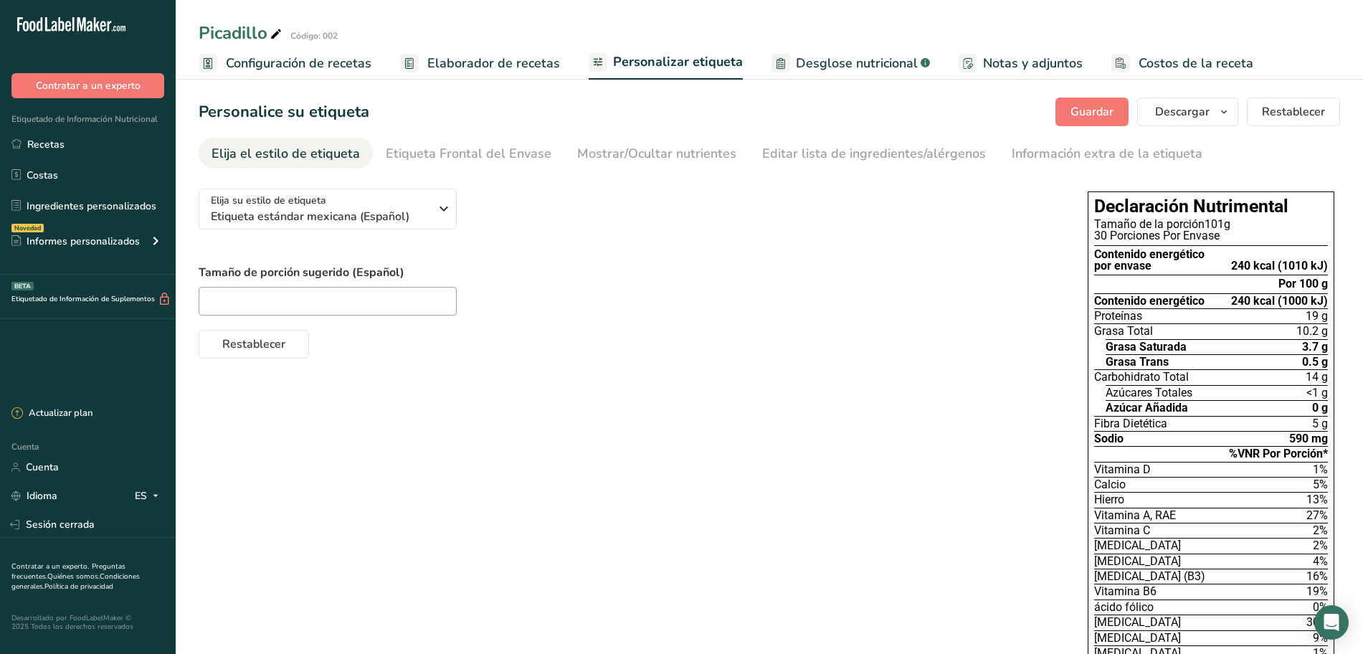
click at [537, 68] on font "Elaborador de recetas" at bounding box center [493, 62] width 133 height 17
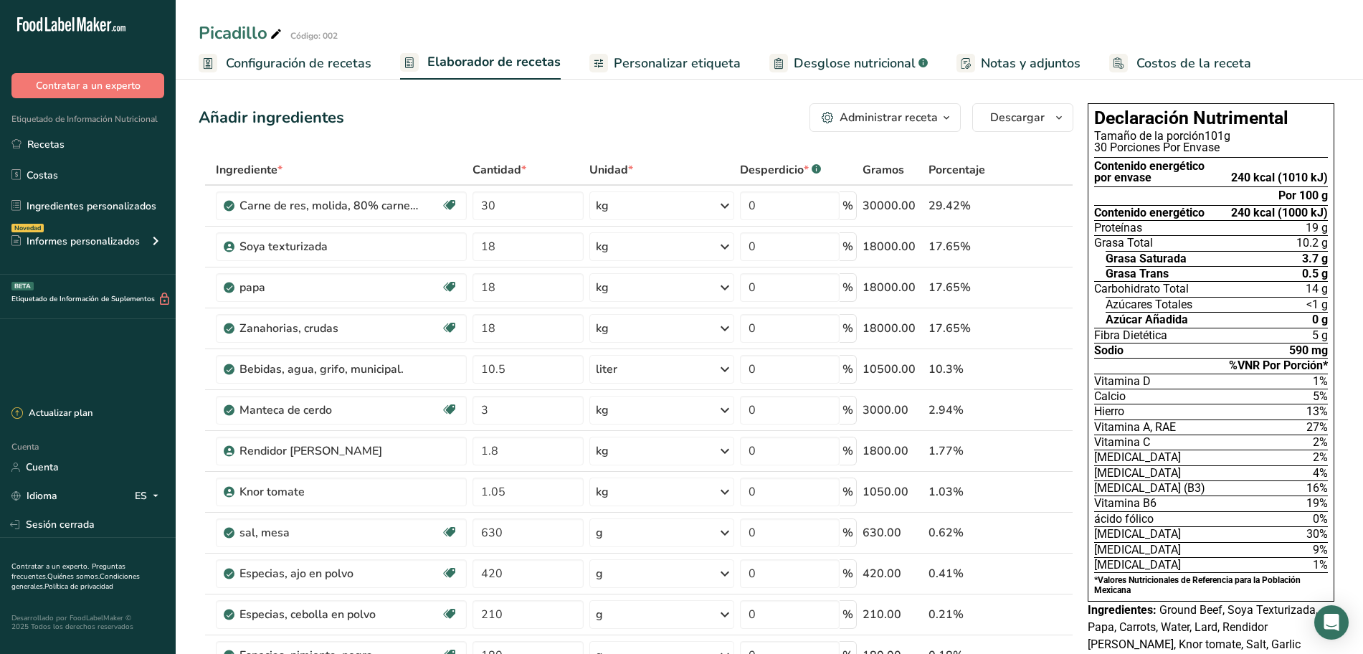
click at [341, 60] on font "Configuración de recetas" at bounding box center [299, 62] width 146 height 17
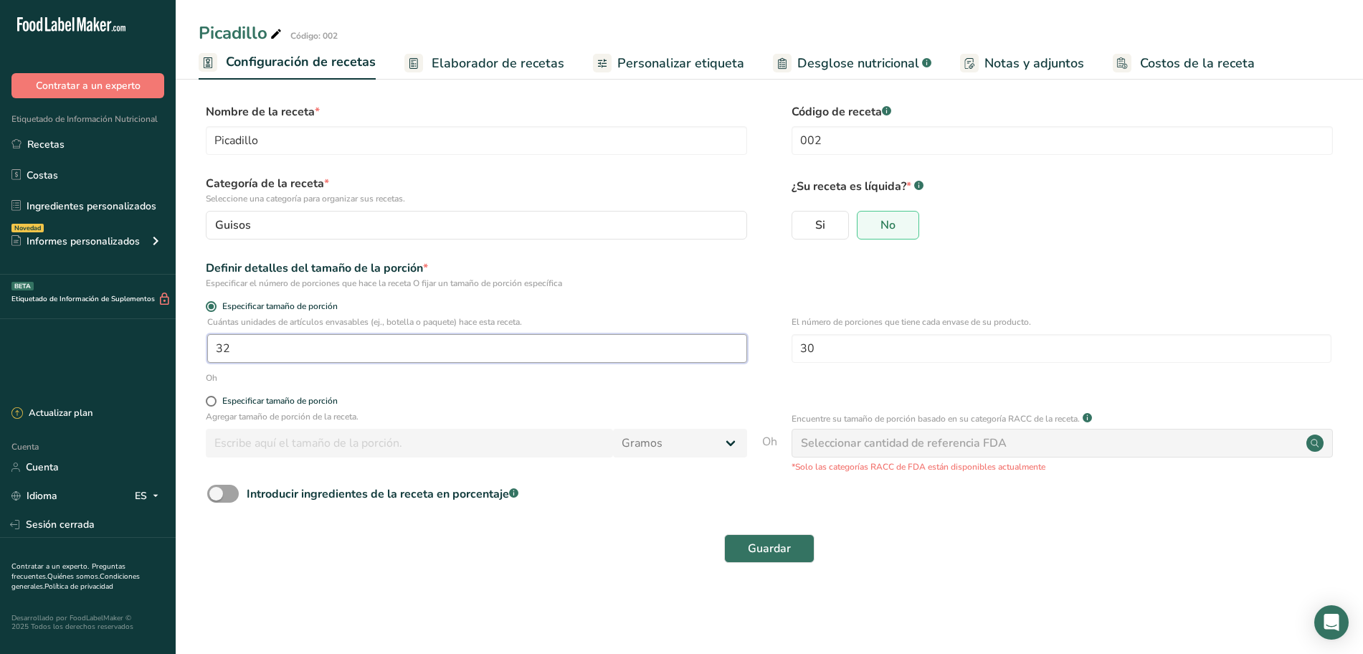
click at [256, 349] on input "32" at bounding box center [477, 348] width 540 height 29
type input "32.5"
click at [738, 538] on button "Guardar" at bounding box center [769, 548] width 90 height 29
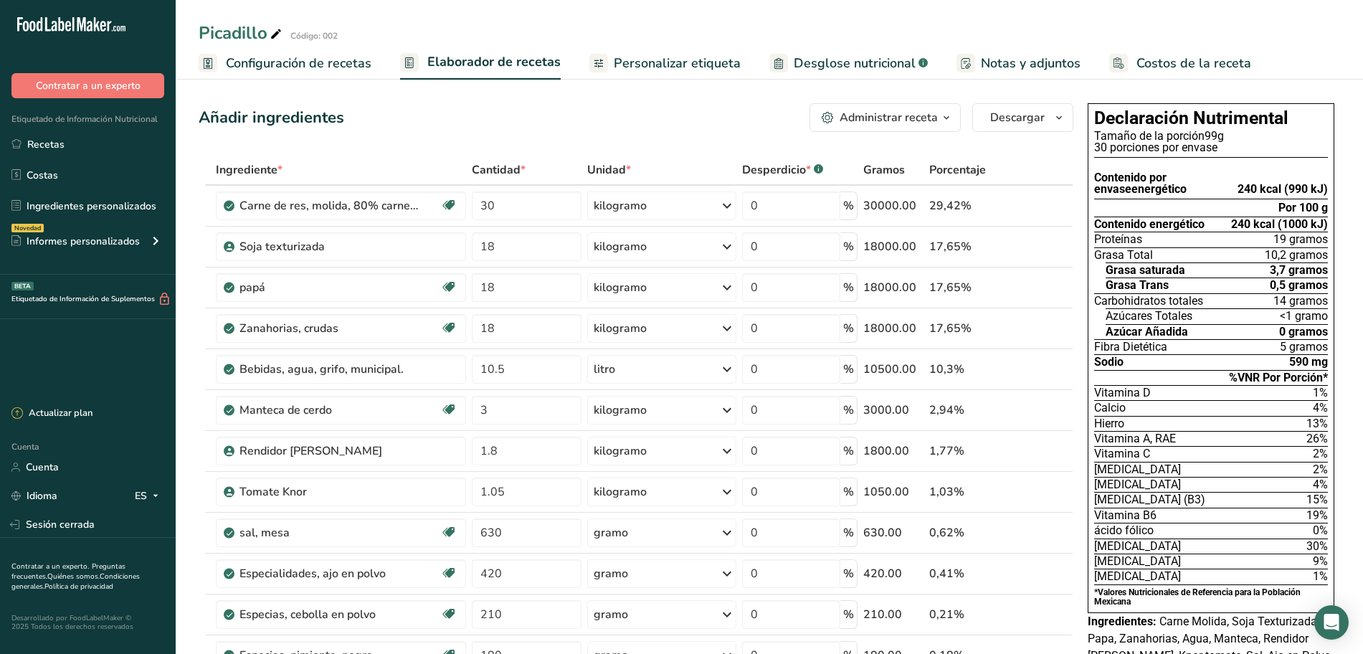
click at [346, 66] on font "Configuración de recetas" at bounding box center [299, 62] width 146 height 17
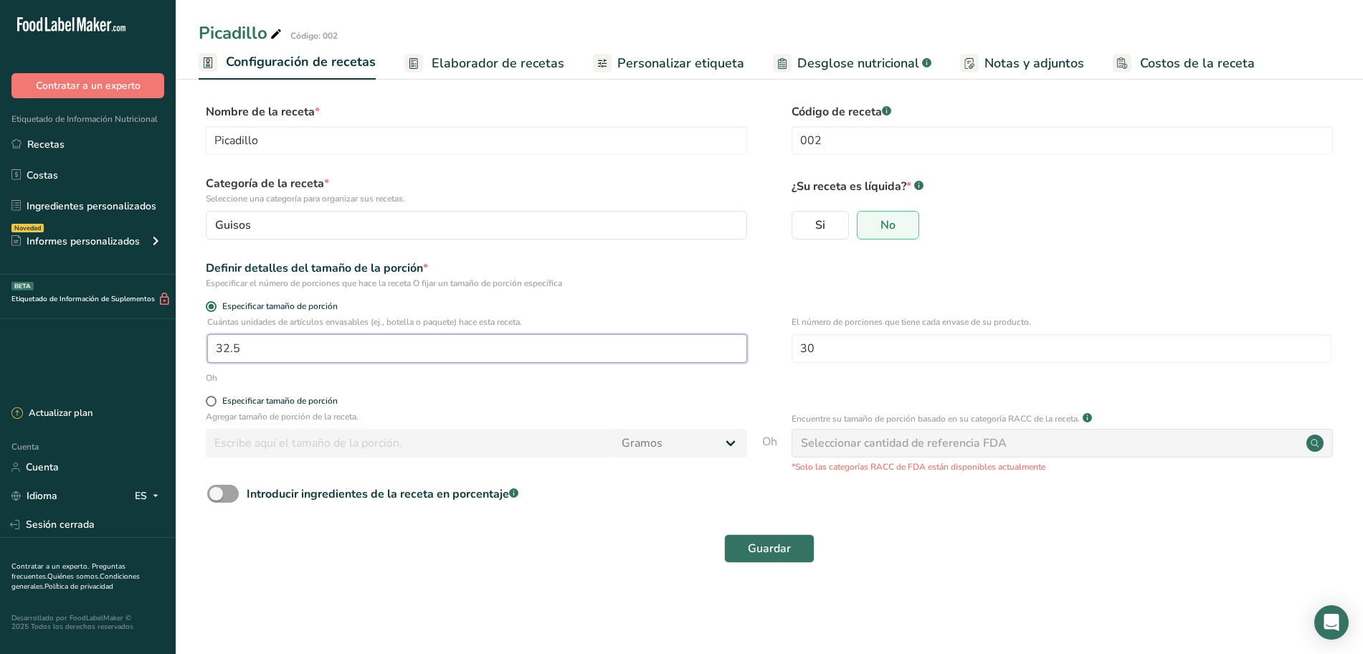
click at [266, 347] on input "32.5" at bounding box center [477, 348] width 540 height 29
type input "32.1"
click at [766, 542] on font "Guardar" at bounding box center [769, 549] width 43 height 16
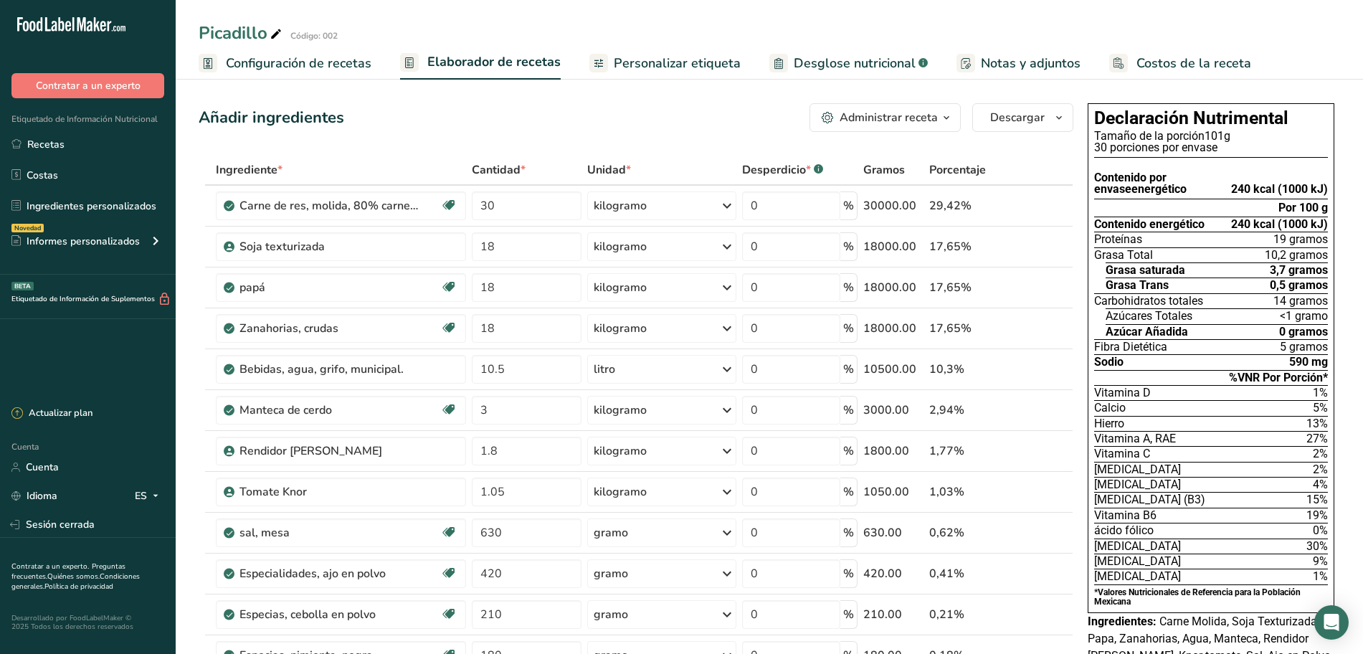
click at [309, 63] on font "Configuración de recetas" at bounding box center [299, 62] width 146 height 17
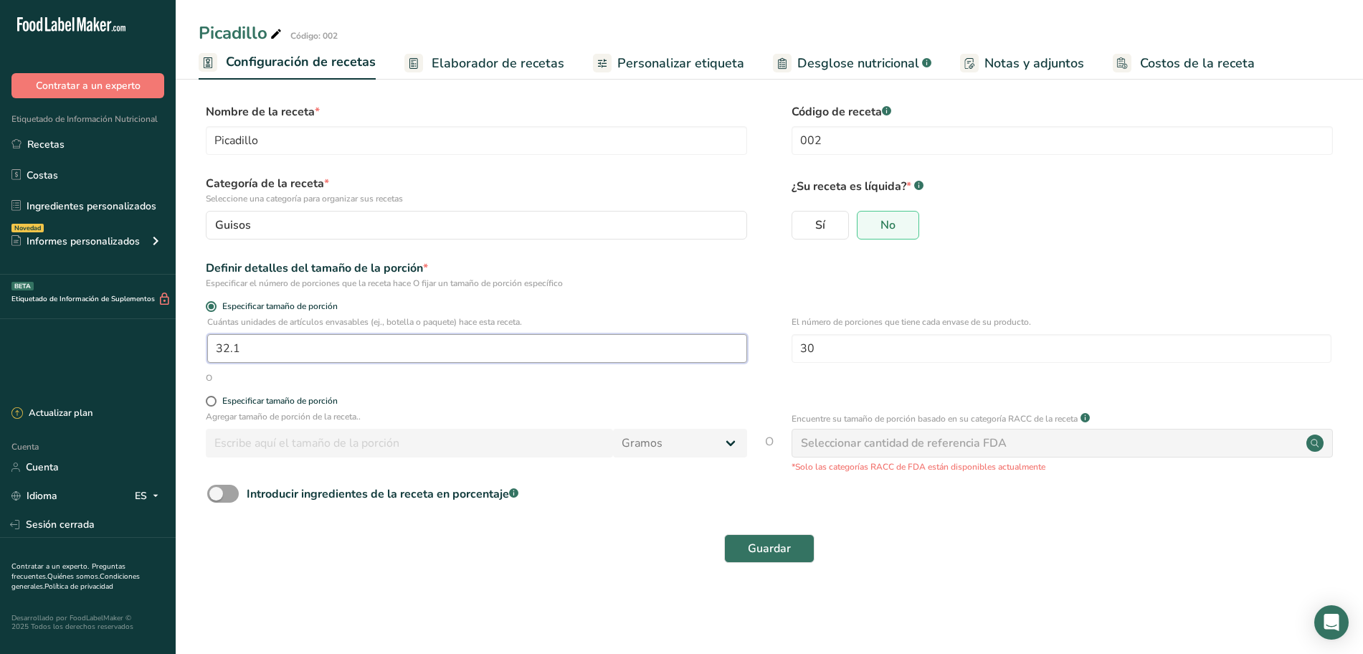
click at [299, 341] on input "32.1" at bounding box center [477, 348] width 540 height 29
click at [275, 350] on input "32.1" at bounding box center [477, 348] width 540 height 29
type input "32"
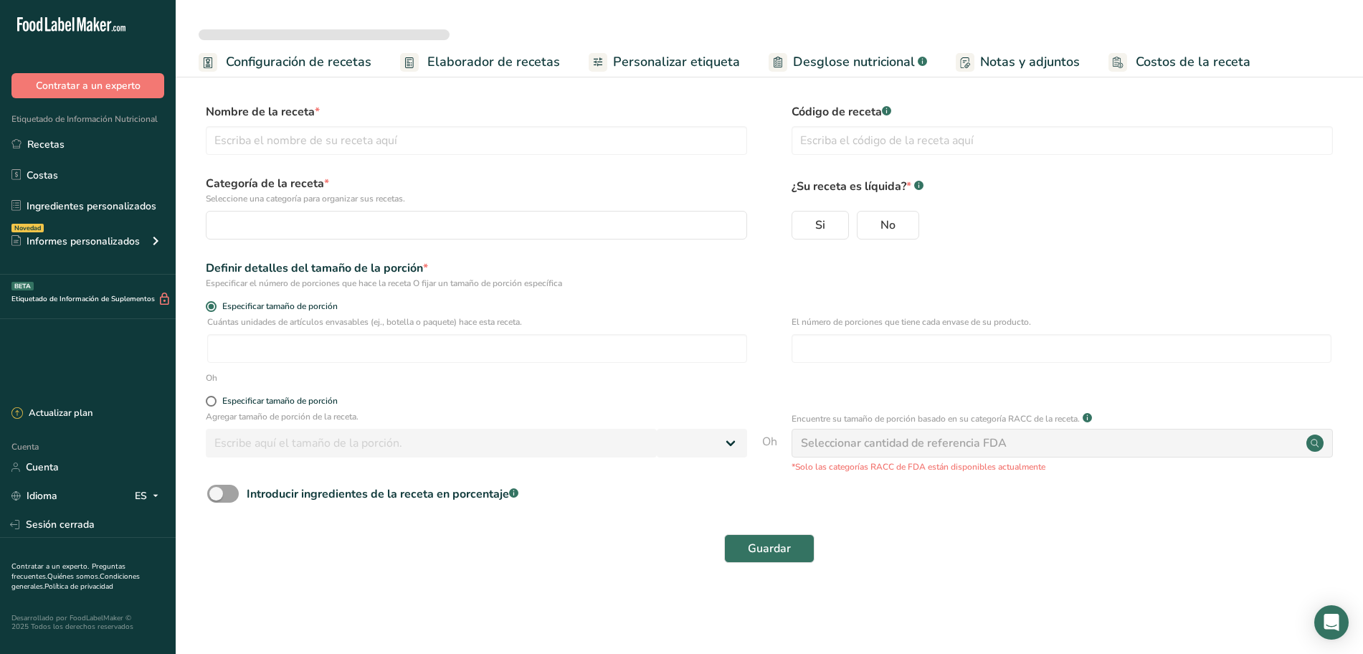
select select
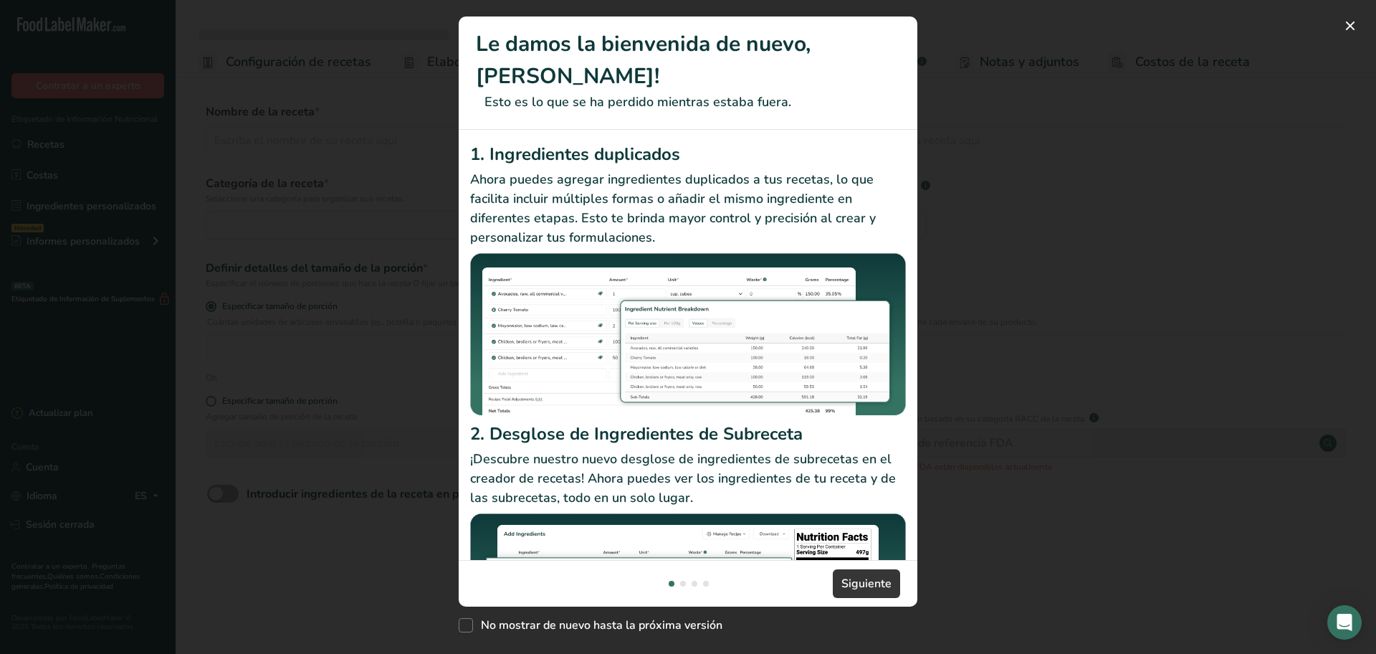
type input "Picadillo"
type input "002"
radio input "true"
type input "32.3"
type input "30"
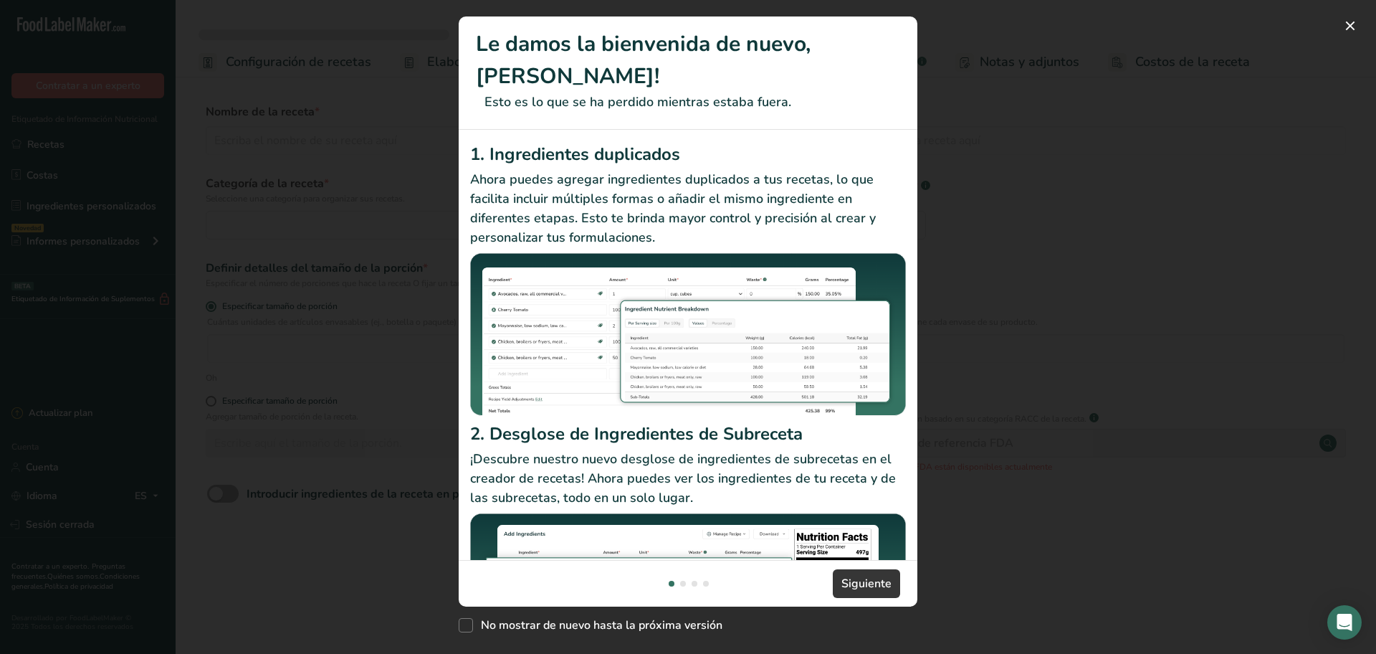
select select "0"
click at [862, 576] on font "Siguiente" at bounding box center [867, 584] width 50 height 16
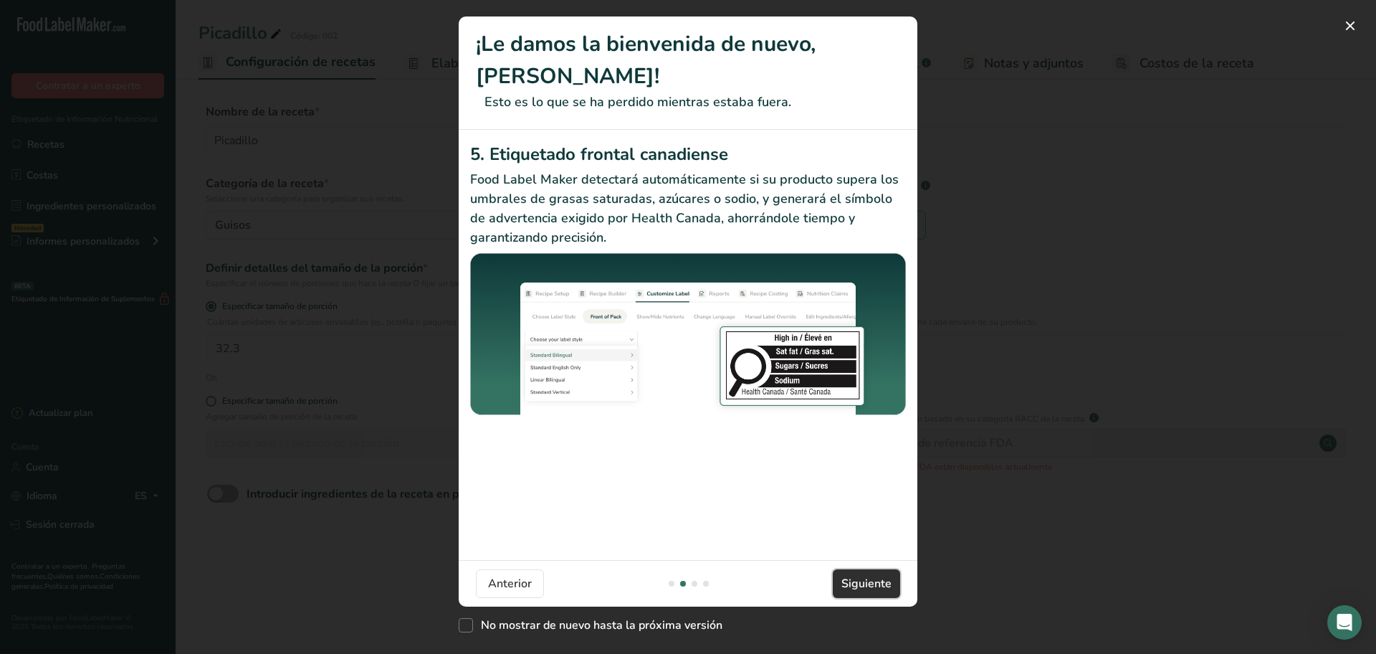
click at [862, 576] on font "Siguiente" at bounding box center [867, 584] width 50 height 16
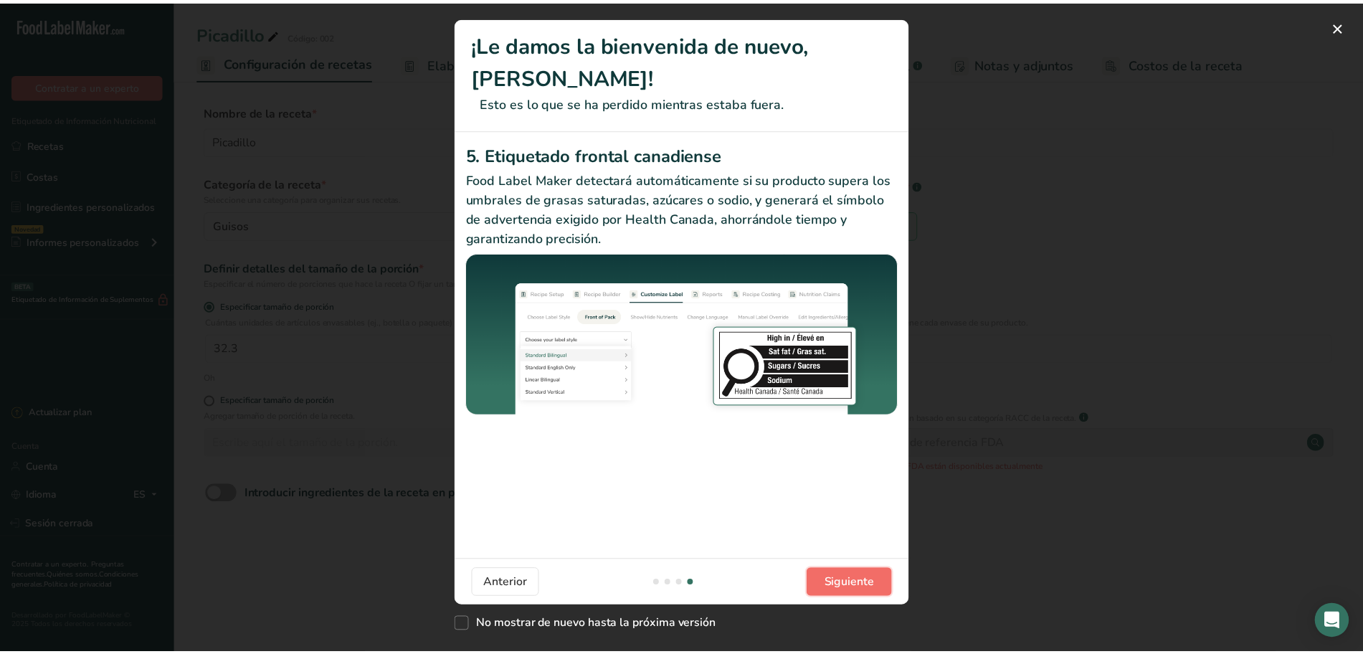
scroll to position [0, 1376]
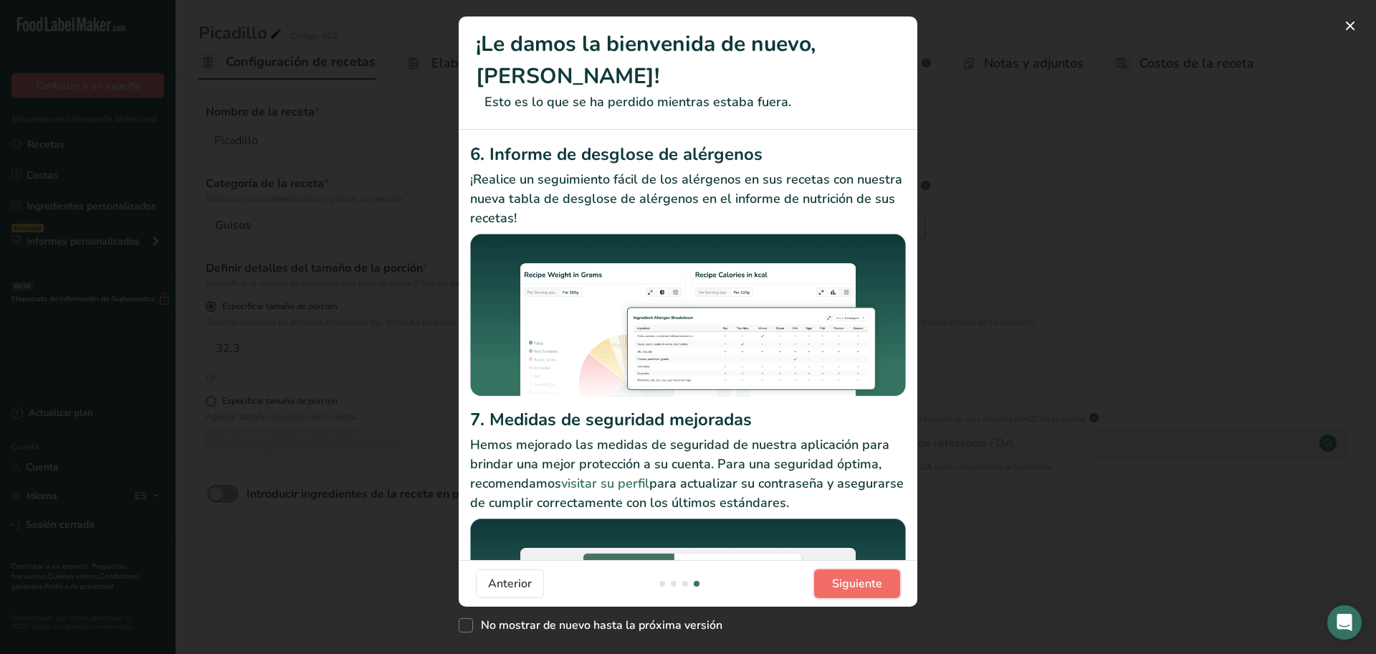
click at [862, 576] on font "Siguiente" at bounding box center [857, 584] width 50 height 16
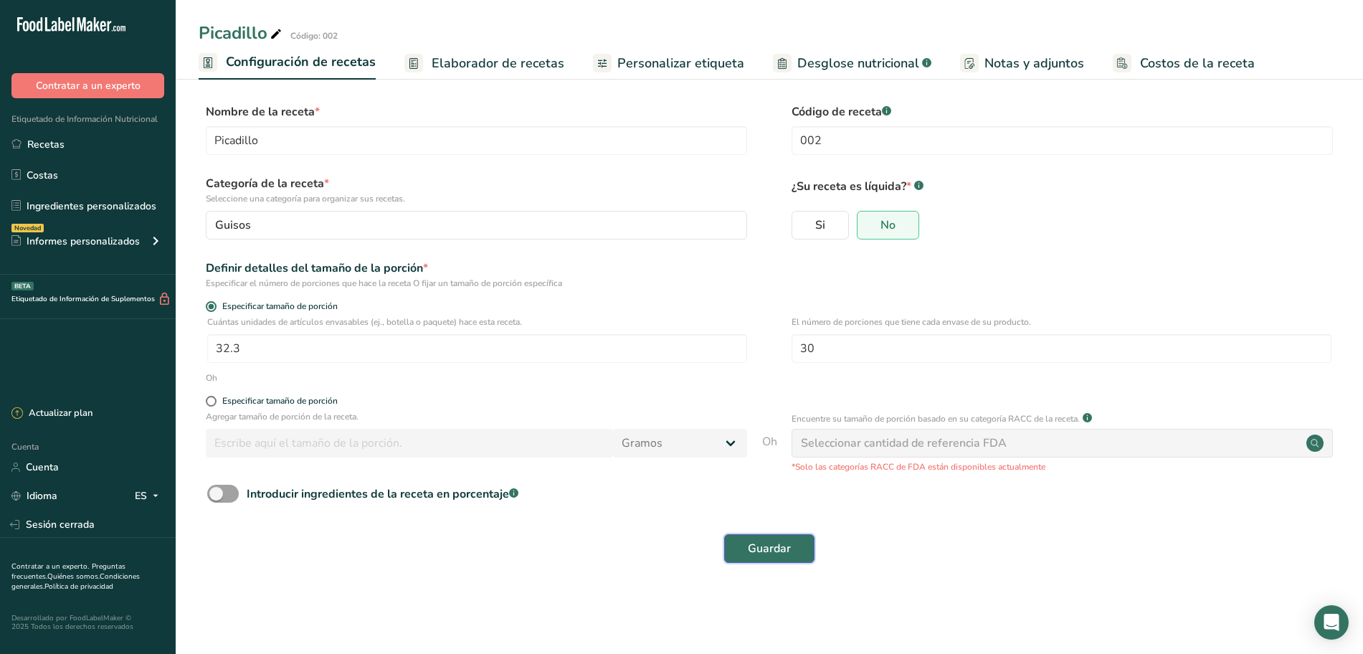
click at [741, 546] on button "Guardar" at bounding box center [769, 548] width 90 height 29
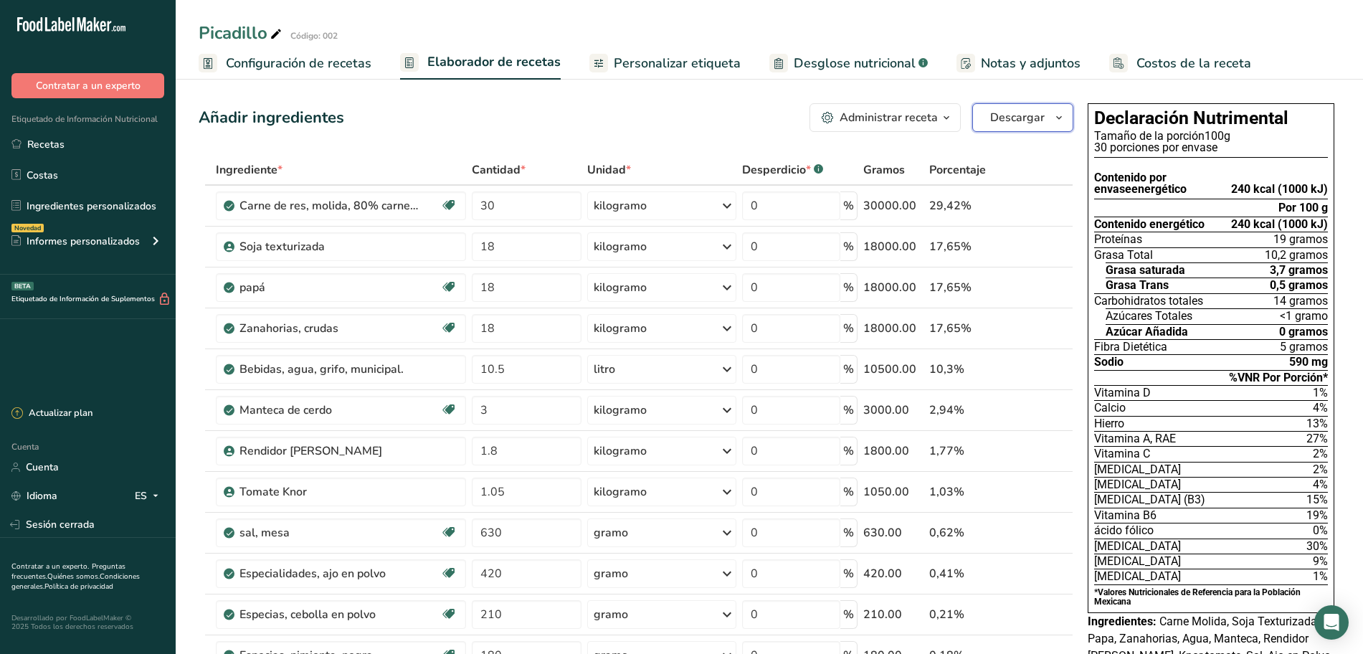
click at [1055, 119] on icon "button" at bounding box center [1058, 118] width 11 height 18
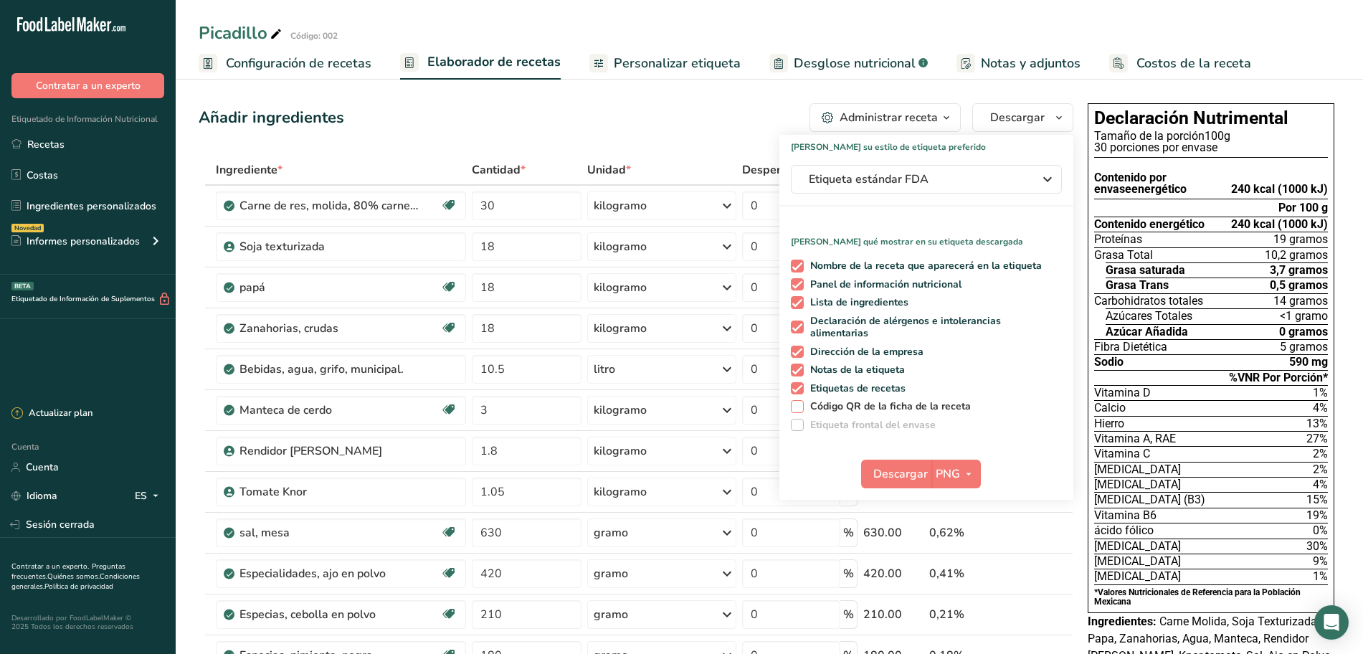
click at [795, 405] on span at bounding box center [797, 406] width 13 height 13
click at [795, 405] on input "Código QR de la ficha de la receta" at bounding box center [795, 405] width 9 height 9
checkbox input "true"
click at [970, 467] on icon "button" at bounding box center [968, 474] width 11 height 18
click at [957, 567] on font "PDF" at bounding box center [956, 574] width 20 height 14
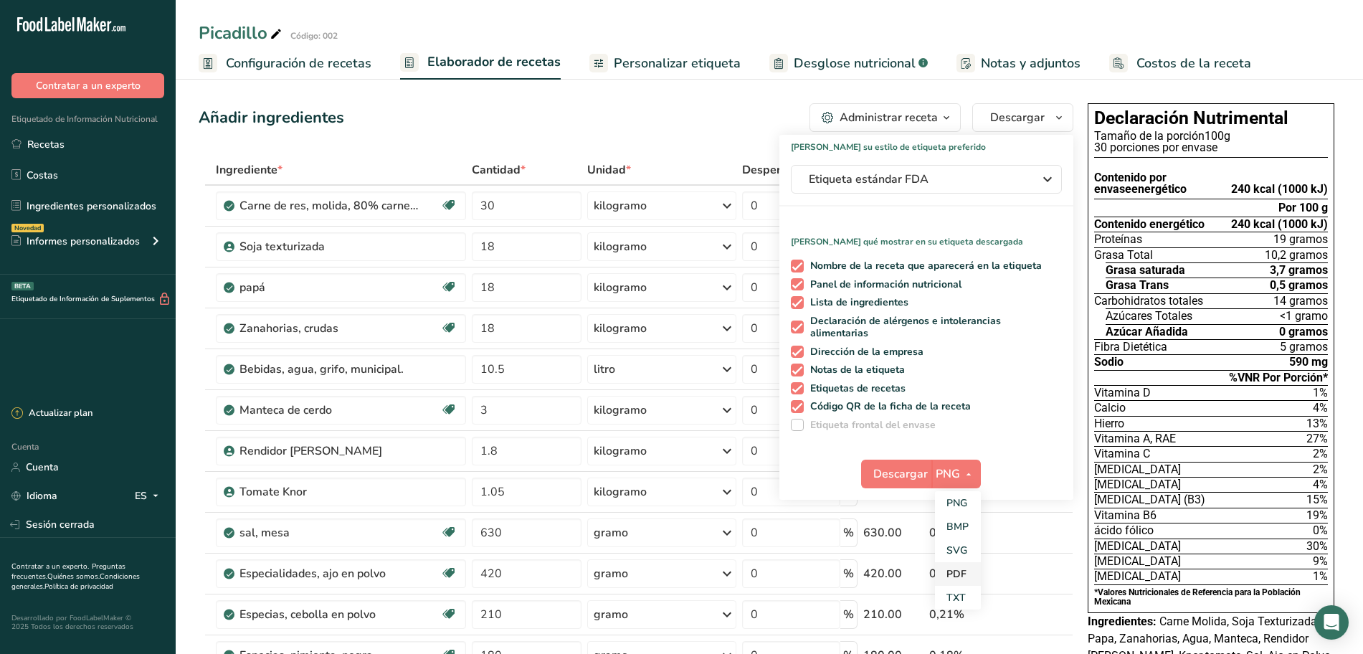
click at [957, 567] on font "PDF" at bounding box center [956, 574] width 20 height 14
click at [905, 472] on font "Descargar" at bounding box center [900, 474] width 54 height 16
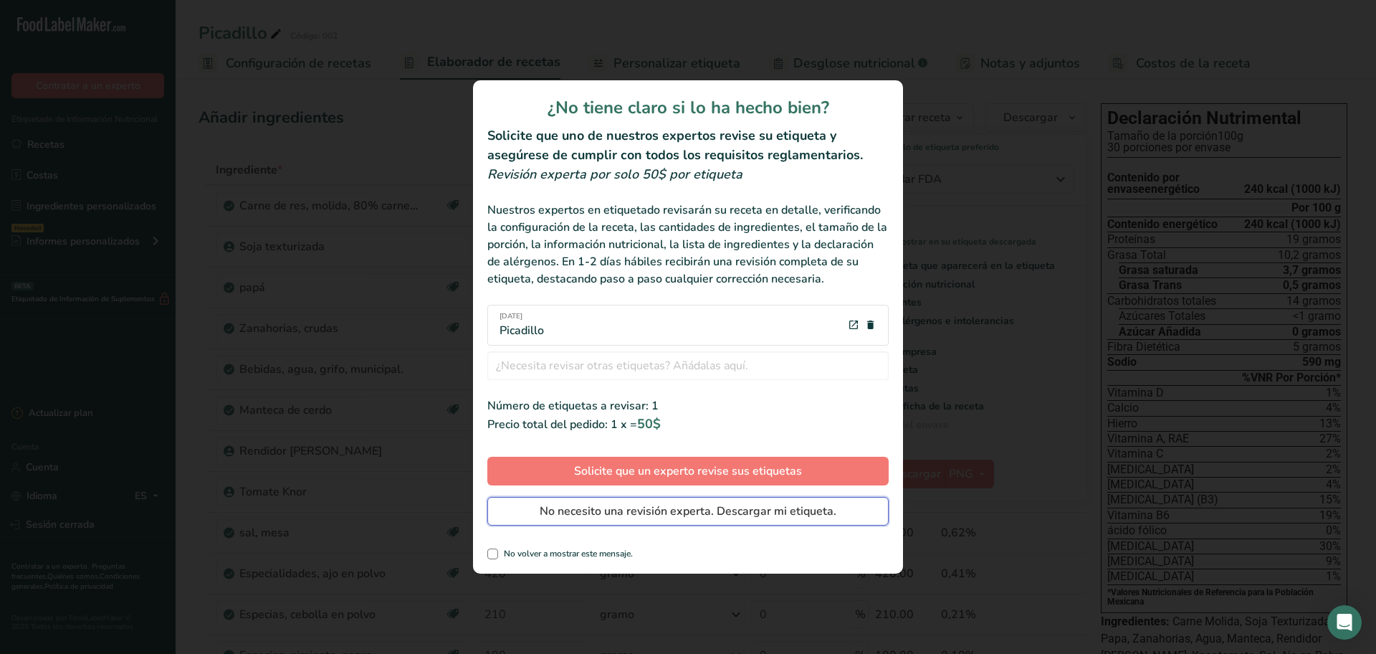
click at [687, 512] on font "No necesito una revisión experta. Descargar mi etiqueta." at bounding box center [688, 511] width 297 height 16
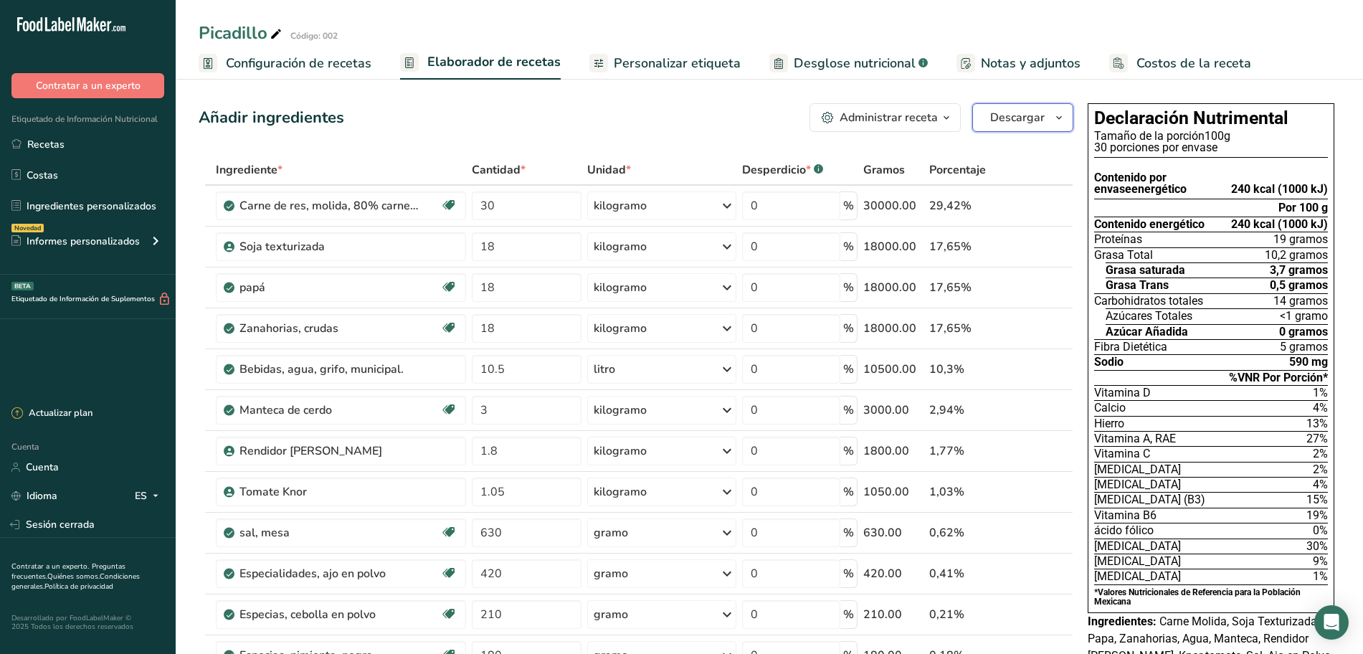
click at [1057, 113] on icon "button" at bounding box center [1058, 118] width 11 height 18
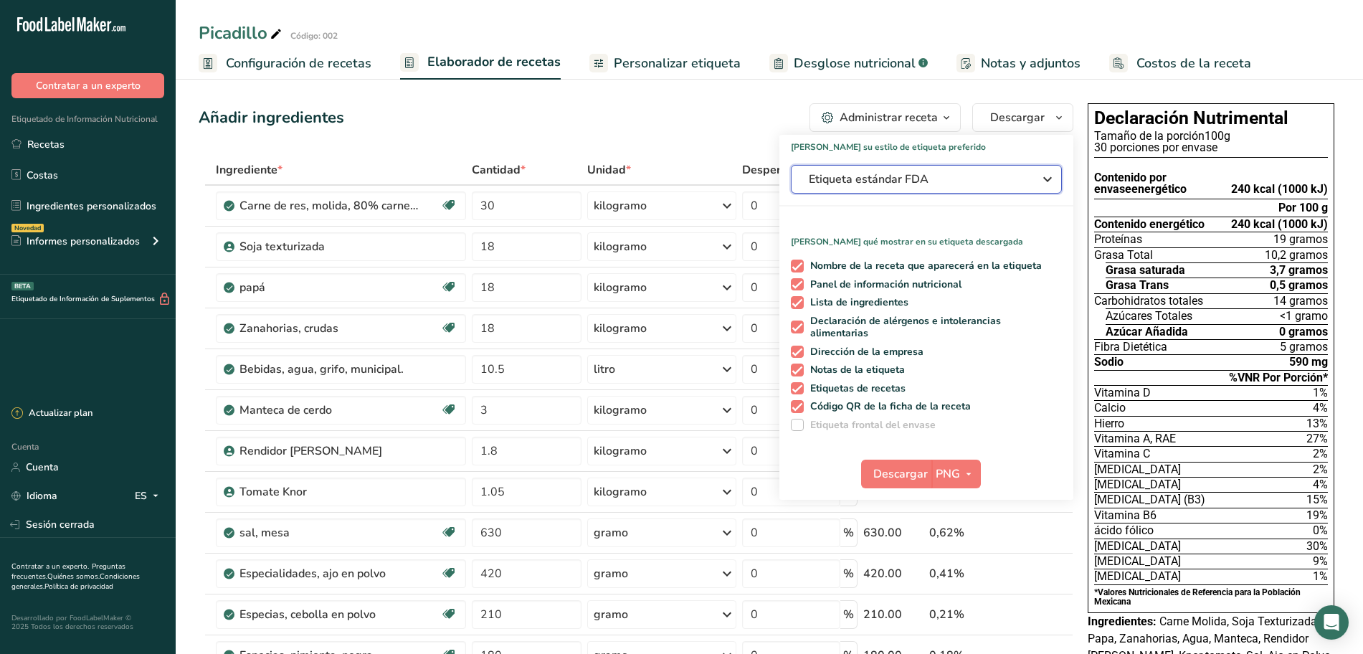
click at [1047, 181] on icon "button" at bounding box center [1047, 179] width 17 height 26
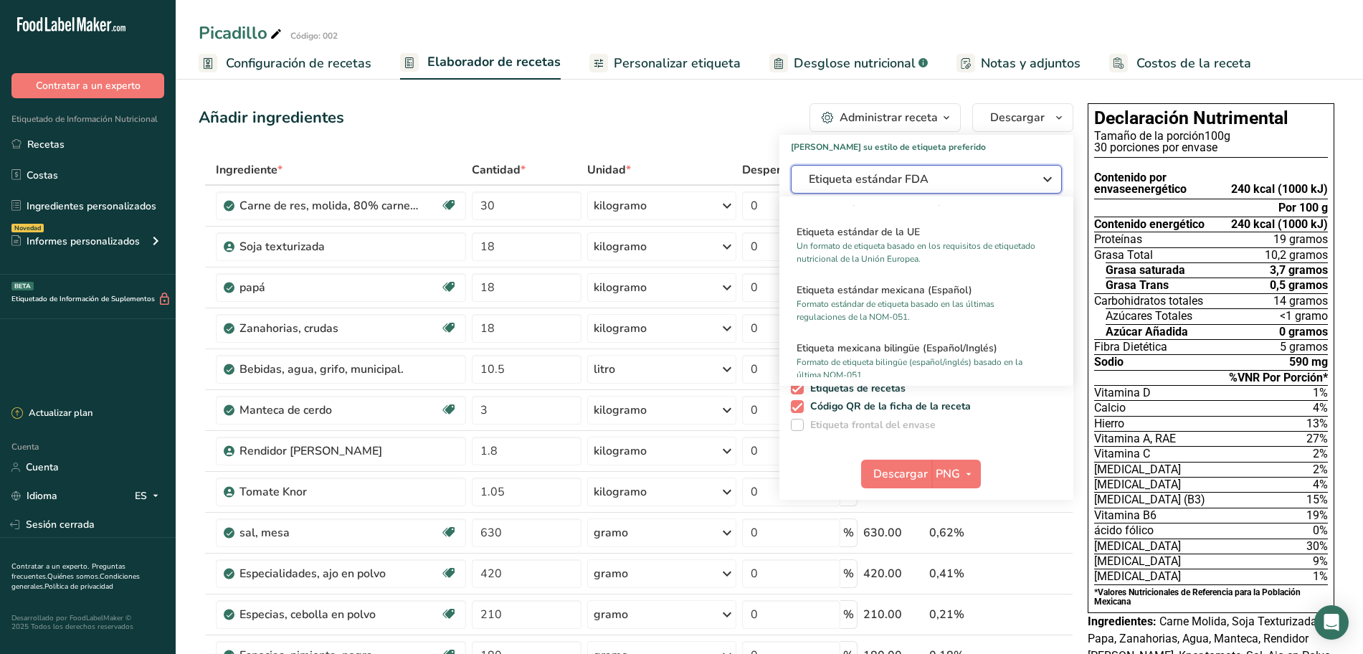
scroll to position [896, 0]
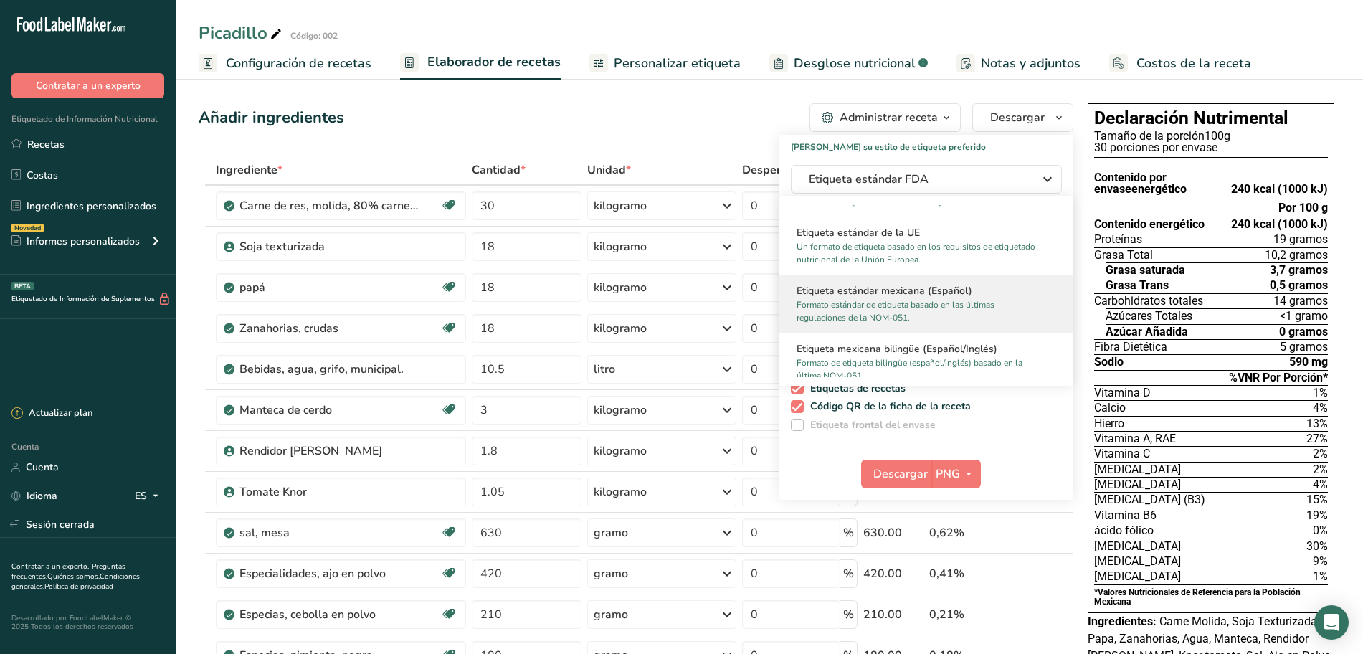
click at [945, 304] on font "Formato estándar de etiqueta basado en las últimas regulaciones de la NOM-051." at bounding box center [895, 311] width 198 height 24
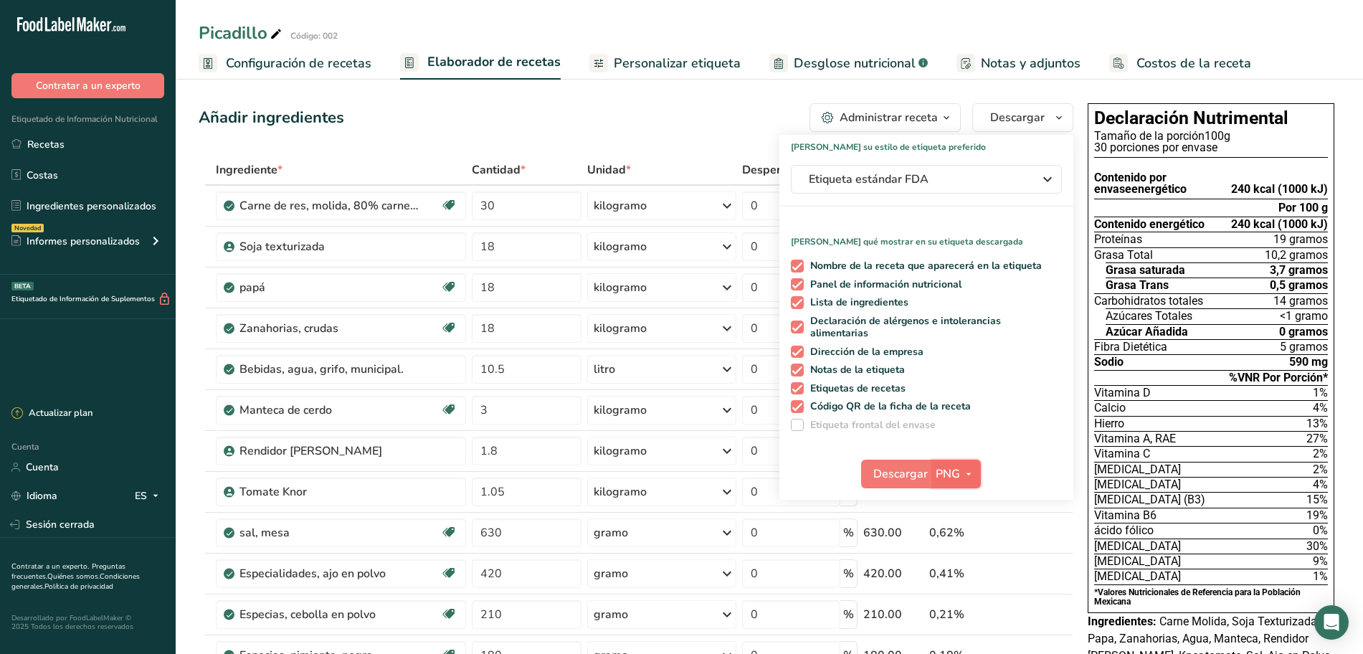
click at [973, 475] on icon "button" at bounding box center [968, 474] width 11 height 18
click at [956, 567] on font "PDF" at bounding box center [956, 574] width 20 height 14
click at [895, 469] on font "Descargar" at bounding box center [900, 474] width 54 height 16
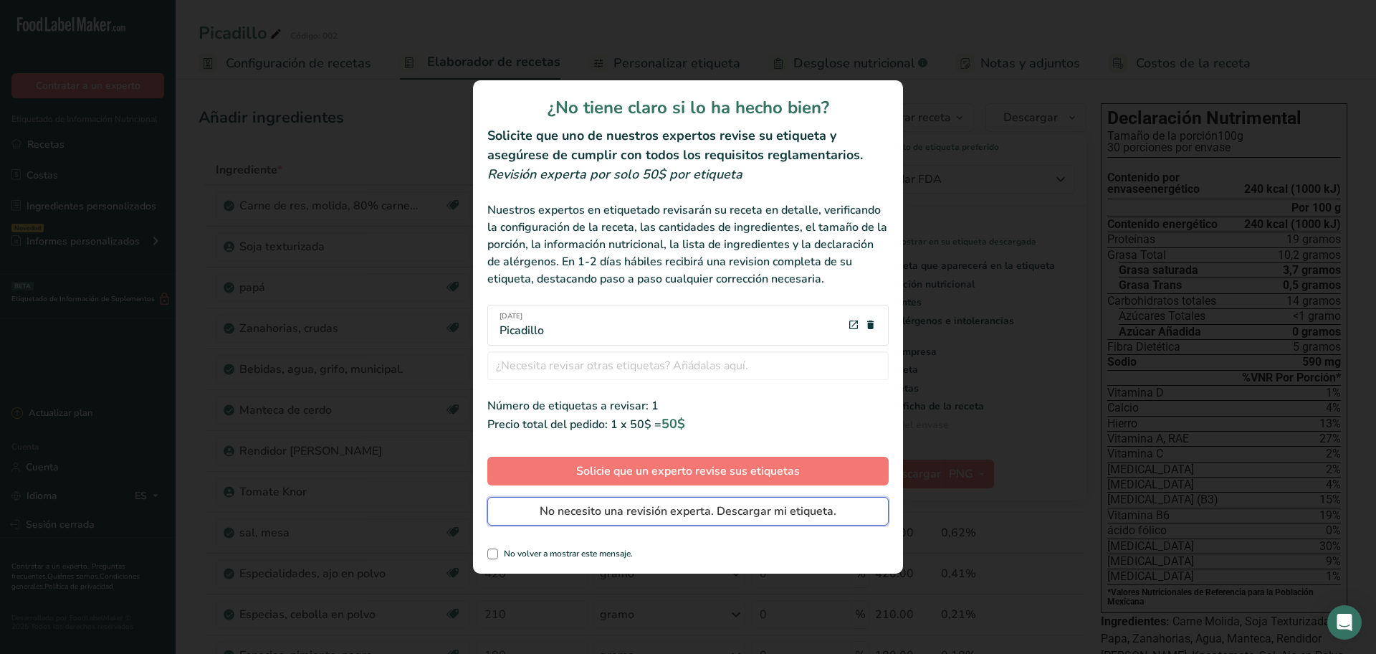
click at [741, 506] on span "No necesito una revisión experta. Descargar mi etiqueta." at bounding box center [688, 511] width 297 height 17
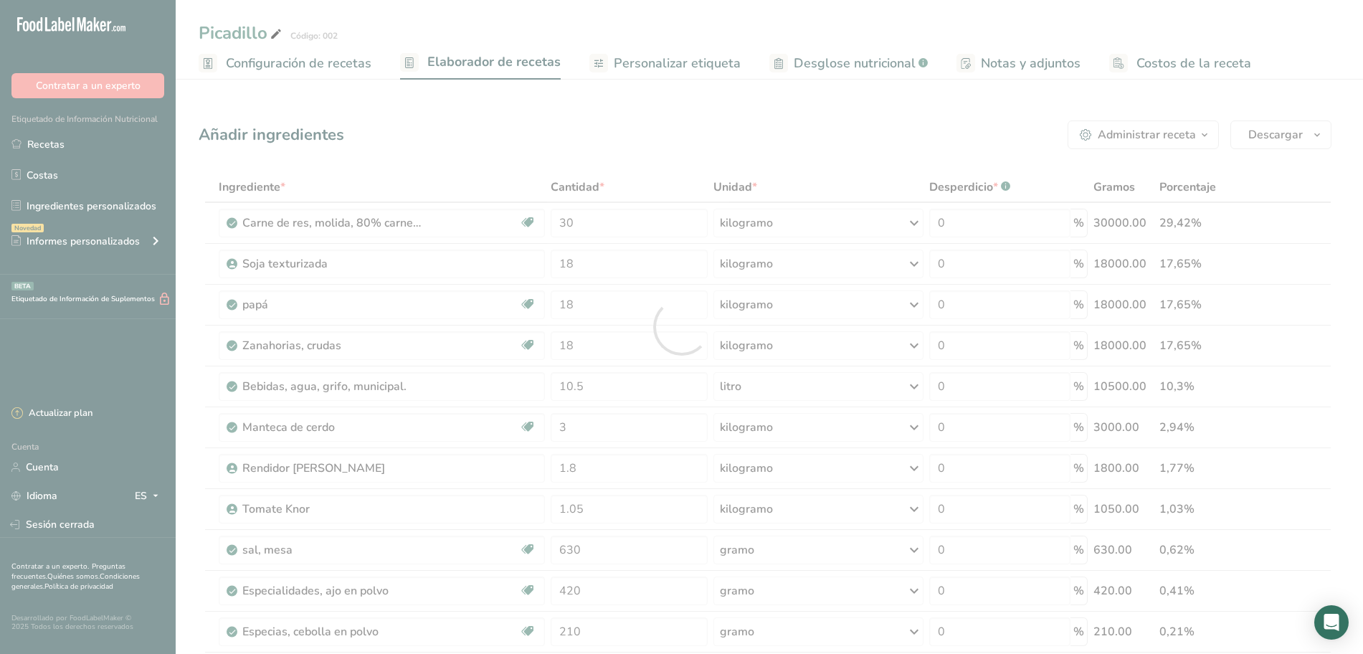
scroll to position [0, 0]
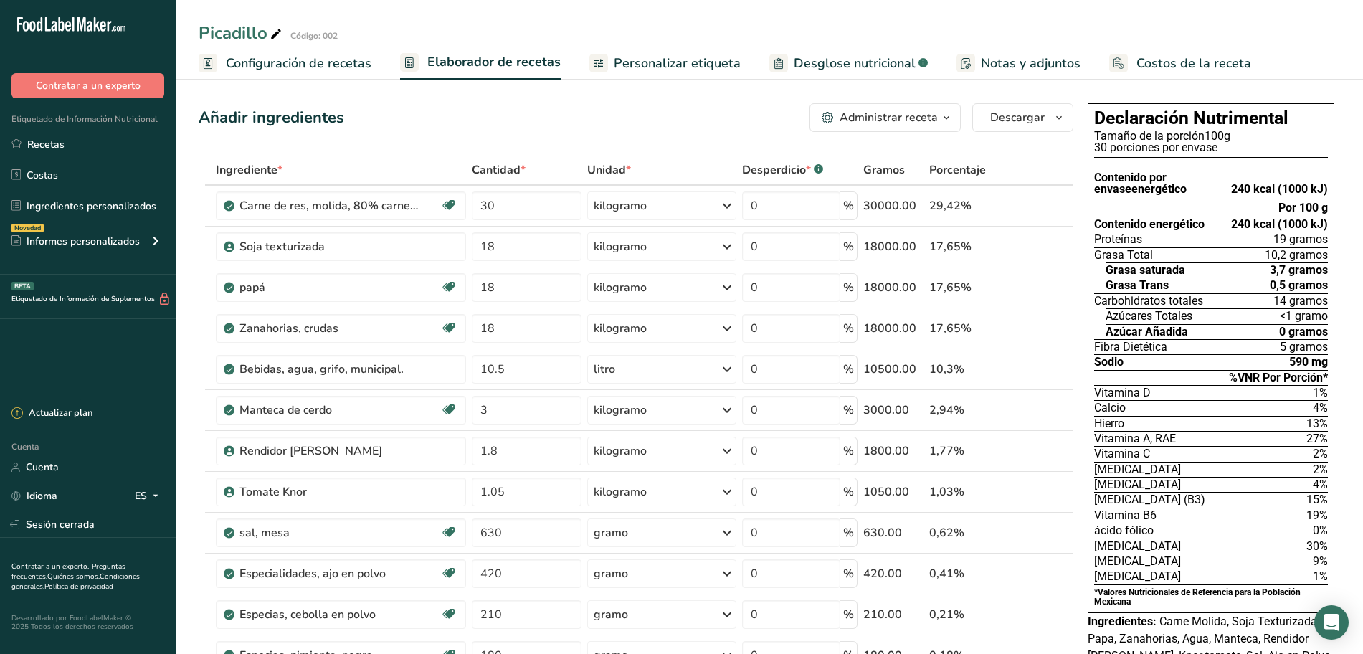
click at [693, 67] on font "Personalizar etiqueta" at bounding box center [677, 62] width 127 height 17
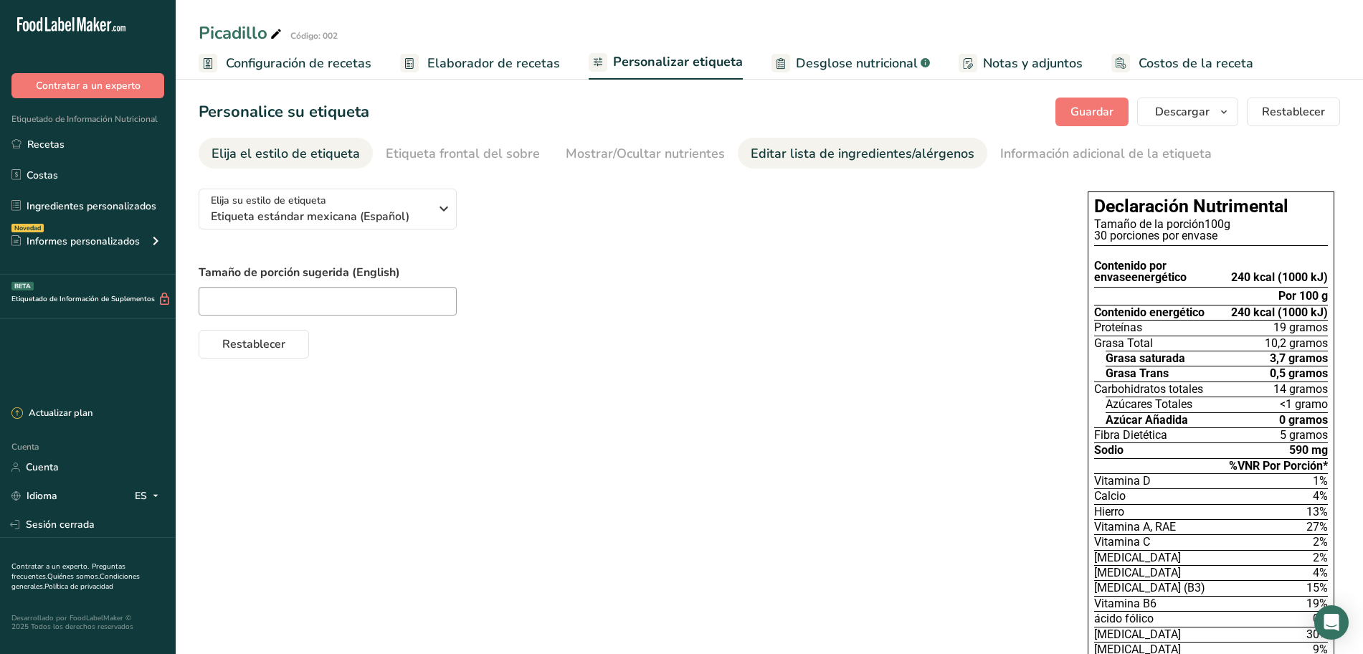
click at [815, 153] on font "Editar lista de ingredientes/alérgenos" at bounding box center [863, 153] width 224 height 17
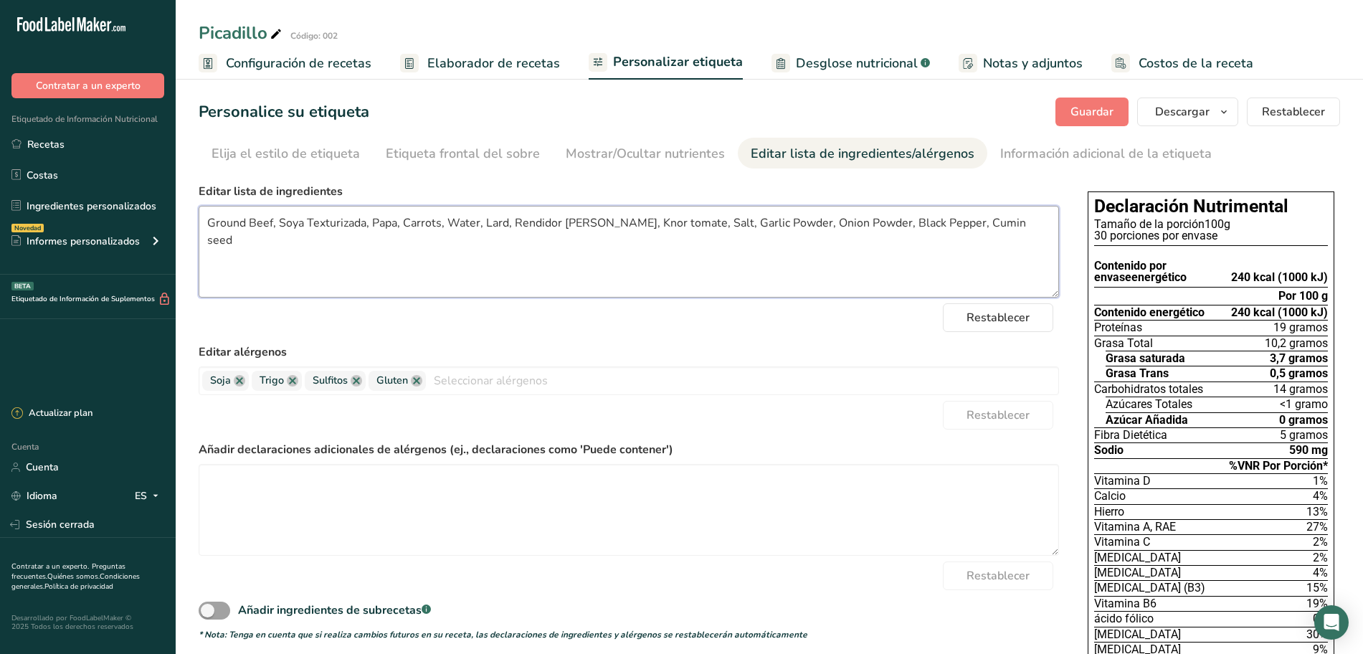
click at [585, 222] on textarea "Ground Beef, Soya Texturizada, Papa, Carrots, Water, Lard, Rendidor [PERSON_NAM…" at bounding box center [629, 252] width 860 height 92
click at [588, 222] on textarea "Ground Beef, Soya Texturizada, Papa, Carrots, Water, Lard, Rendidor, Knor tomat…" at bounding box center [629, 252] width 860 height 92
type textarea "Ground Beef, Soya Texturizada, Papa, Carrots, Water, Lard, Rendidor, Sazonador …"
click at [1094, 113] on font "Guardar" at bounding box center [1091, 112] width 43 height 16
click at [1221, 115] on icon "button" at bounding box center [1223, 112] width 11 height 18
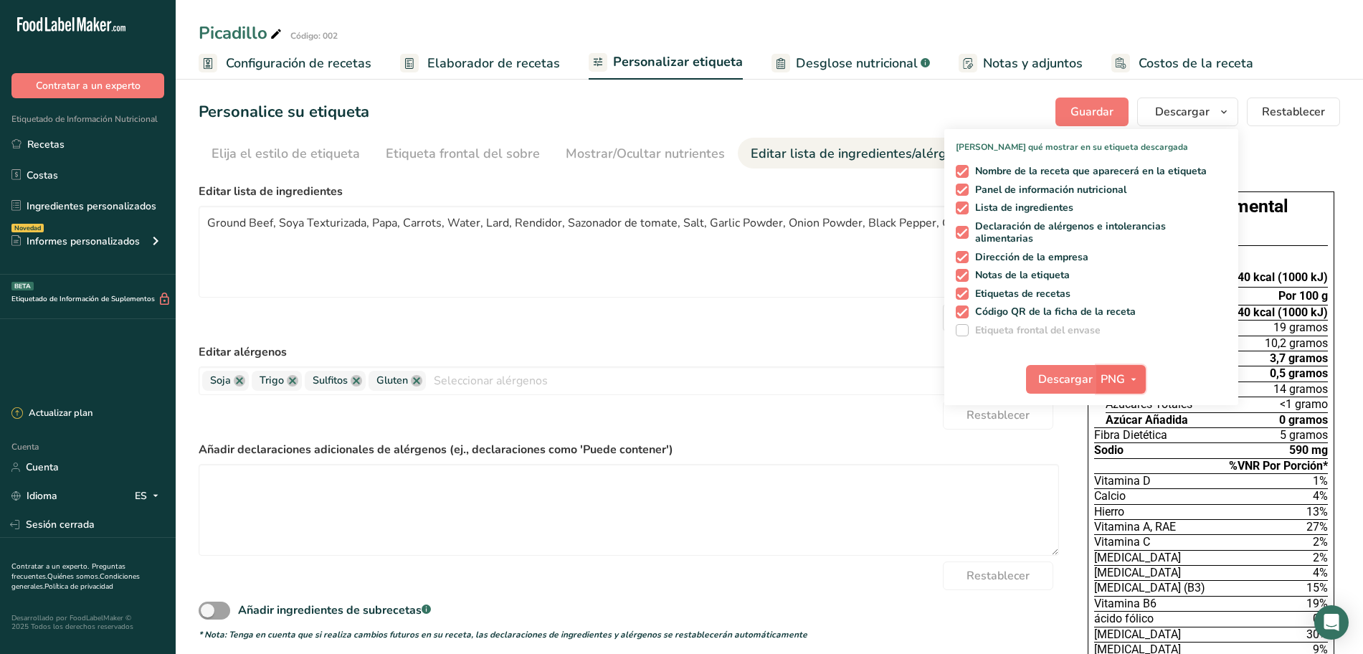
click at [1136, 376] on icon "button" at bounding box center [1133, 380] width 11 height 18
click at [1131, 475] on link "PDF" at bounding box center [1123, 479] width 46 height 24
click at [824, 346] on label "Editar alérgenos" at bounding box center [629, 351] width 860 height 17
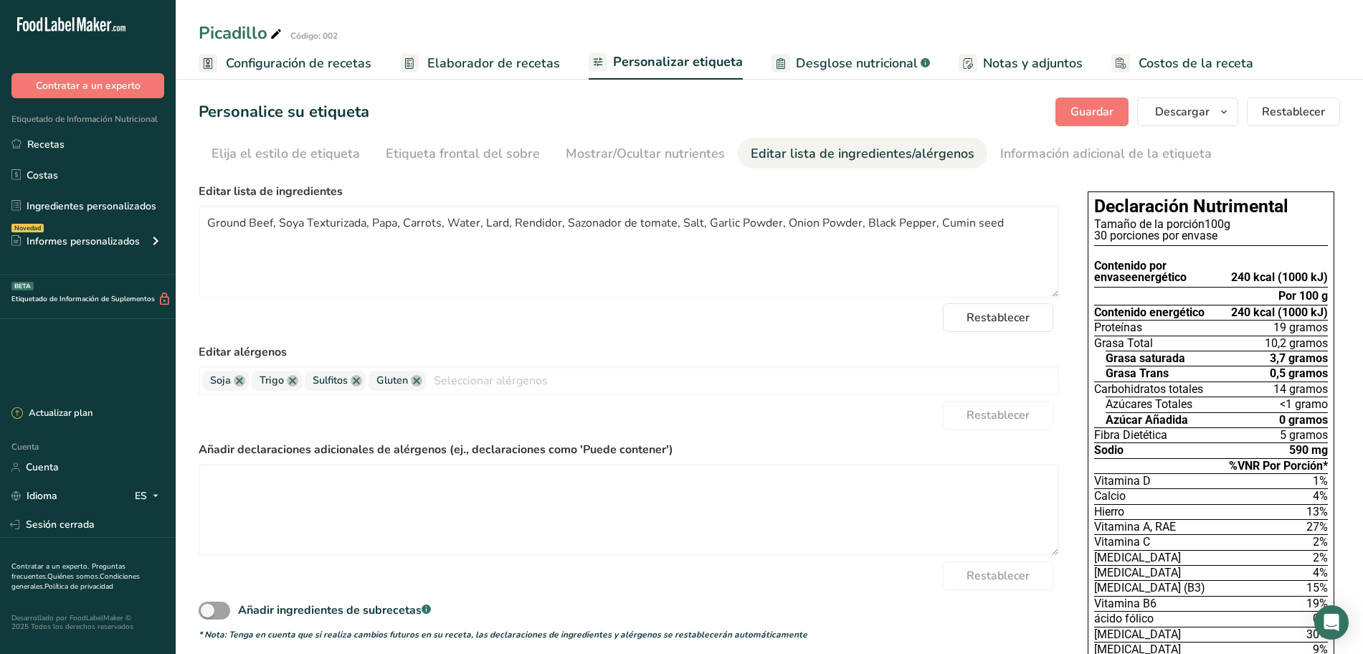
click at [505, 67] on font "Elaborador de recetas" at bounding box center [493, 62] width 133 height 17
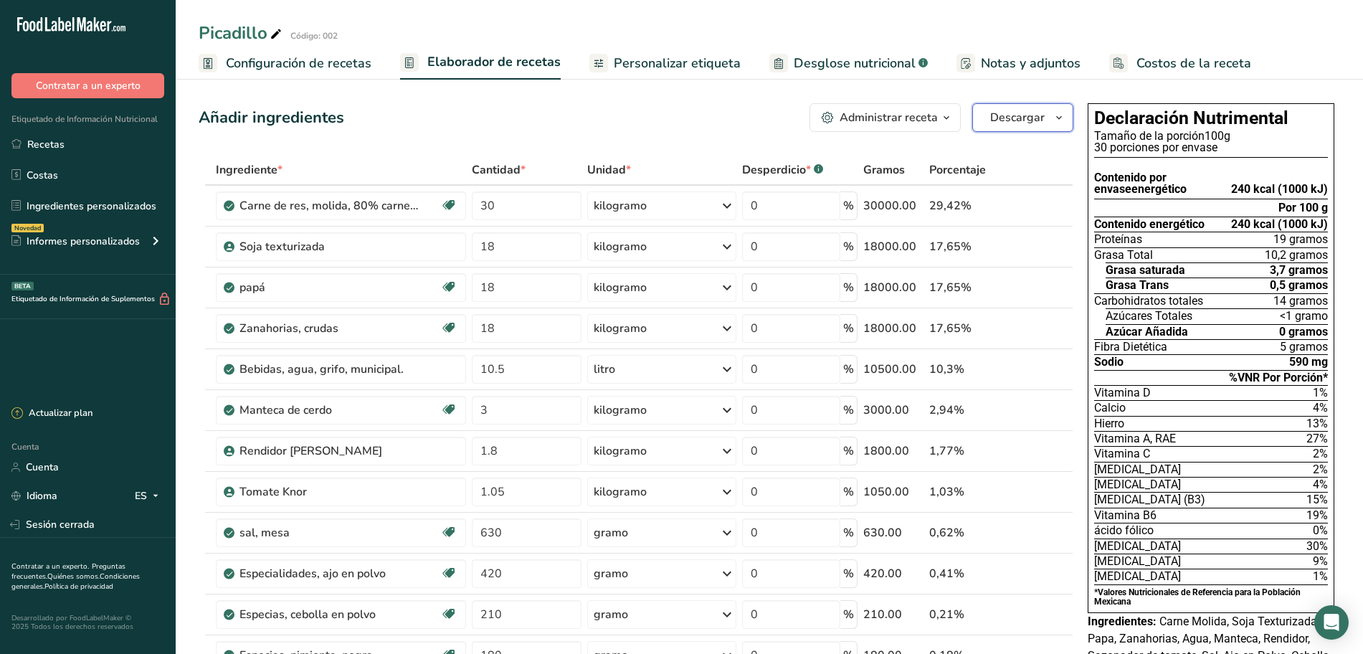
click at [1063, 124] on icon "button" at bounding box center [1058, 118] width 11 height 18
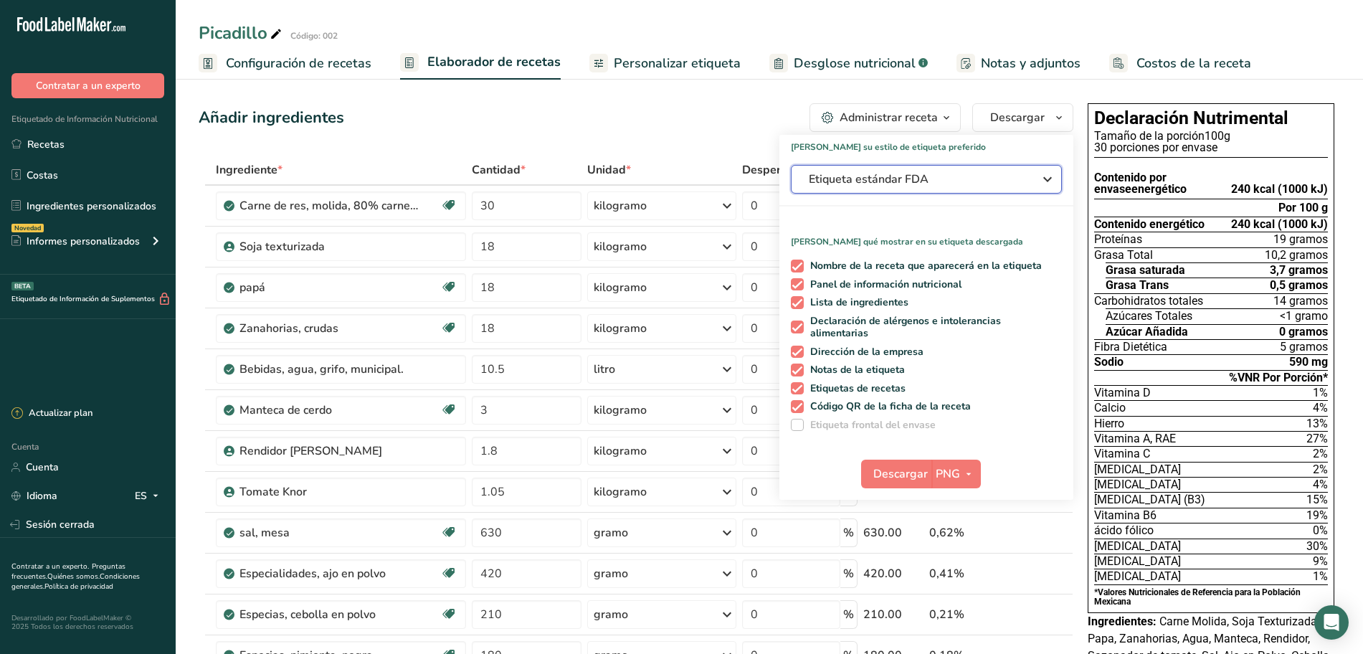
click at [1030, 184] on div "Etiqueta estándar FDA" at bounding box center [926, 179] width 235 height 17
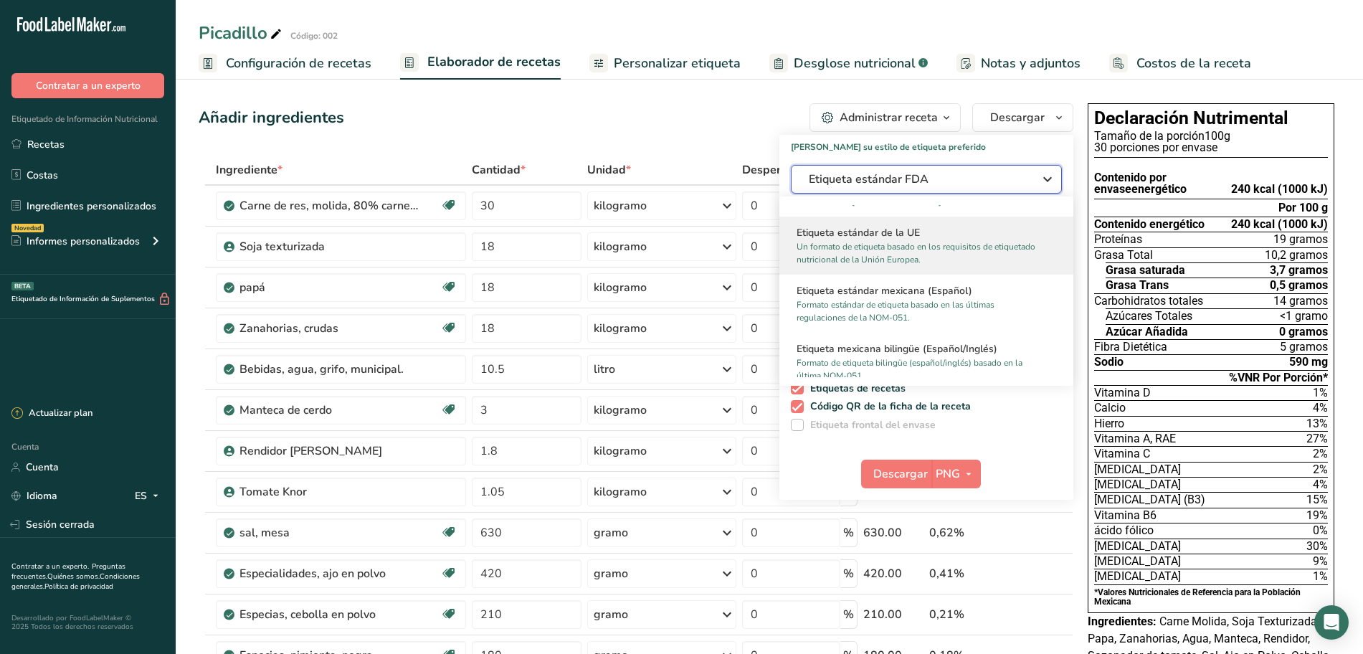
scroll to position [986, 0]
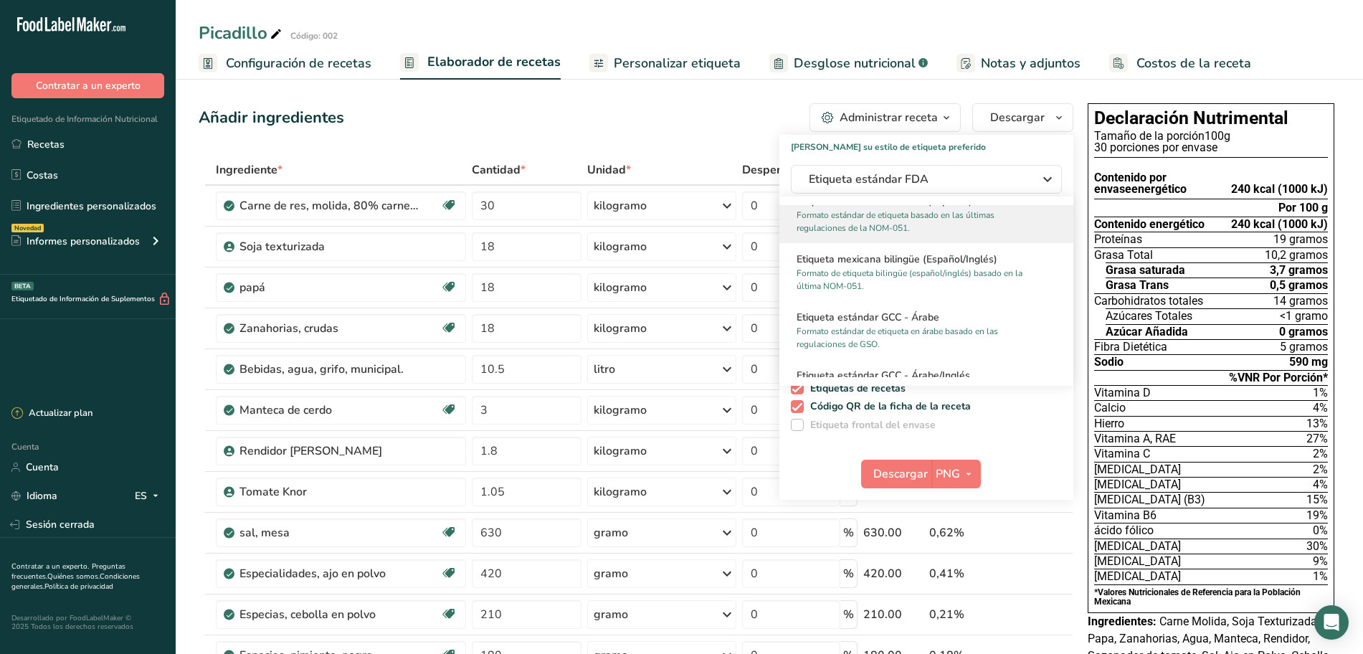
click at [964, 219] on font "Formato estándar de etiqueta basado en las últimas regulaciones de la NOM-051." at bounding box center [895, 221] width 198 height 24
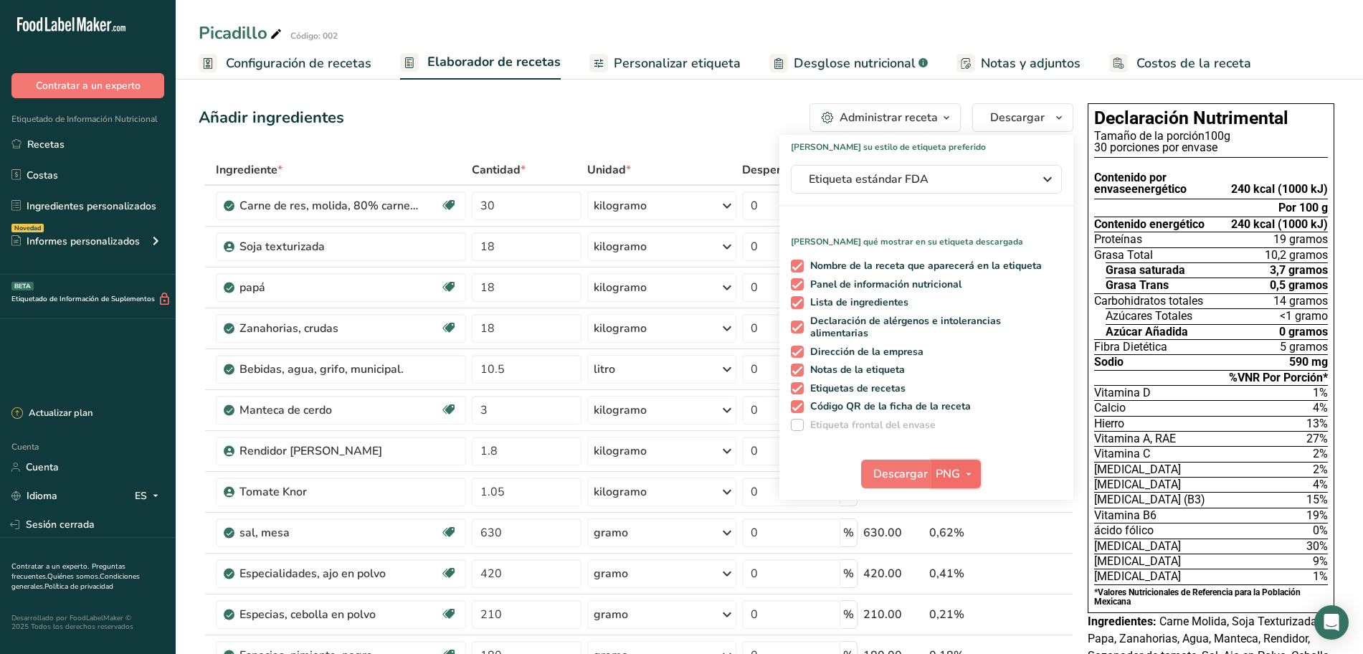
click at [970, 472] on icon "button" at bounding box center [968, 474] width 11 height 18
click at [956, 572] on font "PDF" at bounding box center [956, 574] width 20 height 14
click at [895, 477] on font "Descargar" at bounding box center [900, 474] width 54 height 16
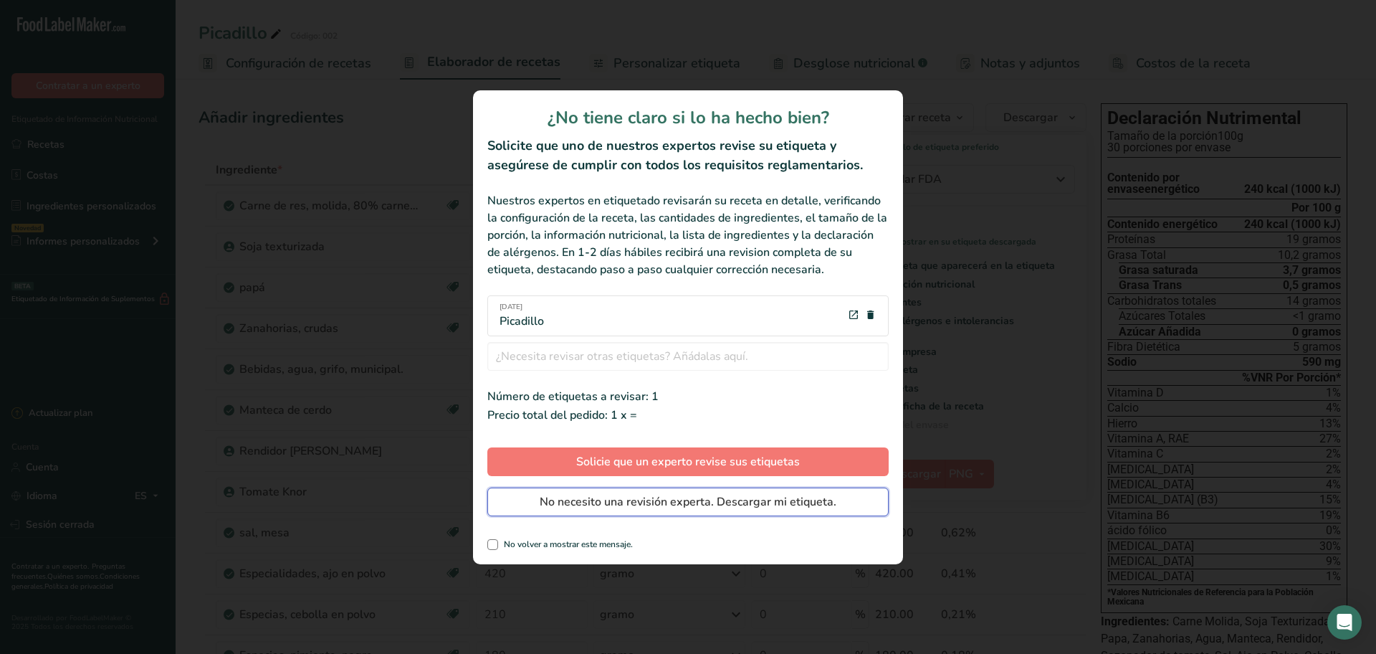
click at [749, 503] on span "No necesito una revisión experta. Descargar mi etiqueta." at bounding box center [688, 501] width 297 height 17
click at [0, 0] on div at bounding box center [0, 0] width 0 height 0
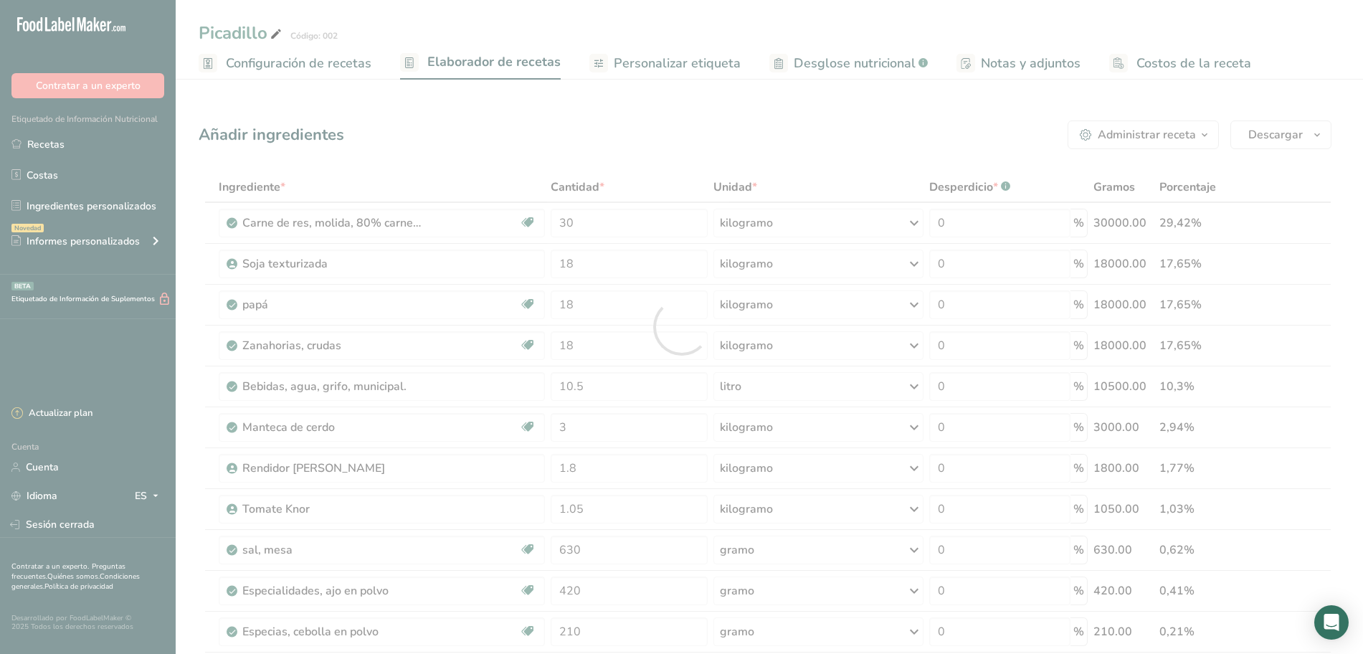
scroll to position [0, 0]
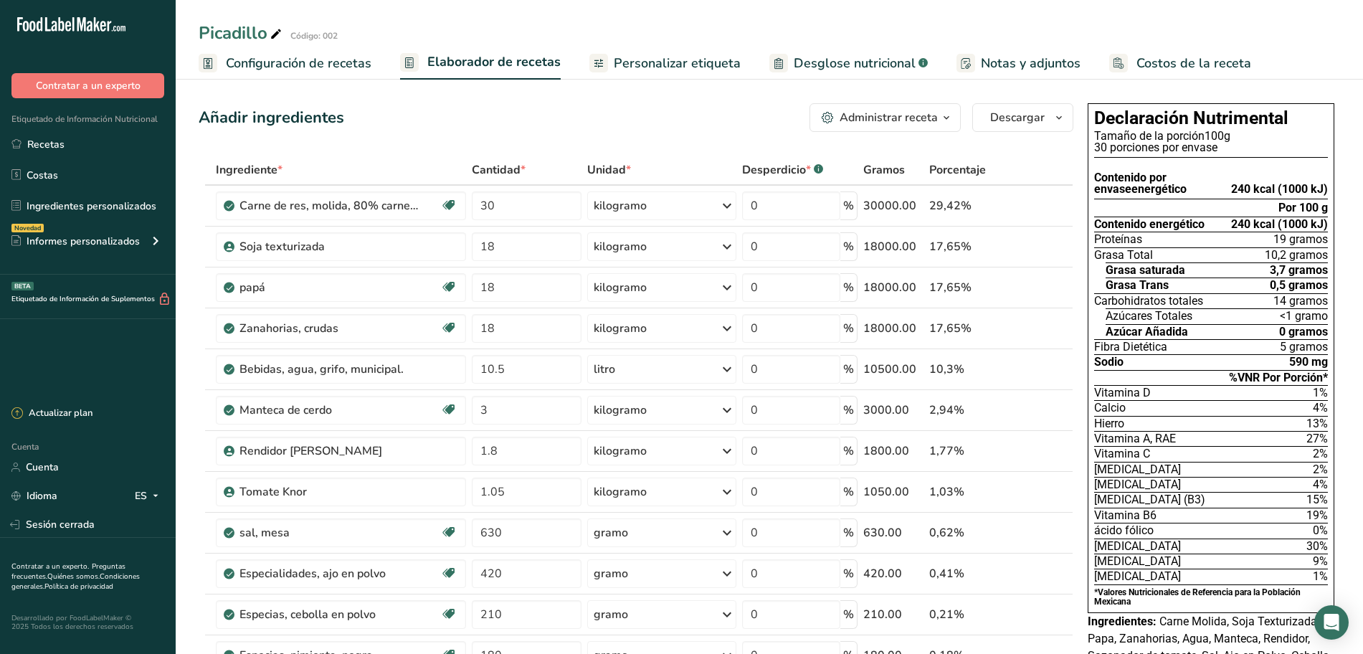
click at [829, 24] on div "Picadillo Código: 002" at bounding box center [769, 33] width 1187 height 26
click at [683, 63] on font "Personalizar etiqueta" at bounding box center [677, 62] width 127 height 17
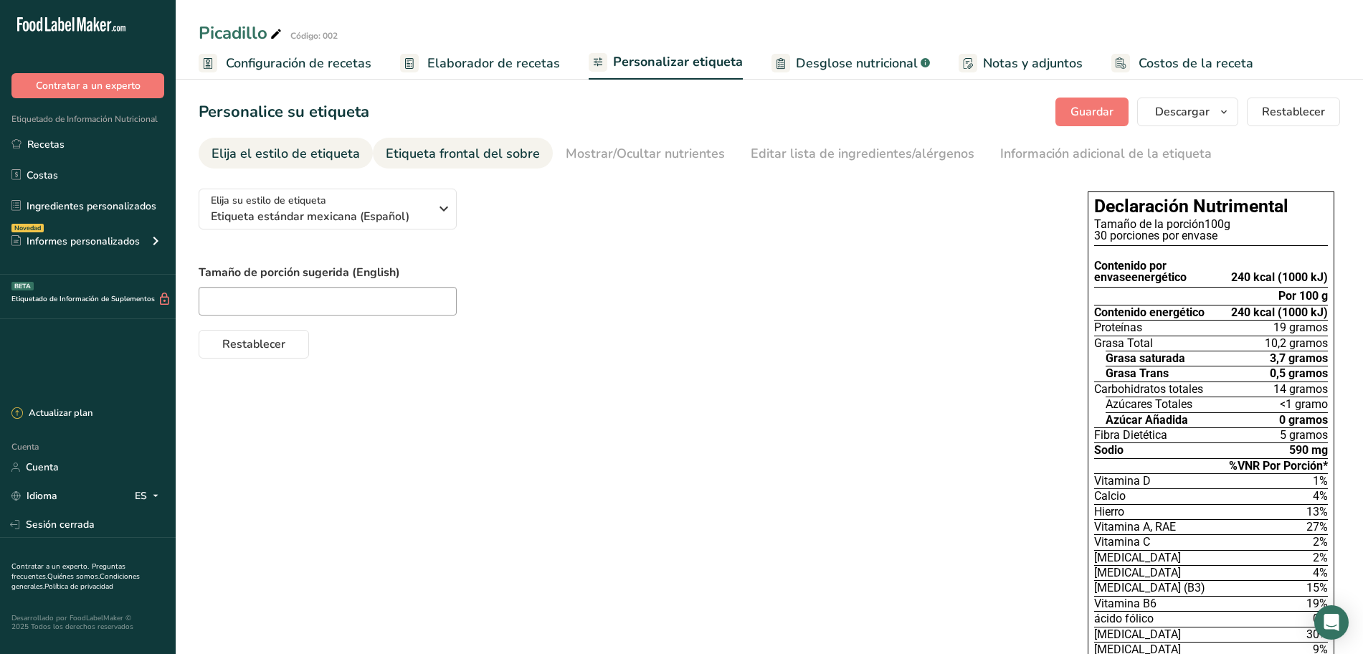
click at [457, 145] on font "Etiqueta frontal del sobre" at bounding box center [463, 153] width 154 height 17
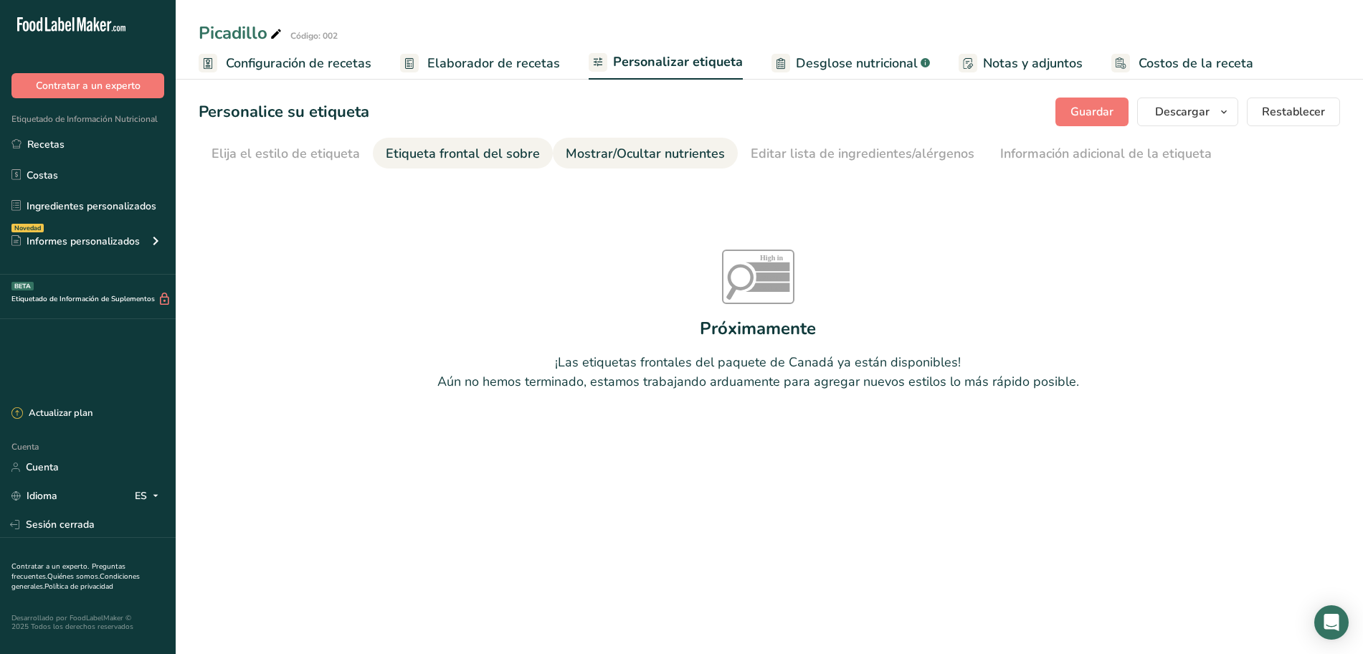
click at [667, 147] on font "Mostrar/Ocultar nutrientes" at bounding box center [645, 153] width 159 height 17
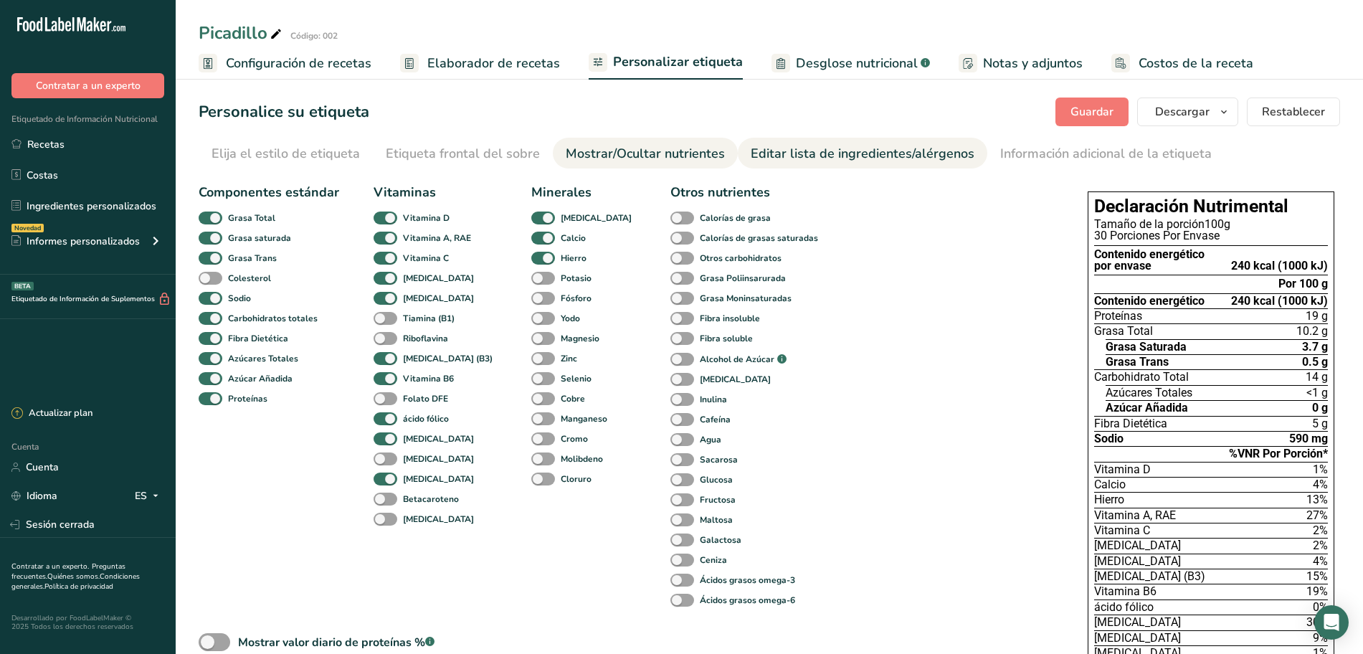
click at [791, 156] on font "Editar lista de ingredientes/alérgenos" at bounding box center [863, 153] width 224 height 17
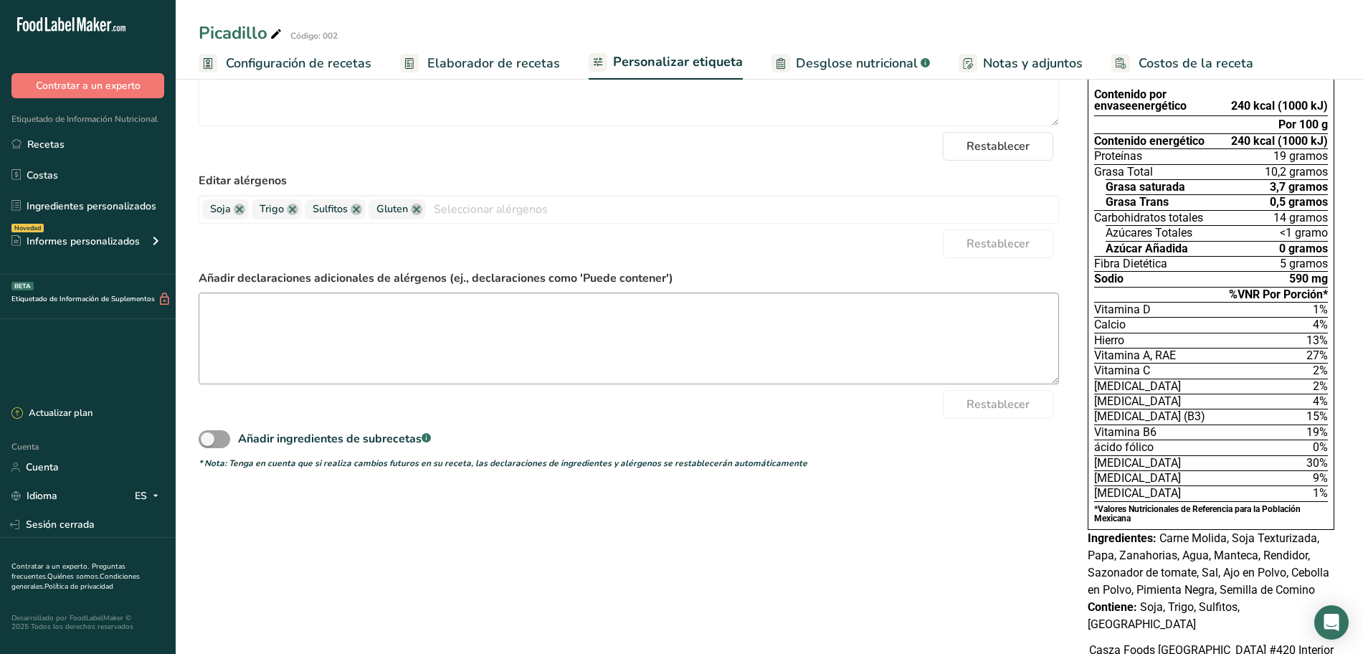
scroll to position [179, 0]
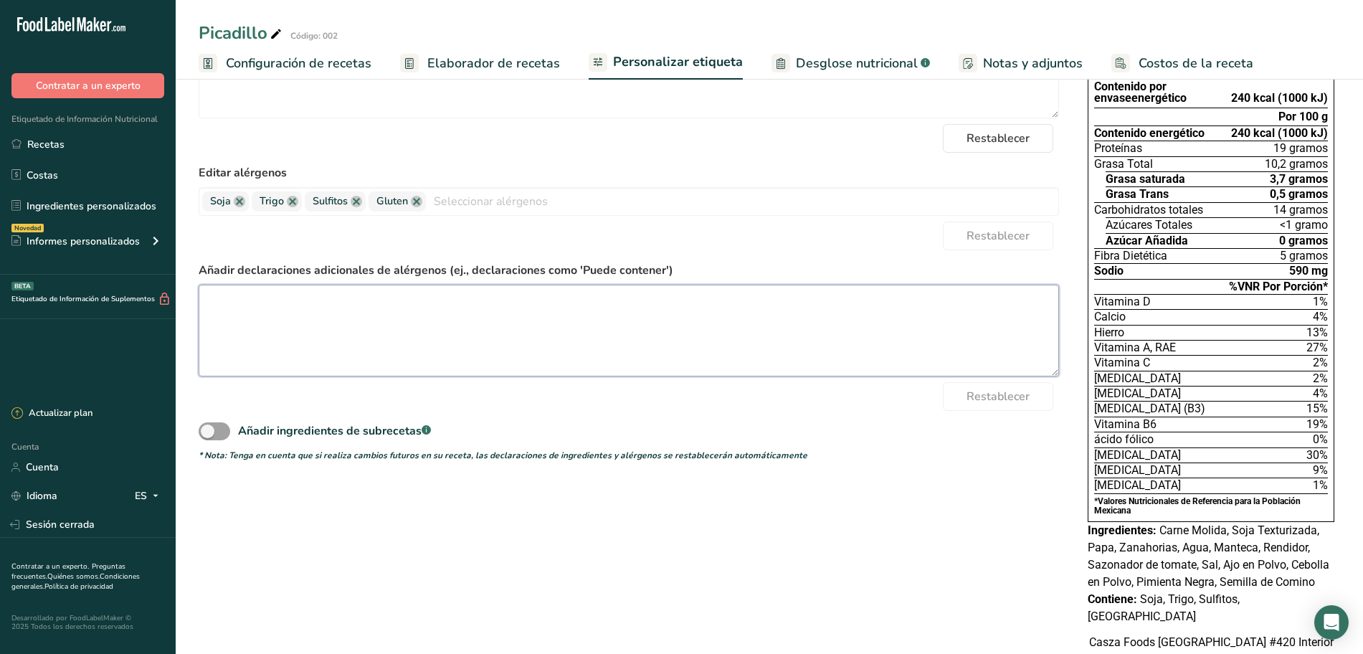
drag, startPoint x: 497, startPoint y: 340, endPoint x: 505, endPoint y: 330, distance: 12.7
click at [498, 338] on textarea at bounding box center [629, 331] width 860 height 92
type textarea "P"
type textarea "H"
type textarea "l"
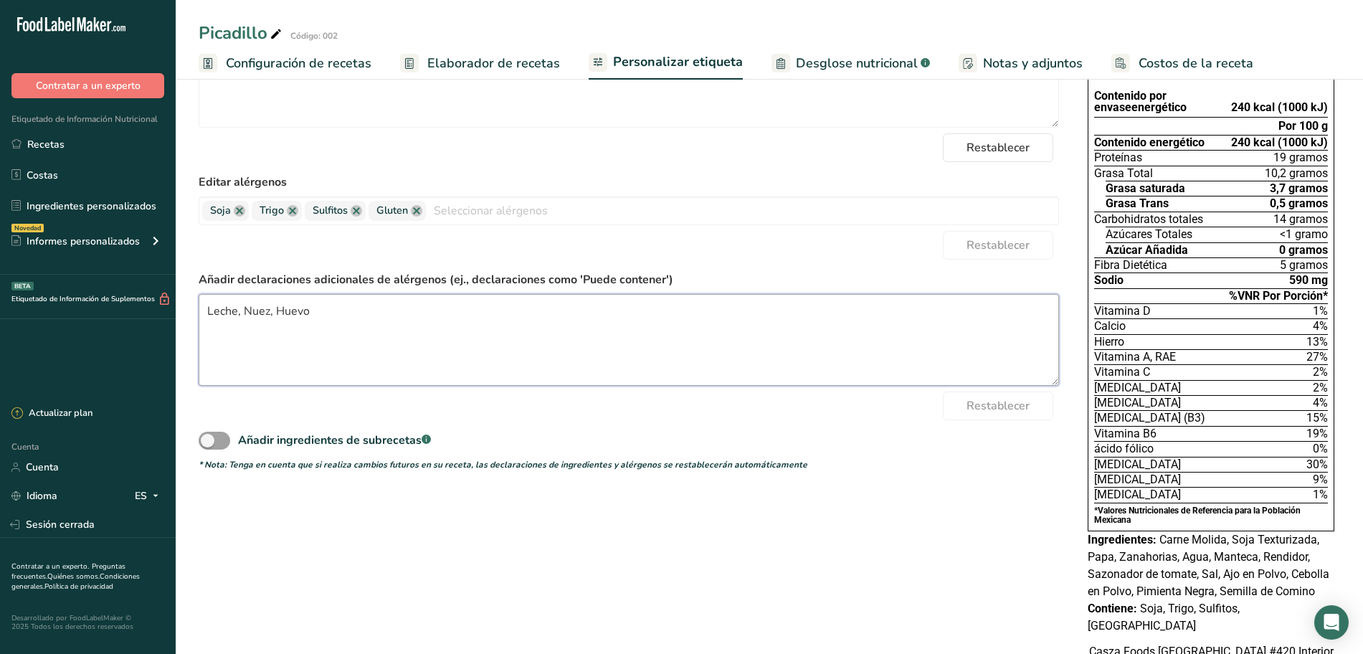
scroll to position [141, 0]
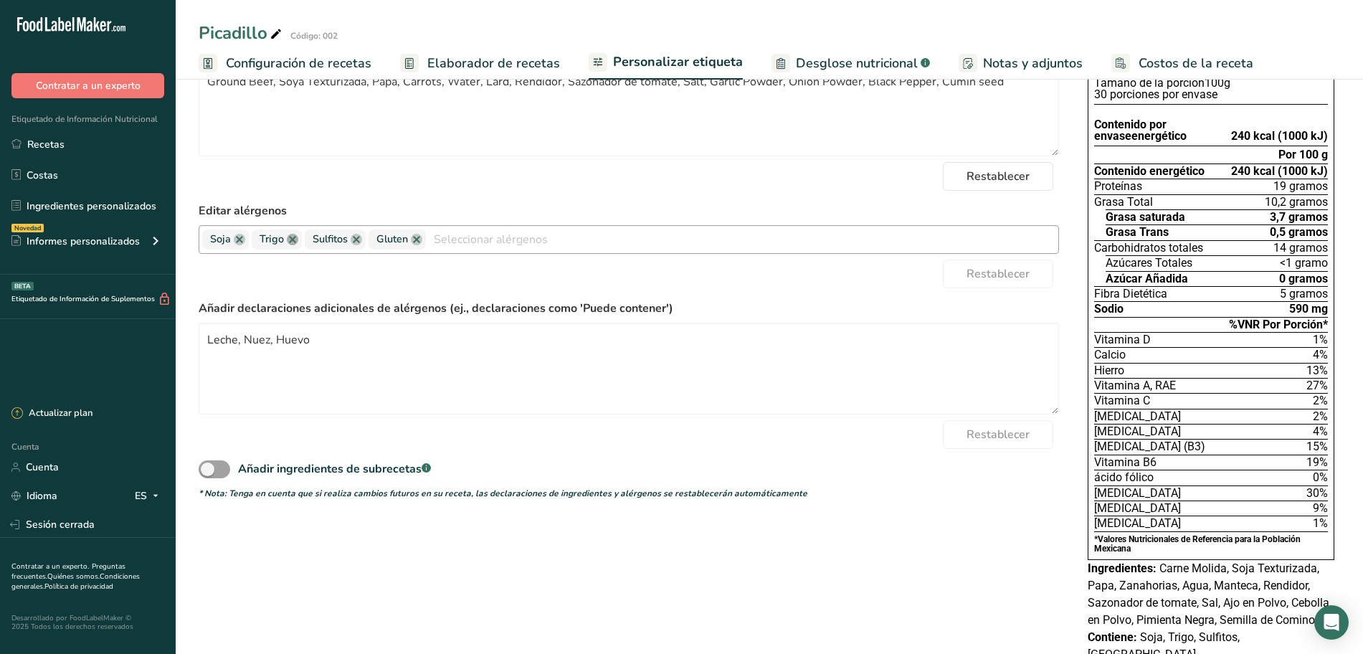
click at [290, 239] on link at bounding box center [292, 239] width 11 height 11
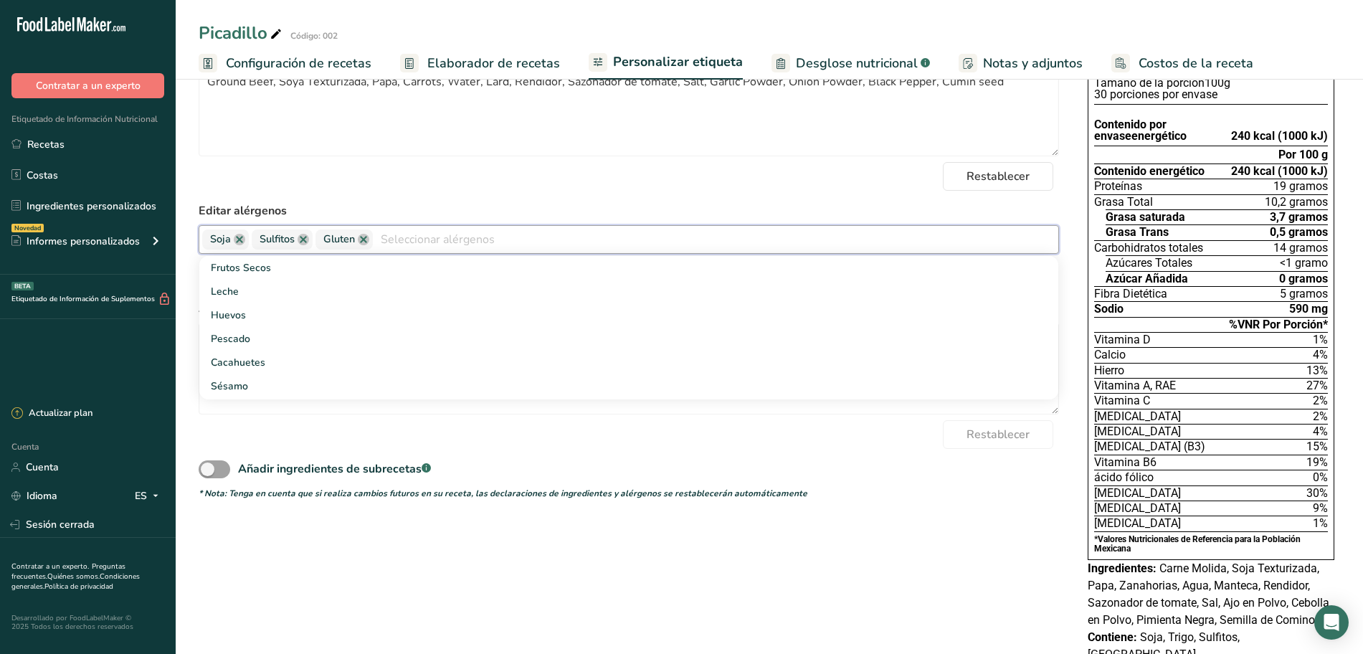
click at [1072, 199] on div "Elija su estilo de etiqueta Etiqueta estándar mexicana (Español) [GEOGRAPHIC_DA…" at bounding box center [769, 378] width 1141 height 685
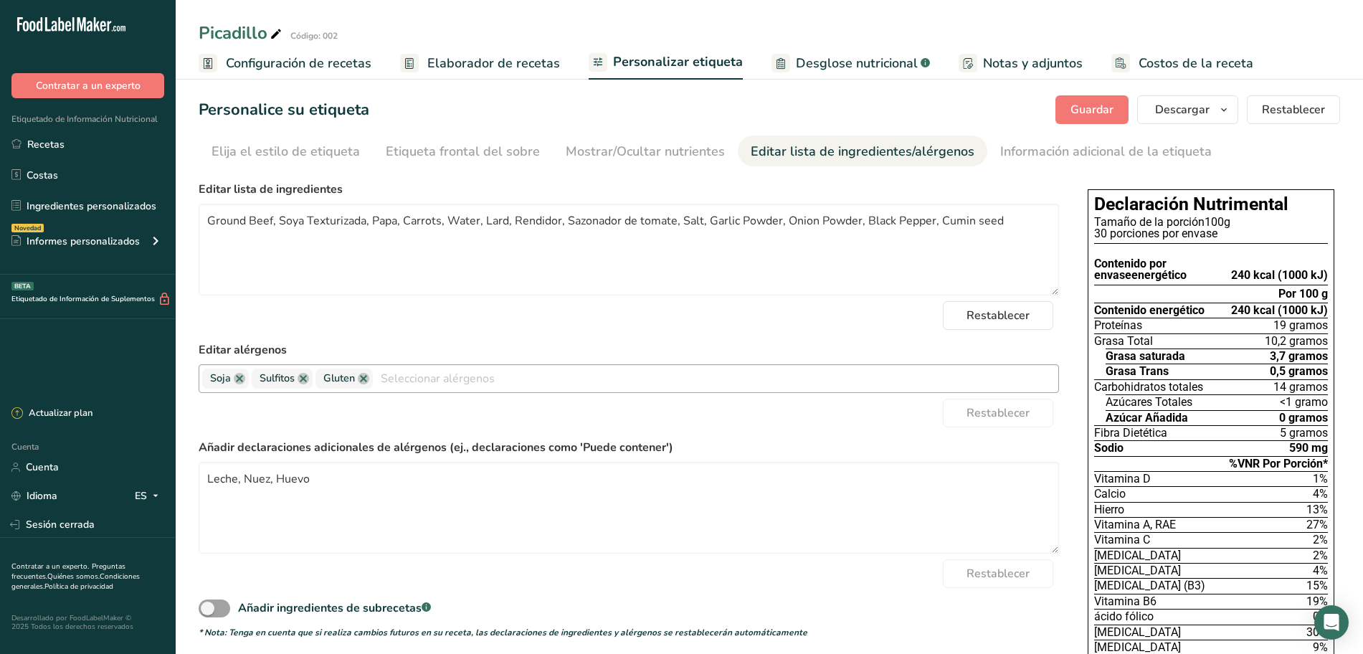
scroll to position [0, 0]
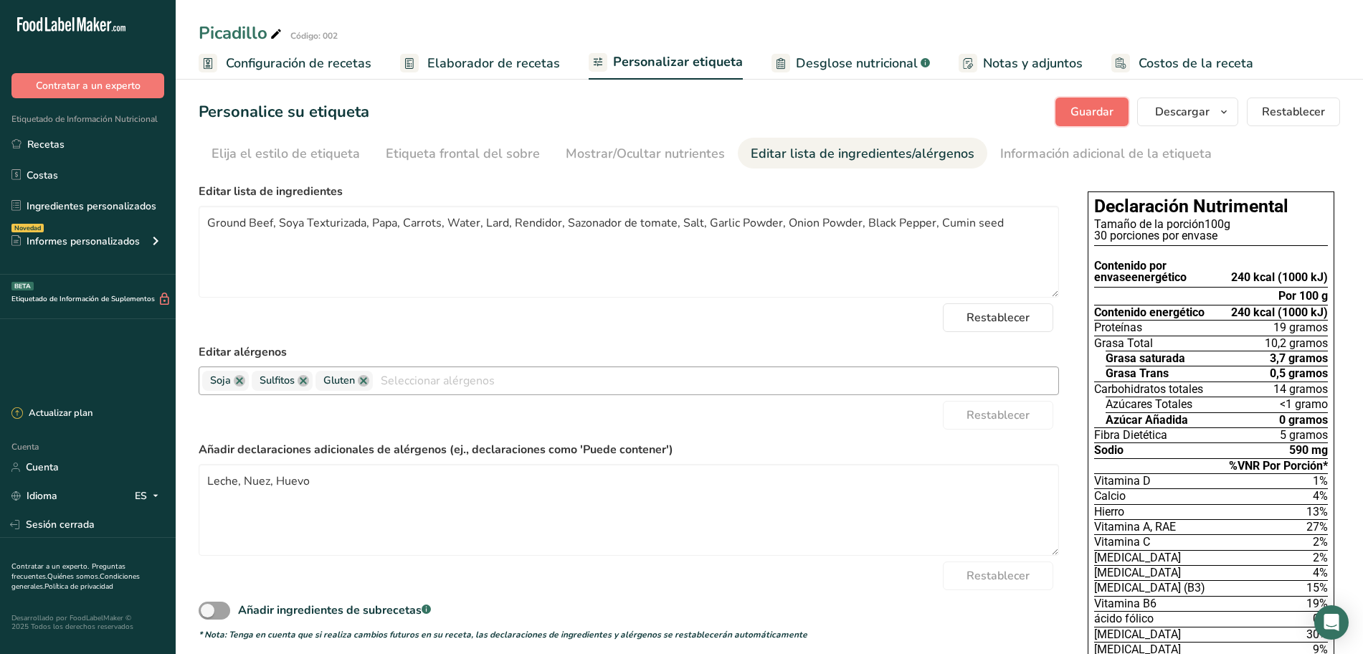
click at [1098, 106] on font "Guardar" at bounding box center [1091, 112] width 43 height 16
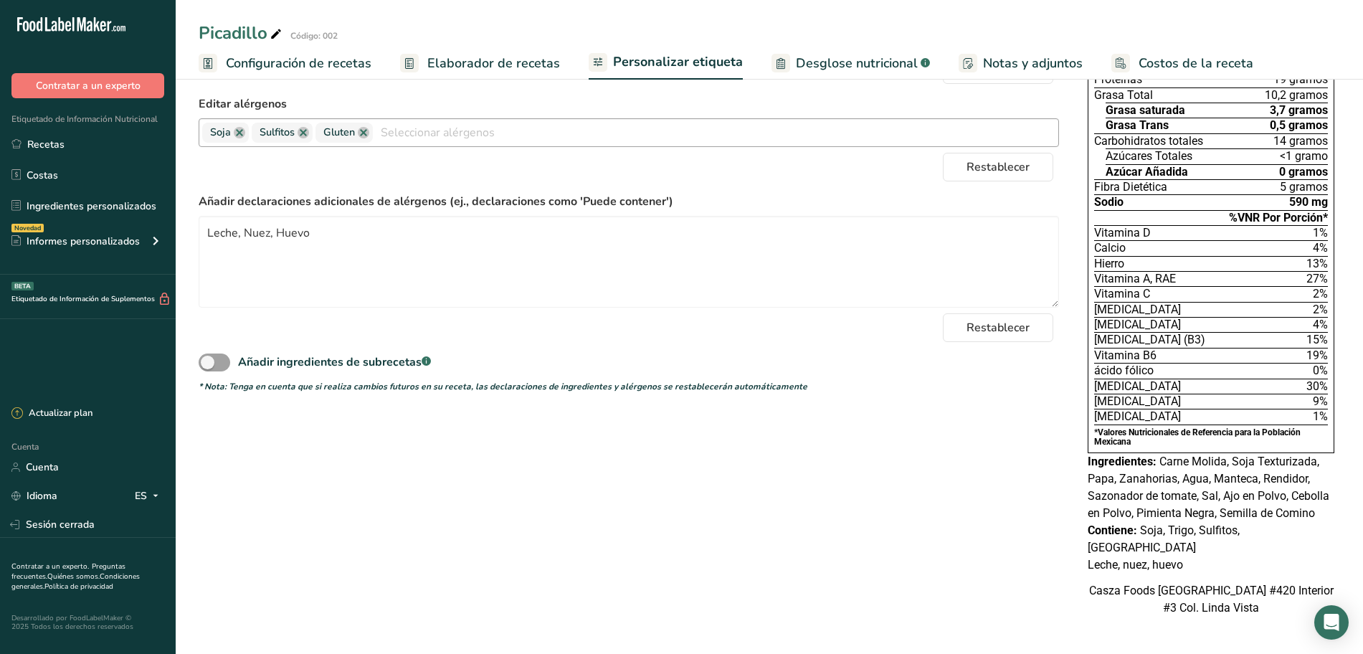
scroll to position [69, 0]
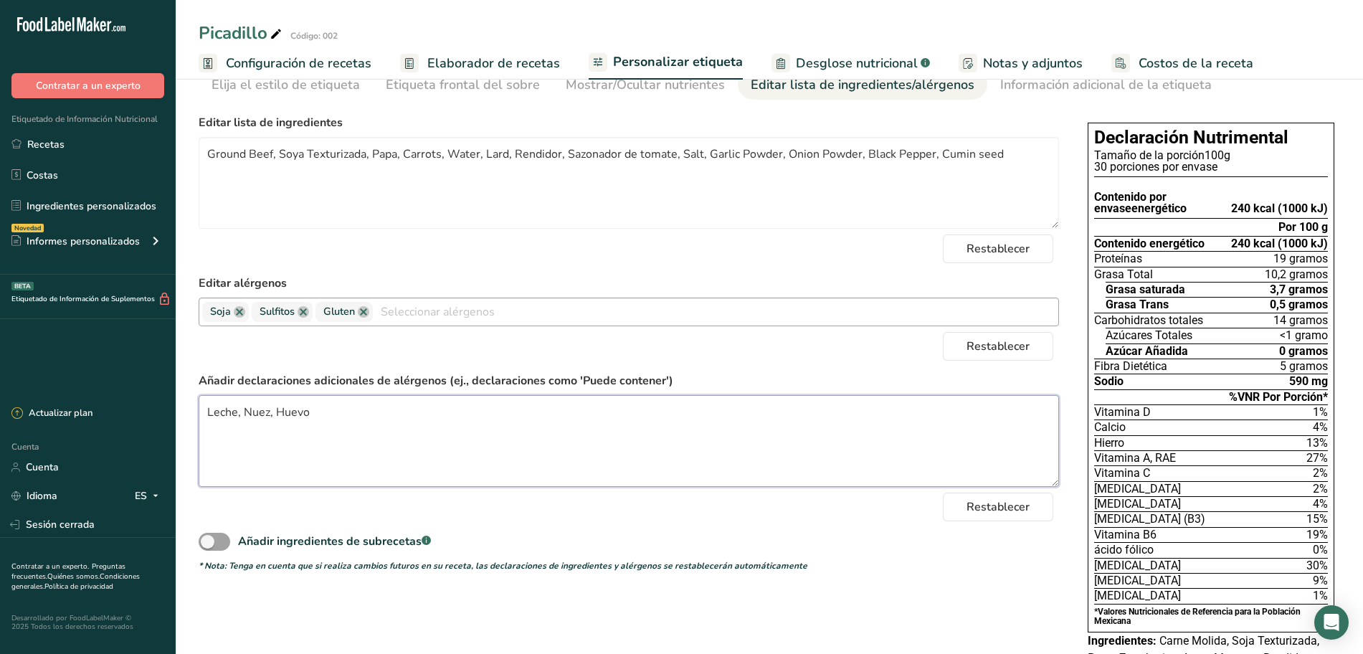
click at [362, 419] on textarea "Leche, Nuez, Huevo" at bounding box center [629, 441] width 860 height 92
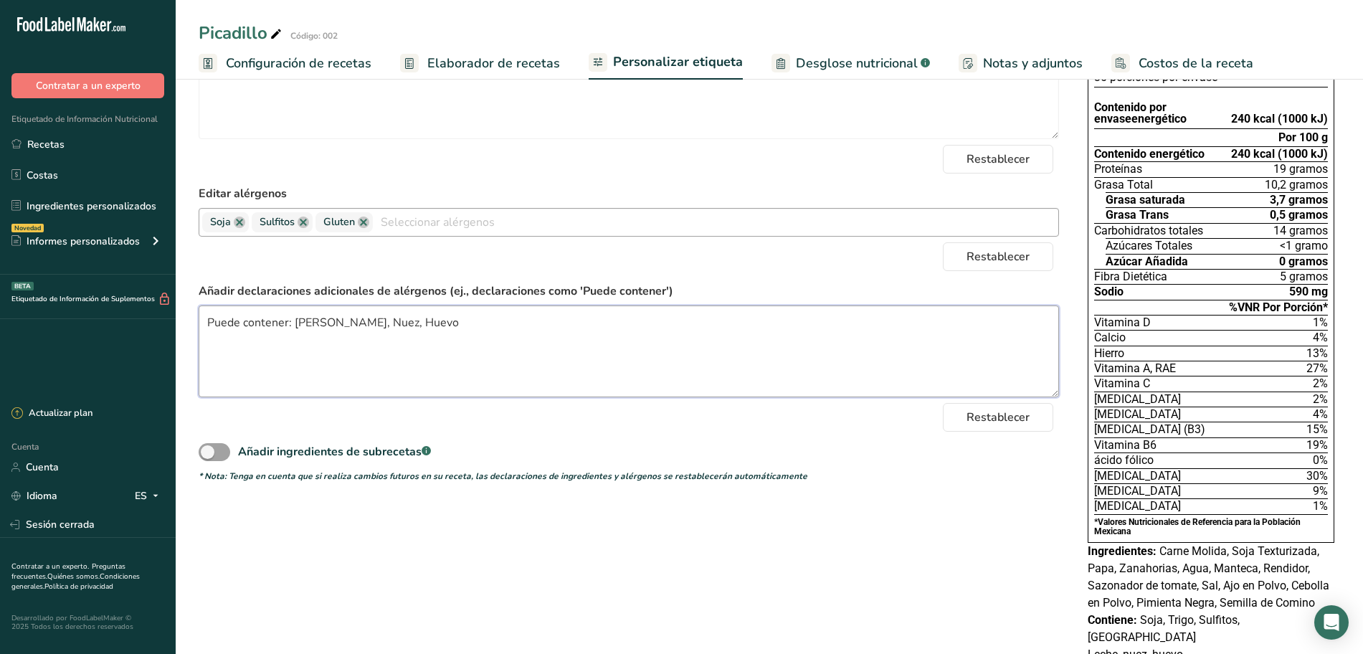
scroll to position [0, 0]
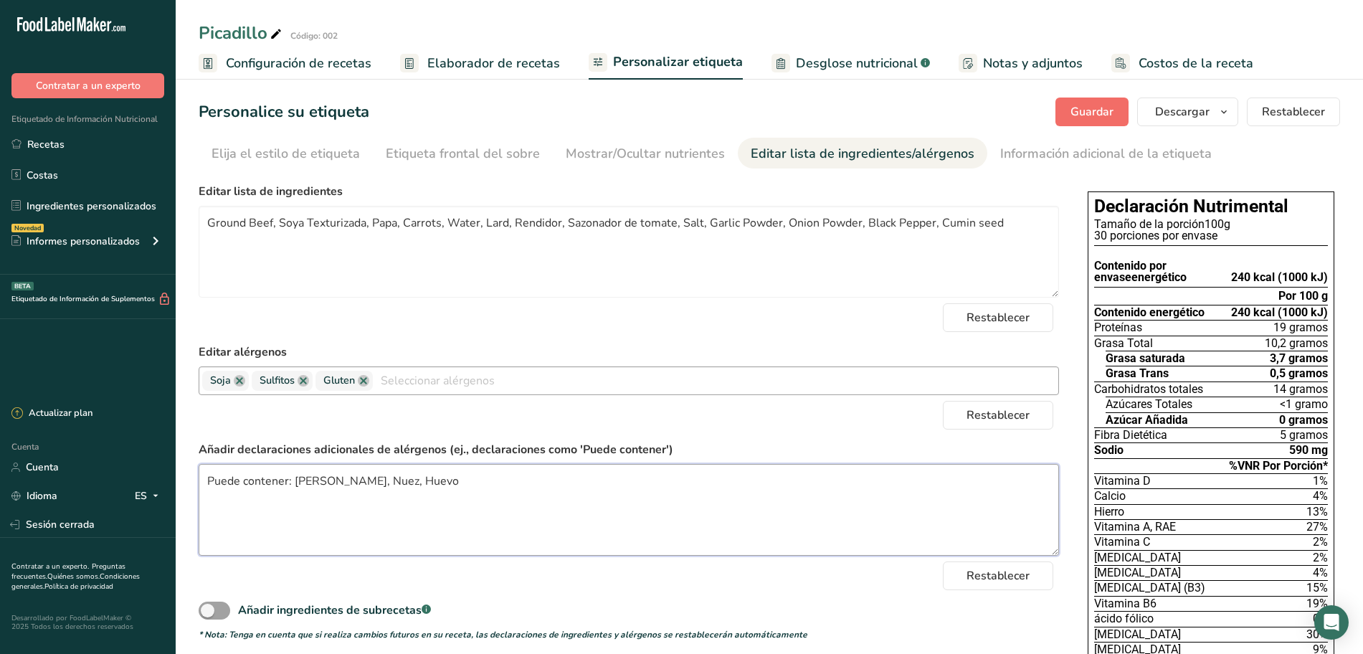
type textarea "Puede contener: [PERSON_NAME], Nuez, Huevo"
click at [1095, 102] on button "Guardar" at bounding box center [1091, 111] width 73 height 29
click at [1090, 116] on font "Guardar" at bounding box center [1091, 112] width 43 height 16
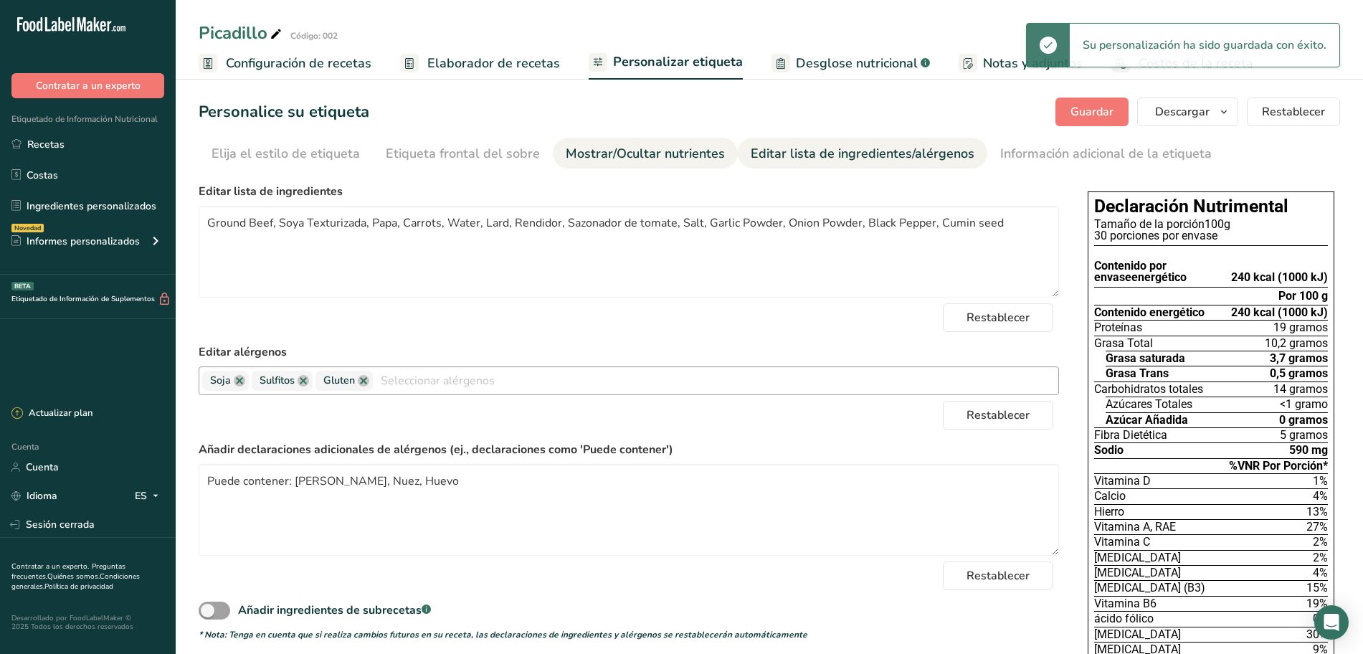
click at [672, 158] on font "Mostrar/Ocultar nutrientes" at bounding box center [645, 153] width 159 height 17
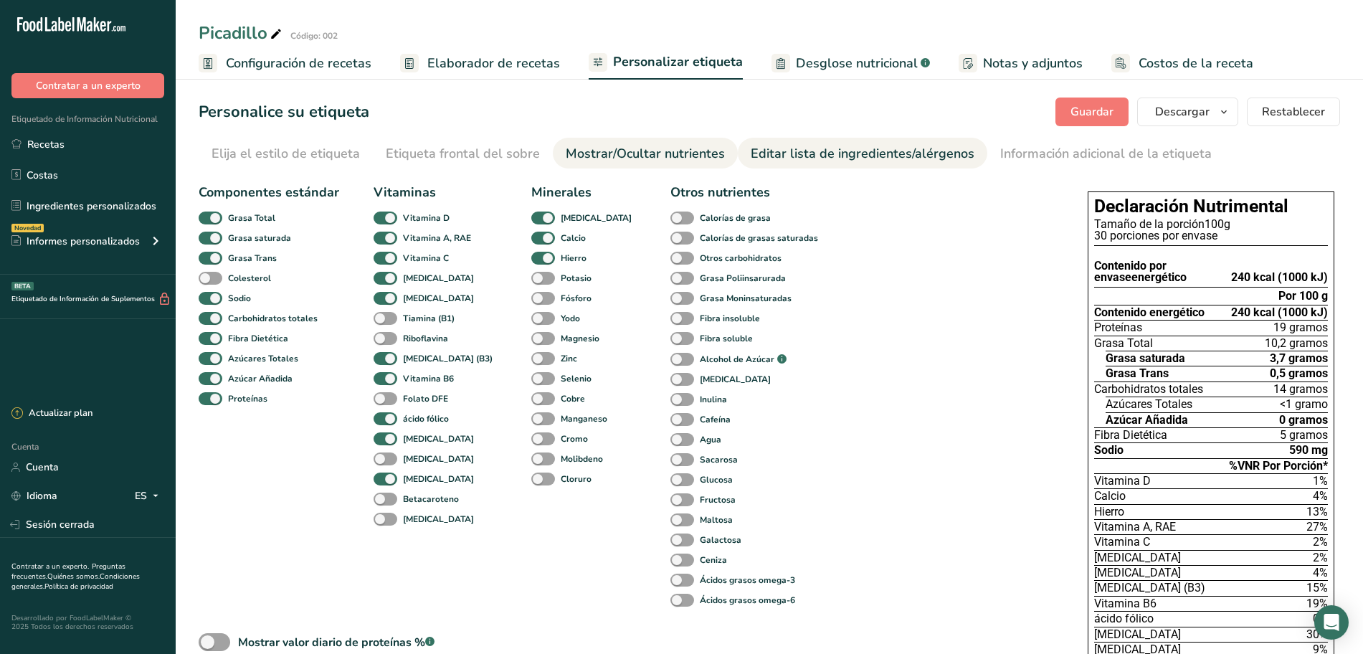
click at [779, 158] on font "Editar lista de ingredientes/alérgenos" at bounding box center [863, 153] width 224 height 17
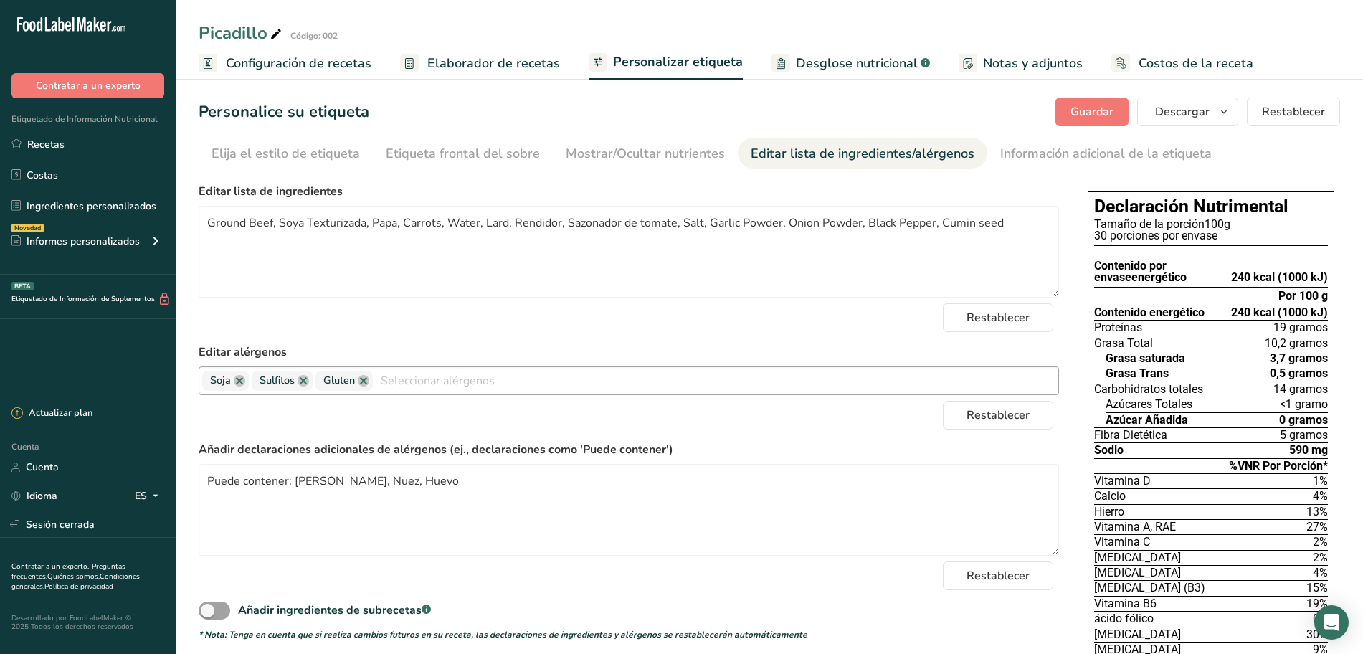
click at [528, 68] on font "Elaborador de recetas" at bounding box center [493, 62] width 133 height 17
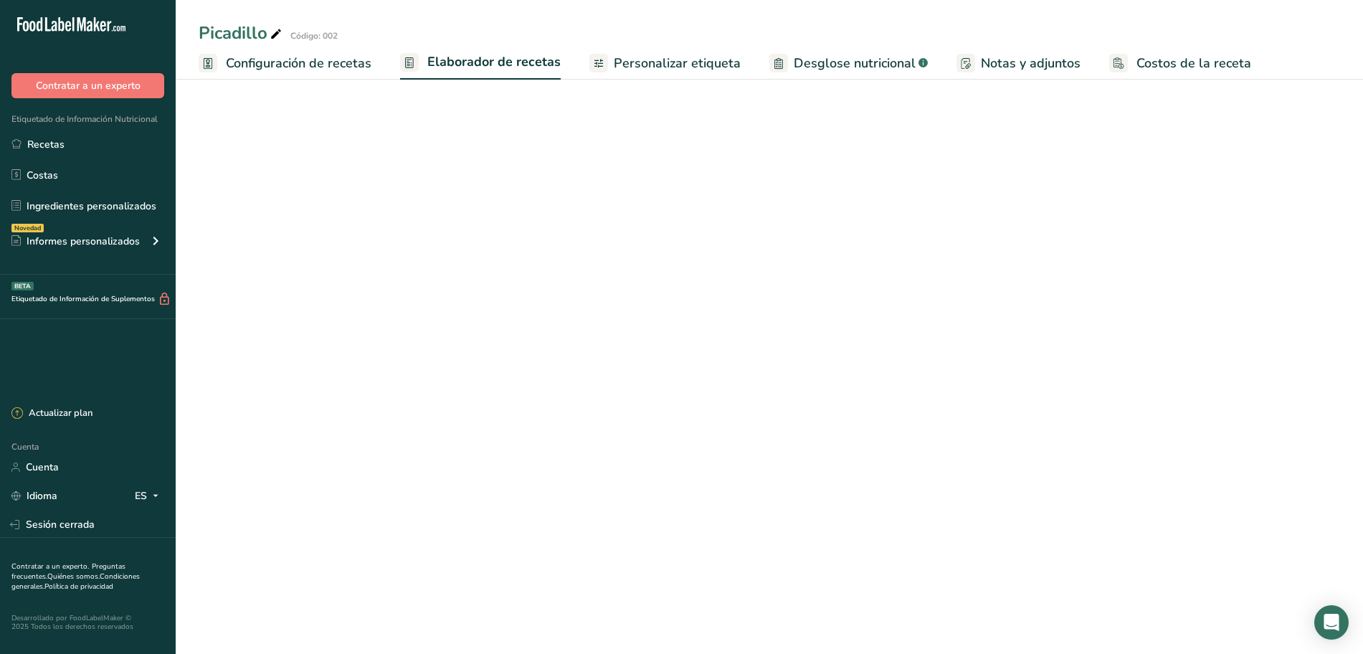
click at [647, 69] on font "Personalizar etiqueta" at bounding box center [677, 62] width 127 height 17
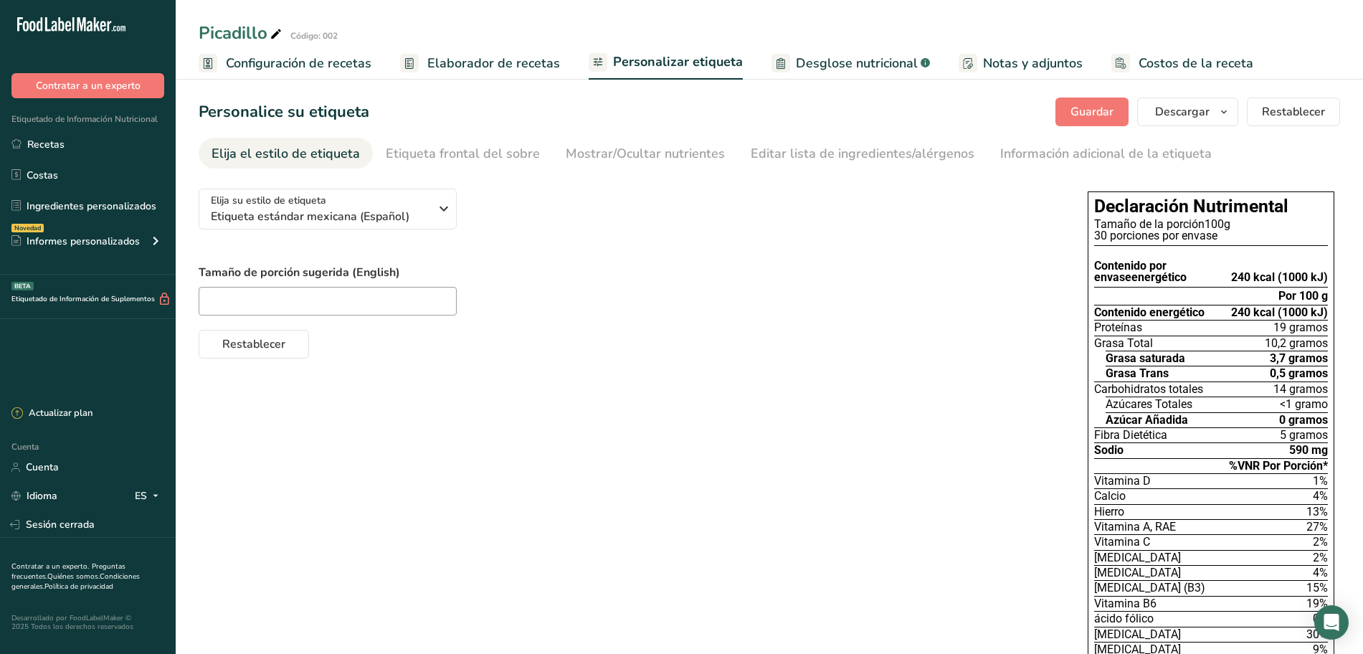
click at [436, 63] on font "Elaborador de recetas" at bounding box center [493, 62] width 133 height 17
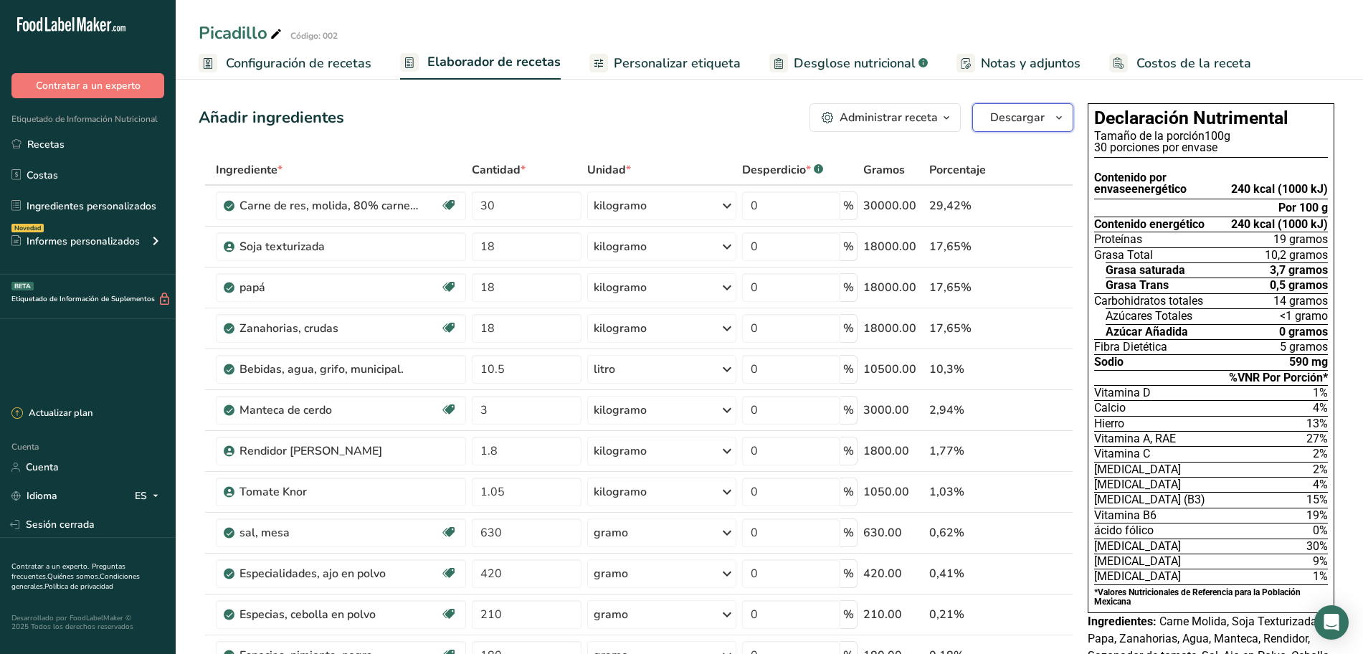
click at [1055, 115] on icon "button" at bounding box center [1058, 118] width 11 height 18
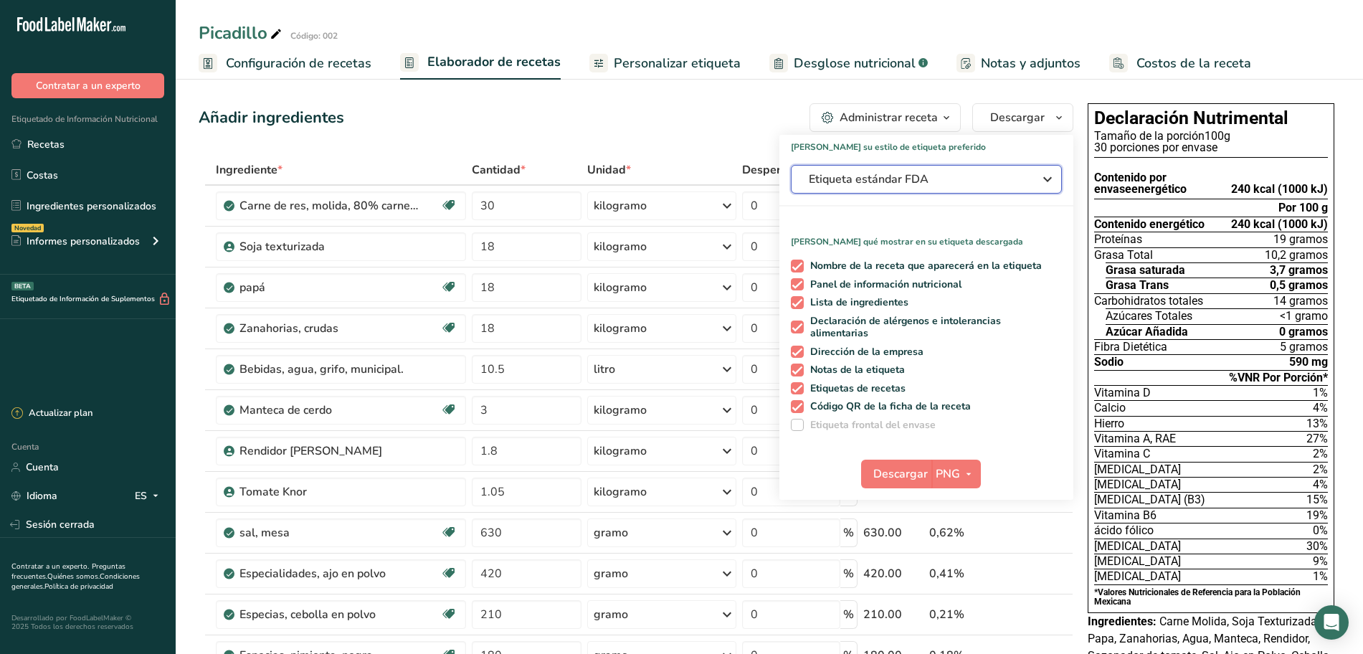
click at [940, 179] on span "Etiqueta estándar FDA" at bounding box center [916, 179] width 215 height 17
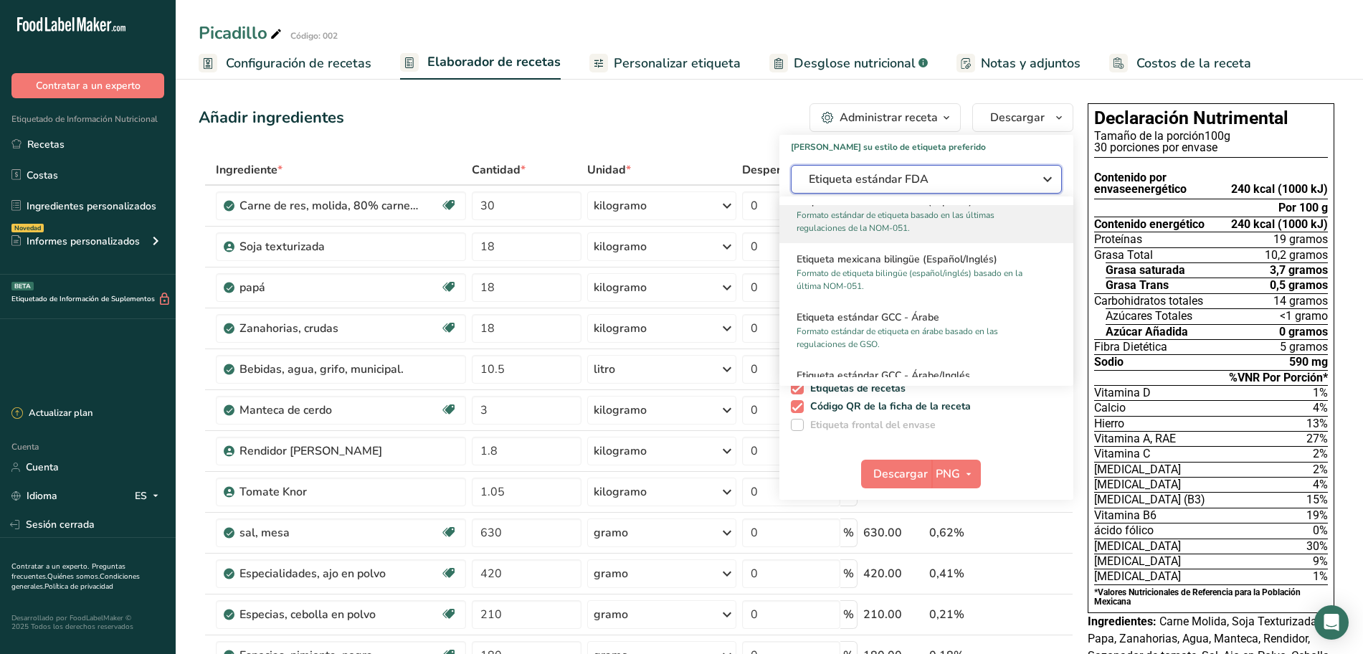
scroll to position [896, 0]
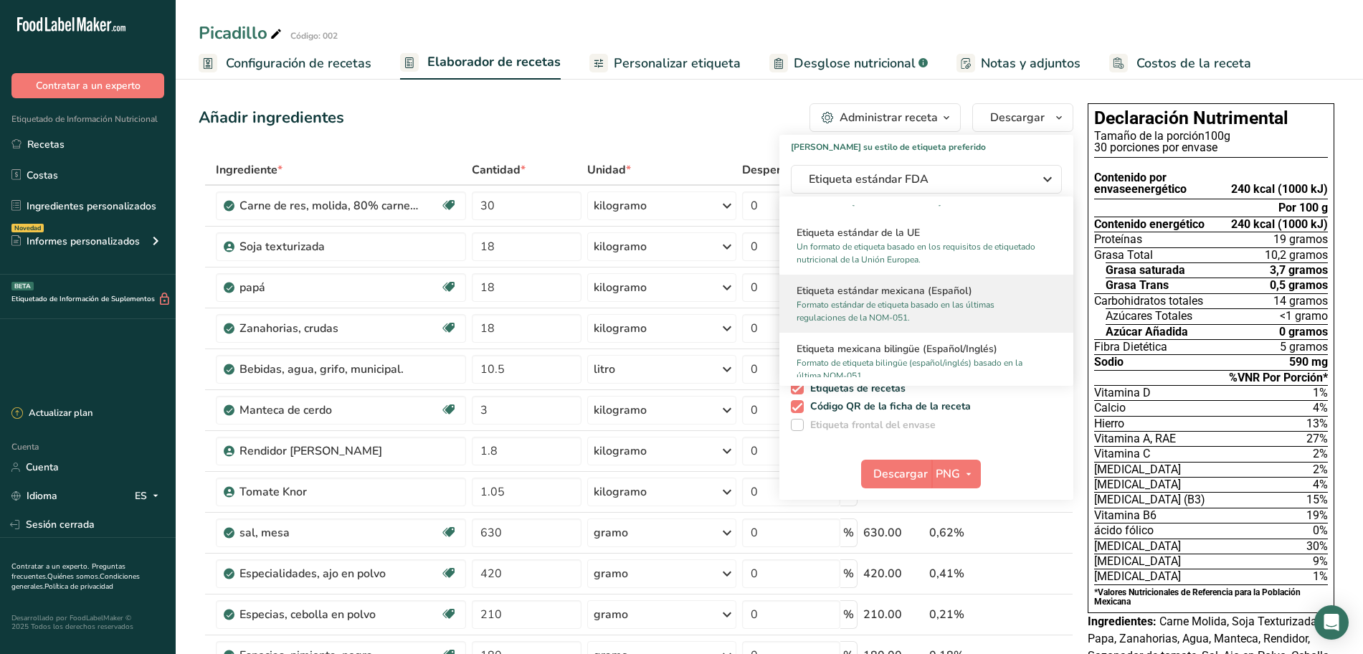
click at [957, 305] on font "Formato estándar de etiqueta basado en las últimas regulaciones de la NOM-051." at bounding box center [895, 311] width 198 height 24
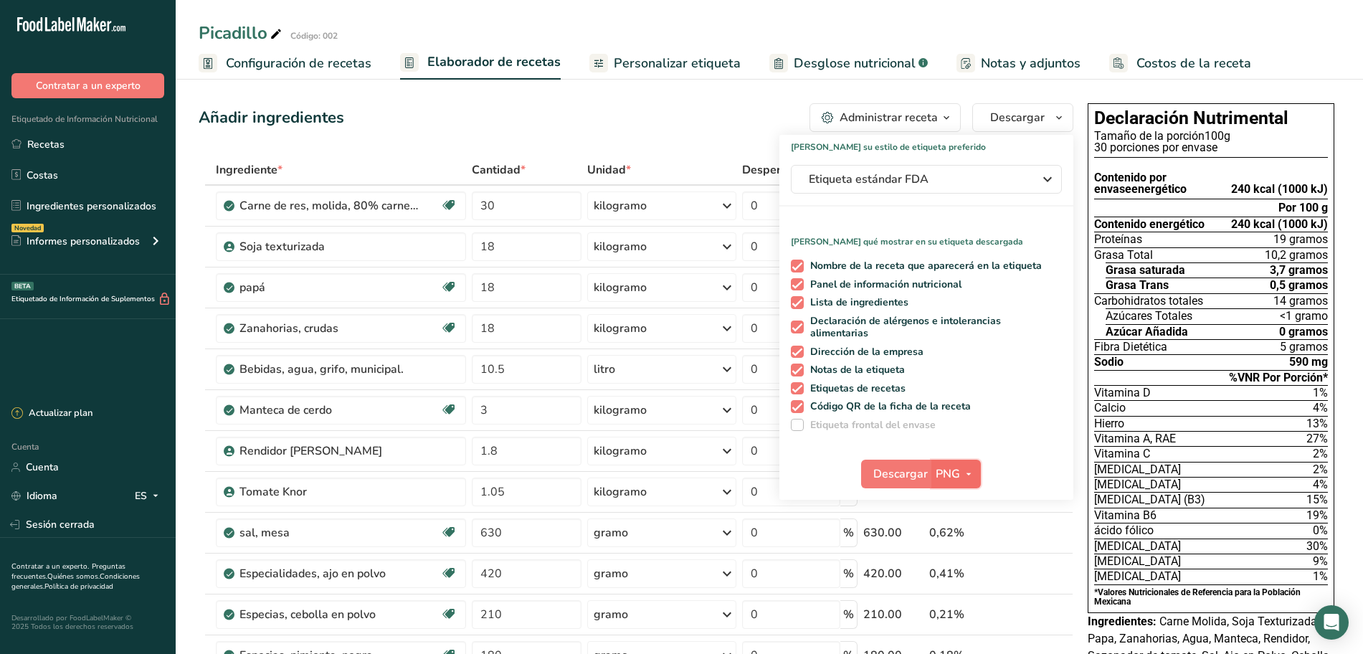
click at [964, 480] on icon "button" at bounding box center [968, 474] width 11 height 18
click at [961, 567] on font "PDF" at bounding box center [956, 574] width 20 height 14
click at [888, 477] on font "Descargar" at bounding box center [900, 474] width 54 height 16
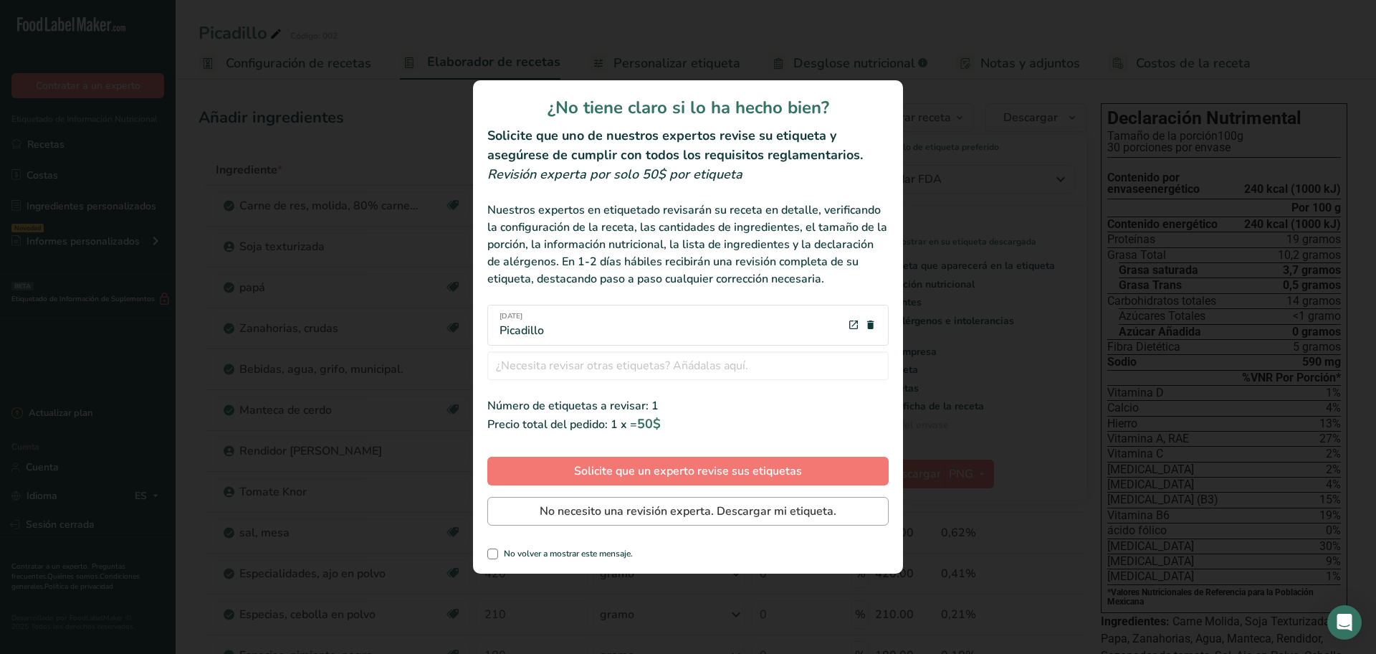
click at [680, 495] on div "¿No tiene claro si lo ha hecho bien? Solicite que uno de nuestros expertos revi…" at bounding box center [688, 326] width 430 height 493
click at [677, 515] on font "No necesito una revisión experta. Descargar mi etiqueta." at bounding box center [688, 511] width 297 height 16
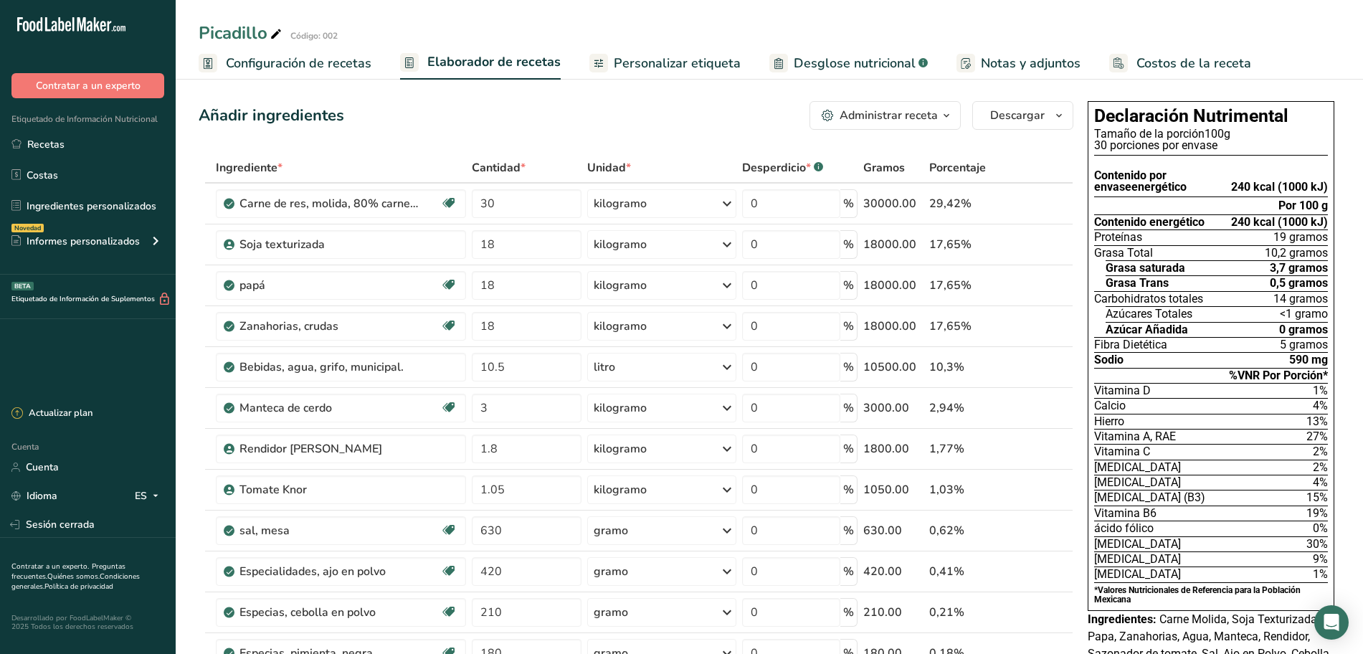
scroll to position [0, 0]
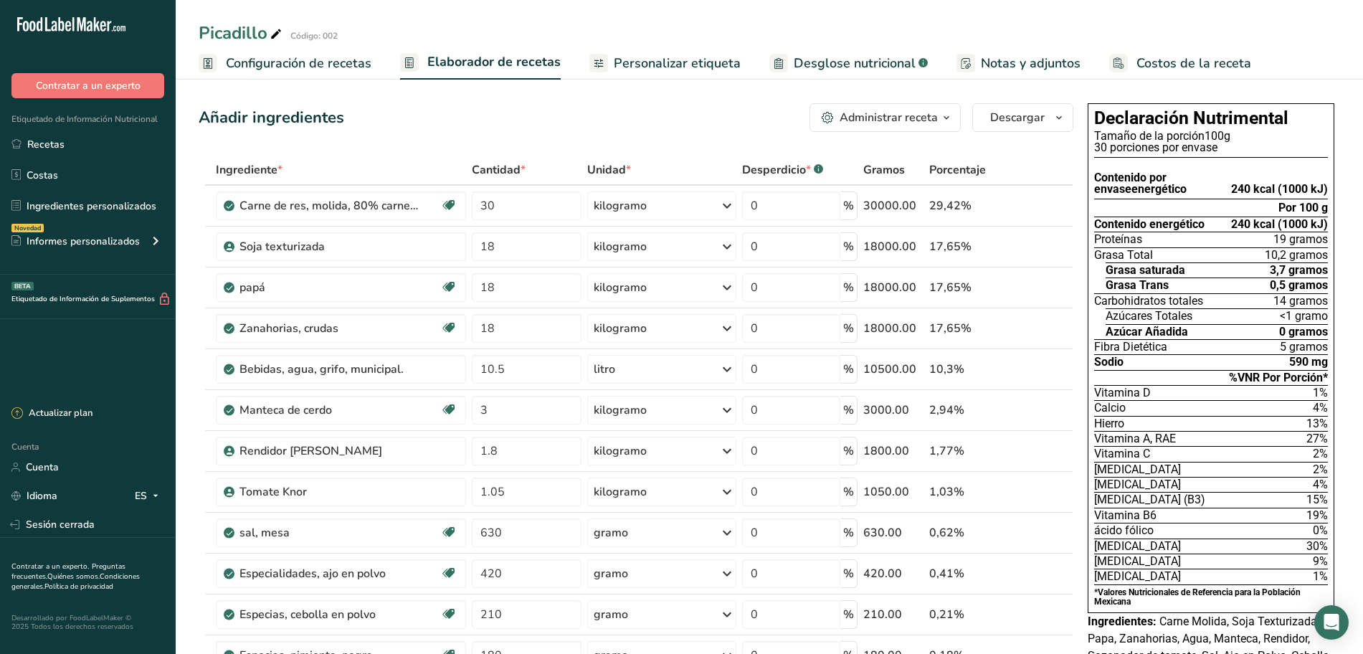
drag, startPoint x: 290, startPoint y: 60, endPoint x: 516, endPoint y: 103, distance: 229.8
click at [292, 60] on font "Configuración de recetas" at bounding box center [299, 62] width 146 height 17
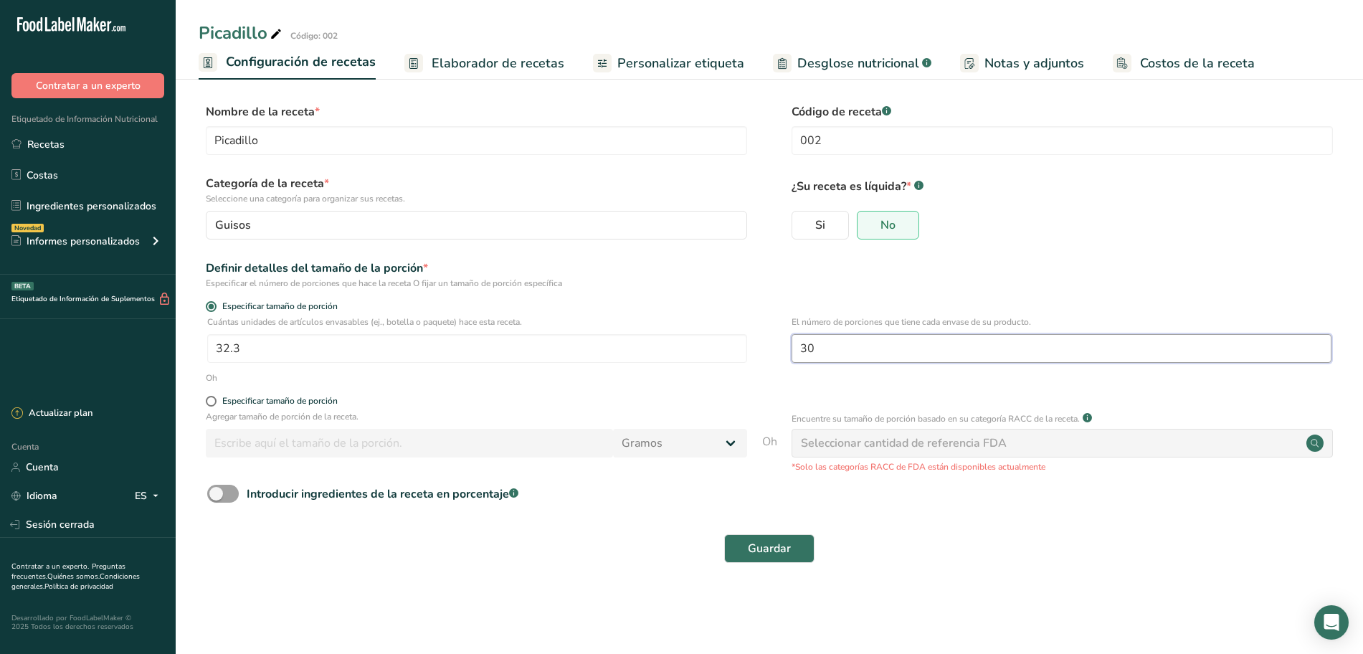
click at [817, 341] on input "30" at bounding box center [1061, 348] width 540 height 29
type input "32"
click at [779, 546] on font "Guardar" at bounding box center [769, 549] width 43 height 16
click at [779, 546] on div "Guardar" at bounding box center [769, 548] width 1124 height 29
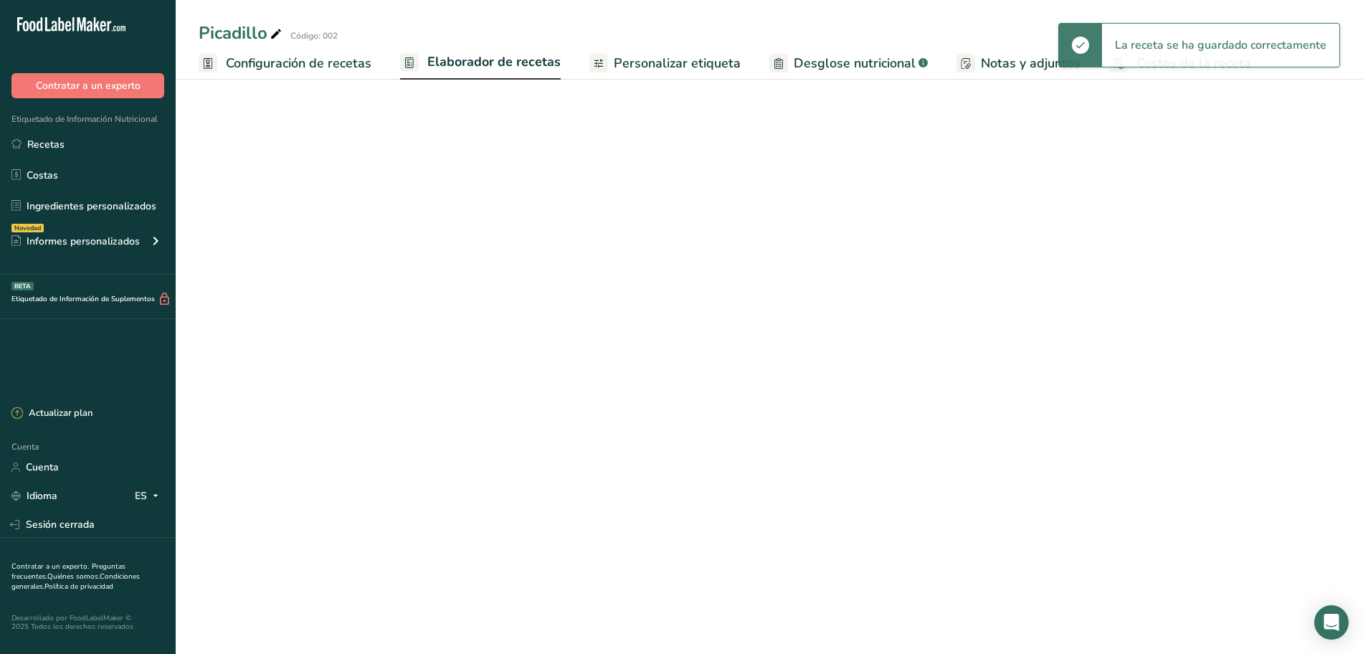
click at [514, 62] on font "Elaborador de recetas" at bounding box center [493, 61] width 133 height 17
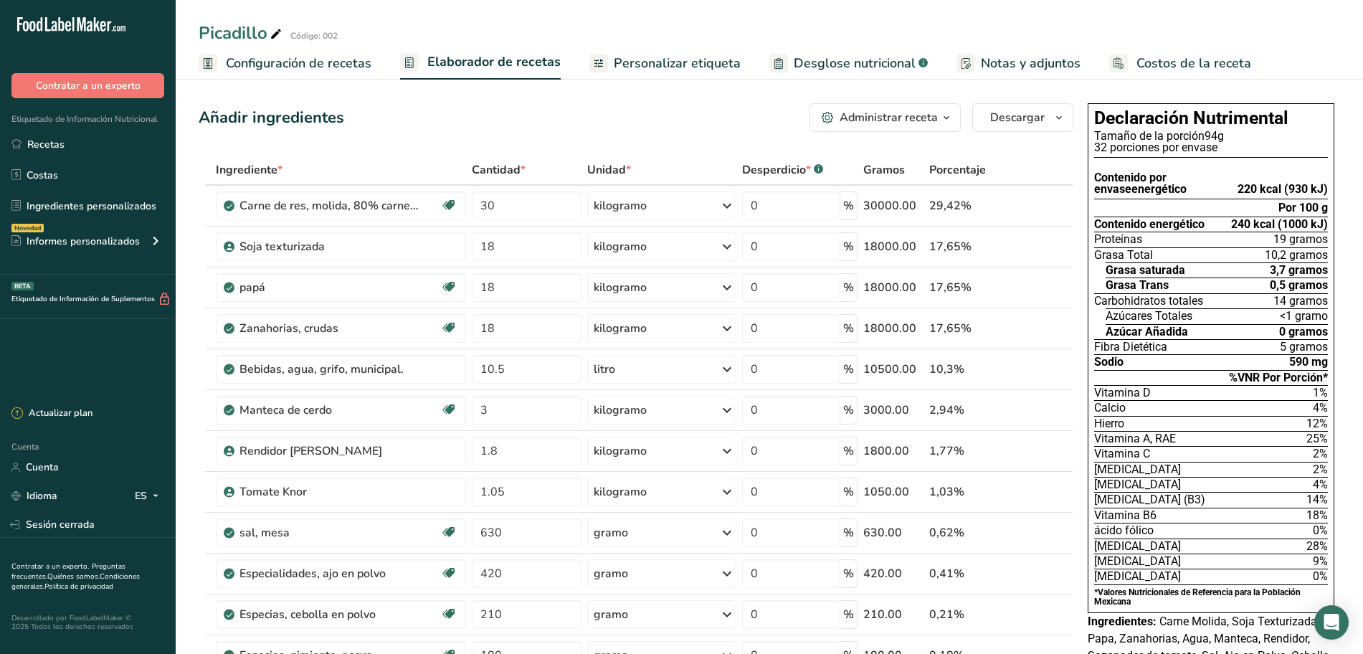
click at [358, 65] on font "Configuración de recetas" at bounding box center [299, 62] width 146 height 17
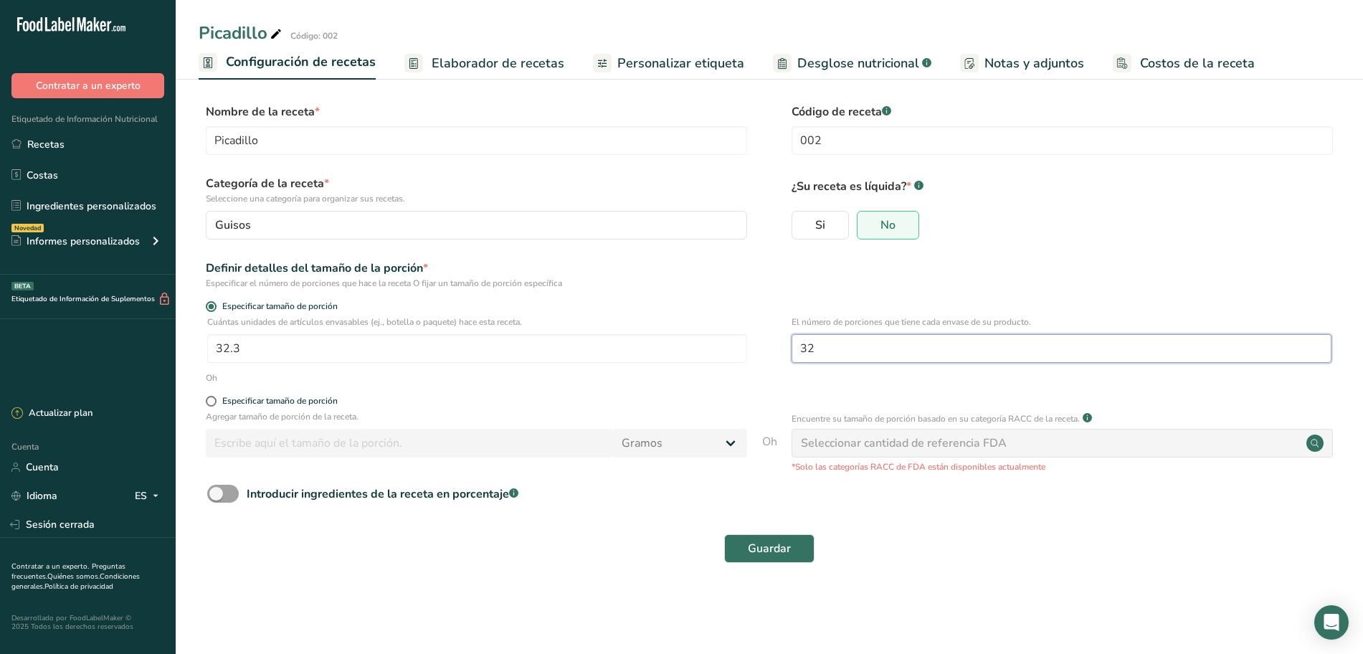
click at [823, 348] on input "32" at bounding box center [1061, 348] width 540 height 29
type input "320"
click at [241, 353] on input "32.3" at bounding box center [477, 348] width 540 height 29
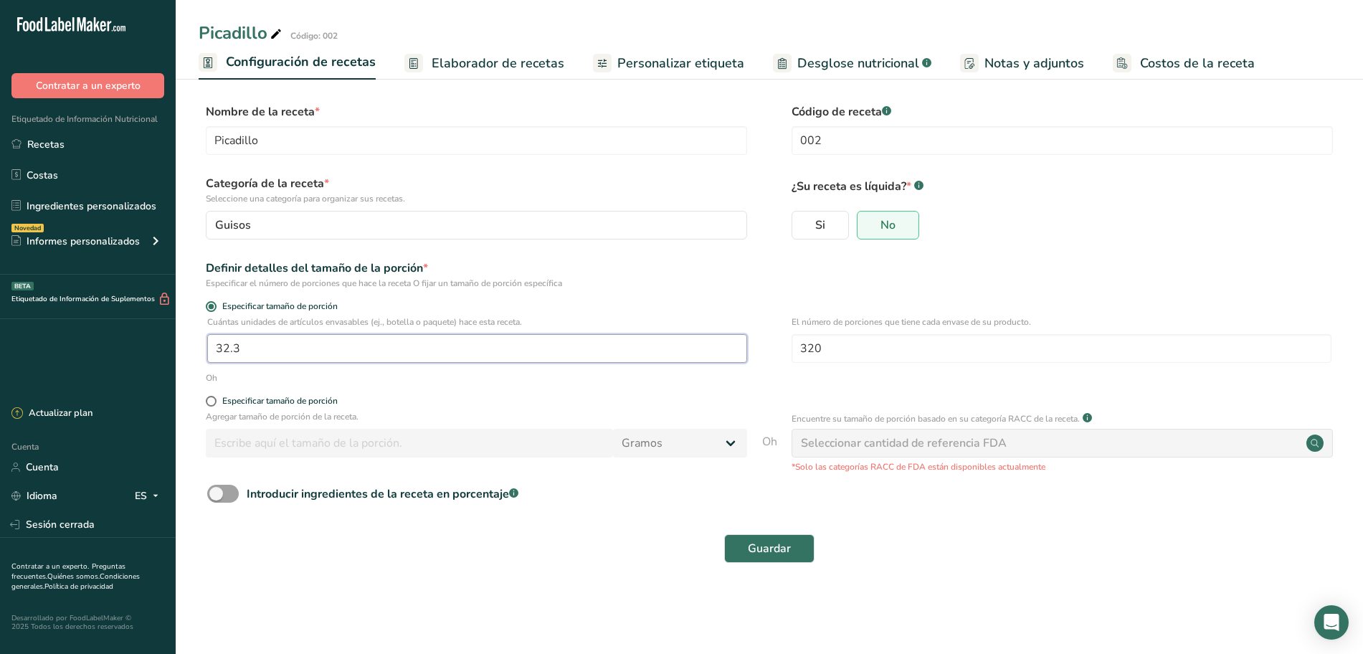
drag, startPoint x: 247, startPoint y: 350, endPoint x: 204, endPoint y: 348, distance: 42.4
click at [204, 348] on div "Cuántas unidades de artículos envasables (ej., botella o paquete) hace esta rec…" at bounding box center [769, 343] width 1141 height 56
click at [826, 346] on input "320" at bounding box center [1061, 348] width 540 height 29
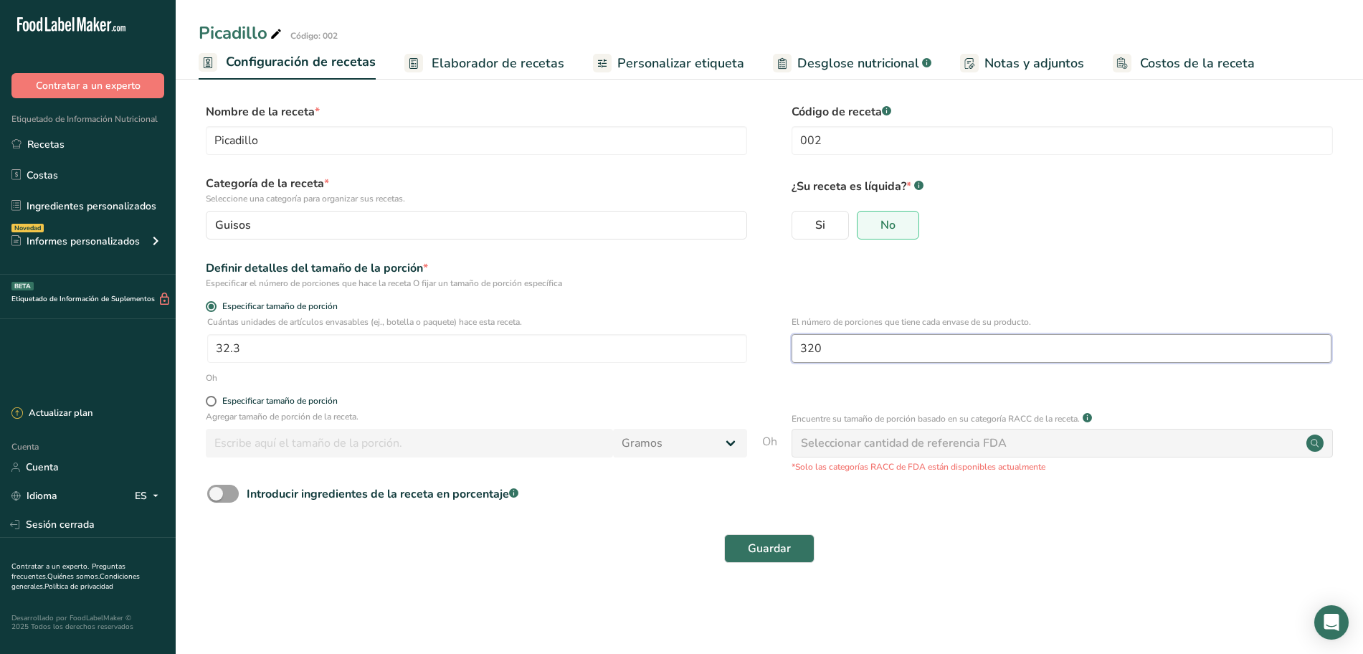
drag, startPoint x: 871, startPoint y: 356, endPoint x: 804, endPoint y: 344, distance: 68.4
click at [804, 344] on input "320" at bounding box center [1061, 348] width 540 height 29
click at [766, 549] on font "Guardar" at bounding box center [769, 549] width 43 height 16
click at [766, 549] on div "Guardar" at bounding box center [769, 548] width 1124 height 29
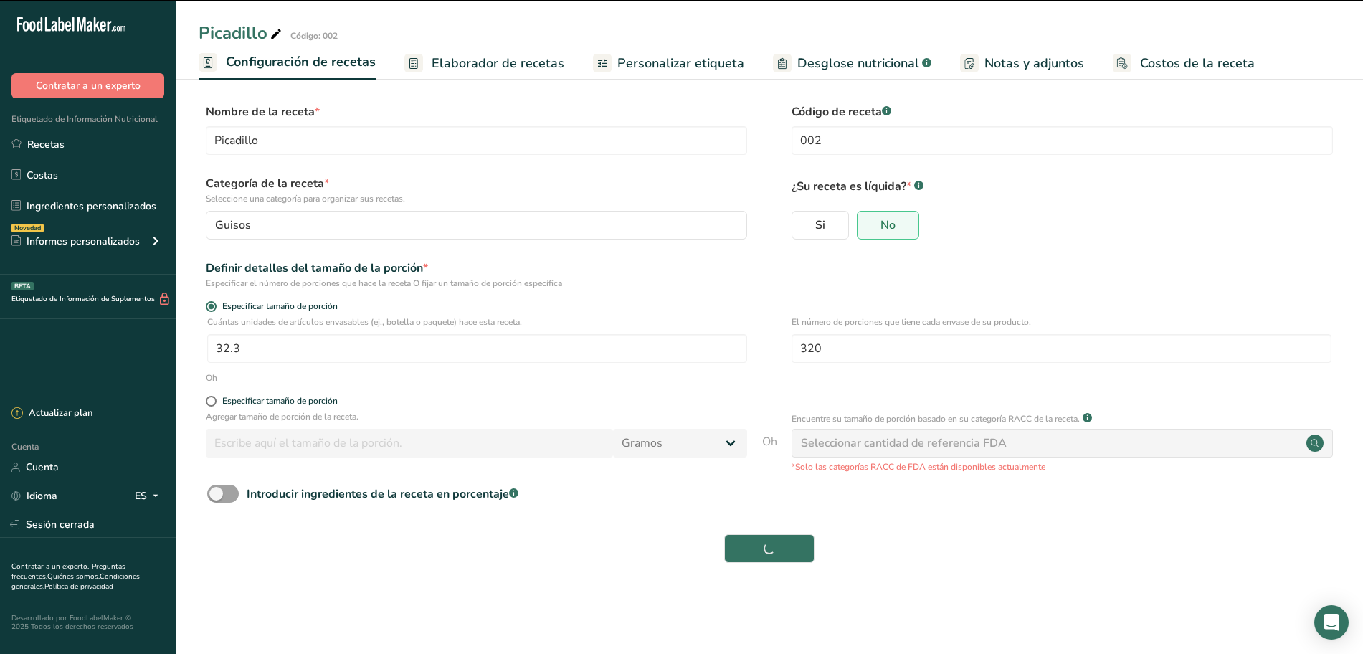
click at [488, 65] on font "Elaborador de recetas" at bounding box center [498, 62] width 133 height 17
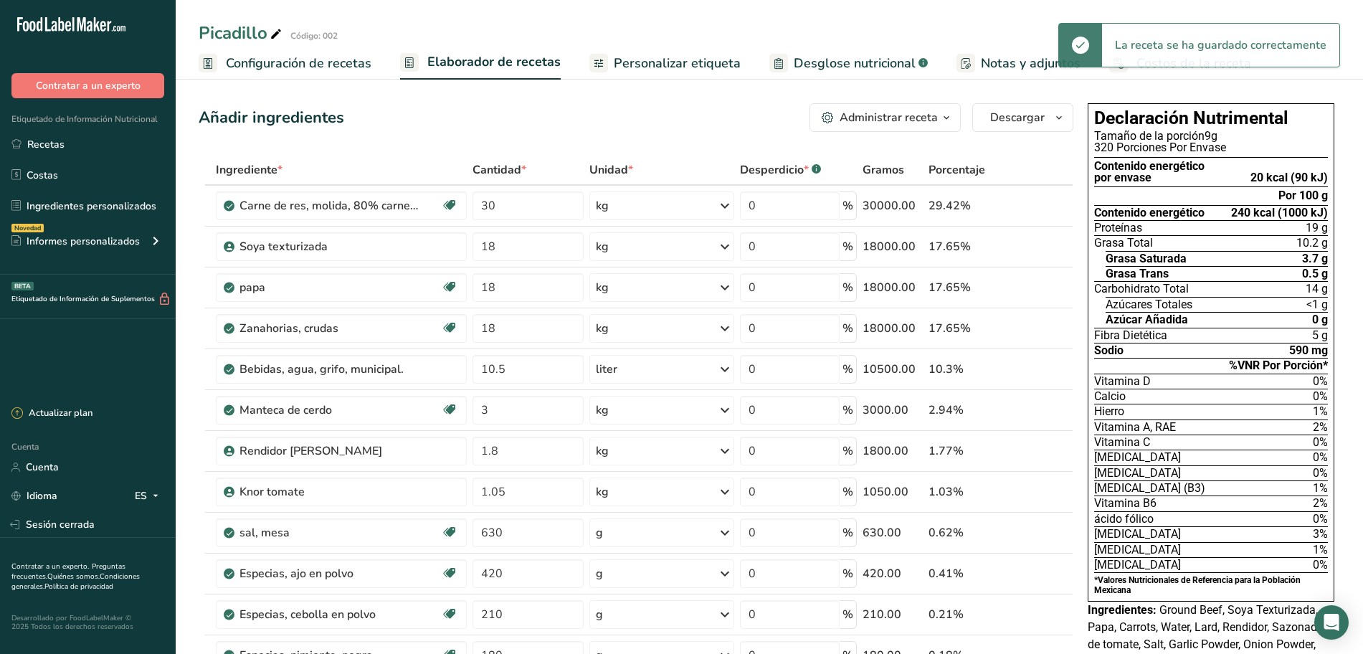
click at [305, 60] on font "Configuración de recetas" at bounding box center [299, 62] width 146 height 17
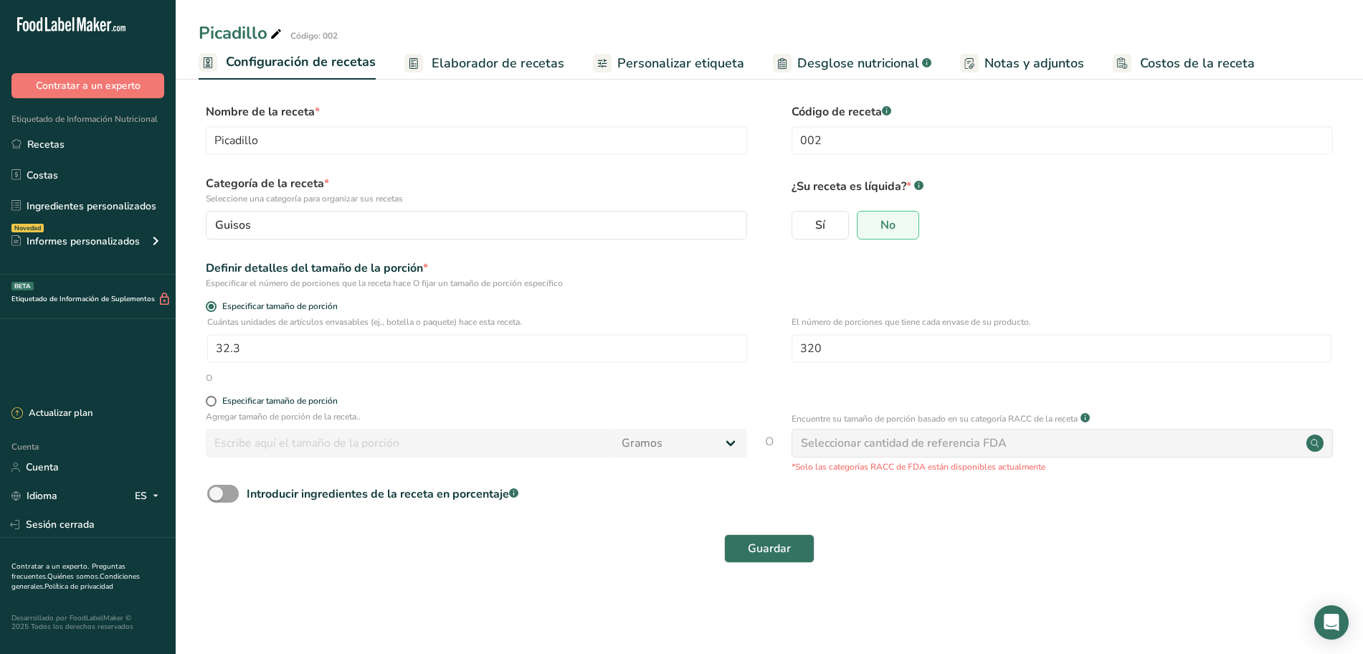
click at [463, 60] on font "Elaborador de recetas" at bounding box center [498, 62] width 133 height 17
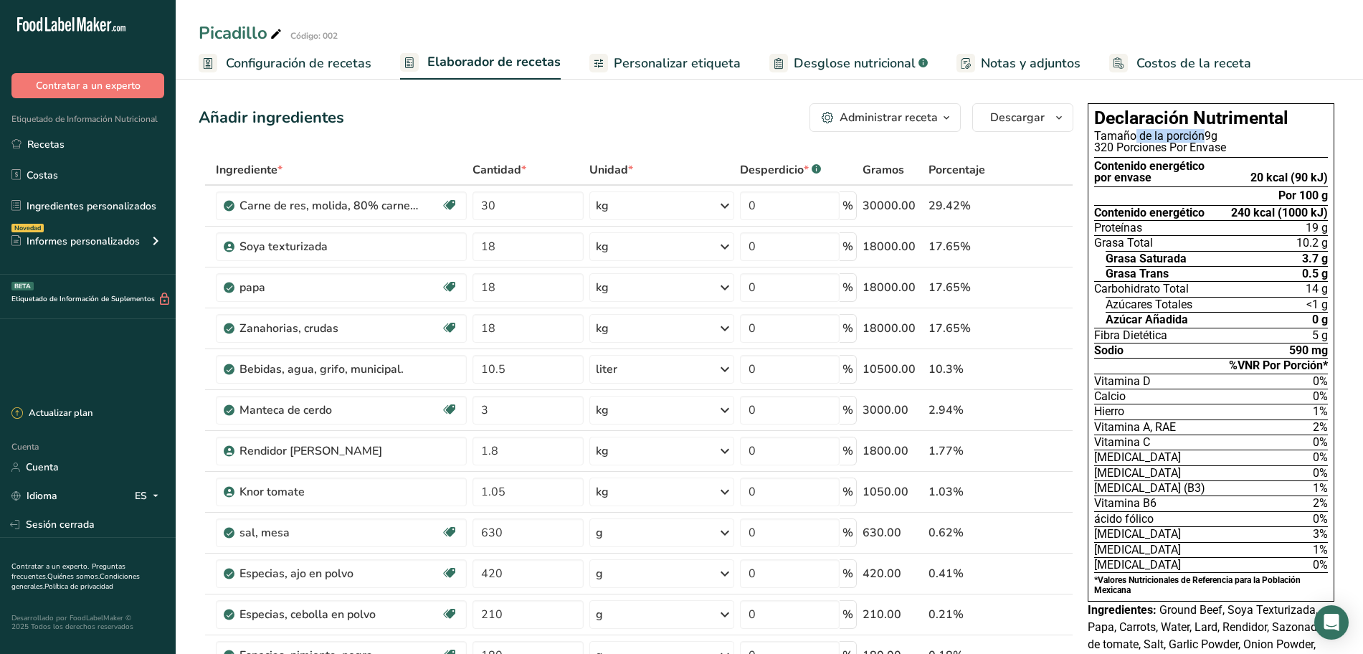
drag, startPoint x: 1134, startPoint y: 135, endPoint x: 1205, endPoint y: 131, distance: 71.1
click at [1205, 131] on div "Tamaño de la porción 9g" at bounding box center [1211, 135] width 234 height 11
click at [319, 70] on font "Configuración de recetas" at bounding box center [299, 62] width 146 height 17
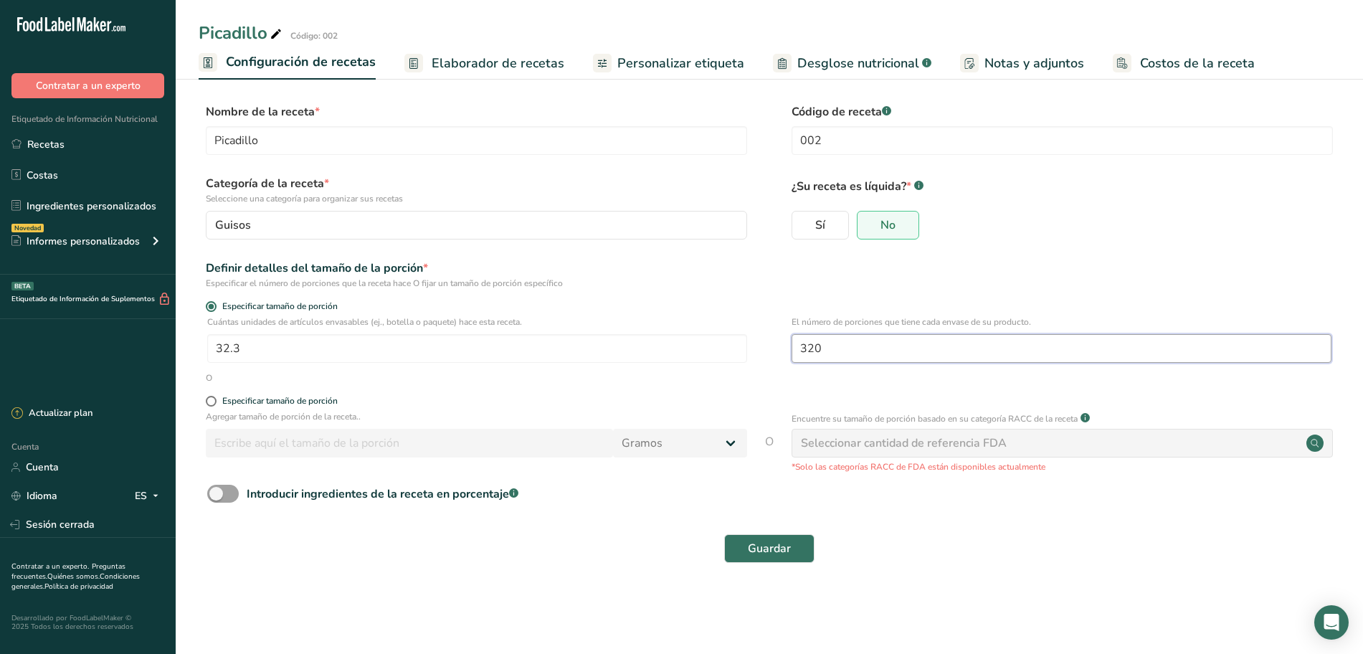
click at [827, 344] on input "320" at bounding box center [1061, 348] width 540 height 29
click at [820, 348] on input "32" at bounding box center [1061, 348] width 540 height 29
type input "30"
click at [781, 546] on span "Guardar" at bounding box center [769, 548] width 43 height 17
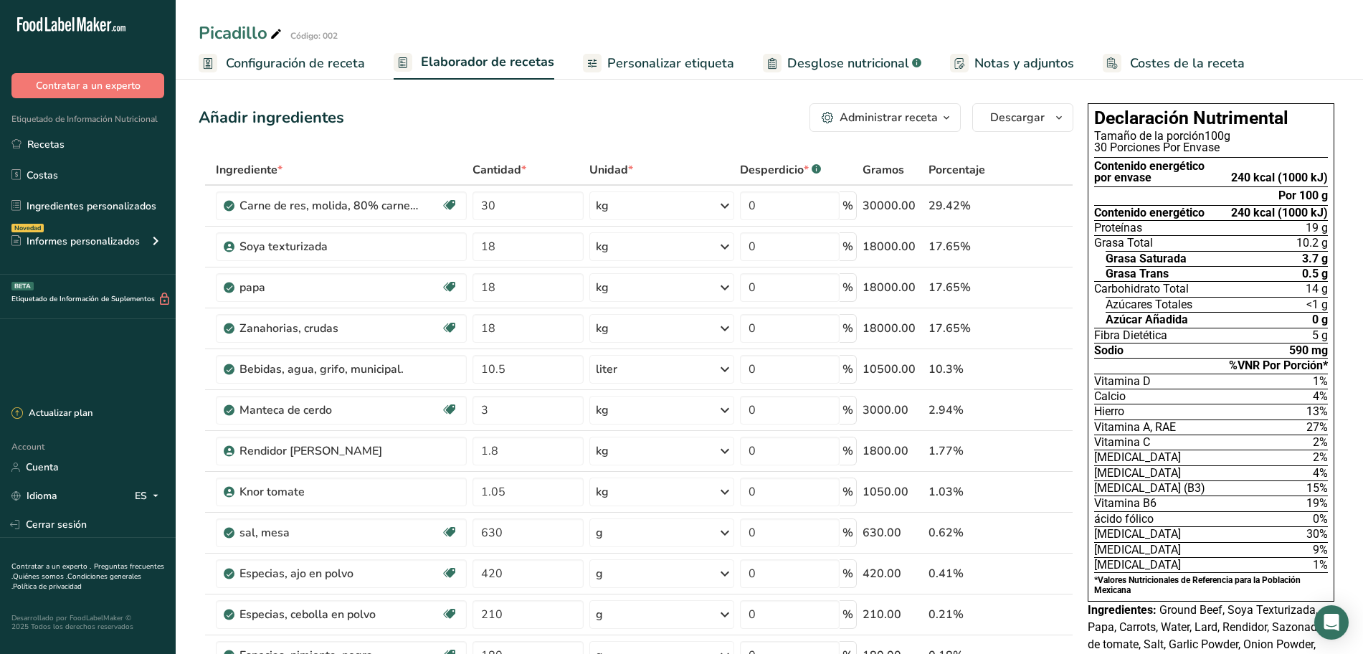
click at [295, 65] on span "Configuración de receta" at bounding box center [295, 63] width 139 height 19
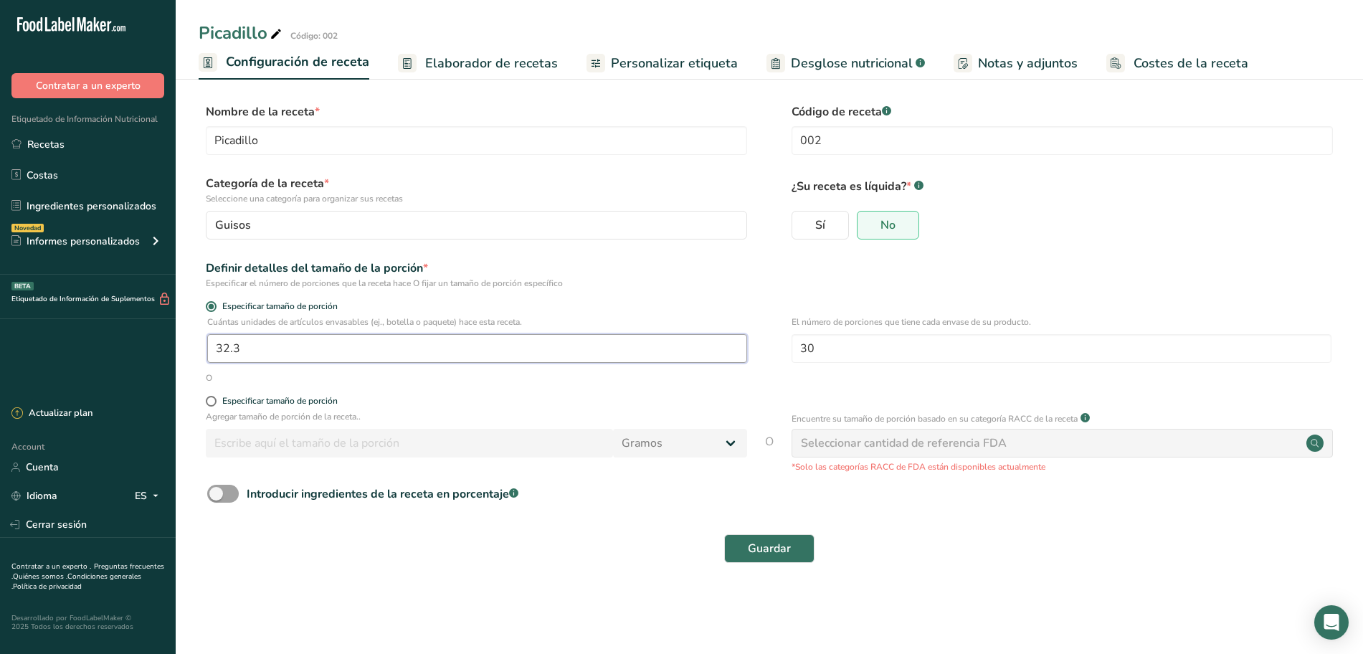
click at [265, 348] on input "32.3" at bounding box center [477, 348] width 540 height 29
type input "3"
click at [794, 548] on button "Guardar" at bounding box center [769, 548] width 90 height 29
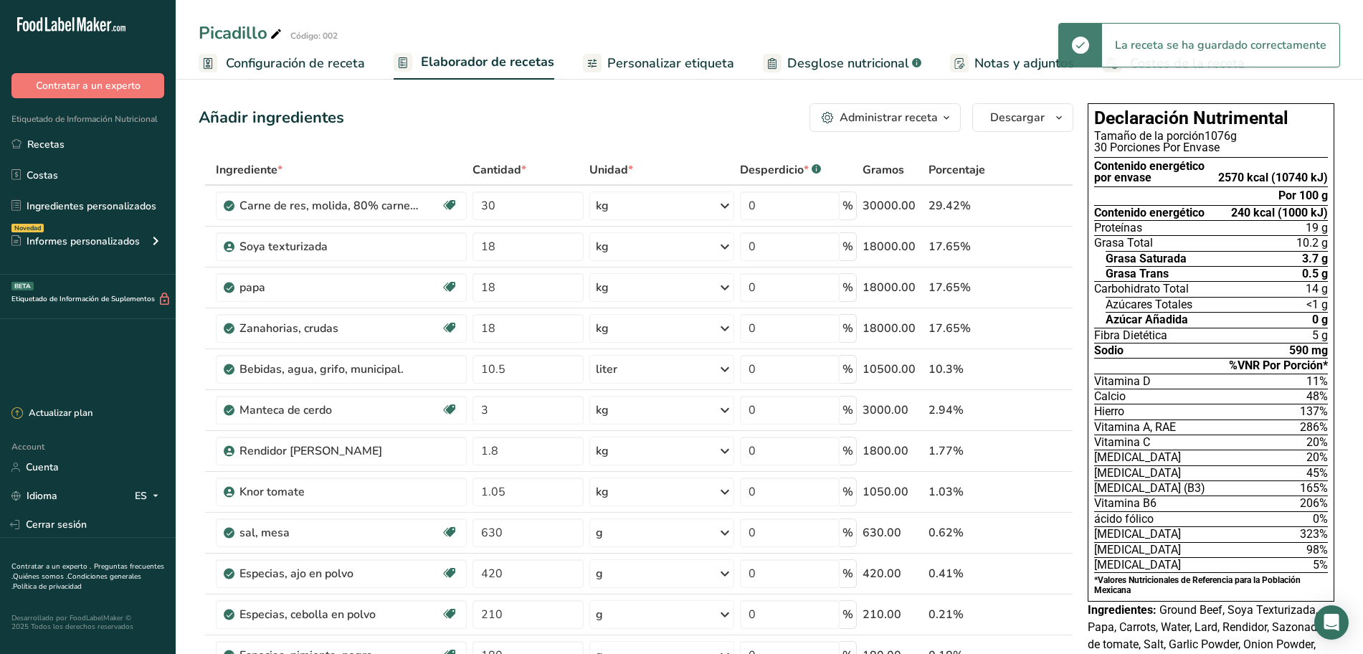
click at [336, 60] on span "Configuración de receta" at bounding box center [295, 63] width 139 height 19
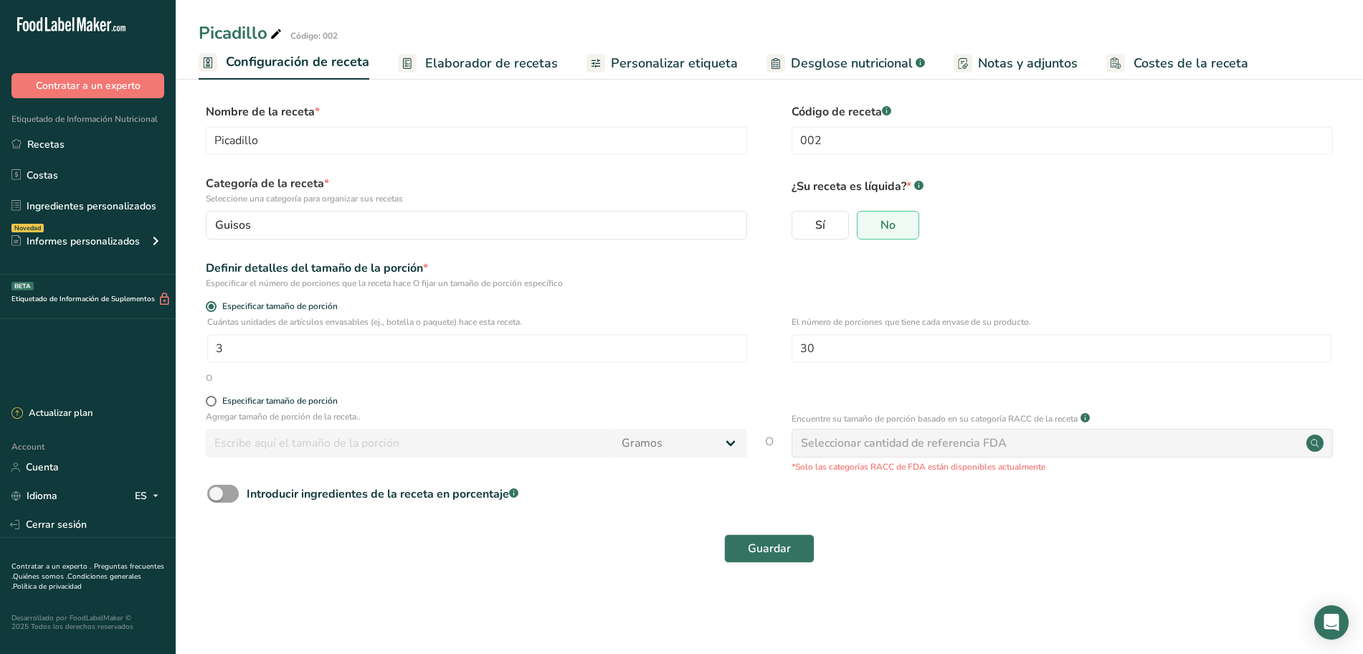
click at [500, 65] on span "Elaborador de recetas" at bounding box center [491, 63] width 133 height 19
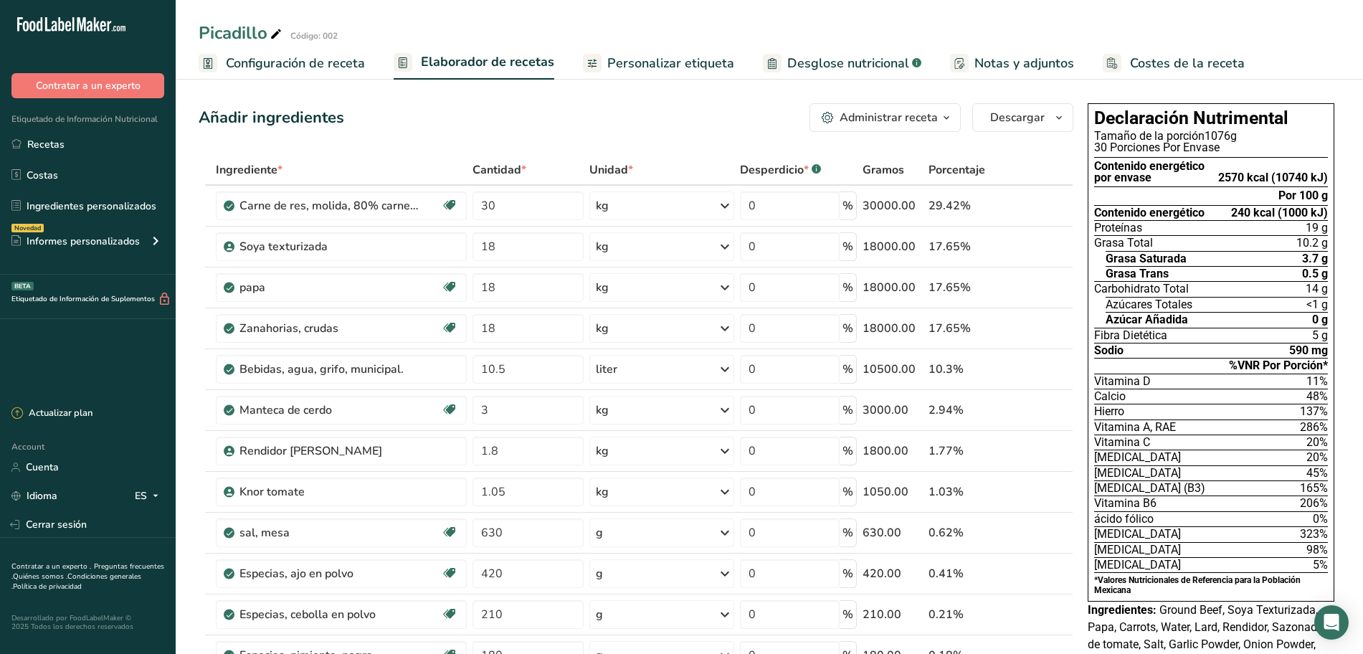
drag, startPoint x: 1113, startPoint y: 136, endPoint x: 1243, endPoint y: 138, distance: 130.5
click at [1243, 138] on div "Tamaño de la porción 1076g" at bounding box center [1211, 135] width 234 height 11
click at [315, 65] on span "Configuración de receta" at bounding box center [295, 63] width 139 height 19
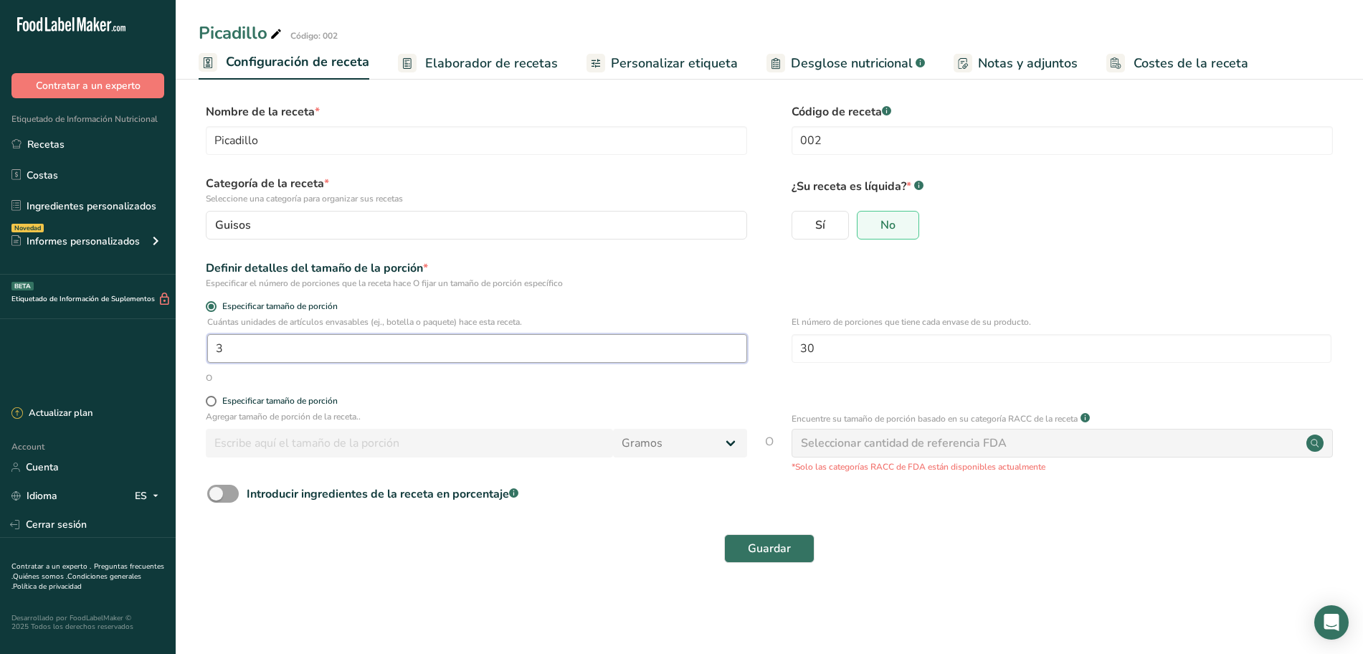
drag, startPoint x: 262, startPoint y: 342, endPoint x: 205, endPoint y: 345, distance: 57.4
click at [205, 345] on div "Cuántas unidades de artículos envasables (ej., botella o paquete) hace esta rec…" at bounding box center [769, 343] width 1141 height 56
type input "1"
click at [829, 348] on input "30" at bounding box center [1061, 348] width 540 height 29
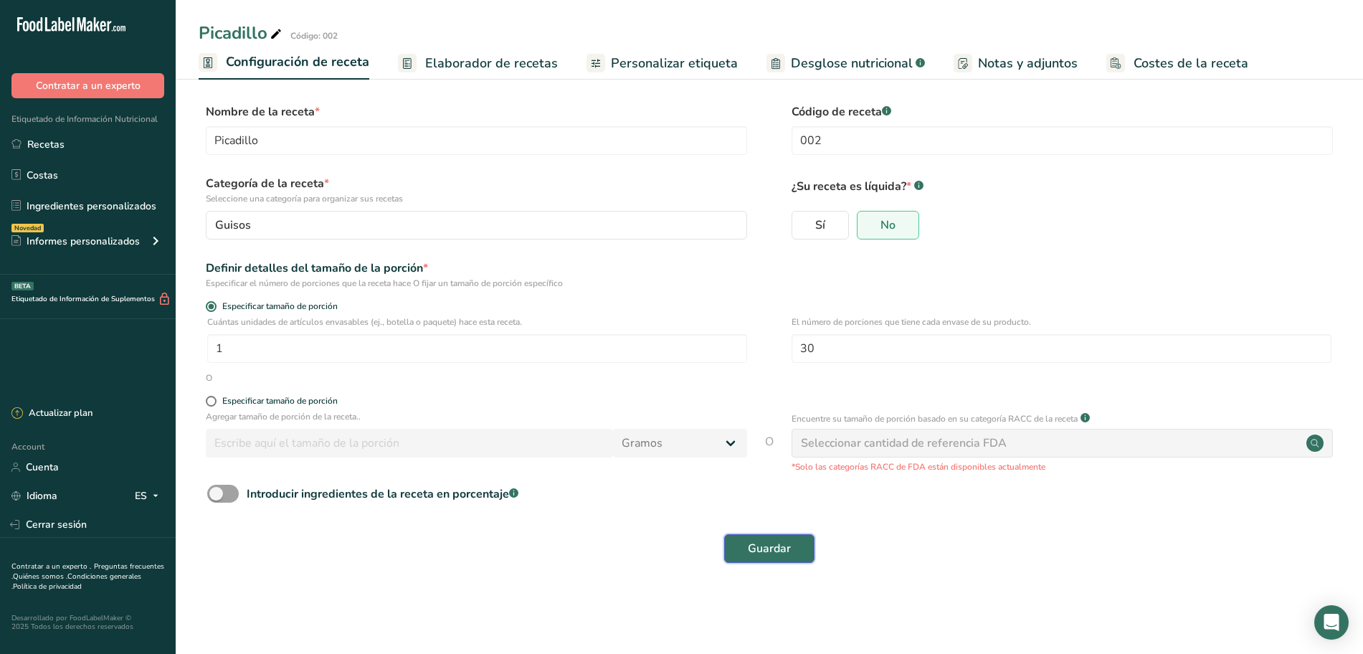
click at [779, 551] on span "Guardar" at bounding box center [769, 548] width 43 height 17
click at [779, 551] on div "Guardar" at bounding box center [769, 548] width 1124 height 29
